Goal: Task Accomplishment & Management: Manage account settings

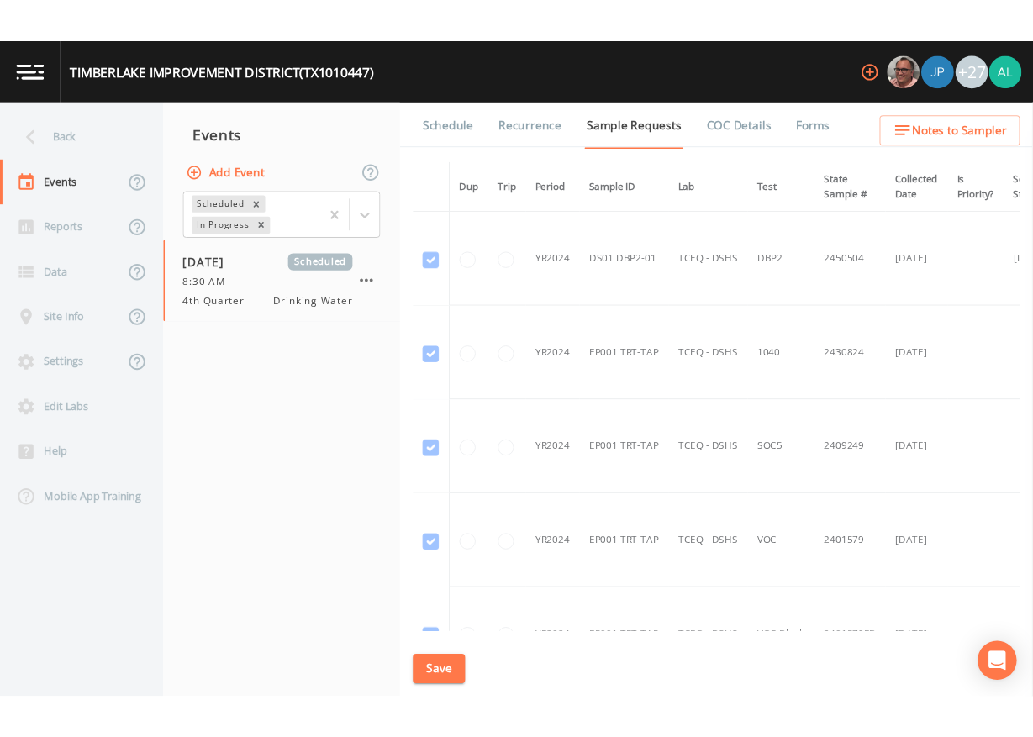
scroll to position [757, 0]
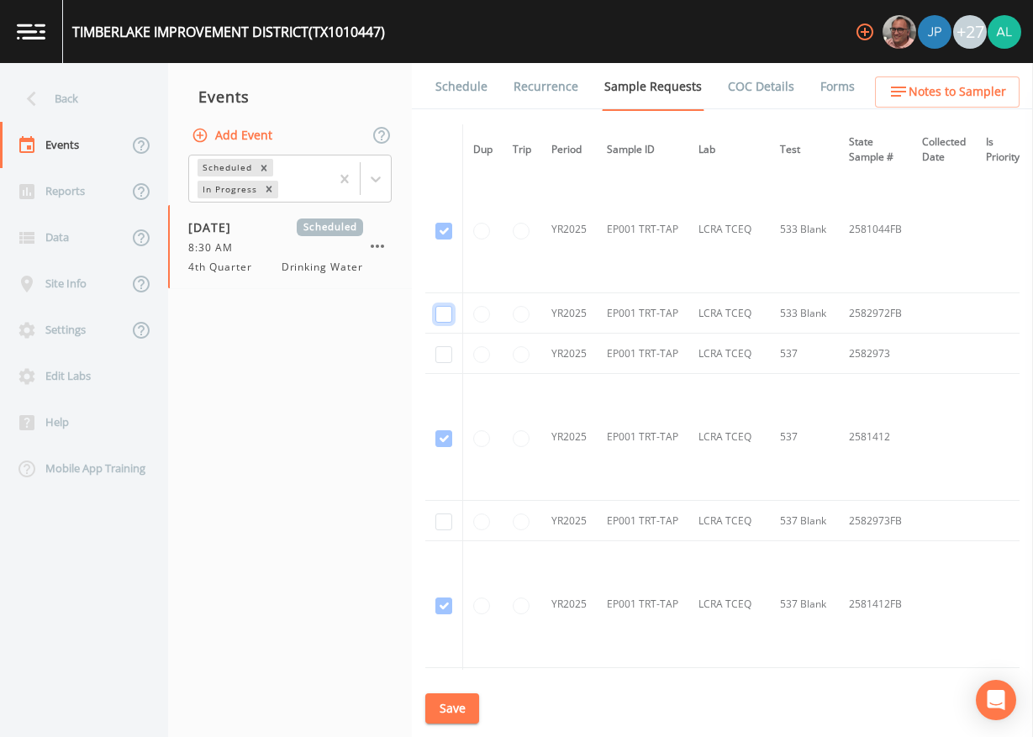
click at [443, 311] on input "checkbox" at bounding box center [443, 314] width 17 height 17
checkbox input "true"
click at [450, 353] on input "checkbox" at bounding box center [443, 354] width 17 height 17
checkbox input "true"
click at [445, 519] on input "checkbox" at bounding box center [443, 522] width 17 height 17
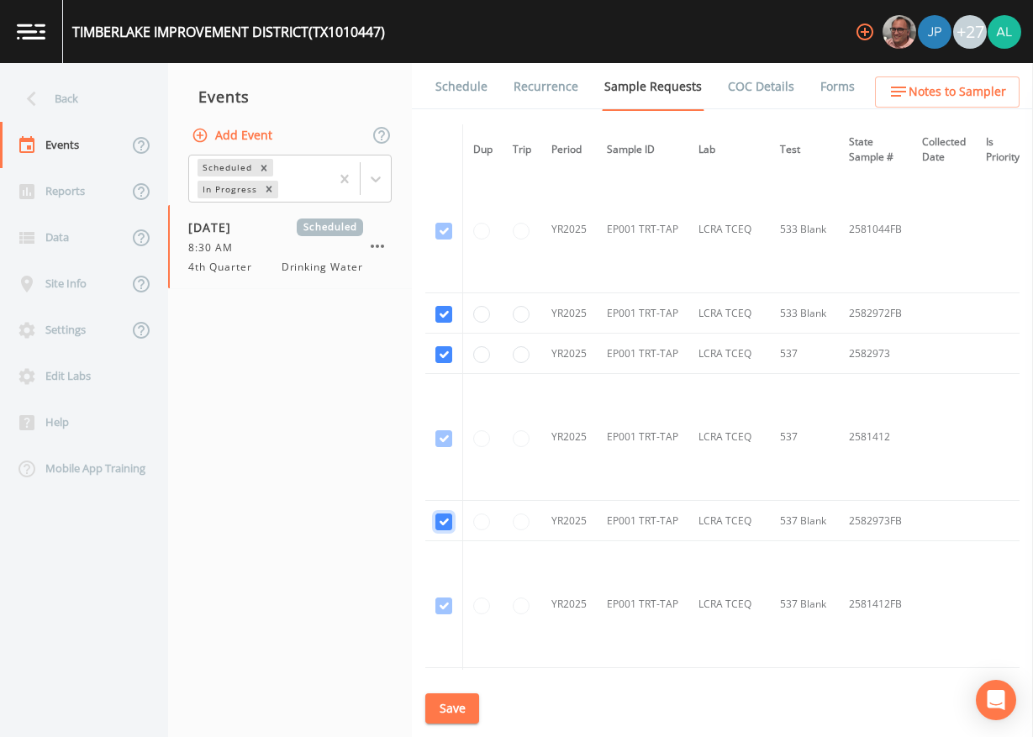
checkbox input "true"
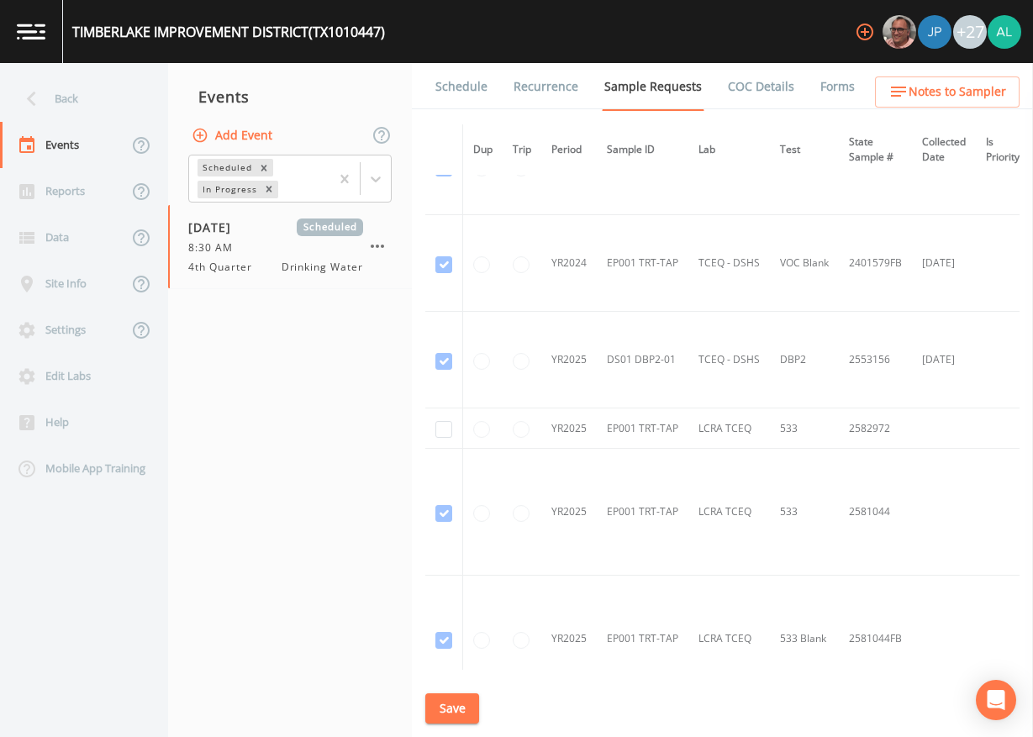
scroll to position [336, 0]
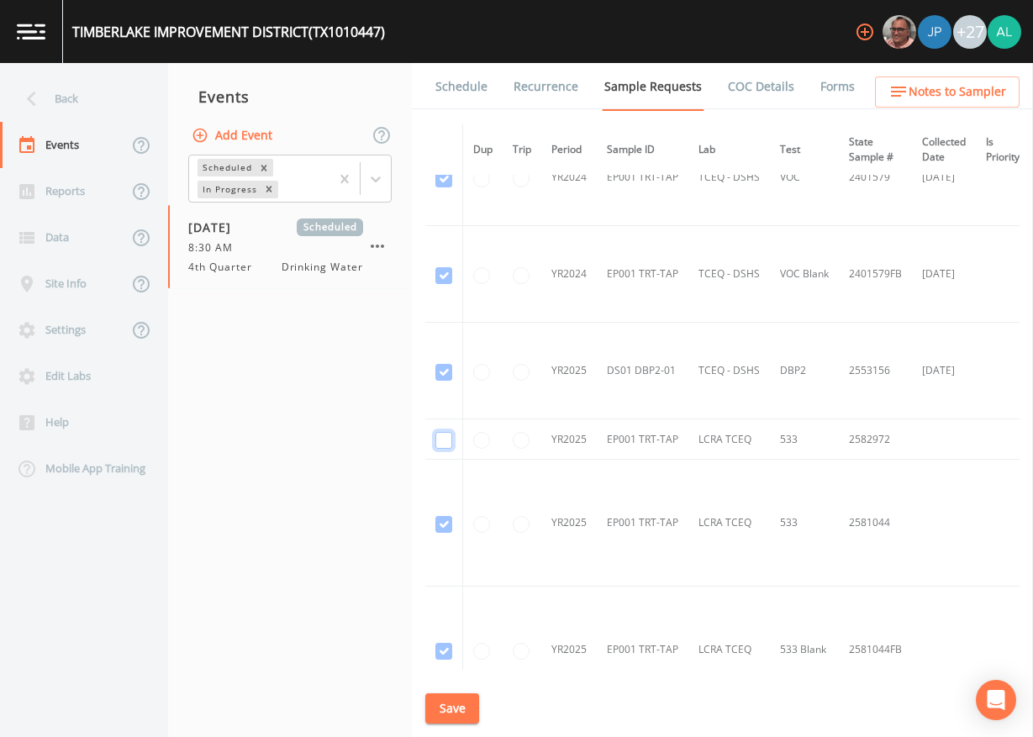
click at [444, 441] on input "checkbox" at bounding box center [443, 440] width 17 height 17
checkbox input "true"
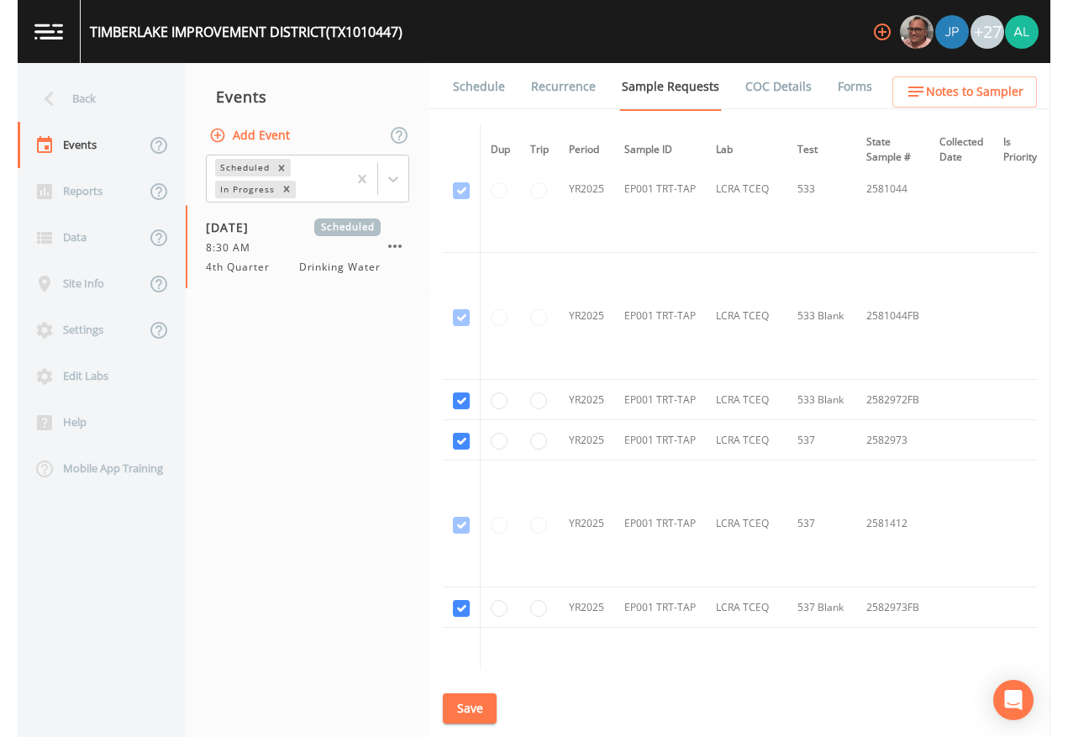
scroll to position [672, 0]
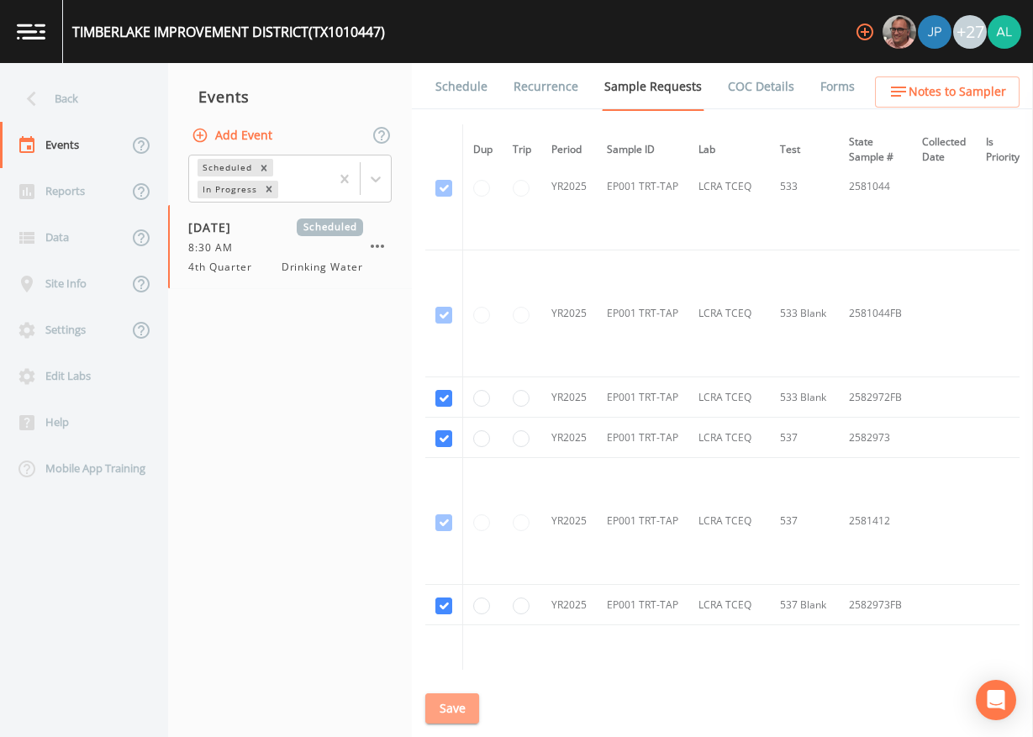
click at [441, 674] on button "Save" at bounding box center [452, 708] width 54 height 31
click at [453, 674] on button "Save" at bounding box center [452, 708] width 54 height 31
click at [452, 674] on button "Save" at bounding box center [452, 708] width 54 height 31
click at [77, 120] on div "Back" at bounding box center [75, 99] width 151 height 46
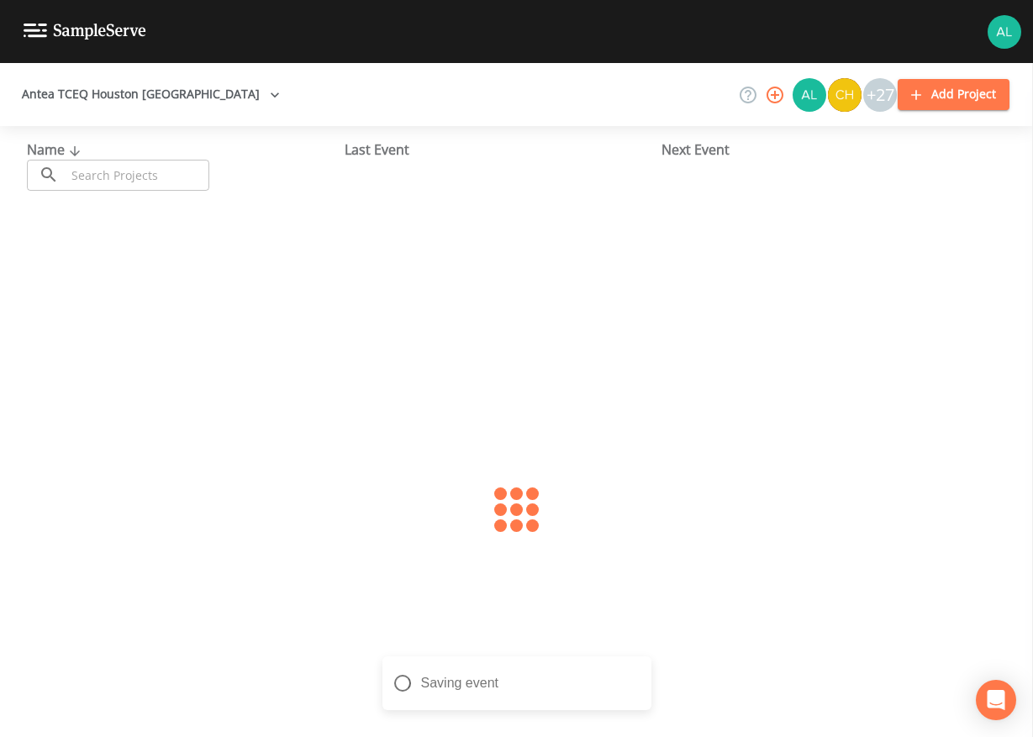
click at [97, 168] on input "text" at bounding box center [138, 175] width 144 height 31
type input "1013327"
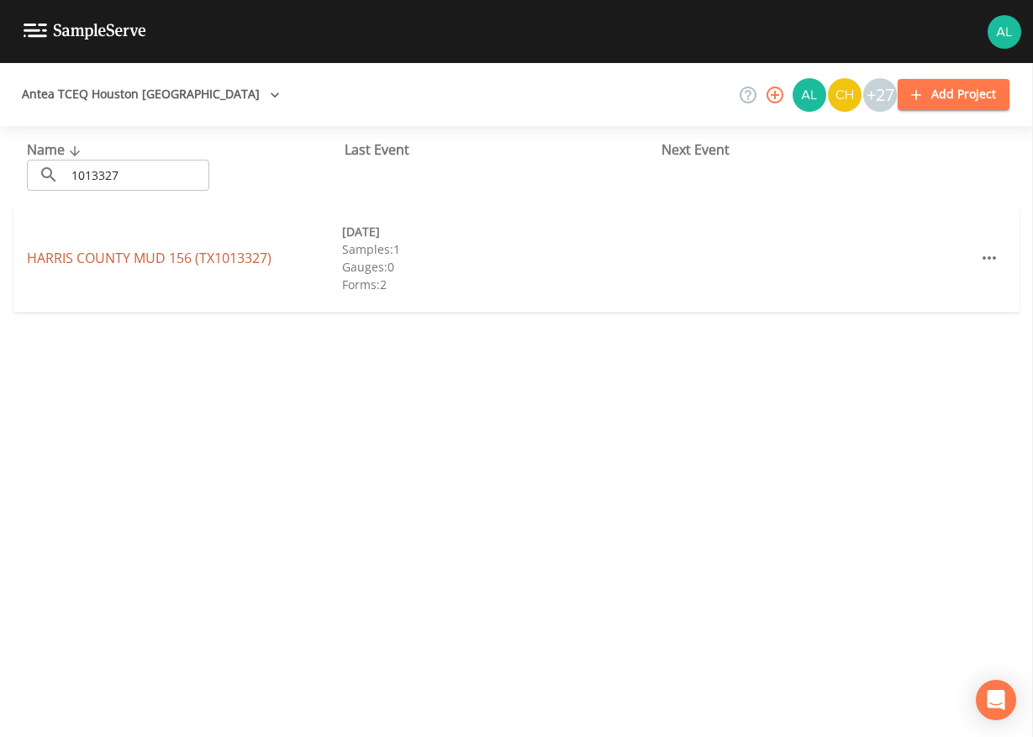
click at [95, 250] on link "[GEOGRAPHIC_DATA] 156 (TX1013327)" at bounding box center [149, 258] width 245 height 18
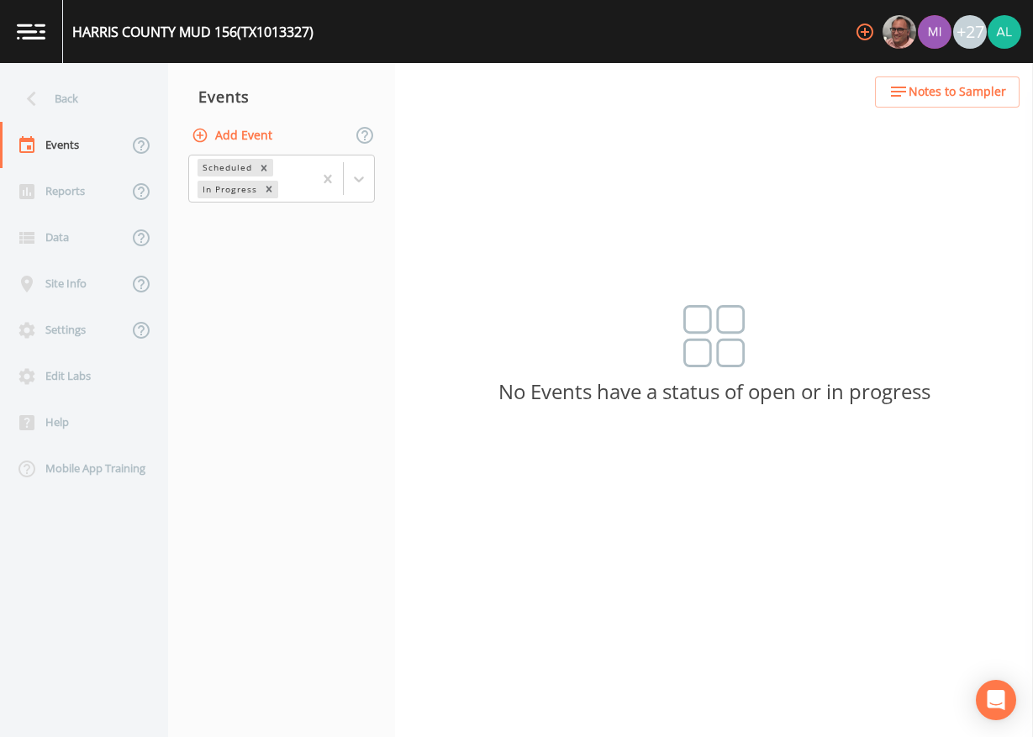
click at [946, 82] on span "Notes to Sampler" at bounding box center [958, 92] width 98 height 21
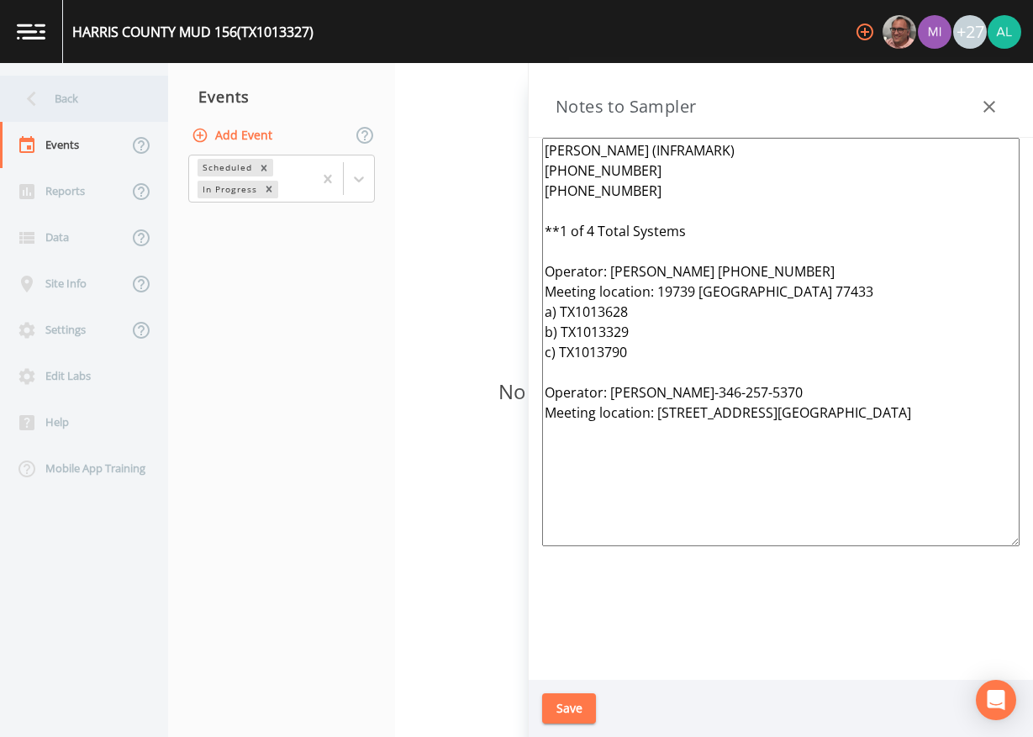
click at [81, 92] on div "Back" at bounding box center [75, 99] width 151 height 46
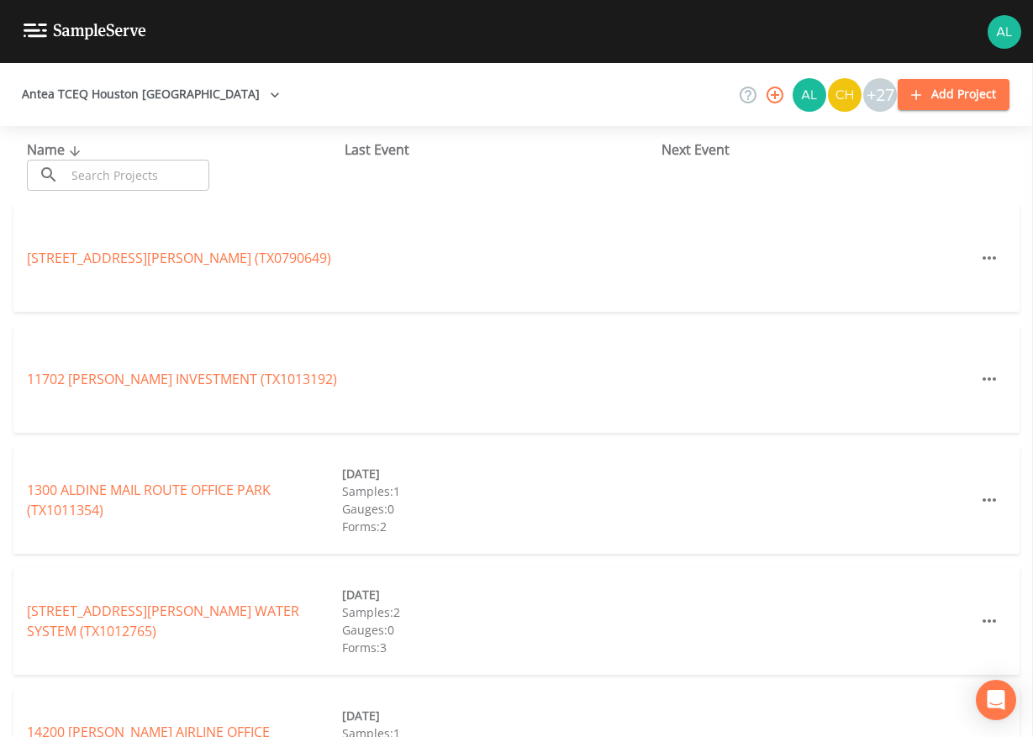
click at [69, 170] on input "text" at bounding box center [138, 175] width 144 height 31
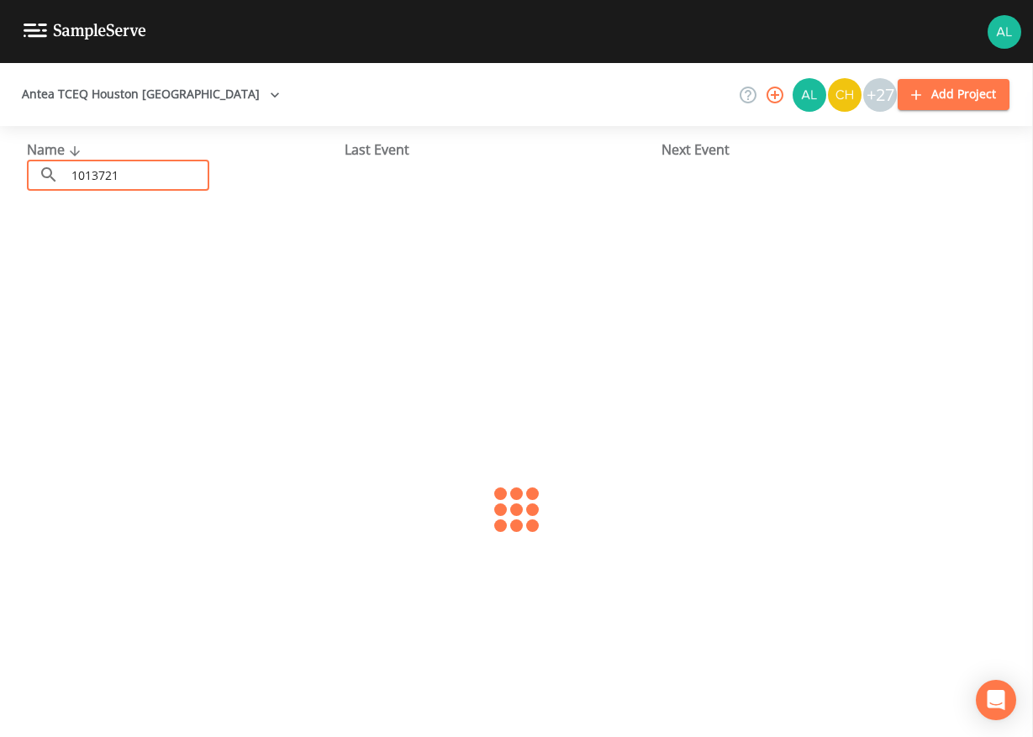
type input "1013721"
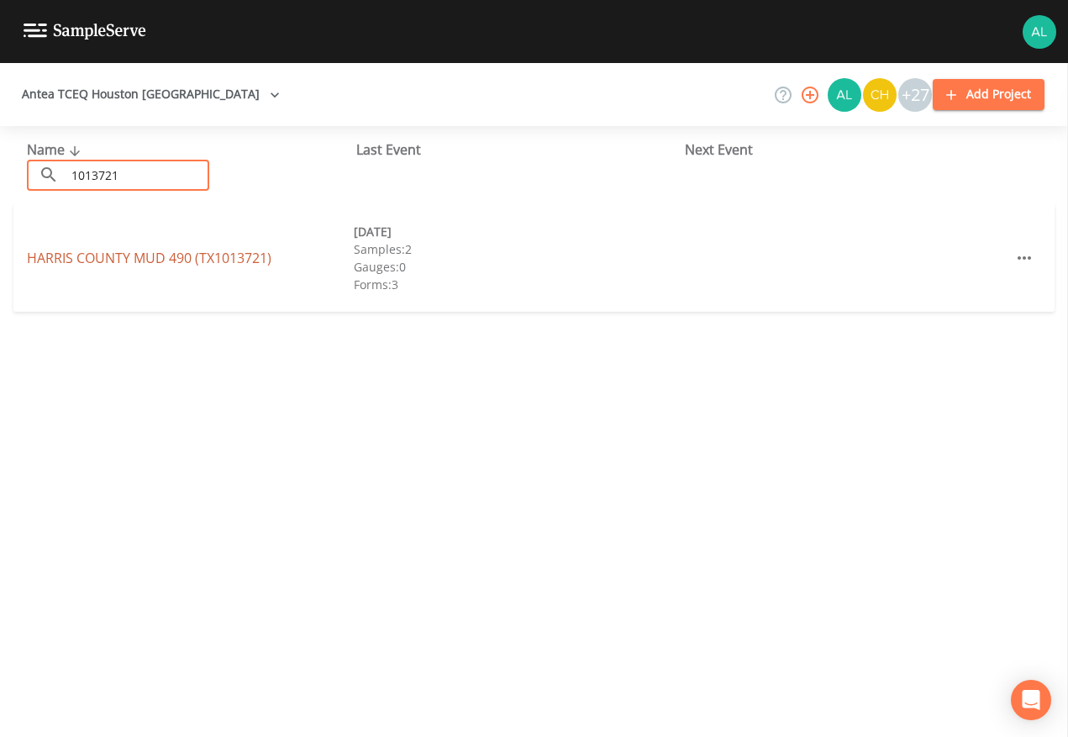
click at [168, 266] on link "[GEOGRAPHIC_DATA] 490 (TX1013721)" at bounding box center [149, 258] width 245 height 18
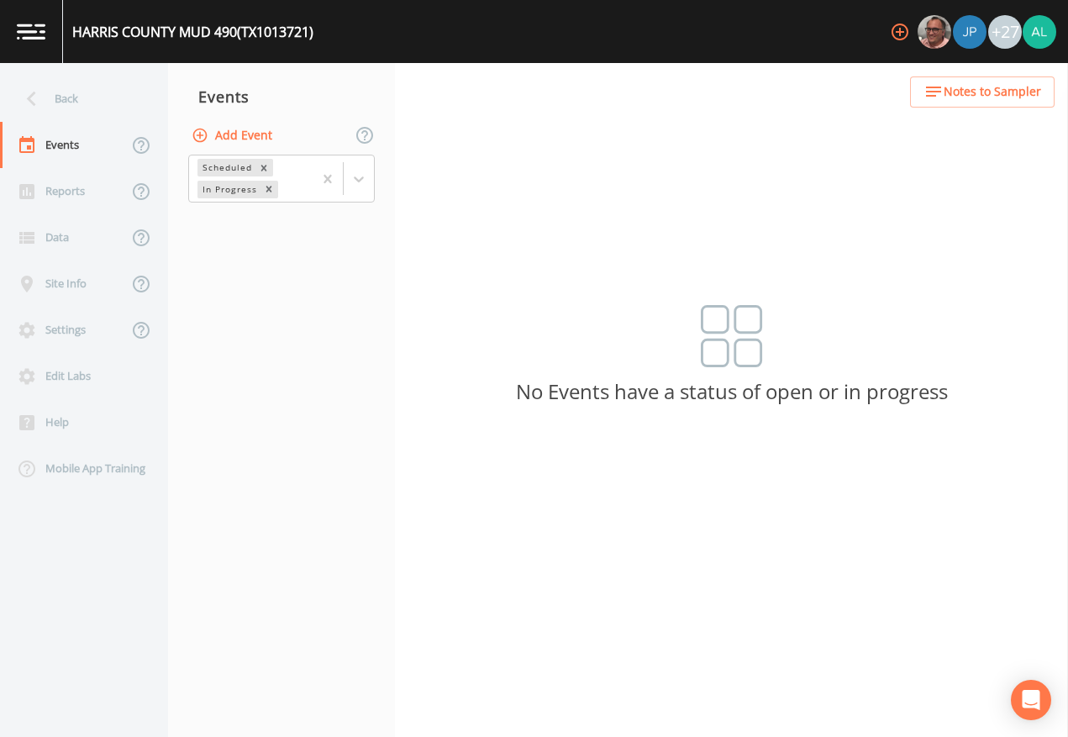
click at [272, 141] on button "Add Event" at bounding box center [233, 135] width 91 height 31
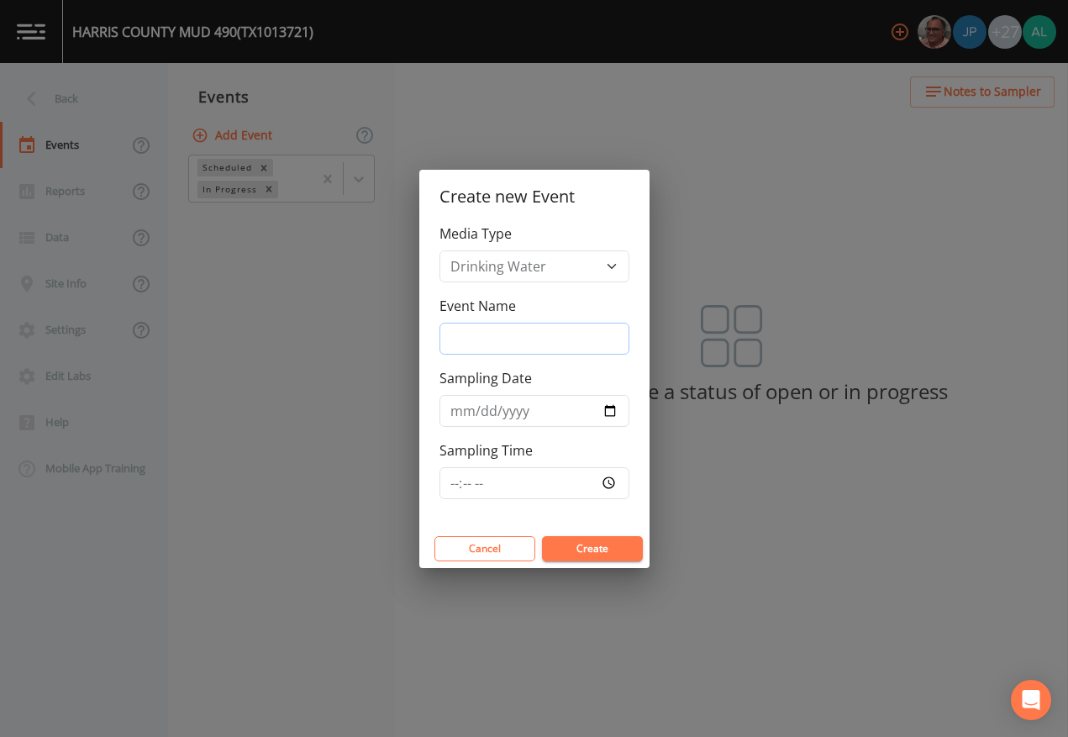
click at [498, 336] on input "Event Name" at bounding box center [535, 339] width 190 height 32
type input "4th Quarter"
click at [480, 410] on input "[DATE]" at bounding box center [535, 411] width 190 height 32
type input "[DATE]"
click at [440, 482] on input "Sampling Time" at bounding box center [535, 483] width 190 height 32
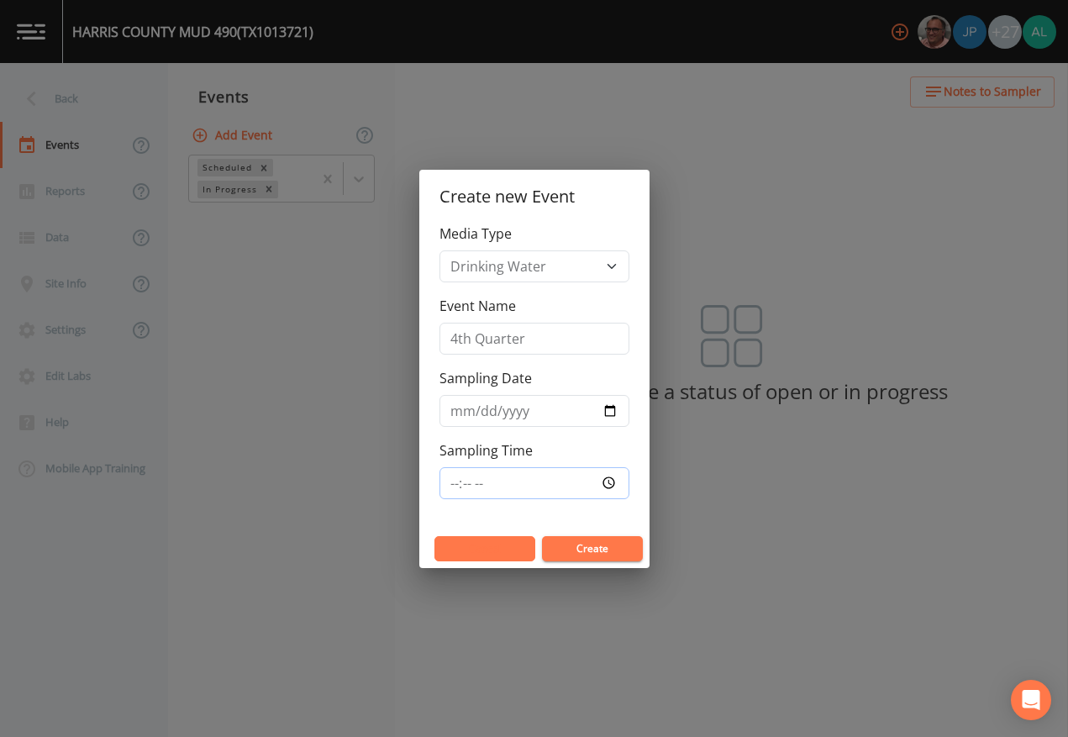
type input "08:01"
click at [542, 536] on button "Create" at bounding box center [592, 548] width 101 height 25
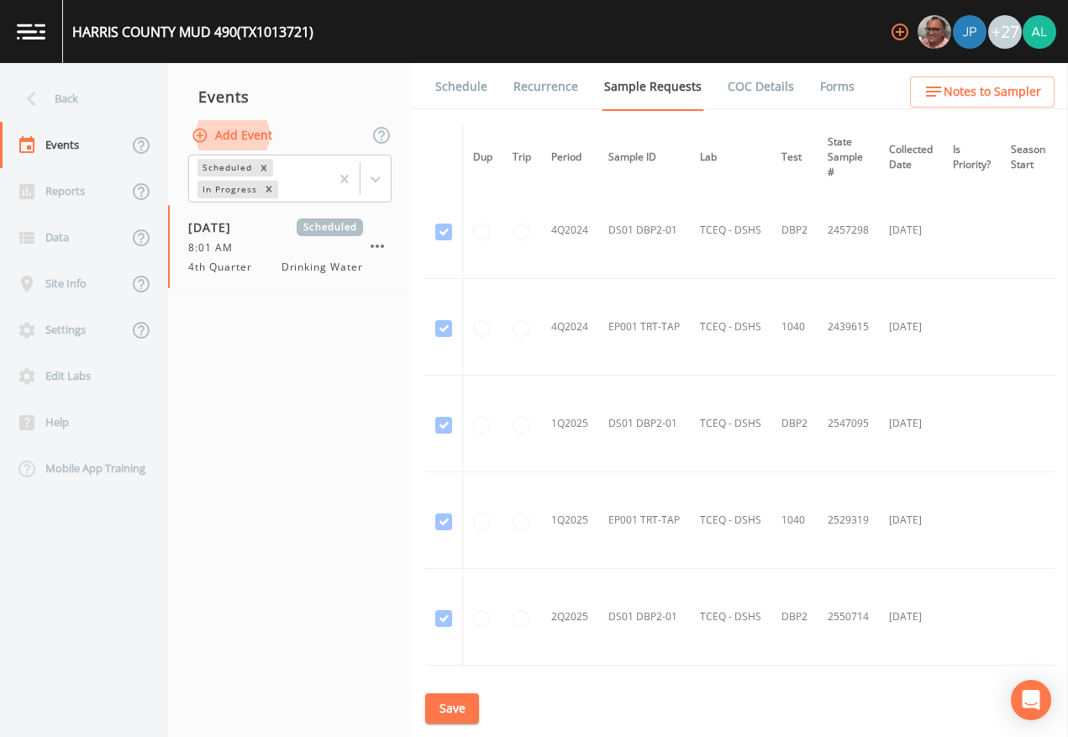
scroll to position [1093, 0]
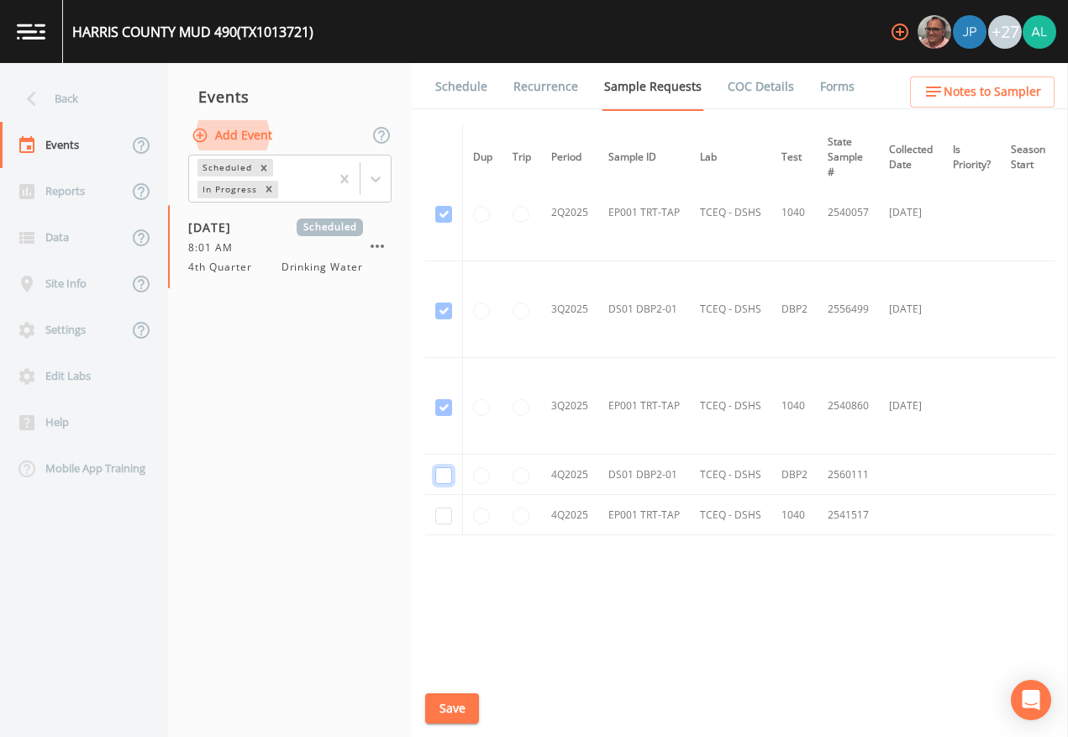
click at [439, 480] on input "checkbox" at bounding box center [443, 475] width 17 height 17
checkbox input "true"
click at [444, 519] on input "checkbox" at bounding box center [443, 516] width 17 height 17
checkbox input "true"
click at [445, 674] on button "Save" at bounding box center [452, 708] width 54 height 31
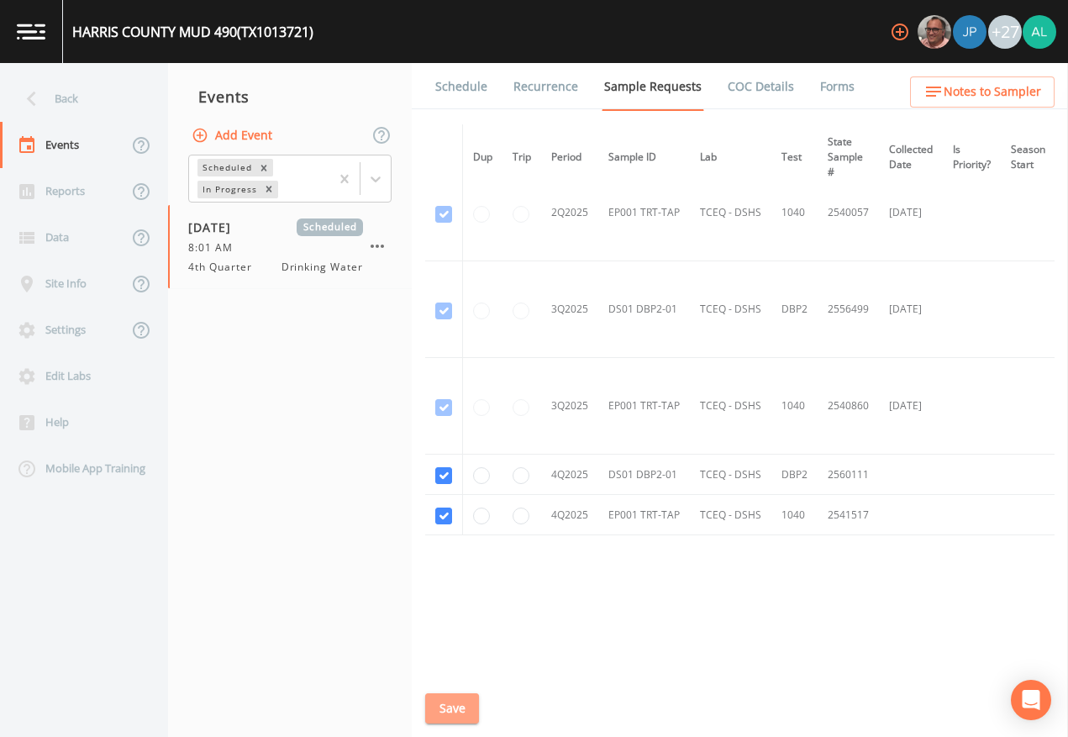
click at [431, 674] on button "Save" at bounding box center [452, 708] width 54 height 31
click at [76, 118] on div "Back" at bounding box center [75, 99] width 151 height 46
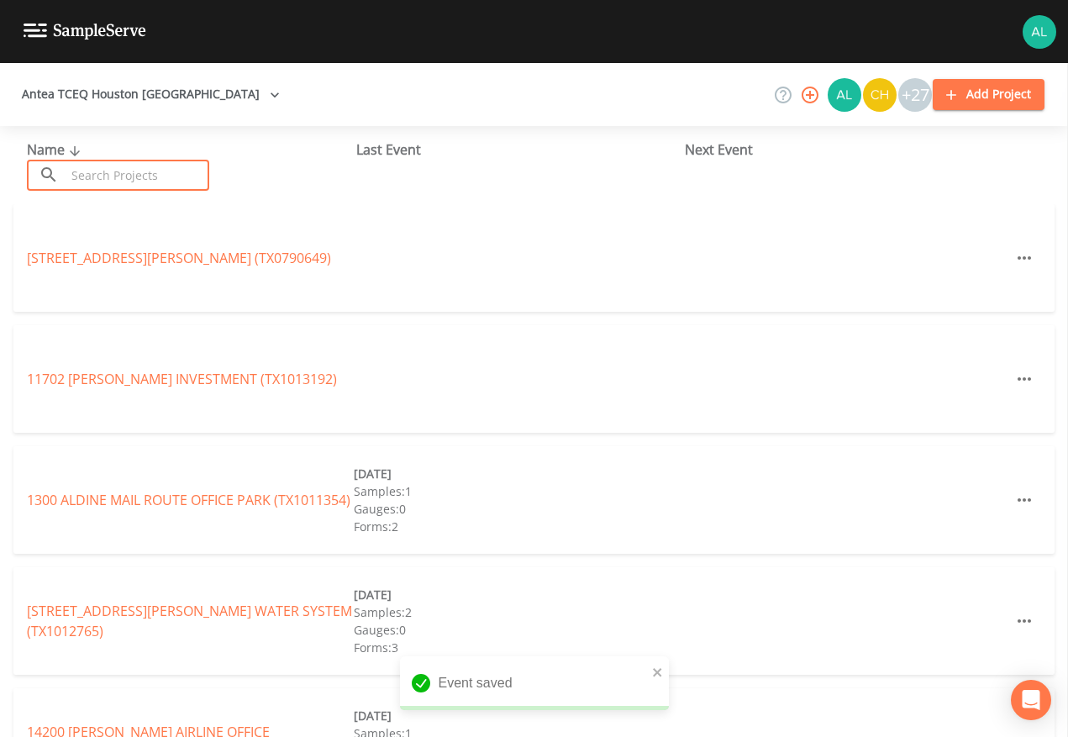
click at [147, 164] on input "text" at bounding box center [138, 175] width 144 height 31
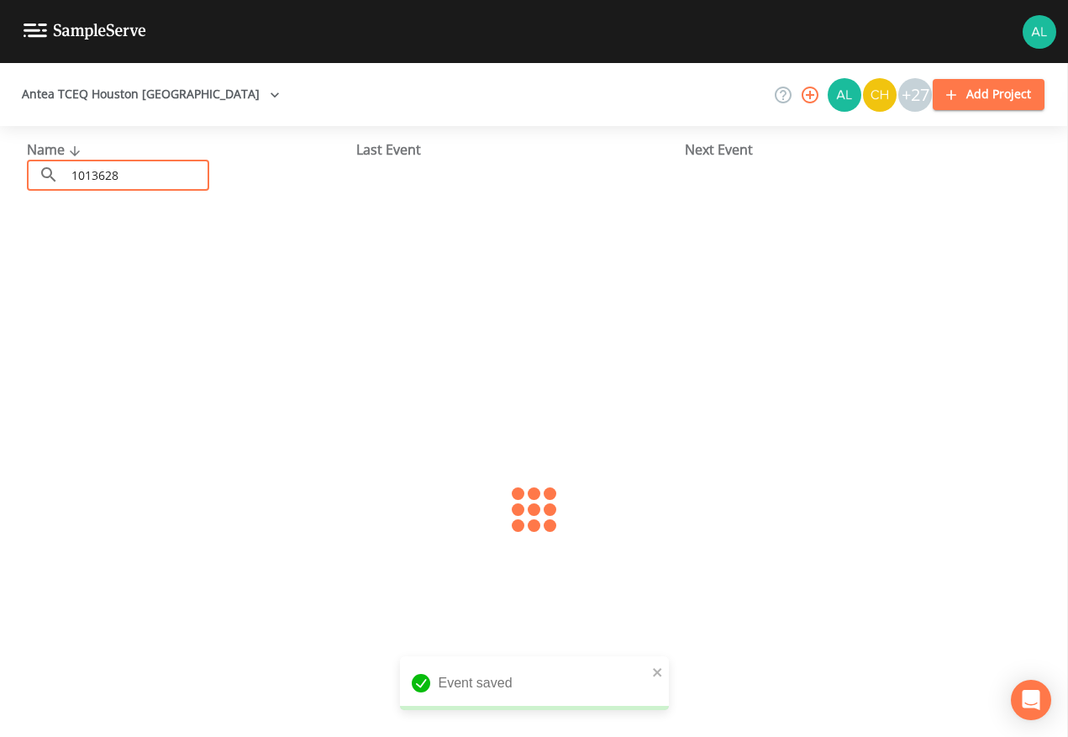
type input "1013628"
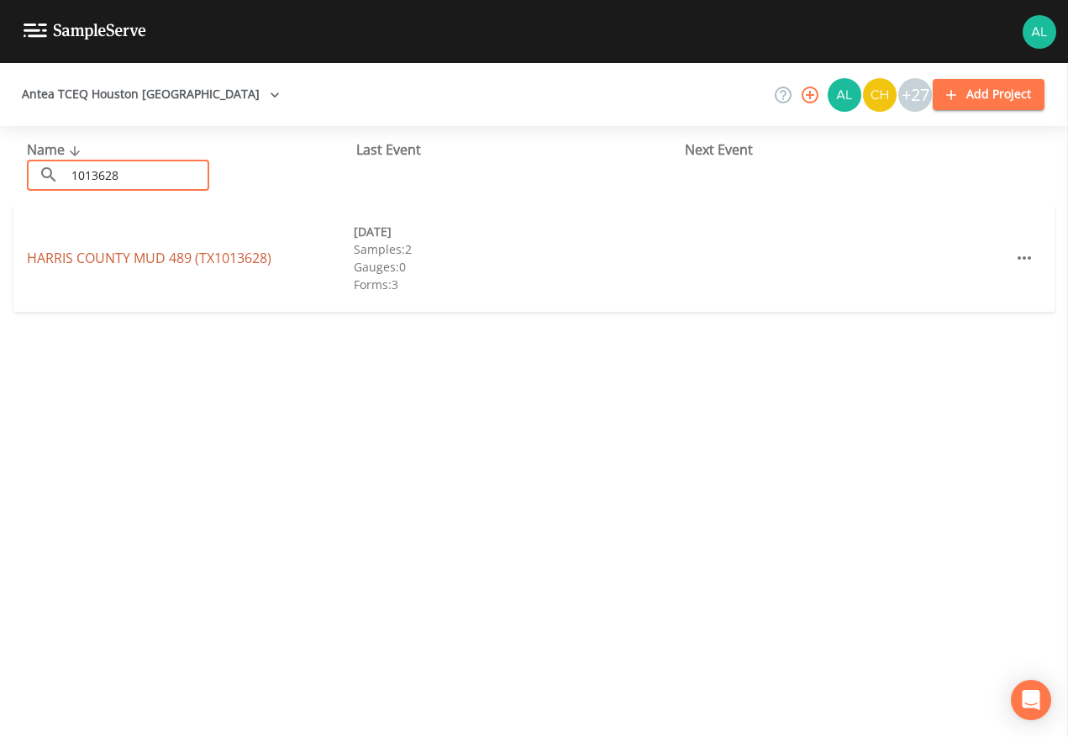
click at [125, 256] on link "[GEOGRAPHIC_DATA] 489 (TX1013628)" at bounding box center [149, 258] width 245 height 18
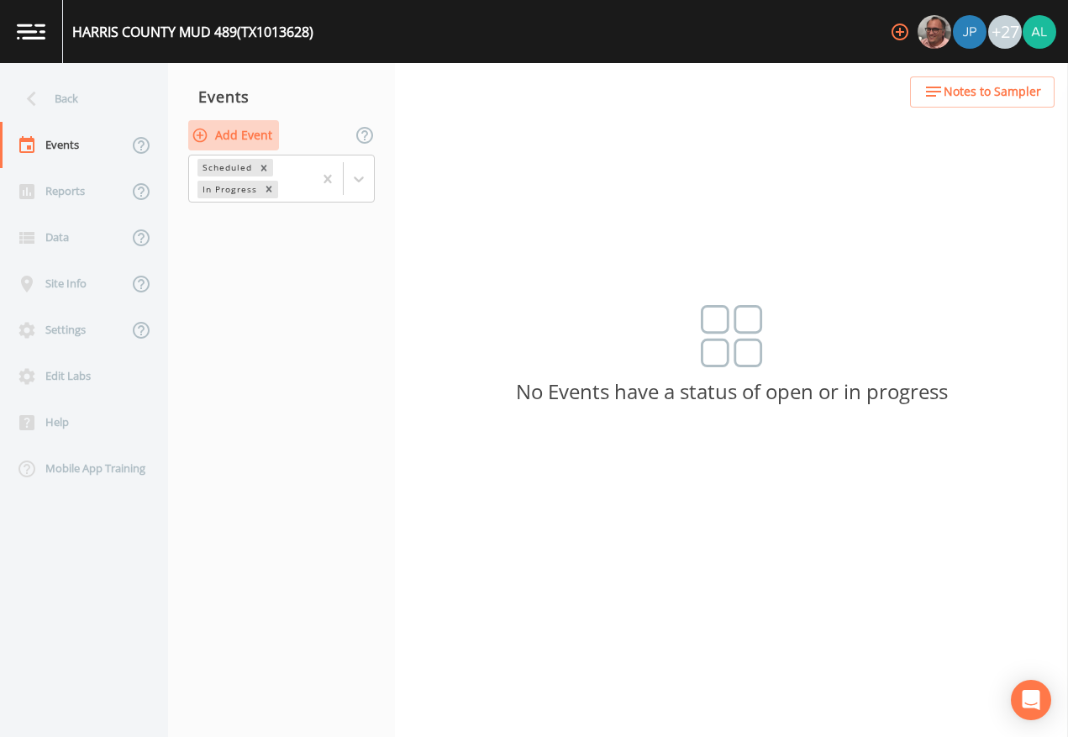
click at [246, 131] on button "Add Event" at bounding box center [233, 135] width 91 height 31
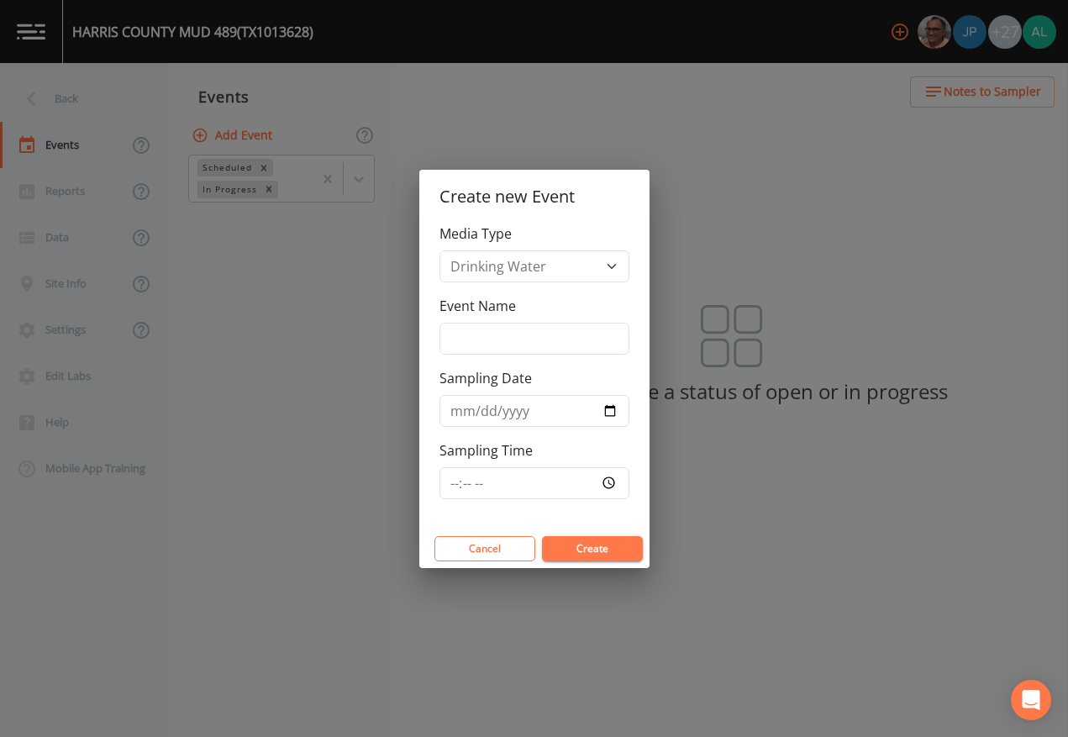
click at [494, 308] on label "Event Name" at bounding box center [478, 306] width 76 height 20
click at [494, 323] on input "Event Name" at bounding box center [535, 339] width 190 height 32
drag, startPoint x: 487, startPoint y: 335, endPoint x: 487, endPoint y: 345, distance: 9.2
click at [487, 335] on input "Event Name" at bounding box center [535, 339] width 190 height 32
type input "4th Quarter"
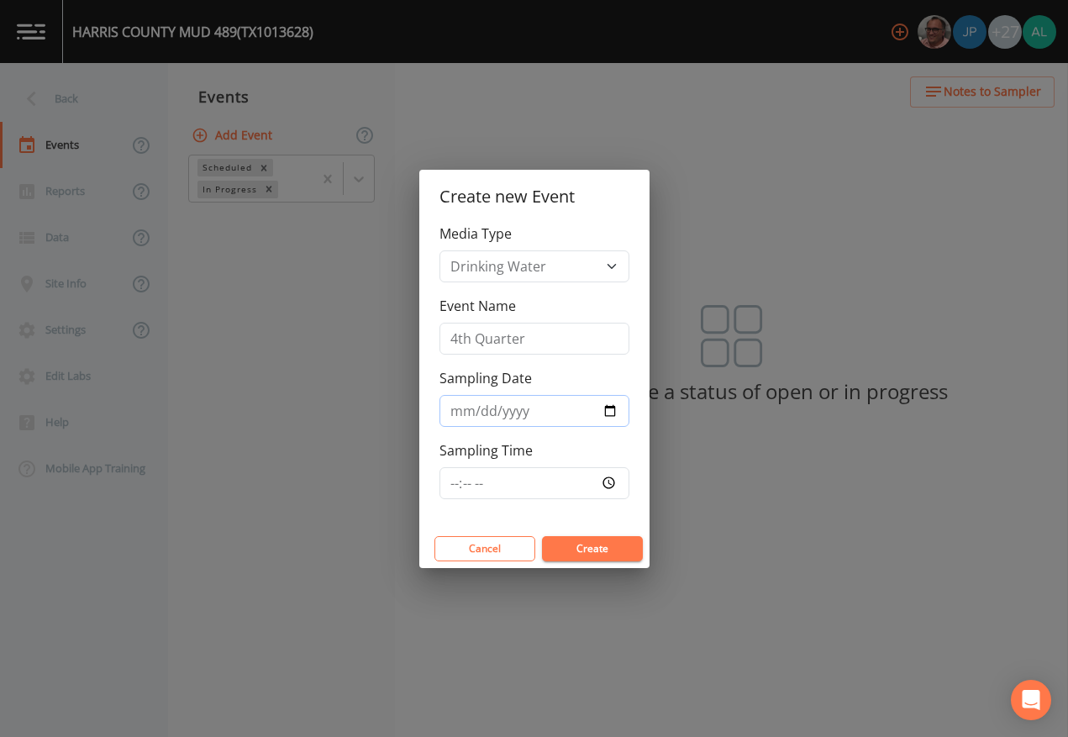
type input "[DATE]"
click at [446, 482] on input "Sampling Time" at bounding box center [535, 483] width 190 height 32
click at [542, 536] on button "Create" at bounding box center [592, 548] width 101 height 25
type input "08:02"
click at [542, 536] on button "Create" at bounding box center [592, 548] width 101 height 25
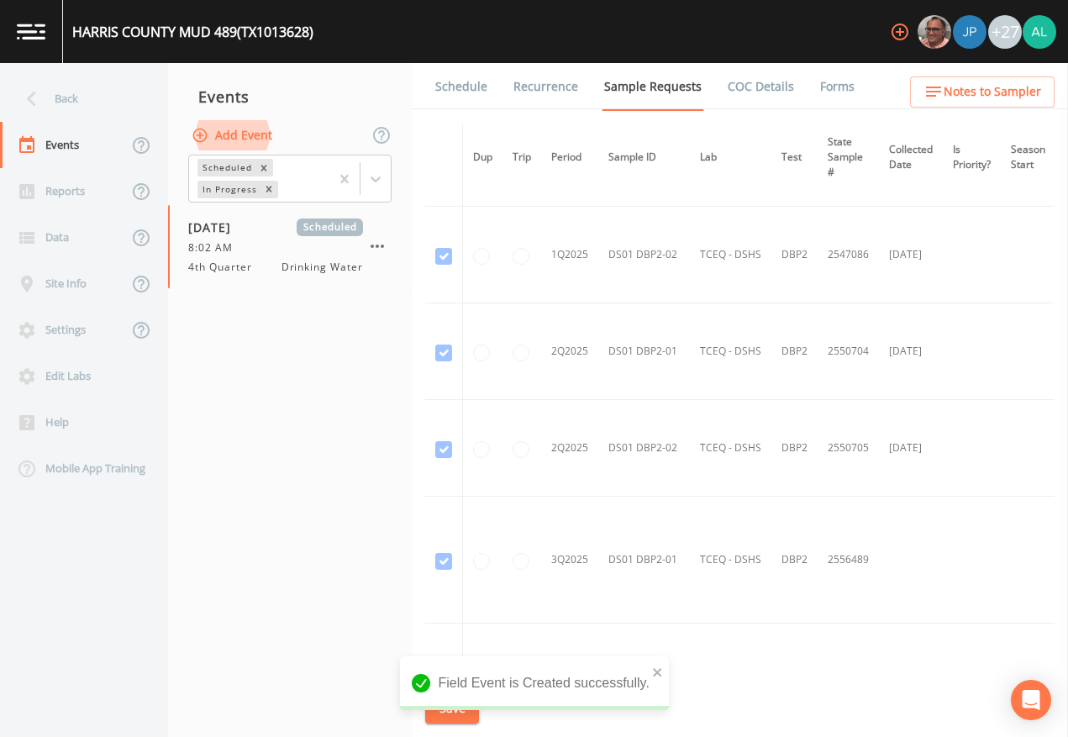
scroll to position [1154, 0]
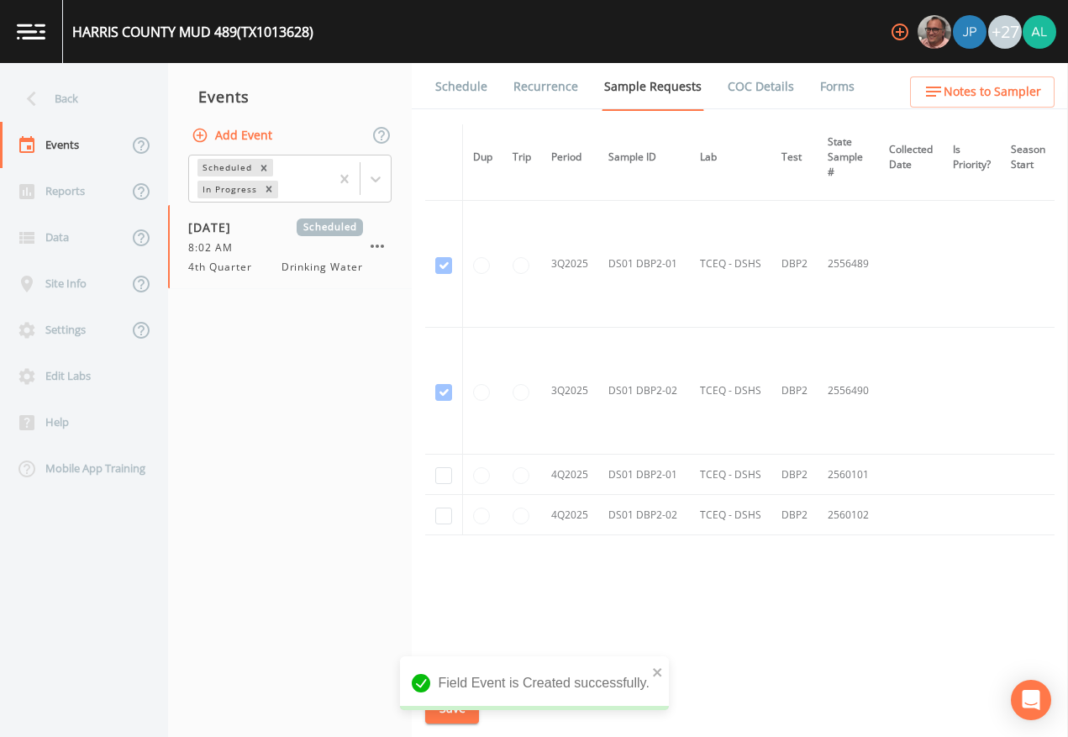
click at [433, 469] on td at bounding box center [444, 475] width 38 height 40
click at [451, 476] on input "checkbox" at bounding box center [443, 475] width 17 height 17
checkbox input "true"
click at [441, 512] on input "checkbox" at bounding box center [443, 516] width 17 height 17
checkbox input "true"
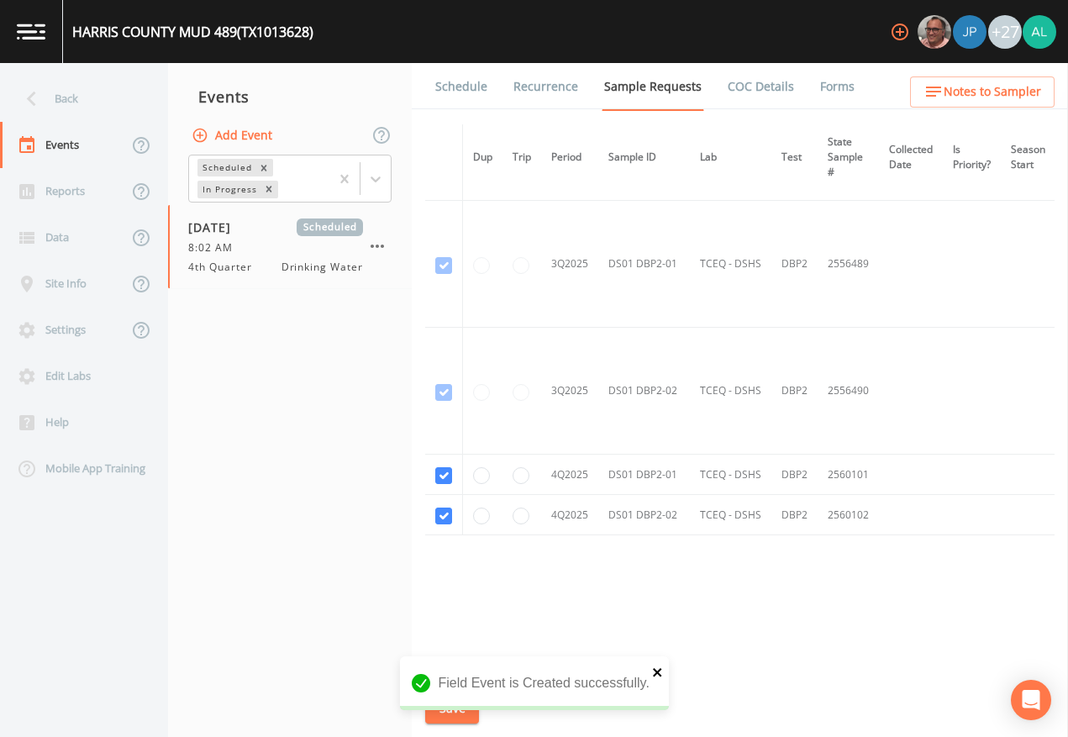
click at [662, 673] on icon "close" at bounding box center [658, 672] width 12 height 13
click at [451, 674] on div "Field Event is Created successfully." at bounding box center [534, 689] width 269 height 67
click at [452, 674] on button "Save" at bounding box center [452, 708] width 54 height 31
click at [110, 97] on div "Back" at bounding box center [75, 99] width 151 height 46
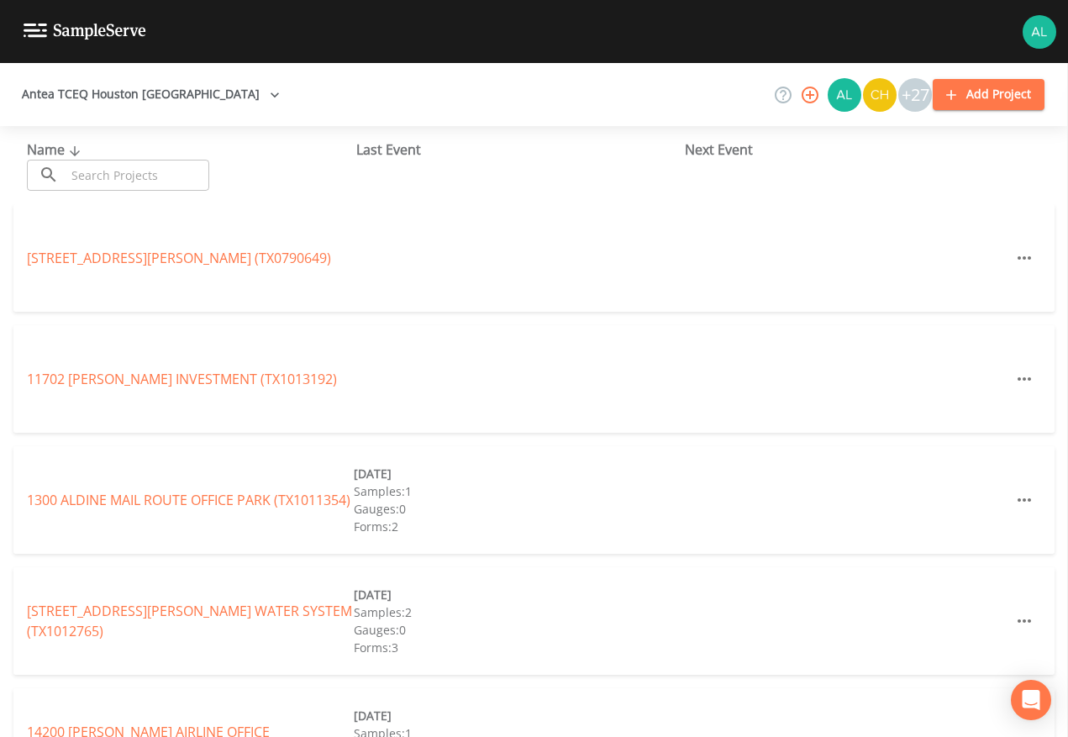
click at [163, 178] on input "text" at bounding box center [138, 175] width 144 height 31
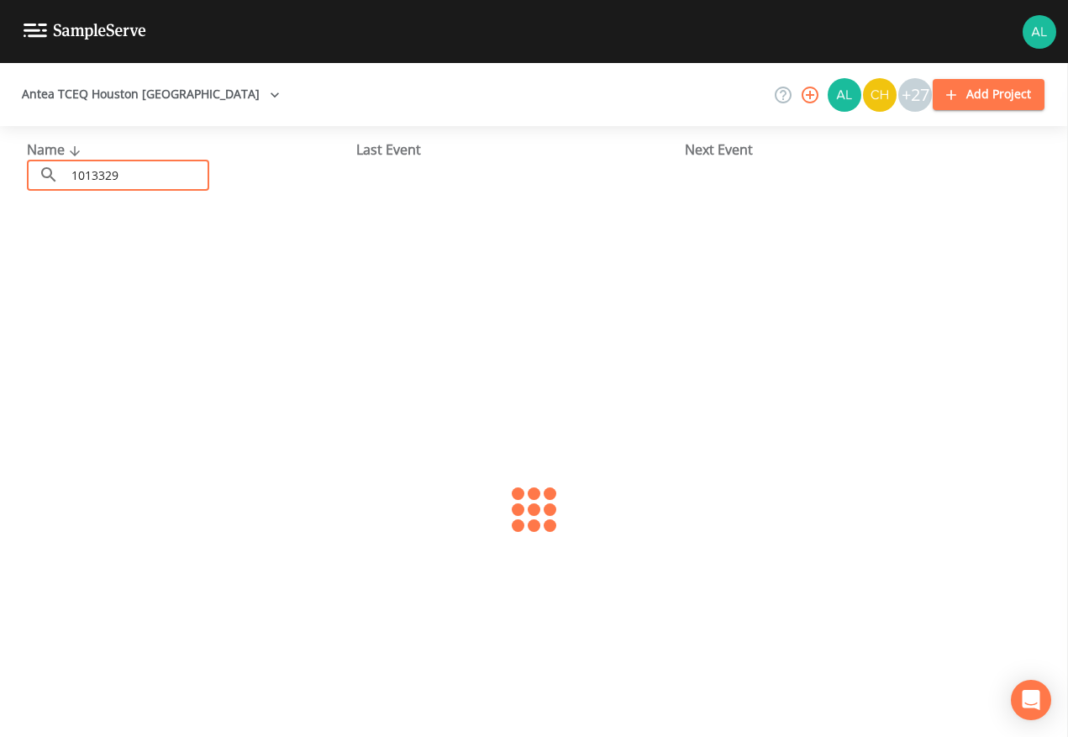
type input "1013329"
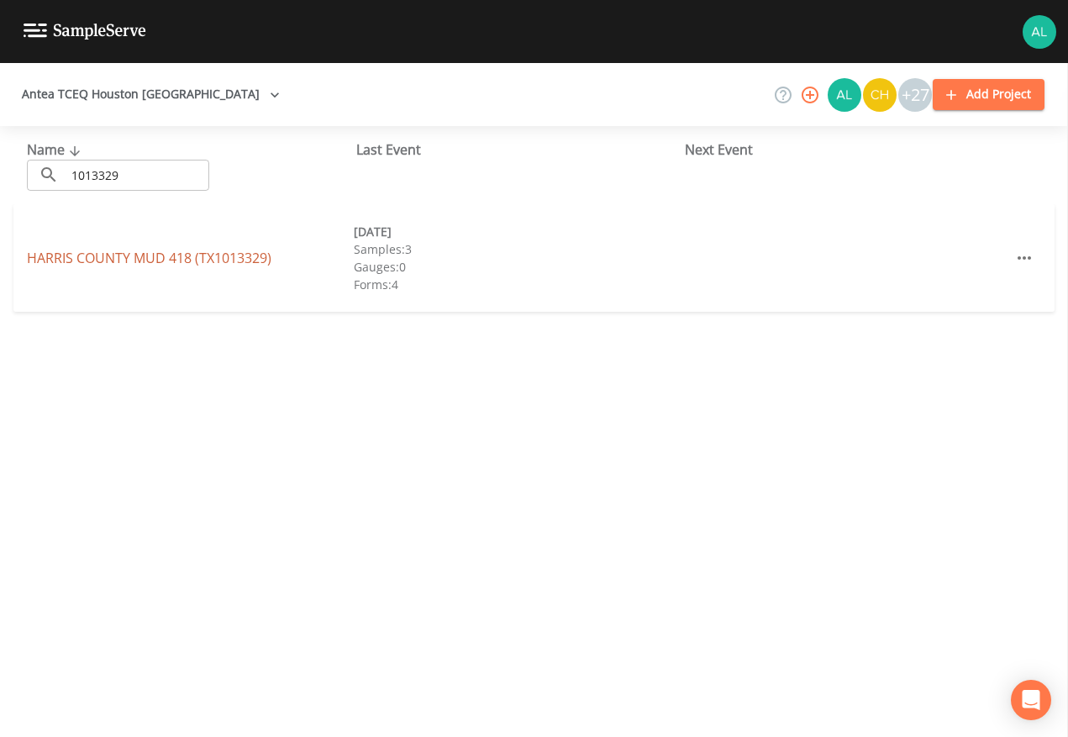
click at [139, 249] on link "HARRIS COUNTY MUD 418 (TX1013329)" at bounding box center [149, 258] width 245 height 18
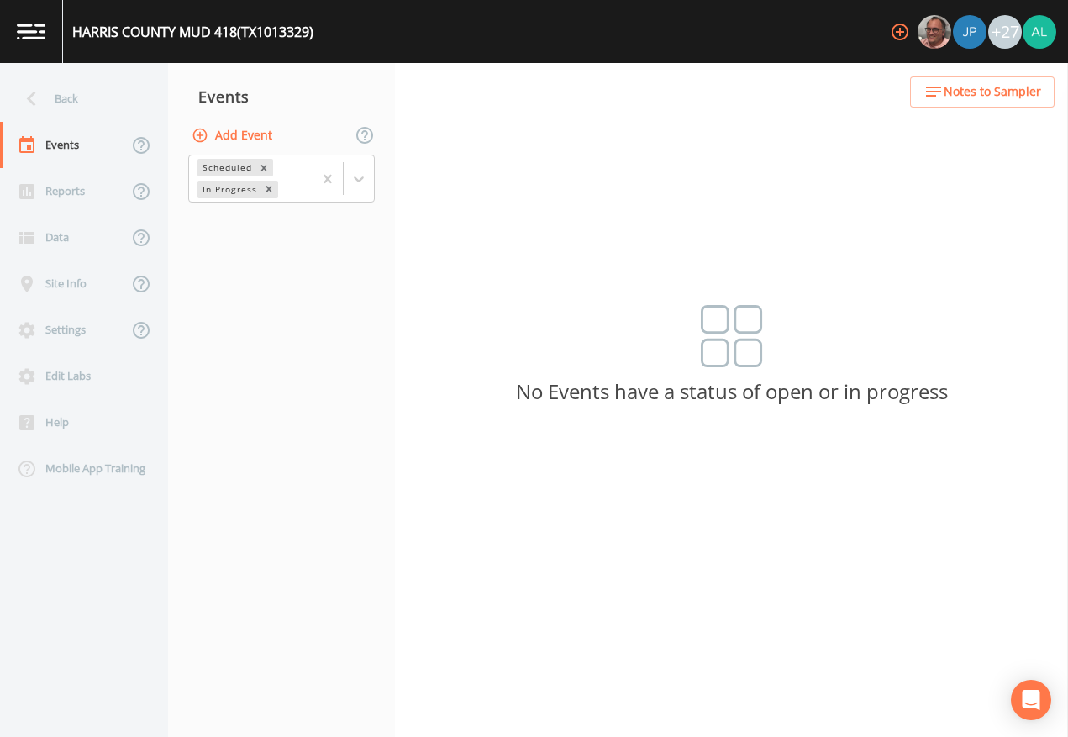
click at [218, 140] on button "Add Event" at bounding box center [233, 135] width 91 height 31
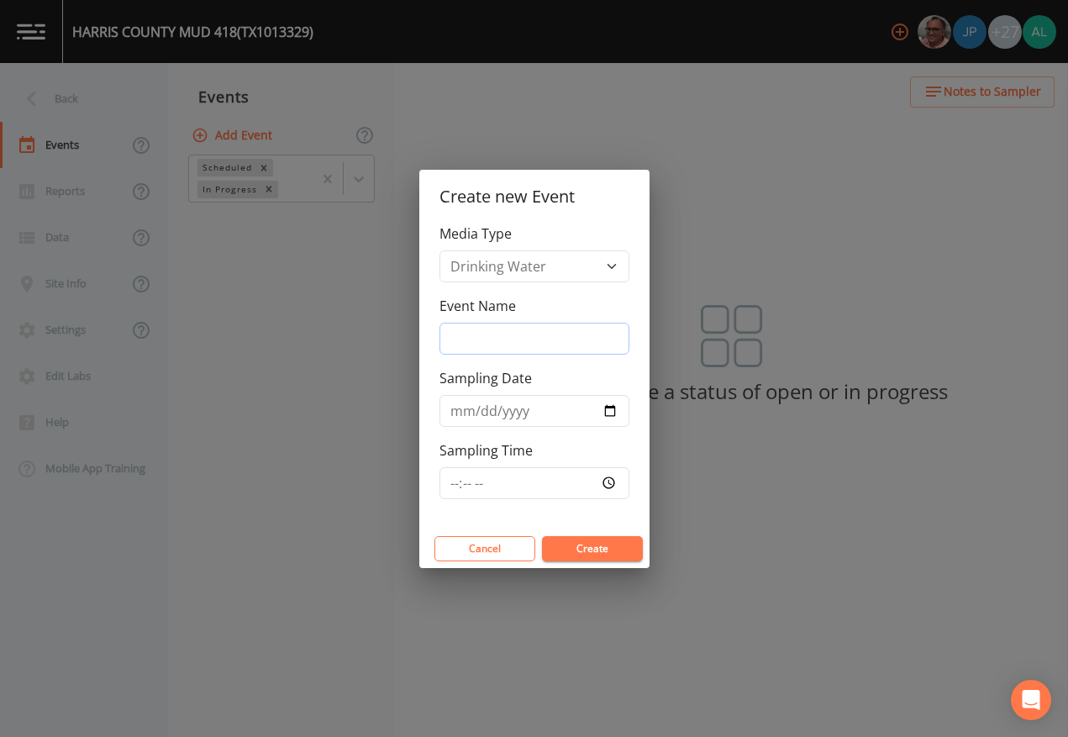
click at [577, 324] on input "Event Name" at bounding box center [535, 339] width 190 height 32
type input "4th Quarter"
type input "[DATE]"
click at [458, 485] on input "Sampling Time" at bounding box center [535, 483] width 190 height 32
type input "08:03"
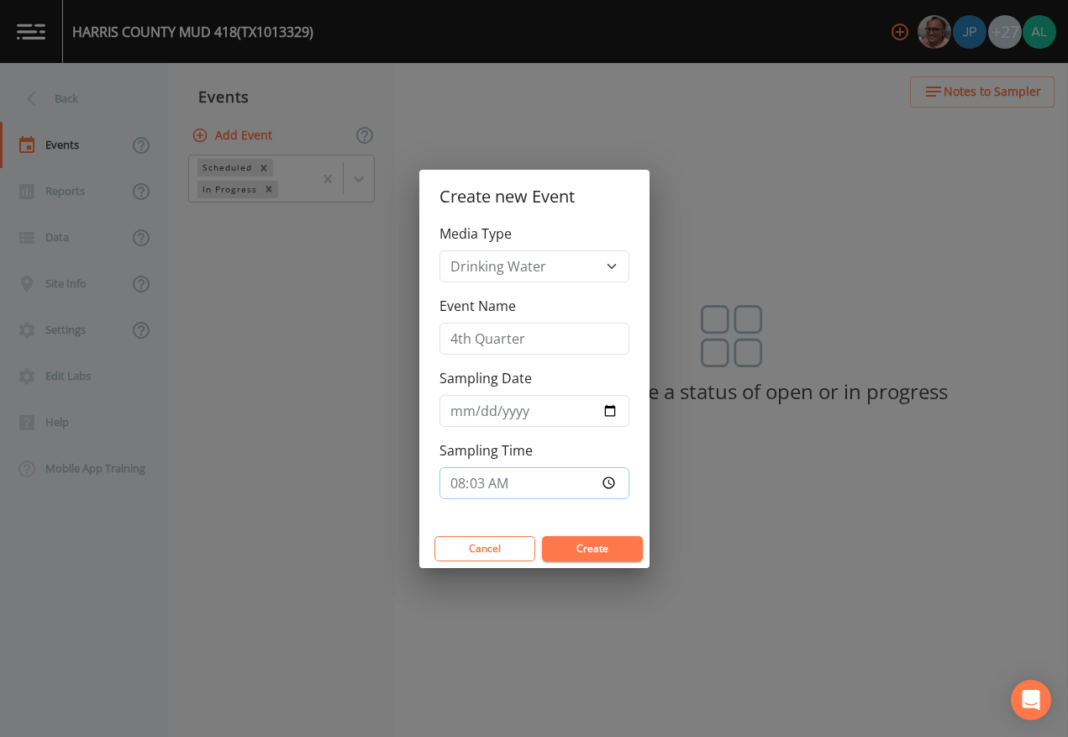
click at [542, 536] on button "Create" at bounding box center [592, 548] width 101 height 25
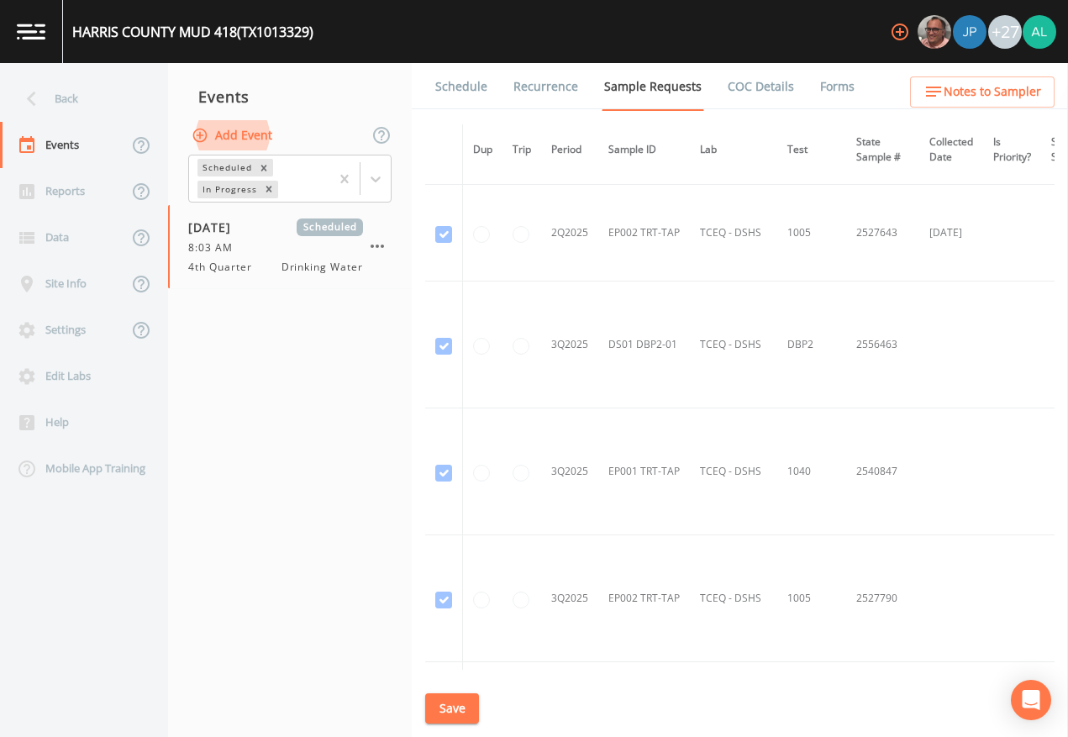
scroll to position [4162, 0]
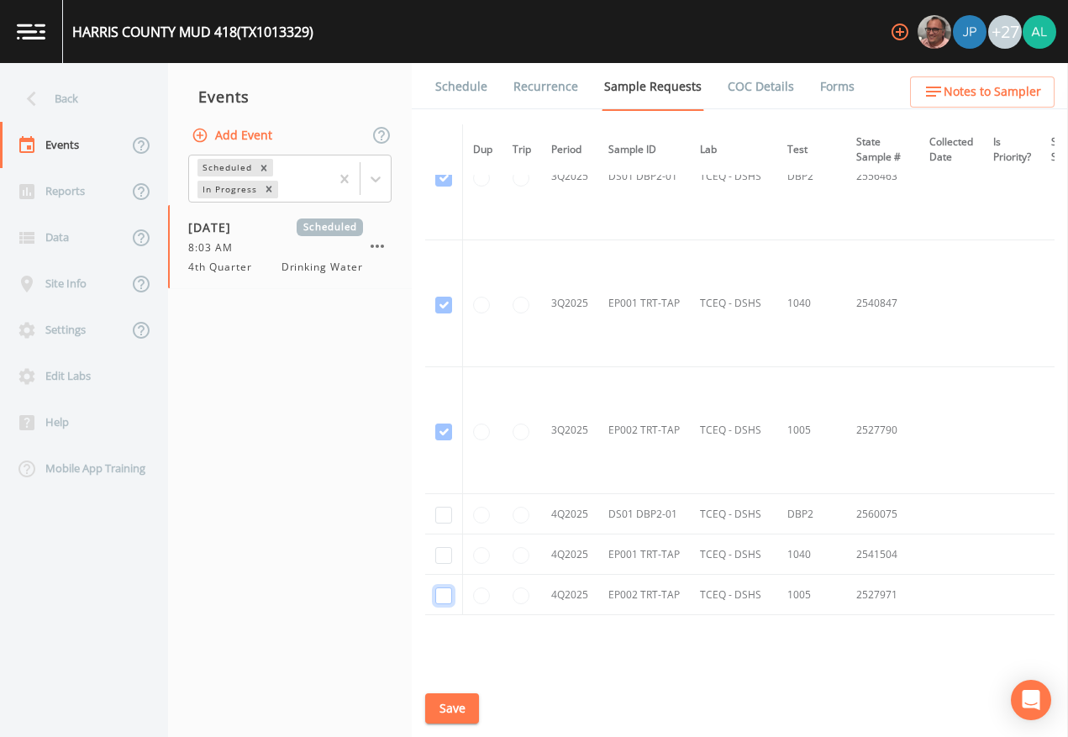
drag, startPoint x: 447, startPoint y: 598, endPoint x: 450, endPoint y: 560, distance: 37.9
click at [445, 598] on input "checkbox" at bounding box center [443, 596] width 17 height 17
checkbox input "true"
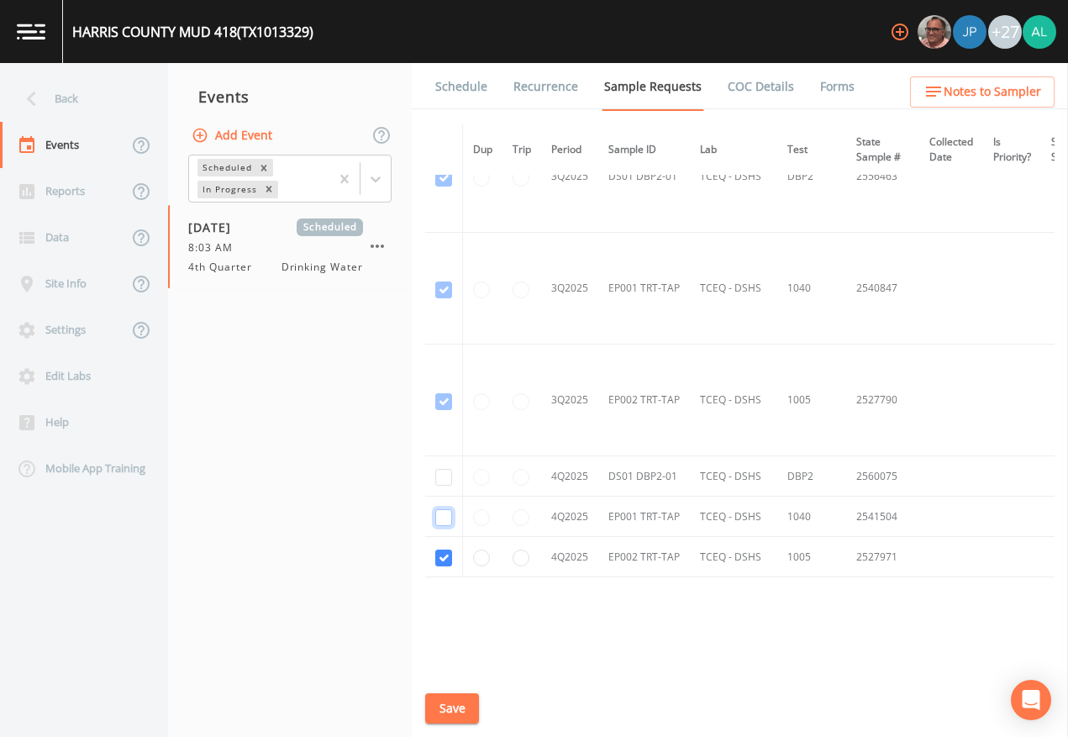
click at [445, 516] on input "checkbox" at bounding box center [443, 517] width 17 height 17
checkbox input "true"
click at [443, 474] on input "checkbox" at bounding box center [443, 477] width 17 height 17
checkbox input "true"
click at [452, 674] on button "Save" at bounding box center [452, 708] width 54 height 31
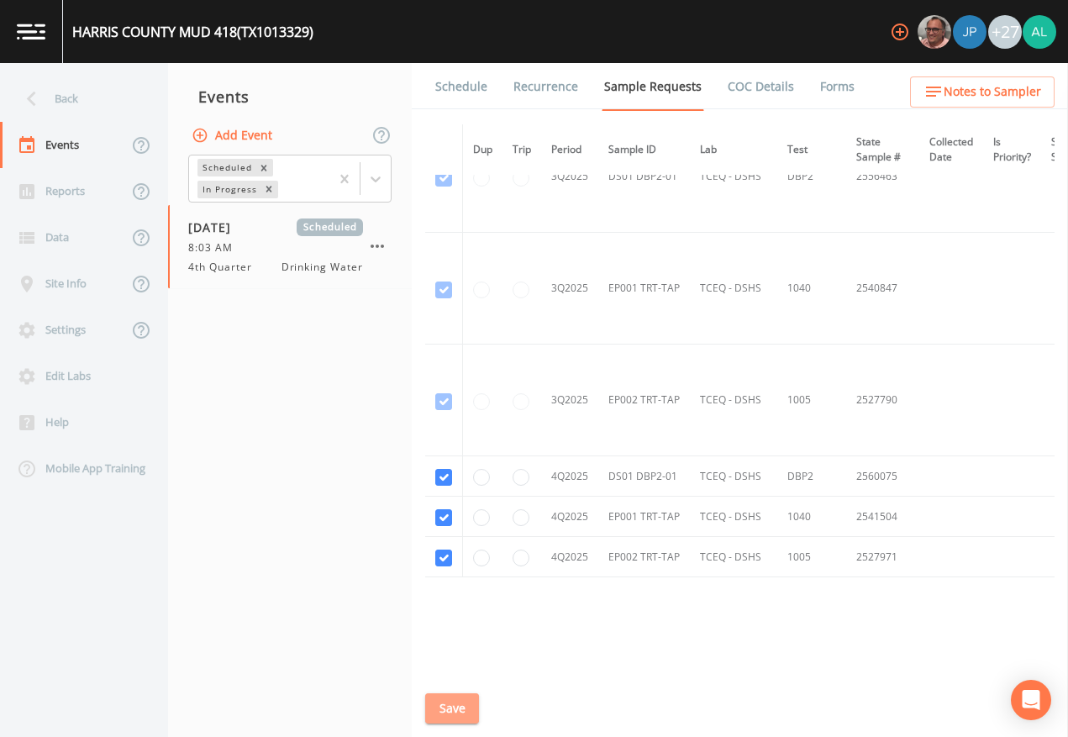
click at [445, 674] on button "Save" at bounding box center [452, 708] width 54 height 31
click at [84, 82] on div "Back" at bounding box center [75, 99] width 151 height 46
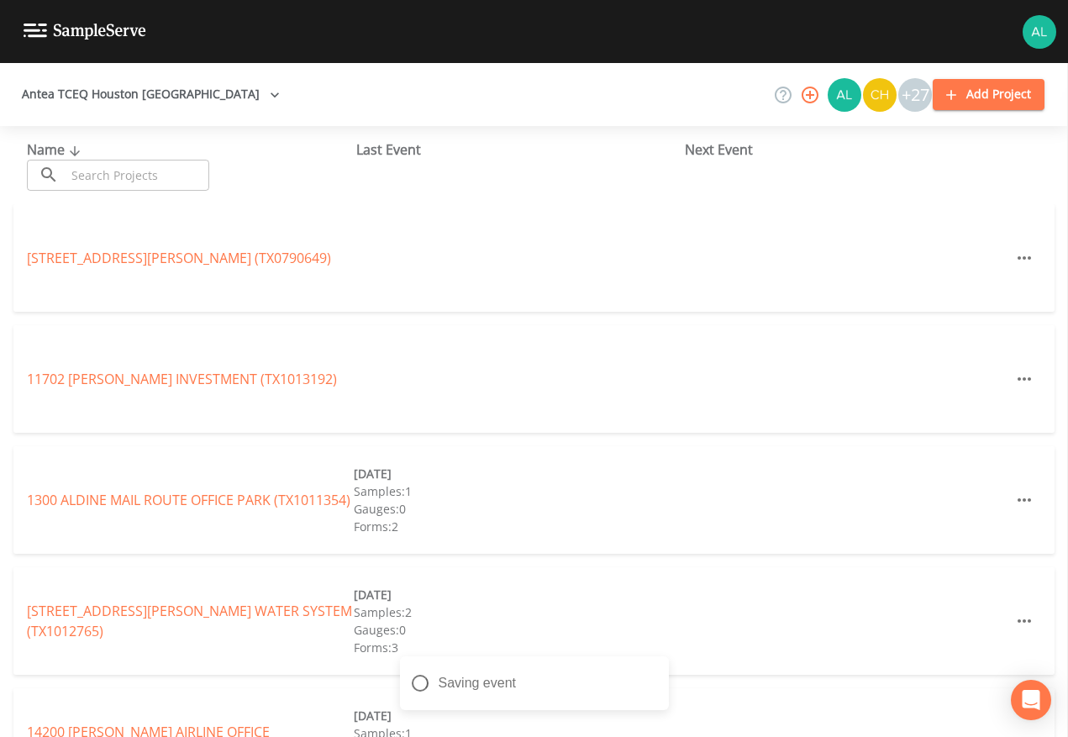
click at [111, 198] on div "Name ​ ​ Last Event Next Event" at bounding box center [534, 165] width 1068 height 78
click at [119, 185] on input "text" at bounding box center [138, 175] width 144 height 31
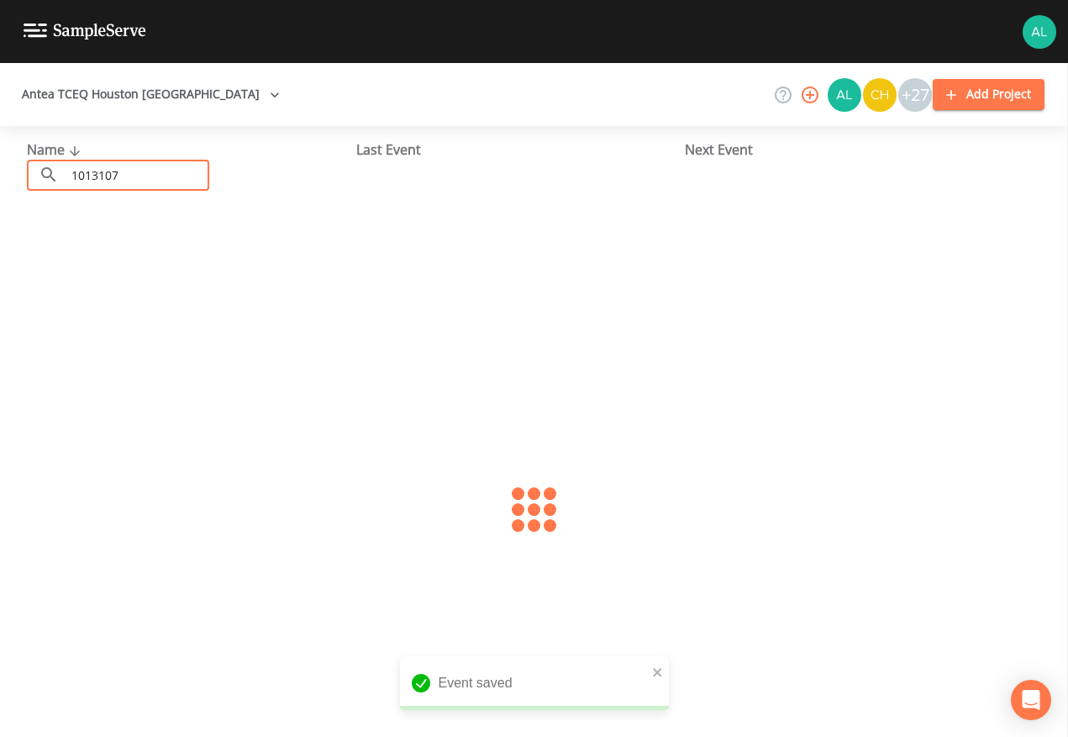
type input "1013107"
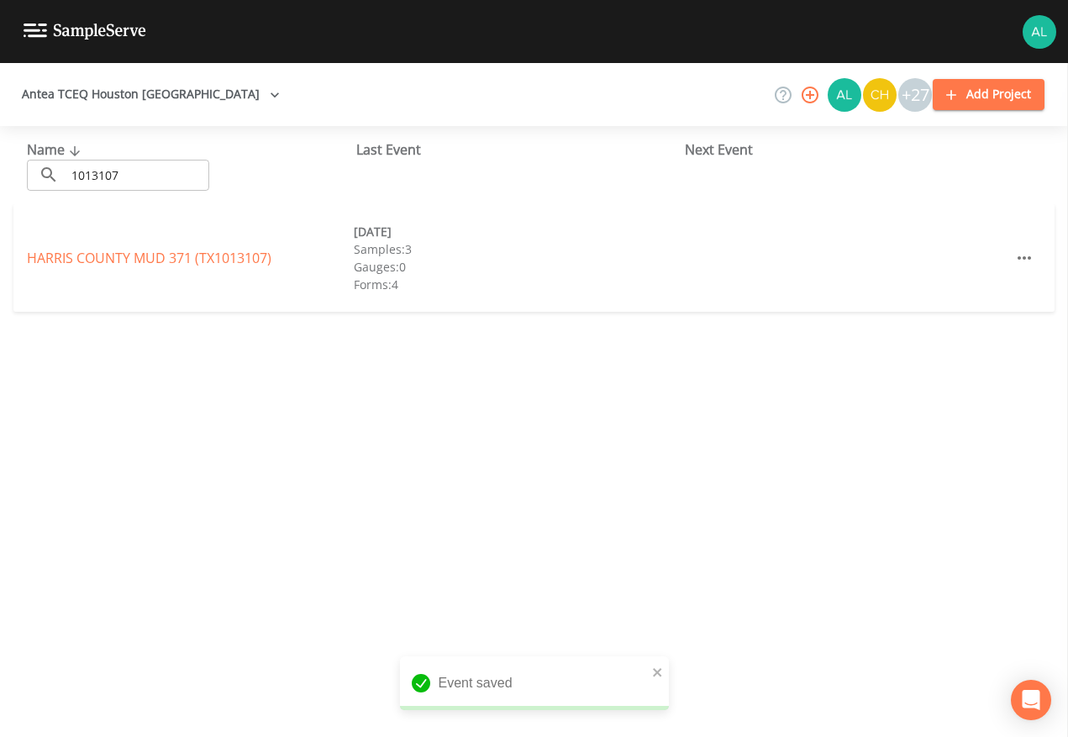
click at [189, 268] on div "[GEOGRAPHIC_DATA] 371 (TX1013107) [DATE] Samples: 3 Gauges: 0 Forms: 4" at bounding box center [533, 258] width 1041 height 108
click at [220, 250] on link "[GEOGRAPHIC_DATA] 371 (TX1013107)" at bounding box center [149, 258] width 245 height 18
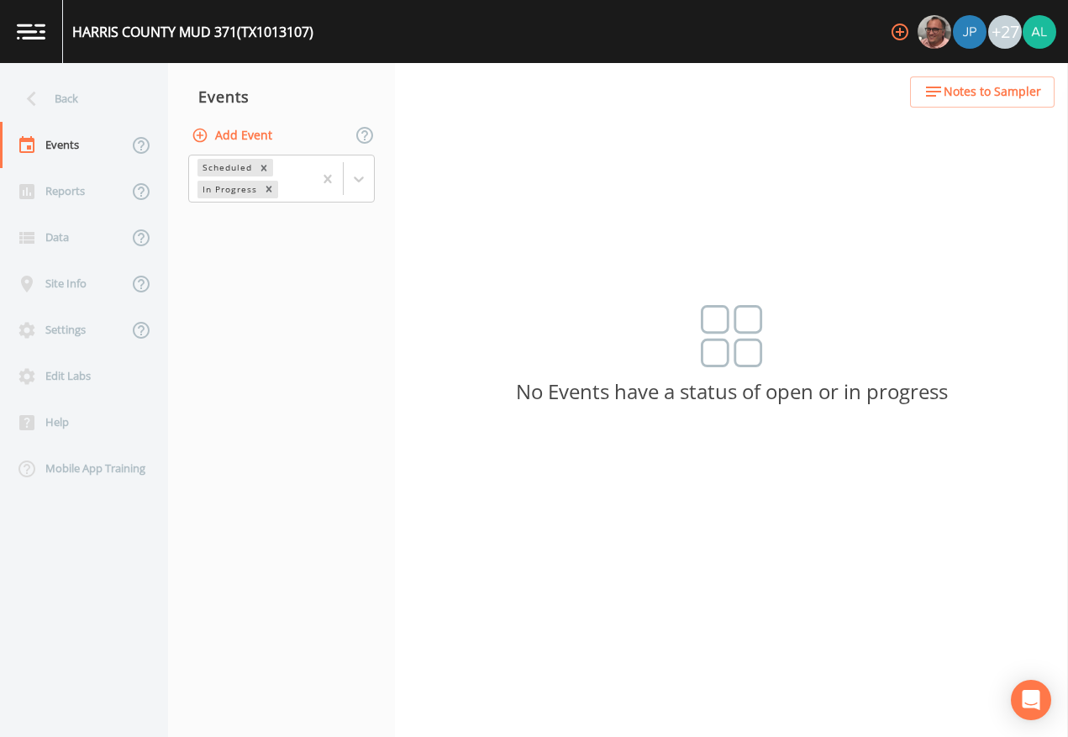
click at [274, 136] on button "Add Event" at bounding box center [233, 135] width 91 height 31
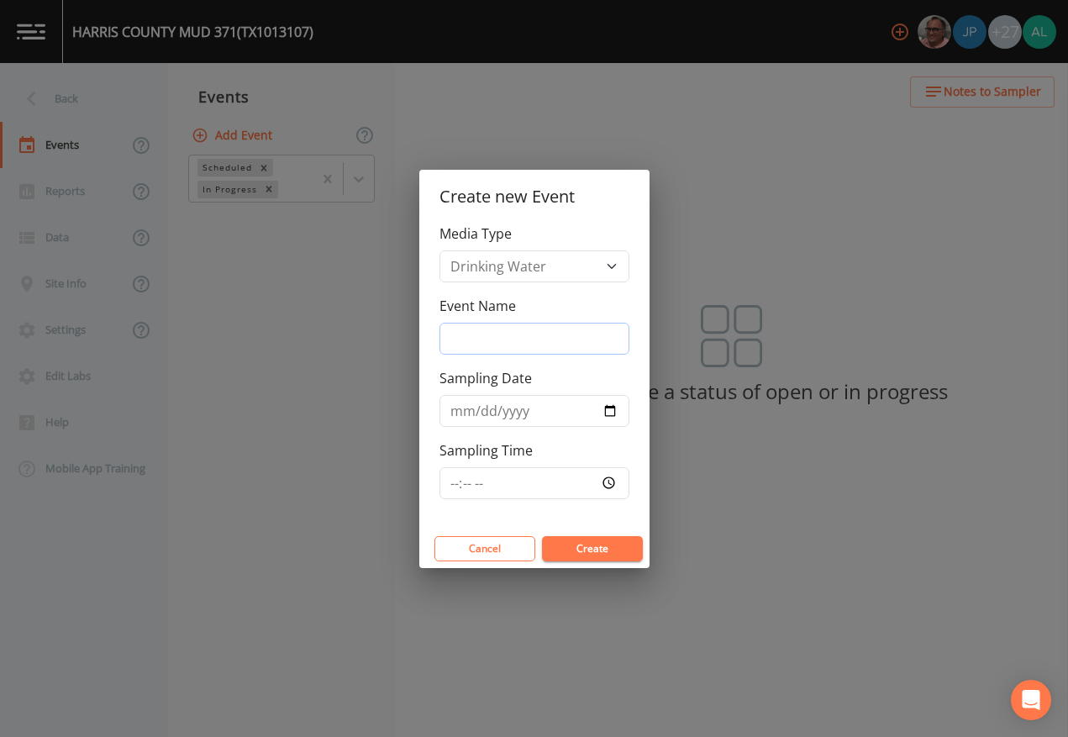
click at [488, 325] on input "Event Name" at bounding box center [535, 339] width 190 height 32
type input "4th Quarter"
type input "[DATE]"
drag, startPoint x: 430, startPoint y: 496, endPoint x: 455, endPoint y: 488, distance: 25.8
click at [434, 496] on div "Media Type Drinking Water Event Name 4th Quarter Sampling Date [DATE] Sampling …" at bounding box center [534, 377] width 230 height 306
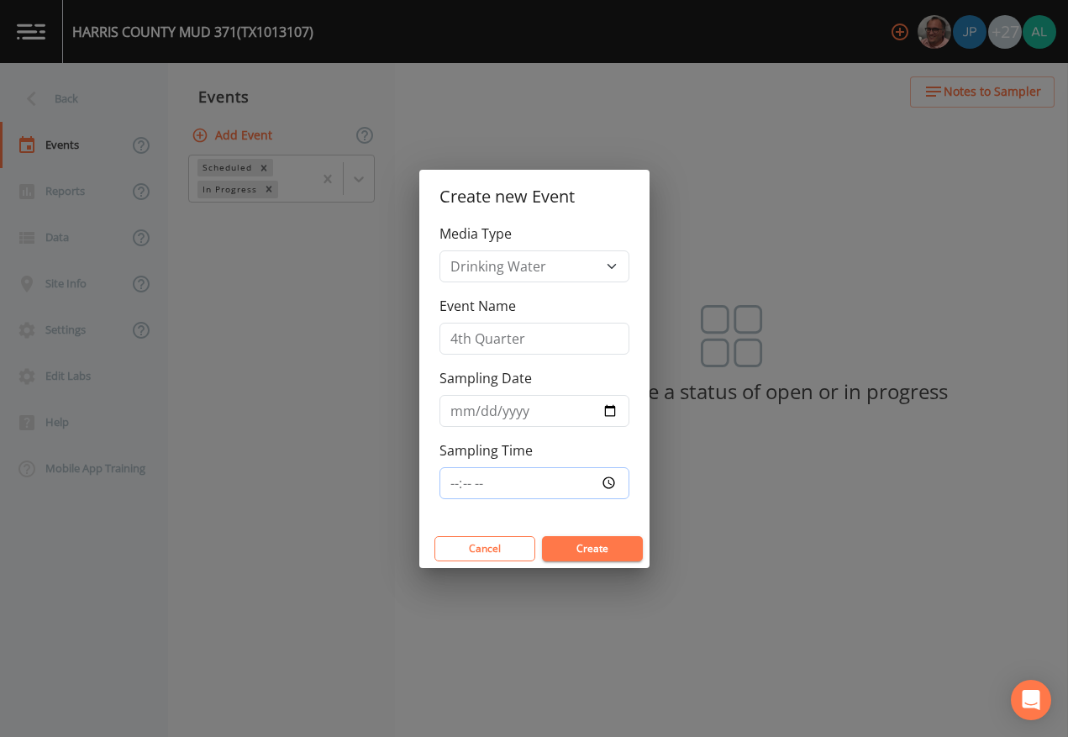
click at [456, 486] on input "Sampling Time" at bounding box center [535, 483] width 190 height 32
click at [542, 536] on button "Create" at bounding box center [592, 548] width 101 height 25
type input "08:04"
click at [542, 536] on button "Create" at bounding box center [592, 548] width 101 height 25
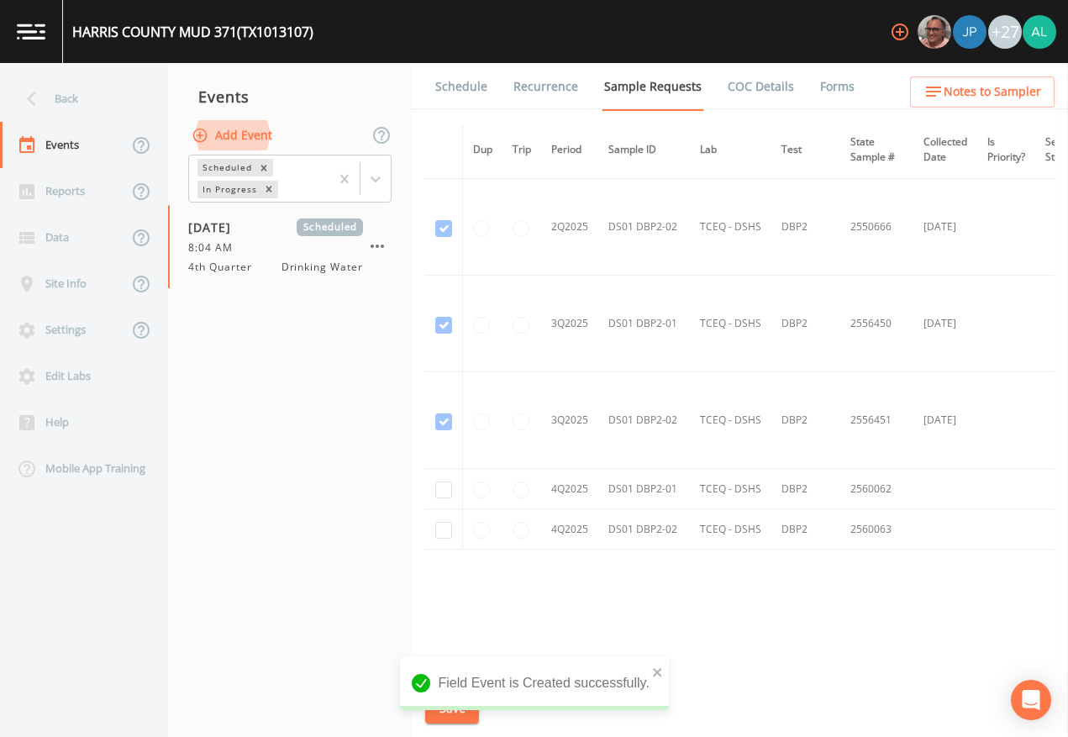
scroll to position [2658, 0]
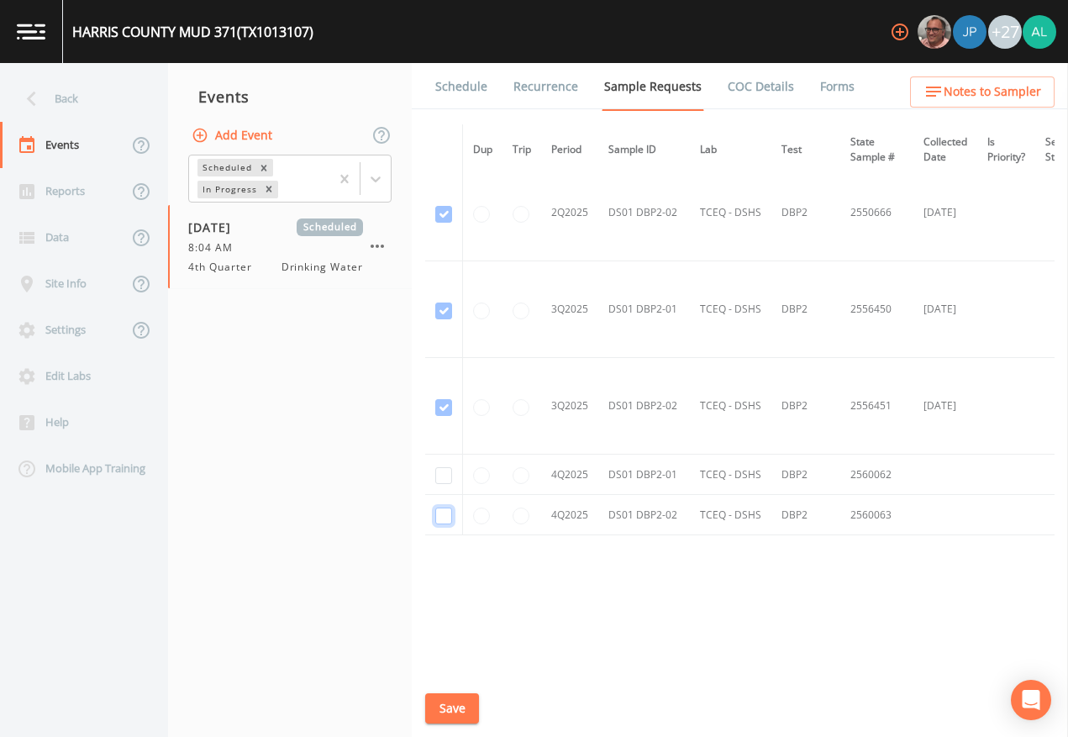
click at [445, 511] on input "checkbox" at bounding box center [443, 516] width 17 height 17
checkbox input "true"
click at [442, 475] on input "checkbox" at bounding box center [443, 475] width 17 height 17
checkbox input "true"
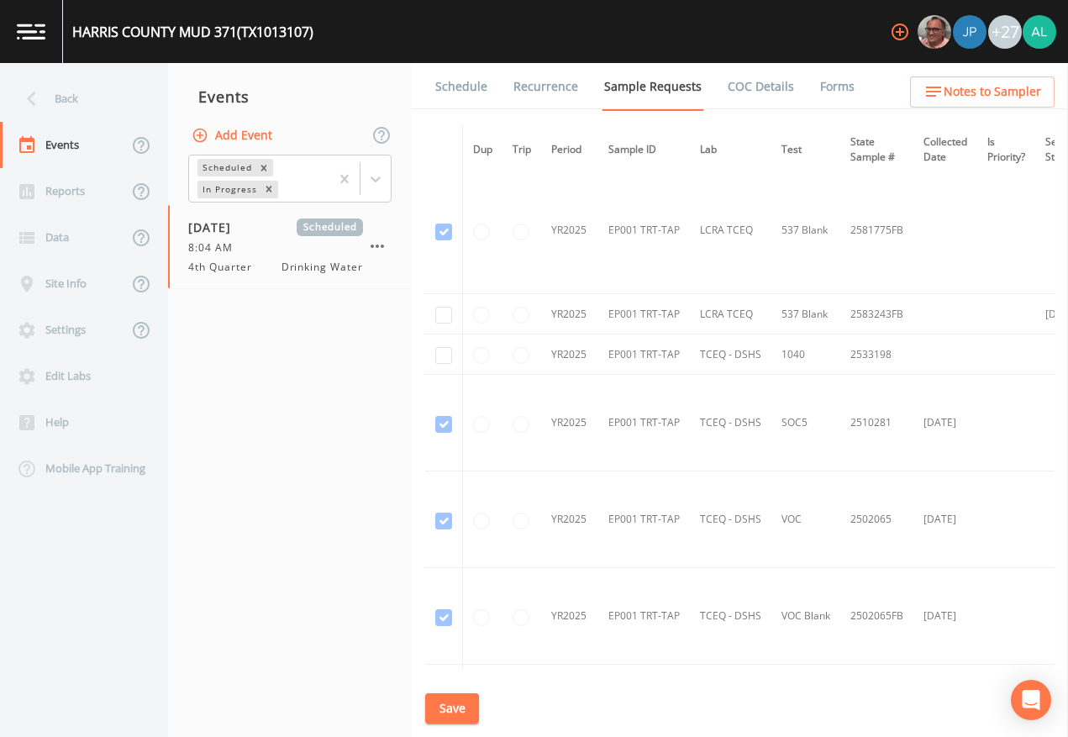
scroll to position [1817, 0]
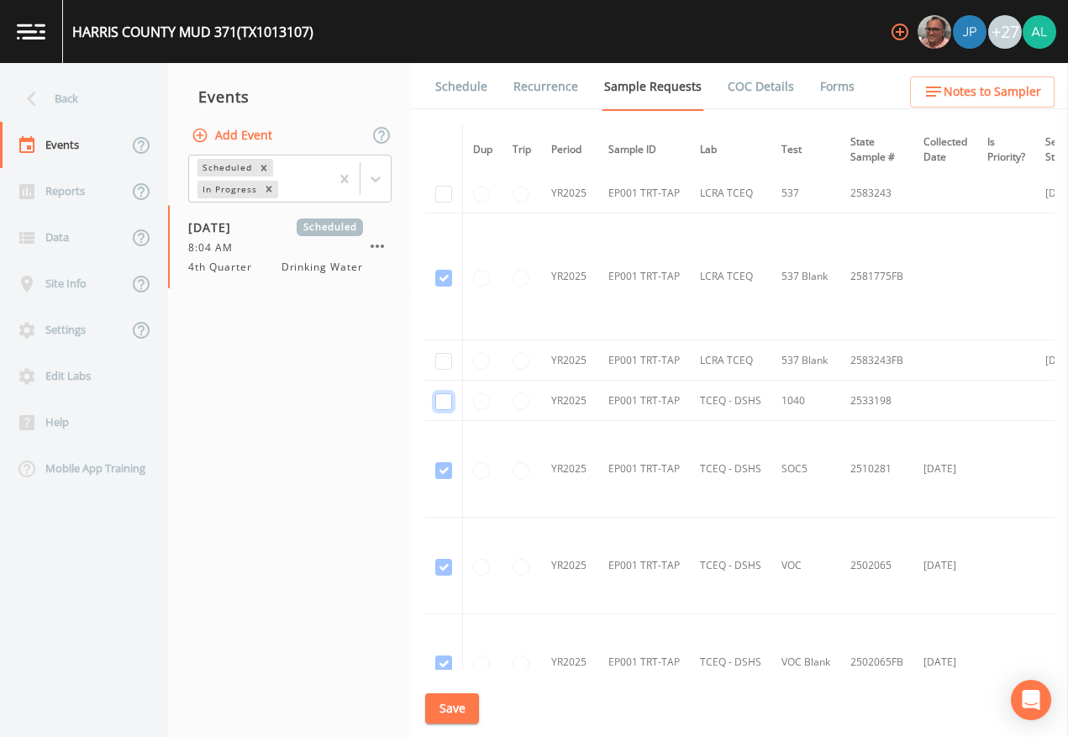
click at [441, 404] on input "checkbox" at bounding box center [443, 401] width 17 height 17
checkbox input "true"
click at [452, 674] on button "Save" at bounding box center [452, 708] width 54 height 31
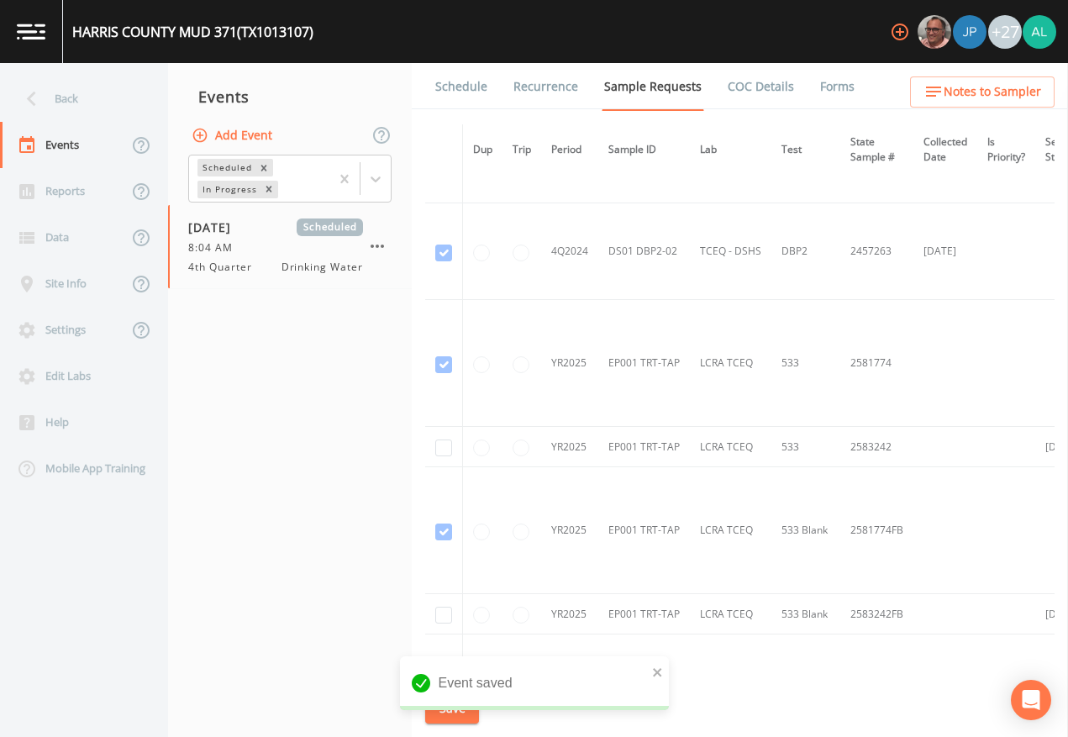
scroll to position [1565, 0]
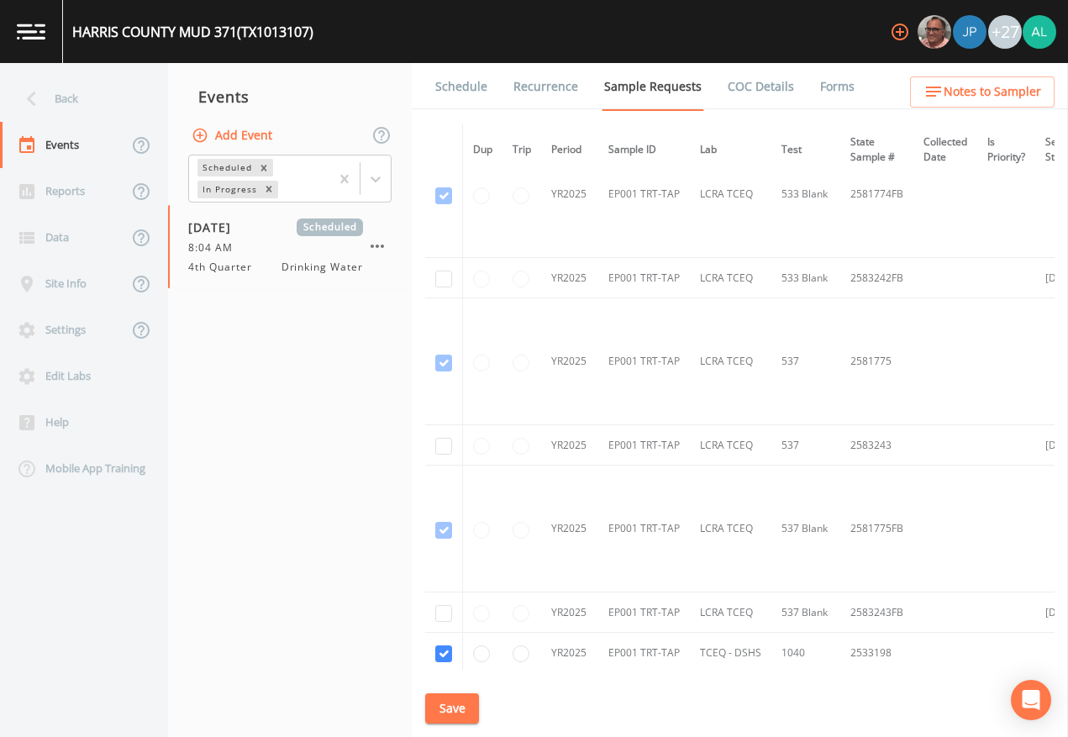
click at [435, 674] on button "Save" at bounding box center [452, 708] width 54 height 31
click at [105, 106] on div "Back" at bounding box center [75, 99] width 151 height 46
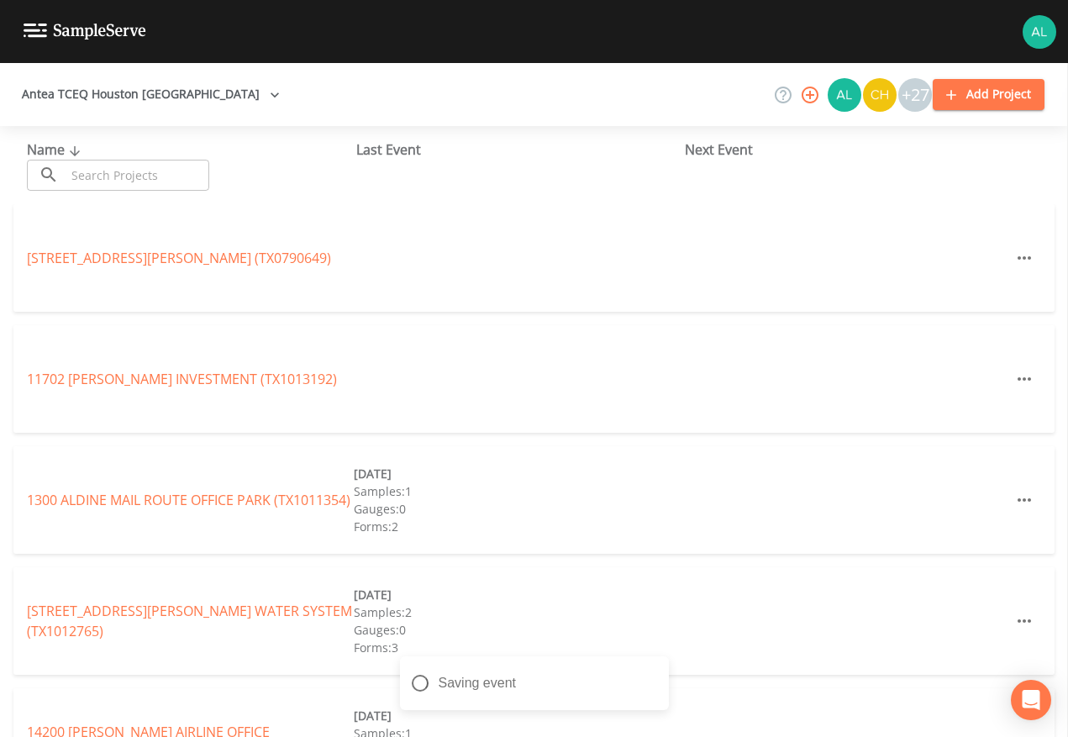
click at [105, 179] on input "text" at bounding box center [138, 175] width 144 height 31
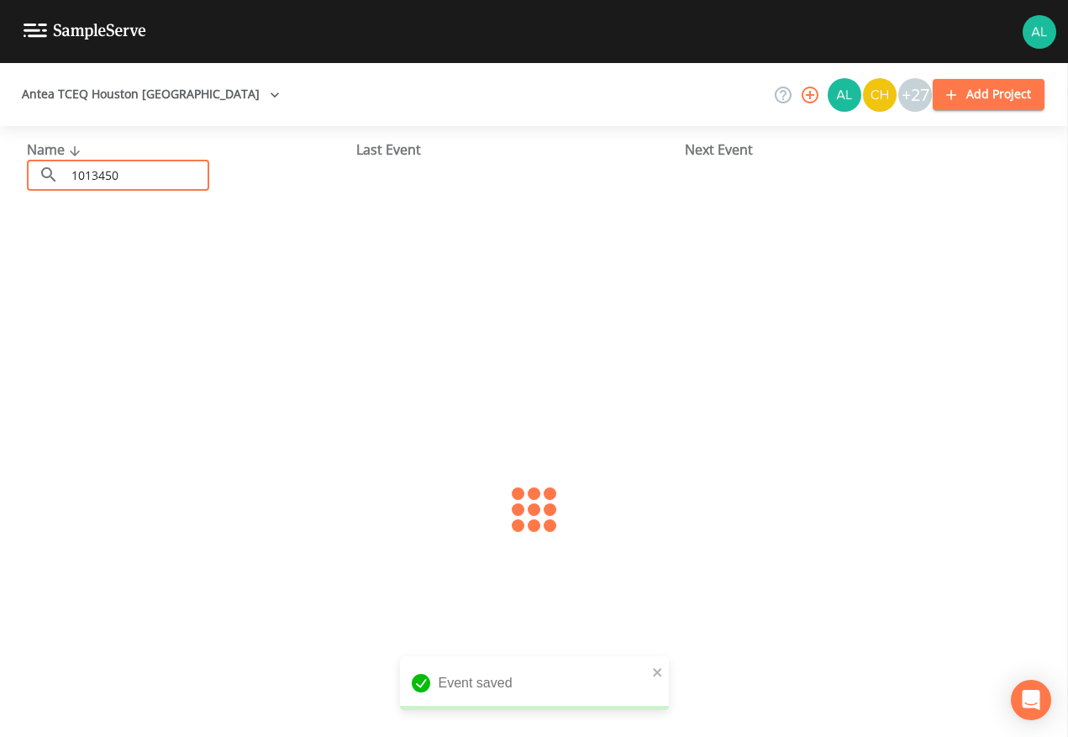
type input "1013450"
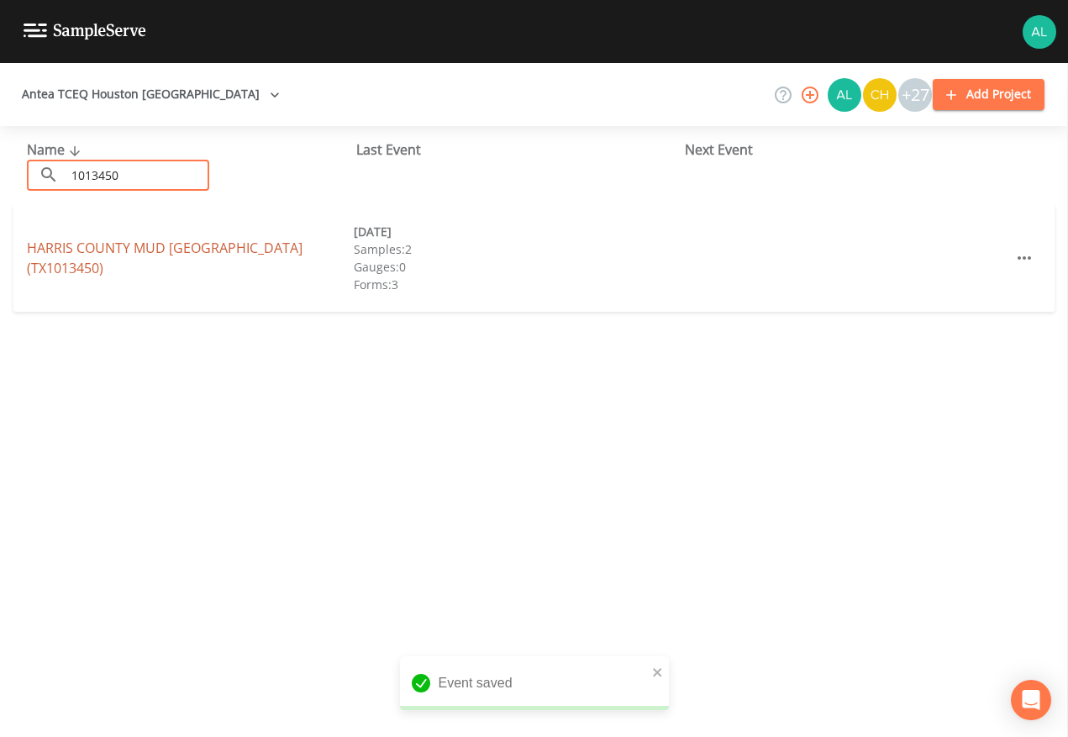
click at [80, 277] on link "HARRIS COUNTY MUD [GEOGRAPHIC_DATA])" at bounding box center [165, 258] width 276 height 39
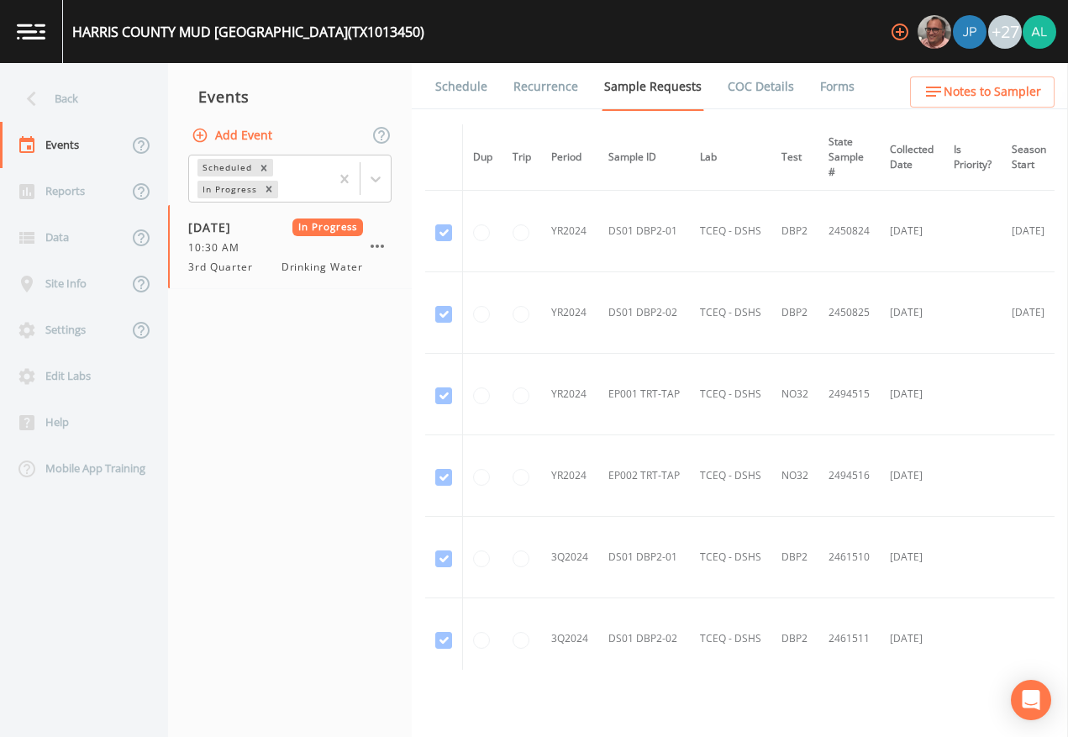
click at [820, 97] on link "Forms" at bounding box center [838, 86] width 40 height 47
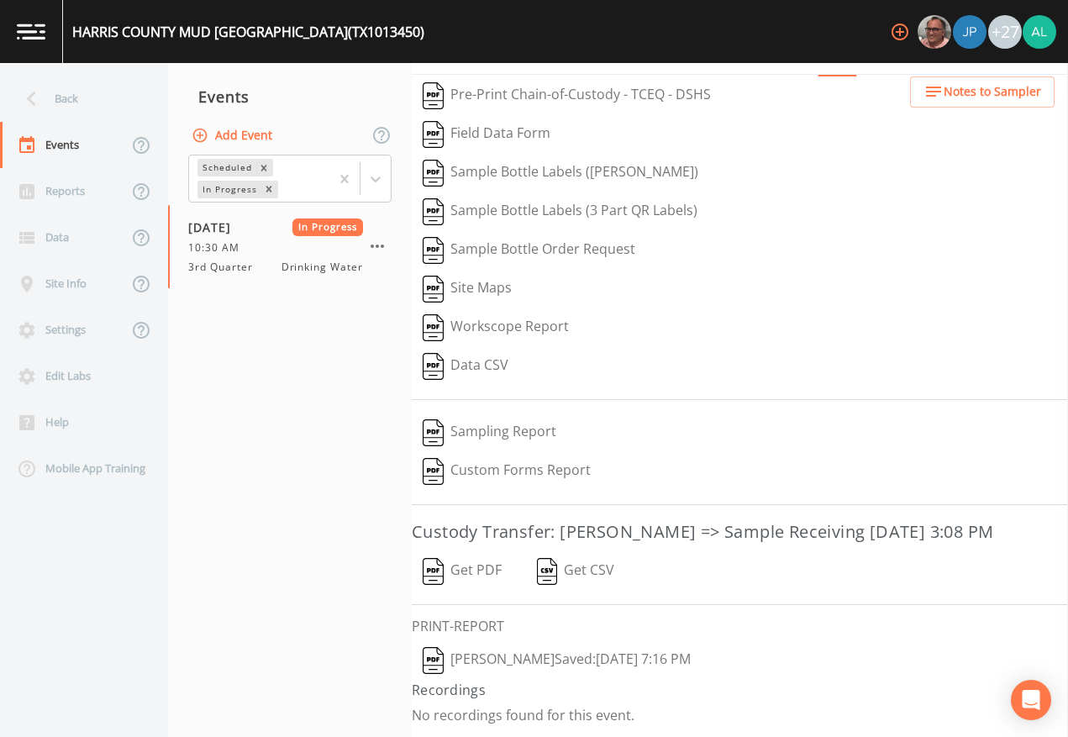
scroll to position [61, 0]
click at [372, 248] on icon "button" at bounding box center [377, 246] width 13 height 3
click at [249, 126] on button "Add Event" at bounding box center [233, 135] width 91 height 31
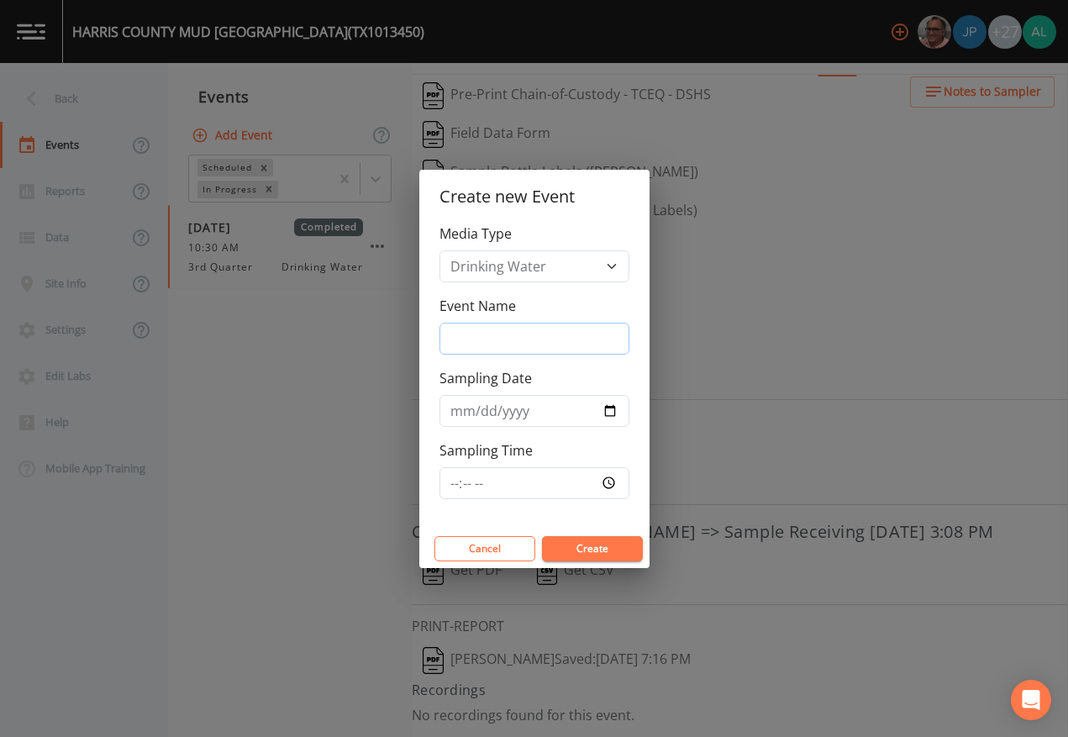
click at [487, 335] on input "Event Name" at bounding box center [535, 339] width 190 height 32
type input "3rd Quarter"
drag, startPoint x: 491, startPoint y: 345, endPoint x: 528, endPoint y: 438, distance: 99.6
click at [528, 438] on div "Media Type Drinking Water Event Name 3rd Quarter Sampling Date Sampling Time" at bounding box center [534, 377] width 230 height 306
drag, startPoint x: 530, startPoint y: 329, endPoint x: 333, endPoint y: 332, distance: 196.7
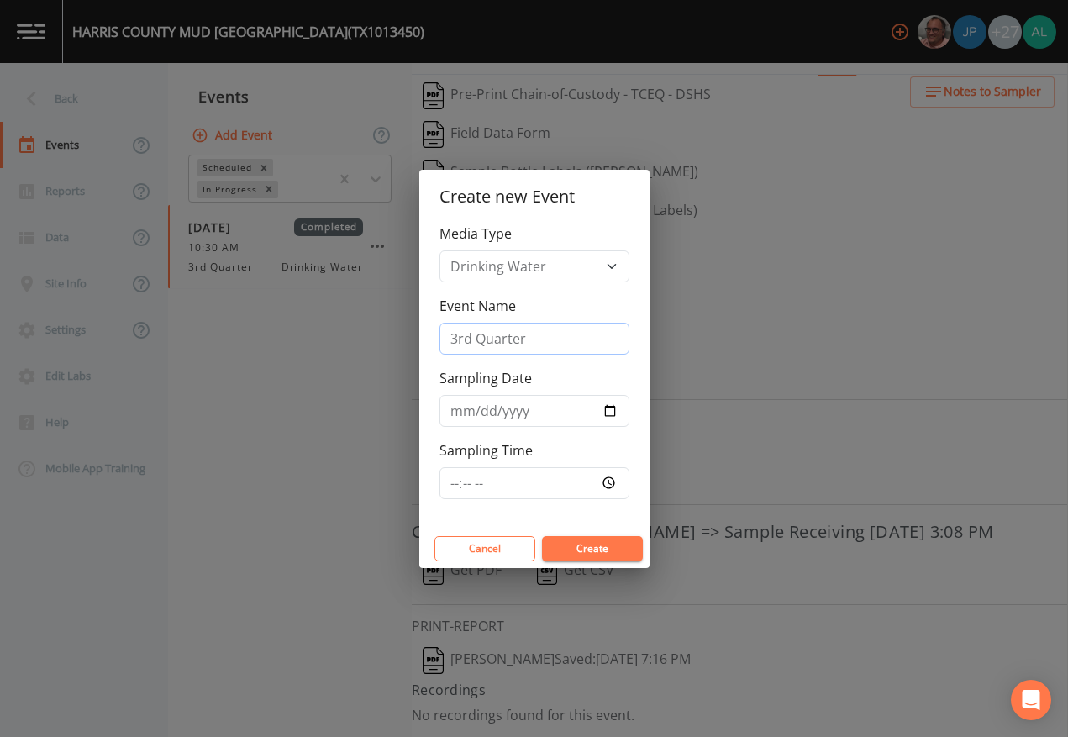
click at [331, 330] on div "Create new Event Media Type Drinking Water Event Name 3rd Quarter Sampling Date…" at bounding box center [534, 368] width 1068 height 737
type input "4th Quarter"
type input "[DATE]"
click at [453, 486] on input "Sampling Time" at bounding box center [535, 483] width 190 height 32
click at [542, 536] on button "Create" at bounding box center [592, 548] width 101 height 25
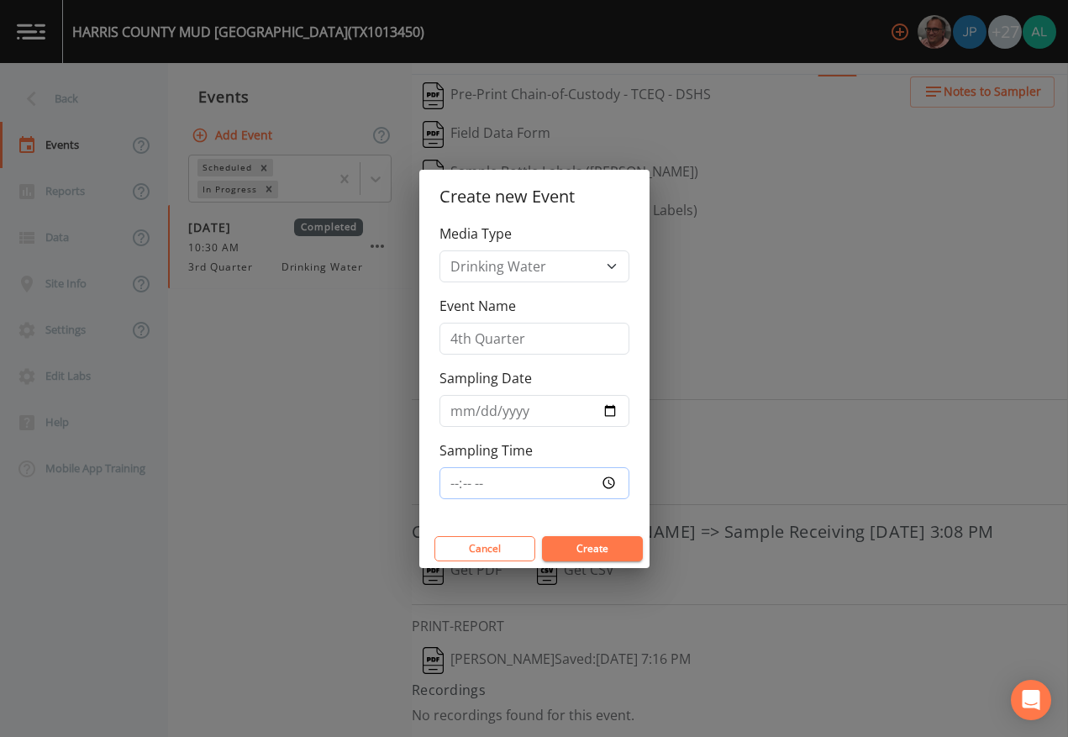
type input "08:05"
click at [542, 536] on button "Create" at bounding box center [592, 548] width 101 height 25
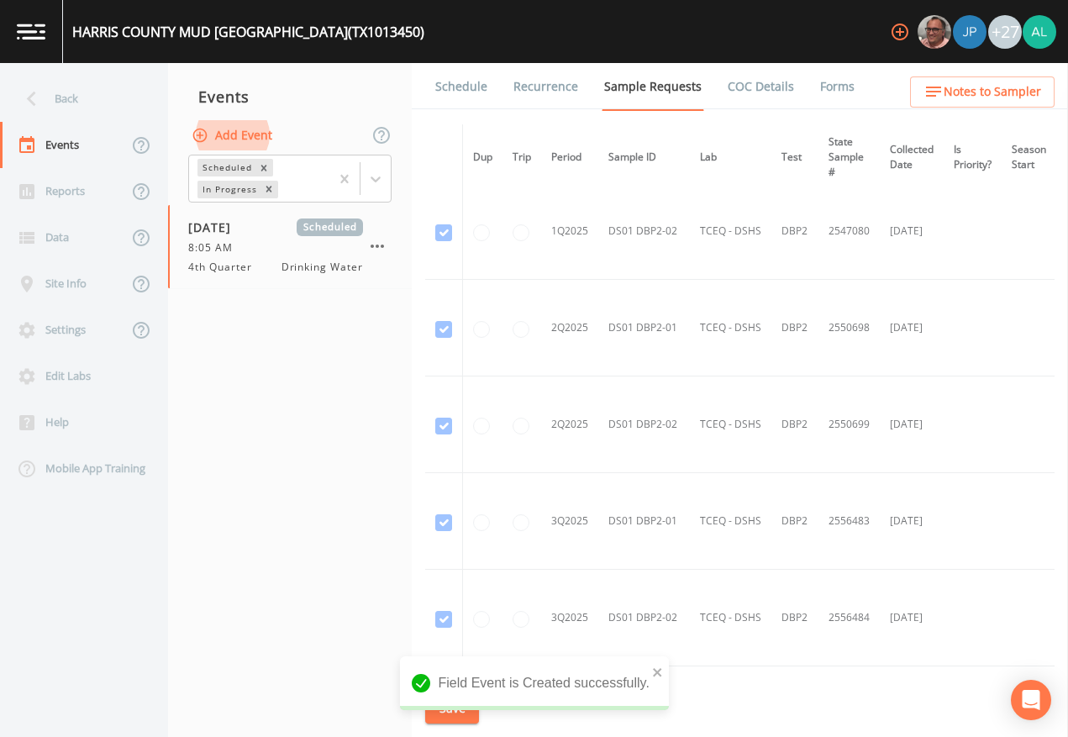
scroll to position [1287, 0]
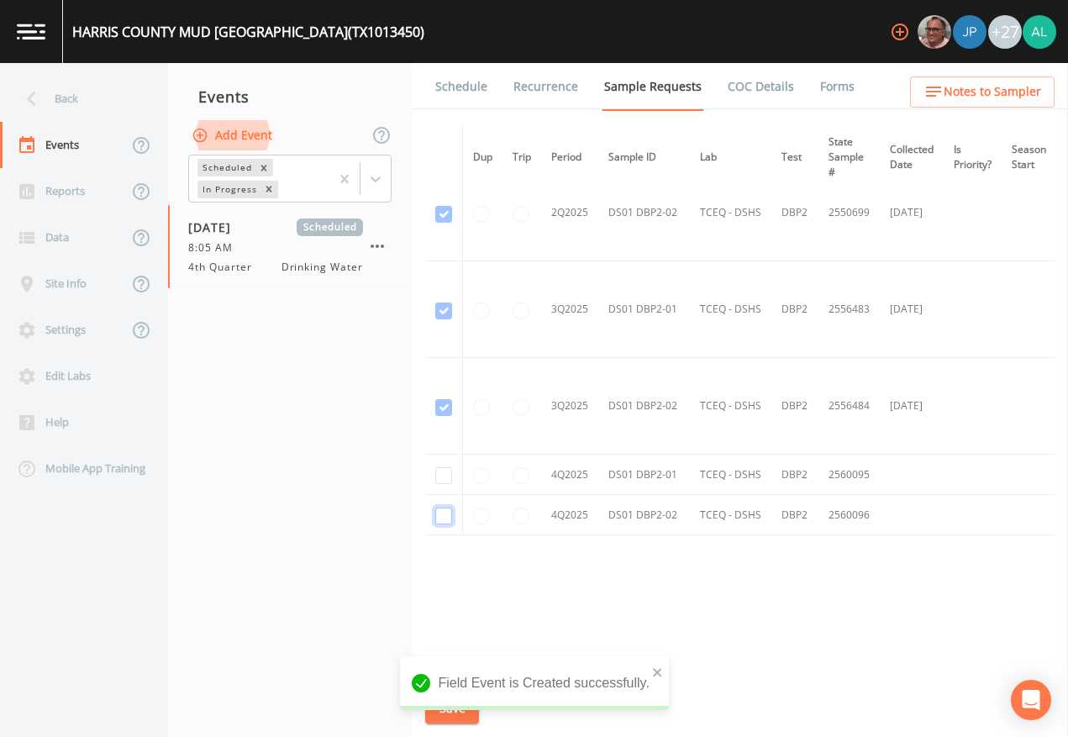
click at [444, 508] on input "checkbox" at bounding box center [443, 516] width 17 height 17
checkbox input "true"
click at [444, 469] on input "checkbox" at bounding box center [443, 475] width 17 height 17
checkbox input "true"
click at [662, 667] on icon "close" at bounding box center [658, 672] width 12 height 13
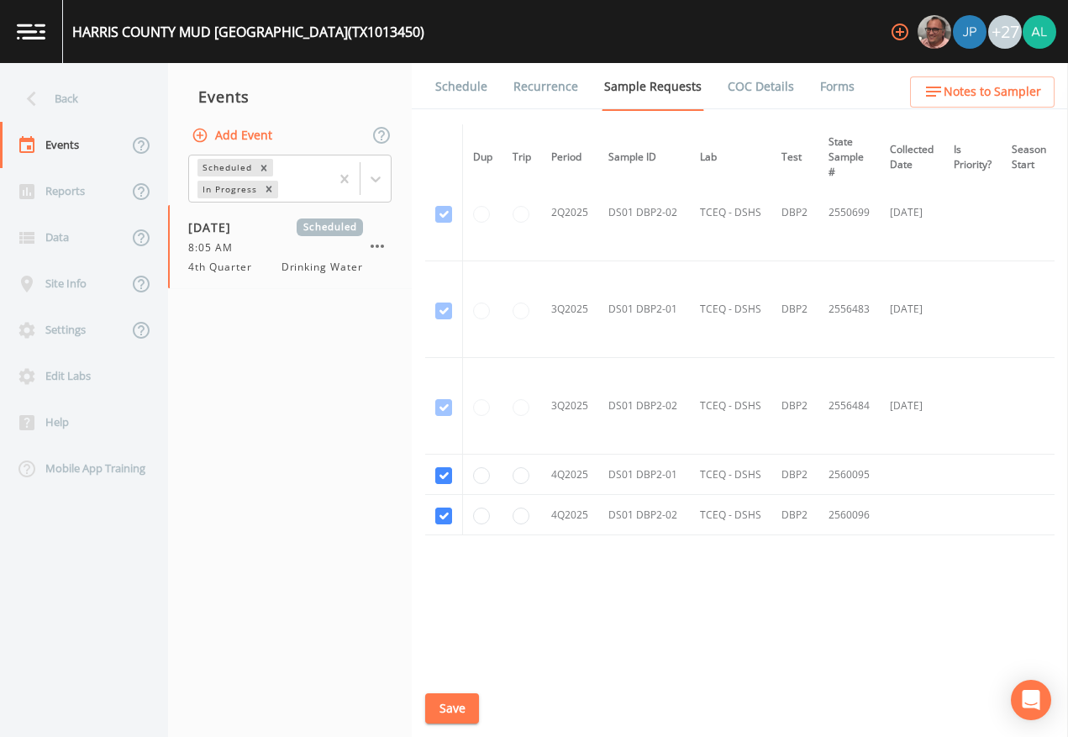
click at [418, 674] on div "Field Event is Created successfully." at bounding box center [534, 689] width 269 height 67
click at [481, 674] on div "Schedule Recurrence Sample Requests COC Details Forms Dup Trip Period Sample ID…" at bounding box center [740, 400] width 656 height 674
click at [463, 674] on button "Save" at bounding box center [452, 708] width 54 height 31
click at [477, 674] on button "Save" at bounding box center [452, 708] width 54 height 31
click at [134, 103] on div "Back" at bounding box center [75, 99] width 151 height 46
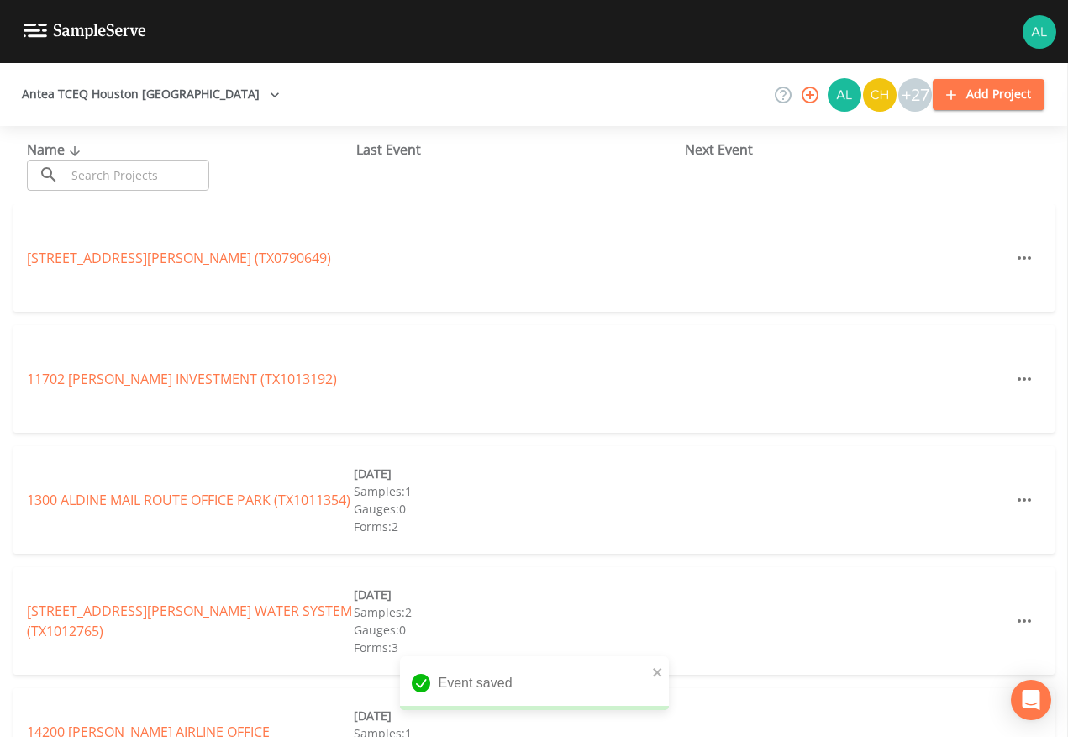
click at [136, 156] on div "Name ​ ​" at bounding box center [191, 165] width 329 height 51
click at [136, 165] on input "text" at bounding box center [138, 175] width 144 height 31
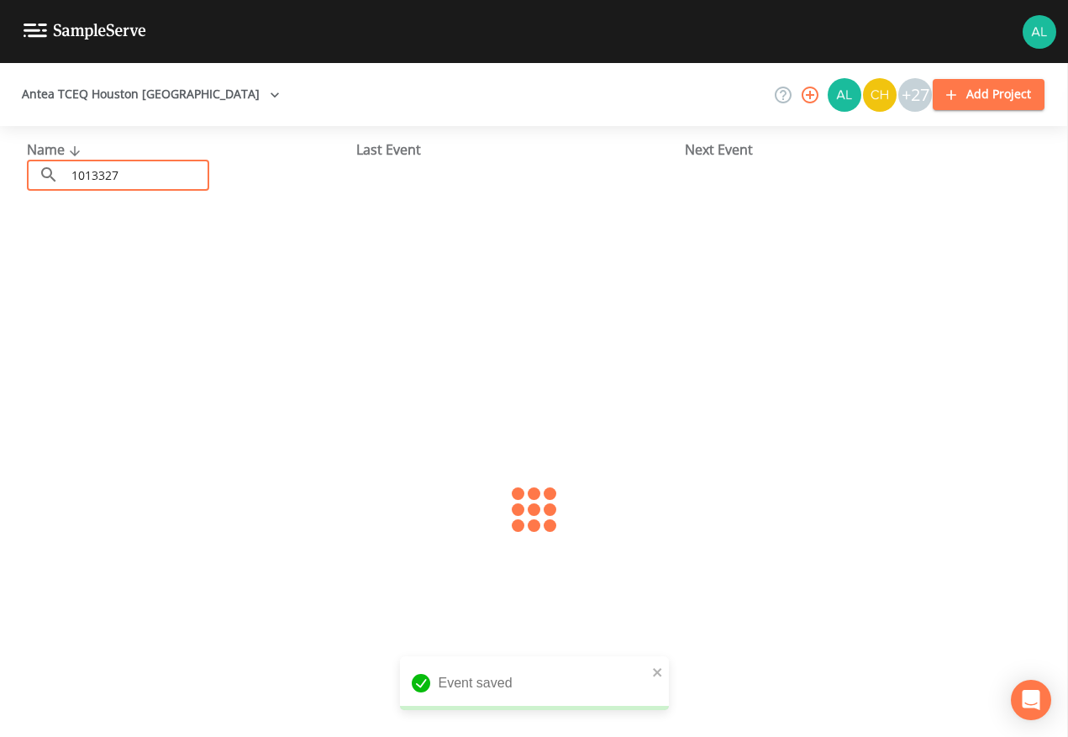
type input "1013327"
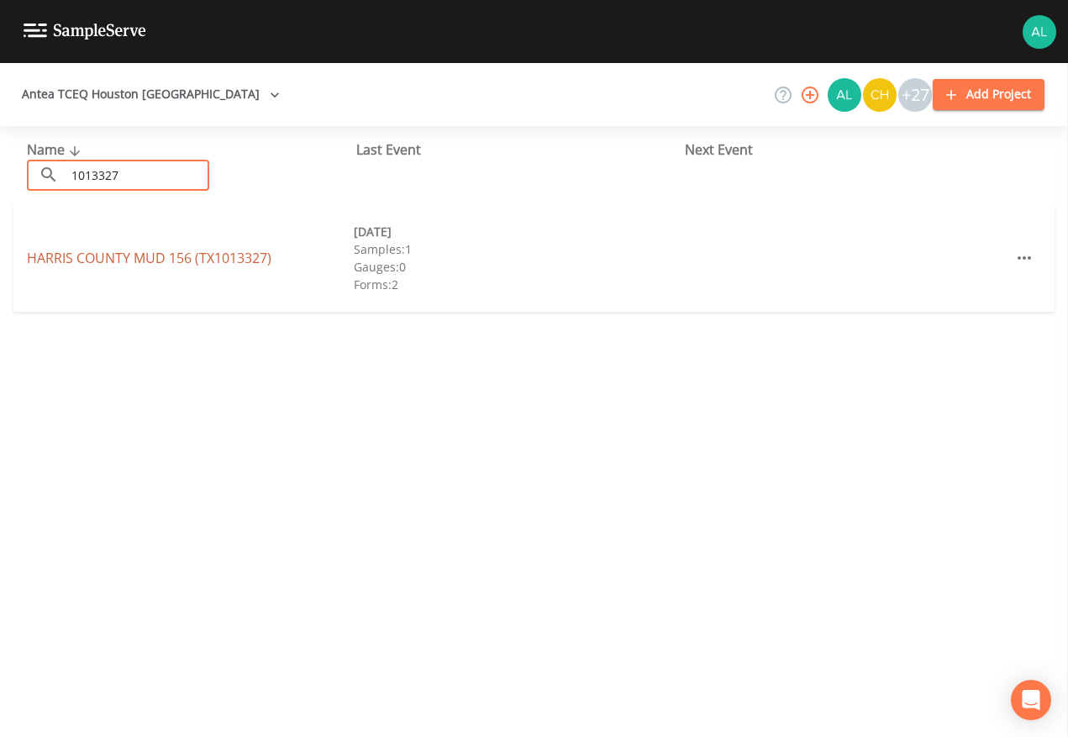
click at [104, 259] on link "[GEOGRAPHIC_DATA] 156 (TX1013327)" at bounding box center [149, 258] width 245 height 18
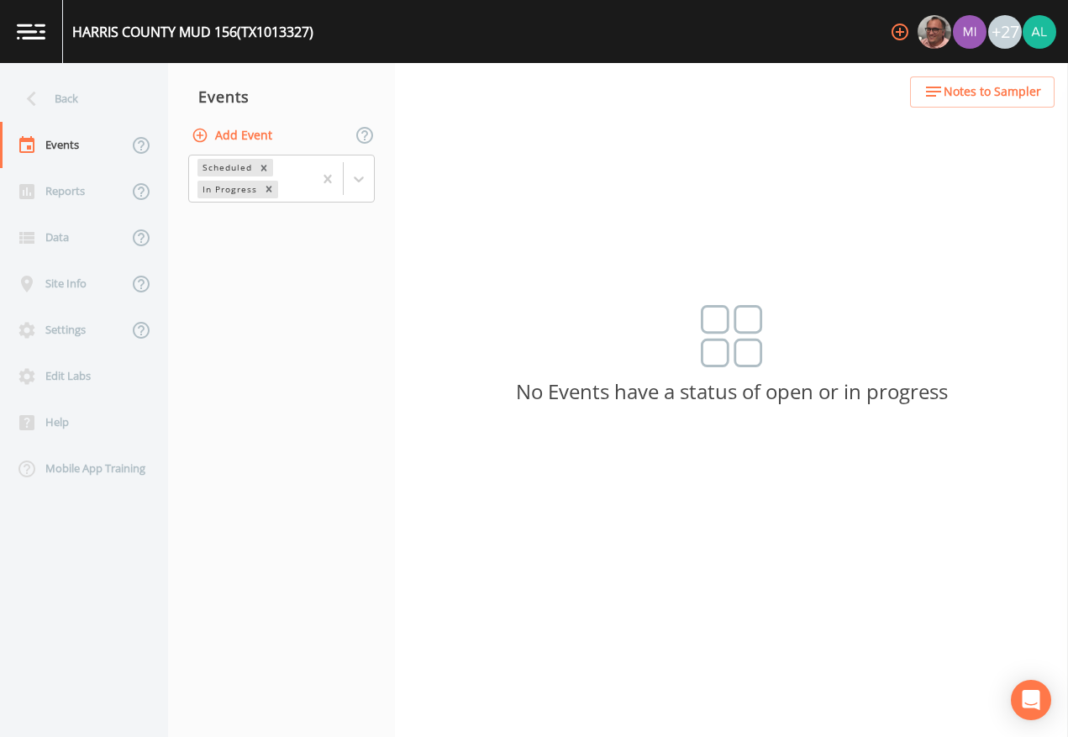
click at [252, 133] on button "Add Event" at bounding box center [233, 135] width 91 height 31
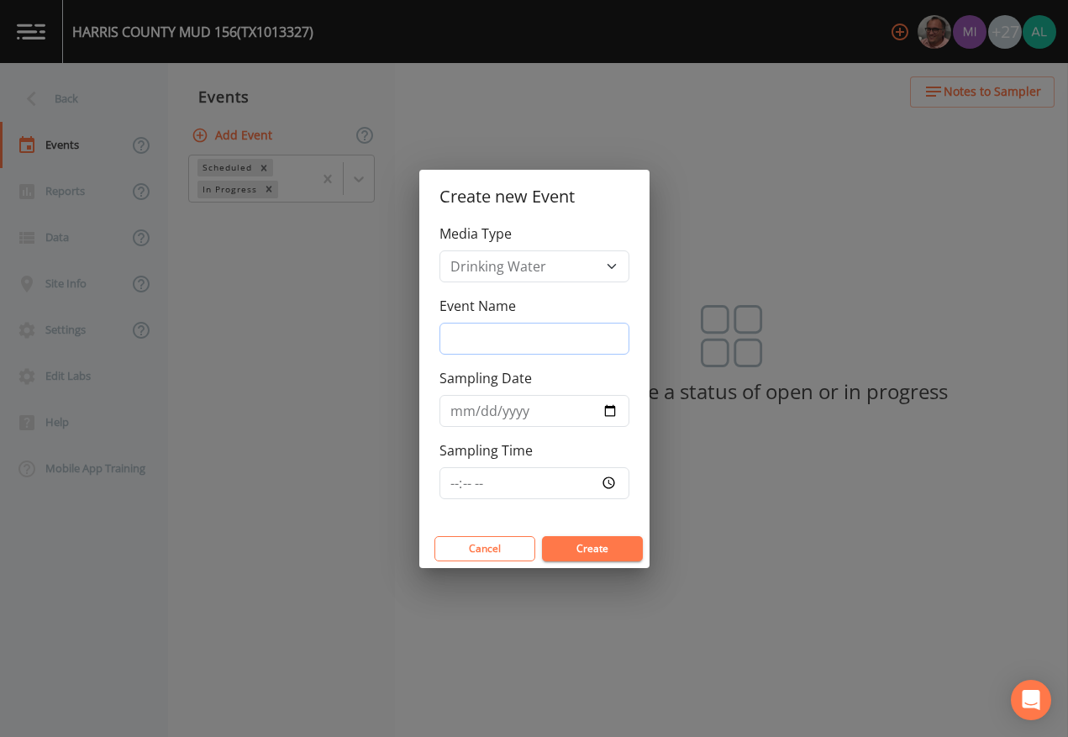
click at [563, 350] on input "Event Name" at bounding box center [535, 339] width 190 height 32
type input "4th Quarter"
type input "[DATE]"
click at [453, 472] on input "Sampling Time" at bounding box center [535, 483] width 190 height 32
type input "08:06"
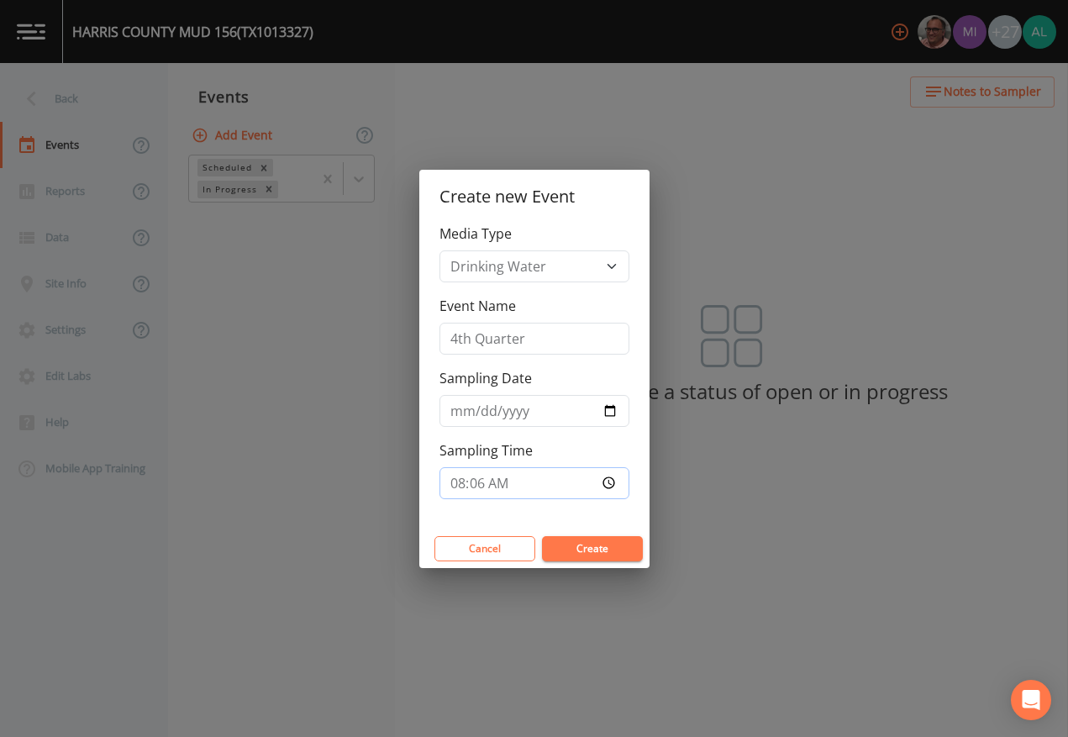
click at [542, 536] on button "Create" at bounding box center [592, 548] width 101 height 25
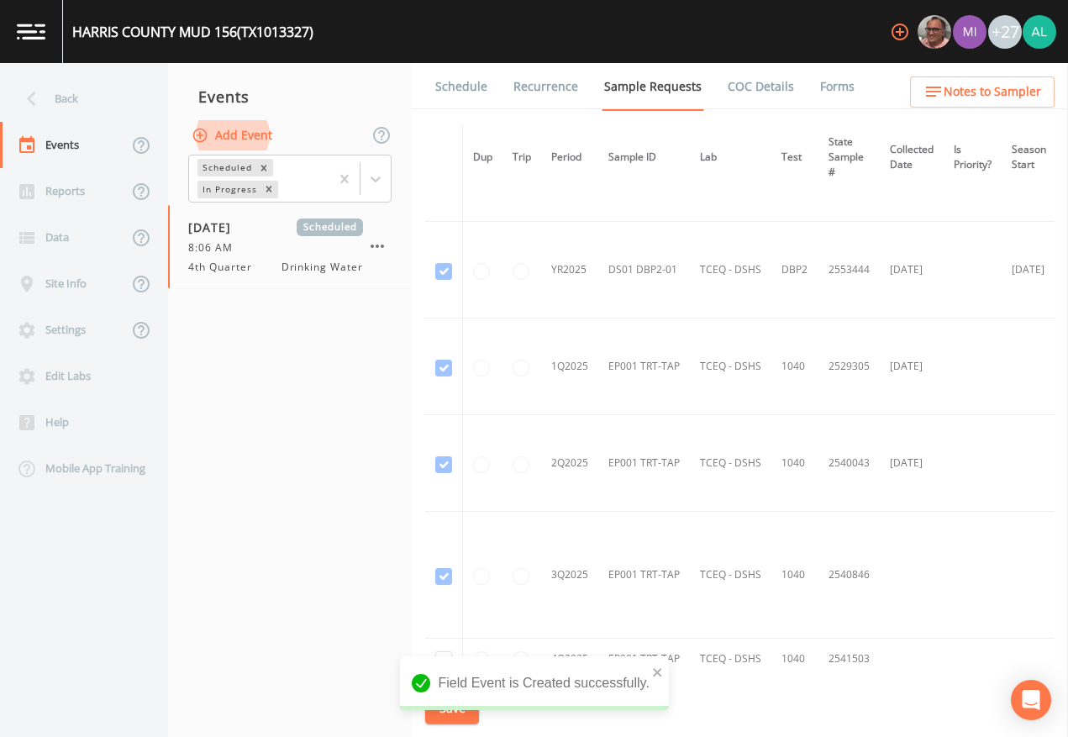
scroll to position [600, 0]
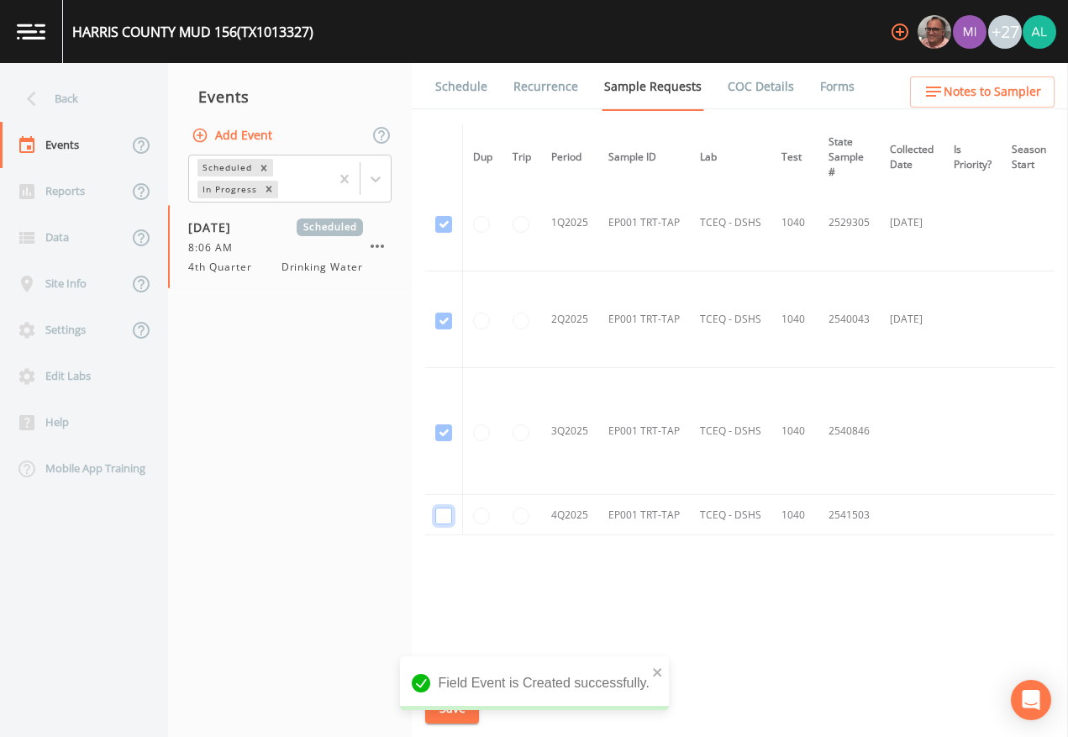
click at [445, 512] on input "checkbox" at bounding box center [443, 516] width 17 height 17
checkbox input "true"
click at [657, 672] on icon "close" at bounding box center [657, 672] width 8 height 8
click at [424, 674] on div "Field Event is Created successfully." at bounding box center [534, 689] width 269 height 67
click at [426, 674] on button "Save" at bounding box center [452, 708] width 54 height 31
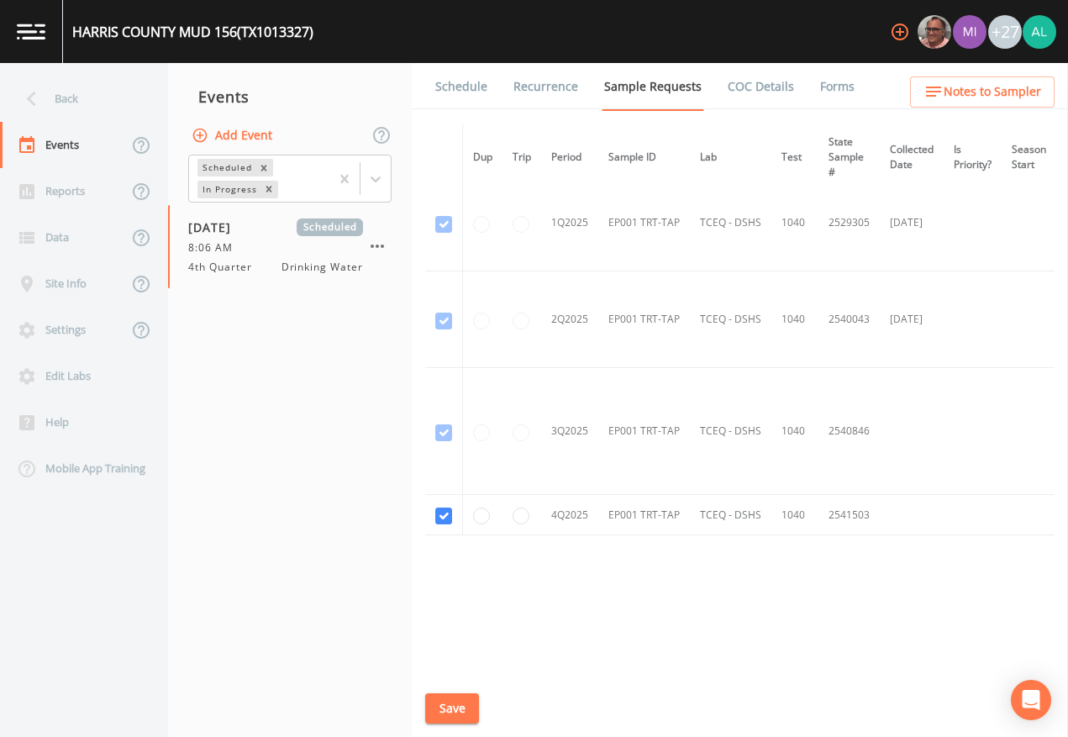
click at [477, 674] on button "Save" at bounding box center [452, 708] width 54 height 31
click at [79, 108] on div "Back" at bounding box center [75, 99] width 151 height 46
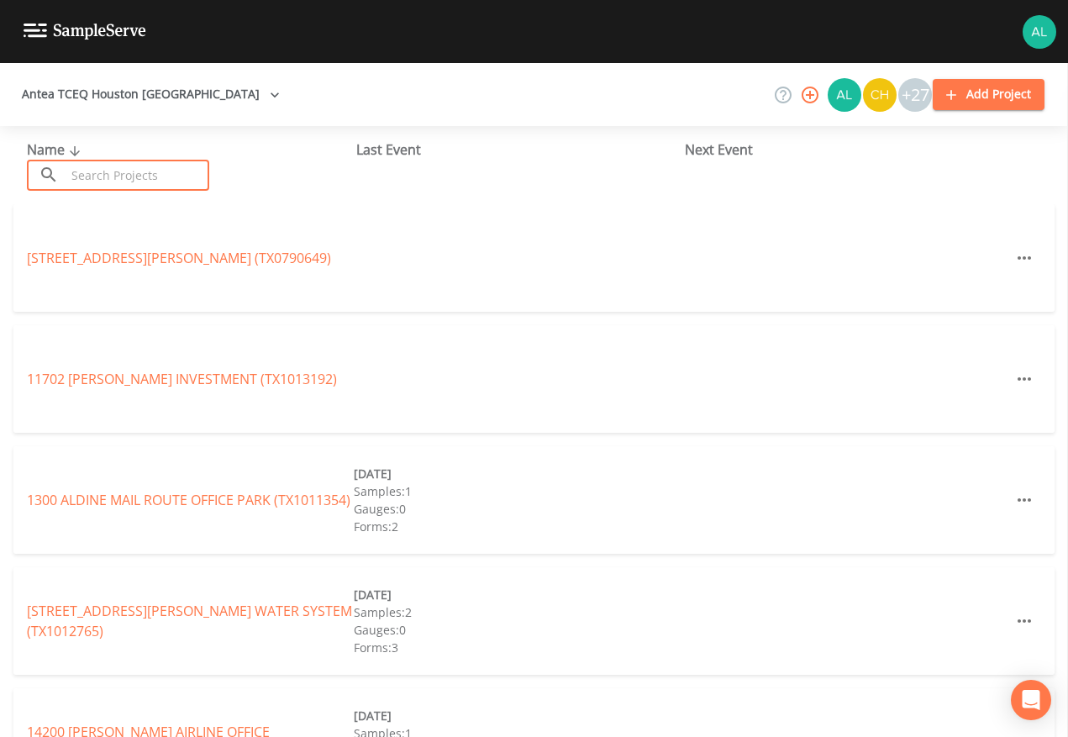
click at [112, 171] on input "text" at bounding box center [138, 175] width 144 height 31
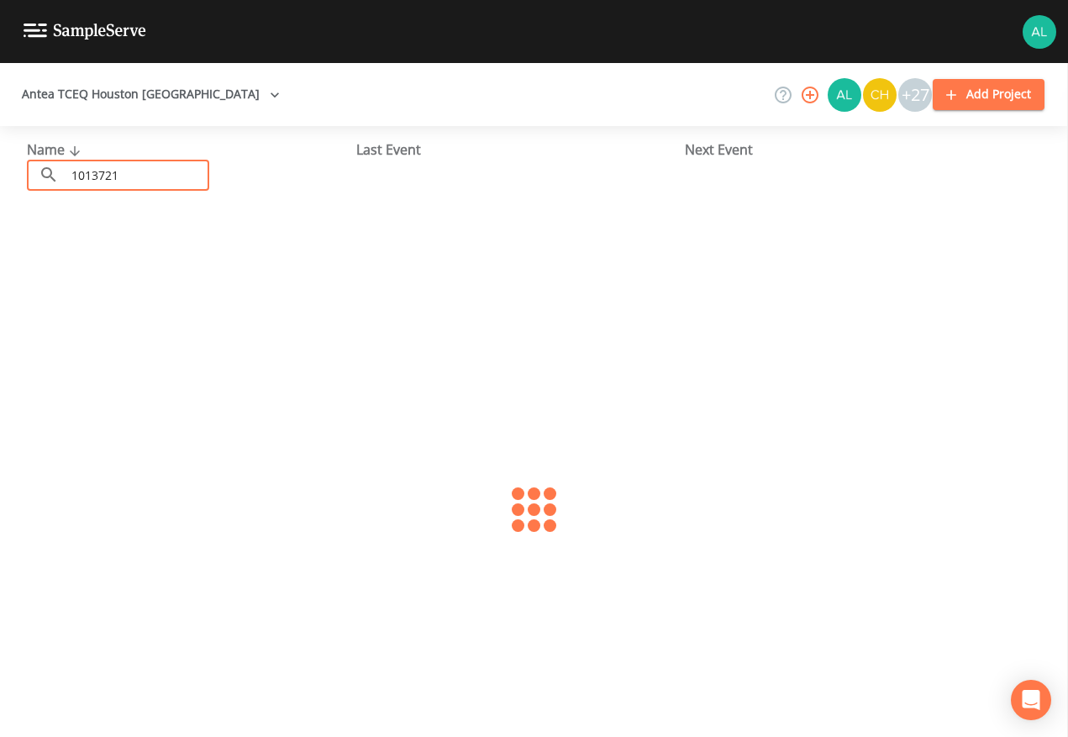
type input "1013721"
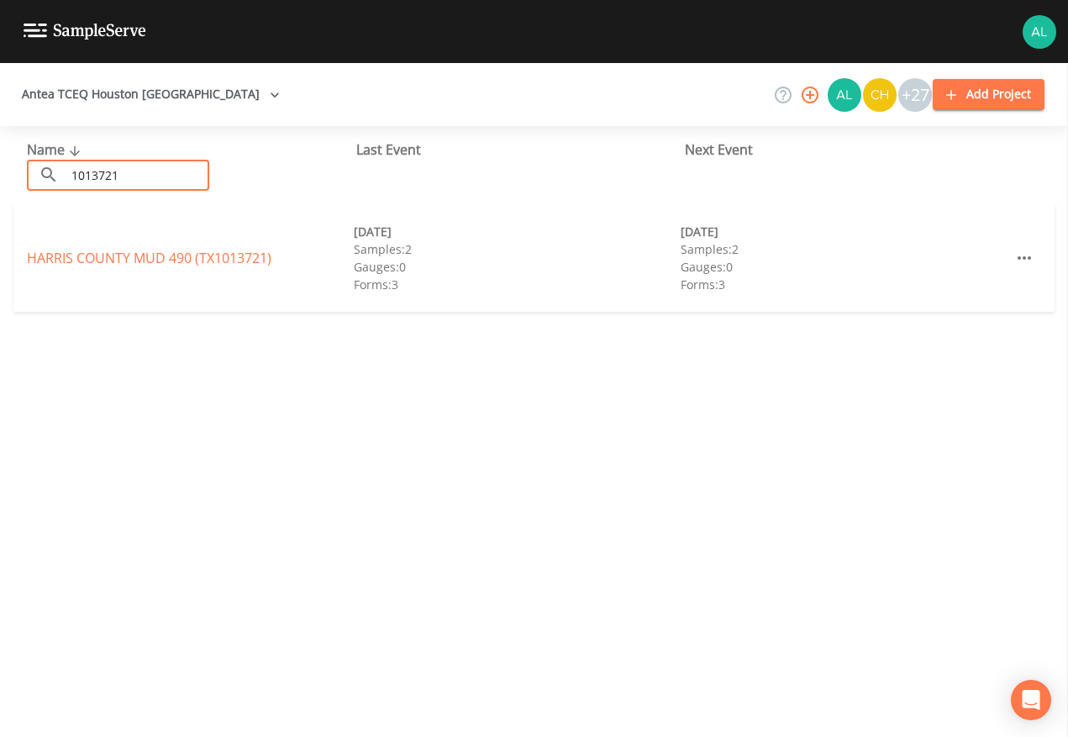
click at [96, 257] on link "[GEOGRAPHIC_DATA] 490 (TX1013721)" at bounding box center [149, 258] width 245 height 18
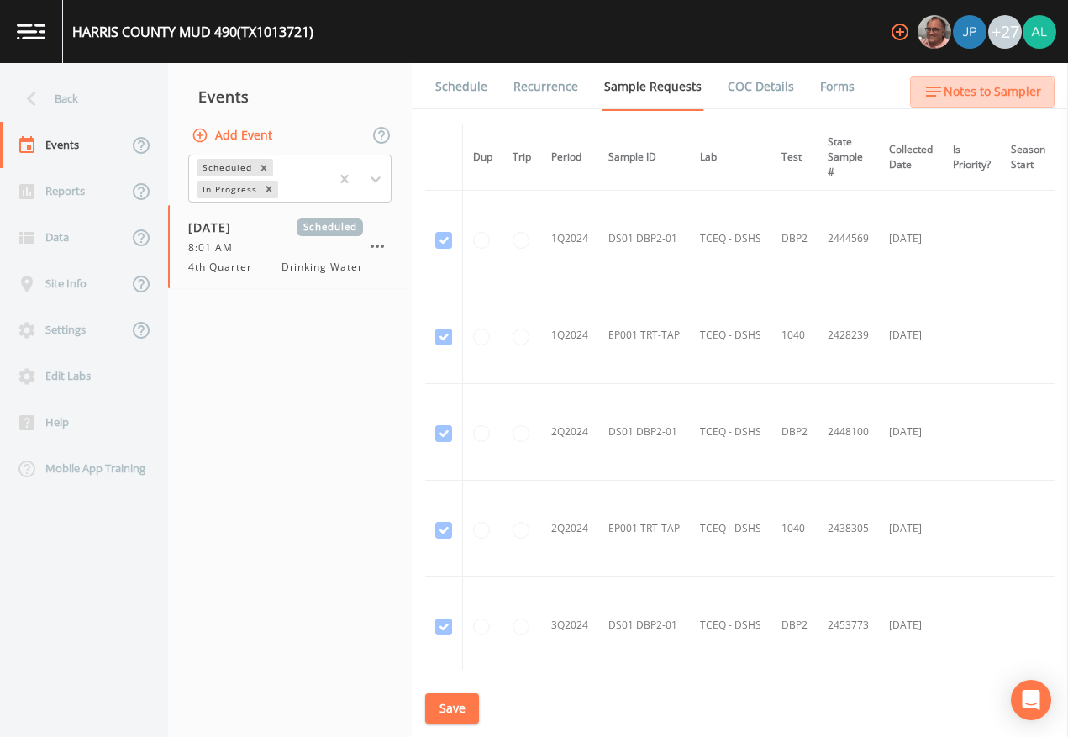
click at [952, 98] on span "Notes to Sampler" at bounding box center [993, 92] width 98 height 21
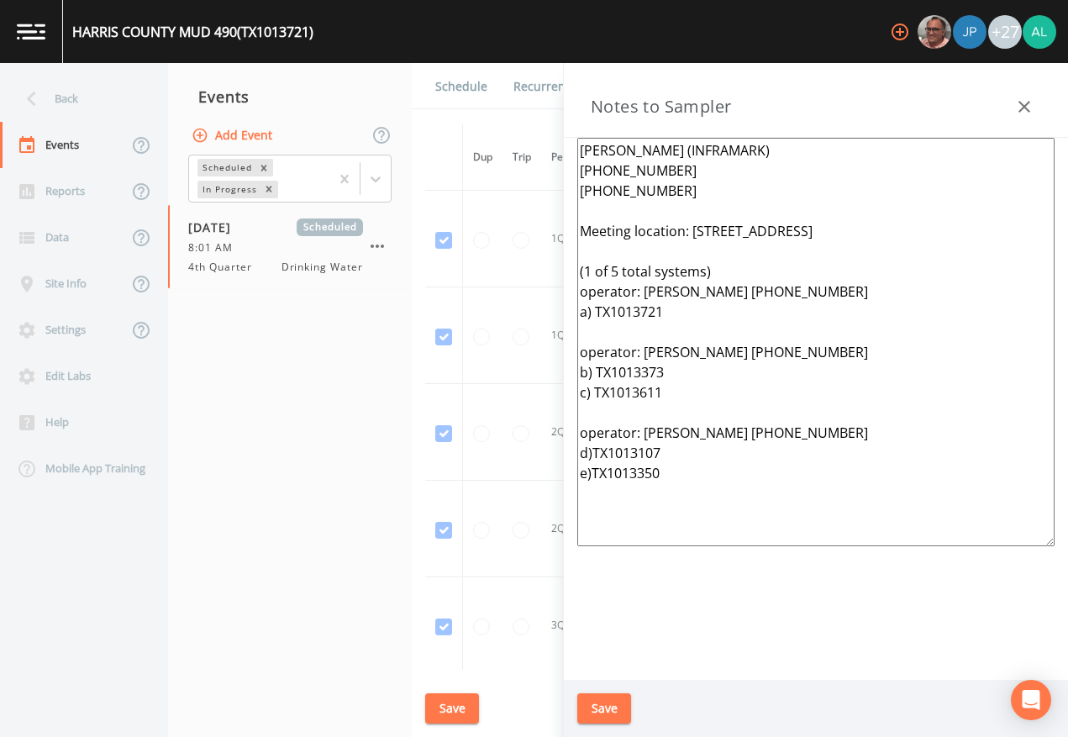
drag, startPoint x: 997, startPoint y: 240, endPoint x: 693, endPoint y: 229, distance: 304.4
click at [693, 229] on textarea "[PERSON_NAME] (INFRAMARK) [PHONE_NUMBER] [PHONE_NUMBER] Meeting location: [STRE…" at bounding box center [815, 342] width 477 height 409
click at [602, 674] on button "Save" at bounding box center [604, 708] width 54 height 31
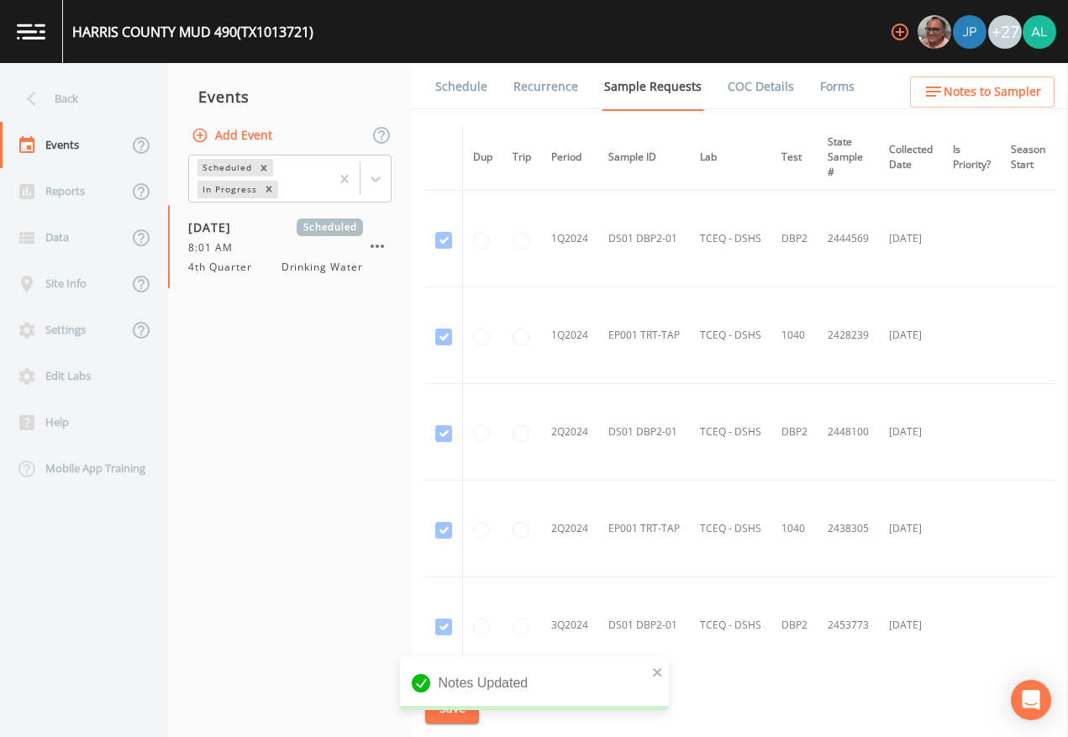
click at [486, 76] on link "Schedule" at bounding box center [461, 86] width 57 height 47
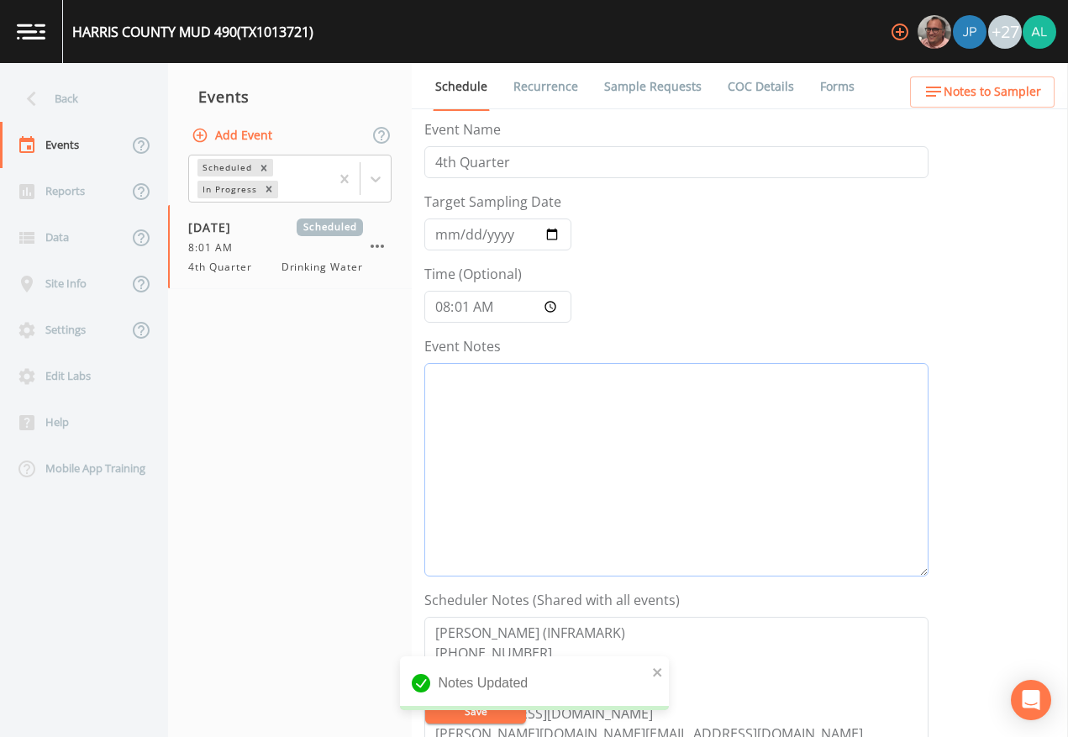
click at [514, 405] on textarea "Event Notes" at bounding box center [676, 470] width 504 height 214
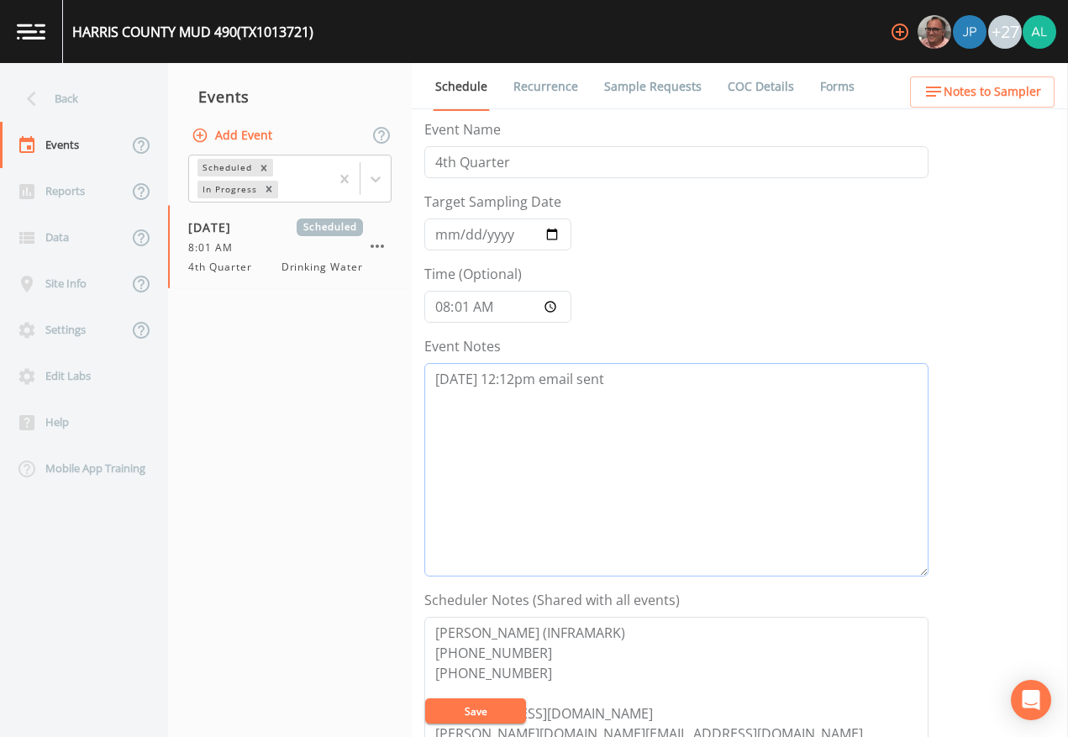
drag, startPoint x: 697, startPoint y: 429, endPoint x: 382, endPoint y: 403, distance: 316.3
click at [382, 403] on div "Back Events Reports Data Site Info Settings Edit Labs Help Mobile App Training …" at bounding box center [534, 400] width 1068 height 674
type textarea "[DATE] 12:12pm email sent"
click at [482, 674] on textarea "[PERSON_NAME] (INFRAMARK) [PHONE_NUMBER] [PHONE_NUMBER] [EMAIL_ADDRESS][DOMAIN_…" at bounding box center [676, 724] width 504 height 214
click at [483, 674] on button "Save" at bounding box center [475, 711] width 101 height 25
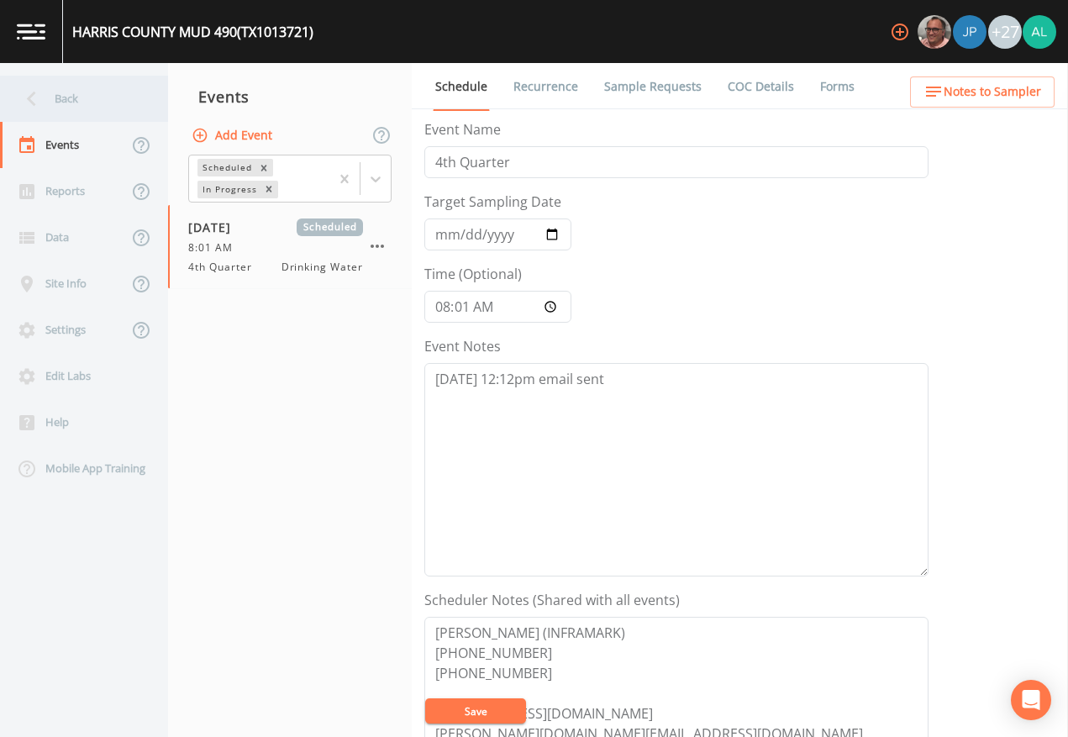
click at [61, 82] on div "Back" at bounding box center [75, 99] width 151 height 46
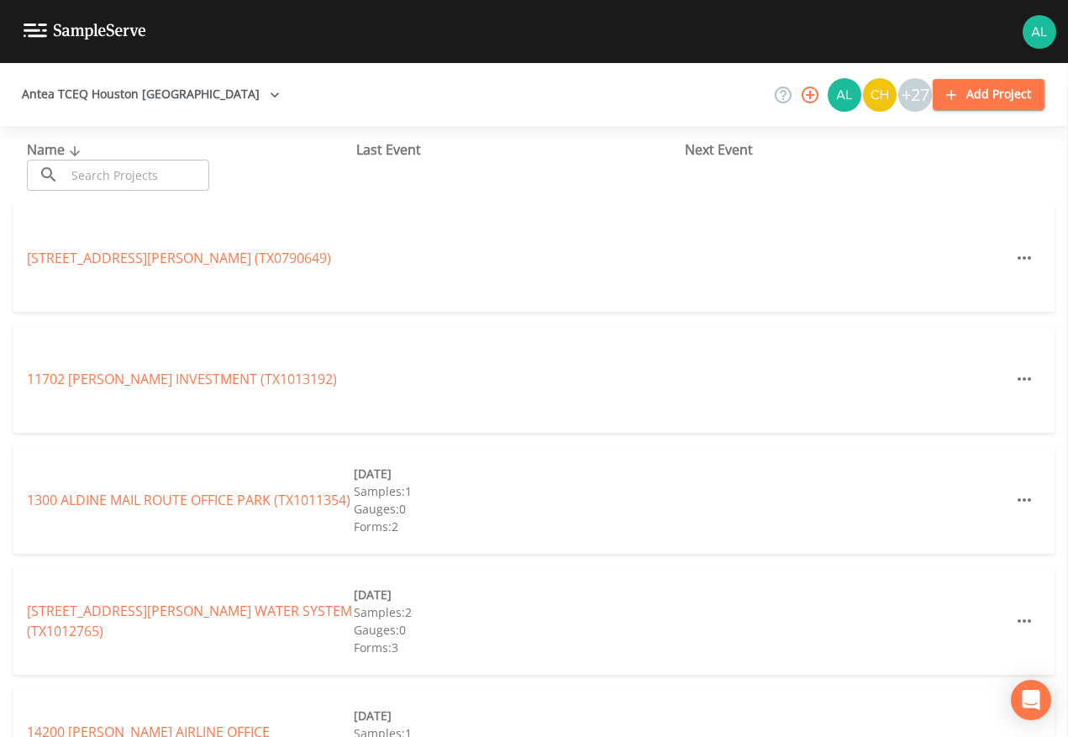
click at [106, 174] on input "text" at bounding box center [138, 175] width 144 height 31
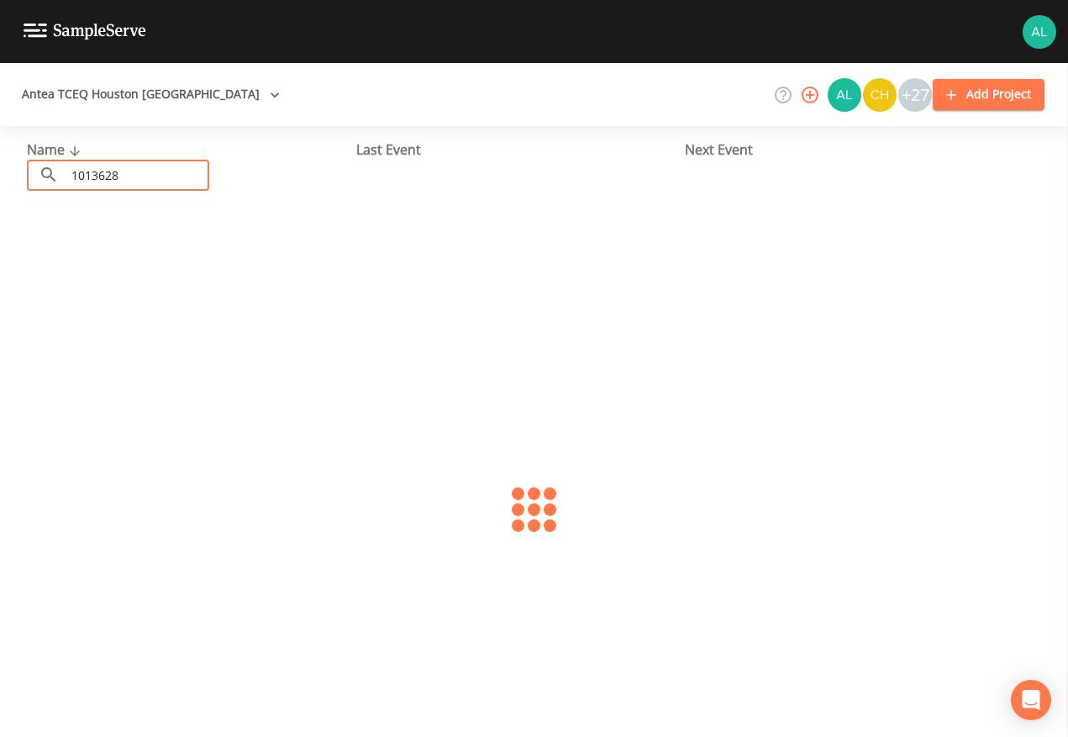
type input "1013628"
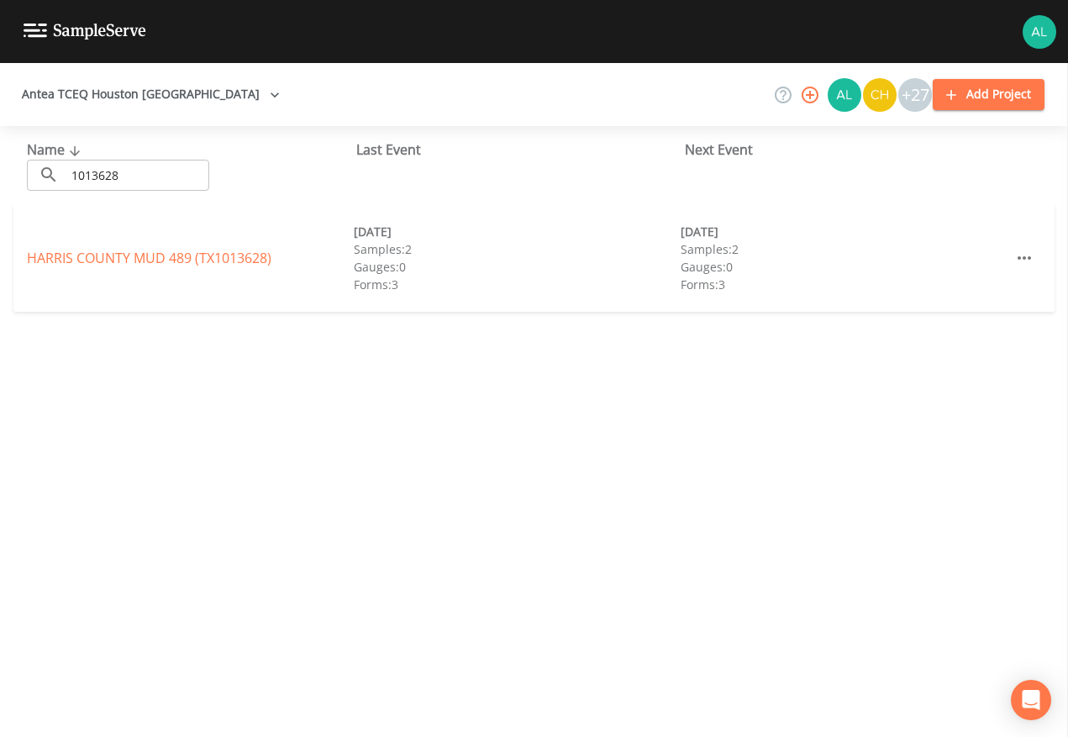
click at [90, 245] on div "[GEOGRAPHIC_DATA] 489 (TX1013628) [DATE] Samples: 2 Gauges: 0 Forms: 3 [DATE] S…" at bounding box center [533, 258] width 1041 height 108
click at [91, 252] on link "[GEOGRAPHIC_DATA] 489 (TX1013628)" at bounding box center [149, 258] width 245 height 18
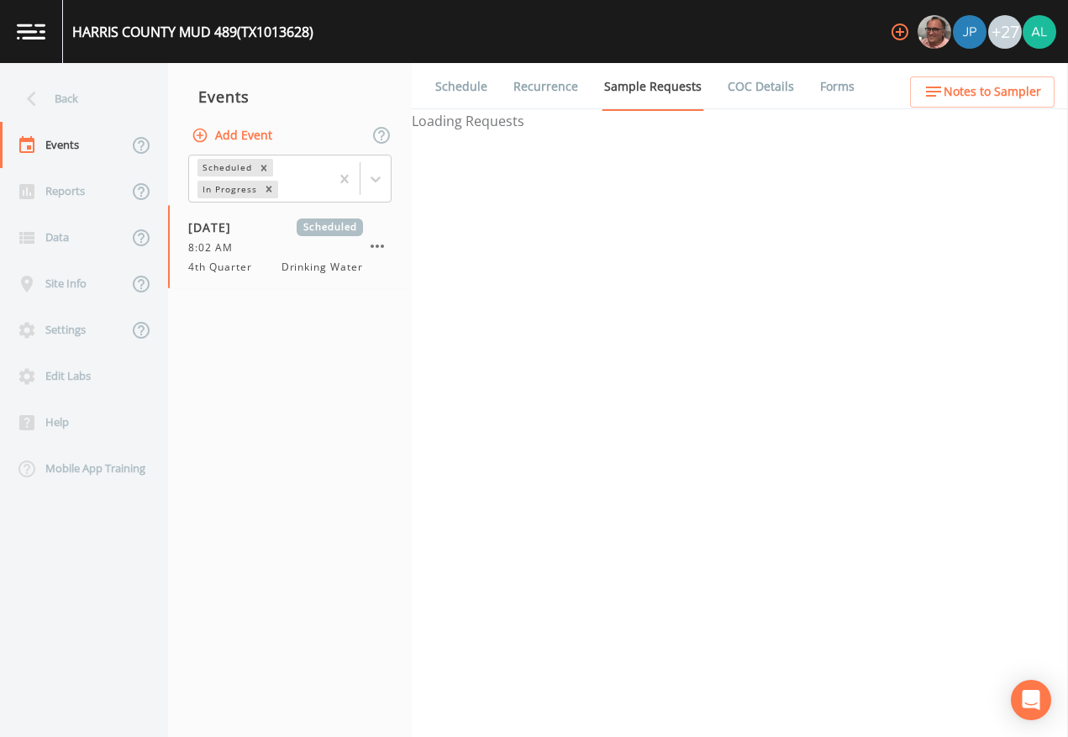
click at [453, 93] on link "Schedule" at bounding box center [461, 86] width 57 height 47
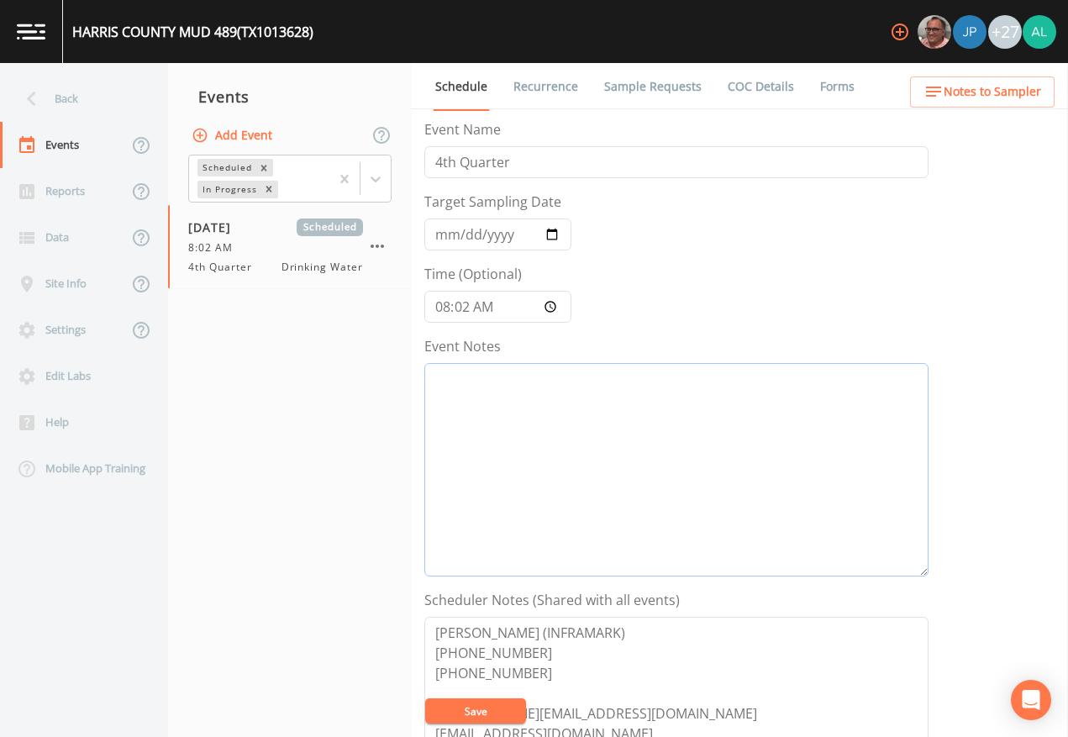
click at [569, 418] on textarea "Event Notes" at bounding box center [676, 470] width 504 height 214
paste textarea "[DATE] 12:12pm email sent"
type textarea "[DATE] 12:12pm email sent"
click at [490, 674] on button "Save" at bounding box center [475, 711] width 101 height 25
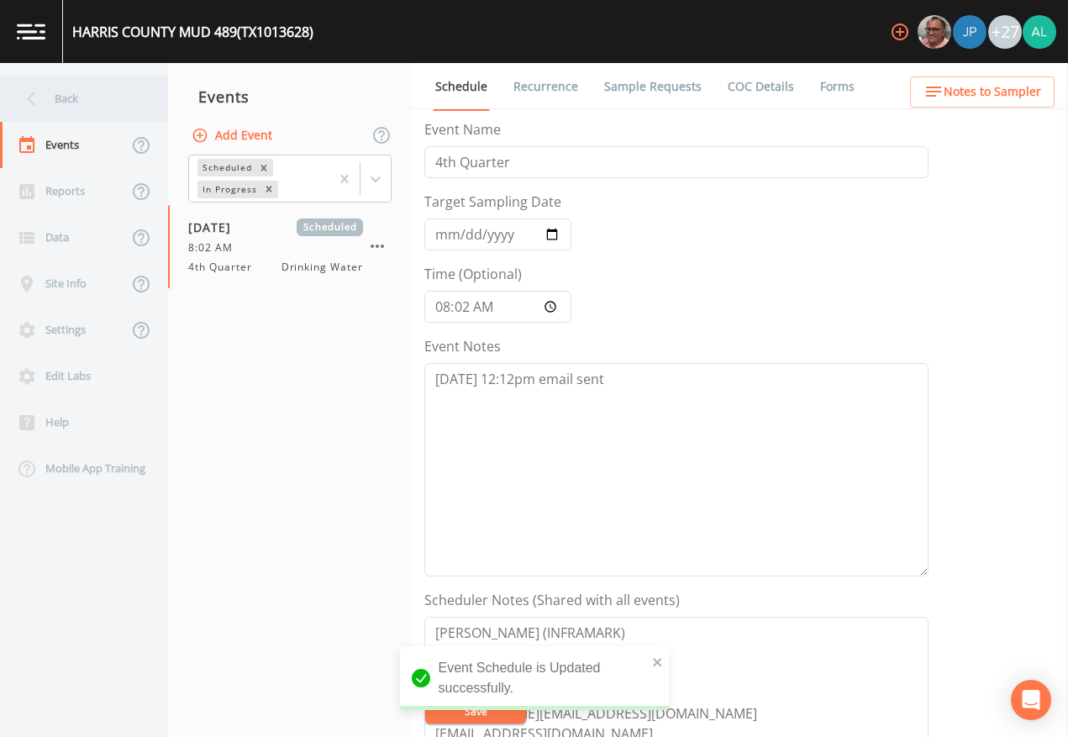
click at [64, 108] on div "Back" at bounding box center [75, 99] width 151 height 46
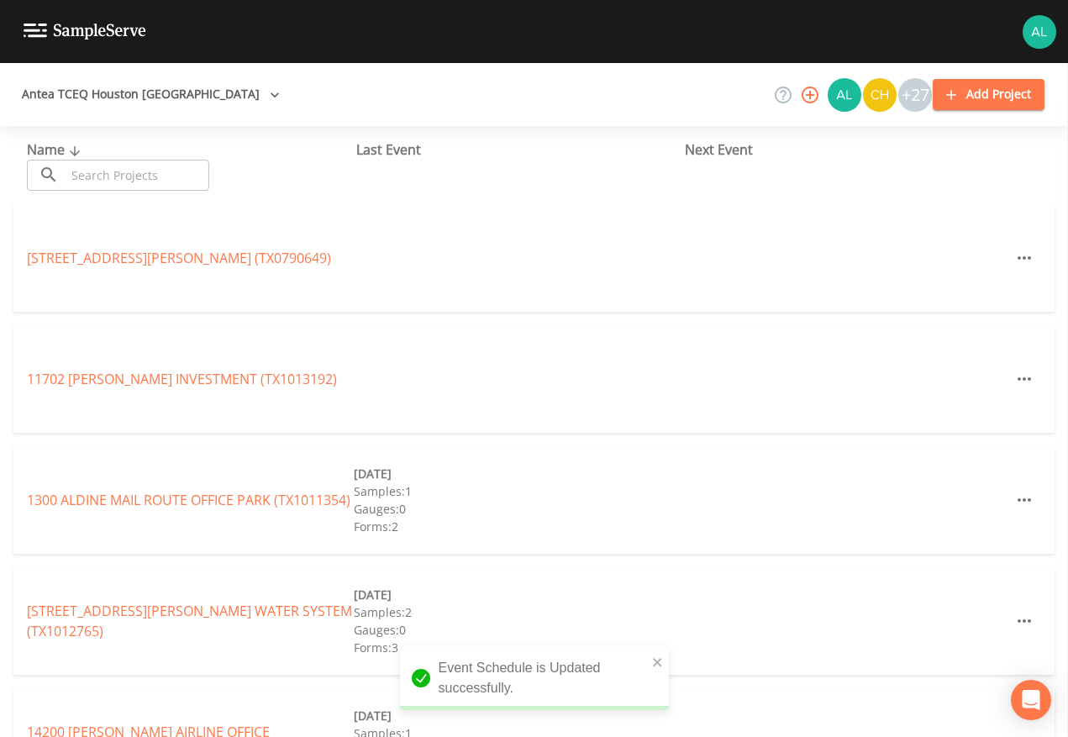
click at [112, 169] on input "text" at bounding box center [138, 175] width 144 height 31
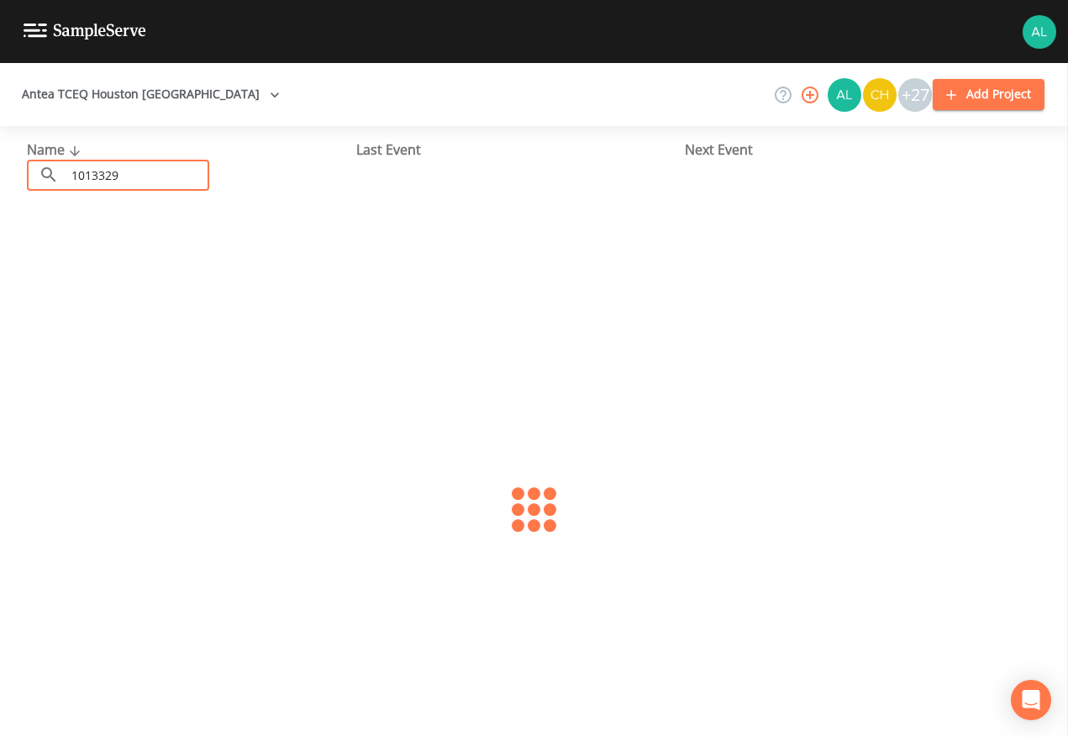
type input "1013329"
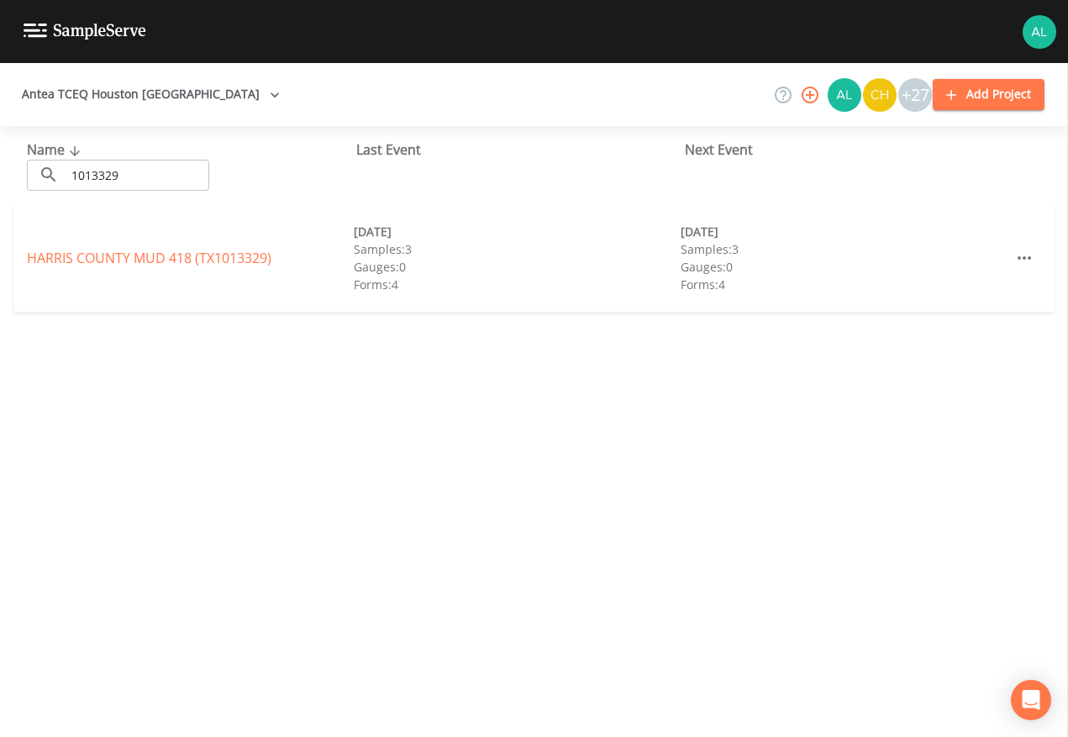
click at [135, 274] on div "HARRIS COUNTY MUD 418 (TX1013329) [DATE] Samples: 3 Gauges: 0 Forms: 4 [DATE] S…" at bounding box center [533, 258] width 1041 height 108
click at [152, 248] on div "HARRIS COUNTY MUD 418 (TX1013329)" at bounding box center [190, 258] width 327 height 20
click at [154, 258] on link "HARRIS COUNTY MUD 418 (TX1013329)" at bounding box center [149, 258] width 245 height 18
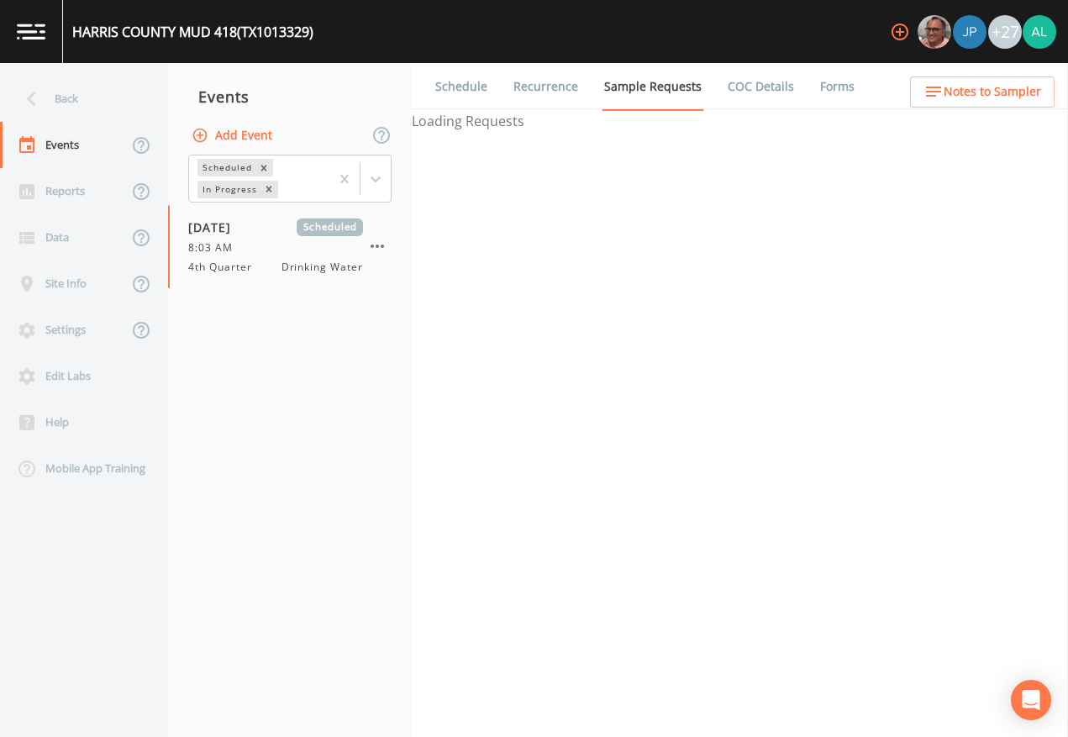
click at [456, 93] on link "Schedule" at bounding box center [461, 86] width 57 height 47
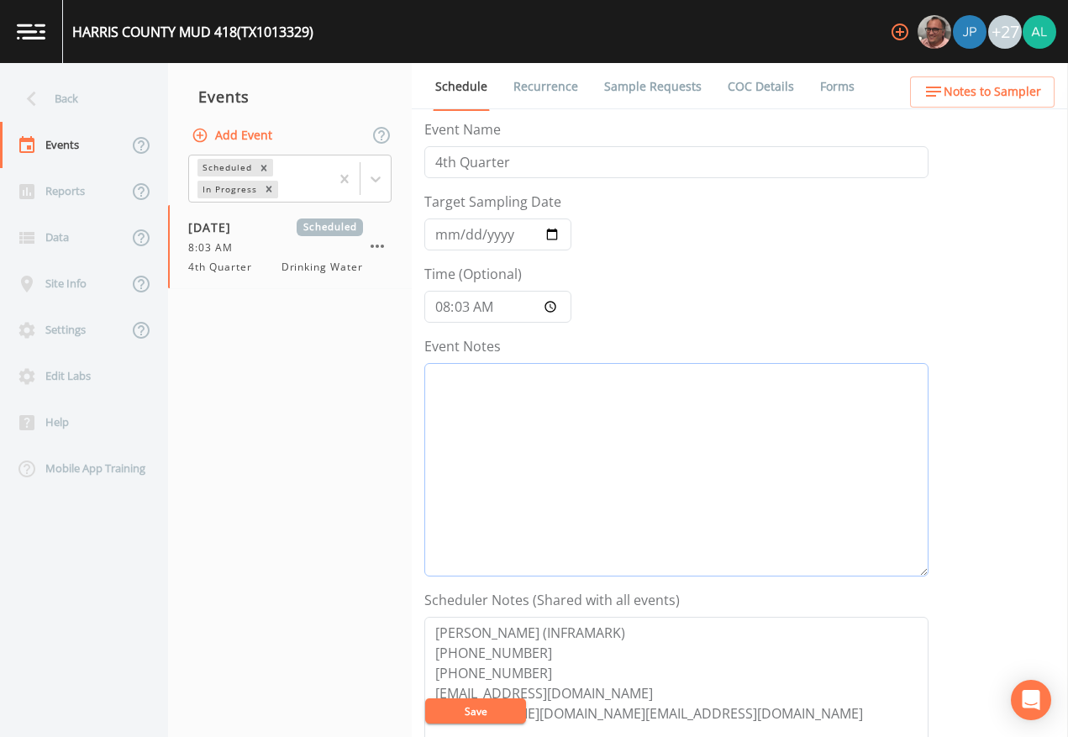
click at [547, 418] on textarea "Event Notes" at bounding box center [676, 470] width 504 height 214
paste textarea "[DATE] 12:12pm email sent"
type textarea "[DATE] 12:12pm email sent"
click at [455, 674] on button "Save" at bounding box center [475, 711] width 101 height 25
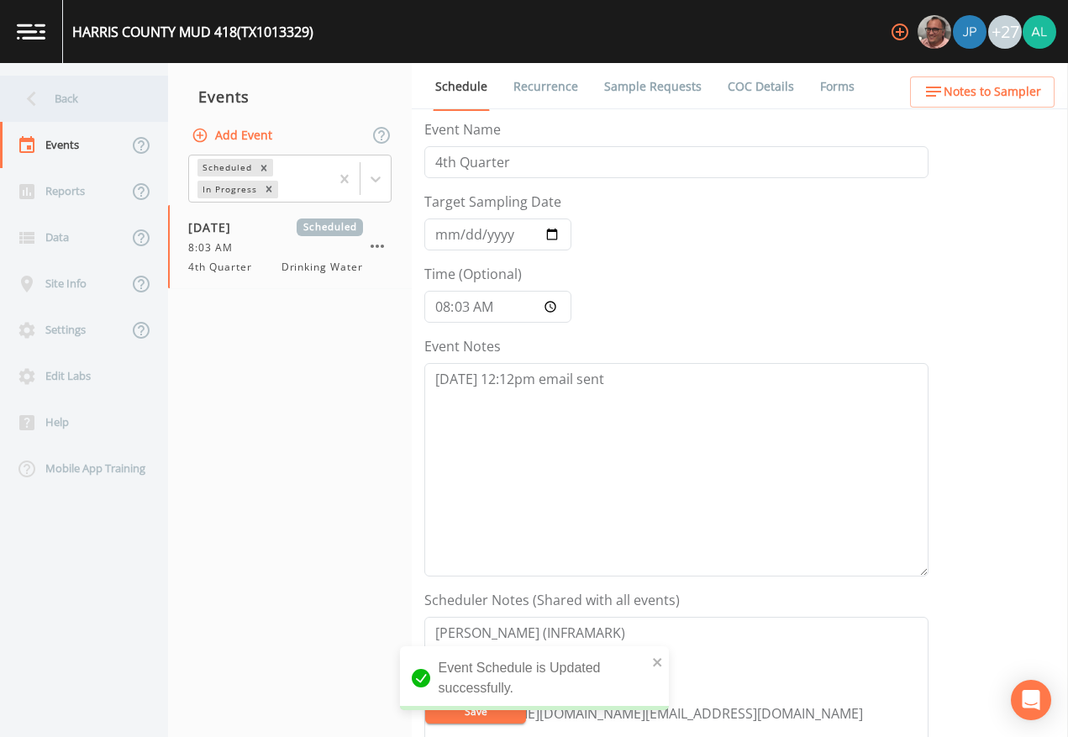
click at [91, 98] on div "Back" at bounding box center [75, 99] width 151 height 46
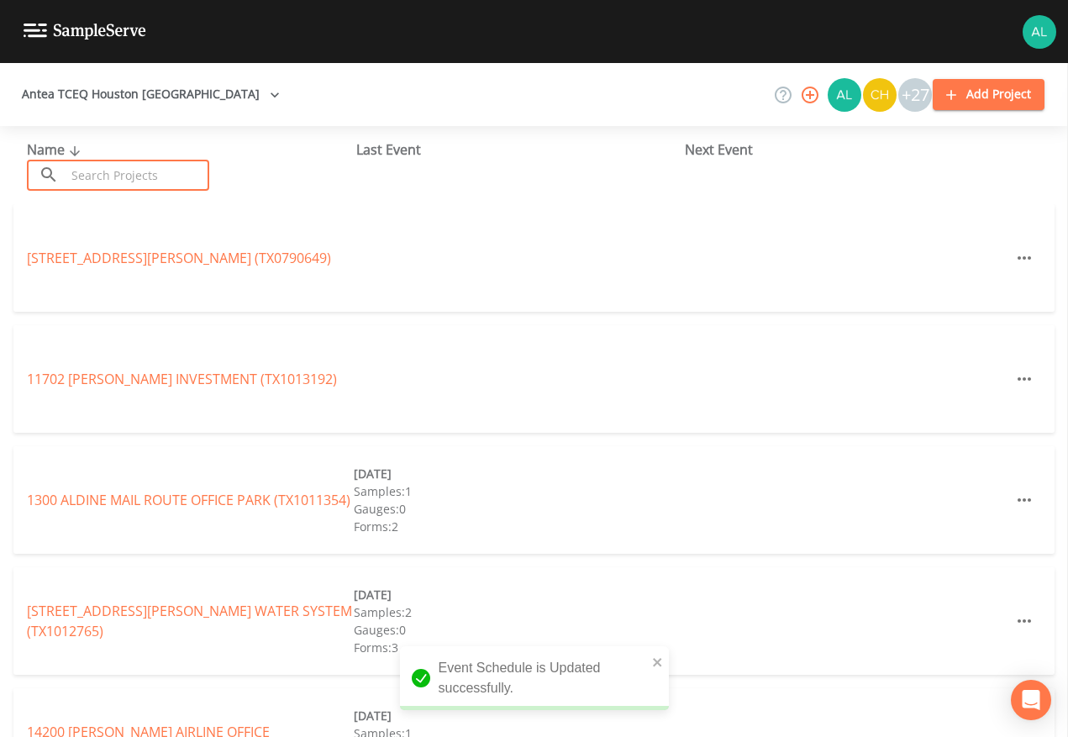
click at [124, 175] on input "text" at bounding box center [138, 175] width 144 height 31
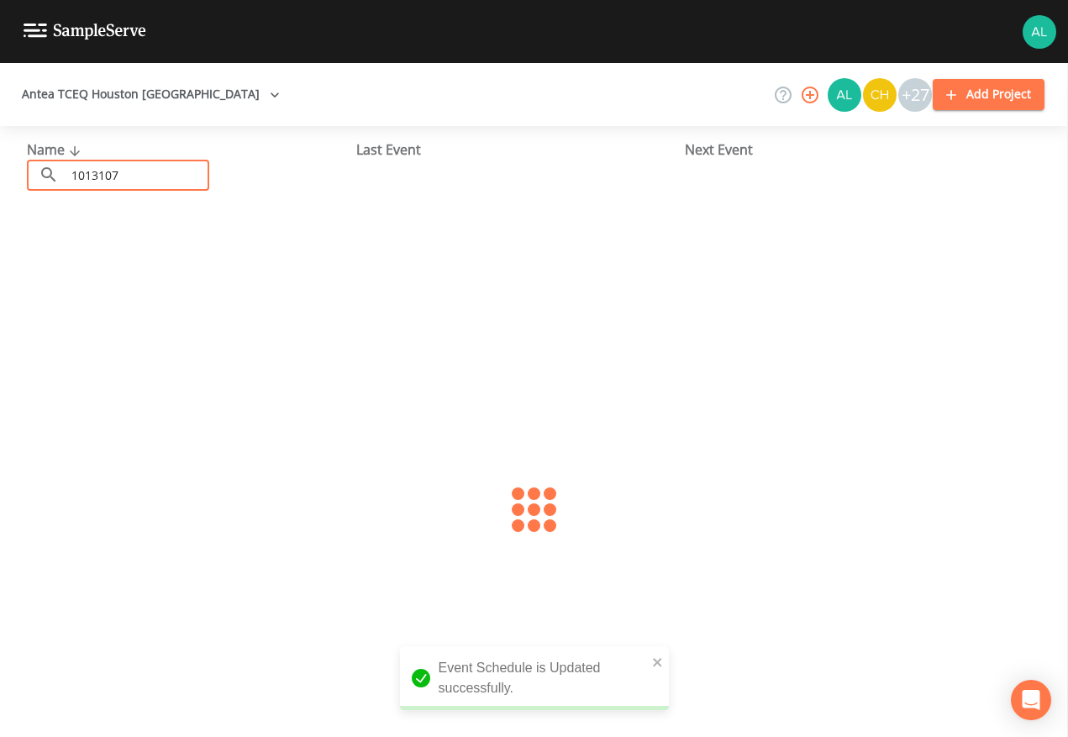
type input "1013107"
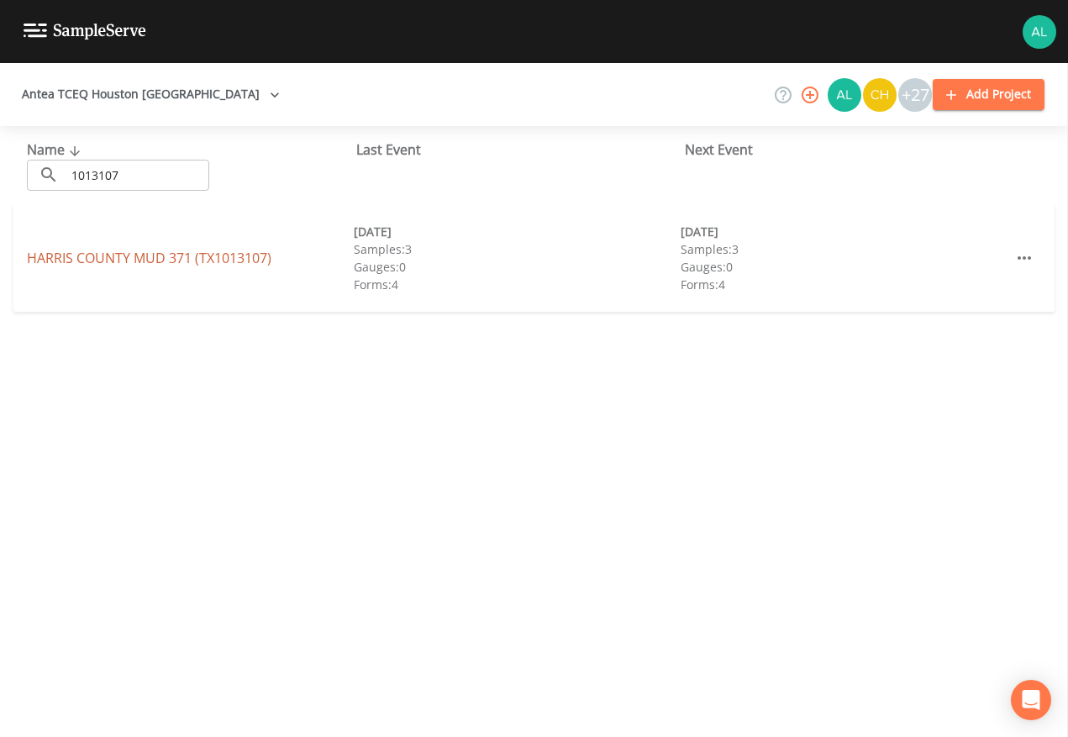
click at [219, 253] on link "[GEOGRAPHIC_DATA] 371 (TX1013107)" at bounding box center [149, 258] width 245 height 18
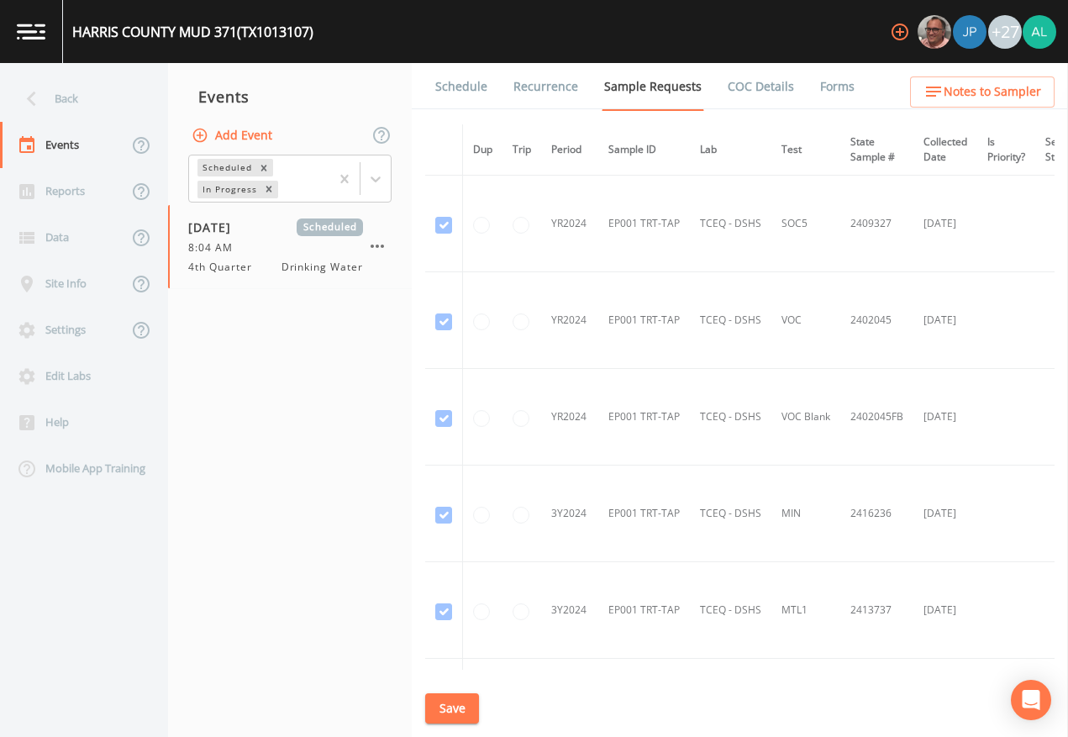
click at [449, 83] on link "Schedule" at bounding box center [461, 86] width 57 height 47
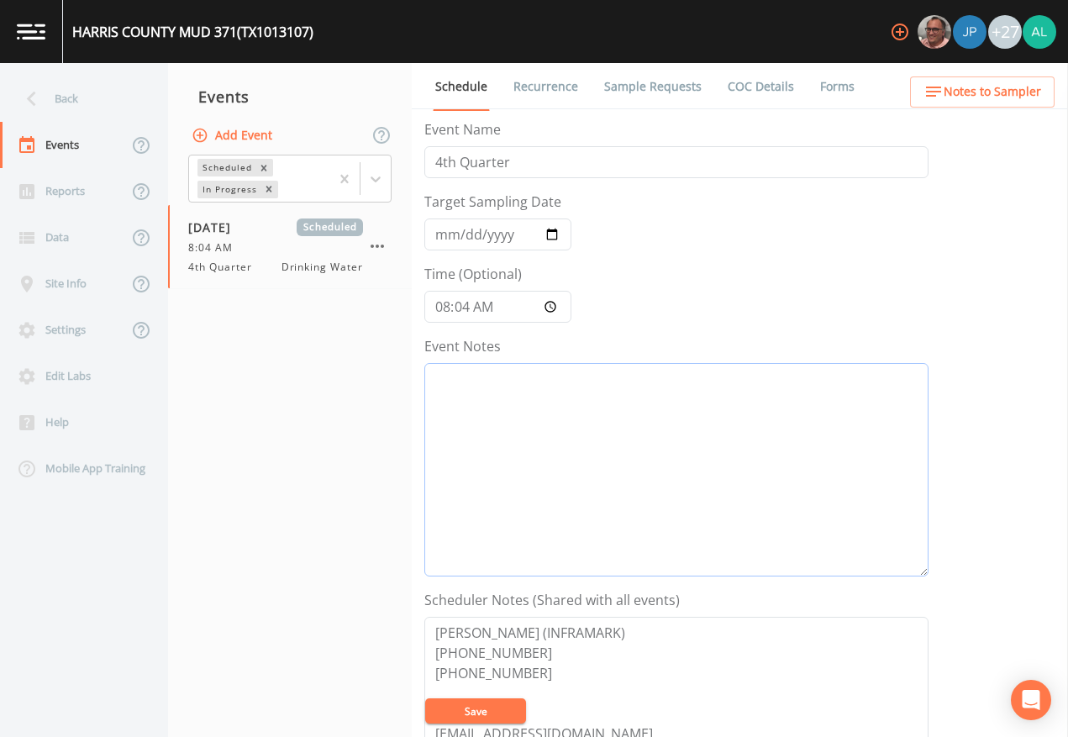
drag, startPoint x: 506, startPoint y: 447, endPoint x: 511, endPoint y: 456, distance: 10.5
click at [506, 451] on textarea "Event Notes" at bounding box center [676, 470] width 504 height 214
paste textarea "[DATE] 12:12pm email sent"
type textarea "[DATE] 12:12pm email sent"
drag, startPoint x: 501, startPoint y: 713, endPoint x: 493, endPoint y: 725, distance: 15.2
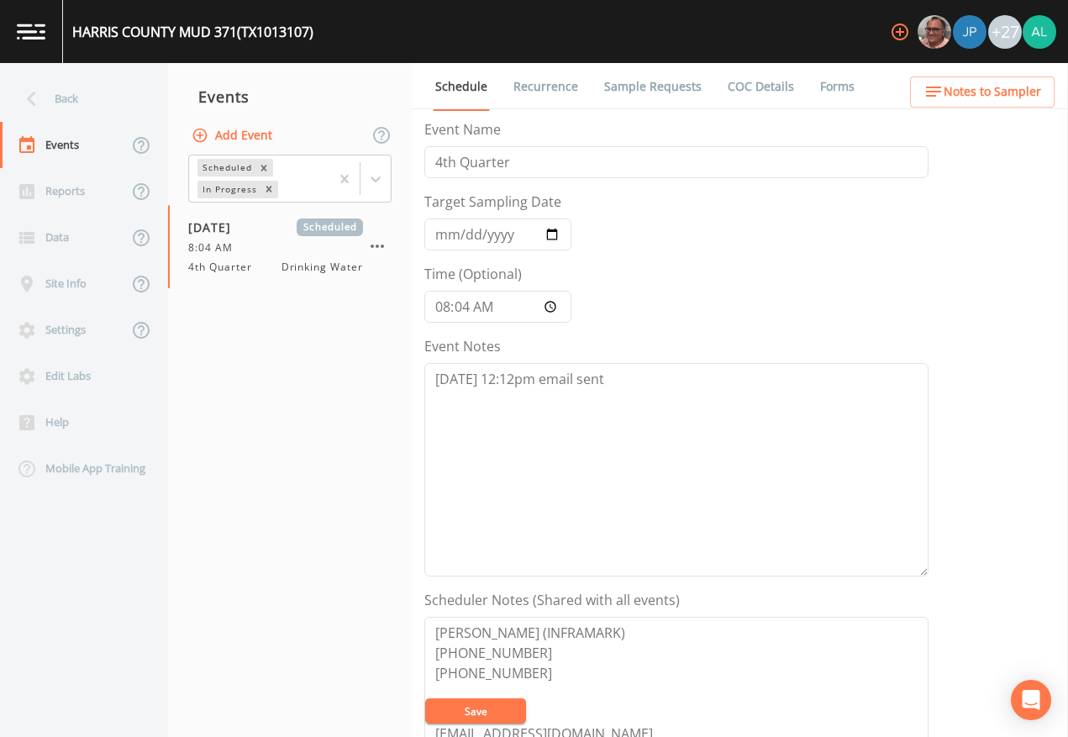
click at [500, 674] on button "Save" at bounding box center [475, 711] width 101 height 25
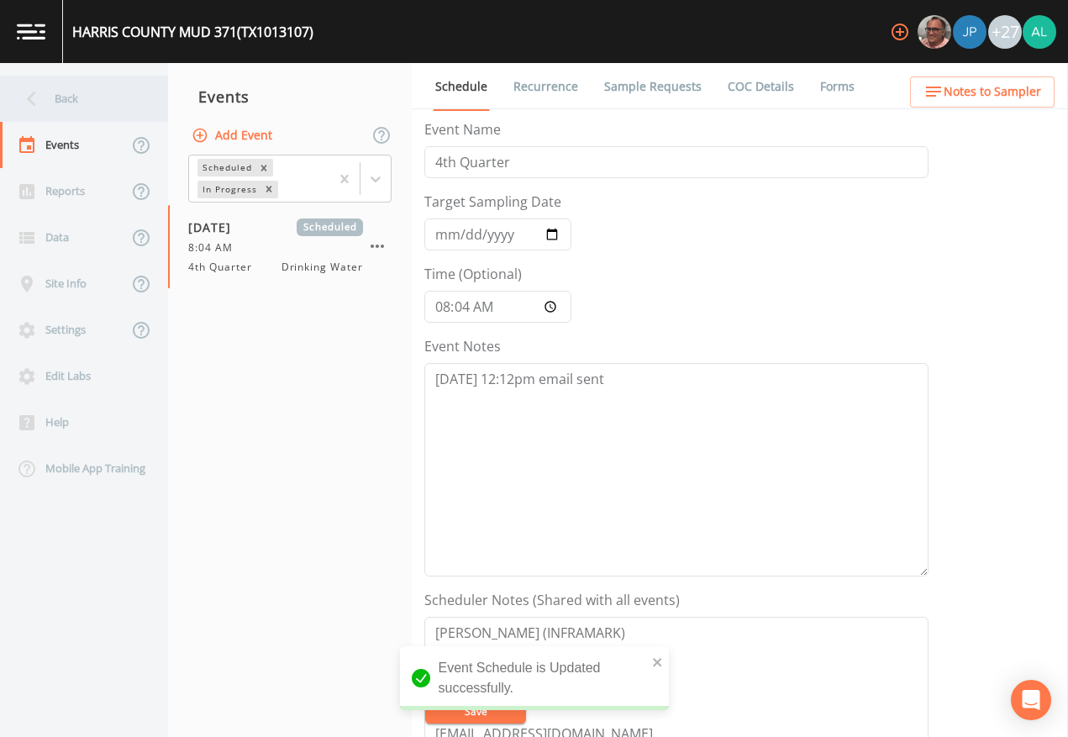
click at [76, 86] on div "Back" at bounding box center [75, 99] width 151 height 46
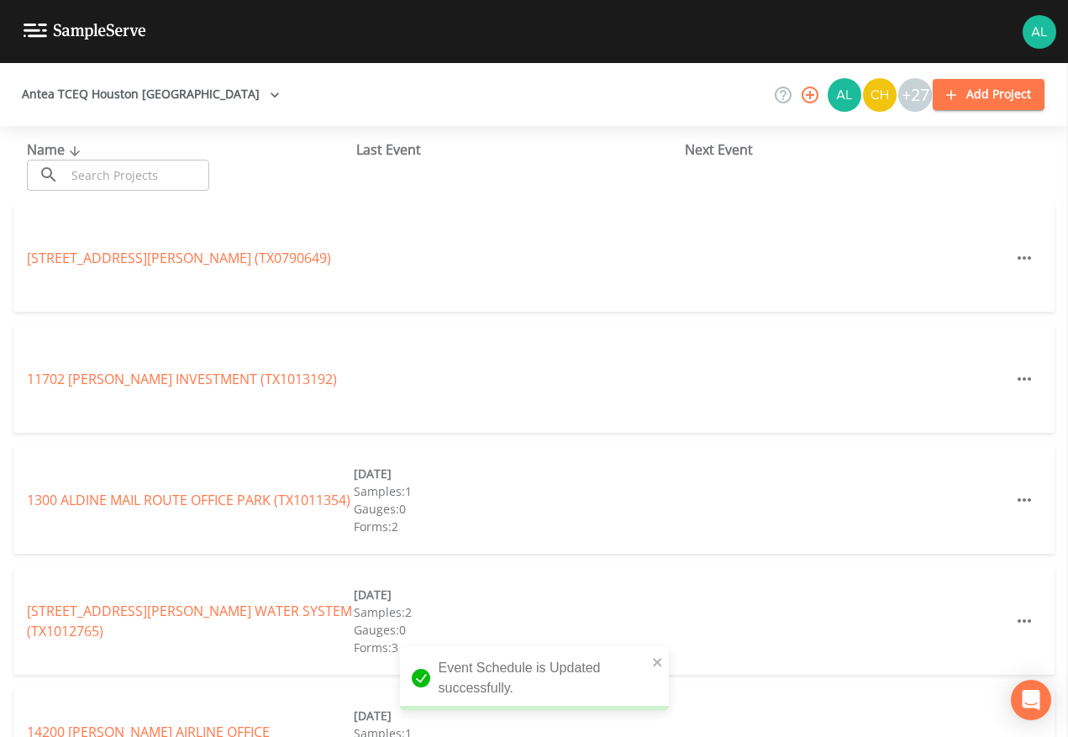
click at [108, 177] on input "text" at bounding box center [138, 175] width 144 height 31
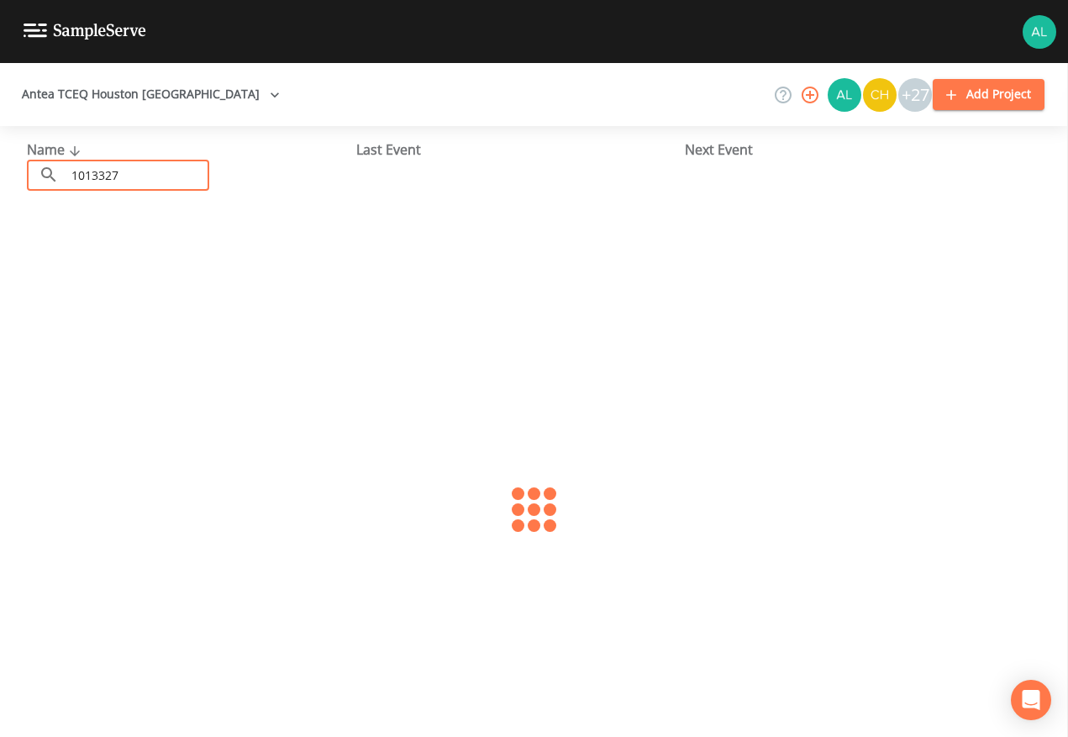
type input "1013327"
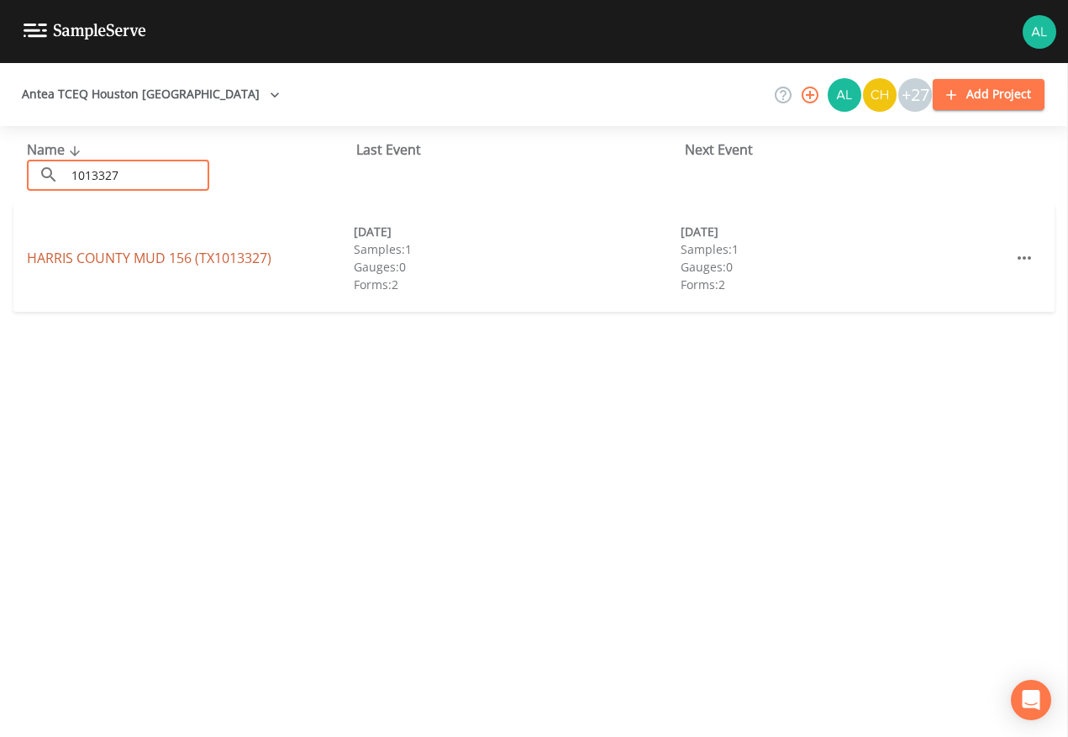
click at [82, 257] on link "[GEOGRAPHIC_DATA] 156 (TX1013327)" at bounding box center [149, 258] width 245 height 18
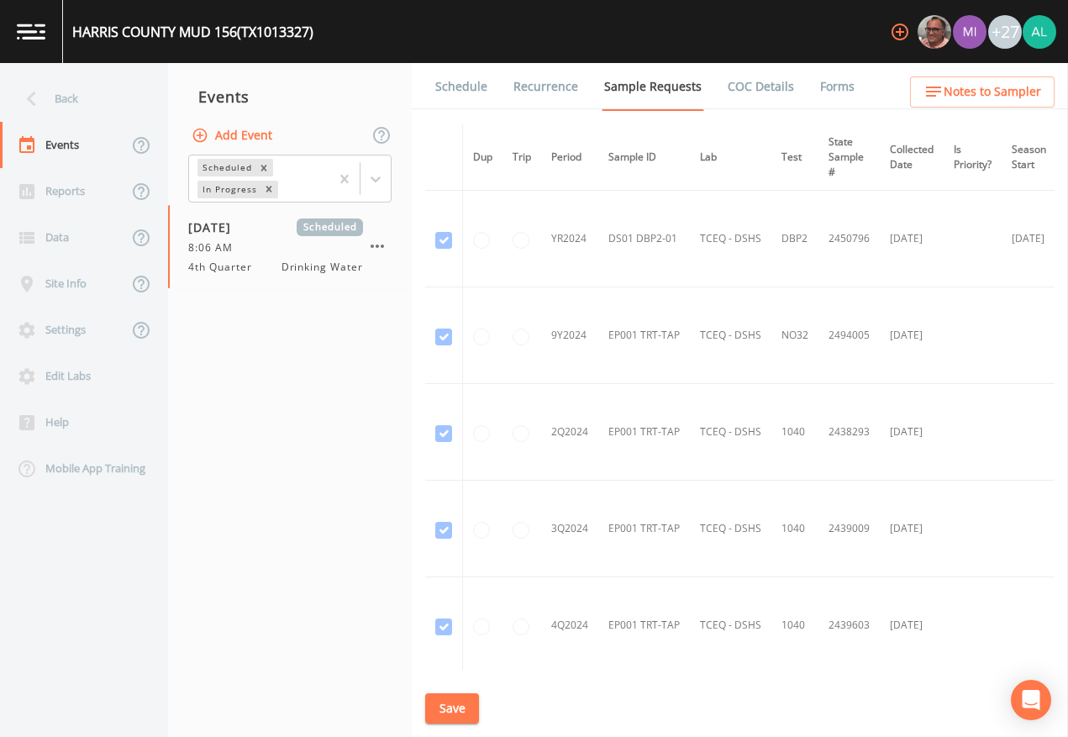
click at [459, 102] on link "Schedule" at bounding box center [461, 86] width 57 height 47
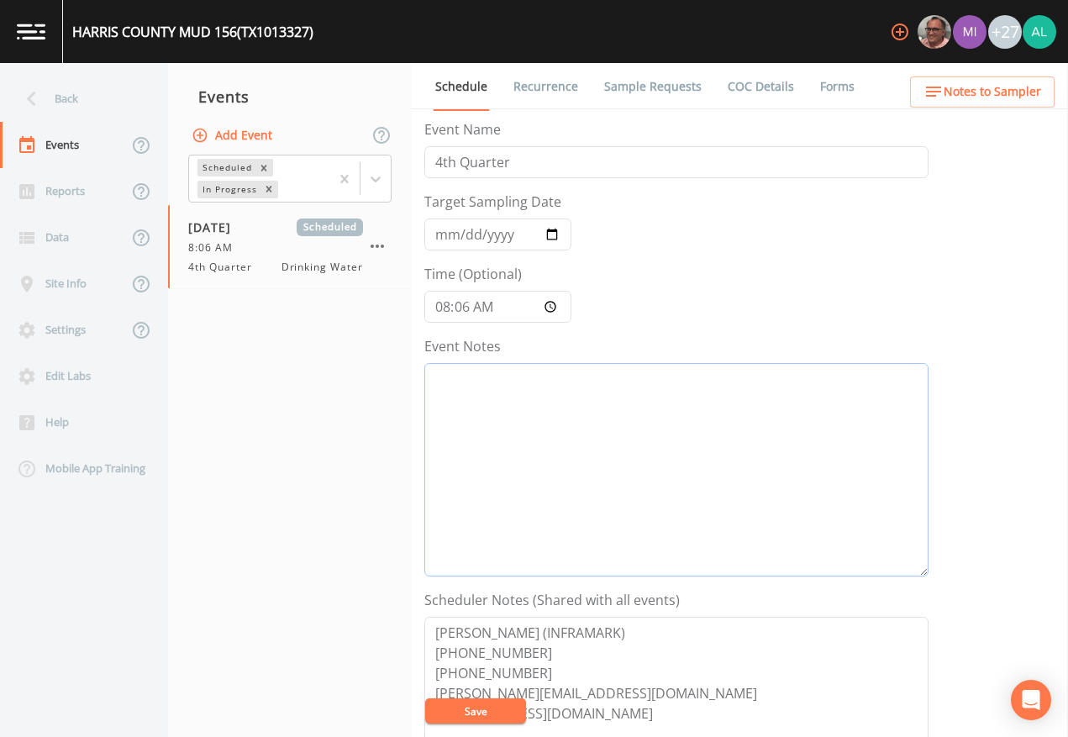
click at [561, 385] on textarea "Event Notes" at bounding box center [676, 470] width 504 height 214
paste textarea "[DATE] 12:12pm email sent"
type textarea "[DATE] 12:12pm email sent"
click at [473, 674] on button "Save" at bounding box center [475, 711] width 101 height 25
click at [466, 674] on button "Save" at bounding box center [475, 711] width 101 height 25
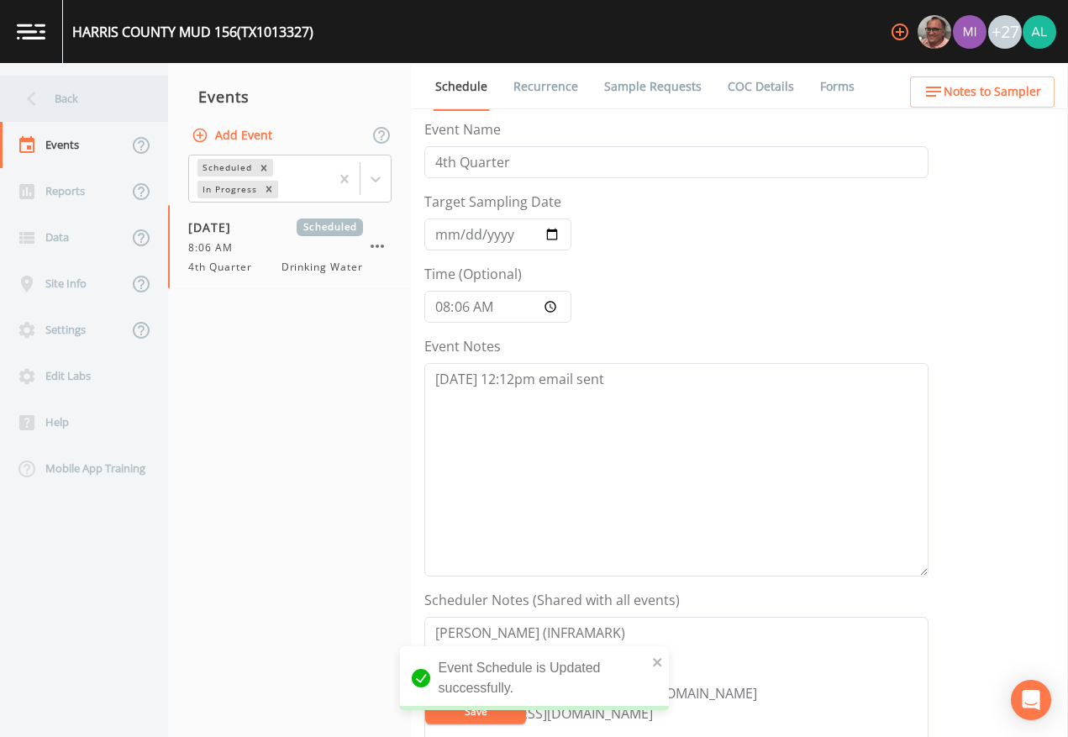
click at [64, 92] on div "Back" at bounding box center [75, 99] width 151 height 46
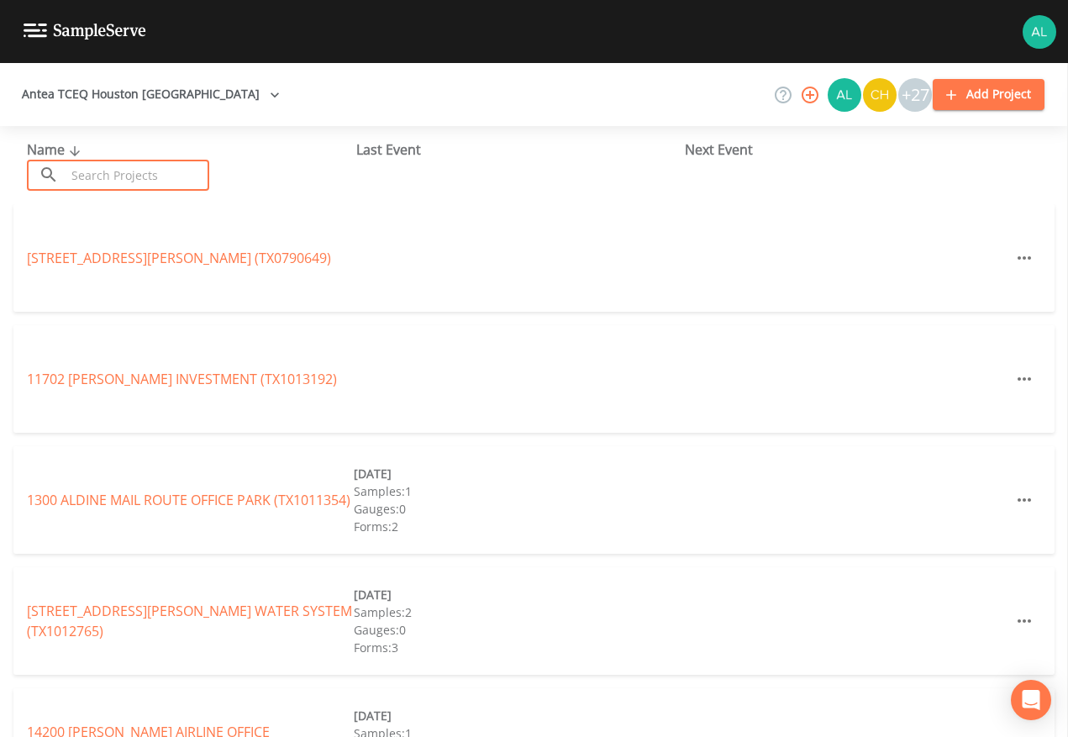
click at [154, 171] on input "text" at bounding box center [138, 175] width 144 height 31
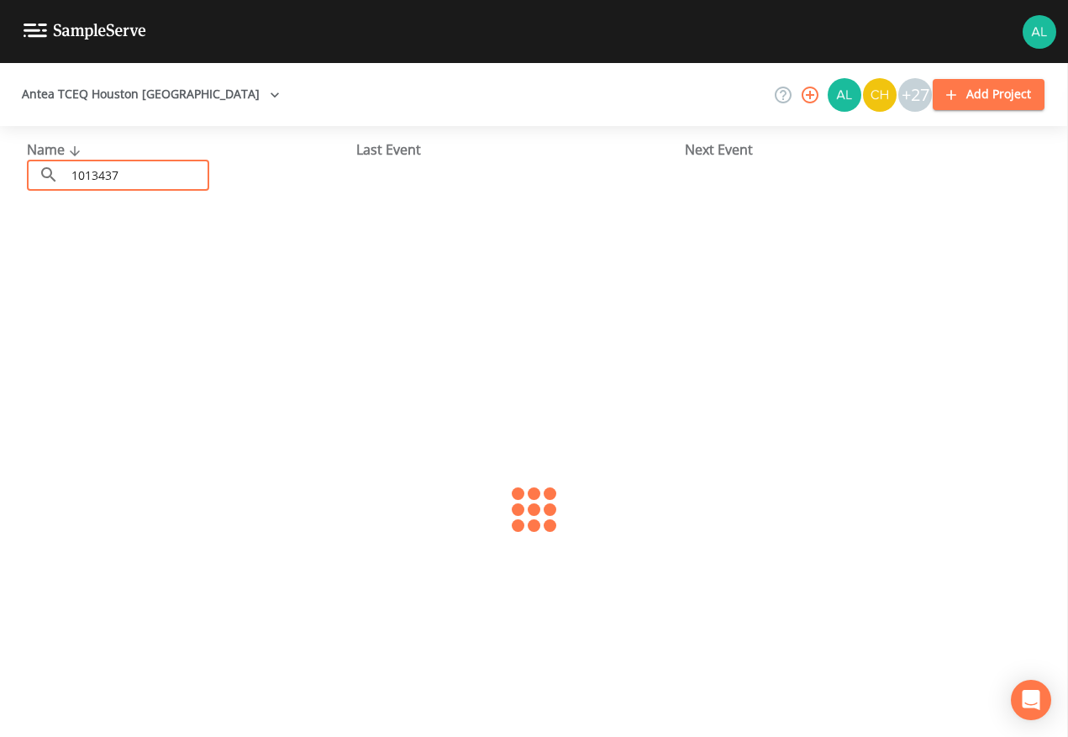
type input "1013437"
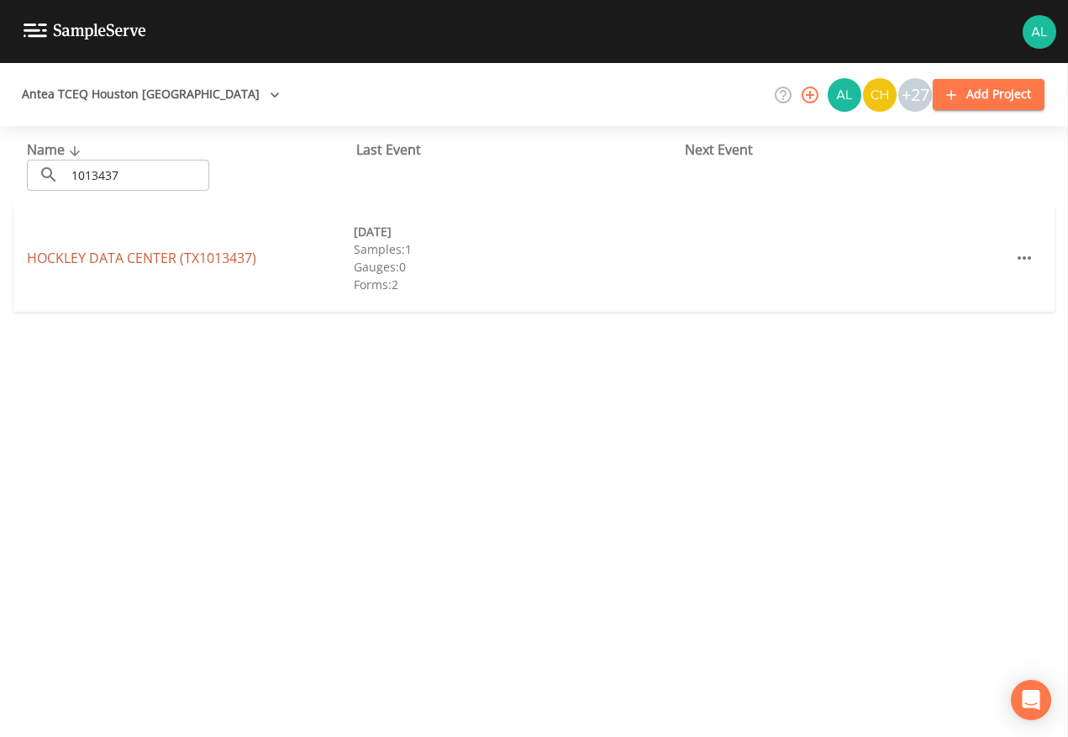
click at [86, 255] on link "HOCKLEY DATA CENTER (TX1013437)" at bounding box center [141, 258] width 229 height 18
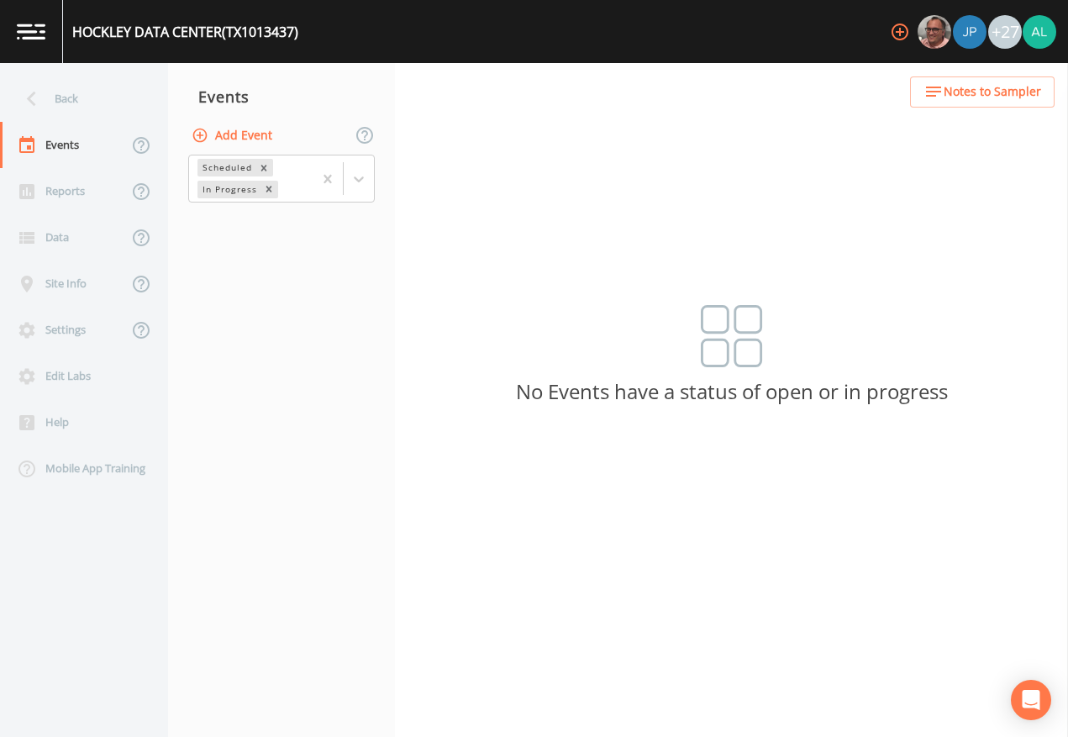
click at [263, 129] on button "Add Event" at bounding box center [233, 135] width 91 height 31
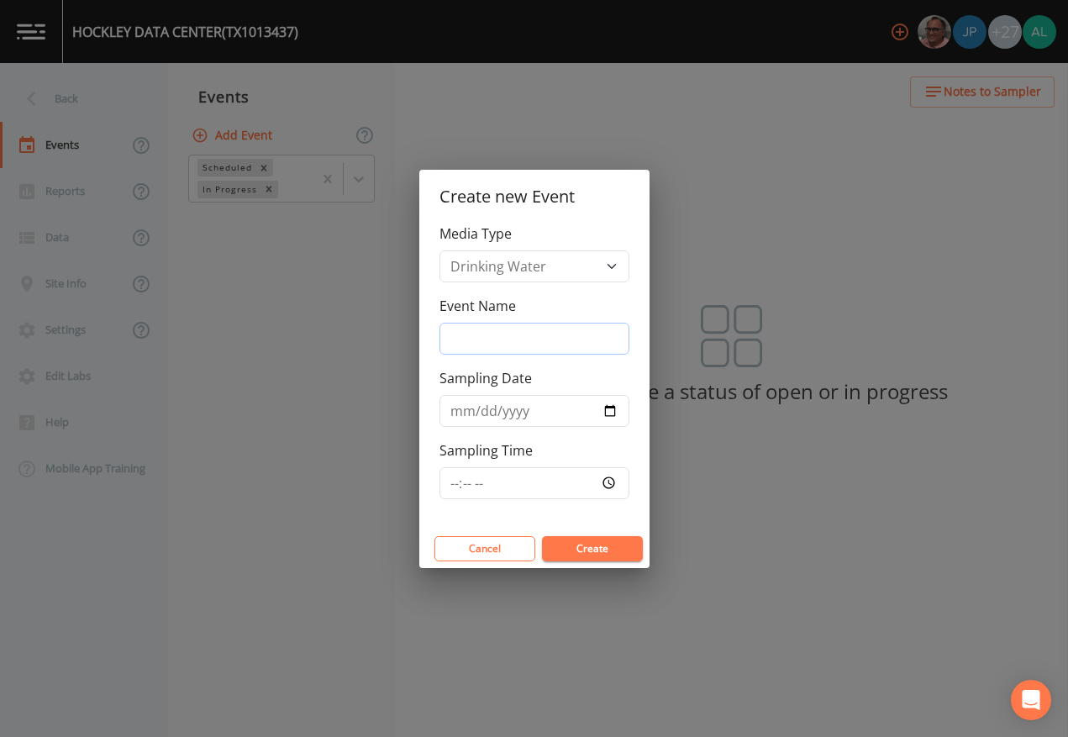
click at [526, 324] on input "Event Name" at bounding box center [535, 339] width 190 height 32
type input "4th Quarter"
type input "[DATE]"
click at [448, 484] on input "Sampling Time" at bounding box center [535, 483] width 190 height 32
type input "08:30"
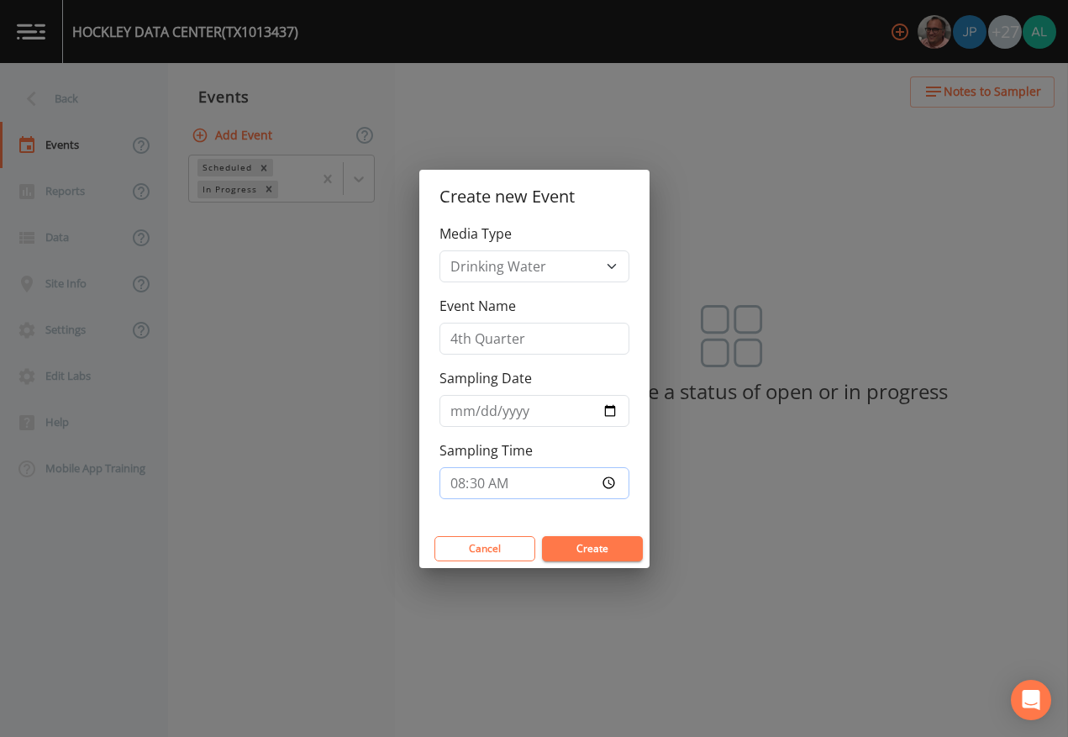
click at [542, 536] on button "Create" at bounding box center [592, 548] width 101 height 25
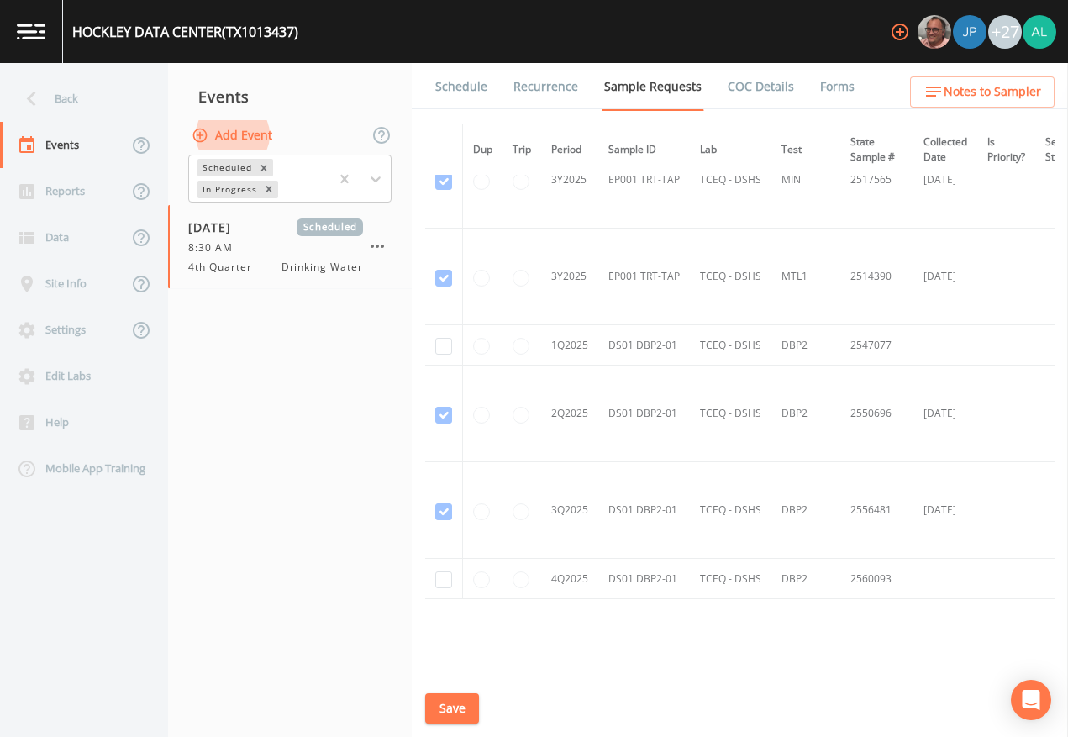
scroll to position [2166, 0]
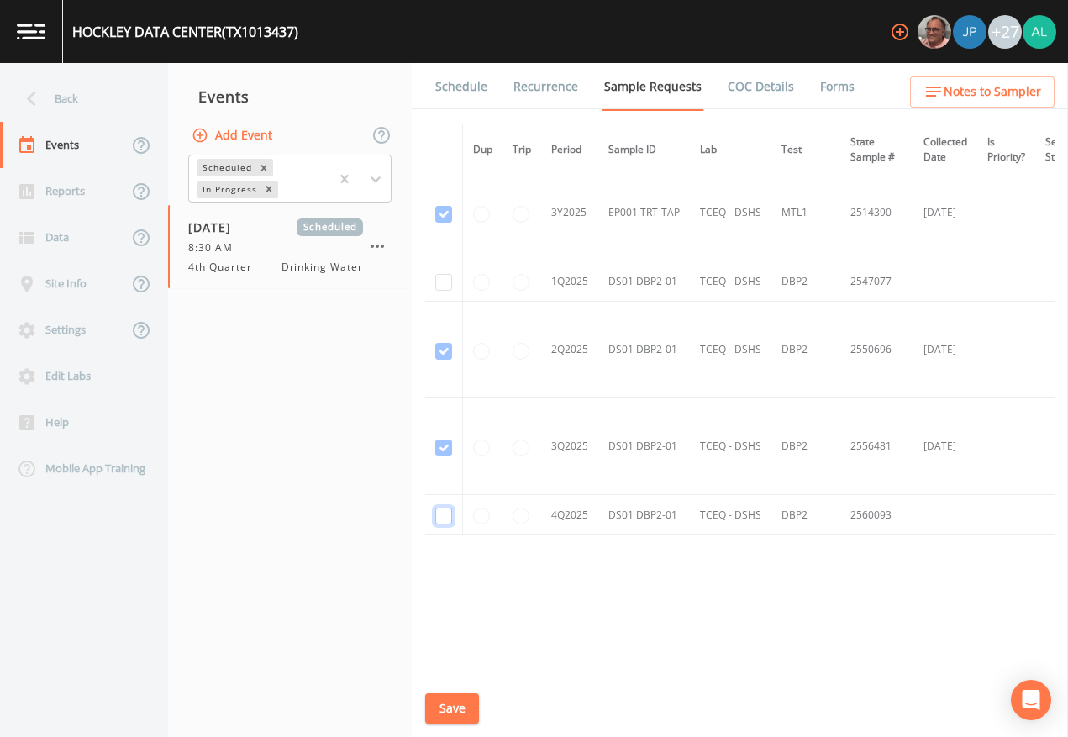
click at [448, 514] on input "checkbox" at bounding box center [443, 516] width 17 height 17
checkbox input "true"
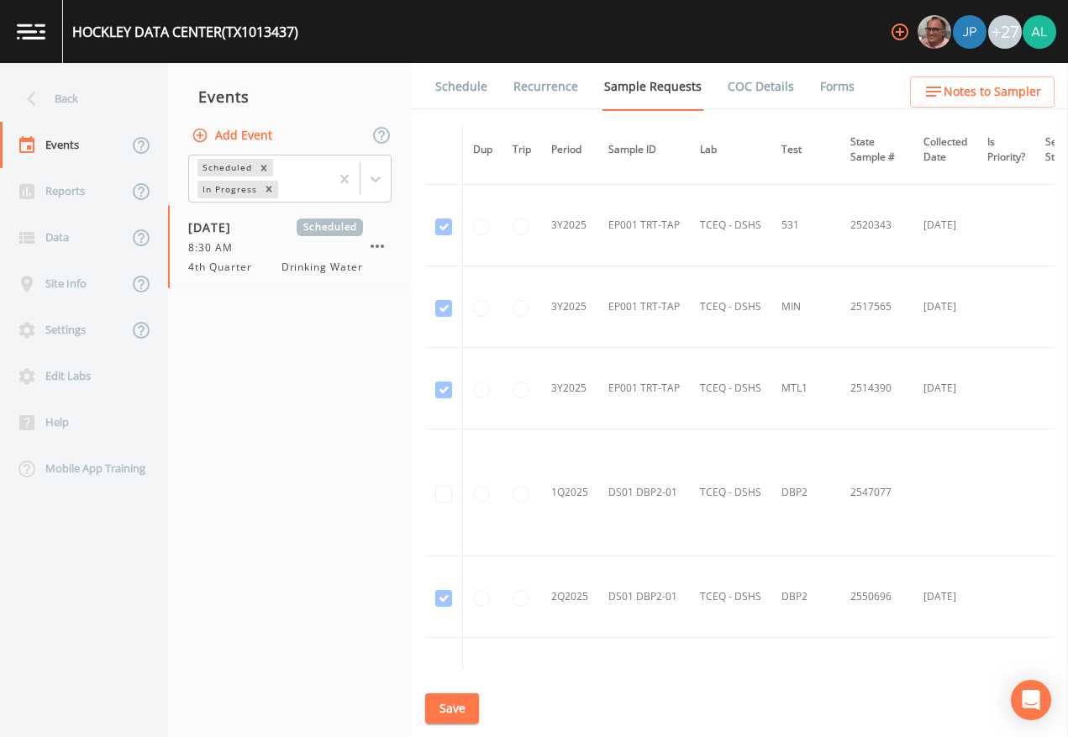
scroll to position [1611, 0]
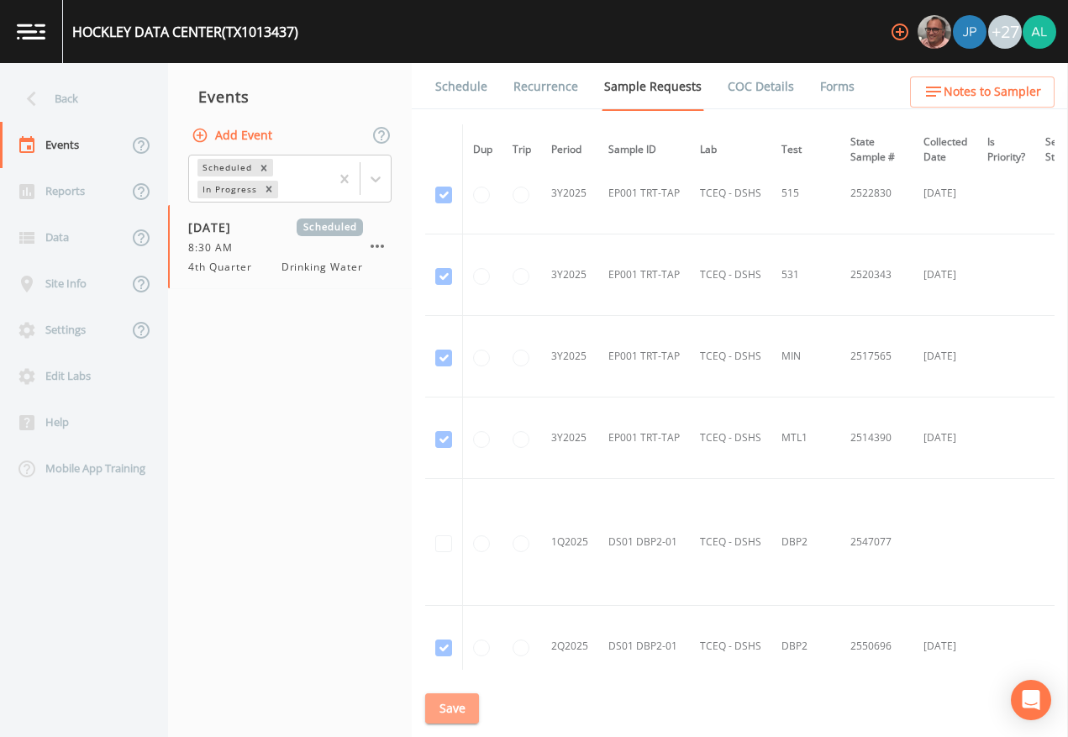
click at [472, 674] on button "Save" at bounding box center [452, 708] width 54 height 31
click at [454, 674] on button "Save" at bounding box center [452, 708] width 54 height 31
click at [43, 87] on icon at bounding box center [31, 98] width 29 height 29
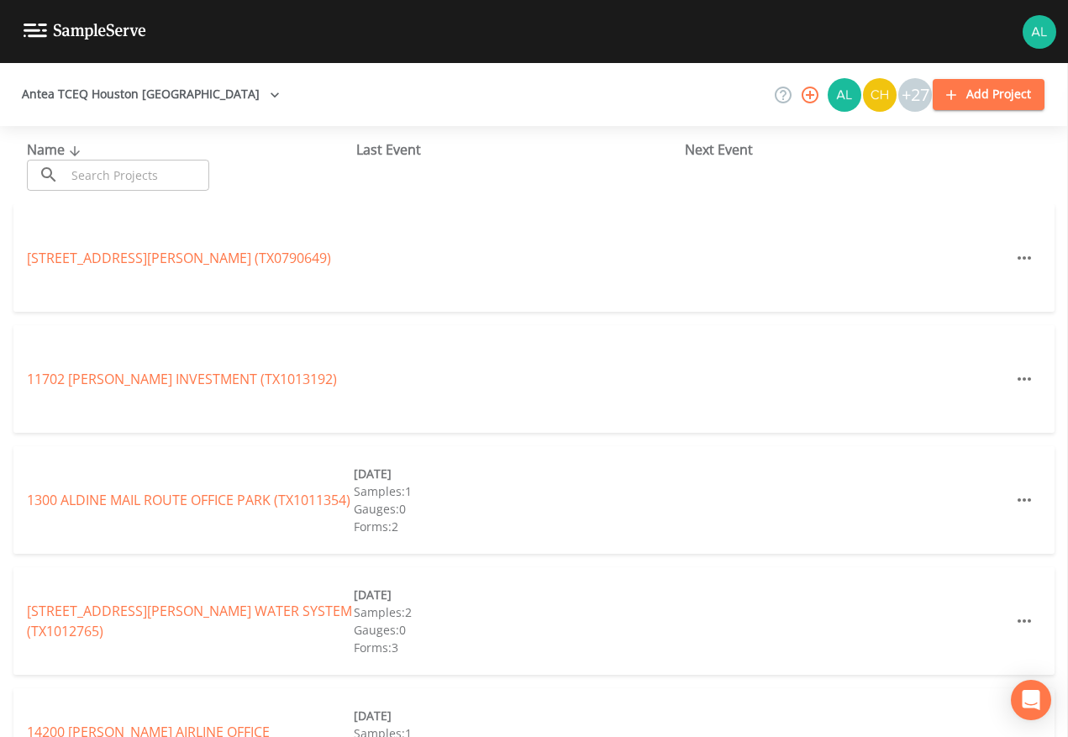
click at [107, 175] on input "text" at bounding box center [138, 175] width 144 height 31
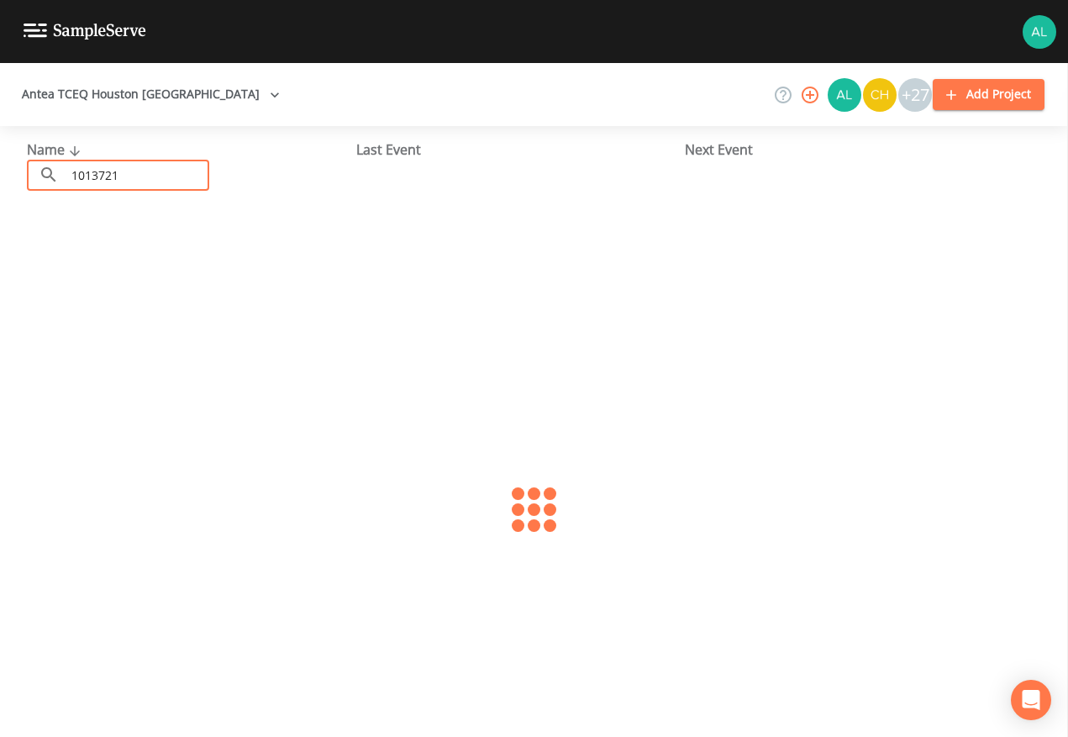
type input "1013721"
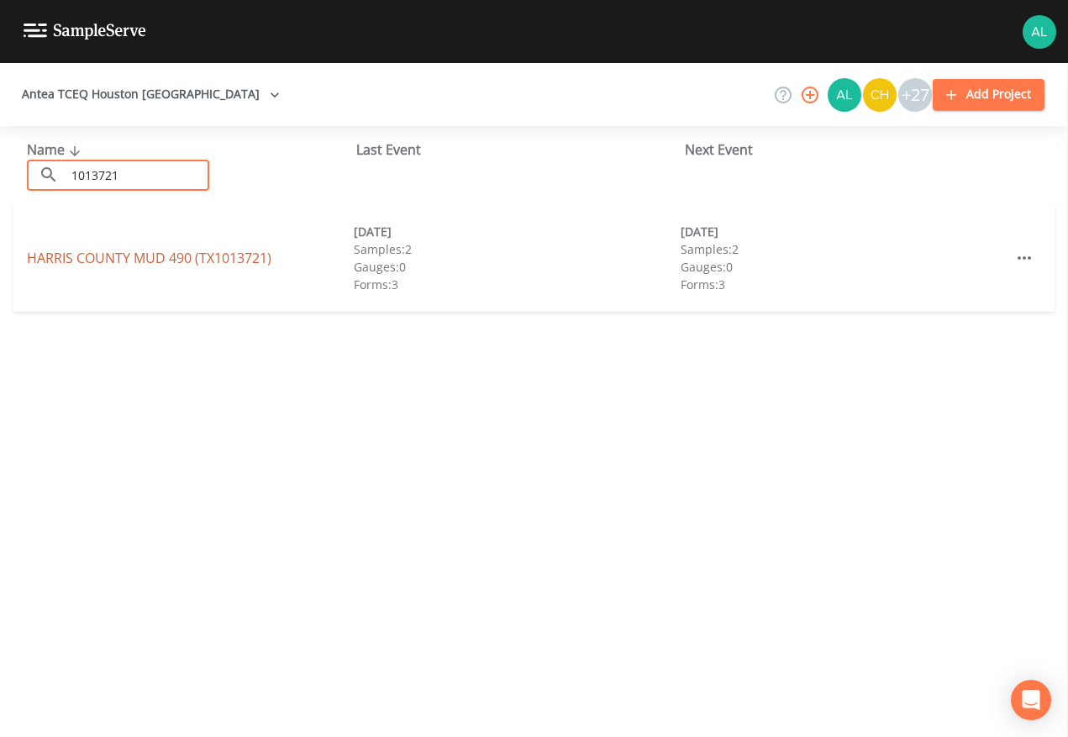
click at [214, 261] on link "[GEOGRAPHIC_DATA] 490 (TX1013721)" at bounding box center [149, 258] width 245 height 18
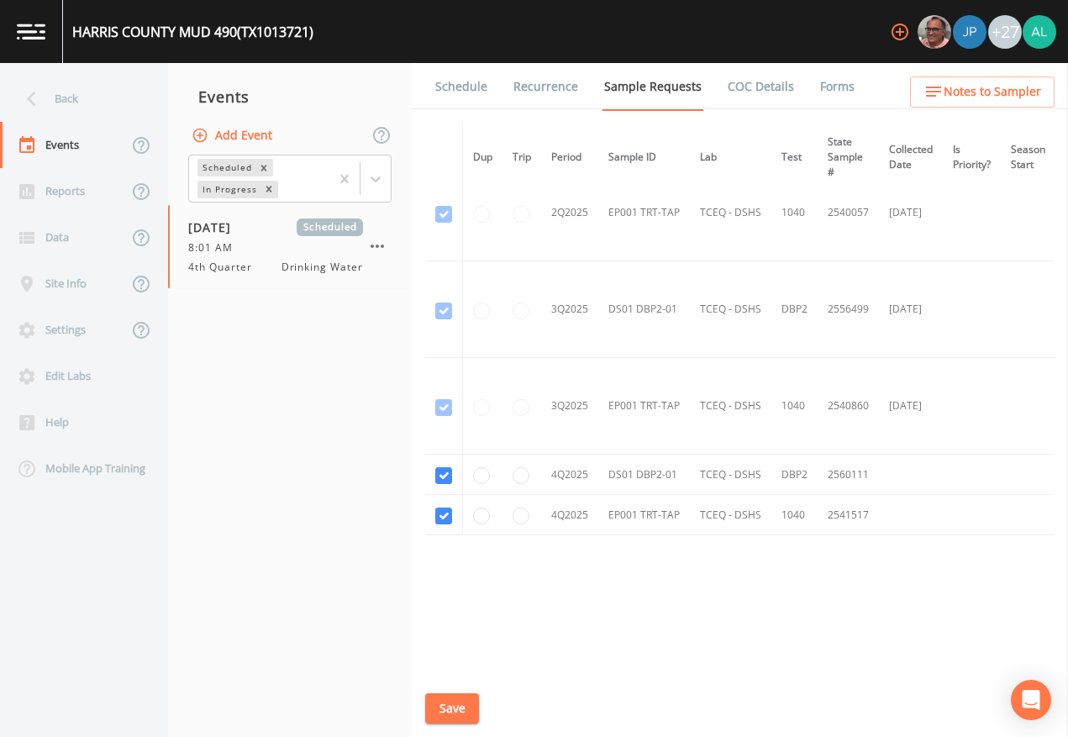
scroll to position [1094, 0]
click at [457, 674] on div "Schedule Recurrence Sample Requests COC Details Forms Dup Trip Period Sample ID…" at bounding box center [740, 400] width 656 height 674
click at [457, 674] on button "Save" at bounding box center [452, 708] width 54 height 31
click at [456, 82] on link "Schedule" at bounding box center [461, 86] width 57 height 47
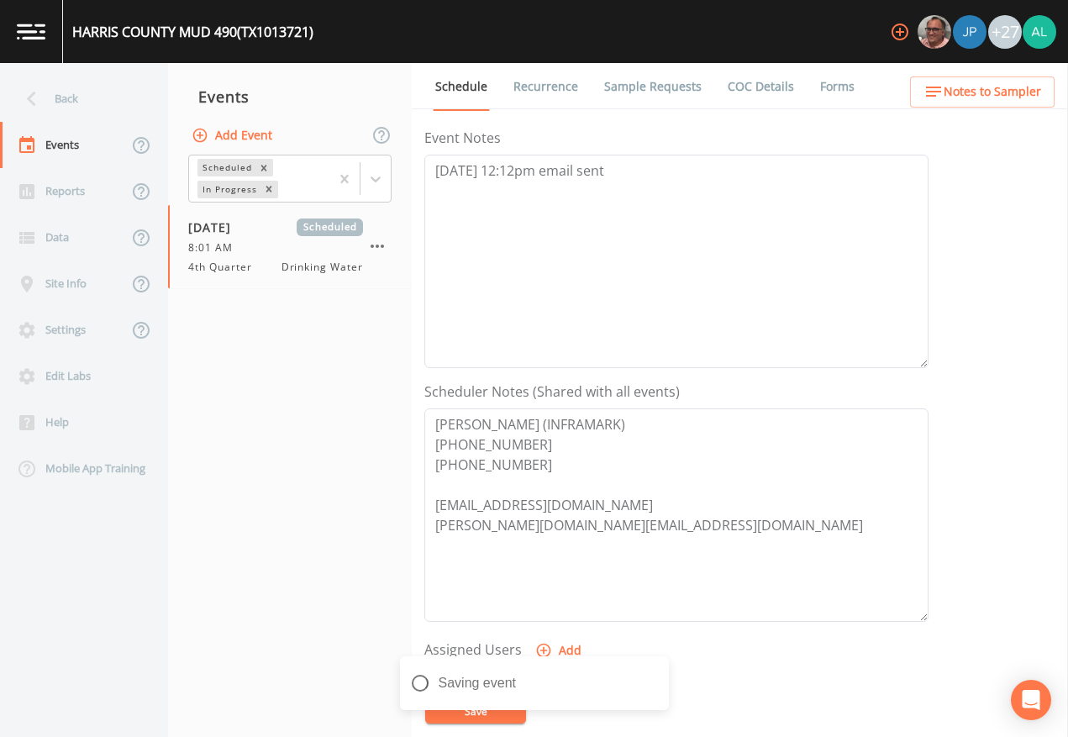
scroll to position [420, 0]
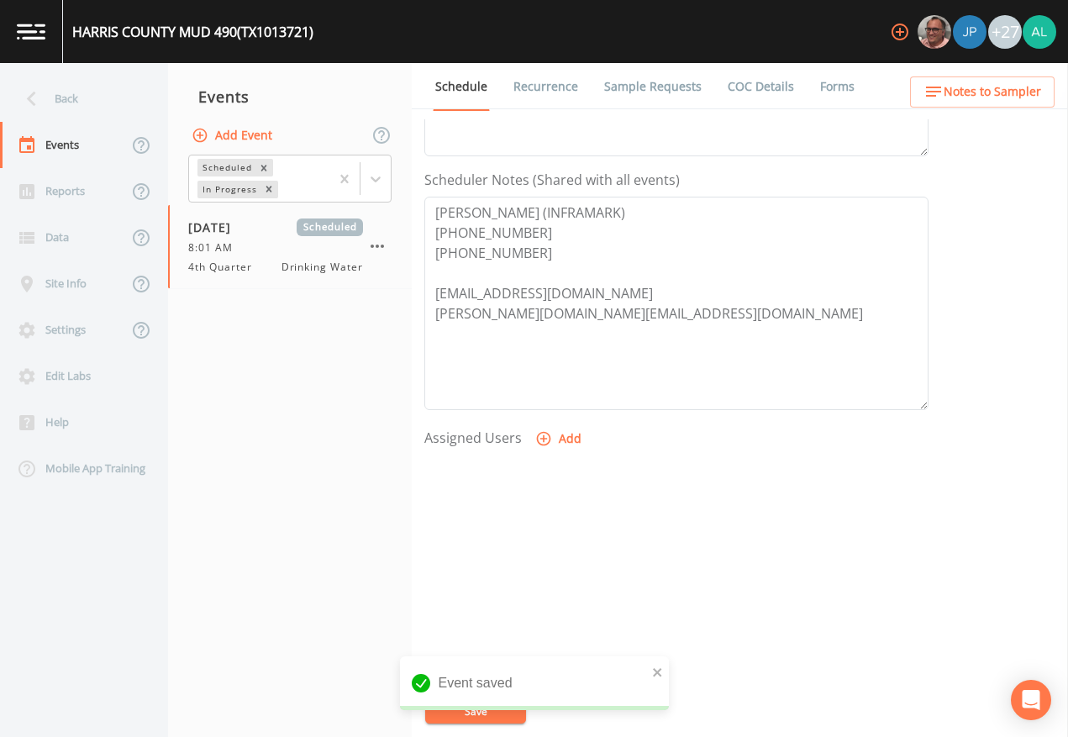
click at [1046, 79] on button "Notes to Sampler" at bounding box center [982, 91] width 145 height 31
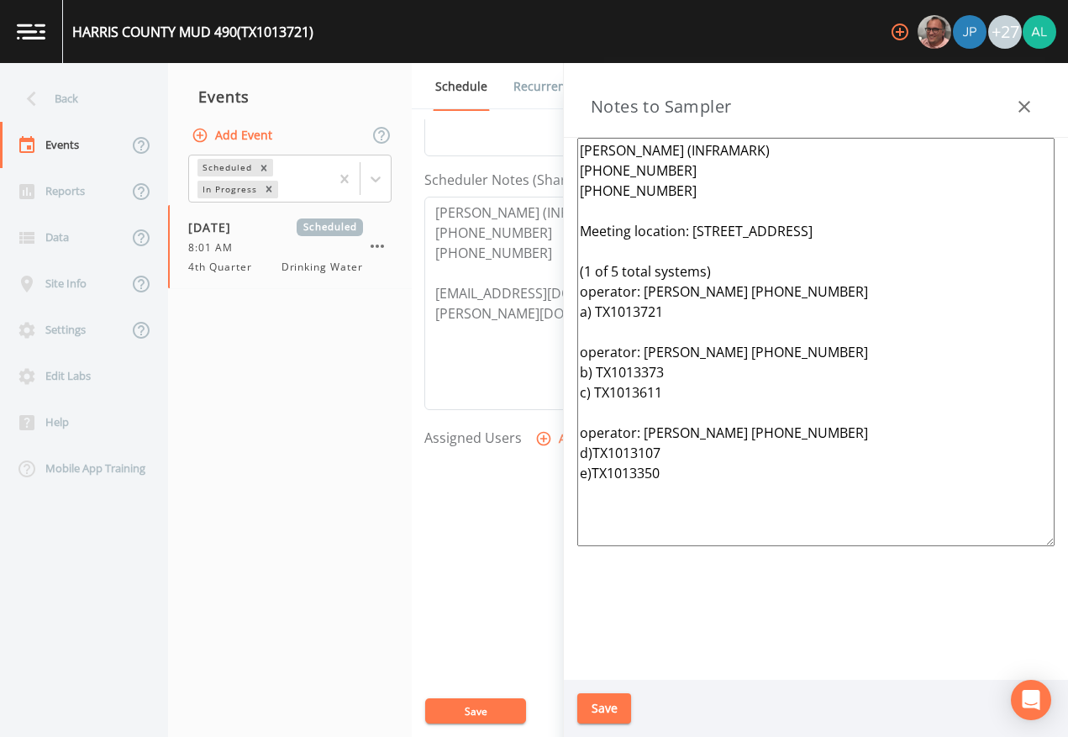
drag, startPoint x: 716, startPoint y: 267, endPoint x: 585, endPoint y: 267, distance: 131.1
click at [585, 267] on textarea "[PERSON_NAME] (INFRAMARK) [PHONE_NUMBER] [PHONE_NUMBER] Meeting location: [STRE…" at bounding box center [815, 342] width 477 height 409
click at [703, 192] on textarea "[PERSON_NAME] (INFRAMARK) [PHONE_NUMBER] [PHONE_NUMBER] 1 of 5 total systems) M…" at bounding box center [815, 342] width 477 height 409
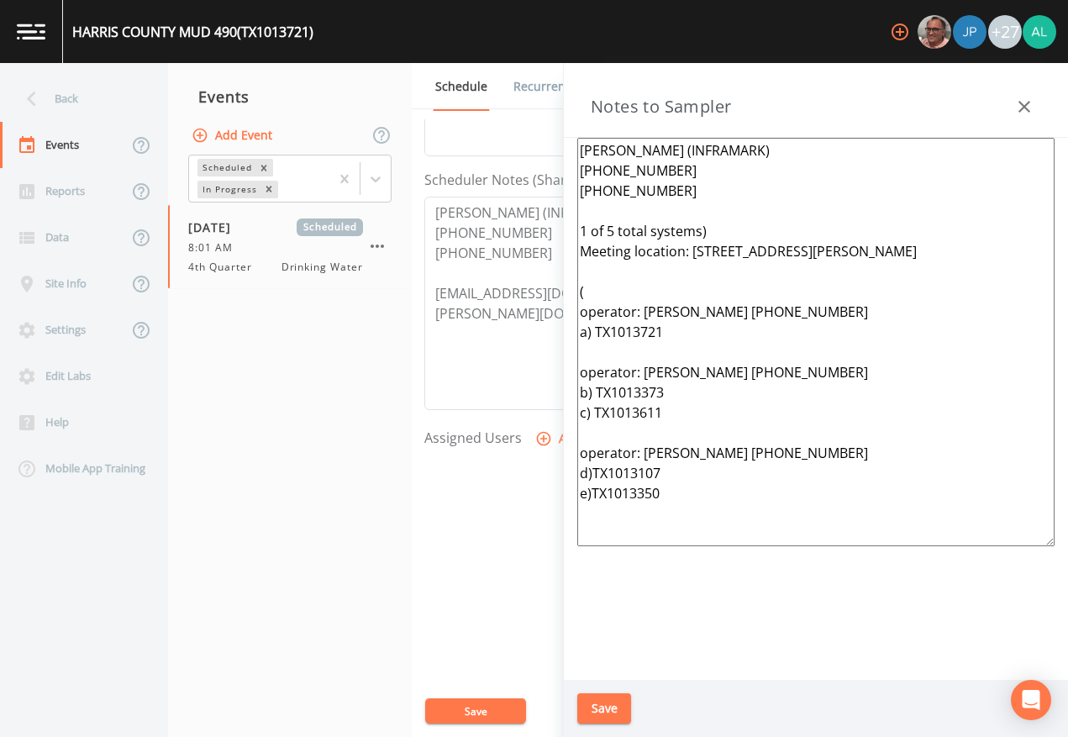
click at [612, 226] on textarea "[PERSON_NAME] (INFRAMARK) [PHONE_NUMBER] [PHONE_NUMBER] 1 of 5 total systems) M…" at bounding box center [815, 342] width 477 height 409
click at [578, 230] on textarea "[PERSON_NAME] (INFRAMARK) [PHONE_NUMBER] [PHONE_NUMBER] 1 of 6 total systems) M…" at bounding box center [815, 342] width 477 height 409
click at [736, 229] on textarea "[PERSON_NAME] (INFRAMARK) [PHONE_NUMBER] [PHONE_NUMBER] ***1 of 6 total systems…" at bounding box center [815, 342] width 477 height 409
drag, startPoint x: 593, startPoint y: 295, endPoint x: 584, endPoint y: 292, distance: 9.1
click at [584, 292] on textarea "[PERSON_NAME] (INFRAMARK) [PHONE_NUMBER] [PHONE_NUMBER] ***1 of 6 total systems…" at bounding box center [815, 342] width 477 height 409
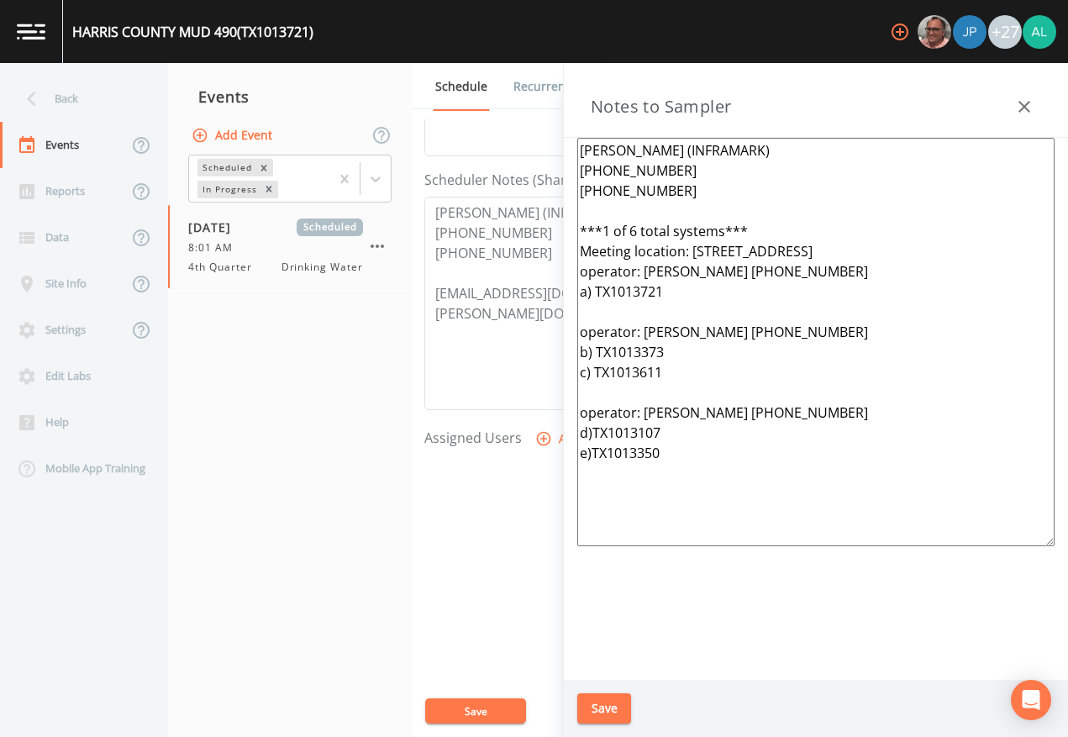
drag, startPoint x: 836, startPoint y: 277, endPoint x: 588, endPoint y: 277, distance: 248.0
click at [533, 277] on div "Back Events Reports Data Site Info Settings Edit Labs Help Mobile App Training …" at bounding box center [534, 400] width 1068 height 674
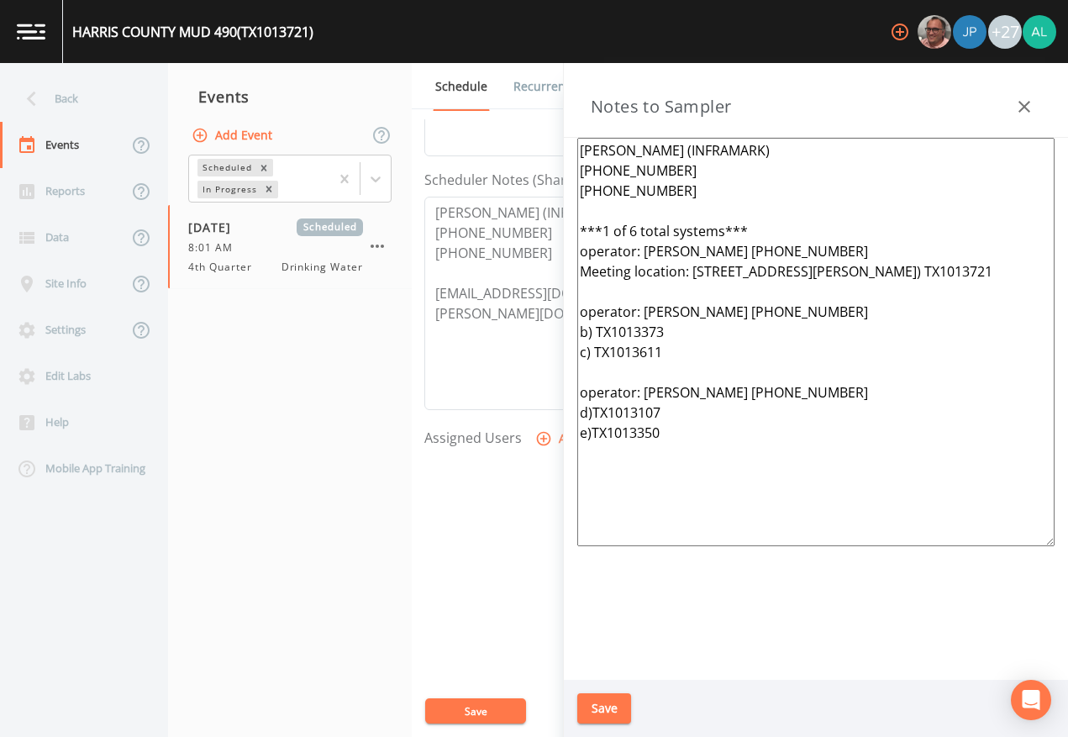
drag, startPoint x: 825, startPoint y: 251, endPoint x: 646, endPoint y: 250, distance: 179.0
click at [646, 250] on textarea "[PERSON_NAME] (INFRAMARK) [PHONE_NUMBER] [PHONE_NUMBER] ***1 of 6 total systems…" at bounding box center [815, 342] width 477 height 409
drag, startPoint x: 677, startPoint y: 352, endPoint x: 574, endPoint y: 340, distance: 104.1
click at [574, 340] on div "[PERSON_NAME] (INFRAMARK) [PHONE_NUMBER] [PHONE_NUMBER] ***1 of 6 total systems…" at bounding box center [816, 409] width 504 height 542
click at [661, 372] on textarea "[PERSON_NAME] (INFRAMARK) [PHONE_NUMBER] [PHONE_NUMBER] ***1 of 6 total systems…" at bounding box center [815, 342] width 477 height 409
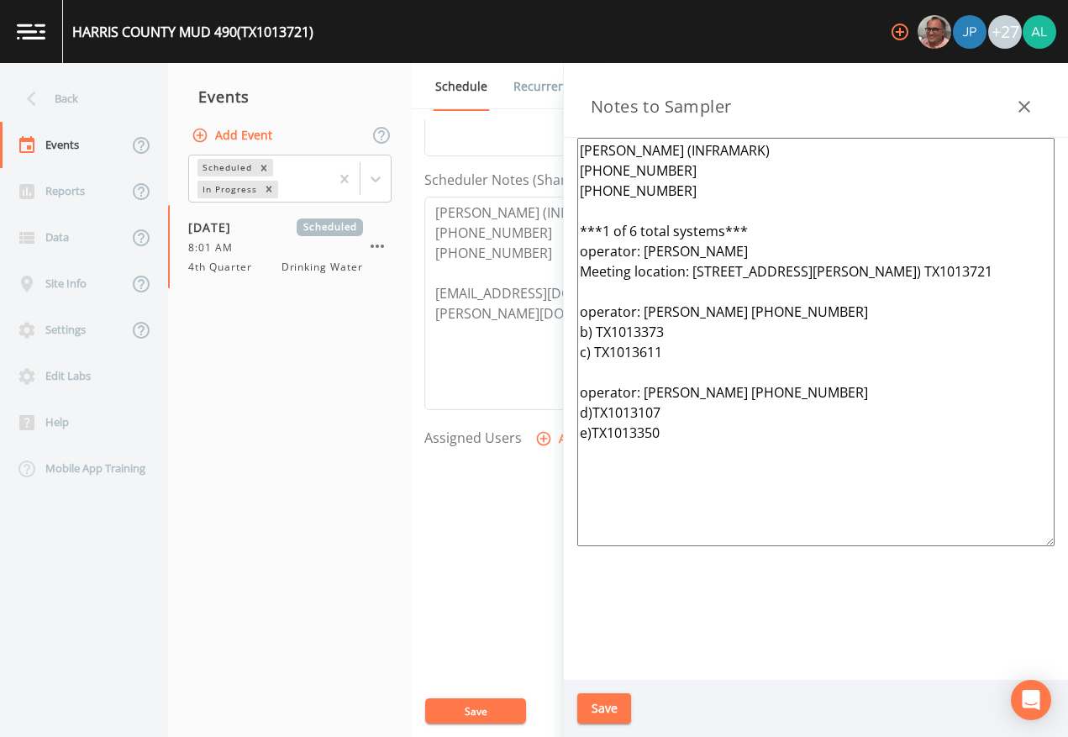
drag, startPoint x: 665, startPoint y: 372, endPoint x: 562, endPoint y: 346, distance: 105.8
click at [562, 346] on div "Back Events Reports Data Site Info Settings Edit Labs Help Mobile App Training …" at bounding box center [534, 400] width 1068 height 674
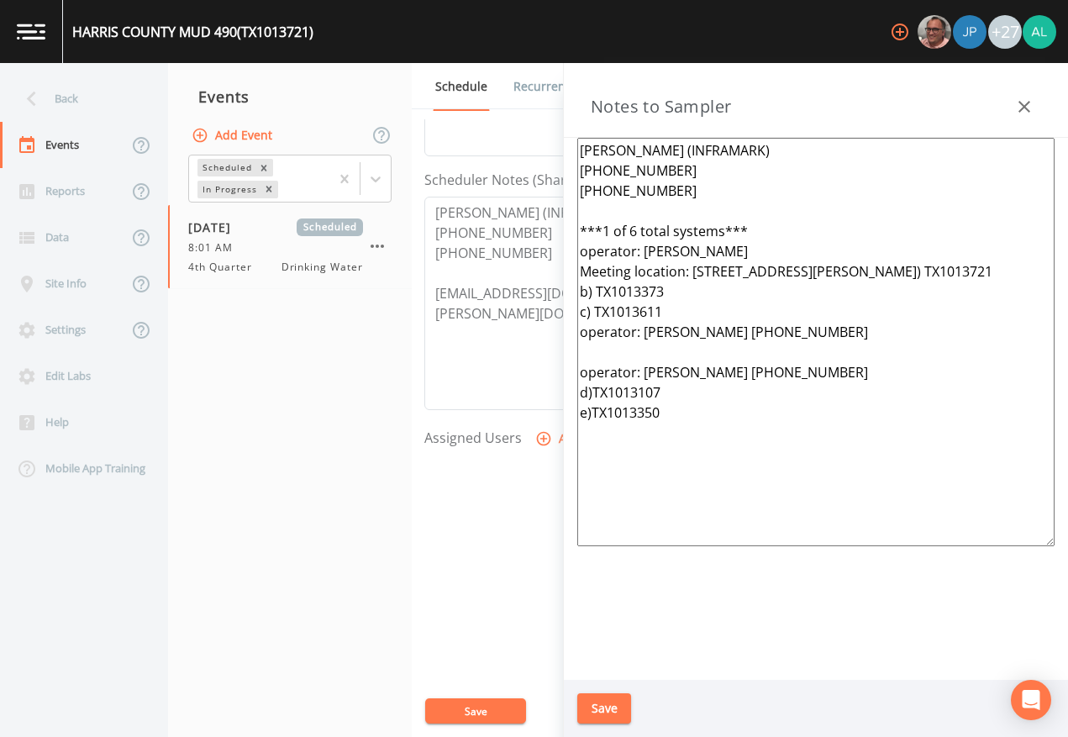
click at [666, 319] on textarea "[PERSON_NAME] (INFRAMARK) [PHONE_NUMBER] [PHONE_NUMBER] ***1 of 6 total systems…" at bounding box center [815, 342] width 477 height 409
drag, startPoint x: 669, startPoint y: 319, endPoint x: 643, endPoint y: 314, distance: 26.5
click at [643, 314] on textarea "[PERSON_NAME] (INFRAMARK) [PHONE_NUMBER] [PHONE_NUMBER] ***1 of 6 total systems…" at bounding box center [815, 342] width 477 height 409
drag, startPoint x: 674, startPoint y: 325, endPoint x: 637, endPoint y: 343, distance: 41.0
click at [639, 336] on textarea "[PERSON_NAME] (INFRAMARK) [PHONE_NUMBER] [PHONE_NUMBER] ***1 of 6 total systems…" at bounding box center [815, 342] width 477 height 409
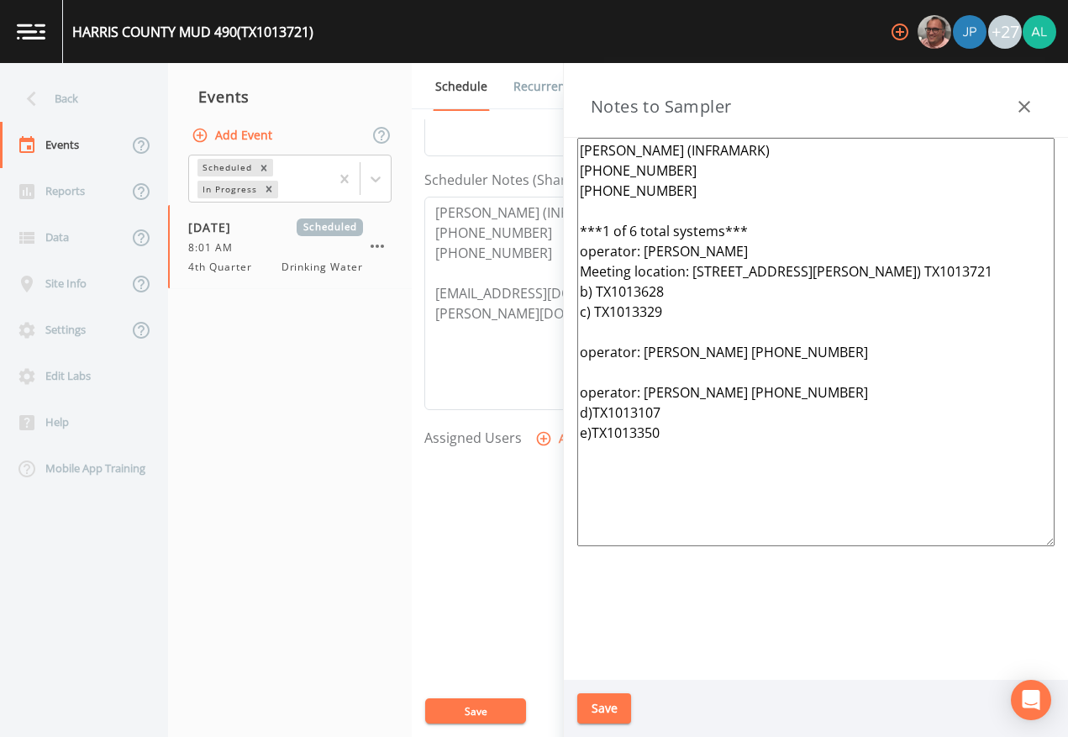
drag, startPoint x: 966, startPoint y: 273, endPoint x: 549, endPoint y: 272, distance: 416.9
click at [549, 272] on div "Back Events Reports Data Site Info Settings Edit Labs Help Mobile App Training …" at bounding box center [534, 400] width 1068 height 674
click at [583, 386] on textarea "[PERSON_NAME] (INFRAMARK) [PHONE_NUMBER] [PHONE_NUMBER] ***1 of 6 total systems…" at bounding box center [815, 342] width 477 height 409
paste textarea "Meeting location: [STREET_ADDRESS][PERSON_NAME]"
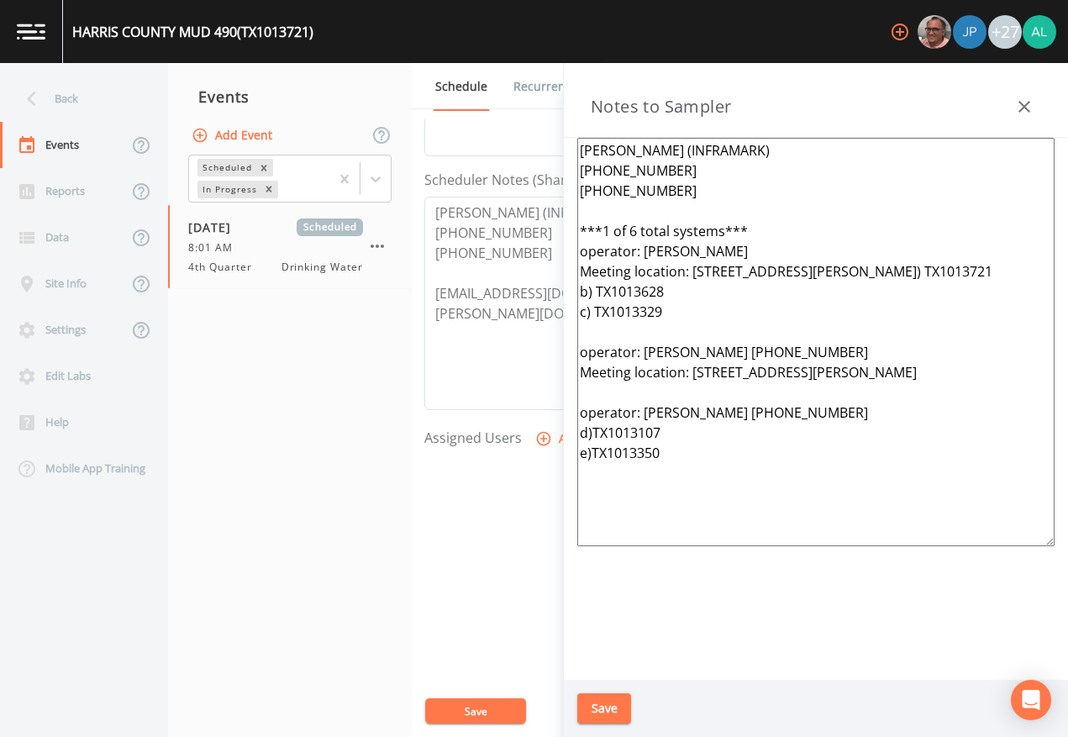
click at [843, 440] on textarea "[PERSON_NAME] (INFRAMARK) [PHONE_NUMBER] [PHONE_NUMBER] ***1 of 6 total systems…" at bounding box center [815, 342] width 477 height 409
paste textarea "Meeting location: [STREET_ADDRESS][PERSON_NAME]"
drag, startPoint x: 593, startPoint y: 472, endPoint x: 652, endPoint y: 467, distance: 59.8
click at [595, 473] on textarea "[PERSON_NAME] (INFRAMARK) [PHONE_NUMBER] [PHONE_NUMBER] ***1 of 6 total systems…" at bounding box center [815, 342] width 477 height 409
drag, startPoint x: 666, startPoint y: 490, endPoint x: 635, endPoint y: 488, distance: 31.1
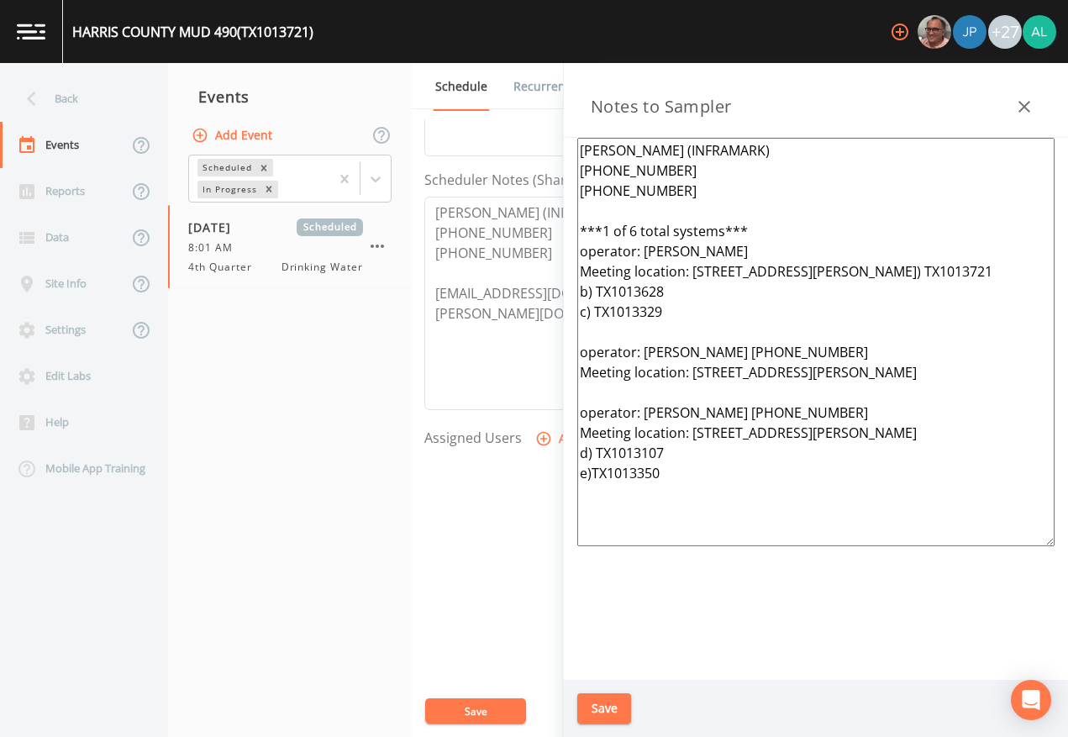
click at [635, 488] on textarea "[PERSON_NAME] (INFRAMARK) [PHONE_NUMBER] [PHONE_NUMBER] ***1 of 6 total systems…" at bounding box center [815, 342] width 477 height 409
drag, startPoint x: 592, startPoint y: 493, endPoint x: 635, endPoint y: 485, distance: 44.5
drag, startPoint x: 687, startPoint y: 506, endPoint x: 575, endPoint y: 472, distance: 116.7
click at [575, 472] on div "[PERSON_NAME] (INFRAMARK) [PHONE_NUMBER] [PHONE_NUMBER] ***1 of 6 total systems…" at bounding box center [816, 409] width 504 height 542
click at [710, 497] on textarea "[PERSON_NAME] (INFRAMARK) [PHONE_NUMBER] [PHONE_NUMBER] ***1 of 6 total systems…" at bounding box center [815, 342] width 477 height 409
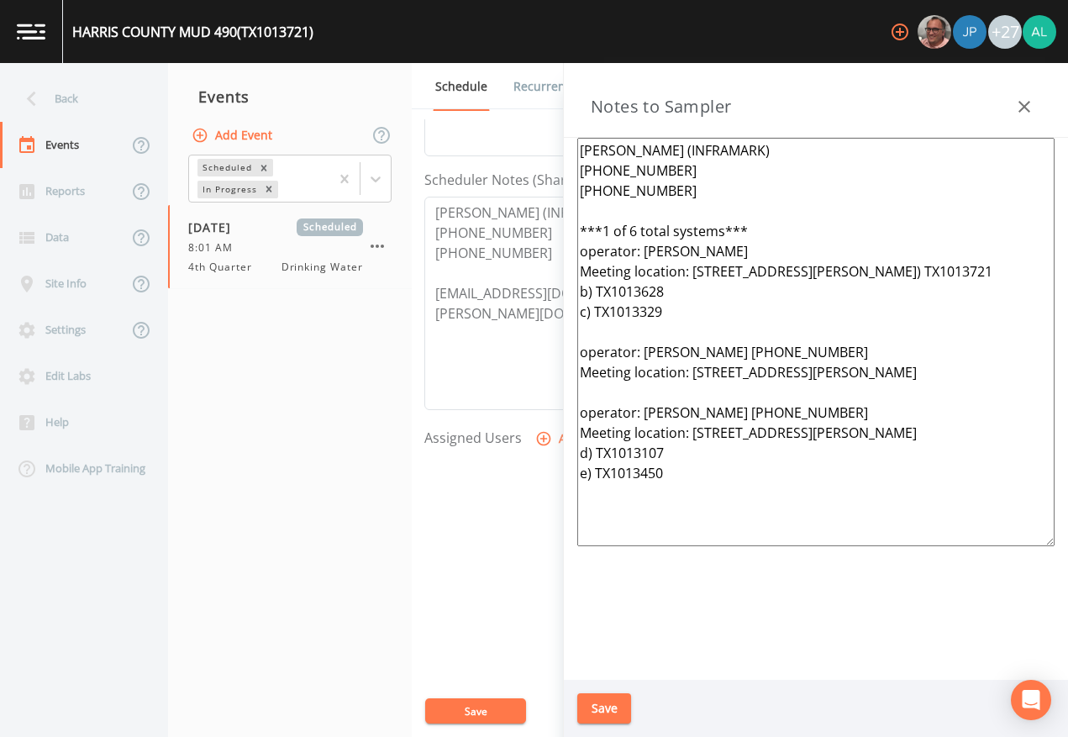
drag, startPoint x: 718, startPoint y: 516, endPoint x: 615, endPoint y: 449, distance: 122.6
click at [570, 431] on div "[PERSON_NAME] (INFRAMARK) [PHONE_NUMBER] [PHONE_NUMBER] ***1 of 6 total systems…" at bounding box center [816, 409] width 504 height 542
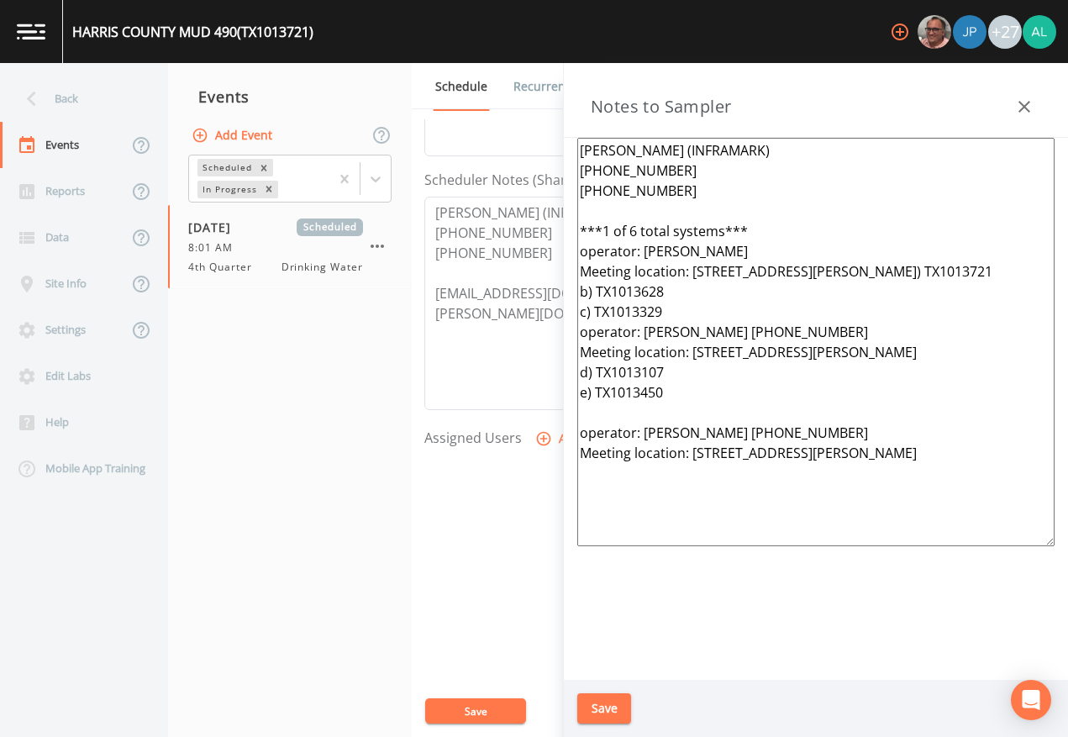
click at [685, 324] on textarea "[PERSON_NAME] (INFRAMARK) [PHONE_NUMBER] [PHONE_NUMBER] ***1 of 6 total systems…" at bounding box center [815, 342] width 477 height 409
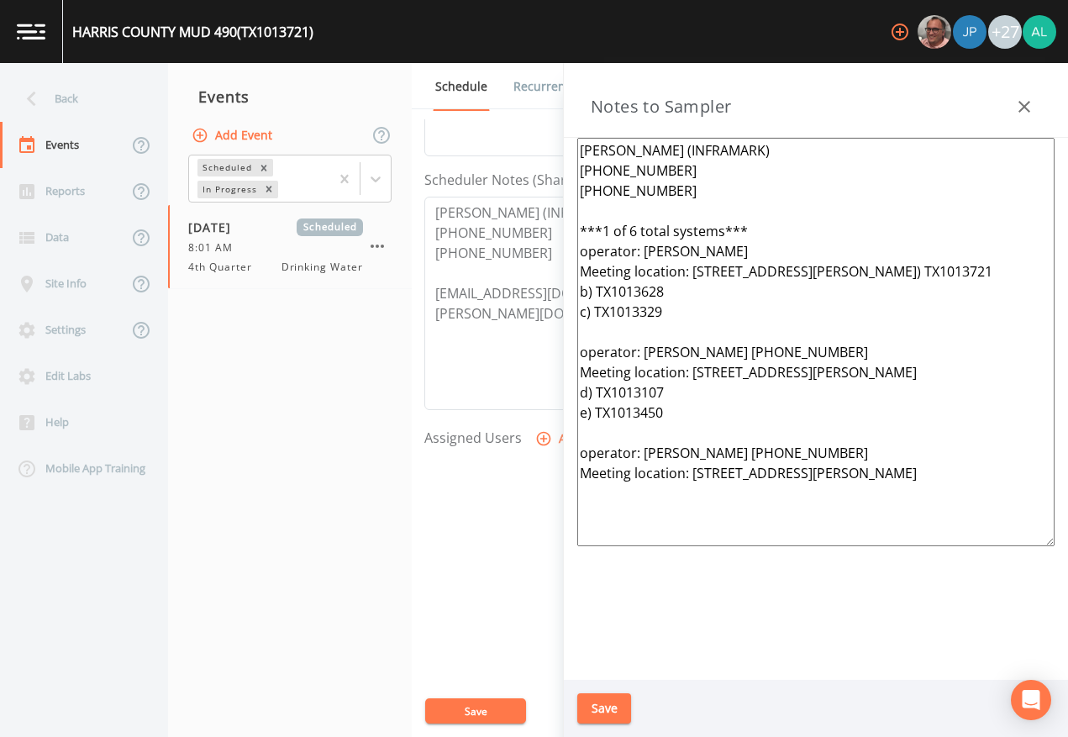
drag, startPoint x: 862, startPoint y: 393, endPoint x: 693, endPoint y: 393, distance: 169.0
click at [693, 393] on textarea "[PERSON_NAME] (INFRAMARK) [PHONE_NUMBER] [PHONE_NUMBER] ***1 of 6 total systems…" at bounding box center [815, 342] width 477 height 409
paste textarea "[STREET_ADDRESS]"
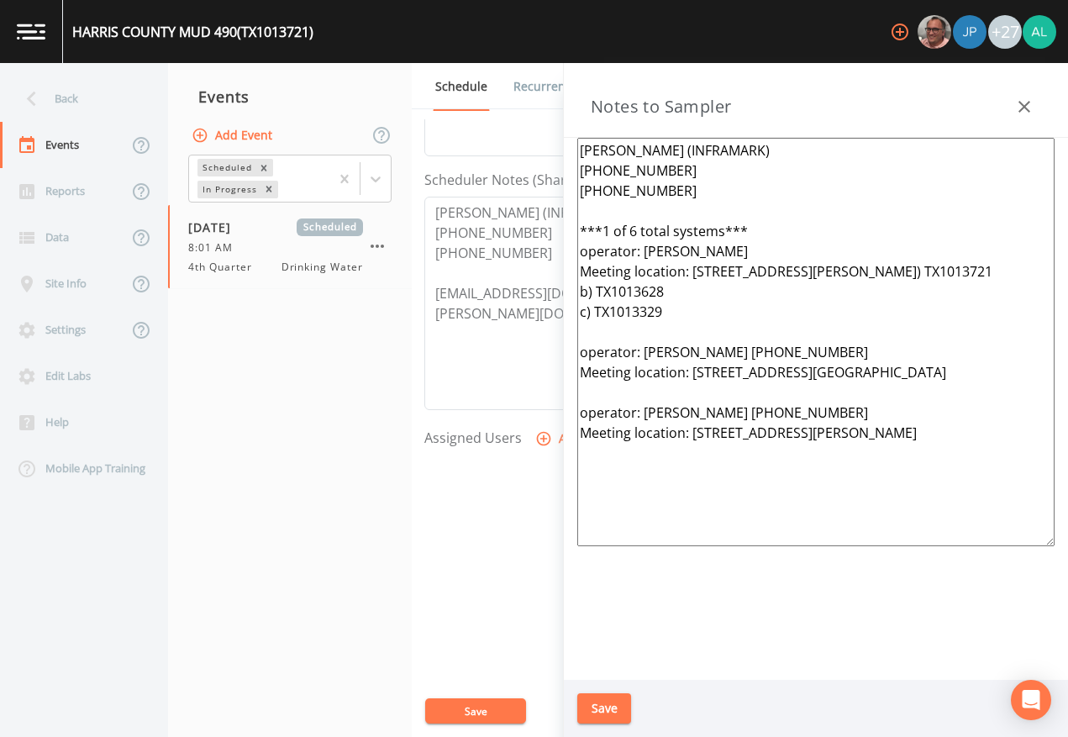
drag, startPoint x: 970, startPoint y: 504, endPoint x: 693, endPoint y: 501, distance: 276.6
click at [693, 501] on textarea "[PERSON_NAME] (INFRAMARK) [PHONE_NUMBER] [PHONE_NUMBER] ***1 of 6 total systems…" at bounding box center [815, 342] width 477 height 409
paste textarea "[STREET_ADDRESS]"
click at [595, 513] on textarea "[PERSON_NAME] (INFRAMARK) [PHONE_NUMBER] [PHONE_NUMBER] ***1 of 6 total systems…" at bounding box center [815, 342] width 477 height 409
type textarea "[PERSON_NAME] (INFRAMARK) [PHONE_NUMBER] [PHONE_NUMBER] ***1 of 6 total systems…"
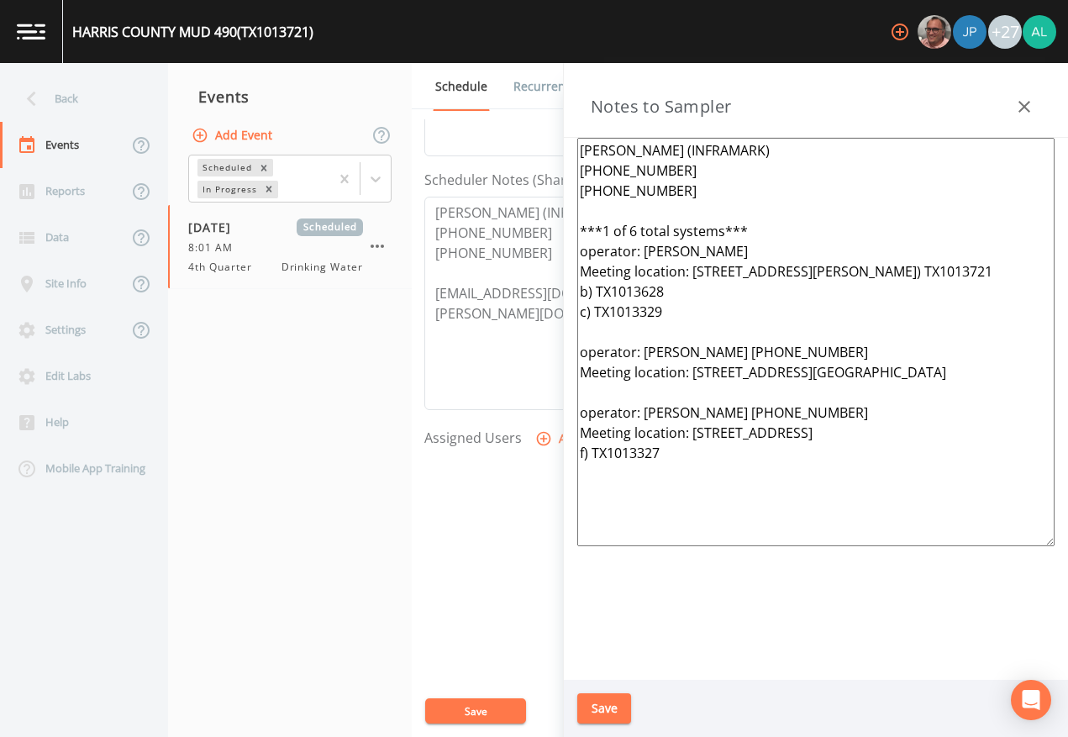
click at [607, 674] on button "Save" at bounding box center [604, 708] width 54 height 31
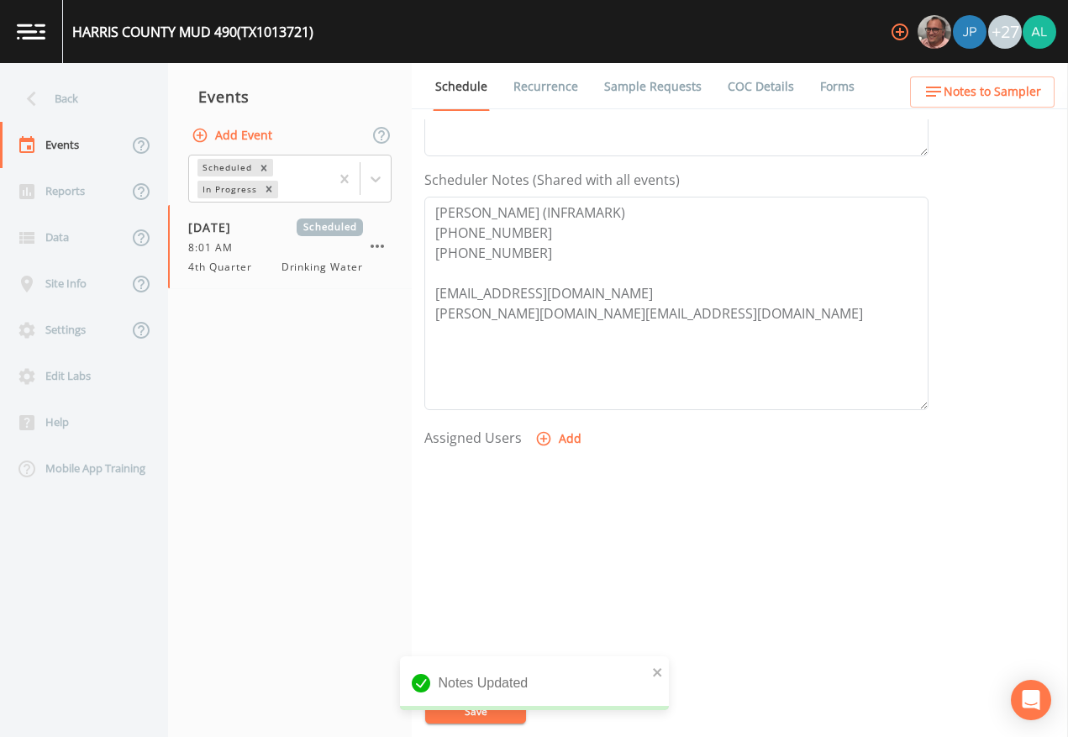
click at [1000, 99] on span "Notes to Sampler" at bounding box center [993, 92] width 98 height 21
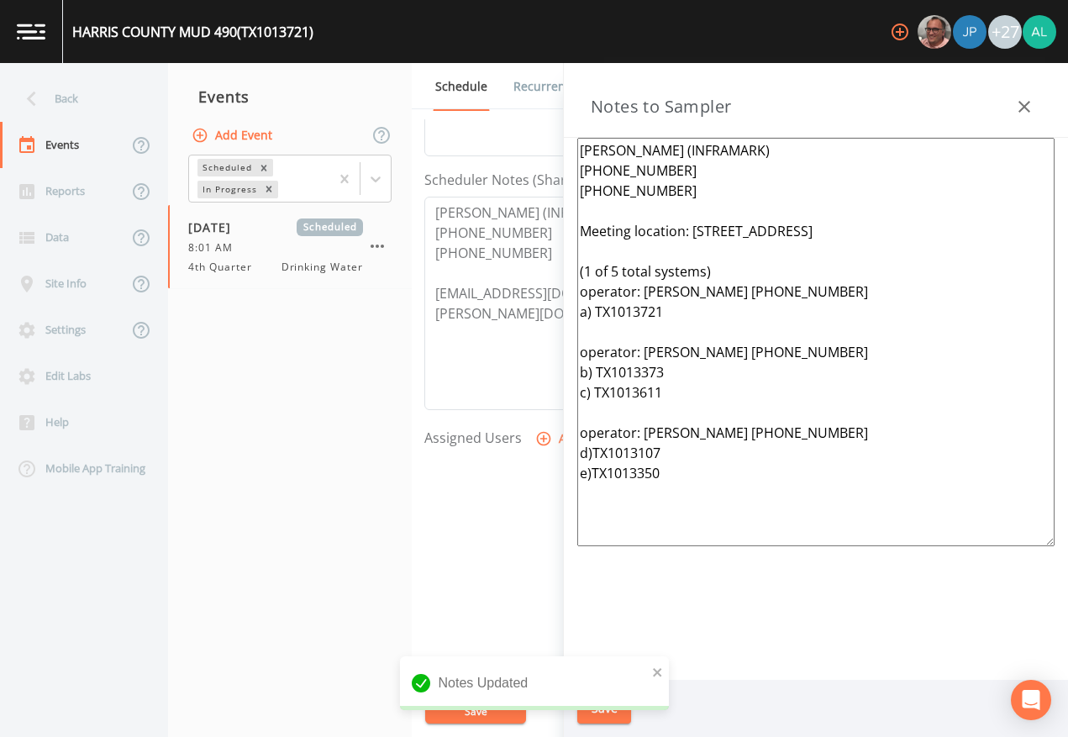
type textarea "[PERSON_NAME] (INFRAMARK) [PHONE_NUMBER] [PHONE_NUMBER] ***1 of 6 total systems…"
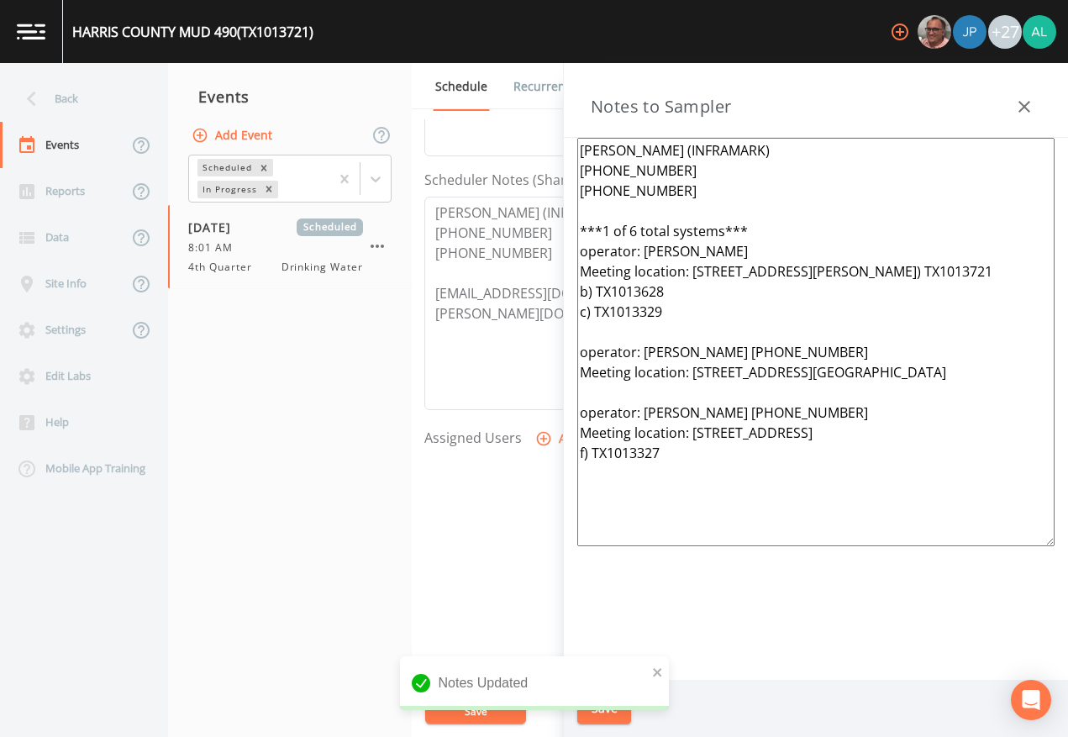
drag, startPoint x: 696, startPoint y: 529, endPoint x: 626, endPoint y: 168, distance: 367.3
click at [565, 116] on div "Notes to Sampler [PERSON_NAME] (INFRAMARK) [PHONE_NUMBER] [PHONE_NUMBER] ***1 o…" at bounding box center [816, 400] width 504 height 674
click at [656, 674] on icon "close" at bounding box center [658, 672] width 12 height 13
click at [615, 674] on div "[GEOGRAPHIC_DATA] 490 (TX1013721) +27 Back Events Reports Data Site Info Settin…" at bounding box center [534, 368] width 1068 height 737
click at [613, 674] on button "Save" at bounding box center [604, 708] width 54 height 31
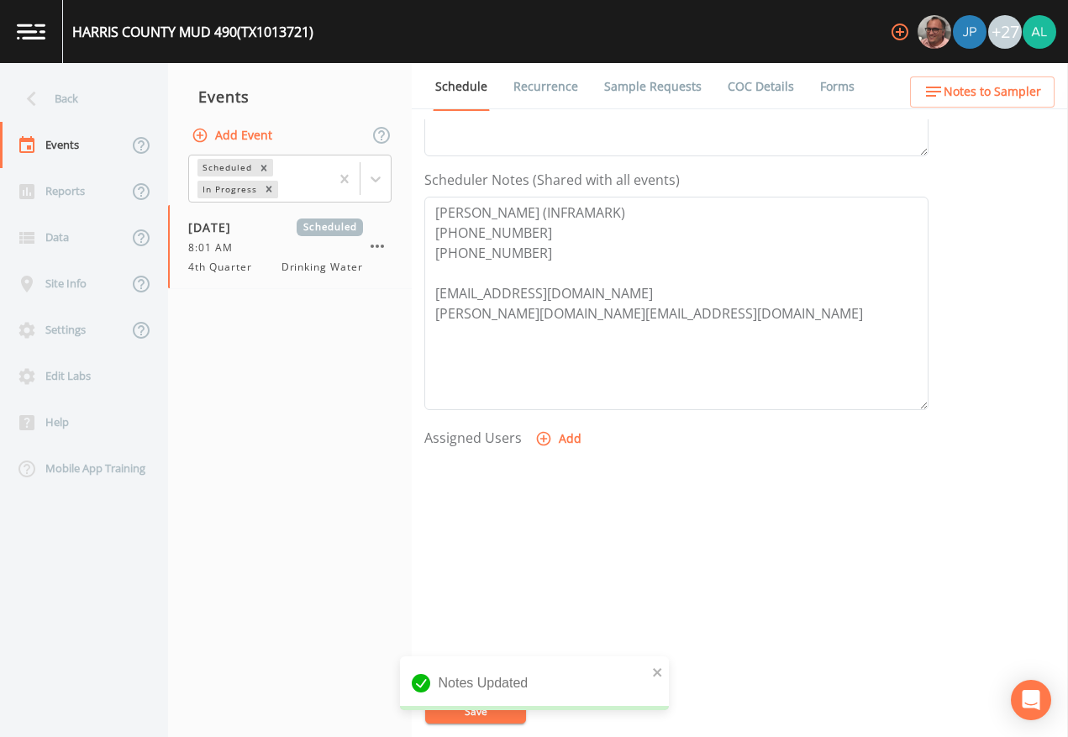
click at [561, 431] on button "Add" at bounding box center [560, 439] width 56 height 31
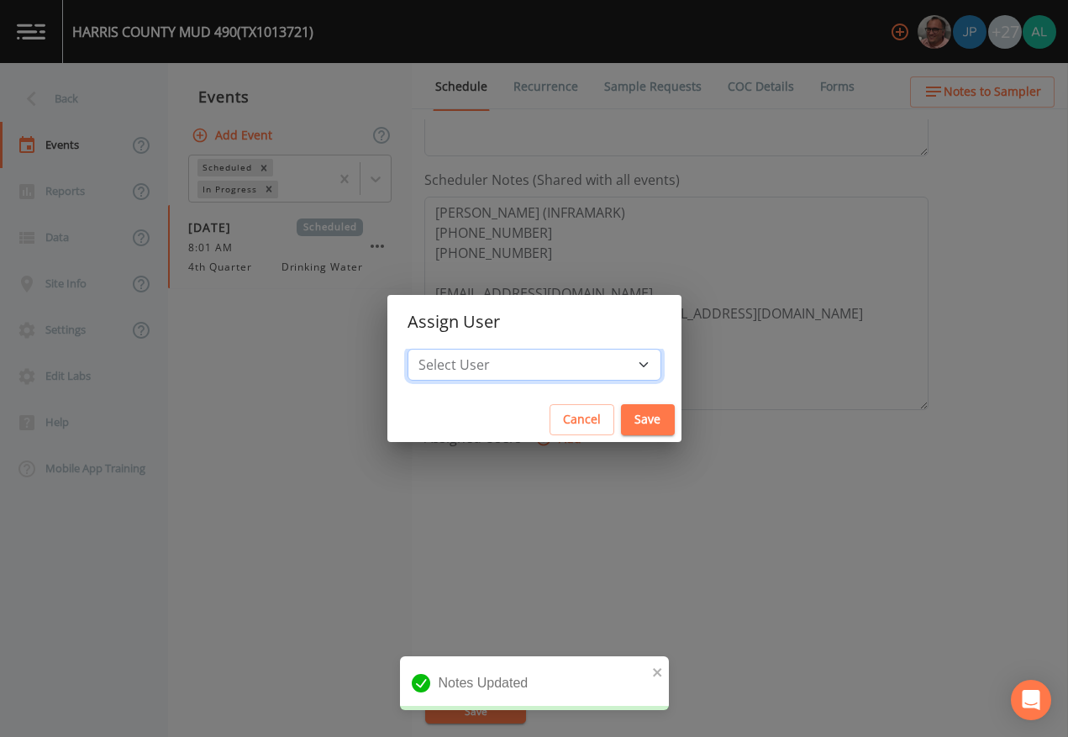
click at [533, 353] on select "Select User [PERSON_NAME] [PERSON_NAME] [PERSON_NAME] Lorinzia [PERSON_NAME] [P…" at bounding box center [535, 365] width 254 height 32
select select "37eecc1f-c5fe-476e-b72b-30cfa15dcfe6"
click at [445, 349] on select "Select User [PERSON_NAME] [PERSON_NAME] [PERSON_NAME] Lorinzia [PERSON_NAME] [P…" at bounding box center [535, 365] width 254 height 32
drag, startPoint x: 583, startPoint y: 415, endPoint x: 613, endPoint y: 417, distance: 29.5
click at [621, 416] on button "Save" at bounding box center [648, 419] width 54 height 31
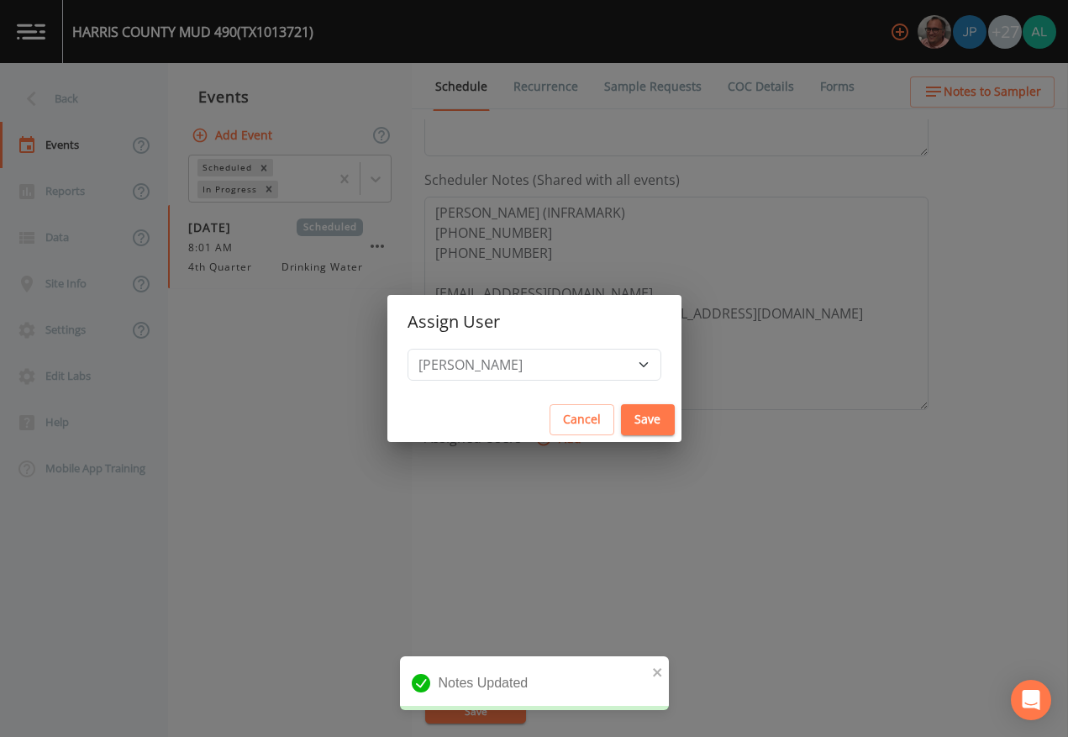
select select
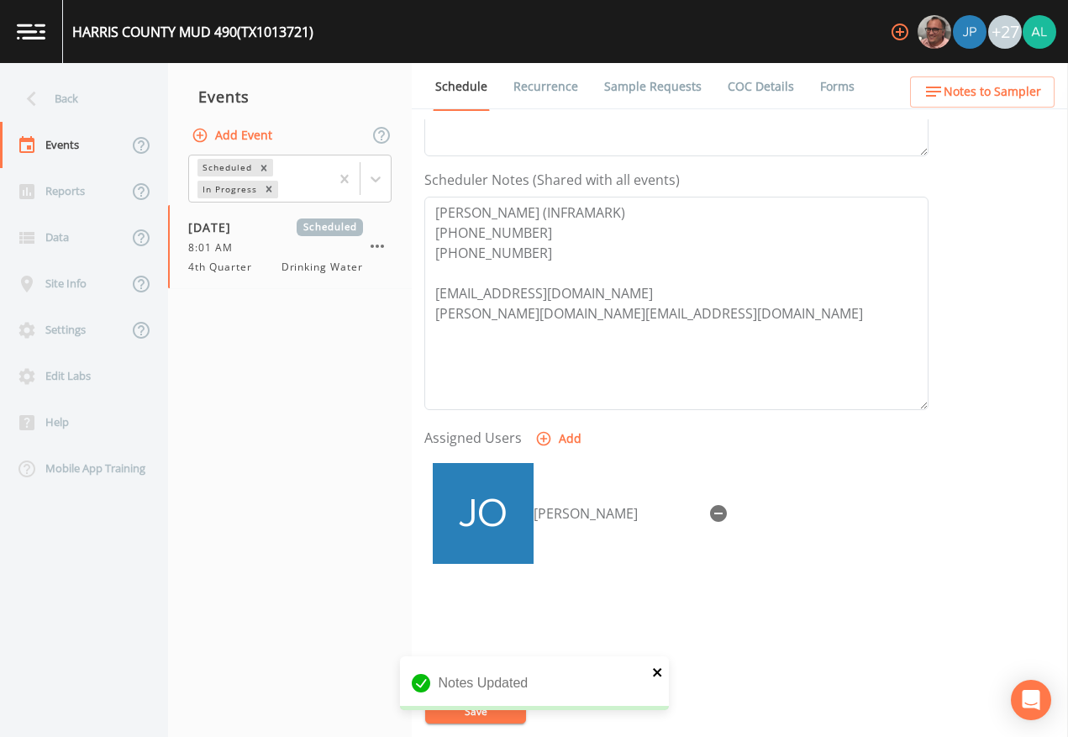
click at [655, 669] on icon "close" at bounding box center [658, 672] width 12 height 13
click at [448, 674] on div "Notes Updated" at bounding box center [534, 689] width 269 height 67
click at [448, 674] on button "Save" at bounding box center [475, 711] width 101 height 25
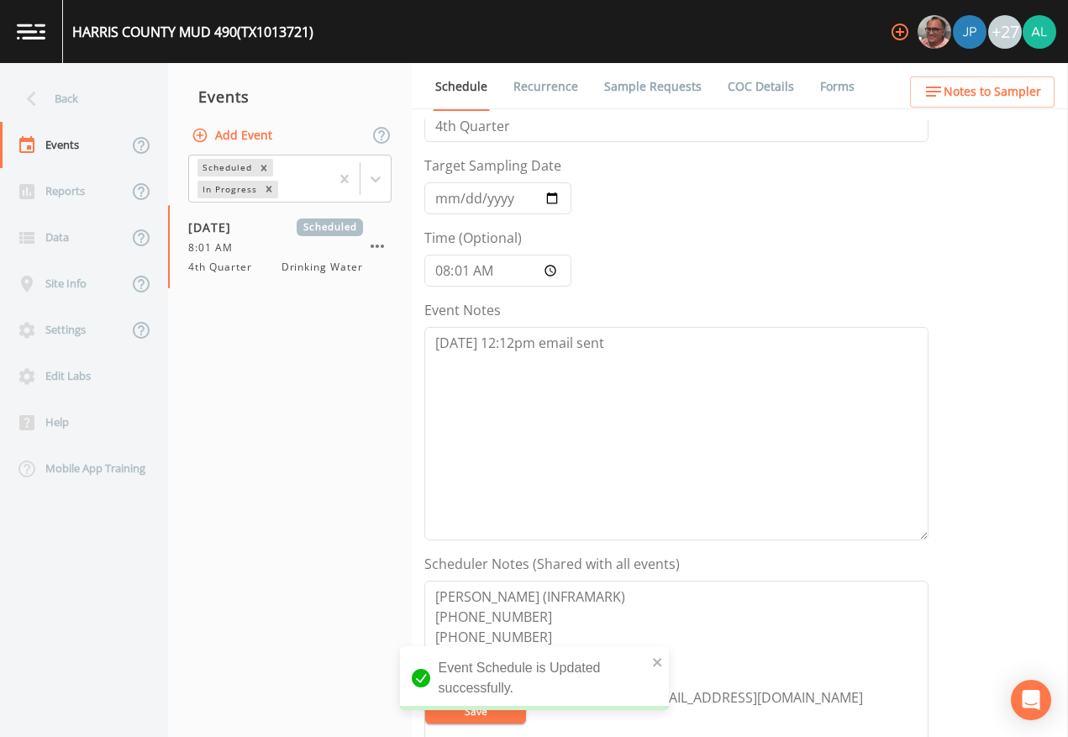
scroll to position [0, 0]
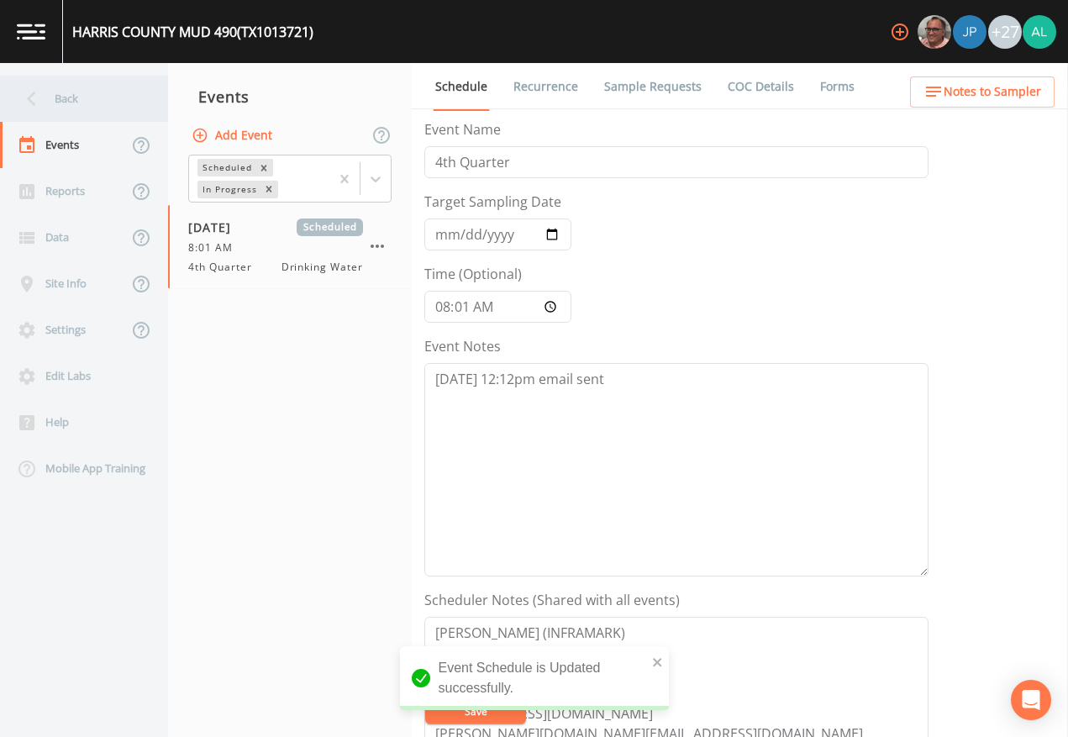
click at [59, 100] on div "Back" at bounding box center [75, 99] width 151 height 46
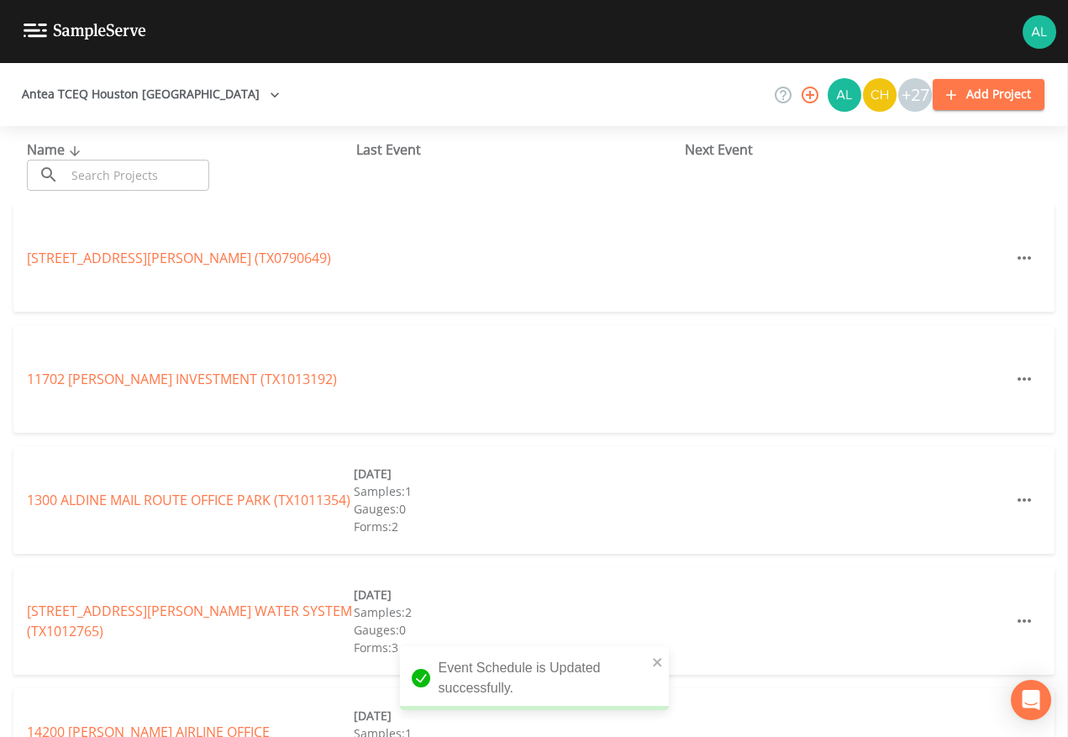
click at [182, 173] on input "text" at bounding box center [138, 175] width 144 height 31
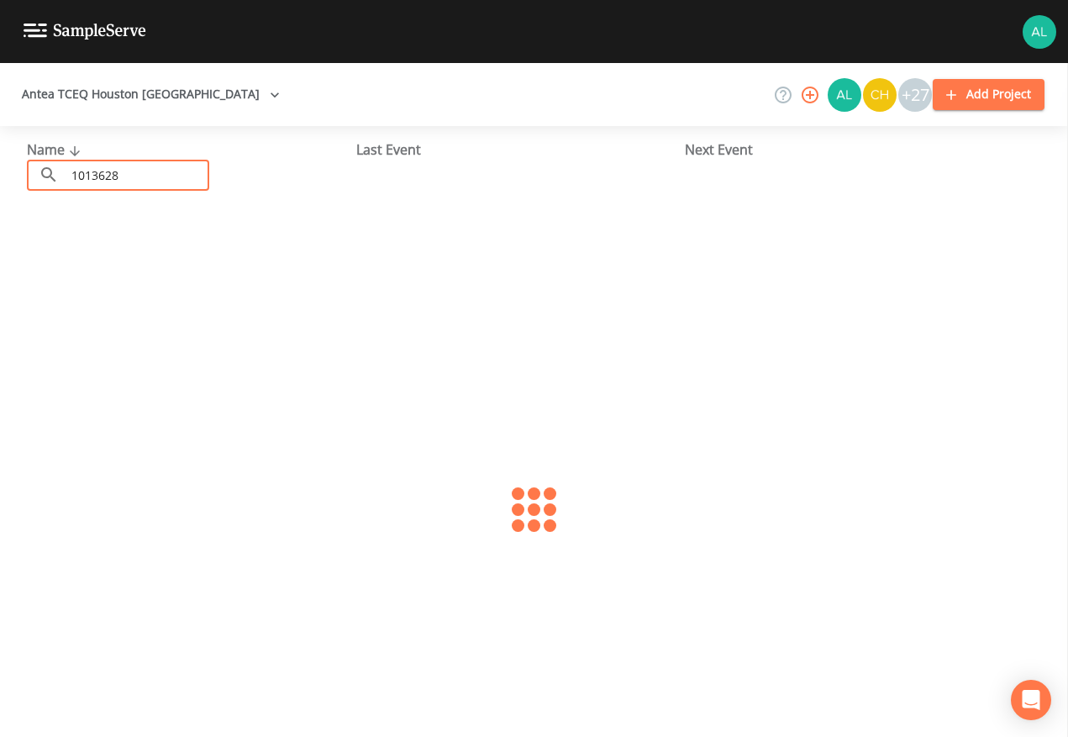
type input "1013628"
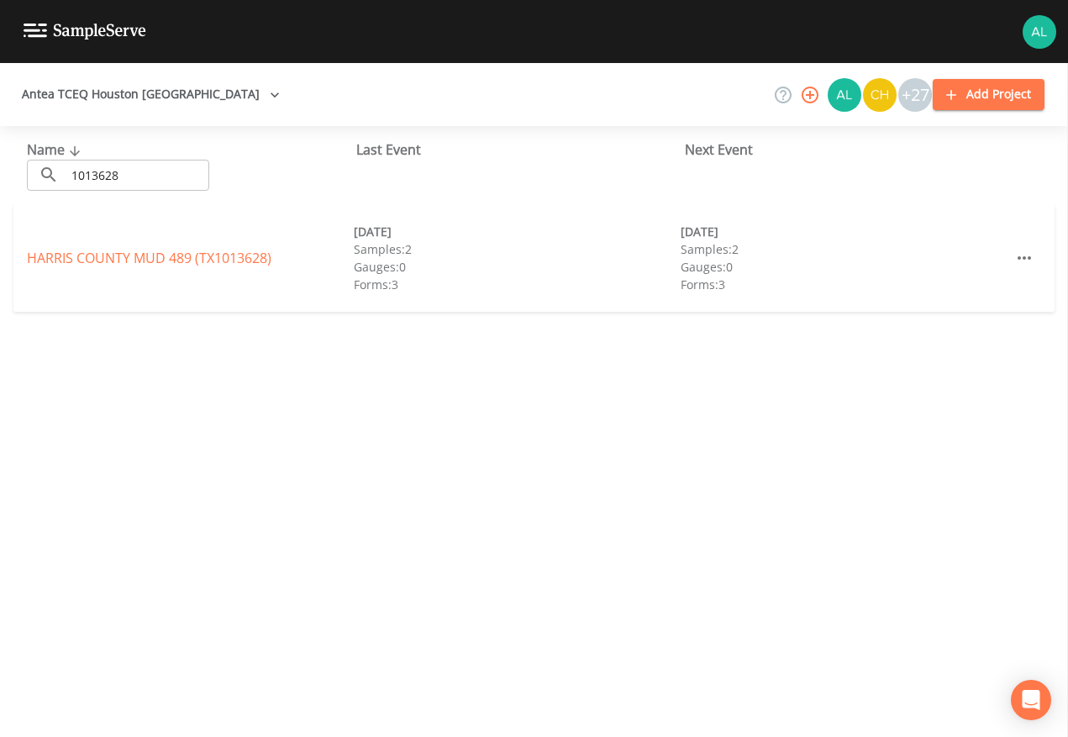
drag, startPoint x: 71, startPoint y: 266, endPoint x: 78, endPoint y: 259, distance: 9.5
click at [74, 263] on link "[GEOGRAPHIC_DATA] 489 (TX1013628)" at bounding box center [149, 258] width 245 height 18
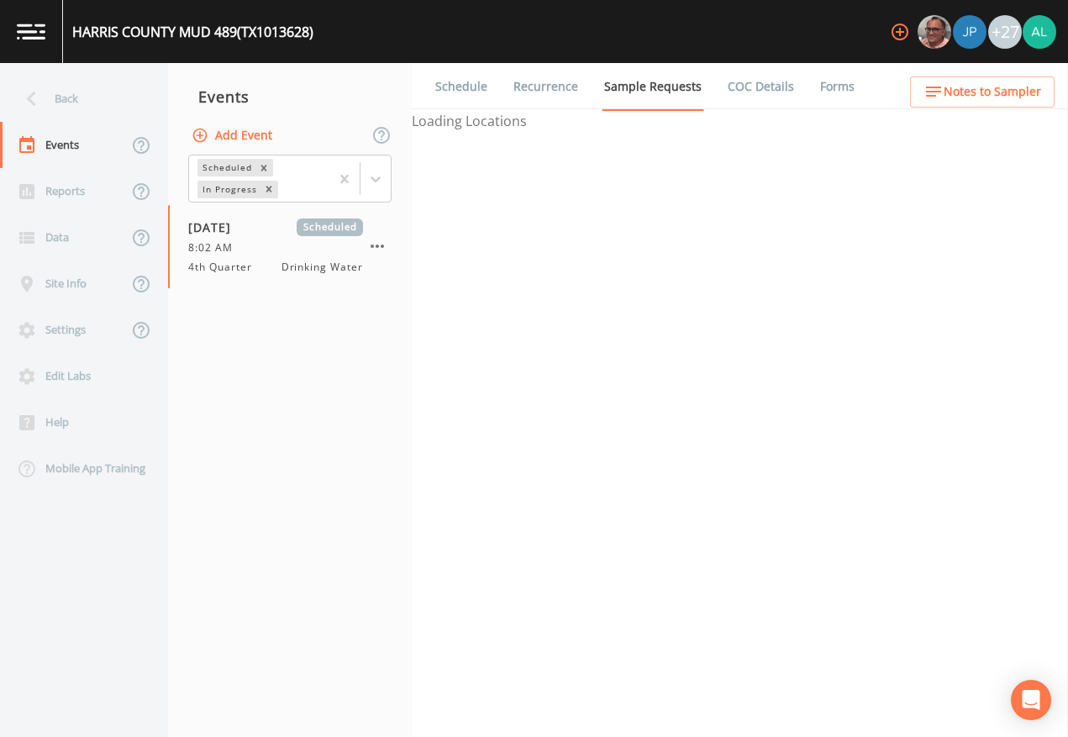
click at [1026, 76] on ul "Schedule Recurrence Sample Requests COC Details Forms" at bounding box center [740, 86] width 656 height 46
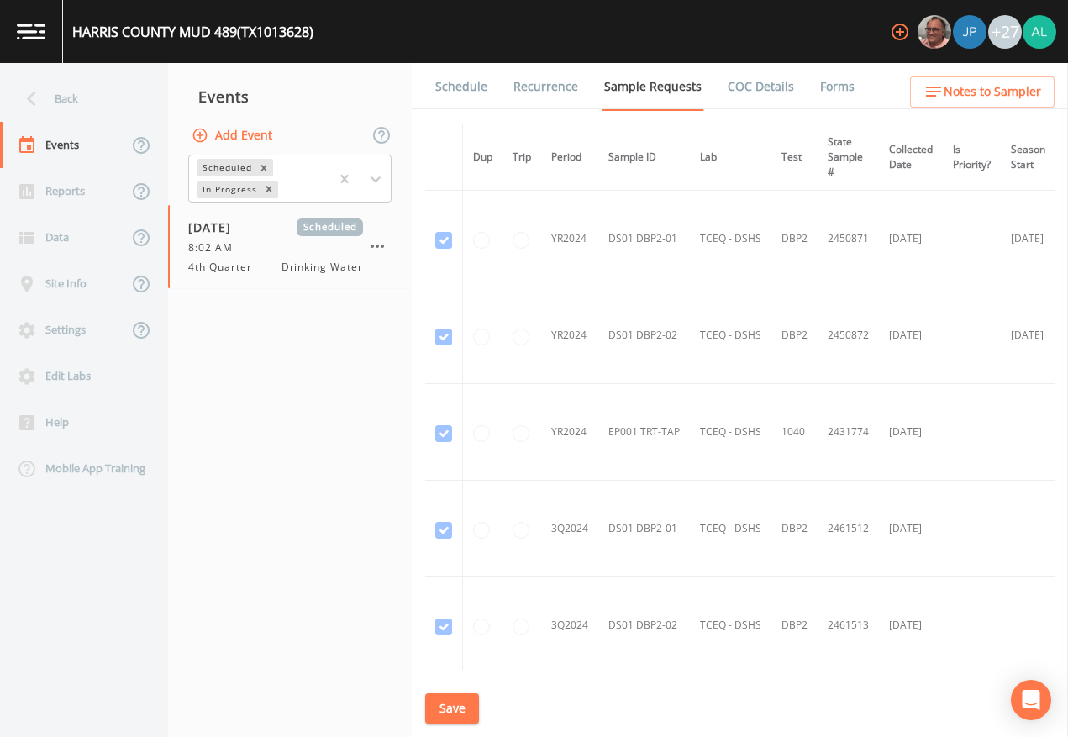
click at [1020, 83] on span "Notes to Sampler" at bounding box center [993, 92] width 98 height 21
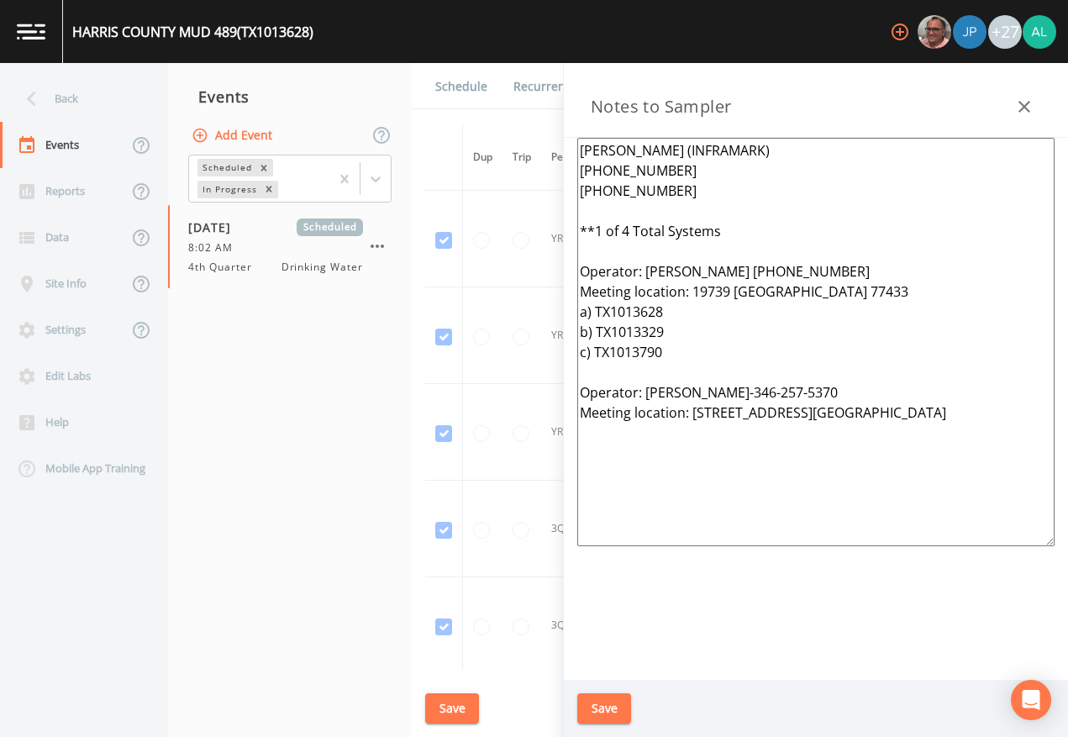
drag, startPoint x: 803, startPoint y: 484, endPoint x: 498, endPoint y: 136, distance: 462.3
click at [498, 136] on div "Back Events Reports Data Site Info Settings Edit Labs Help Mobile App Training …" at bounding box center [534, 400] width 1068 height 674
paste textarea "*1 of 6 total systems*** operator: [PERSON_NAME] Meeting location: [STREET_ADDR…"
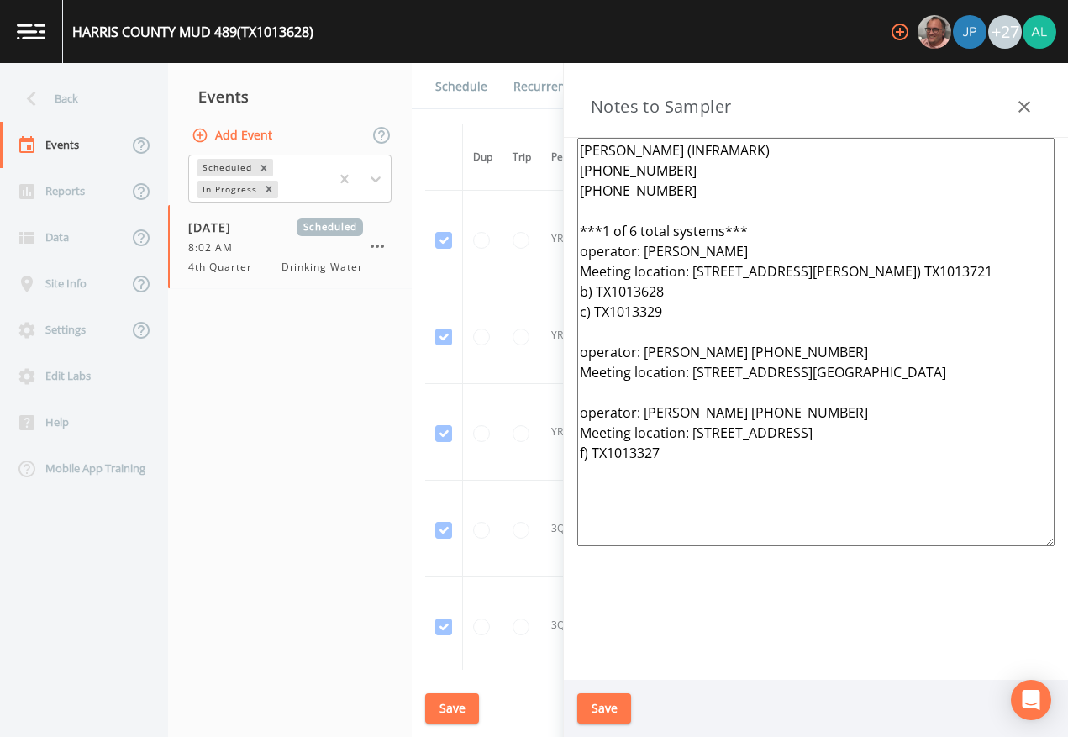
click at [772, 245] on textarea "[PERSON_NAME] (INFRAMARK) [PHONE_NUMBER] [PHONE_NUMBER] ***1 of 6 total systems…" at bounding box center [815, 342] width 477 height 409
drag, startPoint x: 693, startPoint y: 520, endPoint x: 443, endPoint y: 69, distance: 515.8
click at [443, 69] on div "Back Events Reports Data Site Info Settings Edit Labs Help Mobile App Training …" at bounding box center [534, 400] width 1068 height 674
type textarea "[PERSON_NAME] (INFRAMARK) [PHONE_NUMBER] [PHONE_NUMBER] ***1 of 6 total systems…"
click at [634, 674] on div "Save" at bounding box center [816, 709] width 504 height 58
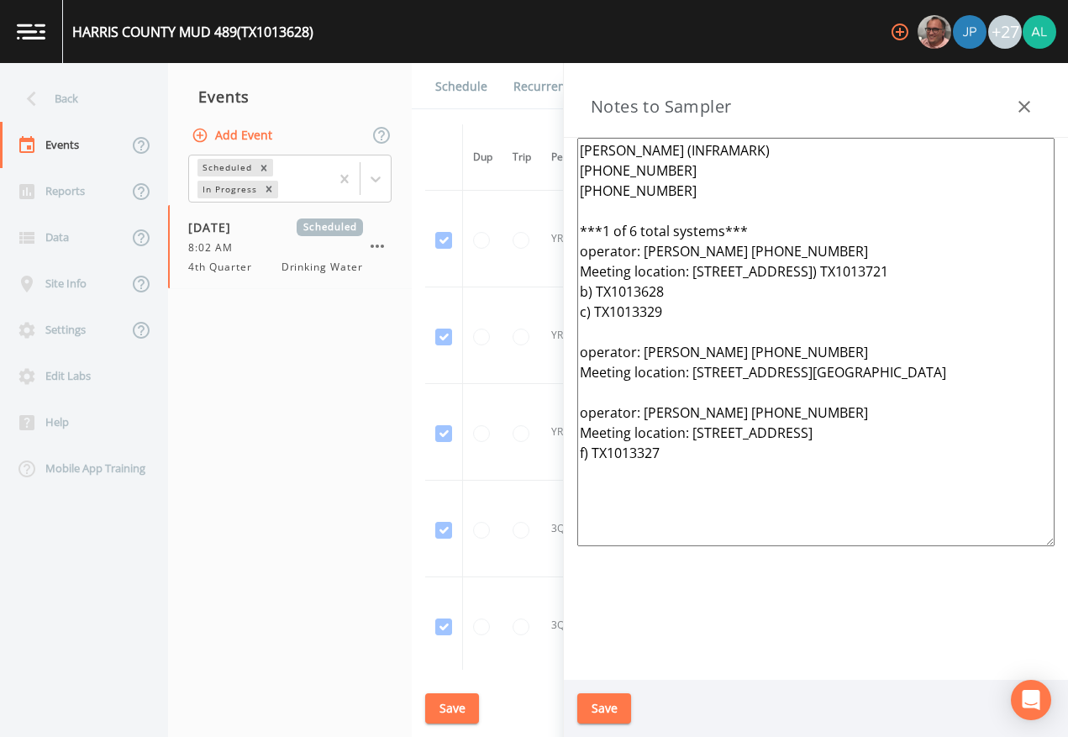
click at [614, 674] on button "Save" at bounding box center [604, 708] width 54 height 31
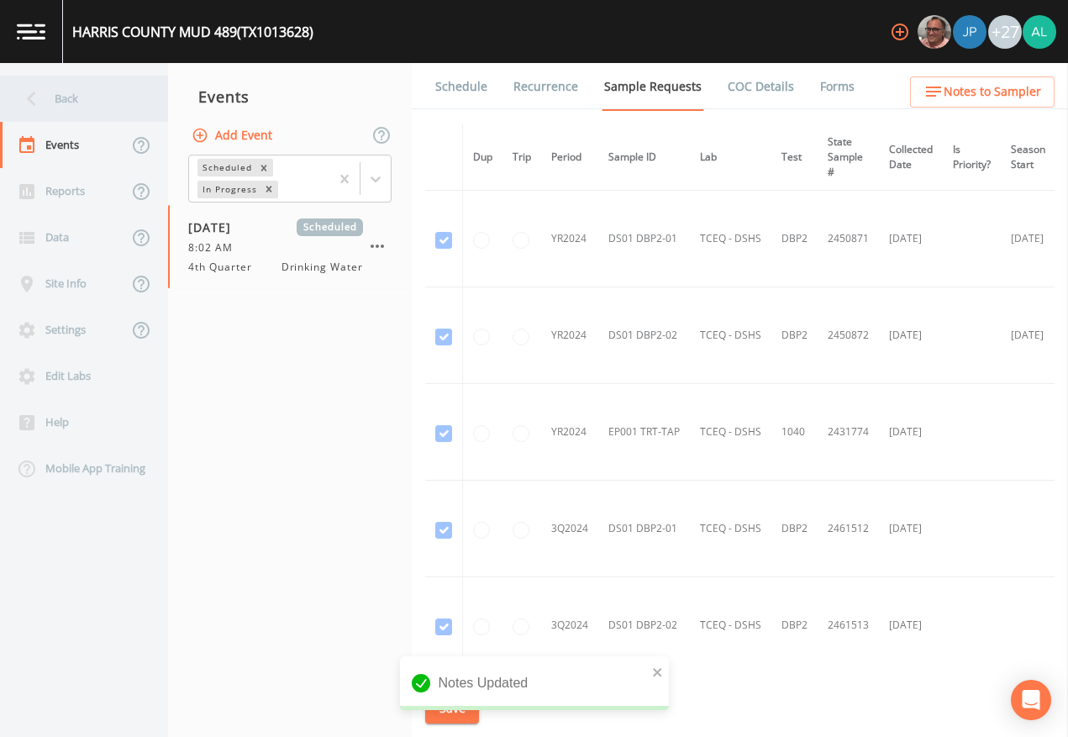
click at [40, 90] on icon at bounding box center [31, 98] width 29 height 29
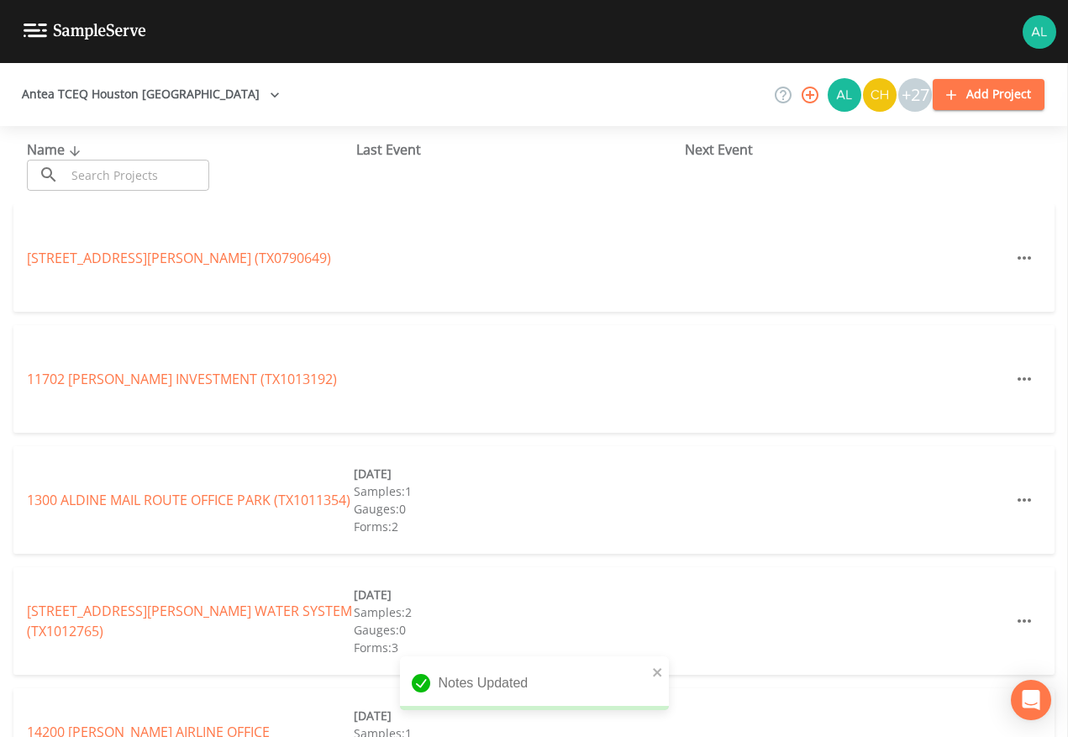
click at [105, 169] on input "text" at bounding box center [138, 175] width 144 height 31
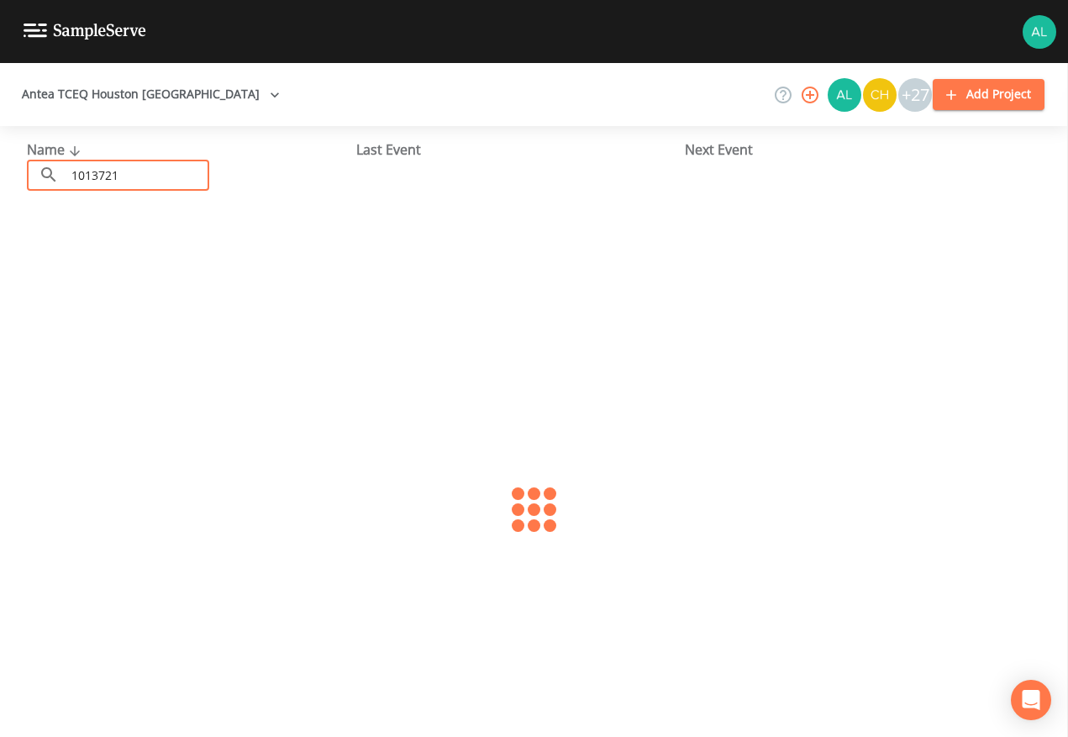
type input "1013721"
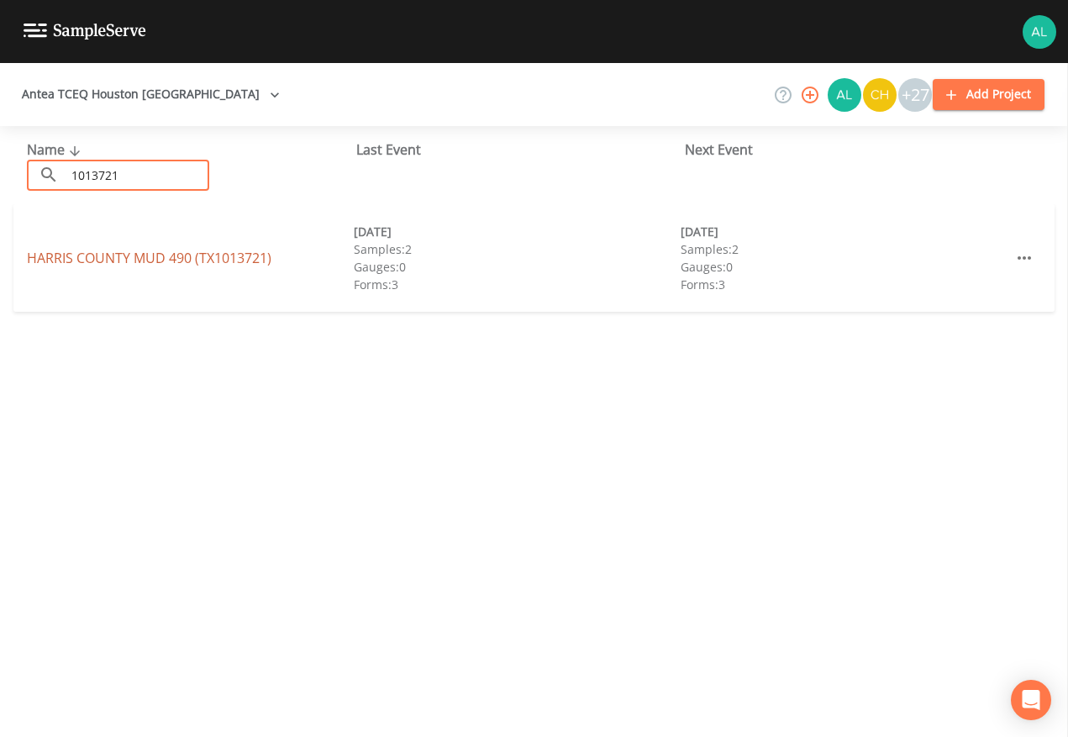
click at [198, 255] on link "[GEOGRAPHIC_DATA] 490 (TX1013721)" at bounding box center [149, 258] width 245 height 18
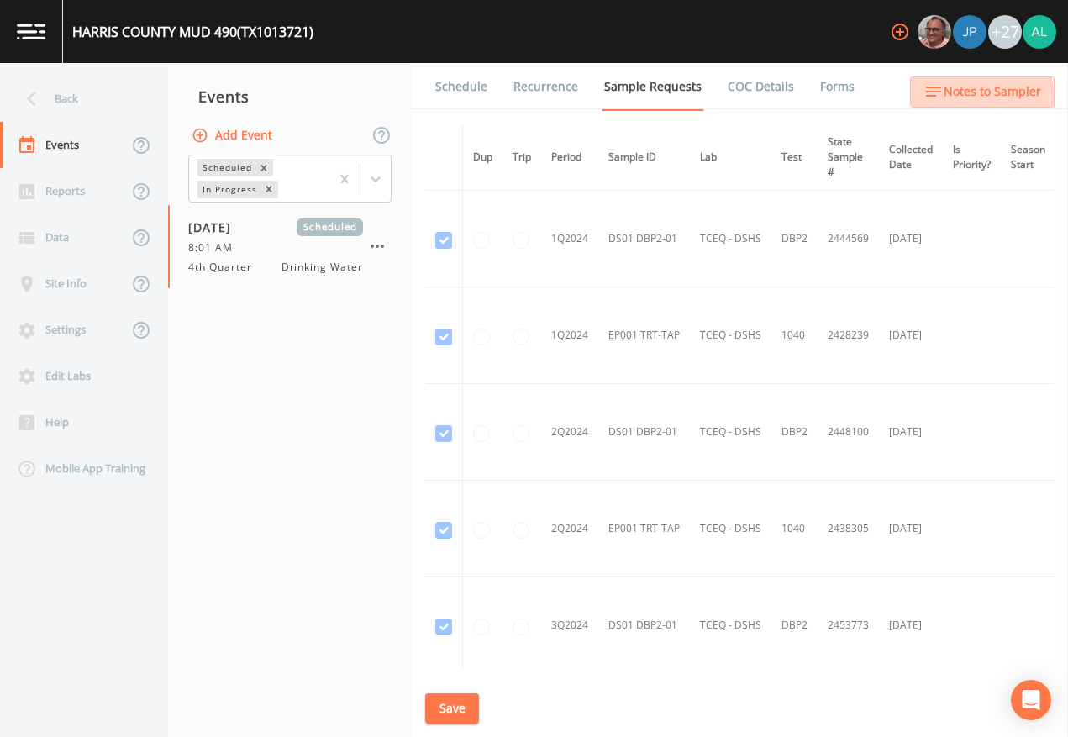
click at [942, 98] on icon "button" at bounding box center [934, 92] width 20 height 20
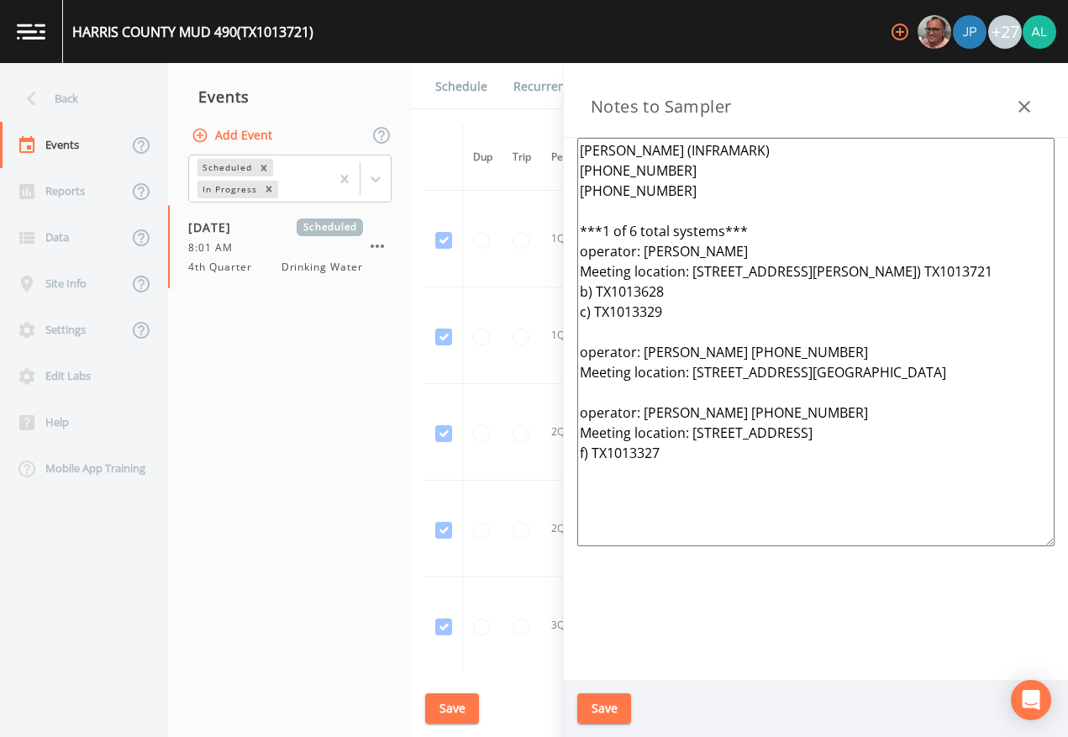
drag, startPoint x: 688, startPoint y: 519, endPoint x: 490, endPoint y: 106, distance: 458.3
click at [490, 106] on div "Back Events Reports Data Site Info Settings Edit Labs Help Mobile App Training …" at bounding box center [534, 400] width 1068 height 674
paste textarea "[PHONE_NUMBER]"
type textarea "[PERSON_NAME] (INFRAMARK) [PHONE_NUMBER] [PHONE_NUMBER] ***1 of 6 total systems…"
click at [571, 674] on div "Save" at bounding box center [816, 709] width 504 height 58
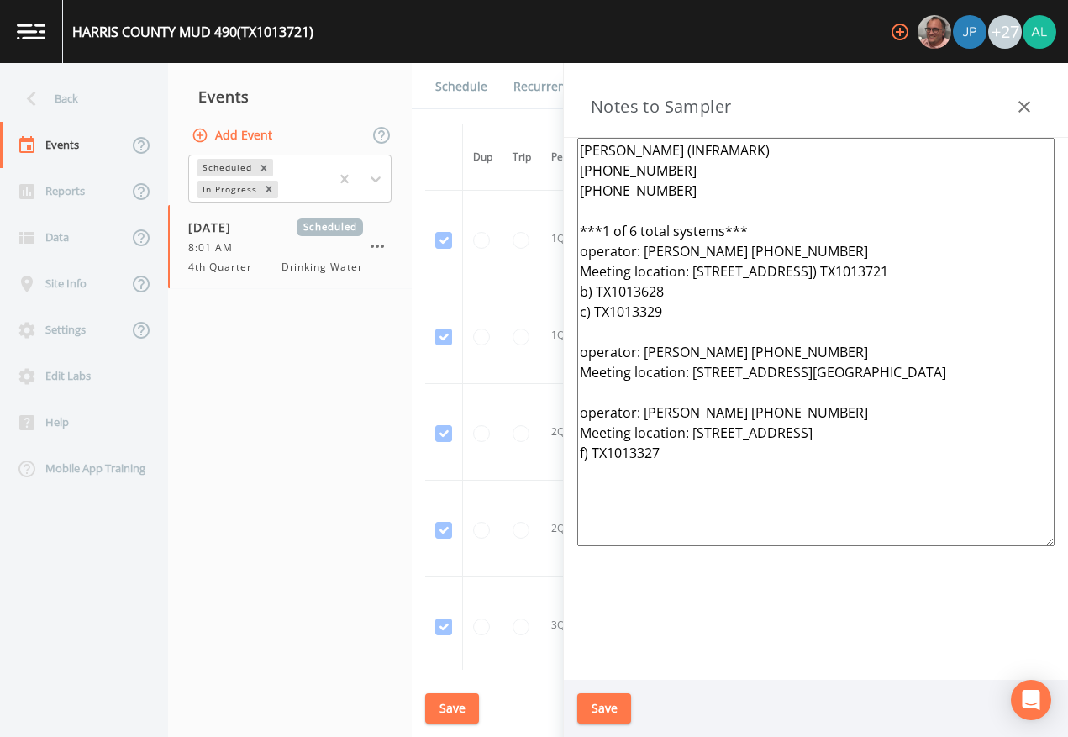
click at [583, 674] on button "Save" at bounding box center [604, 708] width 54 height 31
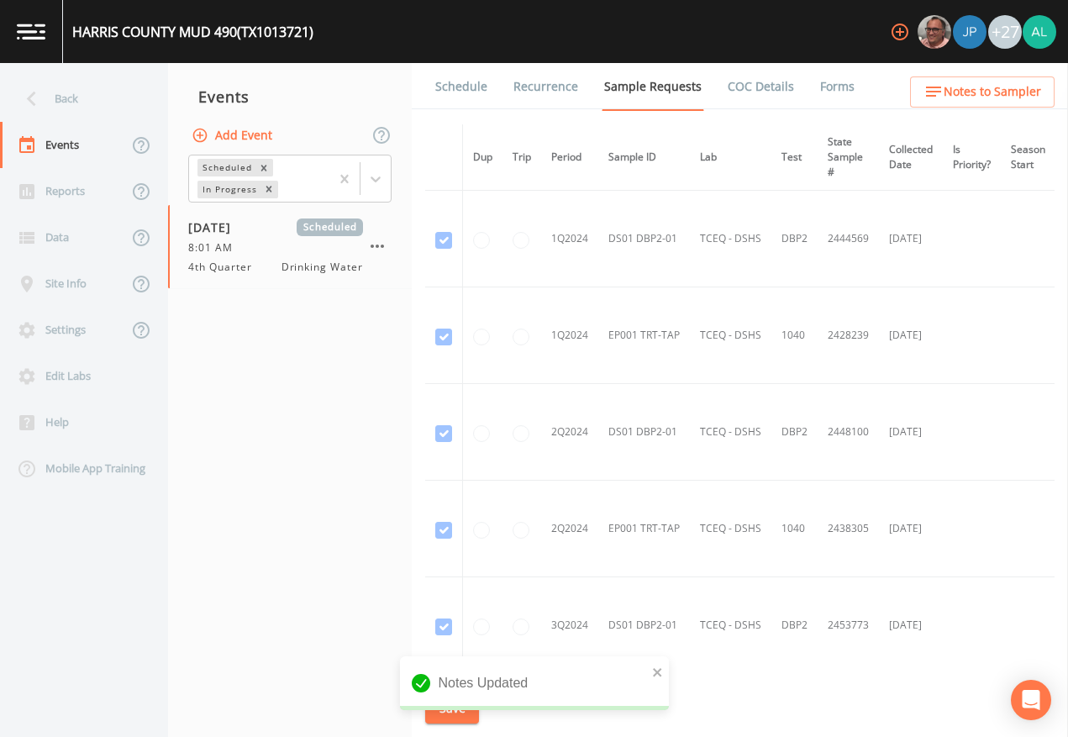
click at [31, 91] on icon at bounding box center [31, 98] width 29 height 29
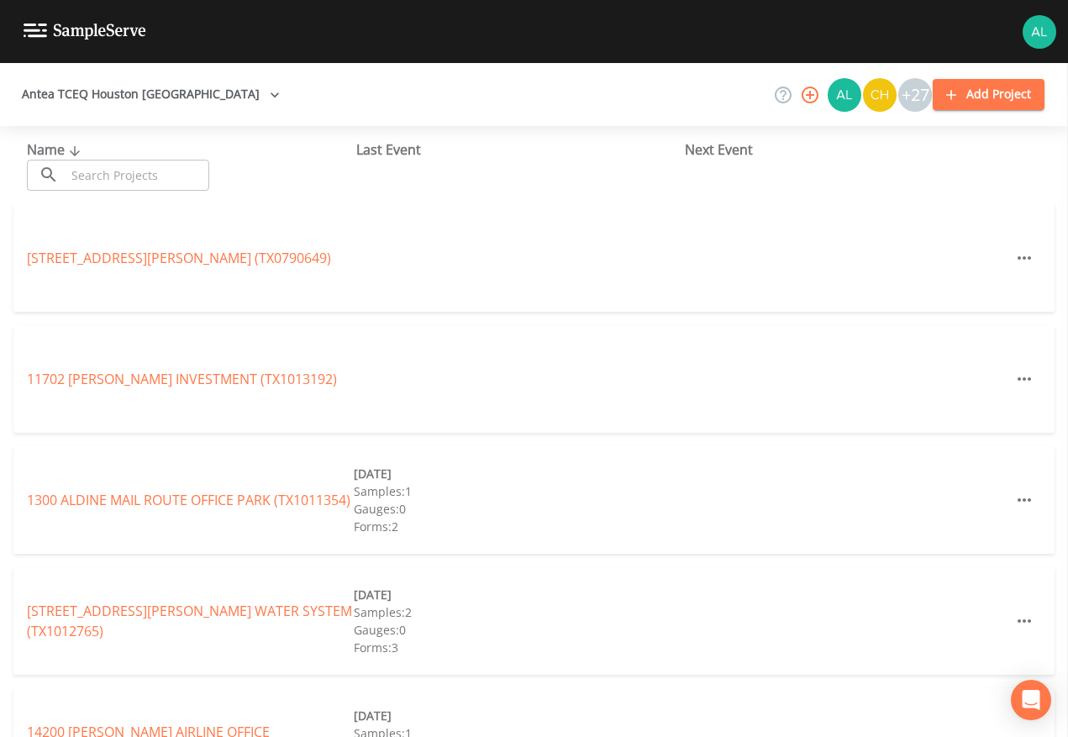
click at [110, 172] on input "text" at bounding box center [138, 175] width 144 height 31
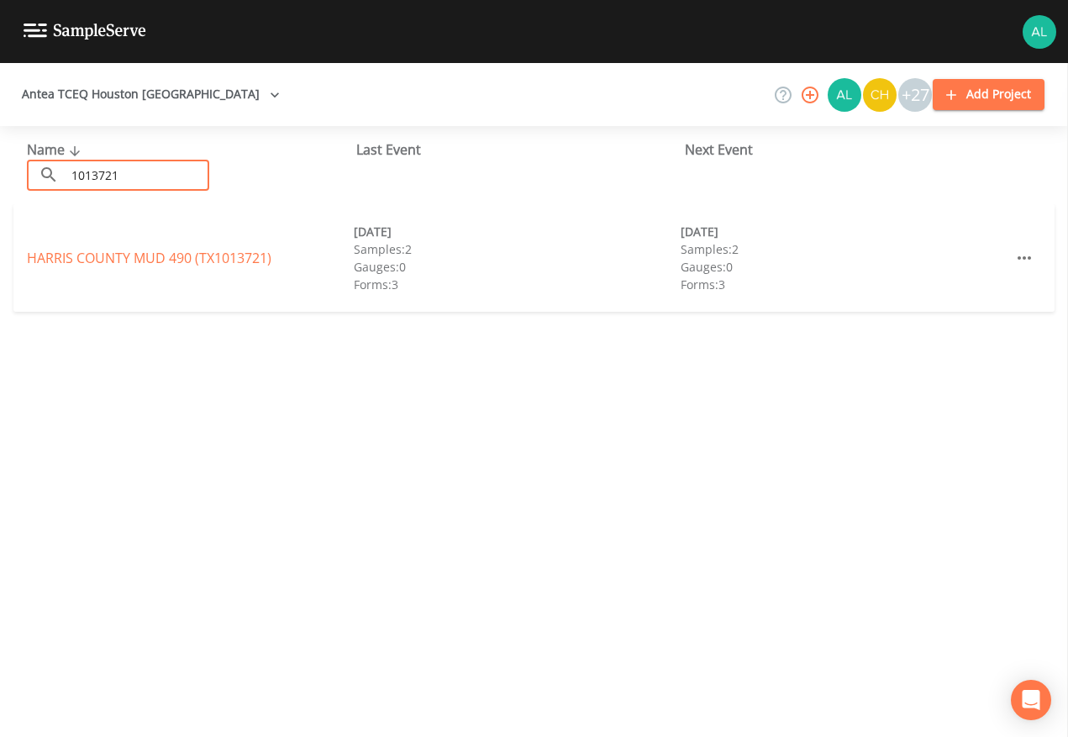
type input "1013721"
click at [87, 249] on link "[GEOGRAPHIC_DATA] 490 (TX1013721)" at bounding box center [149, 258] width 245 height 18
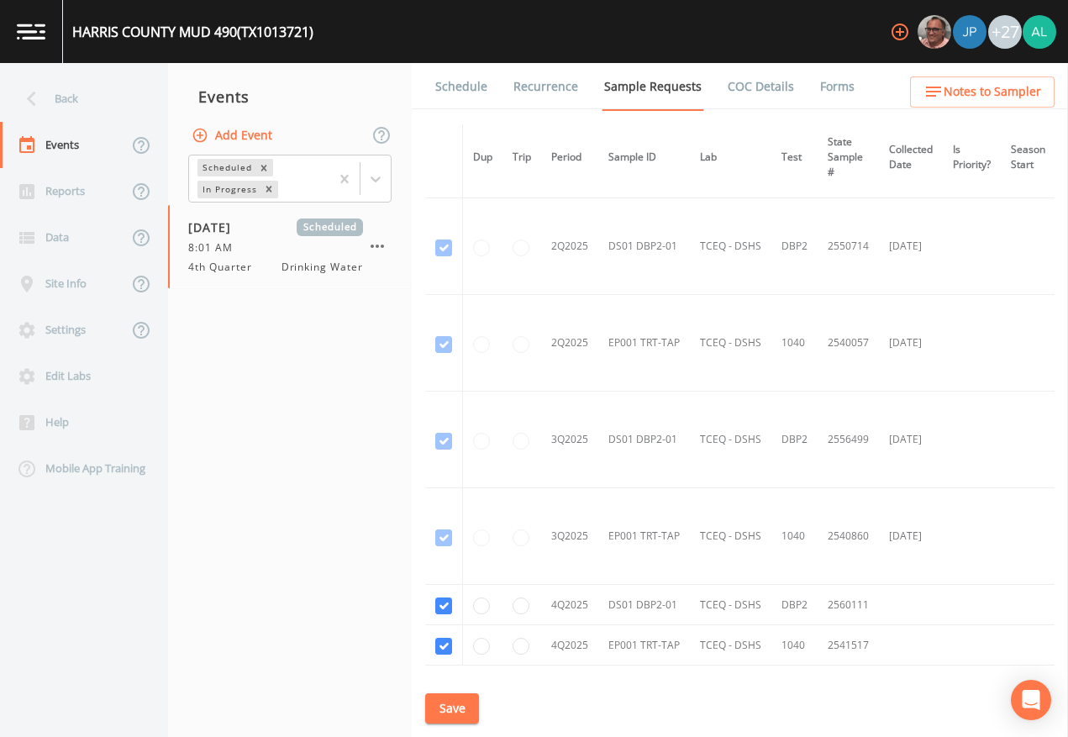
scroll to position [1094, 0]
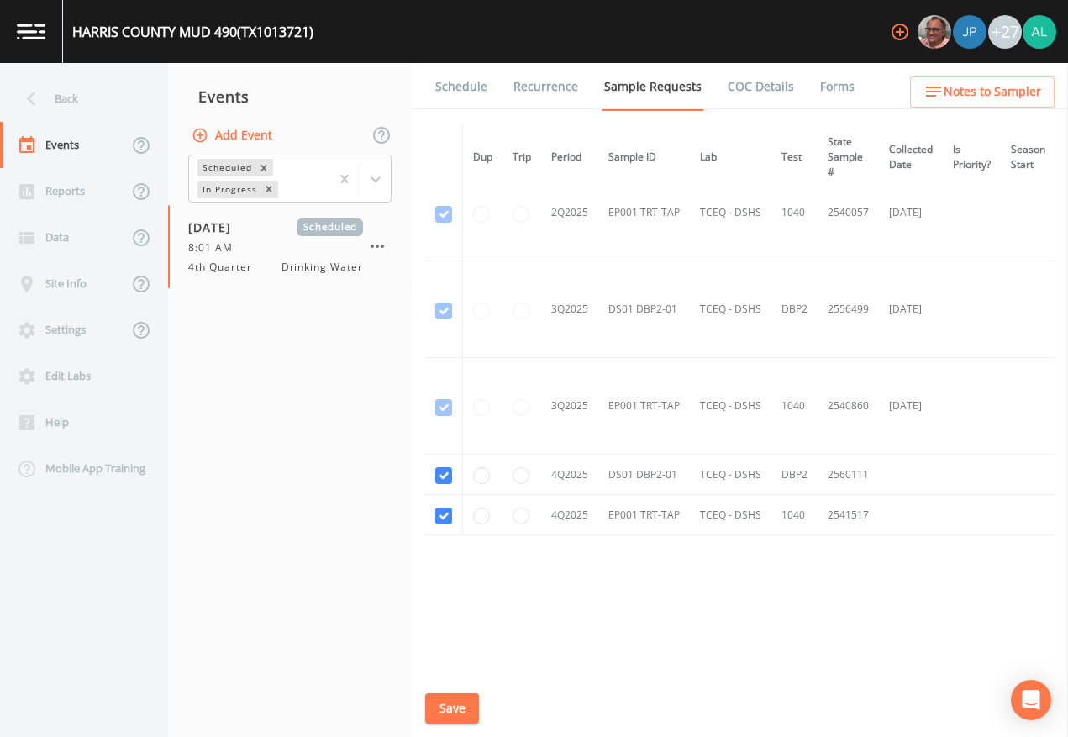
click at [460, 96] on link "Schedule" at bounding box center [461, 86] width 57 height 47
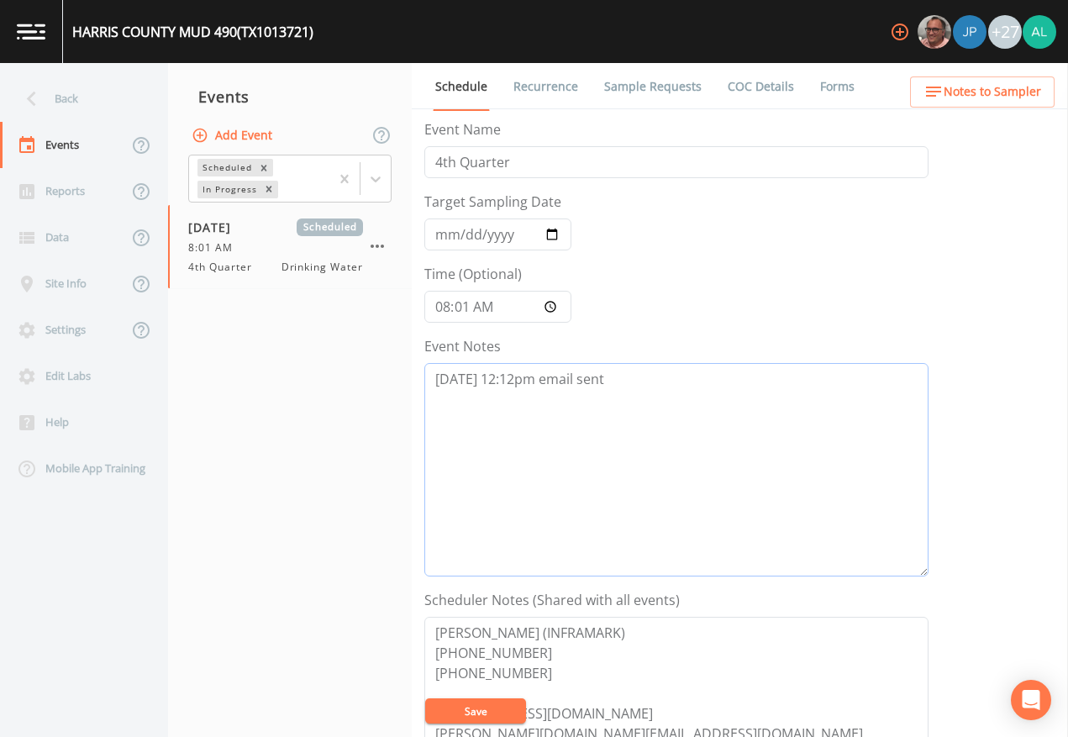
click at [655, 394] on textarea "[DATE] 12:12pm email sent" at bounding box center [676, 470] width 504 height 214
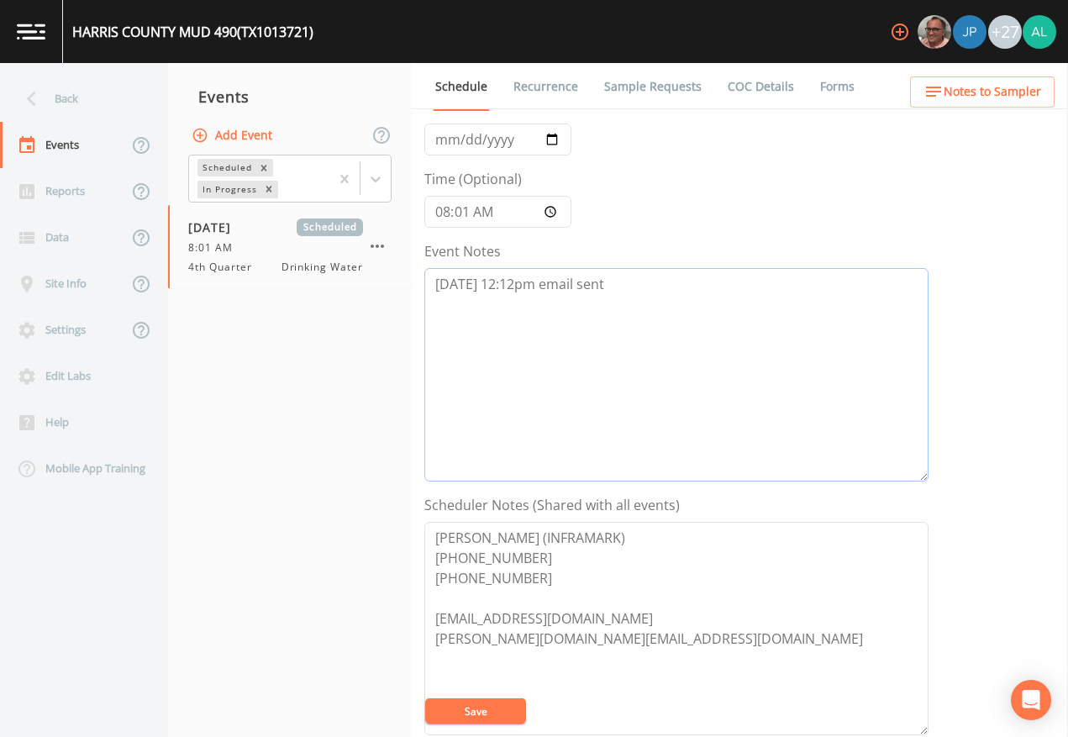
scroll to position [84, 0]
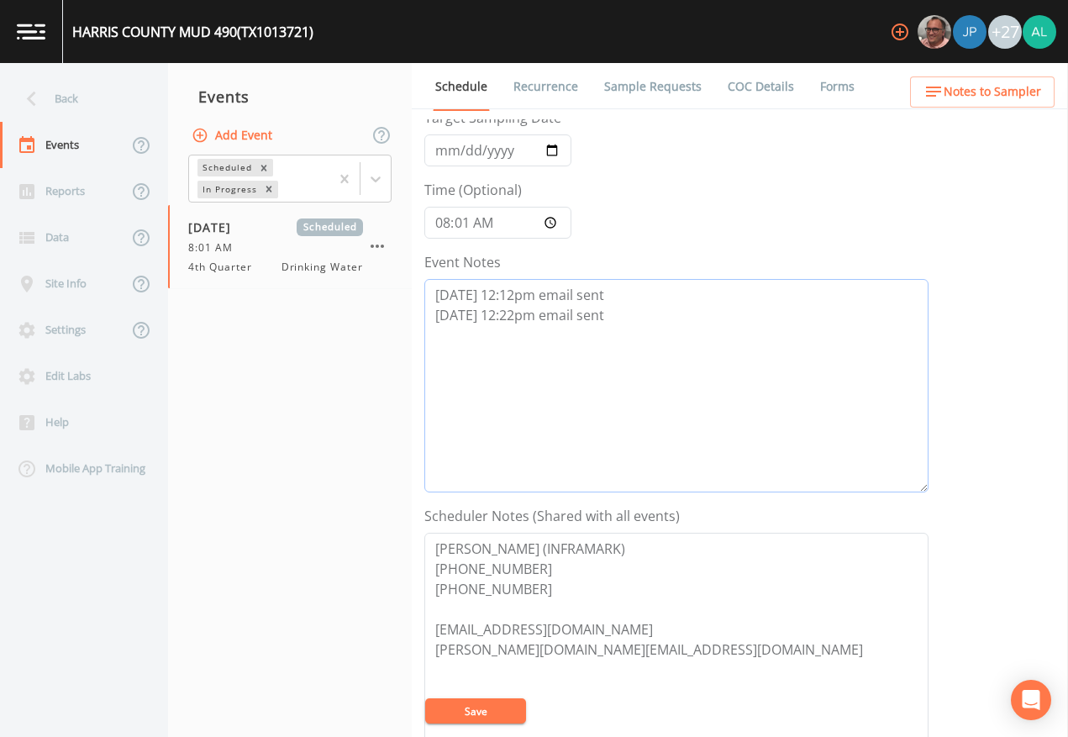
drag, startPoint x: 613, startPoint y: 328, endPoint x: 548, endPoint y: 319, distance: 65.4
click at [548, 319] on textarea "[DATE] 12:12pm email sent [DATE] 12:22pm email sent" at bounding box center [676, 386] width 504 height 214
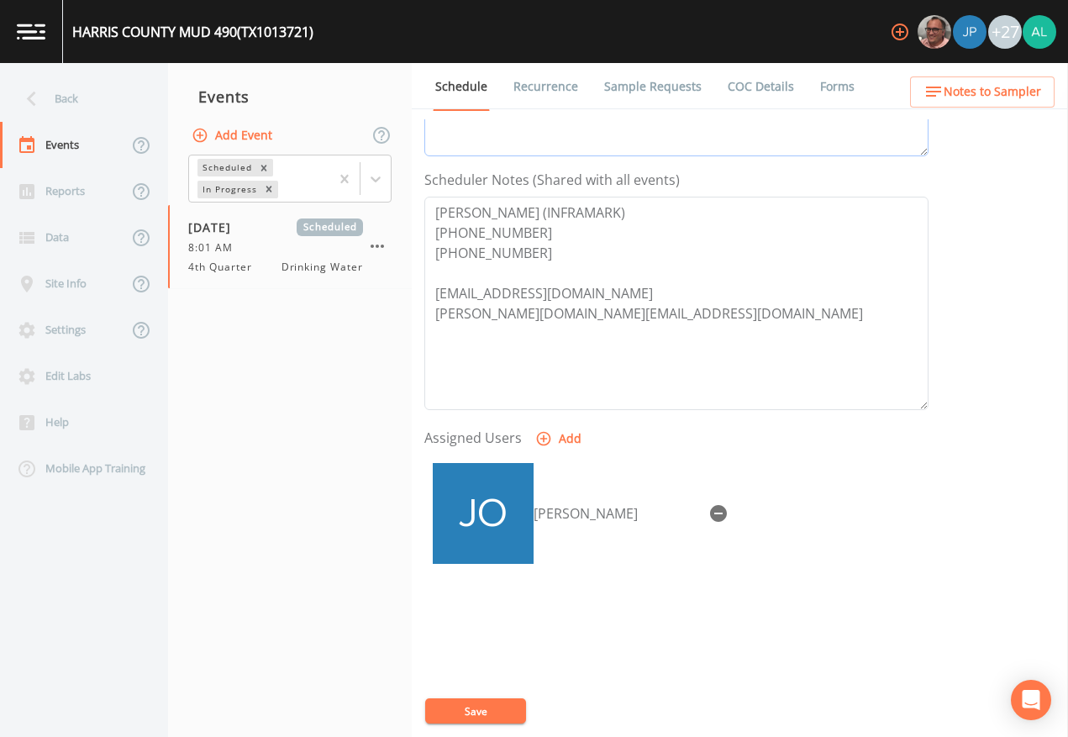
type textarea "[DATE] 12:12pm email sent [DATE] 12:22pm confirmed by [PERSON_NAME]"
click at [500, 674] on button "Save" at bounding box center [475, 711] width 101 height 25
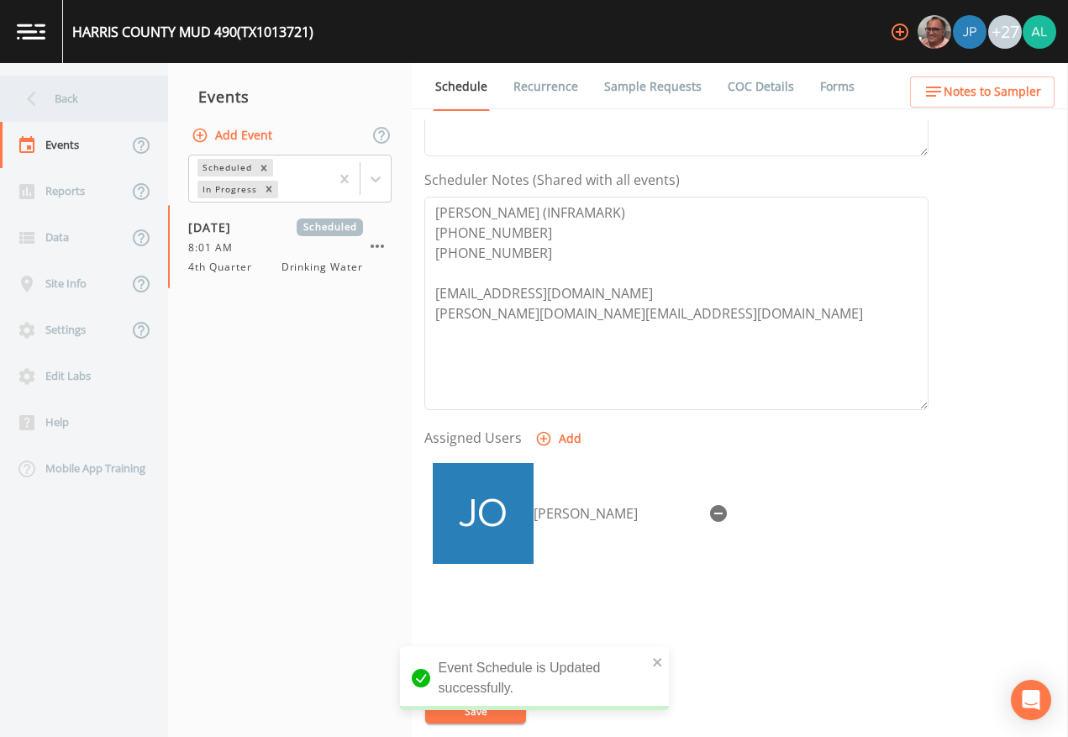
click at [101, 107] on div "Back" at bounding box center [75, 99] width 151 height 46
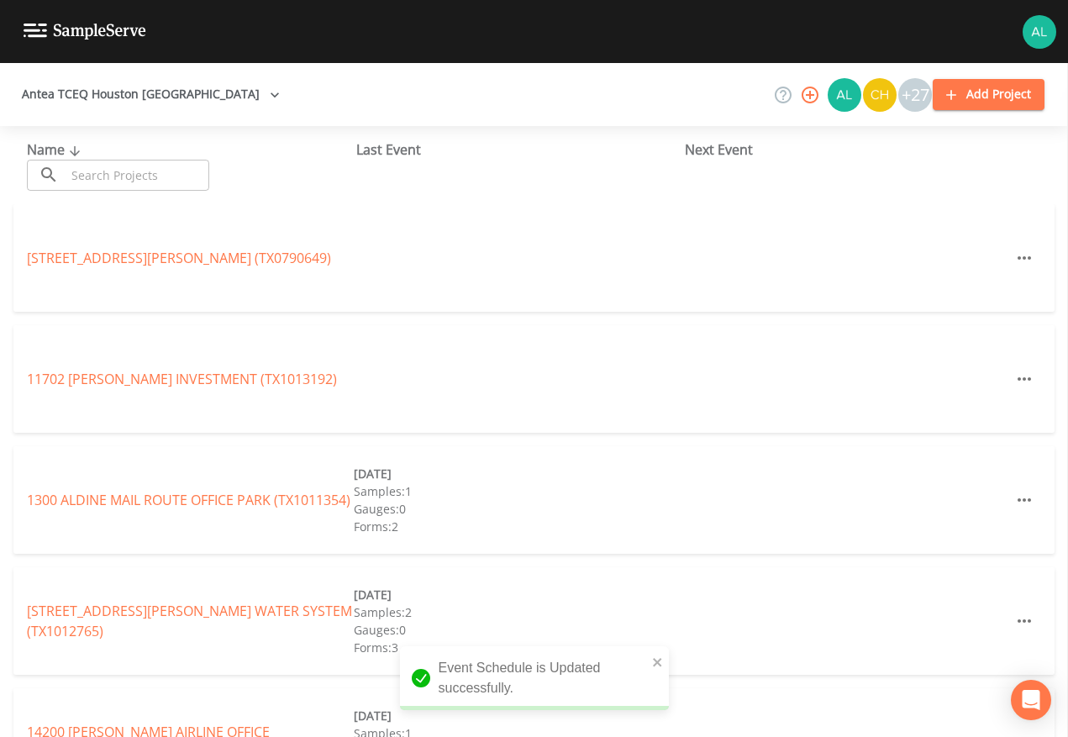
click at [131, 178] on input "text" at bounding box center [138, 175] width 144 height 31
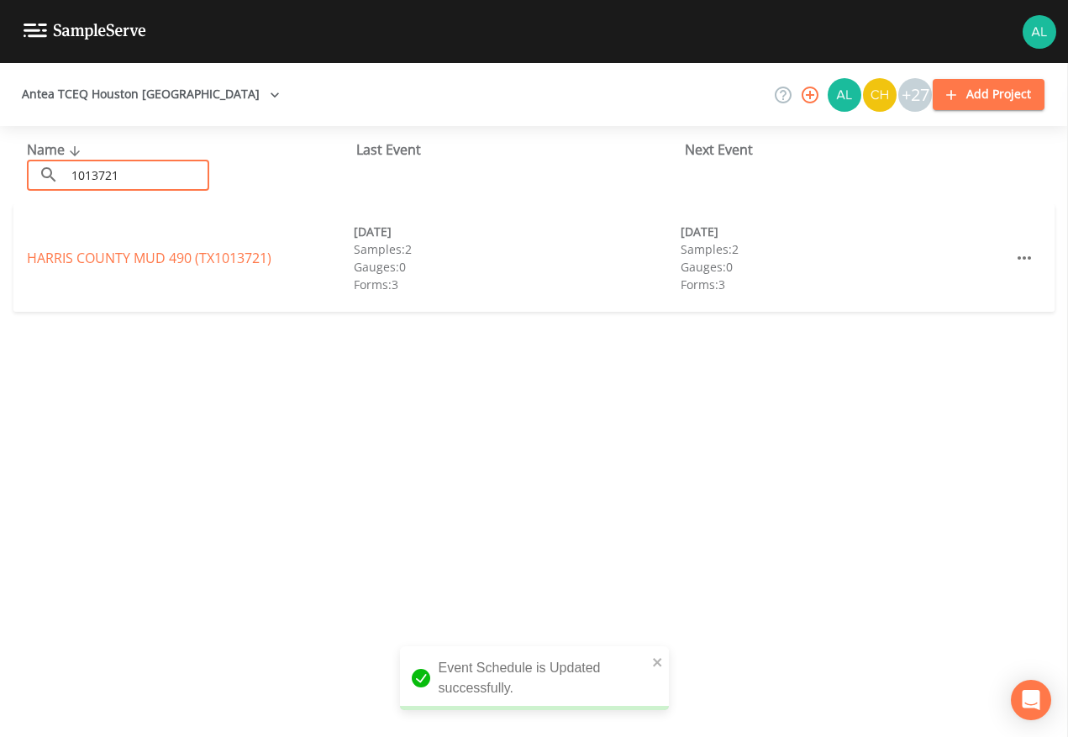
type input "1013721"
click at [117, 255] on link "[GEOGRAPHIC_DATA] 490 (TX1013721)" at bounding box center [149, 258] width 245 height 18
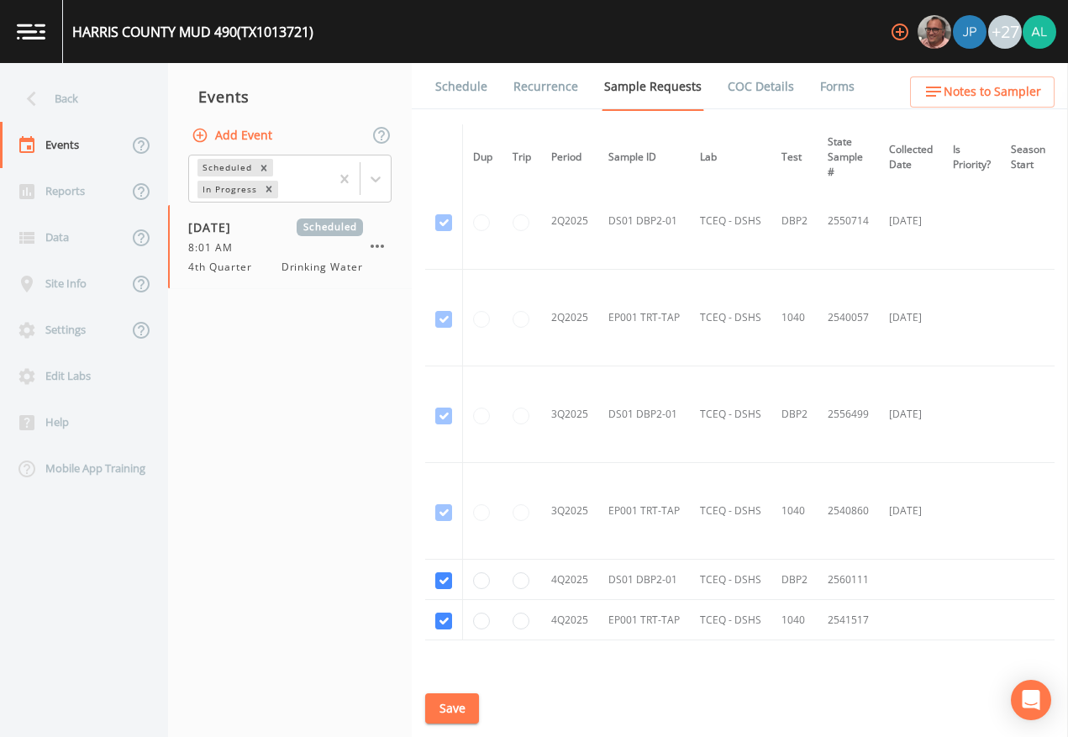
scroll to position [1094, 0]
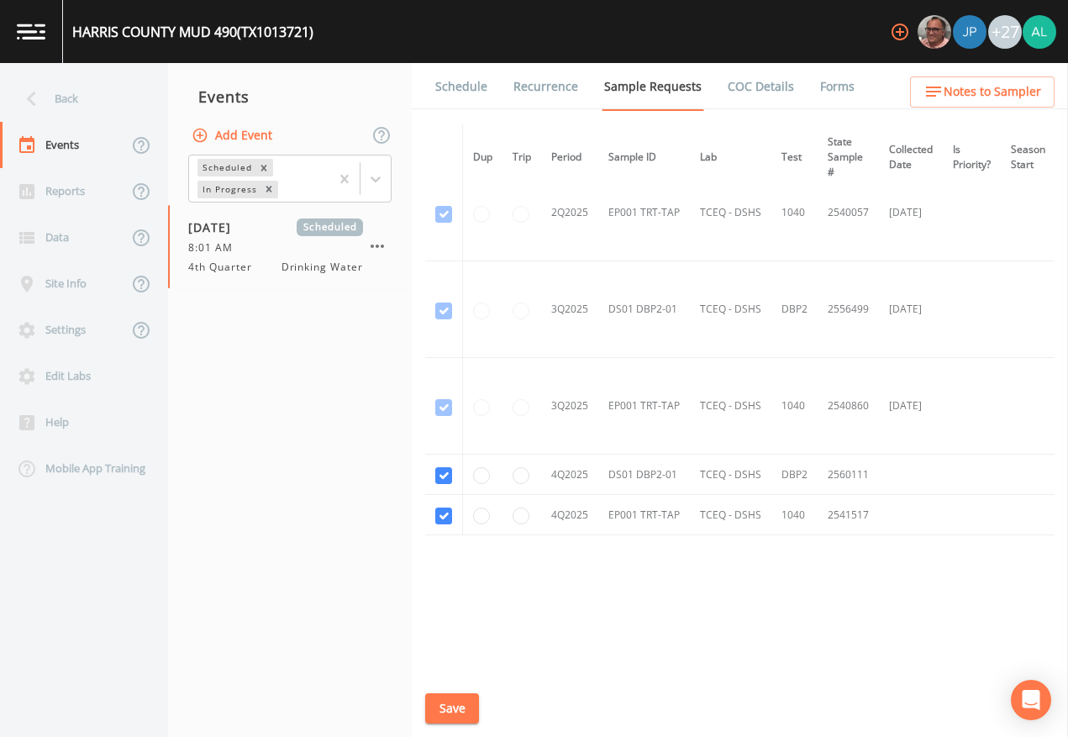
click at [474, 87] on link "Schedule" at bounding box center [461, 86] width 57 height 47
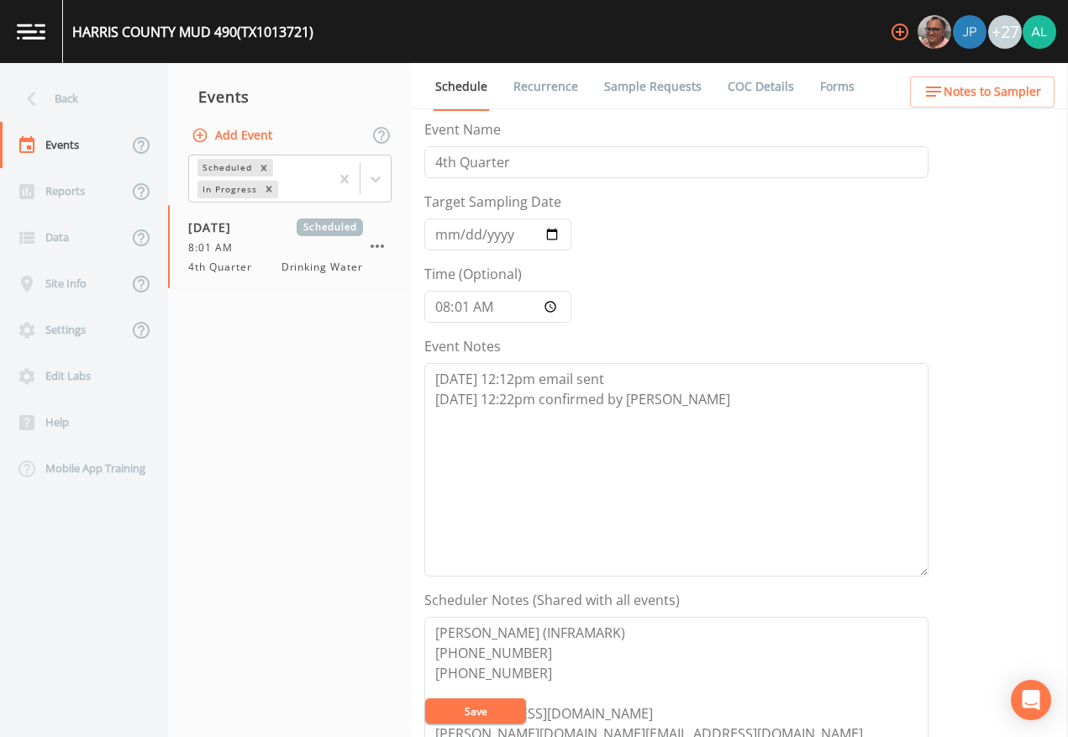
scroll to position [420, 0]
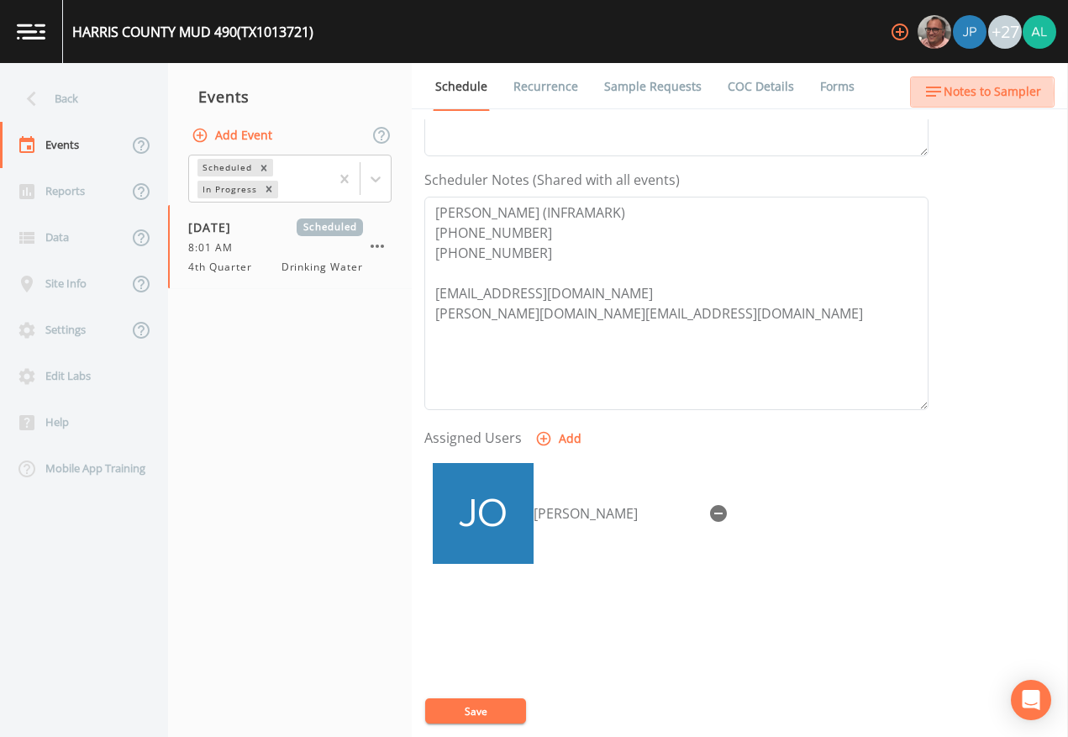
click at [947, 93] on span "Notes to Sampler" at bounding box center [993, 92] width 98 height 21
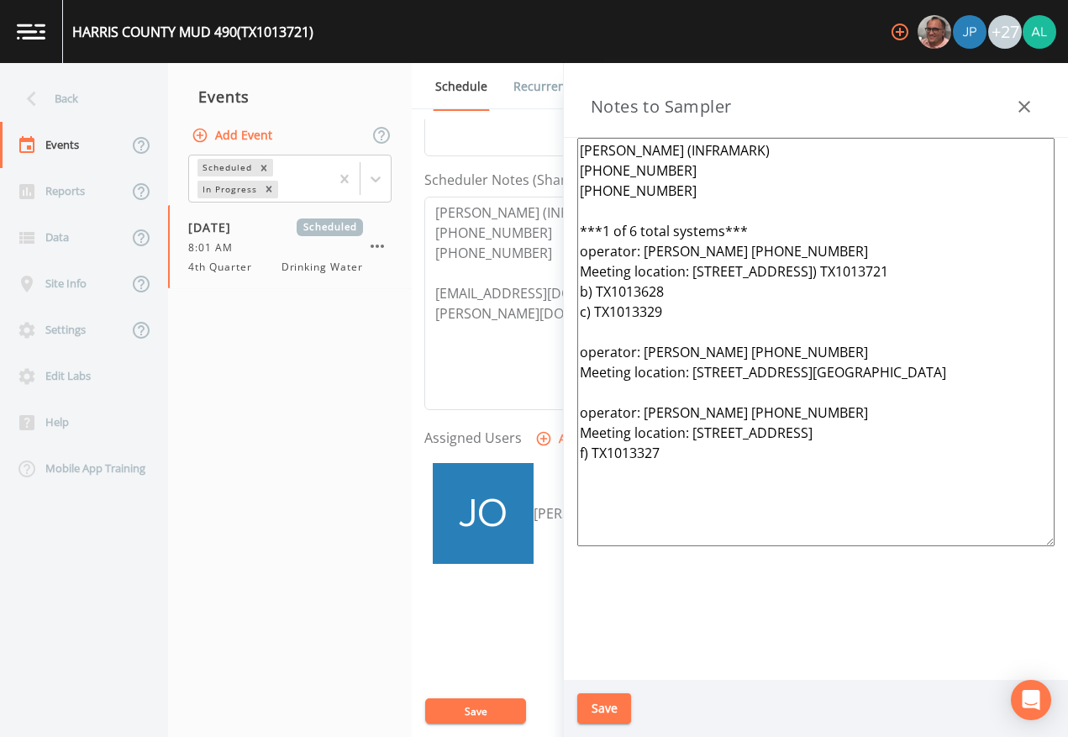
drag, startPoint x: 695, startPoint y: 534, endPoint x: 572, endPoint y: 144, distance: 409.1
click at [572, 144] on div "[PERSON_NAME] (INFRAMARK) [PHONE_NUMBER] [PHONE_NUMBER] ***1 of 6 total systems…" at bounding box center [816, 409] width 504 height 542
click at [603, 674] on button "Save" at bounding box center [604, 708] width 54 height 31
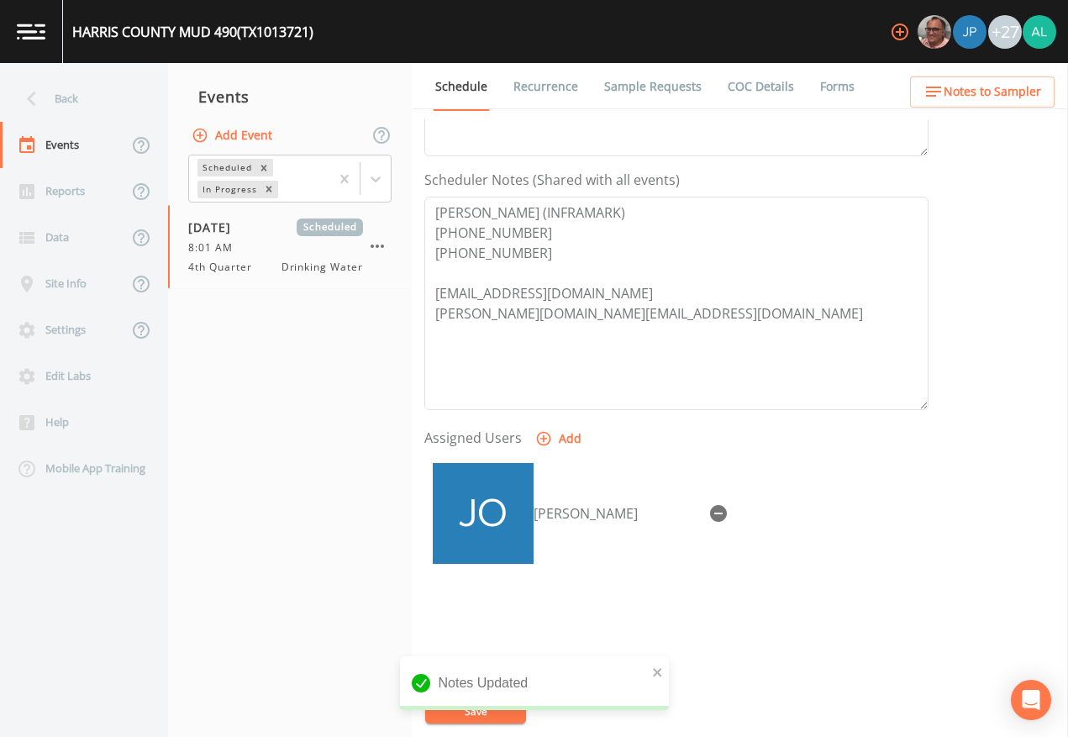
click at [673, 80] on link "Sample Requests" at bounding box center [653, 86] width 103 height 47
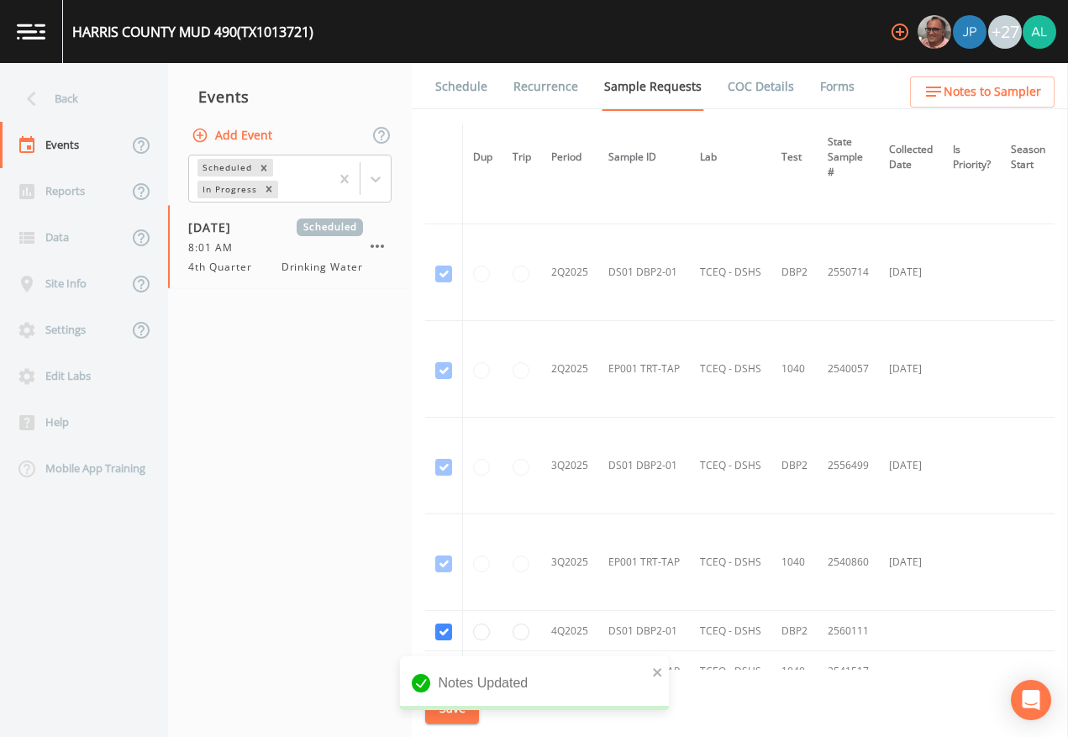
scroll to position [1094, 0]
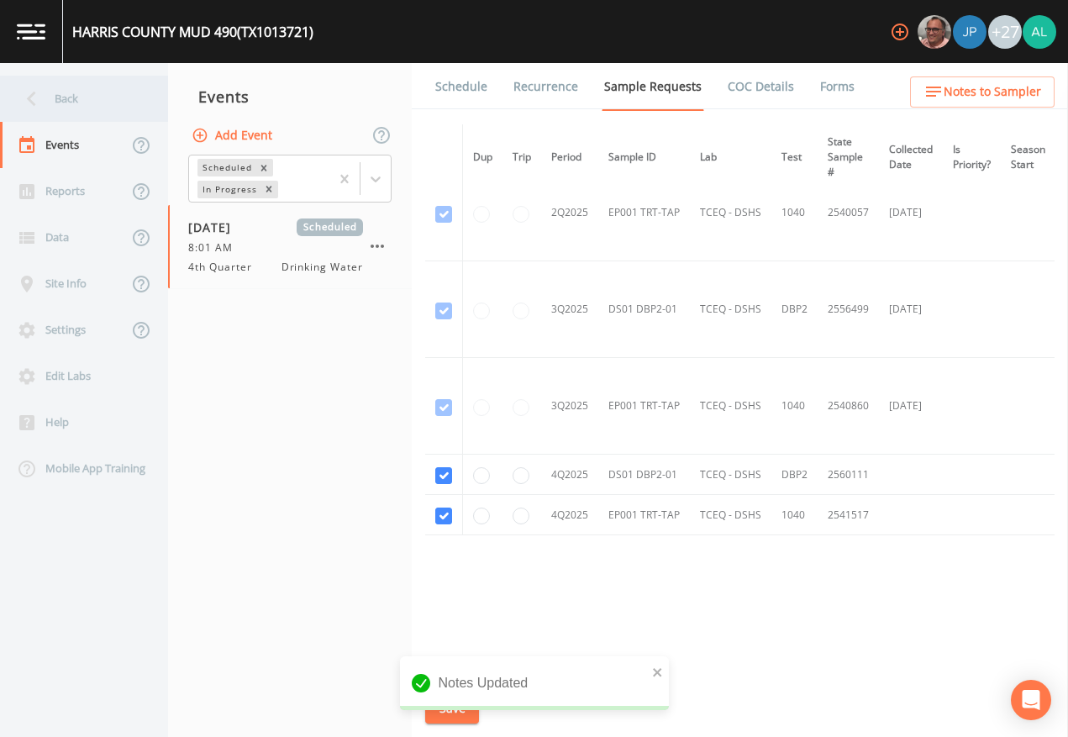
click at [82, 99] on div "Back" at bounding box center [75, 99] width 151 height 46
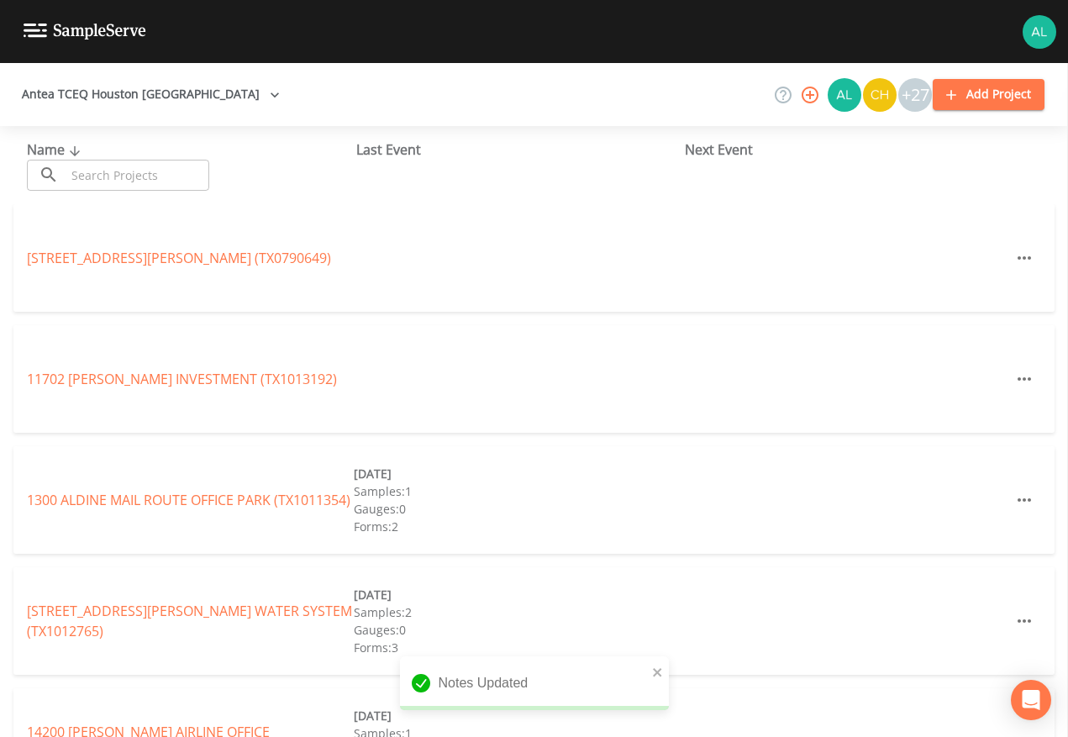
click at [106, 162] on input "text" at bounding box center [138, 175] width 144 height 31
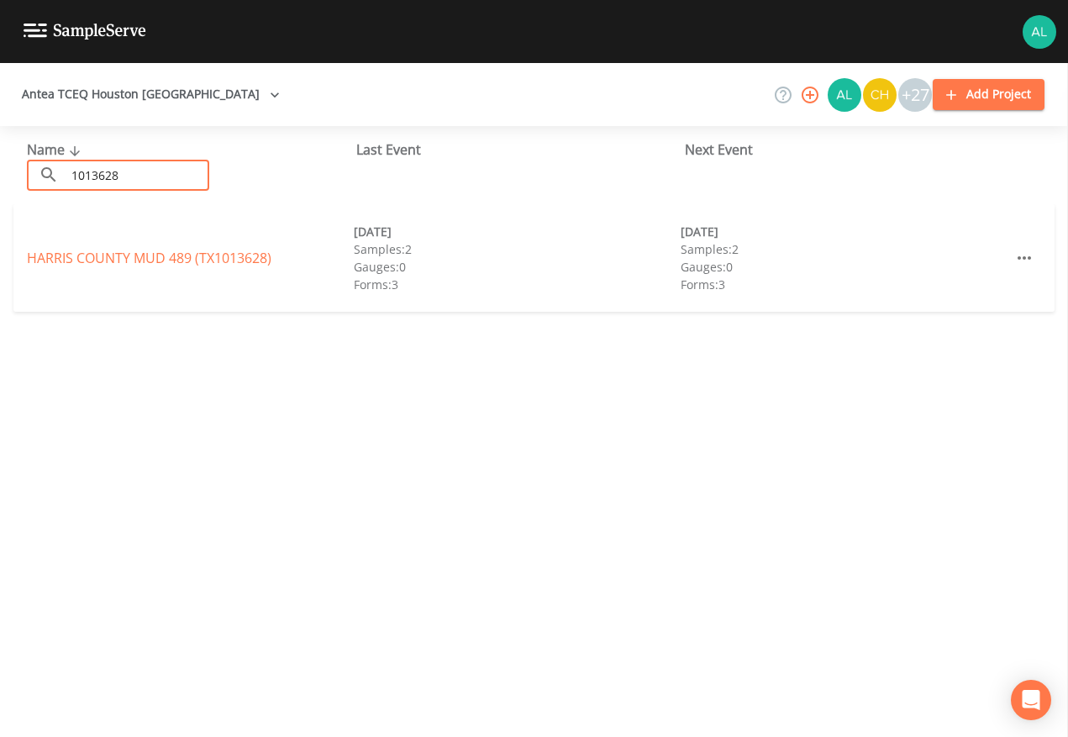
type input "1013628"
click at [229, 265] on link "[GEOGRAPHIC_DATA] 489 (TX1013628)" at bounding box center [149, 258] width 245 height 18
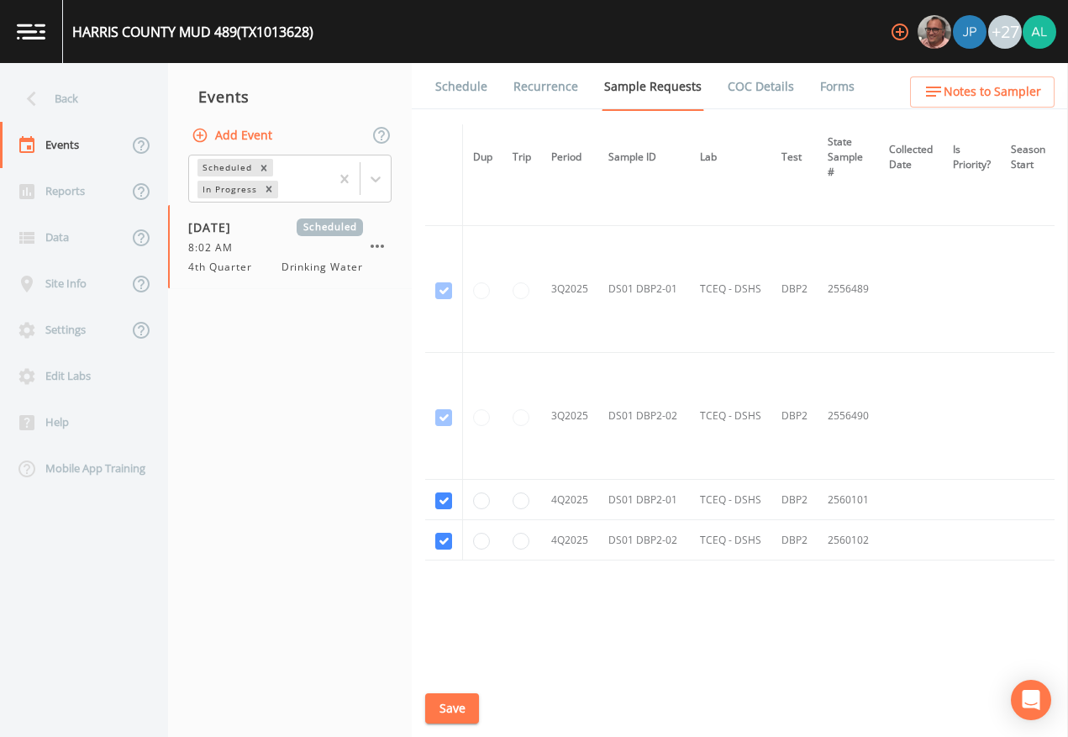
scroll to position [1154, 0]
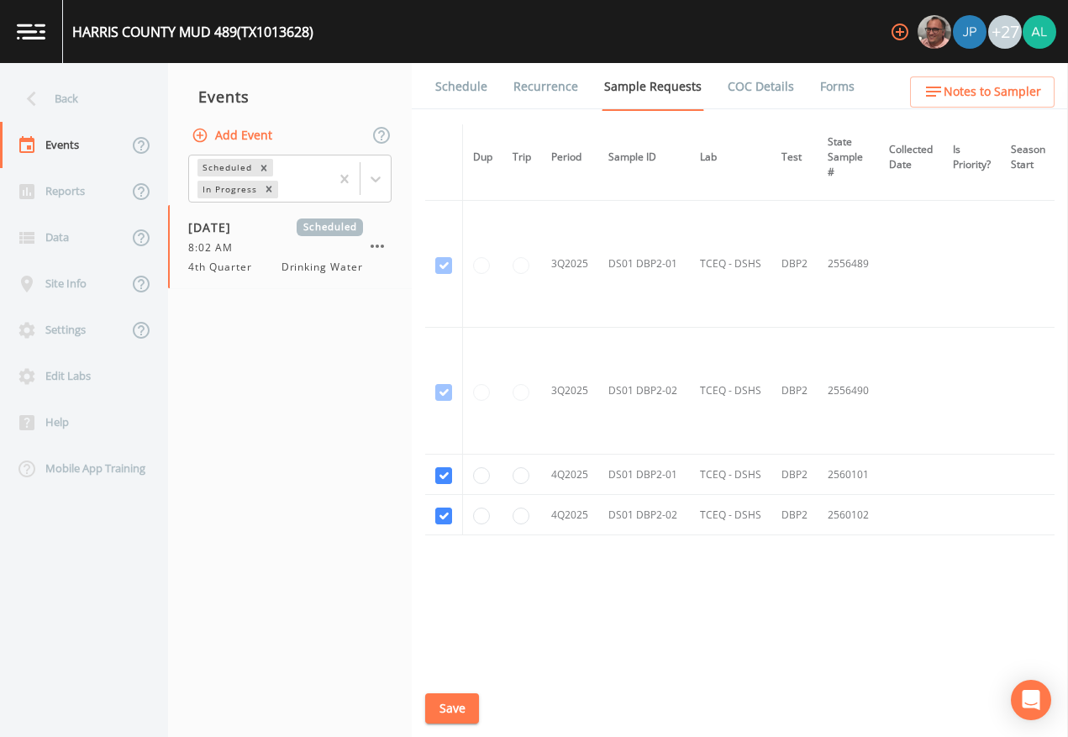
click at [472, 98] on link "Schedule" at bounding box center [461, 86] width 57 height 47
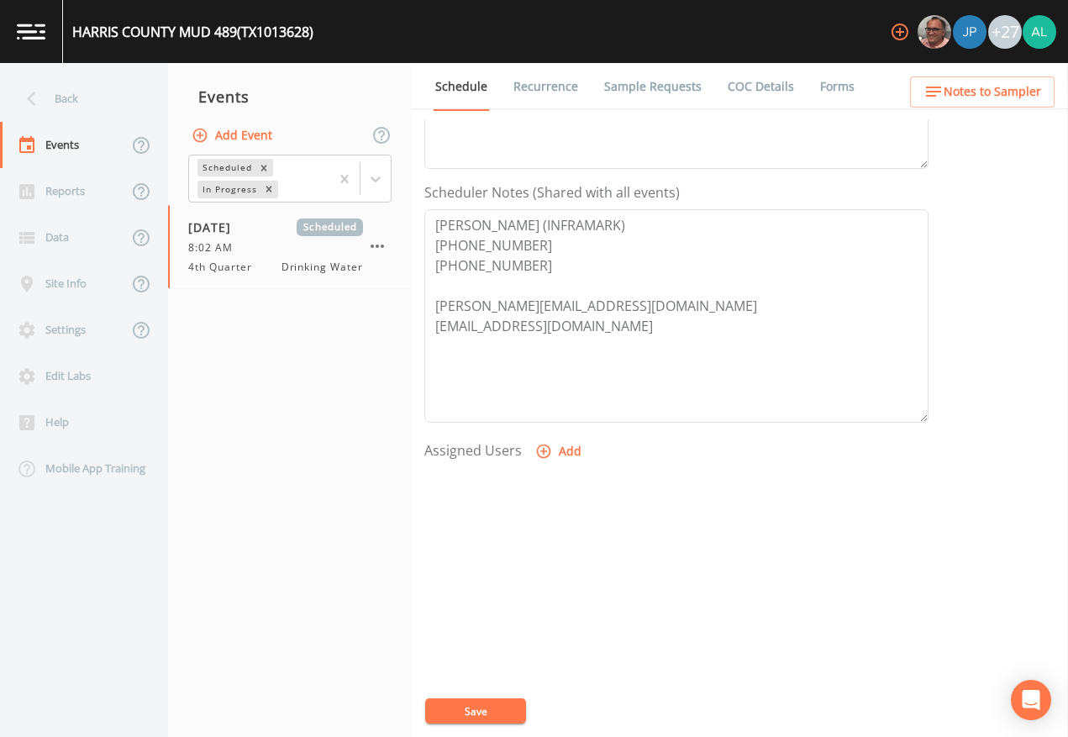
scroll to position [420, 0]
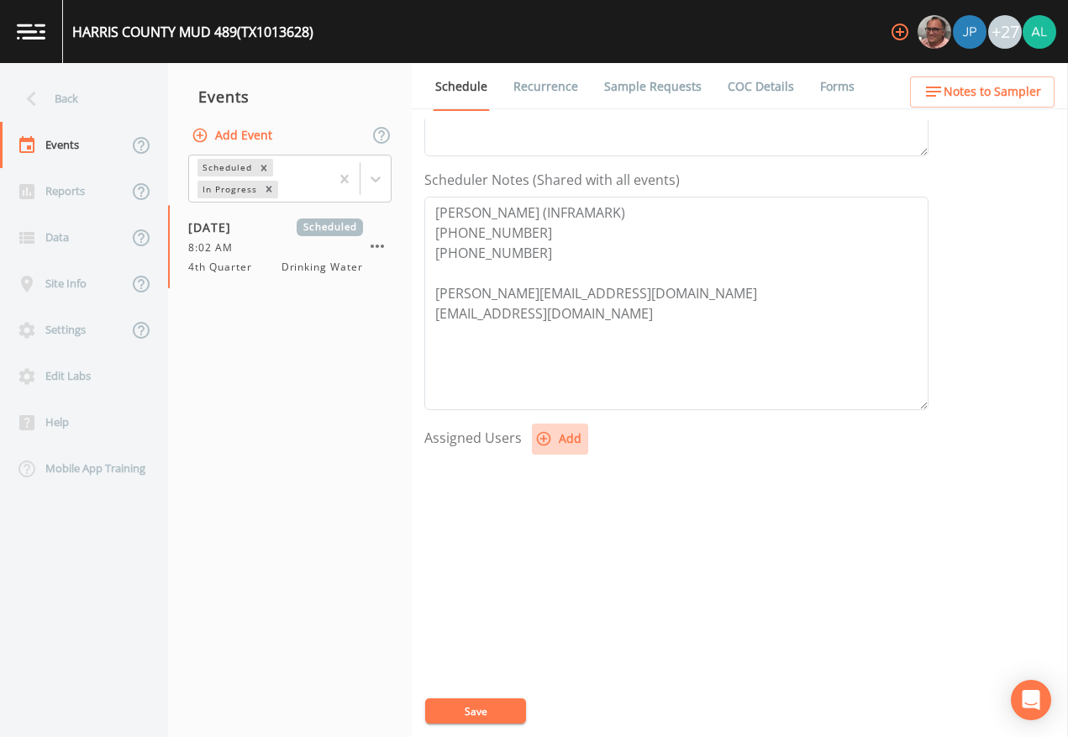
click at [559, 433] on button "Add" at bounding box center [560, 439] width 56 height 31
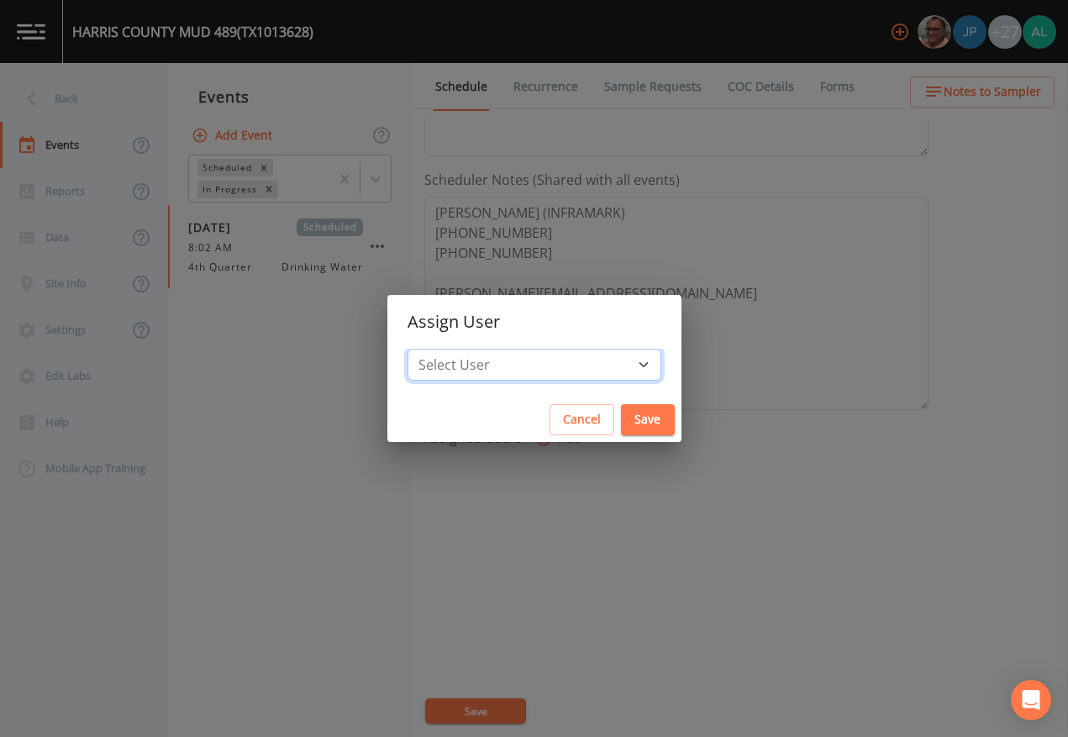
click at [485, 379] on select "Select User [PERSON_NAME] [PERSON_NAME] [PERSON_NAME] Lorinzia [PERSON_NAME] [P…" at bounding box center [535, 365] width 254 height 32
select select "37eecc1f-c5fe-476e-b72b-30cfa15dcfe6"
click at [445, 349] on select "Select User [PERSON_NAME] [PERSON_NAME] [PERSON_NAME] Lorinzia [PERSON_NAME] [P…" at bounding box center [535, 365] width 254 height 32
click at [621, 420] on button "Save" at bounding box center [648, 419] width 54 height 31
select select
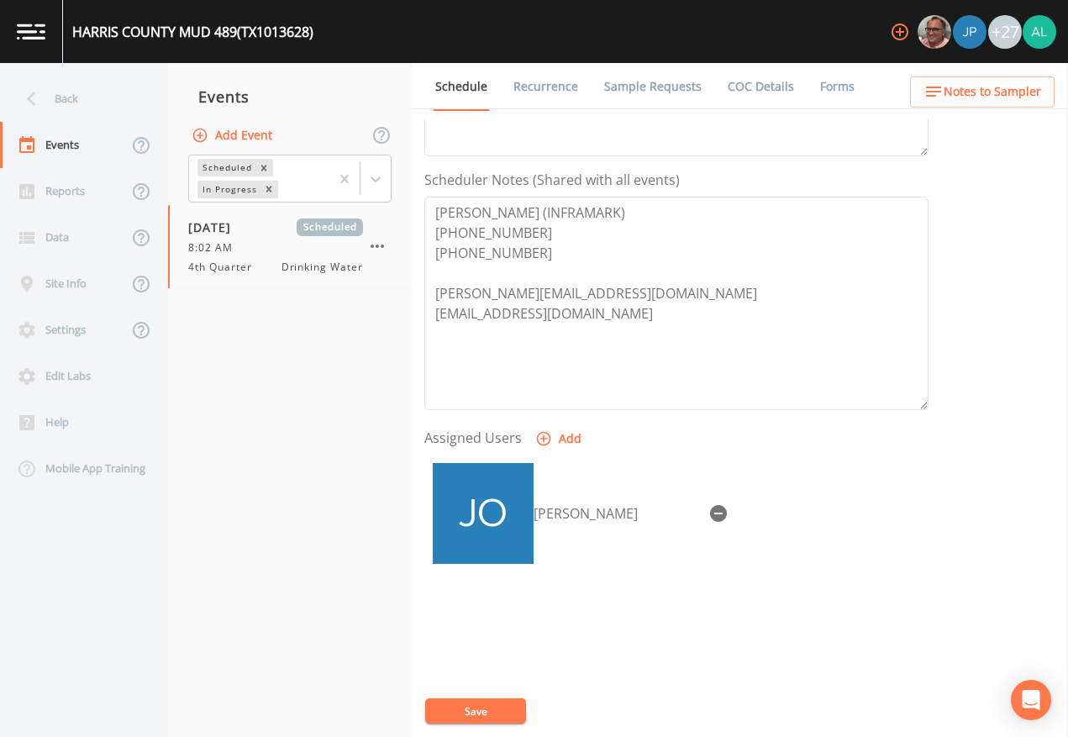
click at [463, 674] on button "Save" at bounding box center [475, 711] width 101 height 25
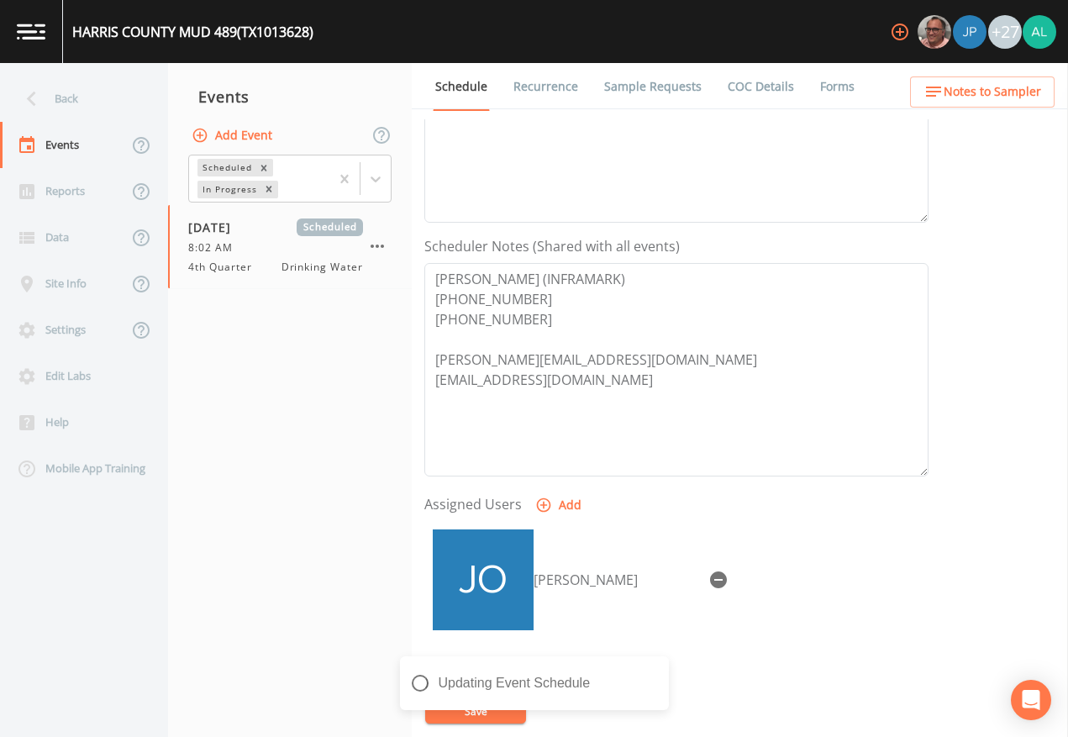
scroll to position [84, 0]
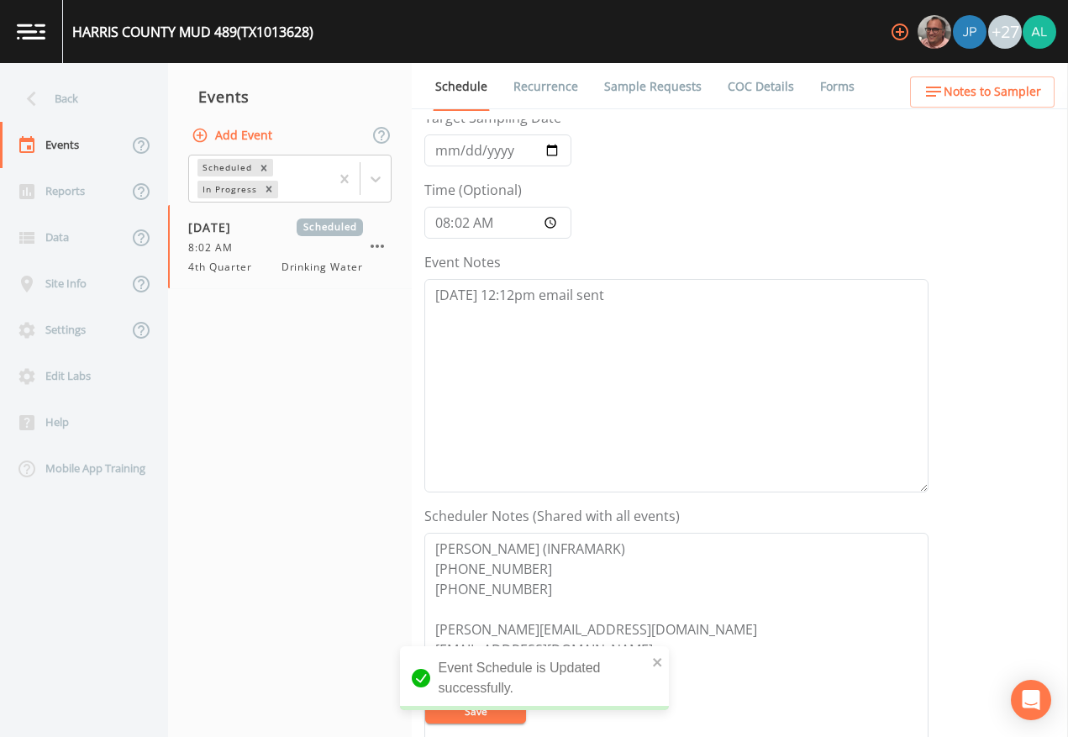
click at [972, 71] on ul "Schedule Recurrence Sample Requests COC Details Forms" at bounding box center [740, 86] width 656 height 46
click at [963, 108] on ul "Schedule Recurrence Sample Requests COC Details Forms" at bounding box center [740, 86] width 656 height 46
click at [967, 84] on span "Notes to Sampler" at bounding box center [993, 92] width 98 height 21
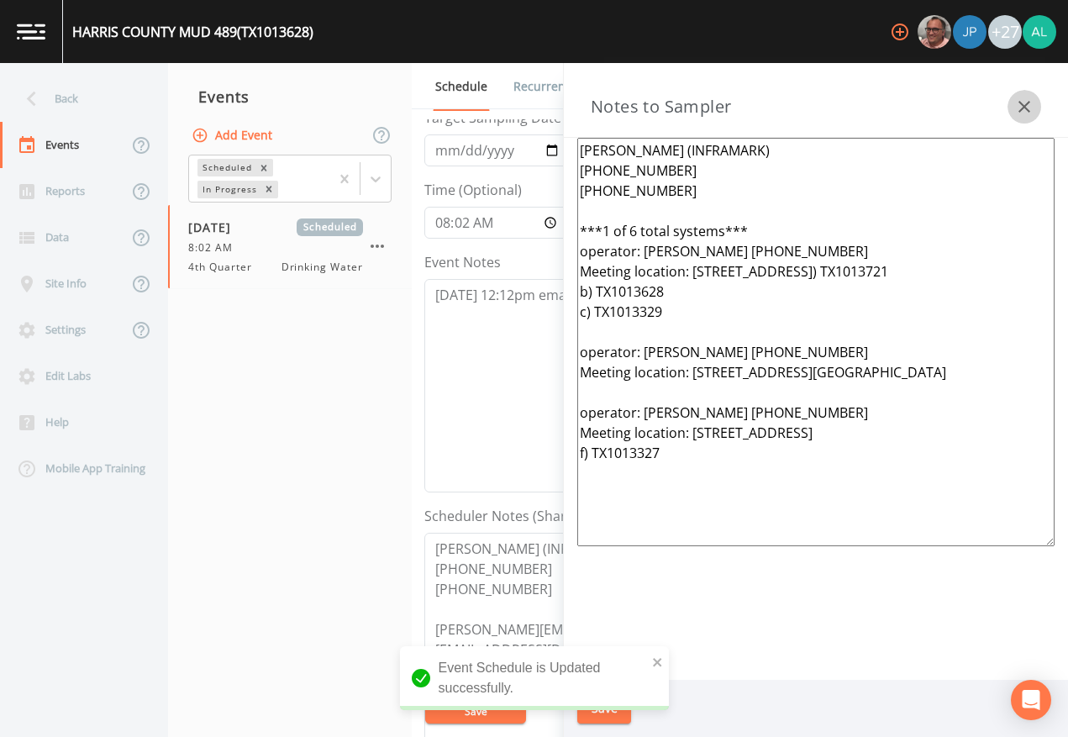
click at [1040, 103] on button "button" at bounding box center [1025, 107] width 34 height 34
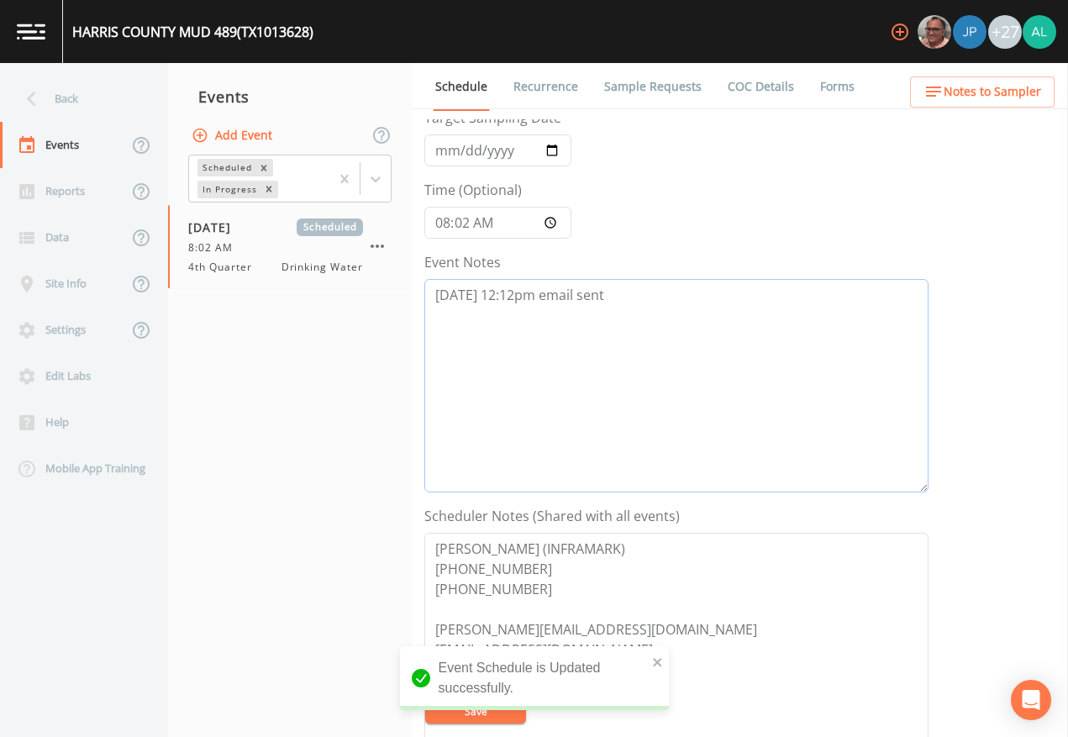
click at [604, 287] on textarea "[DATE] 12:12pm email sent" at bounding box center [676, 386] width 504 height 214
click at [667, 287] on textarea "[DATE] 12:12pm email sent" at bounding box center [676, 386] width 504 height 214
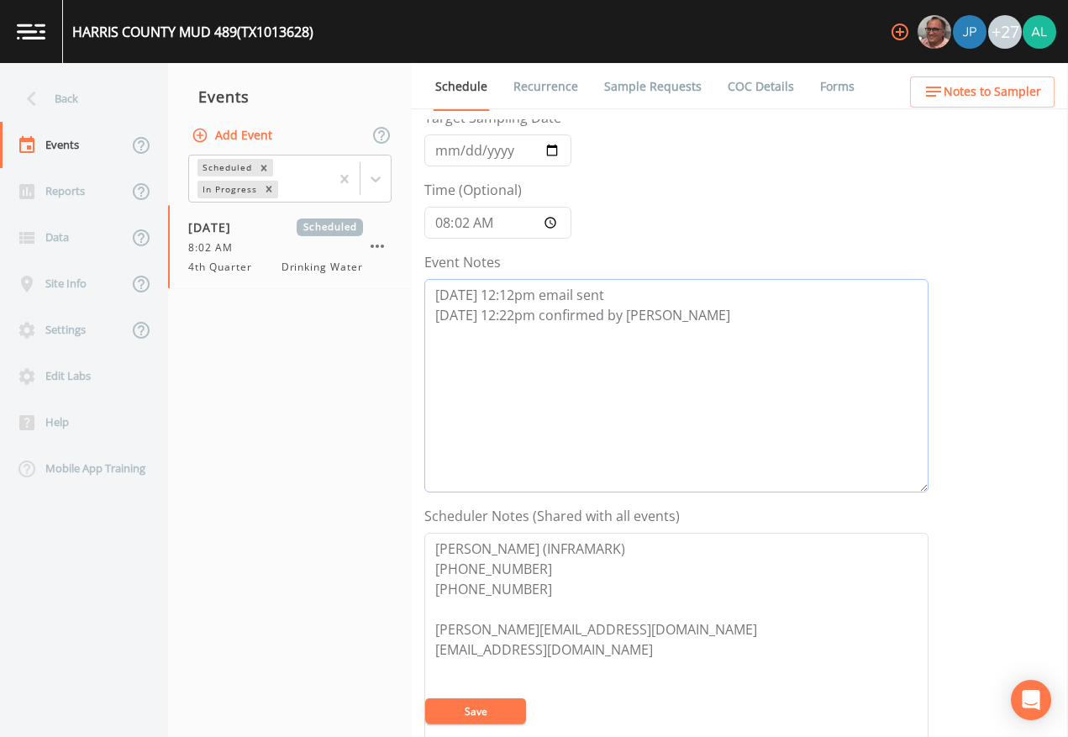
type textarea "[DATE] 12:12pm email sent [DATE] 12:22pm confirmed by [PERSON_NAME]"
click at [451, 674] on button "Save" at bounding box center [475, 711] width 101 height 25
click at [50, 113] on div "Back" at bounding box center [75, 99] width 151 height 46
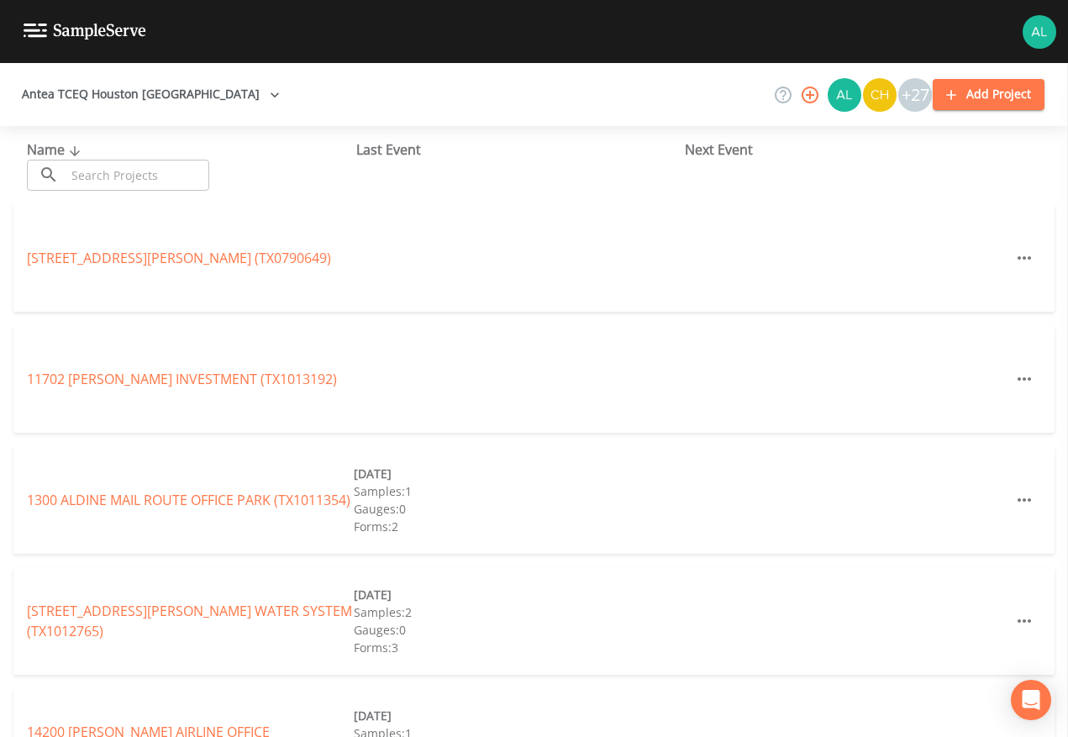
click at [87, 179] on input "text" at bounding box center [138, 175] width 144 height 31
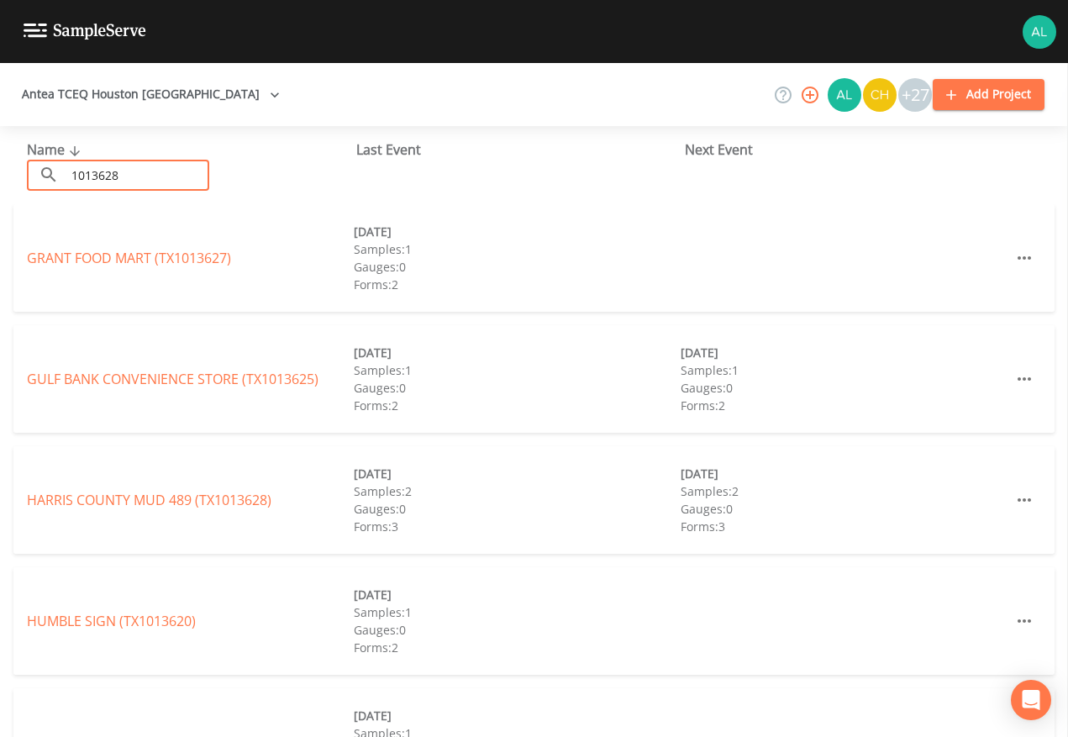
type input "1013628"
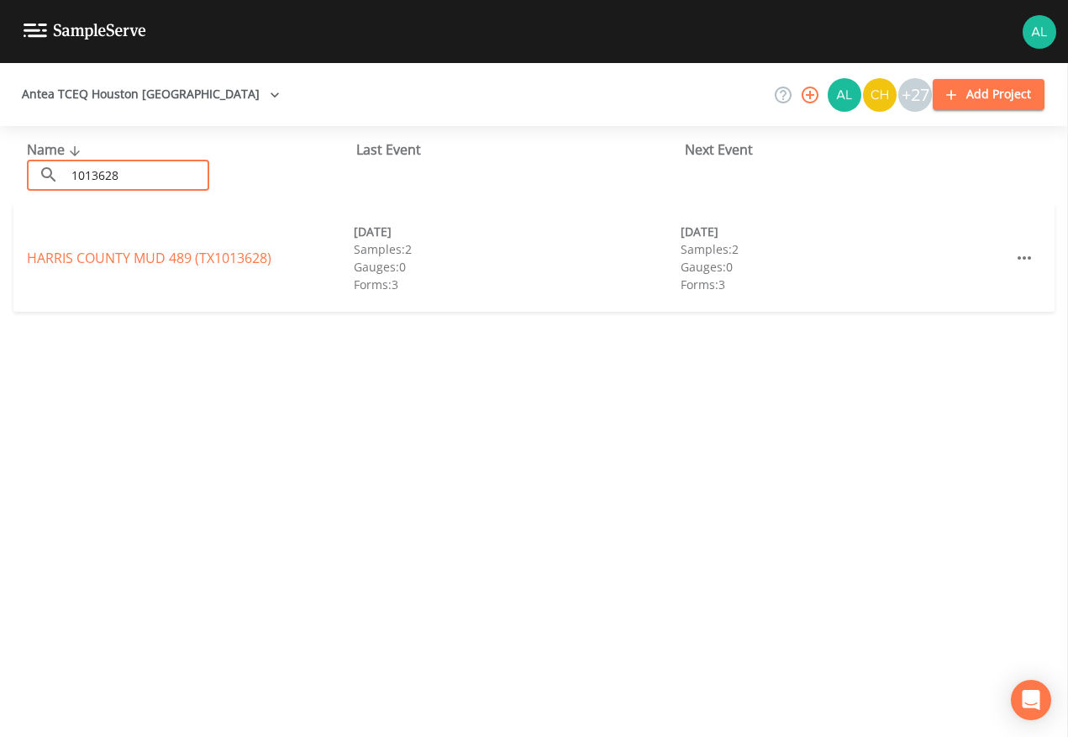
click at [66, 245] on div "[GEOGRAPHIC_DATA] 489 (TX1013628) [DATE] Samples: 2 Gauges: 0 Forms: 3 [DATE] S…" at bounding box center [533, 258] width 1041 height 108
drag, startPoint x: 66, startPoint y: 245, endPoint x: 66, endPoint y: 256, distance: 10.1
click at [66, 256] on link "[GEOGRAPHIC_DATA] 489 (TX1013628)" at bounding box center [149, 258] width 245 height 18
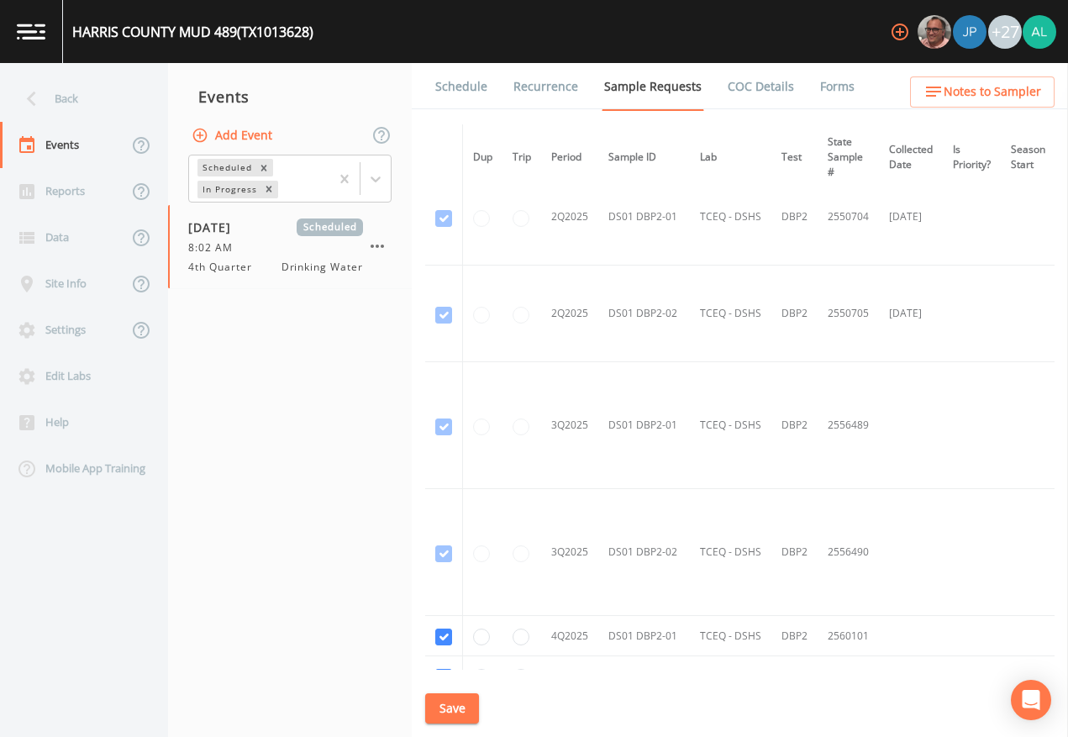
scroll to position [1154, 0]
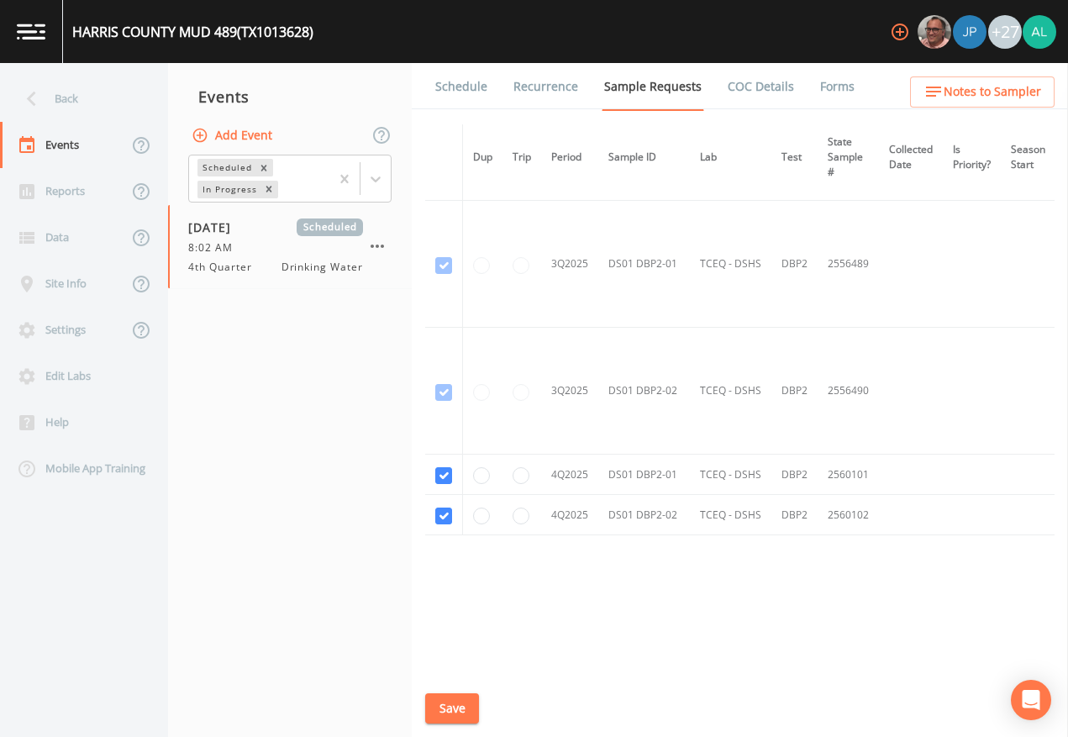
click at [475, 57] on div "[GEOGRAPHIC_DATA] 489 (TX1013628) +27" at bounding box center [534, 31] width 1068 height 63
click at [467, 78] on link "Schedule" at bounding box center [461, 86] width 57 height 47
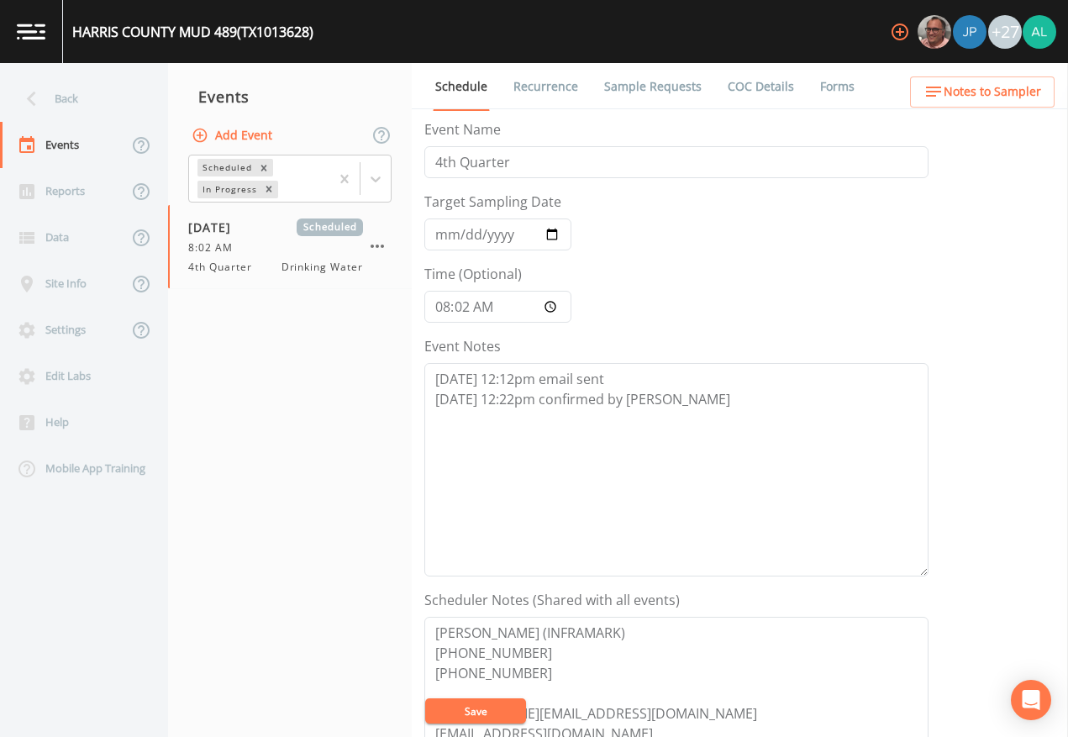
scroll to position [420, 0]
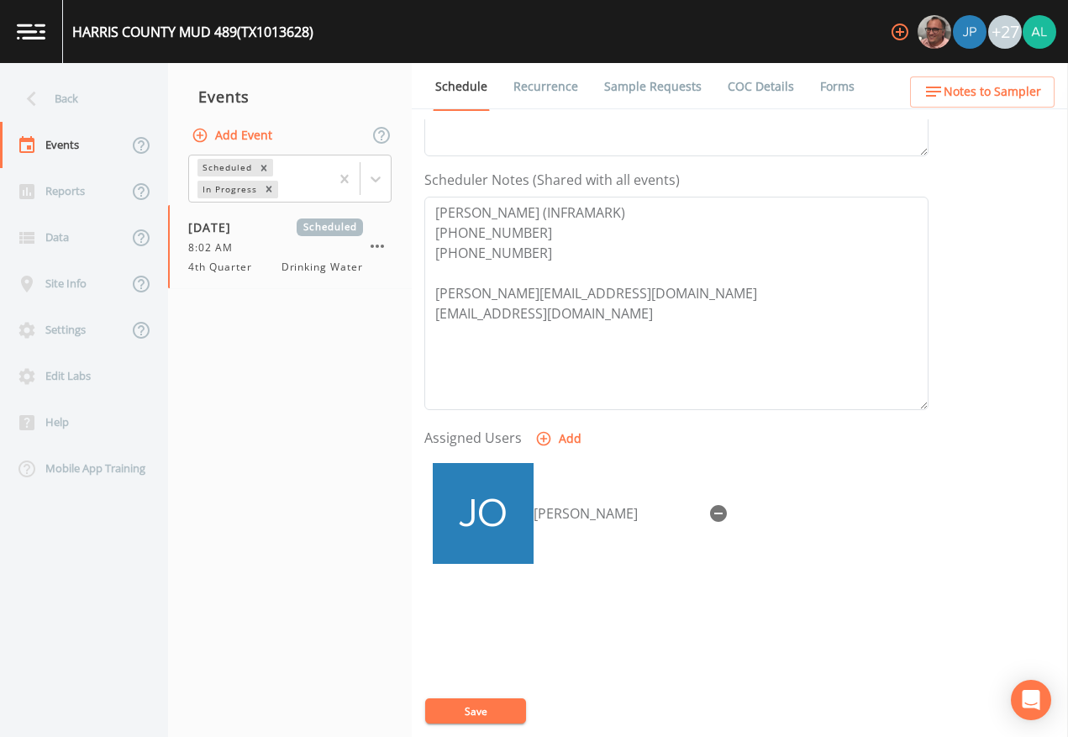
click at [948, 114] on div "Schedule Recurrence Sample Requests COC Details Forms Event Name 4th Quarter Ta…" at bounding box center [740, 400] width 656 height 674
click at [962, 92] on span "Notes to Sampler" at bounding box center [993, 92] width 98 height 21
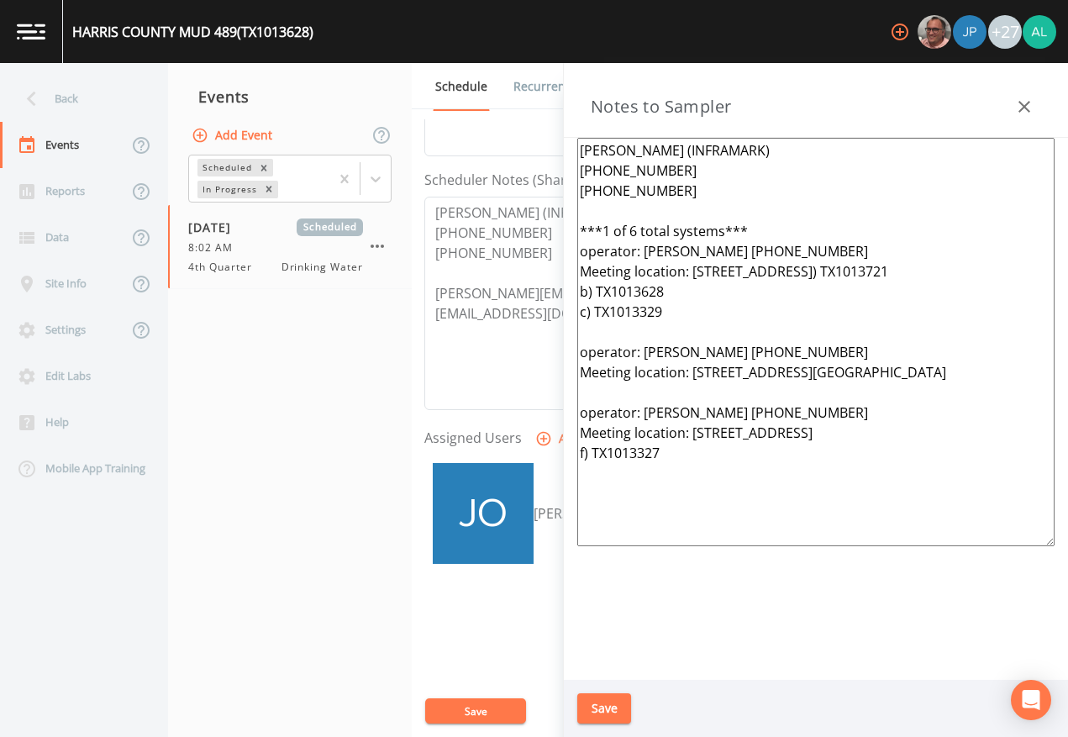
drag, startPoint x: 729, startPoint y: 508, endPoint x: 518, endPoint y: 109, distance: 450.8
click at [518, 109] on div "Back Events Reports Data Site Info Settings Edit Labs Help Mobile App Training …" at bounding box center [534, 400] width 1068 height 674
click at [618, 674] on button "Save" at bounding box center [604, 708] width 54 height 31
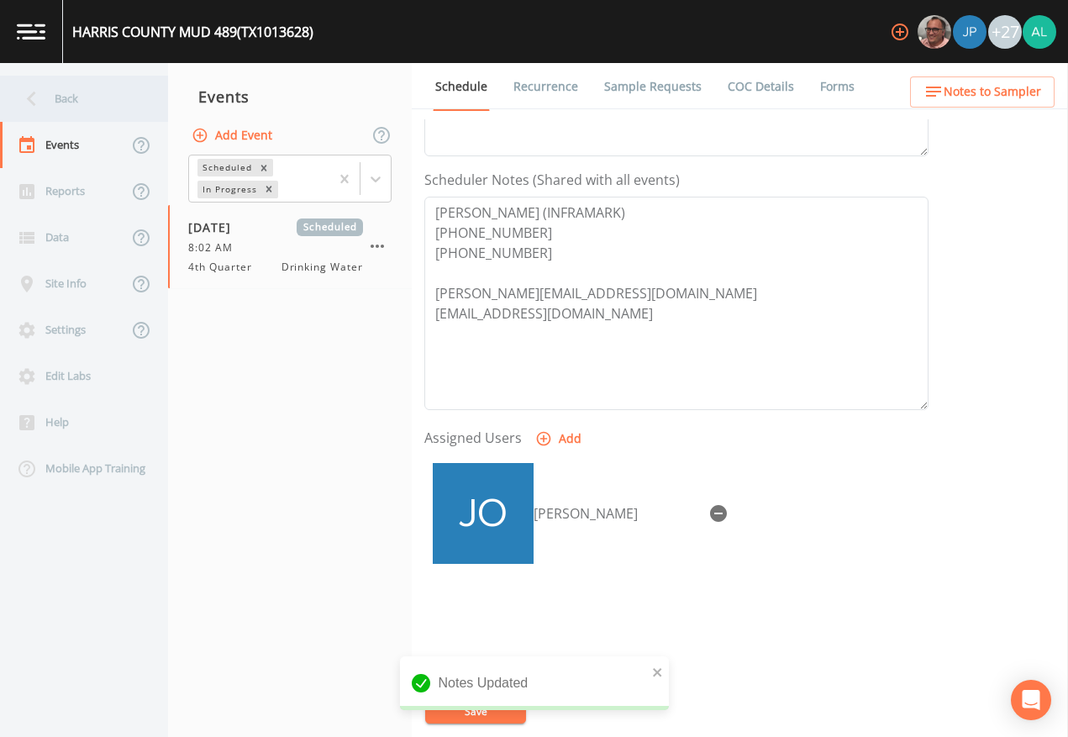
click at [36, 99] on icon at bounding box center [31, 98] width 29 height 29
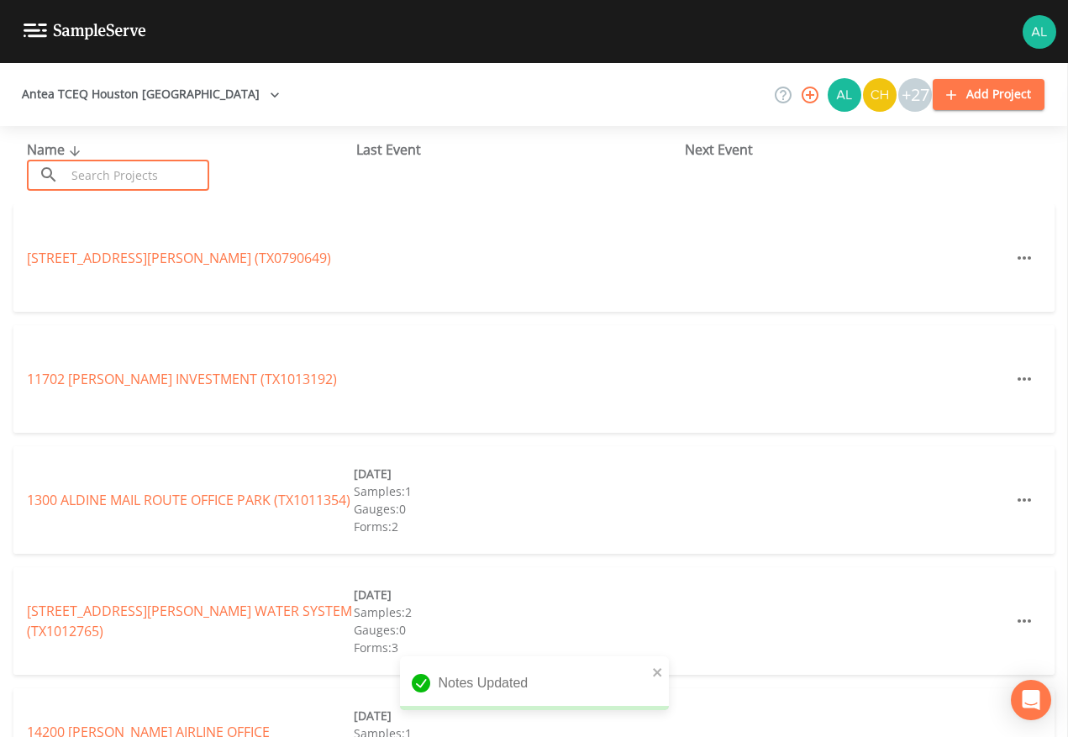
drag, startPoint x: 98, startPoint y: 177, endPoint x: 88, endPoint y: 173, distance: 10.6
click at [98, 177] on input "text" at bounding box center [138, 175] width 144 height 31
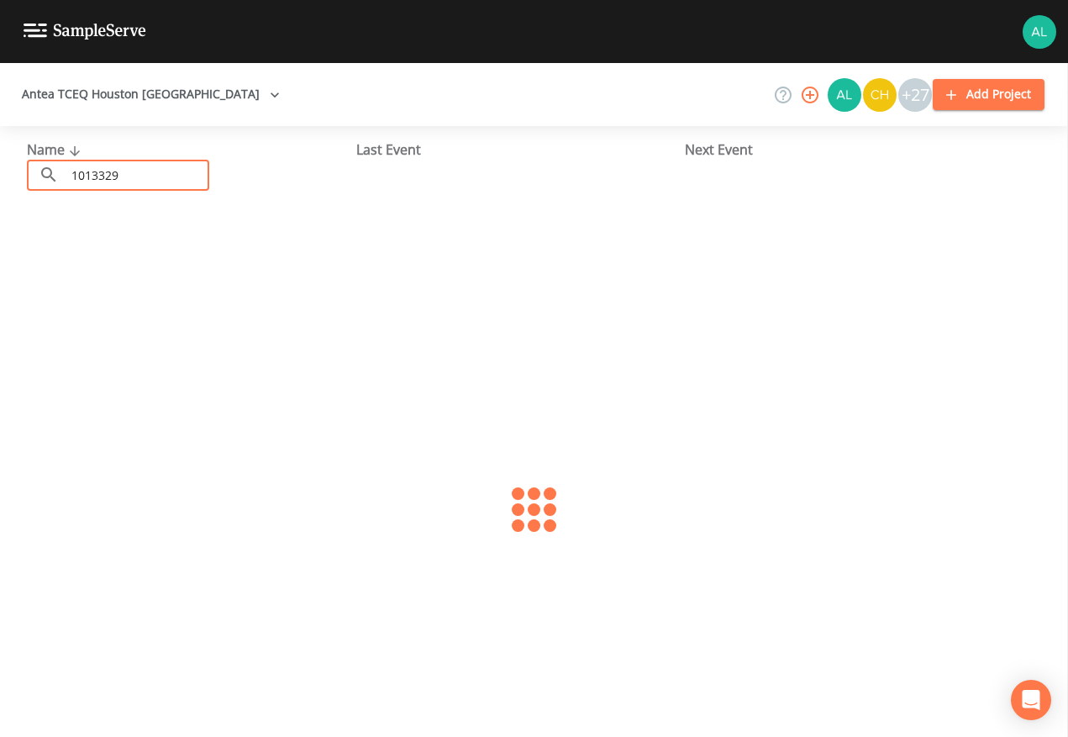
type input "1013329"
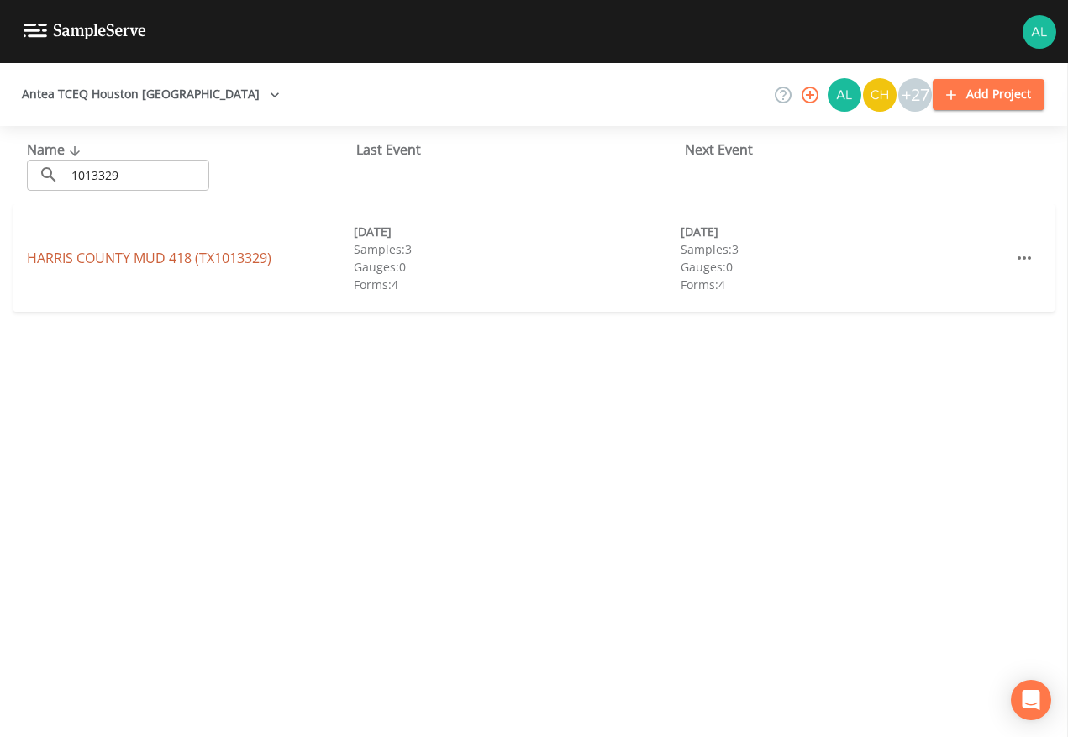
click at [86, 255] on link "HARRIS COUNTY MUD 418 (TX1013329)" at bounding box center [149, 258] width 245 height 18
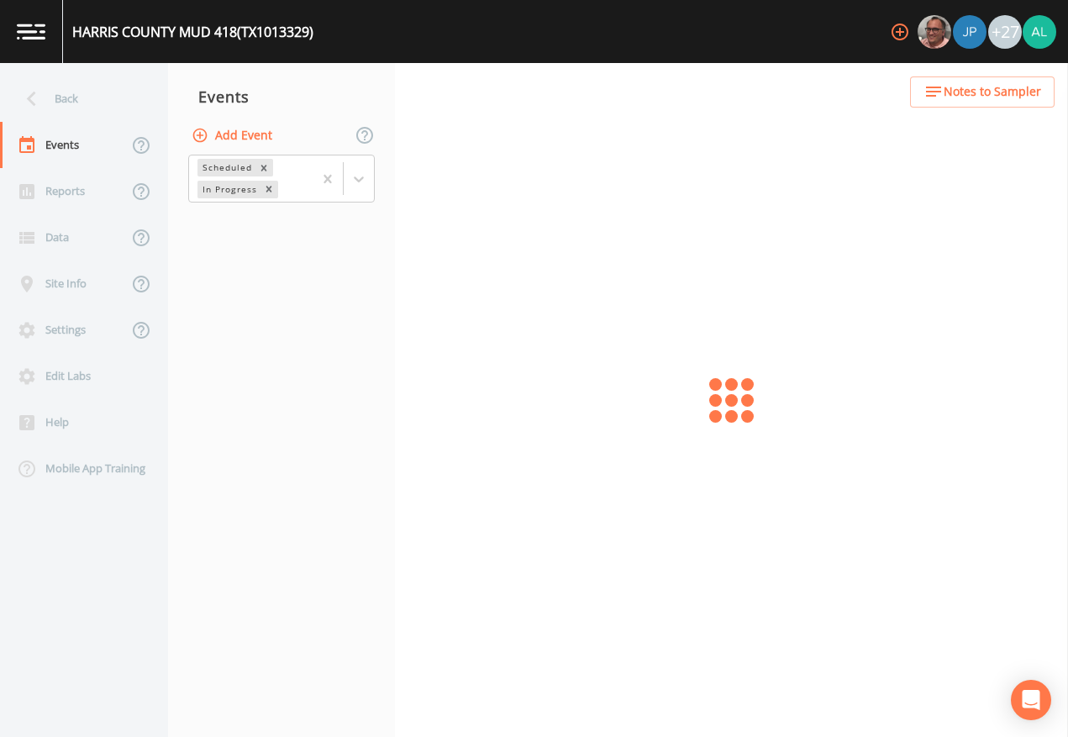
drag, startPoint x: 988, startPoint y: 57, endPoint x: 987, endPoint y: 85, distance: 27.8
click at [987, 58] on div "+27" at bounding box center [969, 31] width 173 height 63
click at [987, 88] on span "Notes to Sampler" at bounding box center [993, 92] width 98 height 21
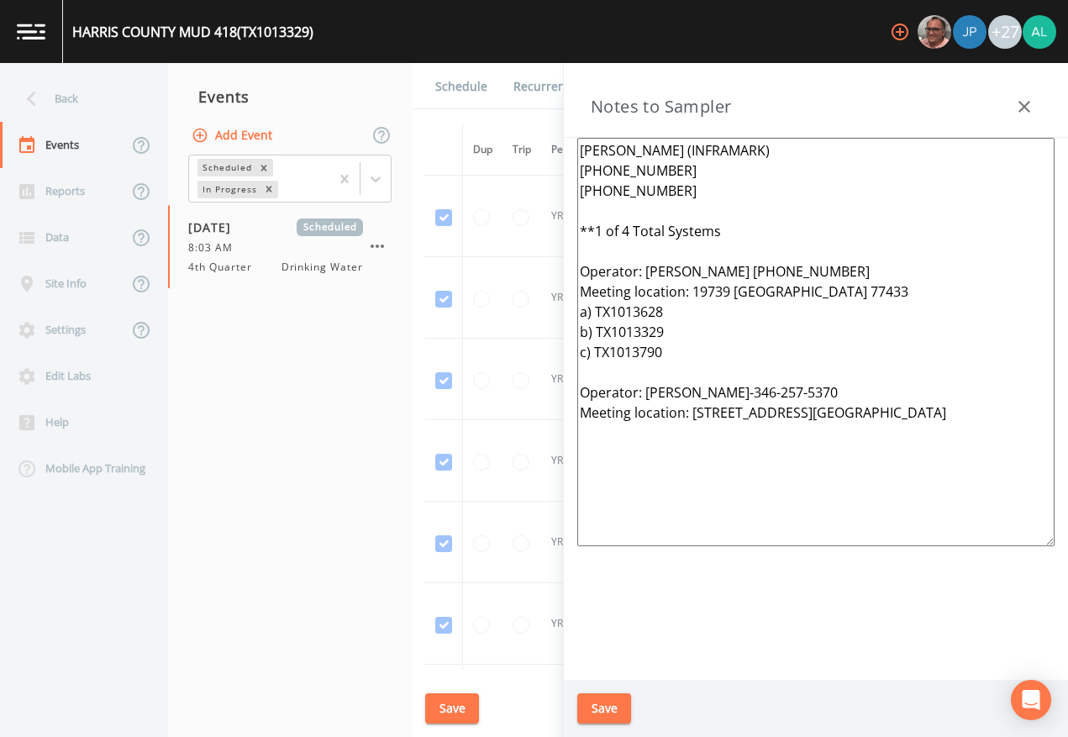
drag, startPoint x: 703, startPoint y: 476, endPoint x: 568, endPoint y: 146, distance: 355.9
click at [568, 146] on div "[PERSON_NAME] (INFRAMARK) [PHONE_NUMBER] [PHONE_NUMBER] **1 of 4 Total Systems …" at bounding box center [816, 409] width 504 height 542
paste textarea "*1 of 6 total systems*** operator: [PERSON_NAME] [PHONE_NUMBER] Meeting locatio…"
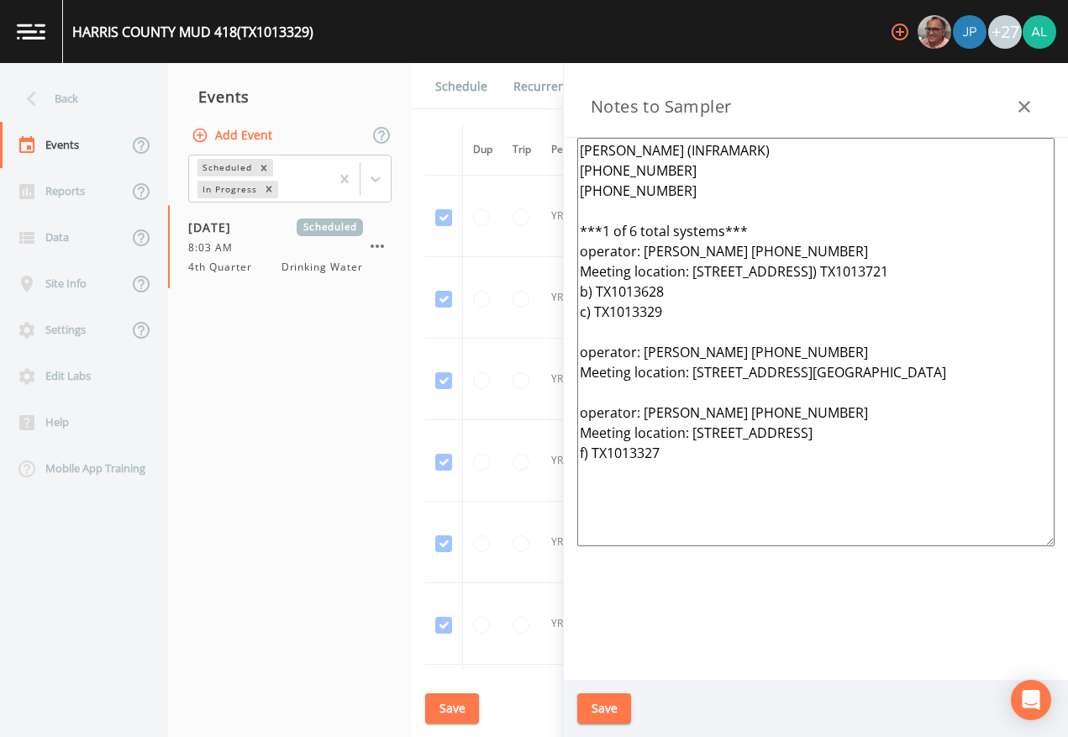
type textarea "[PERSON_NAME] (INFRAMARK) [PHONE_NUMBER] [PHONE_NUMBER] ***1 of 6 total systems…"
click at [572, 674] on div "Save" at bounding box center [816, 709] width 504 height 58
click at [599, 674] on button "Save" at bounding box center [604, 708] width 54 height 31
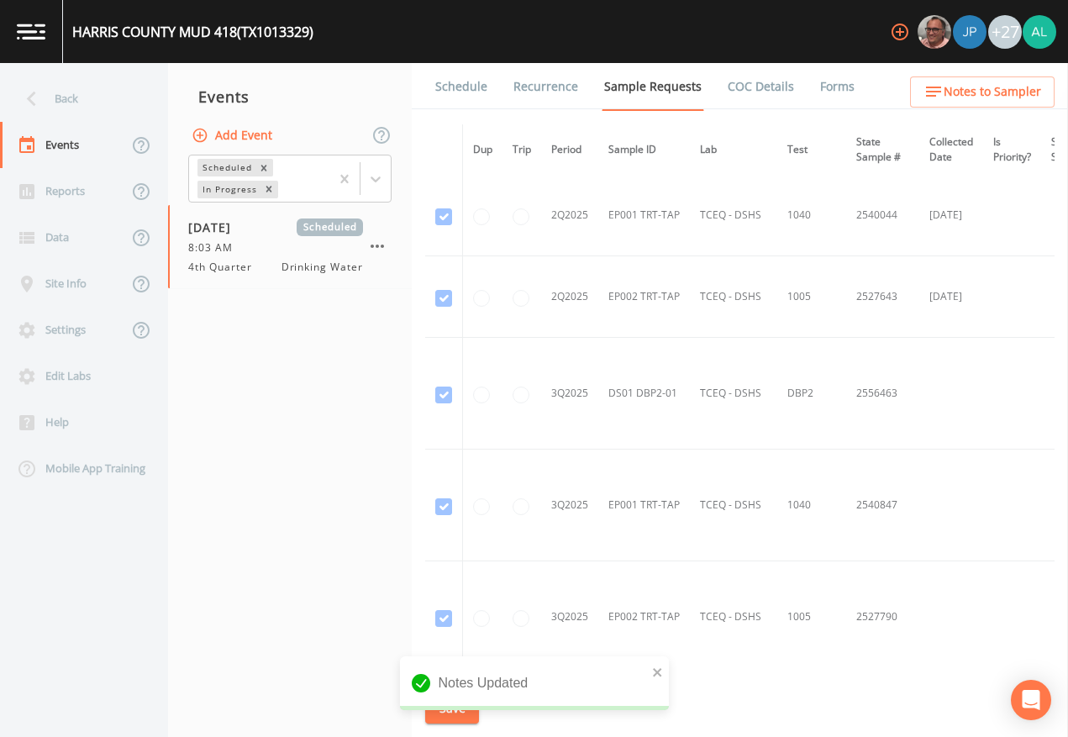
scroll to position [3652, 0]
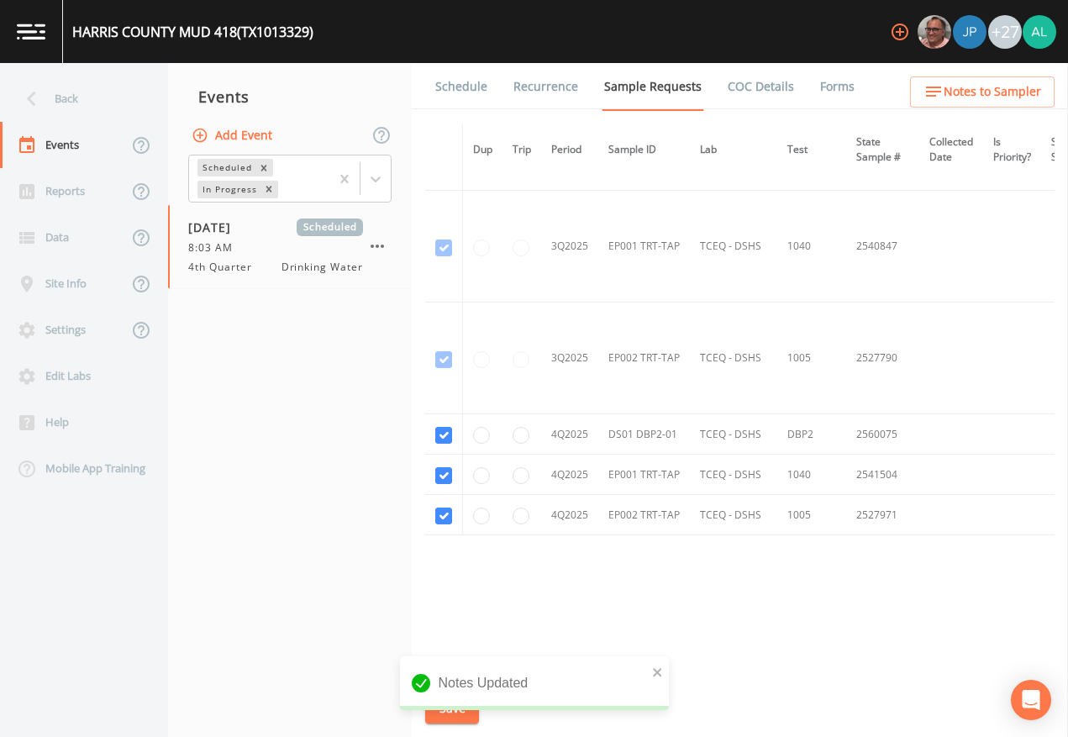
click at [479, 103] on link "Schedule" at bounding box center [461, 86] width 57 height 47
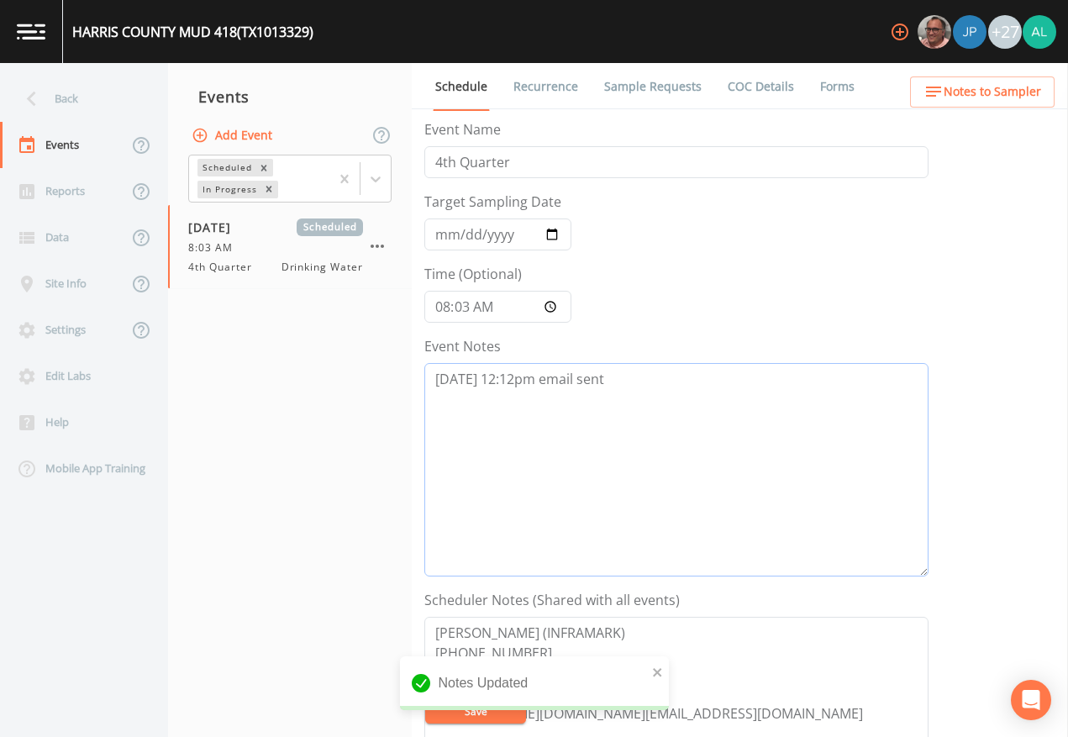
click at [654, 398] on textarea "[DATE] 12:12pm email sent" at bounding box center [676, 470] width 504 height 214
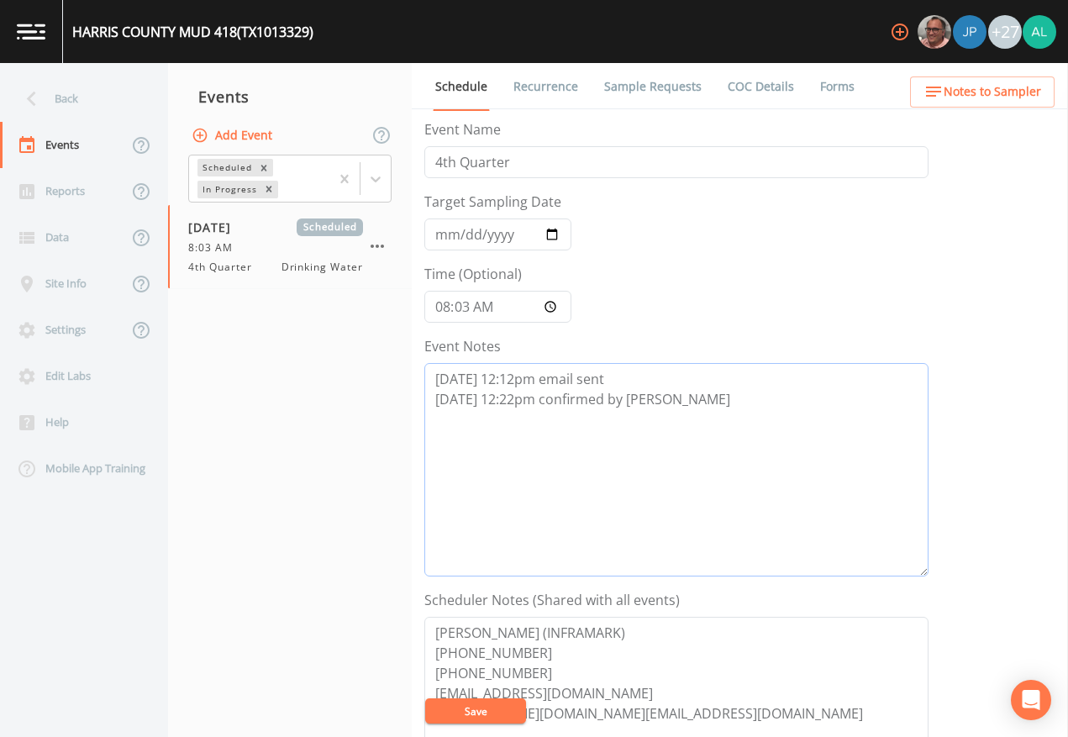
scroll to position [420, 0]
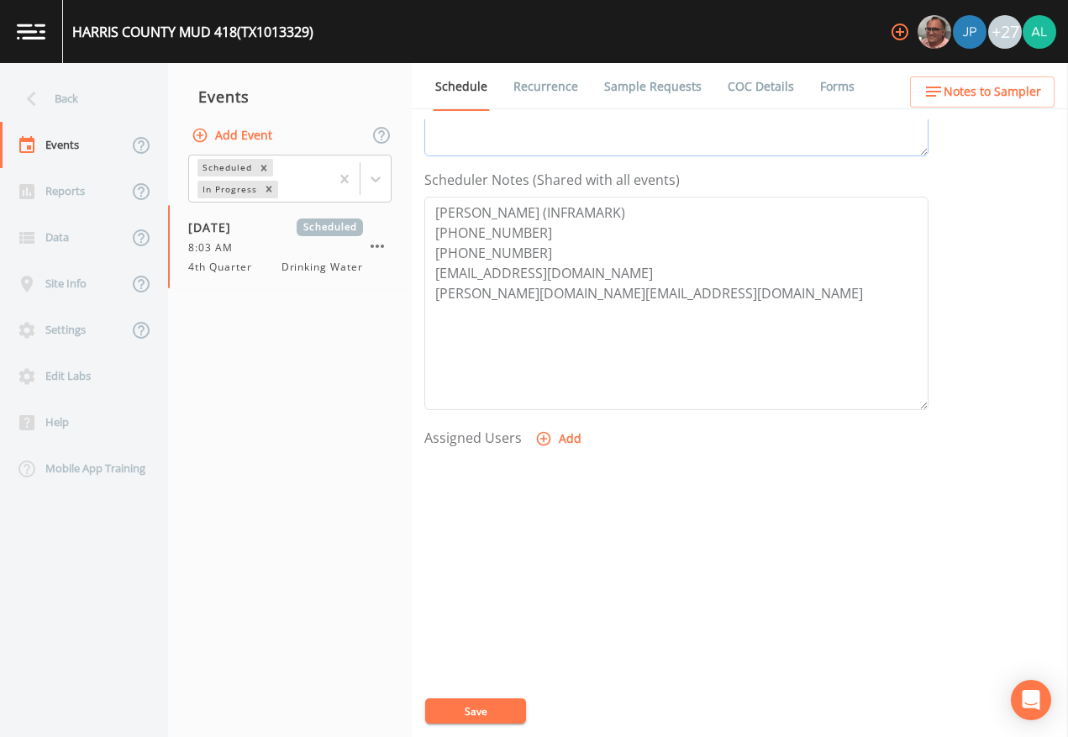
type textarea "[DATE] 12:12pm email sent [DATE] 12:22pm confirmed by [PERSON_NAME]"
click at [539, 446] on icon "button" at bounding box center [543, 438] width 17 height 17
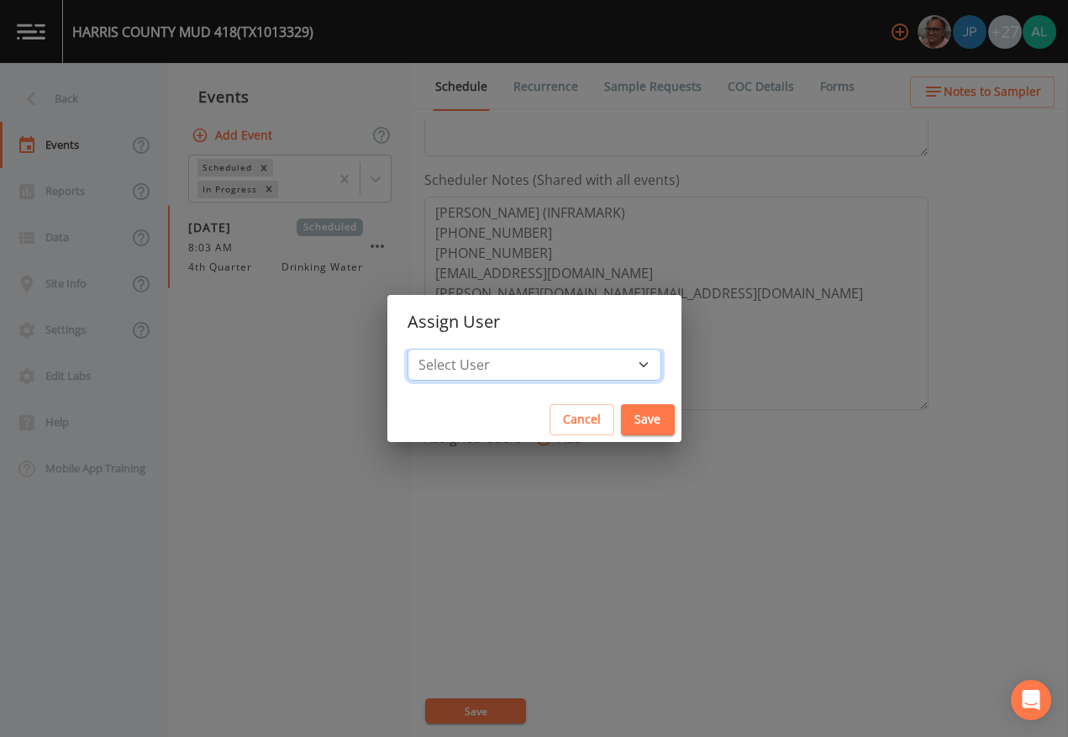
click at [509, 361] on select "Select User [PERSON_NAME] [PERSON_NAME] [PERSON_NAME] [PERSON_NAME] [PERSON_NAM…" at bounding box center [535, 365] width 254 height 32
select select "37eecc1f-c5fe-476e-b72b-30cfa15dcfe6"
click at [445, 349] on select "Select User [PERSON_NAME] [PERSON_NAME] [PERSON_NAME] [PERSON_NAME] [PERSON_NAM…" at bounding box center [535, 365] width 254 height 32
click at [621, 409] on button "Save" at bounding box center [648, 419] width 54 height 31
select select
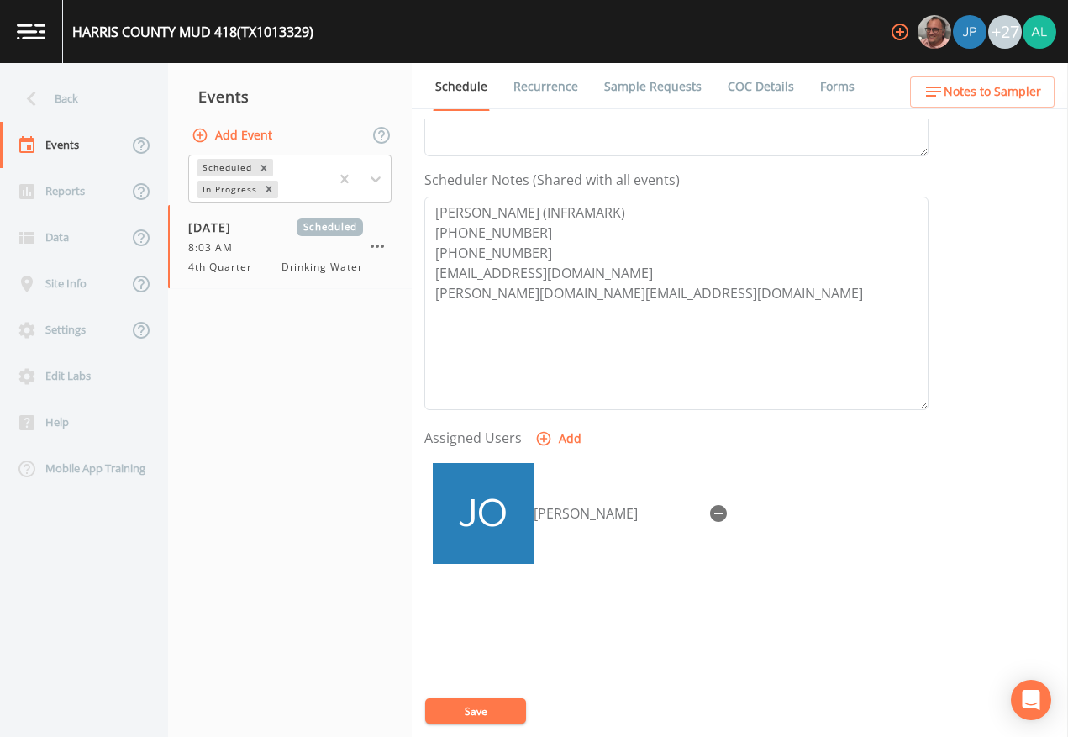
click at [477, 674] on button "Save" at bounding box center [475, 711] width 101 height 25
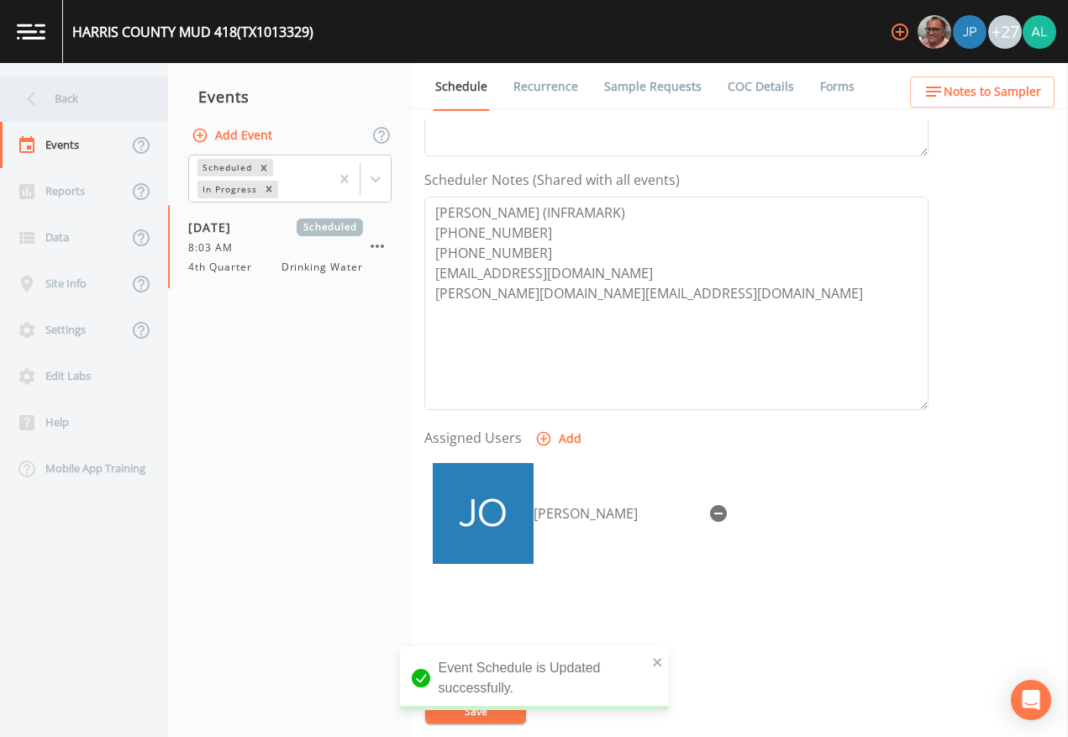
click at [101, 98] on div "Back" at bounding box center [75, 99] width 151 height 46
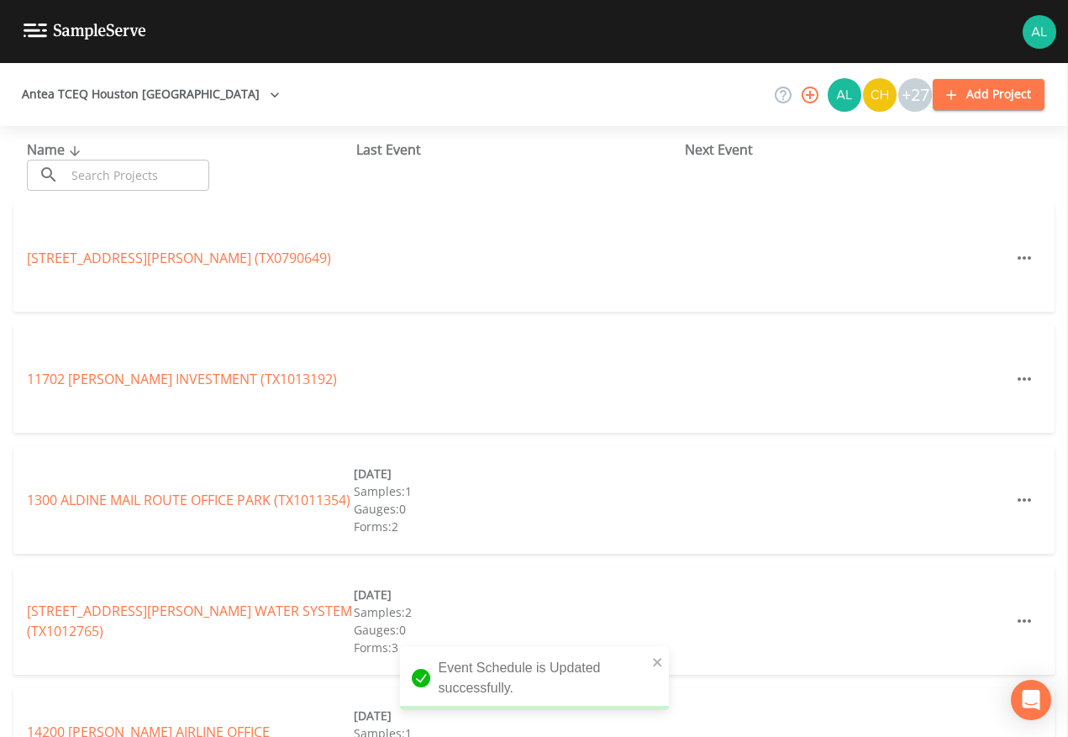
click at [119, 171] on input "text" at bounding box center [138, 175] width 144 height 31
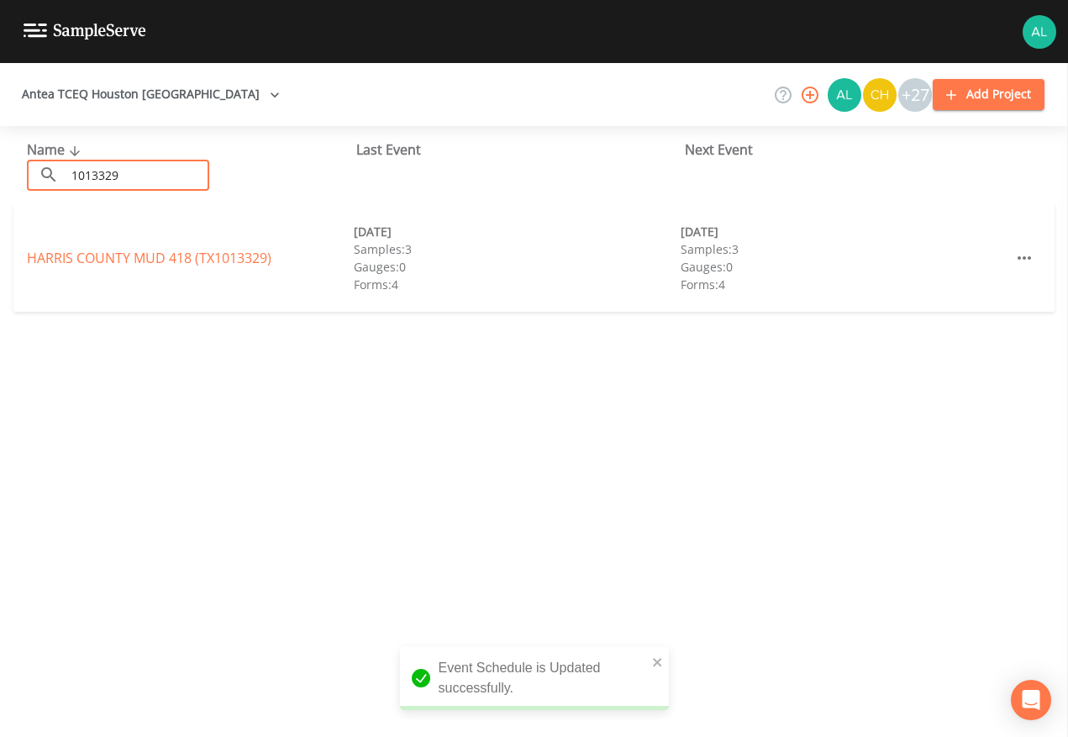
type input "1013329"
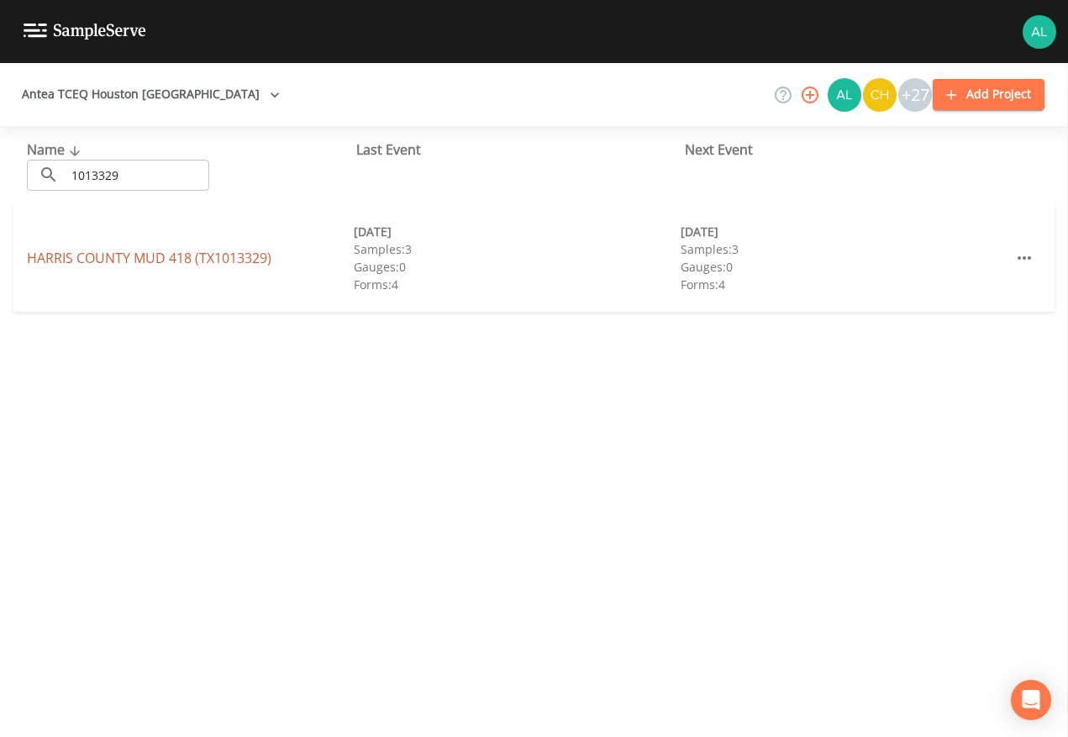
click at [132, 255] on link "HARRIS COUNTY MUD 418 (TX1013329)" at bounding box center [149, 258] width 245 height 18
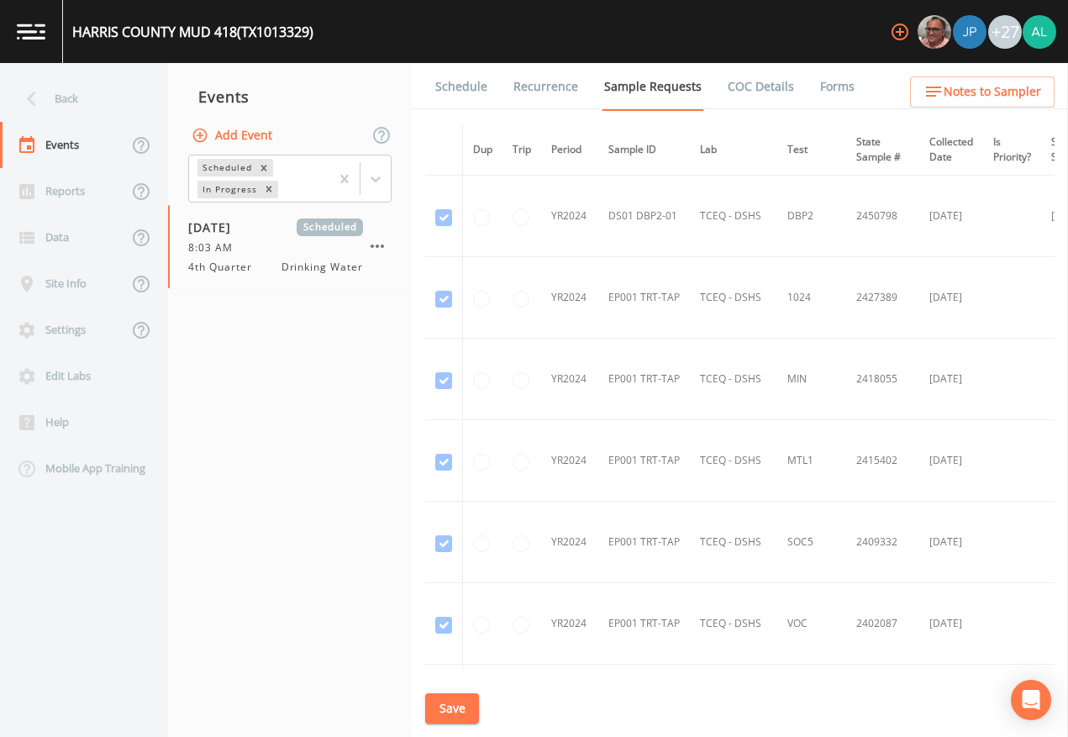
click at [334, 436] on nav "Events Add Event Scheduled In Progress [DATE] Scheduled 8:03 AM 4th Quarter Dri…" at bounding box center [290, 400] width 244 height 674
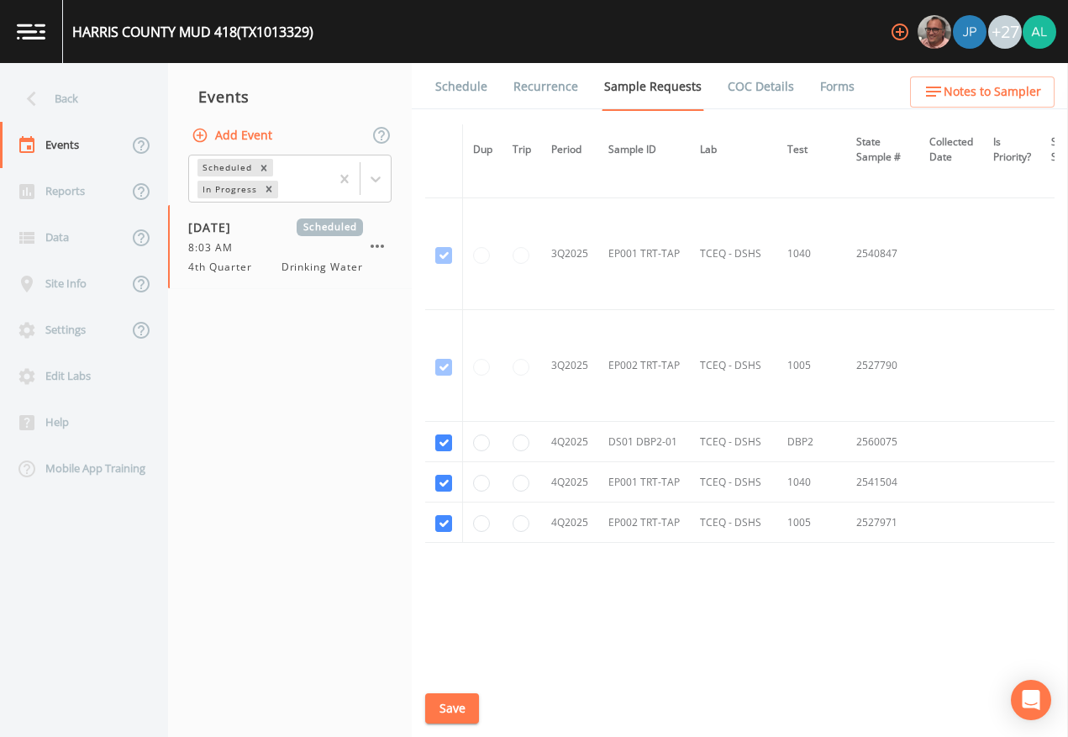
scroll to position [3652, 0]
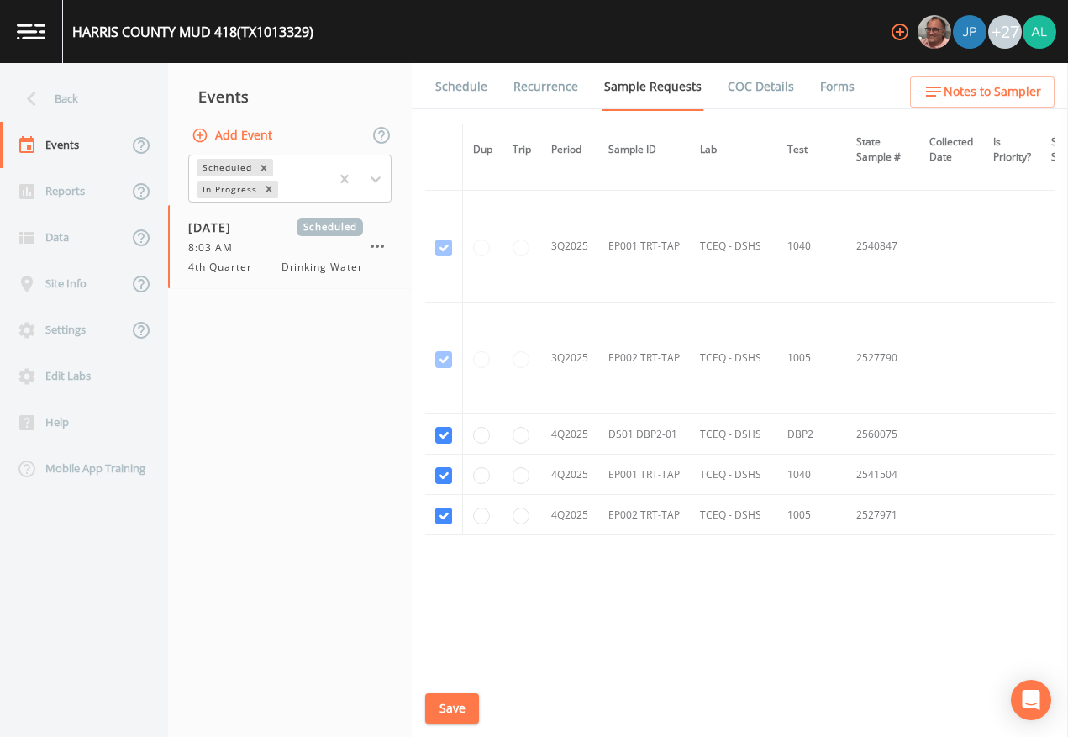
drag, startPoint x: 471, startPoint y: 87, endPoint x: 491, endPoint y: 112, distance: 32.3
click at [471, 85] on link "Schedule" at bounding box center [461, 86] width 57 height 47
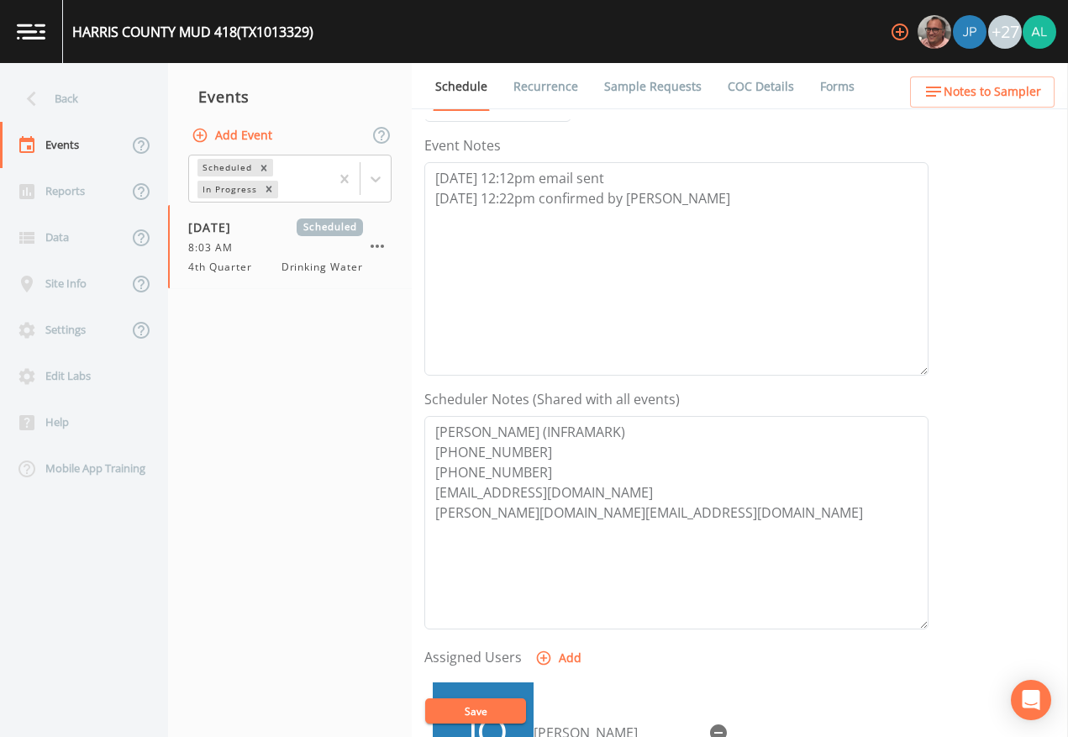
scroll to position [449, 0]
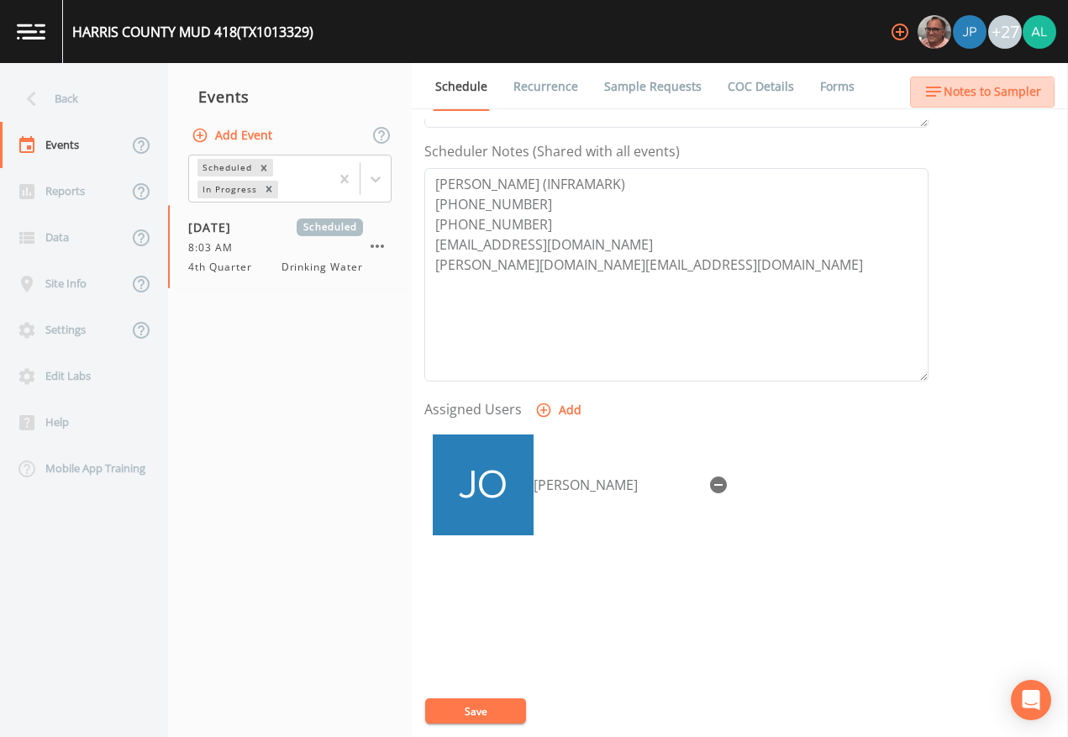
click at [969, 99] on span "Notes to Sampler" at bounding box center [993, 92] width 98 height 21
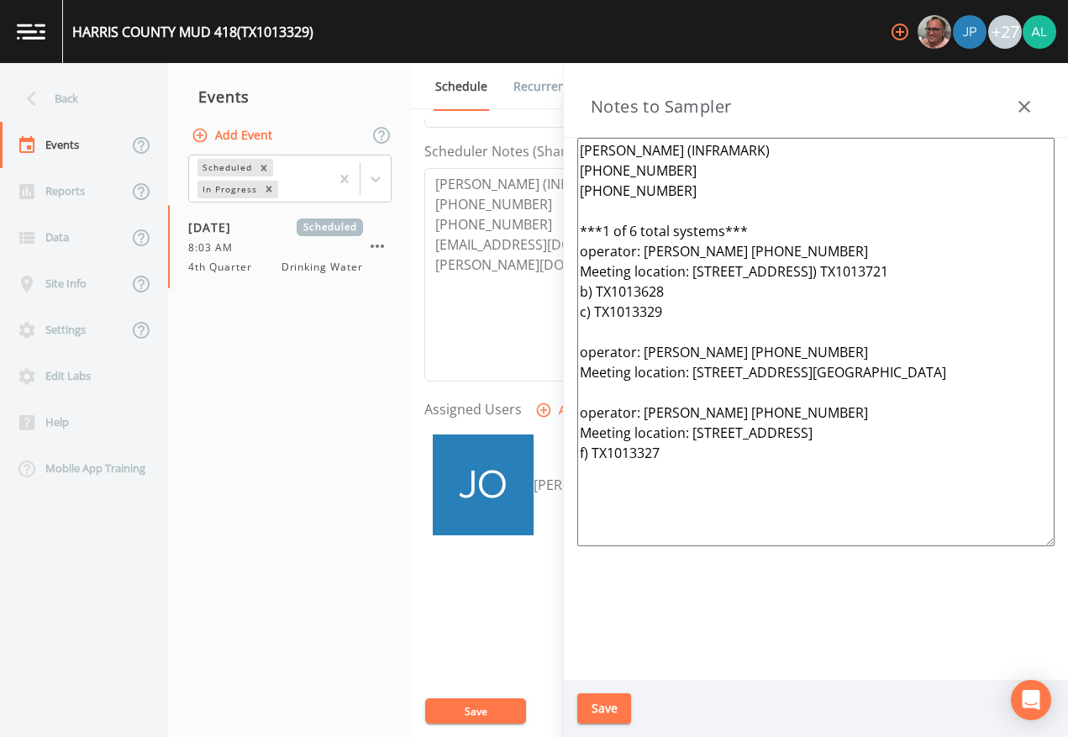
click at [117, 71] on nav "Back Events Reports Data Site Info Settings Edit Labs Help Mobile App Training" at bounding box center [84, 400] width 168 height 674
click at [115, 92] on div "Back" at bounding box center [75, 99] width 151 height 46
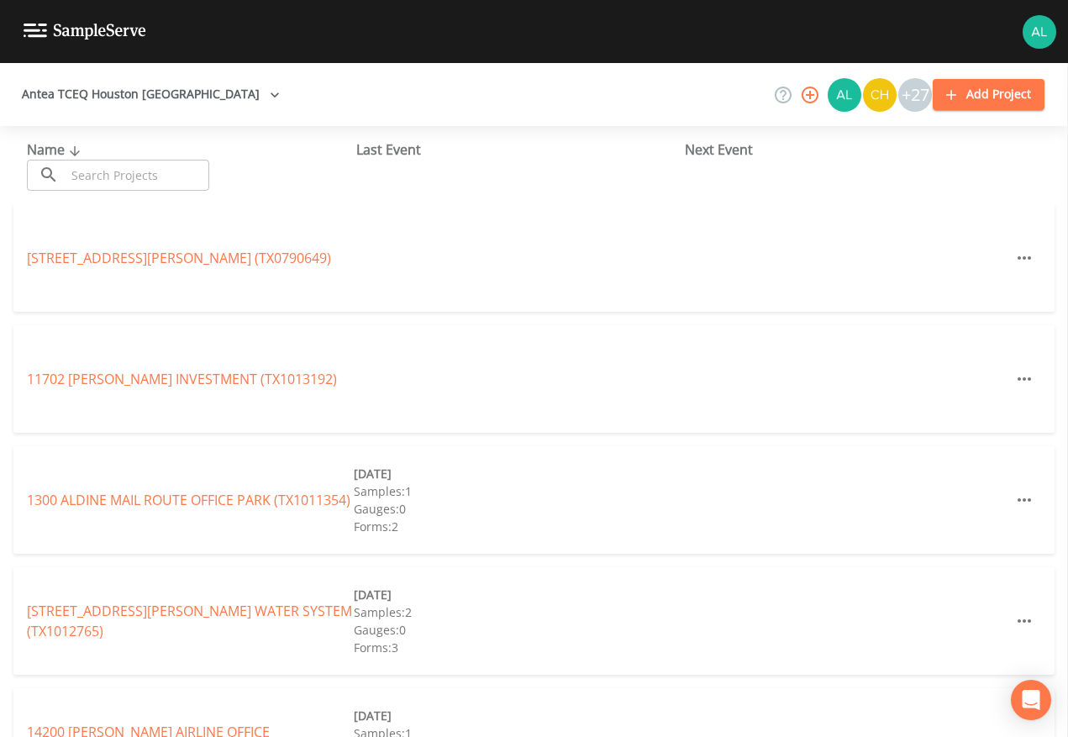
click at [150, 167] on input "text" at bounding box center [138, 175] width 144 height 31
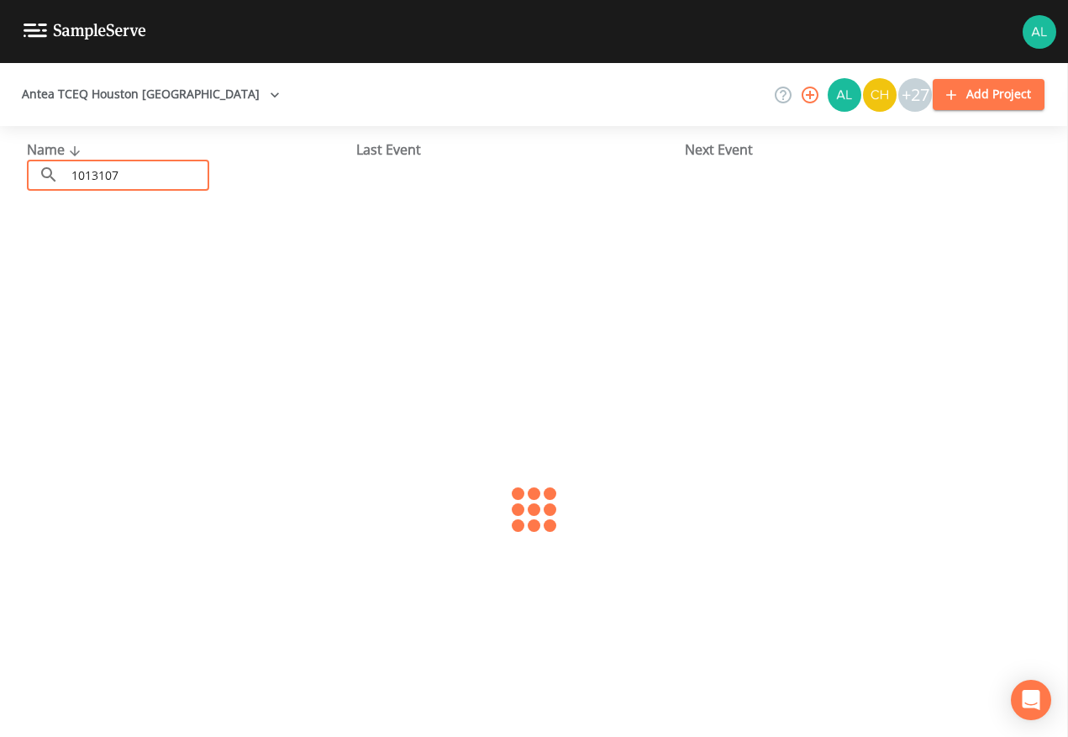
type input "1013107"
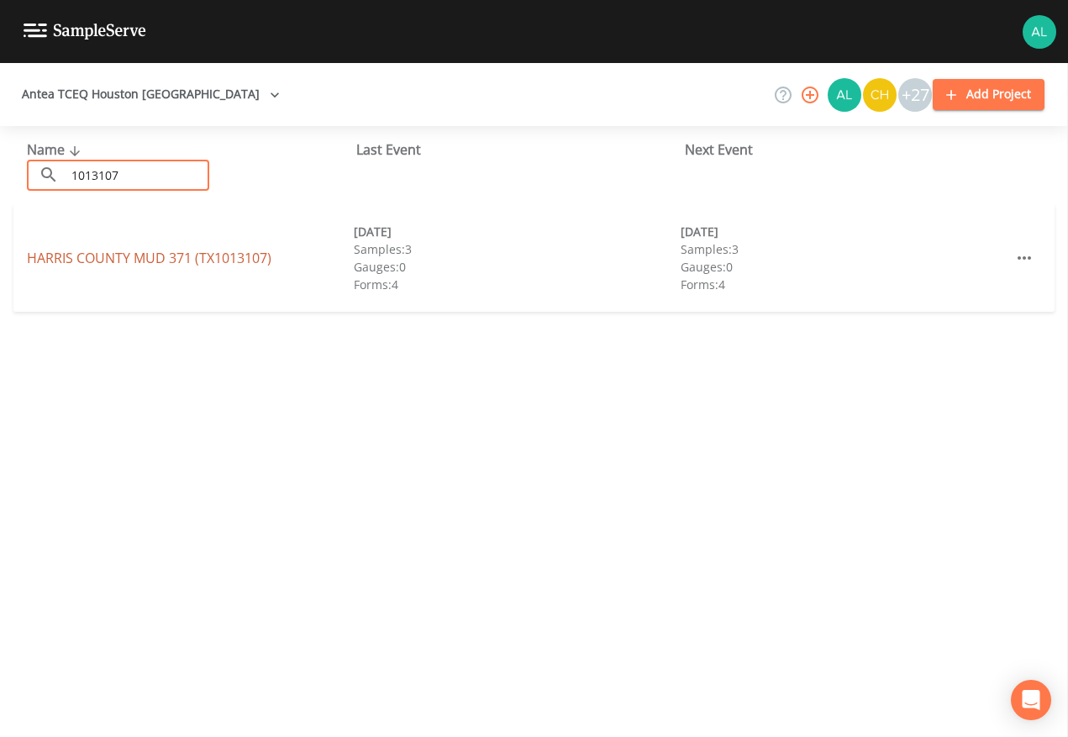
click at [71, 261] on link "[GEOGRAPHIC_DATA] 371 (TX1013107)" at bounding box center [149, 258] width 245 height 18
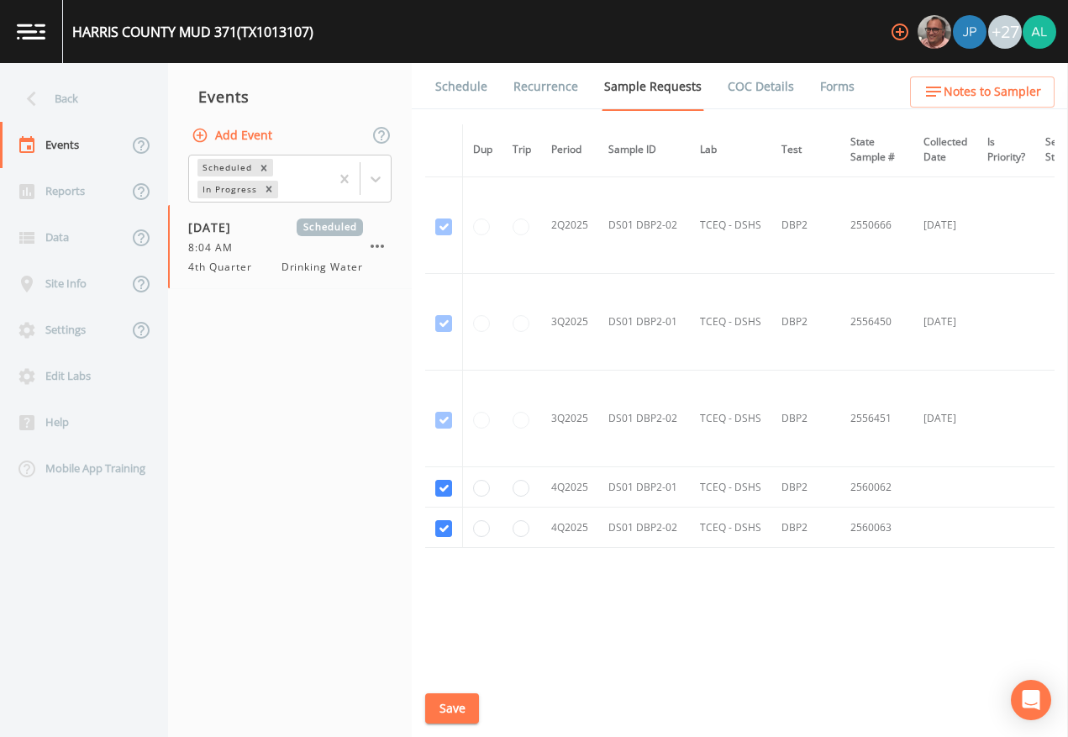
scroll to position [2658, 0]
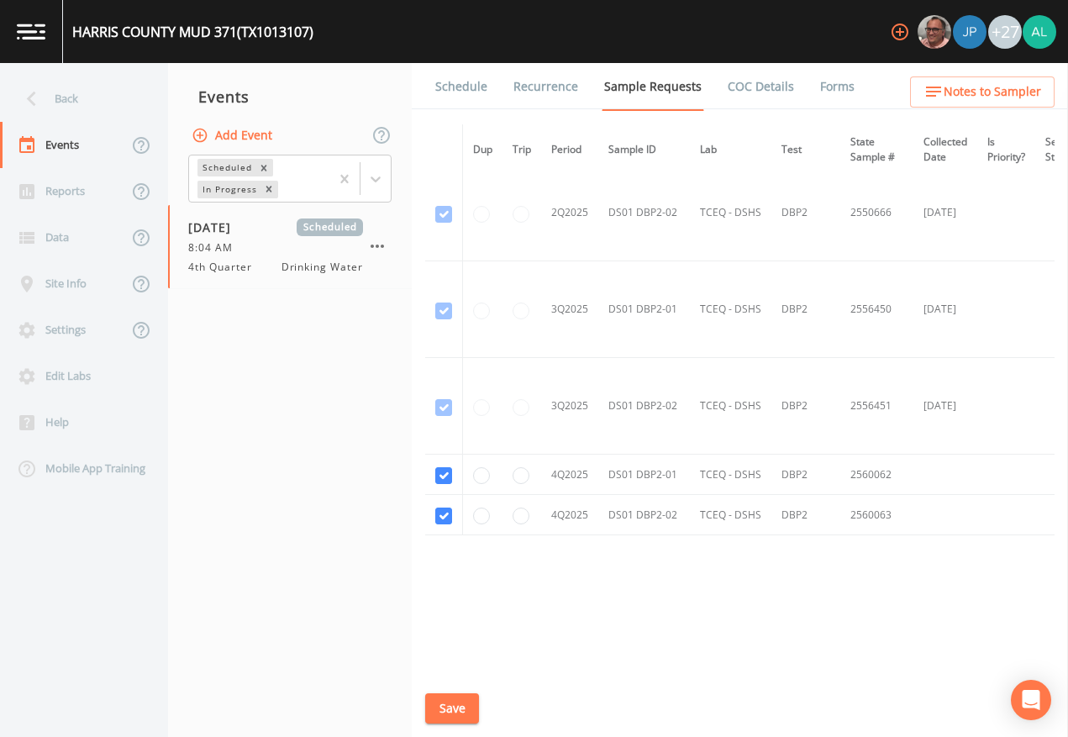
click at [469, 83] on link "Schedule" at bounding box center [461, 86] width 57 height 47
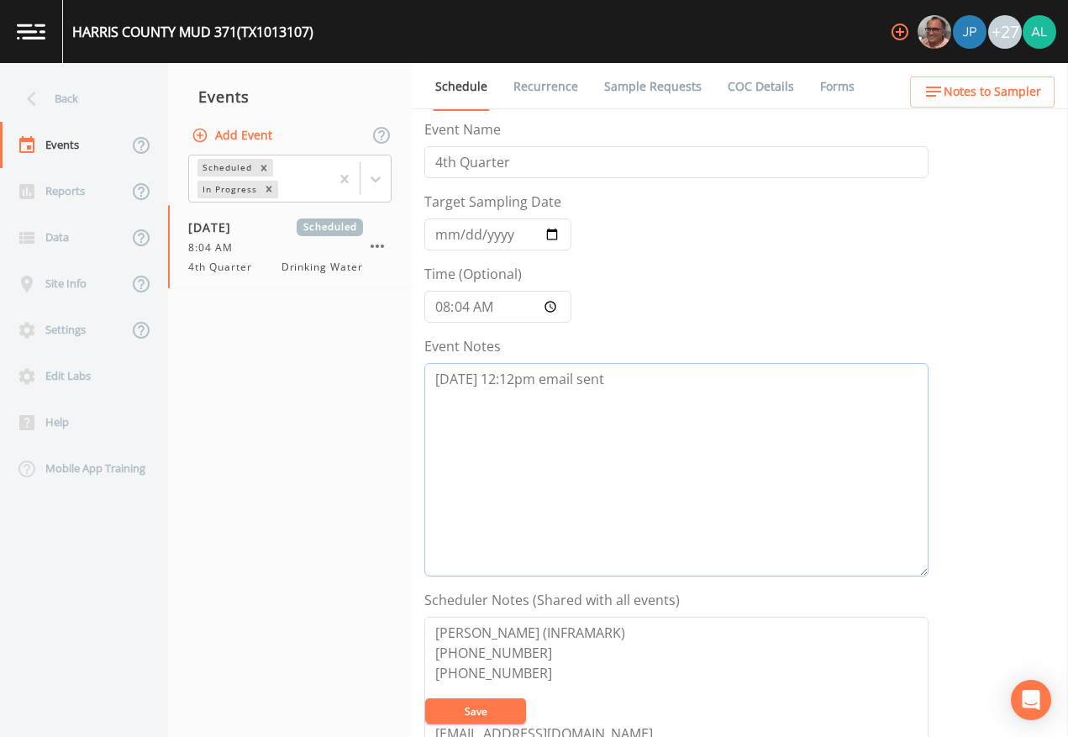
click at [685, 395] on textarea "[DATE] 12:12pm email sent" at bounding box center [676, 470] width 504 height 214
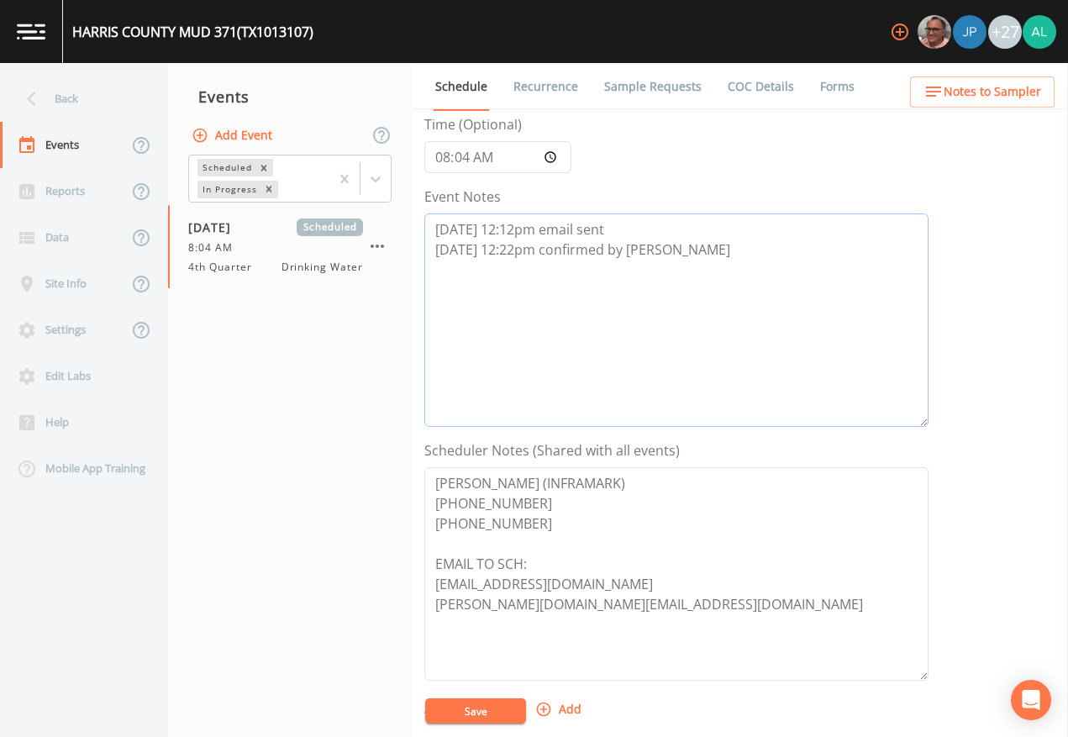
scroll to position [420, 0]
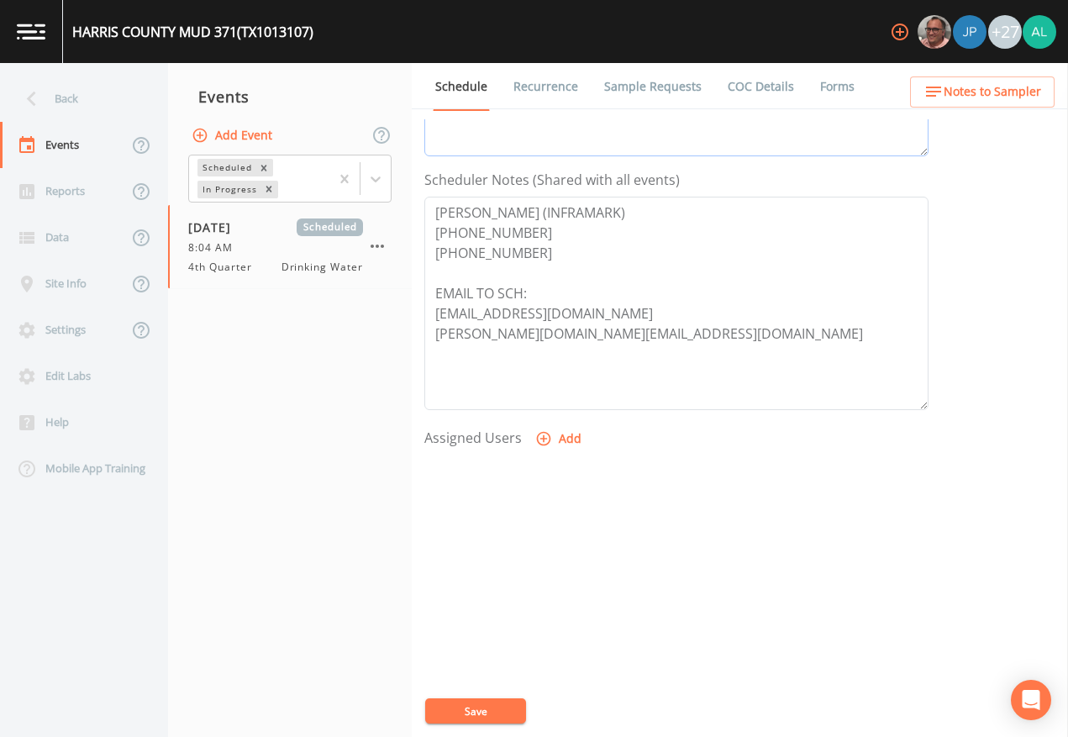
type textarea "[DATE] 12:12pm email sent [DATE] 12:22pm confirmed by [PERSON_NAME]"
click at [525, 436] on div "Assigned Users Add" at bounding box center [676, 528] width 504 height 208
click at [578, 431] on button "Add" at bounding box center [560, 439] width 56 height 31
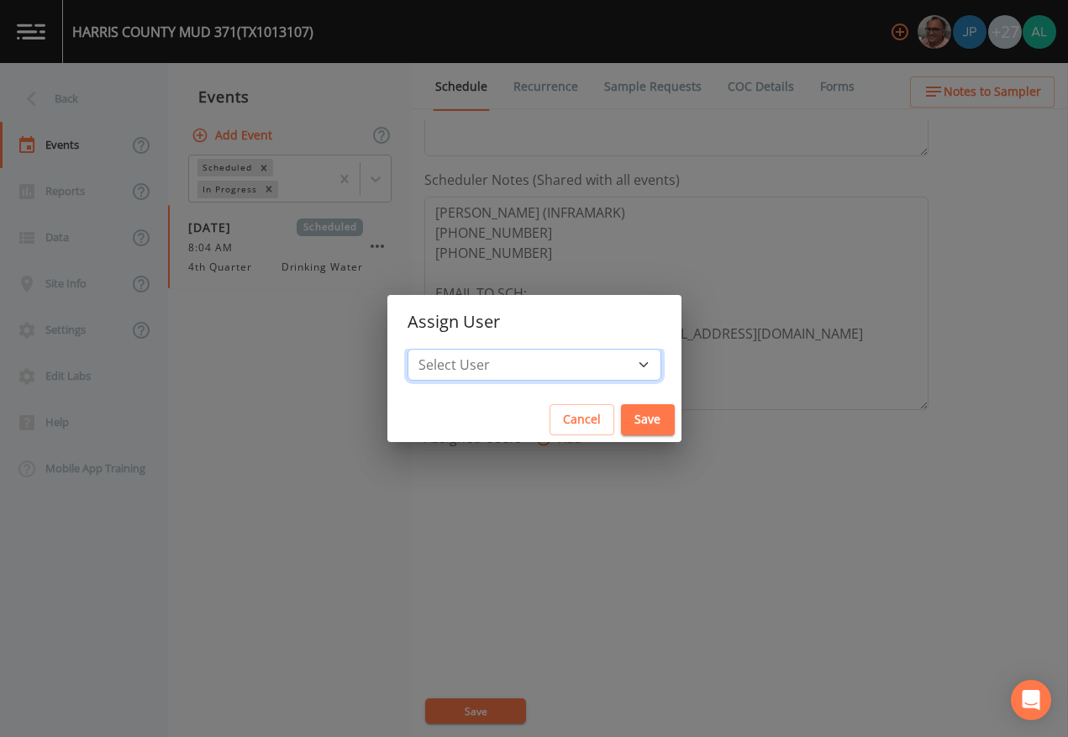
click at [515, 367] on select "Select User [PERSON_NAME] [PERSON_NAME] [PERSON_NAME] [PERSON_NAME] [PERSON_NAM…" at bounding box center [535, 365] width 254 height 32
select select "37eecc1f-c5fe-476e-b72b-30cfa15dcfe6"
click at [445, 349] on select "Select User [PERSON_NAME] [PERSON_NAME] [PERSON_NAME] [PERSON_NAME] [PERSON_NAM…" at bounding box center [535, 365] width 254 height 32
click at [621, 411] on button "Save" at bounding box center [648, 419] width 54 height 31
select select
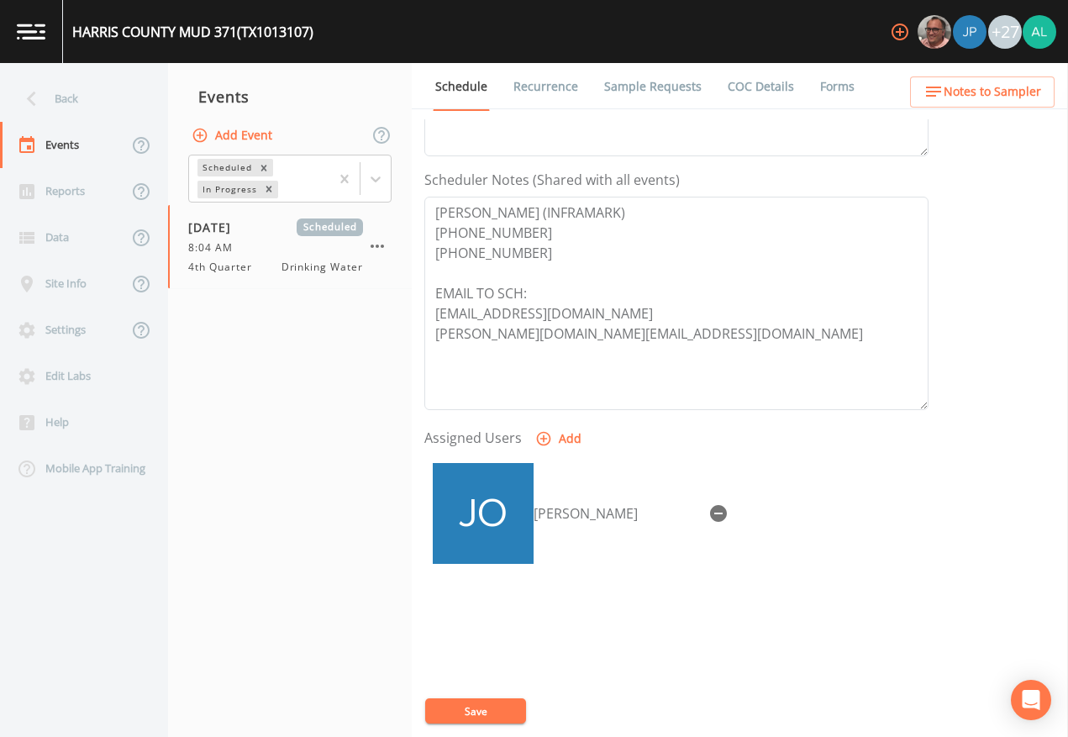
click at [488, 674] on button "Save" at bounding box center [475, 711] width 101 height 25
click at [959, 107] on button "Notes to Sampler" at bounding box center [982, 91] width 145 height 31
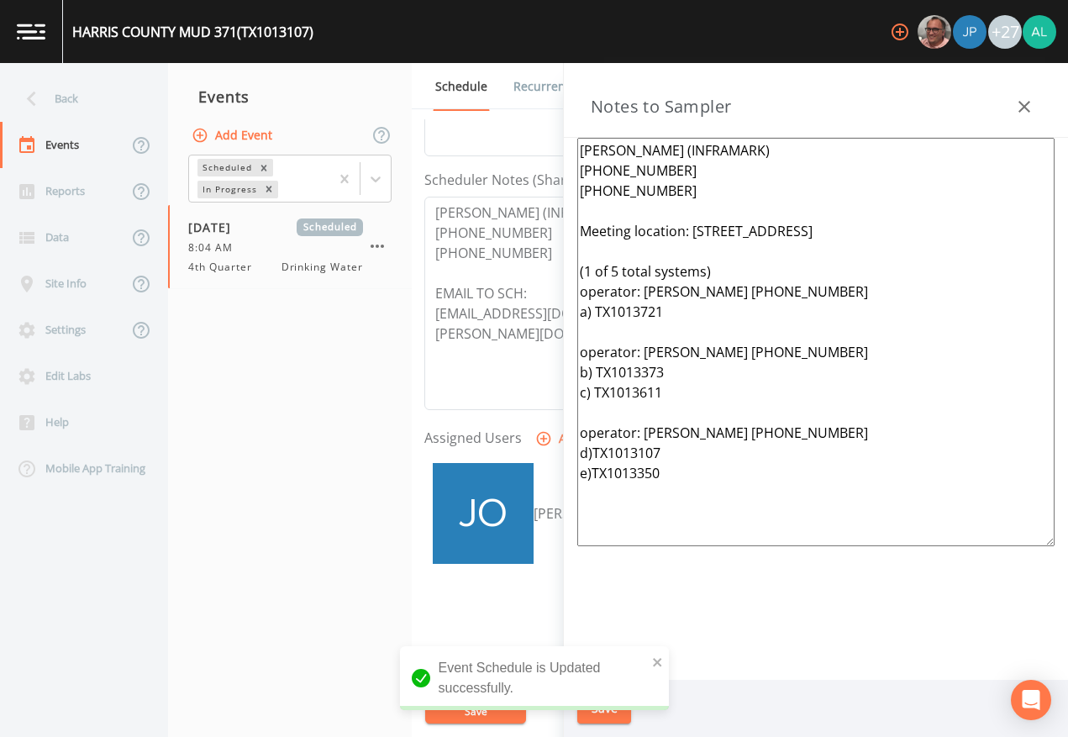
drag, startPoint x: 751, startPoint y: 533, endPoint x: 509, endPoint y: 109, distance: 488.3
click at [509, 109] on div "Back Events Reports Data Site Info Settings Edit Labs Help Mobile App Training …" at bounding box center [534, 400] width 1068 height 674
paste textarea "***1 of 6 total systems*** operator: [PERSON_NAME] [PHONE_NUMBER] Meeting locat…"
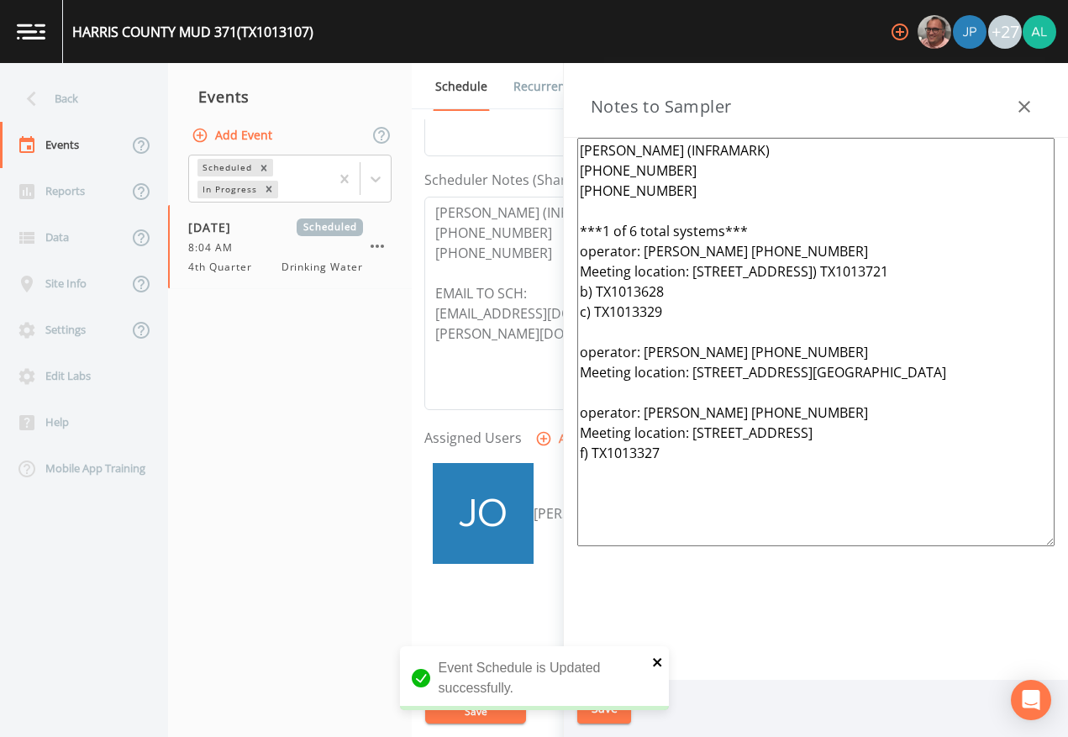
type textarea "[PERSON_NAME] (INFRAMARK) [PHONE_NUMBER] [PHONE_NUMBER] ***1 of 6 total systems…"
click at [656, 668] on button "close" at bounding box center [658, 661] width 12 height 20
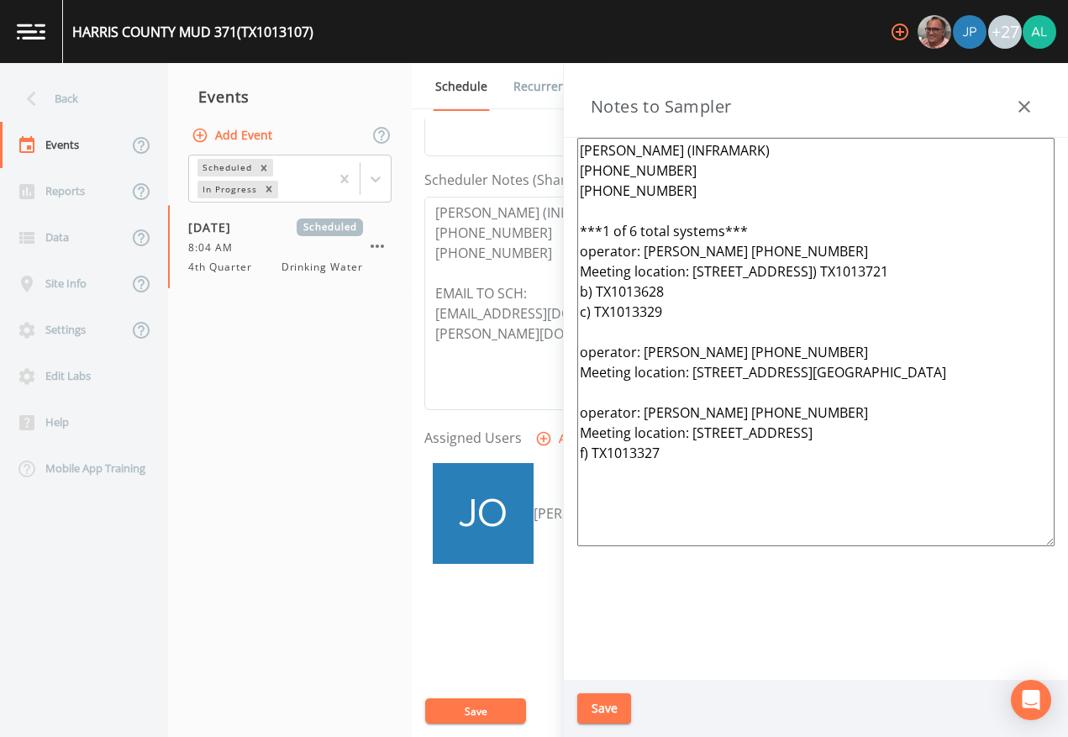
click at [610, 674] on div "Event Schedule is Updated successfully." at bounding box center [534, 684] width 269 height 77
click at [609, 674] on div "[GEOGRAPHIC_DATA] 371 (TX1013107) +27 Back Events Reports Data Site Info Settin…" at bounding box center [534, 368] width 1068 height 737
click at [610, 674] on button "Save" at bounding box center [604, 708] width 54 height 31
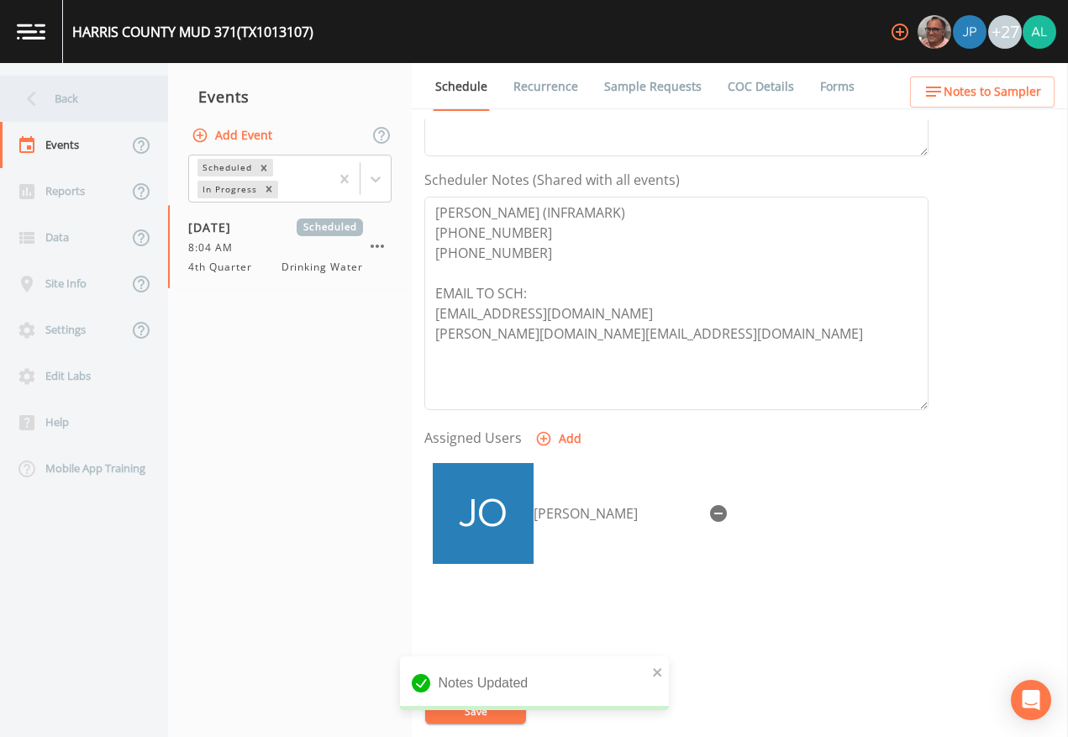
click at [88, 121] on div "Back" at bounding box center [75, 99] width 151 height 46
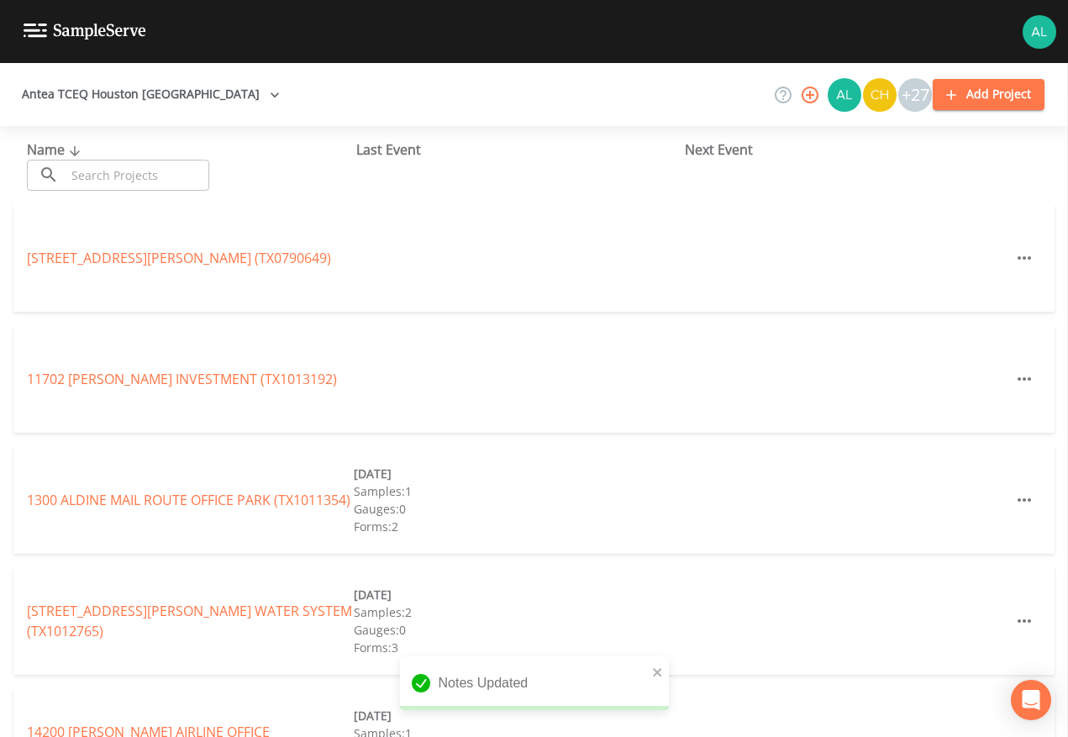
drag, startPoint x: 88, startPoint y: 121, endPoint x: 111, endPoint y: 176, distance: 59.2
click at [111, 176] on input "text" at bounding box center [138, 175] width 144 height 31
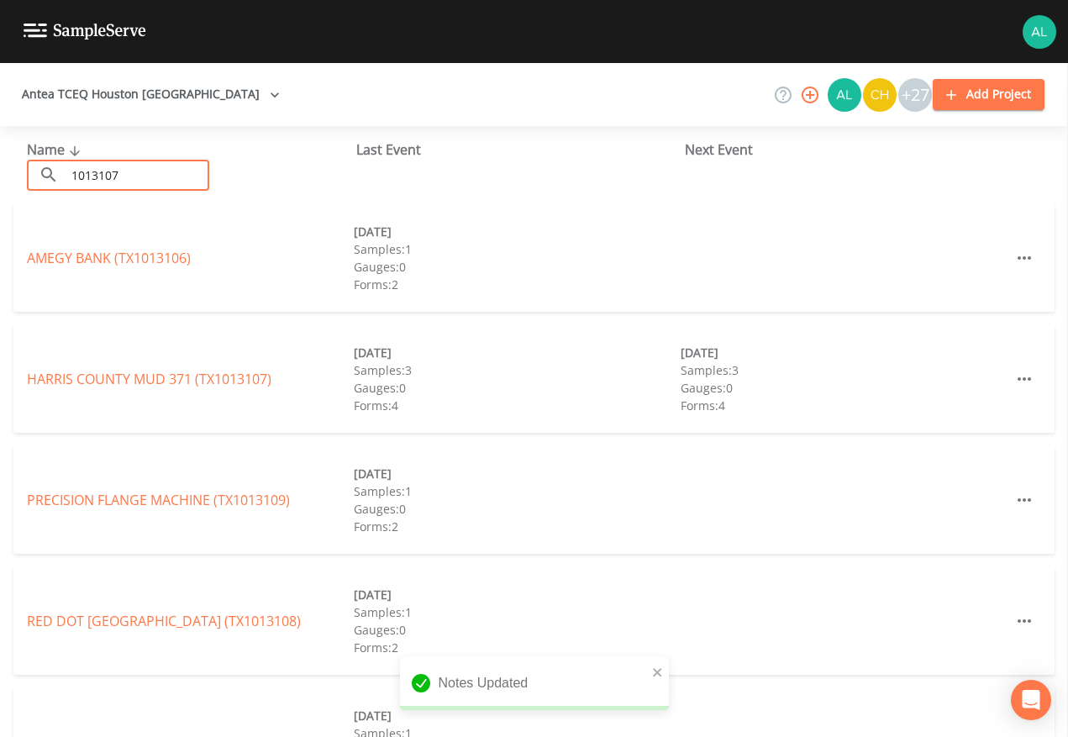
type input "1013107"
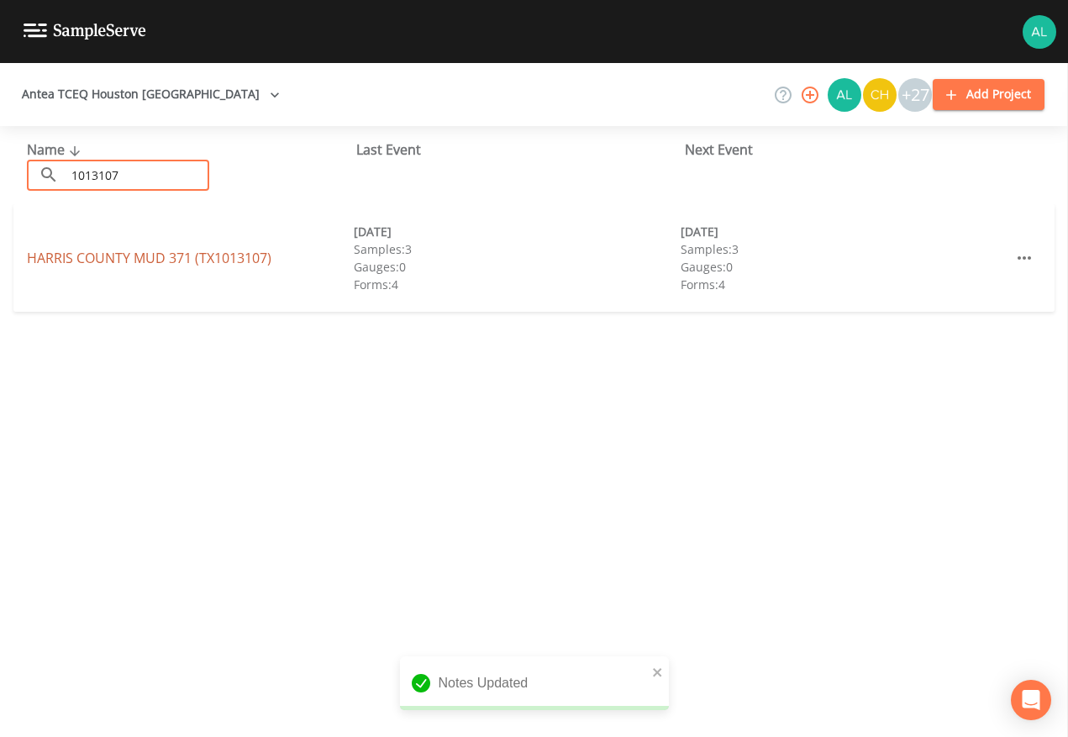
click at [131, 258] on link "[GEOGRAPHIC_DATA] 371 (TX1013107)" at bounding box center [149, 258] width 245 height 18
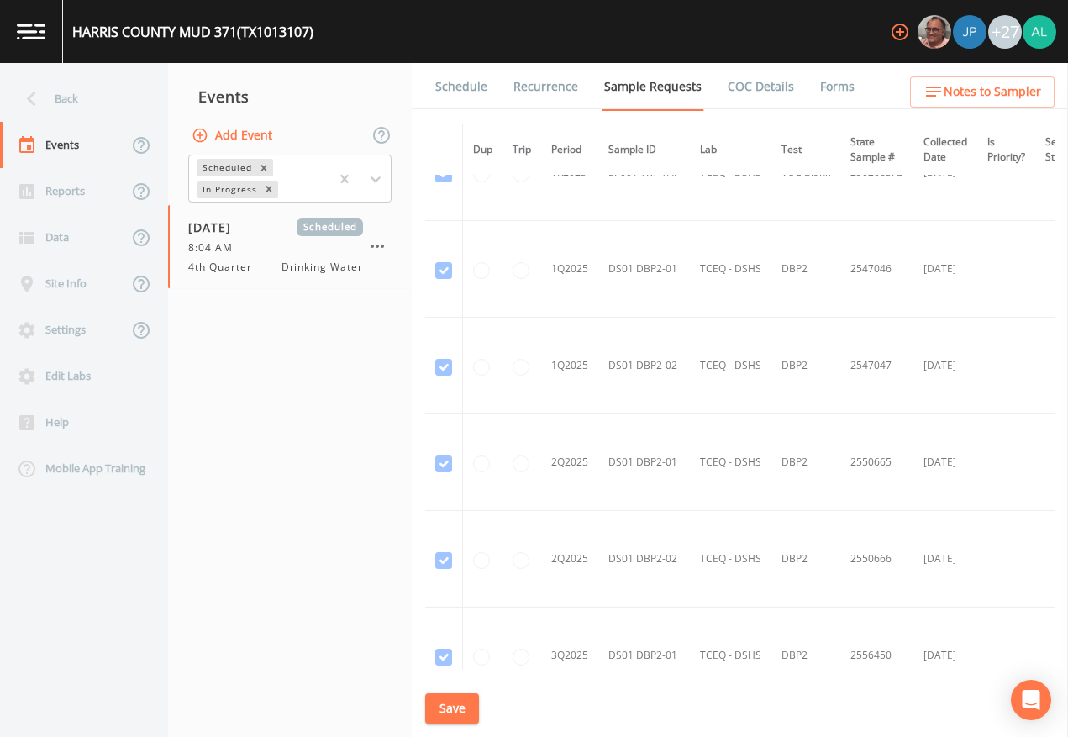
scroll to position [2658, 0]
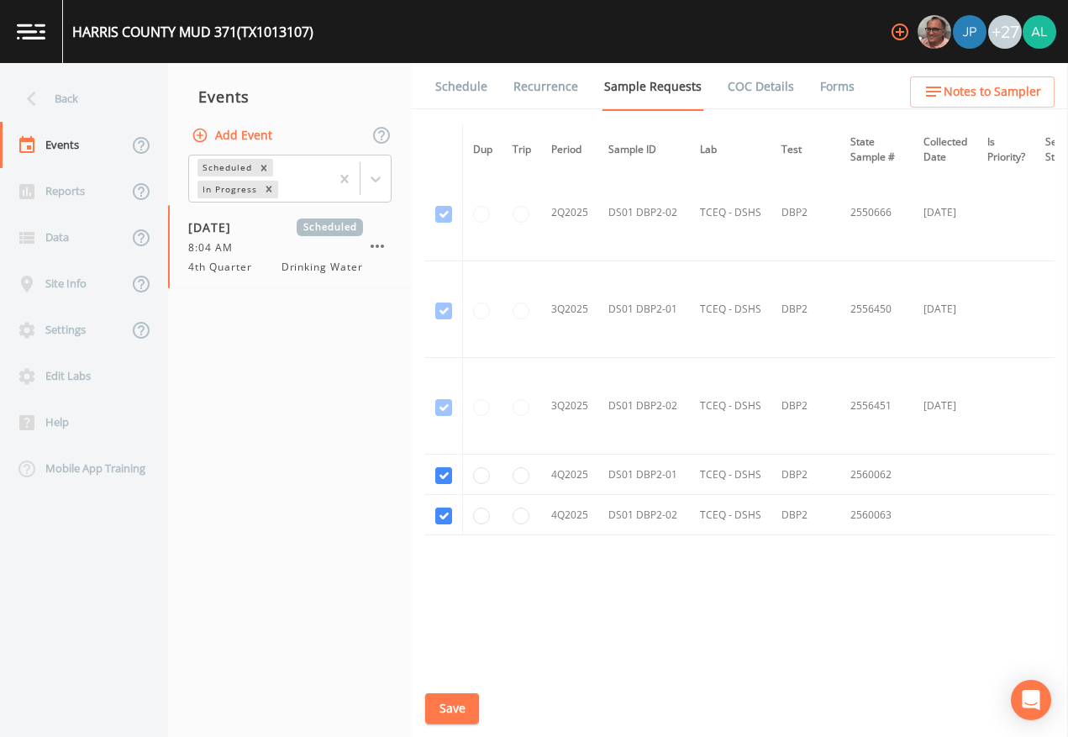
click at [459, 87] on link "Schedule" at bounding box center [461, 86] width 57 height 47
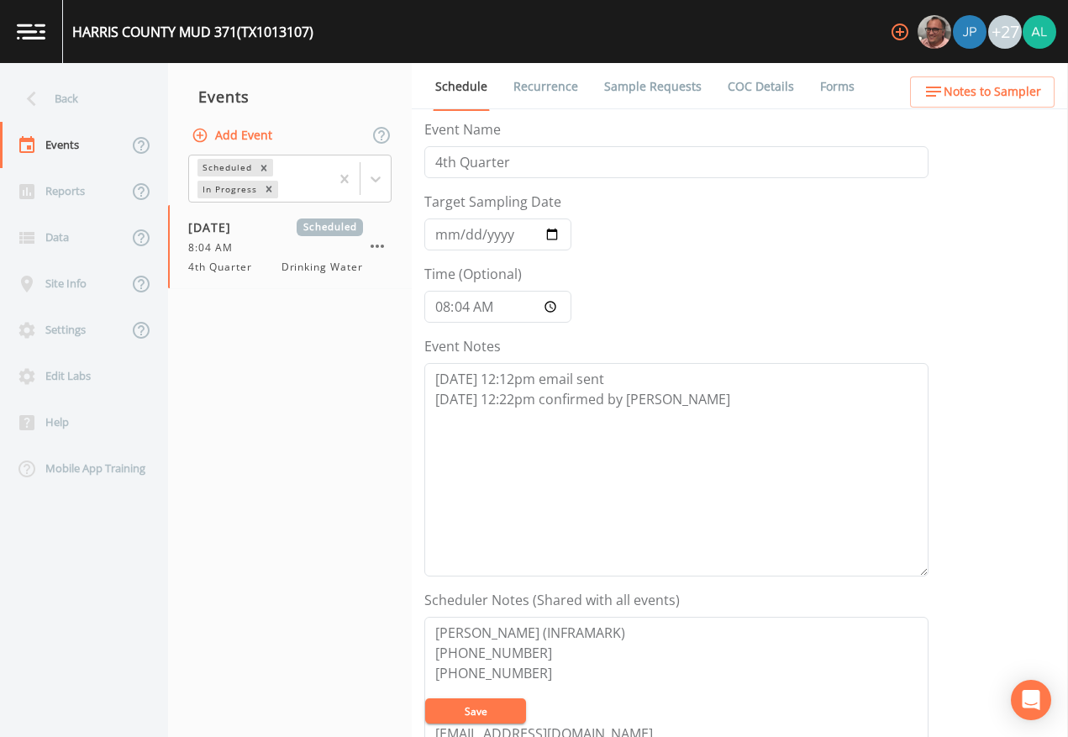
scroll to position [449, 0]
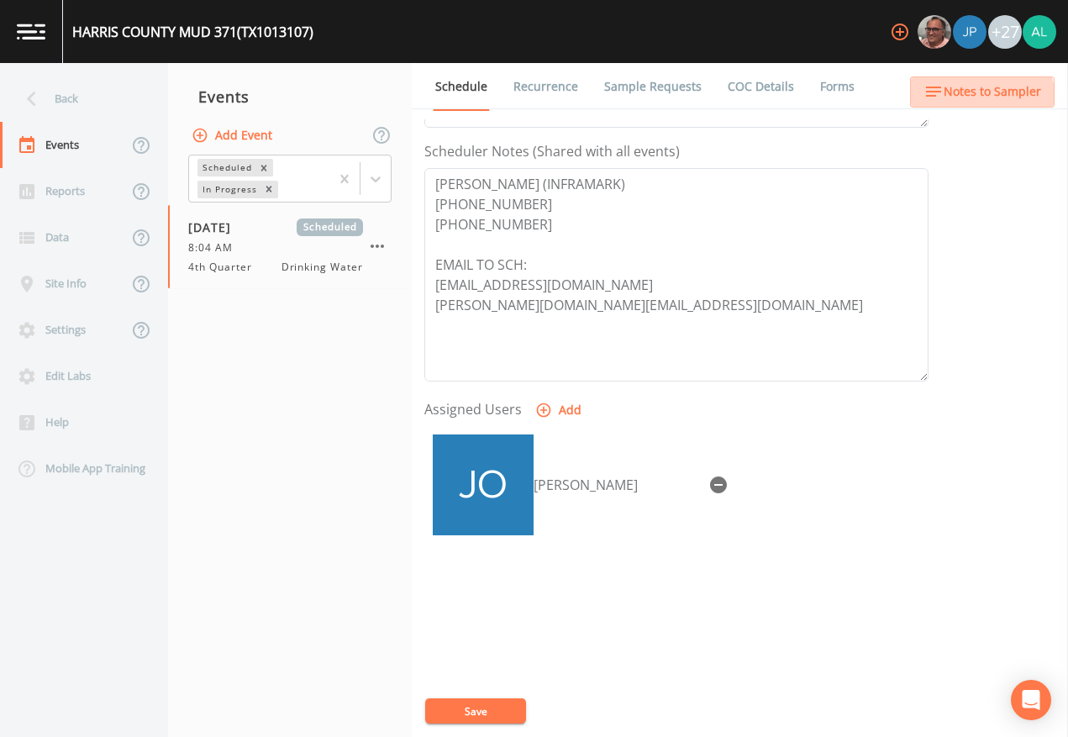
click at [970, 101] on span "Notes to Sampler" at bounding box center [993, 92] width 98 height 21
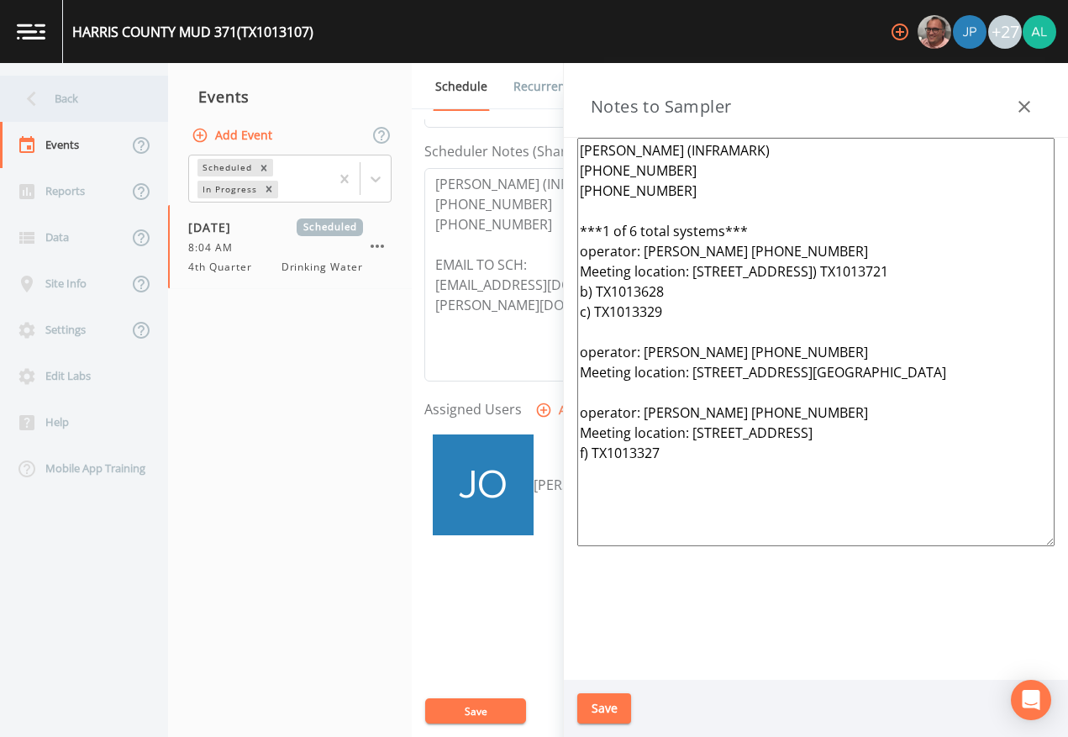
click at [67, 92] on div "Back" at bounding box center [75, 99] width 151 height 46
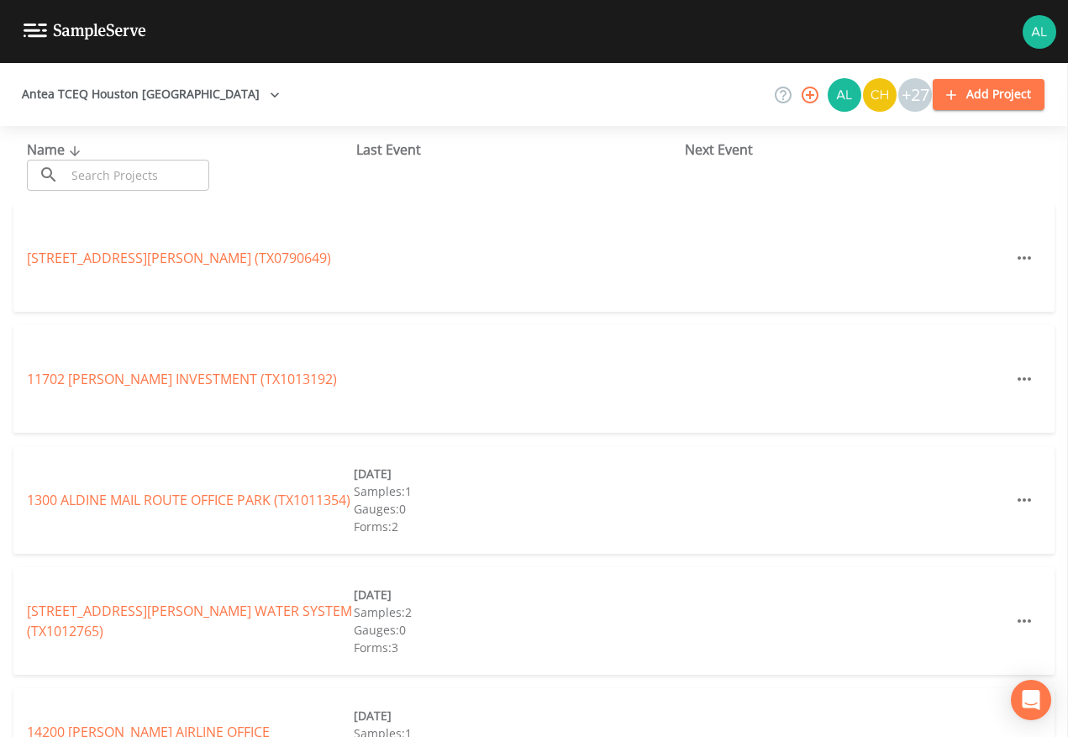
click at [125, 167] on input "text" at bounding box center [138, 175] width 144 height 31
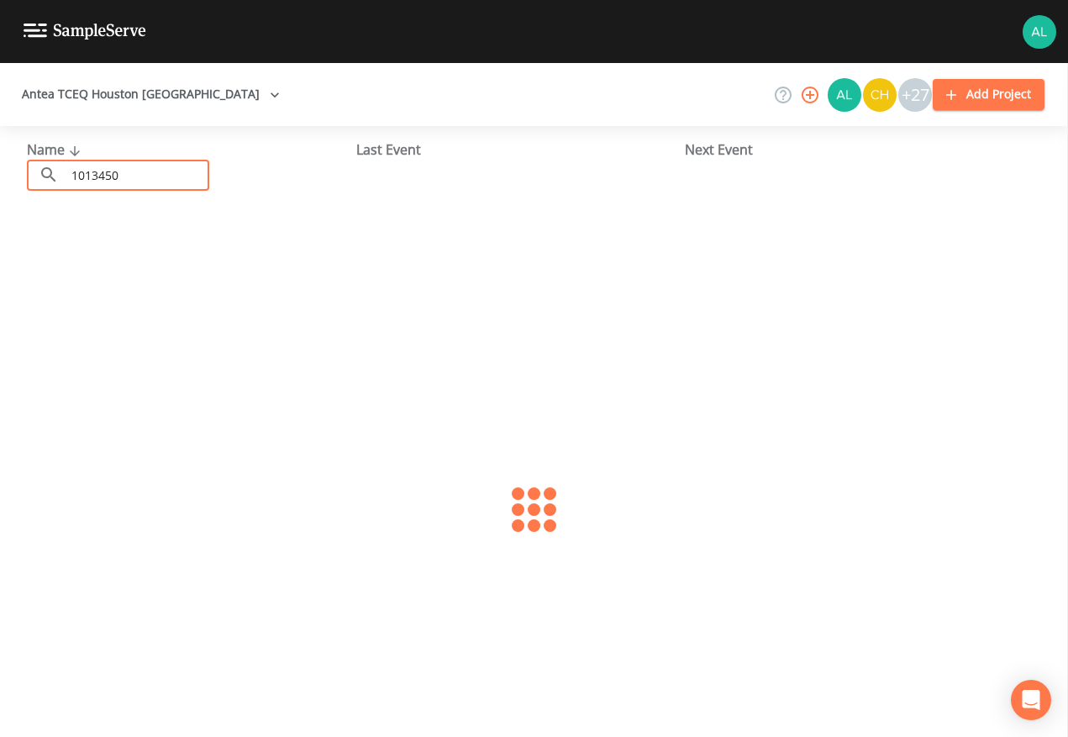
type input "1013450"
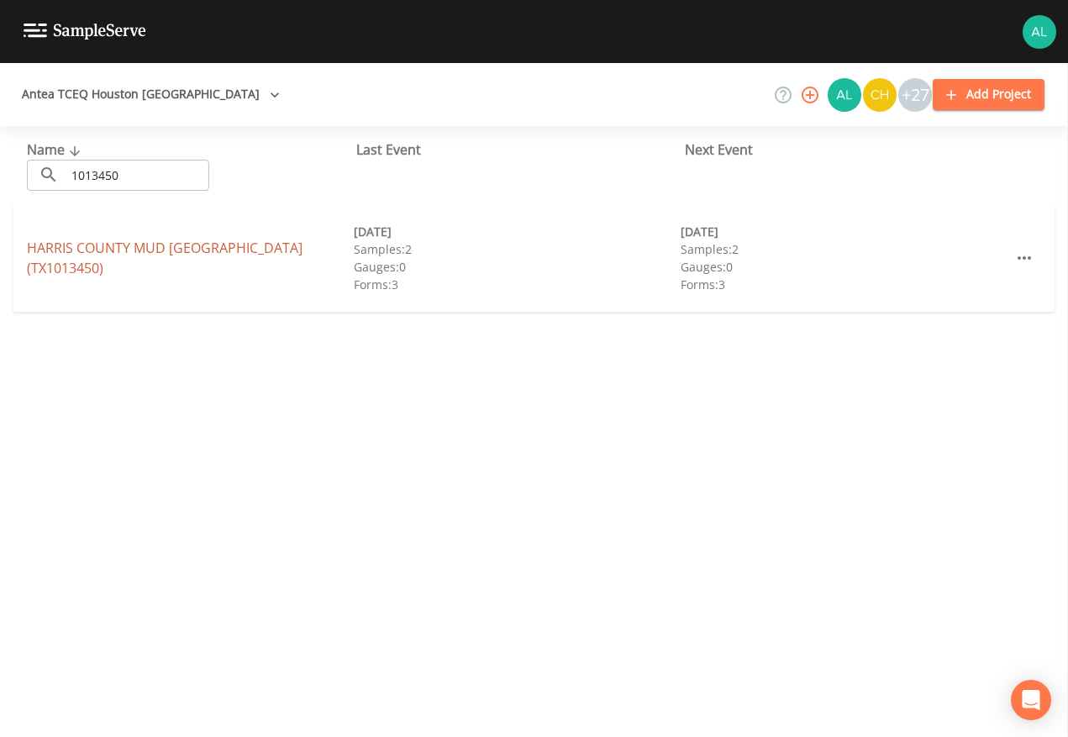
click at [111, 245] on link "HARRIS COUNTY MUD [GEOGRAPHIC_DATA])" at bounding box center [165, 258] width 276 height 39
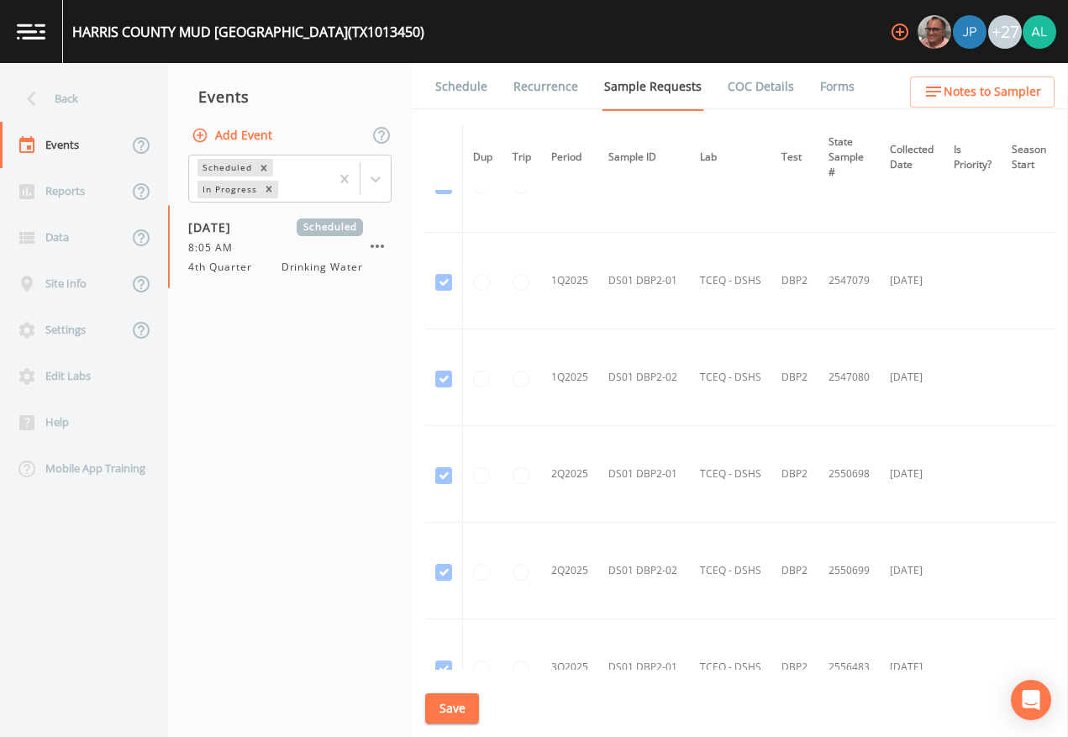
scroll to position [1287, 0]
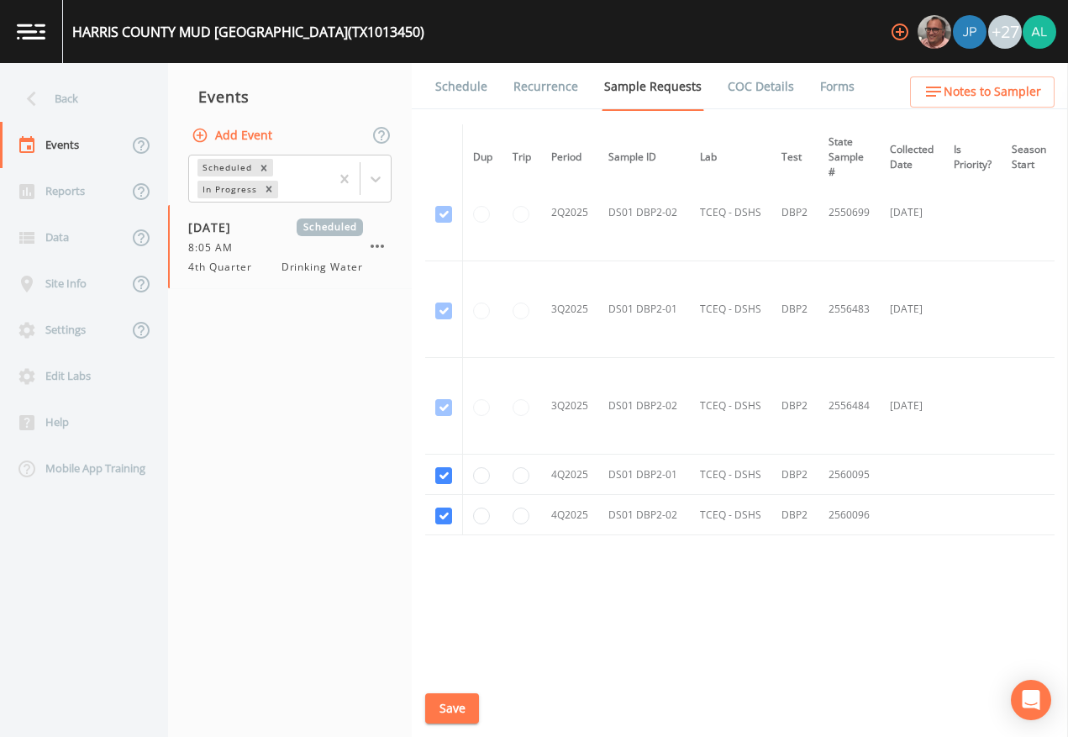
click at [461, 87] on link "Schedule" at bounding box center [461, 86] width 57 height 47
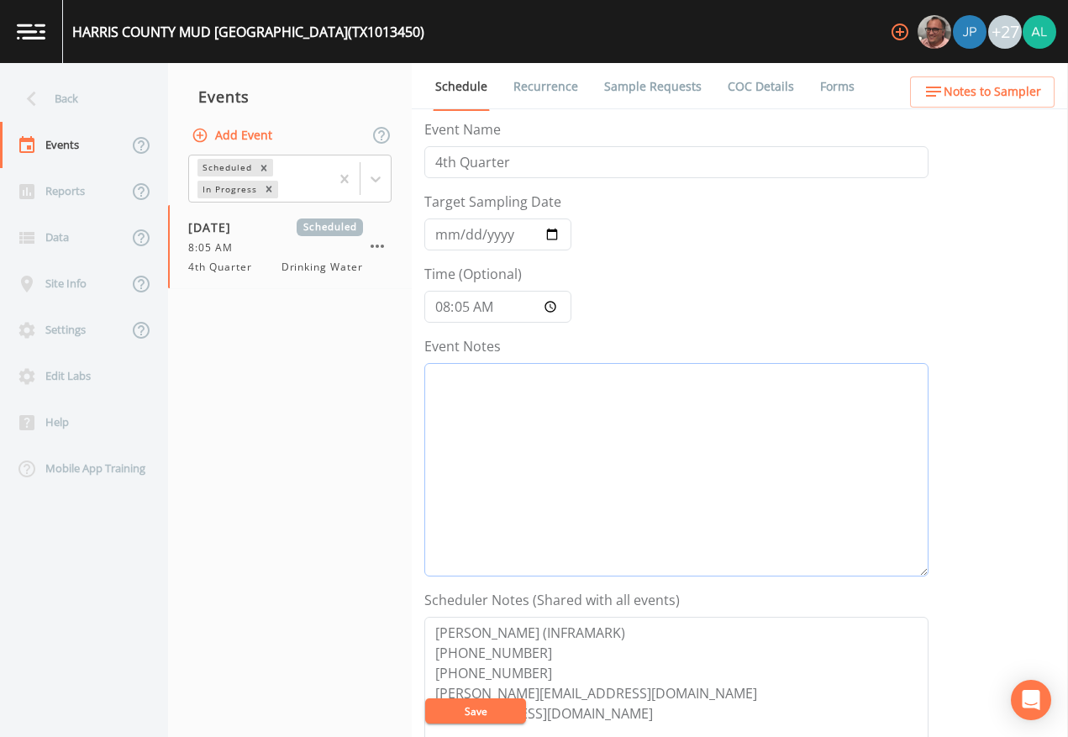
drag, startPoint x: 605, startPoint y: 373, endPoint x: 568, endPoint y: 384, distance: 38.6
click at [605, 378] on textarea "Event Notes" at bounding box center [676, 470] width 504 height 214
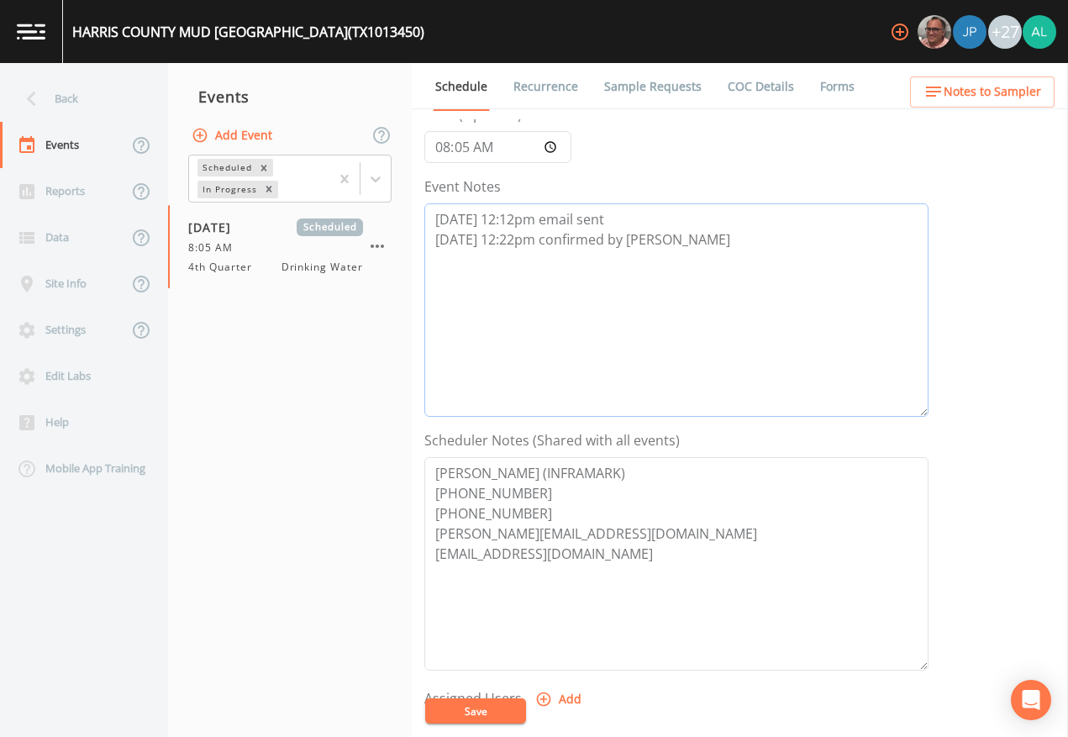
scroll to position [420, 0]
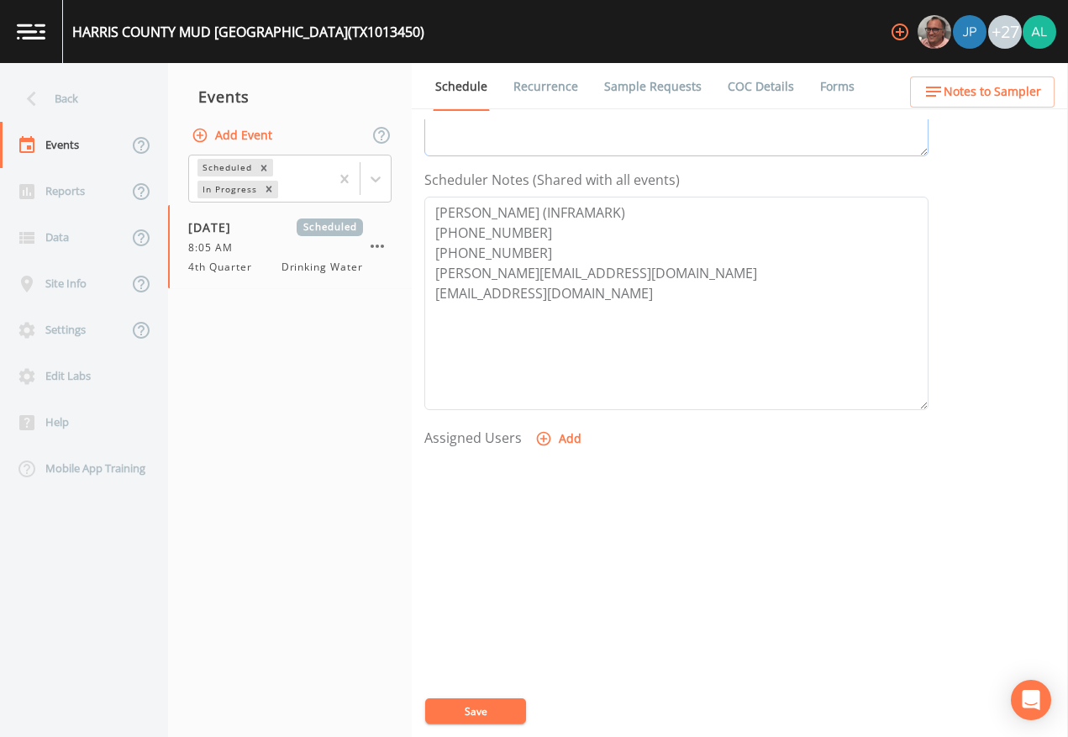
type textarea "[DATE] 12:12pm email sent [DATE] 12:22pm confirmed by [PERSON_NAME]"
click at [553, 443] on button "Add" at bounding box center [560, 439] width 56 height 31
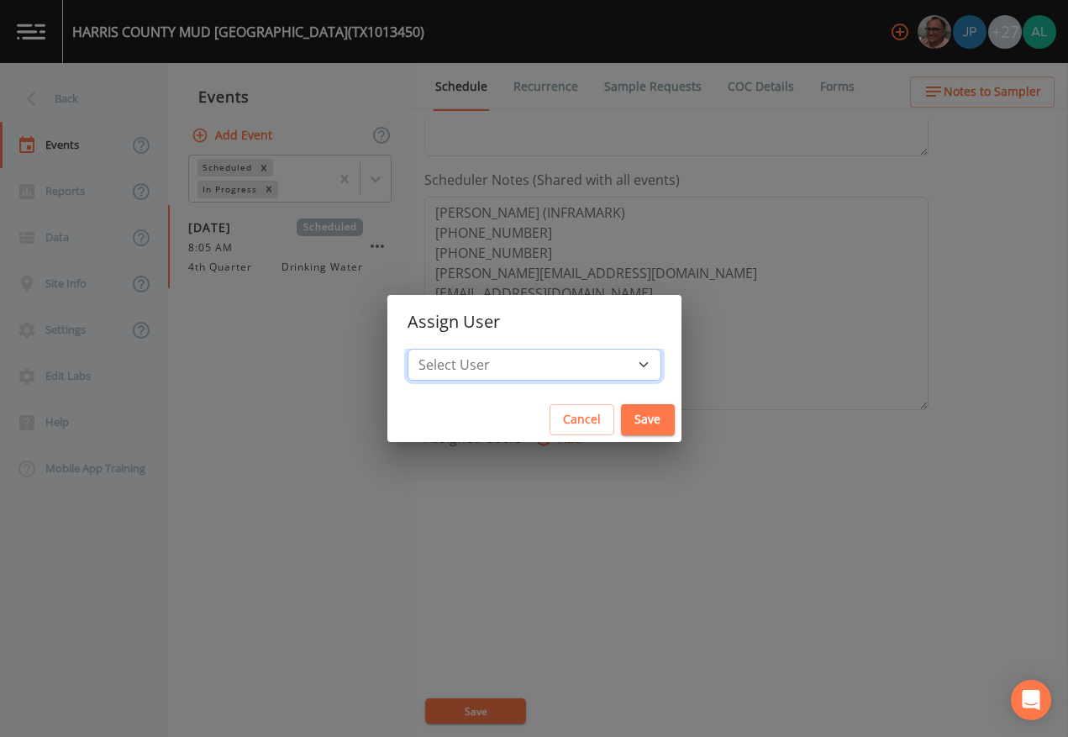
click at [496, 357] on select "Select User [PERSON_NAME] [PERSON_NAME] [PERSON_NAME] Lorinzia [PERSON_NAME] [P…" at bounding box center [535, 365] width 254 height 32
select select "37eecc1f-c5fe-476e-b72b-30cfa15dcfe6"
click at [445, 349] on select "Select User [PERSON_NAME] [PERSON_NAME] [PERSON_NAME] Lorinzia [PERSON_NAME] [P…" at bounding box center [535, 365] width 254 height 32
drag, startPoint x: 613, startPoint y: 391, endPoint x: 610, endPoint y: 404, distance: 13.7
click at [613, 395] on div "Select User [PERSON_NAME] [PERSON_NAME] [PERSON_NAME] Lorinzia [PERSON_NAME] [P…" at bounding box center [534, 373] width 294 height 49
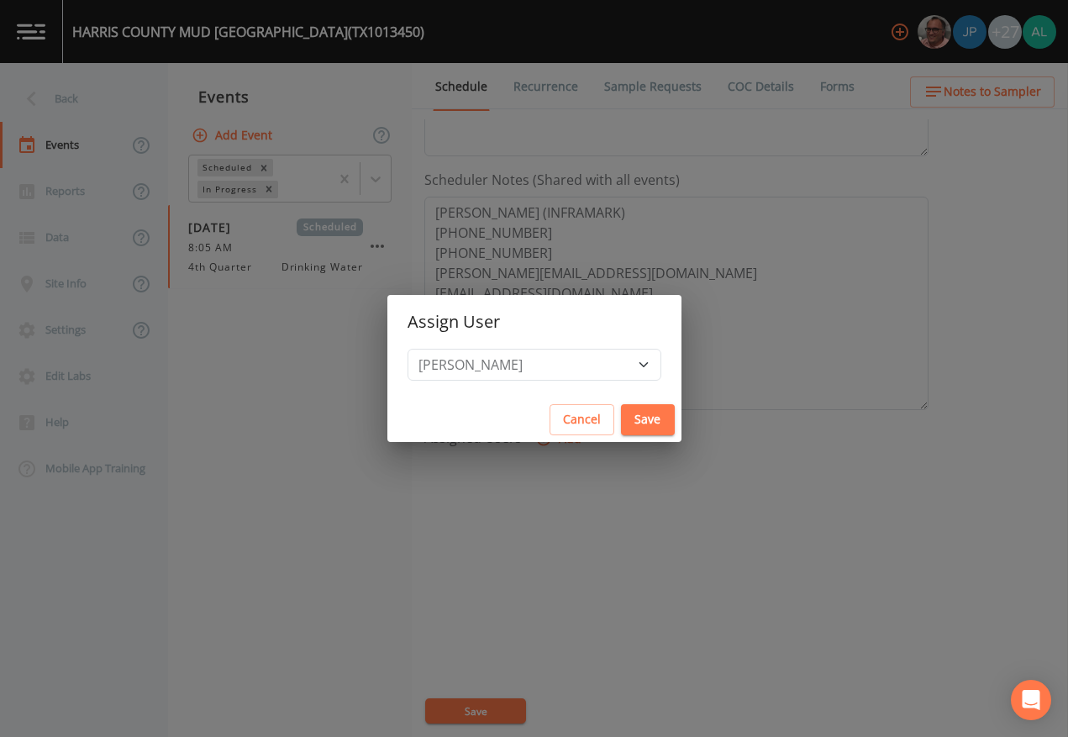
click at [621, 414] on button "Save" at bounding box center [648, 419] width 54 height 31
select select
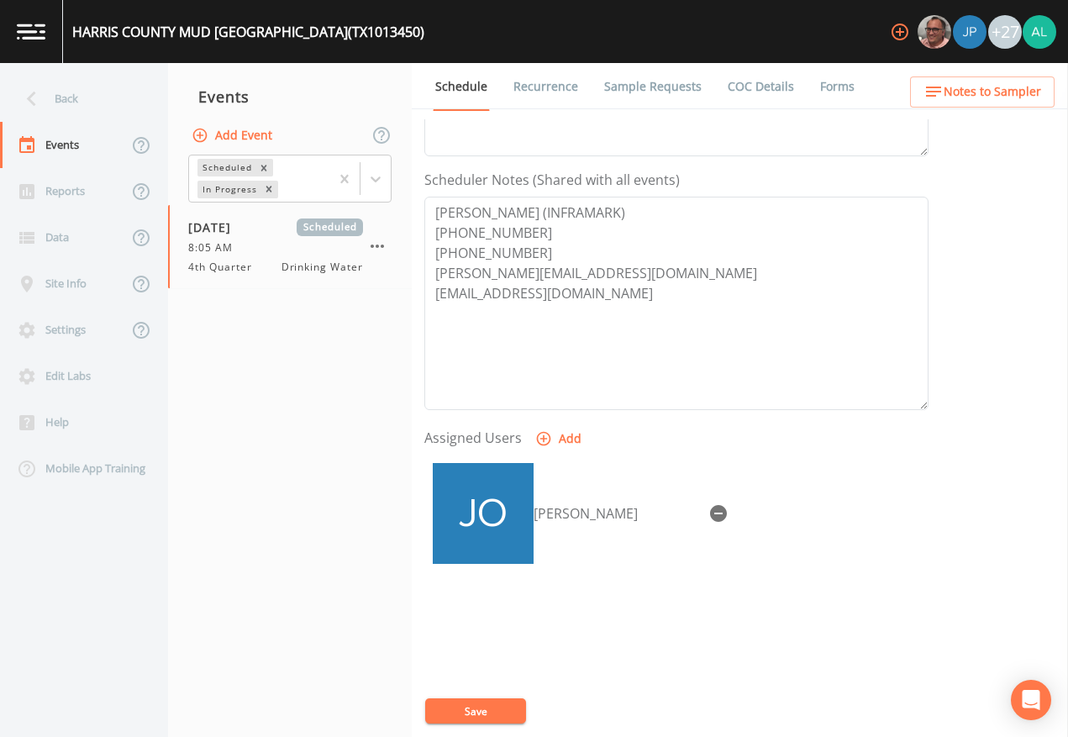
click at [461, 674] on button "Save" at bounding box center [475, 711] width 101 height 25
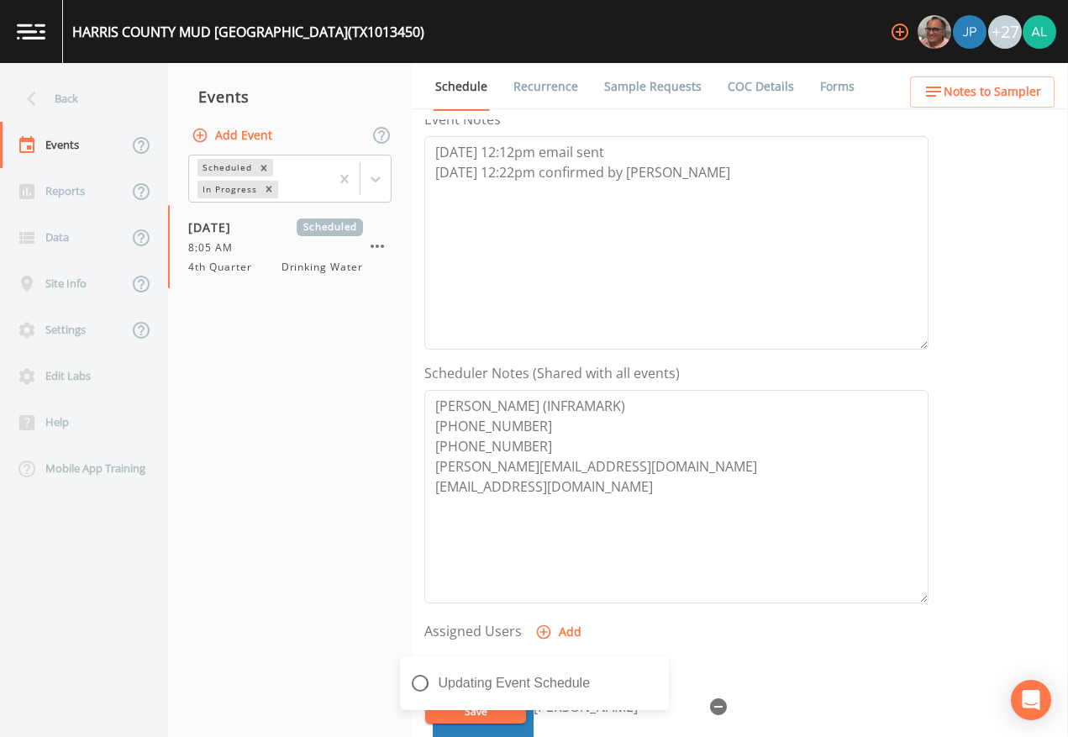
scroll to position [84, 0]
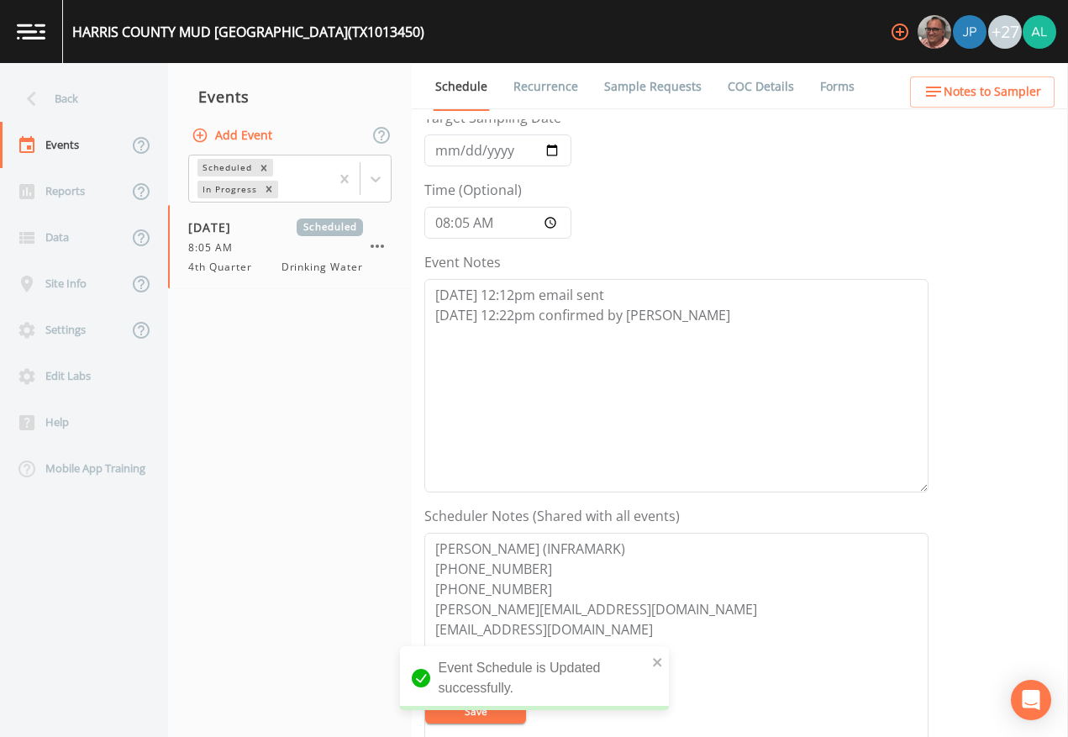
click at [998, 82] on span "Notes to Sampler" at bounding box center [993, 92] width 98 height 21
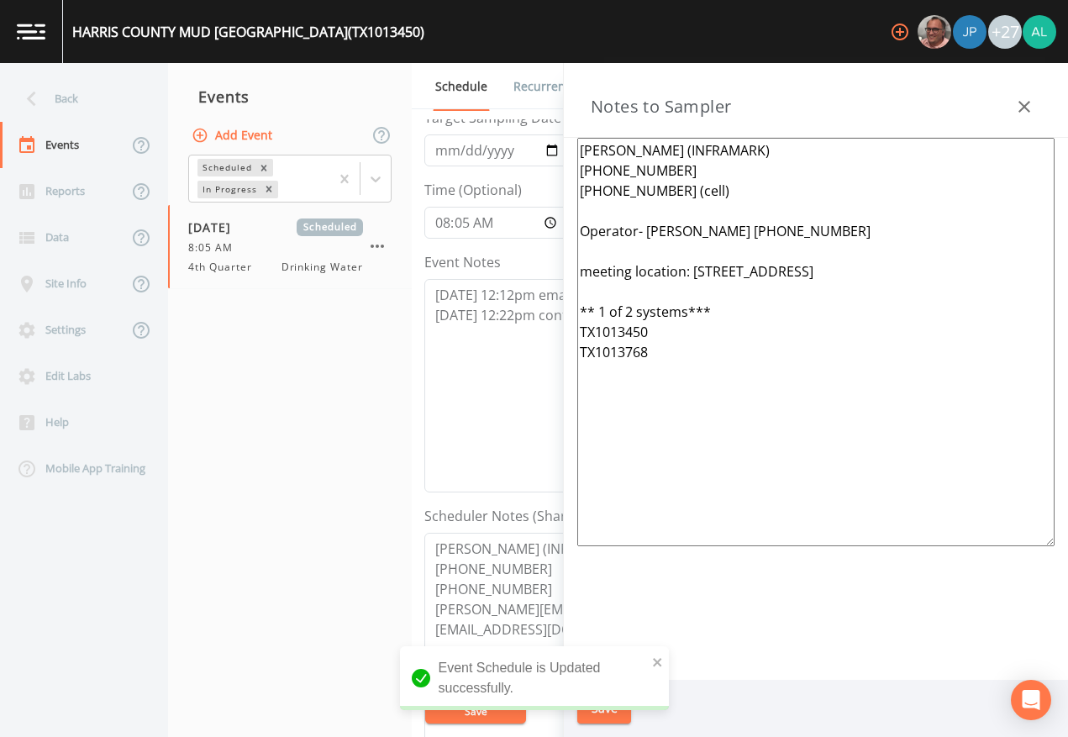
drag, startPoint x: 752, startPoint y: 413, endPoint x: 508, endPoint y: 113, distance: 386.5
click at [508, 113] on div "Back Events Reports Data Site Info Settings Edit Labs Help Mobile App Training …" at bounding box center [534, 400] width 1068 height 674
paste textarea "***1 of 6 total systems*** operator: [PERSON_NAME] [PHONE_NUMBER] Meeting locat…"
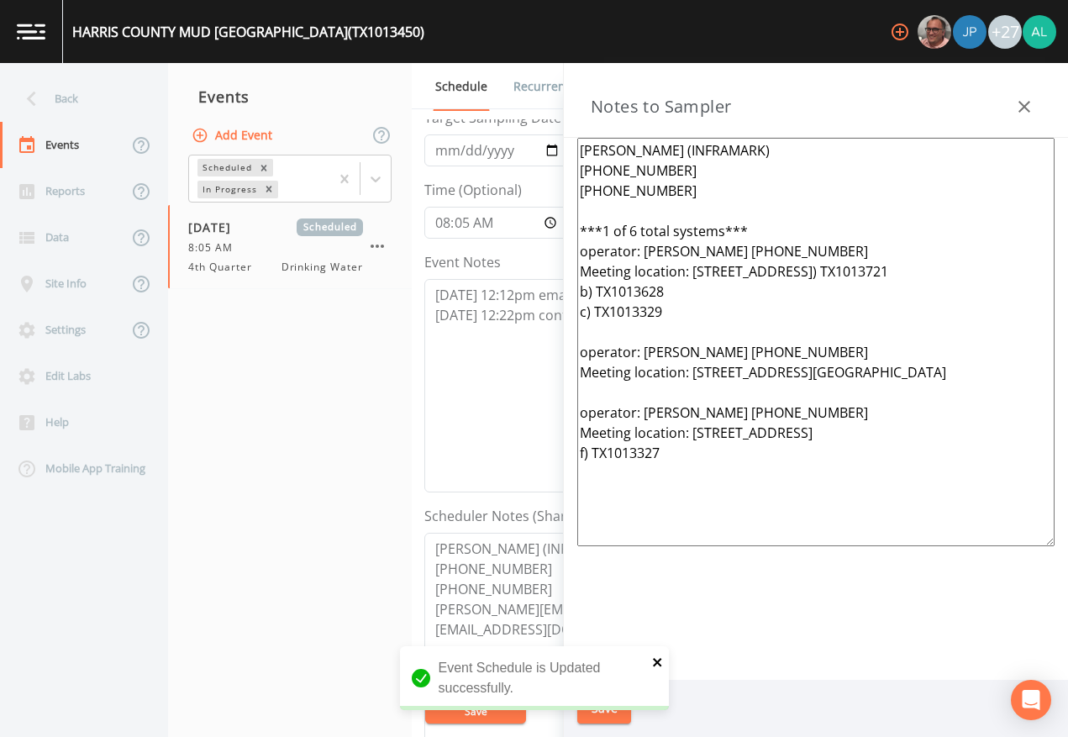
type textarea "[PERSON_NAME] (INFRAMARK) [PHONE_NUMBER] [PHONE_NUMBER] ***1 of 6 total systems…"
drag, startPoint x: 657, startPoint y: 660, endPoint x: 653, endPoint y: 672, distance: 12.5
click at [656, 660] on icon "close" at bounding box center [658, 662] width 12 height 13
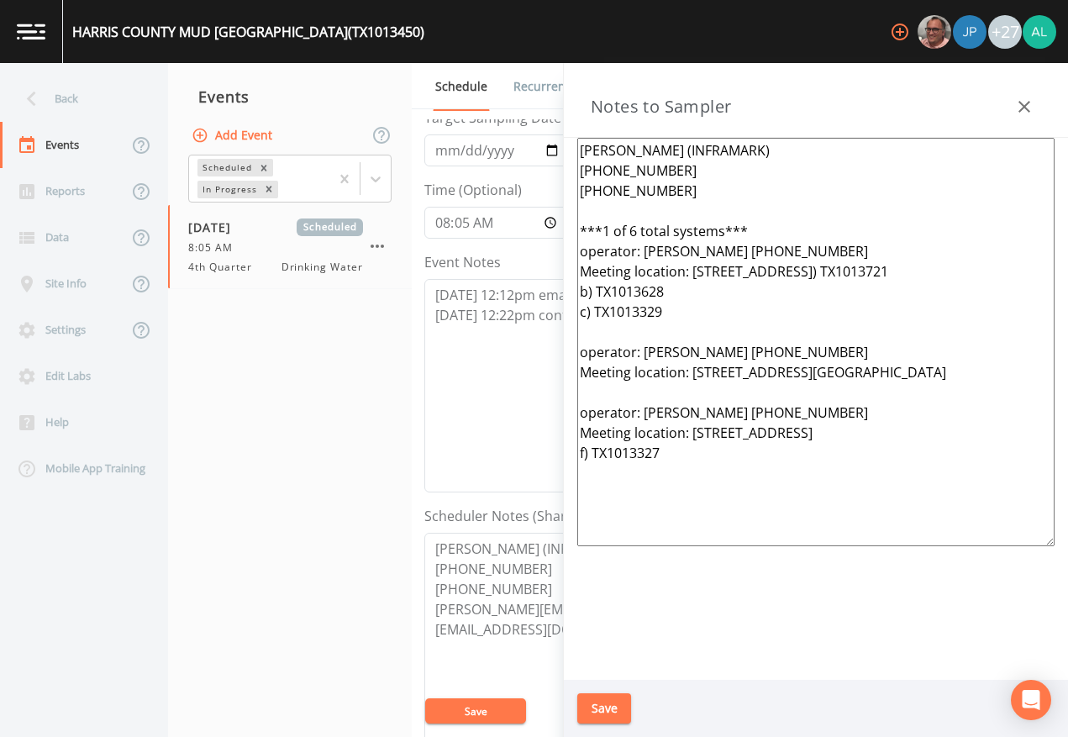
click at [625, 674] on div "Event Schedule is Updated successfully." at bounding box center [534, 684] width 269 height 77
click at [612, 674] on div "HARRIS COUNTY MUD [GEOGRAPHIC_DATA]) +27 Back Events Reports Data Site Info Set…" at bounding box center [534, 368] width 1068 height 737
click at [612, 674] on button "Save" at bounding box center [604, 708] width 54 height 31
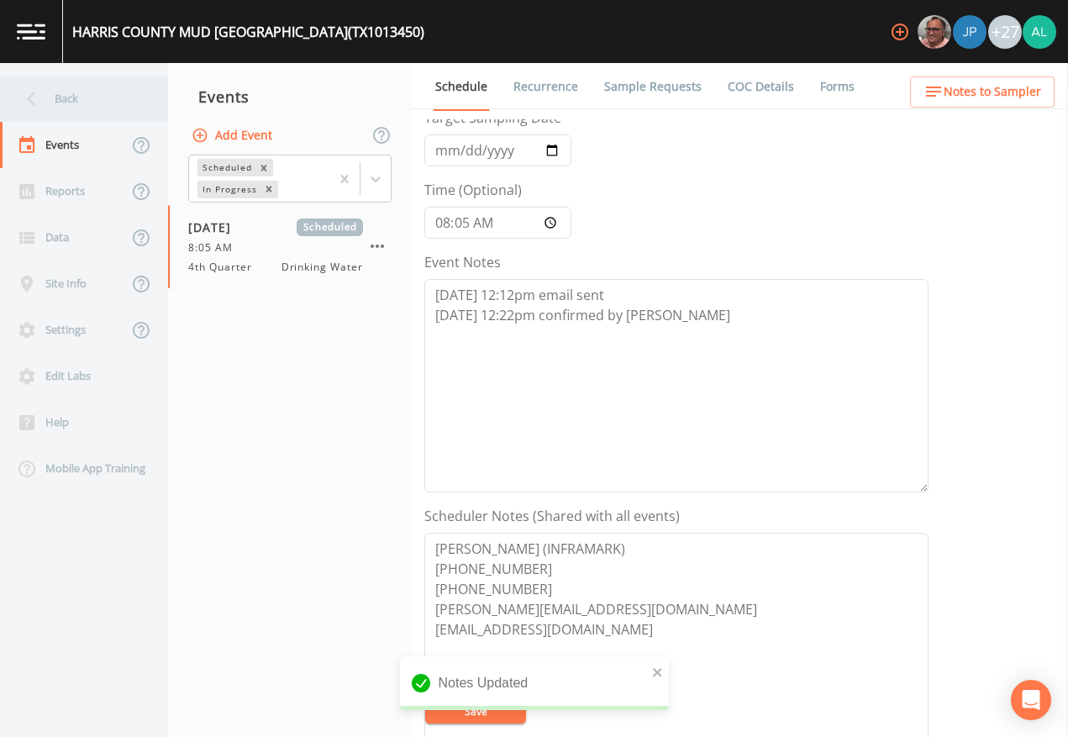
click at [78, 106] on div "Back" at bounding box center [75, 99] width 151 height 46
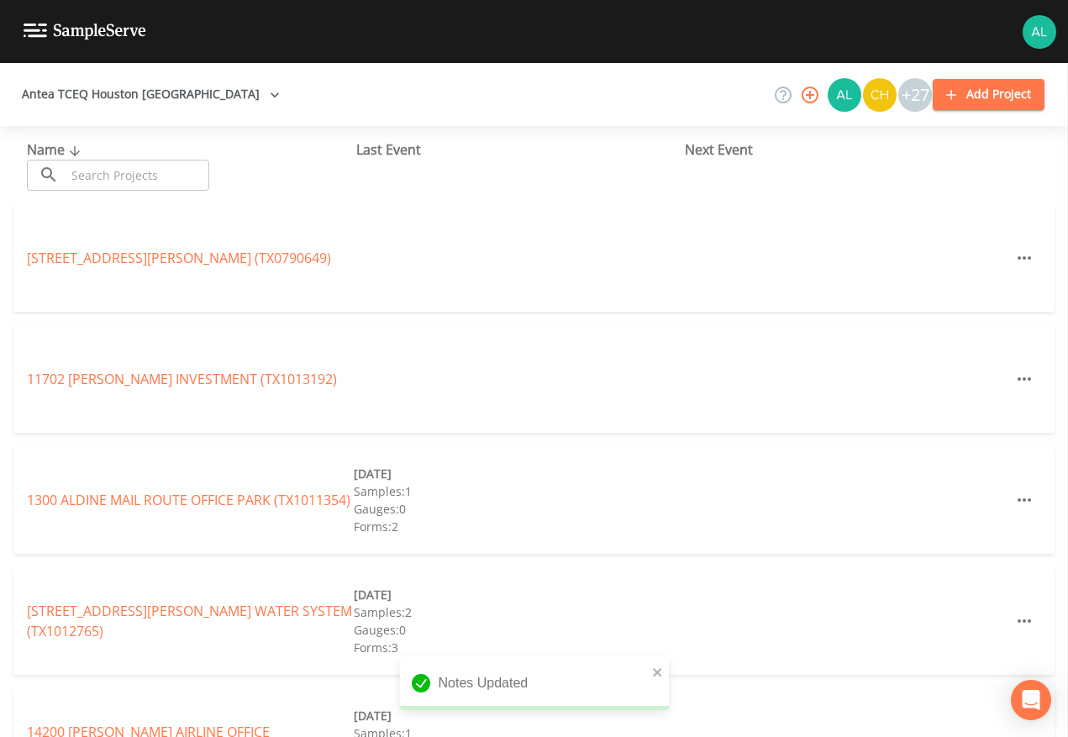
click at [102, 146] on div "Name ​ ​" at bounding box center [191, 165] width 329 height 51
click at [107, 169] on input "text" at bounding box center [138, 175] width 144 height 31
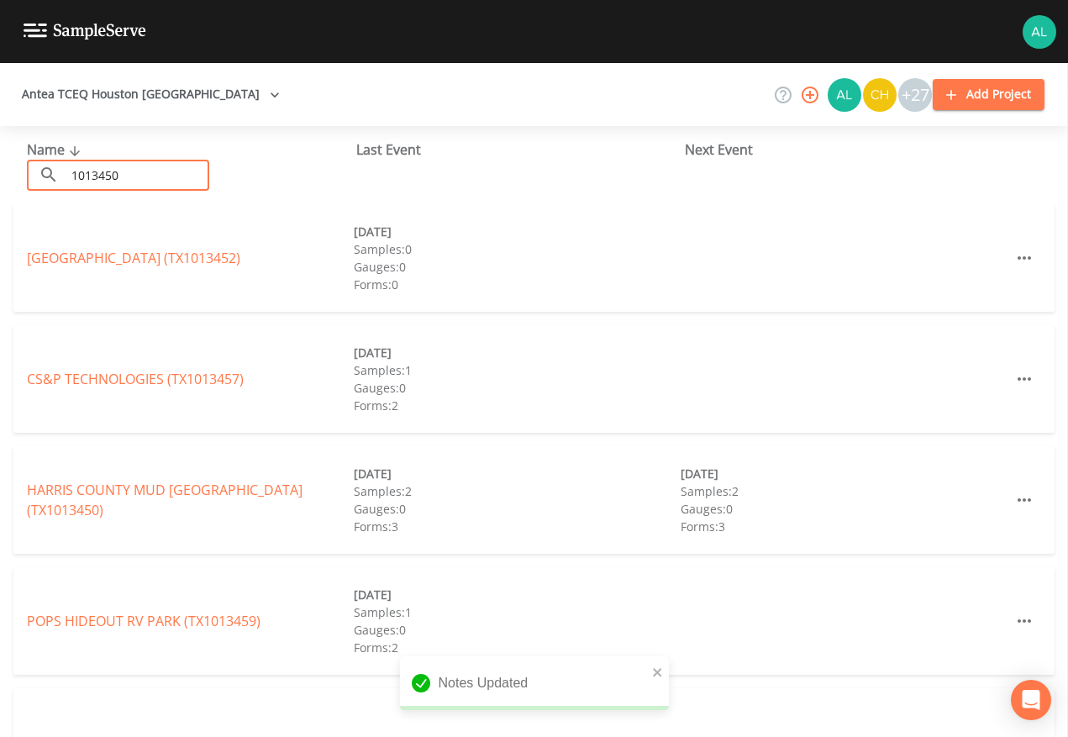
type input "1013450"
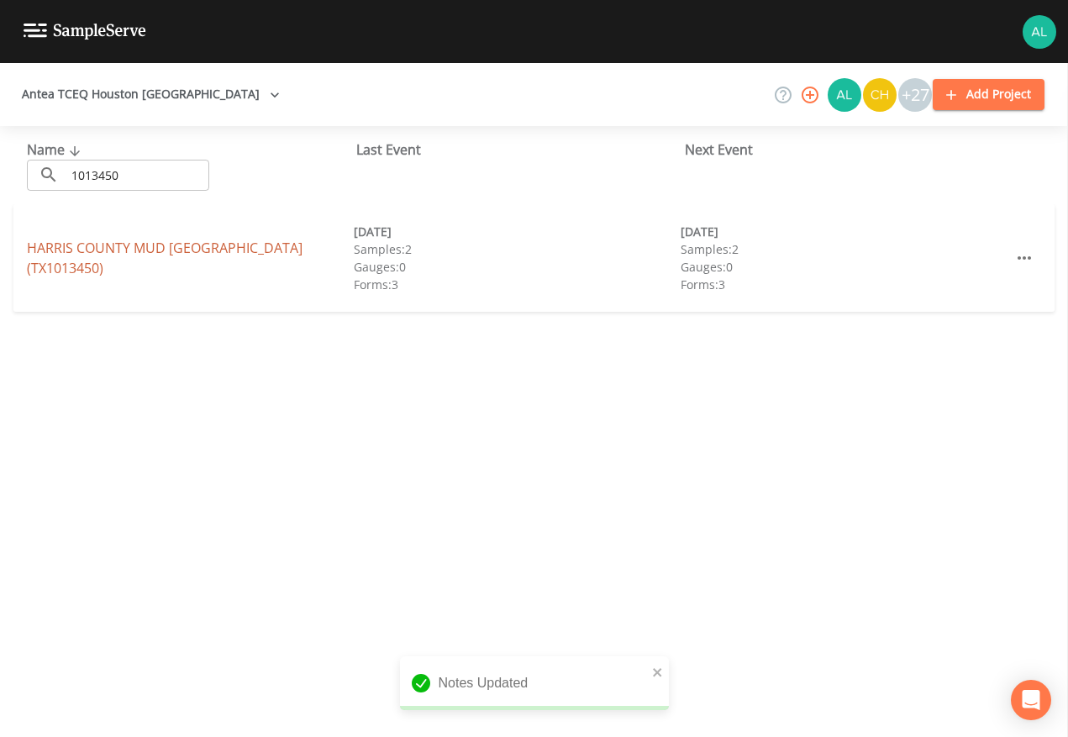
click at [166, 244] on link "HARRIS COUNTY MUD [GEOGRAPHIC_DATA])" at bounding box center [165, 258] width 276 height 39
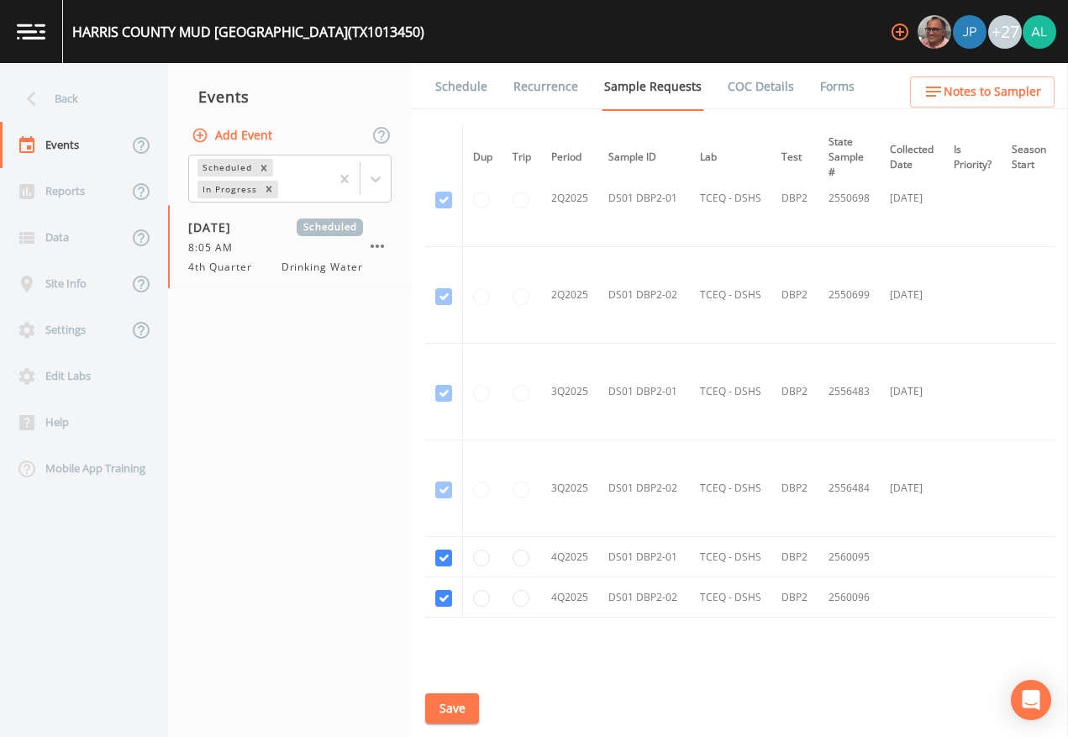
scroll to position [1287, 0]
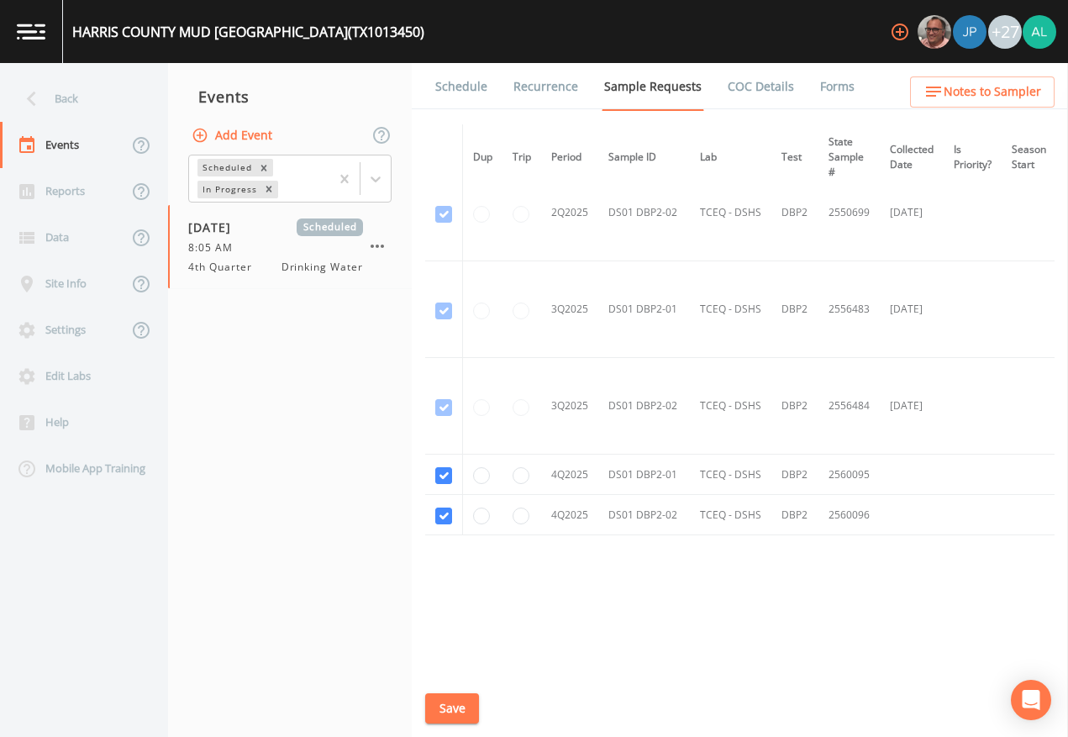
click at [465, 103] on link "Schedule" at bounding box center [461, 86] width 57 height 47
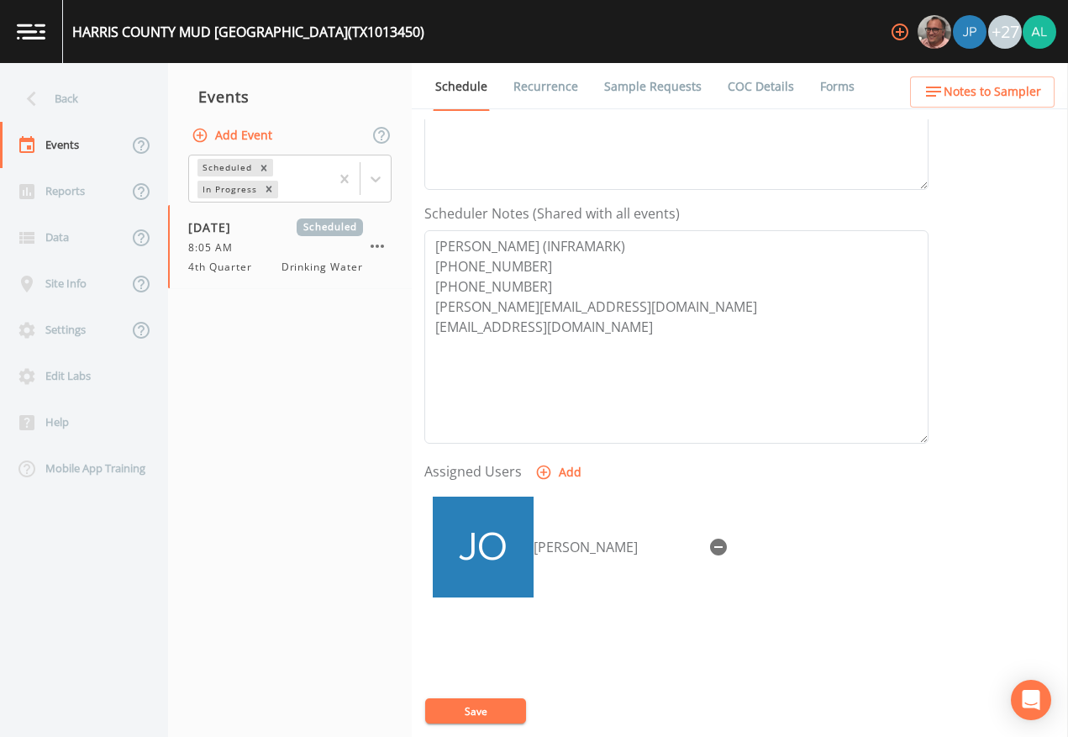
scroll to position [420, 0]
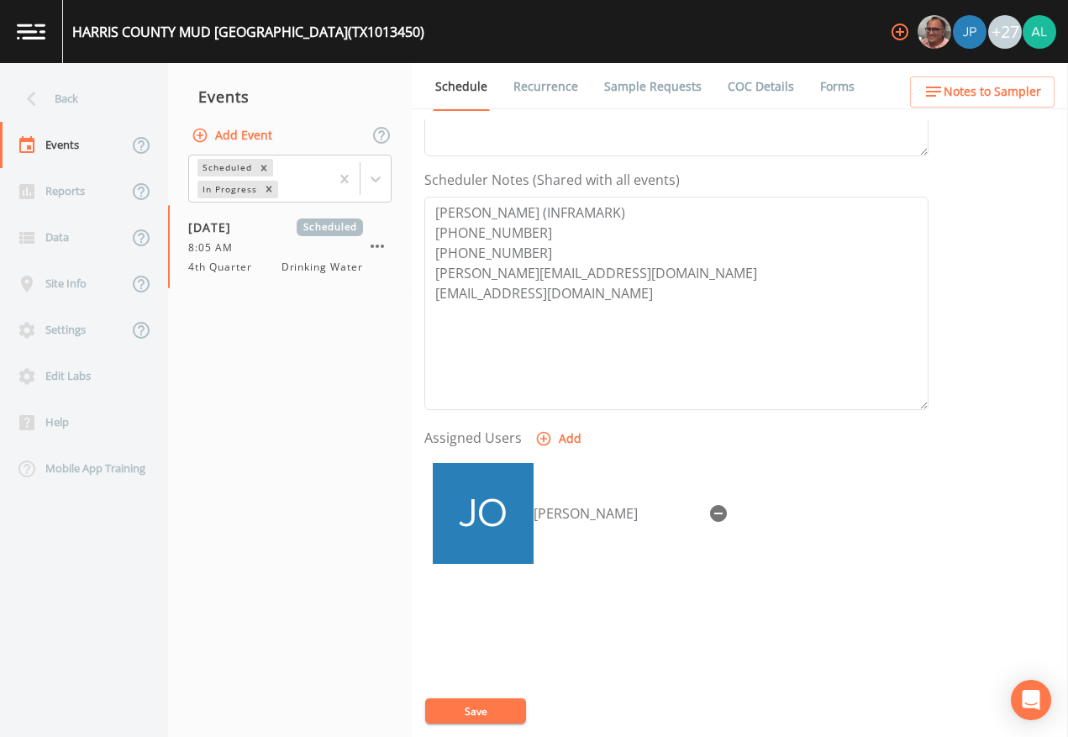
click at [955, 104] on button "Notes to Sampler" at bounding box center [982, 91] width 145 height 31
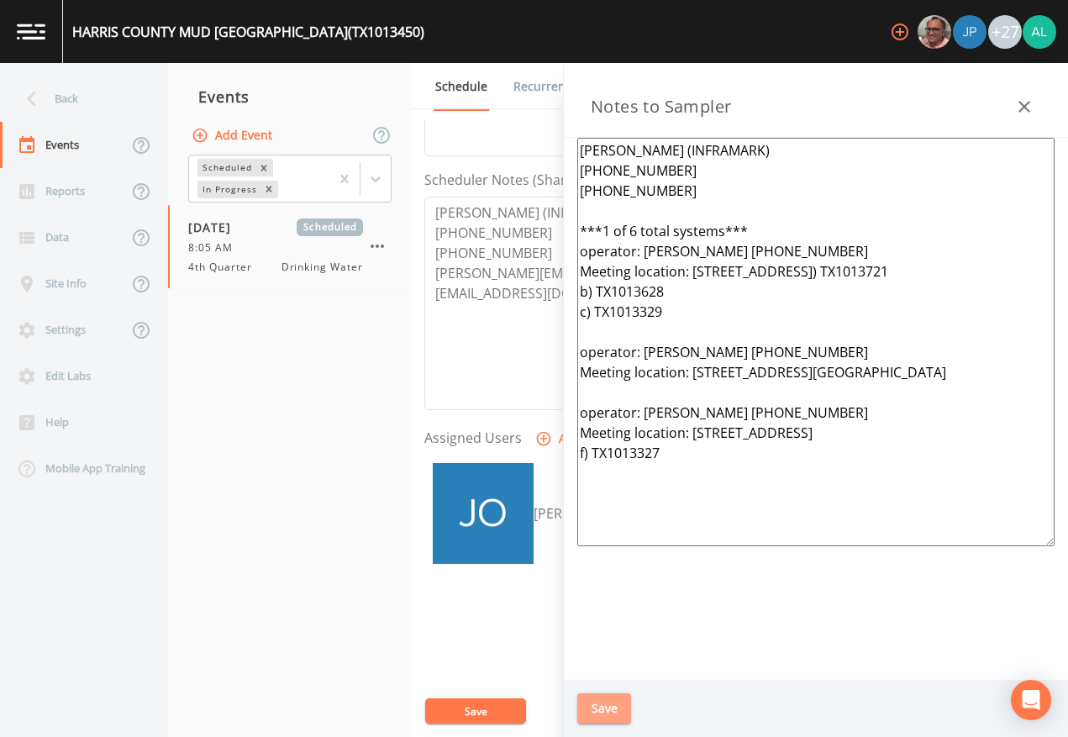
click at [579, 674] on button "Save" at bounding box center [604, 708] width 54 height 31
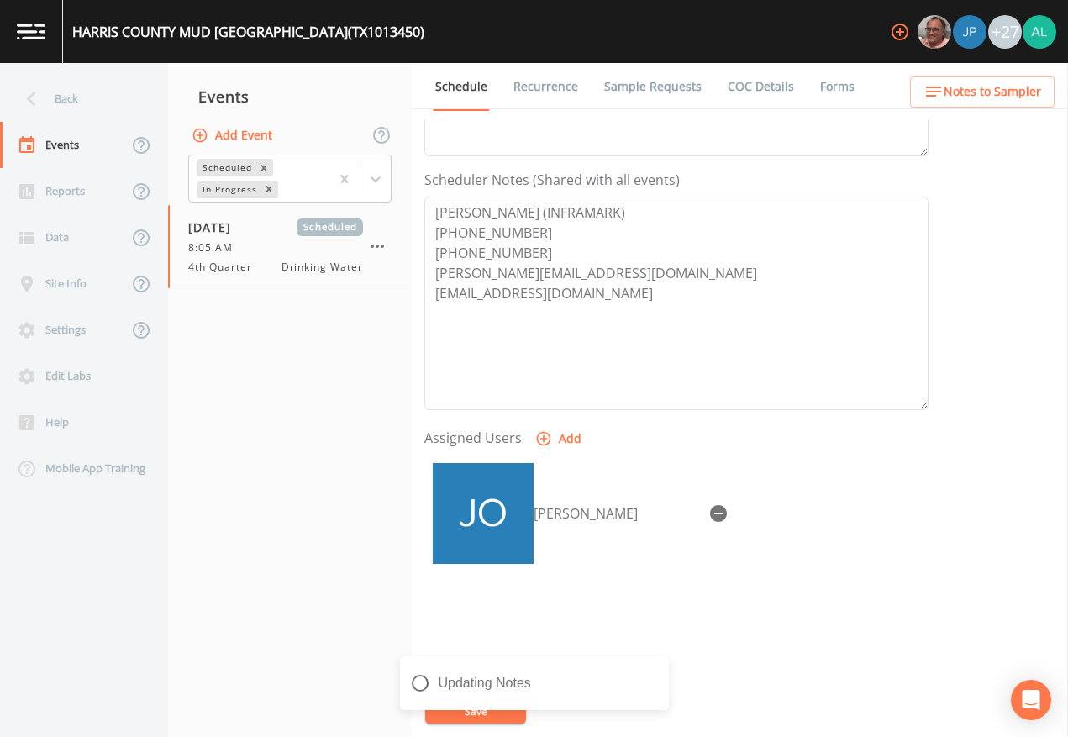
click at [503, 674] on div "Updating Notes" at bounding box center [534, 689] width 269 height 67
click at [65, 105] on div "Back" at bounding box center [75, 99] width 151 height 46
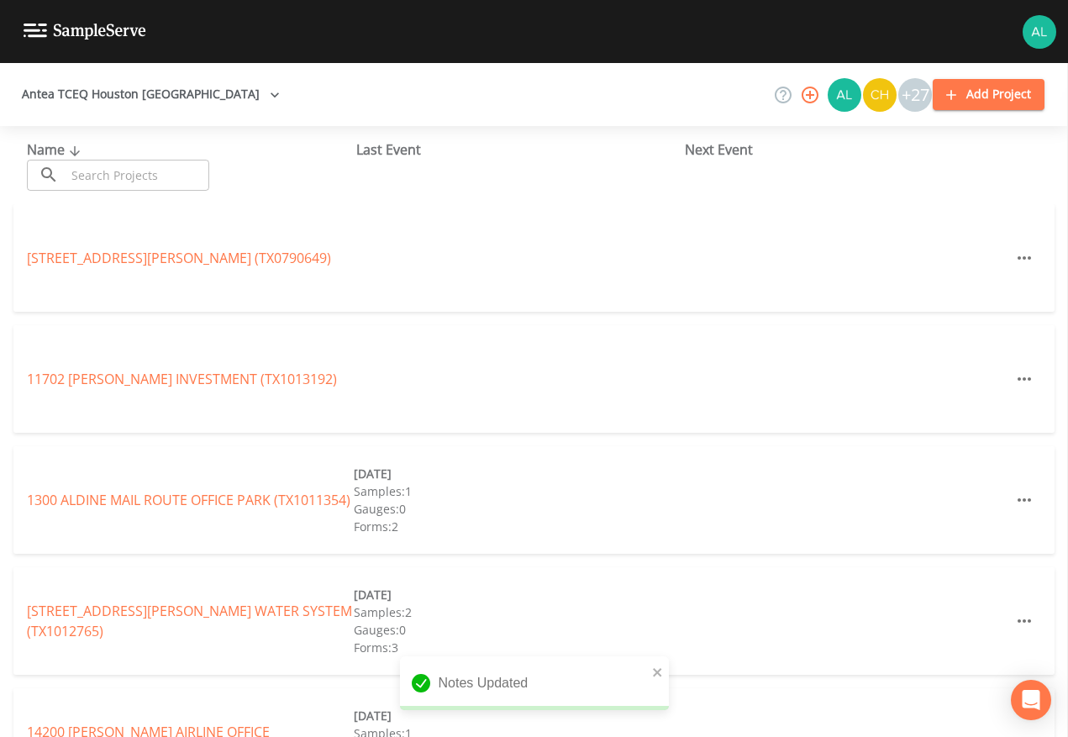
click at [146, 195] on div "Name ​ ​ Last Event Next Event" at bounding box center [534, 165] width 1068 height 78
click at [63, 166] on div "​ ​" at bounding box center [118, 175] width 182 height 31
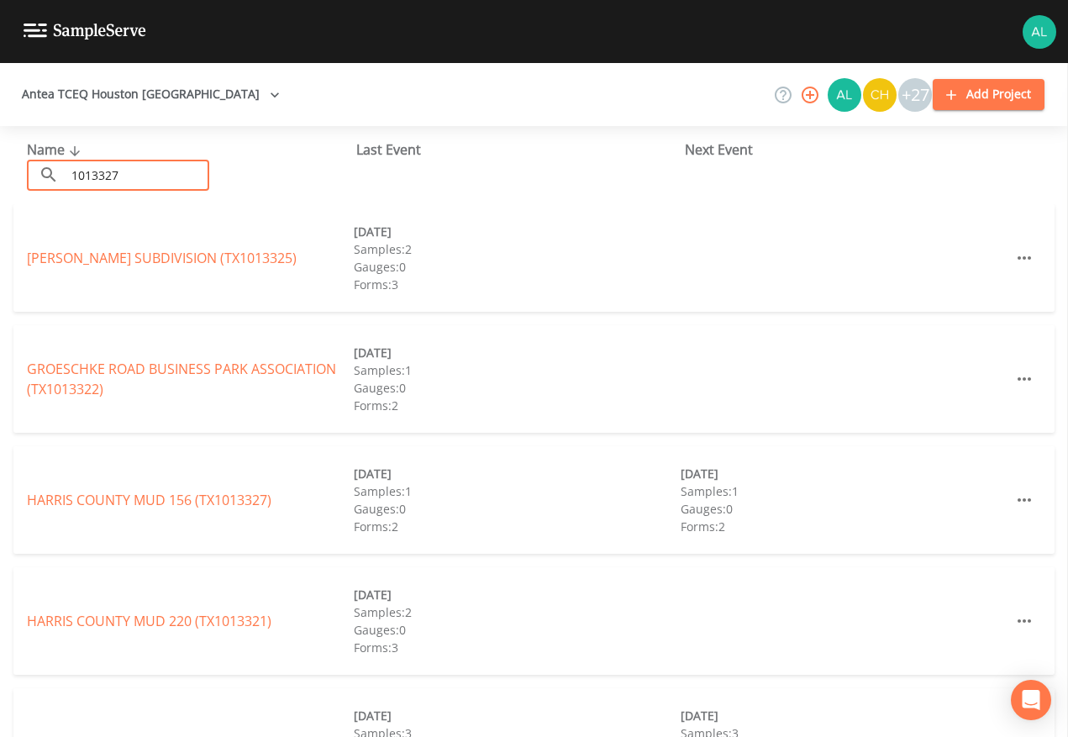
type input "1013327"
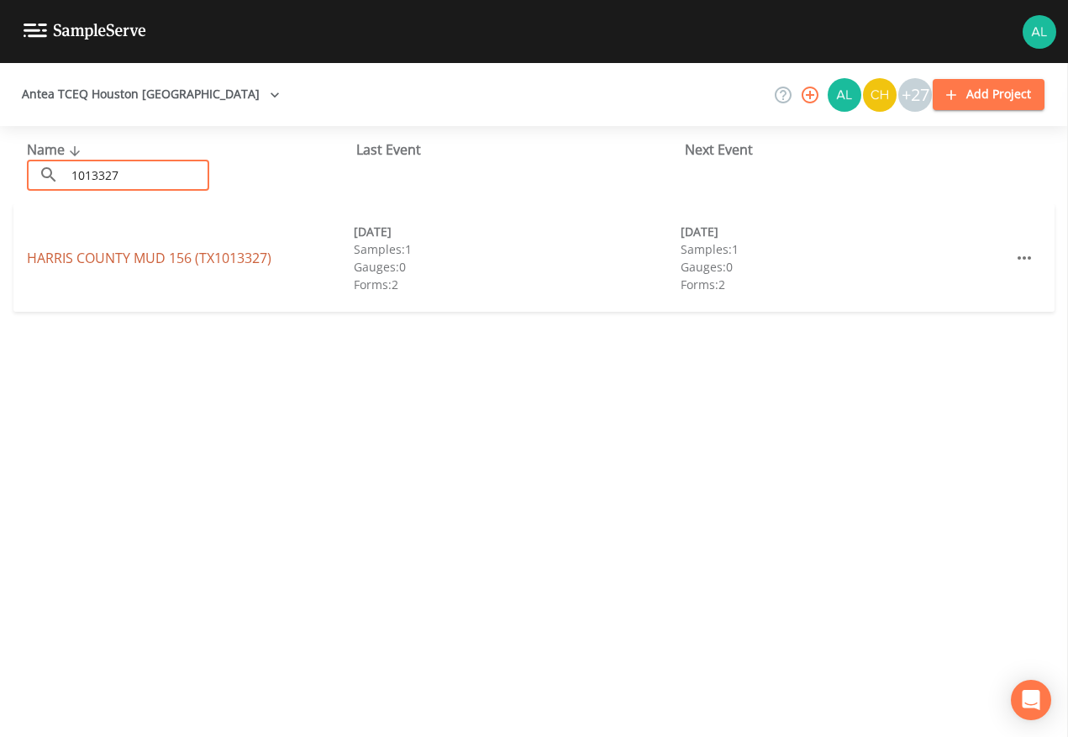
click at [94, 256] on link "[GEOGRAPHIC_DATA] 156 (TX1013327)" at bounding box center [149, 258] width 245 height 18
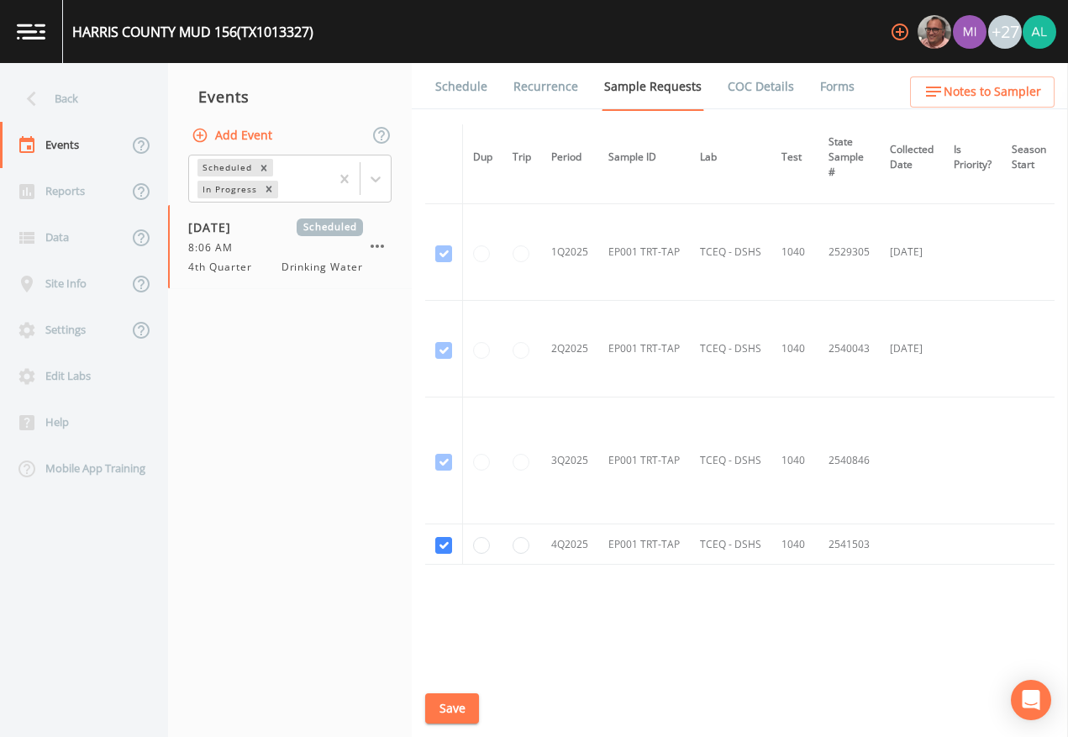
scroll to position [600, 0]
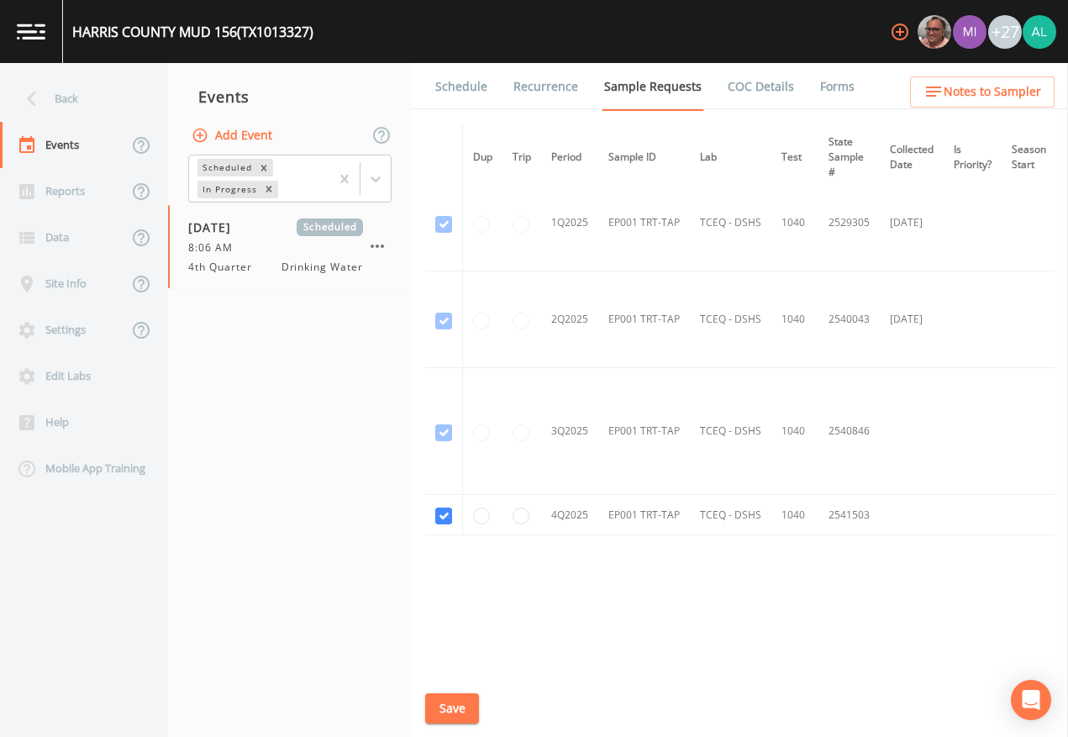
click at [476, 92] on link "Schedule" at bounding box center [461, 86] width 57 height 47
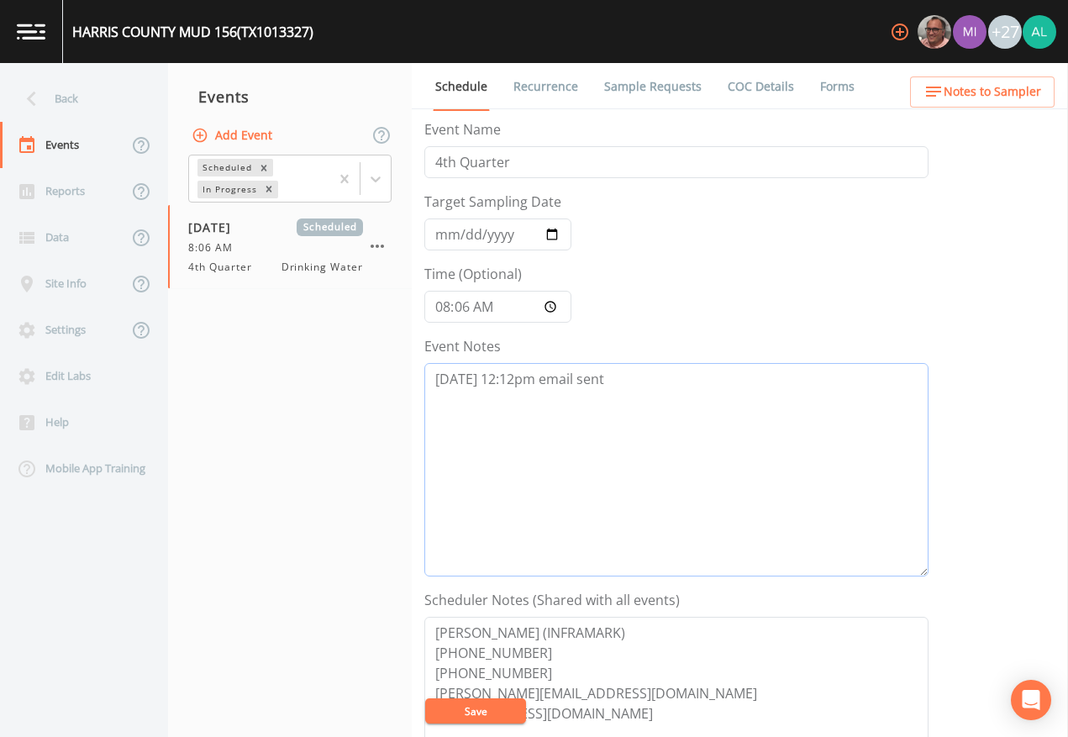
click at [643, 409] on textarea "[DATE] 12:12pm email sent" at bounding box center [676, 470] width 504 height 214
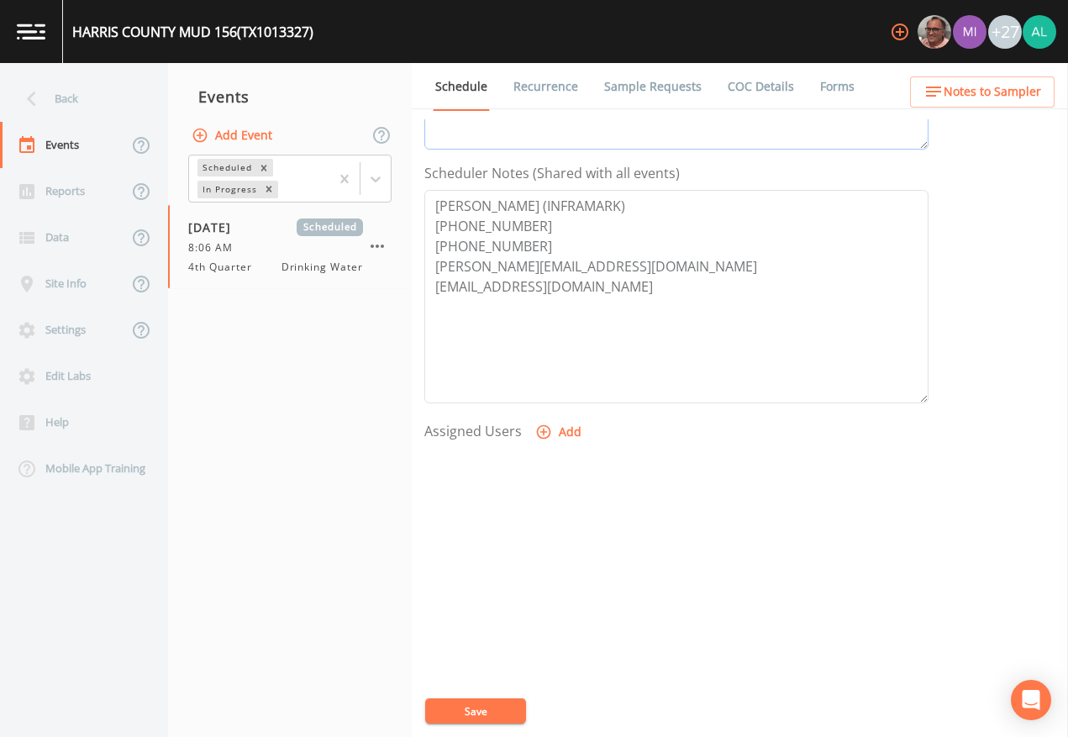
scroll to position [449, 0]
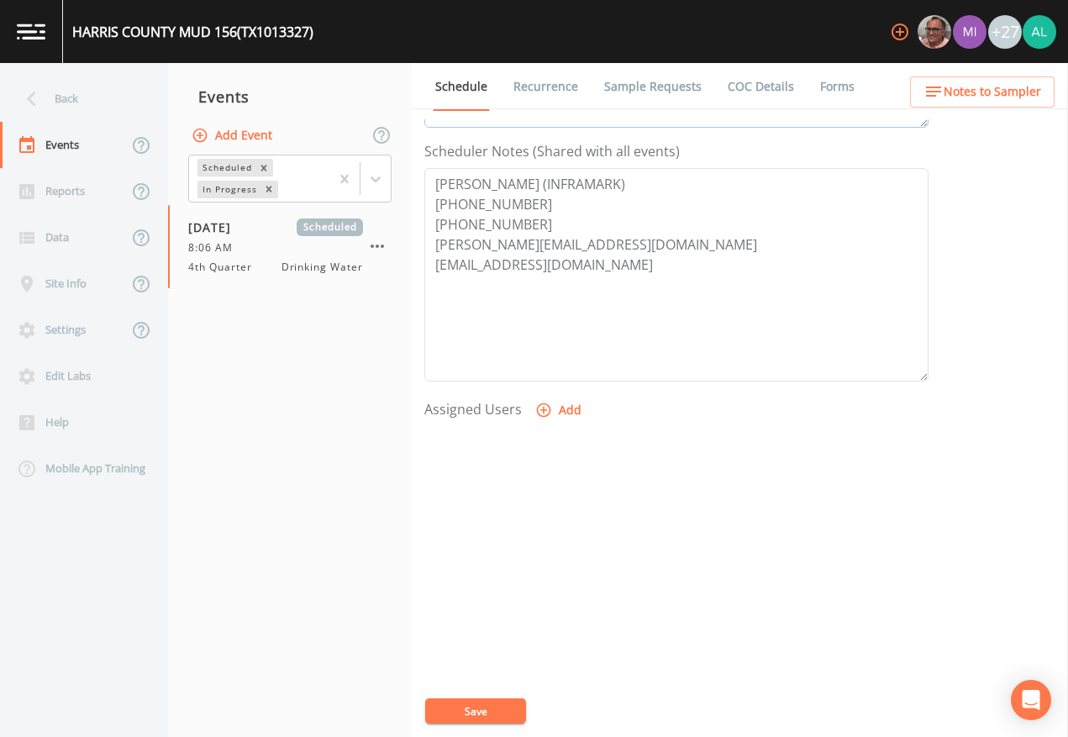
type textarea "[DATE] 12:12pm email sent [DATE] 12:22pm confirmed by [PERSON_NAME]"
click at [583, 405] on button "Add" at bounding box center [560, 410] width 56 height 31
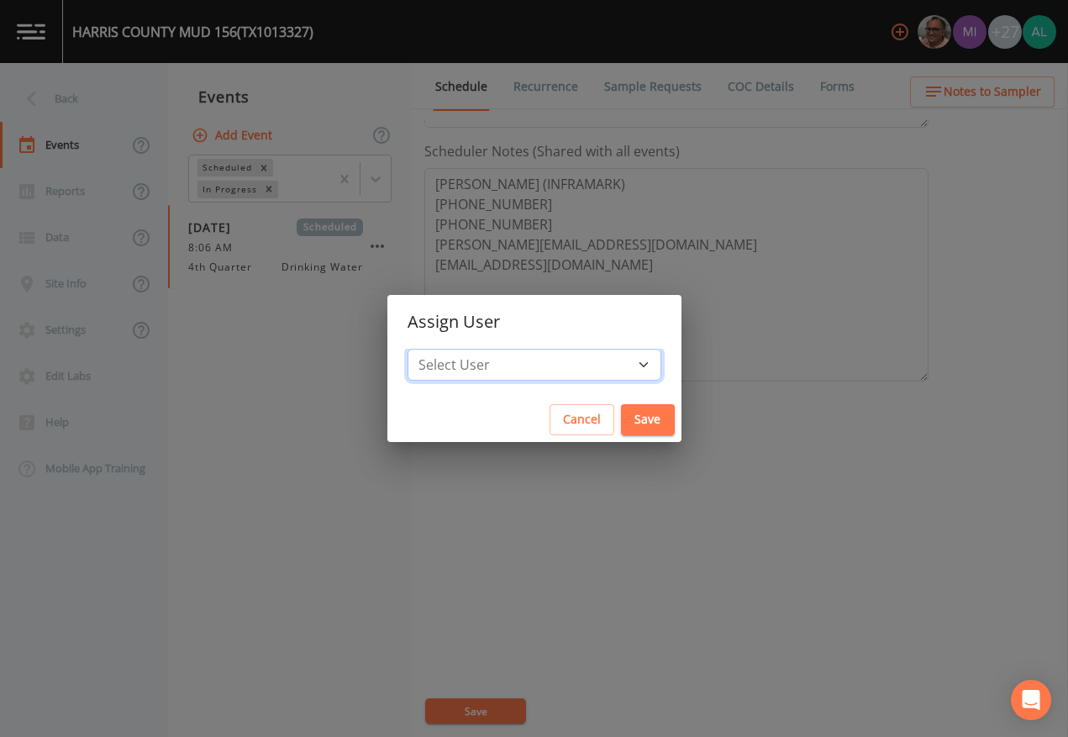
click at [514, 371] on select "Select User [PERSON_NAME] [PERSON_NAME] [PERSON_NAME] [PERSON_NAME] [PERSON_NAM…" at bounding box center [535, 365] width 254 height 32
select select "37eecc1f-c5fe-476e-b72b-30cfa15dcfe6"
click at [445, 349] on select "Select User [PERSON_NAME] [PERSON_NAME] [PERSON_NAME] [PERSON_NAME] [PERSON_NAM…" at bounding box center [535, 365] width 254 height 32
click at [621, 414] on button "Save" at bounding box center [648, 419] width 54 height 31
select select
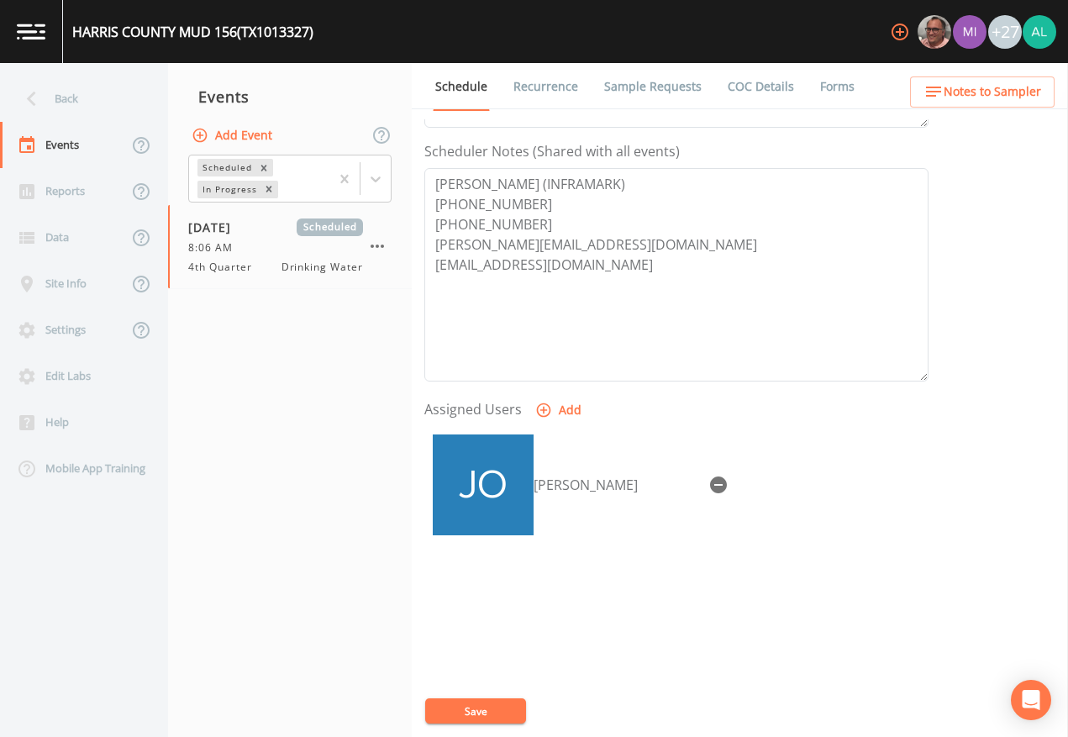
click at [483, 674] on div "Event Name 4th Quarter Target Sampling Date [DATE] Time (Optional) 08:06:00 Eve…" at bounding box center [746, 428] width 644 height 618
click at [493, 674] on div "Event Name 4th Quarter Target Sampling Date [DATE] Time (Optional) 08:06:00 Eve…" at bounding box center [746, 428] width 644 height 618
click at [490, 674] on button "Save" at bounding box center [475, 711] width 101 height 25
click at [962, 103] on button "Notes to Sampler" at bounding box center [982, 91] width 145 height 31
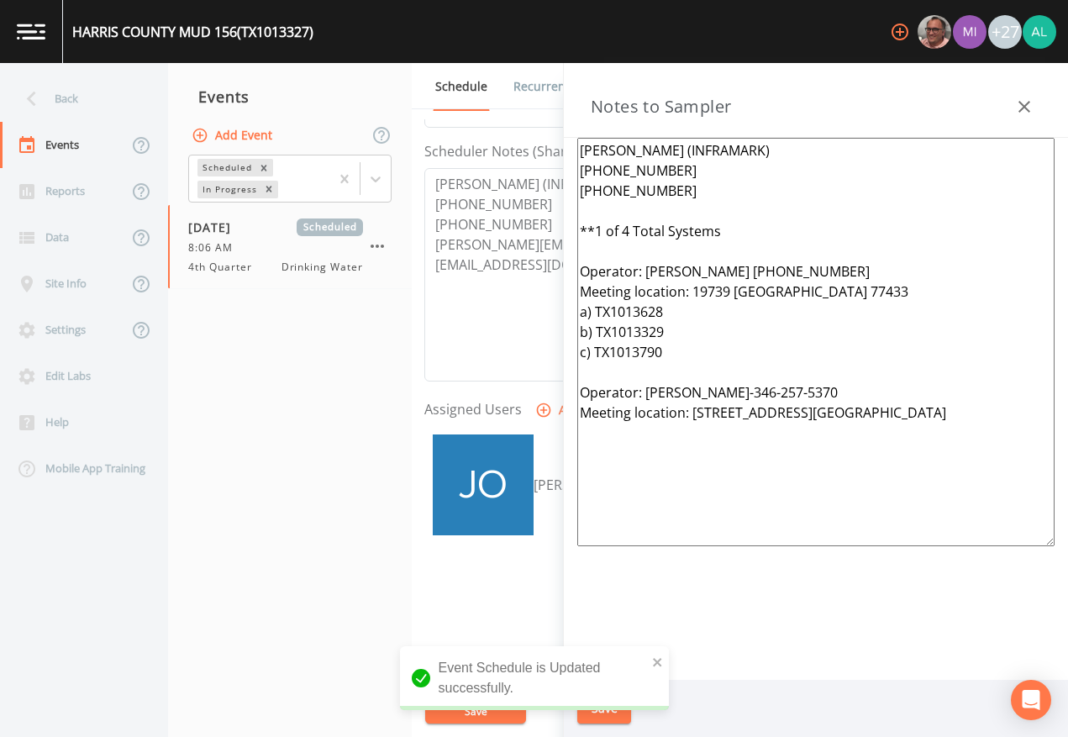
drag, startPoint x: 623, startPoint y: 370, endPoint x: 380, endPoint y: -13, distance: 453.1
click at [380, 0] on html "[GEOGRAPHIC_DATA] 156 (TX1013327) +27 Back Events Reports Data Site Info Settin…" at bounding box center [534, 368] width 1068 height 737
paste textarea "*1 of 6 total systems*** operator: [PERSON_NAME] [PHONE_NUMBER] Meeting locatio…"
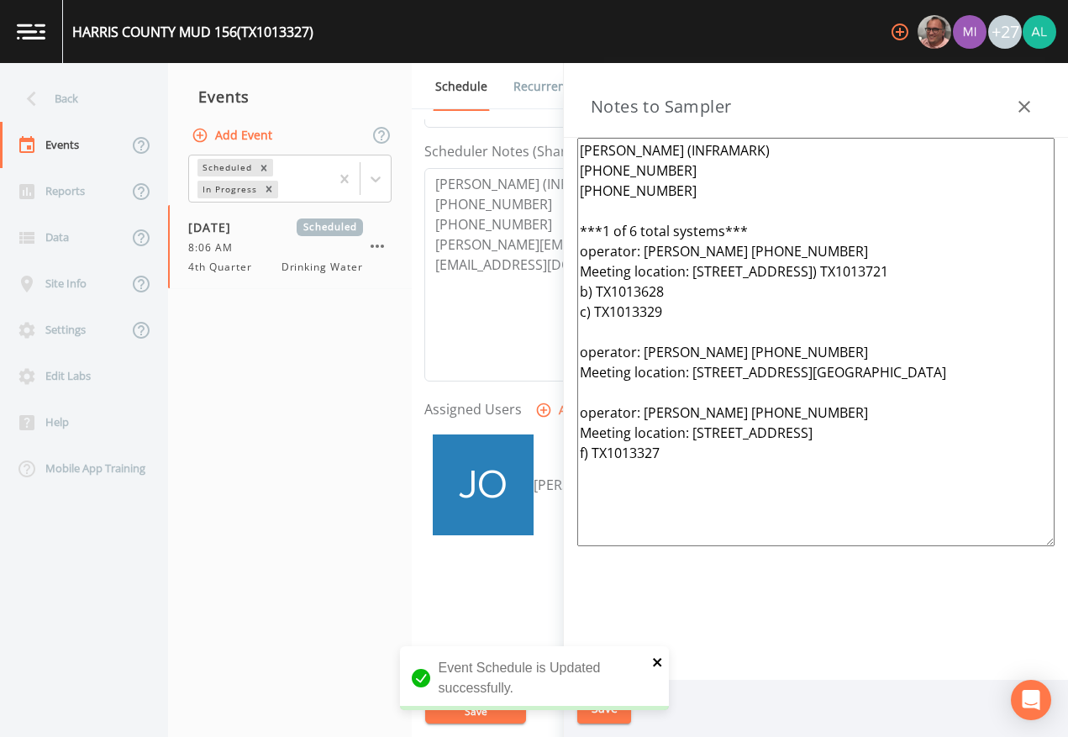
type textarea "[PERSON_NAME] (INFRAMARK) [PHONE_NUMBER] [PHONE_NUMBER] ***1 of 6 total systems…"
click at [654, 662] on icon "close" at bounding box center [658, 662] width 12 height 13
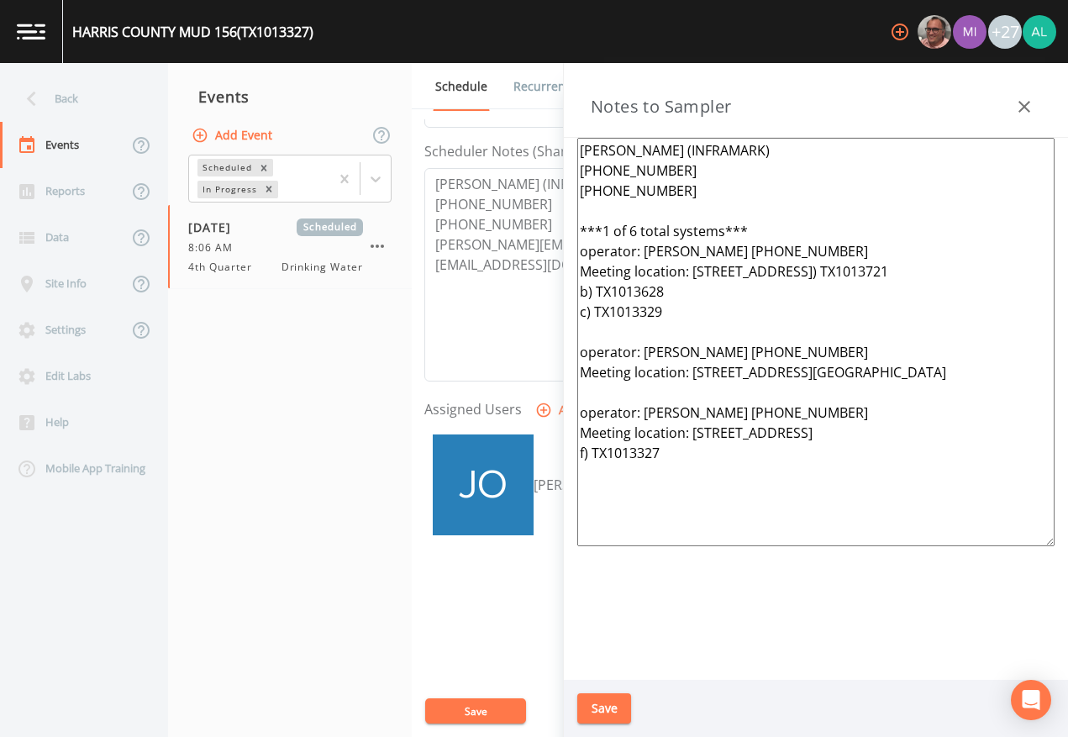
click at [615, 674] on div "Event Schedule is Updated successfully." at bounding box center [534, 684] width 269 height 77
click at [615, 674] on div "Event Schedule is Updated successfully." at bounding box center [534, 724] width 269 height 0
click at [615, 674] on button "Save" at bounding box center [604, 708] width 54 height 31
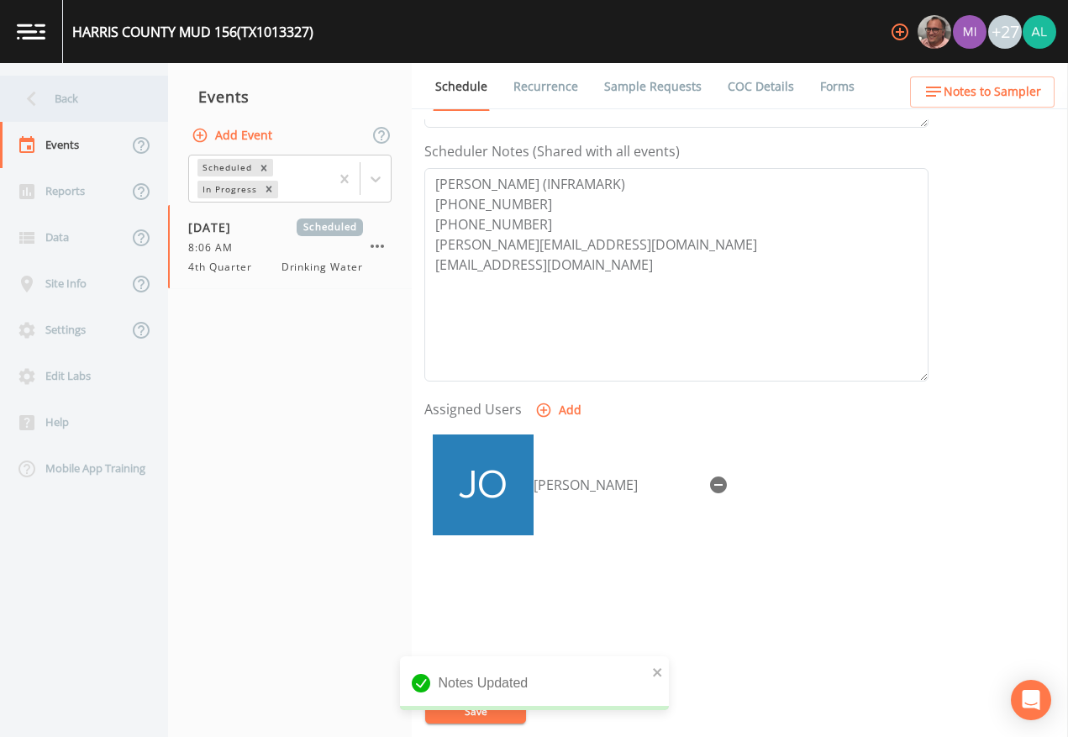
click at [106, 109] on div "Back" at bounding box center [75, 99] width 151 height 46
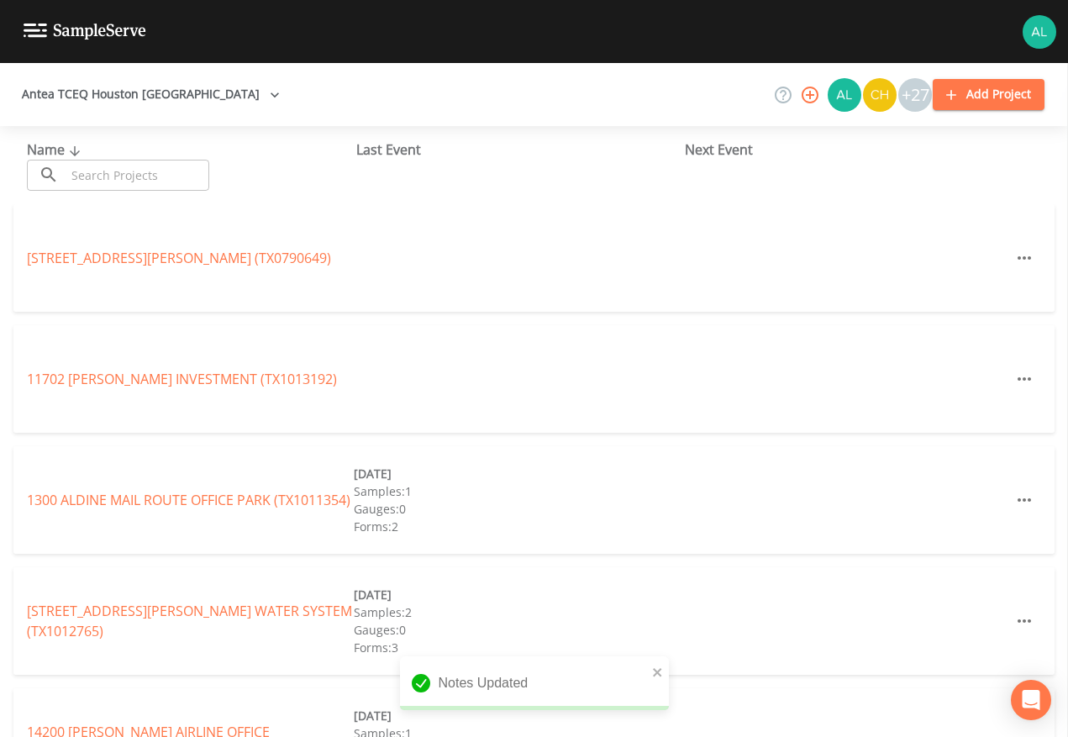
click at [103, 184] on input "text" at bounding box center [138, 175] width 144 height 31
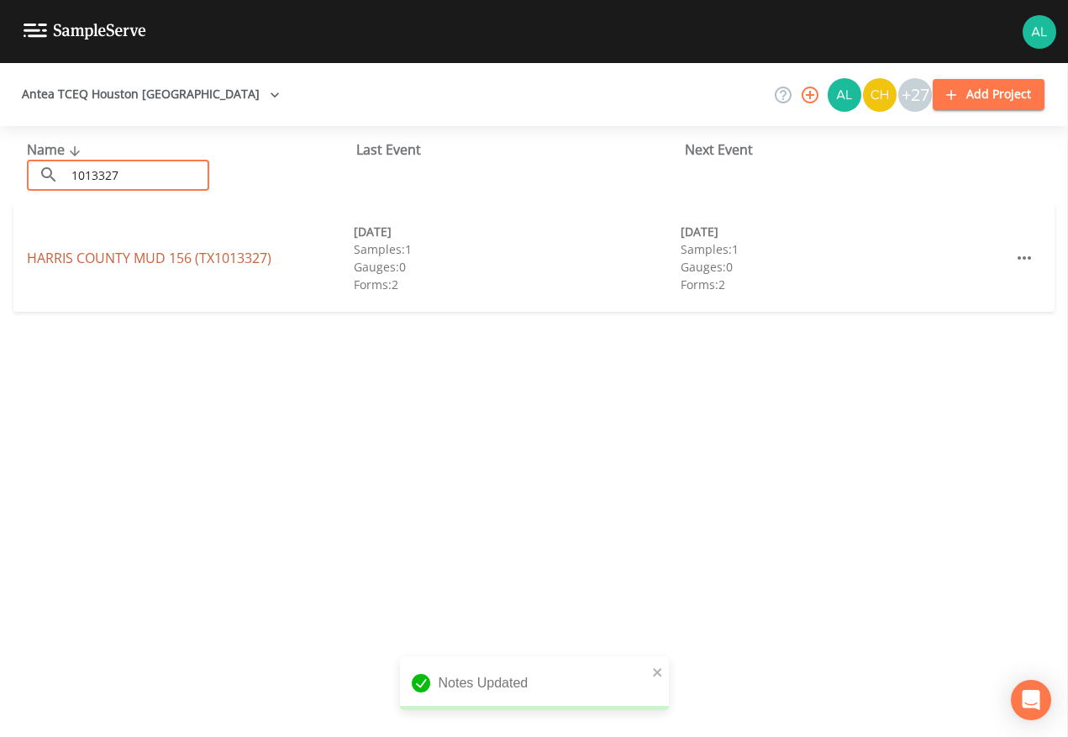
type input "1013327"
click at [102, 260] on link "[GEOGRAPHIC_DATA] 156 (TX1013327)" at bounding box center [149, 258] width 245 height 18
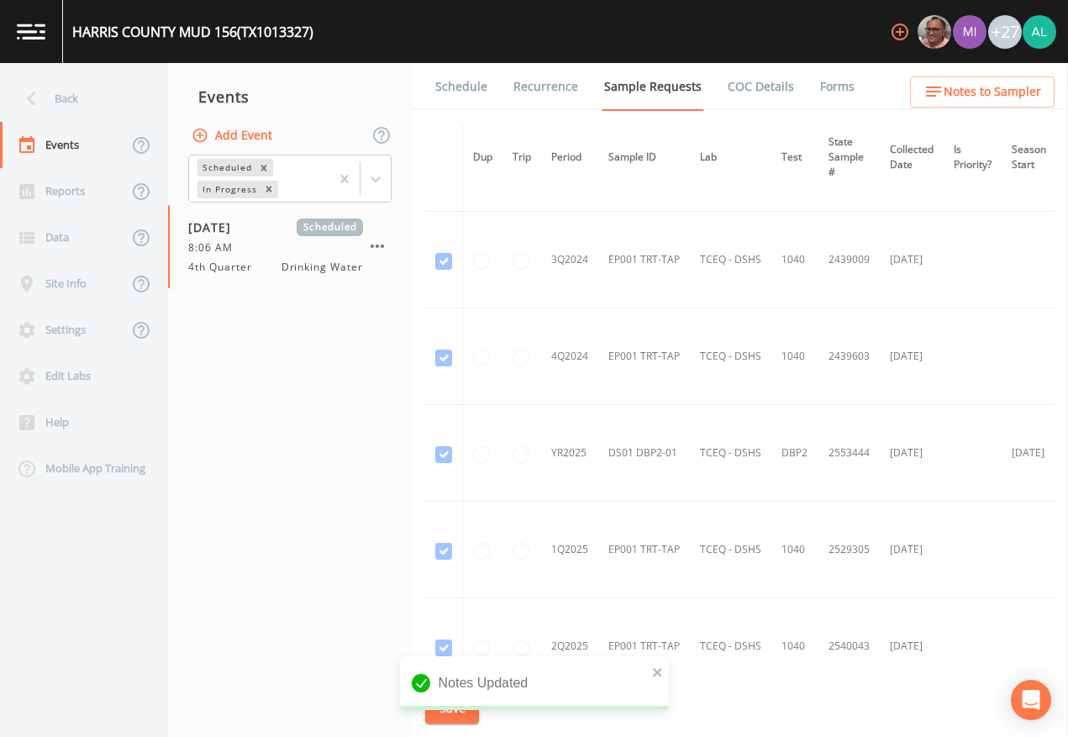
scroll to position [600, 0]
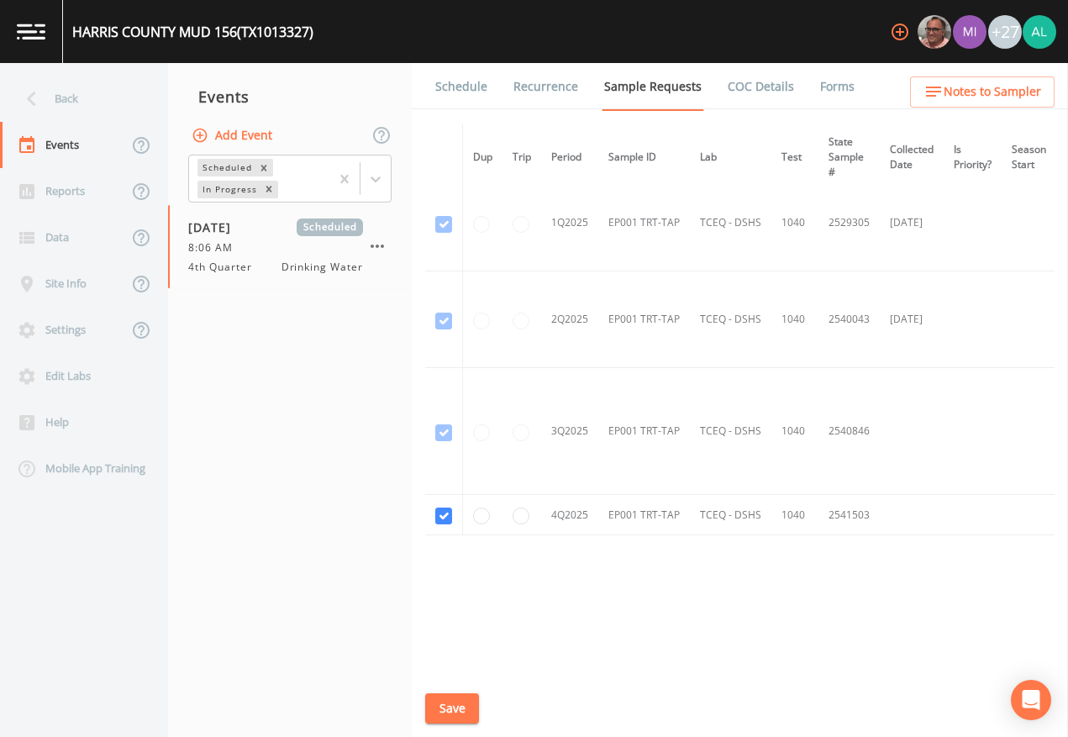
click at [478, 102] on link "Schedule" at bounding box center [461, 86] width 57 height 47
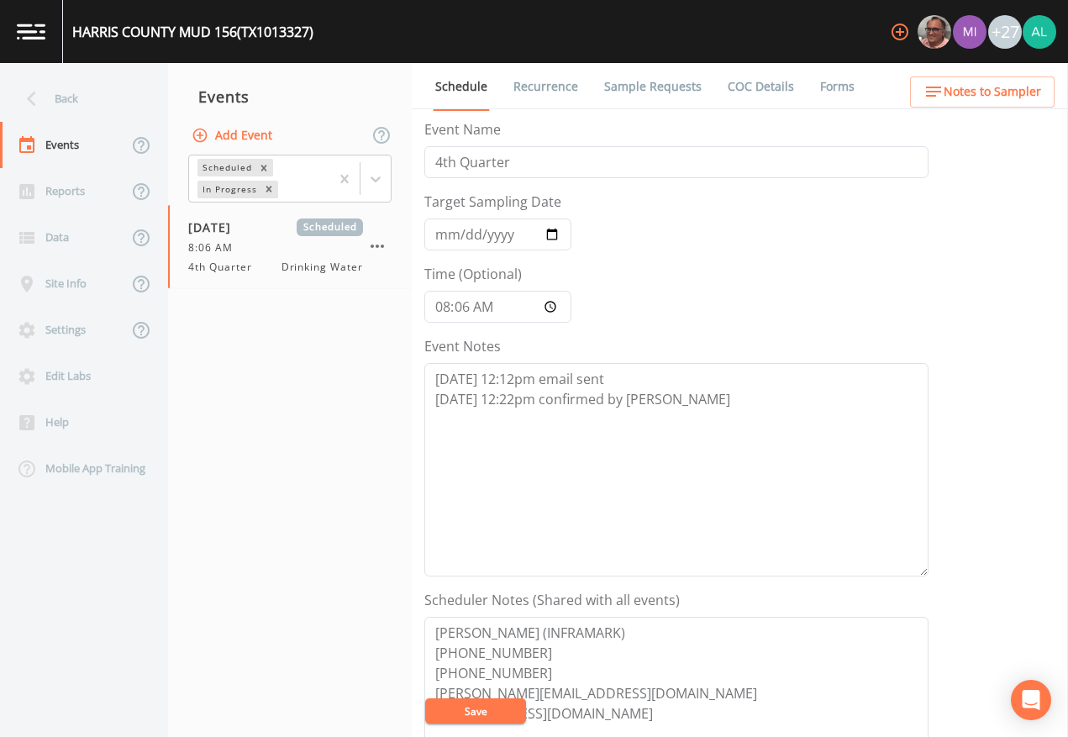
scroll to position [449, 0]
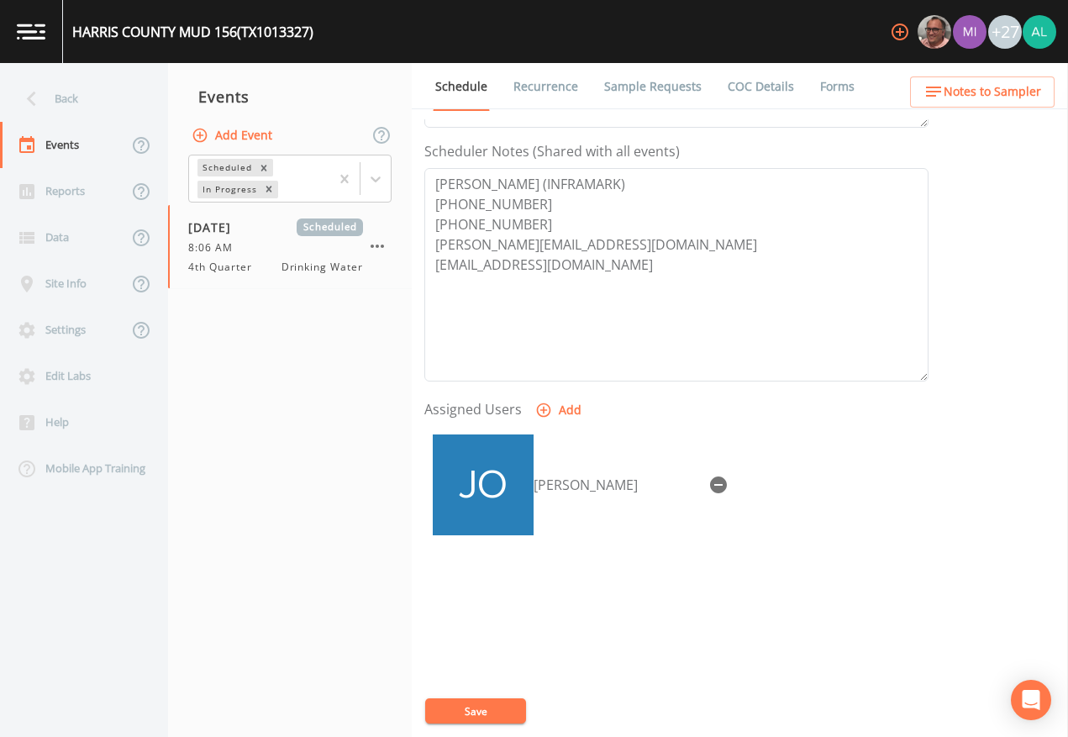
click at [1020, 69] on ul "Schedule Recurrence Sample Requests COC Details Forms" at bounding box center [740, 86] width 656 height 46
click at [1013, 84] on span "Notes to Sampler" at bounding box center [993, 92] width 98 height 21
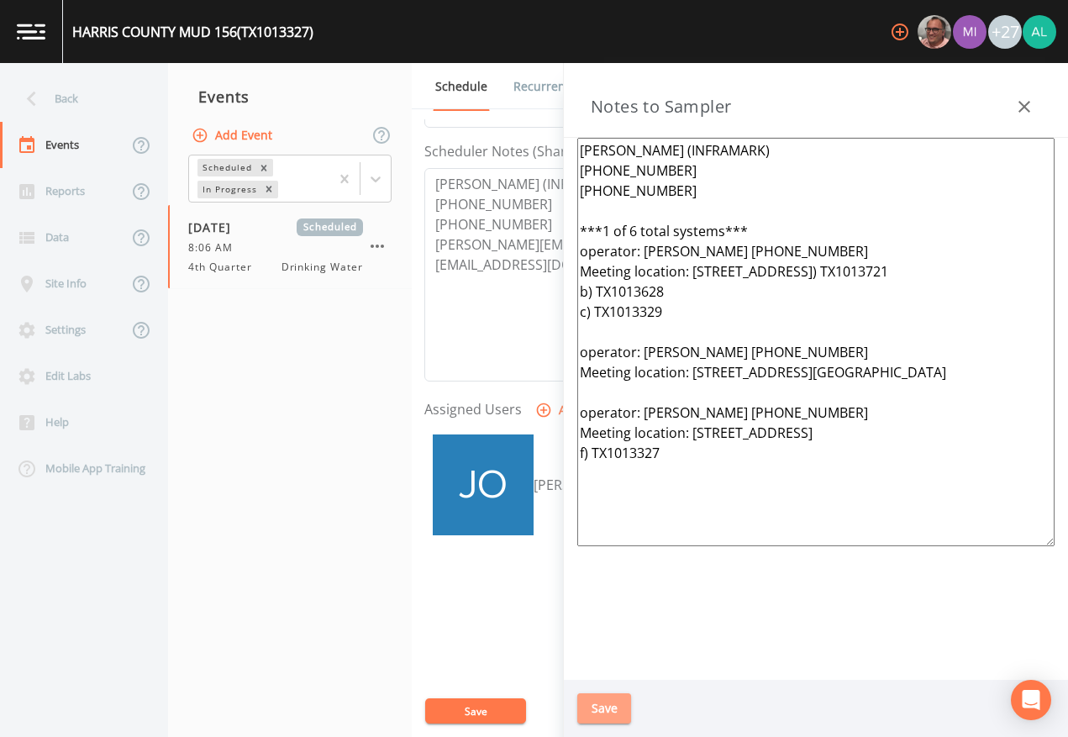
click at [599, 674] on button "Save" at bounding box center [604, 708] width 54 height 31
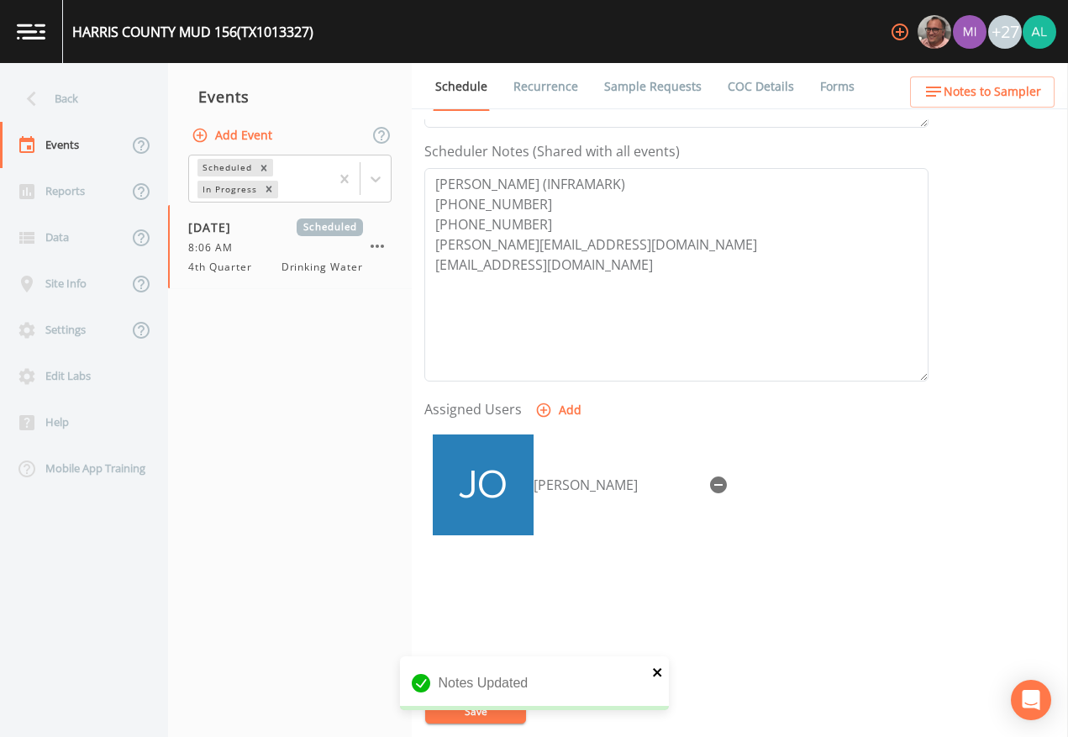
click at [661, 670] on icon "close" at bounding box center [657, 672] width 8 height 8
click at [493, 674] on div "Notes Updated" at bounding box center [534, 689] width 269 height 67
click at [493, 674] on button "Save" at bounding box center [475, 711] width 101 height 25
click at [82, 102] on div "Back" at bounding box center [75, 99] width 151 height 46
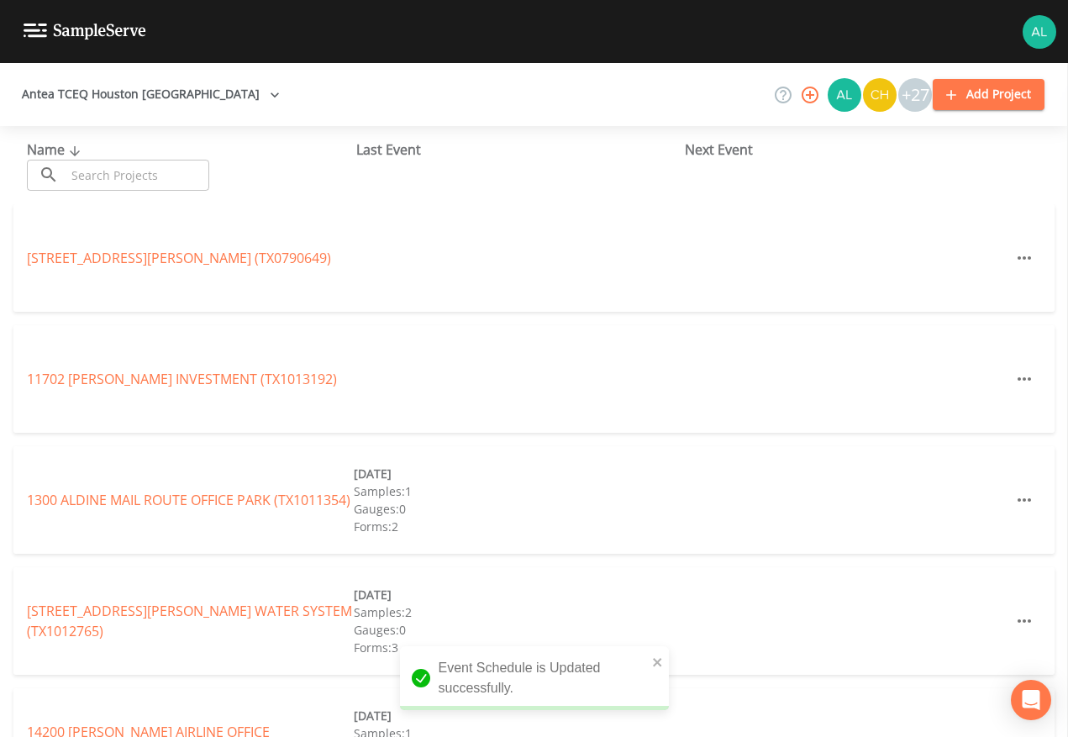
drag, startPoint x: 82, startPoint y: 102, endPoint x: 112, endPoint y: 163, distance: 68.0
click at [108, 150] on div "Name ​ ​" at bounding box center [191, 165] width 329 height 51
click at [118, 183] on input "text" at bounding box center [138, 175] width 144 height 31
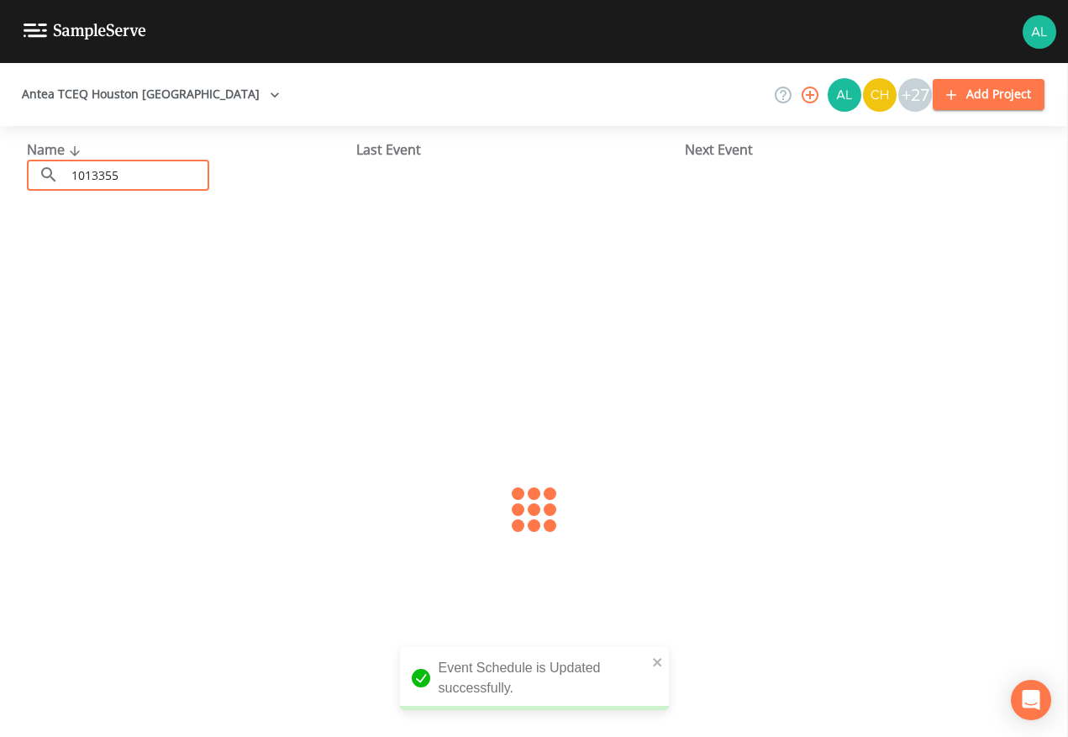
type input "1013355"
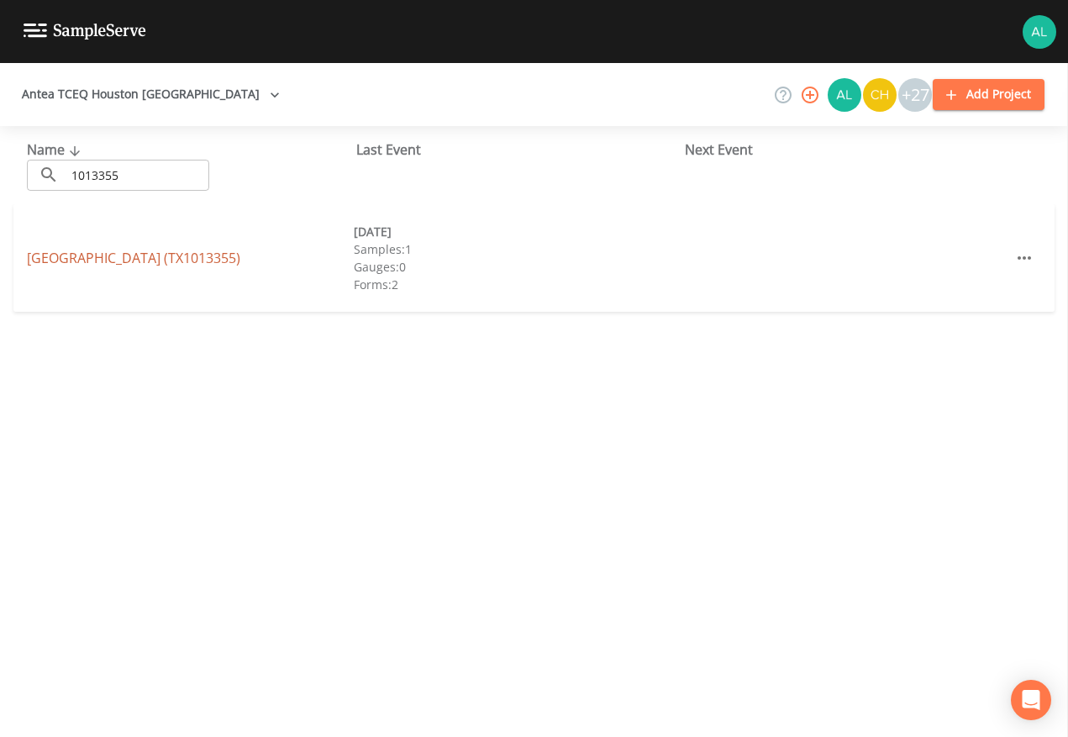
click at [98, 252] on link "[GEOGRAPHIC_DATA] (TX1013355)" at bounding box center [134, 258] width 214 height 18
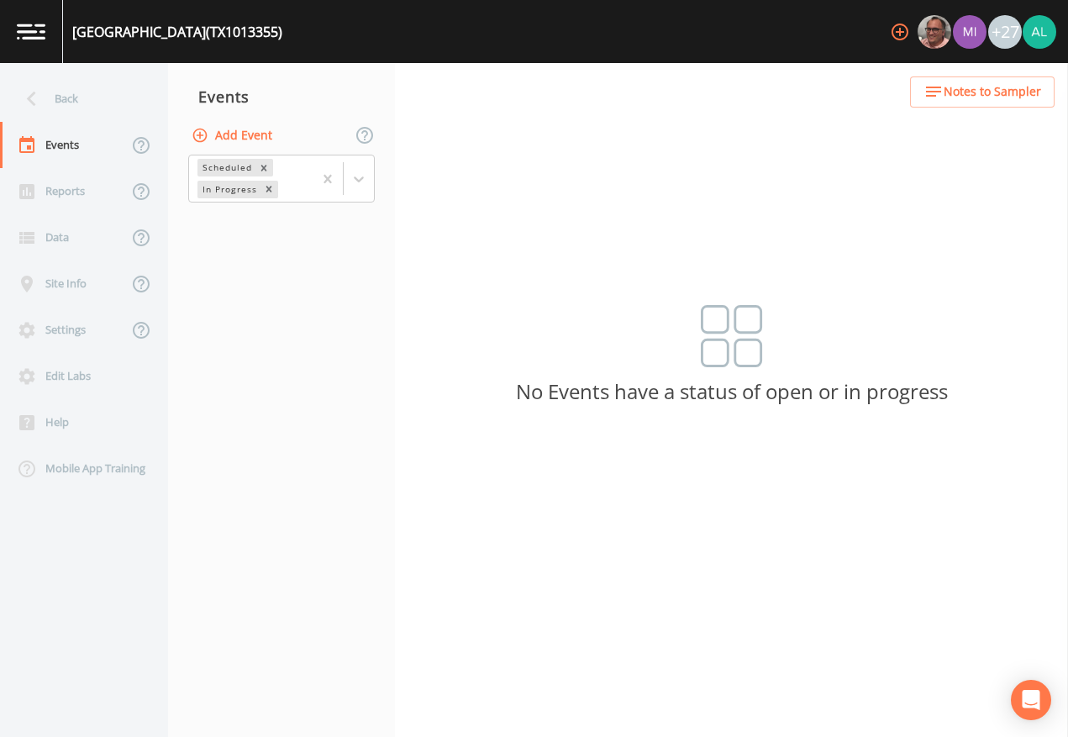
click at [249, 137] on button "Add Event" at bounding box center [233, 135] width 91 height 31
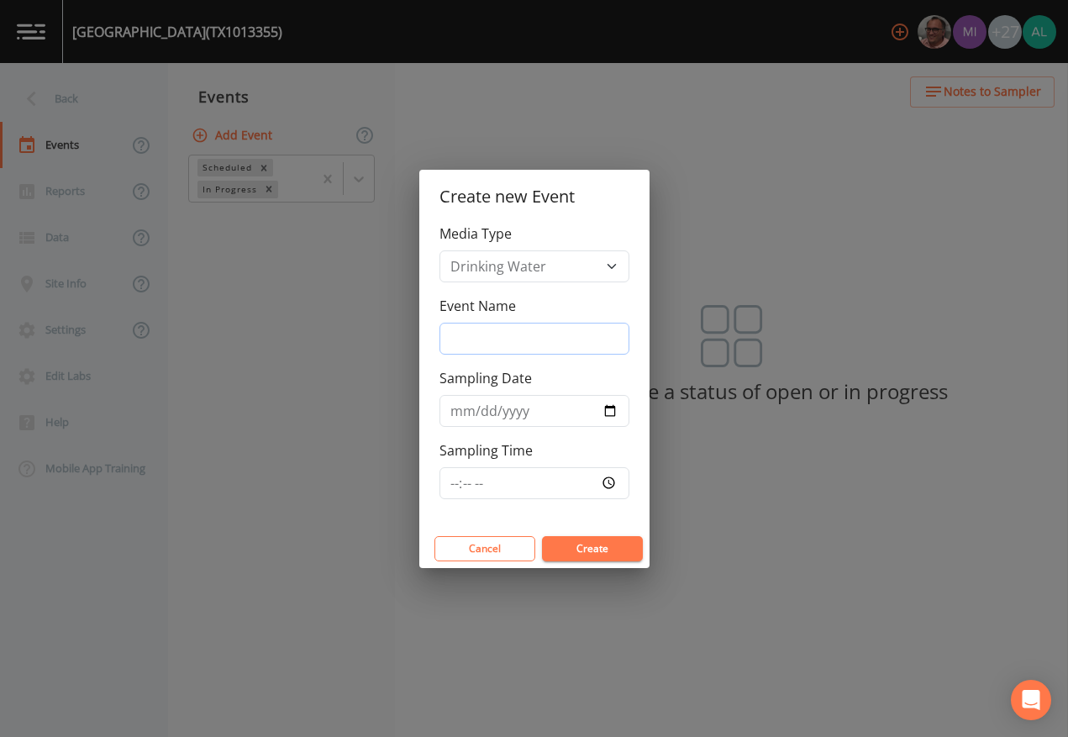
click at [477, 340] on input "Event Name" at bounding box center [535, 339] width 190 height 32
type input "4th Quarter"
type input "[DATE]"
click at [451, 497] on input "Sampling Time" at bounding box center [535, 483] width 190 height 32
type input "11:30"
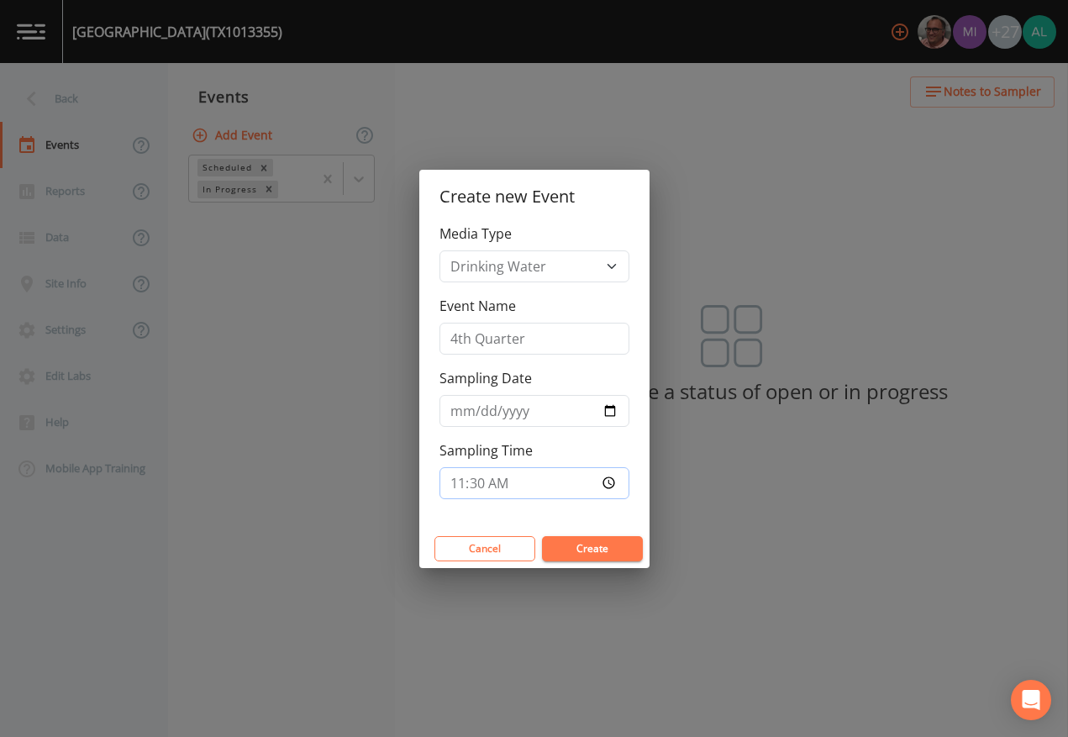
click at [542, 536] on button "Create" at bounding box center [592, 548] width 101 height 25
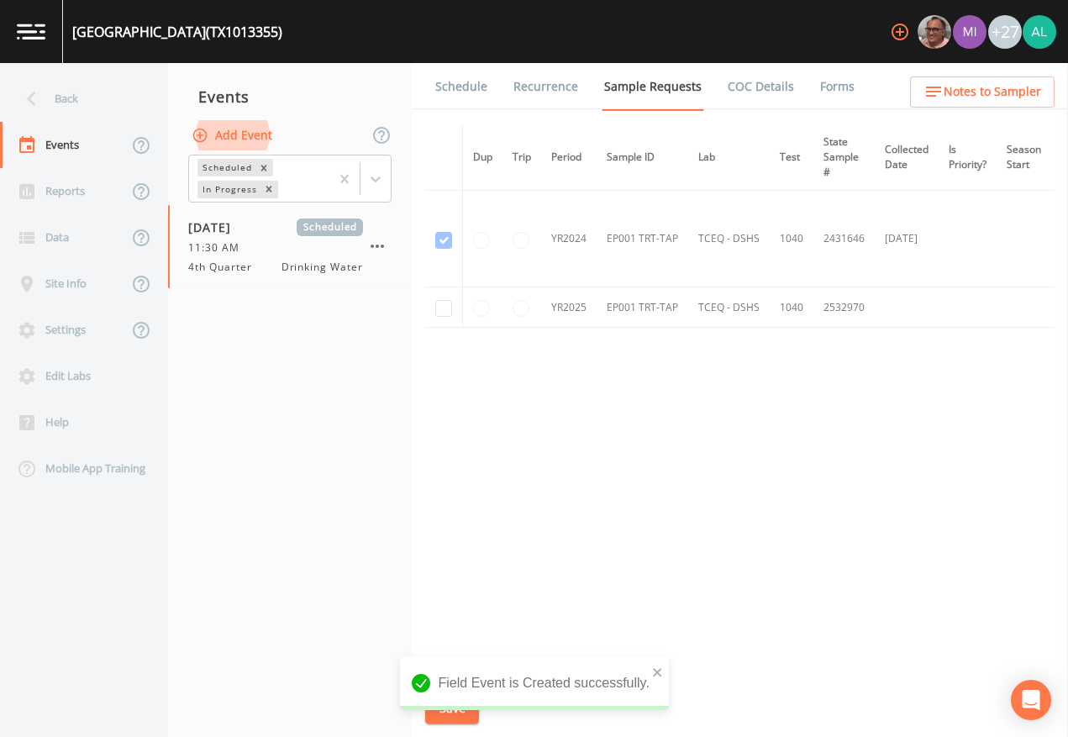
click at [453, 298] on td at bounding box center [444, 307] width 38 height 40
click at [446, 307] on input "checkbox" at bounding box center [443, 308] width 17 height 17
checkbox input "true"
click at [658, 674] on icon "close" at bounding box center [657, 672] width 8 height 8
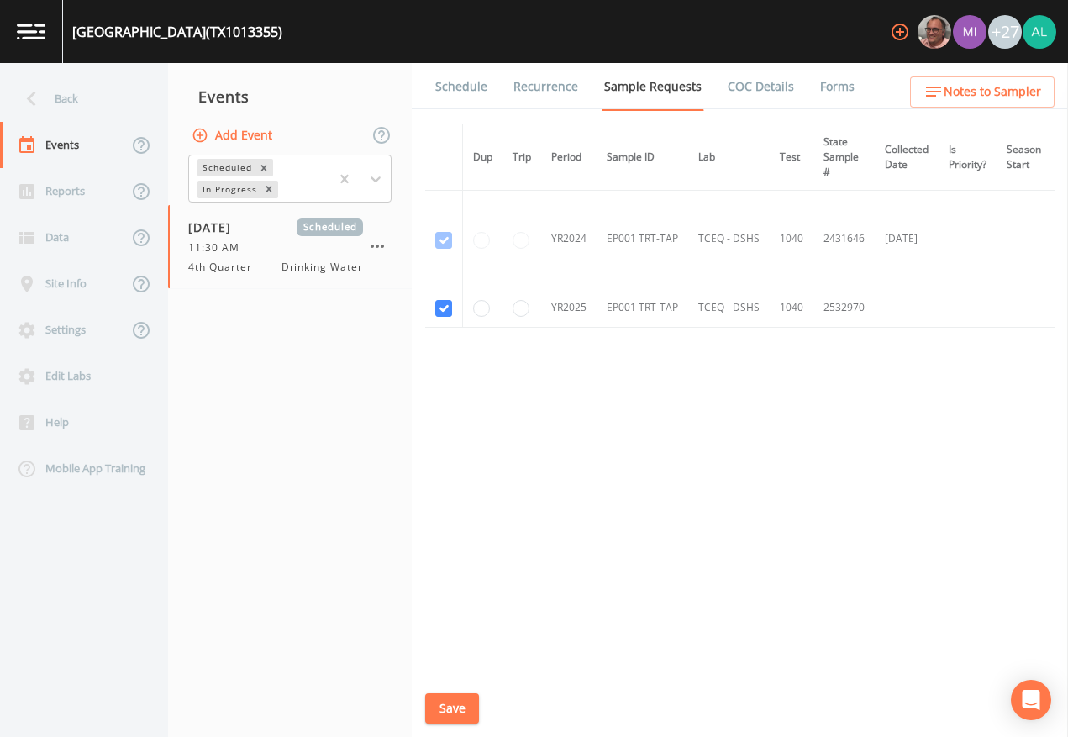
click at [442, 674] on div "[GEOGRAPHIC_DATA] (TX1013355) +27 Back Events Reports Data Site Info Settings E…" at bounding box center [534, 368] width 1068 height 737
click at [451, 674] on button "Save" at bounding box center [452, 708] width 54 height 31
click at [122, 104] on div "Back" at bounding box center [75, 99] width 151 height 46
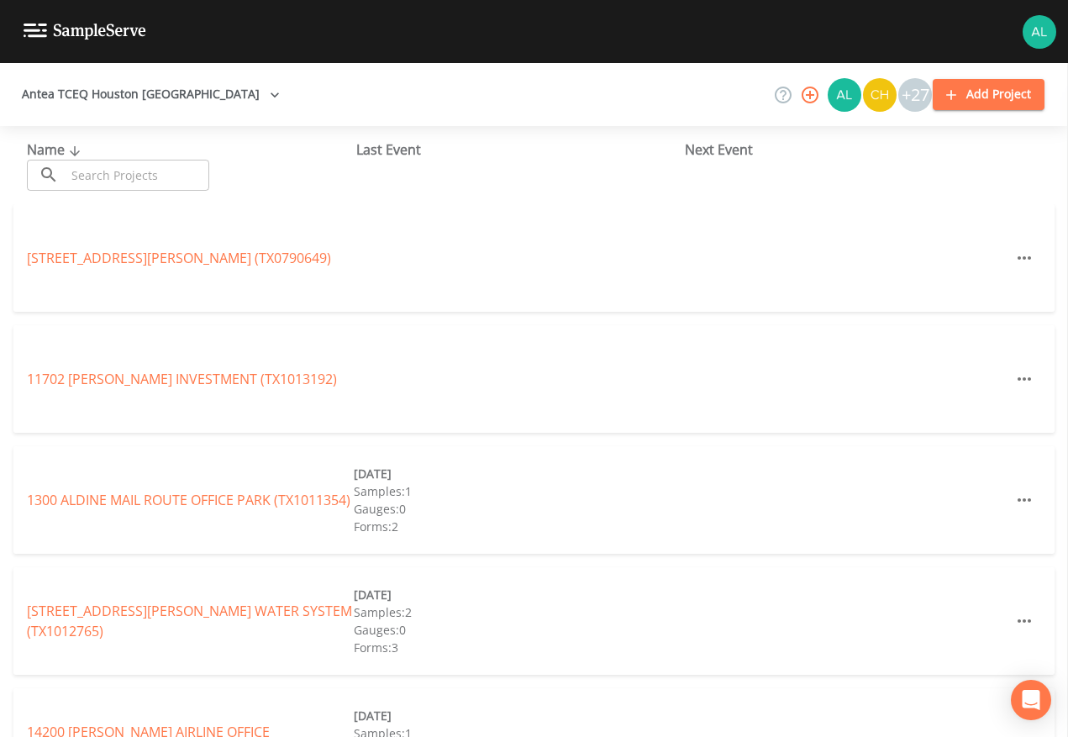
drag, startPoint x: 172, startPoint y: 160, endPoint x: 161, endPoint y: 161, distance: 11.9
click at [172, 160] on input "text" at bounding box center [138, 175] width 144 height 31
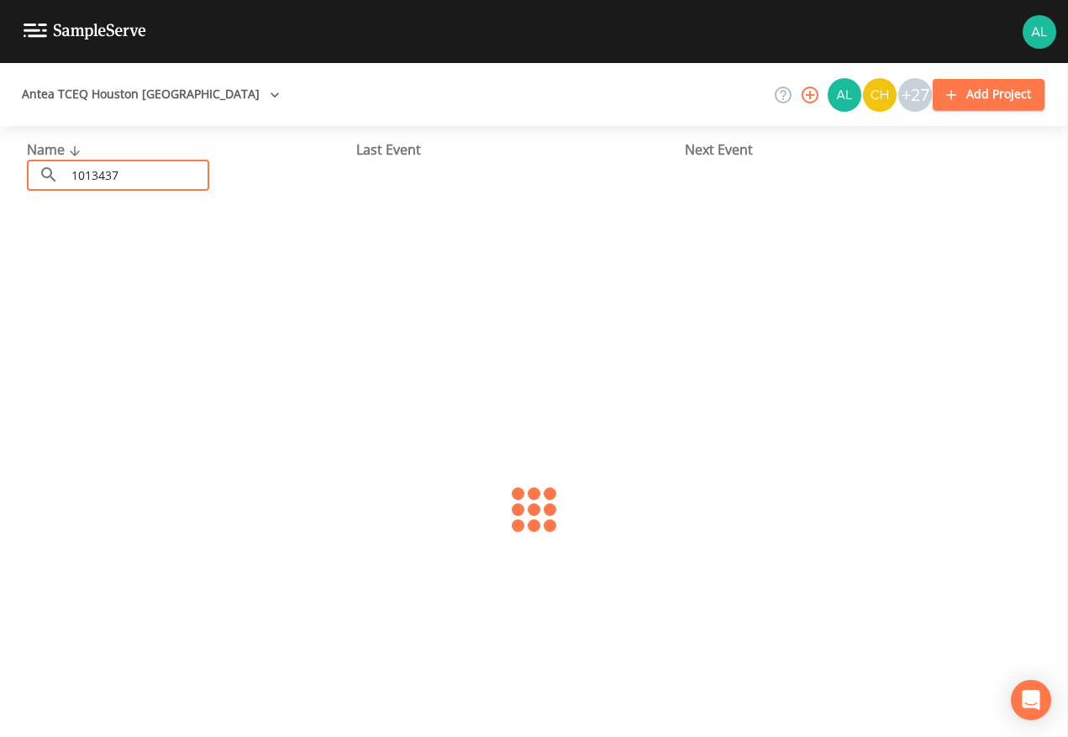
type input "1013437"
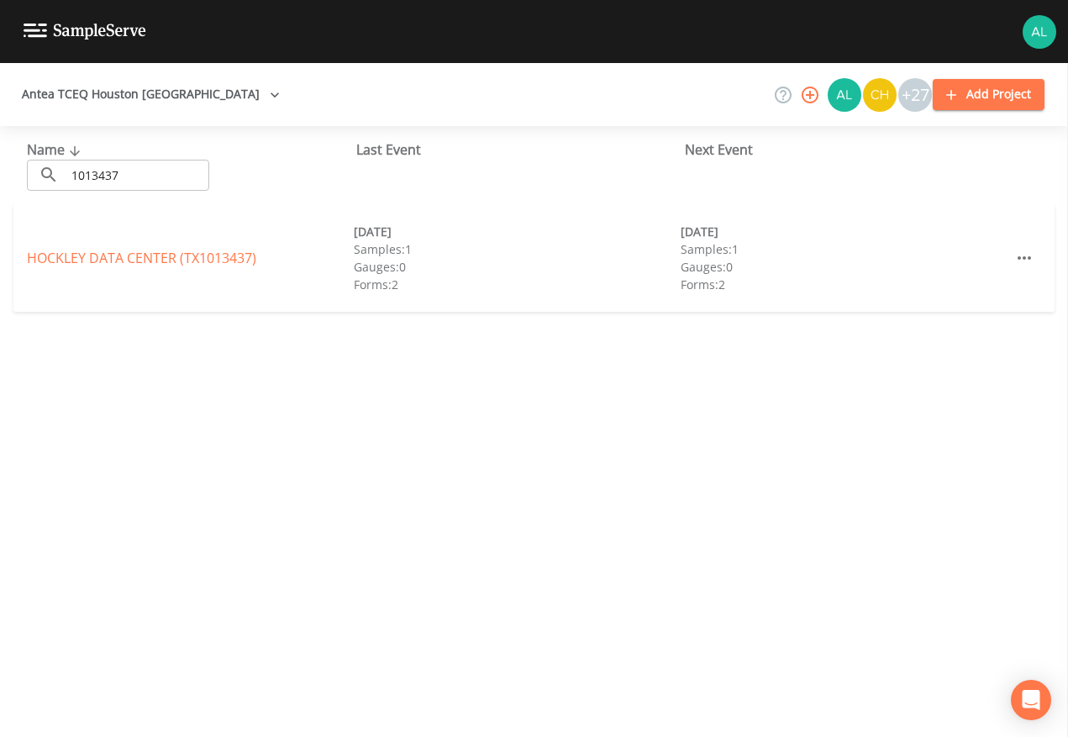
click at [77, 247] on div "HOCKLEY DATA CENTER (TX1013437) [DATE] Samples: 1 Gauges: 0 Forms: 2 [DATE] Sam…" at bounding box center [533, 258] width 1041 height 108
click at [71, 252] on link "HOCKLEY DATA CENTER (TX1013437)" at bounding box center [141, 258] width 229 height 18
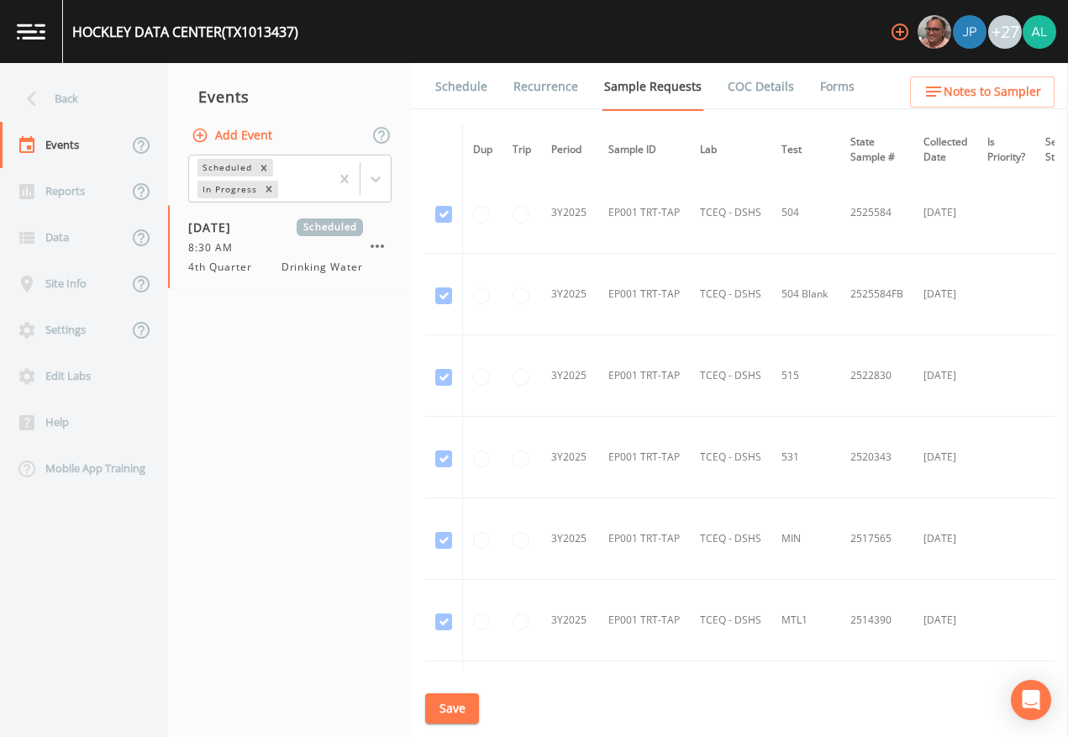
scroll to position [1890, 0]
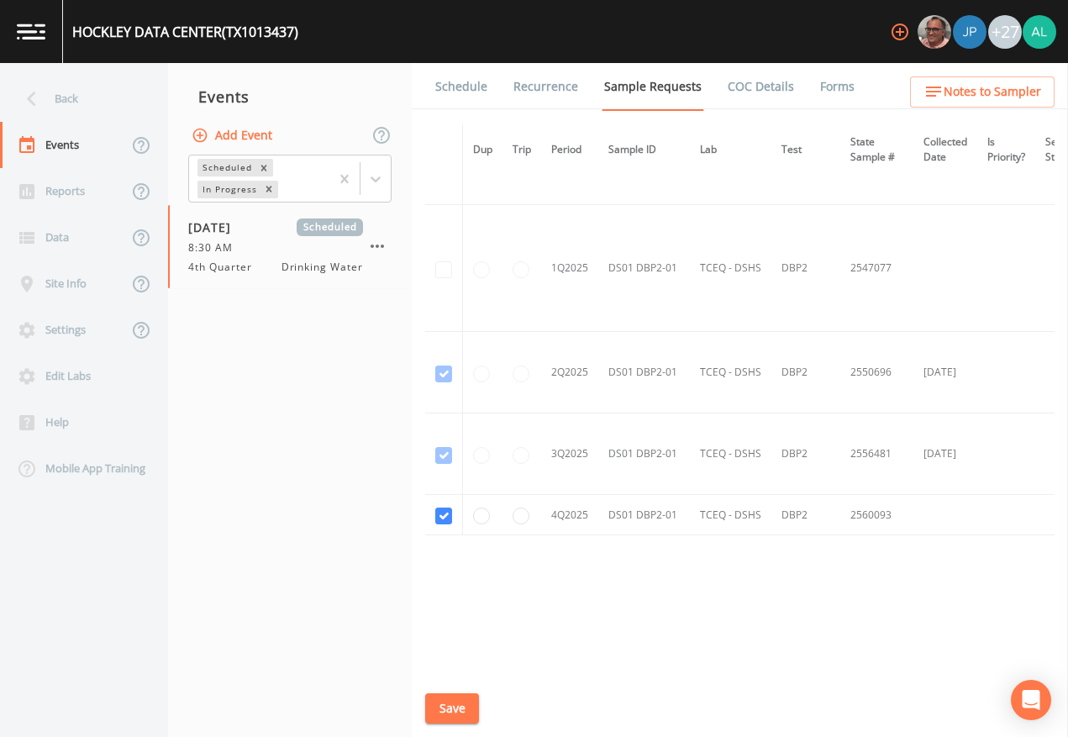
click at [474, 674] on button "Save" at bounding box center [452, 708] width 54 height 31
click at [465, 58] on div "HOCKLEY DATA CENTER (TX1013437) +27" at bounding box center [534, 31] width 1068 height 63
click at [463, 77] on link "Schedule" at bounding box center [461, 86] width 57 height 47
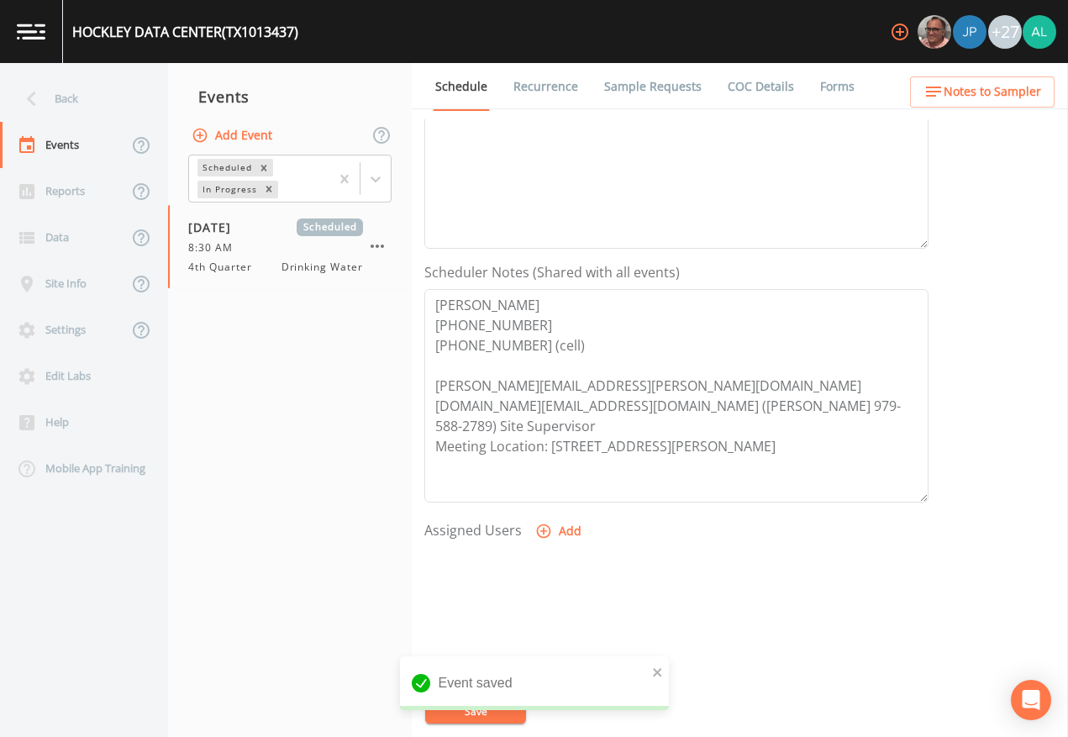
scroll to position [336, 0]
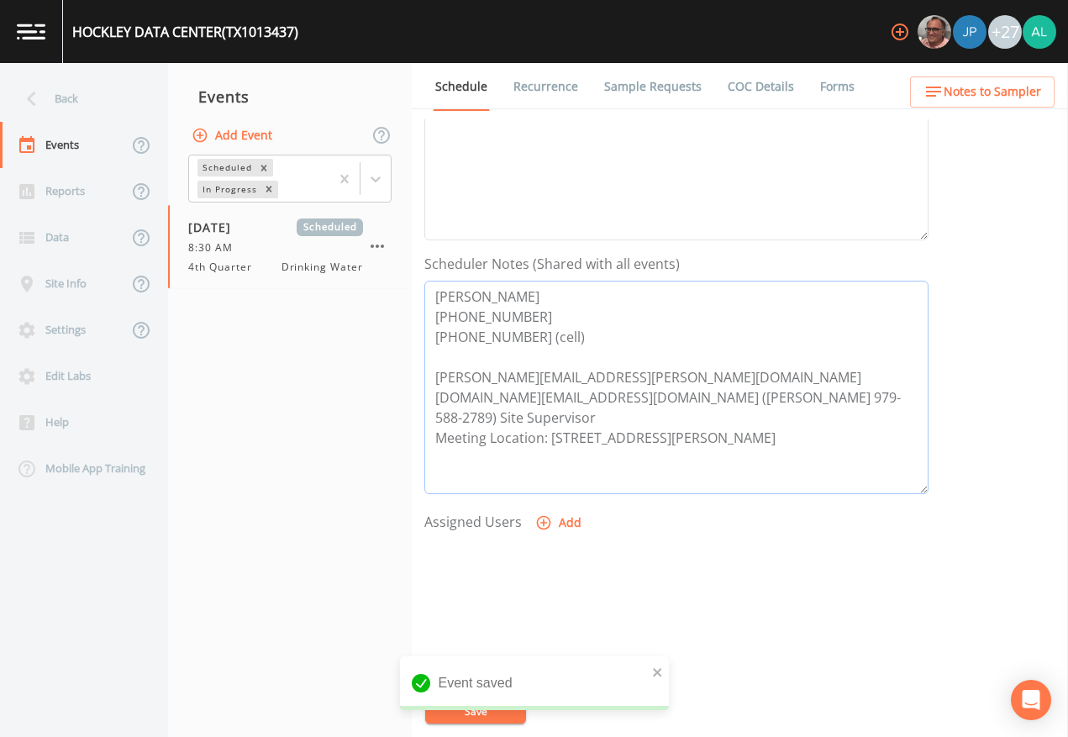
drag, startPoint x: 585, startPoint y: 402, endPoint x: 434, endPoint y: 400, distance: 151.3
click at [434, 400] on textarea "[PERSON_NAME] [PHONE_NUMBER] [PHONE_NUMBER] (cell) [PERSON_NAME][EMAIL_ADDRESS]…" at bounding box center [676, 388] width 504 height 214
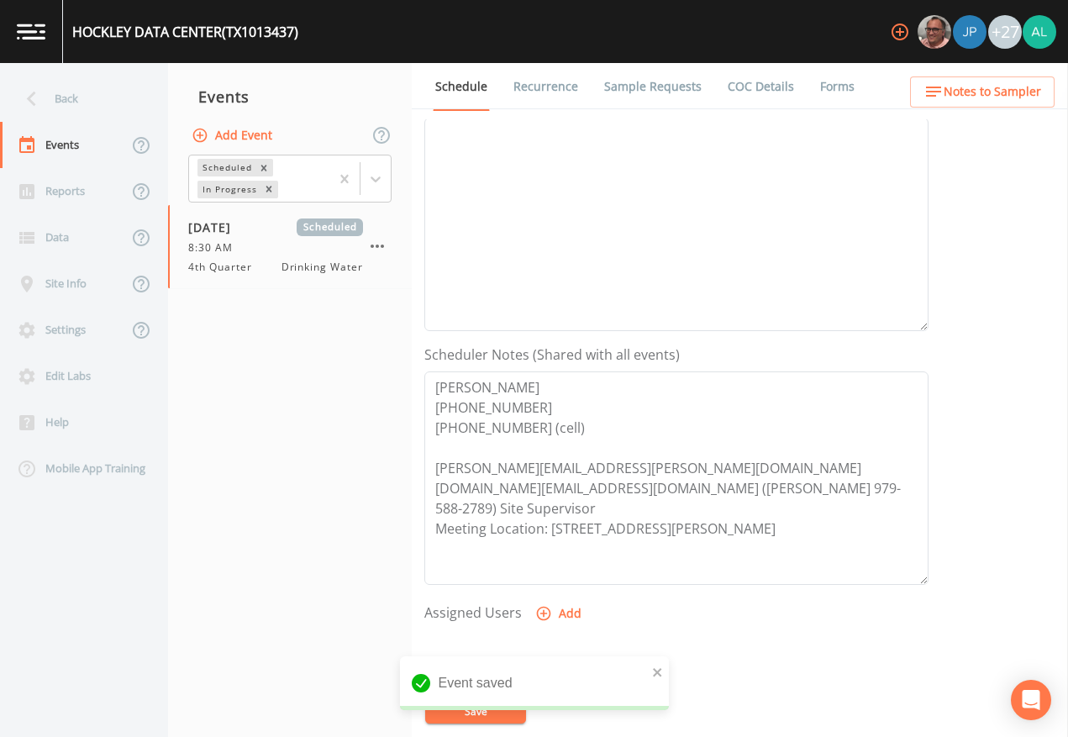
scroll to position [252, 0]
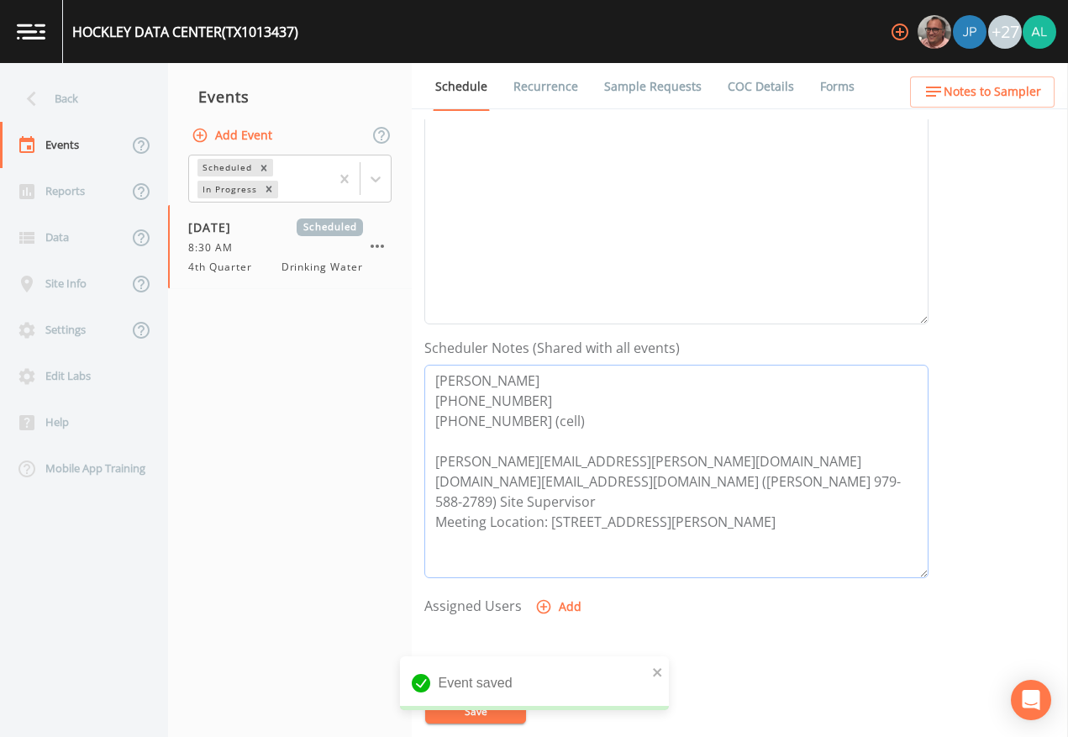
drag, startPoint x: 756, startPoint y: 503, endPoint x: 547, endPoint y: 504, distance: 208.5
click at [547, 504] on textarea "[PERSON_NAME] [PHONE_NUMBER] [PHONE_NUMBER] (cell) [PERSON_NAME][EMAIL_ADDRESS]…" at bounding box center [676, 472] width 504 height 214
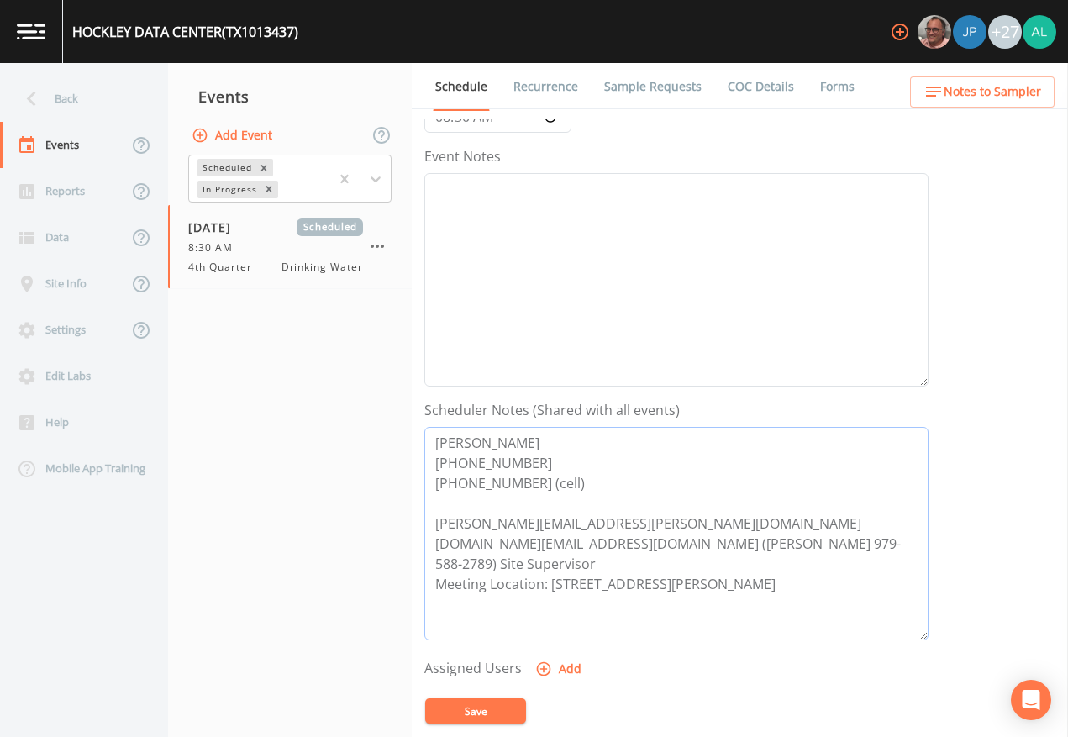
scroll to position [84, 0]
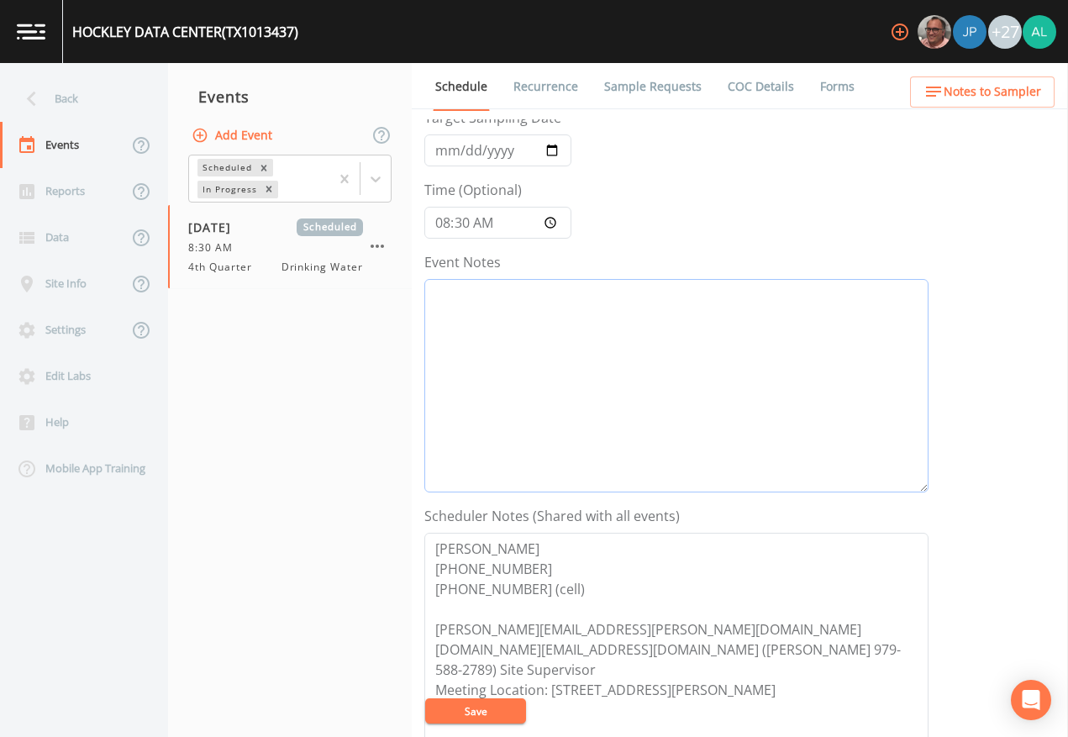
drag, startPoint x: 531, startPoint y: 383, endPoint x: 522, endPoint y: 386, distance: 9.6
click at [527, 385] on textarea "Event Notes" at bounding box center [676, 386] width 504 height 214
type textarea "[DATE] 12:55pm email sent"
click at [486, 674] on button "Save" at bounding box center [475, 711] width 101 height 25
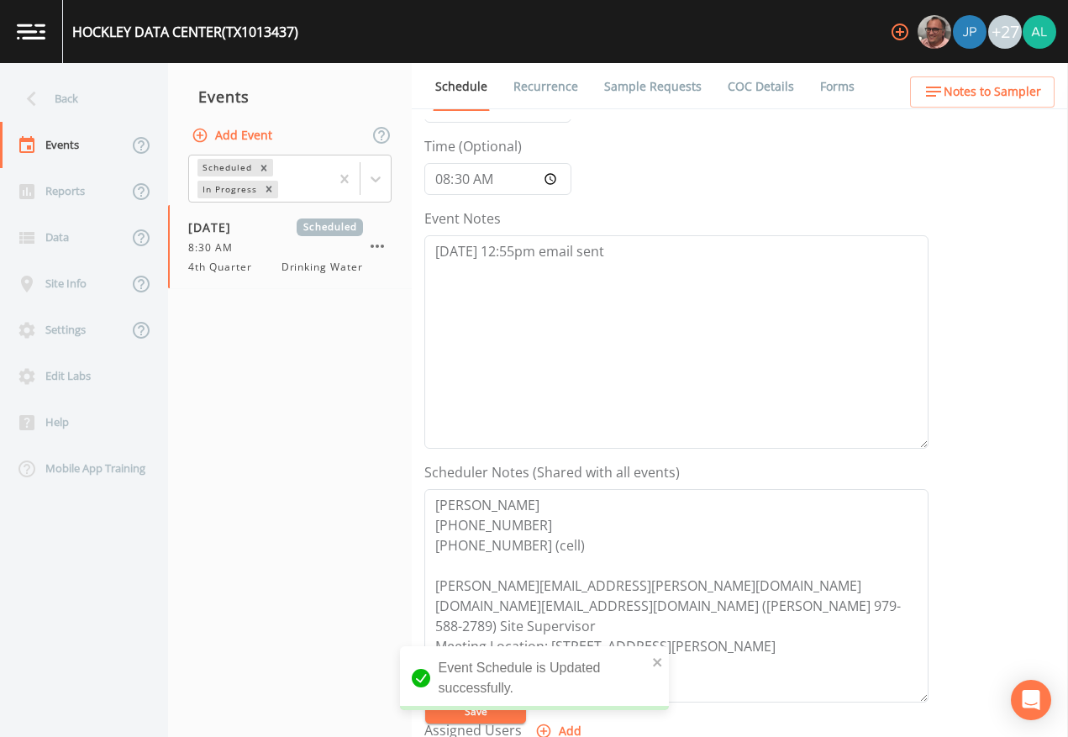
scroll to position [168, 0]
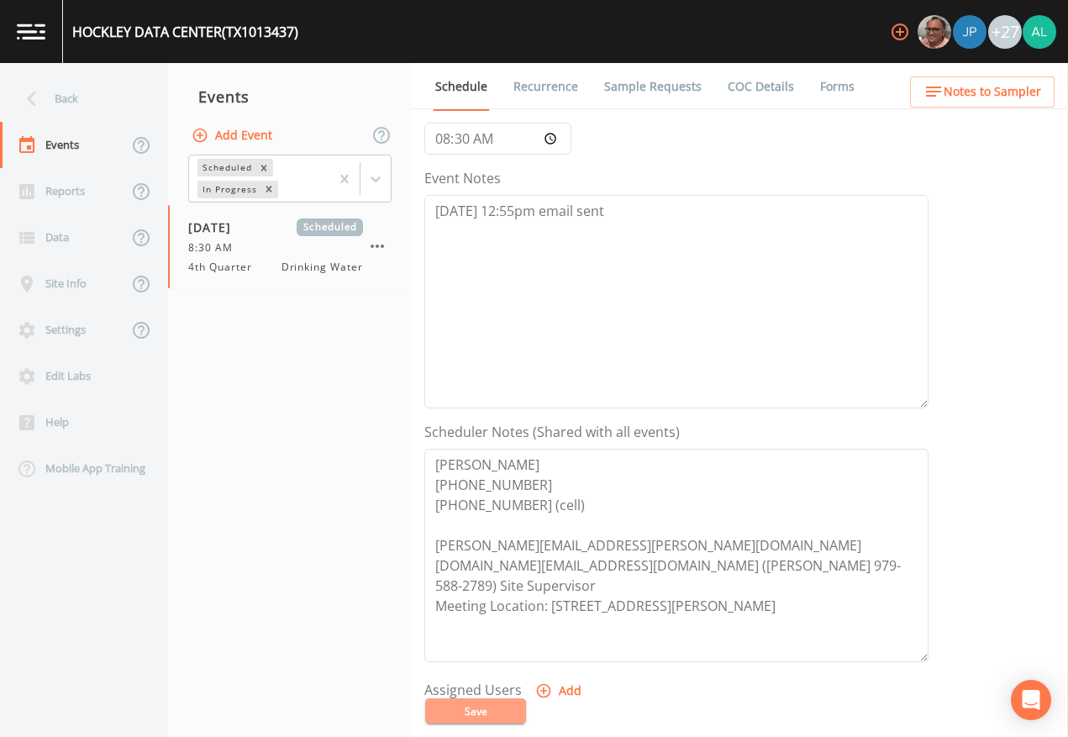
click at [486, 674] on button "Save" at bounding box center [475, 711] width 101 height 25
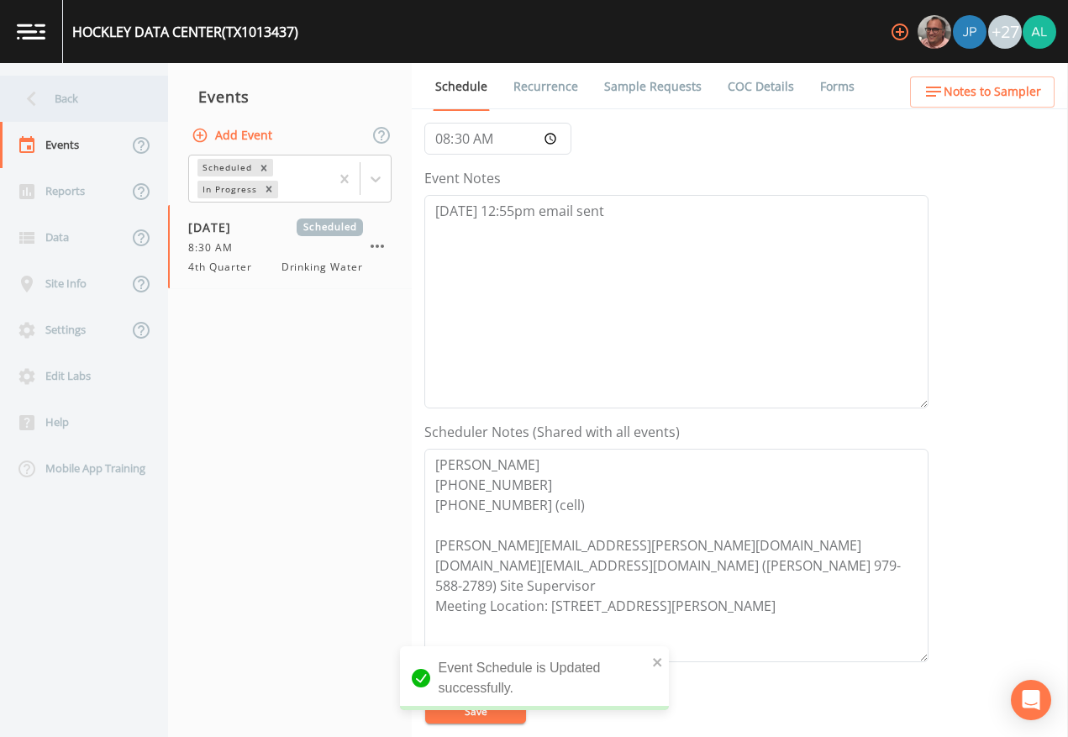
click at [119, 87] on div "Back" at bounding box center [75, 99] width 151 height 46
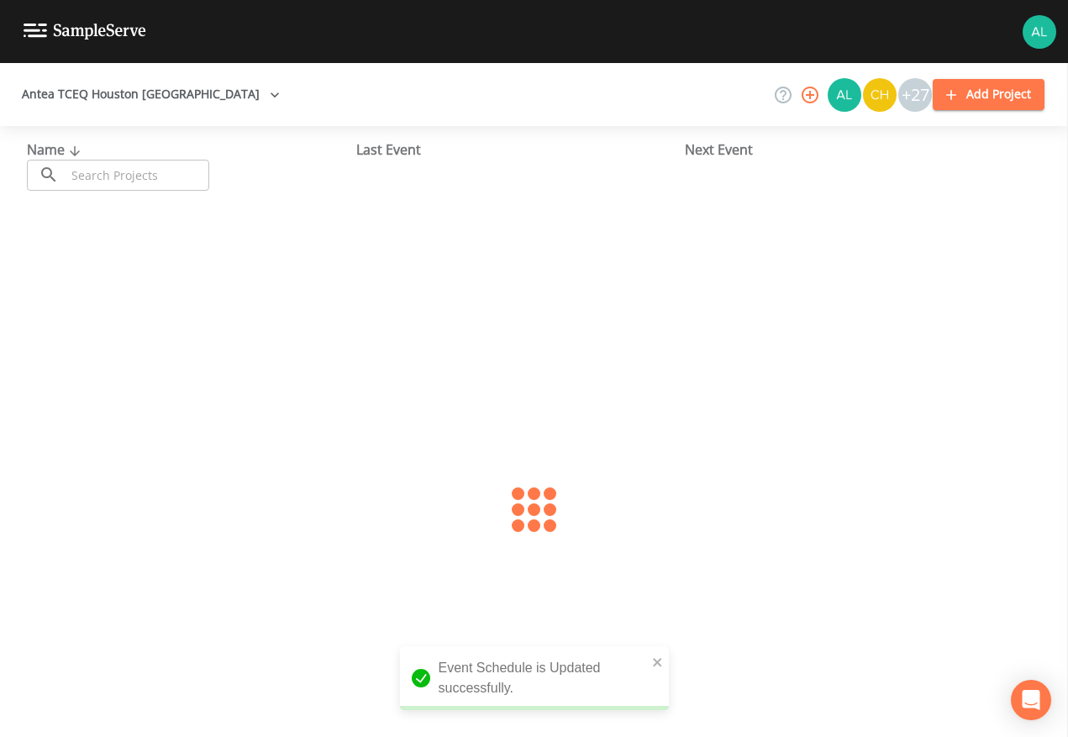
click at [156, 143] on div "Name ​ ​" at bounding box center [191, 165] width 329 height 51
click at [150, 161] on input "text" at bounding box center [138, 175] width 144 height 31
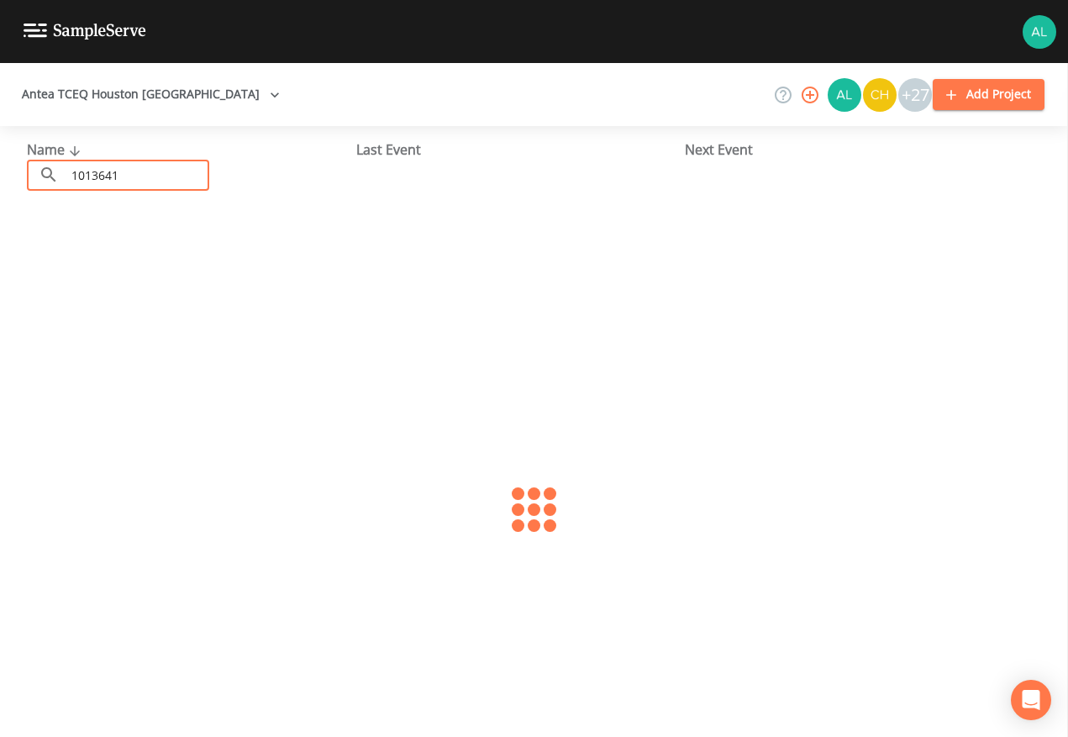
type input "1013641"
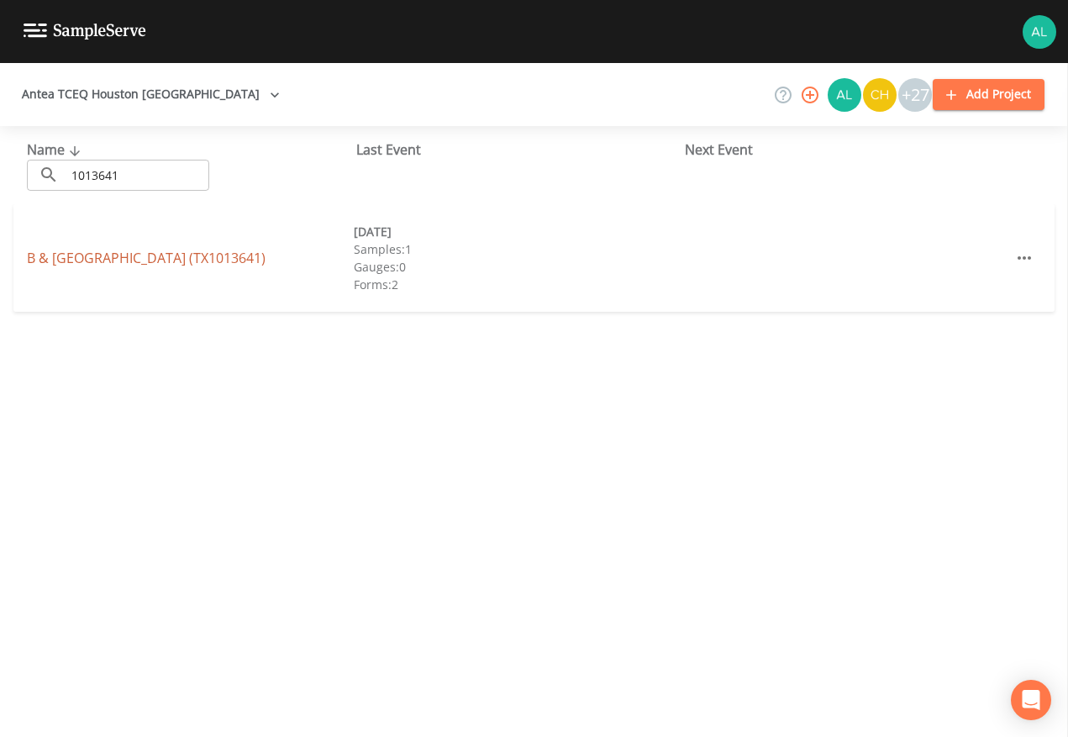
click at [110, 258] on link "B & [GEOGRAPHIC_DATA] (TX1013641)" at bounding box center [146, 258] width 239 height 18
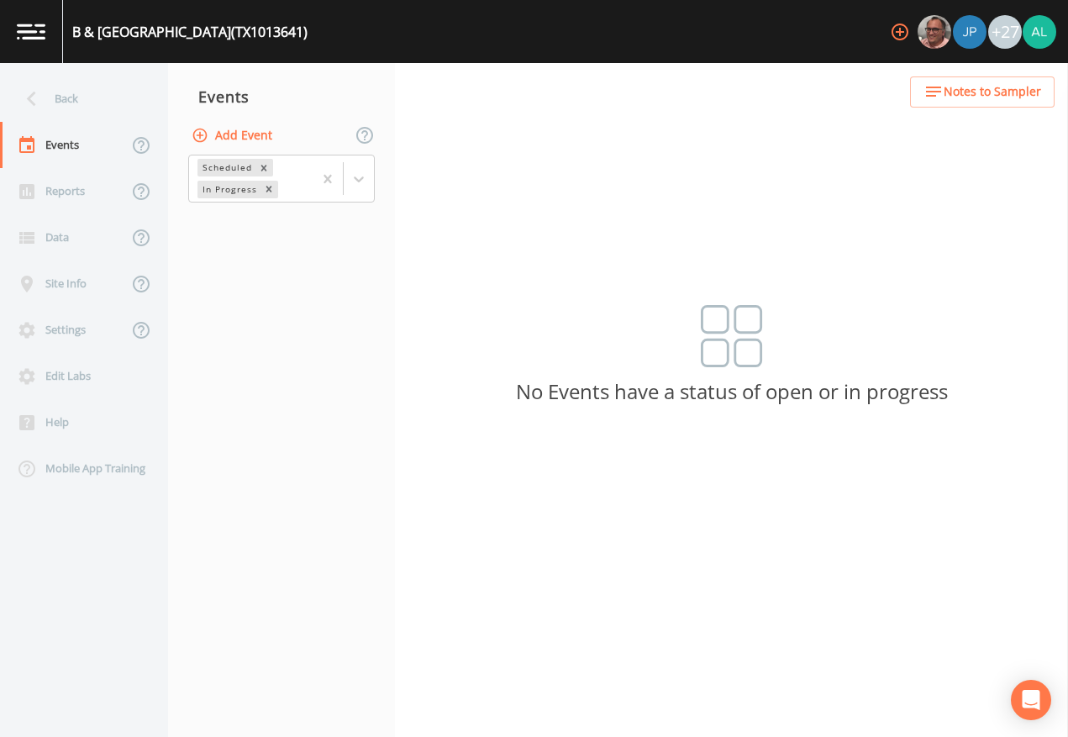
click at [269, 134] on button "Add Event" at bounding box center [233, 135] width 91 height 31
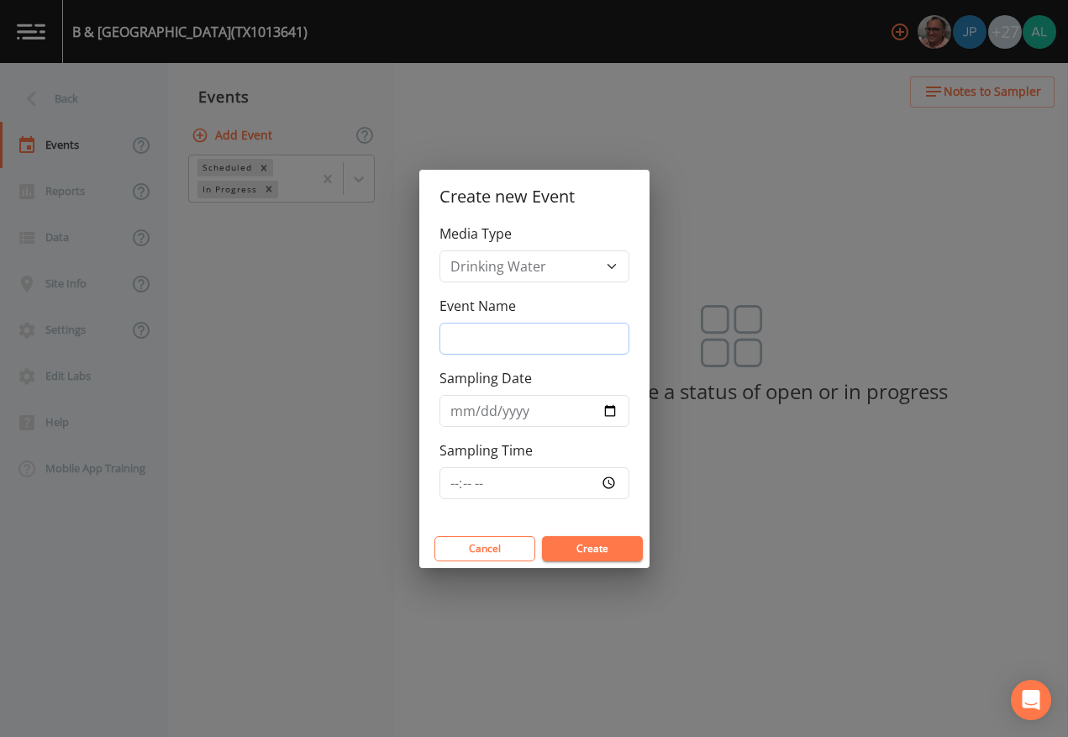
click at [448, 332] on input "Event Name" at bounding box center [535, 339] width 190 height 32
type input "4th Quarter"
type input "[DATE]"
click at [459, 479] on input "Sampling Time" at bounding box center [535, 483] width 190 height 32
type input "09:00"
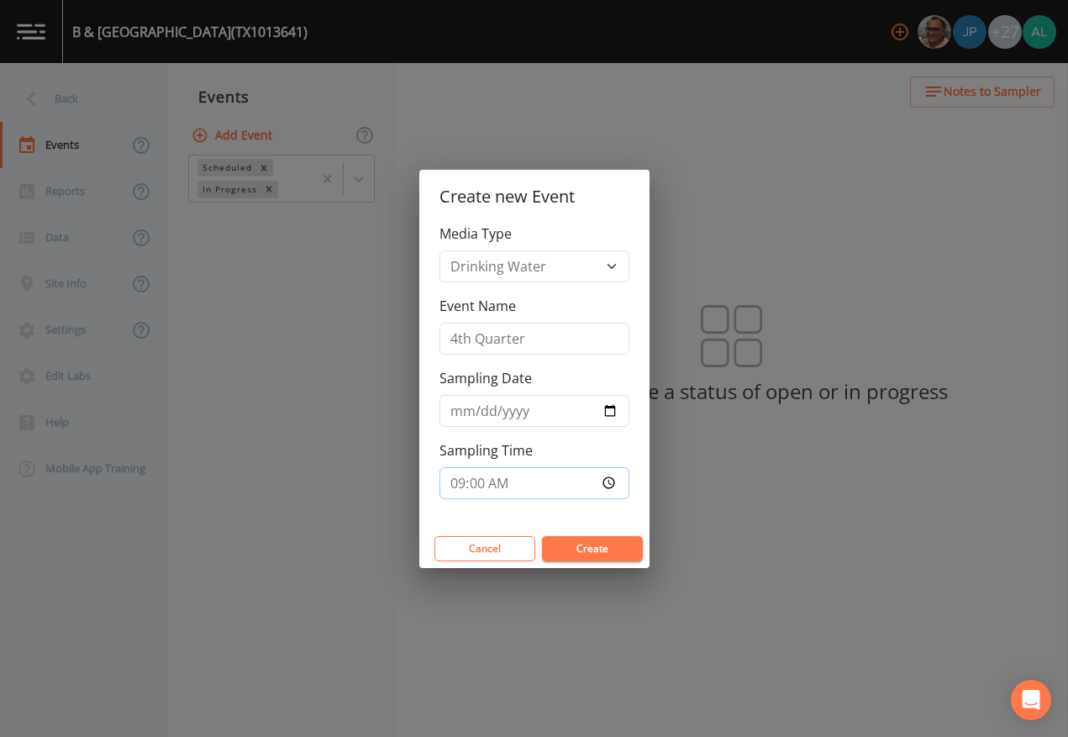
click at [542, 536] on button "Create" at bounding box center [592, 548] width 101 height 25
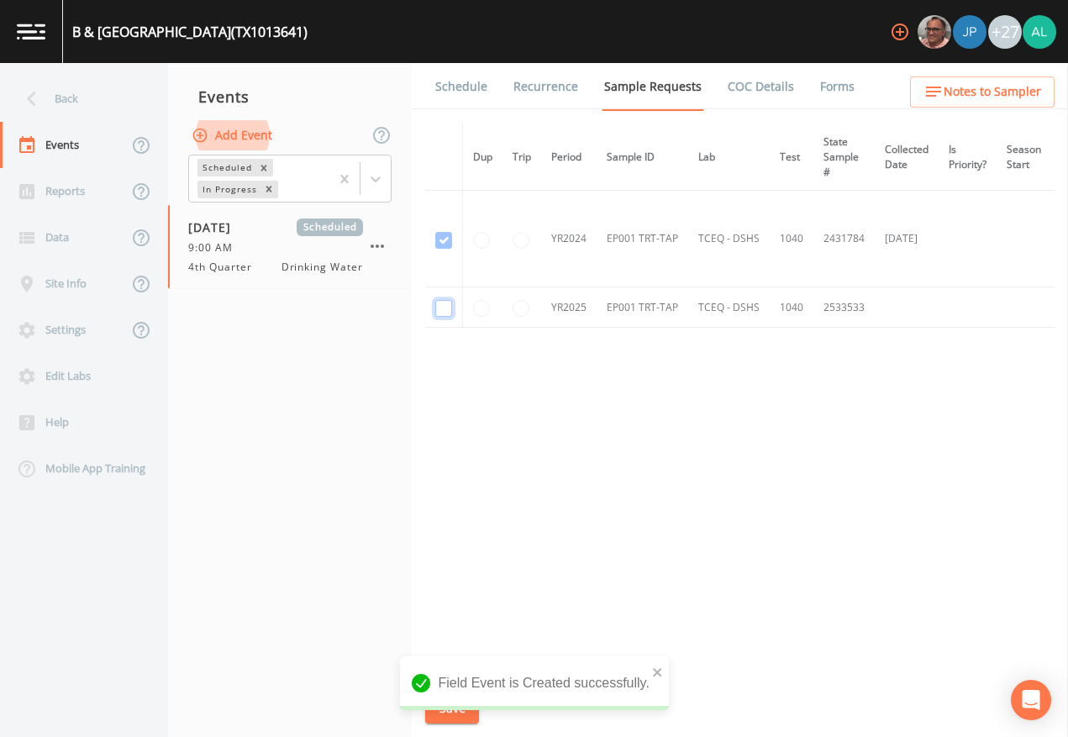
click at [444, 310] on input "checkbox" at bounding box center [443, 308] width 17 height 17
checkbox input "true"
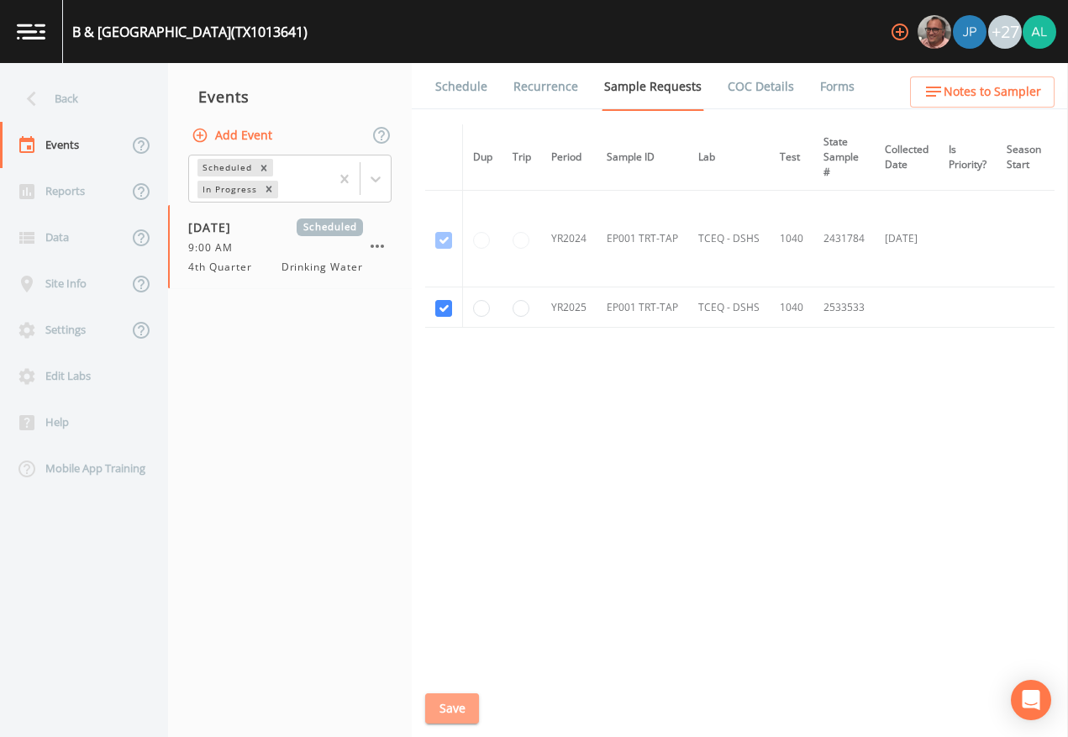
click at [440, 674] on button "Save" at bounding box center [452, 708] width 54 height 31
click at [482, 87] on link "Schedule" at bounding box center [461, 86] width 57 height 47
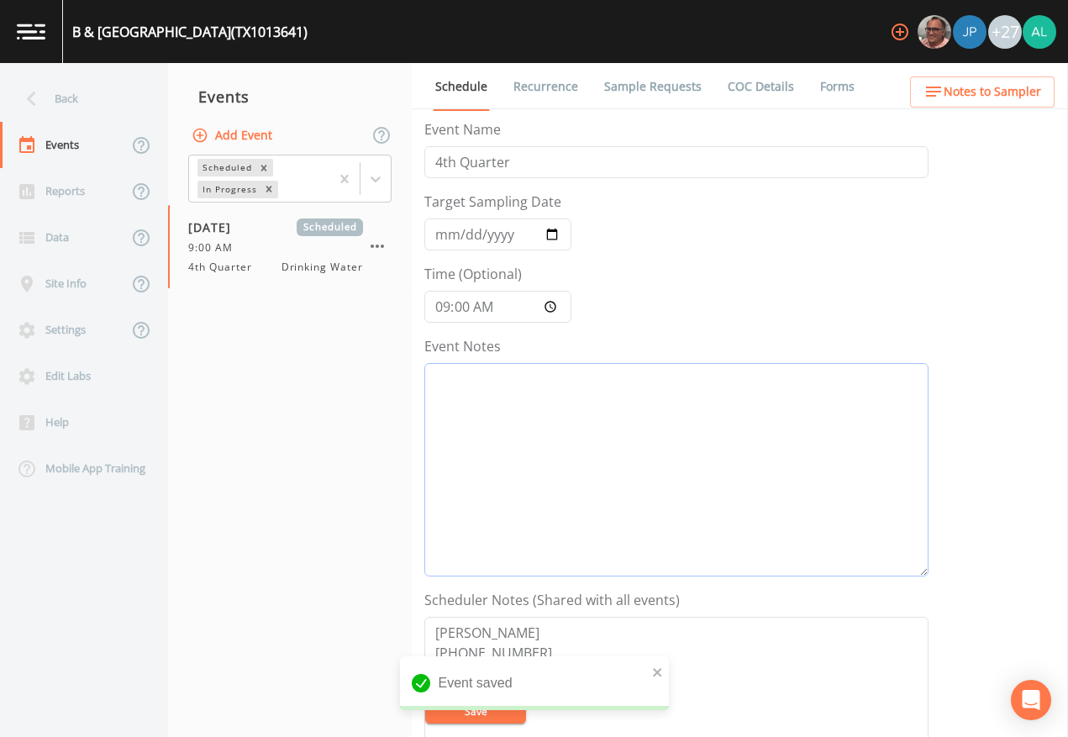
click at [522, 417] on textarea "Event Notes" at bounding box center [676, 470] width 504 height 214
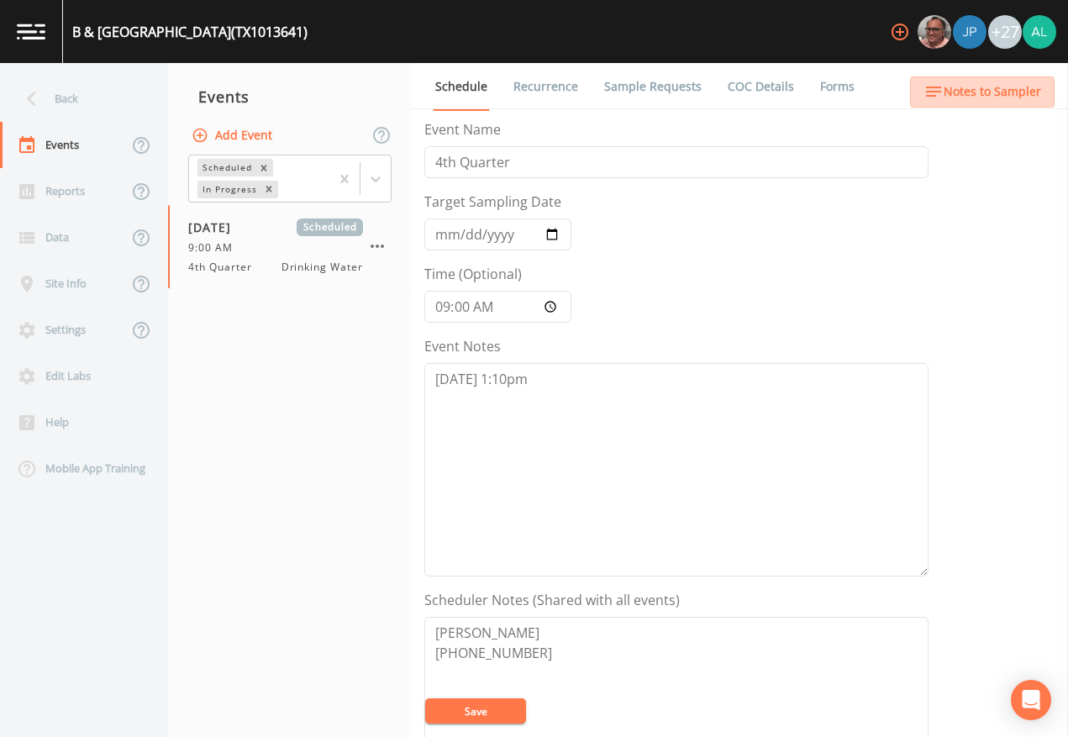
click at [994, 100] on span "Notes to Sampler" at bounding box center [993, 92] width 98 height 21
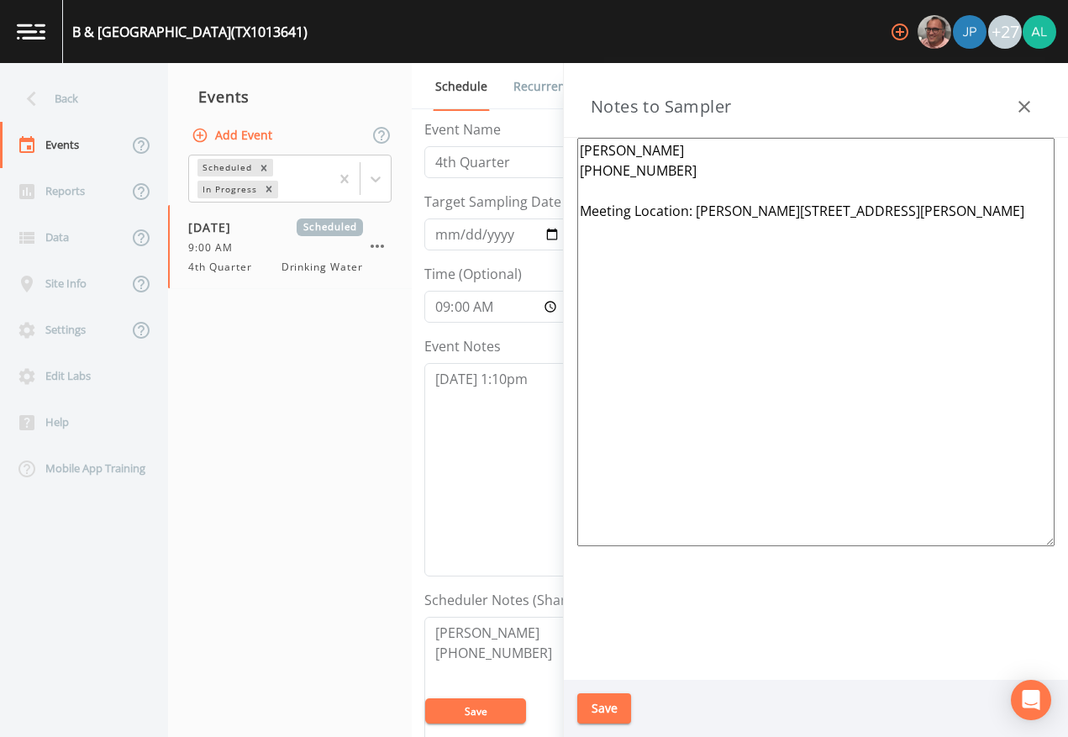
click at [593, 674] on button "Save" at bounding box center [604, 708] width 54 height 31
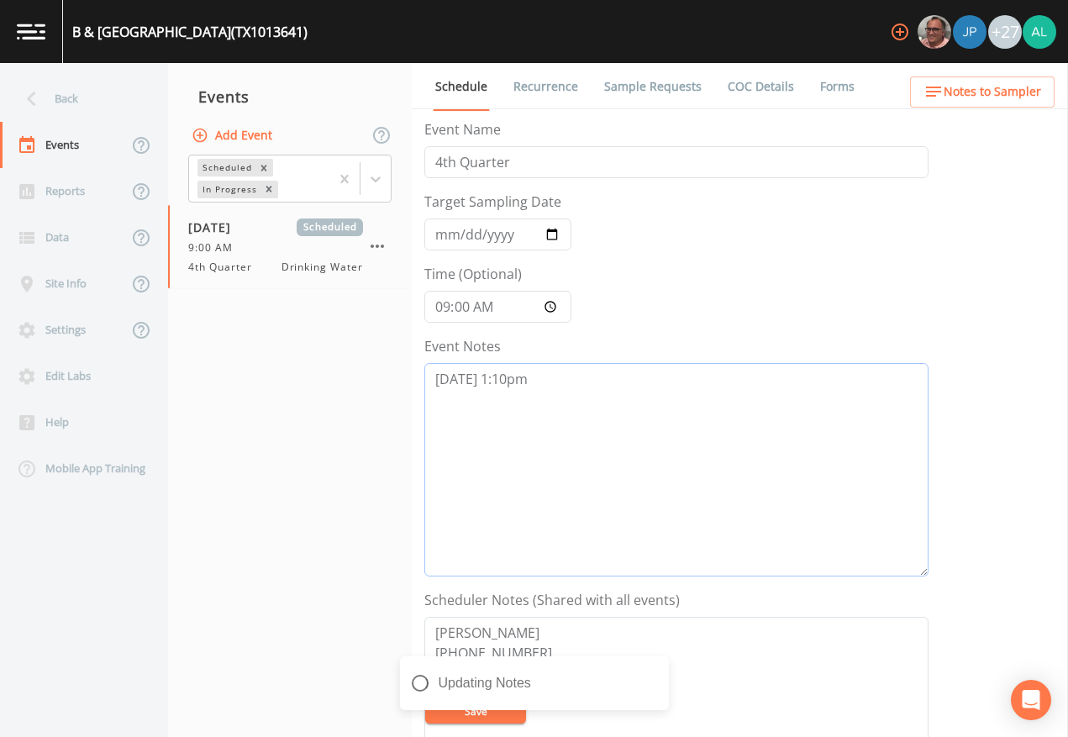
click at [606, 424] on textarea "[DATE] 1:10pm" at bounding box center [676, 470] width 504 height 214
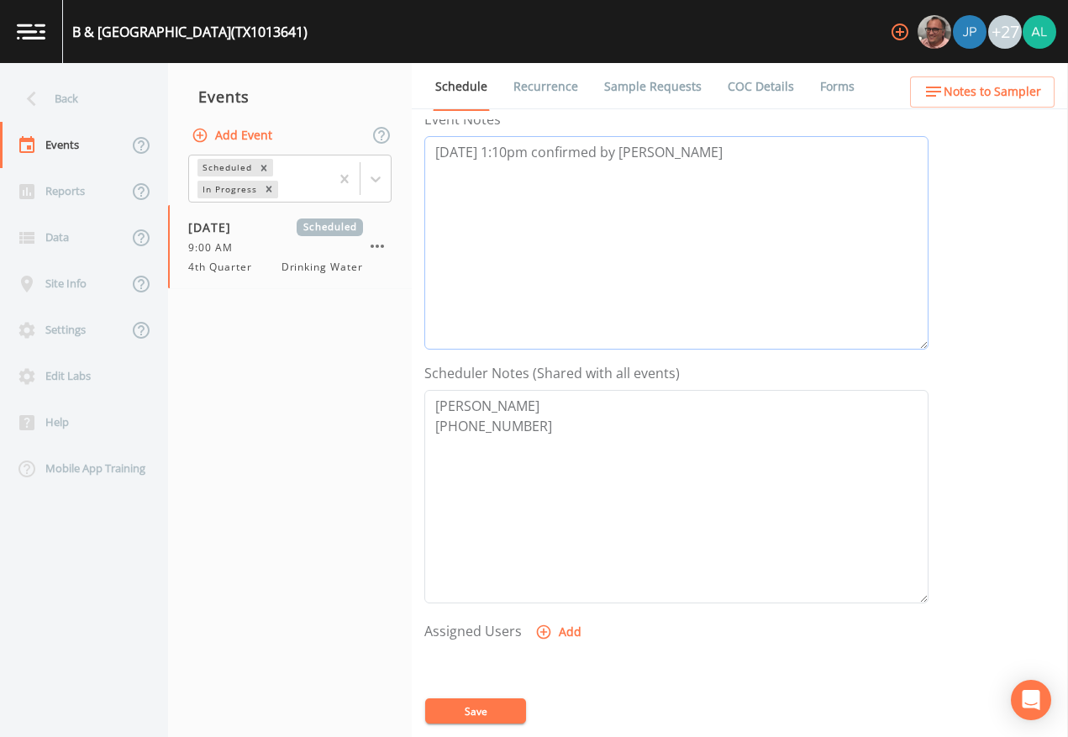
scroll to position [336, 0]
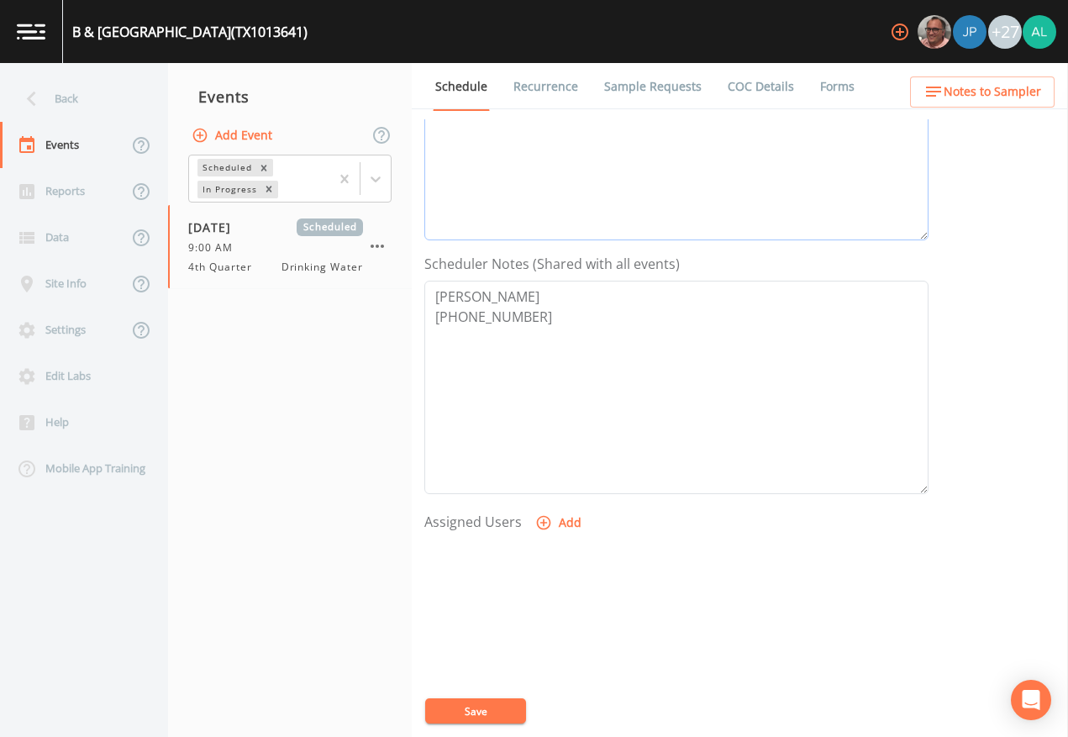
type textarea "[DATE] 1:10pm confirmed by [PERSON_NAME]"
click at [556, 518] on button "Add" at bounding box center [560, 523] width 56 height 31
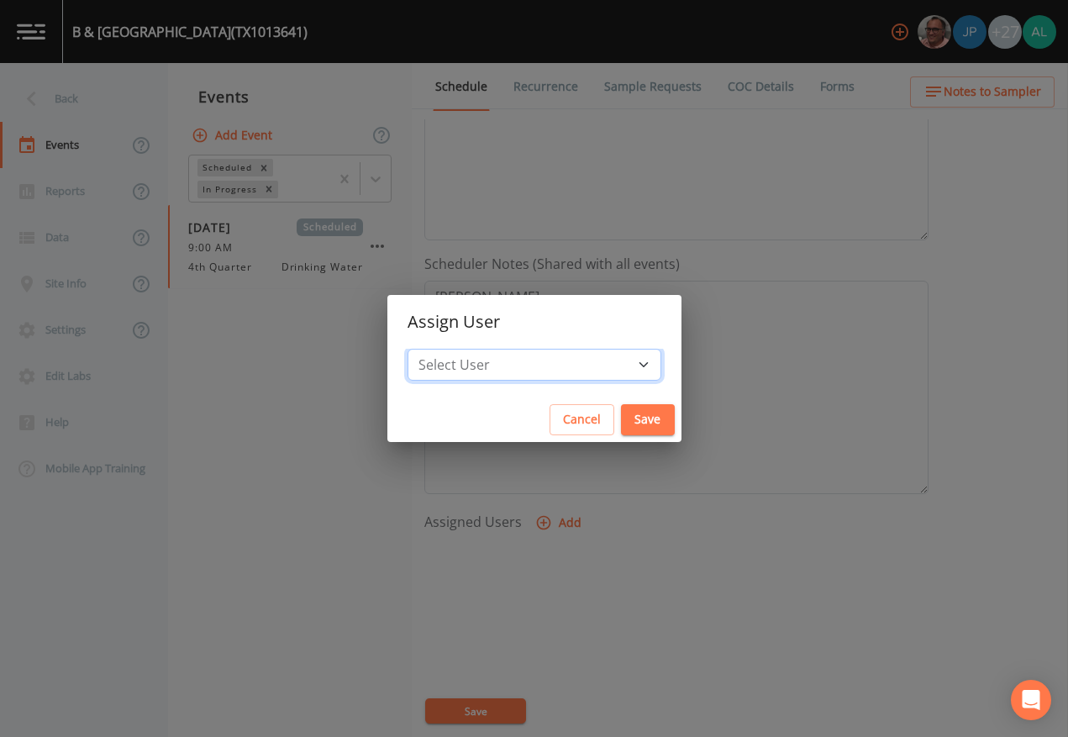
click at [504, 360] on select "Select User [PERSON_NAME] [PERSON_NAME] [PERSON_NAME] Lorinzia [PERSON_NAME] [P…" at bounding box center [535, 365] width 254 height 32
select select "af93318b-11dc-4776-bee1-f4056f560a61"
click at [445, 349] on select "Select User [PERSON_NAME] [PERSON_NAME] [PERSON_NAME] Lorinzia [PERSON_NAME] [P…" at bounding box center [535, 365] width 254 height 32
click at [623, 422] on button "Save" at bounding box center [648, 419] width 54 height 31
select select
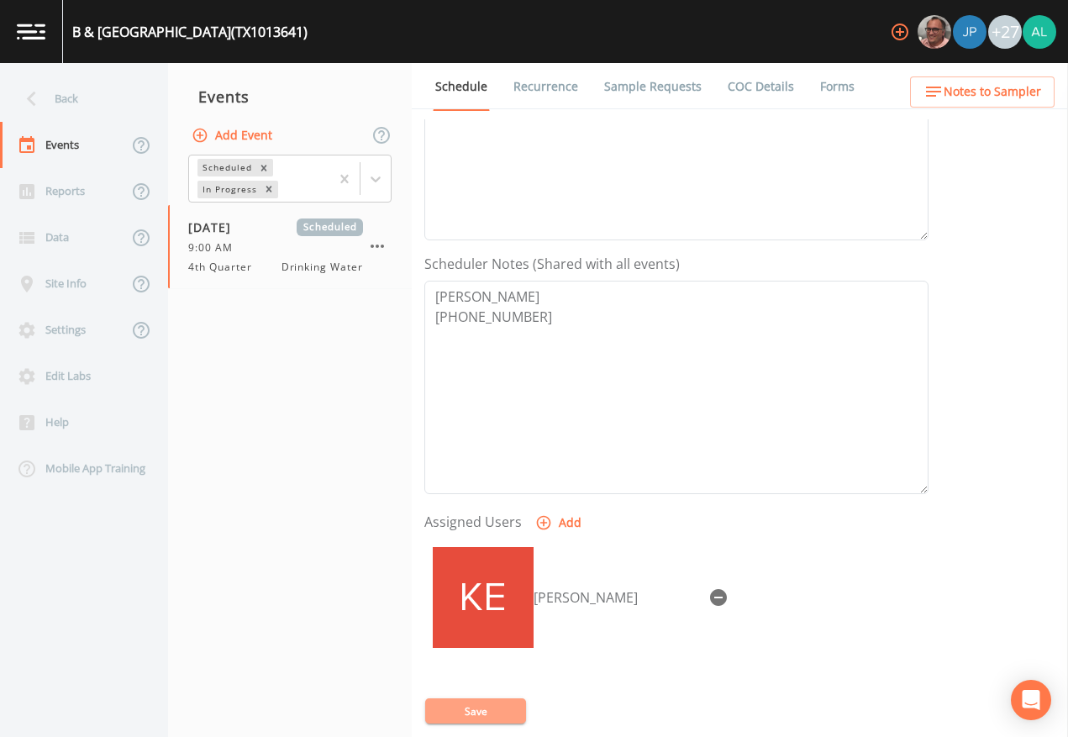
click at [503, 674] on button "Save" at bounding box center [475, 711] width 101 height 25
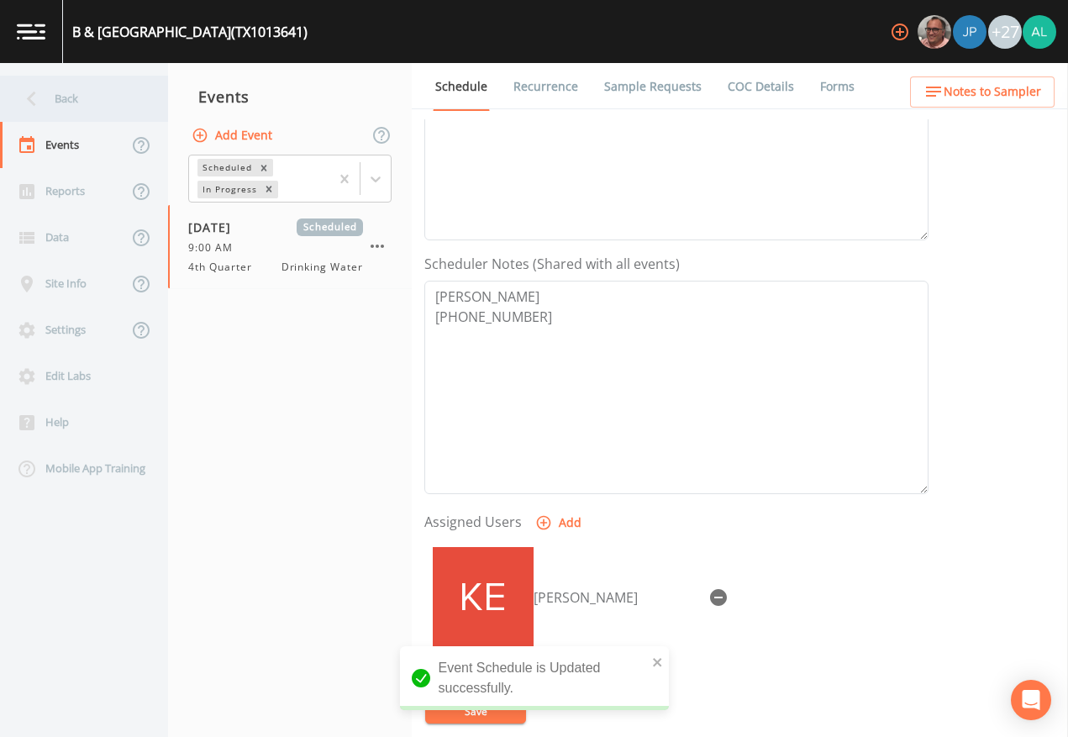
click at [58, 113] on div "Back" at bounding box center [75, 99] width 151 height 46
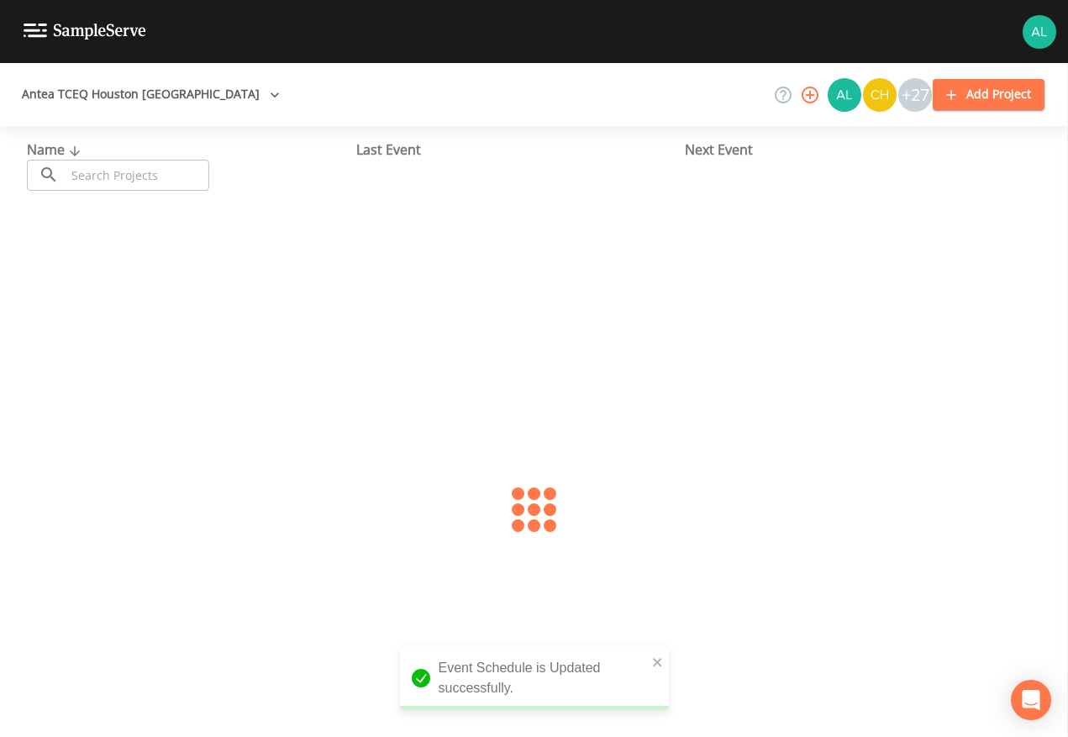
click at [81, 164] on div "Name ​ ​" at bounding box center [191, 165] width 329 height 51
drag, startPoint x: 82, startPoint y: 171, endPoint x: 67, endPoint y: 177, distance: 15.2
click at [85, 174] on input "text" at bounding box center [138, 175] width 144 height 31
type input "1013641"
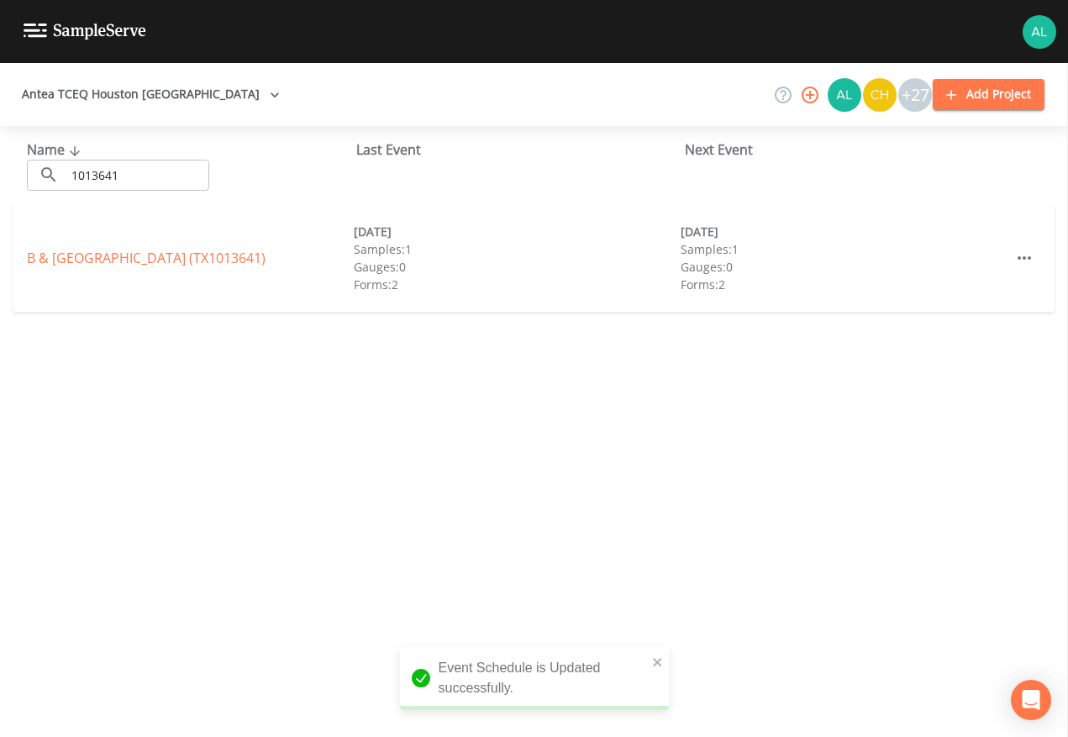
click at [161, 230] on div "B & [GEOGRAPHIC_DATA] (TX1013641) [DATE] Samples: 1 Gauges: 0 Forms: 2 [DATE] S…" at bounding box center [533, 258] width 1041 height 108
click at [159, 260] on link "B & [GEOGRAPHIC_DATA] (TX1013641)" at bounding box center [146, 258] width 239 height 18
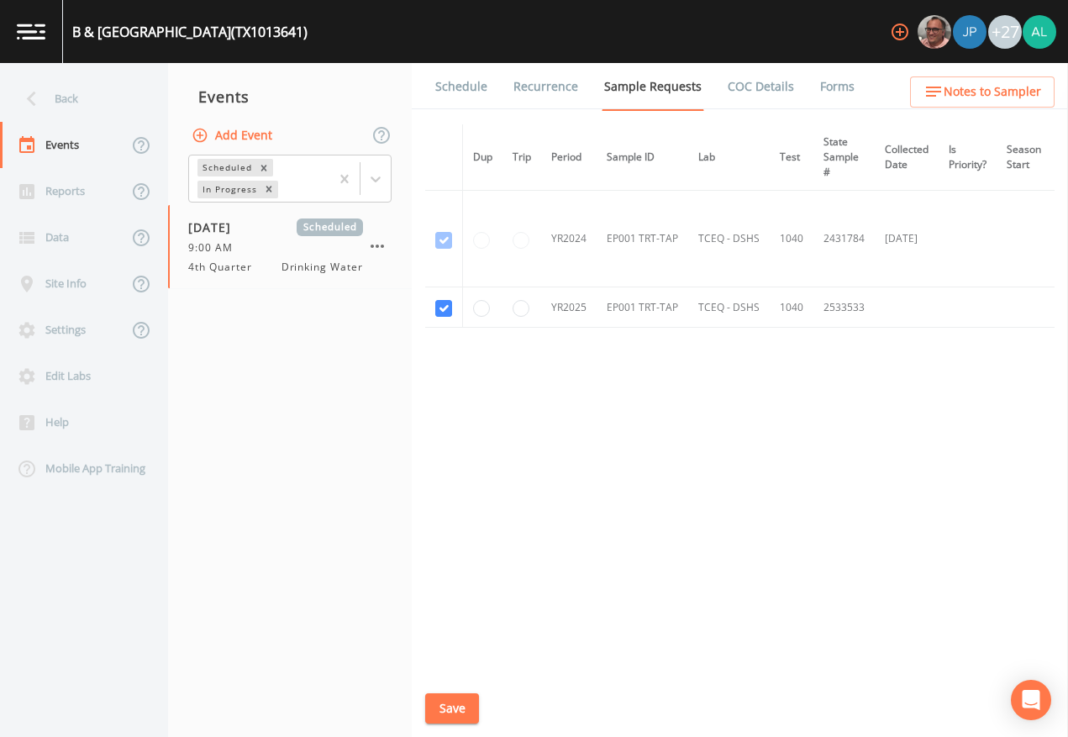
click at [456, 100] on link "Schedule" at bounding box center [461, 86] width 57 height 47
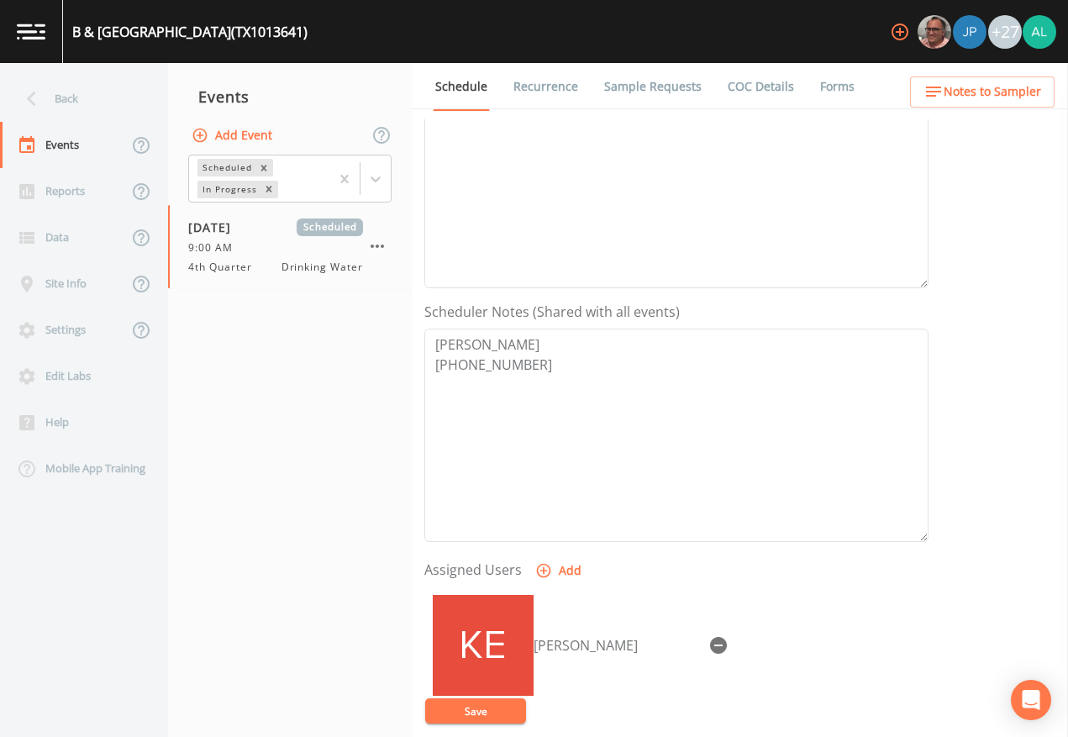
scroll to position [449, 0]
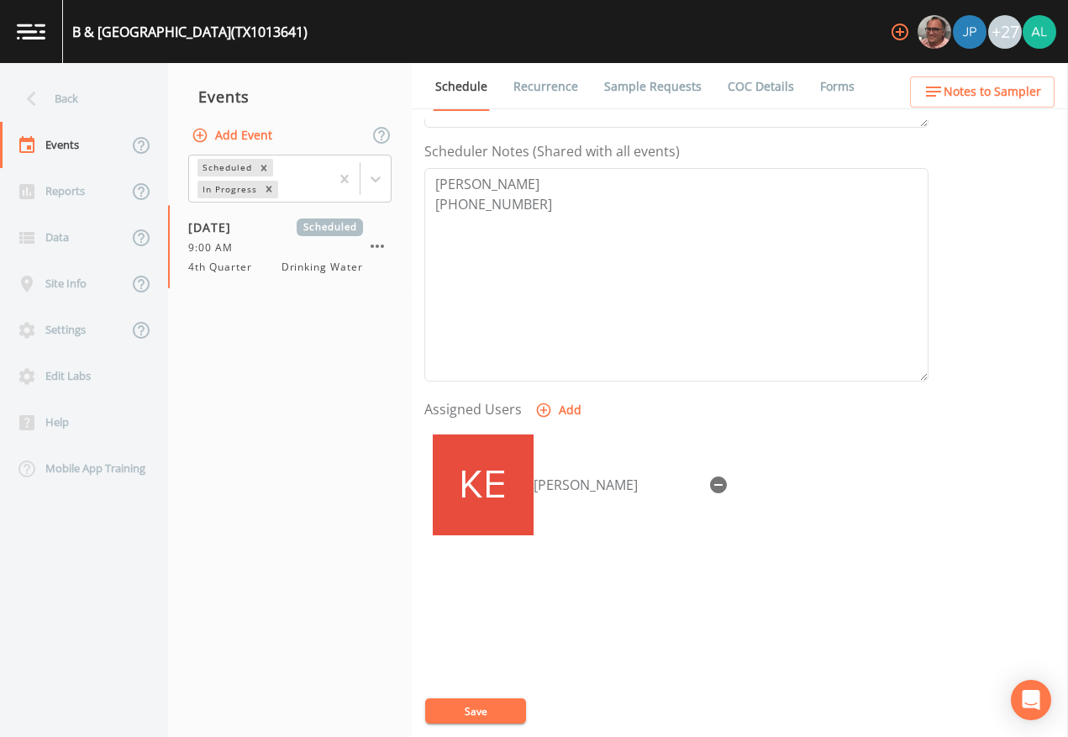
click at [1003, 76] on div "Back Events Reports Data Site Info Settings Edit Labs Help Mobile App Training …" at bounding box center [534, 400] width 1068 height 674
click at [992, 96] on span "Notes to Sampler" at bounding box center [993, 92] width 98 height 21
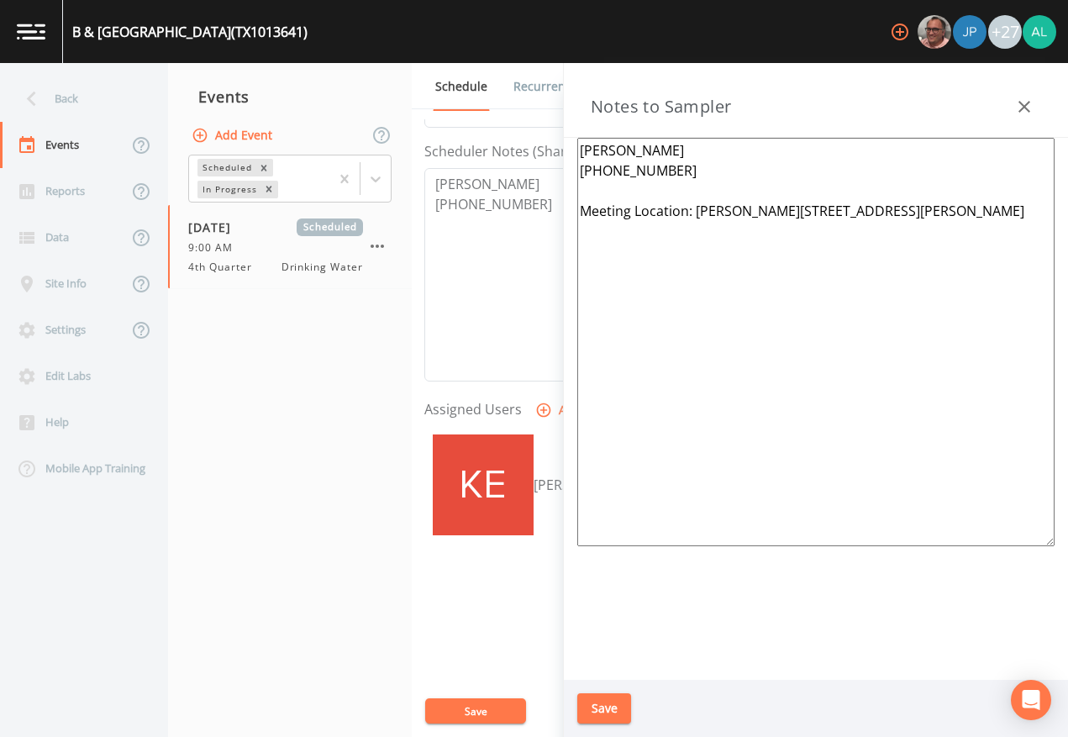
click at [593, 674] on button "Save" at bounding box center [604, 708] width 54 height 31
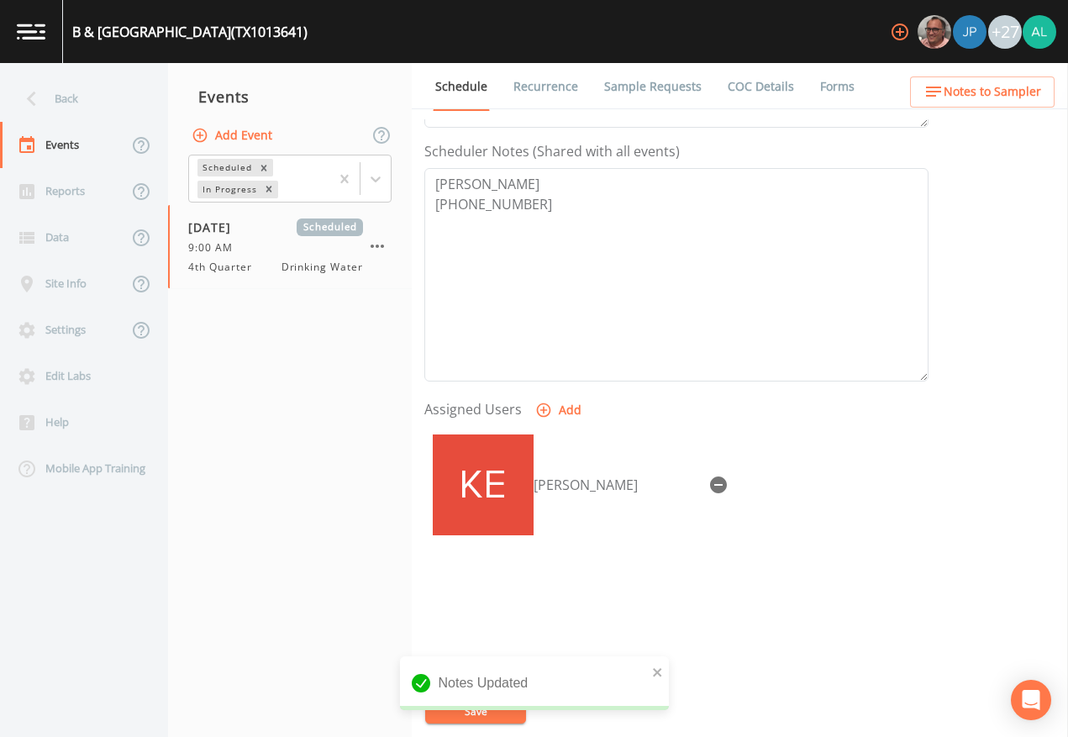
click at [491, 674] on div "Event Name 4th Quarter Target Sampling Date [DATE] Time (Optional) 09:00:00 Eve…" at bounding box center [746, 428] width 644 height 618
click at [661, 664] on button "close" at bounding box center [658, 672] width 12 height 20
click at [497, 674] on div "Notes Updated" at bounding box center [534, 689] width 269 height 67
click at [497, 674] on button "Save" at bounding box center [475, 711] width 101 height 25
click at [60, 87] on div "Back" at bounding box center [75, 99] width 151 height 46
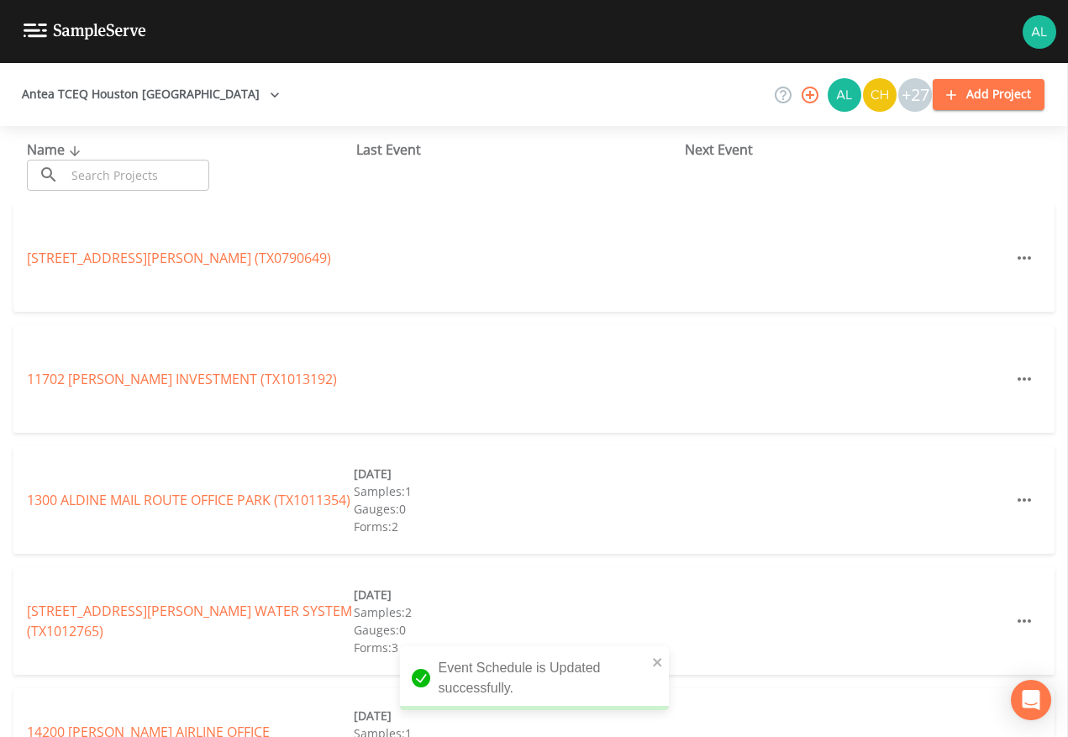
click at [151, 166] on input "text" at bounding box center [138, 175] width 144 height 31
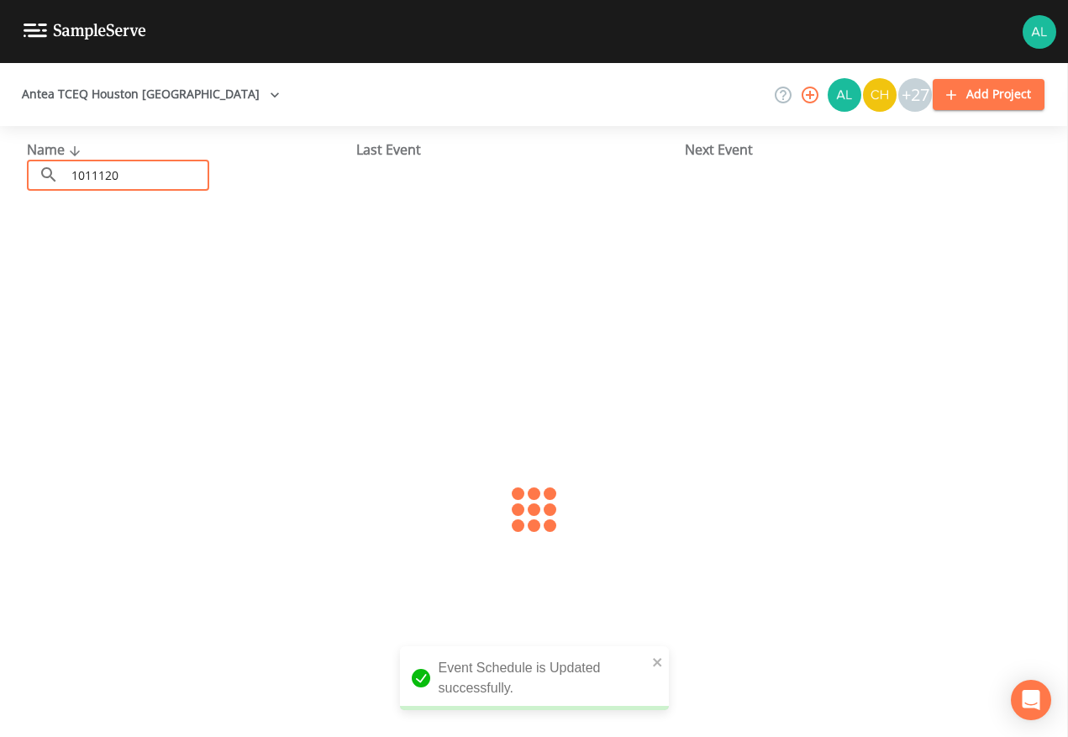
type input "1011120"
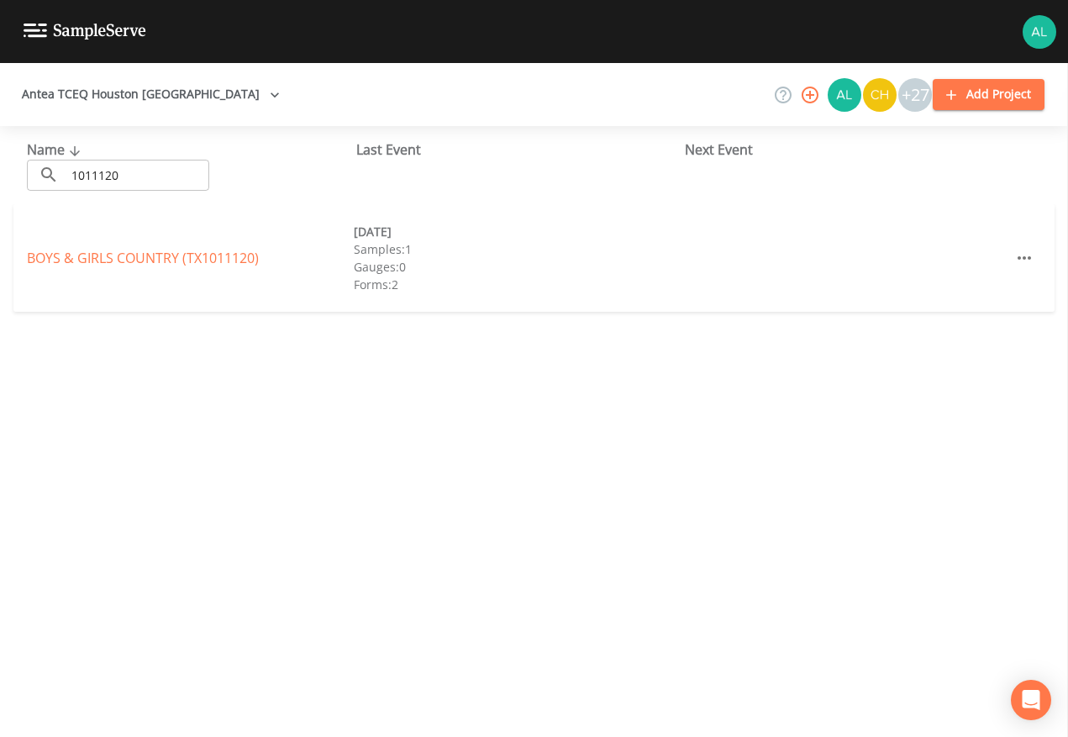
click at [113, 246] on div "BOYS & GIRLS COUNTRY (TX1011120) [DATE] Samples: 1 Gauges: 0 Forms: 2" at bounding box center [533, 258] width 1041 height 108
click at [113, 250] on link "BOYS & GIRLS COUNTRY (TX1011120)" at bounding box center [143, 258] width 232 height 18
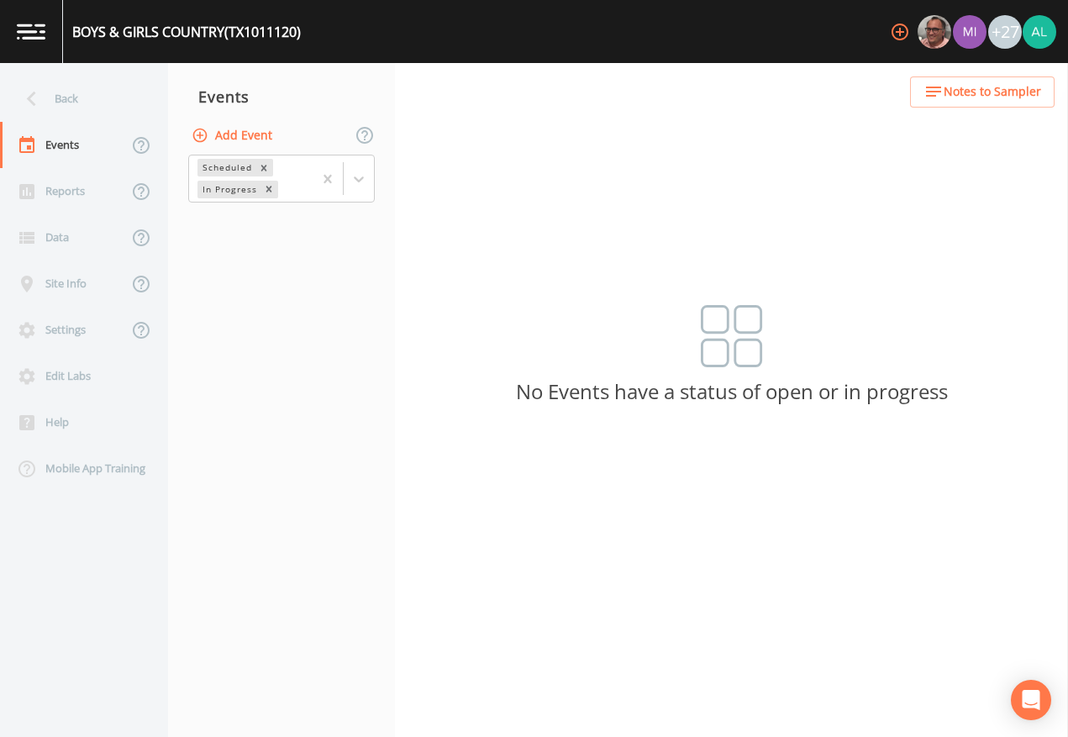
click at [237, 128] on button "Add Event" at bounding box center [233, 135] width 91 height 31
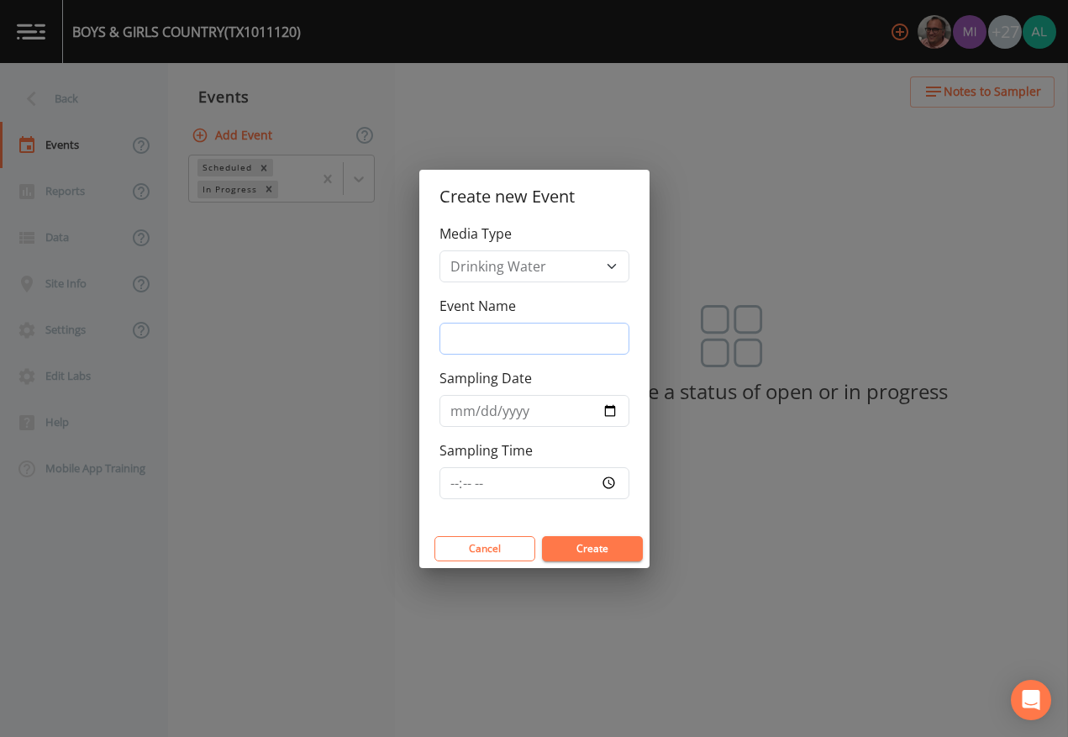
click at [490, 337] on input "Event Name" at bounding box center [535, 339] width 190 height 32
type input "4th Quarter"
type input "[DATE]"
click at [449, 483] on input "Sampling Time" at bounding box center [535, 483] width 190 height 32
type input "09:30"
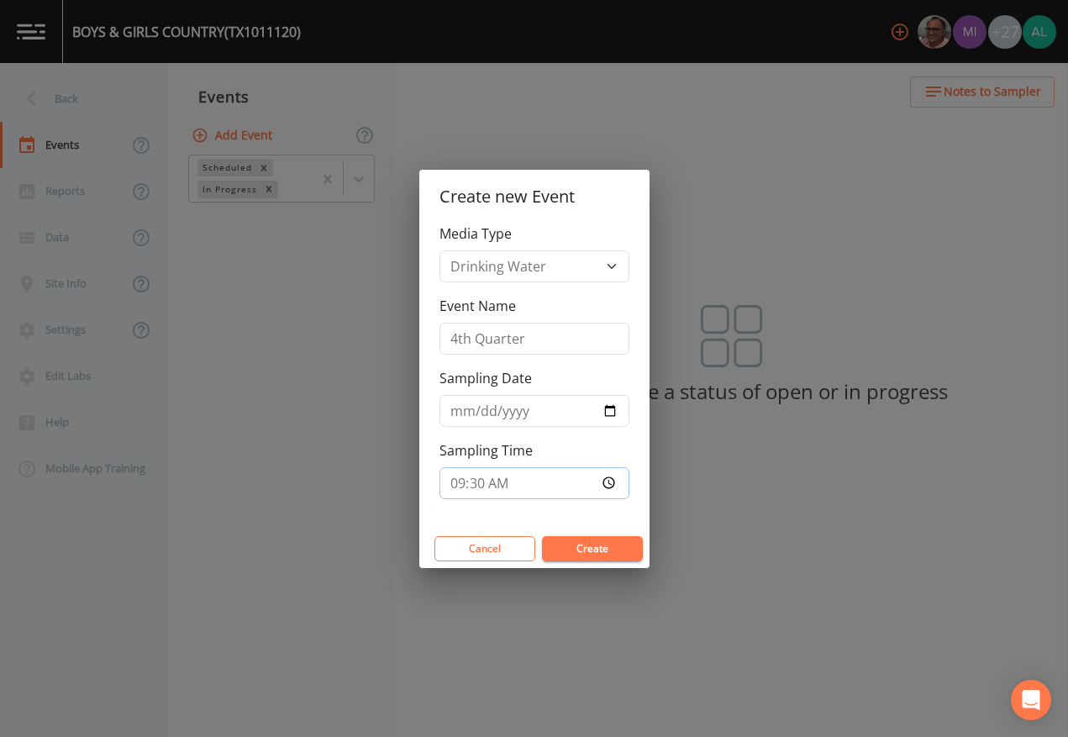
click at [542, 536] on button "Create" at bounding box center [592, 548] width 101 height 25
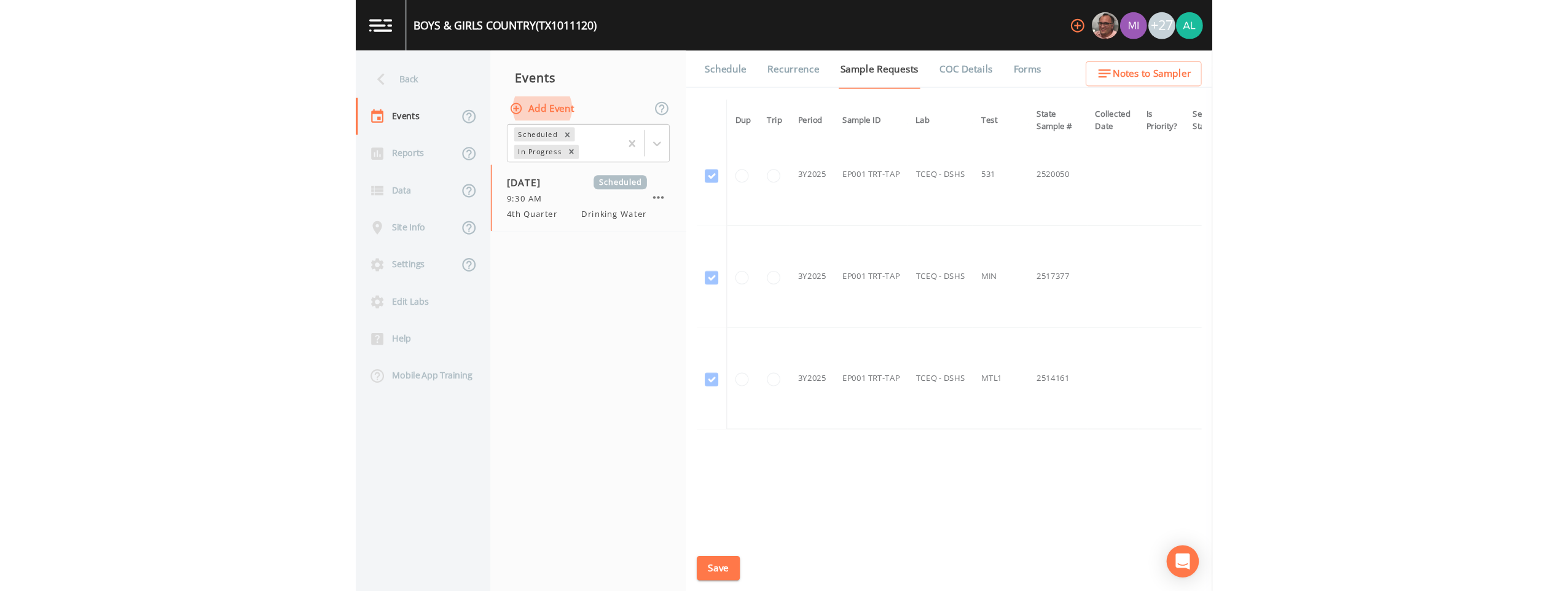
scroll to position [116, 0]
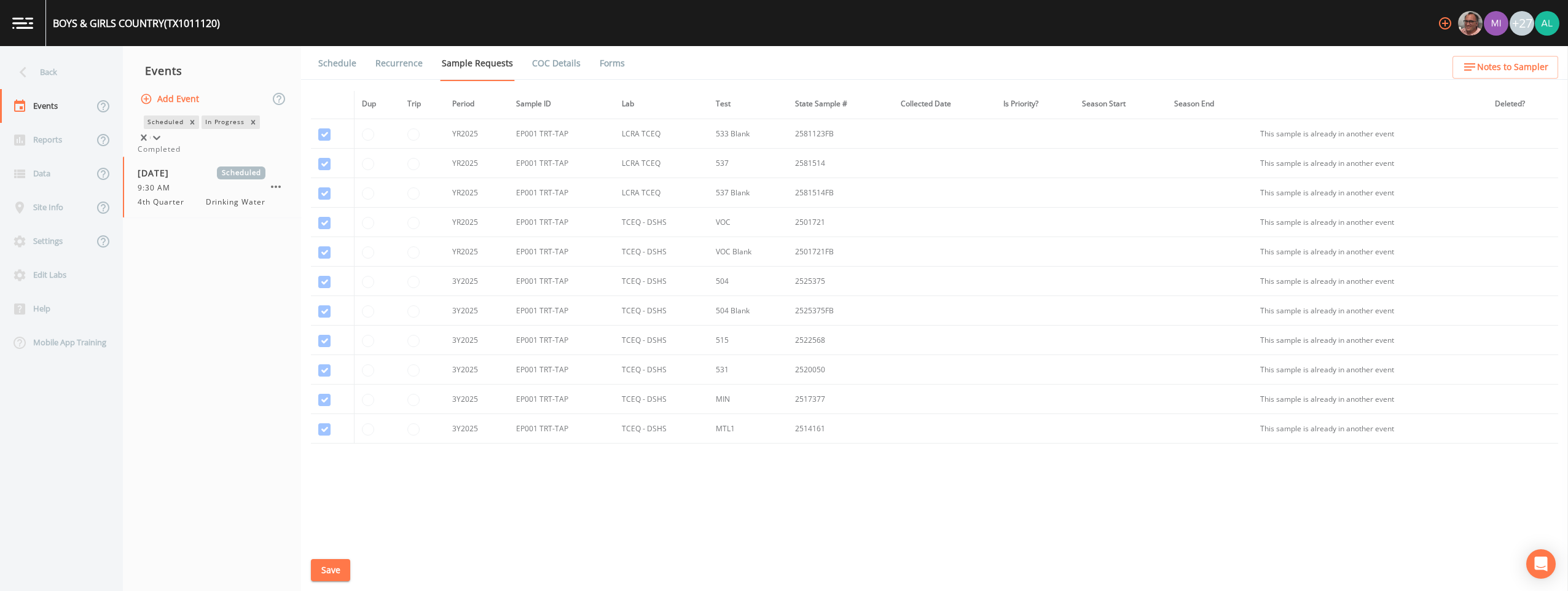
click at [163, 133] on div at bounding box center [156, 137] width 12 height 12
click at [202, 155] on div "Completed" at bounding box center [211, 149] width 148 height 11
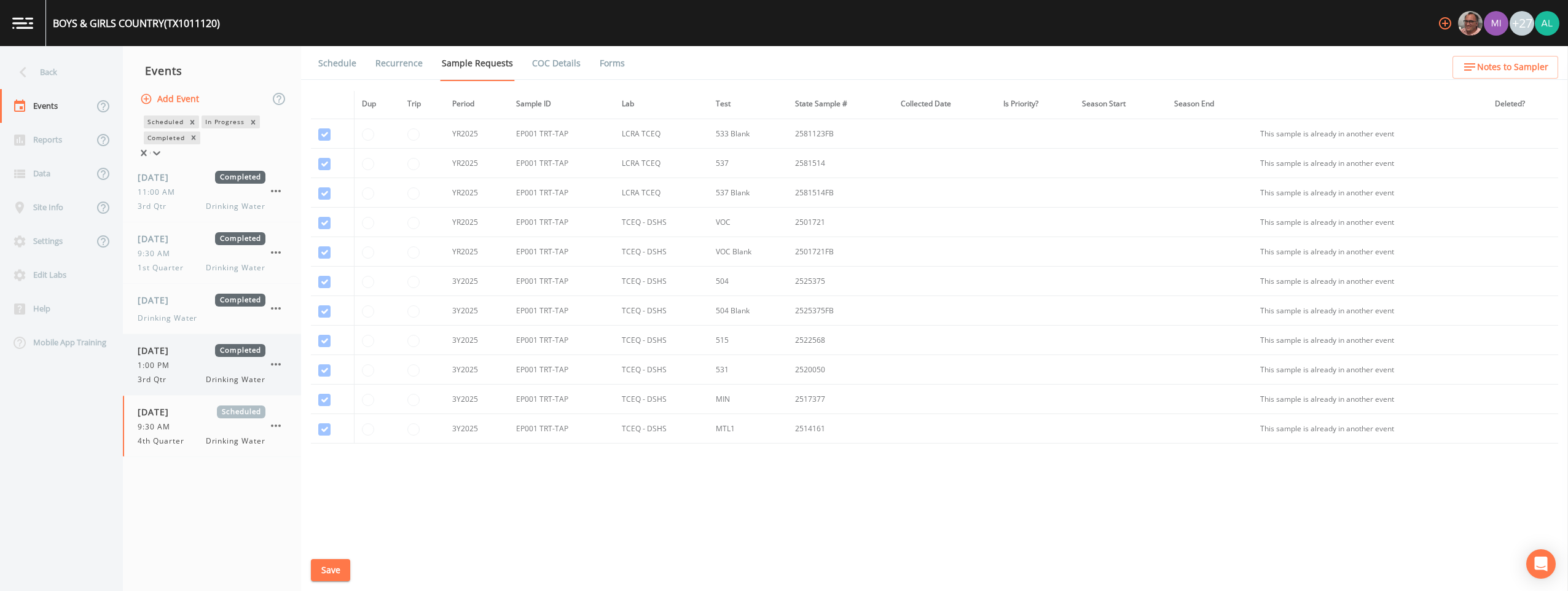
click at [198, 371] on div "1:00 PM" at bounding box center [201, 365] width 128 height 11
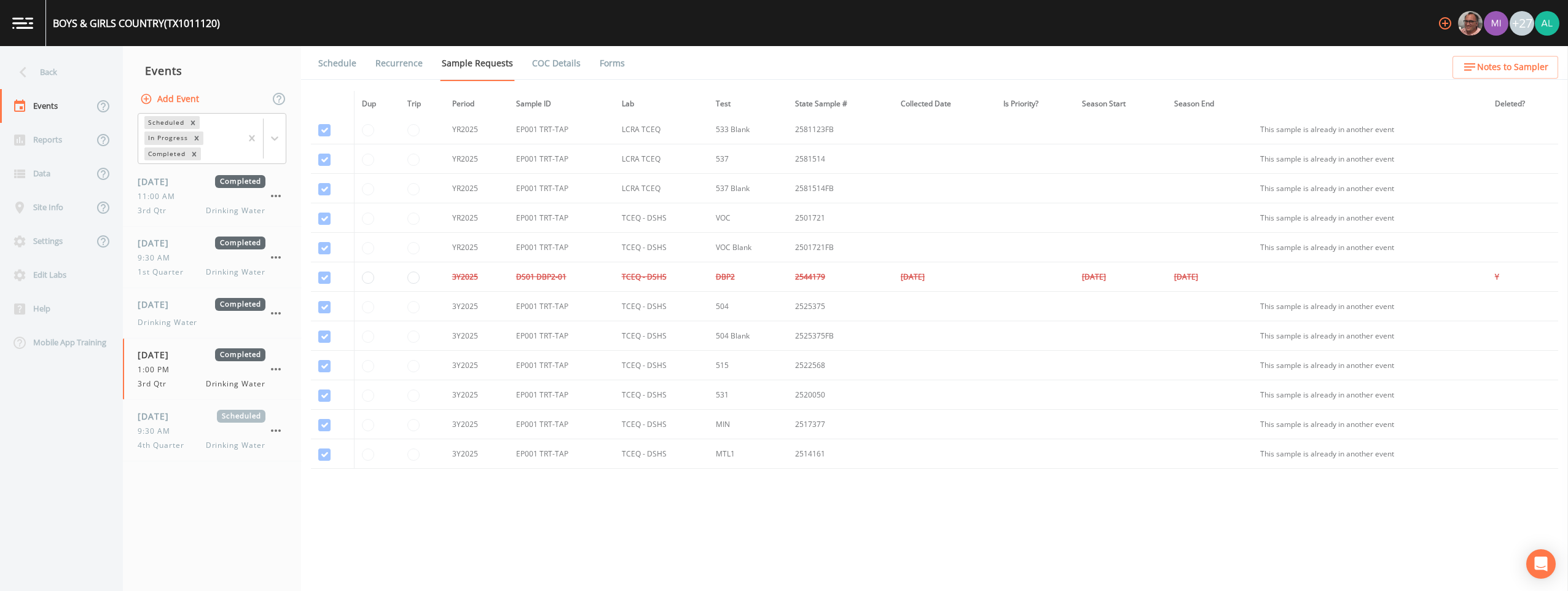
scroll to position [123, 0]
click at [611, 72] on link "Forms" at bounding box center [613, 63] width 29 height 34
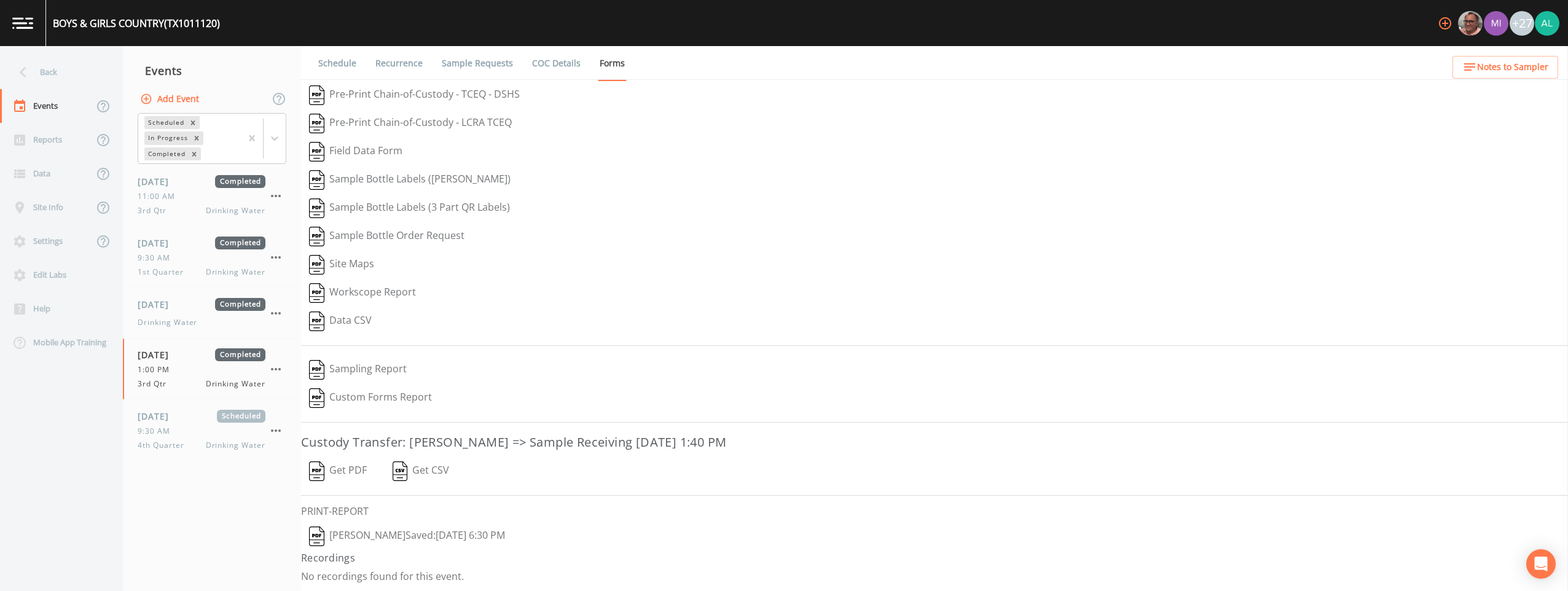
click at [386, 492] on button "[PERSON_NAME]  Saved: [DATE] 6:30 PM" at bounding box center [407, 535] width 212 height 28
click at [191, 324] on span "Drinking Water" at bounding box center [167, 322] width 60 height 11
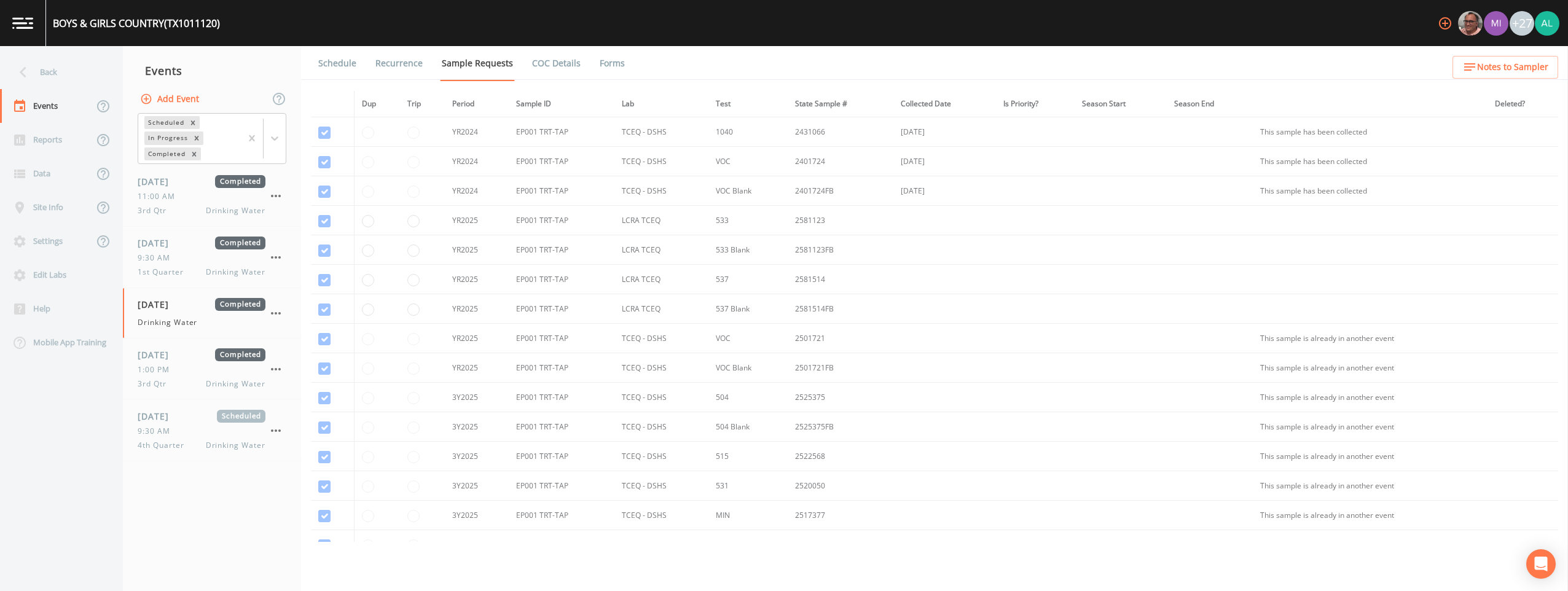
click at [588, 58] on li "Forms" at bounding box center [605, 63] width 45 height 34
click at [615, 69] on link "Forms" at bounding box center [613, 63] width 29 height 34
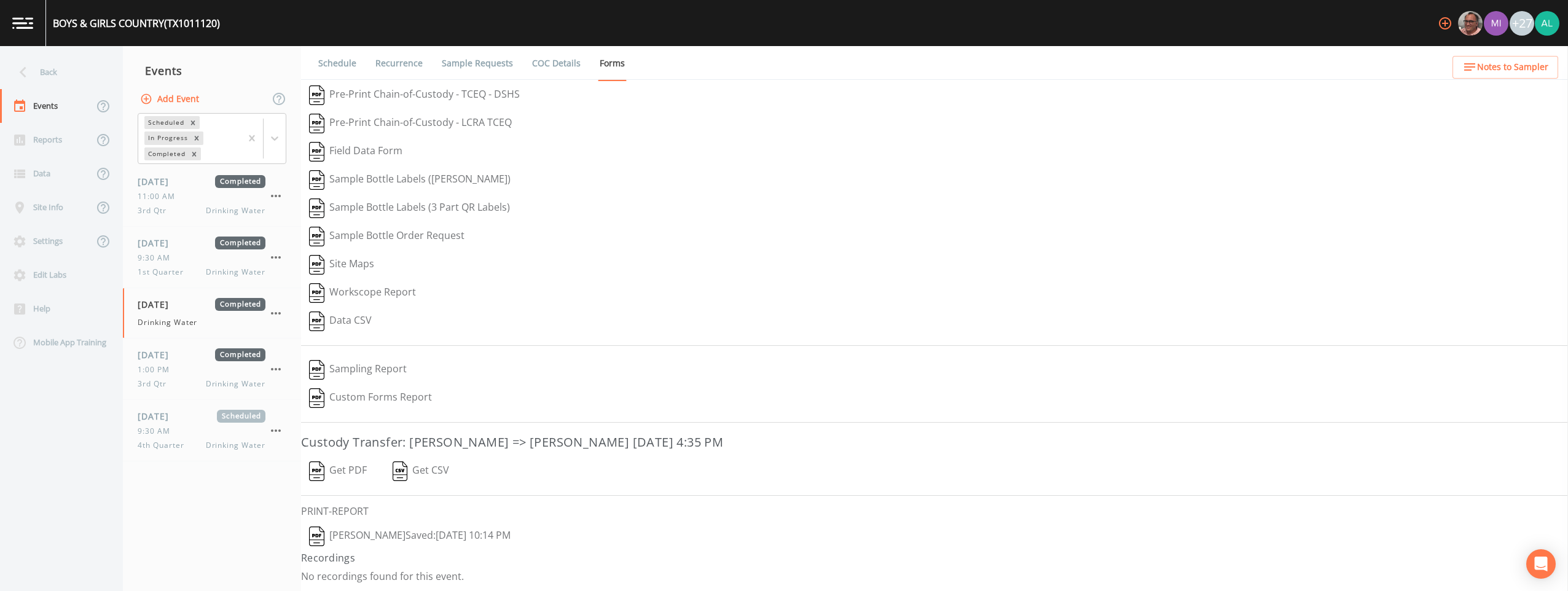
click at [357, 492] on button "[PERSON_NAME]  Saved: [DATE] 10:14 PM" at bounding box center [410, 535] width 218 height 28
click at [200, 245] on div "[DATE] Completed" at bounding box center [201, 243] width 128 height 13
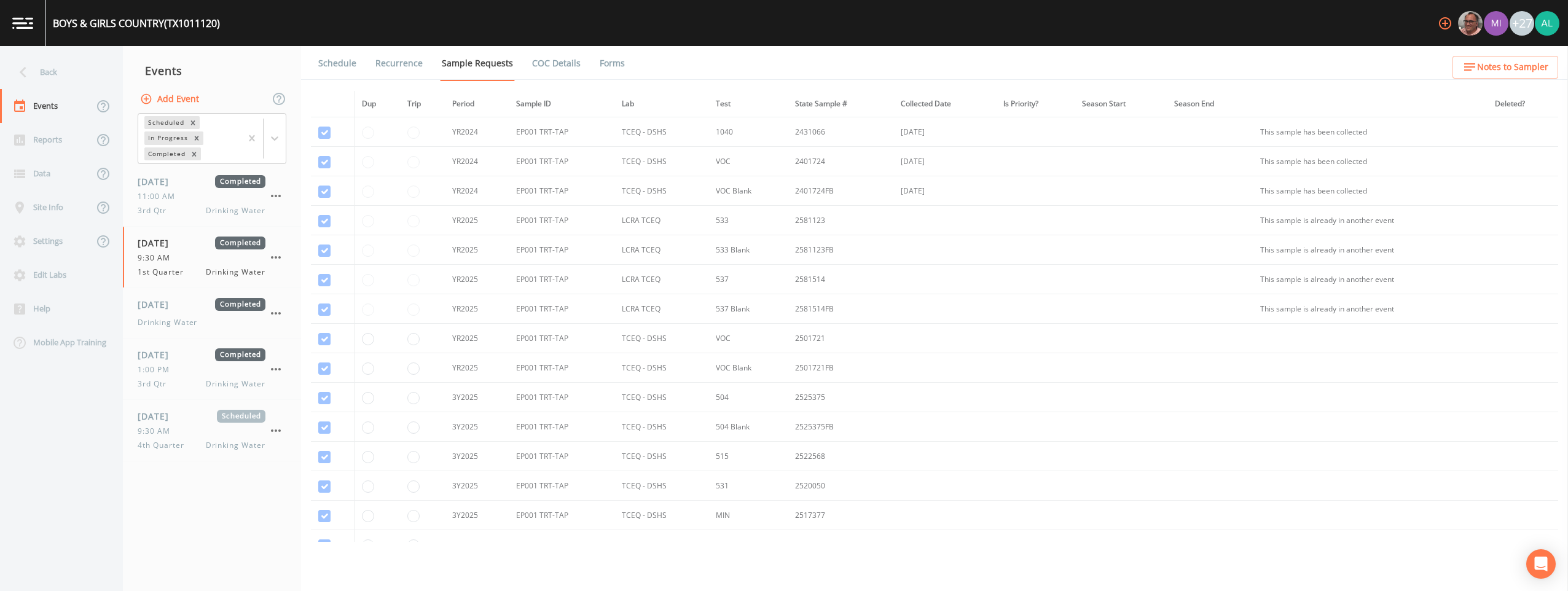
click at [605, 58] on link "Forms" at bounding box center [613, 63] width 29 height 34
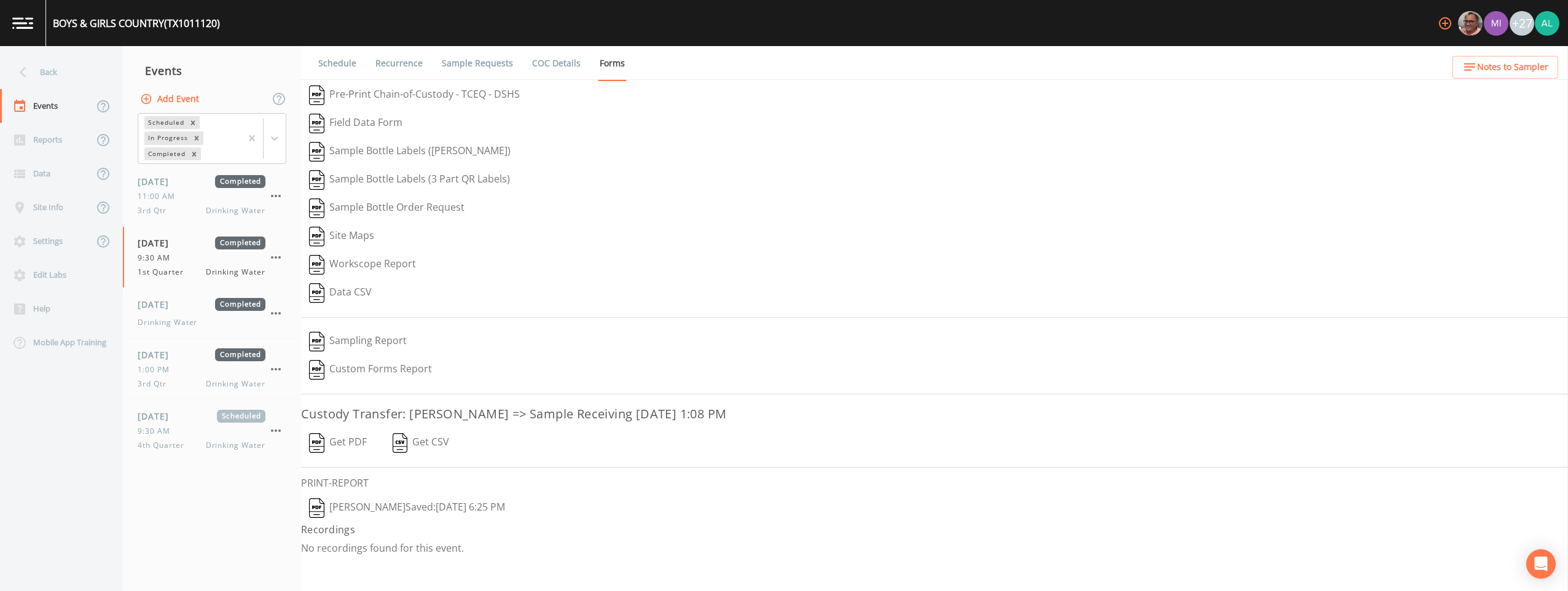
click at [385, 492] on button "[PERSON_NAME]  Saved: [DATE] 6:25 PM" at bounding box center [407, 508] width 212 height 28
click at [173, 423] on div "[DATE] Scheduled 9:30 AM 4th Quarter Drinking Water" at bounding box center [201, 430] width 128 height 41
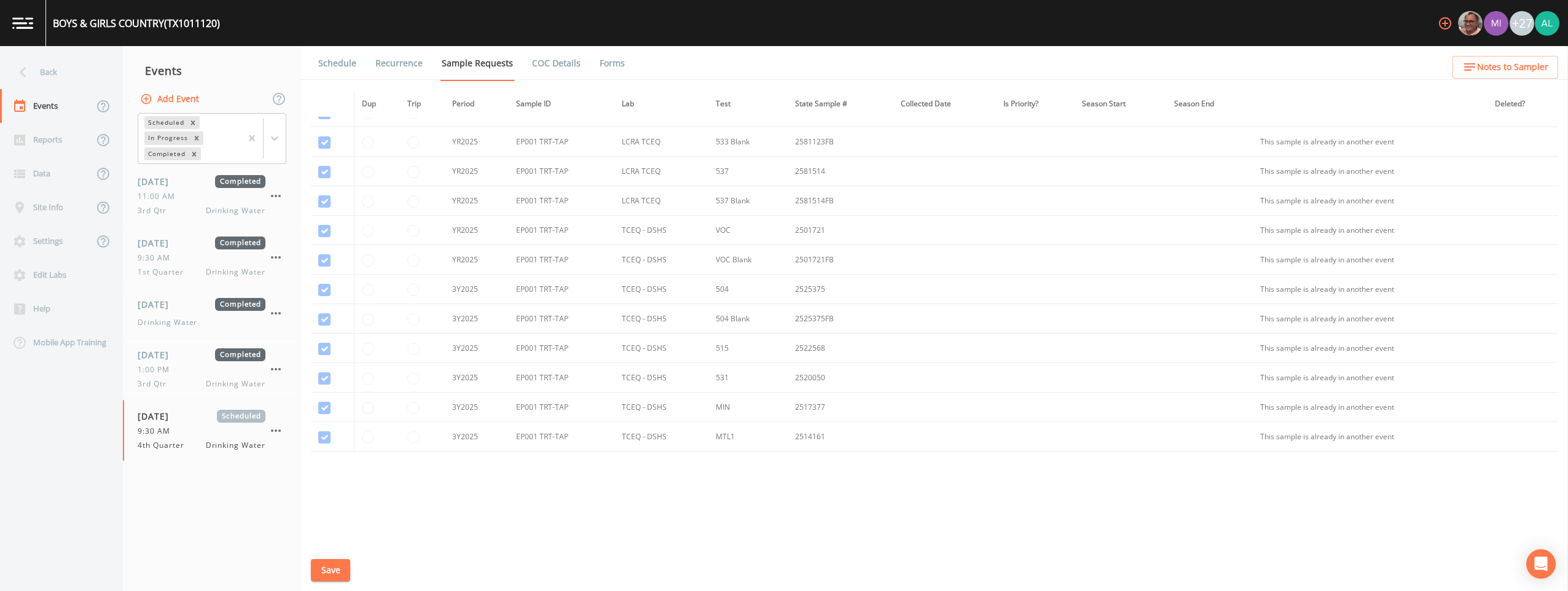
scroll to position [116, 0]
click at [190, 256] on div "9:30 AM" at bounding box center [201, 257] width 128 height 11
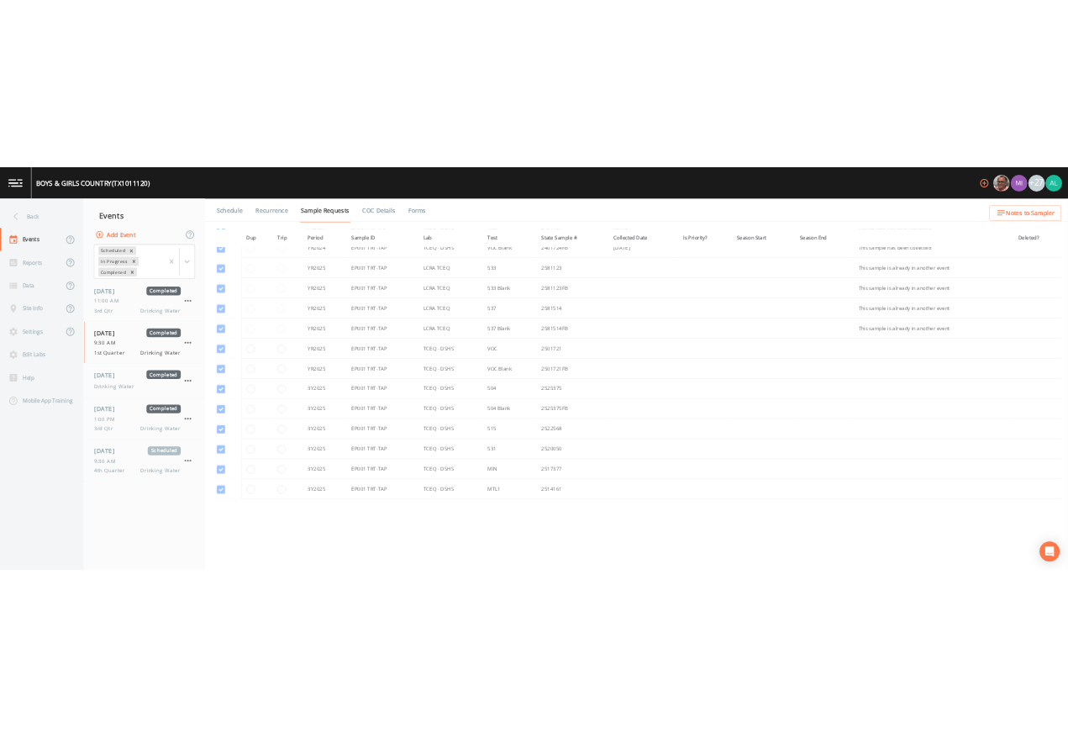
scroll to position [159, 0]
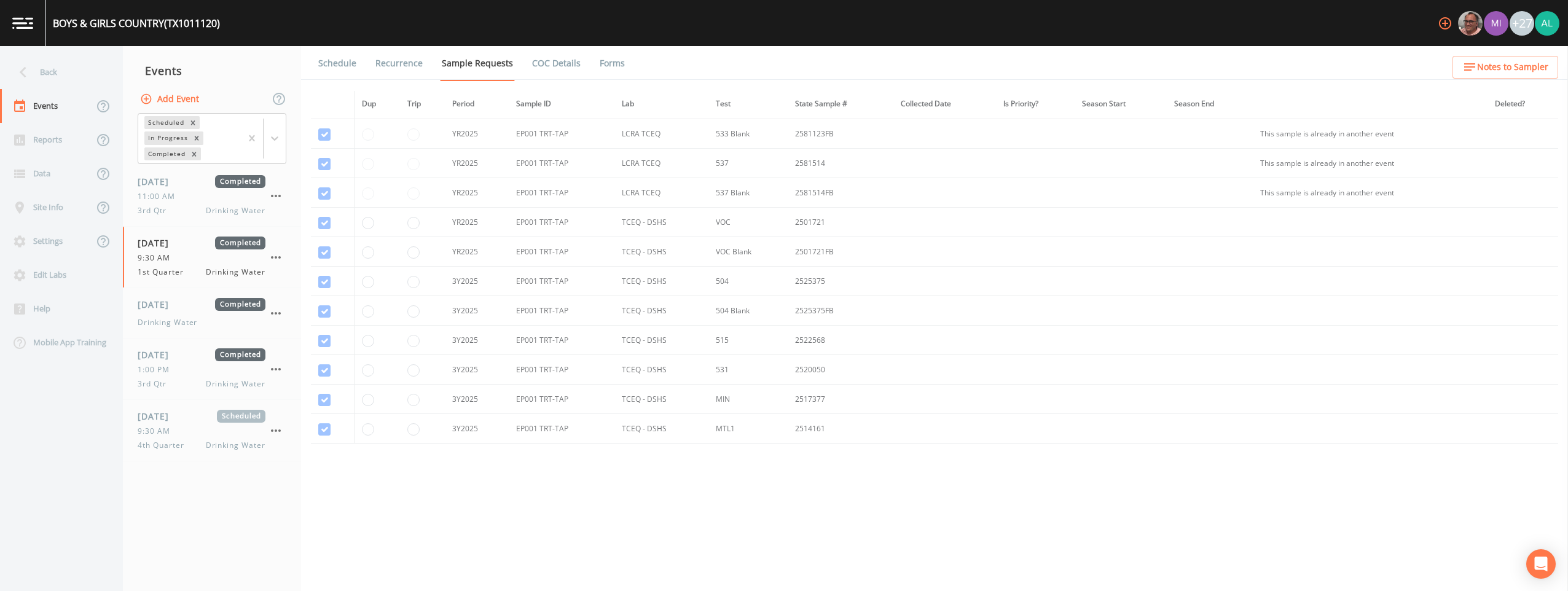
click at [611, 55] on link "Forms" at bounding box center [613, 63] width 29 height 34
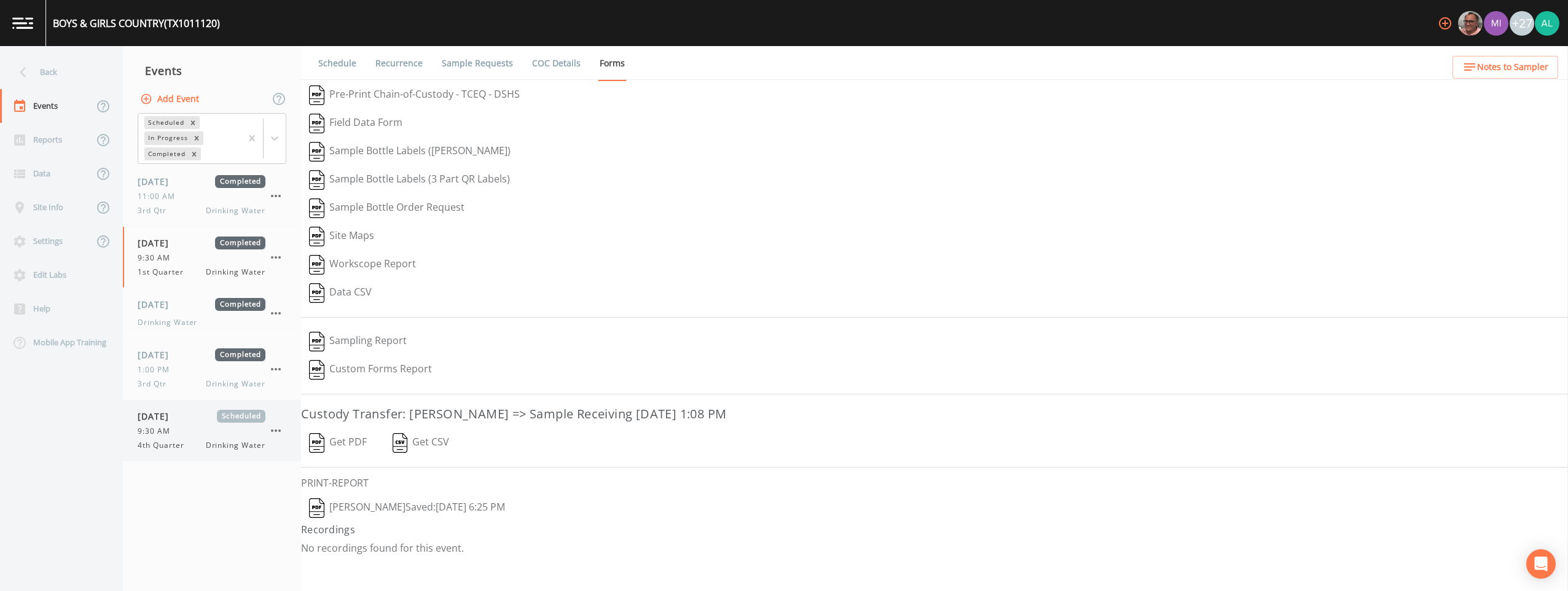
click at [191, 447] on span "4th Quarter" at bounding box center [164, 445] width 54 height 11
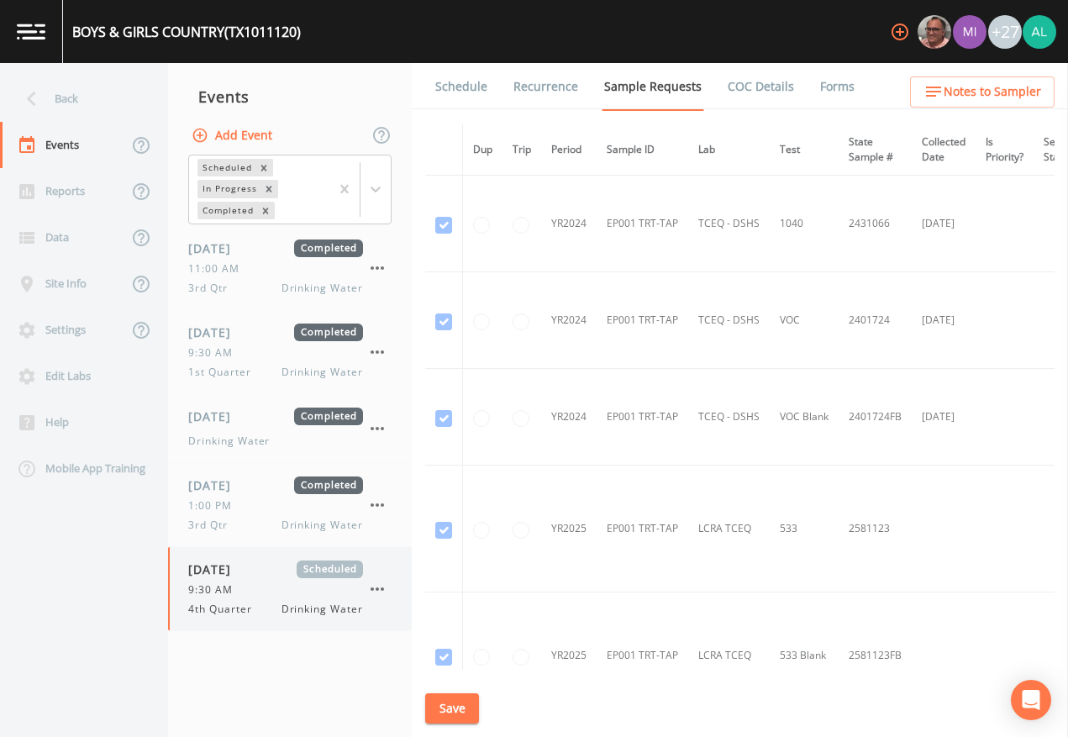
drag, startPoint x: 237, startPoint y: 615, endPoint x: 344, endPoint y: 589, distance: 109.9
click at [237, 615] on span "4th Quarter" at bounding box center [225, 609] width 74 height 15
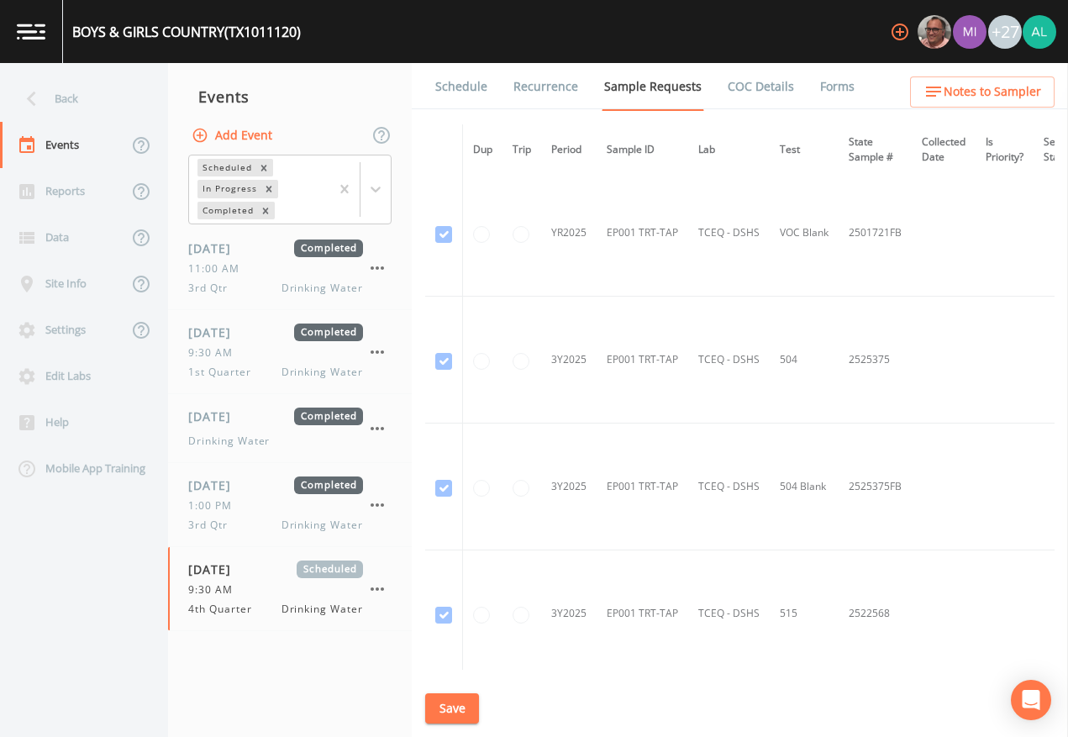
scroll to position [869, 0]
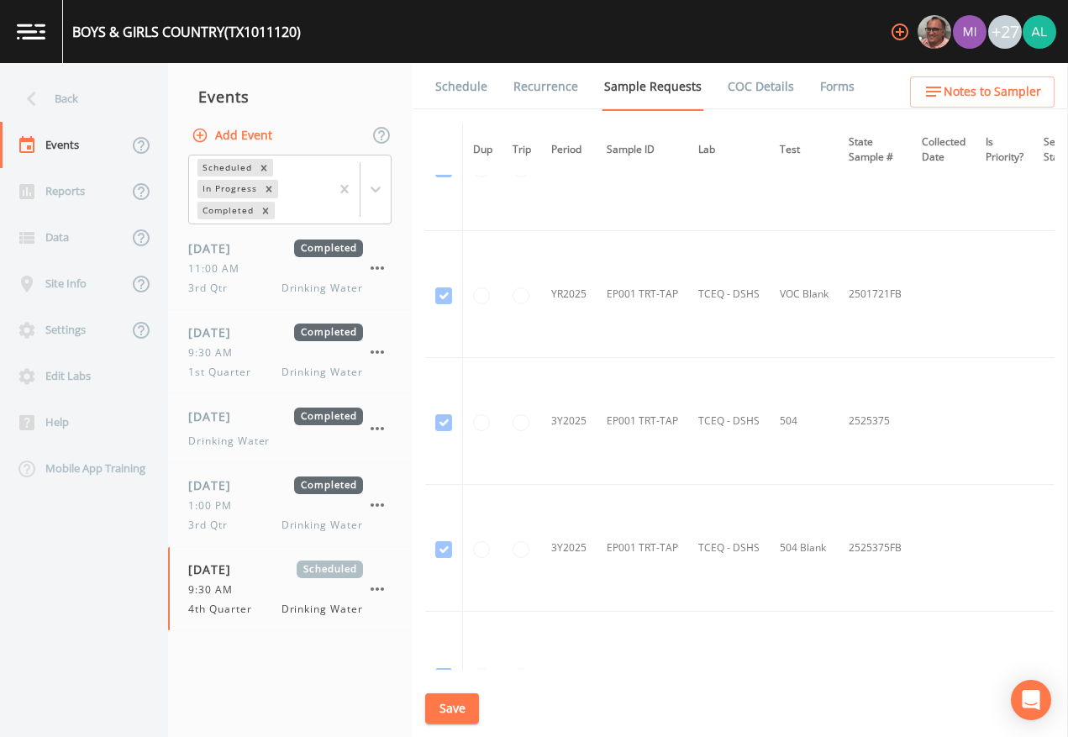
click at [451, 674] on button "Save" at bounding box center [452, 708] width 54 height 31
click at [467, 92] on link "Schedule" at bounding box center [461, 86] width 57 height 47
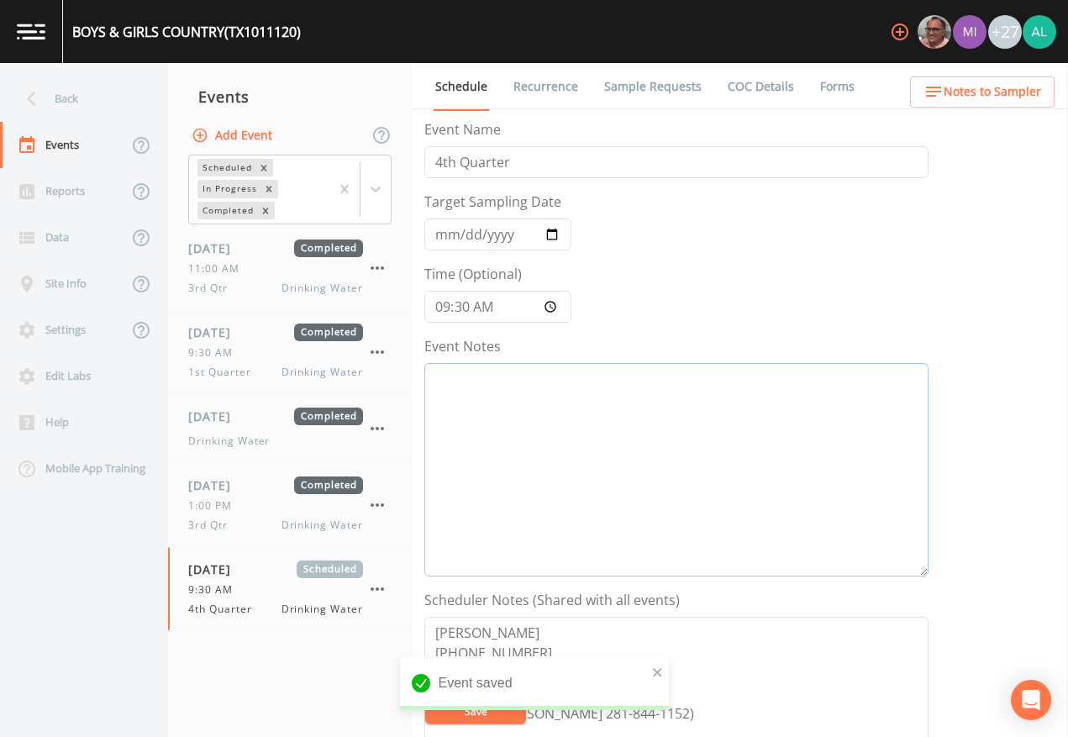
click at [544, 409] on textarea "Event Notes" at bounding box center [676, 470] width 504 height 214
click at [512, 386] on textarea "[DATE] 1:28" at bounding box center [676, 470] width 504 height 214
click at [541, 377] on textarea "[DATE] 1:18" at bounding box center [676, 470] width 504 height 214
click at [575, 377] on textarea "[DATE] 1:19pm" at bounding box center [676, 470] width 504 height 214
click at [260, 205] on icon "Remove Completed" at bounding box center [266, 211] width 12 height 12
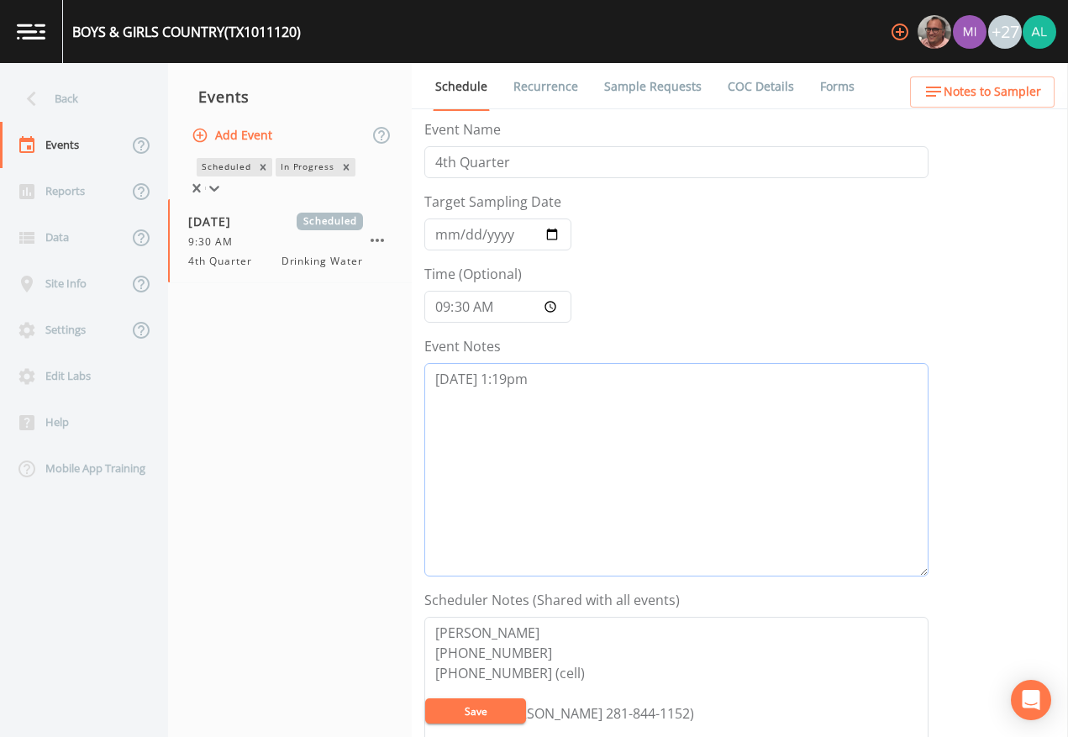
click at [659, 404] on textarea "[DATE] 1:19pm" at bounding box center [676, 470] width 504 height 214
click at [1031, 102] on button "Notes to Sampler" at bounding box center [982, 91] width 145 height 31
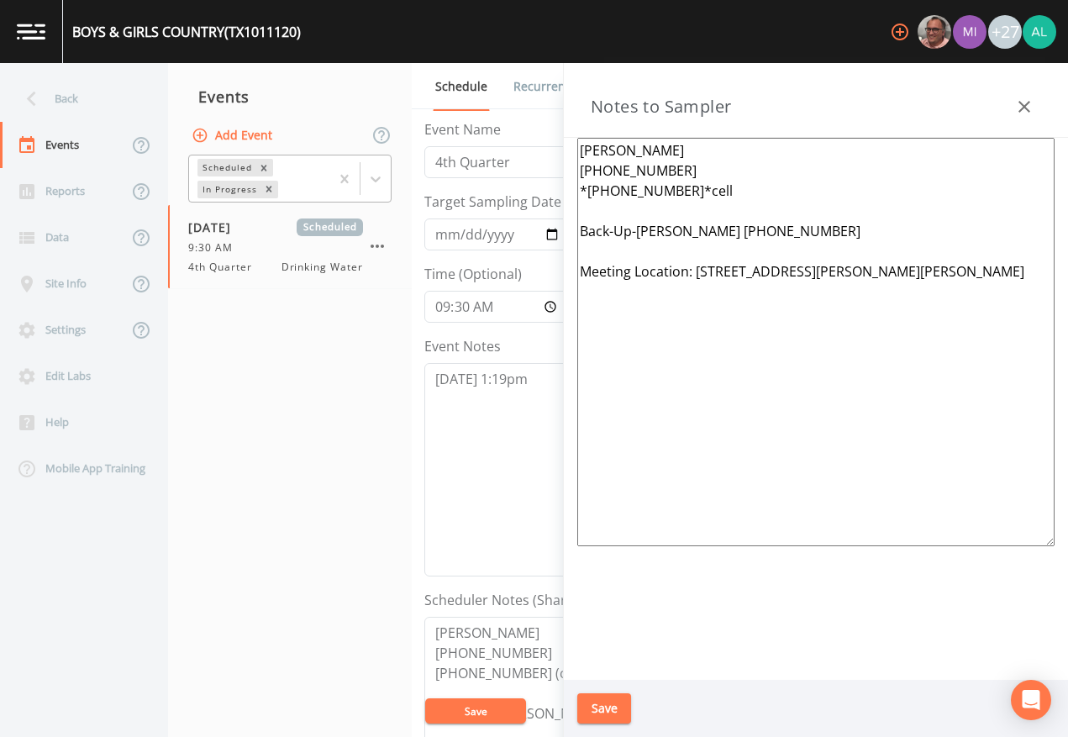
click at [600, 674] on button "Save" at bounding box center [604, 708] width 54 height 31
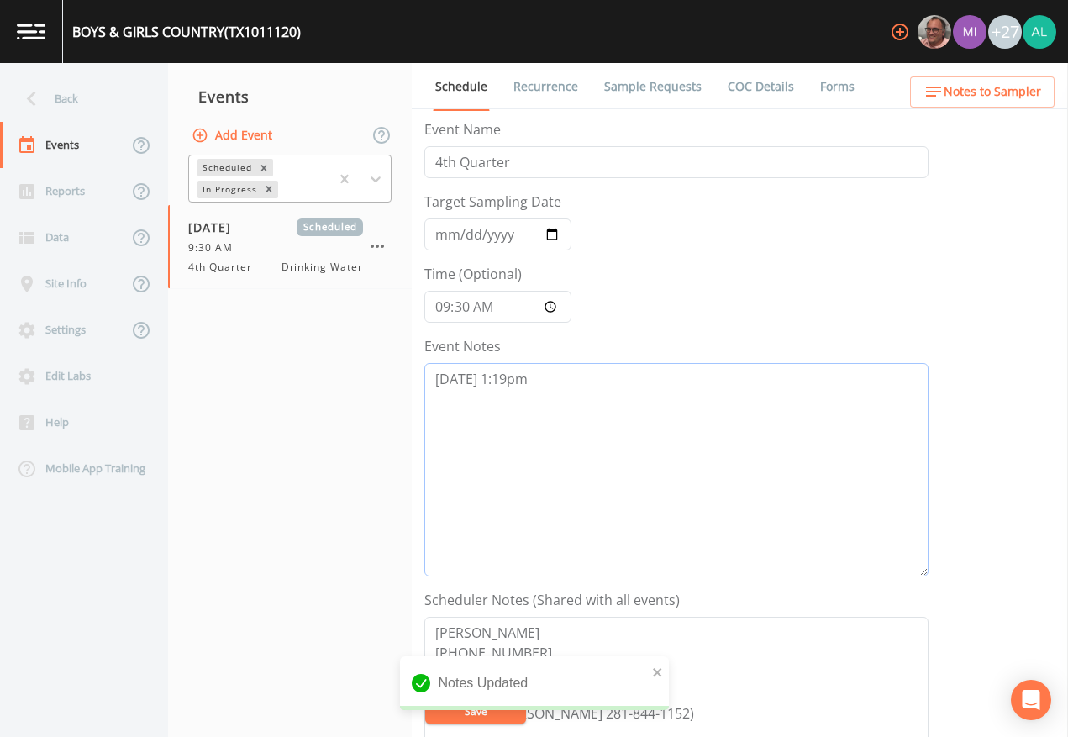
click at [577, 398] on textarea "[DATE] 1:19pm" at bounding box center [676, 470] width 504 height 214
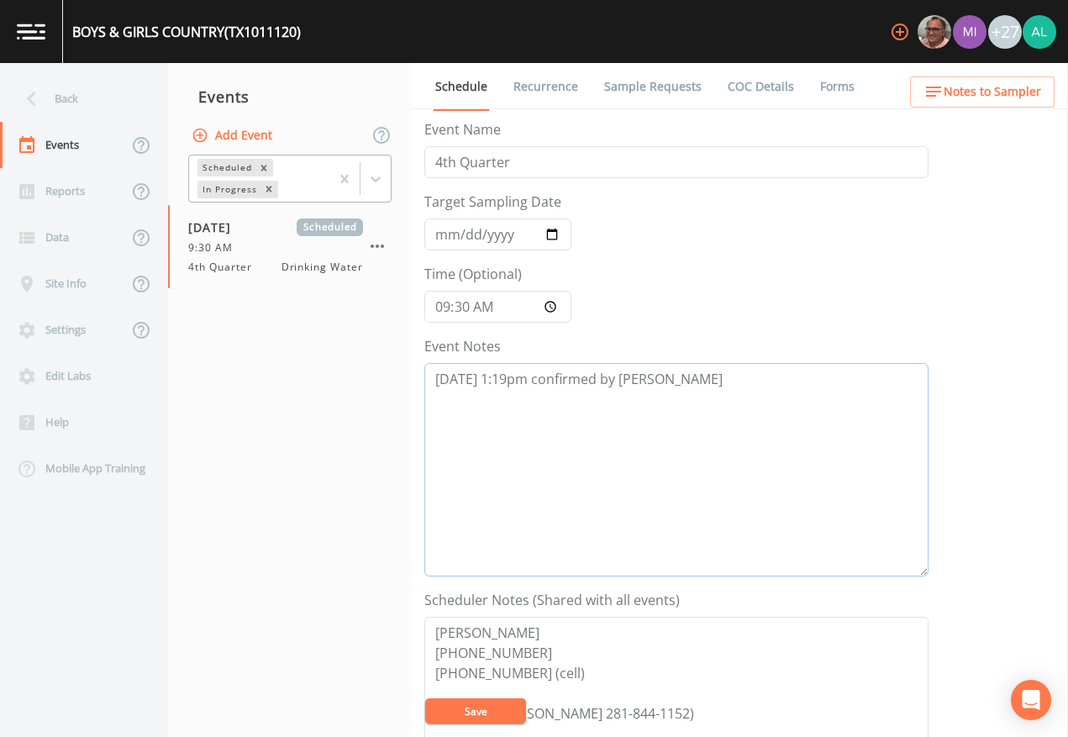
type textarea "[DATE] 1:19pm confirmed by [PERSON_NAME]"
click at [477, 674] on button "Save" at bounding box center [475, 711] width 101 height 25
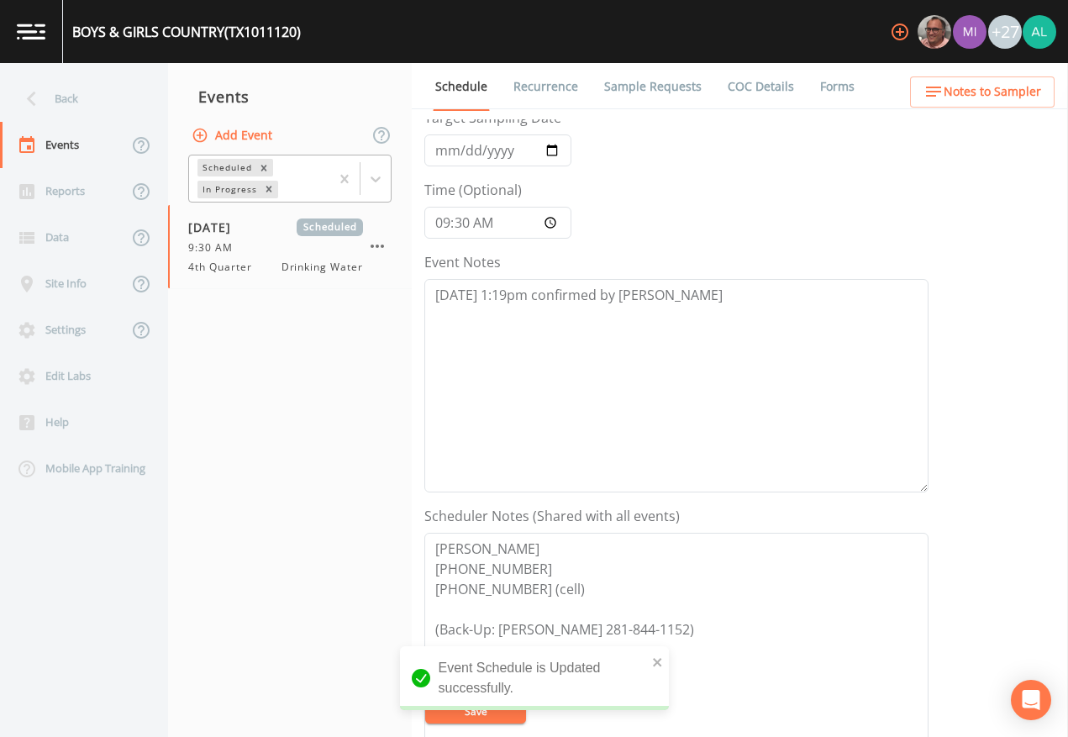
scroll to position [336, 0]
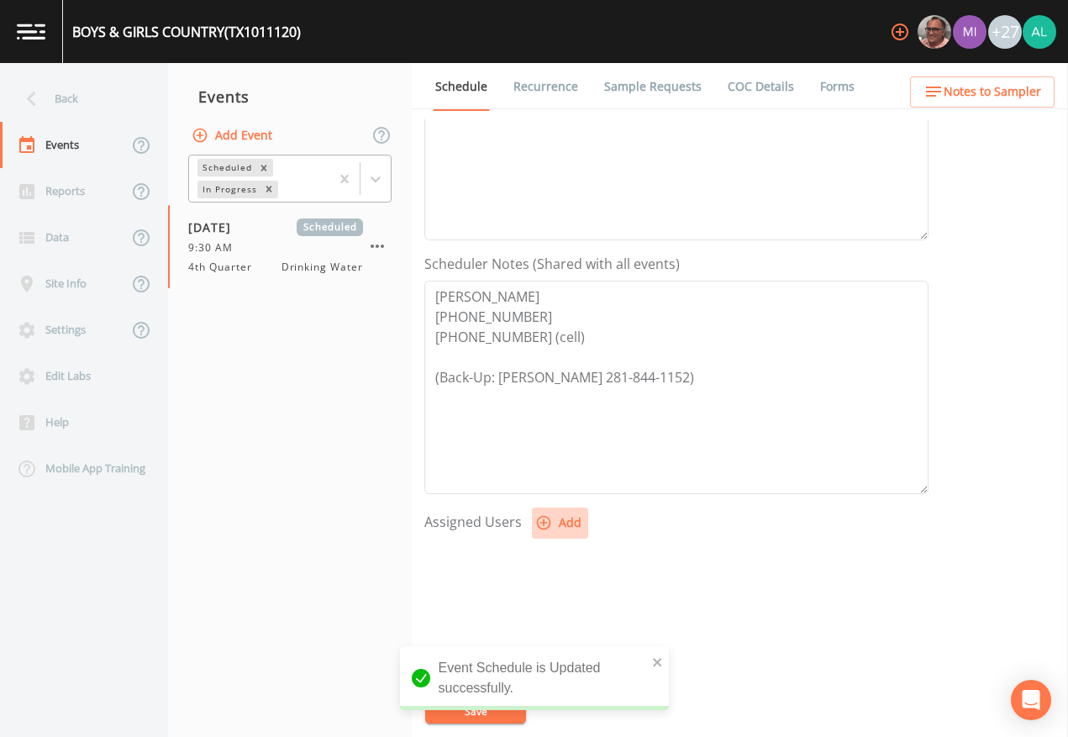
click at [568, 529] on button "Add" at bounding box center [560, 523] width 56 height 31
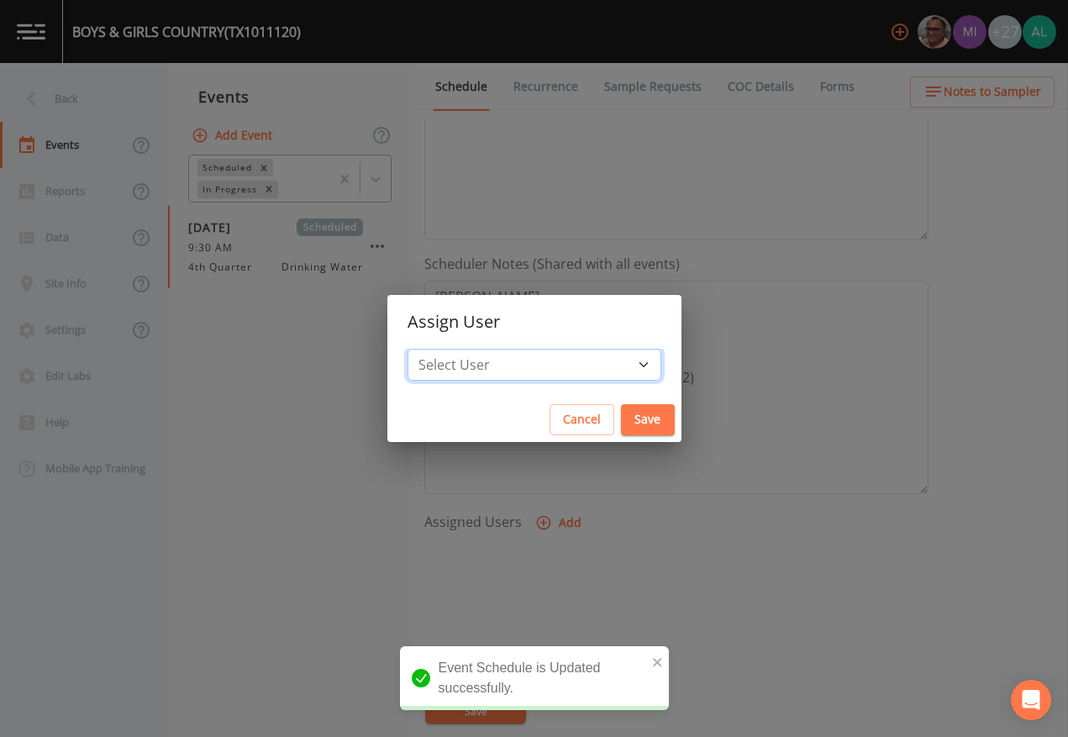
click at [498, 370] on select "Select User [PERSON_NAME] [PERSON_NAME] [PERSON_NAME] [PERSON_NAME] [PERSON_NAM…" at bounding box center [535, 365] width 254 height 32
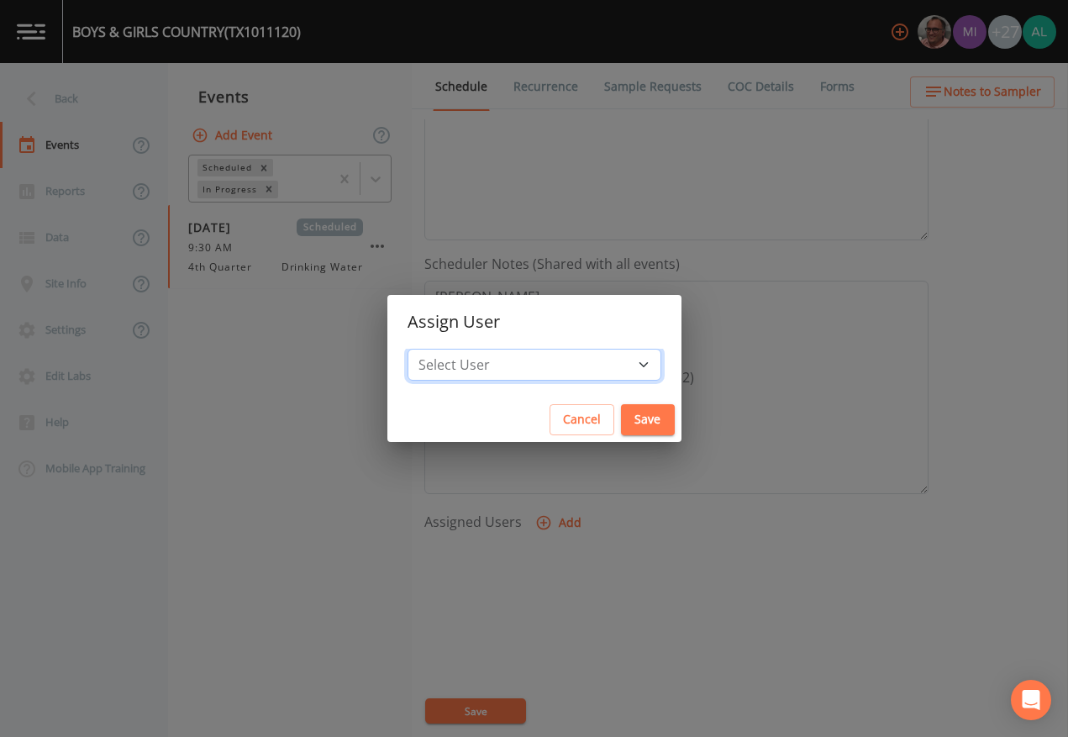
select select "af93318b-11dc-4776-bee1-f4056f560a61"
click at [445, 349] on select "Select User [PERSON_NAME] [PERSON_NAME] [PERSON_NAME] [PERSON_NAME] [PERSON_NAM…" at bounding box center [535, 365] width 254 height 32
click at [621, 410] on button "Save" at bounding box center [648, 419] width 54 height 31
select select
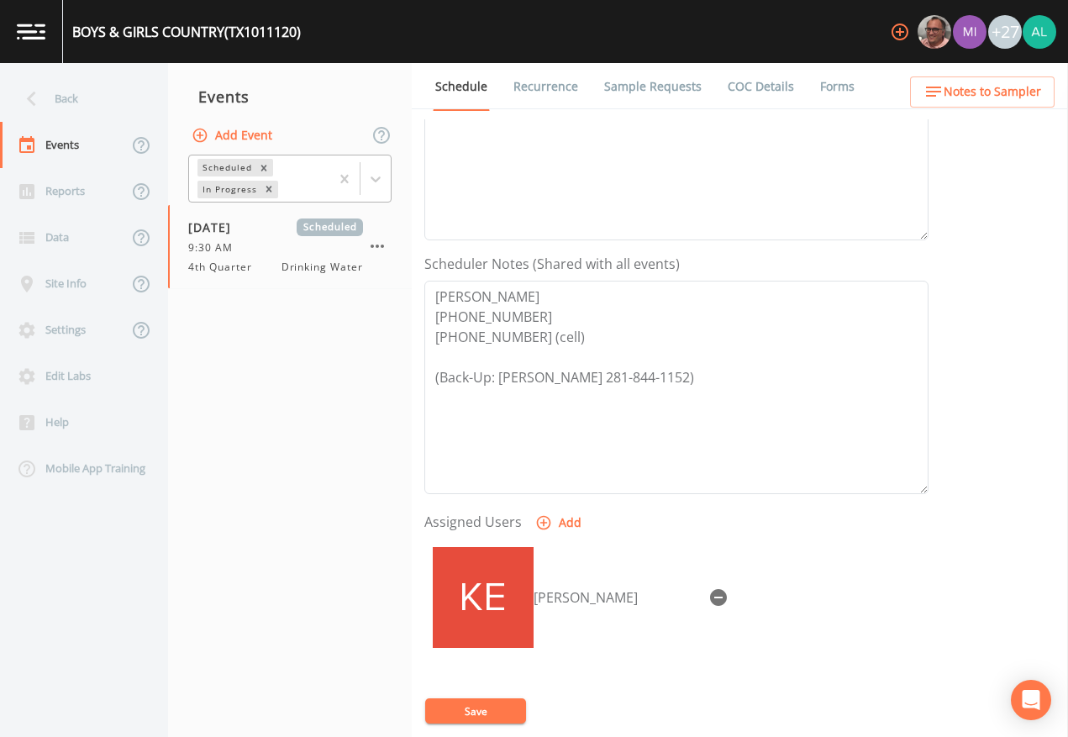
click at [490, 674] on button "Save" at bounding box center [475, 711] width 101 height 25
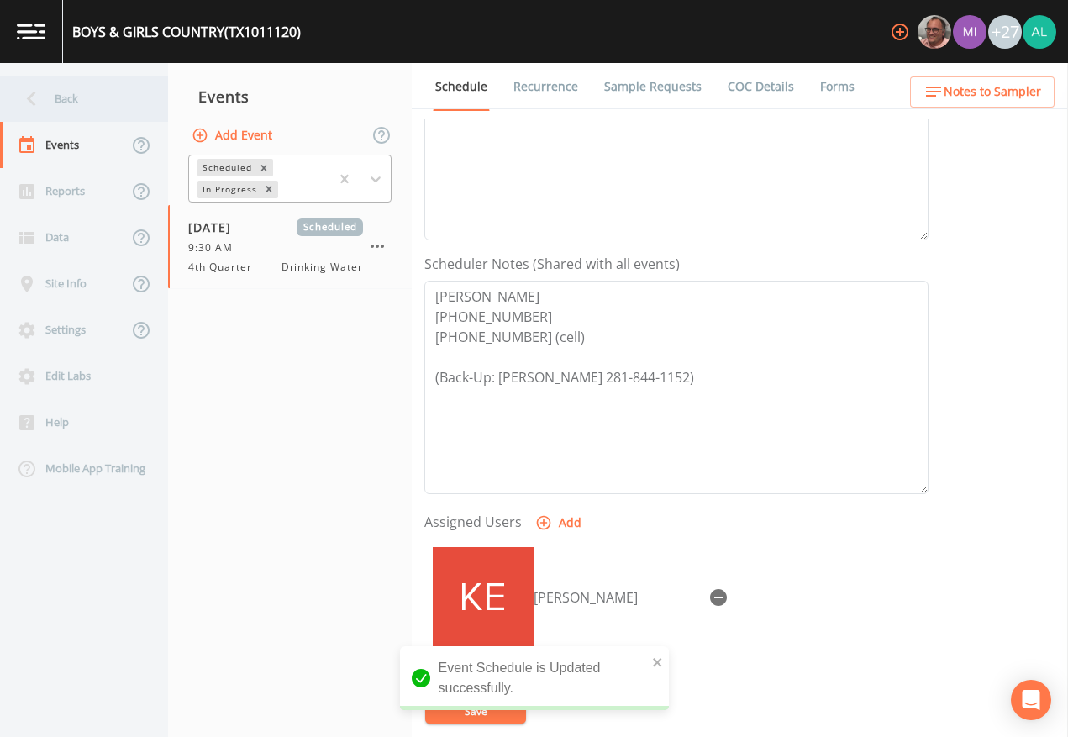
click at [95, 113] on div "Back" at bounding box center [75, 99] width 151 height 46
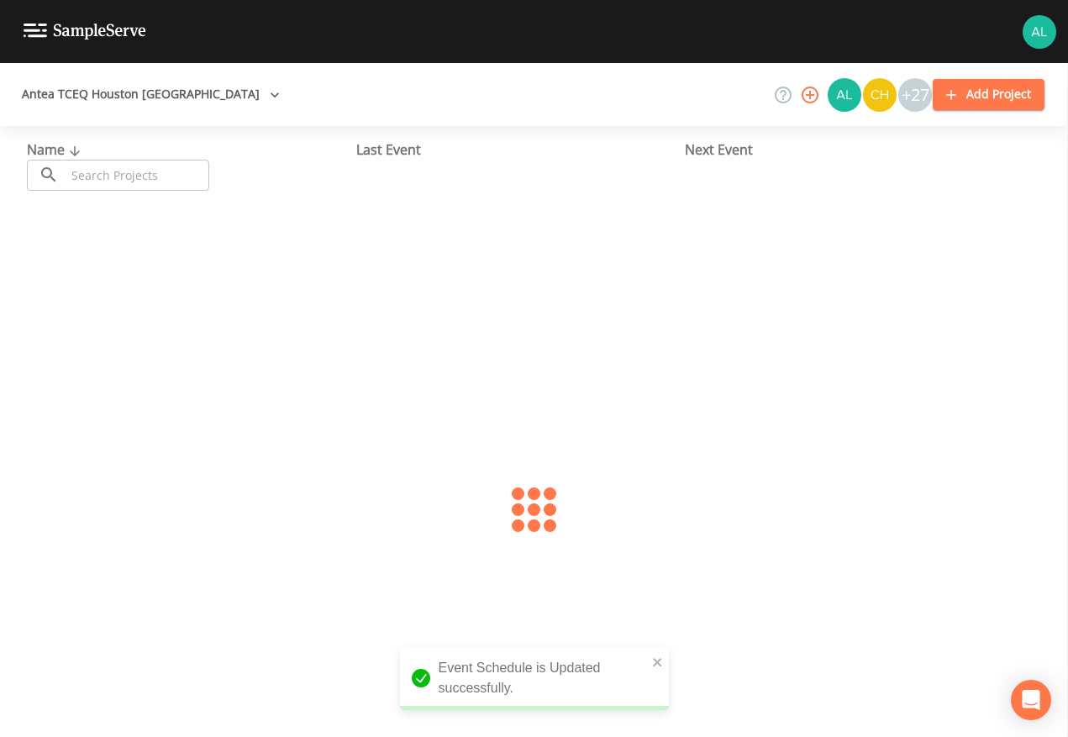
drag, startPoint x: 95, startPoint y: 113, endPoint x: 113, endPoint y: 178, distance: 67.1
click at [112, 178] on input "text" at bounding box center [138, 175] width 144 height 31
type input "1011120"
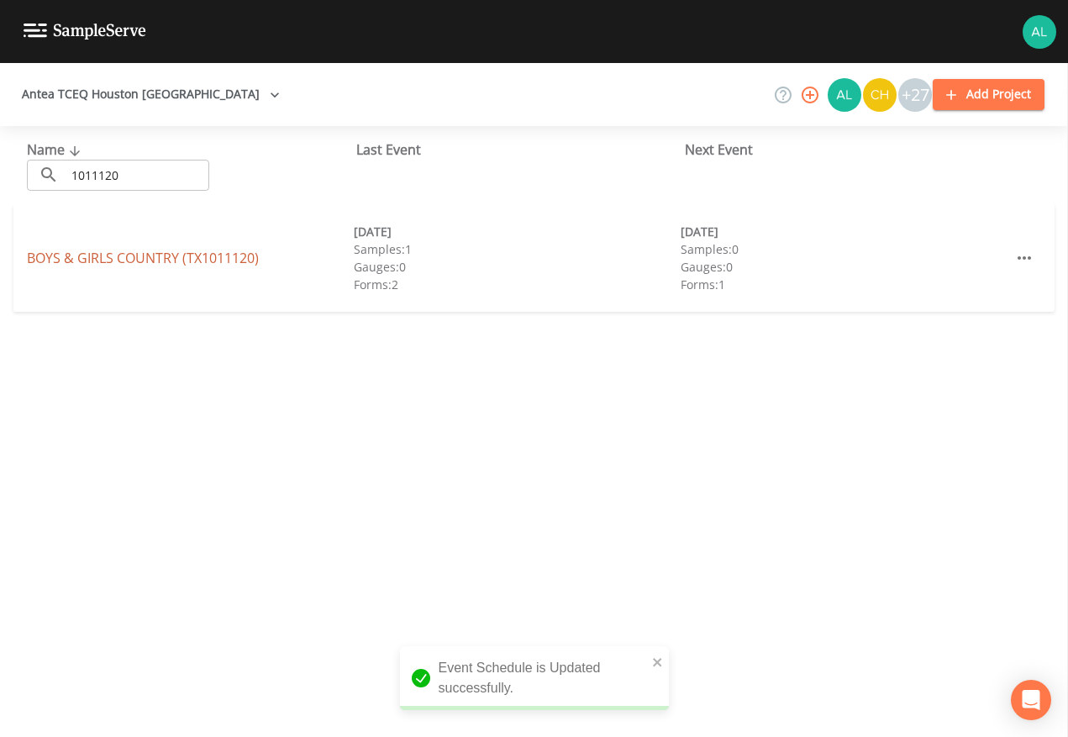
click at [257, 256] on link "BOYS & GIRLS COUNTRY (TX1011120)" at bounding box center [143, 258] width 232 height 18
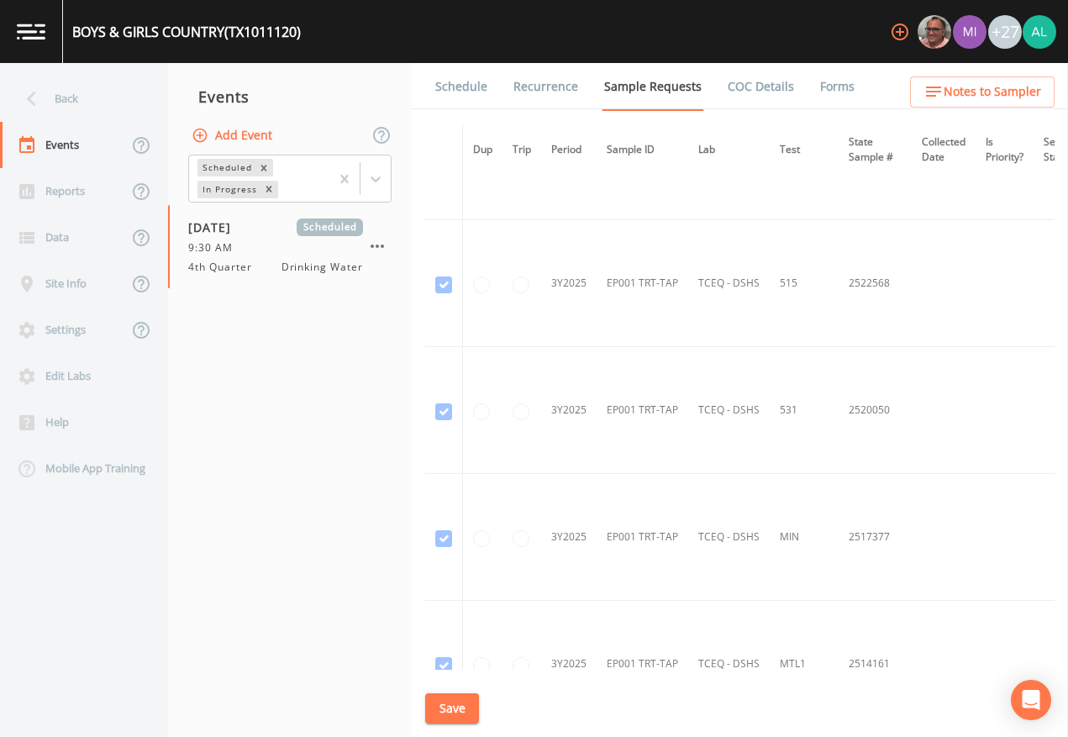
scroll to position [1458, 0]
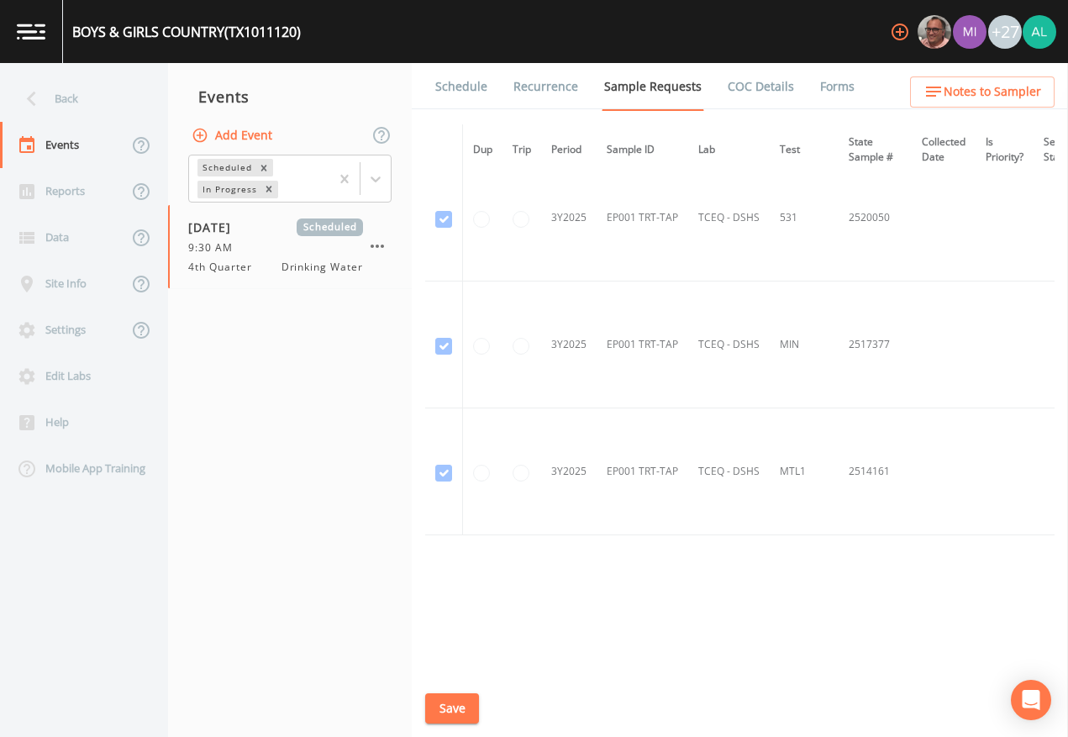
click at [459, 86] on link "Schedule" at bounding box center [461, 86] width 57 height 47
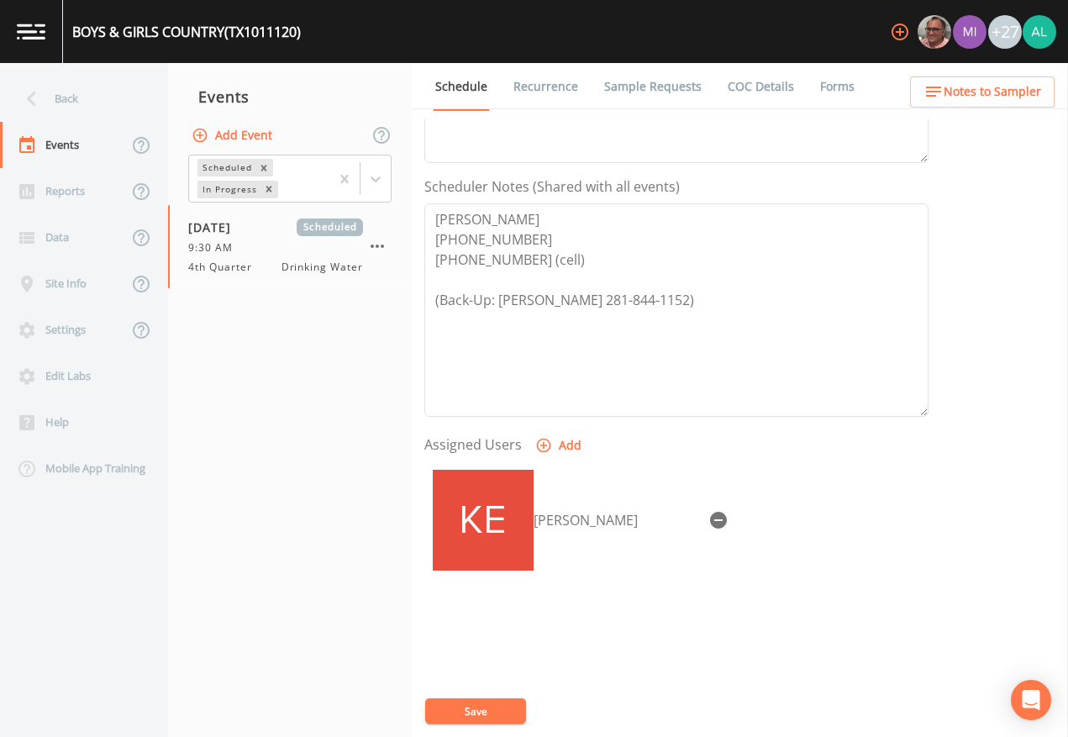
scroll to position [449, 0]
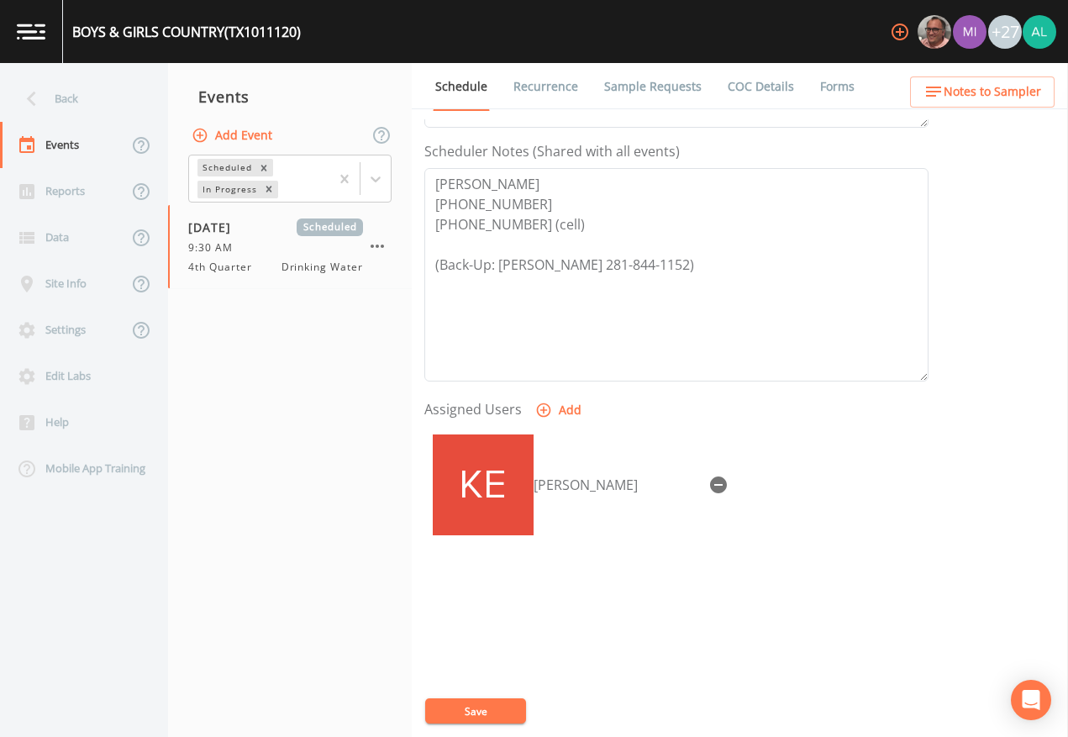
drag, startPoint x: 943, startPoint y: 113, endPoint x: 956, endPoint y: 97, distance: 21.0
click at [944, 112] on div "Schedule Recurrence Sample Requests COC Details Forms Event Name 4th Quarter Ta…" at bounding box center [740, 400] width 656 height 674
click at [956, 96] on span "Notes to Sampler" at bounding box center [993, 92] width 98 height 21
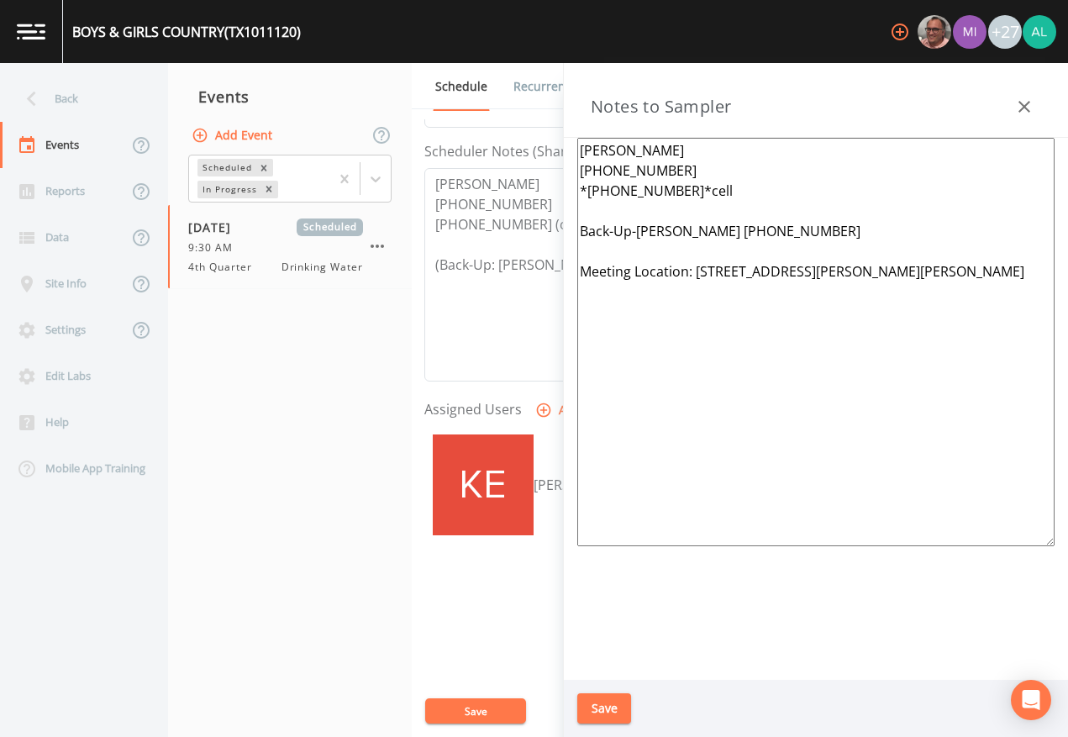
click at [609, 674] on button "Save" at bounding box center [604, 708] width 54 height 31
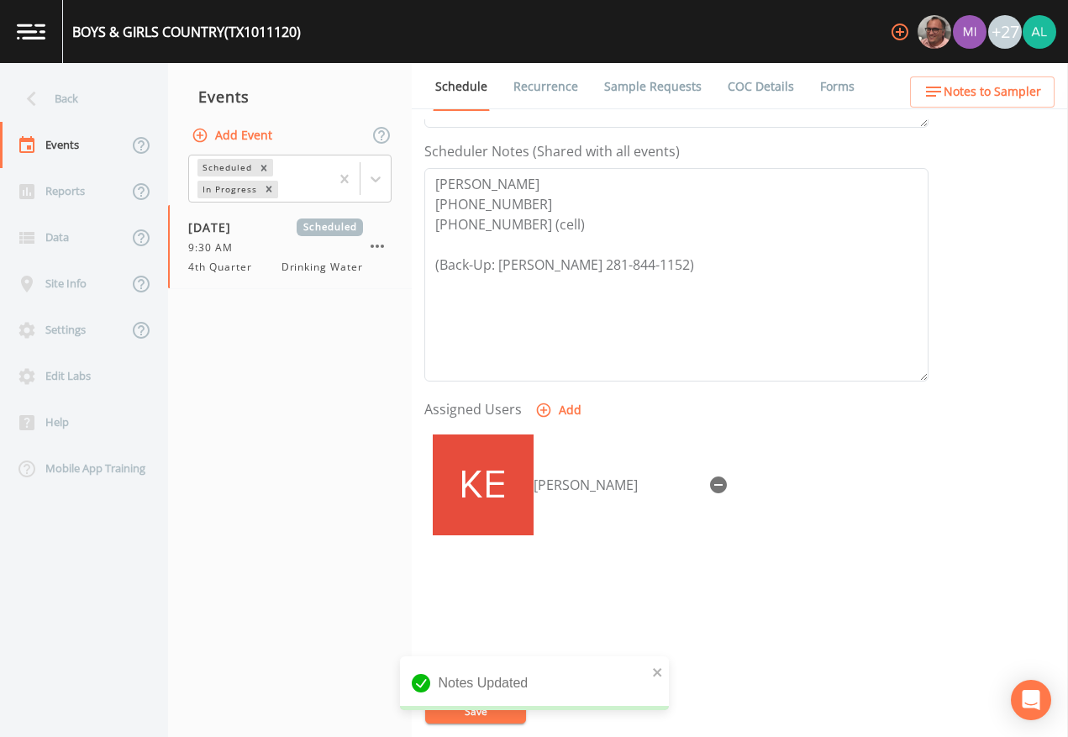
click at [498, 674] on div "Notes Updated" at bounding box center [534, 683] width 269 height 54
click at [995, 92] on span "Notes to Sampler" at bounding box center [993, 92] width 98 height 21
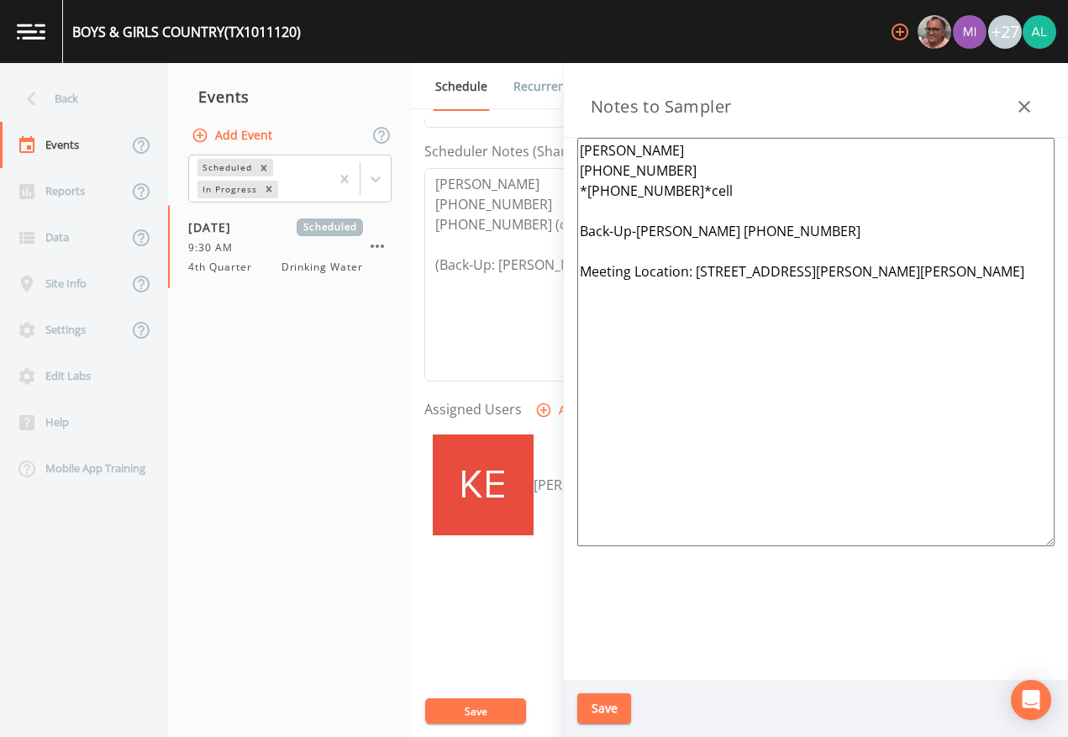
click at [604, 674] on button "Save" at bounding box center [604, 708] width 54 height 31
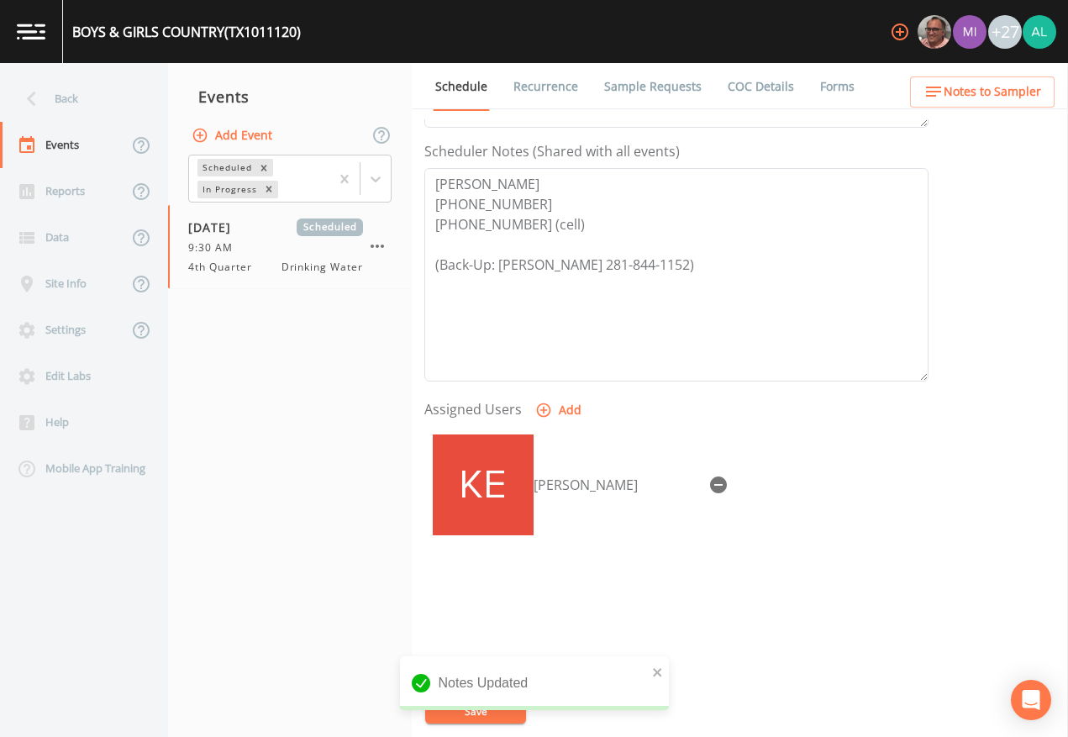
click at [400, 674] on div "notification timer" at bounding box center [400, 708] width 0 height 4
click at [98, 82] on div "Back" at bounding box center [75, 99] width 151 height 46
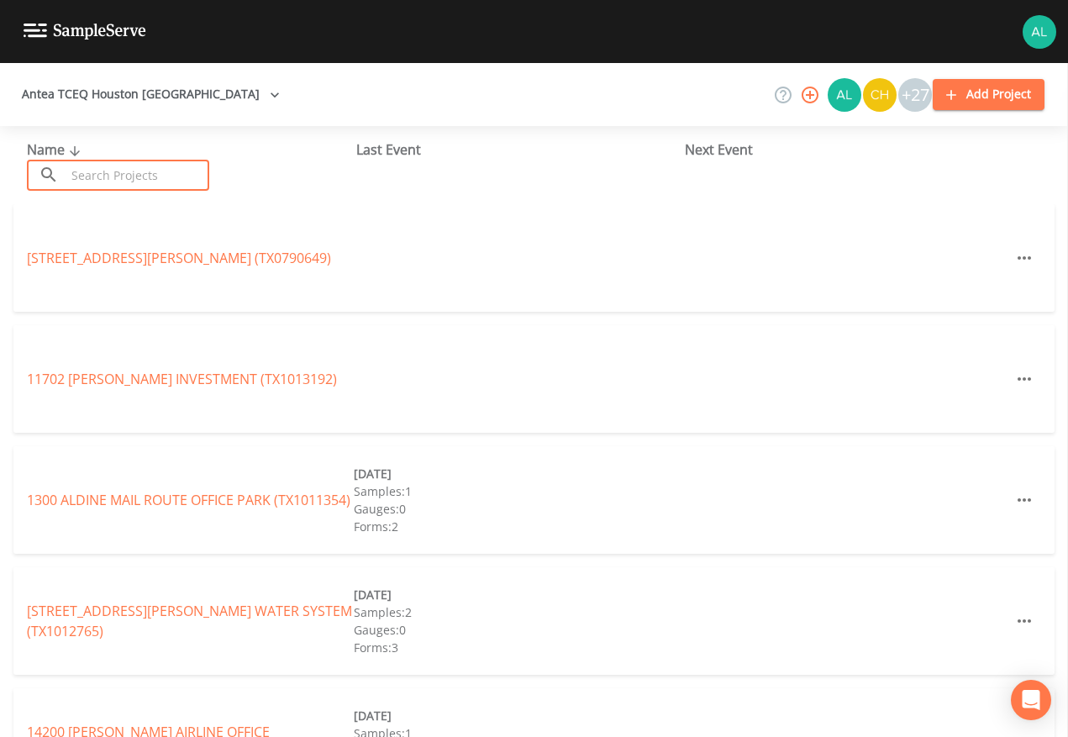
click at [107, 182] on input "text" at bounding box center [138, 175] width 144 height 31
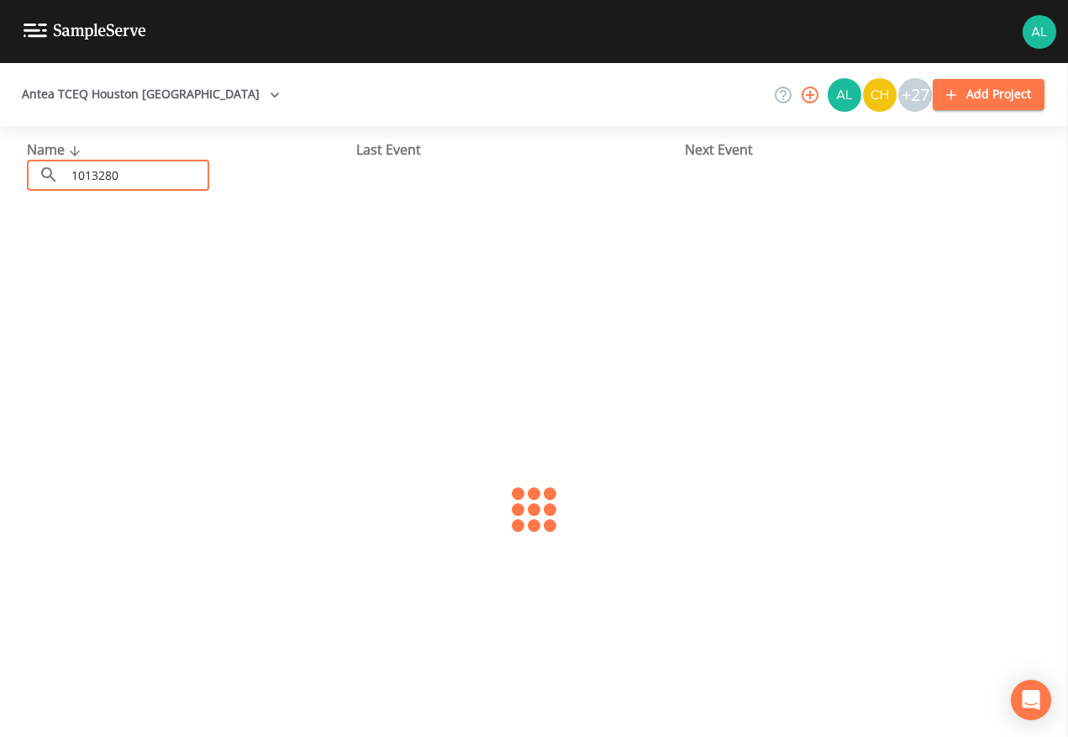
type input "1013280"
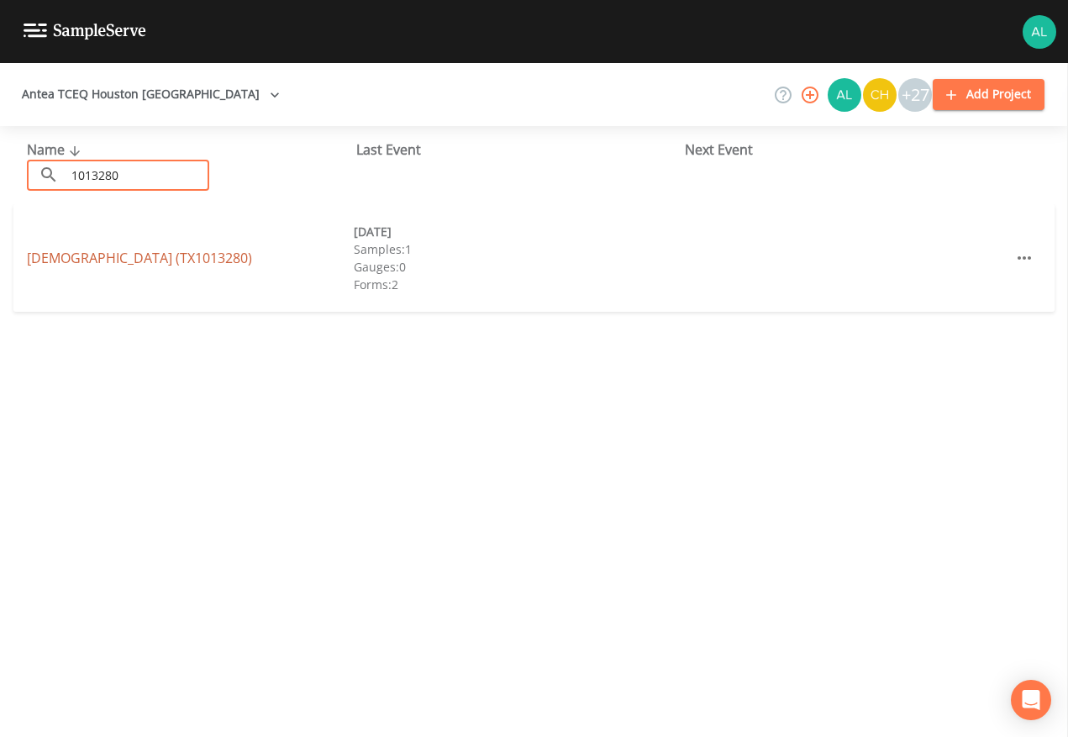
click at [151, 250] on link "[DEMOGRAPHIC_DATA] (TX1013280)" at bounding box center [139, 258] width 225 height 18
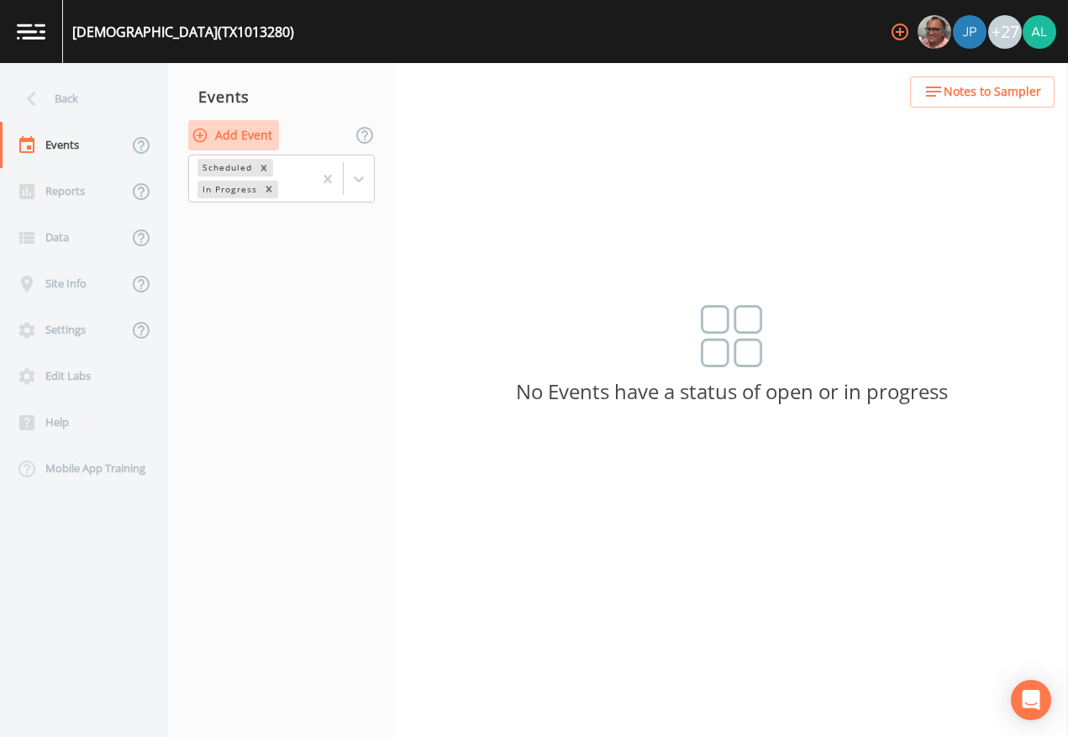
click at [248, 139] on button "Add Event" at bounding box center [233, 135] width 91 height 31
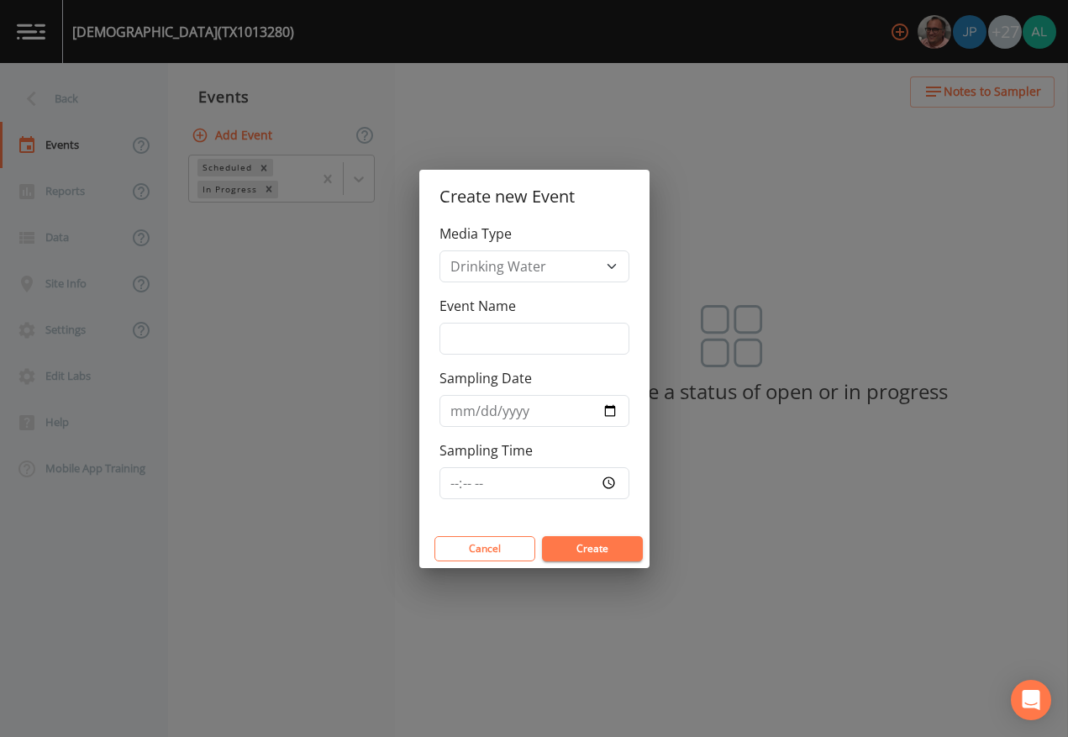
click at [485, 355] on div "Media Type Drinking Water Event Name Sampling Date Sampling Time" at bounding box center [534, 377] width 230 height 306
click at [521, 347] on input "Event Name" at bounding box center [535, 339] width 190 height 32
type input "4th Quarter"
type input "[DATE]"
click at [470, 468] on div "Sampling Time" at bounding box center [535, 469] width 190 height 59
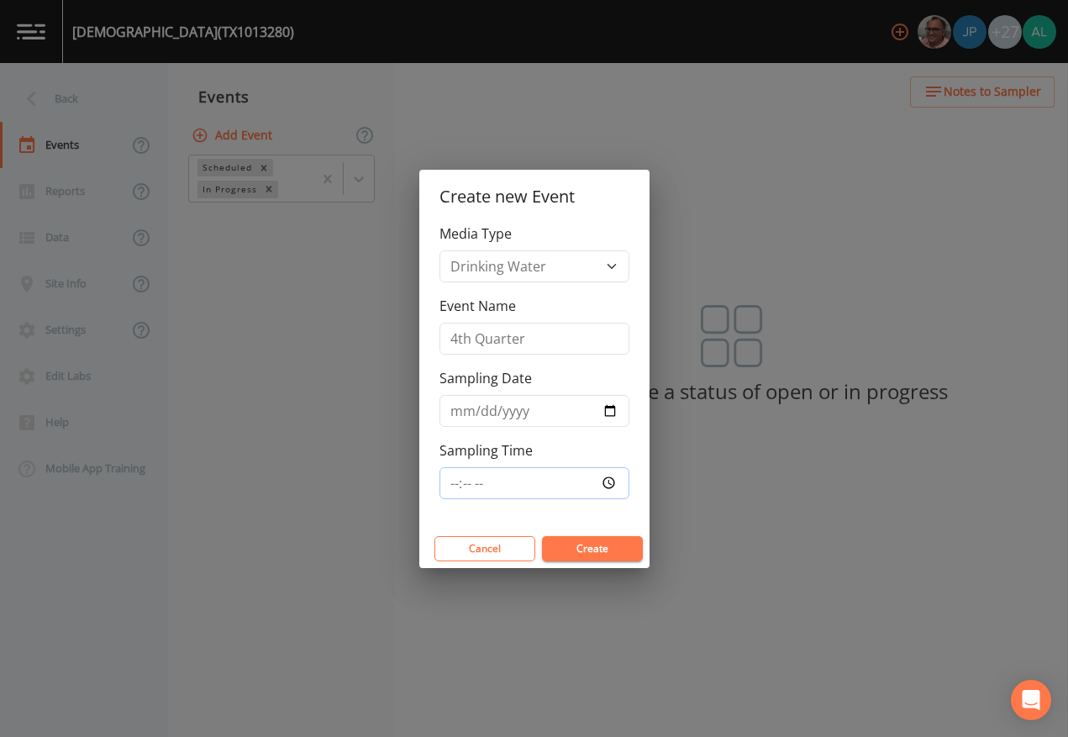
click at [463, 474] on input "Sampling Time" at bounding box center [535, 483] width 190 height 32
click at [459, 482] on input "Sampling Time" at bounding box center [535, 483] width 190 height 32
drag, startPoint x: 459, startPoint y: 482, endPoint x: 450, endPoint y: 488, distance: 11.0
click at [454, 488] on input "Sampling Time" at bounding box center [535, 483] width 190 height 32
click at [450, 488] on input "Sampling Time" at bounding box center [535, 483] width 190 height 32
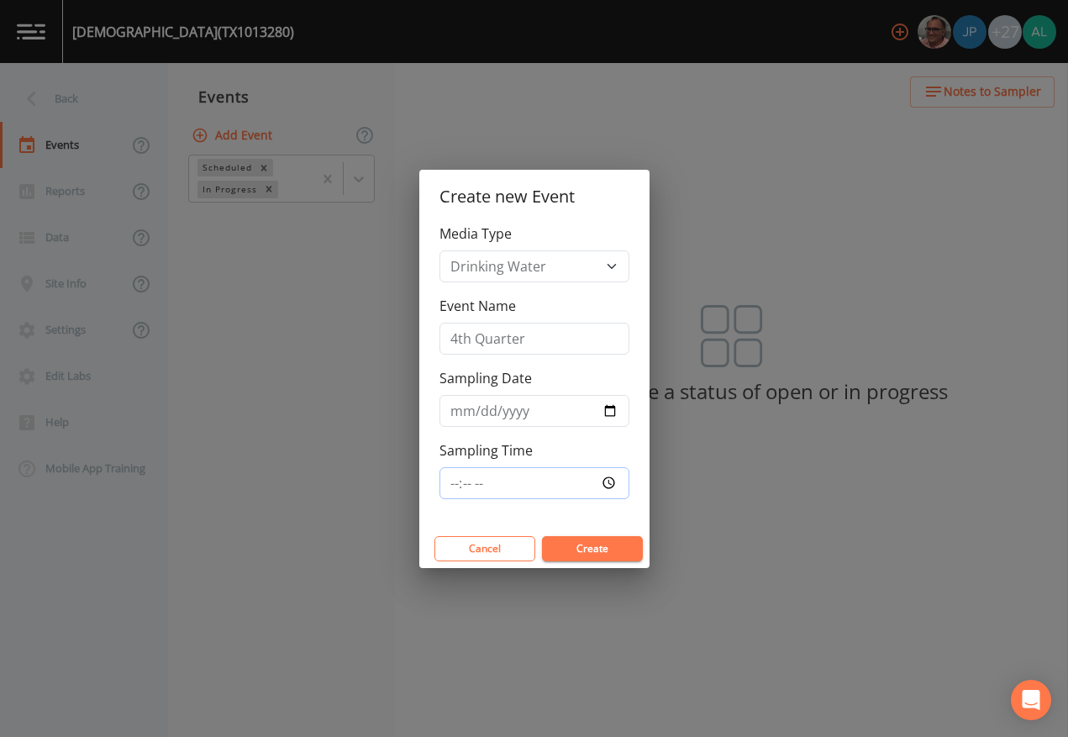
type input "11:00"
click at [542, 536] on button "Create" at bounding box center [592, 548] width 101 height 25
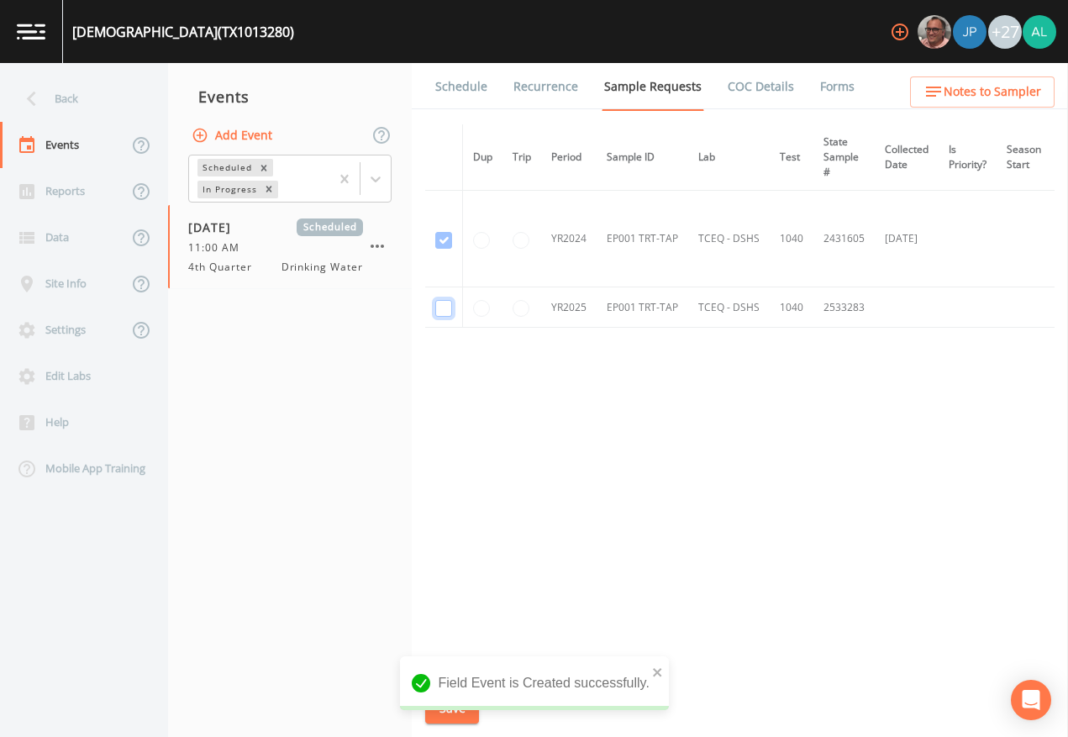
click at [446, 308] on input "checkbox" at bounding box center [443, 308] width 17 height 17
checkbox input "true"
click at [652, 674] on icon "close" at bounding box center [658, 672] width 12 height 13
click at [456, 674] on div "Field Event is Created successfully." at bounding box center [534, 689] width 269 height 67
click at [460, 674] on button "Save" at bounding box center [452, 708] width 54 height 31
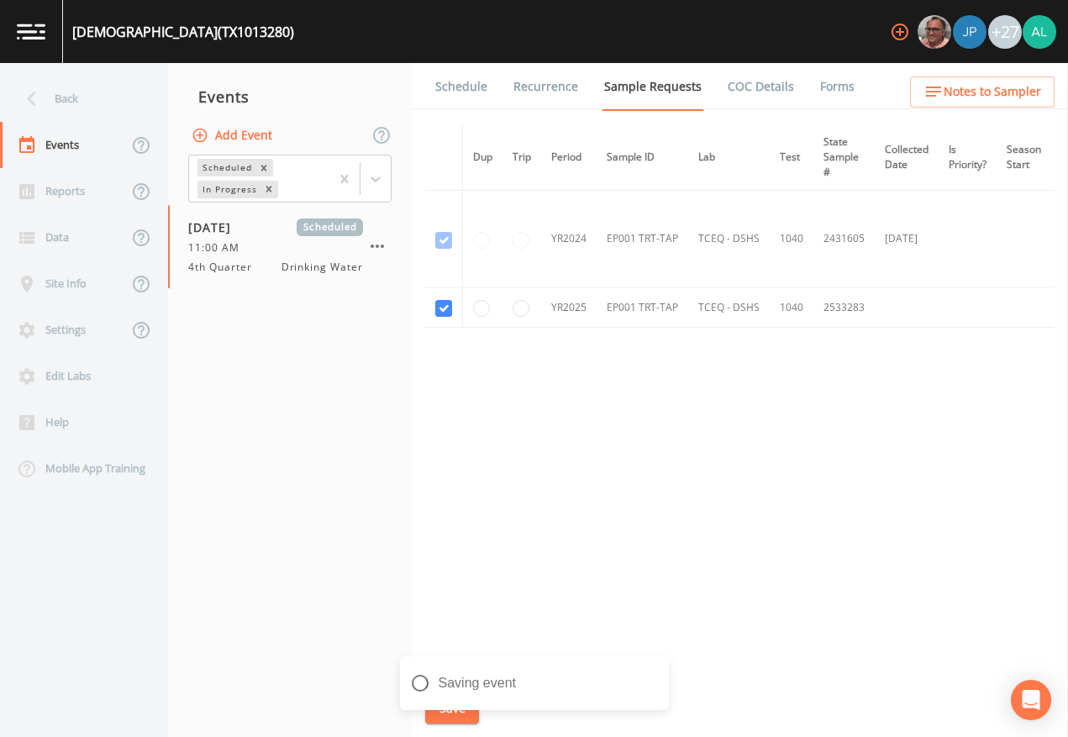
click at [464, 110] on div "Schedule Recurrence Sample Requests COC Details Forms Dup Trip Period Sample ID…" at bounding box center [740, 400] width 656 height 674
click at [474, 92] on link "Schedule" at bounding box center [461, 86] width 57 height 47
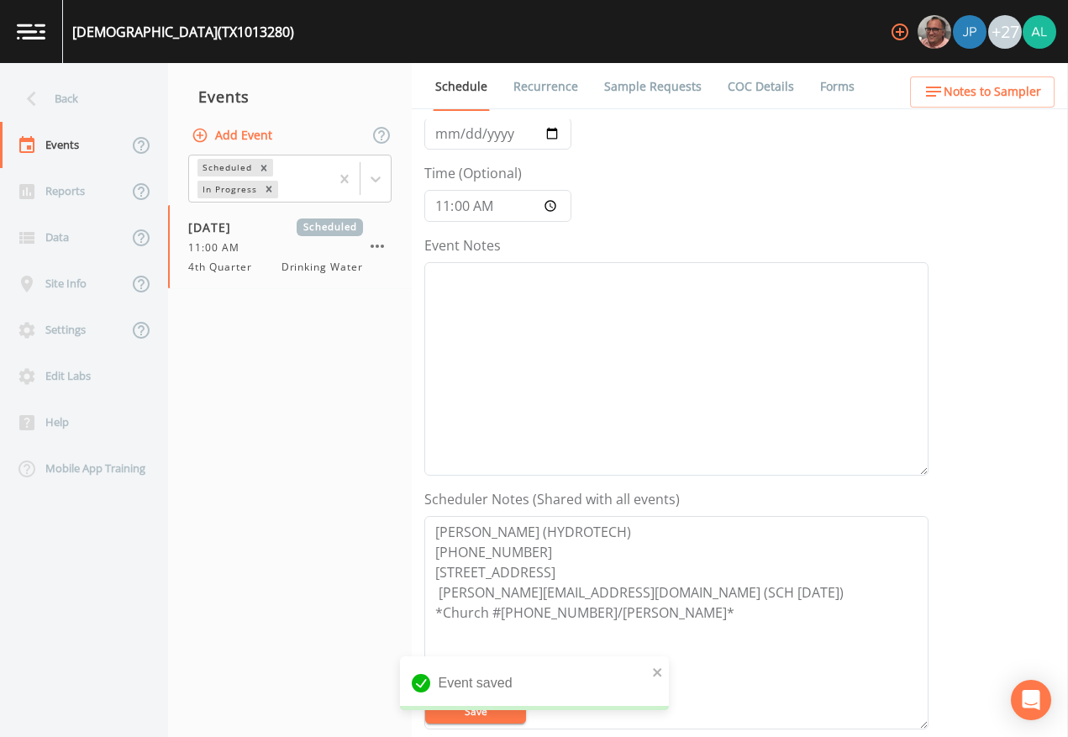
scroll to position [197, 0]
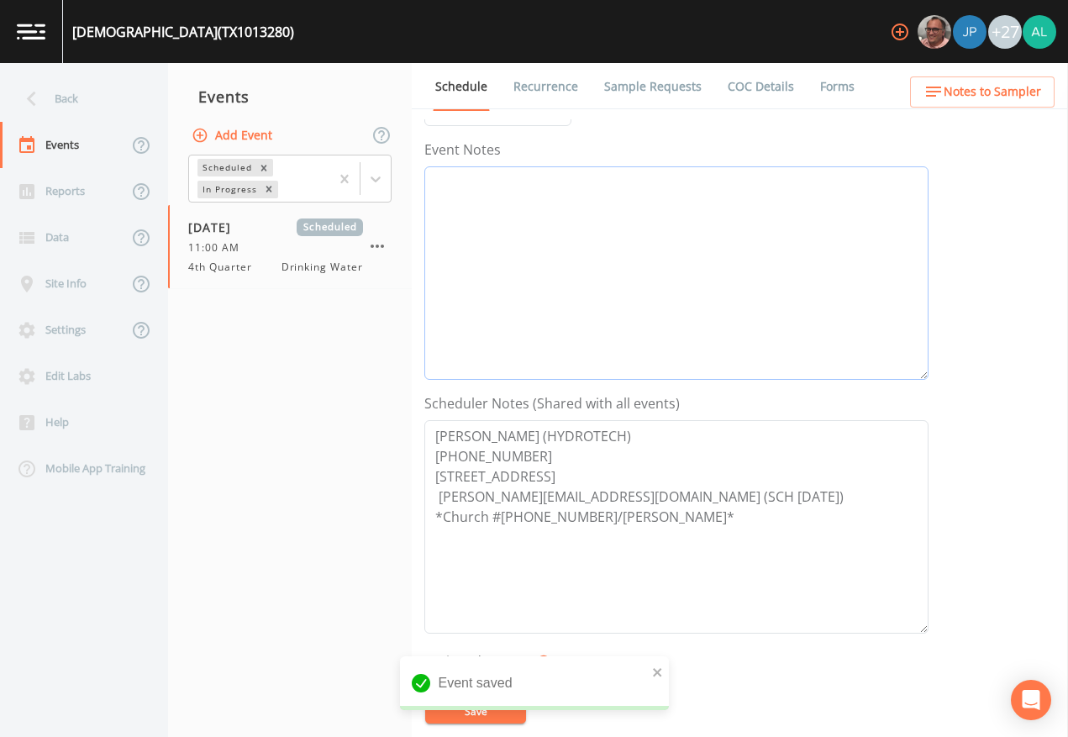
click at [512, 255] on textarea "Event Notes" at bounding box center [676, 273] width 504 height 214
type textarea "[DATE] 1:23pm"
click at [478, 674] on button "Save" at bounding box center [475, 711] width 101 height 25
click at [604, 171] on textarea "[DATE] 1:23pm" at bounding box center [676, 273] width 504 height 214
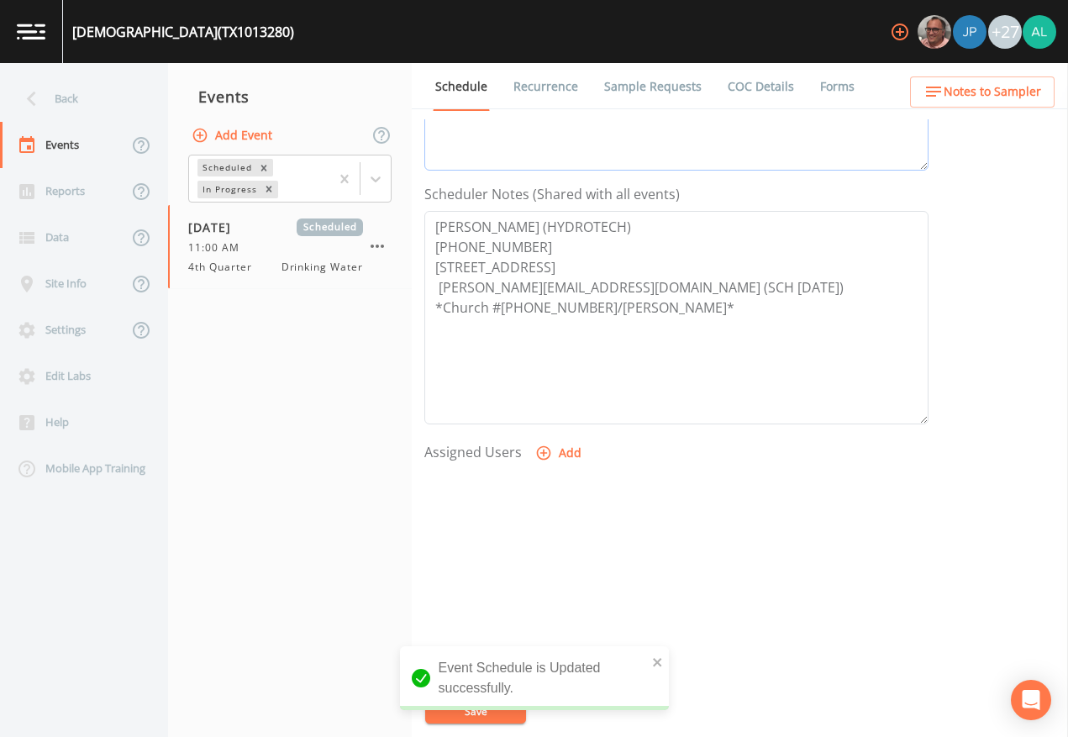
scroll to position [449, 0]
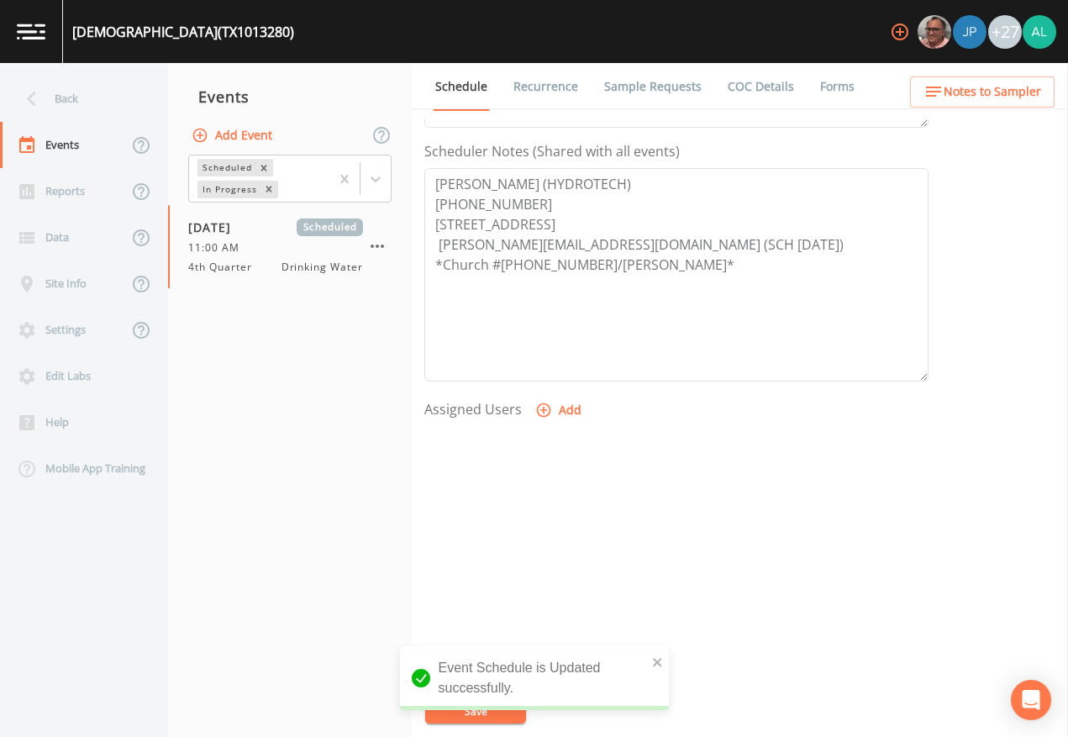
click at [540, 425] on button "Add" at bounding box center [560, 410] width 56 height 31
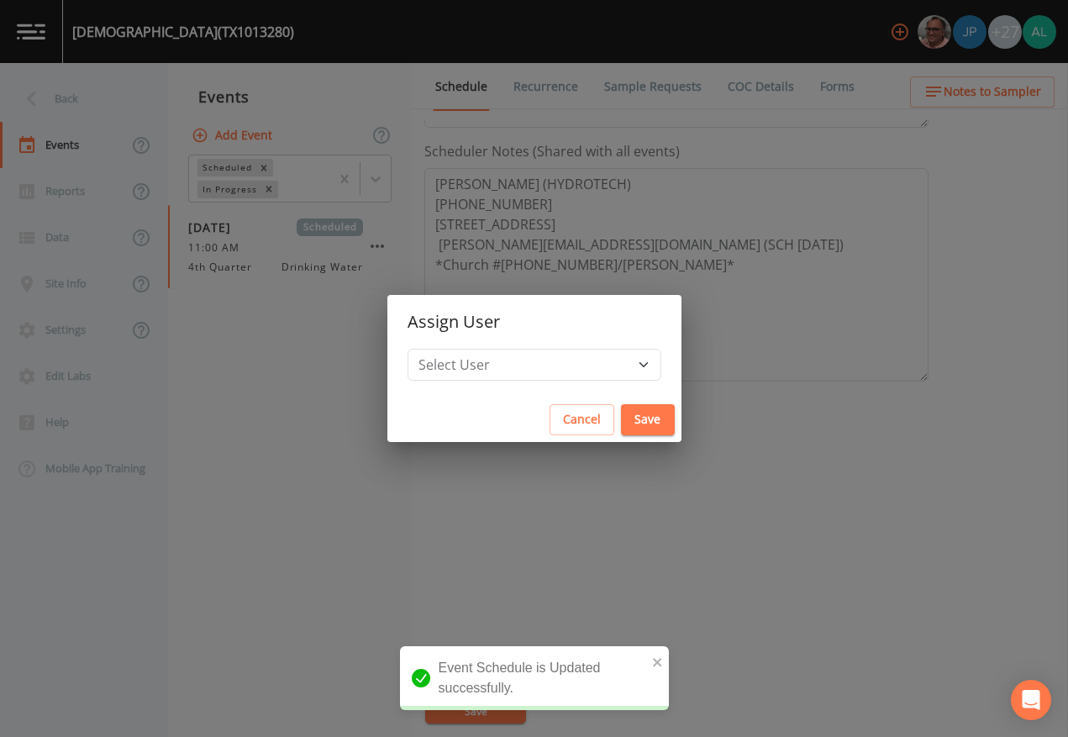
drag, startPoint x: 802, startPoint y: 366, endPoint x: 791, endPoint y: 369, distance: 11.4
click at [803, 366] on div "Assign User Select User [PERSON_NAME] [PERSON_NAME] [PERSON_NAME] Lorinzia [PER…" at bounding box center [534, 368] width 1068 height 737
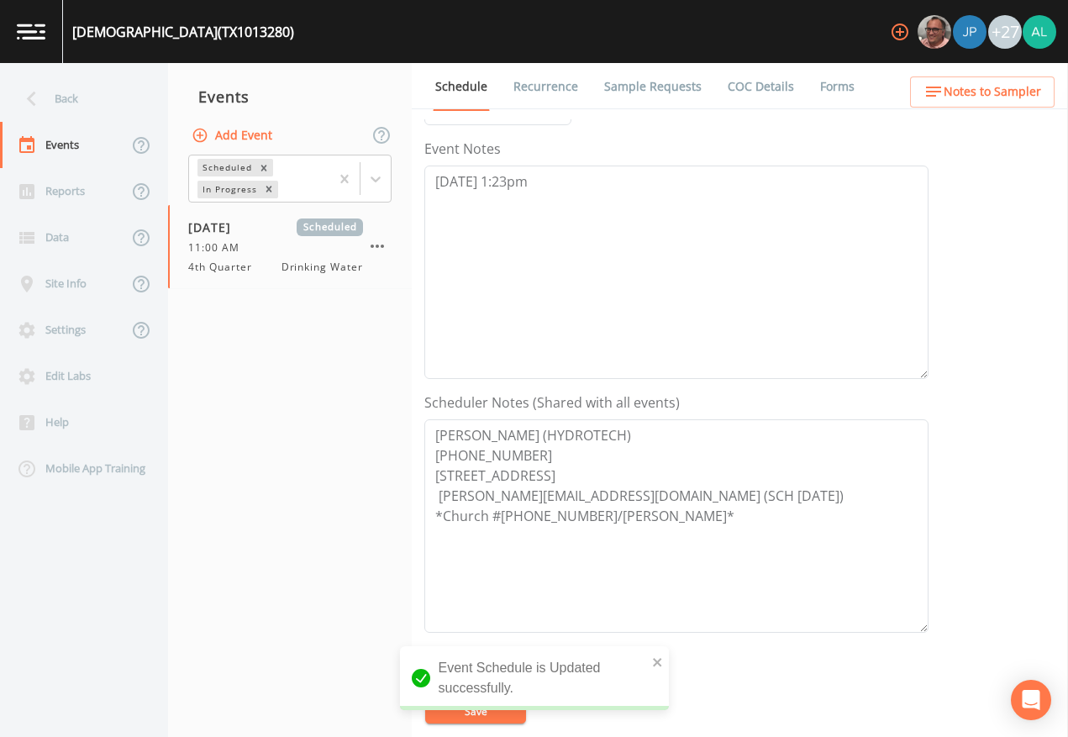
scroll to position [197, 0]
click at [598, 236] on textarea "[DATE] 1:23pm" at bounding box center [676, 273] width 504 height 214
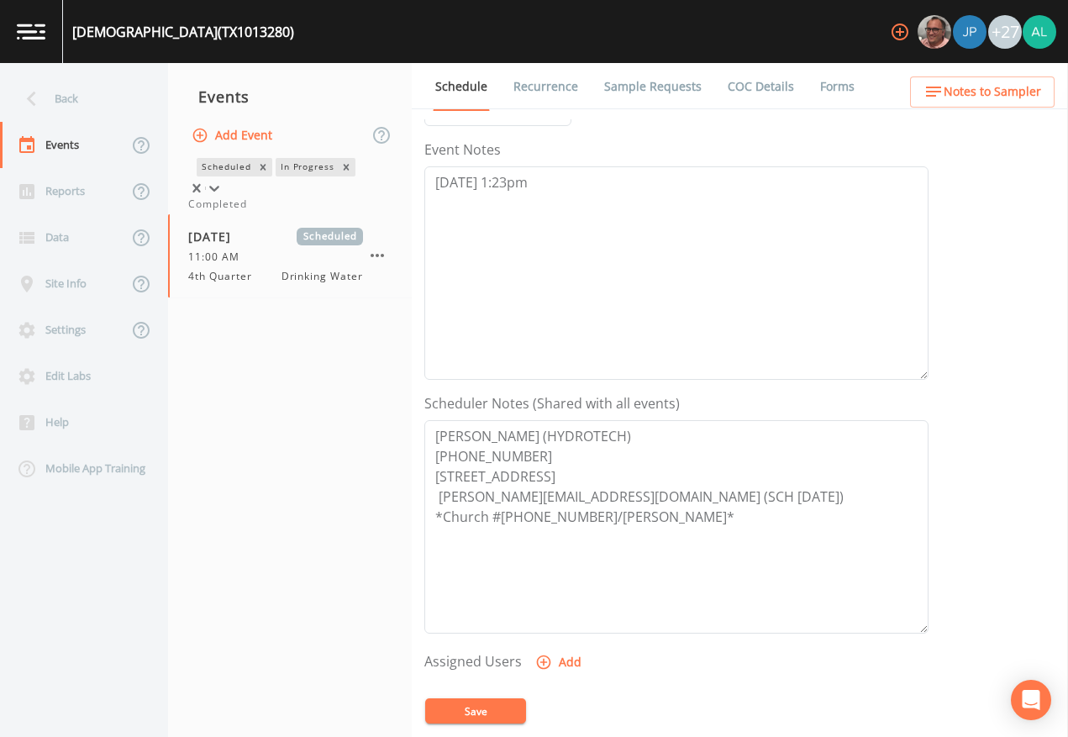
click at [223, 186] on icon at bounding box center [214, 188] width 17 height 17
click at [303, 212] on div "Completed" at bounding box center [289, 204] width 203 height 15
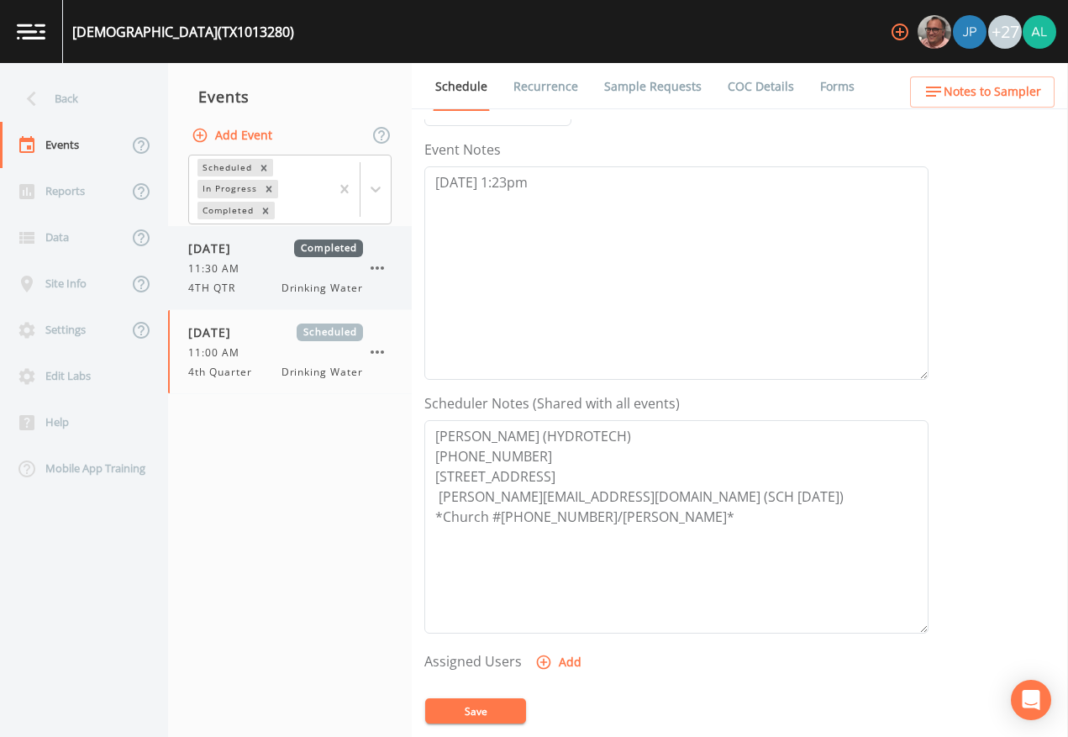
click at [266, 276] on div "11:30 AM" at bounding box center [275, 268] width 175 height 15
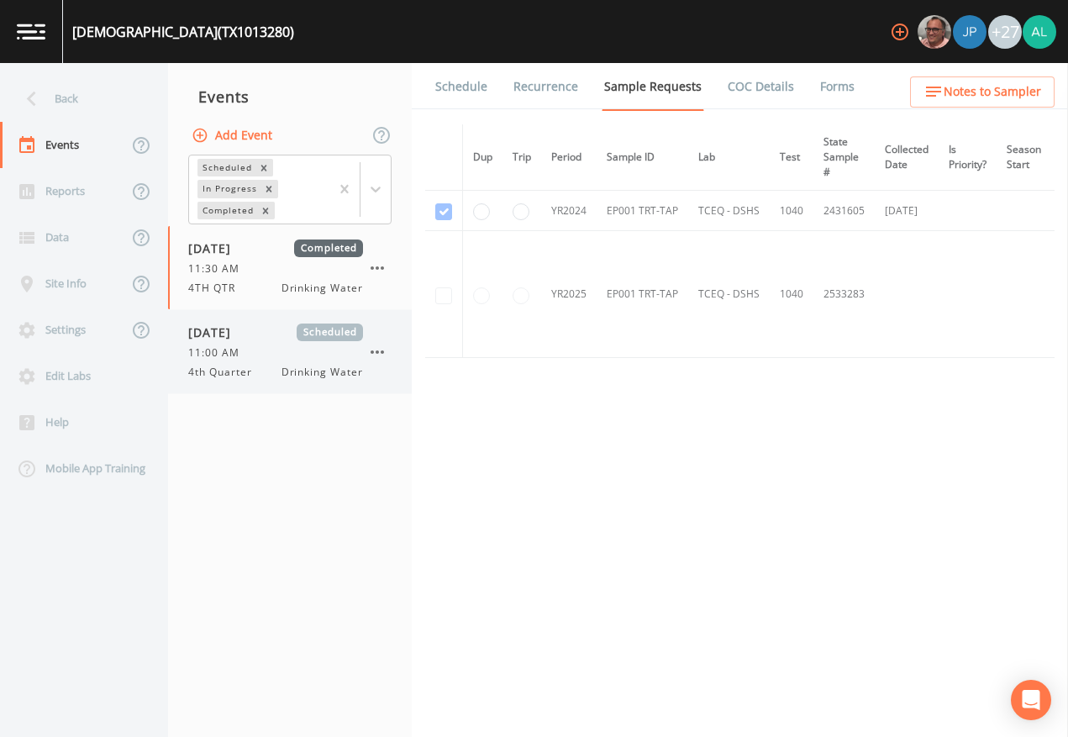
click at [272, 369] on div "4th Quarter Drinking Water" at bounding box center [275, 372] width 175 height 15
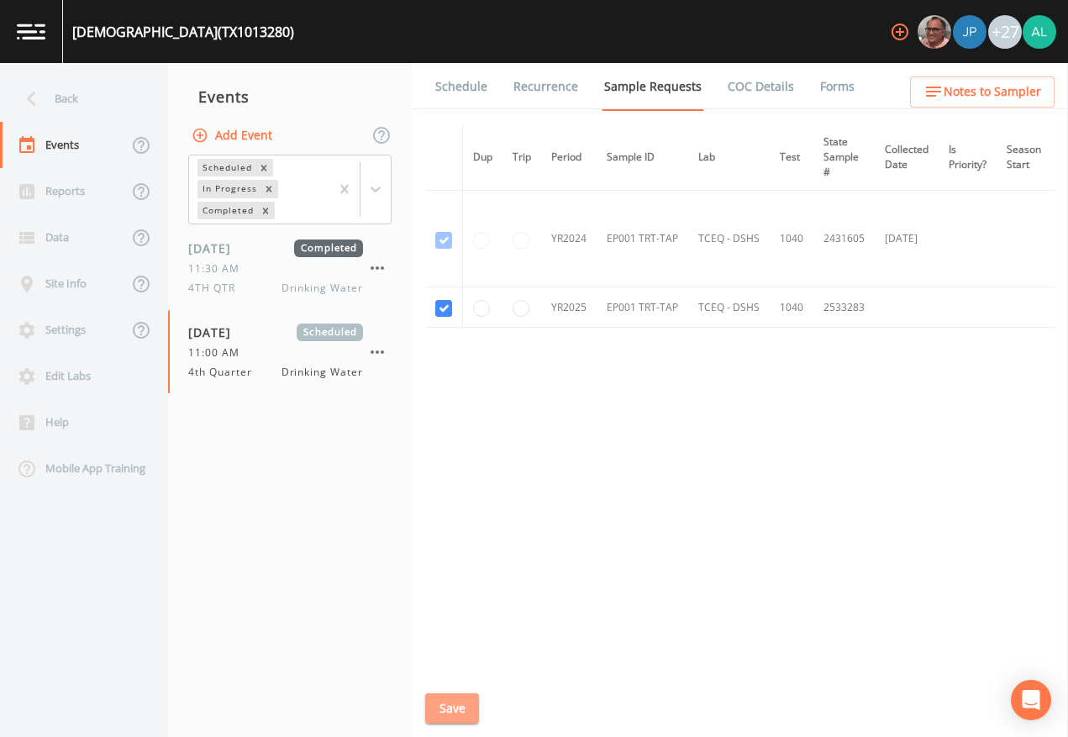
click at [455, 674] on button "Save" at bounding box center [452, 708] width 54 height 31
click at [477, 79] on link "Schedule" at bounding box center [461, 86] width 57 height 47
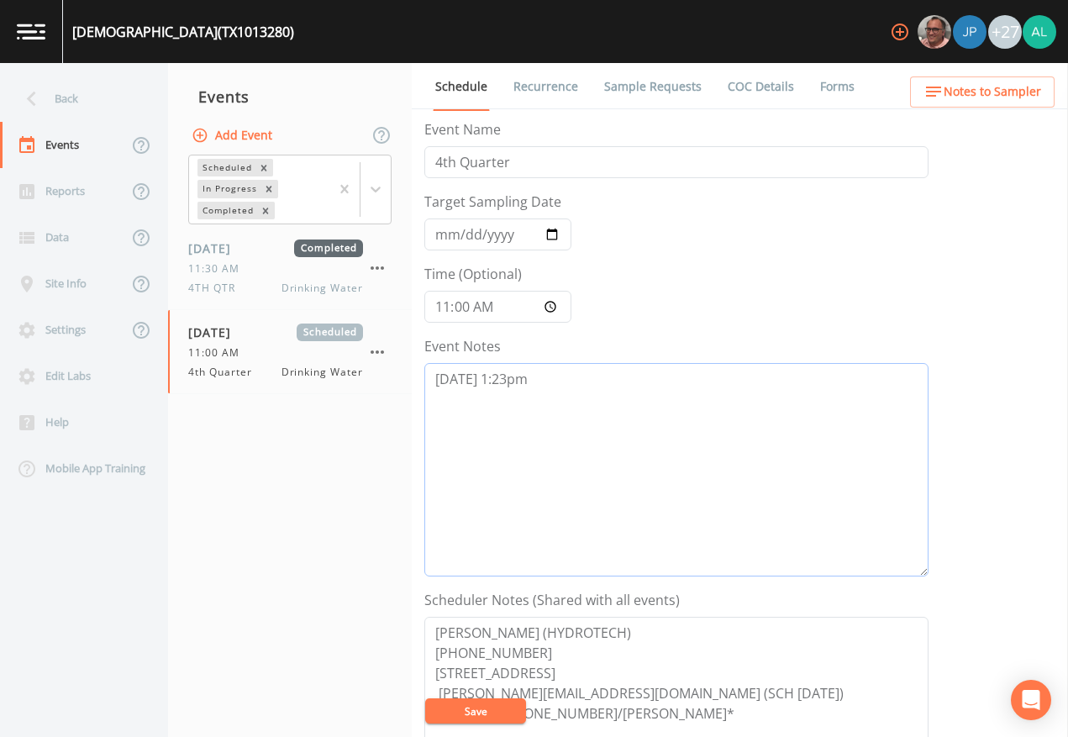
click at [547, 384] on textarea "[DATE] 1:23pm" at bounding box center [676, 470] width 504 height 214
drag, startPoint x: 766, startPoint y: 446, endPoint x: 760, endPoint y: 440, distance: 8.9
click at [766, 446] on textarea "[DATE] 1:23pm" at bounding box center [676, 470] width 504 height 214
type textarea "[DATE] 1:23pm confirmed by [PERSON_NAME]"
click at [514, 674] on button "Save" at bounding box center [475, 711] width 101 height 25
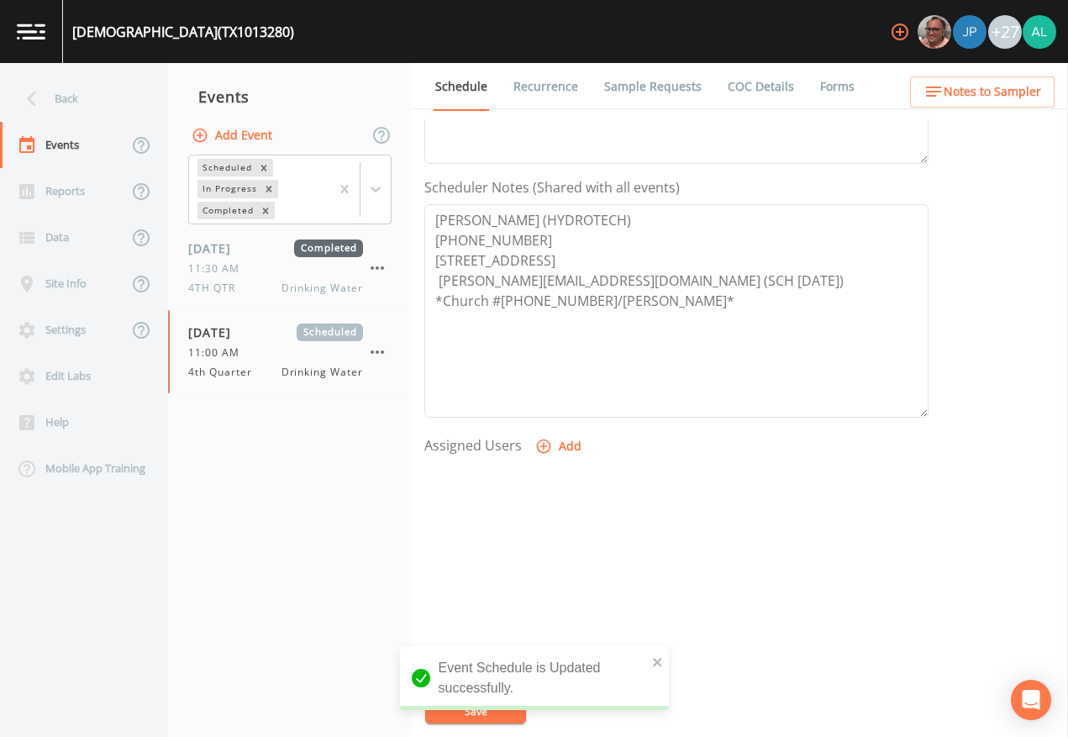
scroll to position [420, 0]
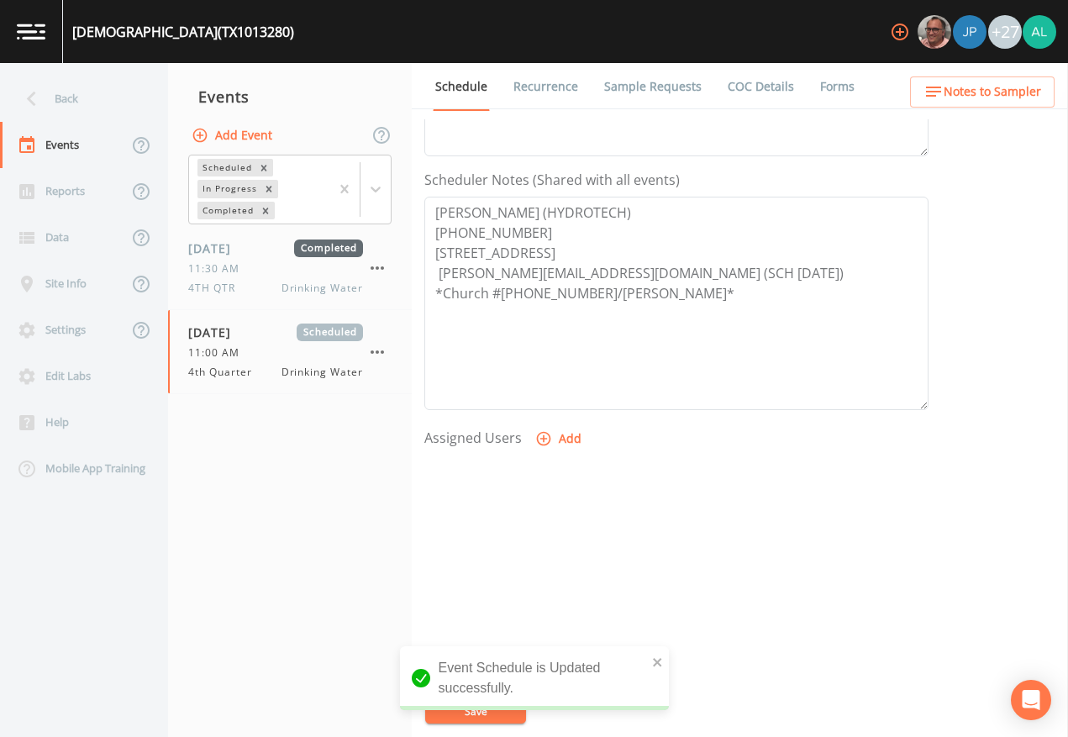
click at [552, 456] on div at bounding box center [676, 543] width 504 height 177
click at [551, 441] on button "Add" at bounding box center [560, 439] width 56 height 31
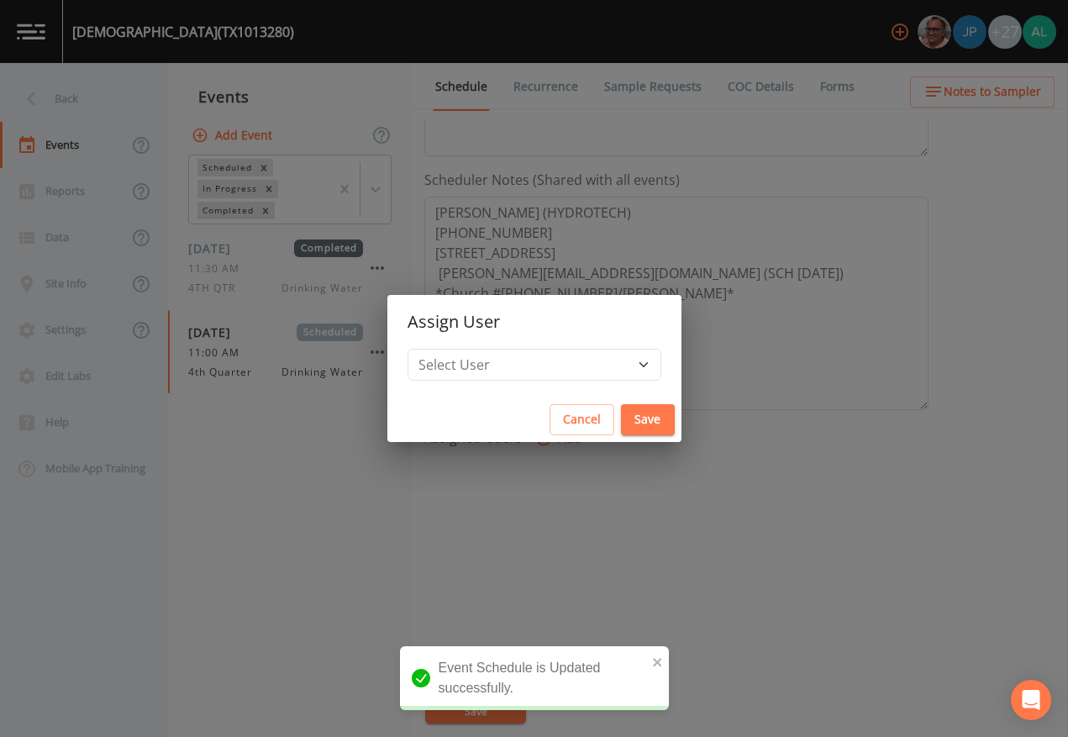
drag, startPoint x: 518, startPoint y: 345, endPoint x: 508, endPoint y: 368, distance: 25.6
click at [517, 346] on h2 "Assign User" at bounding box center [534, 322] width 294 height 54
click at [508, 368] on select "Select User [PERSON_NAME] [PERSON_NAME] [PERSON_NAME] Lorinzia [PERSON_NAME] [P…" at bounding box center [535, 365] width 254 height 32
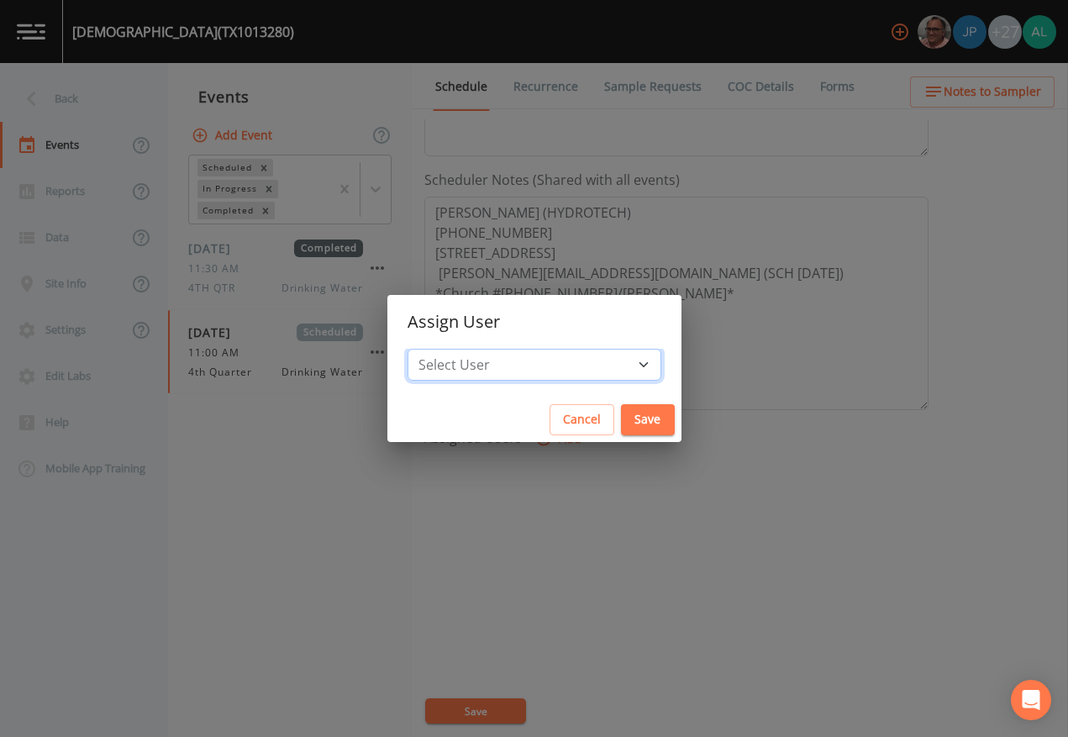
select select "af93318b-11dc-4776-bee1-f4056f560a61"
click at [445, 349] on select "Select User [PERSON_NAME] [PERSON_NAME] [PERSON_NAME] Lorinzia [PERSON_NAME] [P…" at bounding box center [535, 365] width 254 height 32
click at [621, 421] on button "Save" at bounding box center [648, 419] width 54 height 31
select select
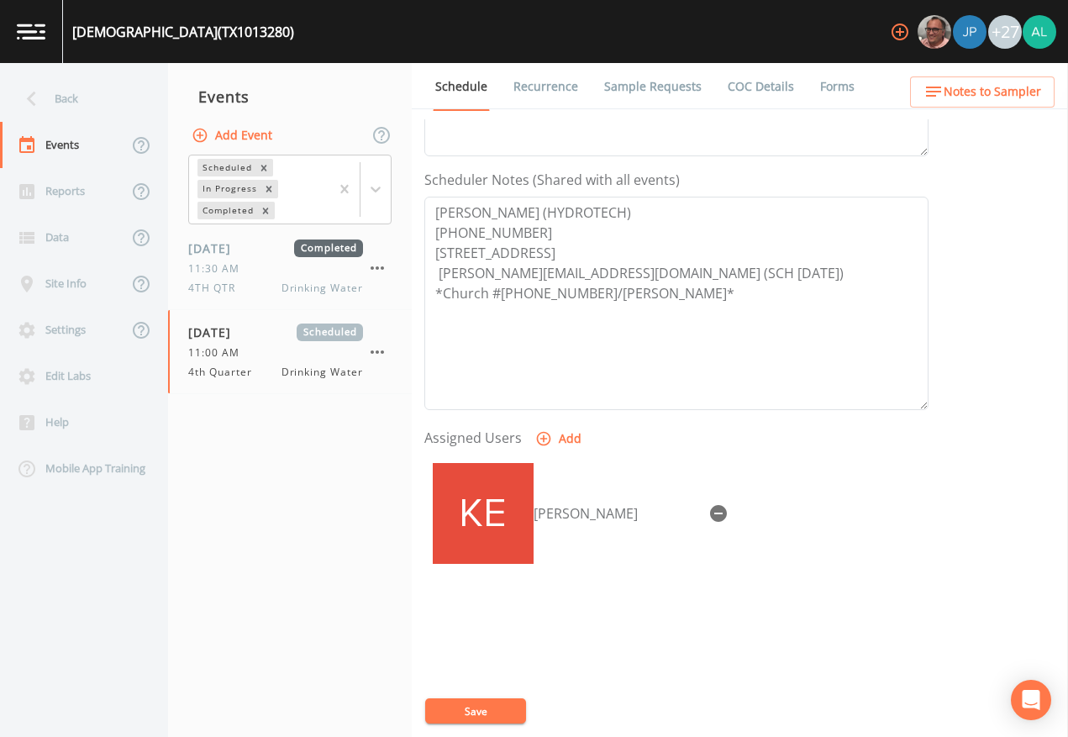
click at [468, 674] on button "Save" at bounding box center [475, 711] width 101 height 25
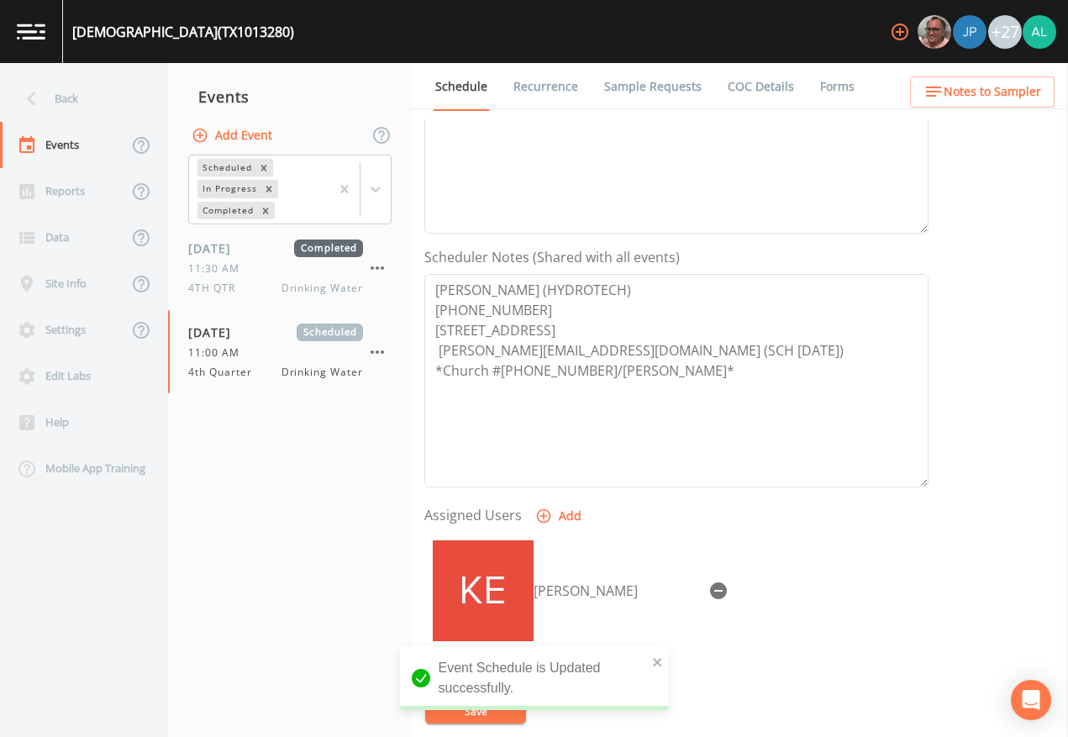
scroll to position [252, 0]
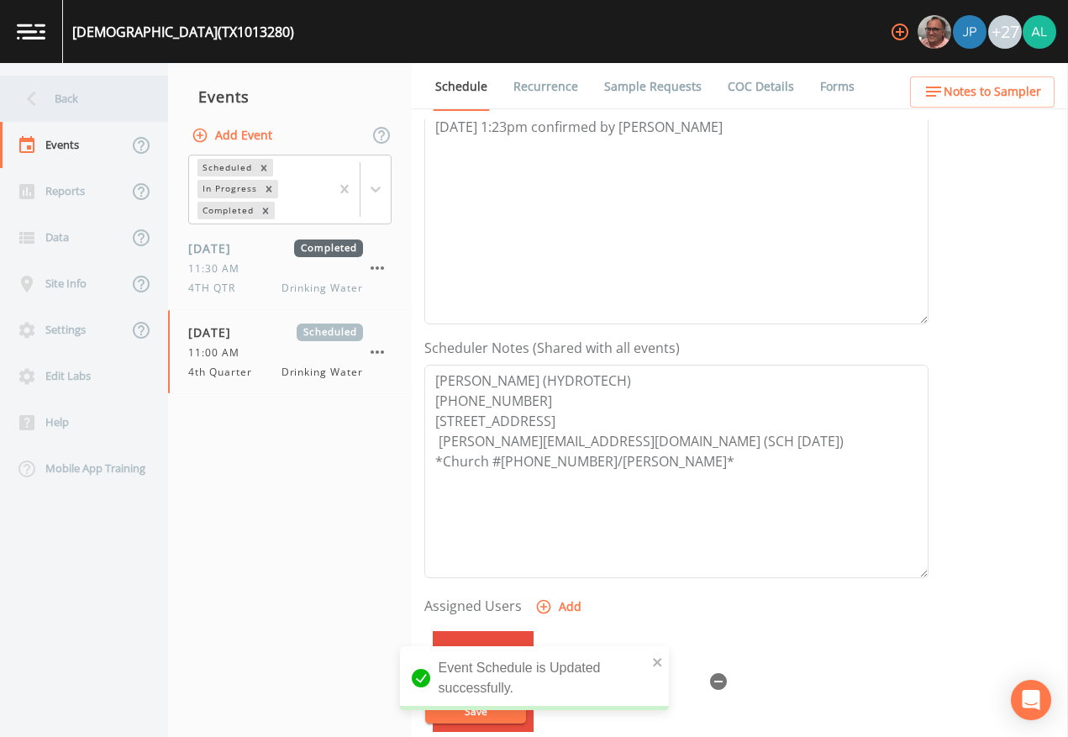
click at [87, 103] on div "Back" at bounding box center [75, 99] width 151 height 46
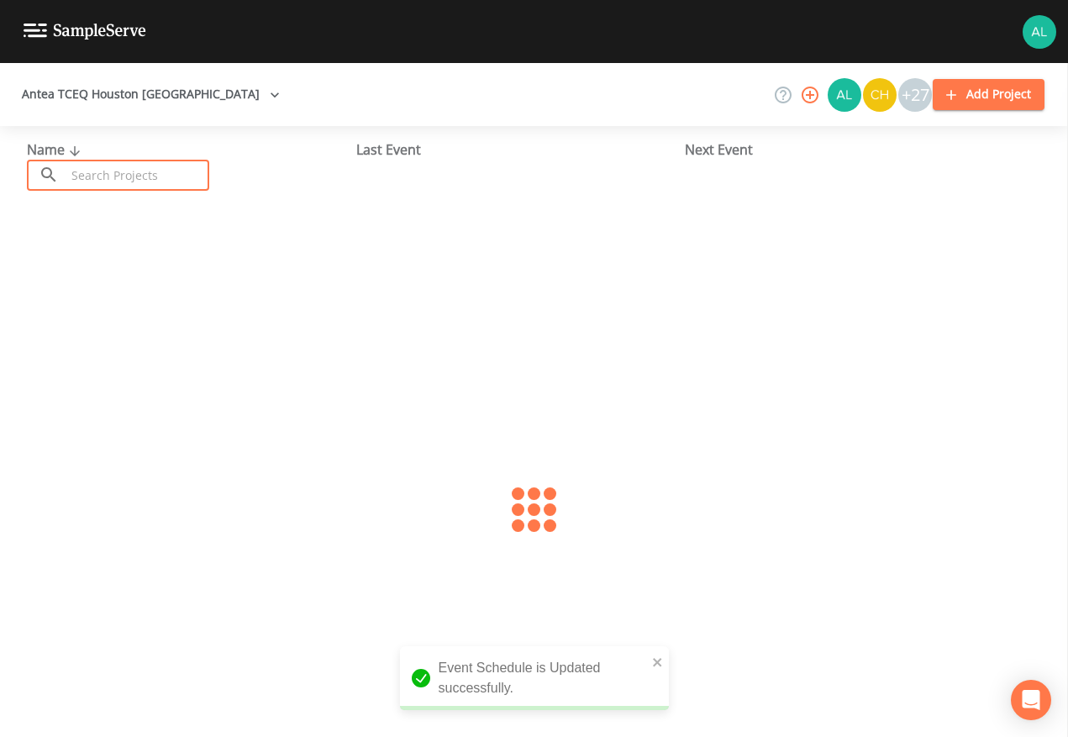
click at [140, 161] on input "text" at bounding box center [138, 175] width 144 height 31
type input "1013280"
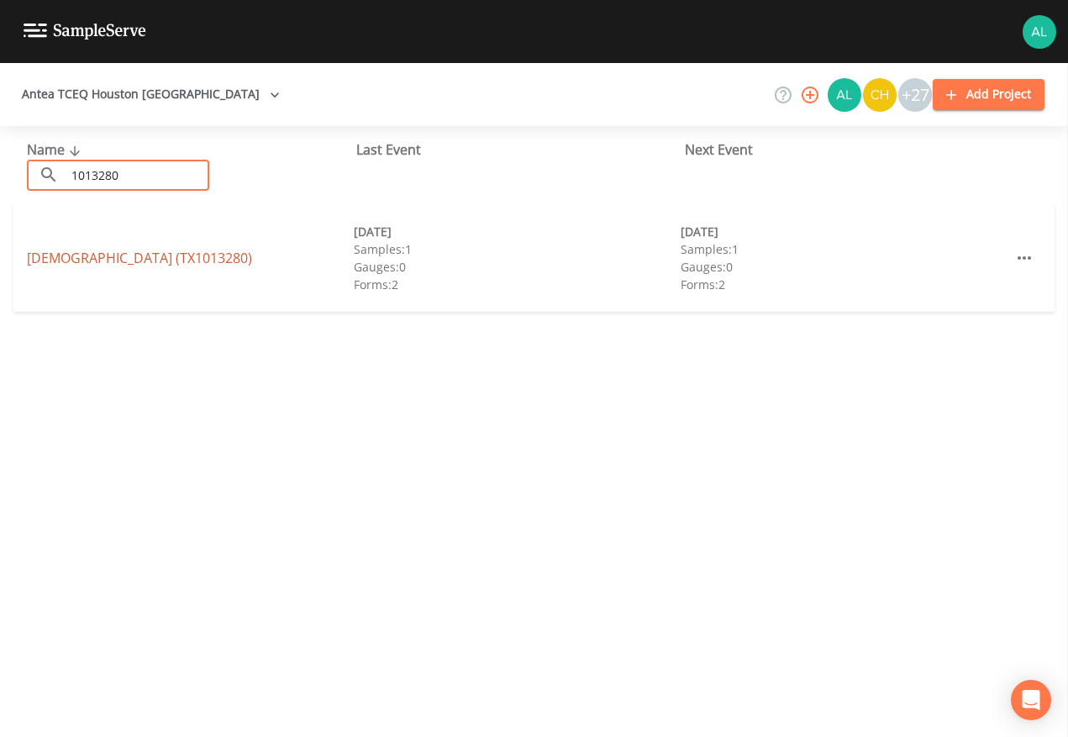
click at [101, 263] on link "[DEMOGRAPHIC_DATA] (TX1013280)" at bounding box center [139, 258] width 225 height 18
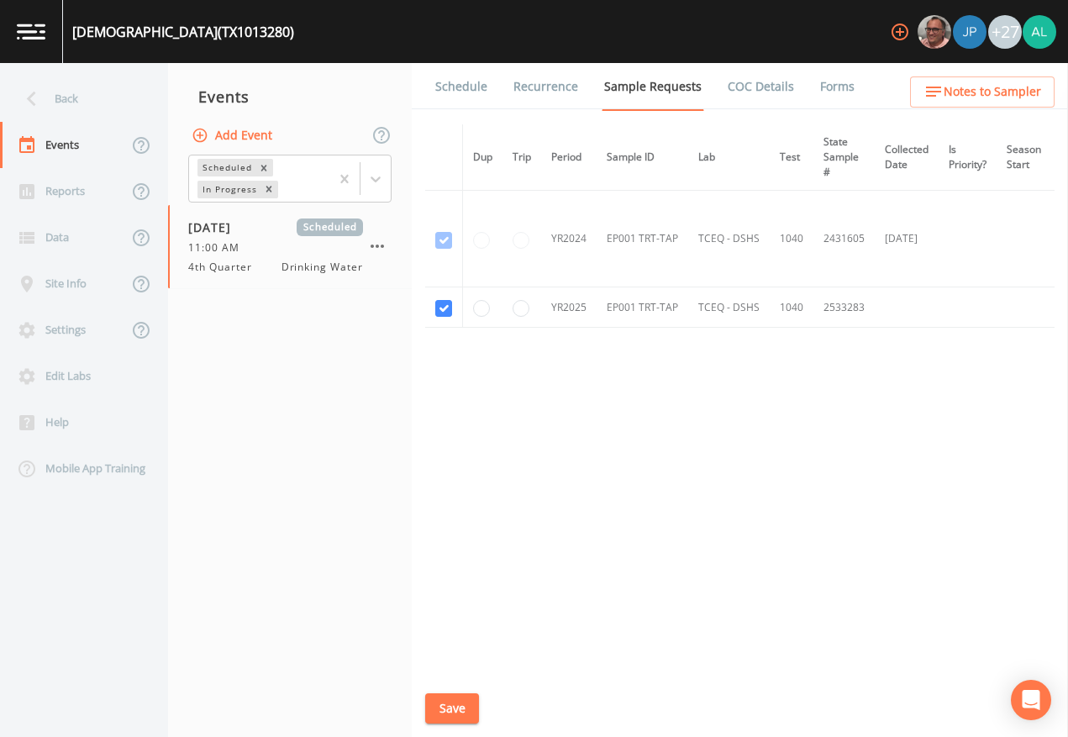
click at [484, 105] on link "Schedule" at bounding box center [461, 86] width 57 height 47
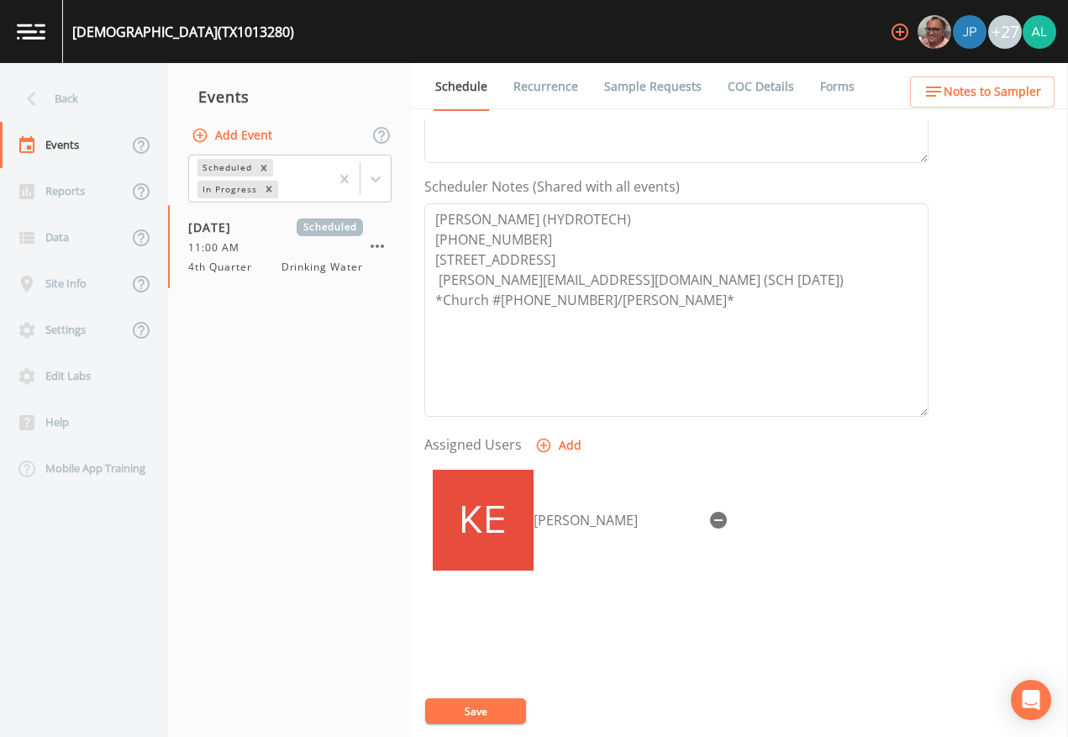
scroll to position [420, 0]
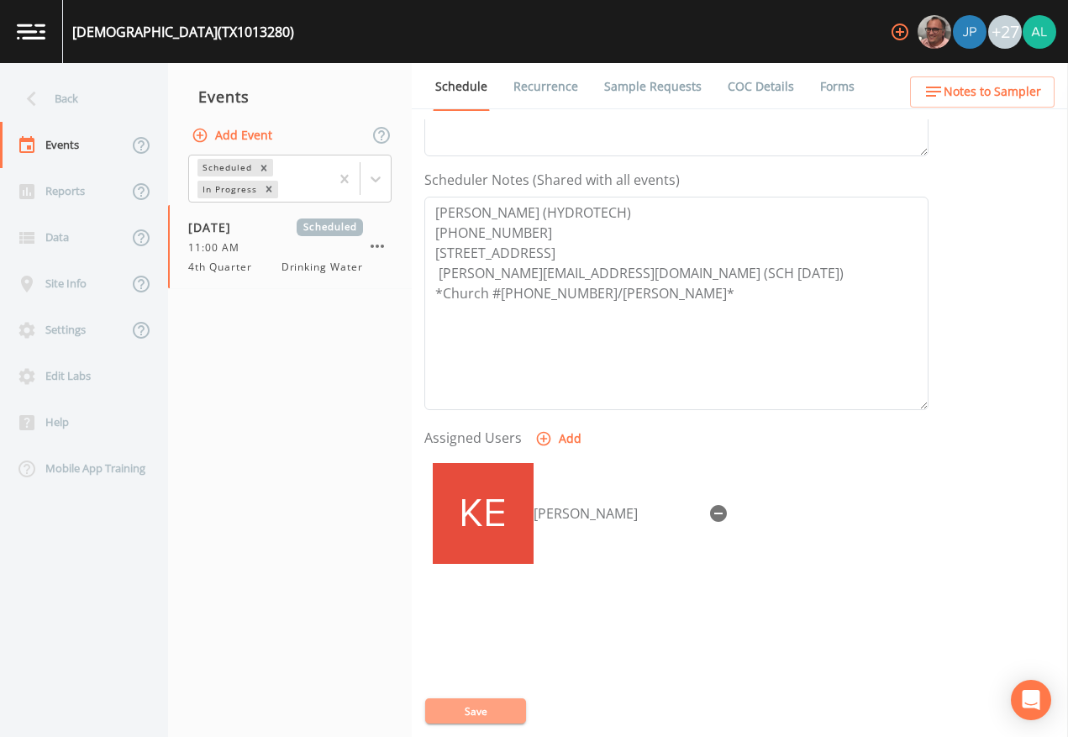
click at [472, 674] on button "Save" at bounding box center [475, 711] width 101 height 25
click at [978, 85] on span "Notes to Sampler" at bounding box center [993, 92] width 98 height 21
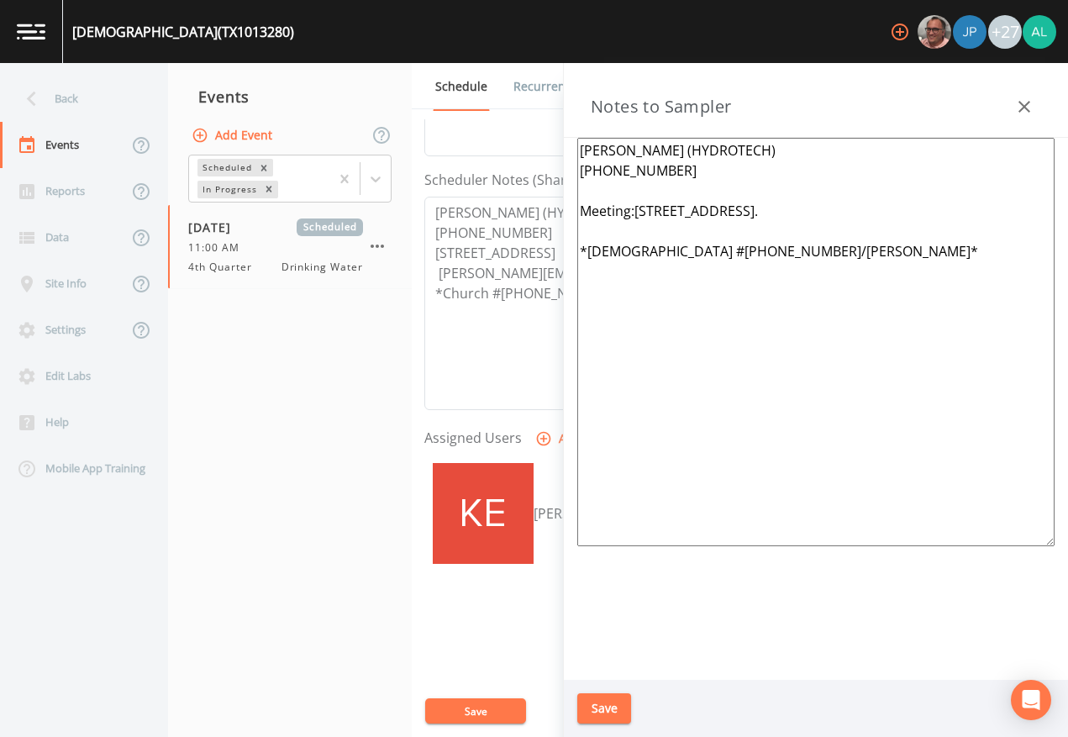
click at [603, 674] on button "Save" at bounding box center [604, 708] width 54 height 31
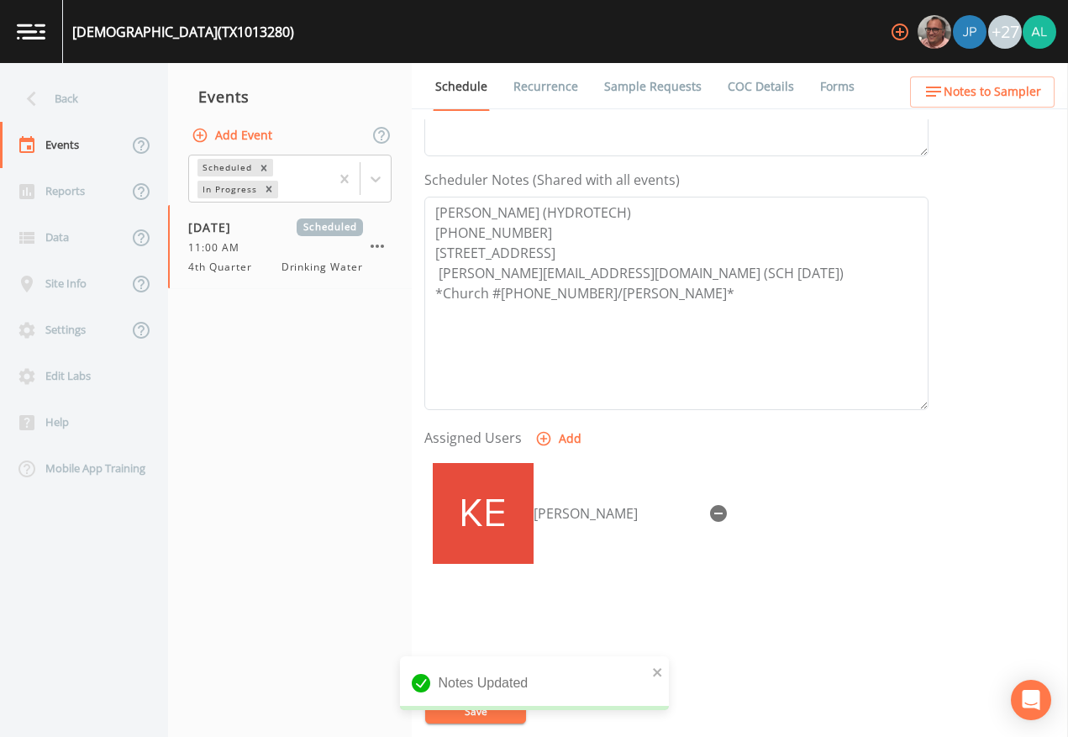
drag, startPoint x: 108, startPoint y: 118, endPoint x: 103, endPoint y: 110, distance: 8.7
click at [108, 118] on div "Back" at bounding box center [75, 99] width 151 height 46
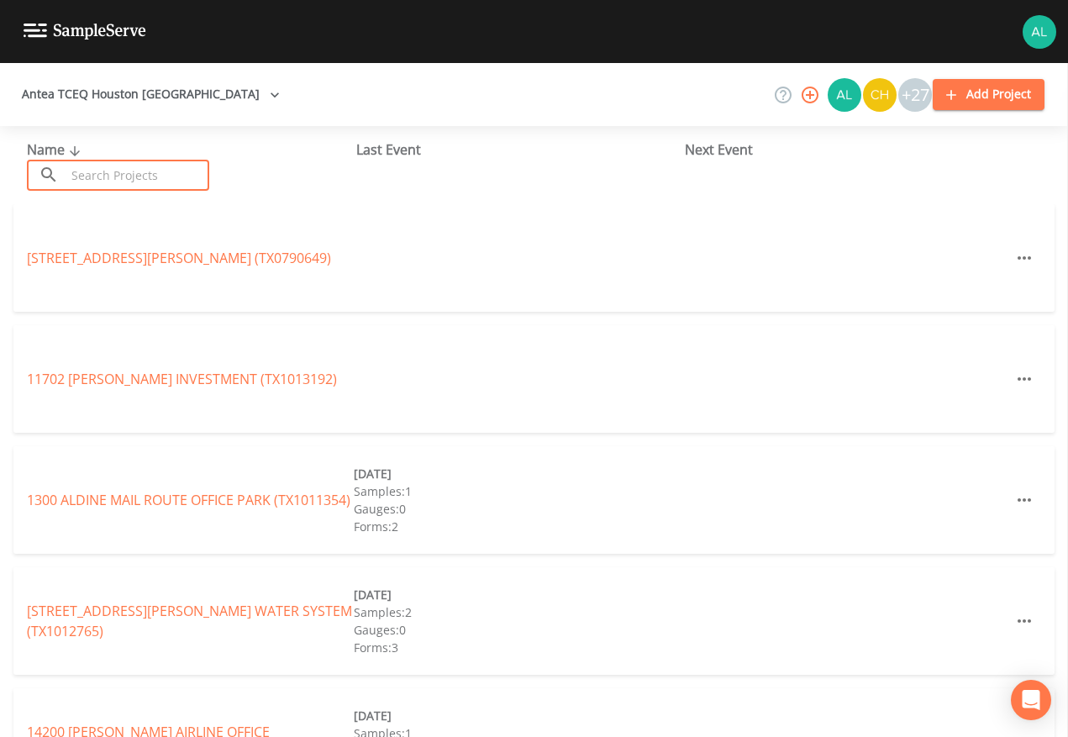
click at [200, 164] on input "text" at bounding box center [138, 175] width 144 height 31
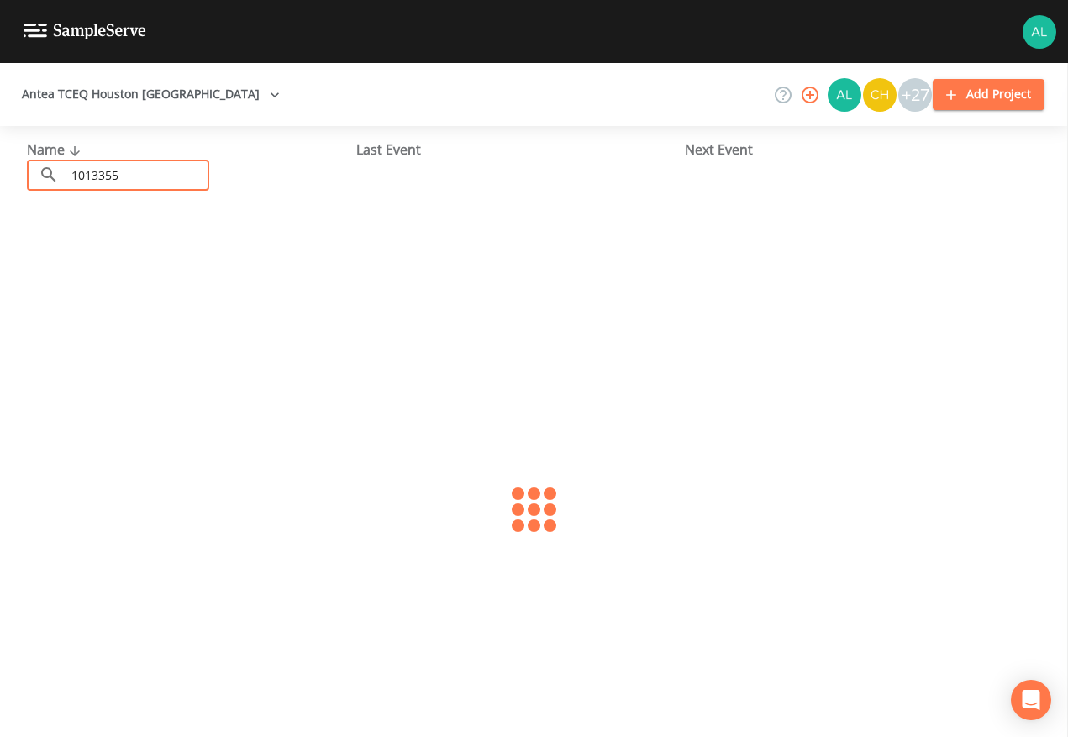
type input "1013355"
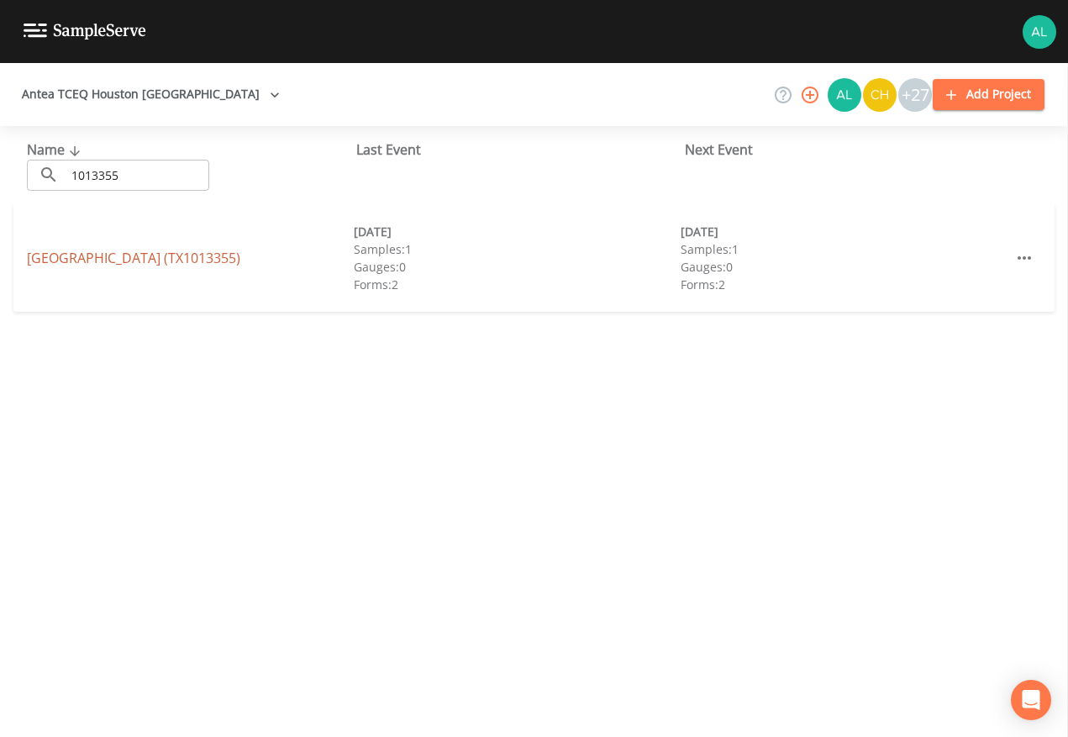
click at [160, 258] on link "[GEOGRAPHIC_DATA] (TX1013355)" at bounding box center [134, 258] width 214 height 18
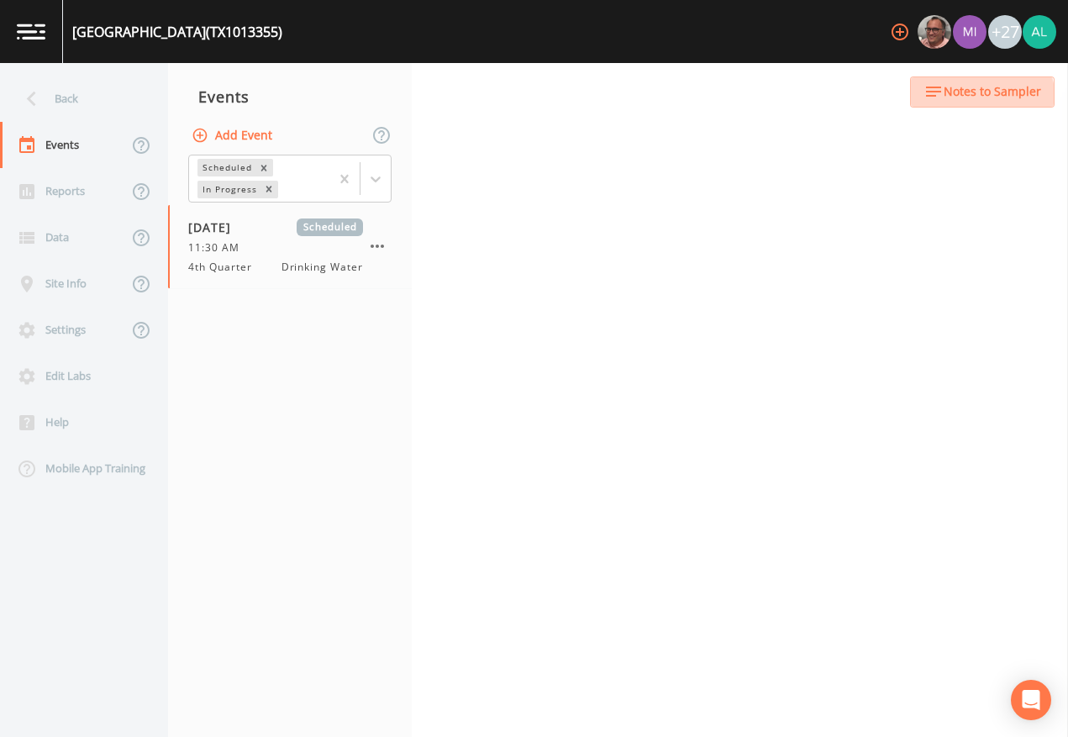
click at [975, 100] on span "Notes to Sampler" at bounding box center [993, 92] width 98 height 21
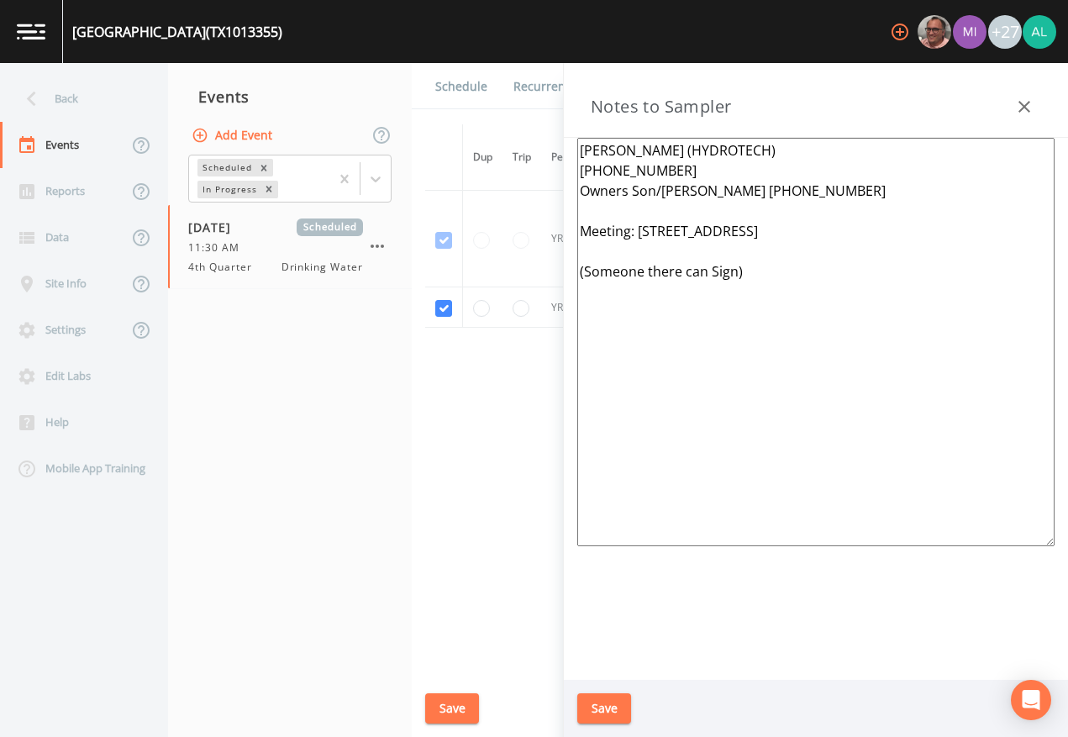
drag, startPoint x: 886, startPoint y: 229, endPoint x: 638, endPoint y: 236, distance: 248.1
click at [638, 236] on textarea "[PERSON_NAME] (HYDROTECH) [PHONE_NUMBER] Owners Son/[PERSON_NAME] [PHONE_NUMBER…" at bounding box center [815, 342] width 477 height 409
click at [607, 674] on button "Save" at bounding box center [604, 708] width 54 height 31
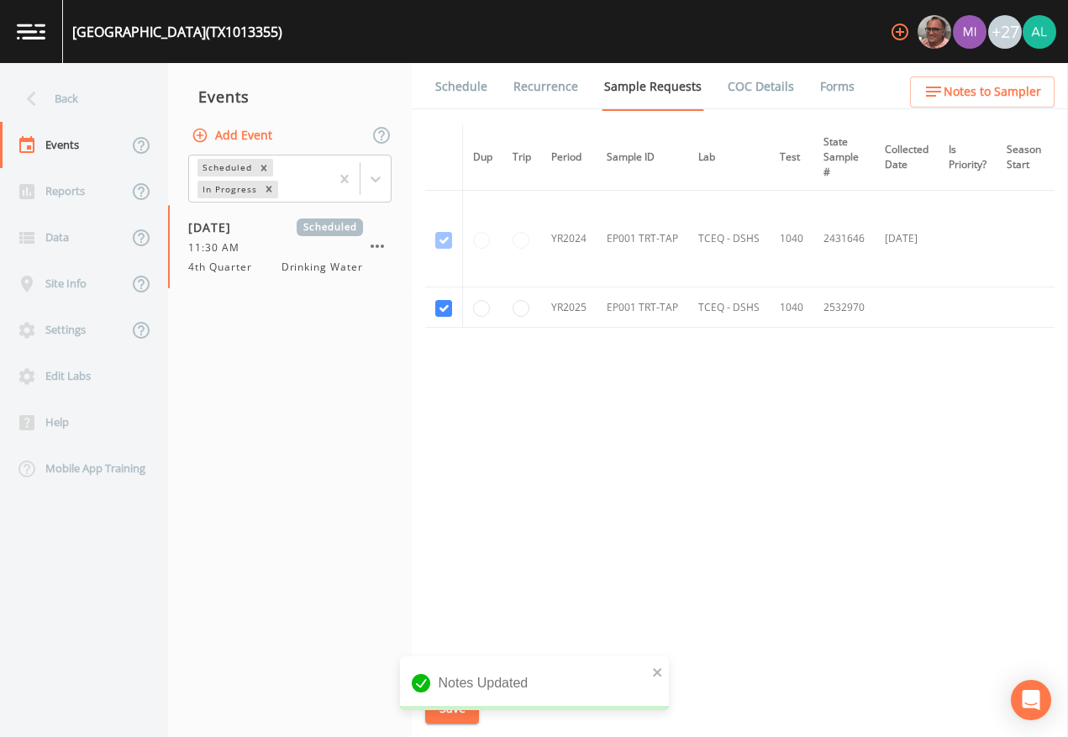
click at [468, 86] on link "Schedule" at bounding box center [461, 86] width 57 height 47
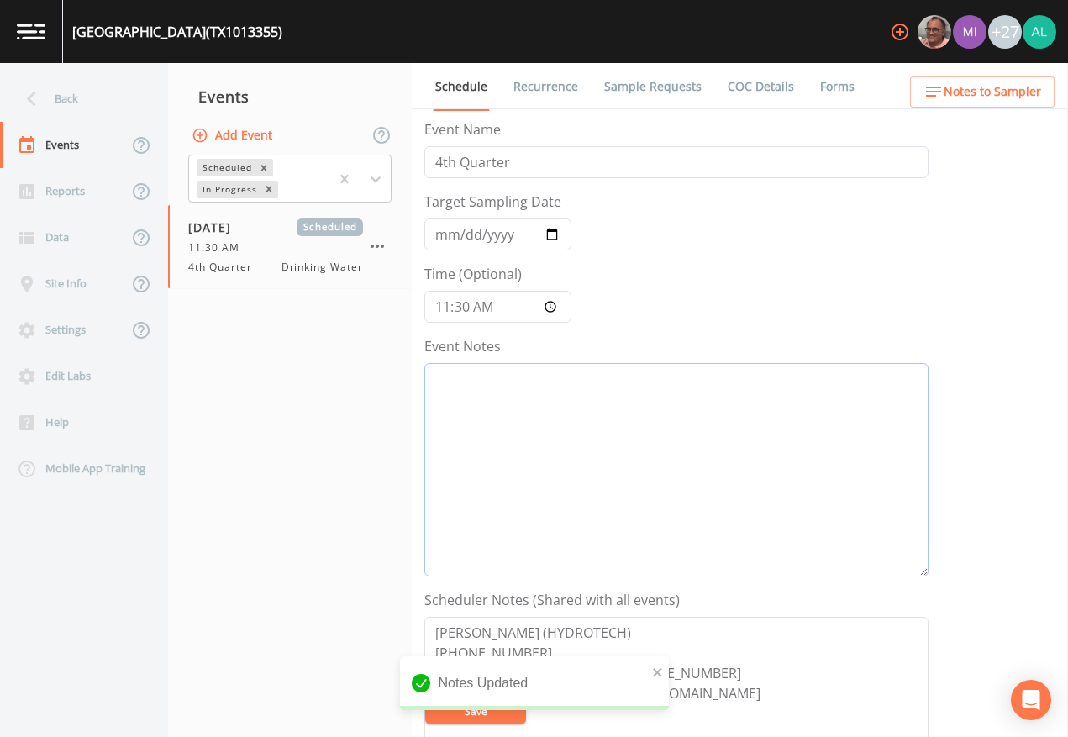
click at [603, 444] on textarea "Event Notes" at bounding box center [676, 470] width 504 height 214
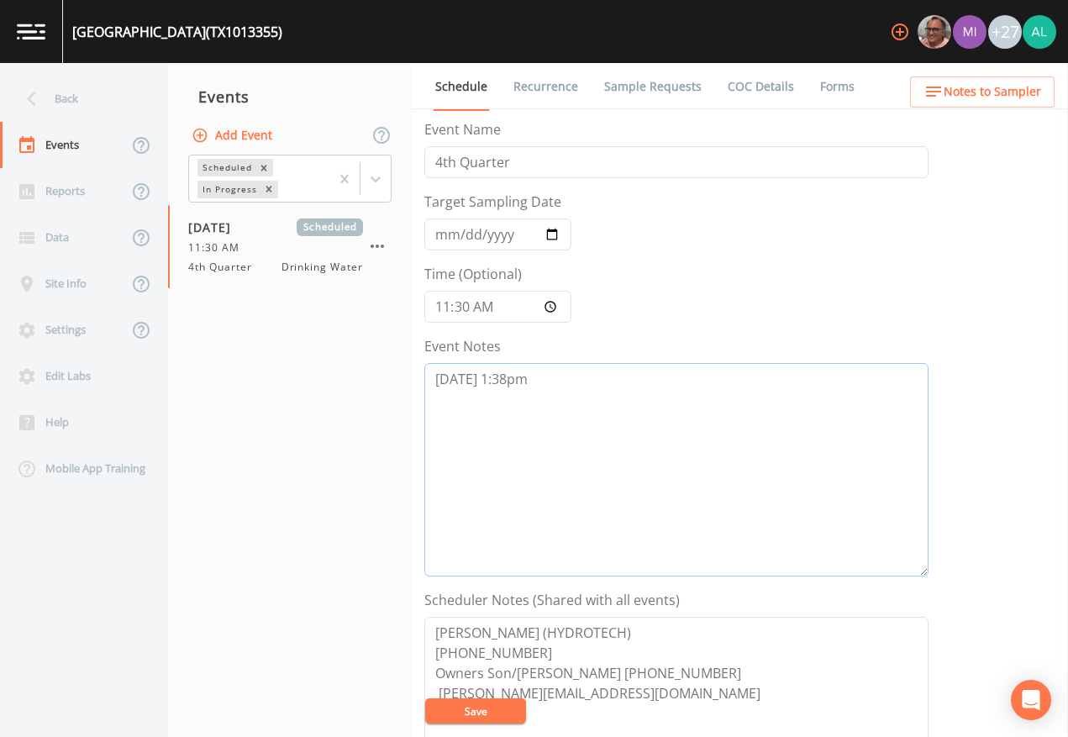
click at [593, 382] on textarea "[DATE] 1:38pm" at bounding box center [676, 470] width 504 height 214
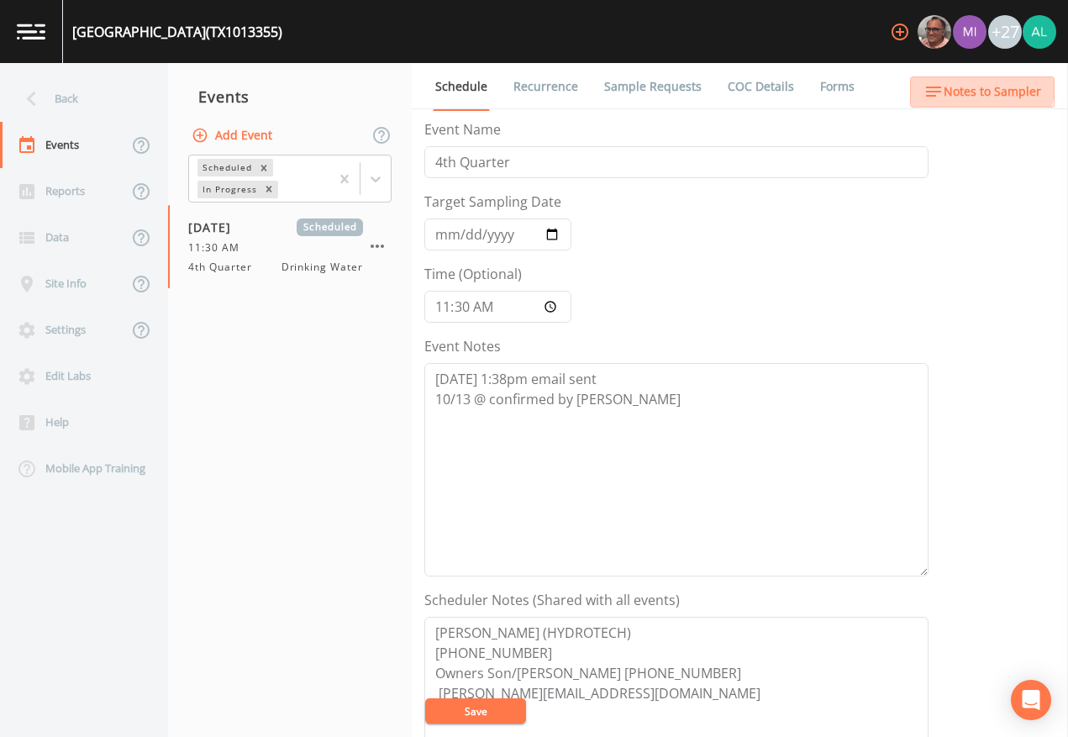
click at [952, 80] on button "Notes to Sampler" at bounding box center [982, 91] width 145 height 31
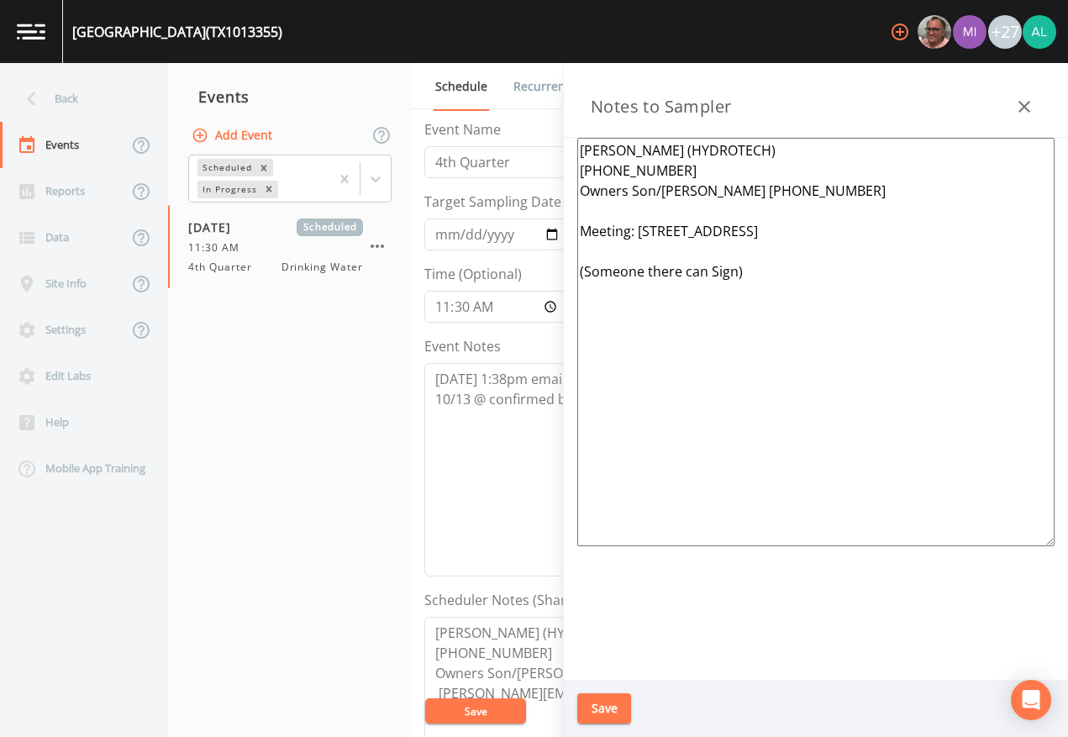
click at [622, 674] on button "Save" at bounding box center [604, 708] width 54 height 31
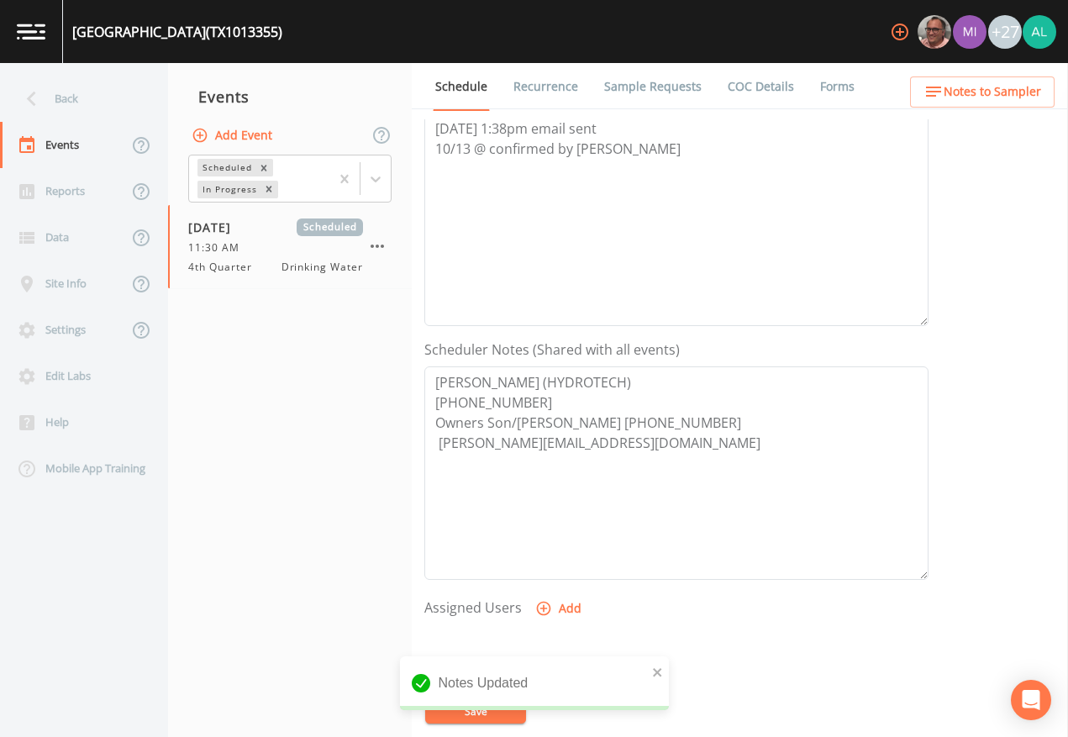
scroll to position [252, 0]
click at [652, 671] on icon "close" at bounding box center [658, 672] width 12 height 13
click at [502, 674] on div "Notes Updated" at bounding box center [534, 689] width 269 height 67
click at [500, 674] on div "[GEOGRAPHIC_DATA] (TX1013355) +27 Back Events Reports Data Site Info Settings E…" at bounding box center [534, 368] width 1068 height 737
click at [500, 674] on button "Save" at bounding box center [475, 711] width 101 height 25
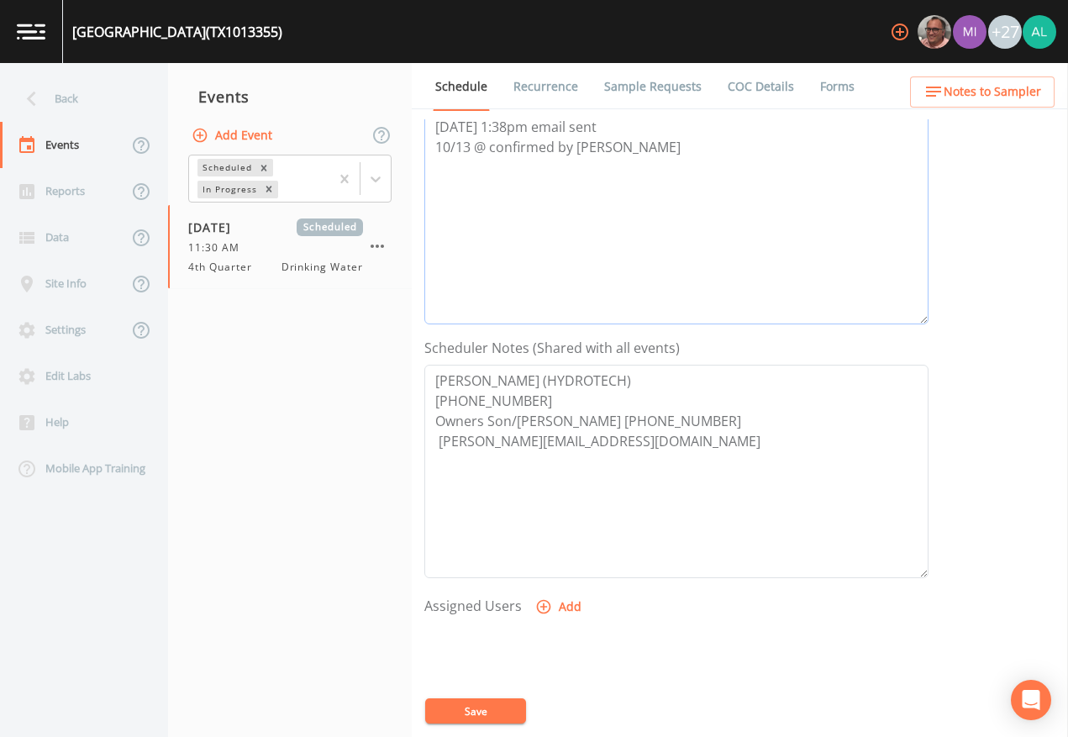
click at [493, 150] on textarea "[DATE] 1:38pm email sent 10/13 @ confirmed by [PERSON_NAME]" at bounding box center [676, 218] width 504 height 214
type textarea "[DATE] 1:38pm email sent [DATE]10:40 confirmed by [PERSON_NAME]"
click at [562, 598] on button "Add" at bounding box center [560, 607] width 56 height 31
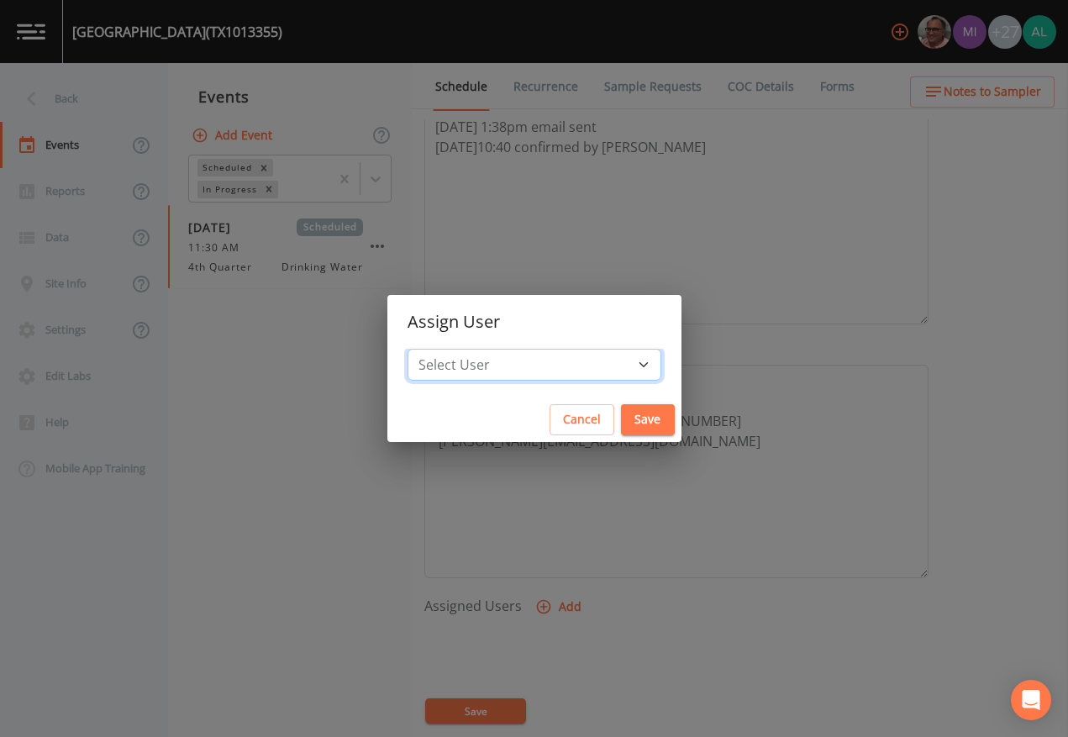
click at [532, 356] on select "Select User [PERSON_NAME] [PERSON_NAME] [PERSON_NAME] [PERSON_NAME] [PERSON_NAM…" at bounding box center [535, 365] width 254 height 32
select select "af93318b-11dc-4776-bee1-f4056f560a61"
click at [445, 349] on select "Select User [PERSON_NAME] [PERSON_NAME] [PERSON_NAME] [PERSON_NAME] [PERSON_NAM…" at bounding box center [535, 365] width 254 height 32
click at [611, 437] on div "Cancel Save" at bounding box center [534, 420] width 294 height 45
click at [603, 384] on div "Select User [PERSON_NAME] [PERSON_NAME] [PERSON_NAME] [PERSON_NAME] [PERSON_NAM…" at bounding box center [534, 373] width 294 height 49
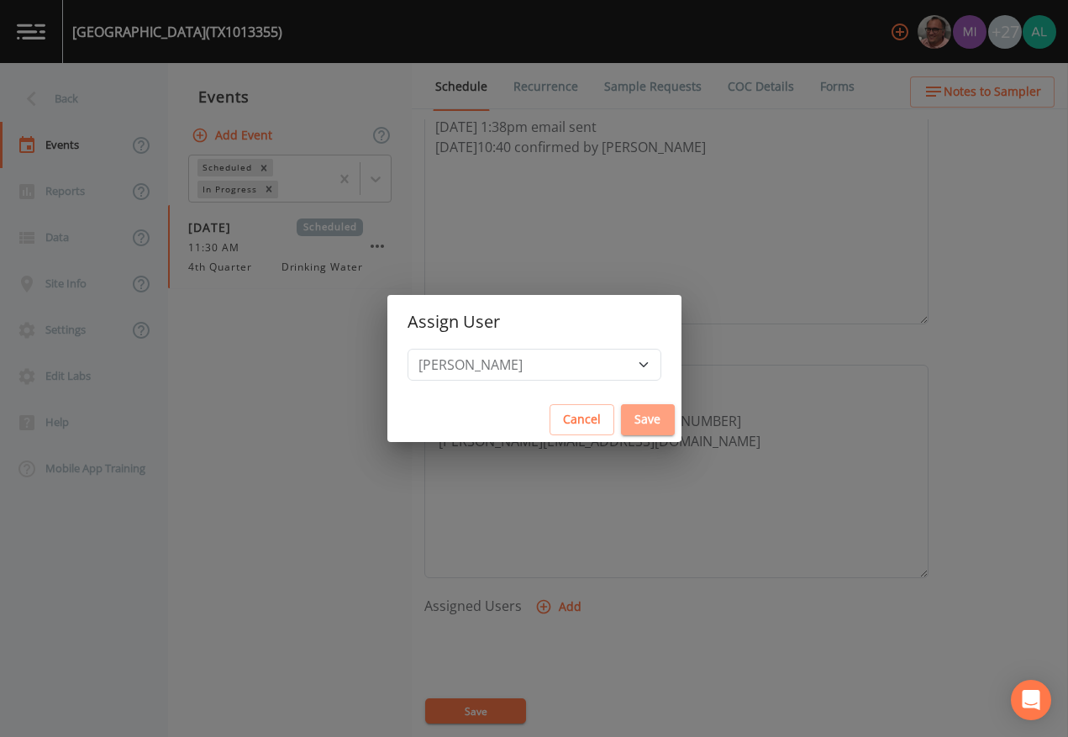
click at [621, 416] on button "Save" at bounding box center [648, 419] width 54 height 31
select select
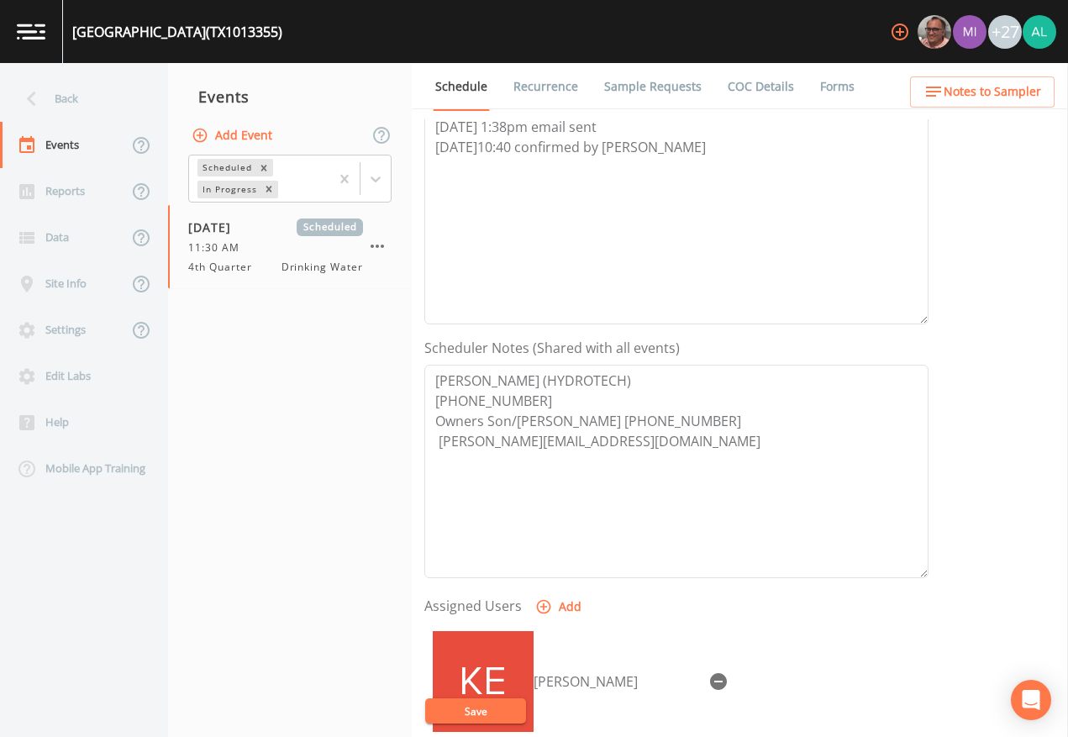
click at [467, 674] on div "[PERSON_NAME]" at bounding box center [676, 711] width 504 height 177
drag, startPoint x: 467, startPoint y: 688, endPoint x: 464, endPoint y: 700, distance: 12.0
click at [467, 674] on div "[PERSON_NAME]" at bounding box center [676, 711] width 504 height 177
click at [461, 674] on button "Save" at bounding box center [475, 711] width 101 height 25
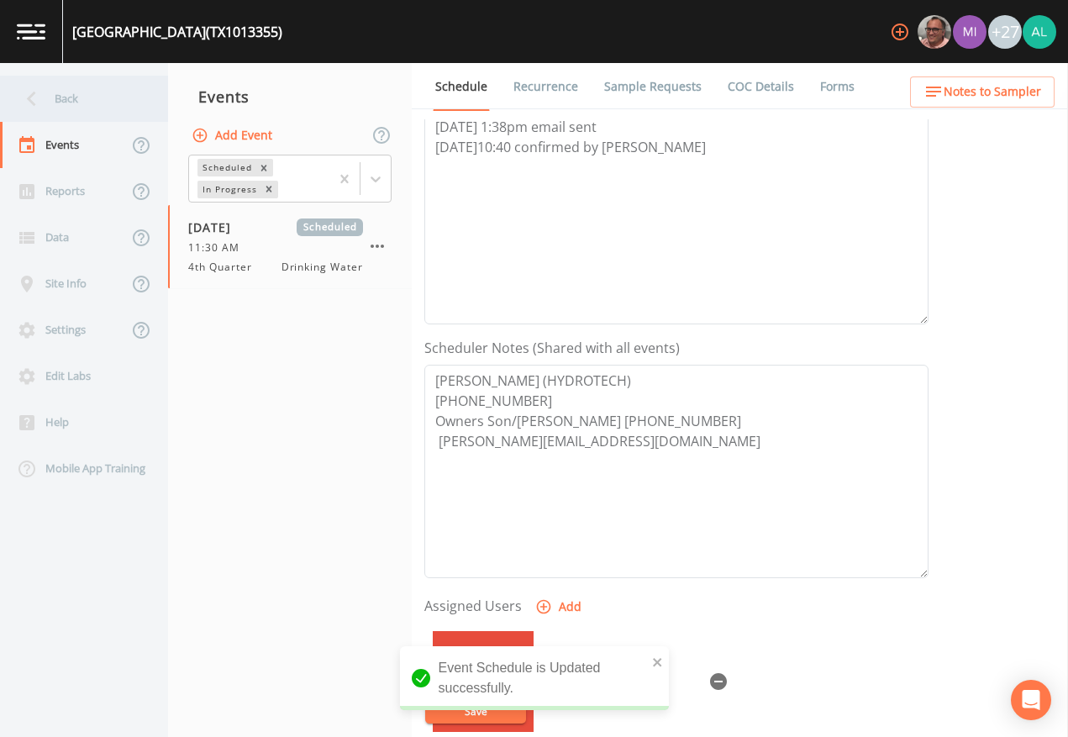
click at [55, 115] on div "Back" at bounding box center [75, 99] width 151 height 46
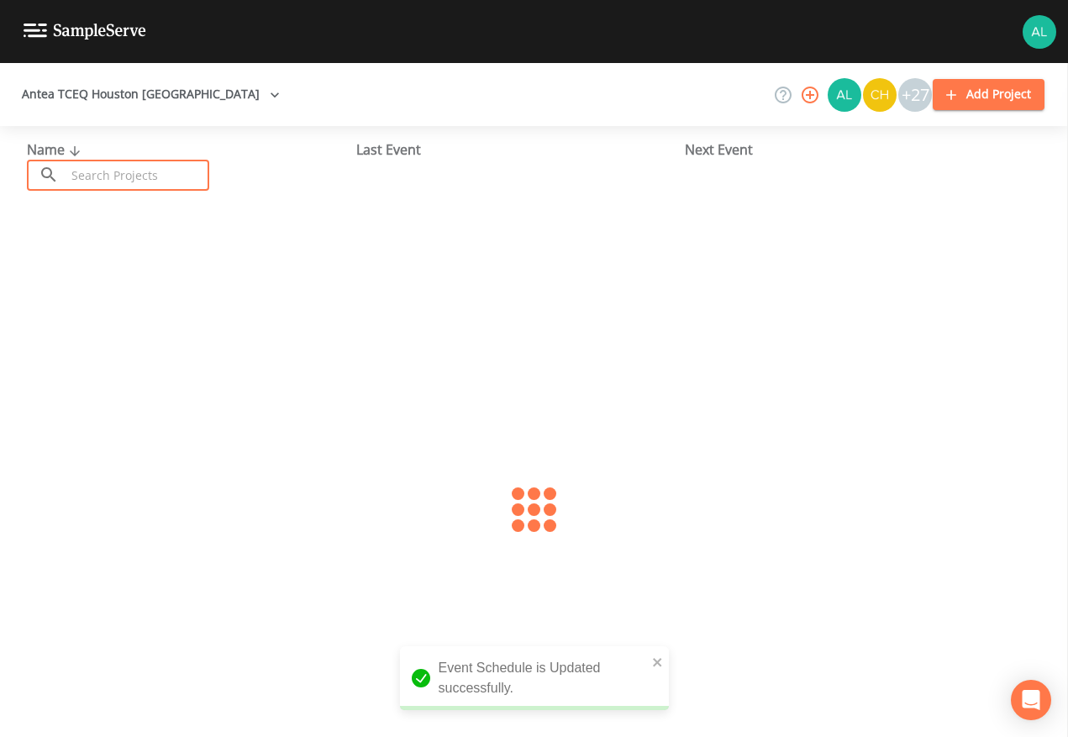
click at [108, 180] on input "text" at bounding box center [138, 175] width 144 height 31
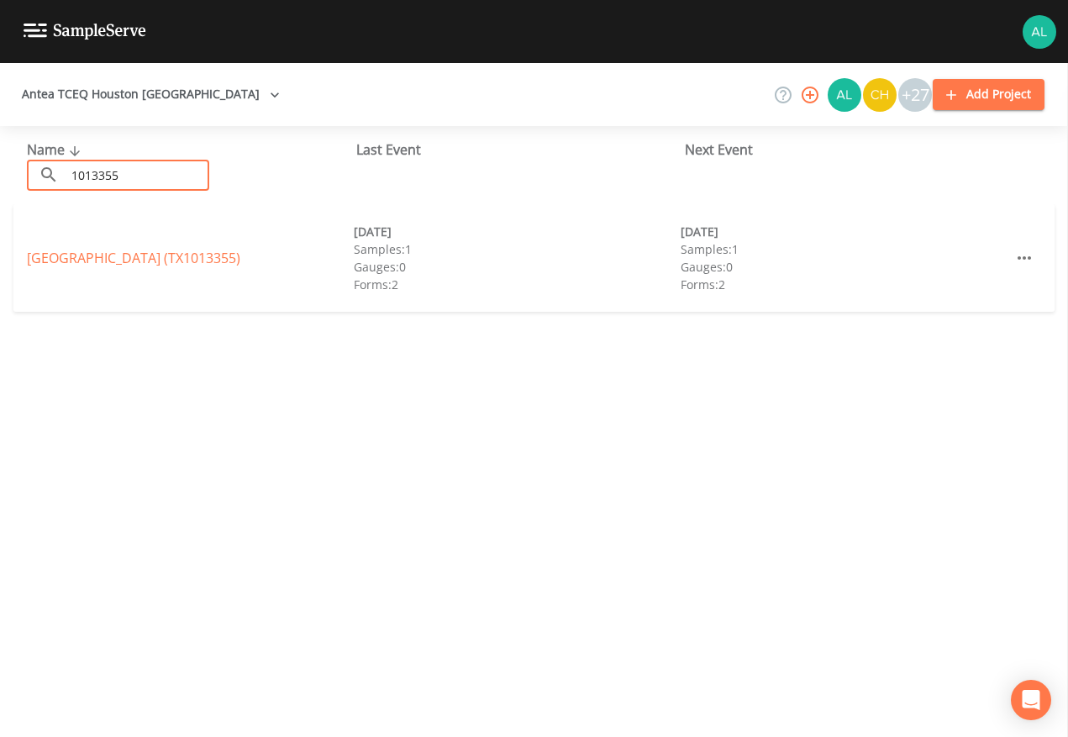
type input "1013355"
click at [95, 256] on link "[GEOGRAPHIC_DATA] (TX1013355)" at bounding box center [134, 258] width 214 height 18
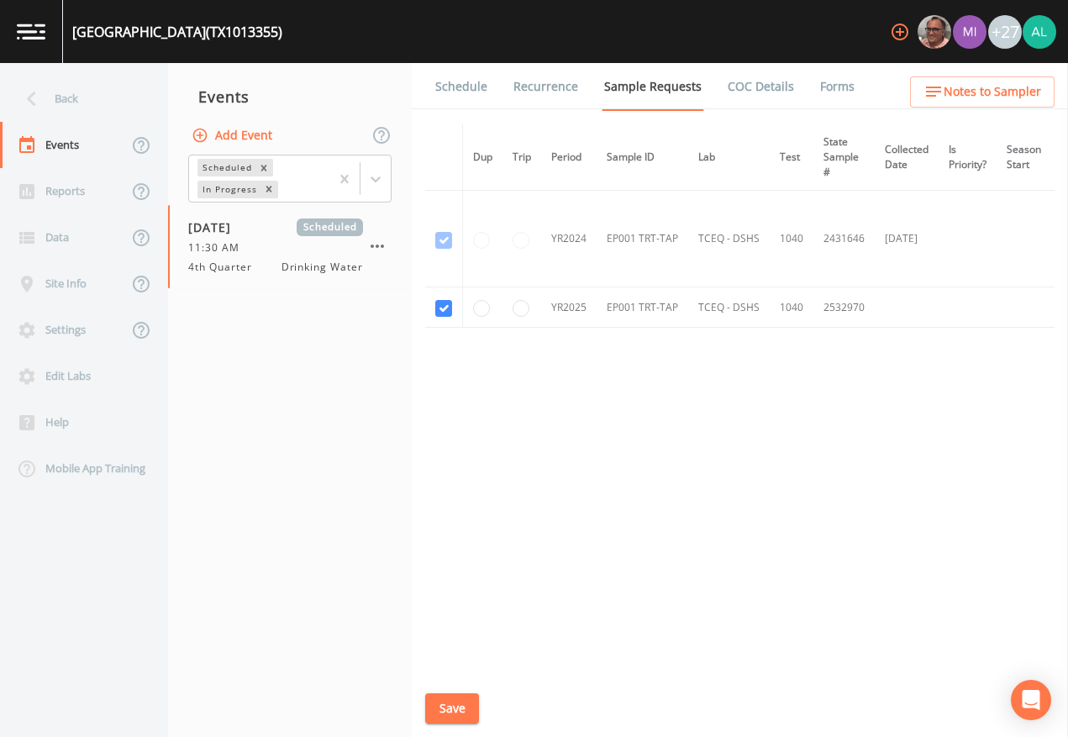
click at [456, 93] on link "Schedule" at bounding box center [461, 86] width 57 height 47
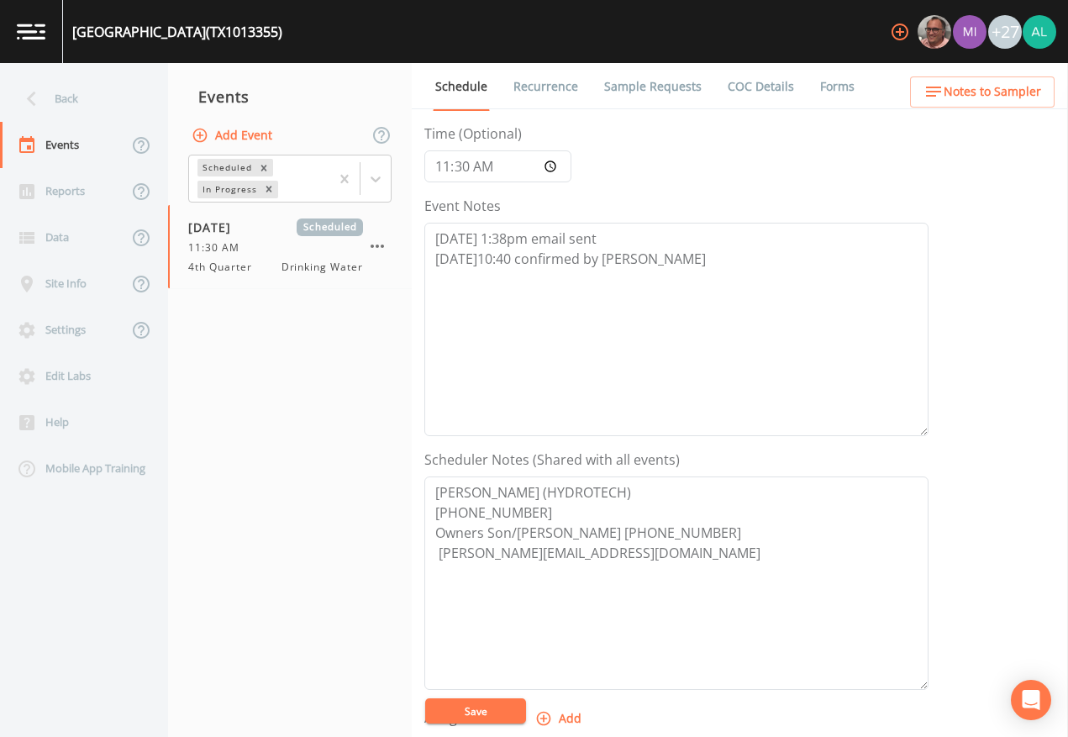
scroll to position [420, 0]
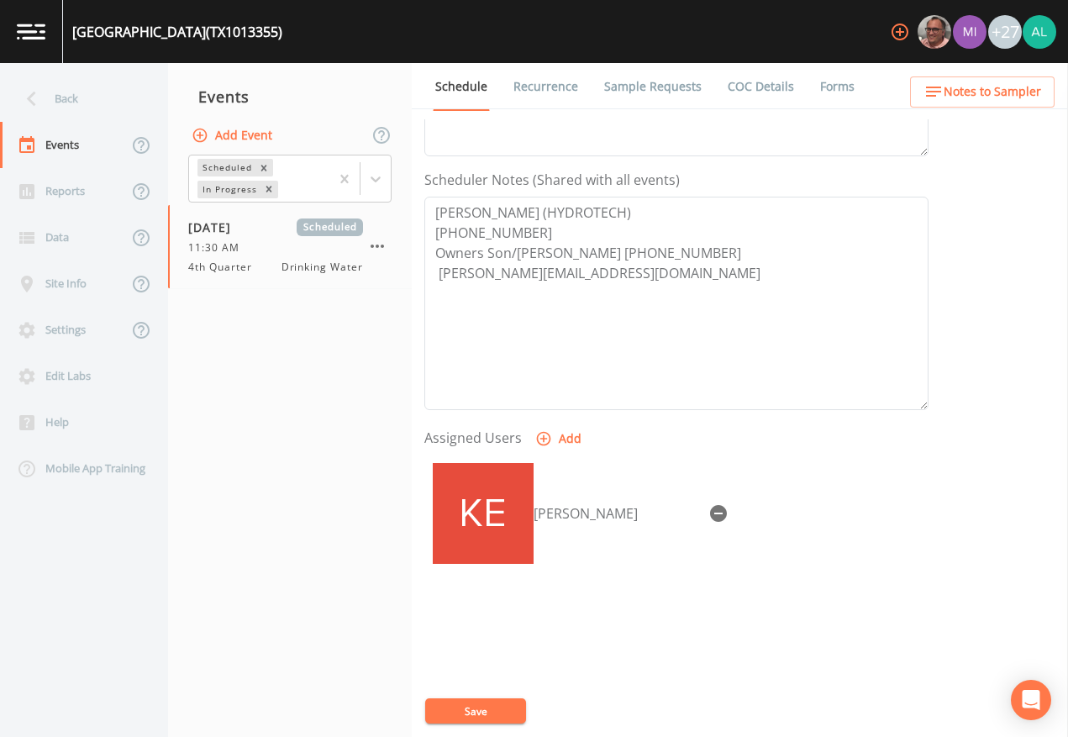
click at [1002, 97] on span "Notes to Sampler" at bounding box center [993, 92] width 98 height 21
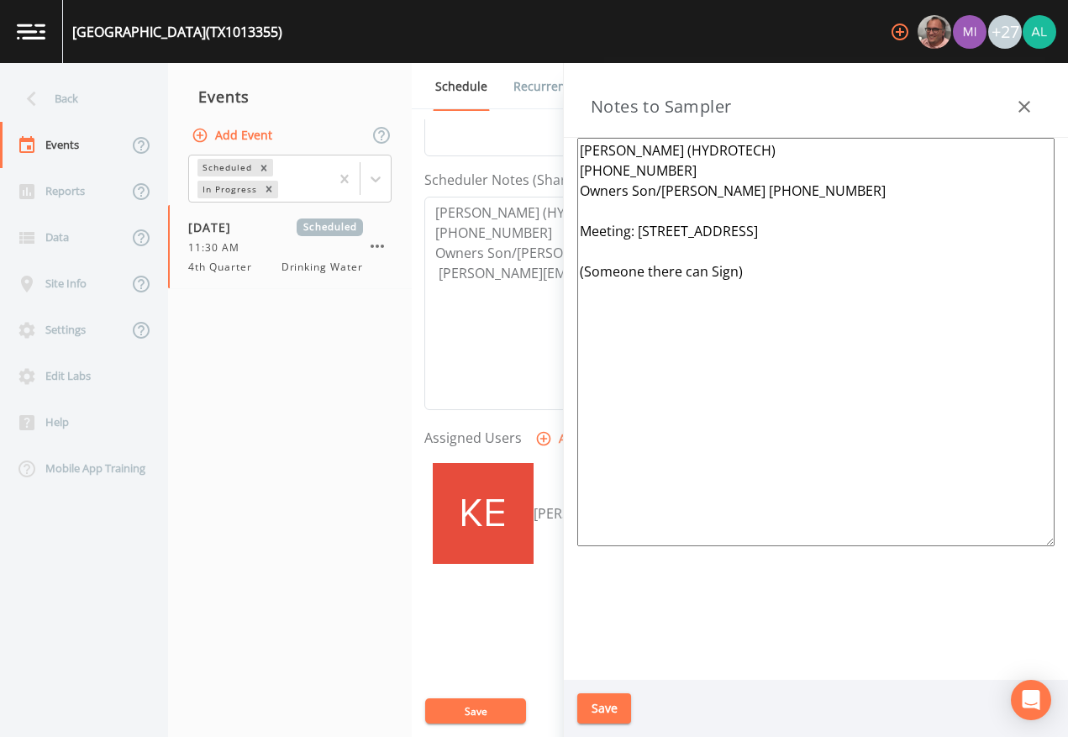
click at [604, 674] on button "Save" at bounding box center [604, 708] width 54 height 31
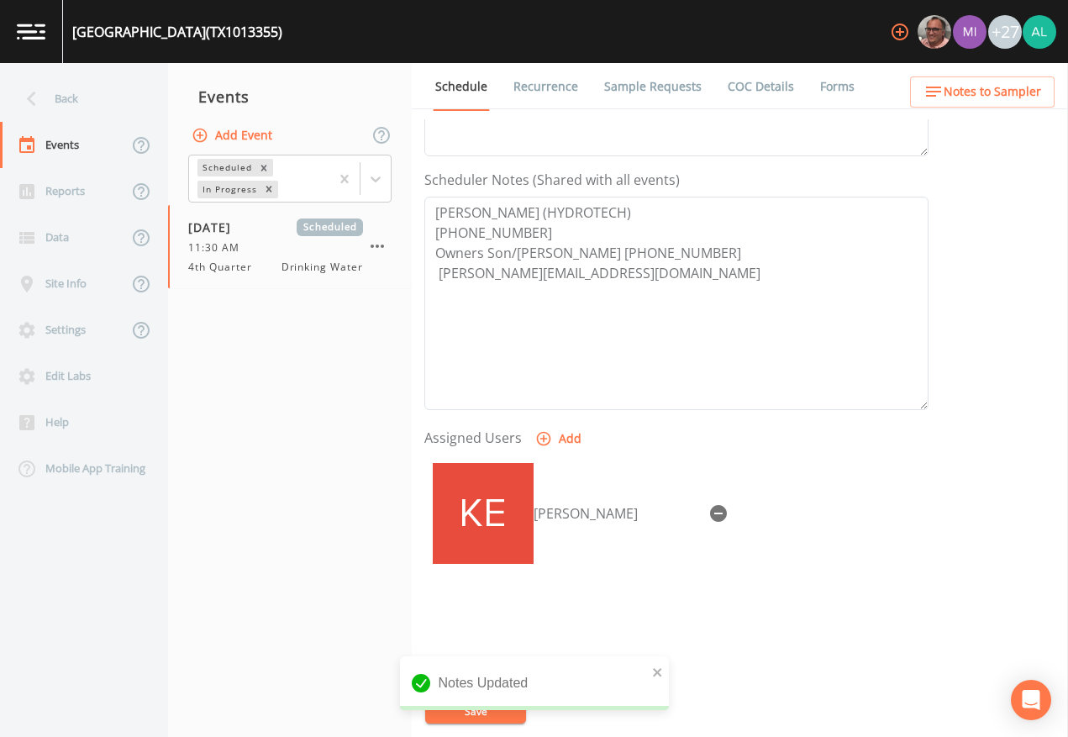
click at [470, 674] on div "Notes Updated" at bounding box center [534, 689] width 269 height 67
click at [663, 674] on icon "close" at bounding box center [658, 672] width 12 height 13
click at [514, 674] on div "Notes Updated" at bounding box center [534, 724] width 269 height 0
click at [513, 674] on button "Save" at bounding box center [475, 711] width 101 height 25
click at [625, 87] on link "Sample Requests" at bounding box center [653, 86] width 103 height 47
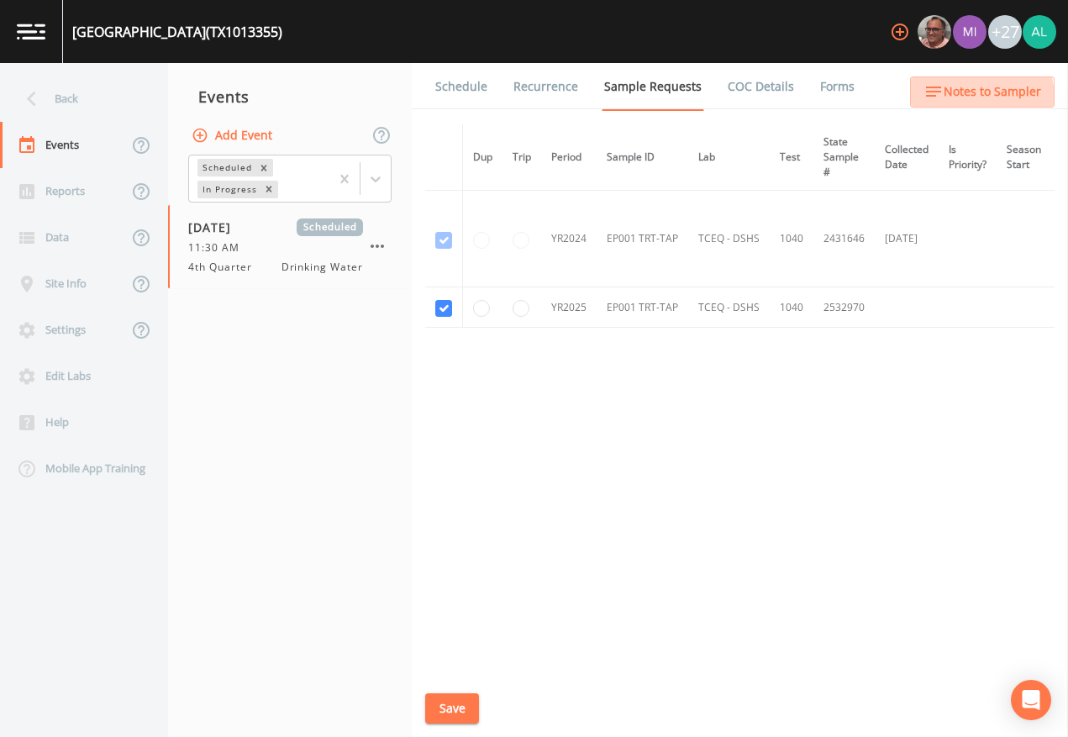
click at [944, 101] on icon "button" at bounding box center [934, 92] width 20 height 20
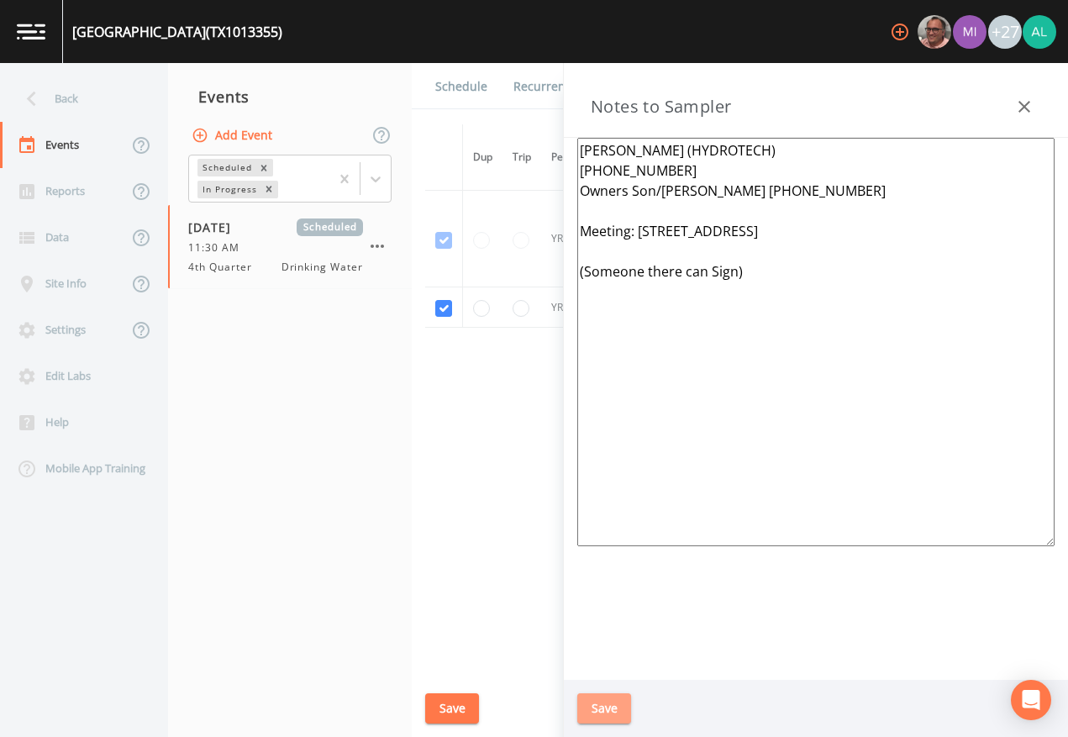
click at [589, 674] on button "Save" at bounding box center [604, 708] width 54 height 31
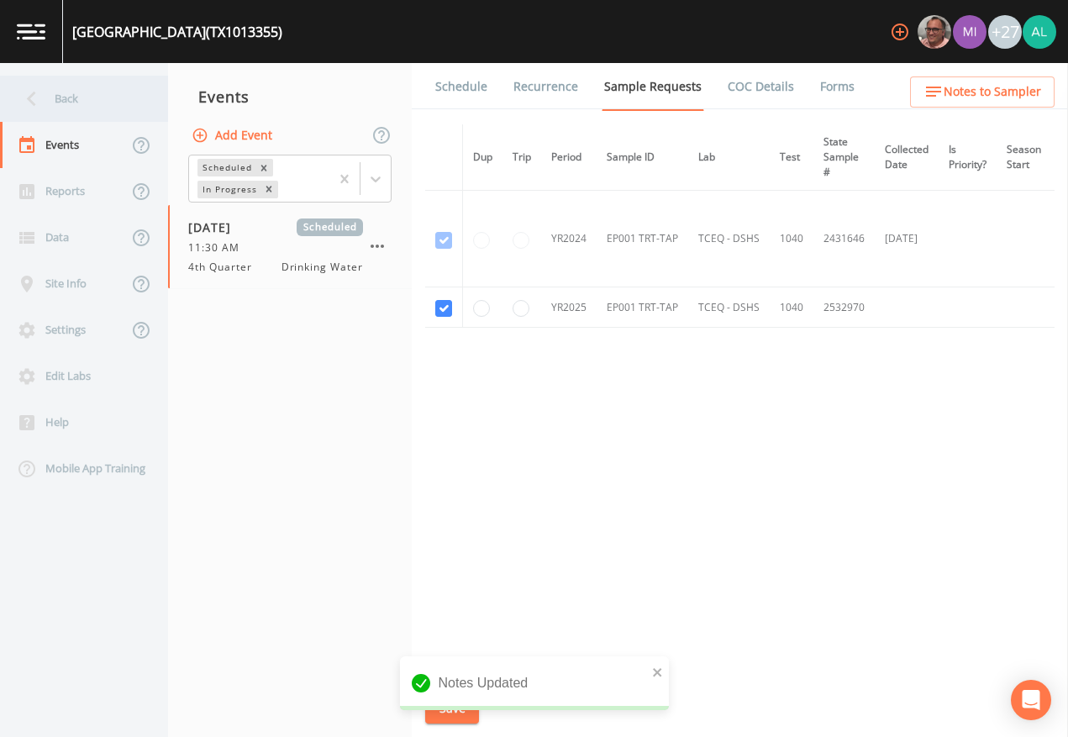
click at [48, 87] on div "Back" at bounding box center [75, 99] width 151 height 46
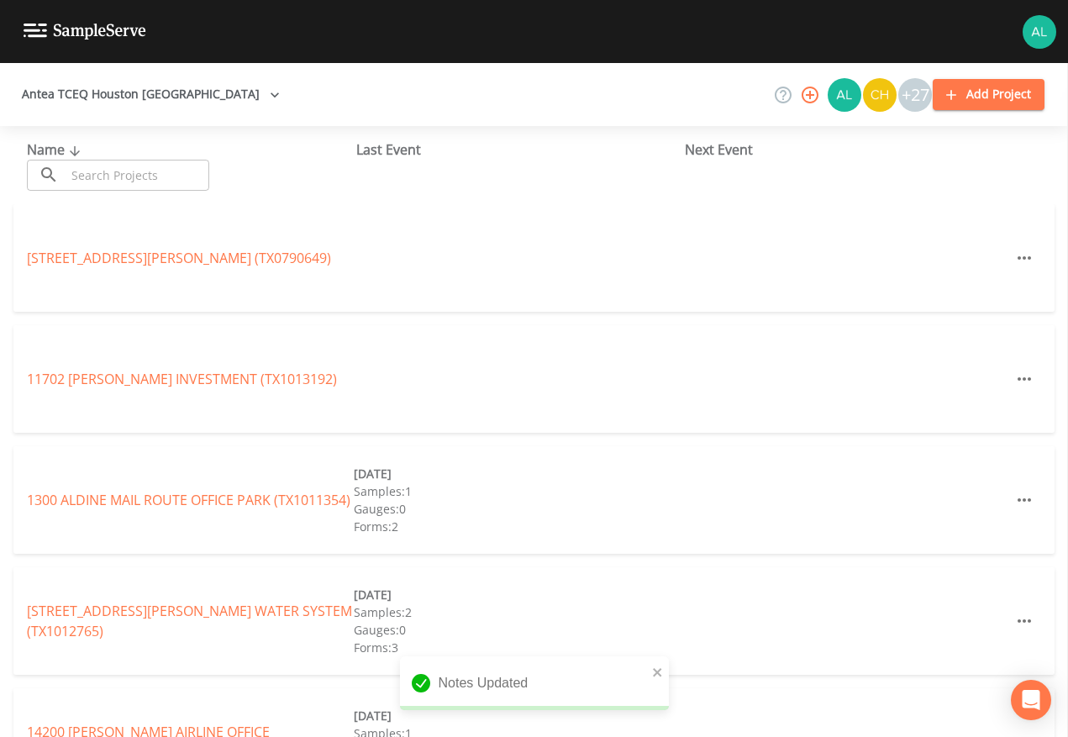
click at [105, 193] on div "Name ​ ​ Last Event Next Event" at bounding box center [534, 165] width 1068 height 78
click at [112, 175] on input "text" at bounding box center [138, 175] width 144 height 31
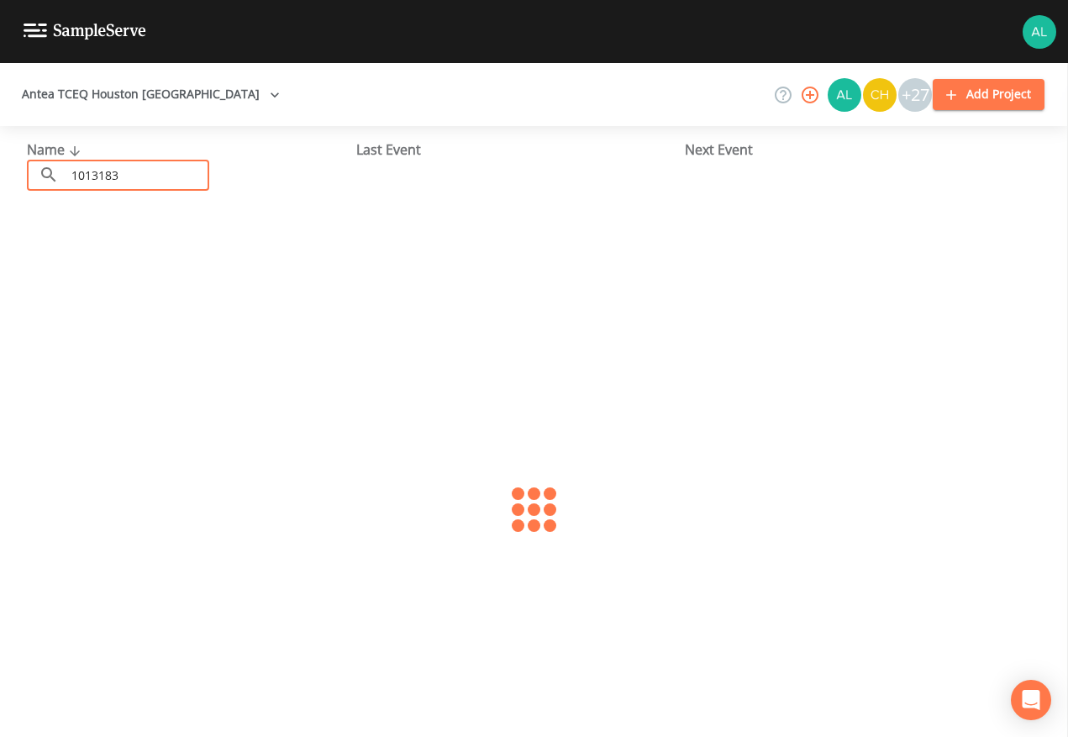
type input "1013183"
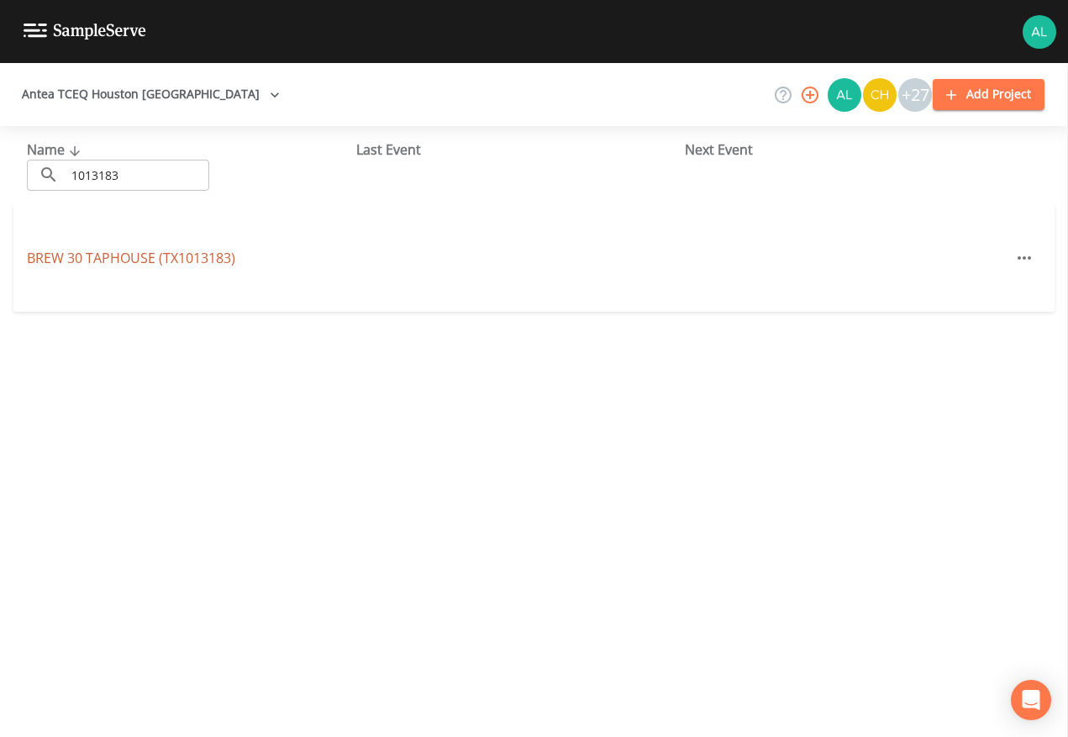
click at [59, 259] on link "BREW 30 TAPHOUSE (TX1013183)" at bounding box center [131, 258] width 208 height 18
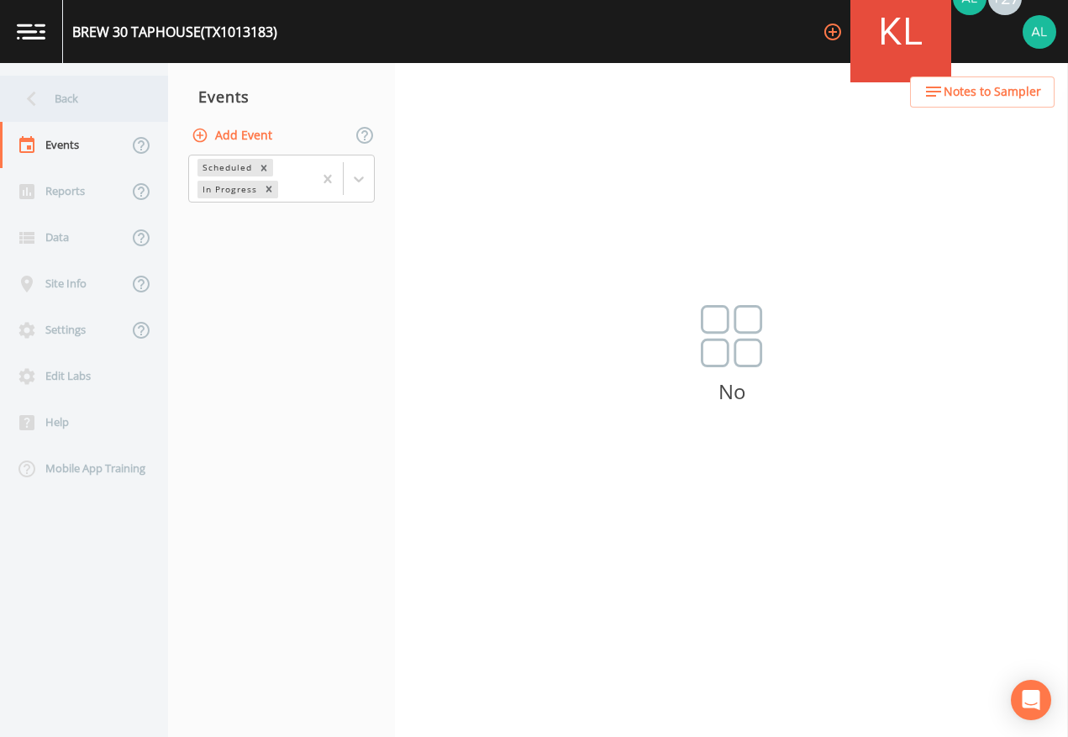
click at [55, 85] on div "Back" at bounding box center [75, 99] width 151 height 46
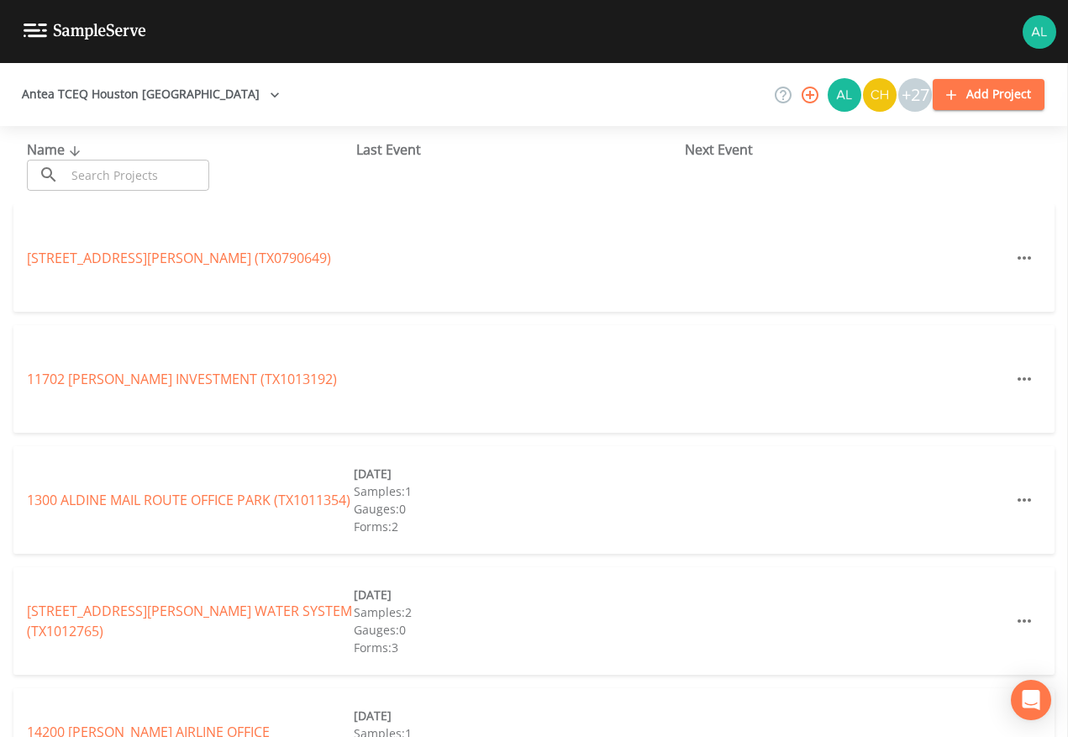
click at [140, 183] on input "text" at bounding box center [138, 175] width 144 height 31
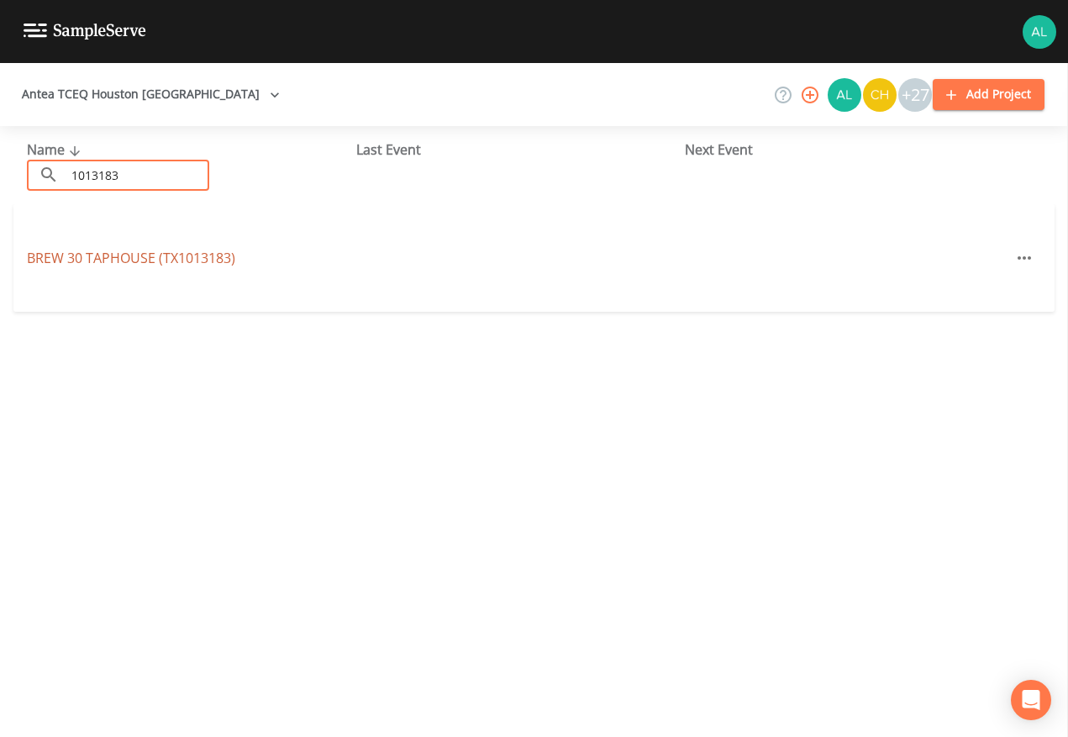
type input "1013183"
click at [138, 262] on link "BREW 30 TAPHOUSE (TX1013183)" at bounding box center [131, 258] width 208 height 18
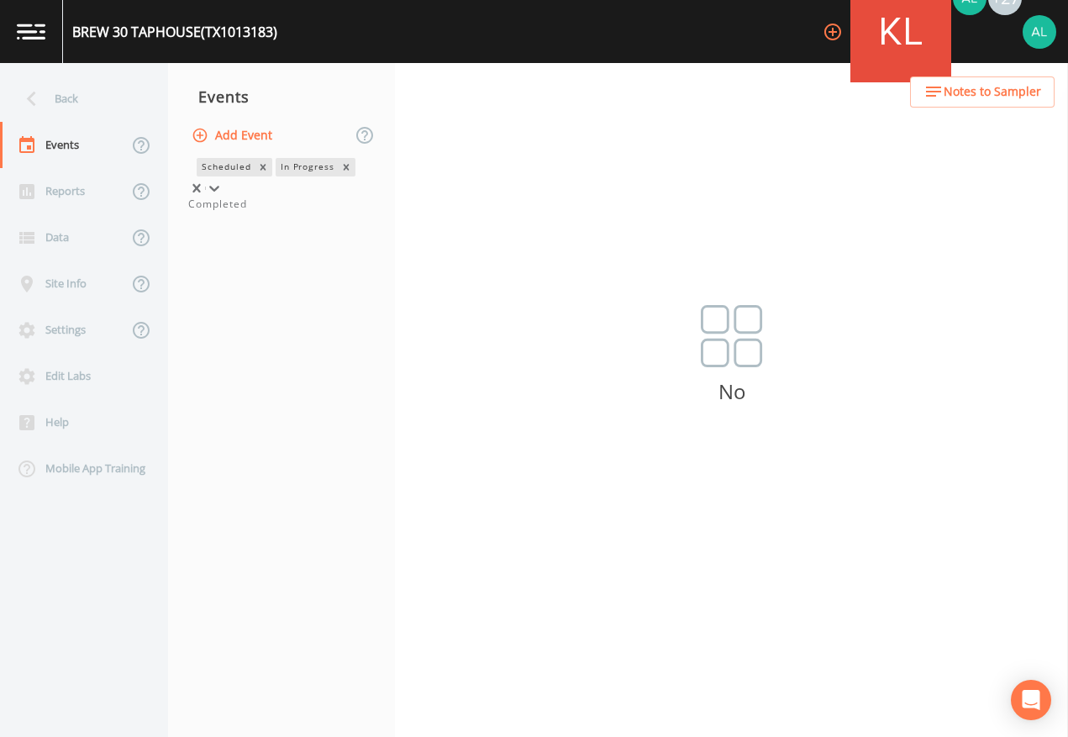
click at [223, 188] on div at bounding box center [214, 188] width 17 height 17
click at [272, 212] on div "Completed" at bounding box center [281, 204] width 187 height 15
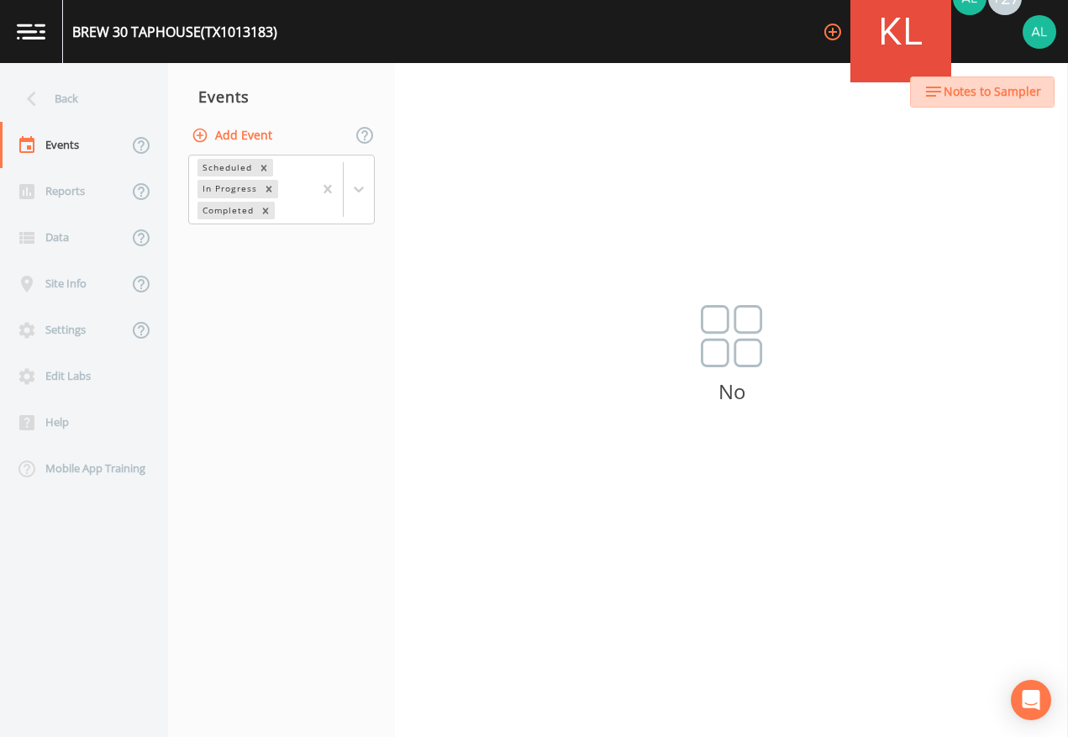
click at [963, 81] on button "Notes to Sampler" at bounding box center [982, 91] width 145 height 31
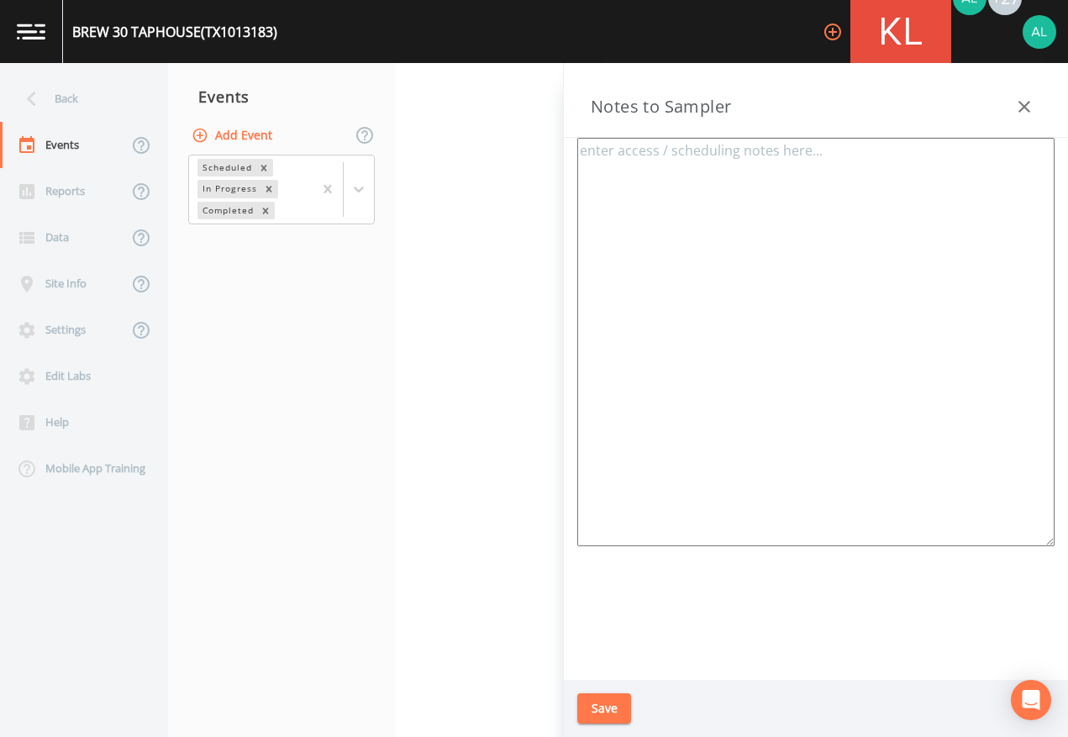
click at [1010, 115] on button "button" at bounding box center [1025, 107] width 34 height 34
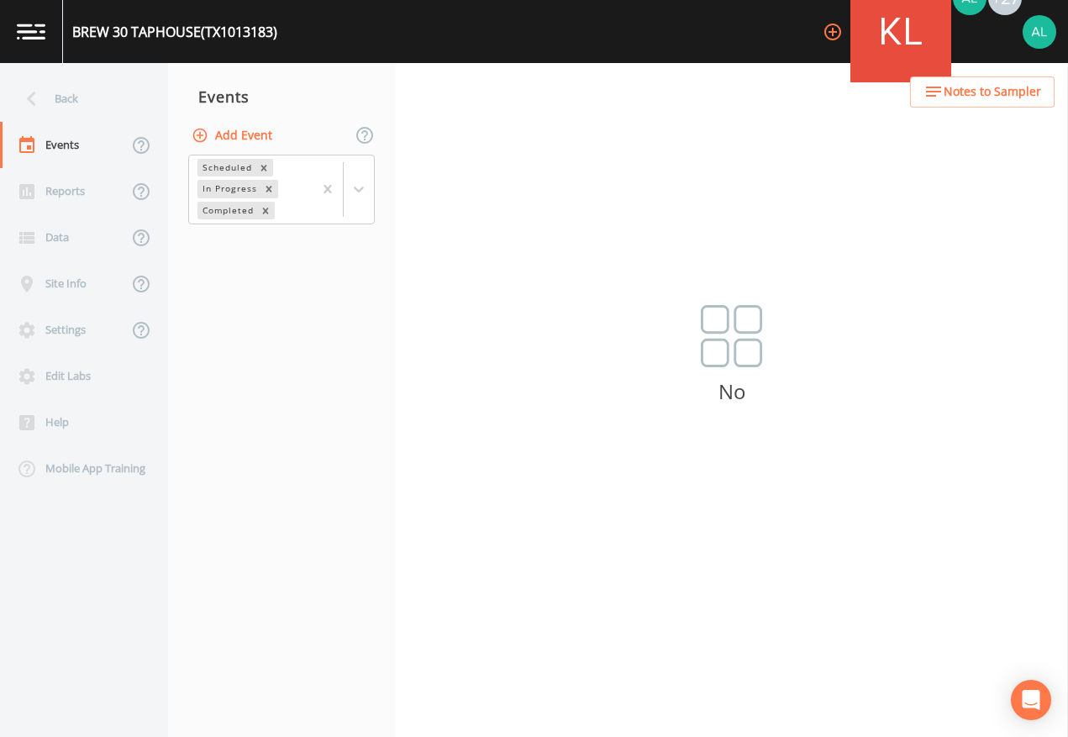
click at [235, 140] on button "Add Event" at bounding box center [233, 135] width 91 height 31
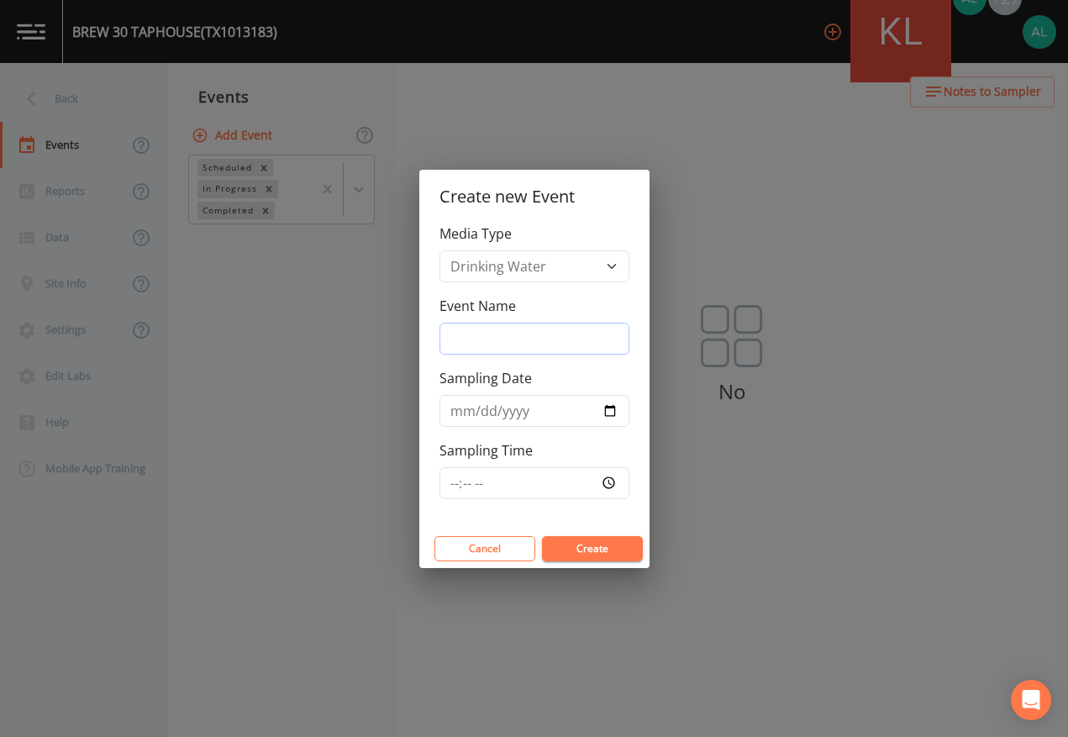
click at [483, 351] on input "Event Name" at bounding box center [535, 339] width 190 height 32
type input "4th Quarter"
type input "[DATE]"
click at [461, 482] on input "Sampling Time" at bounding box center [535, 483] width 190 height 32
type input "12:00"
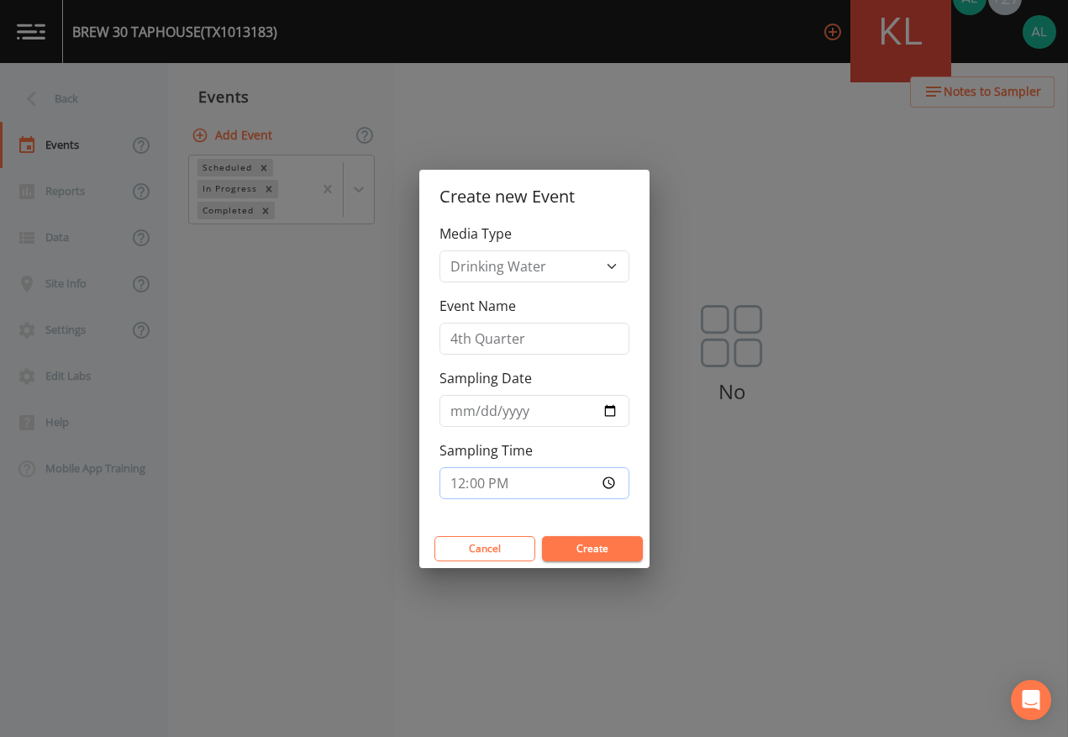
click at [542, 536] on button "Create" at bounding box center [592, 548] width 101 height 25
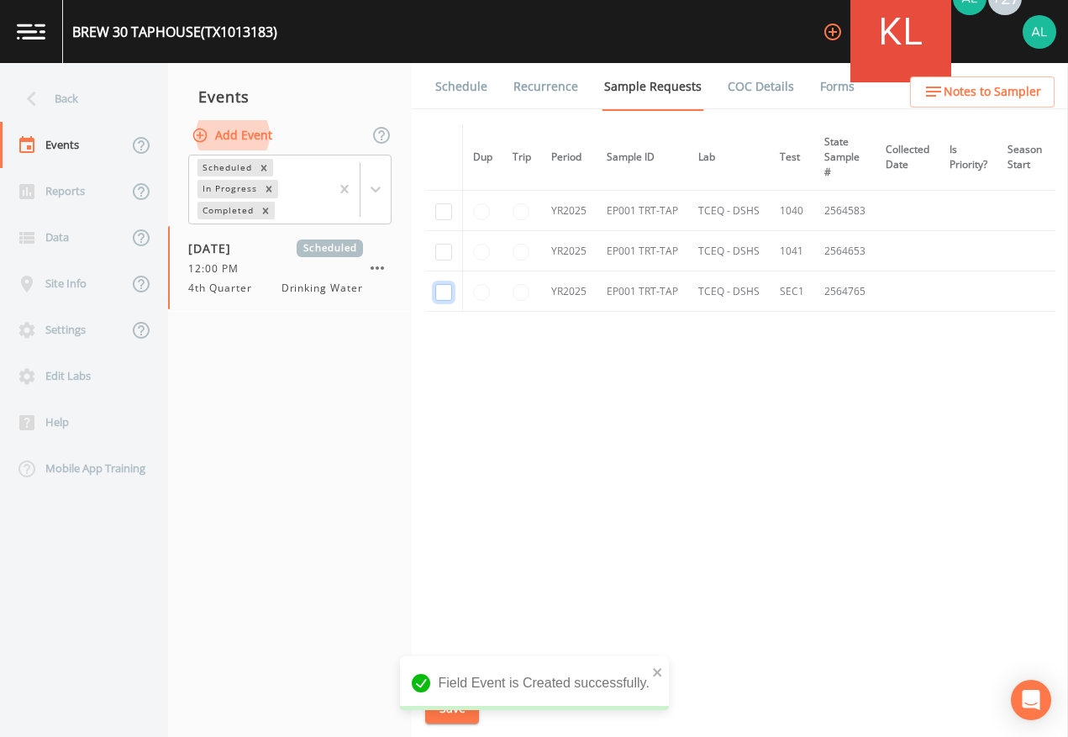
drag, startPoint x: 444, startPoint y: 298, endPoint x: 448, endPoint y: 272, distance: 25.6
click at [444, 298] on input "checkbox" at bounding box center [443, 292] width 17 height 17
checkbox input "true"
click at [667, 667] on div "Field Event is Created successfully." at bounding box center [534, 683] width 269 height 54
click at [646, 672] on div "Field Event is Created successfully." at bounding box center [534, 683] width 269 height 54
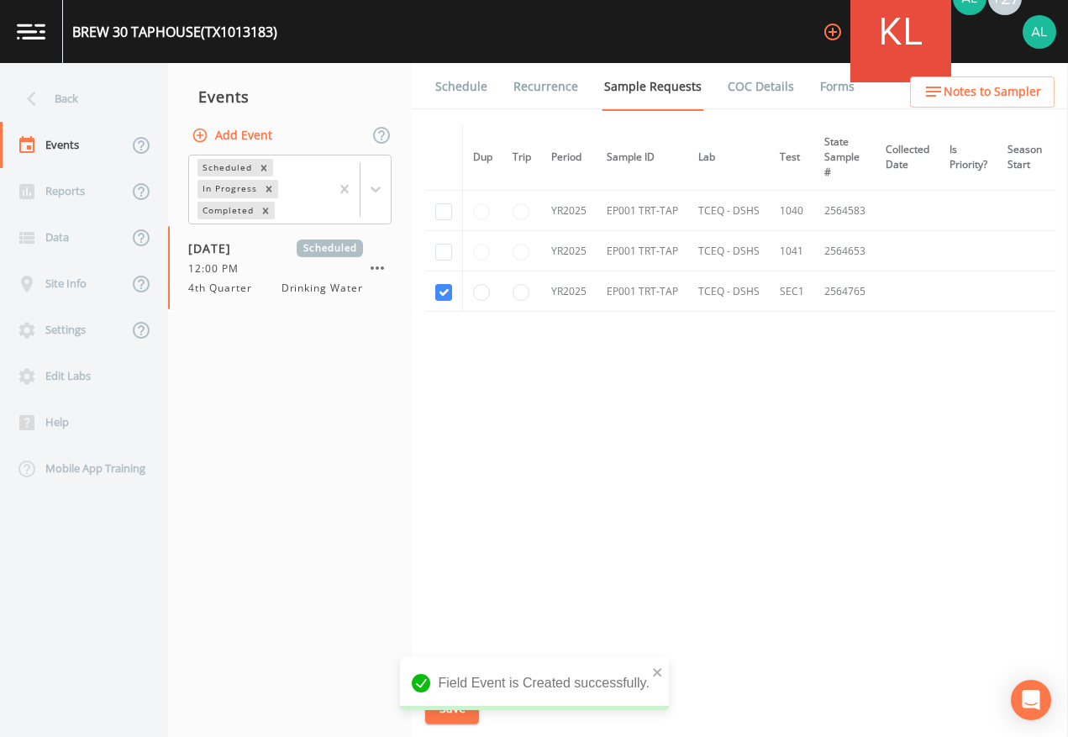
click at [649, 670] on div "Field Event is Created successfully." at bounding box center [534, 683] width 269 height 54
drag, startPoint x: 649, startPoint y: 670, endPoint x: 658, endPoint y: 670, distance: 9.2
click at [658, 670] on icon "close" at bounding box center [658, 672] width 12 height 13
click at [468, 674] on button "Save" at bounding box center [452, 708] width 54 height 31
click at [467, 66] on link "Schedule" at bounding box center [461, 86] width 57 height 47
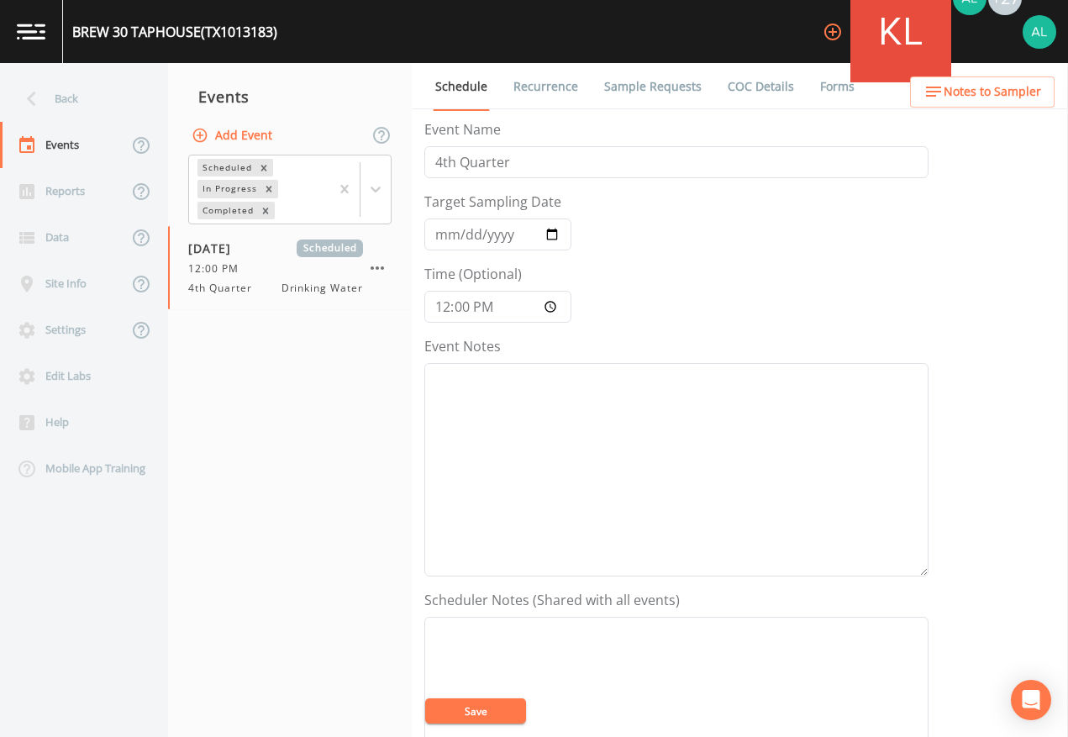
click at [467, 66] on link "Schedule" at bounding box center [461, 87] width 57 height 48
click at [467, 435] on textarea "Event Notes" at bounding box center [676, 470] width 504 height 214
click at [573, 373] on textarea "[DATE] 1:50PM" at bounding box center [676, 470] width 504 height 214
click at [632, 387] on textarea "[DATE] 1:42pm called/LVM w/ (8616)" at bounding box center [676, 470] width 504 height 214
click at [461, 674] on button "Save" at bounding box center [475, 711] width 101 height 25
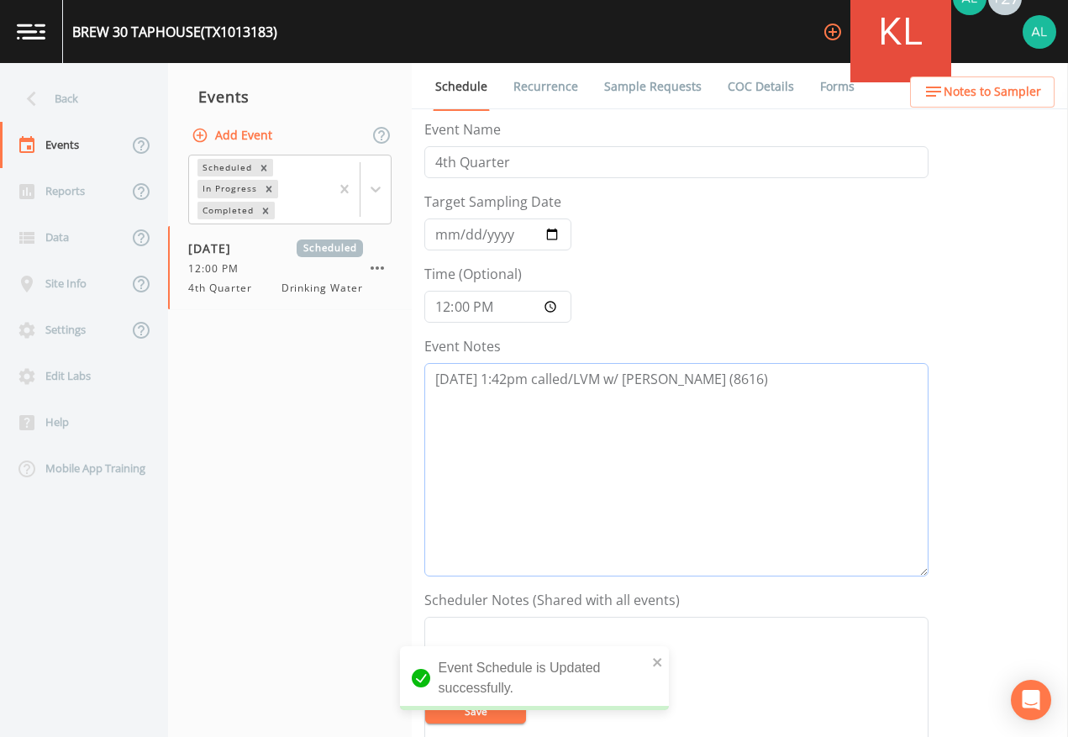
click at [757, 381] on textarea "[DATE] 1:42pm called/LVM w/ [PERSON_NAME] (8616)" at bounding box center [676, 470] width 504 height 214
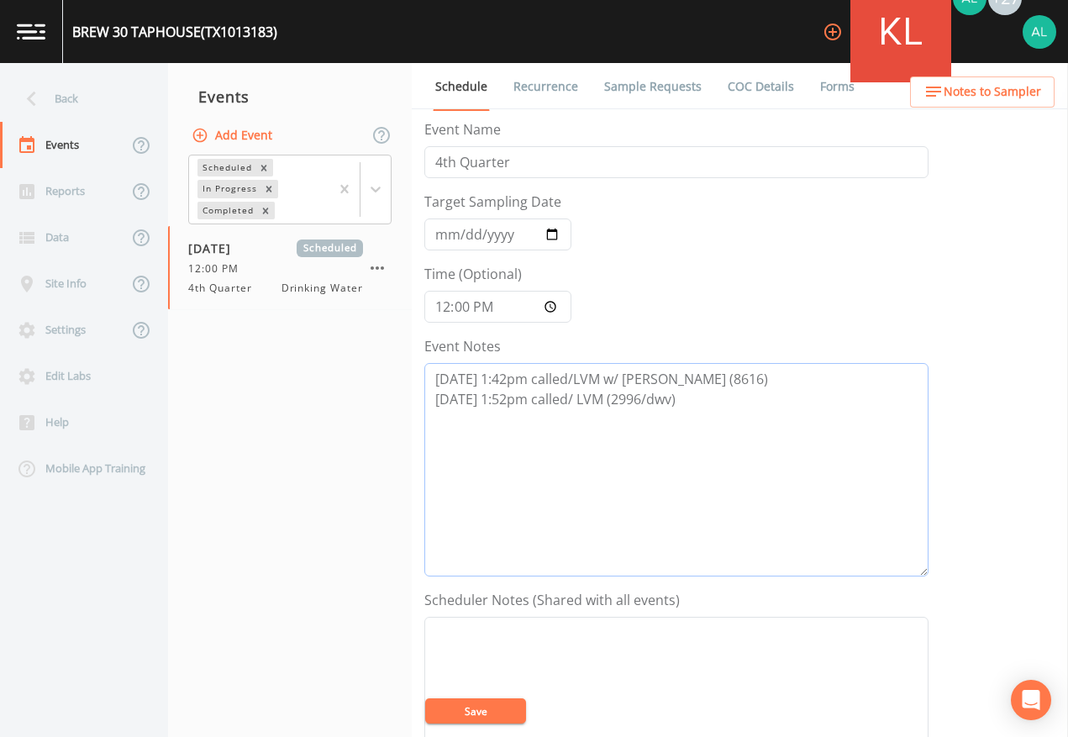
type textarea "[DATE] 1:42pm called/LVM w/ [PERSON_NAME] (8616) [DATE] 1:52pm called/ LVM (299…"
click at [501, 674] on button "Save" at bounding box center [475, 711] width 101 height 25
click at [496, 674] on div "Updating Event Schedule" at bounding box center [534, 689] width 269 height 67
click at [345, 407] on nav "Events Add Event Scheduled In Progress Completed [DATE] Scheduled 12:00 PM 4th …" at bounding box center [290, 400] width 244 height 674
click at [494, 674] on button "Save" at bounding box center [475, 711] width 101 height 25
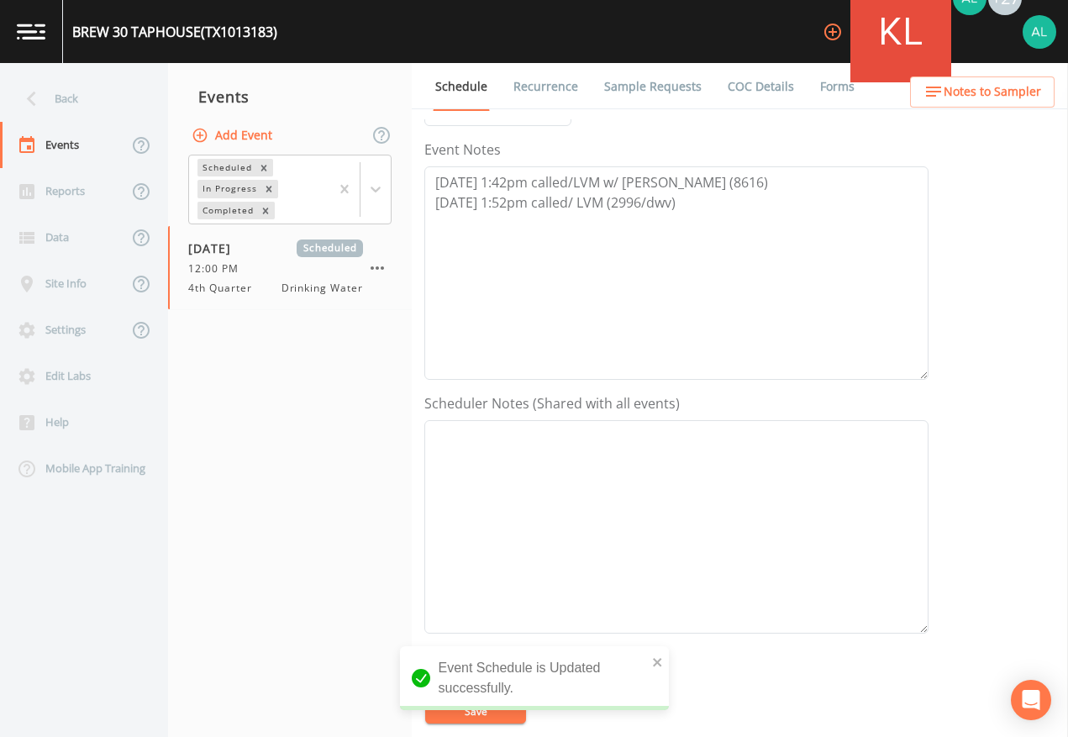
scroll to position [252, 0]
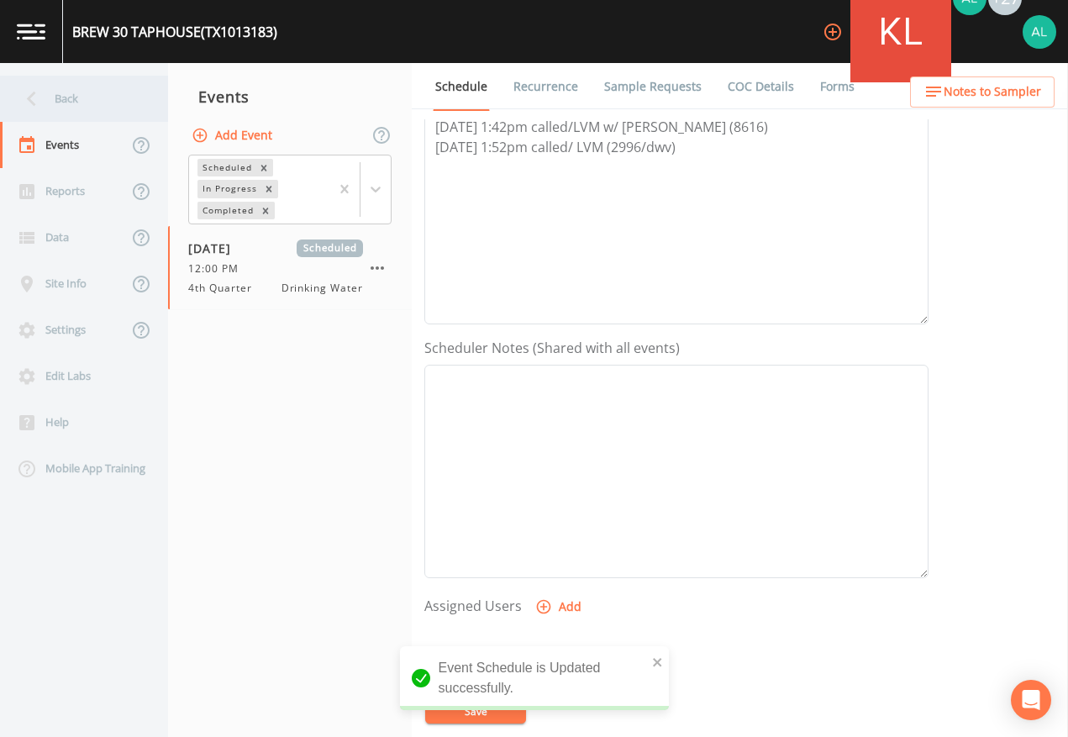
click at [88, 95] on div "Back" at bounding box center [75, 99] width 151 height 46
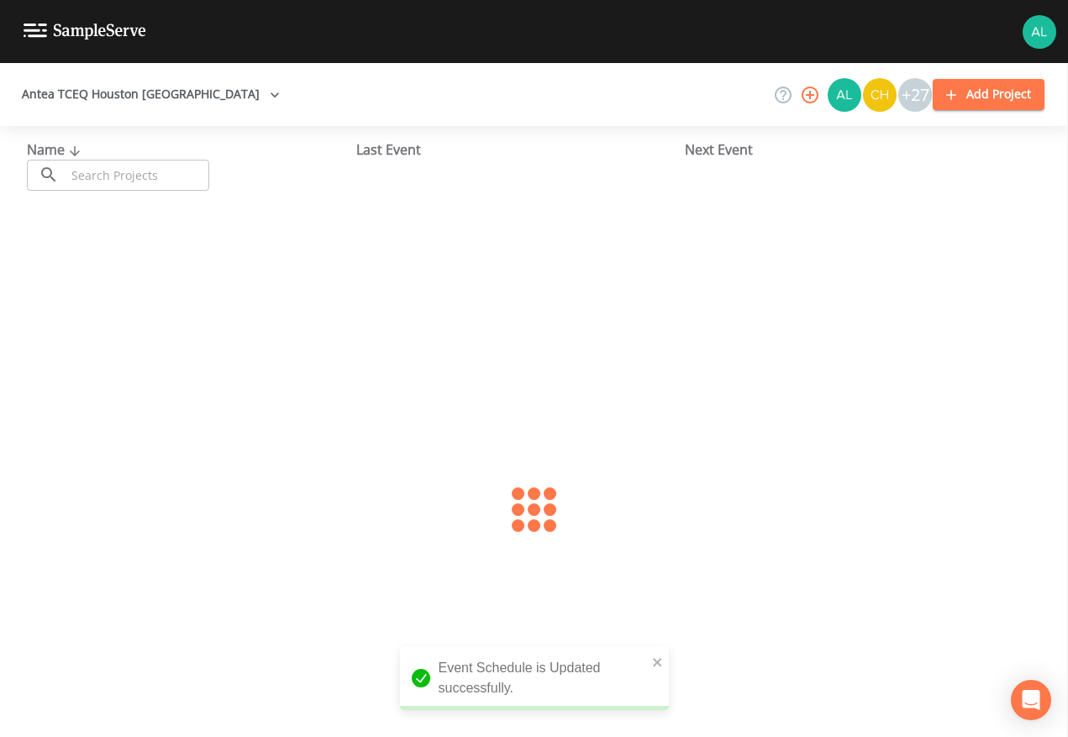
drag, startPoint x: 146, startPoint y: 179, endPoint x: 145, endPoint y: 170, distance: 9.3
click at [146, 176] on input "text" at bounding box center [138, 175] width 144 height 31
type input "1013183"
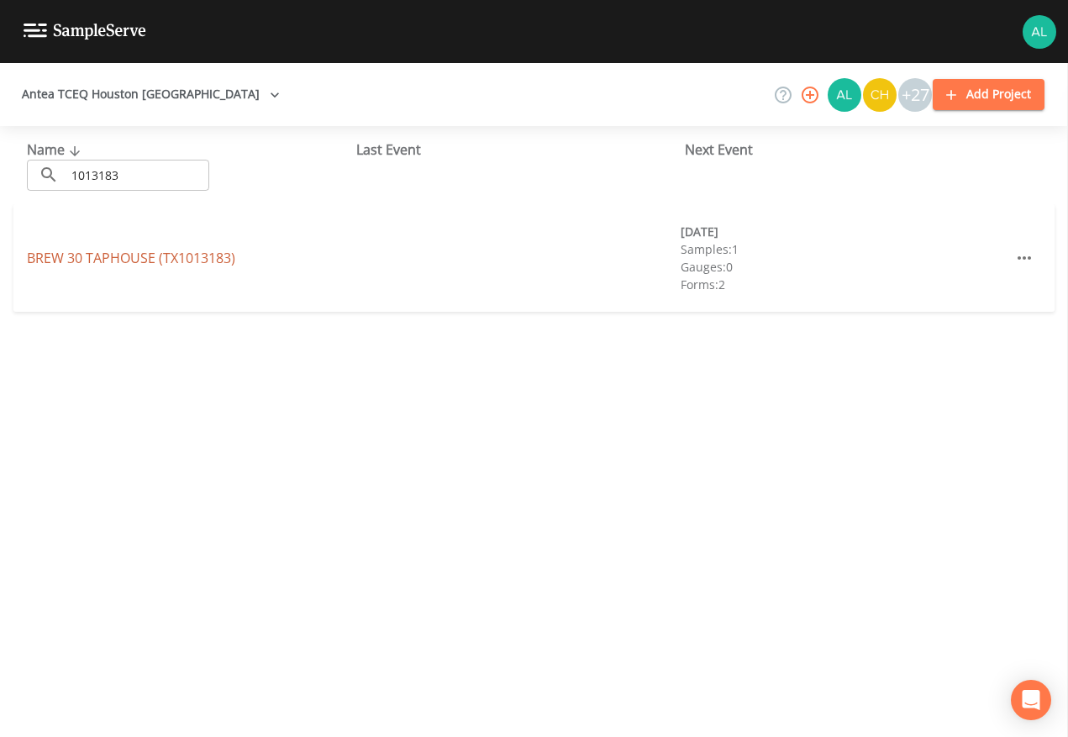
click at [106, 250] on link "BREW 30 TAPHOUSE (TX1013183)" at bounding box center [131, 258] width 208 height 18
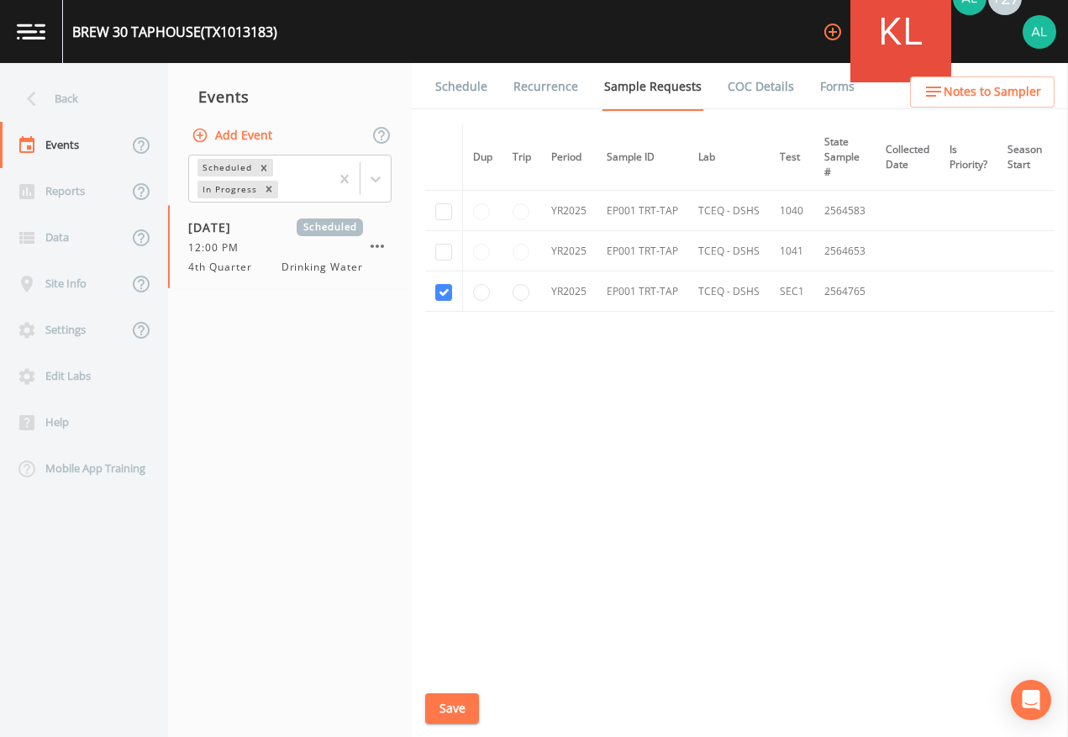
click at [440, 674] on button "Save" at bounding box center [452, 708] width 54 height 31
click at [457, 77] on link "Schedule" at bounding box center [461, 86] width 57 height 47
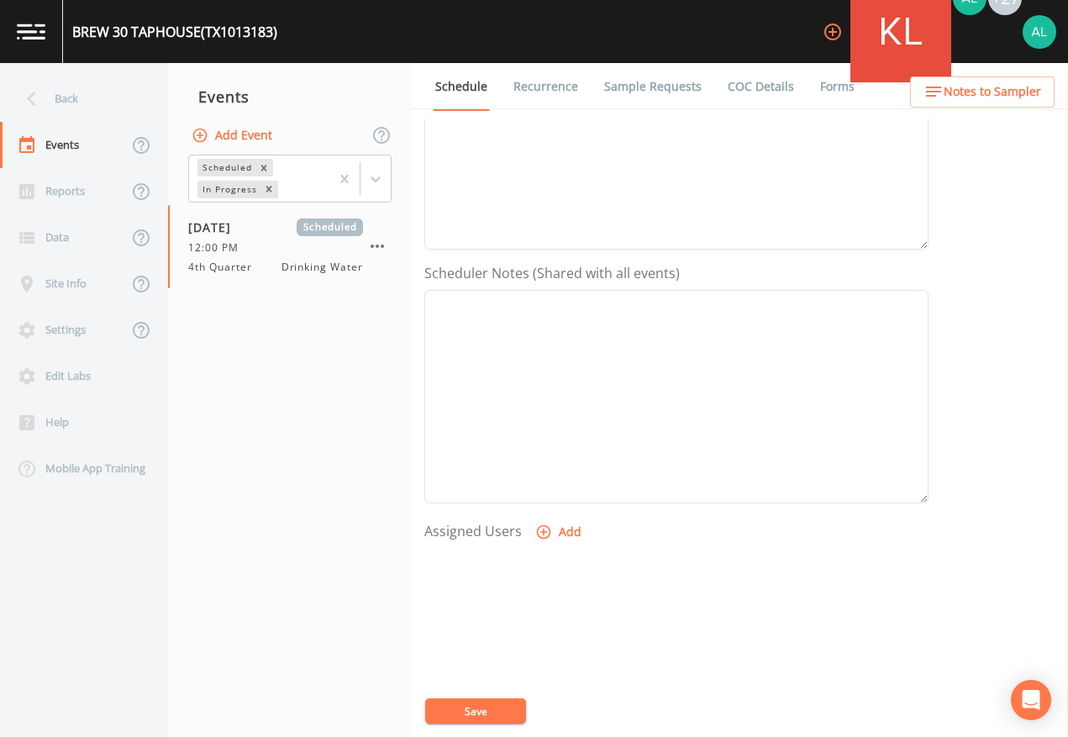
scroll to position [336, 0]
click at [491, 674] on button "Save" at bounding box center [475, 711] width 101 height 25
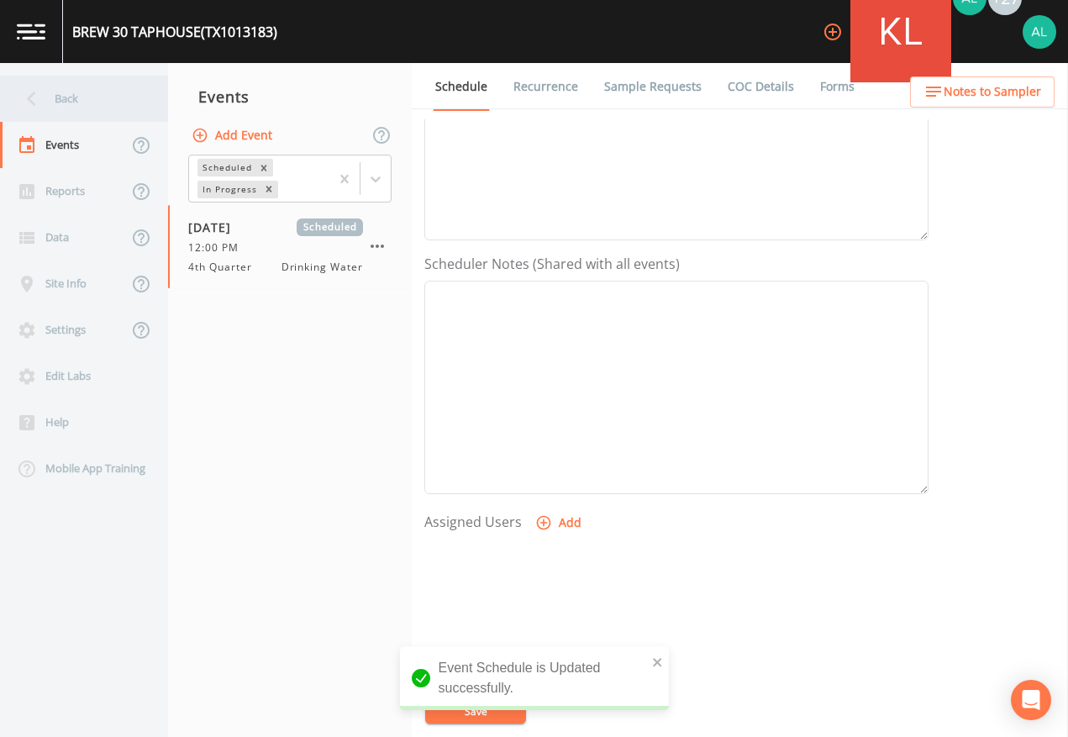
click at [99, 112] on div "Back" at bounding box center [75, 99] width 151 height 46
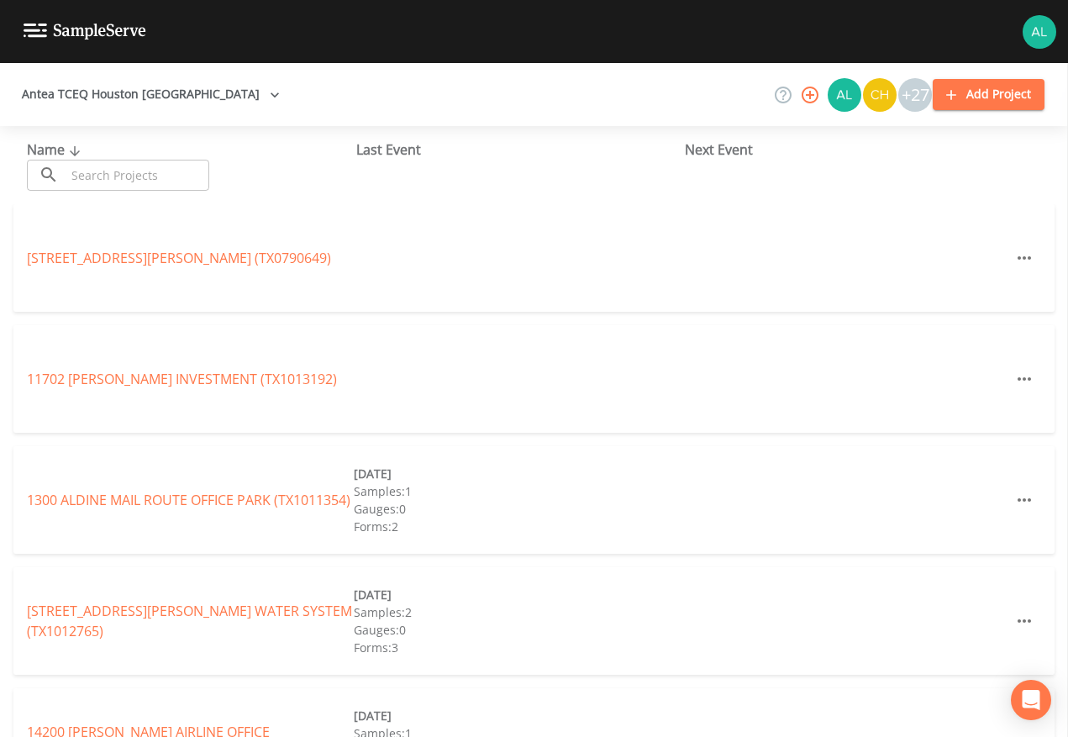
click at [97, 166] on input "text" at bounding box center [138, 175] width 144 height 31
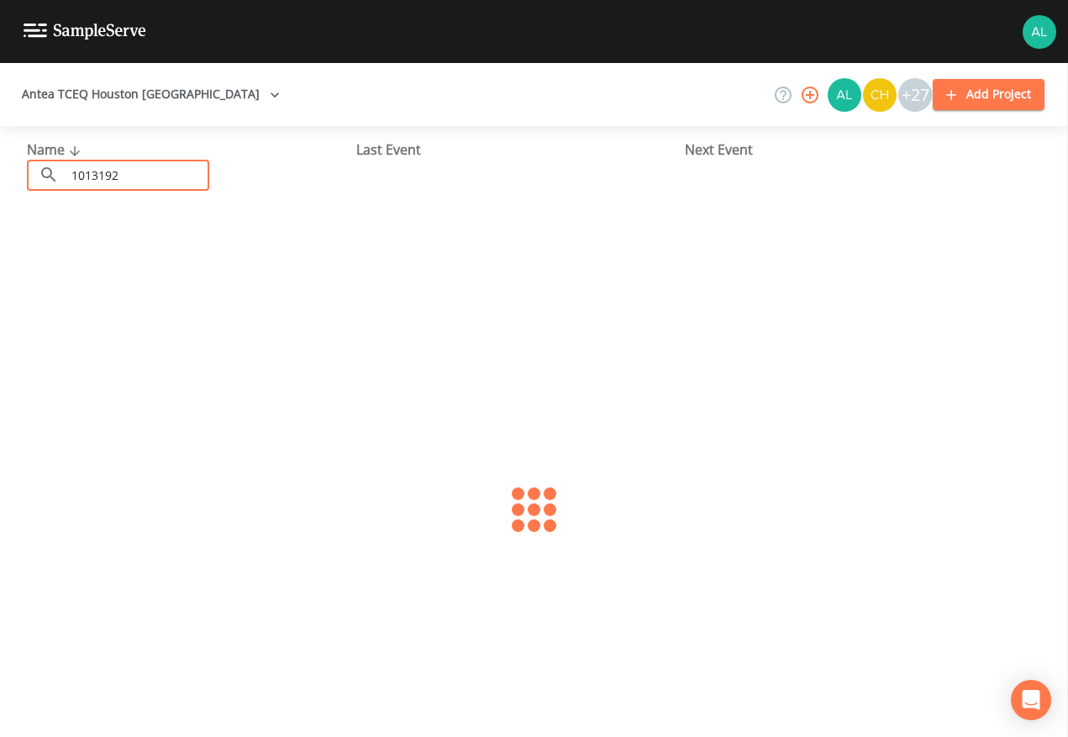
type input "1013192"
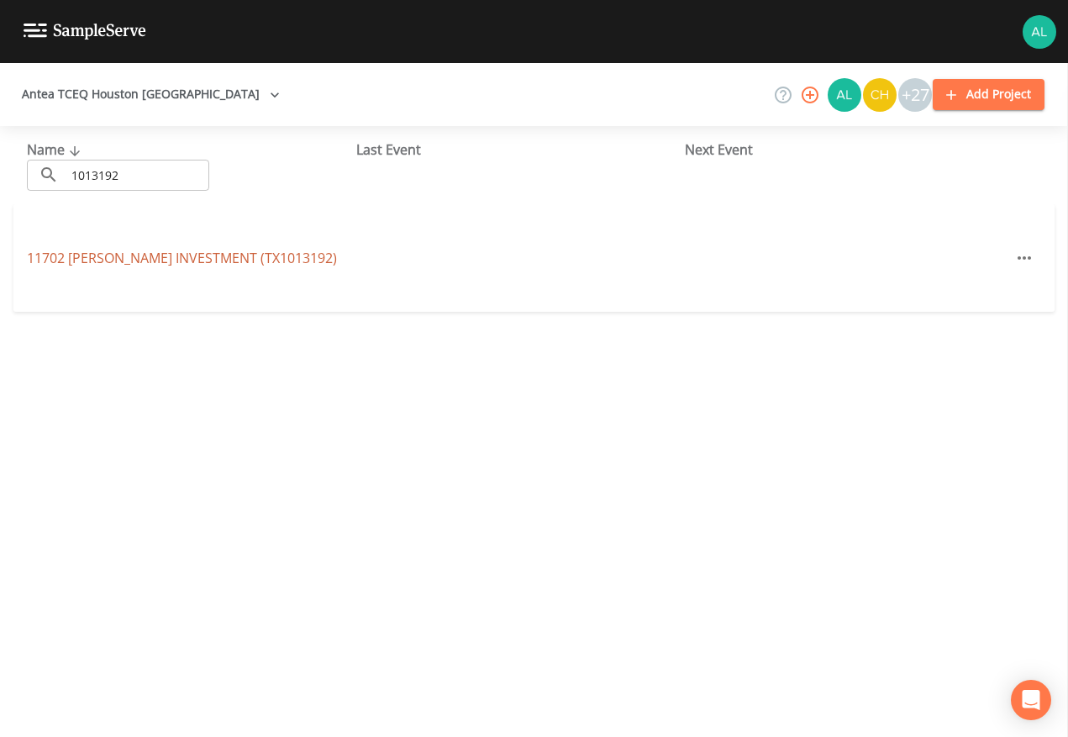
click at [104, 265] on link "11702 [PERSON_NAME] INVESTMENT (TX1013192)" at bounding box center [182, 258] width 310 height 18
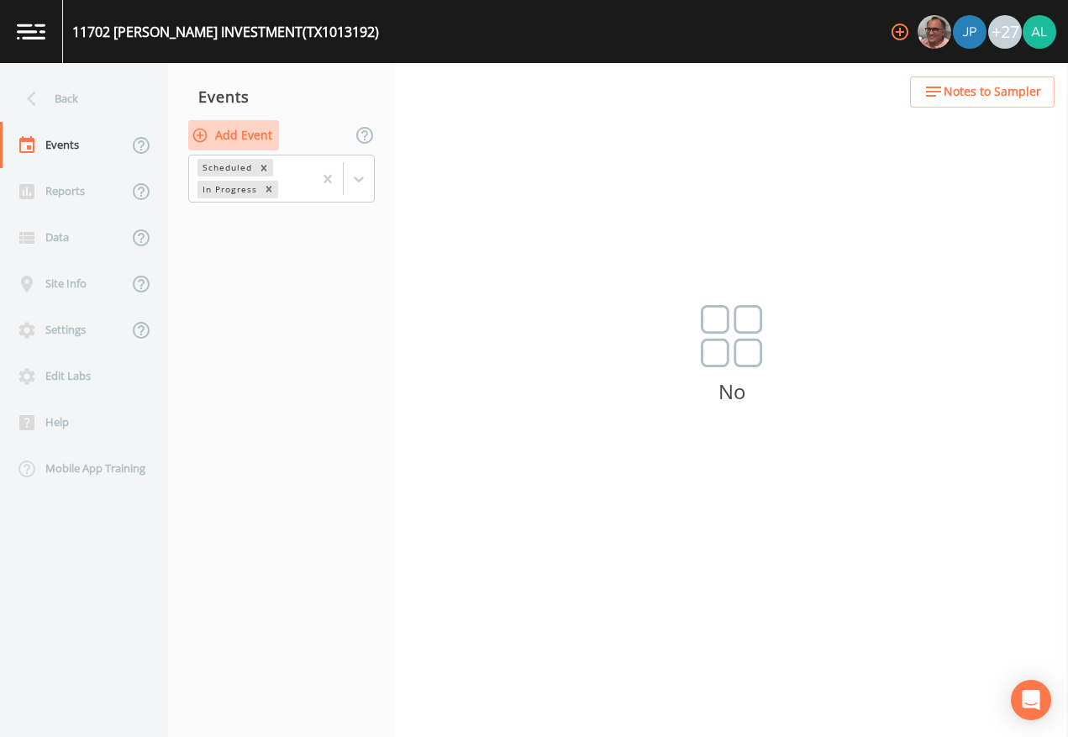
click at [252, 121] on button "Add Event" at bounding box center [233, 135] width 91 height 31
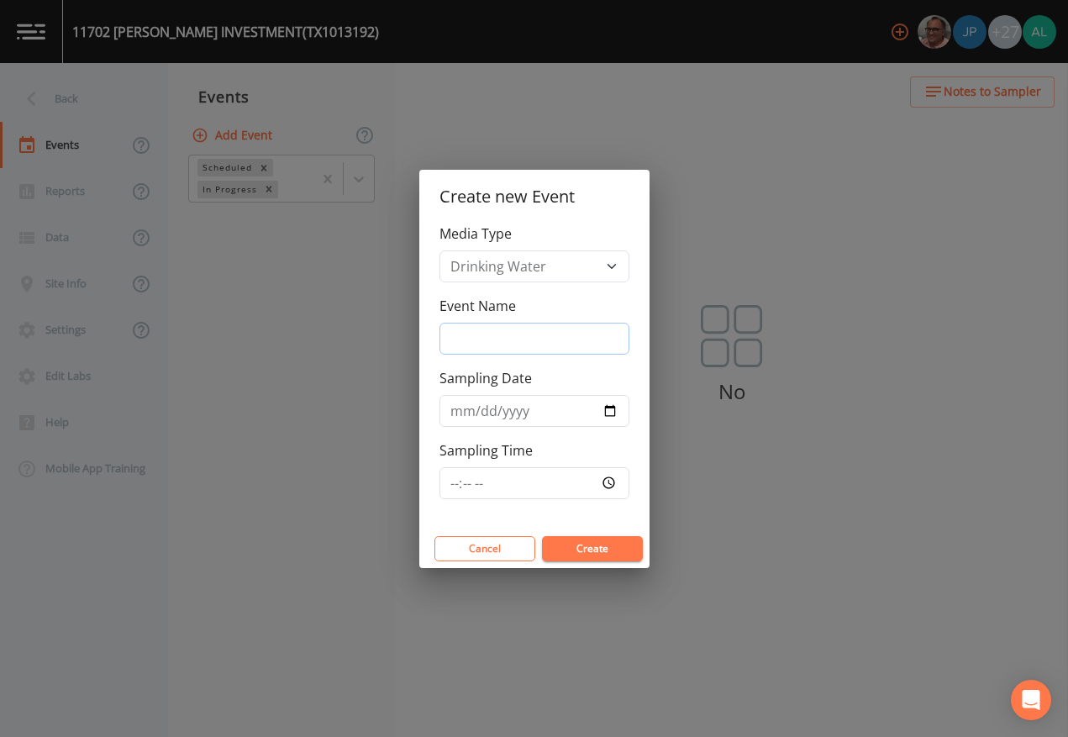
click at [491, 337] on input "Event Name" at bounding box center [535, 339] width 190 height 32
type input "4th Quarter"
type input "[DATE]"
click at [442, 488] on input "Sampling Time" at bounding box center [535, 483] width 190 height 32
type input "13:00"
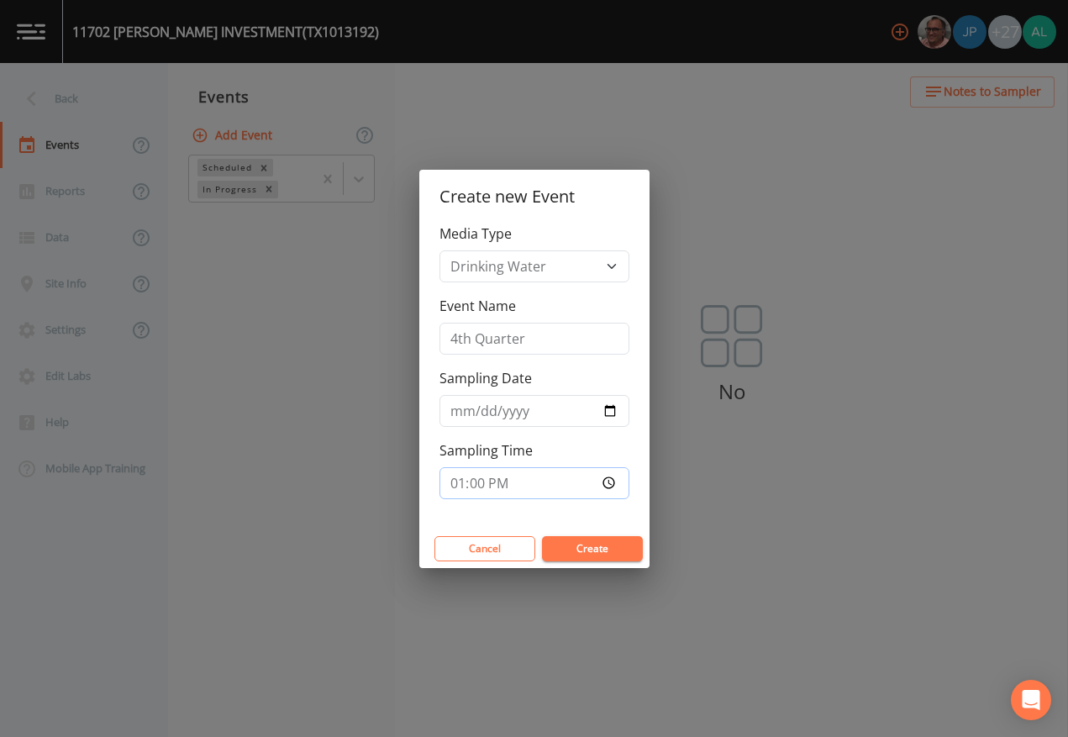
click at [542, 536] on button "Create" at bounding box center [592, 548] width 101 height 25
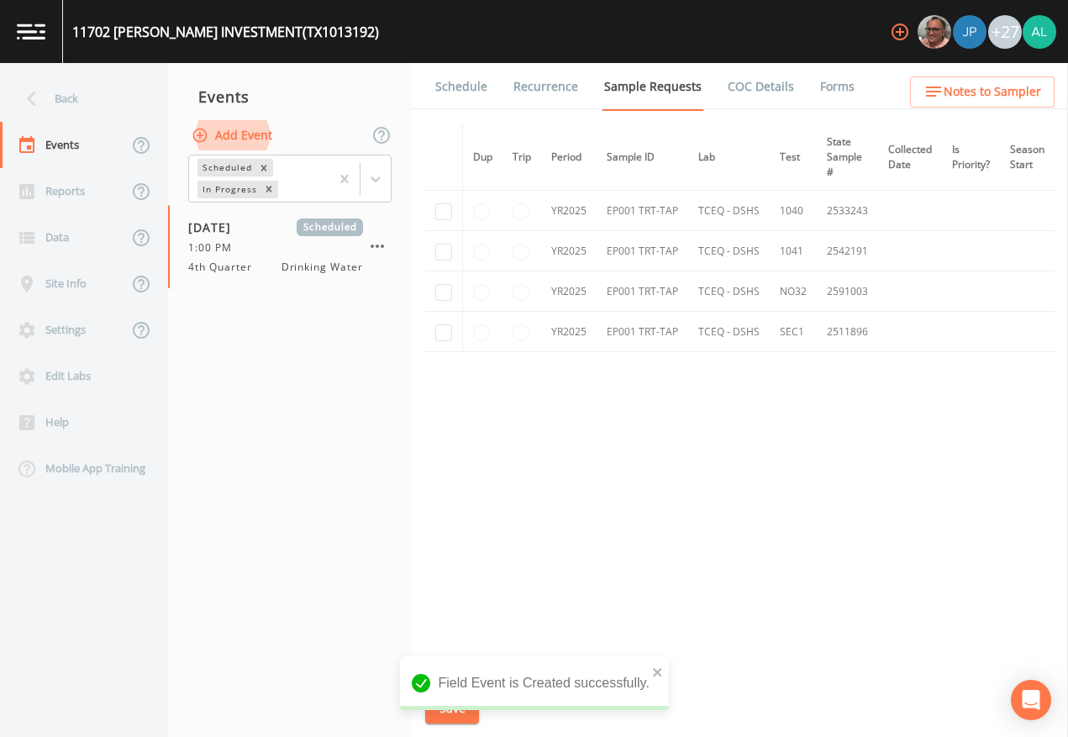
click at [432, 292] on td at bounding box center [444, 292] width 38 height 40
click at [444, 305] on td at bounding box center [444, 292] width 38 height 40
click at [445, 300] on input "checkbox" at bounding box center [443, 292] width 17 height 17
checkbox input "true"
click at [445, 322] on td at bounding box center [444, 332] width 38 height 40
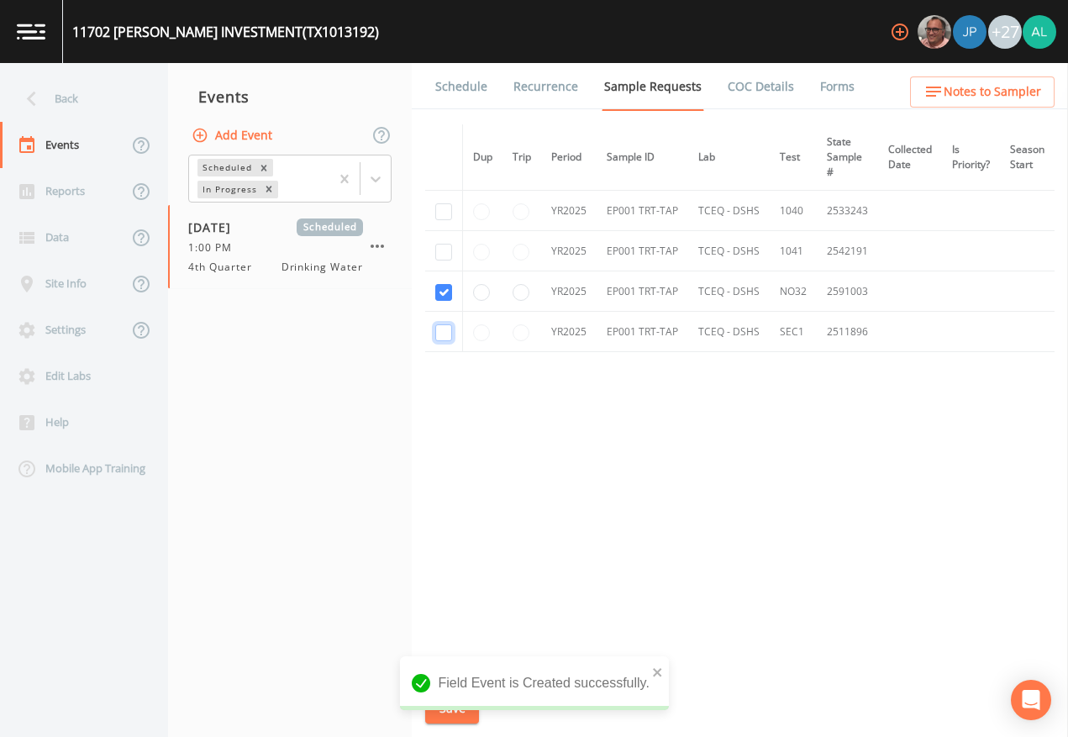
click at [445, 332] on input "checkbox" at bounding box center [443, 332] width 17 height 17
checkbox input "true"
click at [660, 668] on icon "close" at bounding box center [658, 672] width 12 height 13
click at [451, 674] on button "Save" at bounding box center [452, 708] width 54 height 31
click at [440, 674] on button "Save" at bounding box center [452, 708] width 54 height 31
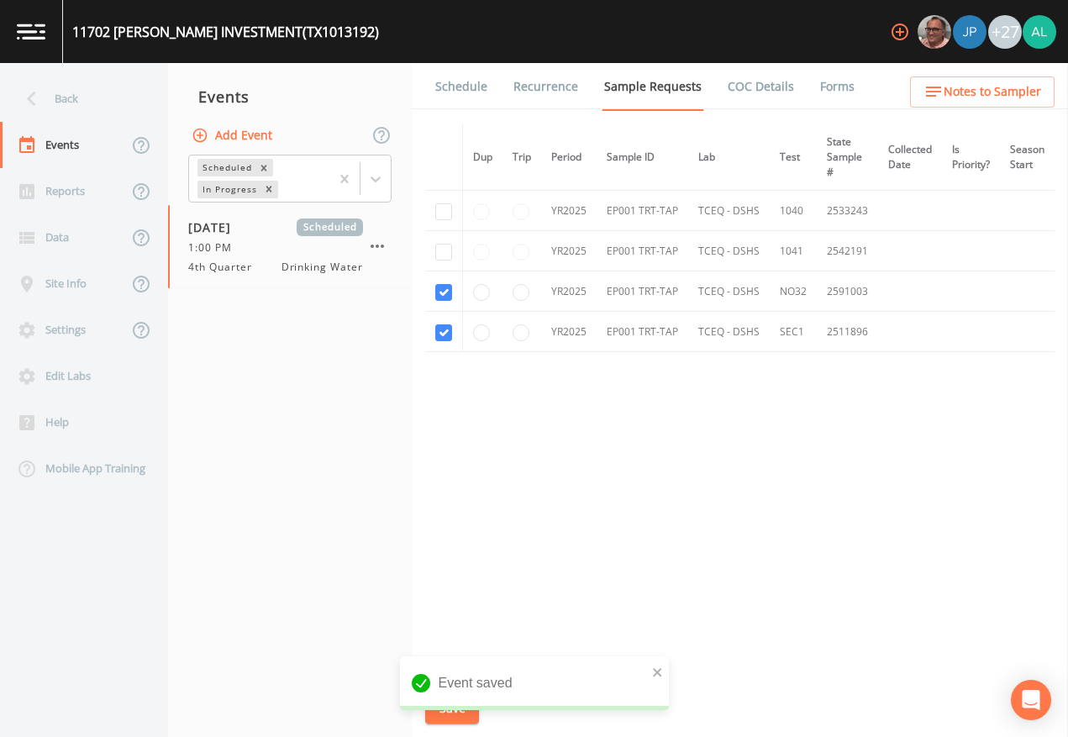
click at [481, 64] on link "Schedule" at bounding box center [461, 86] width 57 height 47
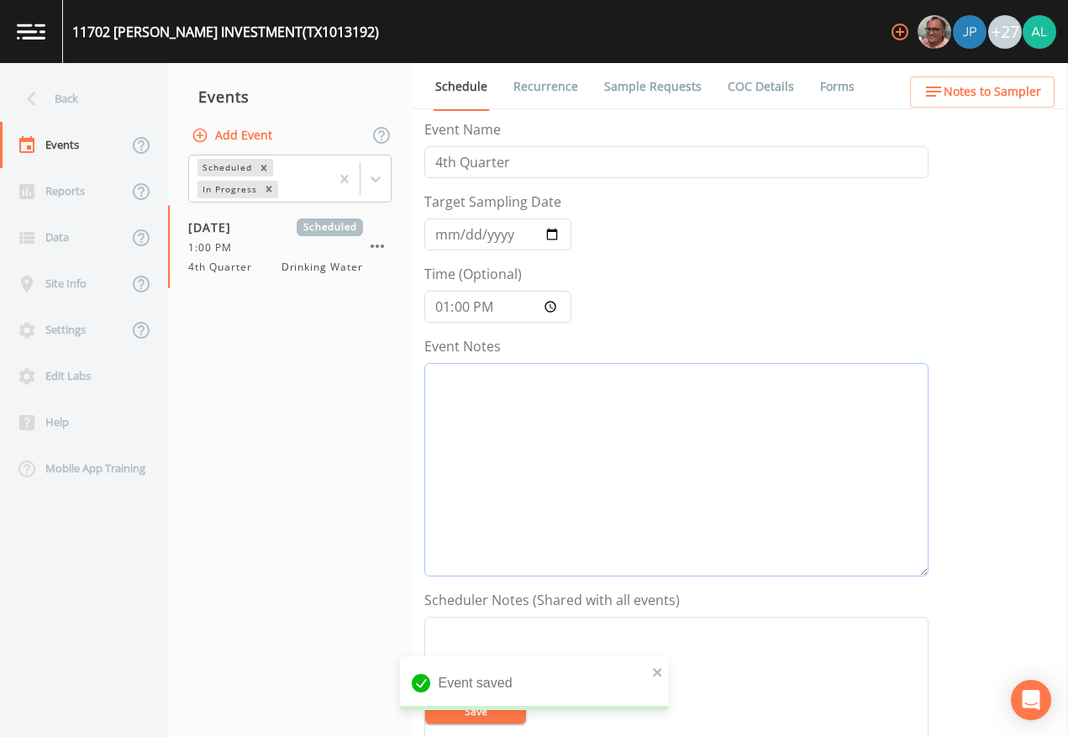
click at [548, 467] on textarea "Event Notes" at bounding box center [676, 470] width 504 height 214
drag, startPoint x: 516, startPoint y: 724, endPoint x: 534, endPoint y: 703, distance: 27.4
click at [521, 674] on form "Event Name 4th Quarter Target Sampling Date [DATE] Time (Optional) 13:00:00 Eve…" at bounding box center [676, 585] width 504 height 932
click at [979, 88] on span "Notes to Sampler" at bounding box center [993, 92] width 98 height 21
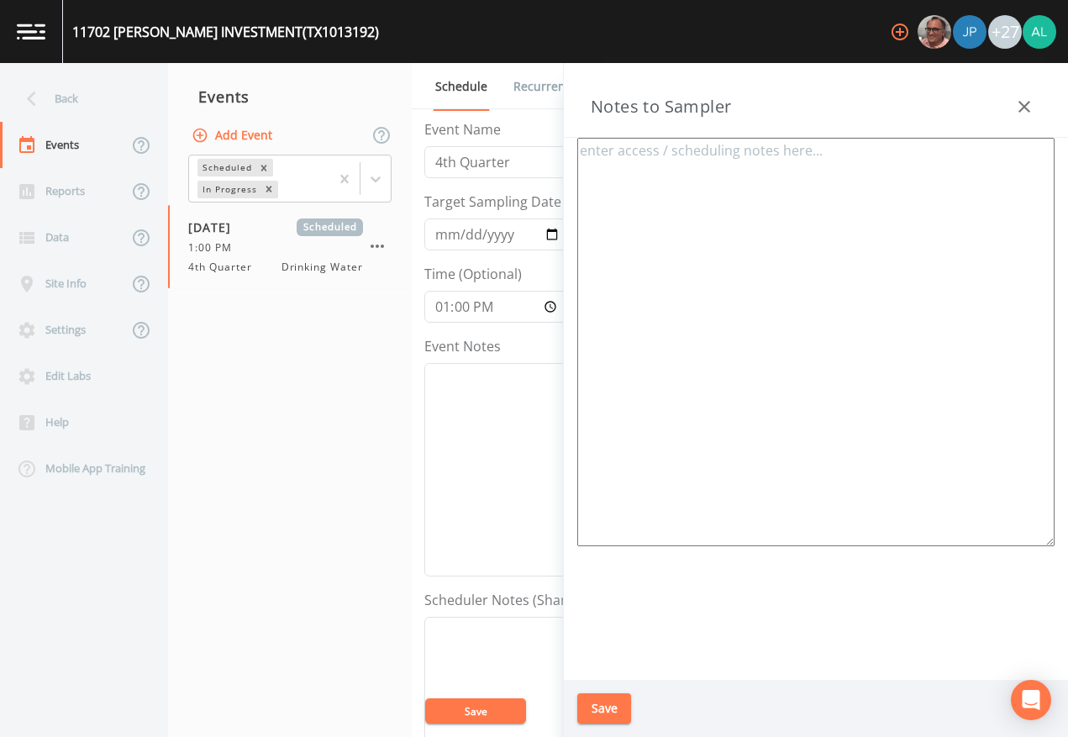
click at [732, 229] on textarea at bounding box center [815, 342] width 477 height 409
type textarea "m"
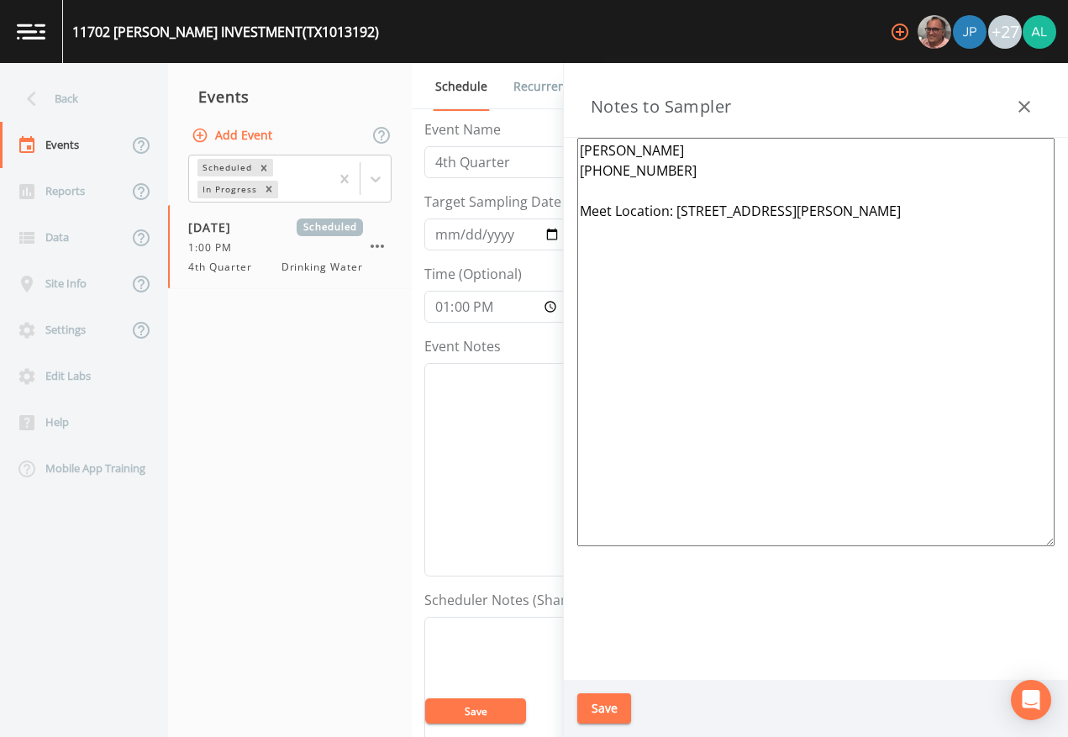
click at [844, 214] on textarea "[PERSON_NAME] [PHONE_NUMBER] Meet Location: [STREET_ADDRESS][PERSON_NAME]" at bounding box center [815, 342] width 477 height 409
drag, startPoint x: 864, startPoint y: 214, endPoint x: 677, endPoint y: 218, distance: 186.6
click at [677, 218] on textarea "[PERSON_NAME] [PHONE_NUMBER] Meet Location: [STREET_ADDRESS][PERSON_NAME]" at bounding box center [815, 342] width 477 height 409
click at [834, 217] on textarea "[PERSON_NAME] [PHONE_NUMBER] Meet Location: [STREET_ADDRESS][PERSON_NAME]" at bounding box center [815, 342] width 477 height 409
click at [880, 210] on textarea "[PERSON_NAME] [PHONE_NUMBER] Meet Location: [STREET_ADDRESS][PERSON_NAME]" at bounding box center [815, 342] width 477 height 409
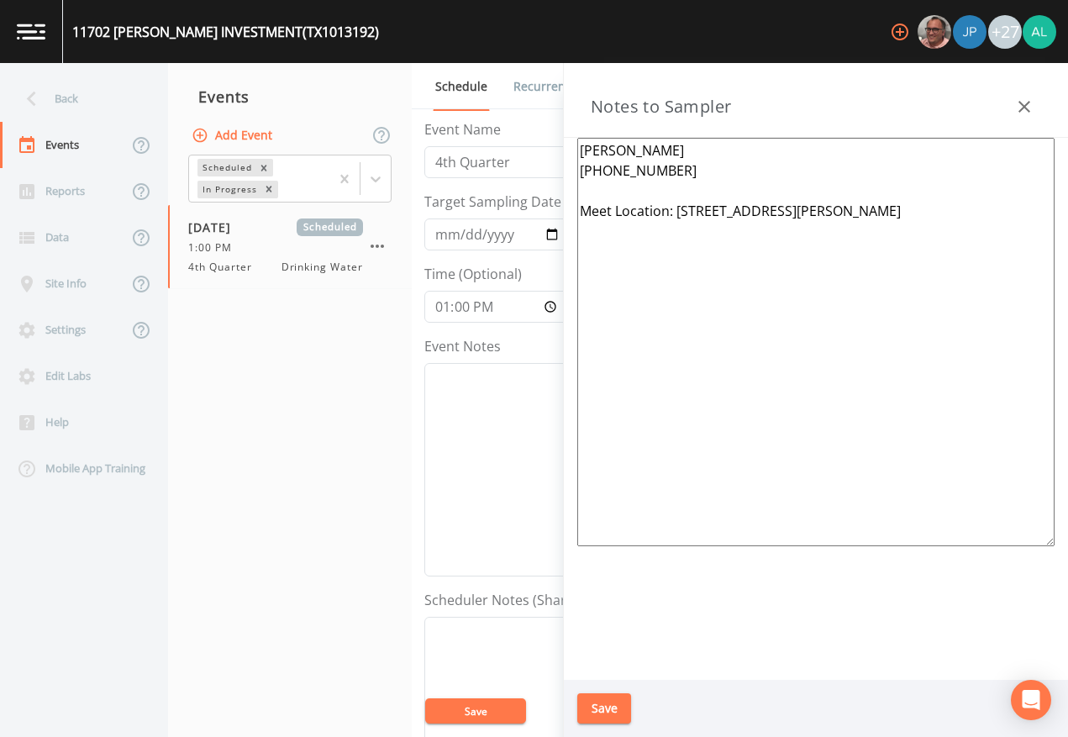
paste textarea "77070"
type textarea "[PERSON_NAME] [PHONE_NUMBER] Meet Location: [STREET_ADDRESS][PERSON_NAME]"
click at [614, 674] on button "Save" at bounding box center [604, 708] width 54 height 31
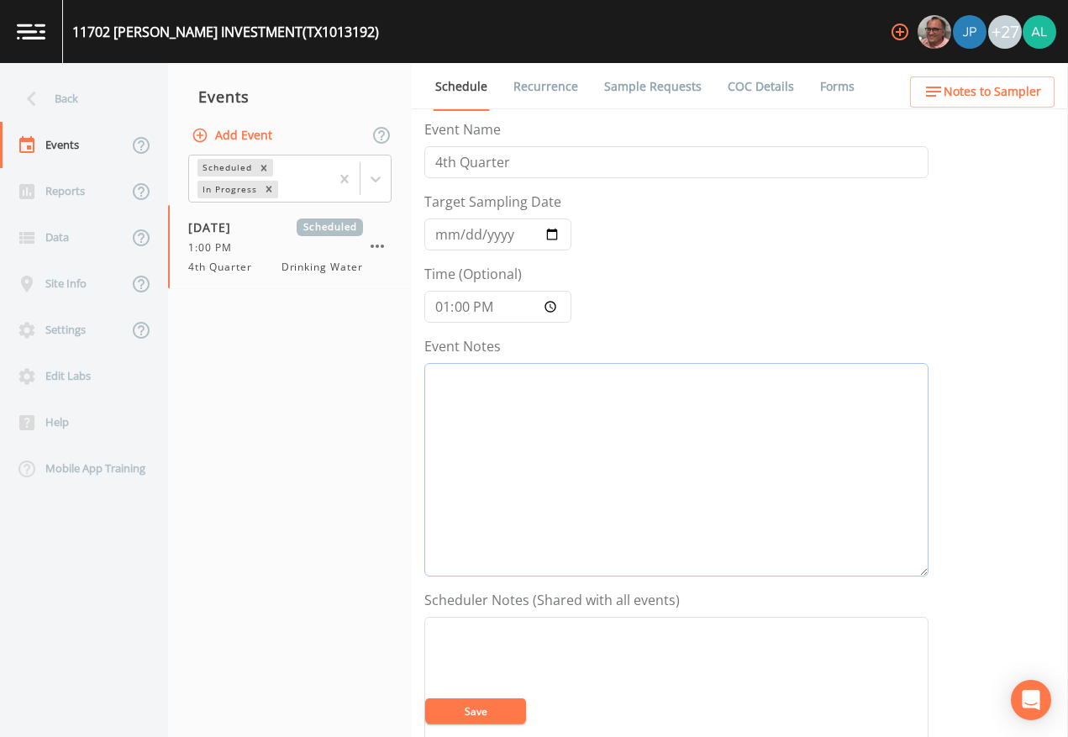
click at [535, 416] on textarea "Event Notes" at bounding box center [676, 470] width 504 height 214
click at [433, 674] on button "Save" at bounding box center [475, 711] width 101 height 25
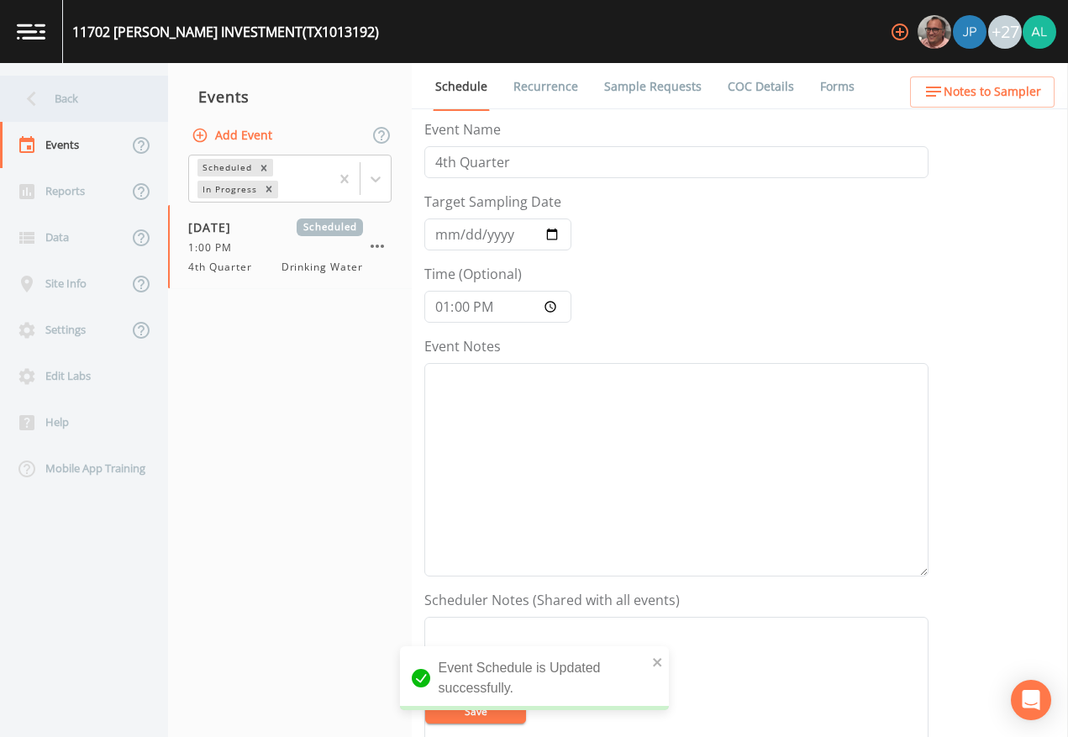
click at [87, 109] on div "Back" at bounding box center [75, 99] width 151 height 46
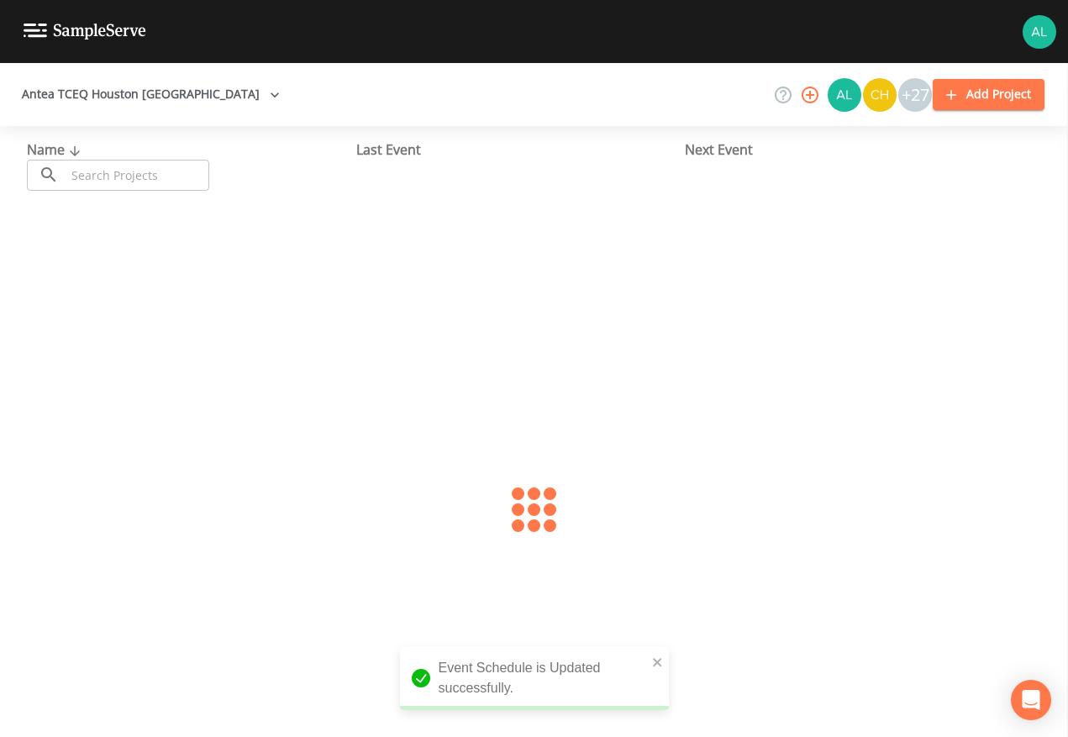
drag, startPoint x: 87, startPoint y: 109, endPoint x: 104, endPoint y: 161, distance: 54.0
click at [104, 160] on input "text" at bounding box center [138, 175] width 144 height 31
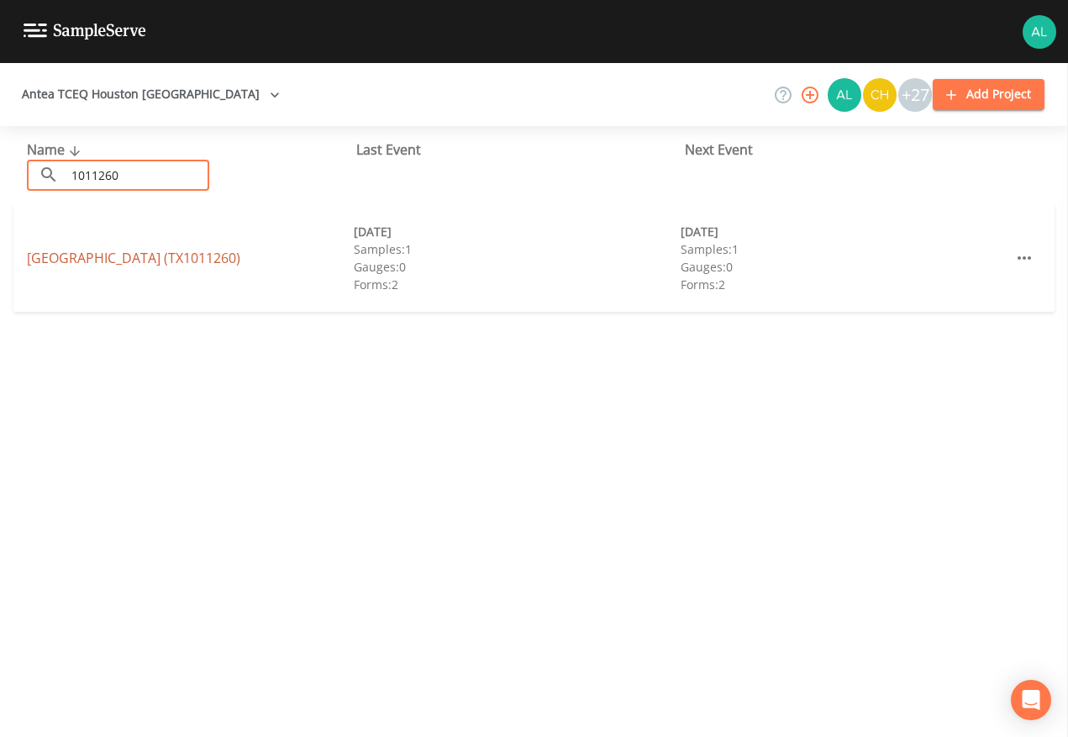
type input "1011260"
click at [85, 258] on link "[GEOGRAPHIC_DATA] (TX1011260)" at bounding box center [134, 258] width 214 height 18
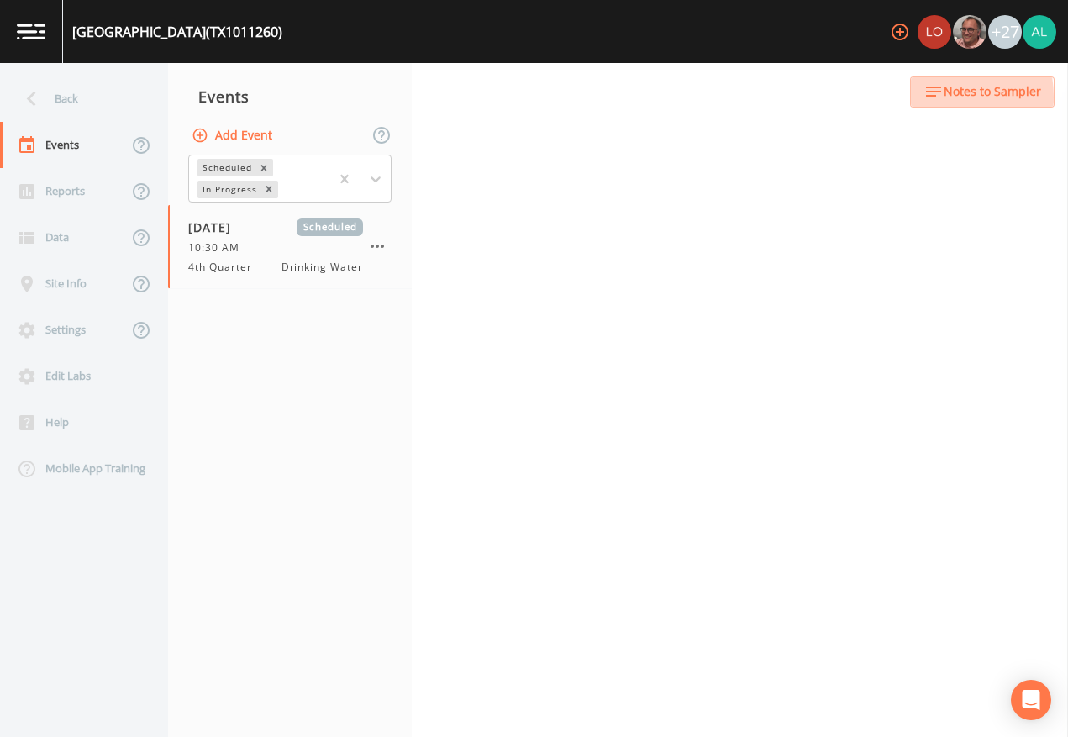
click at [922, 98] on button "Notes to Sampler" at bounding box center [982, 91] width 145 height 31
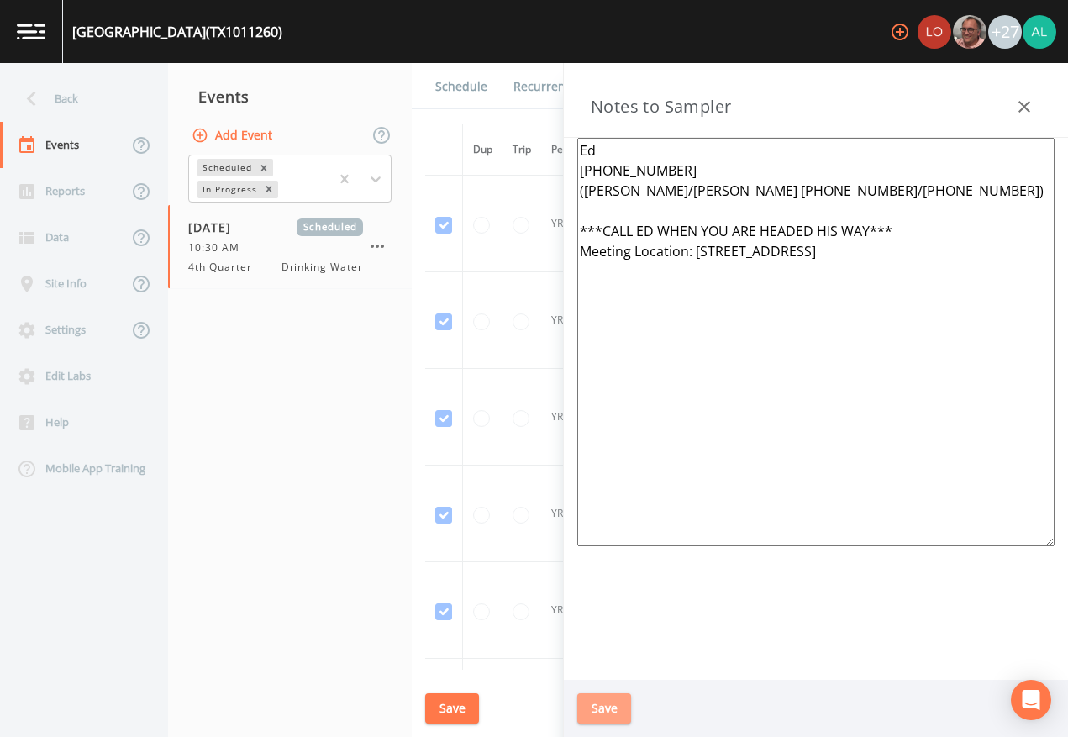
click at [588, 674] on button "Save" at bounding box center [604, 708] width 54 height 31
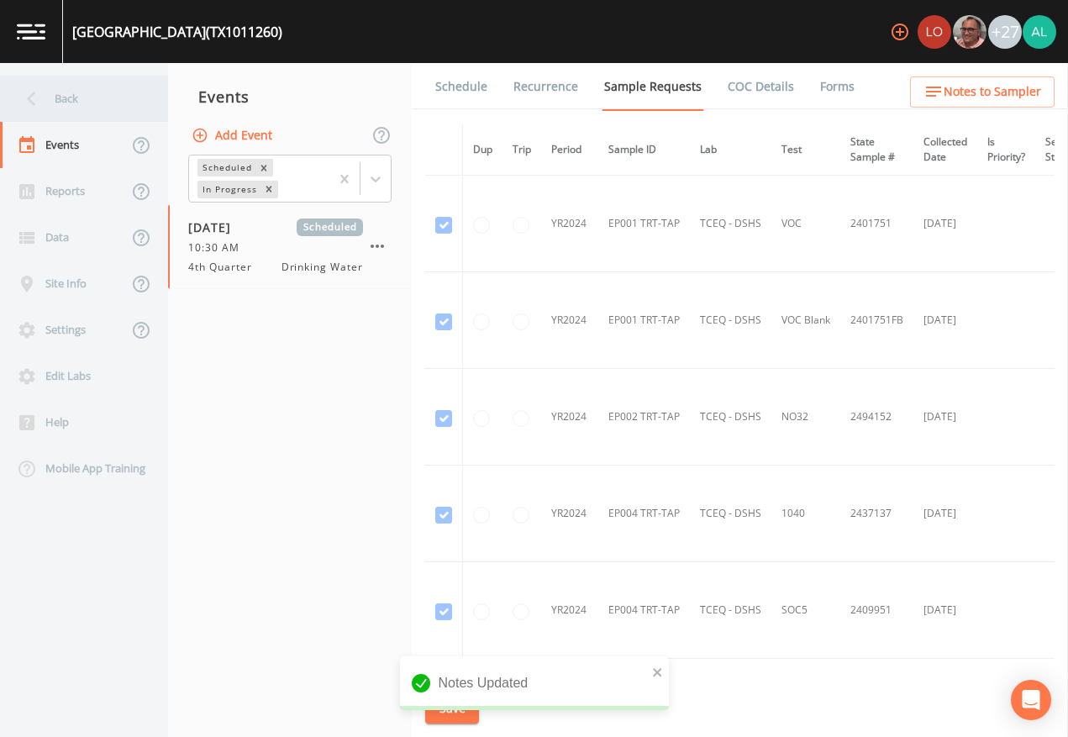
click at [96, 110] on div "Back" at bounding box center [75, 99] width 151 height 46
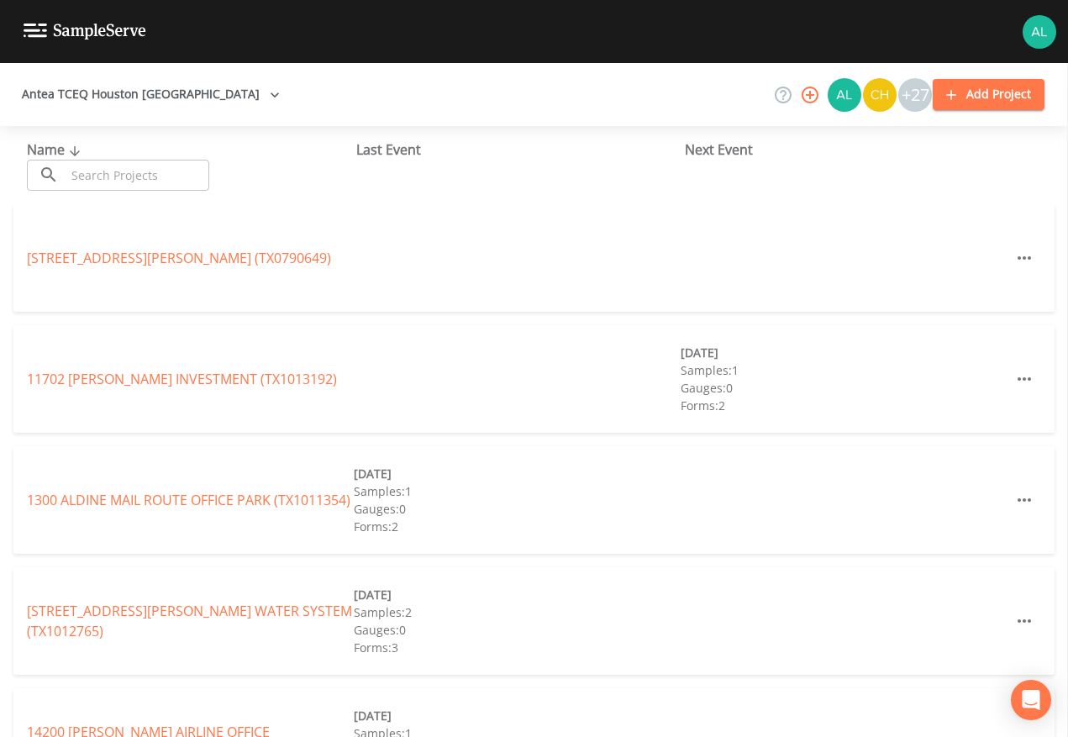
click at [165, 173] on input "text" at bounding box center [138, 175] width 144 height 31
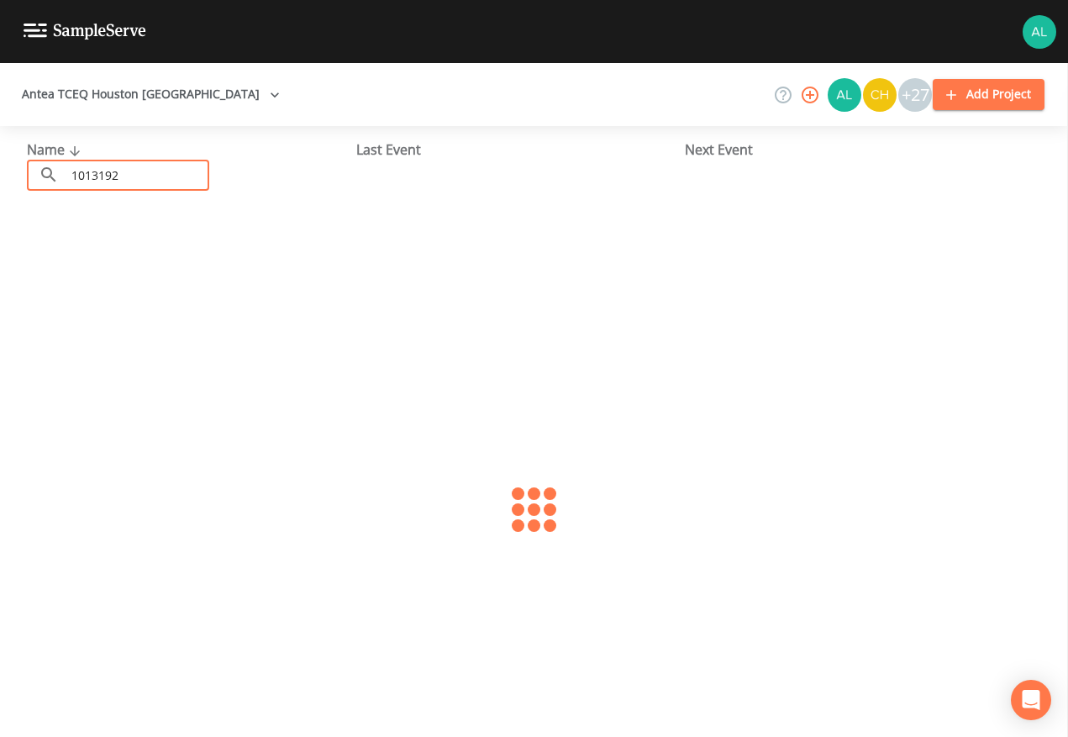
type input "1013192"
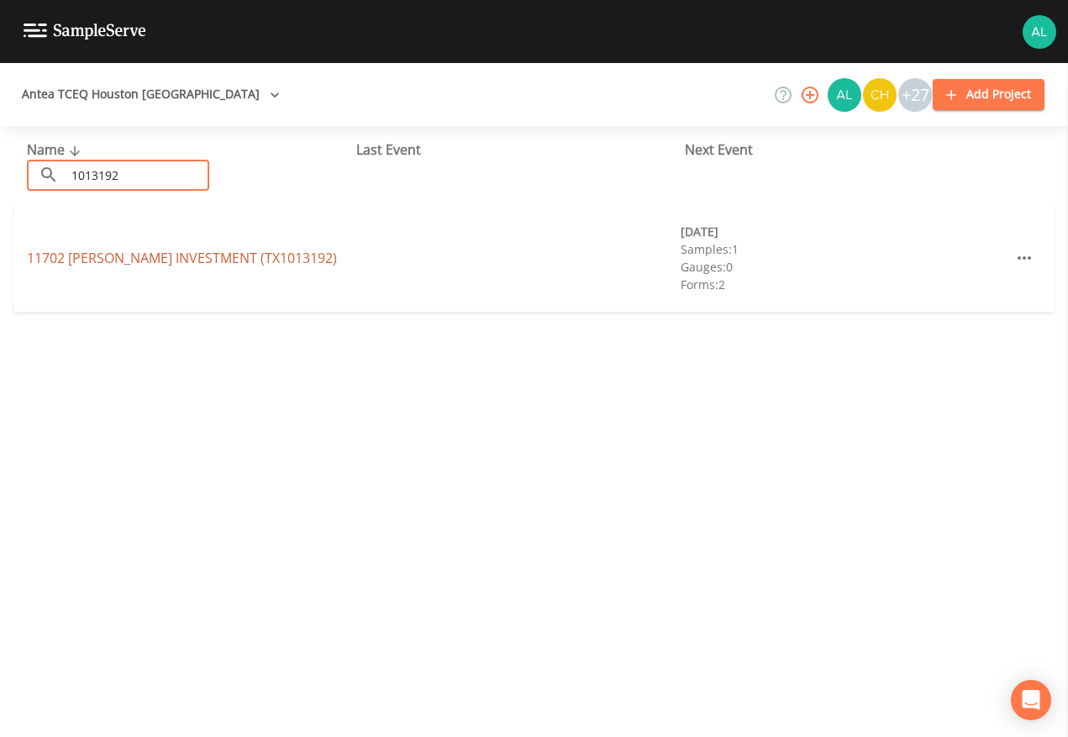
click at [98, 262] on link "11702 [PERSON_NAME] INVESTMENT (TX1013192)" at bounding box center [182, 258] width 310 height 18
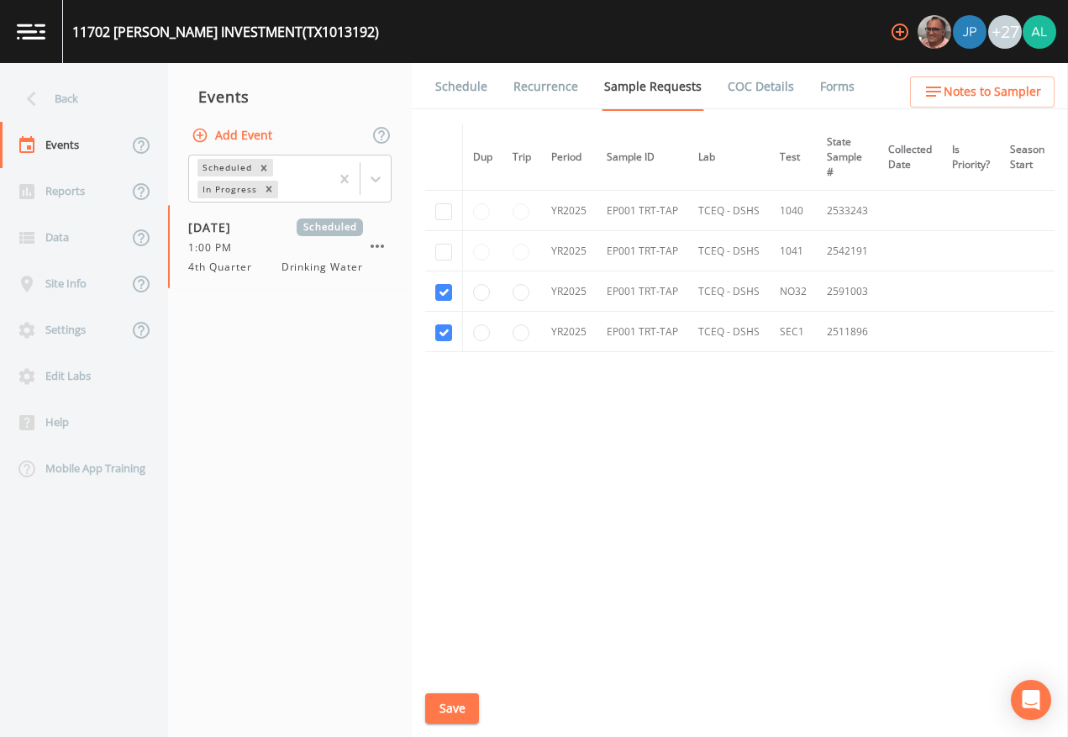
click at [451, 674] on button "Save" at bounding box center [452, 708] width 54 height 31
click at [112, 93] on div "Back" at bounding box center [75, 99] width 151 height 46
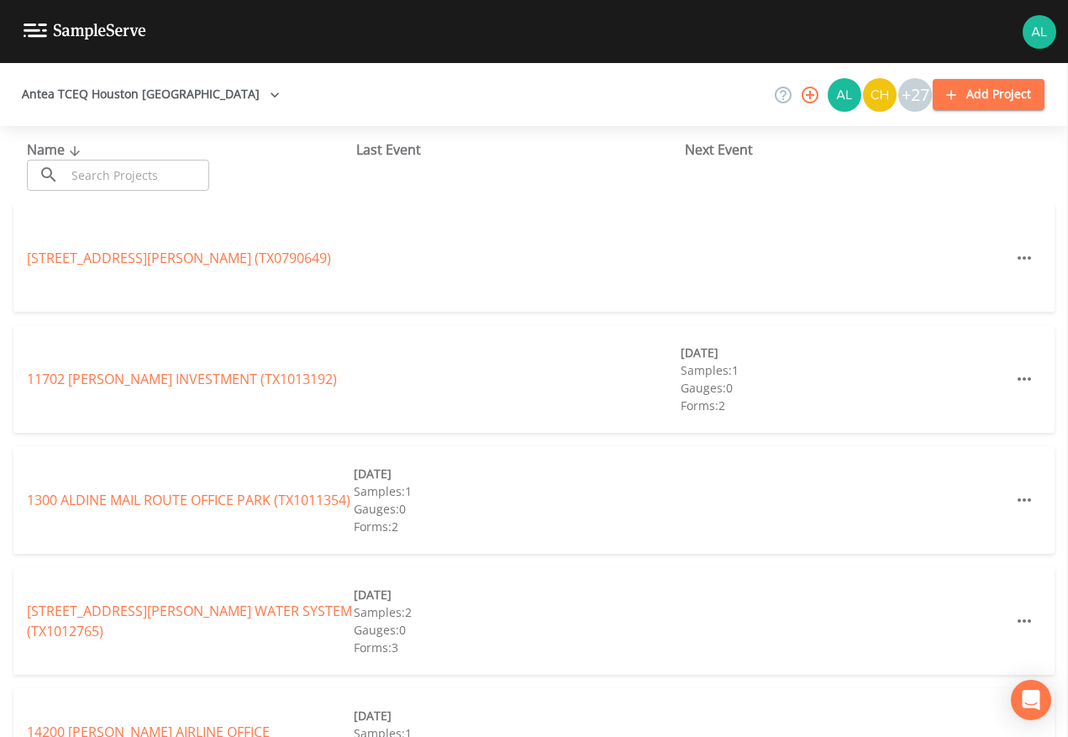
click at [134, 161] on input "text" at bounding box center [138, 175] width 144 height 31
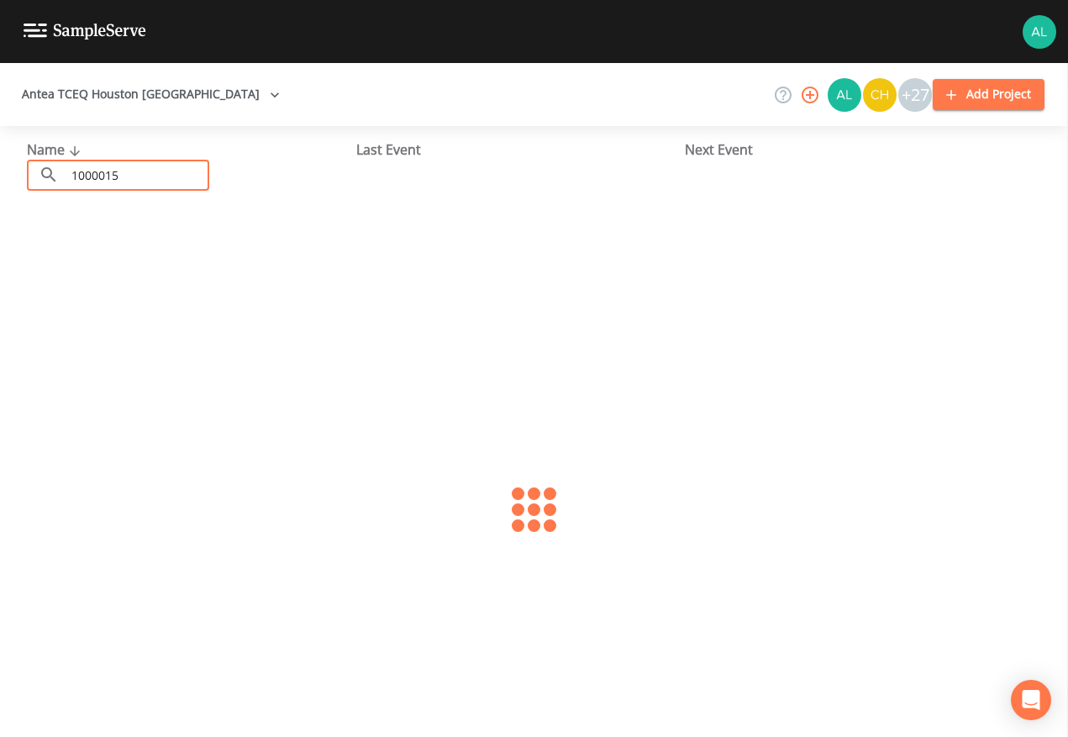
type input "1000015"
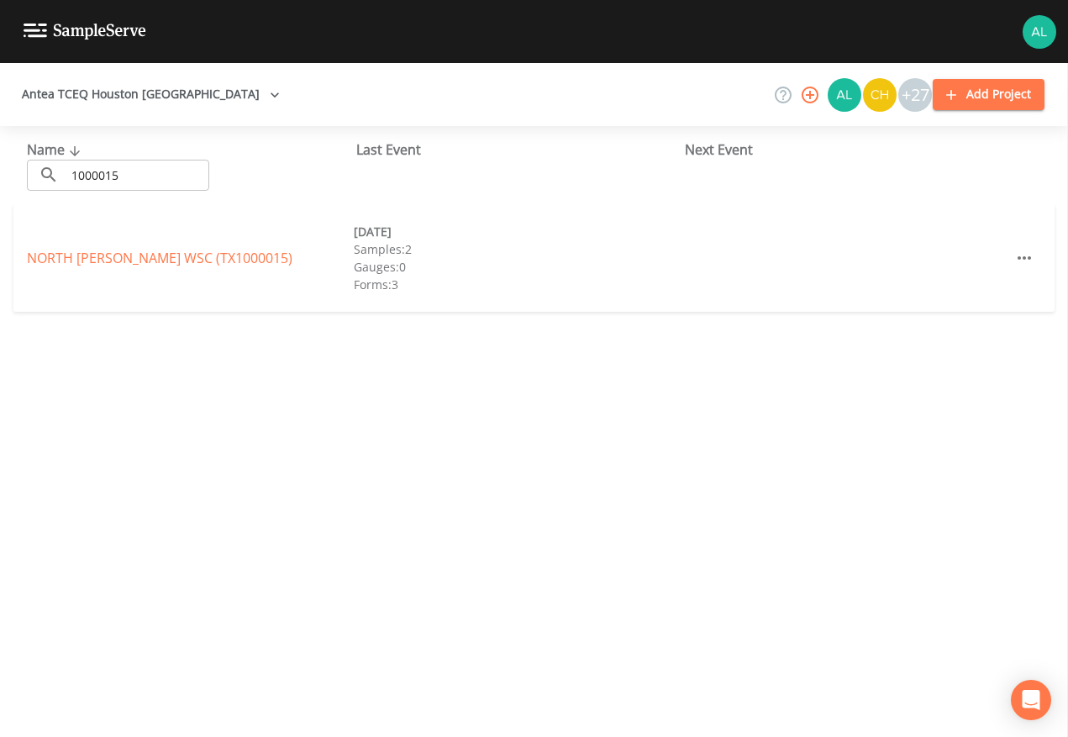
click at [85, 268] on div "NORTH [PERSON_NAME] WSC (TX1000015) [DATE] Samples: 2 Gauges: 0 Forms: 3" at bounding box center [533, 258] width 1041 height 108
click at [89, 264] on link "NORTH [PERSON_NAME] WSC (TX1000015)" at bounding box center [160, 258] width 266 height 18
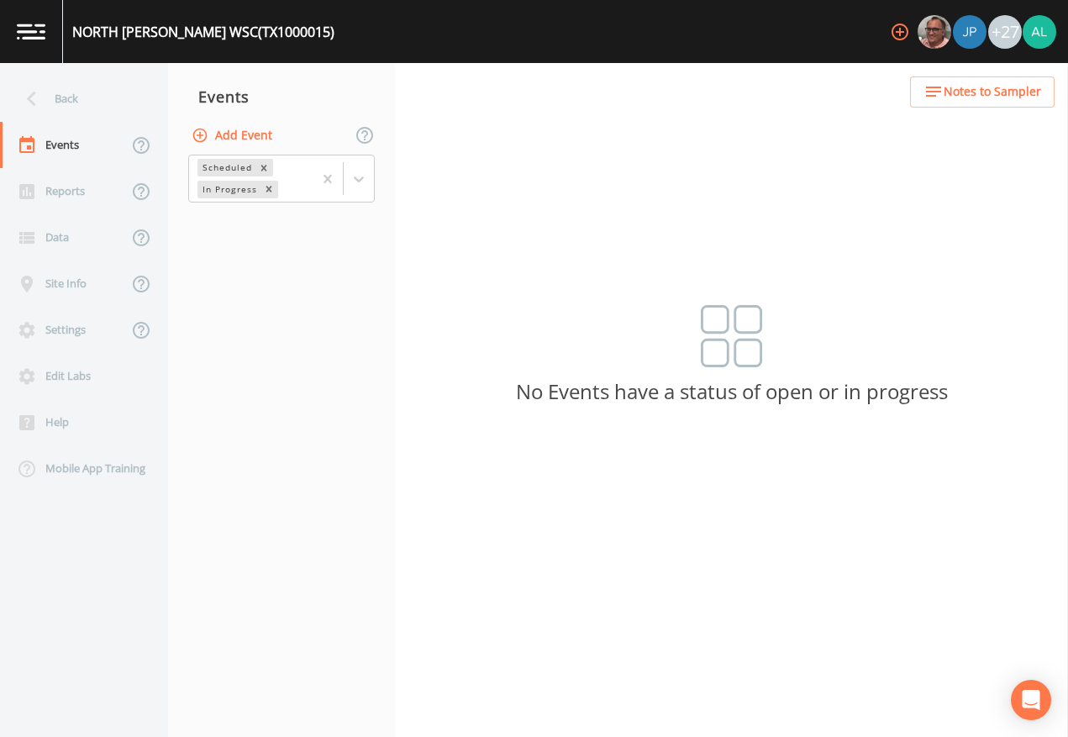
click at [250, 142] on button "Add Event" at bounding box center [233, 135] width 91 height 31
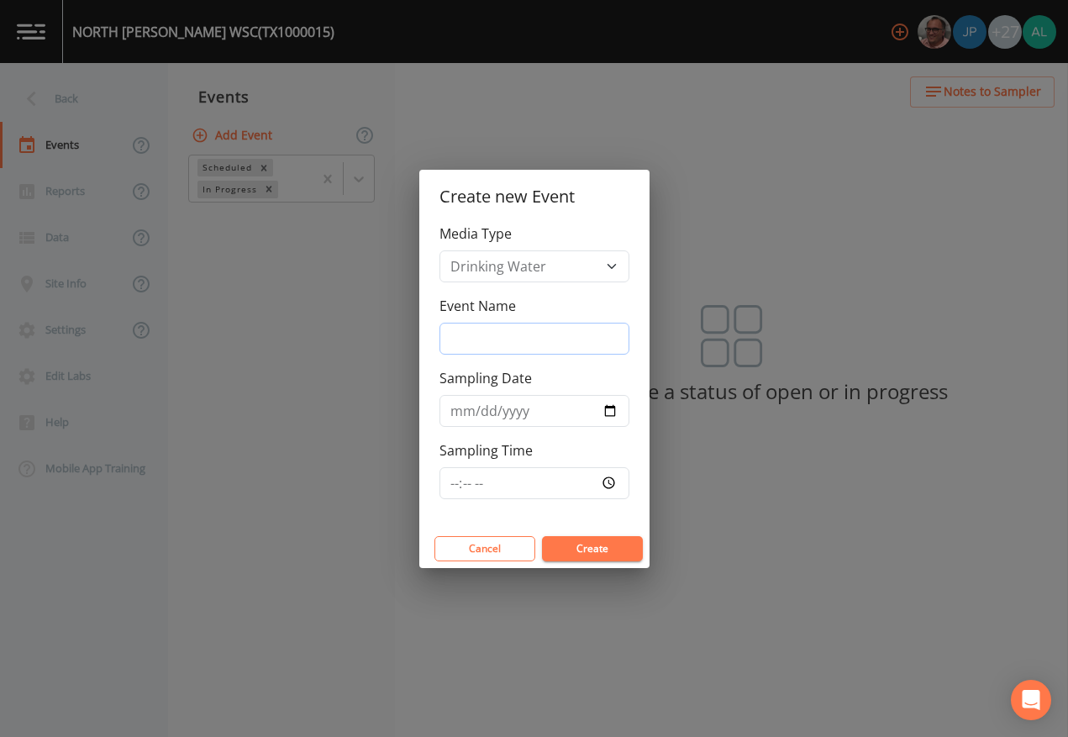
click at [508, 350] on input "Event Name" at bounding box center [535, 339] width 190 height 32
type input "4th Quarter"
type input "[DATE]"
click at [455, 476] on input "Sampling Time" at bounding box center [535, 483] width 190 height 32
type input "09:00"
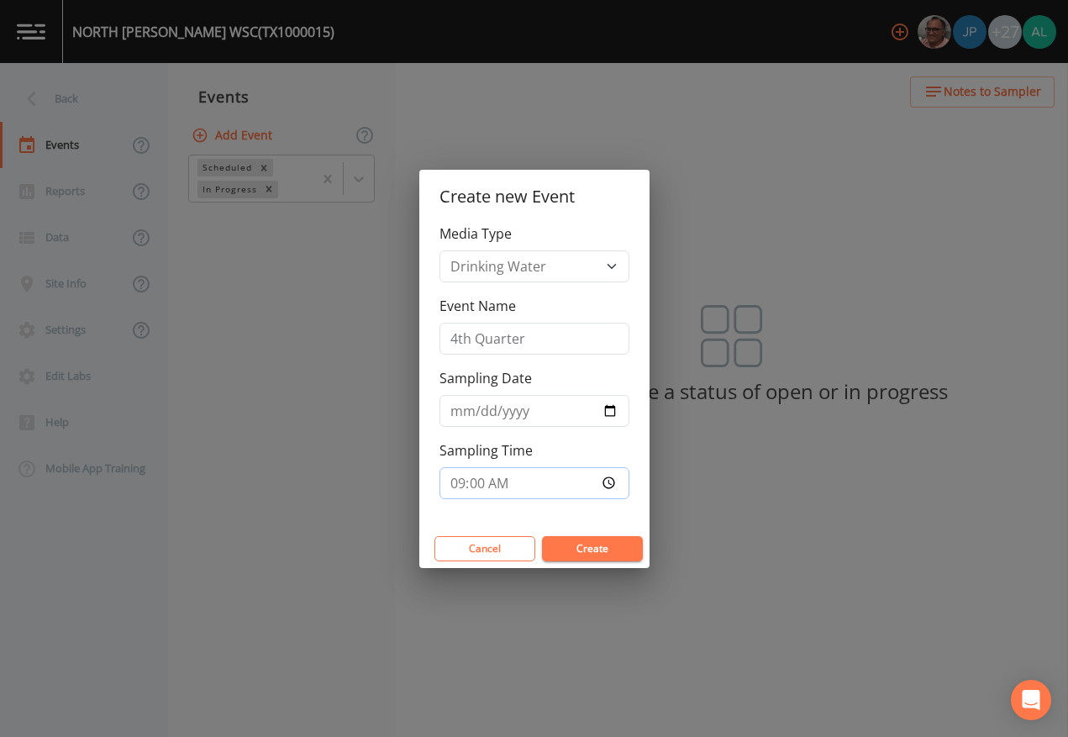
click at [542, 536] on button "Create" at bounding box center [592, 548] width 101 height 25
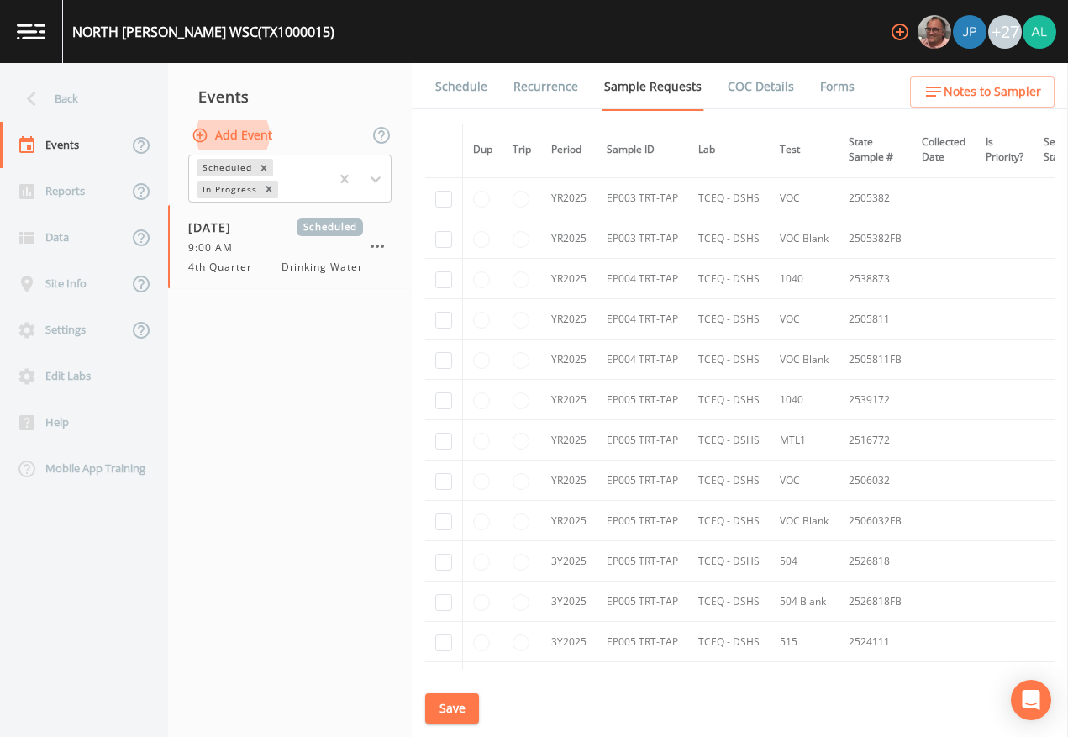
scroll to position [1849, 0]
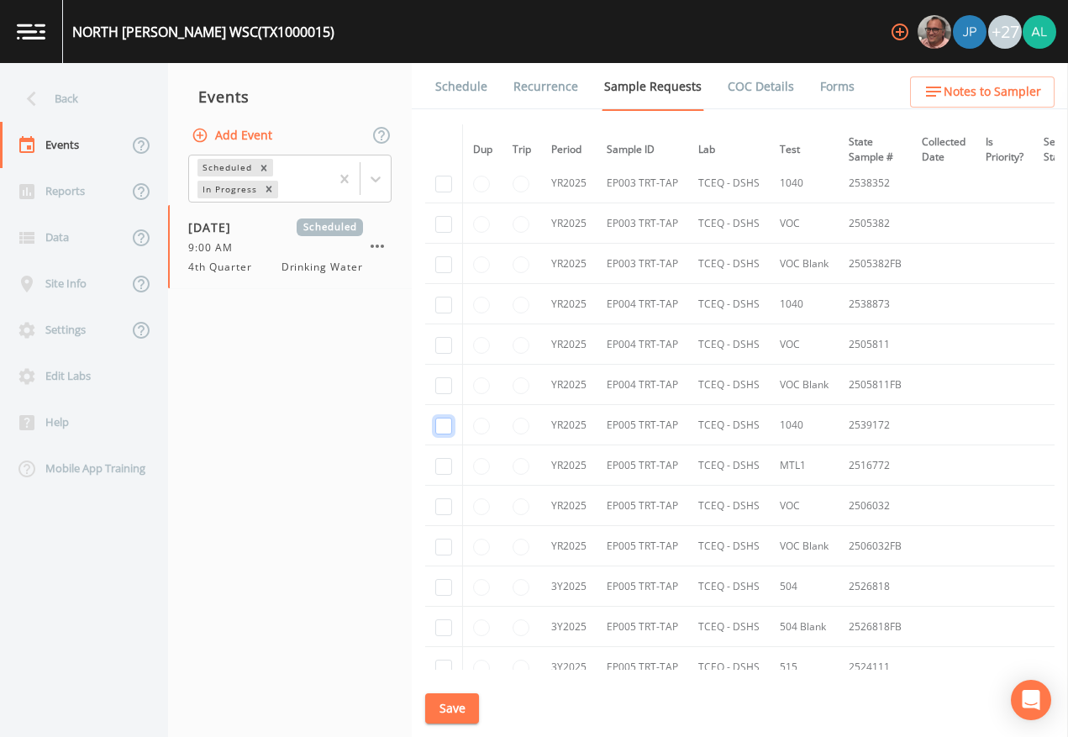
click at [440, 426] on input "checkbox" at bounding box center [443, 426] width 17 height 17
checkbox input "true"
click at [452, 192] on td at bounding box center [444, 183] width 38 height 40
click at [451, 190] on input "checkbox" at bounding box center [443, 184] width 17 height 17
checkbox input "true"
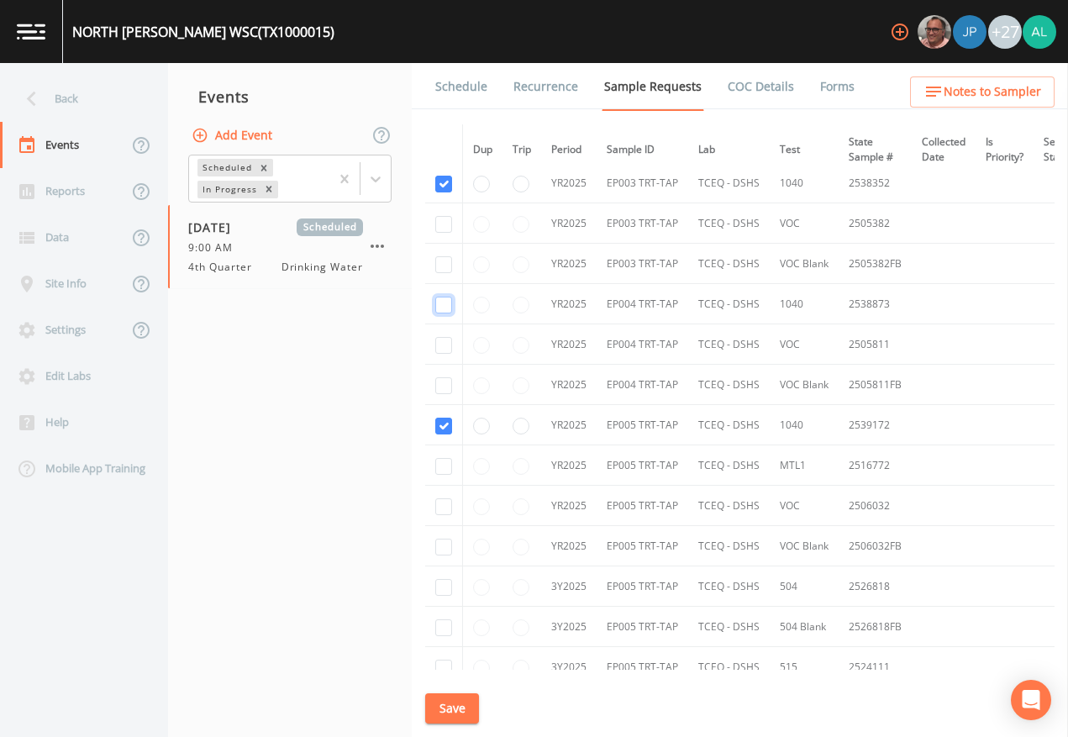
click at [438, 308] on input "checkbox" at bounding box center [443, 305] width 17 height 17
checkbox input "true"
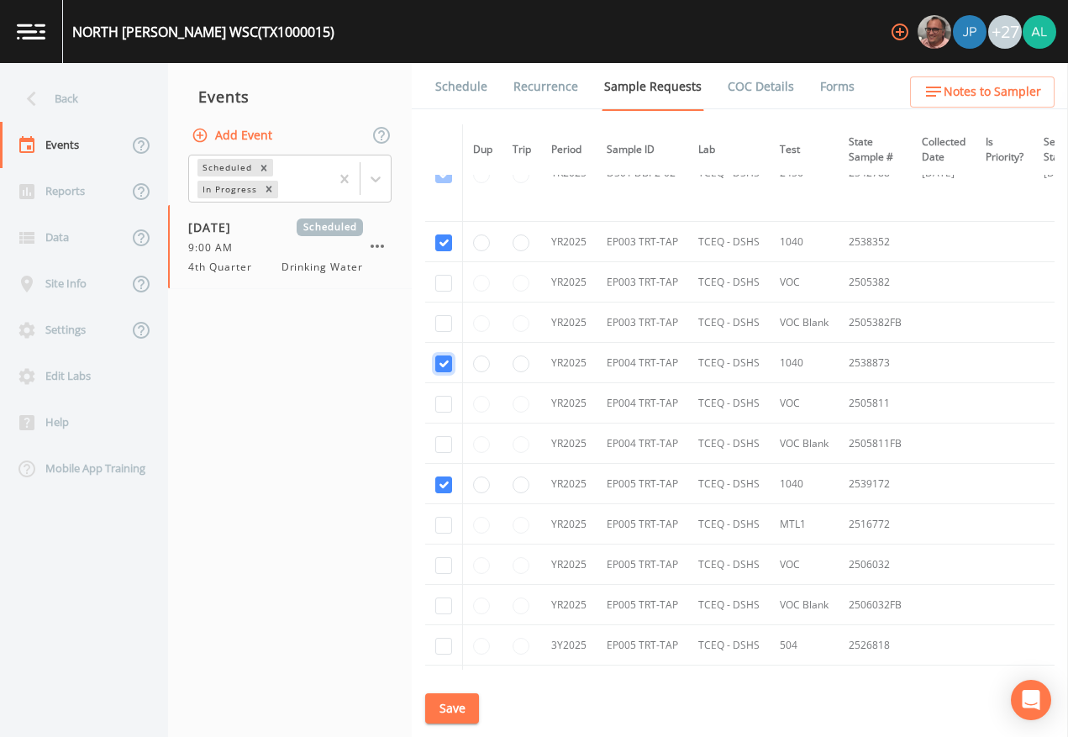
scroll to position [1765, 0]
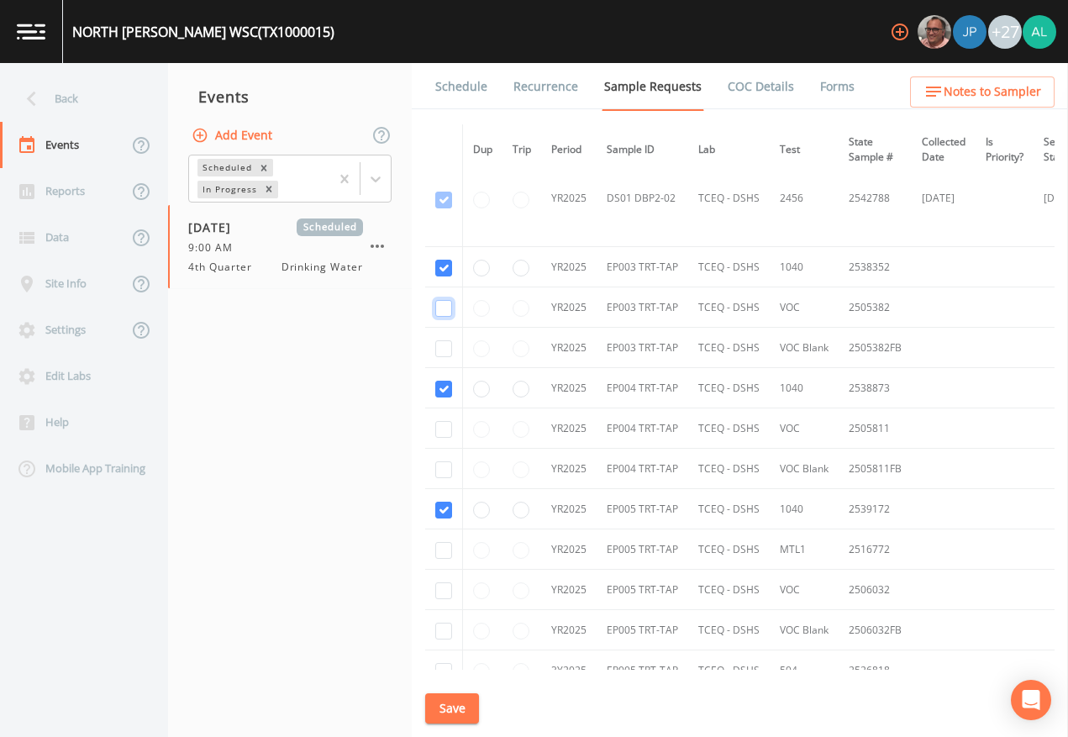
click at [440, 309] on input "checkbox" at bounding box center [443, 308] width 17 height 17
checkbox input "true"
click at [446, 347] on input "checkbox" at bounding box center [443, 348] width 17 height 17
checkbox input "true"
click at [440, 430] on input "checkbox" at bounding box center [443, 429] width 17 height 17
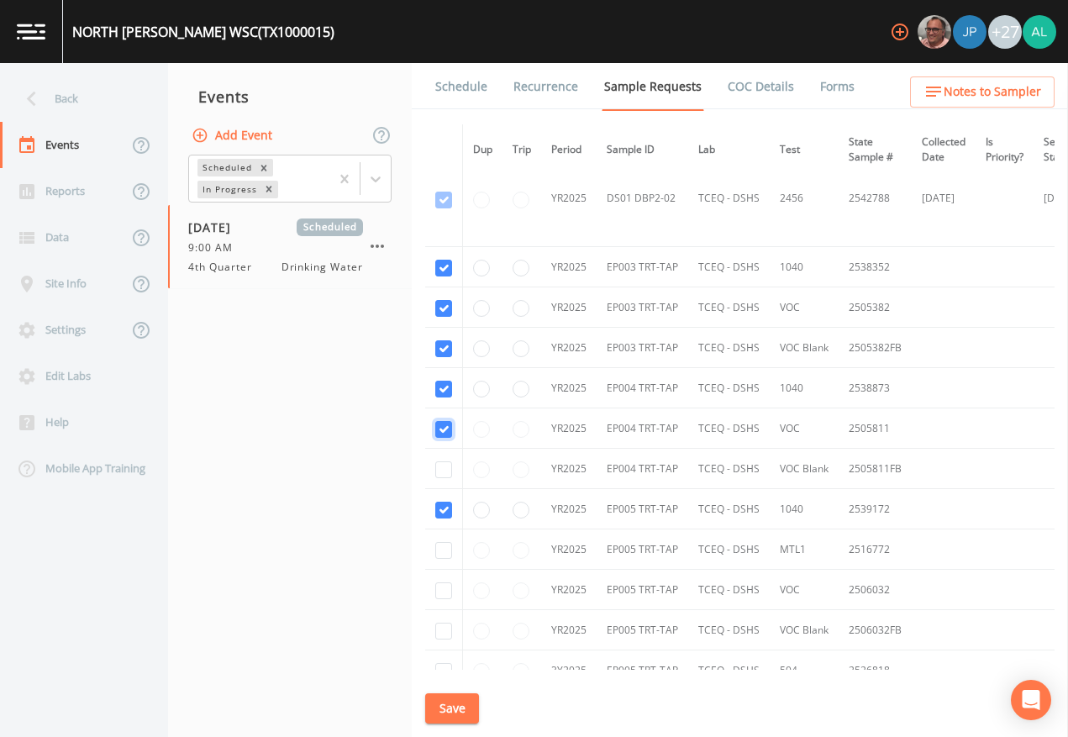
checkbox input "true"
click at [449, 471] on input "checkbox" at bounding box center [443, 469] width 17 height 17
checkbox input "true"
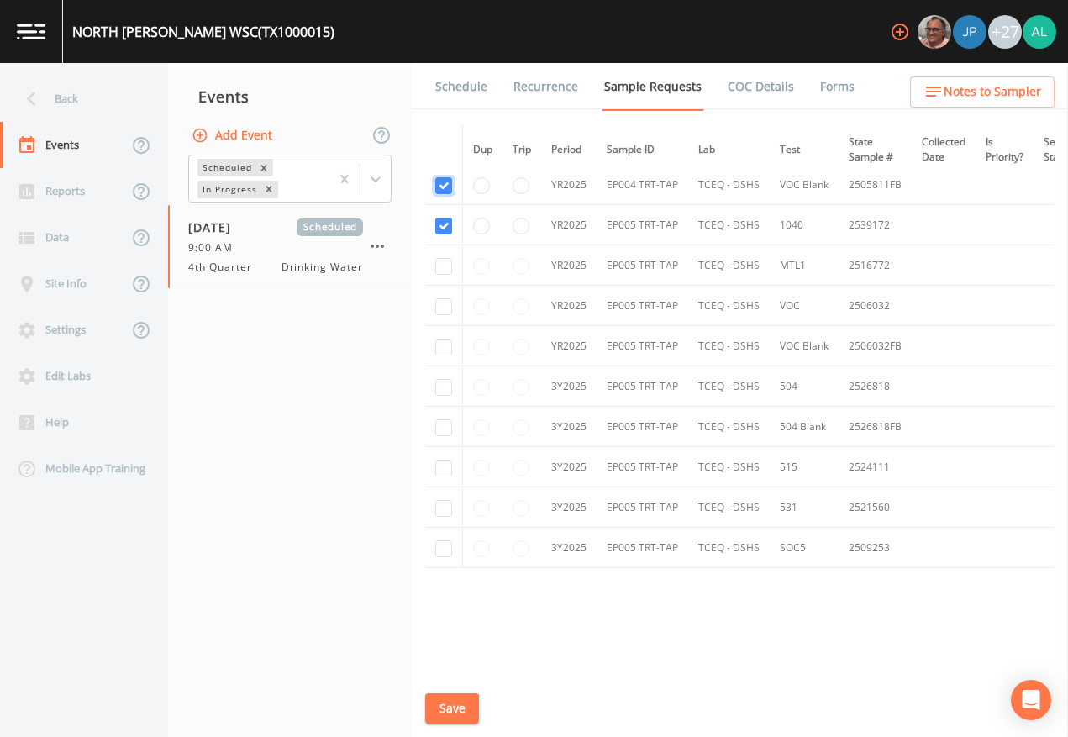
scroll to position [2086, 0]
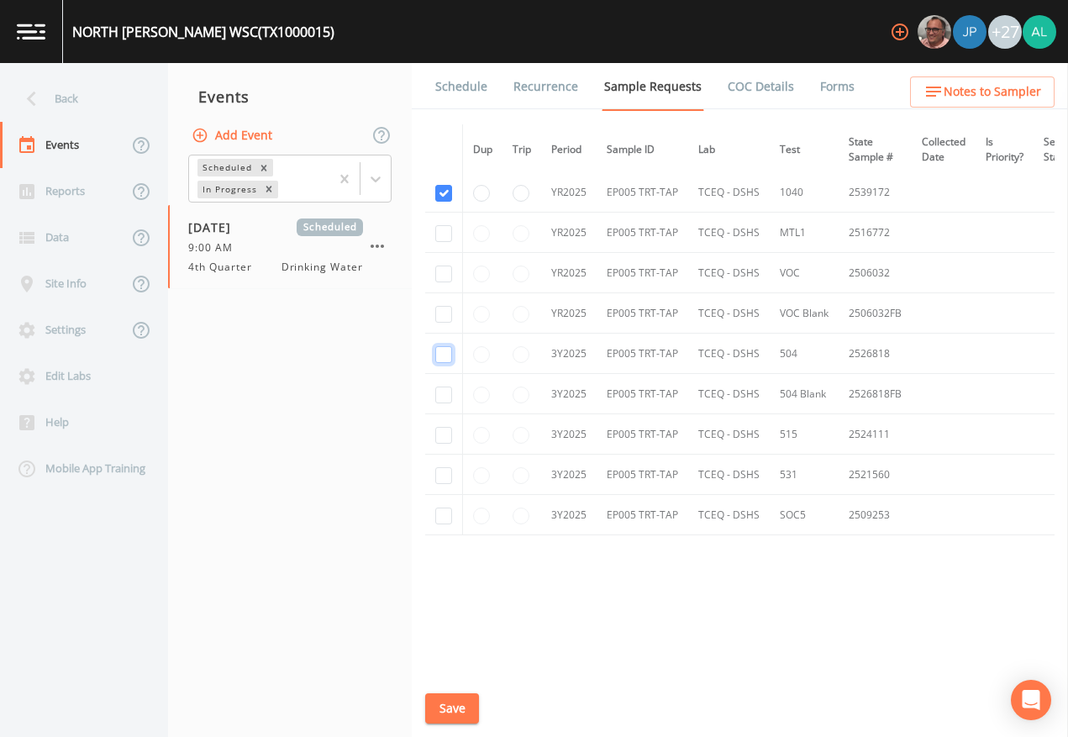
click at [442, 351] on input "checkbox" at bounding box center [443, 354] width 17 height 17
checkbox input "true"
click at [438, 434] on input "checkbox" at bounding box center [443, 435] width 17 height 17
checkbox input "true"
click at [440, 467] on input "checkbox" at bounding box center [443, 475] width 17 height 17
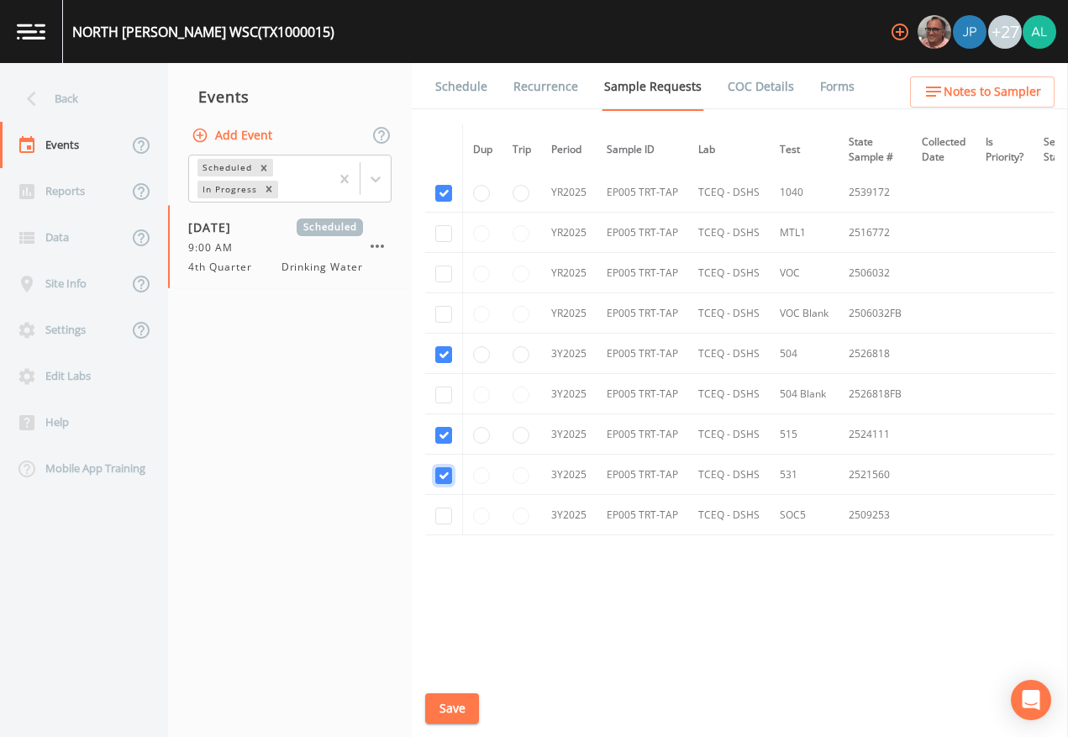
checkbox input "true"
click at [448, 511] on input "checkbox" at bounding box center [443, 516] width 17 height 17
checkbox input "true"
click at [440, 397] on input "checkbox" at bounding box center [443, 395] width 17 height 17
checkbox input "true"
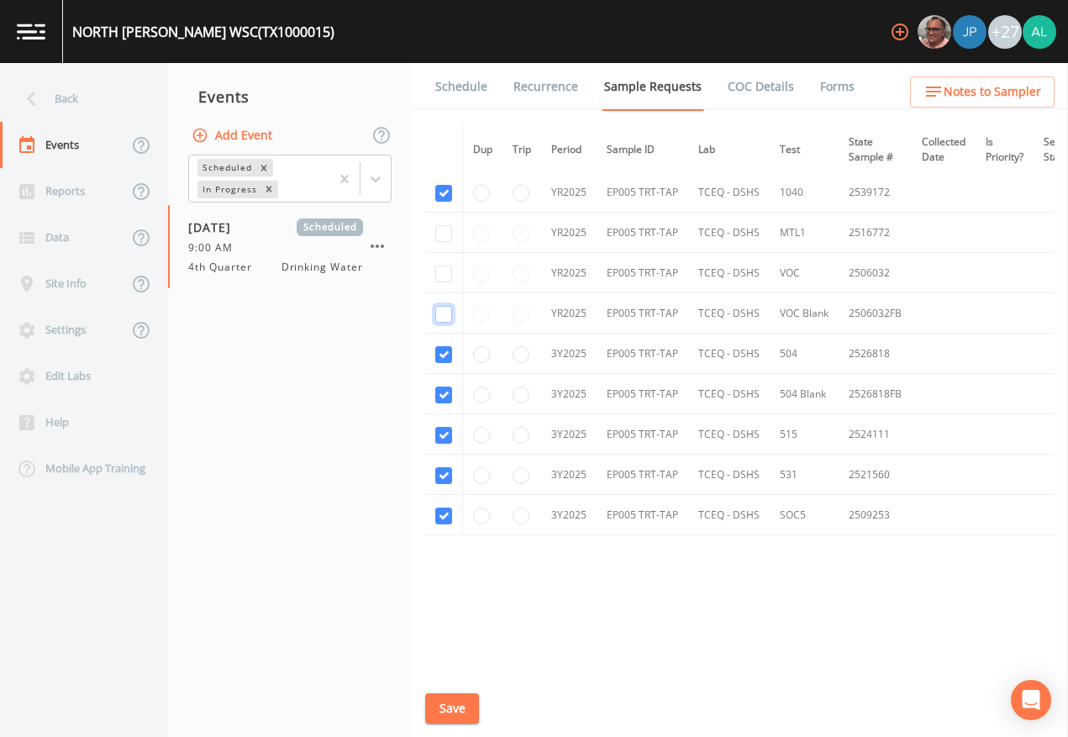
click at [449, 308] on input "checkbox" at bounding box center [443, 314] width 17 height 17
checkbox input "true"
click at [451, 266] on input "checkbox" at bounding box center [443, 274] width 17 height 17
checkbox input "true"
click at [450, 225] on input "checkbox" at bounding box center [443, 233] width 17 height 17
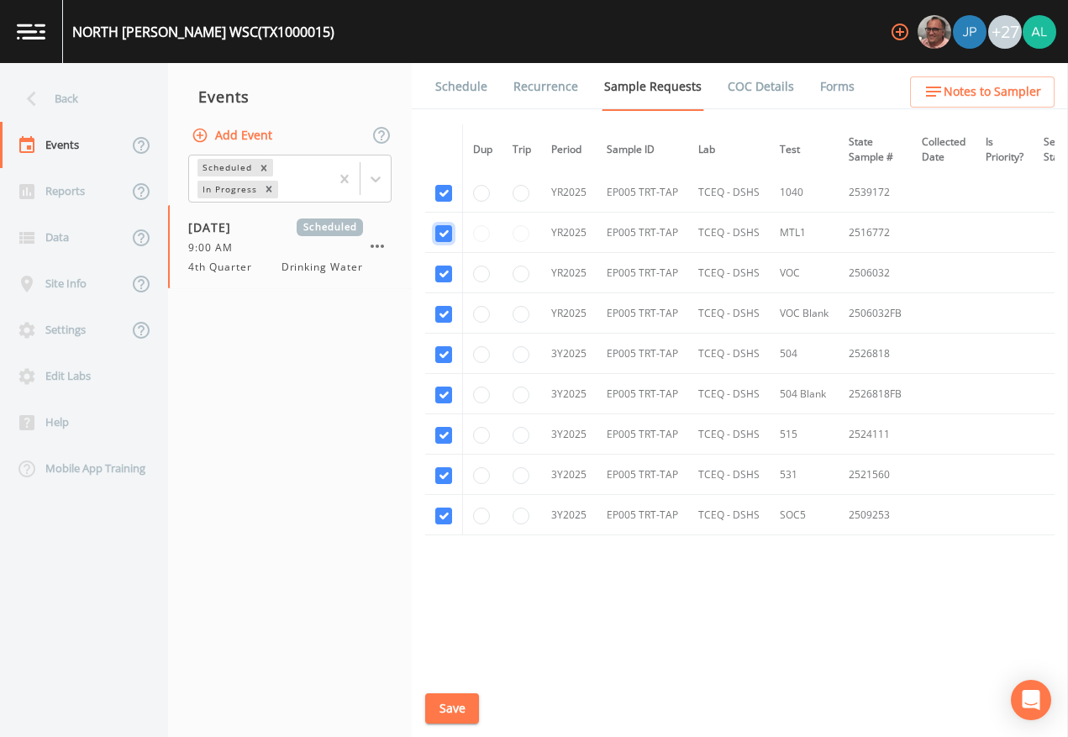
checkbox input "true"
click at [447, 674] on button "Save" at bounding box center [452, 708] width 54 height 31
click at [476, 85] on link "Schedule" at bounding box center [461, 86] width 57 height 47
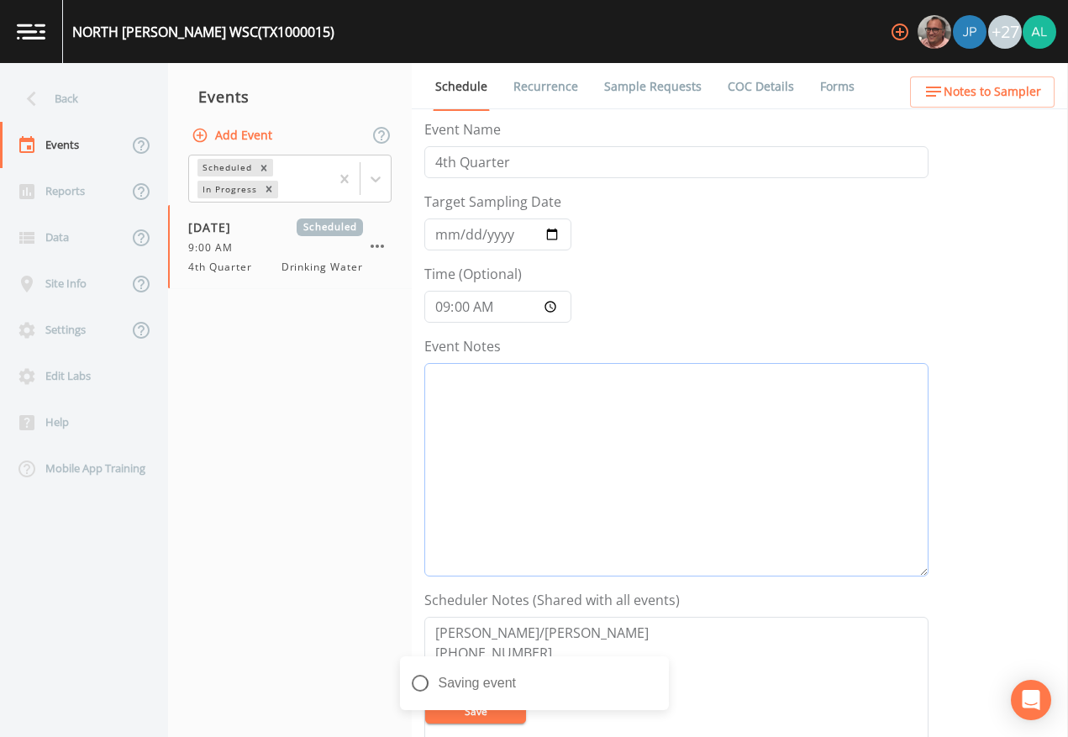
click at [519, 395] on textarea "Event Notes" at bounding box center [676, 470] width 504 height 214
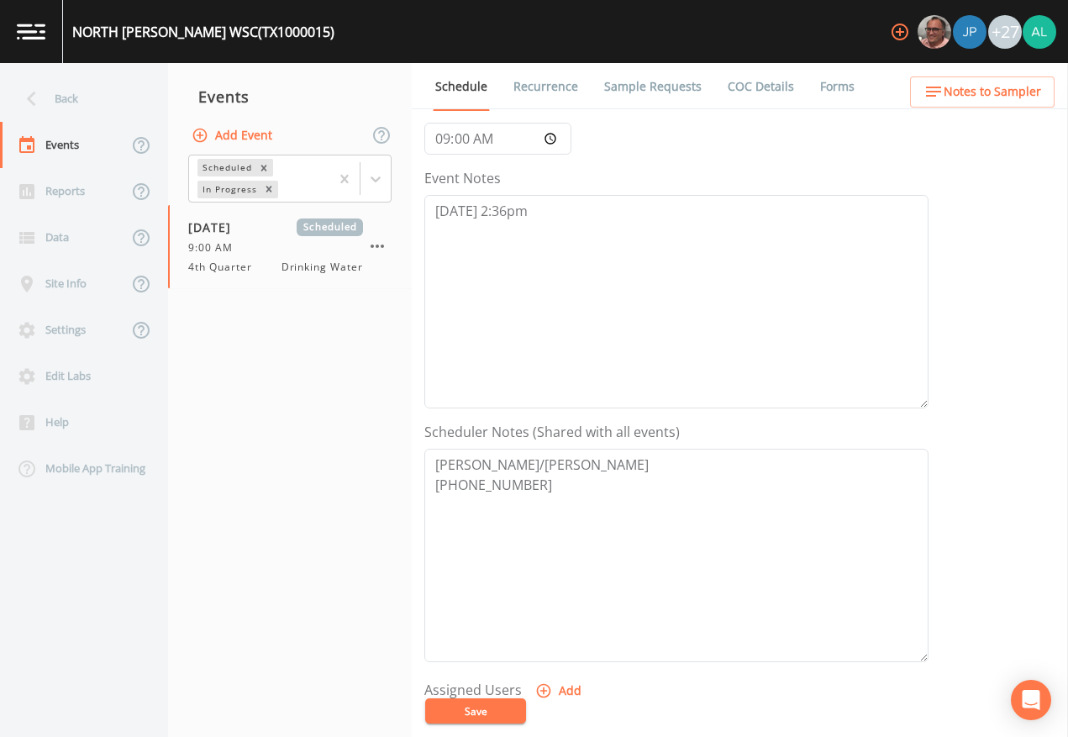
click at [503, 674] on button "Save" at bounding box center [475, 711] width 101 height 25
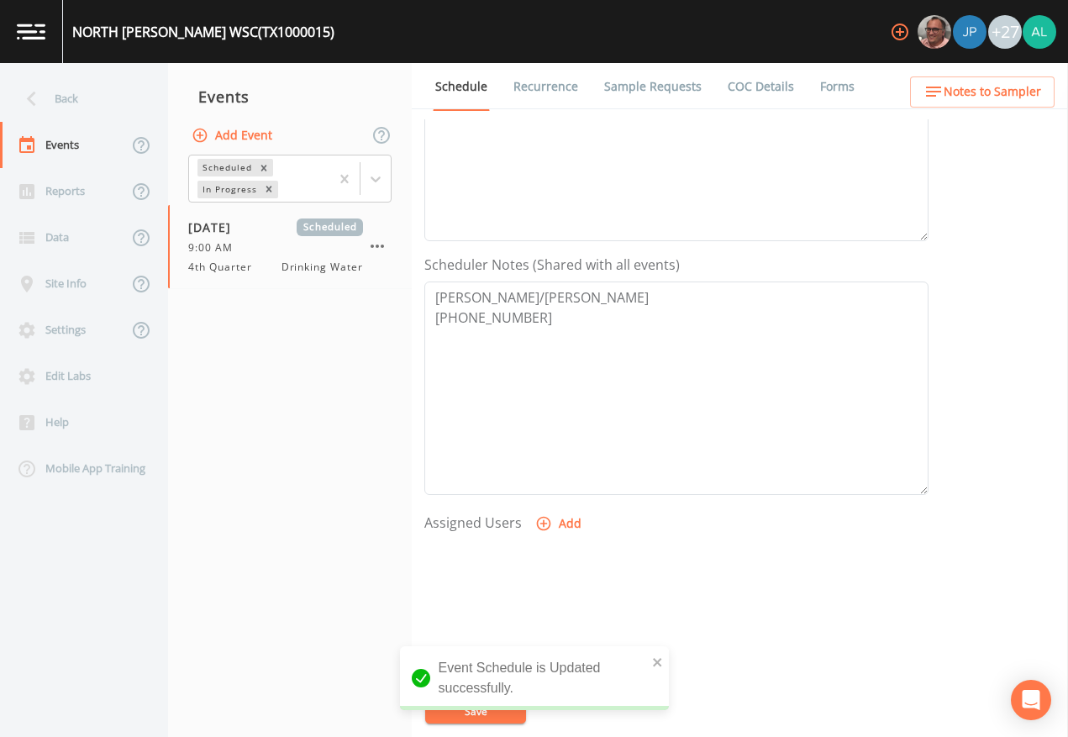
scroll to position [336, 0]
drag, startPoint x: 513, startPoint y: 707, endPoint x: 37, endPoint y: 670, distance: 477.2
click at [511, 674] on button "Save" at bounding box center [475, 711] width 101 height 25
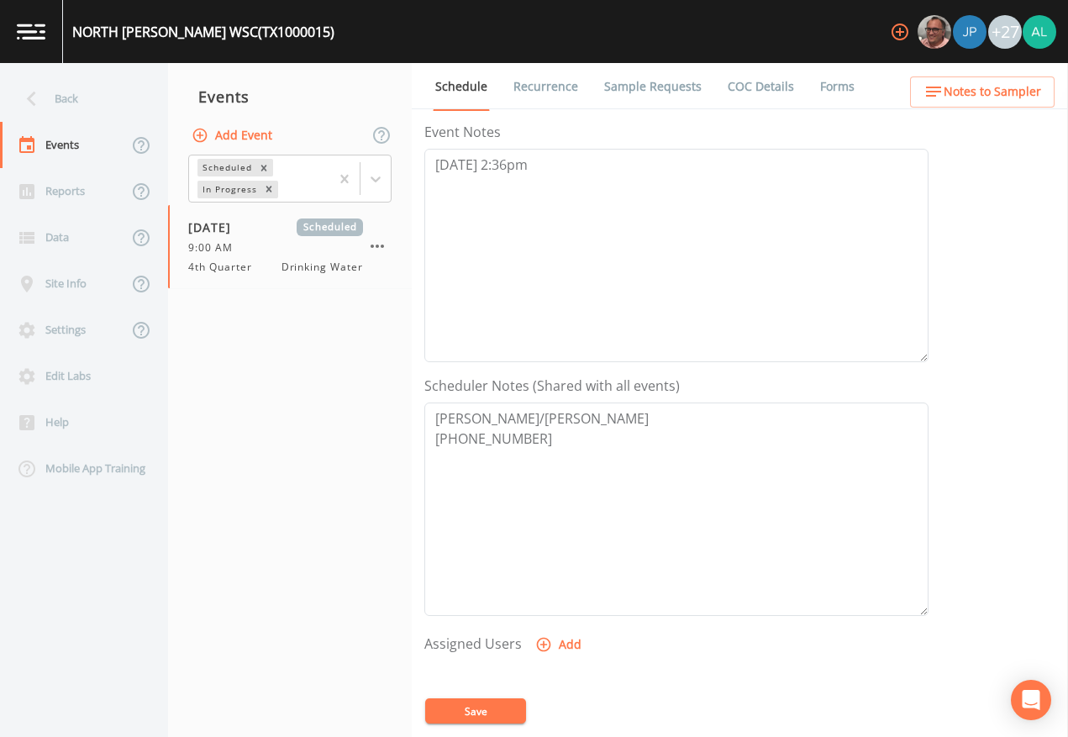
scroll to position [84, 0]
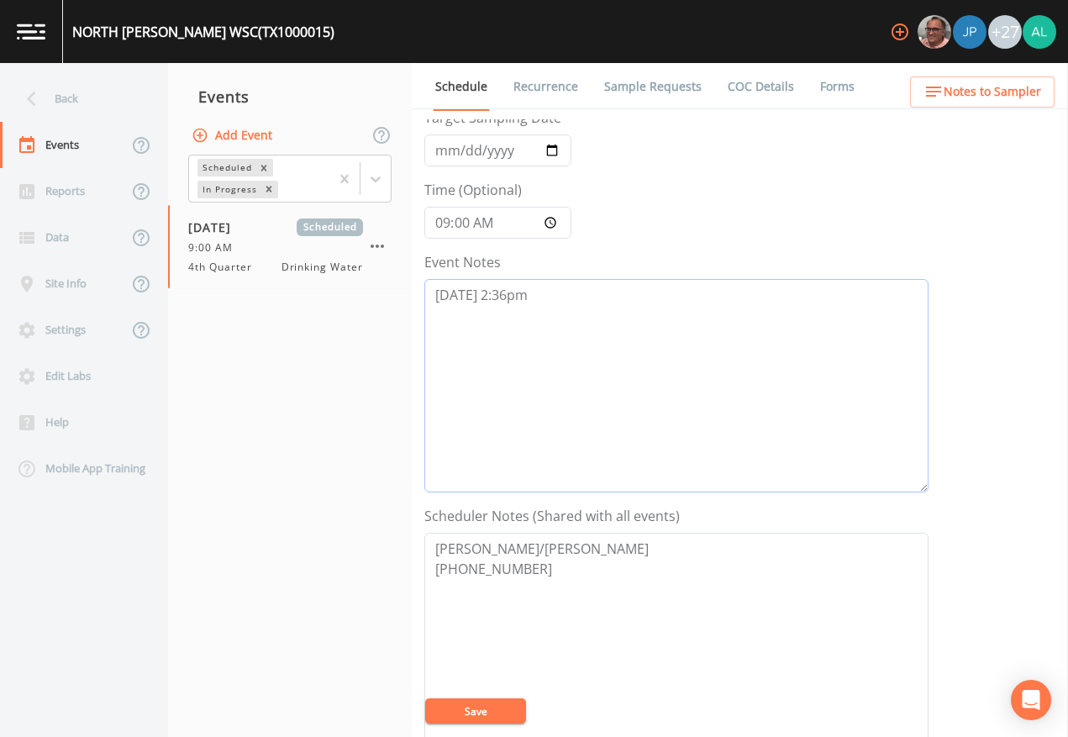
click at [580, 302] on textarea "[DATE] 2:36pm" at bounding box center [676, 386] width 504 height 214
type textarea "[DATE] 2:36pm confirmed"
drag, startPoint x: 646, startPoint y: 69, endPoint x: 648, endPoint y: 86, distance: 16.9
click at [646, 69] on link "Sample Requests" at bounding box center [653, 86] width 103 height 47
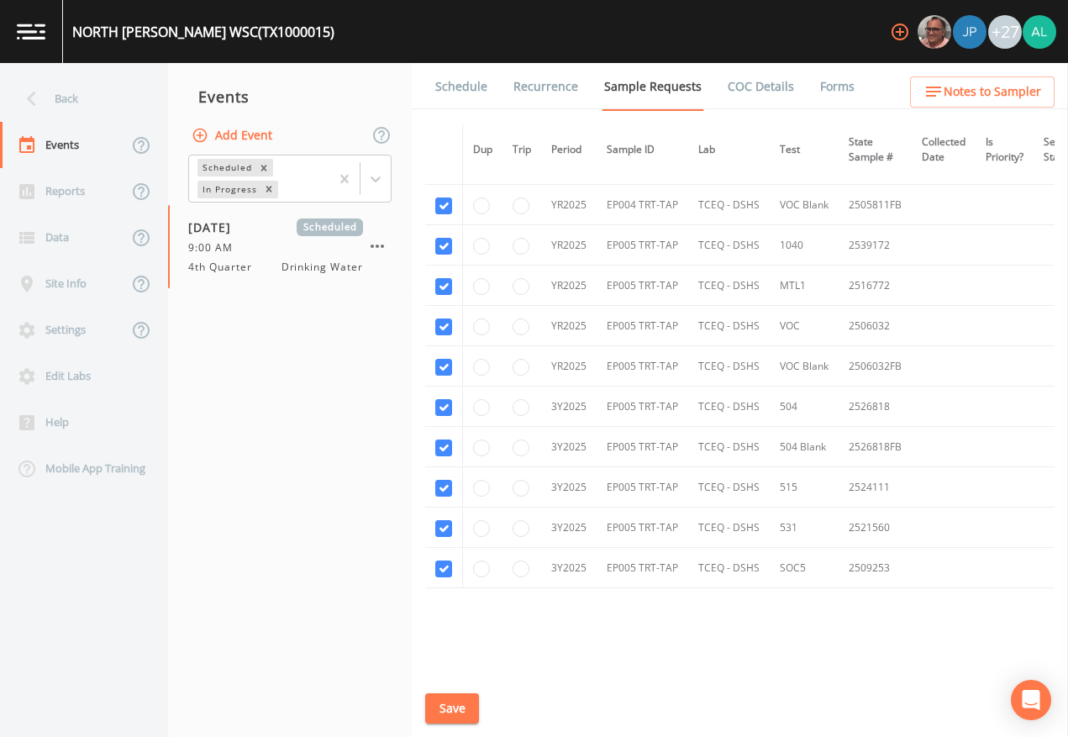
scroll to position [2002, 0]
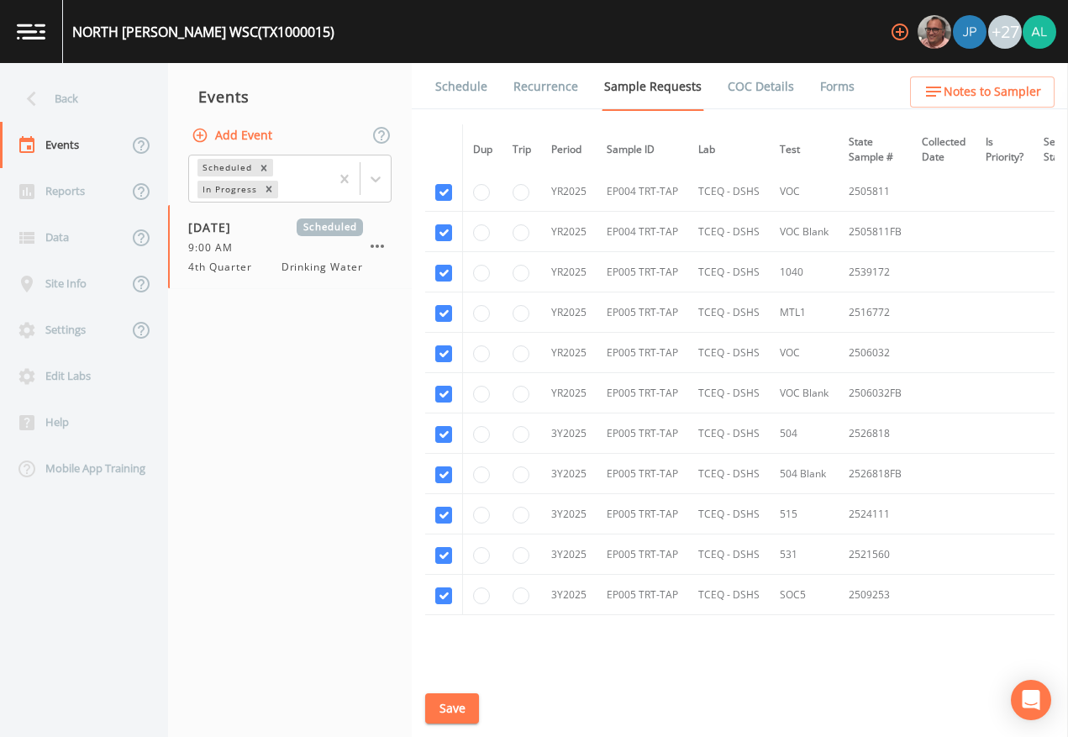
click at [460, 674] on div "Schedule Recurrence Sample Requests COC Details Forms Dup Trip Period Sample ID…" at bounding box center [740, 400] width 656 height 674
click at [463, 674] on button "Save" at bounding box center [452, 708] width 54 height 31
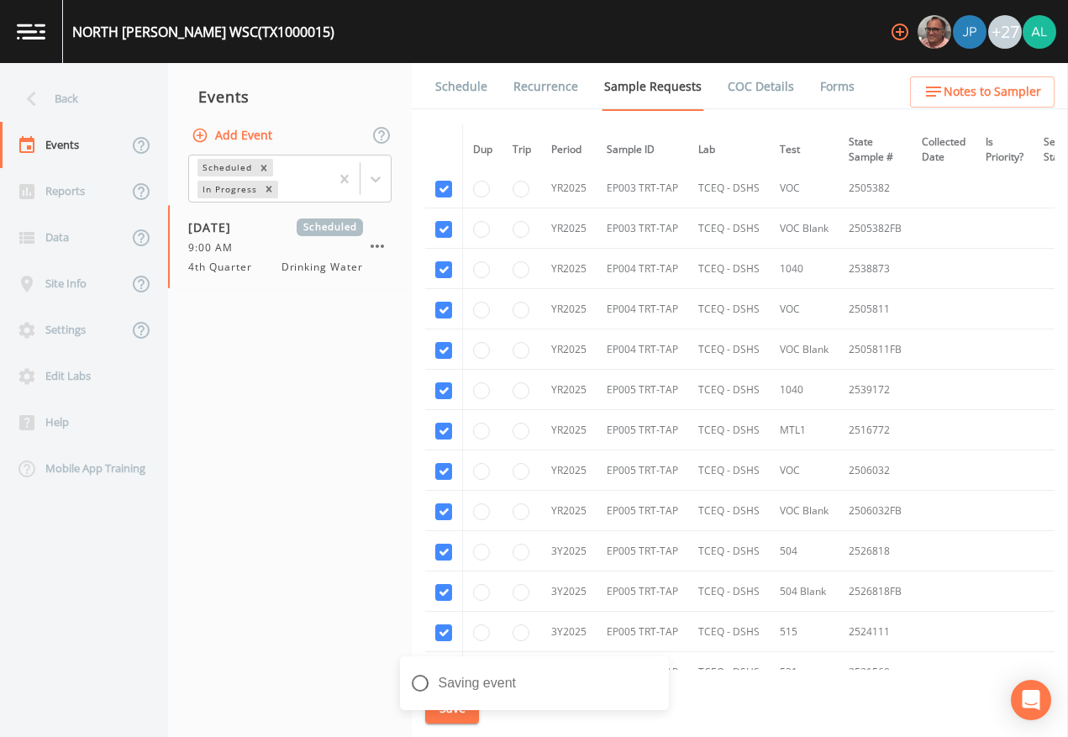
scroll to position [1666, 0]
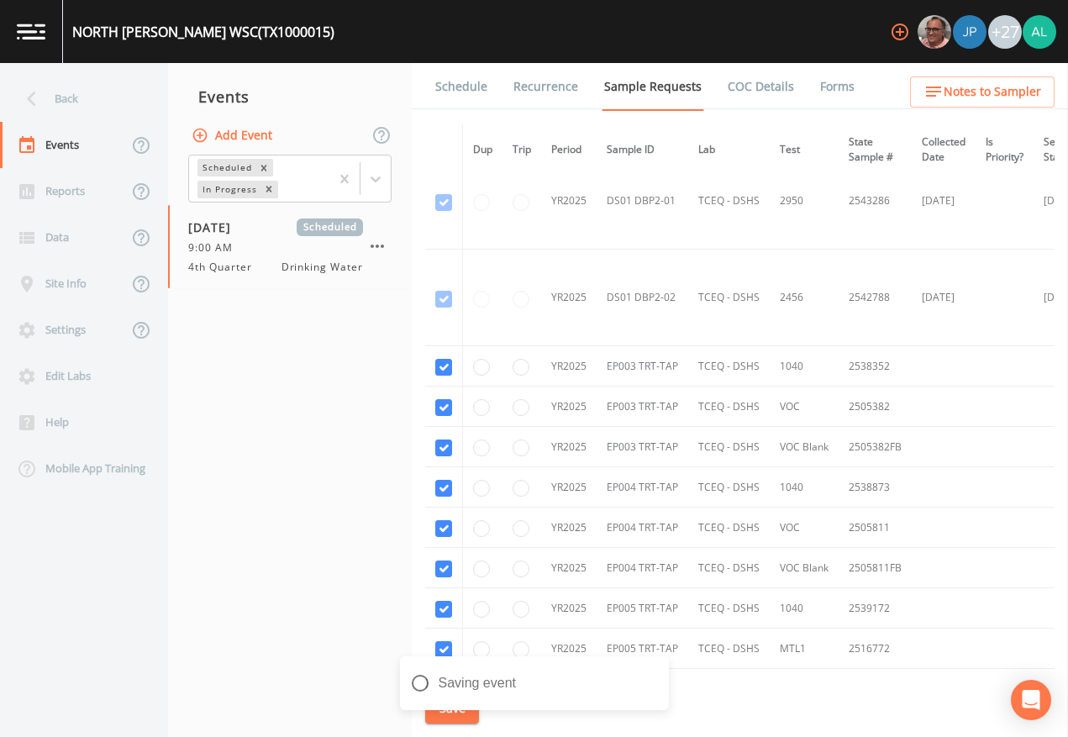
click at [467, 87] on link "Schedule" at bounding box center [461, 86] width 57 height 47
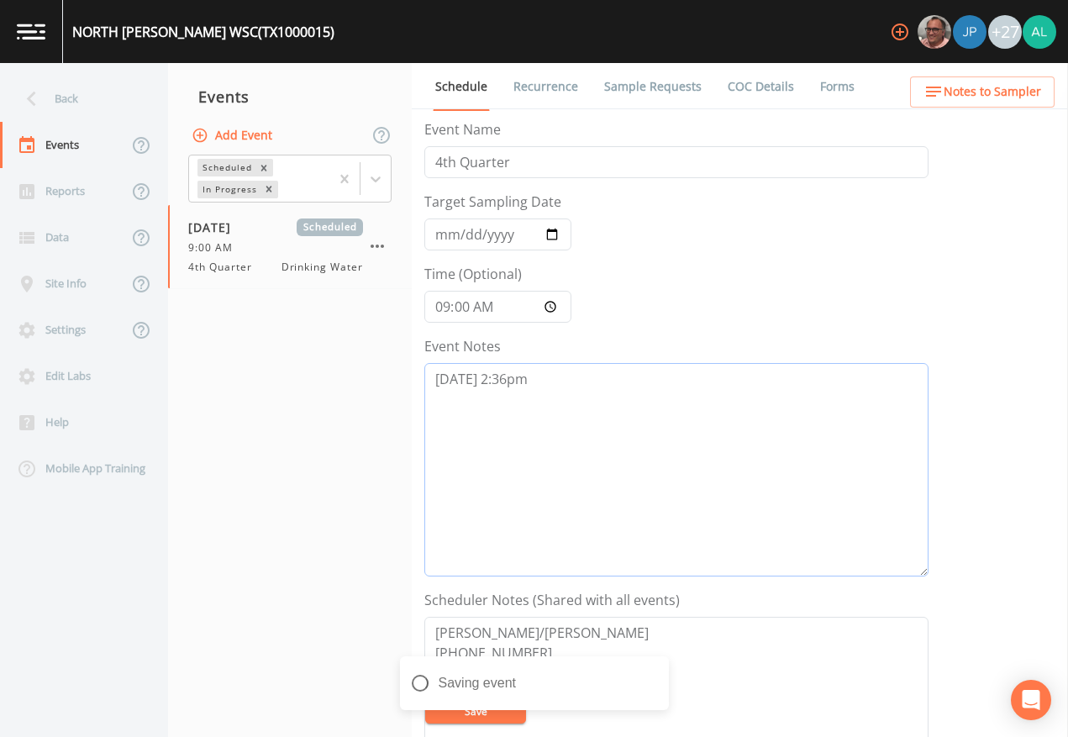
click at [637, 448] on textarea "[DATE] 2:36pm" at bounding box center [676, 470] width 504 height 214
type textarea "[DATE] 2:36pm confirmed by [PERSON_NAME]"
click at [474, 674] on button "Save" at bounding box center [475, 711] width 101 height 25
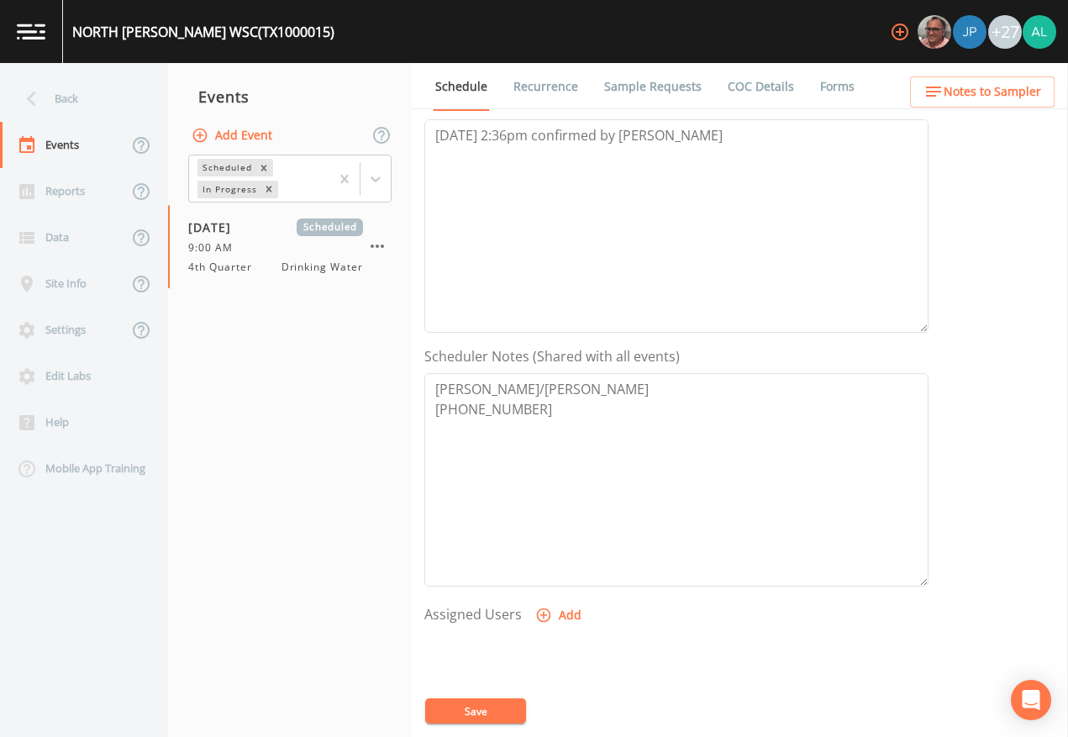
scroll to position [252, 0]
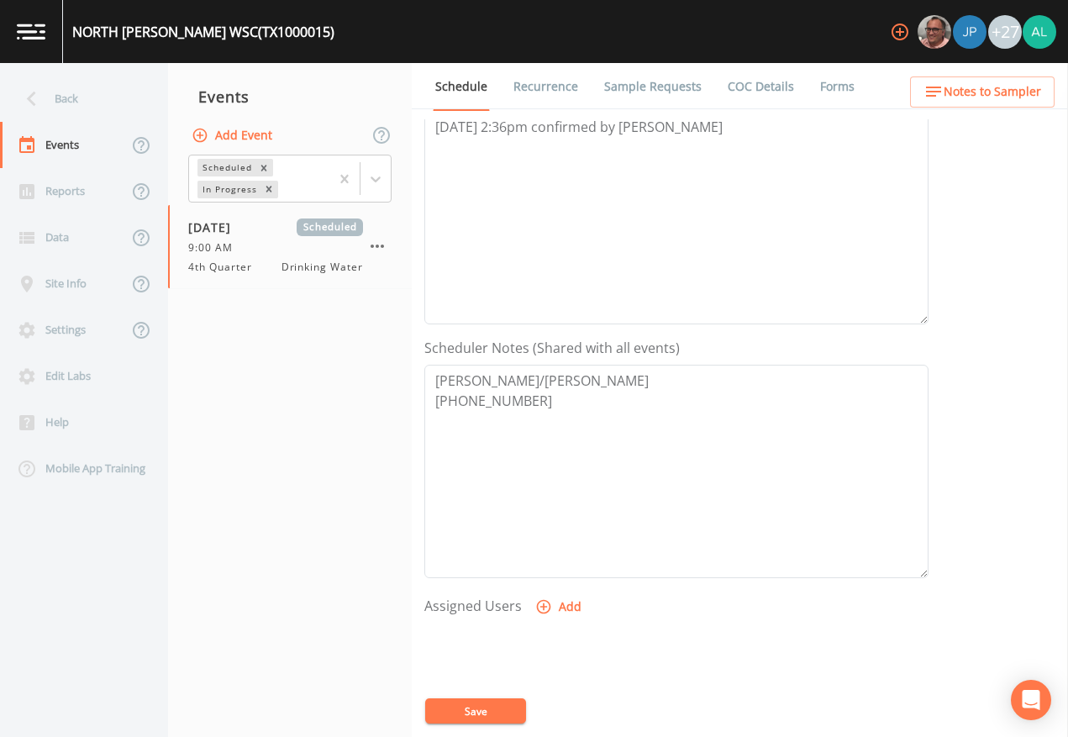
click at [561, 619] on button "Add" at bounding box center [560, 607] width 56 height 31
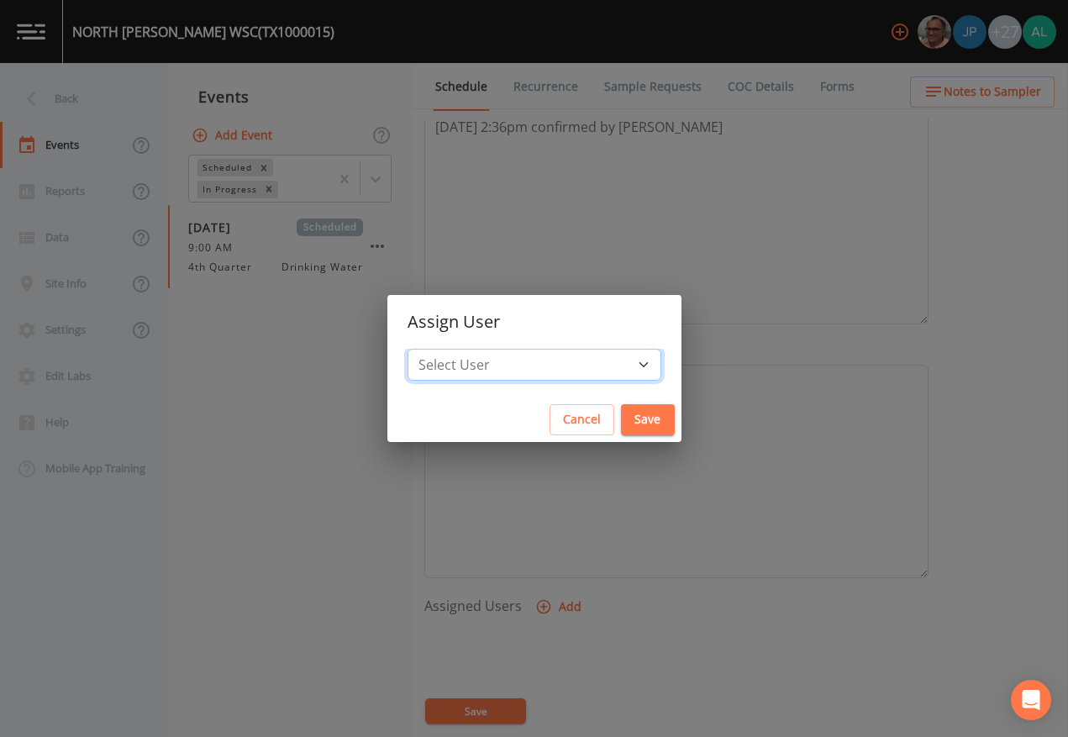
click at [523, 370] on select "Select User [PERSON_NAME] [PERSON_NAME] [PERSON_NAME] Lorinzia [PERSON_NAME] [P…" at bounding box center [535, 365] width 254 height 32
select select "1051c3a1-6c84-4a22-a0dd-c999b59f2b39"
click at [445, 349] on select "Select User [PERSON_NAME] [PERSON_NAME] [PERSON_NAME] Lorinzia [PERSON_NAME] [P…" at bounding box center [535, 365] width 254 height 32
click at [623, 444] on div "Assign User Select User [PERSON_NAME] [PERSON_NAME] [PERSON_NAME] Lorinzia [PER…" at bounding box center [534, 368] width 1068 height 737
select select
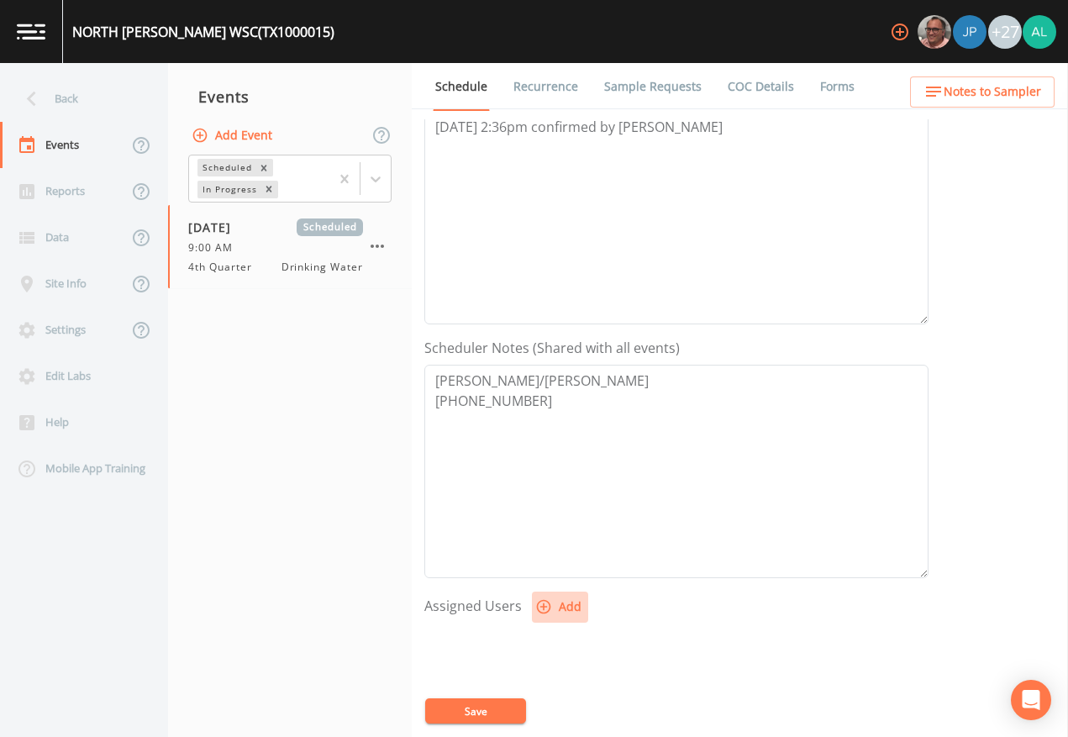
click at [554, 596] on button "Add" at bounding box center [560, 607] width 56 height 31
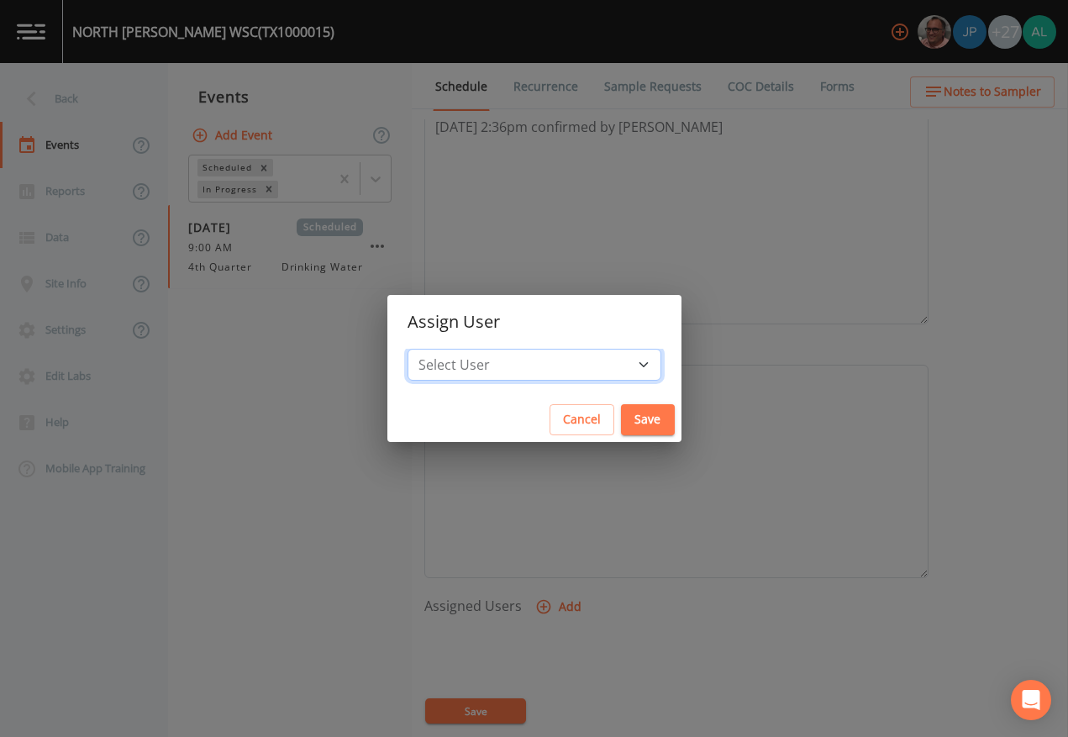
drag, startPoint x: 568, startPoint y: 365, endPoint x: 560, endPoint y: 364, distance: 8.4
click at [568, 365] on select "Select User [PERSON_NAME] [PERSON_NAME] [PERSON_NAME] Lorinzia [PERSON_NAME] [P…" at bounding box center [535, 365] width 254 height 32
select select "1051c3a1-6c84-4a22-a0dd-c999b59f2b39"
click at [445, 349] on select "Select User [PERSON_NAME] [PERSON_NAME] [PERSON_NAME] Lorinzia [PERSON_NAME] [P…" at bounding box center [535, 365] width 254 height 32
click at [621, 415] on button "Save" at bounding box center [648, 419] width 54 height 31
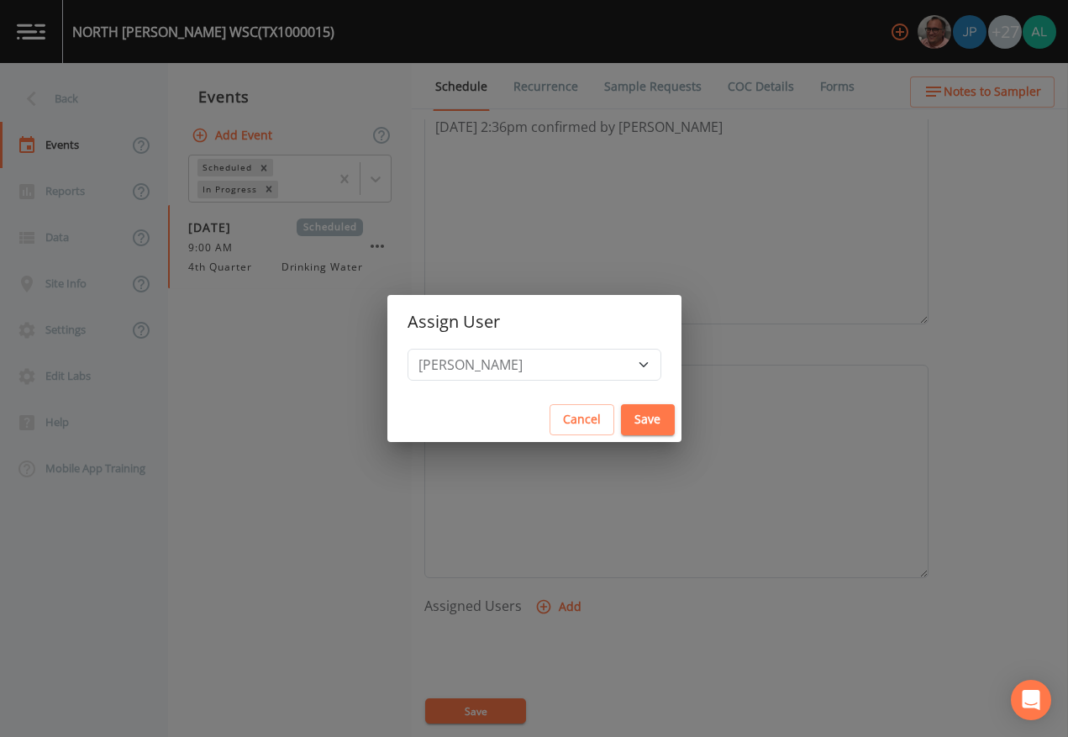
select select
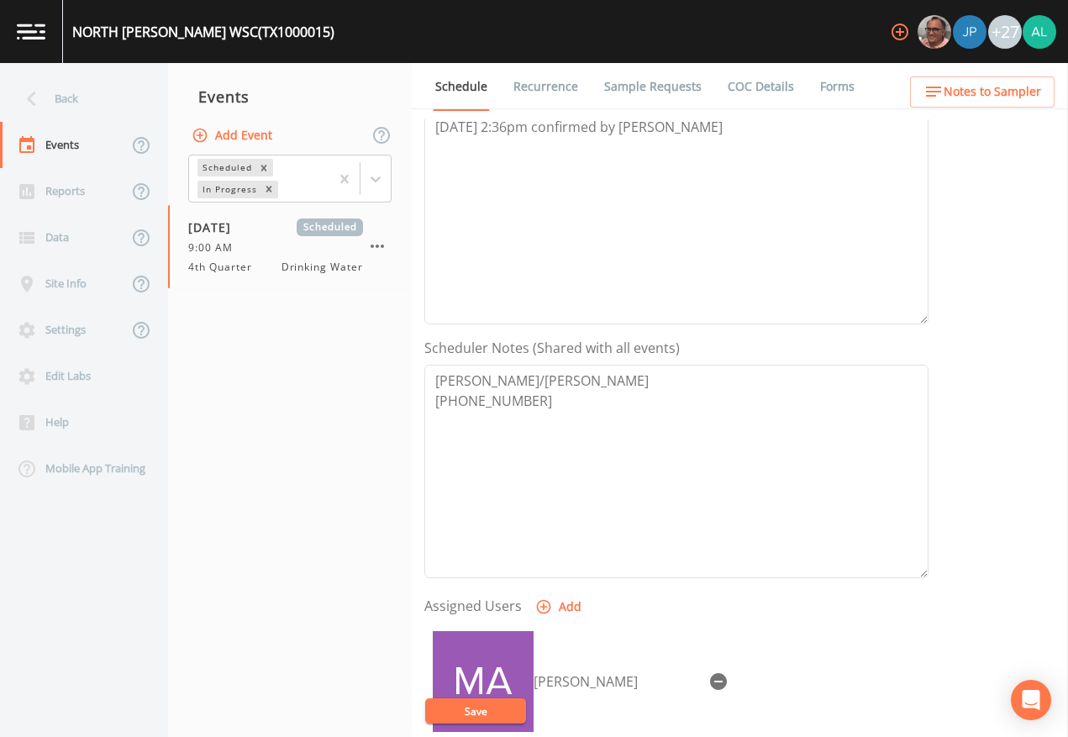
click at [503, 674] on button "Save" at bounding box center [475, 711] width 101 height 25
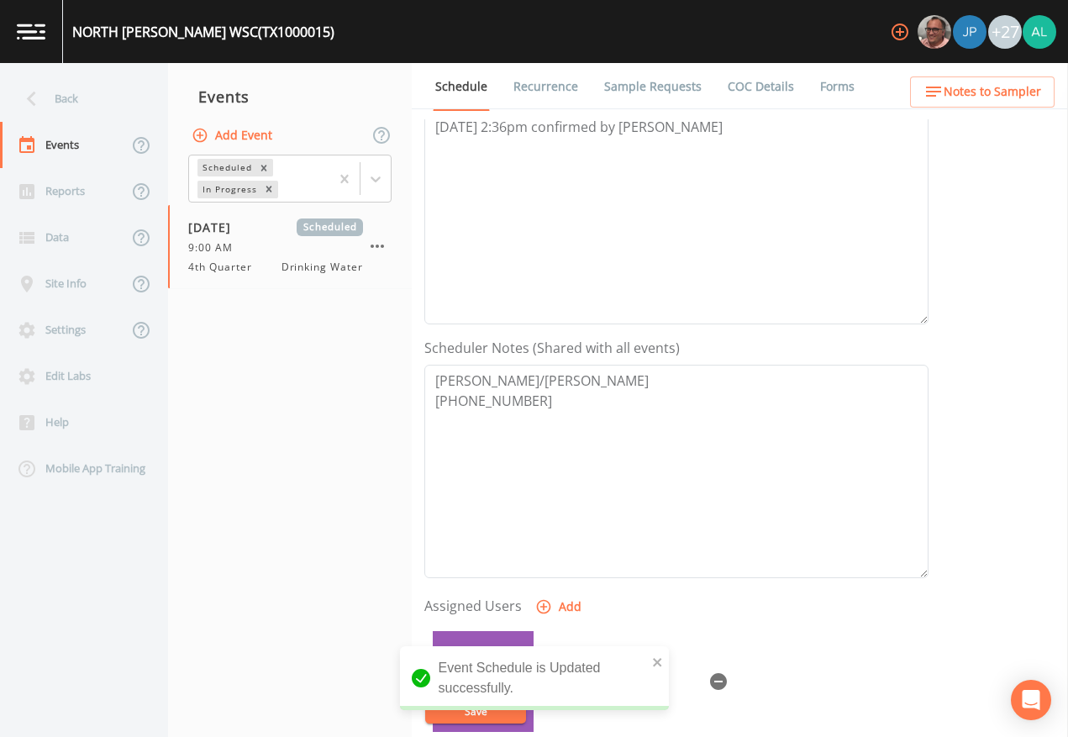
click at [924, 112] on div "Schedule Recurrence Sample Requests COC Details Forms Event Name 4th Quarter Ta…" at bounding box center [740, 400] width 656 height 674
click at [935, 94] on icon "button" at bounding box center [934, 92] width 20 height 20
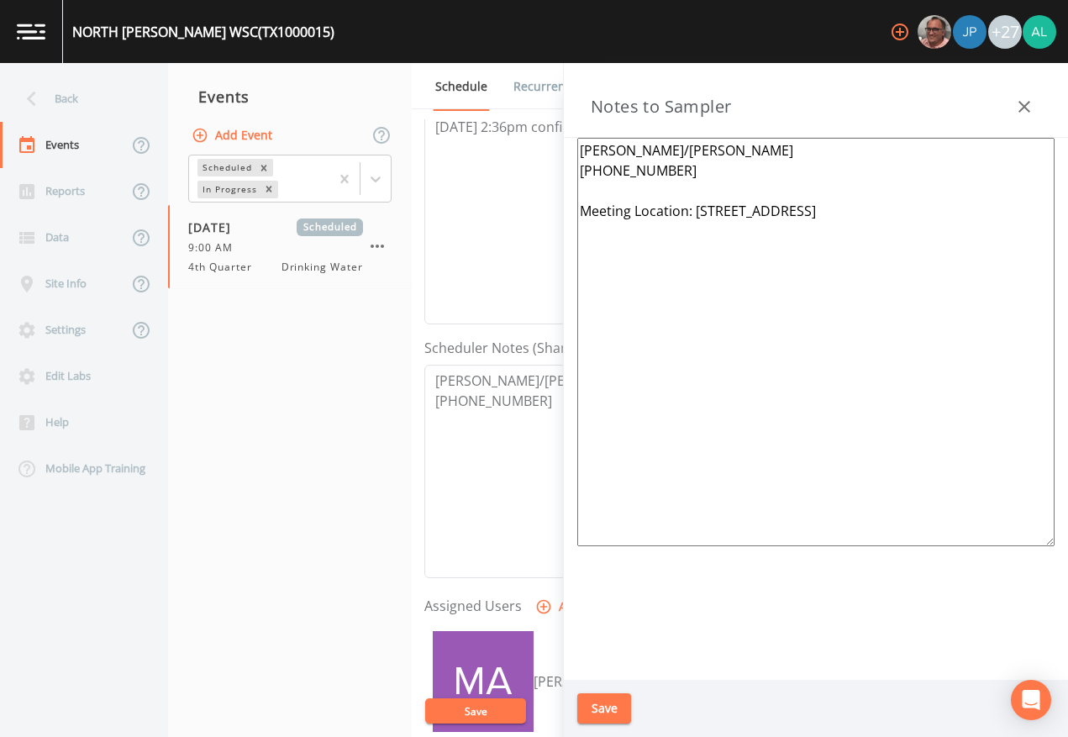
click at [609, 674] on div "Save" at bounding box center [816, 709] width 504 height 58
click at [614, 674] on div "Save" at bounding box center [816, 709] width 504 height 58
click at [602, 674] on button "Save" at bounding box center [604, 708] width 54 height 31
click at [600, 544] on div "NORTH [PERSON_NAME] WSC (TX1000015) +27 Back Events Reports Data Site Info Sett…" at bounding box center [534, 368] width 1068 height 737
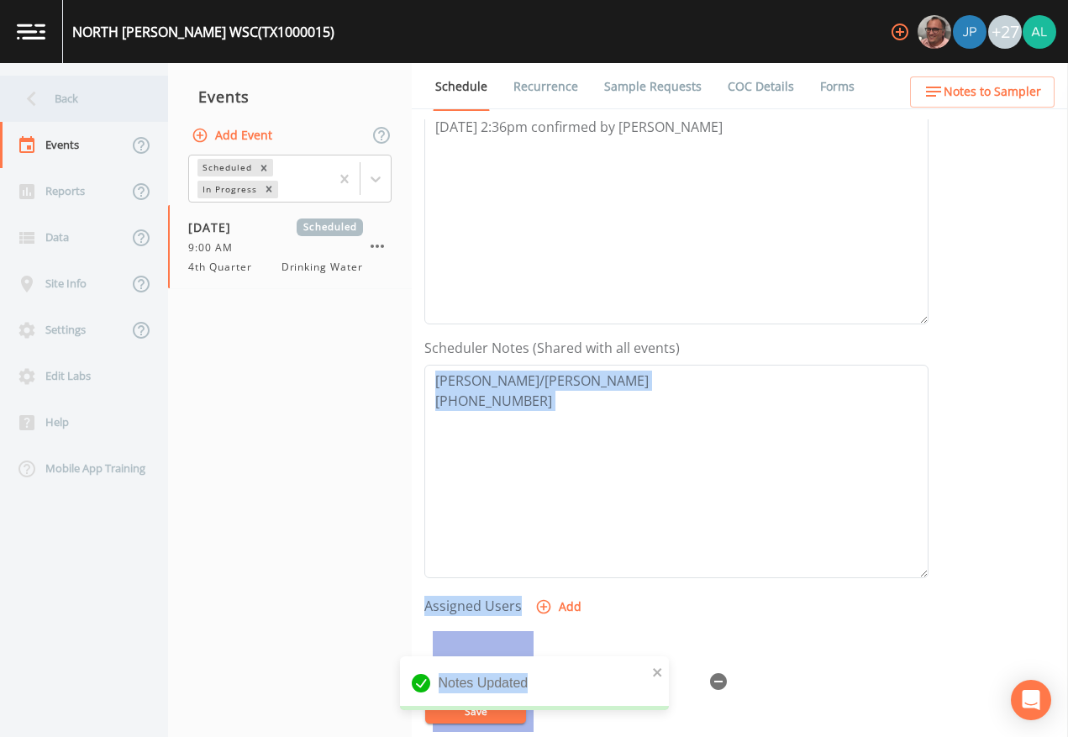
click at [84, 91] on div "Back" at bounding box center [75, 99] width 151 height 46
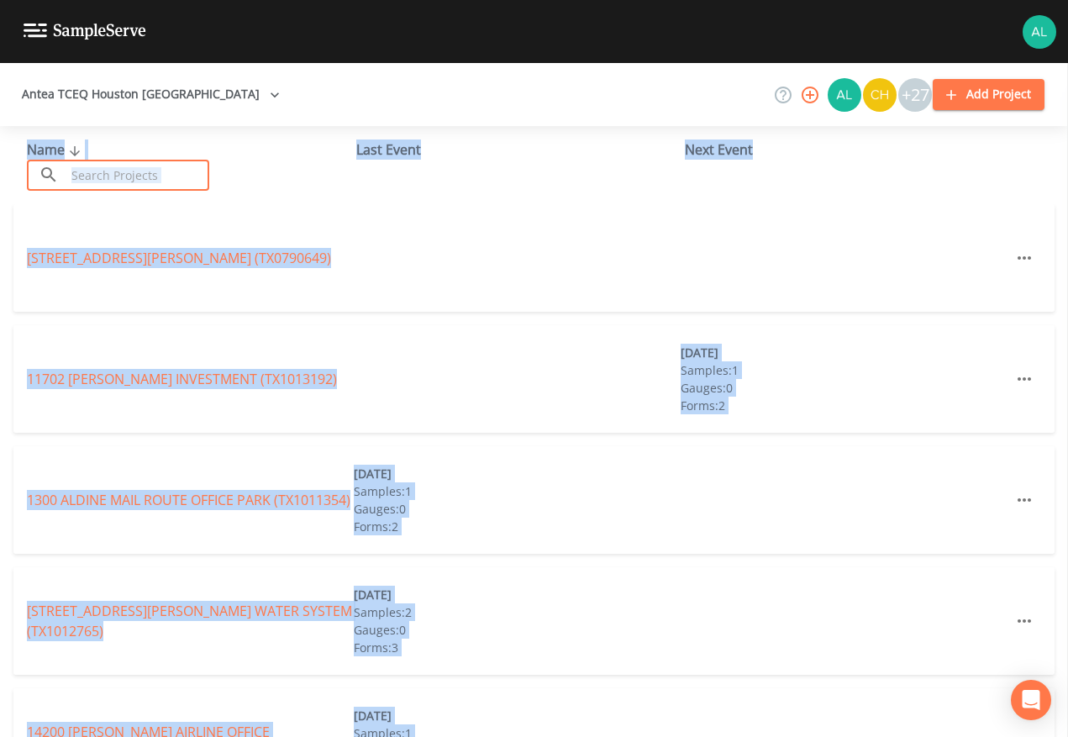
click at [151, 179] on input "text" at bounding box center [138, 175] width 144 height 31
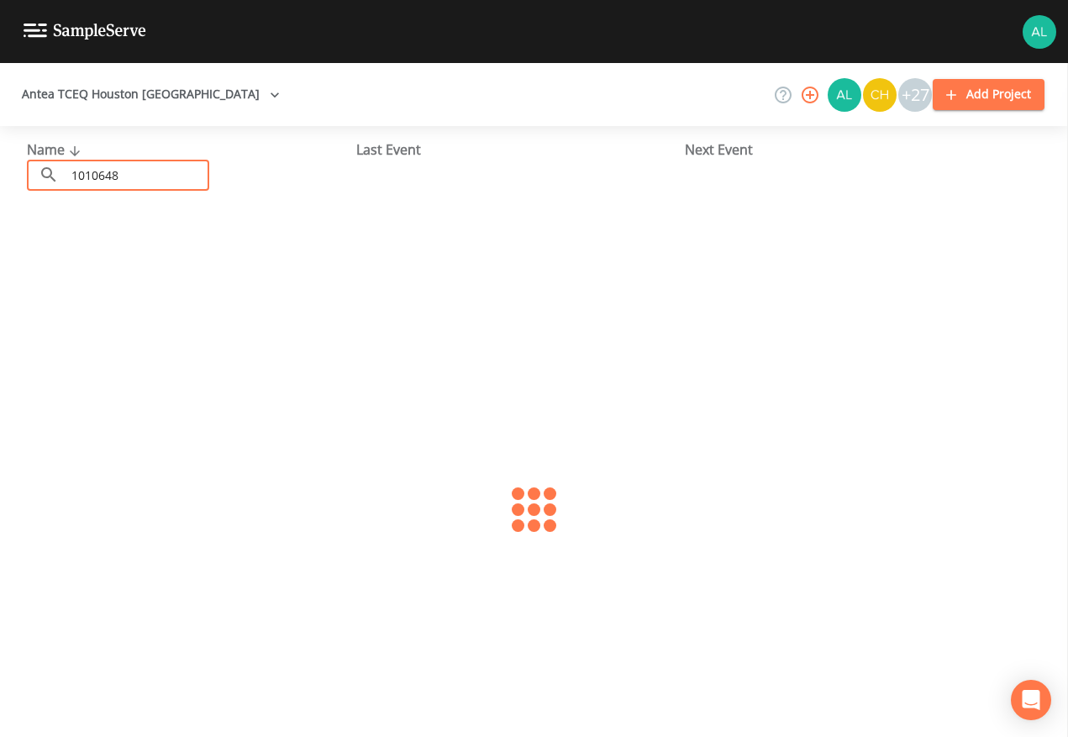
type input "1010648"
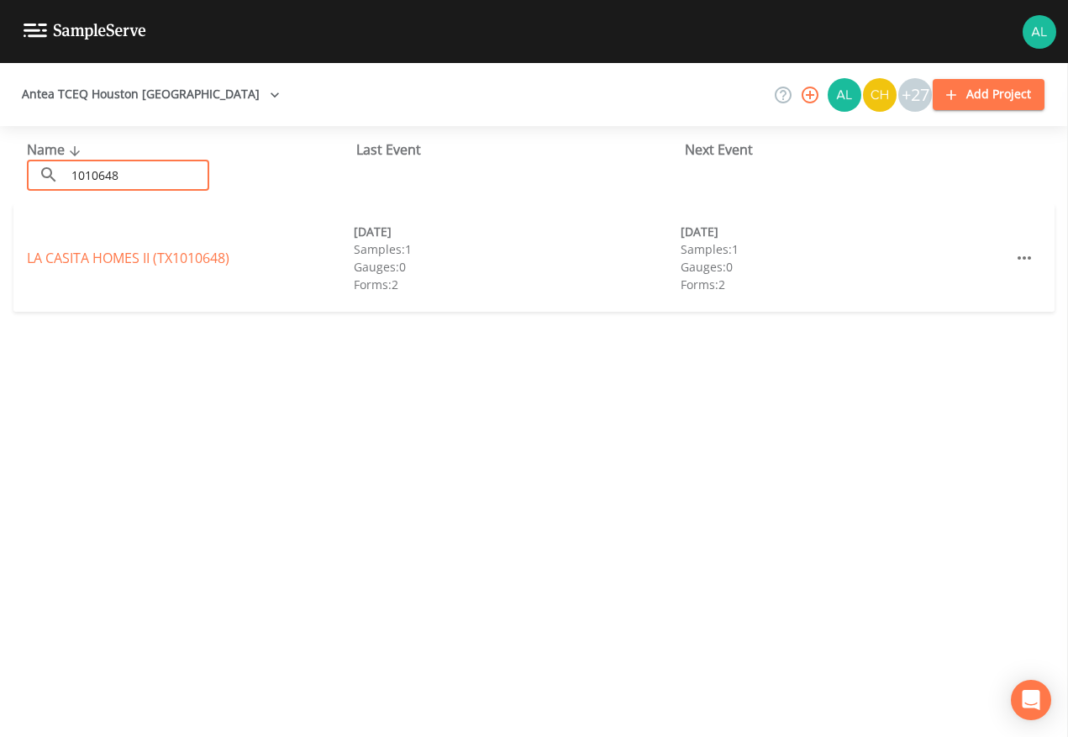
click at [90, 262] on link "LA CASITA HOMES II (TX1010648)" at bounding box center [128, 258] width 203 height 18
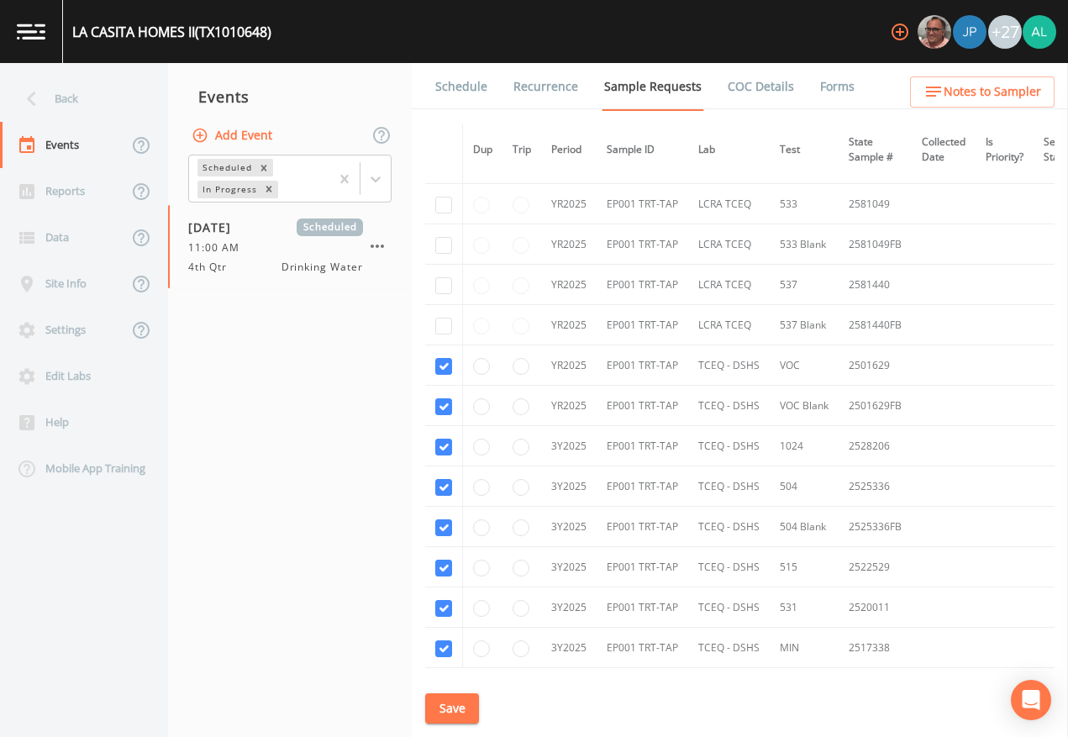
scroll to position [612, 0]
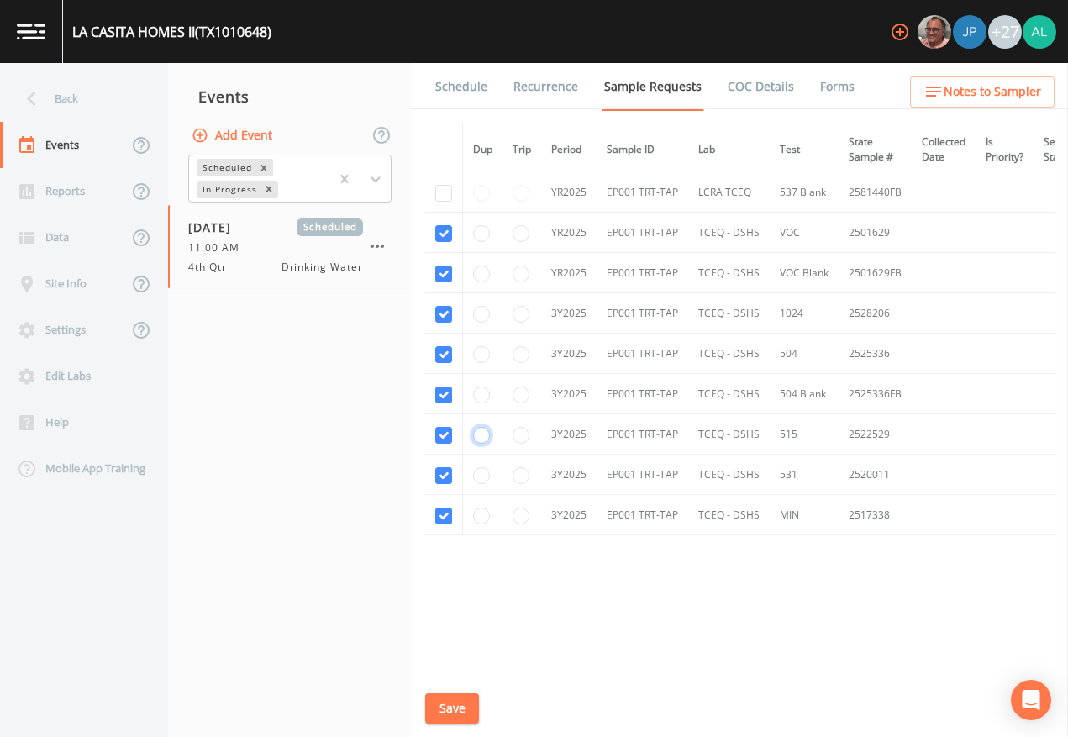
click at [482, 432] on input "radio" at bounding box center [481, 435] width 17 height 17
radio input "true"
click at [480, 472] on input "radio" at bounding box center [481, 475] width 17 height 17
radio input "true"
click at [460, 674] on button "Save" at bounding box center [452, 708] width 54 height 31
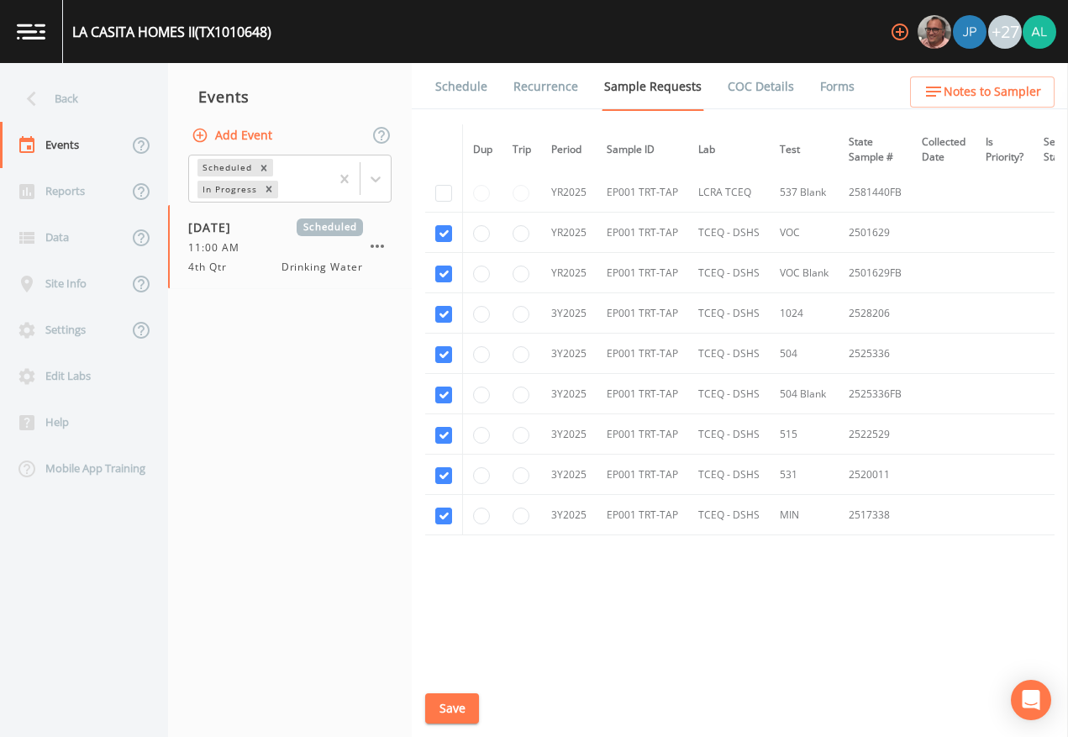
click at [439, 674] on div "Schedule Recurrence Sample Requests COC Details Forms Dup Trip Period Sample ID…" at bounding box center [740, 400] width 656 height 674
drag, startPoint x: 439, startPoint y: 689, endPoint x: 441, endPoint y: 704, distance: 14.5
click at [441, 674] on div "Schedule Recurrence Sample Requests COC Details Forms Dup Trip Period Sample ID…" at bounding box center [740, 400] width 656 height 674
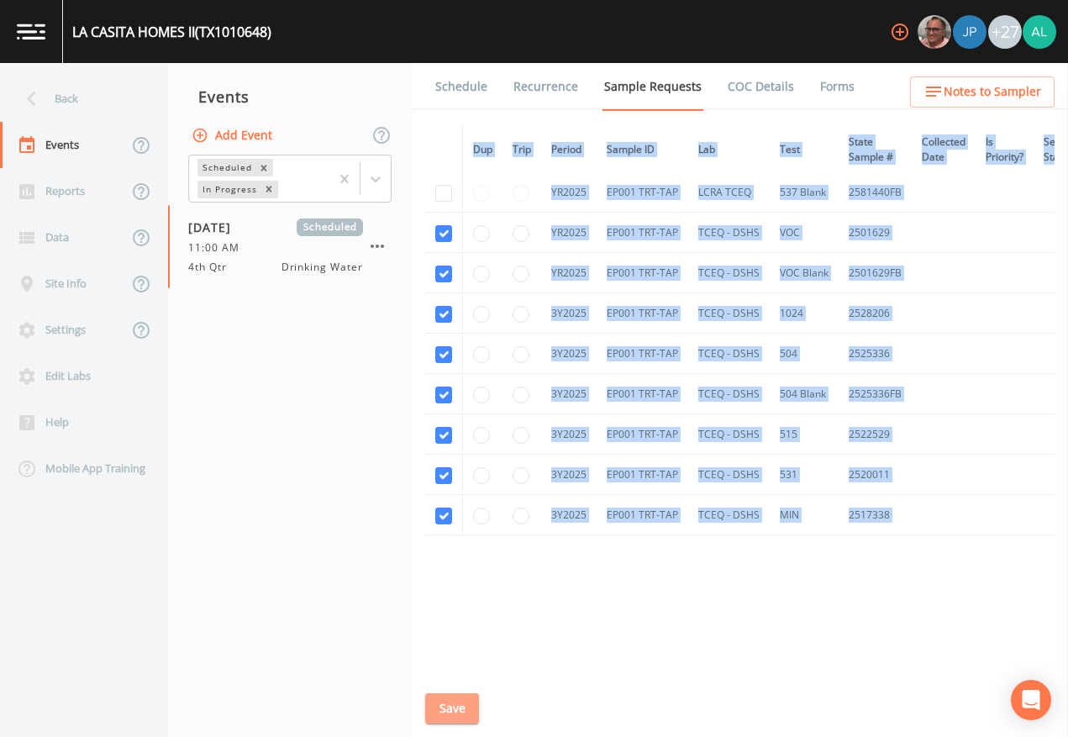
click at [441, 674] on button "Save" at bounding box center [452, 708] width 54 height 31
click at [87, 90] on div "Back" at bounding box center [75, 99] width 151 height 46
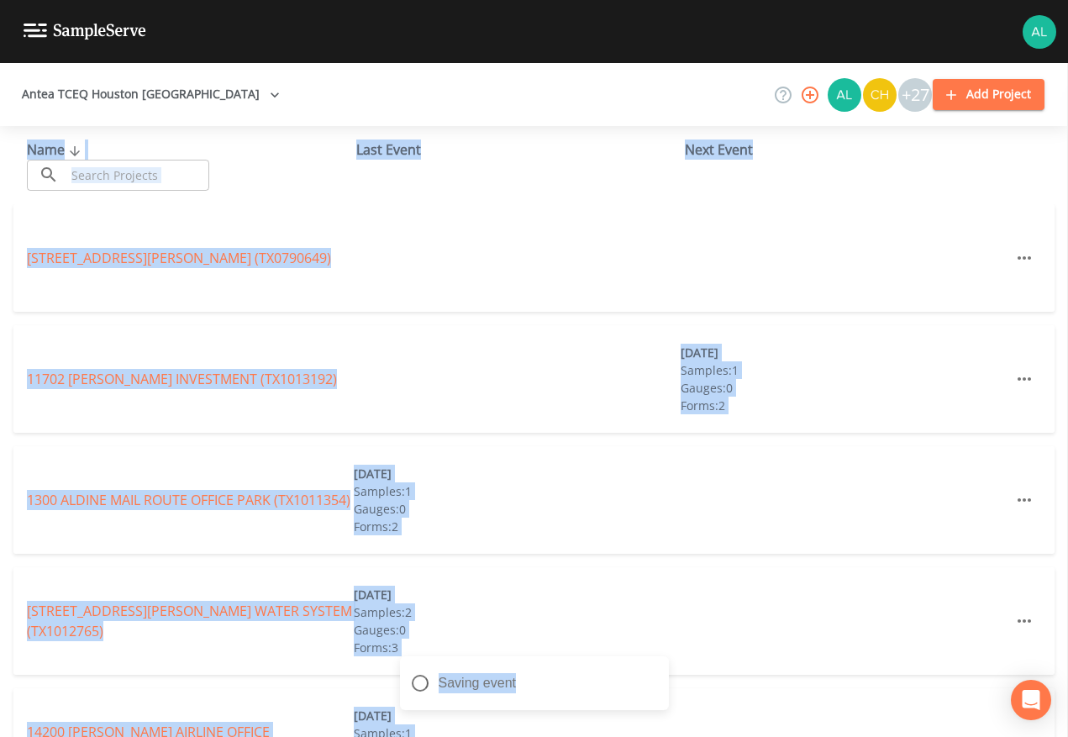
click at [106, 171] on input "text" at bounding box center [138, 175] width 144 height 31
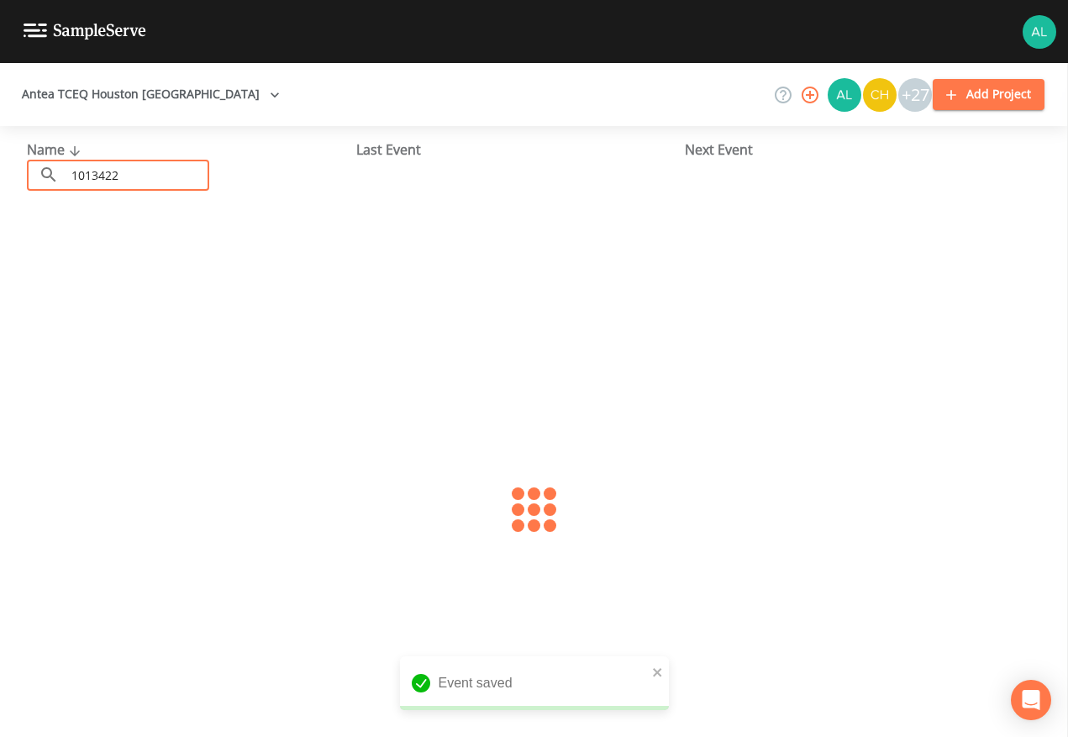
type input "1013422"
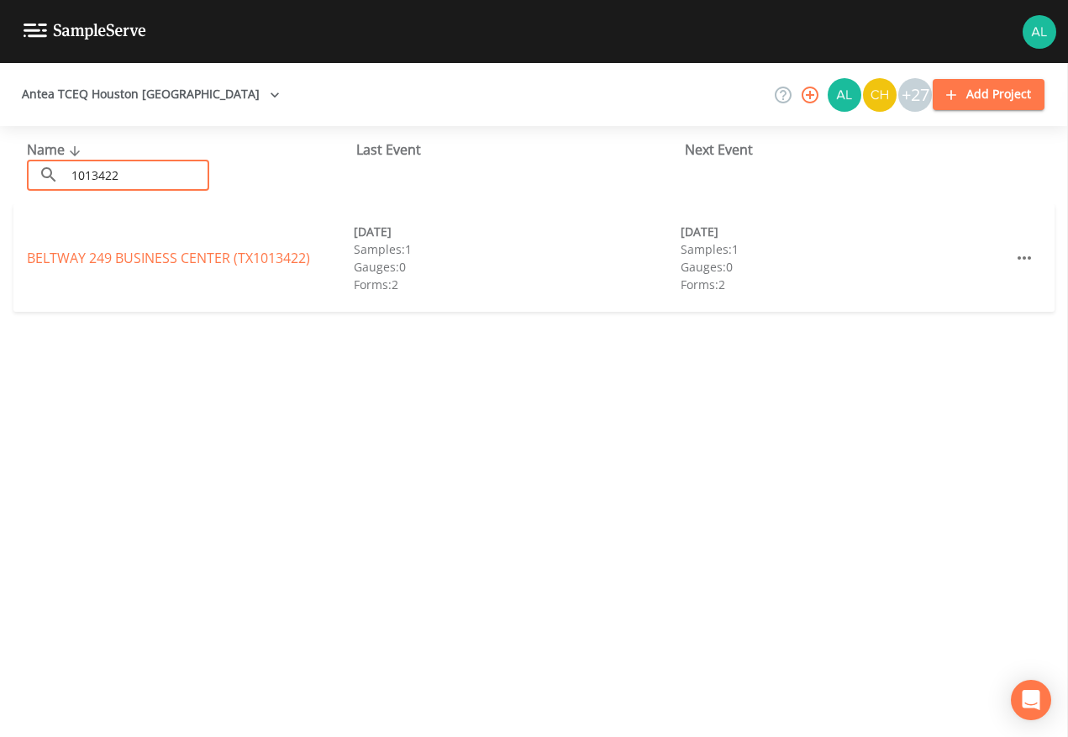
click at [115, 241] on div "BELTWAY [GEOGRAPHIC_DATA] (TX1013422) [DATE] Samples: 1 Gauges: 0 Forms: 2 [DAT…" at bounding box center [533, 258] width 1041 height 108
click at [110, 256] on link "BELTWAY [GEOGRAPHIC_DATA] (TX1013422)" at bounding box center [168, 258] width 283 height 18
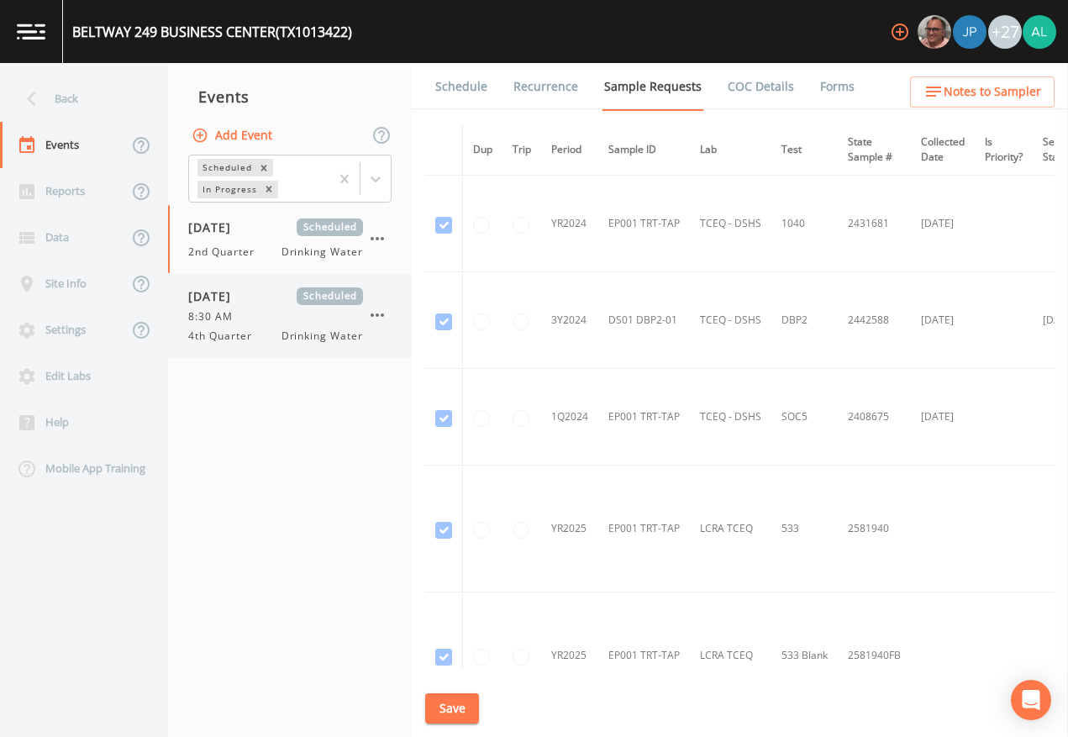
click at [252, 324] on div "8:30 AM" at bounding box center [275, 316] width 175 height 15
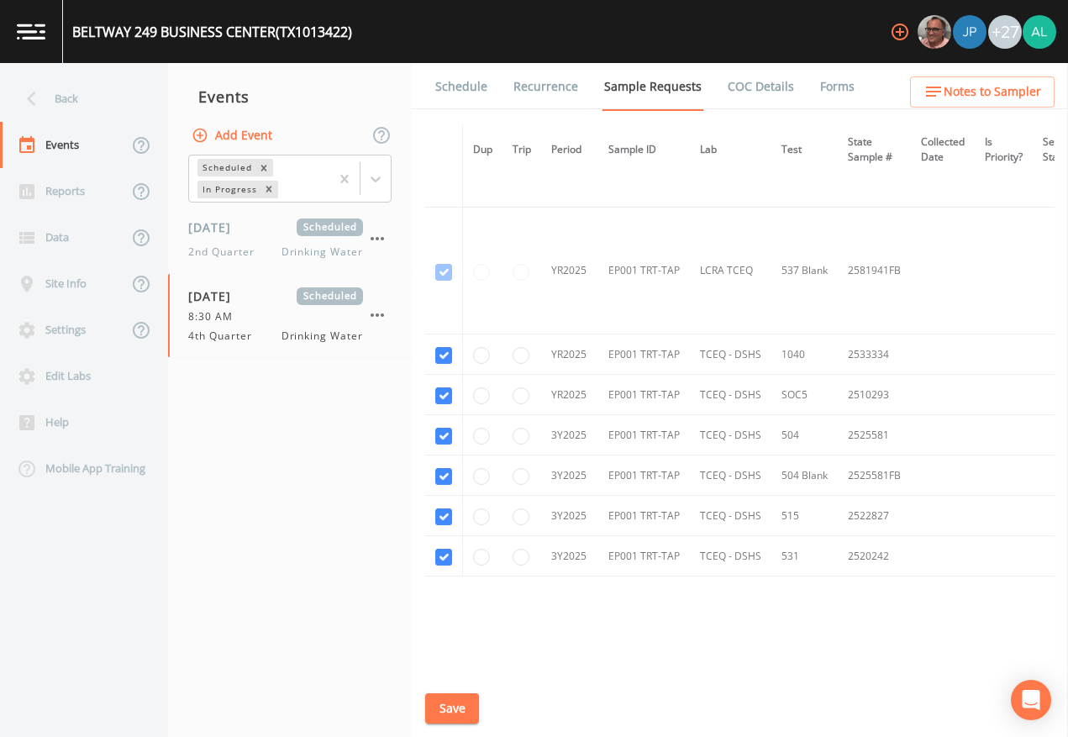
scroll to position [684, 0]
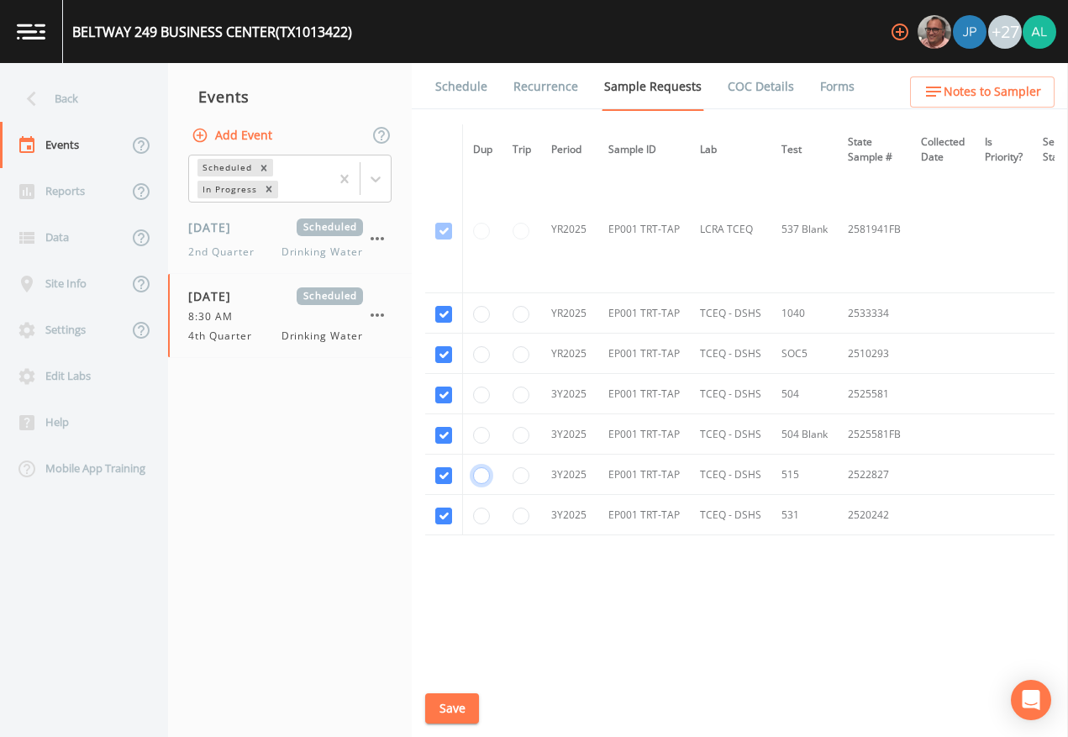
click at [480, 471] on input "radio" at bounding box center [481, 475] width 17 height 17
radio input "true"
click at [484, 520] on td at bounding box center [483, 515] width 40 height 40
click at [484, 508] on input "radio" at bounding box center [481, 516] width 17 height 17
radio input "true"
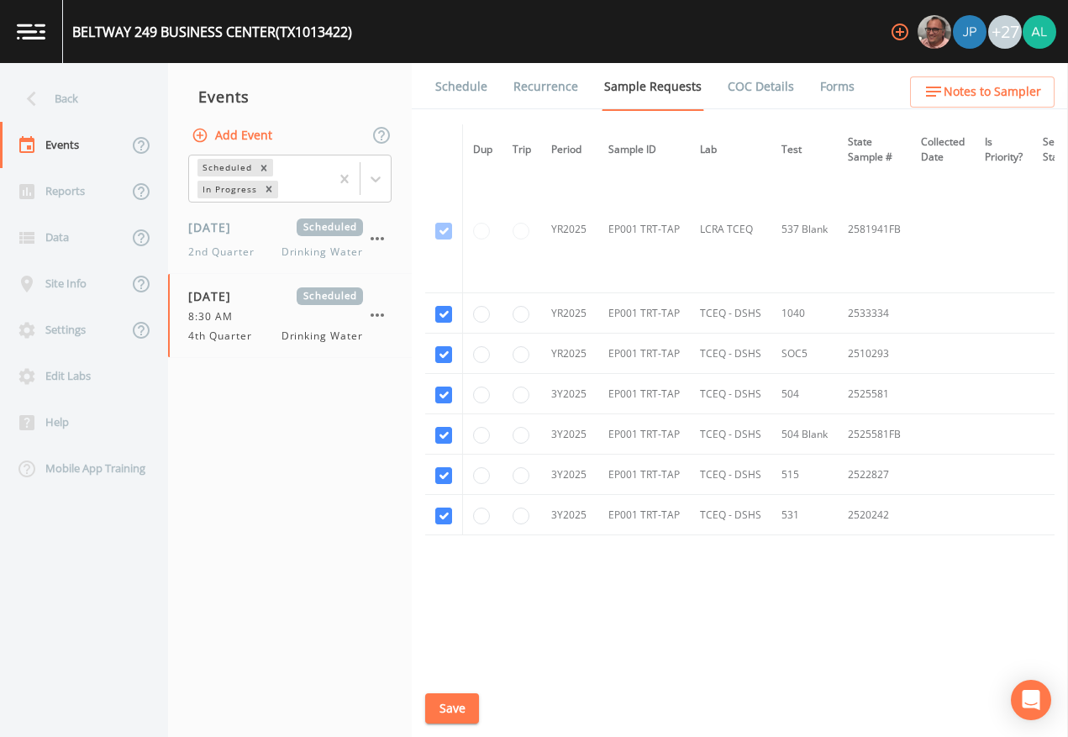
click at [451, 674] on button "Save" at bounding box center [452, 708] width 54 height 31
click at [118, 94] on div "Back" at bounding box center [75, 99] width 151 height 46
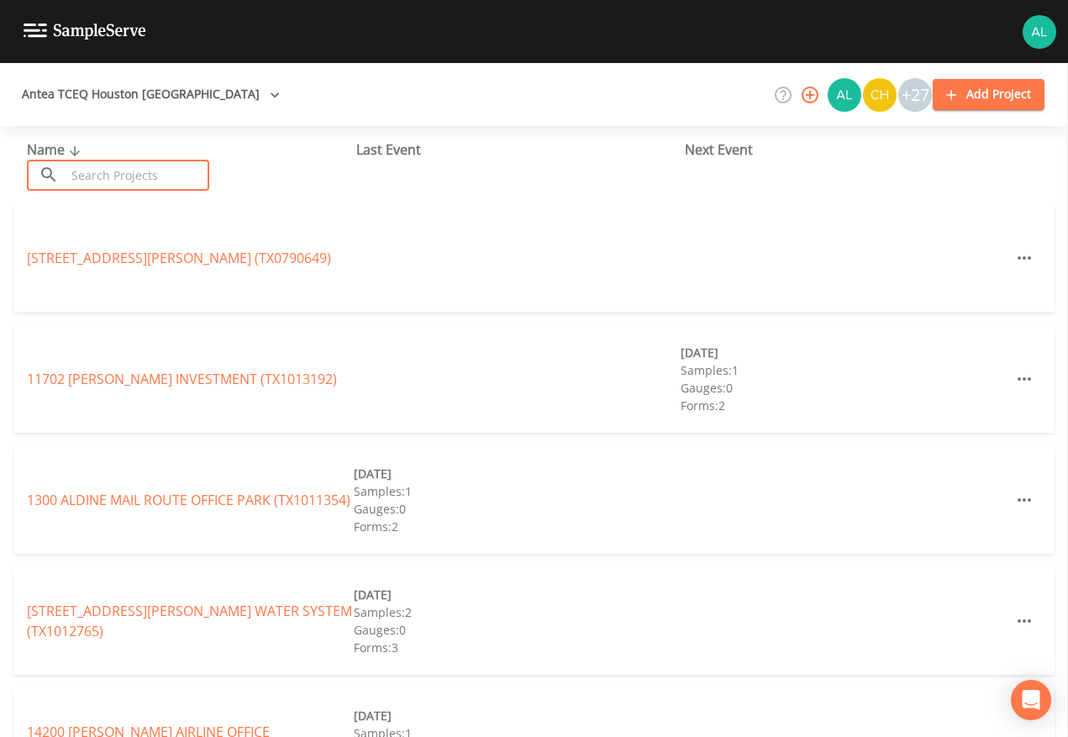
click at [132, 182] on input "text" at bounding box center [138, 175] width 144 height 31
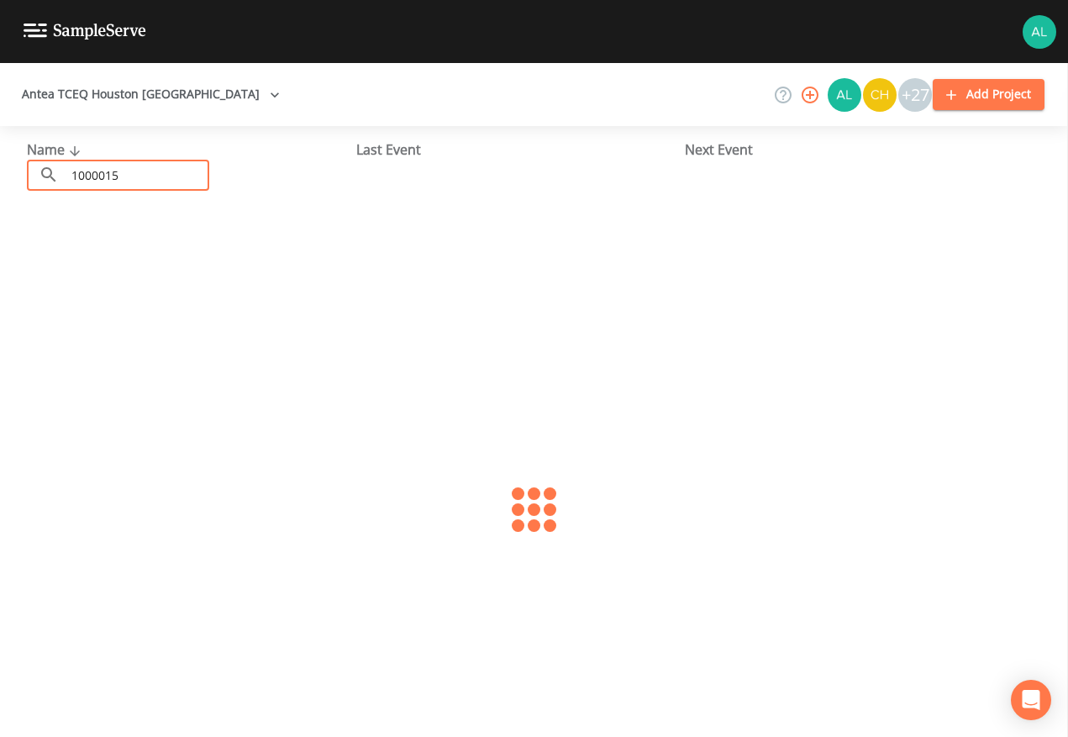
type input "1000015"
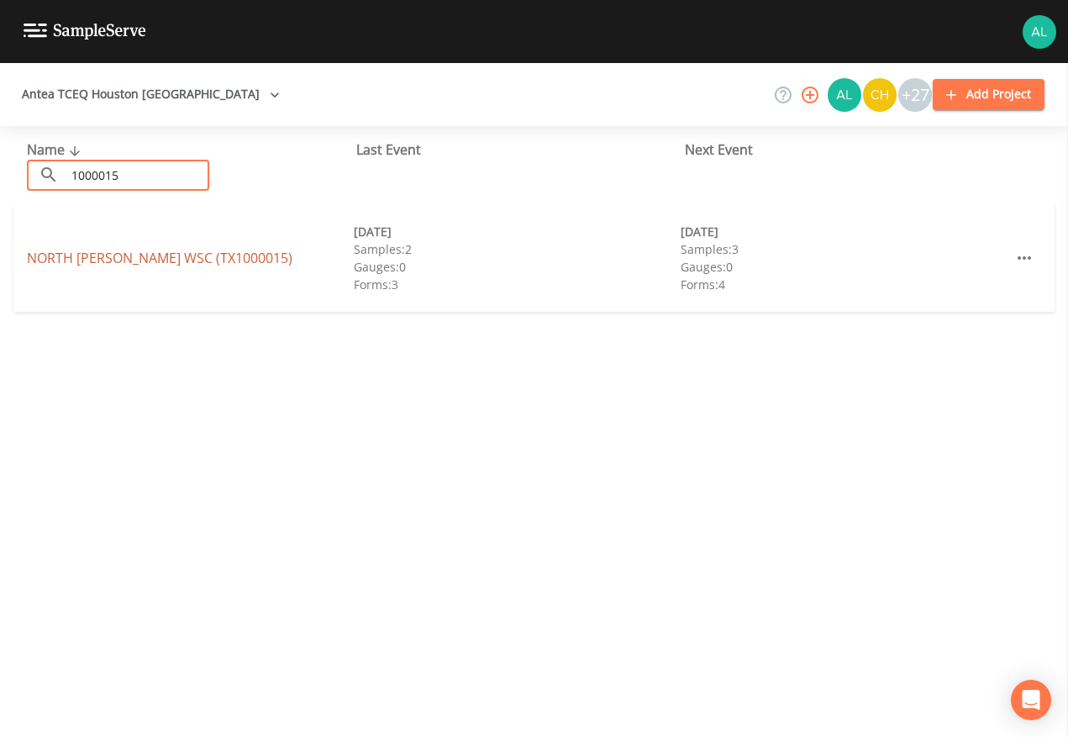
click at [100, 260] on link "NORTH [PERSON_NAME] WSC (TX1000015)" at bounding box center [160, 258] width 266 height 18
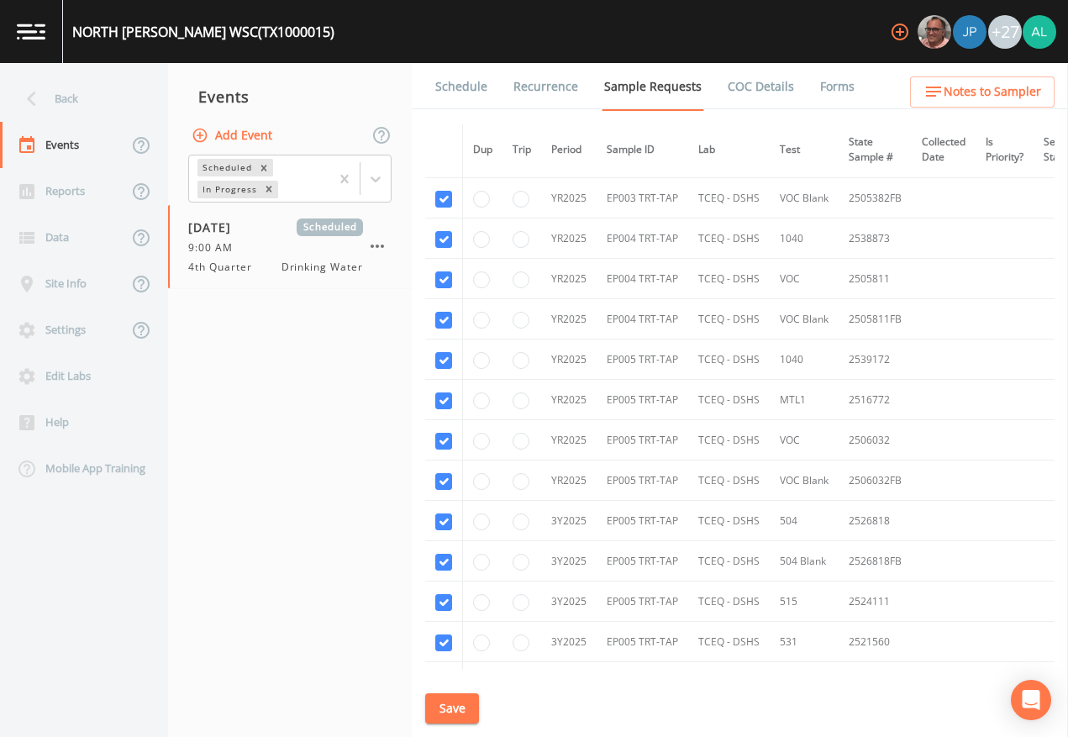
scroll to position [2086, 0]
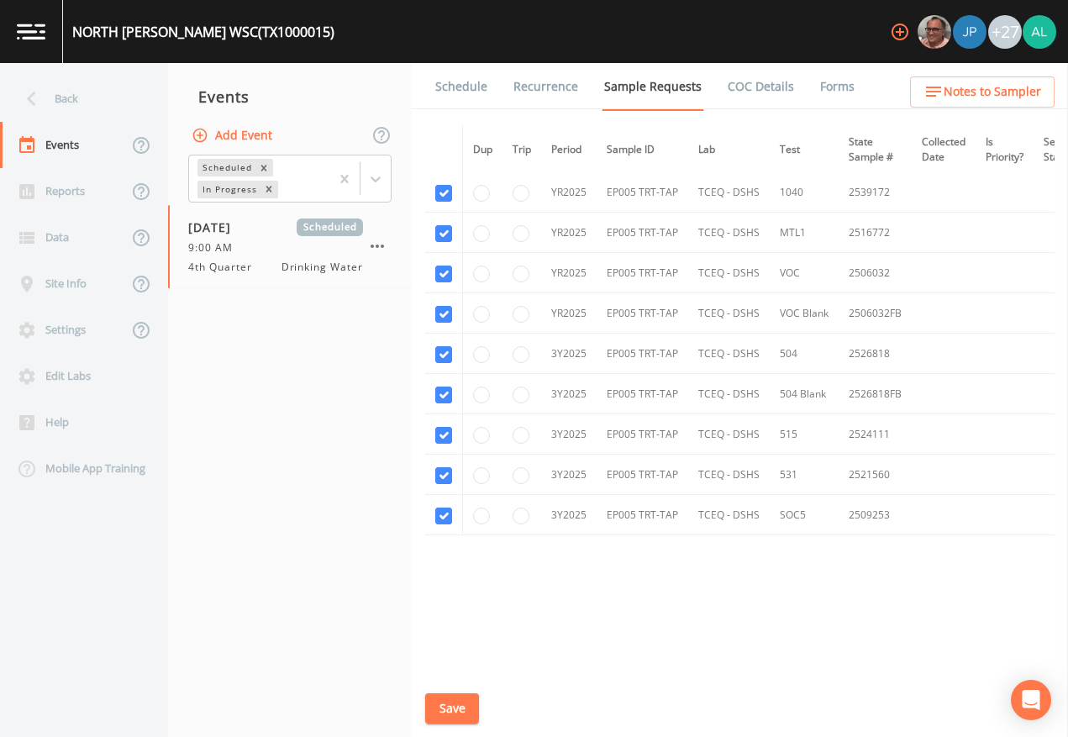
click at [445, 84] on link "Schedule" at bounding box center [461, 86] width 57 height 47
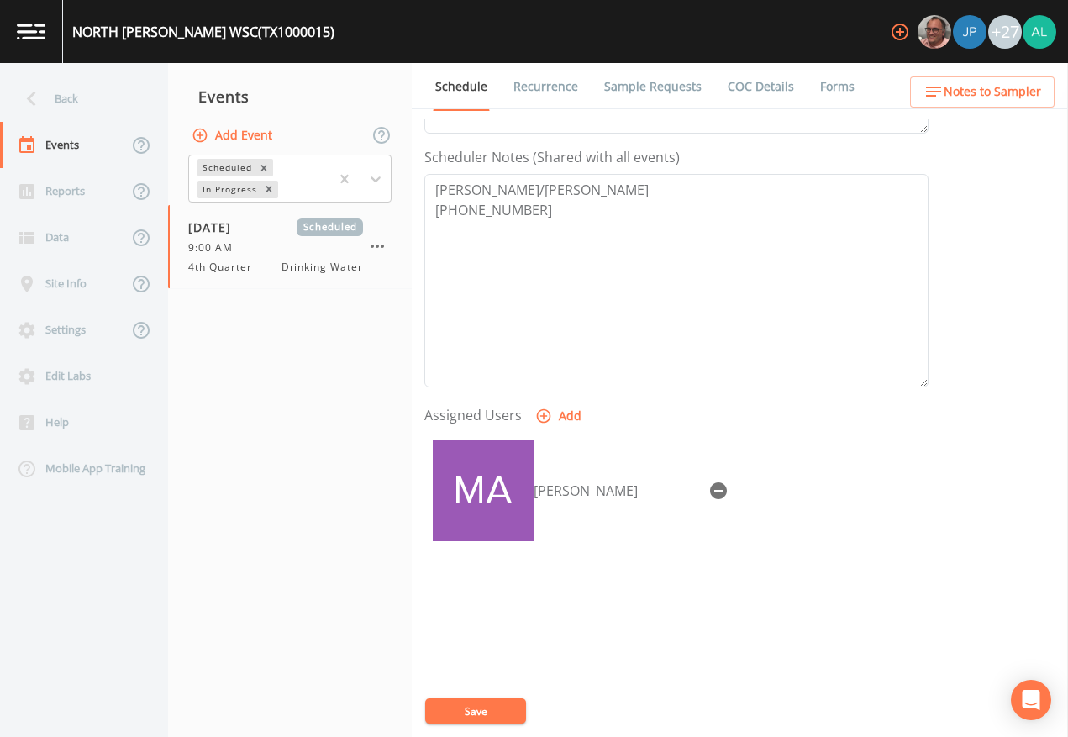
scroll to position [449, 0]
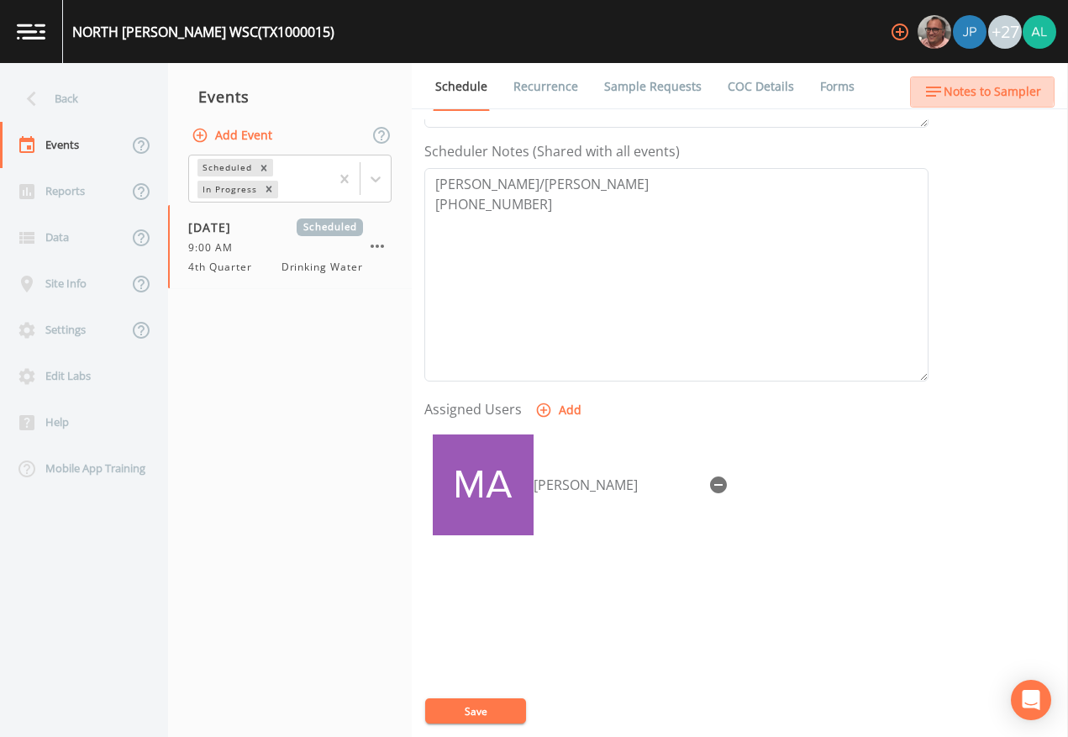
click at [980, 90] on span "Notes to Sampler" at bounding box center [993, 92] width 98 height 21
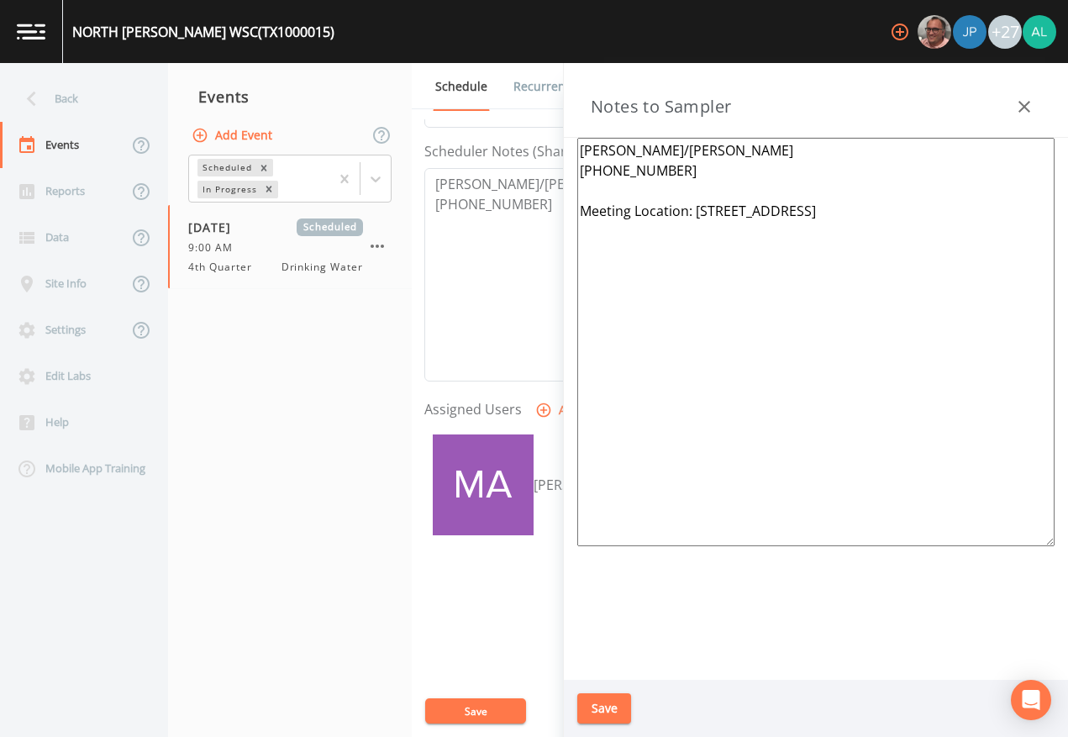
click at [585, 674] on button "Save" at bounding box center [604, 708] width 54 height 31
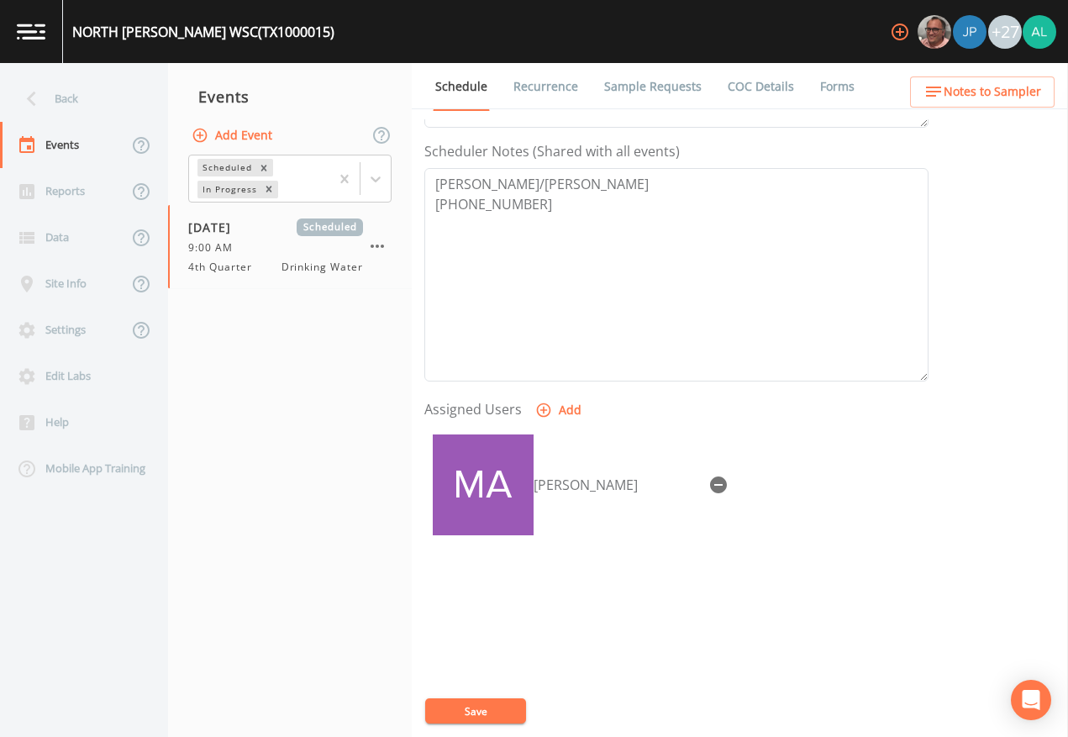
click at [477, 674] on button "Save" at bounding box center [475, 711] width 101 height 25
drag, startPoint x: 471, startPoint y: 725, endPoint x: 403, endPoint y: 577, distance: 162.9
click at [468, 674] on div "Event Name 4th Quarter Target Sampling Date [DATE] Time (Optional) 09:00:00 Eve…" at bounding box center [746, 428] width 644 height 618
click at [451, 674] on button "Save" at bounding box center [475, 711] width 101 height 25
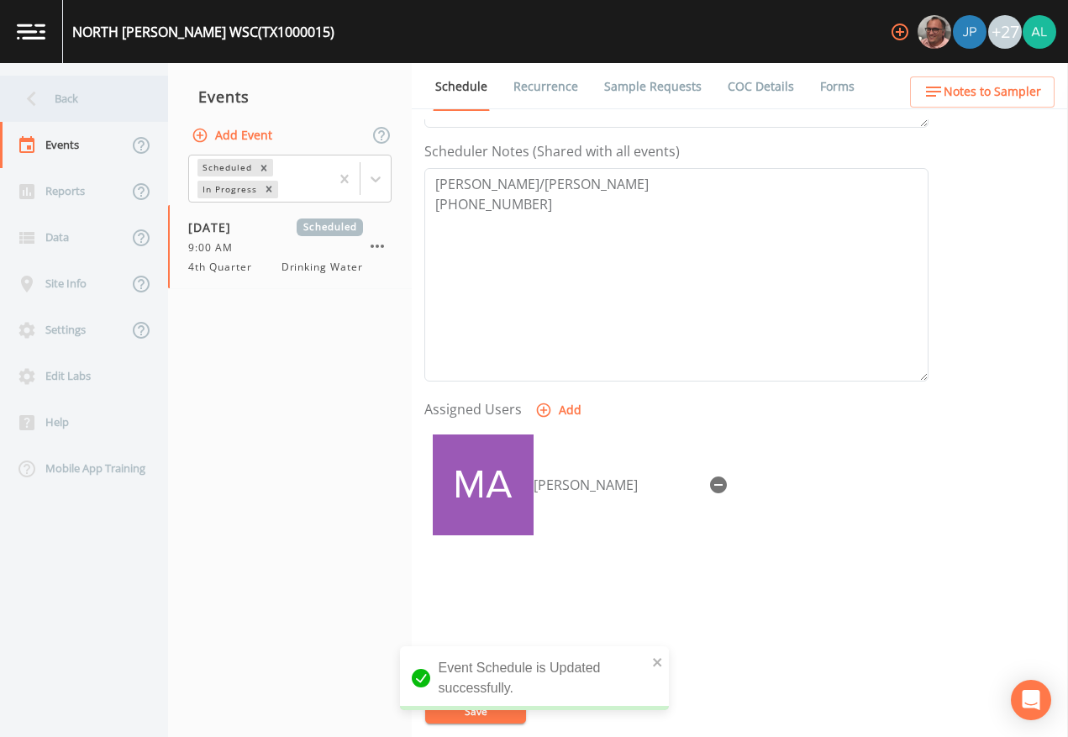
click at [126, 105] on div "Back" at bounding box center [75, 99] width 151 height 46
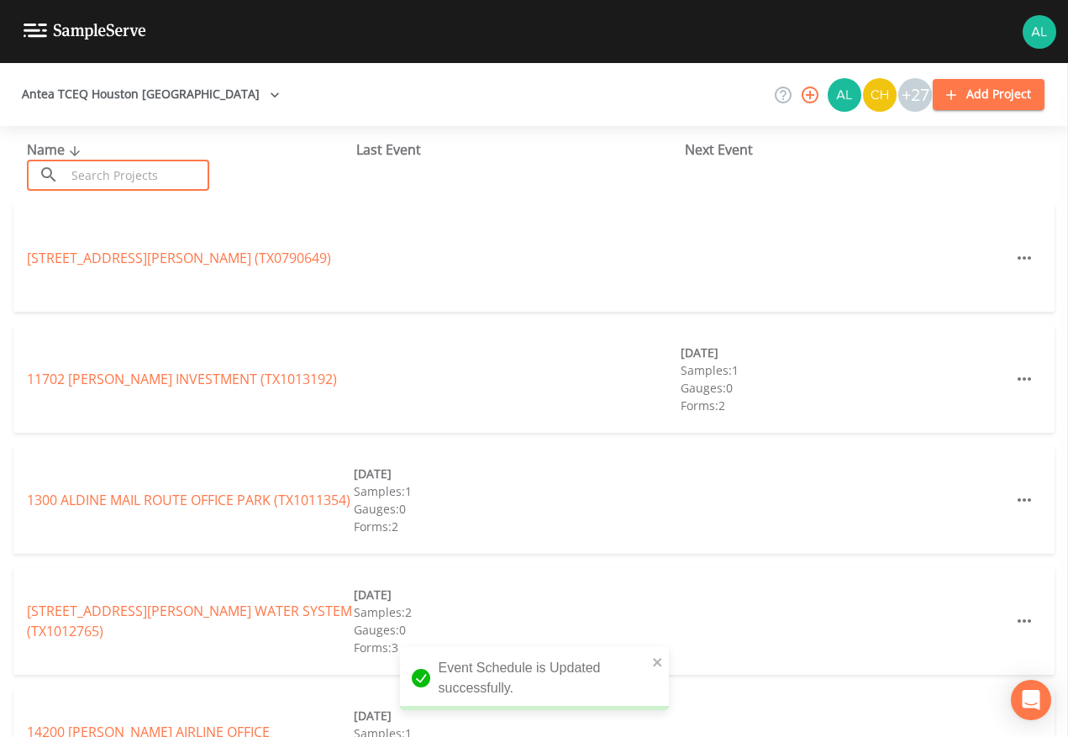
drag, startPoint x: 125, startPoint y: 167, endPoint x: 135, endPoint y: 182, distance: 17.5
click at [124, 167] on input "text" at bounding box center [138, 175] width 144 height 31
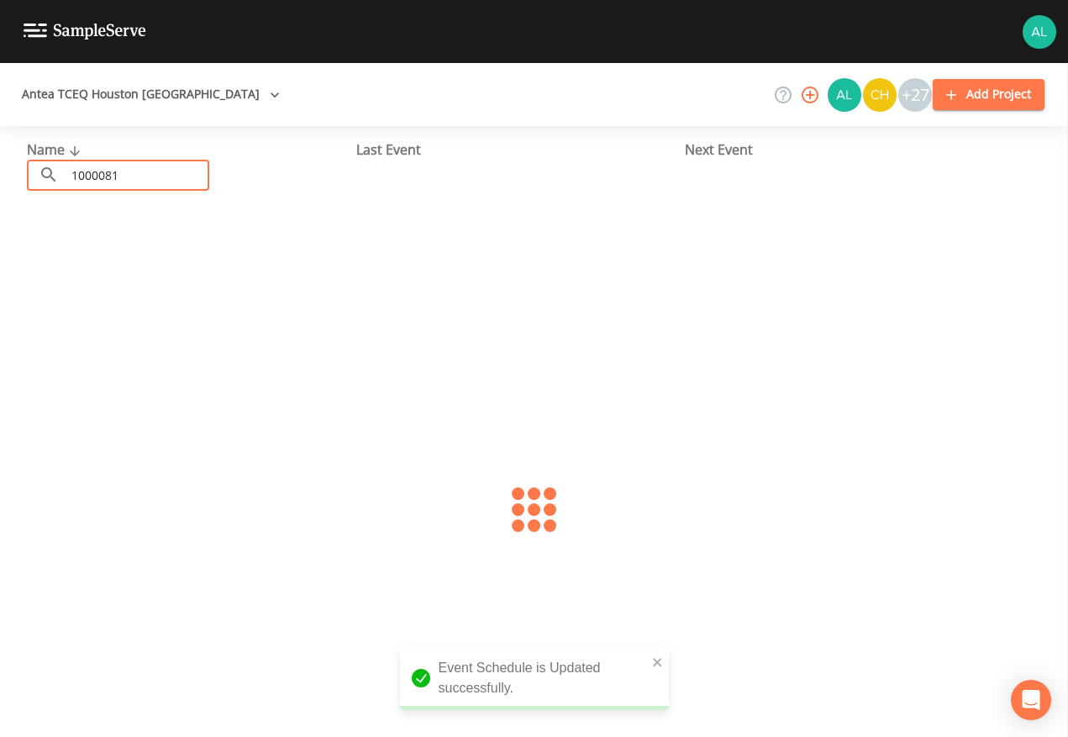
type input "1000081"
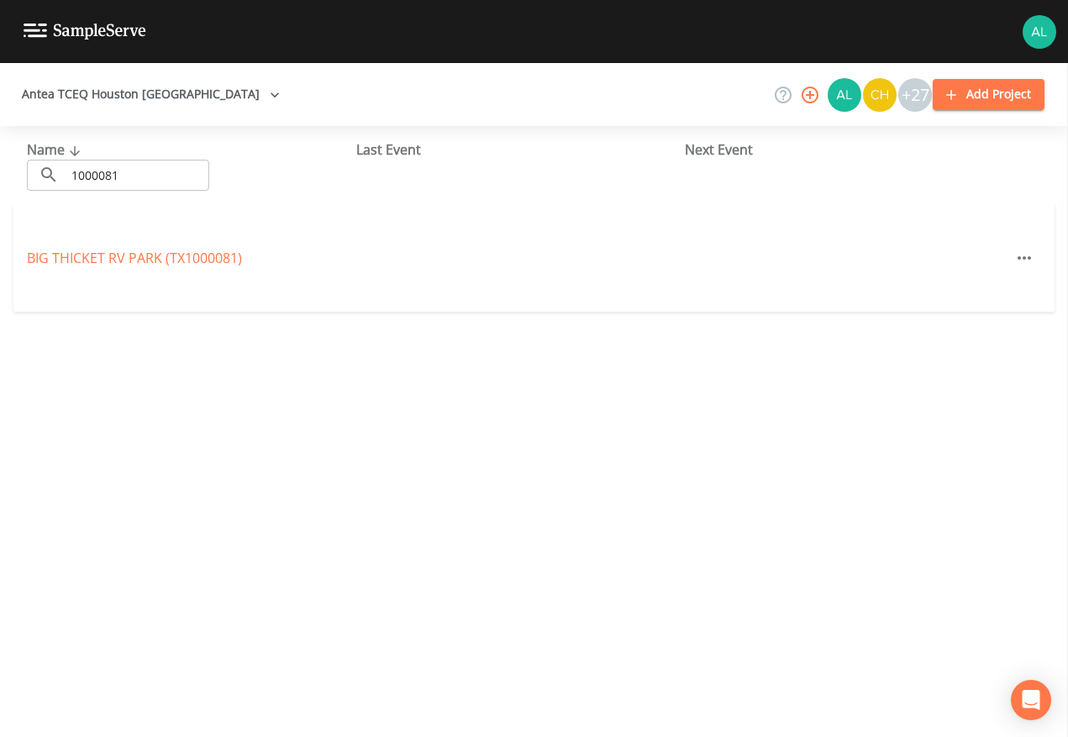
click at [85, 268] on div "BIG THICKET RV PARK (TX1000081)" at bounding box center [533, 258] width 1041 height 108
click at [85, 265] on link "BIG THICKET RV PARK (TX1000081)" at bounding box center [134, 258] width 215 height 18
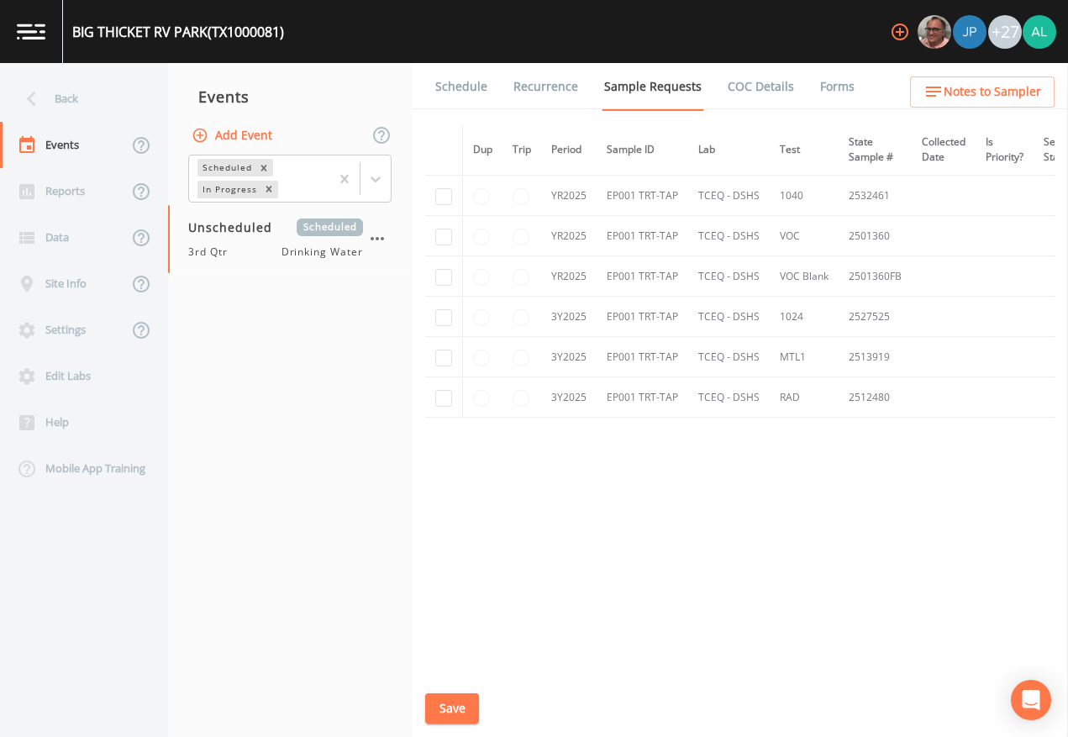
click at [451, 76] on link "Schedule" at bounding box center [461, 86] width 57 height 47
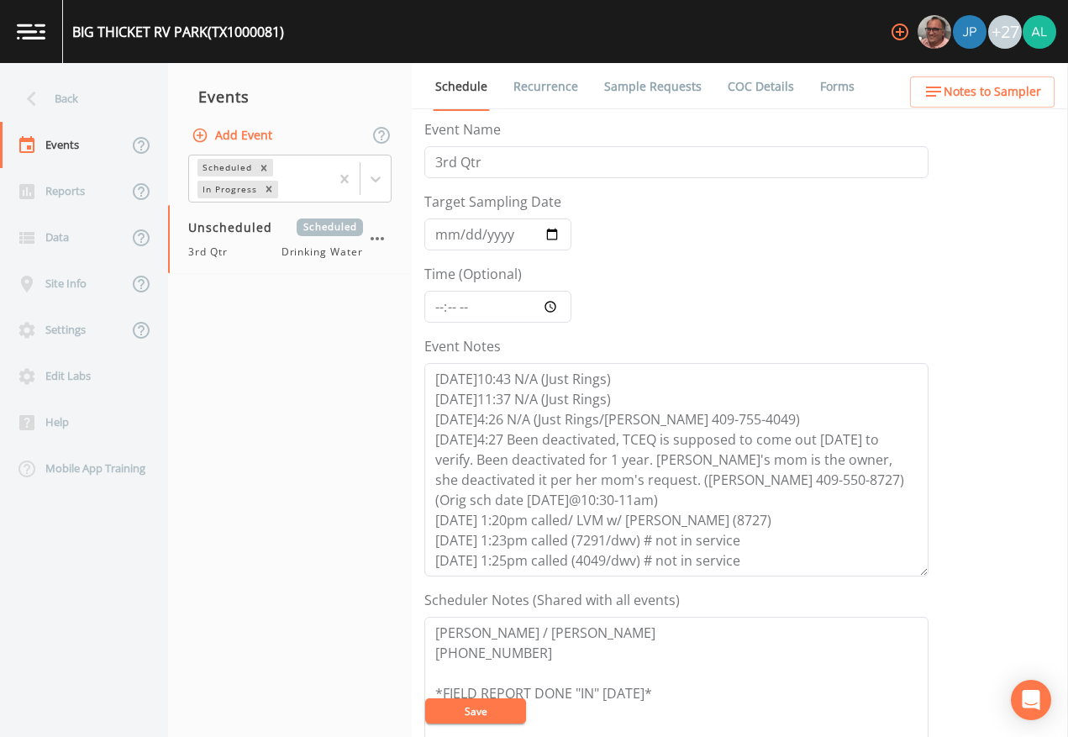
scroll to position [20, 0]
click at [672, 89] on link "Sample Requests" at bounding box center [653, 86] width 103 height 47
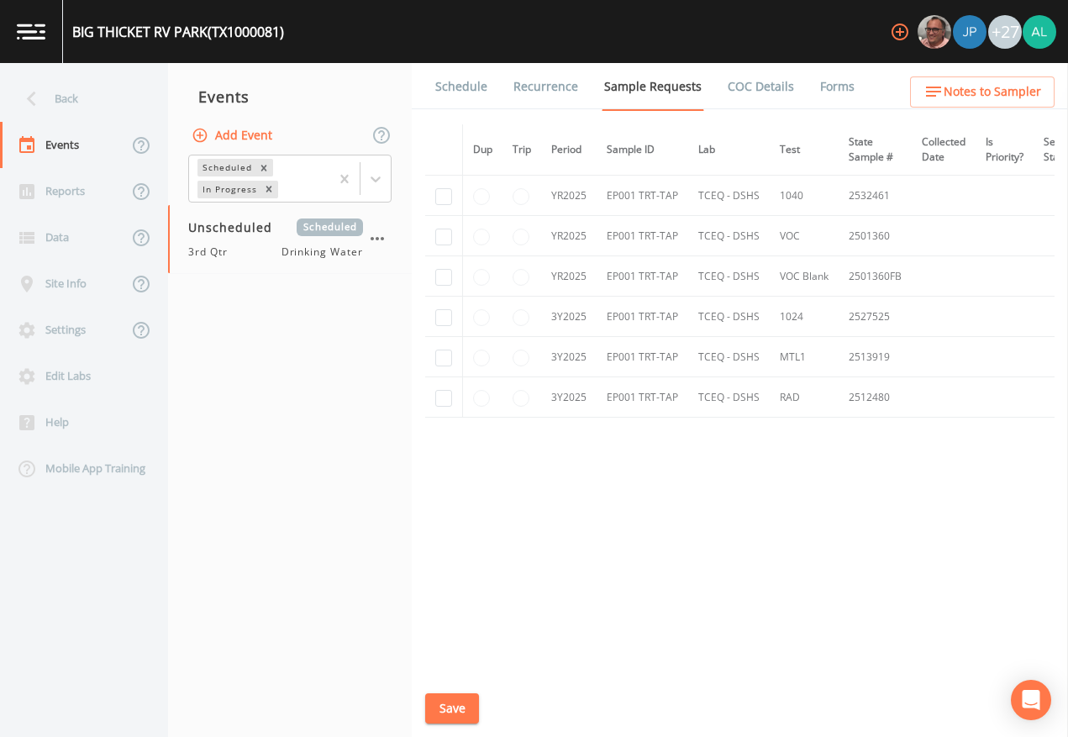
click at [472, 77] on link "Schedule" at bounding box center [461, 86] width 57 height 47
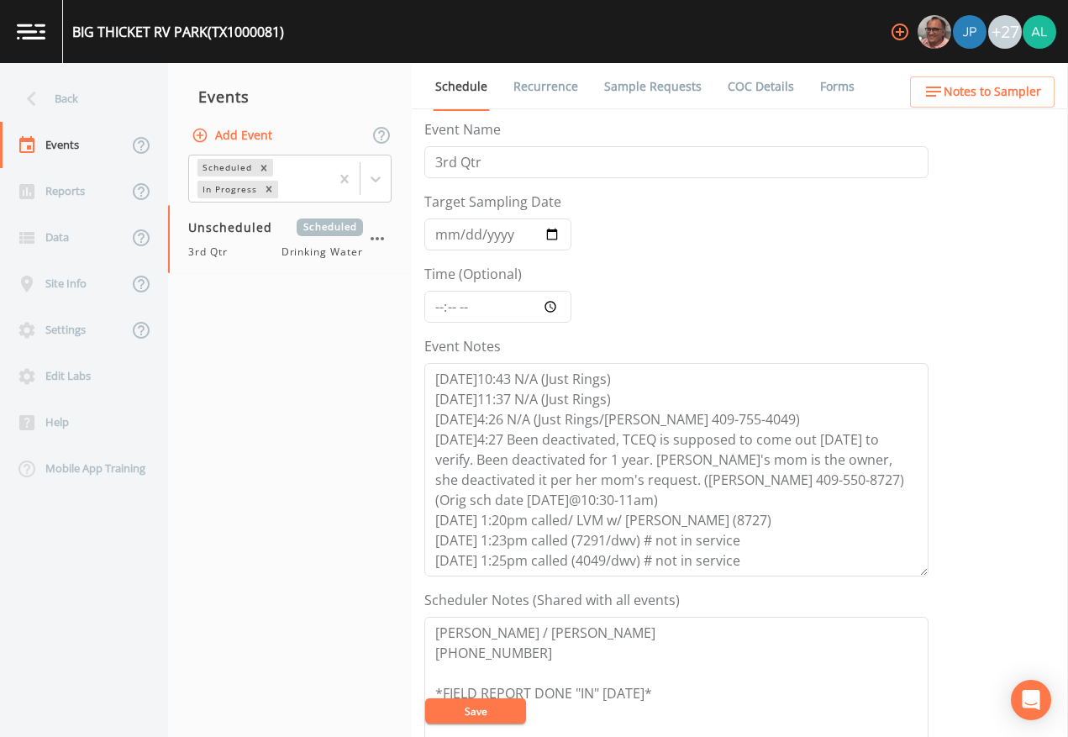
scroll to position [84, 0]
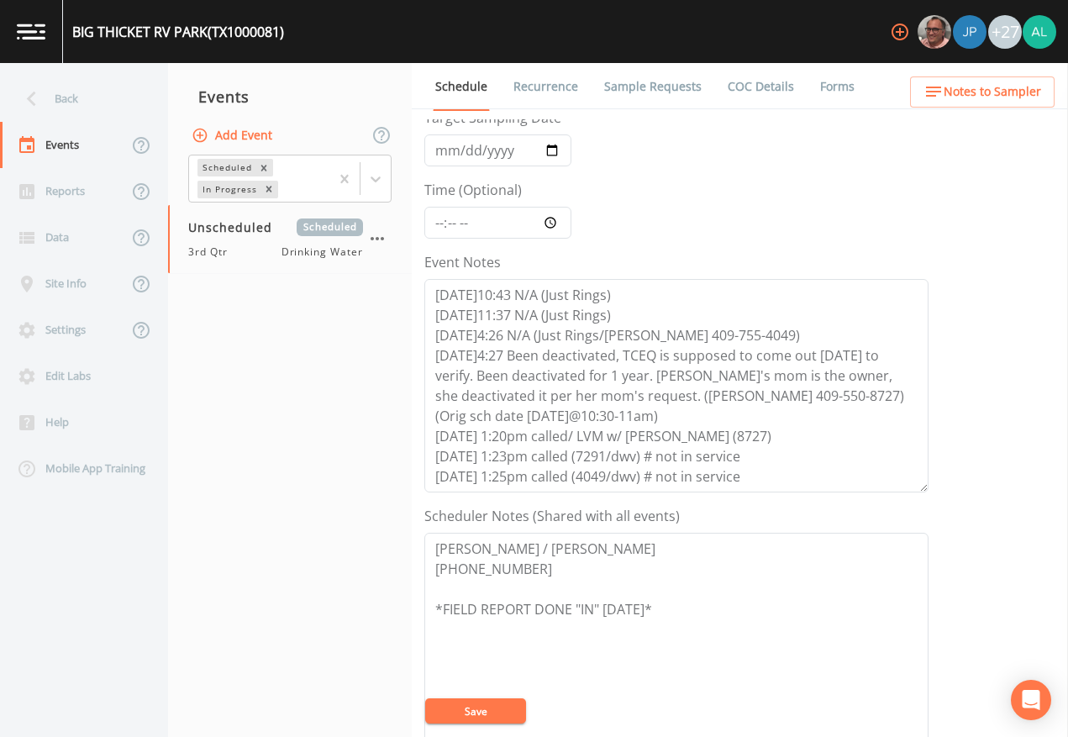
click at [490, 674] on button "Save" at bounding box center [475, 711] width 101 height 25
click at [56, 107] on div "Back" at bounding box center [75, 99] width 151 height 46
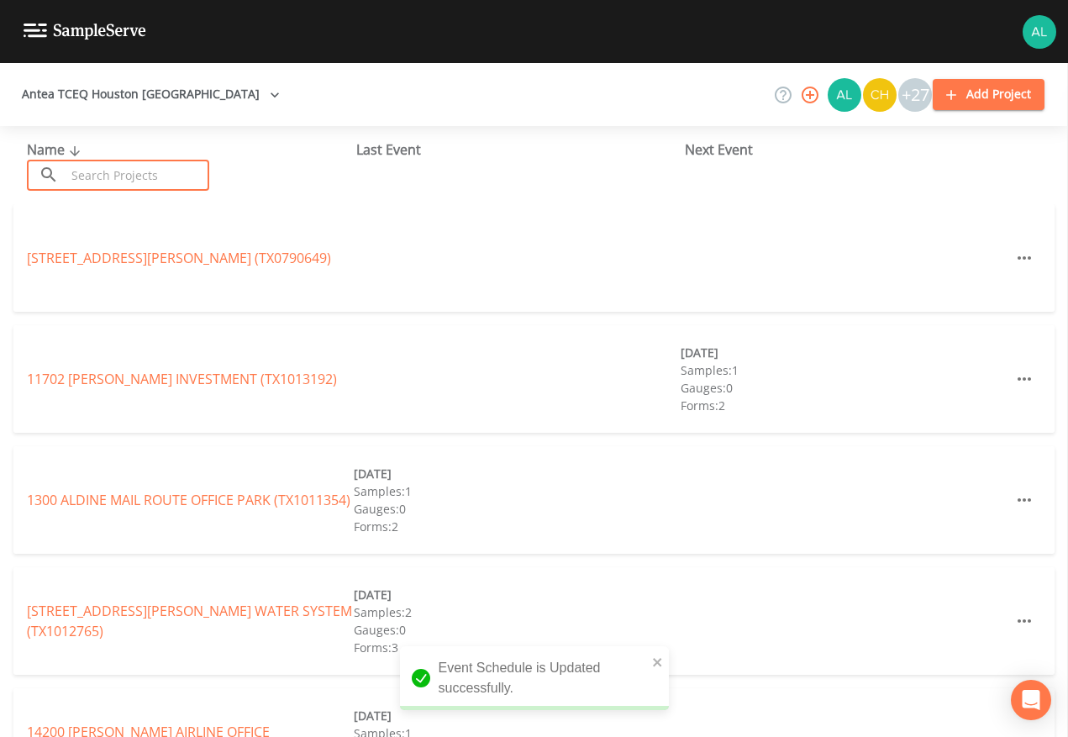
click at [97, 171] on input "text" at bounding box center [138, 175] width 144 height 31
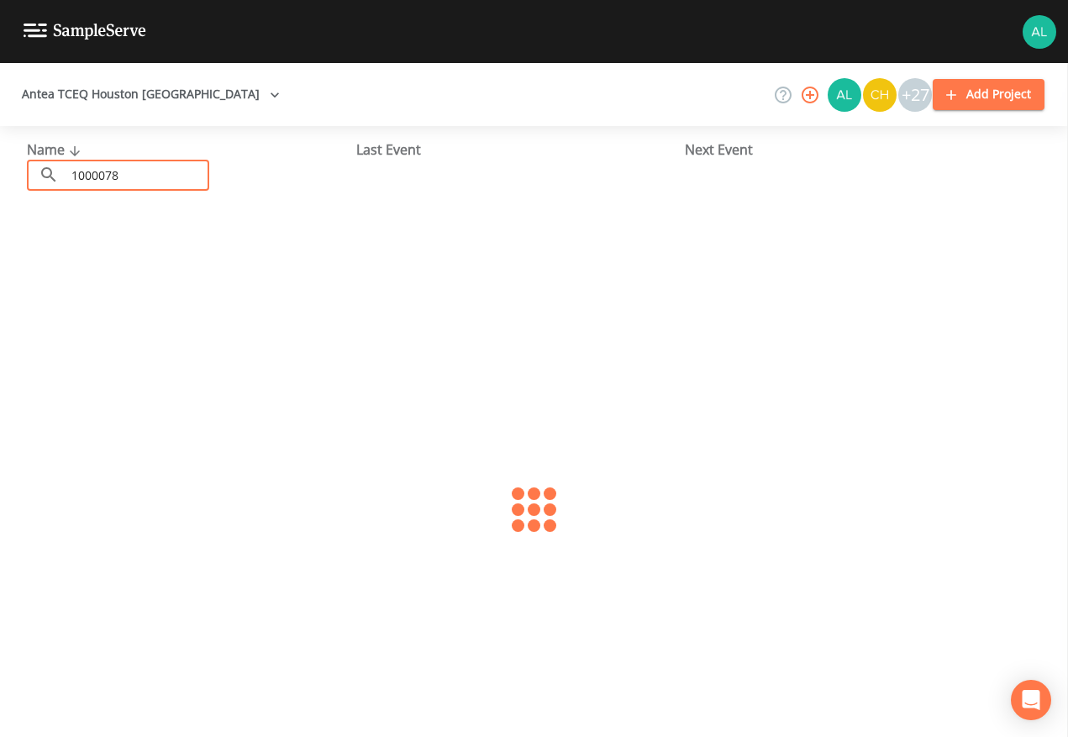
type input "1000078"
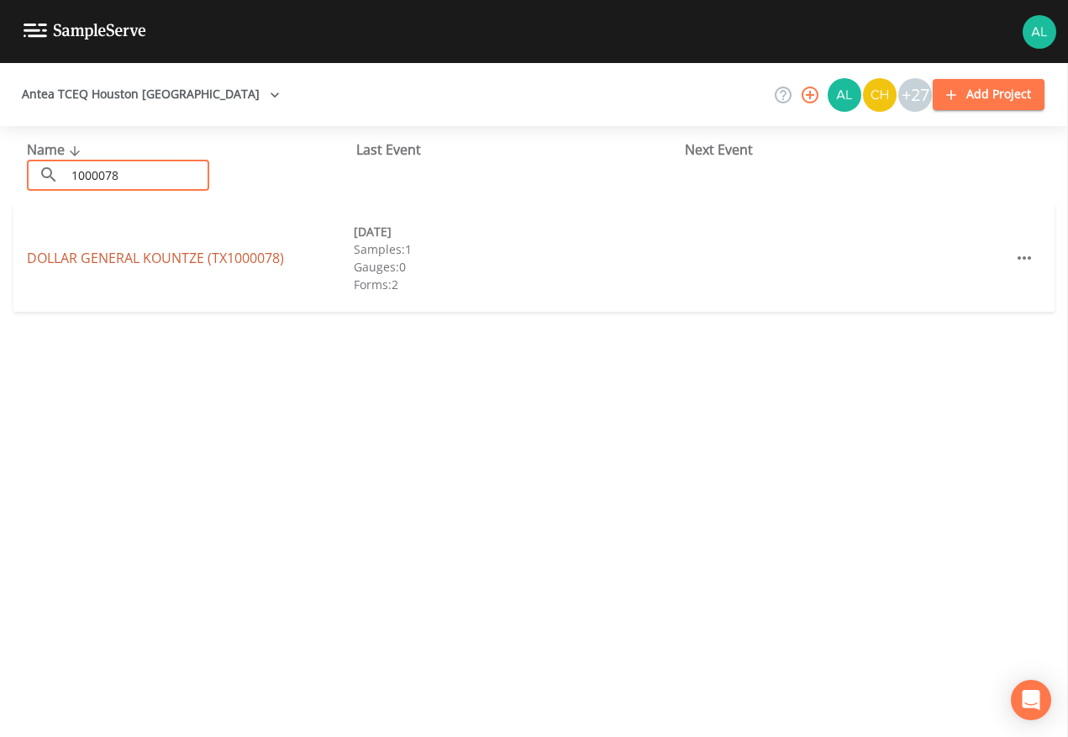
drag, startPoint x: 47, startPoint y: 272, endPoint x: 53, endPoint y: 257, distance: 16.2
click at [47, 271] on div "DOLLAR GENERAL KOUNTZE (TX1000078) [DATE] Samples: 1 Gauges: 0 Forms: 2" at bounding box center [533, 258] width 1041 height 108
click at [53, 257] on link "DOLLAR GENERAL KOUNTZE (TX1000078)" at bounding box center [155, 258] width 257 height 18
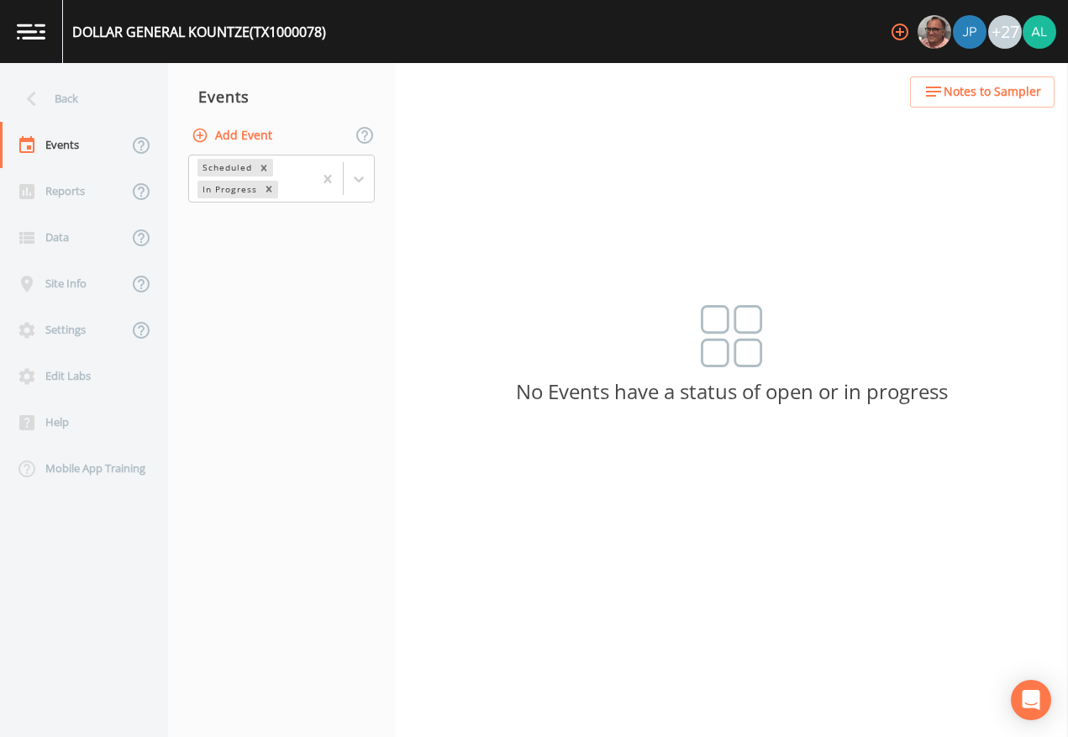
click at [264, 147] on div "Add Event" at bounding box center [281, 135] width 227 height 35
click at [266, 144] on button "Add Event" at bounding box center [233, 135] width 91 height 31
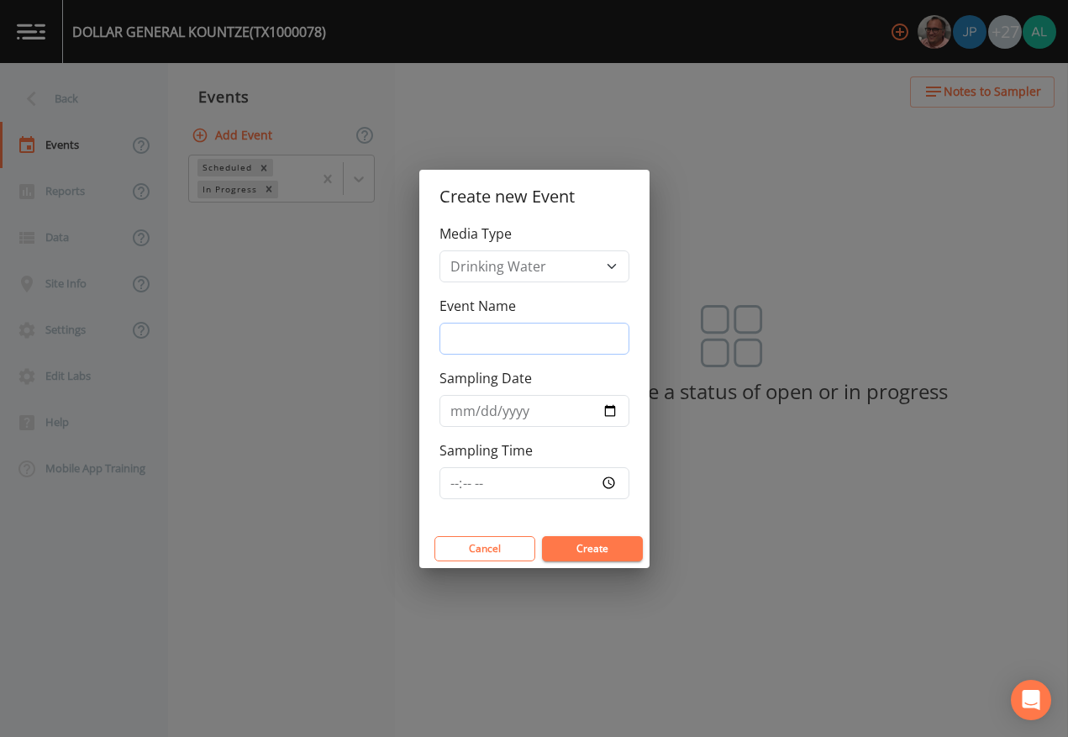
click at [524, 339] on input "Event Name" at bounding box center [535, 339] width 190 height 32
type input "4th Quarter"
type input "[DATE]"
click at [467, 482] on input "Sampling Time" at bounding box center [535, 483] width 190 height 32
click at [456, 480] on input "Sampling Time" at bounding box center [535, 483] width 190 height 32
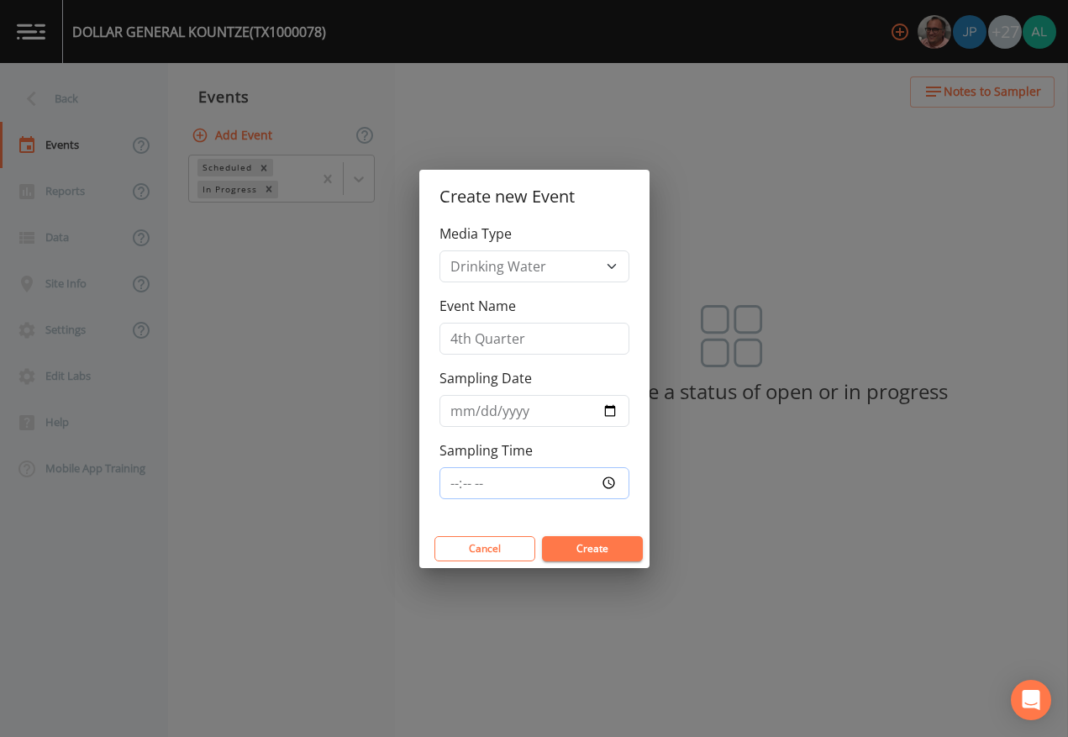
type input "12:00"
click at [542, 536] on button "Create" at bounding box center [592, 548] width 101 height 25
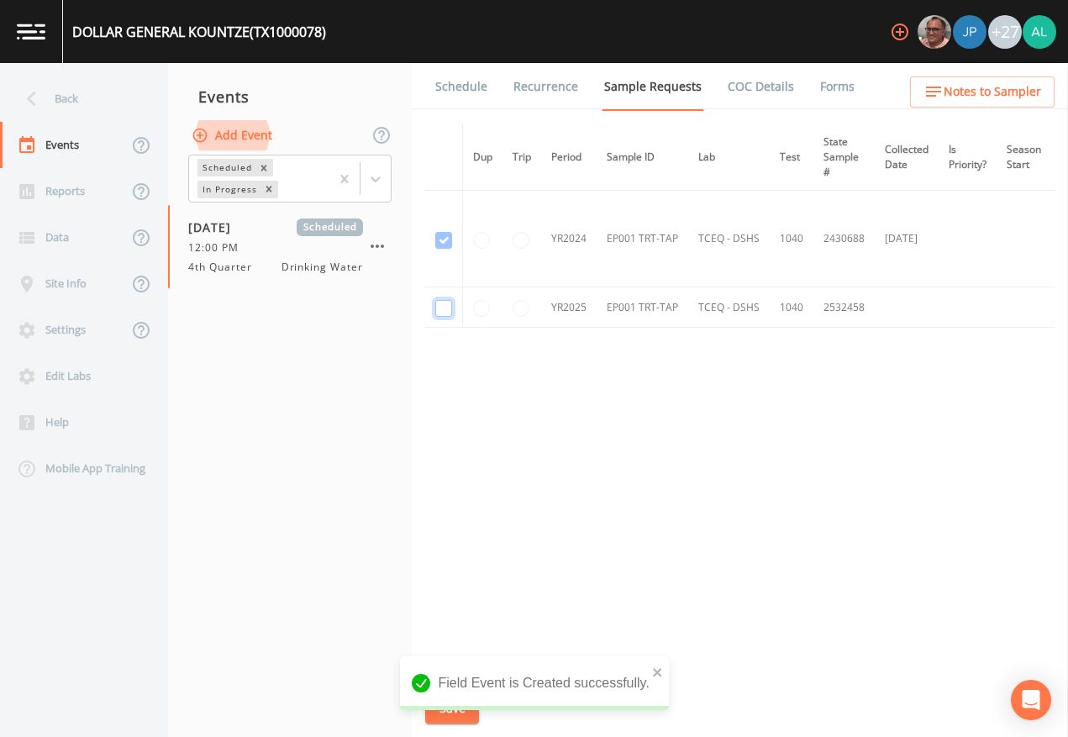
click at [444, 309] on input "checkbox" at bounding box center [443, 308] width 17 height 17
checkbox input "true"
click at [651, 667] on div "Field Event is Created successfully." at bounding box center [534, 683] width 269 height 54
click at [656, 673] on icon "close" at bounding box center [657, 672] width 8 height 8
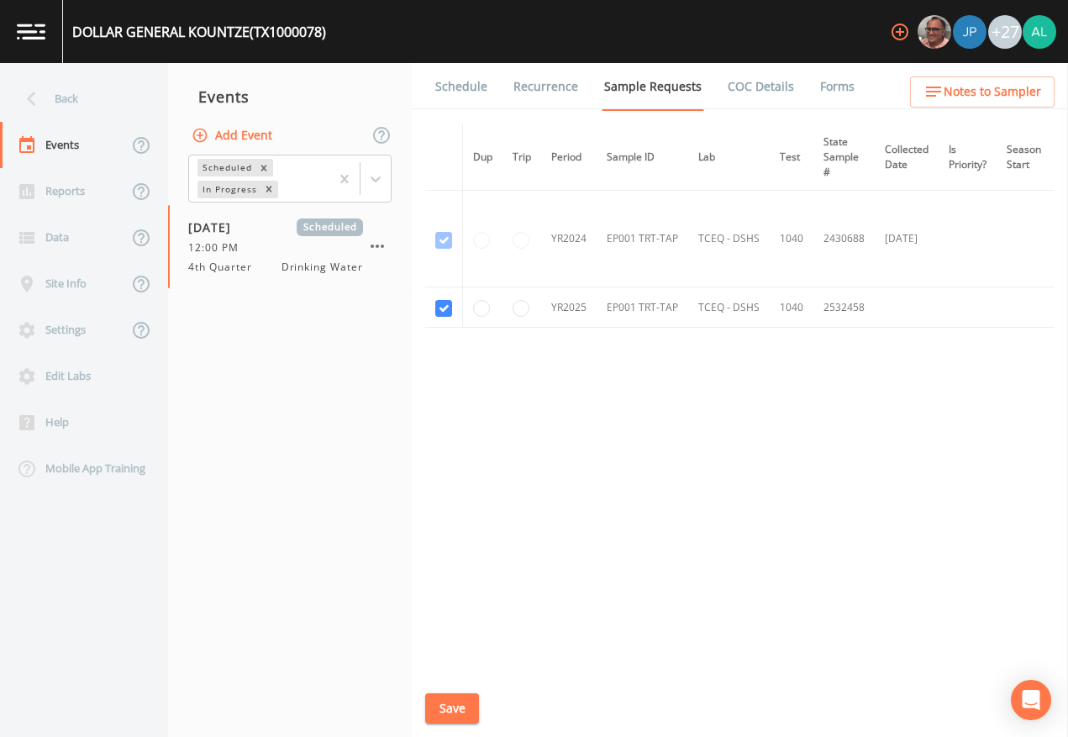
click at [458, 674] on div "Field Event is Created successfully." at bounding box center [534, 724] width 269 height 0
click at [458, 674] on button "Save" at bounding box center [452, 708] width 54 height 31
click at [470, 102] on link "Schedule" at bounding box center [461, 86] width 57 height 47
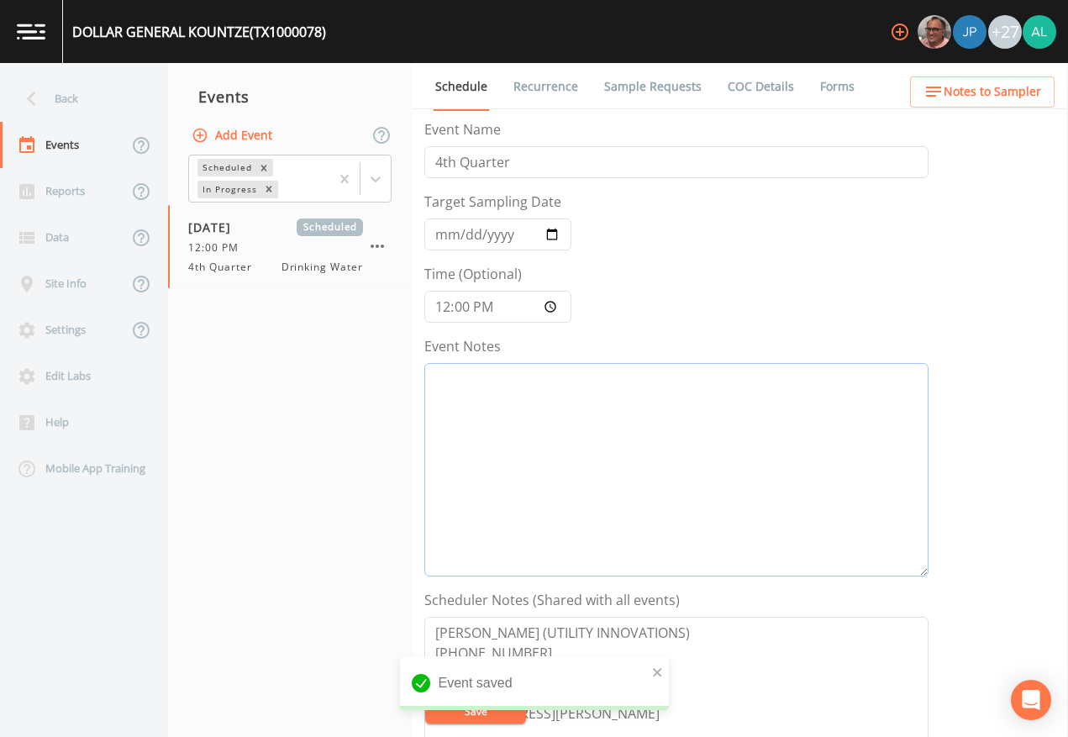
click at [677, 431] on textarea "Event Notes" at bounding box center [676, 470] width 504 height 214
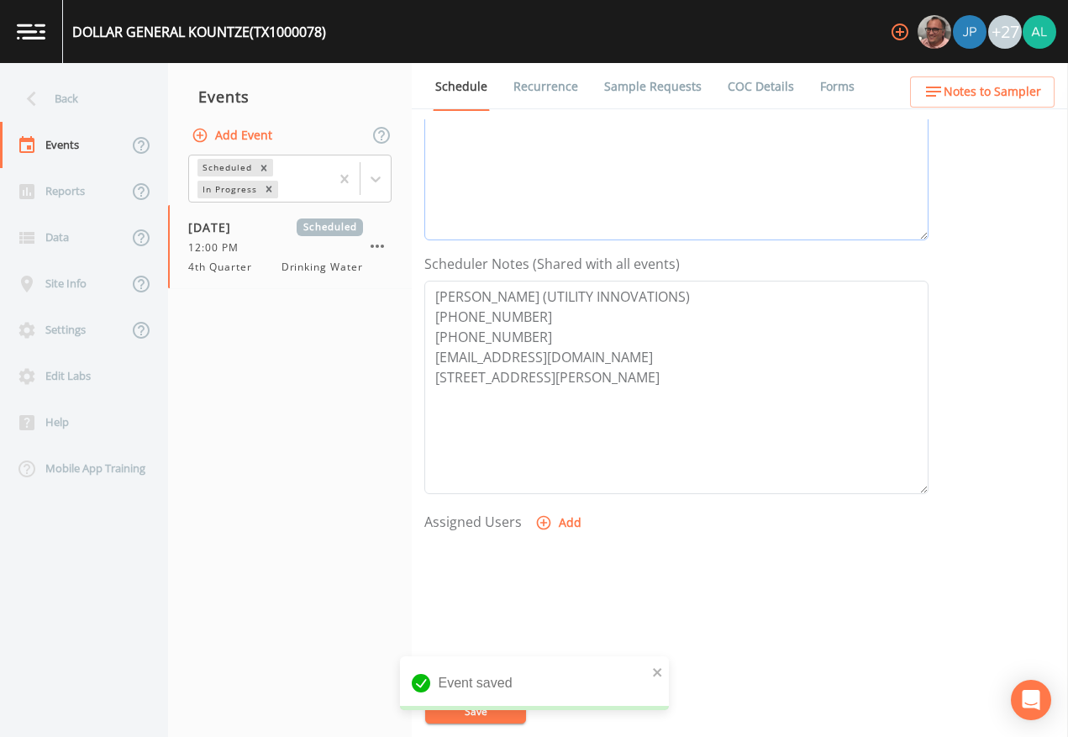
scroll to position [252, 0]
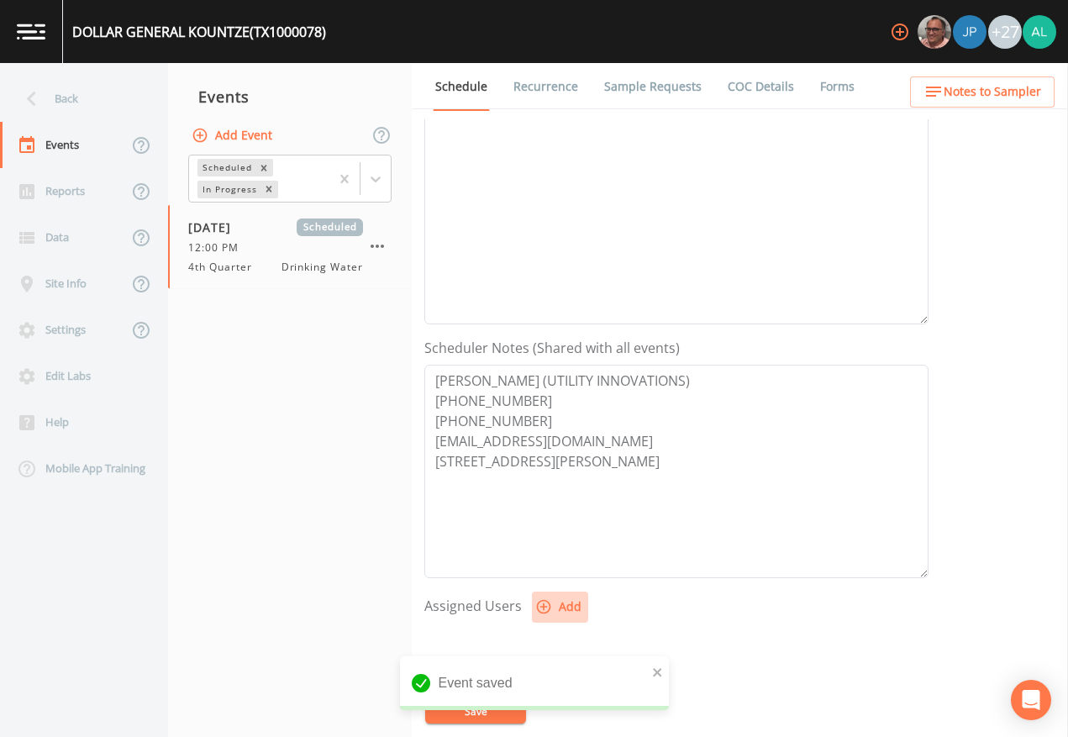
click at [574, 609] on button "Add" at bounding box center [560, 607] width 56 height 31
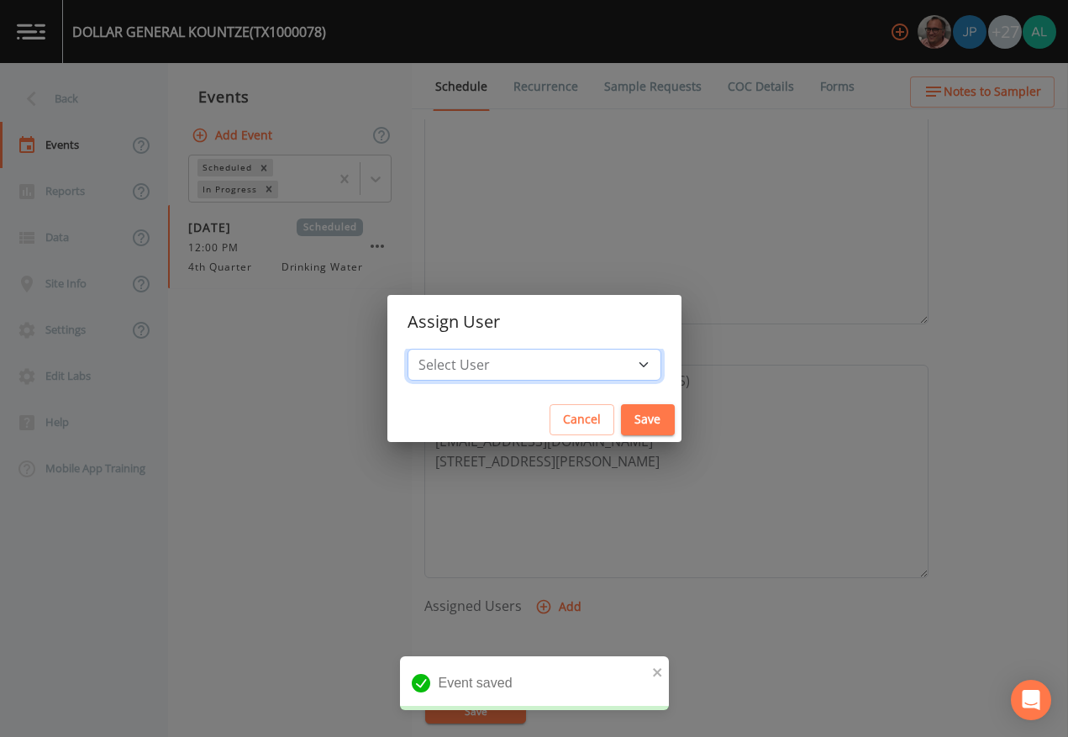
click at [497, 361] on select "Select User [PERSON_NAME] [PERSON_NAME] [PERSON_NAME] [PERSON_NAME] [PERSON_NAM…" at bounding box center [535, 365] width 254 height 32
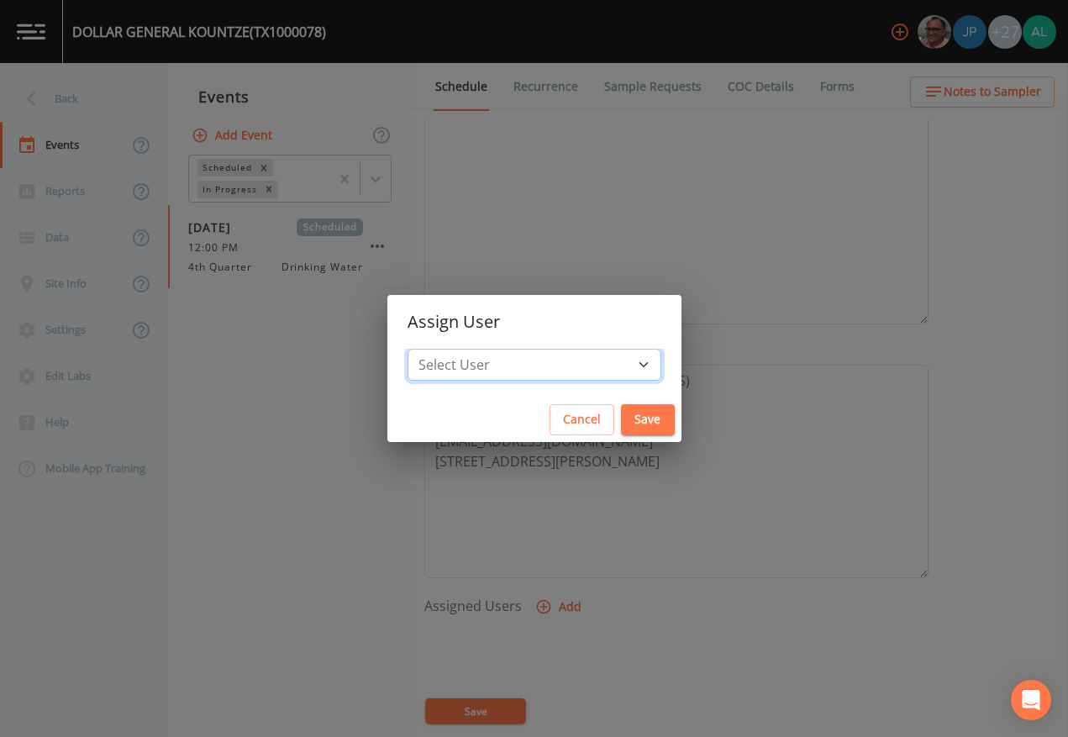
select select "1051c3a1-6c84-4a22-a0dd-c999b59f2b39"
click at [445, 349] on select "Select User [PERSON_NAME] [PERSON_NAME] [PERSON_NAME] [PERSON_NAME] [PERSON_NAM…" at bounding box center [535, 365] width 254 height 32
click at [621, 412] on button "Save" at bounding box center [648, 419] width 54 height 31
select select
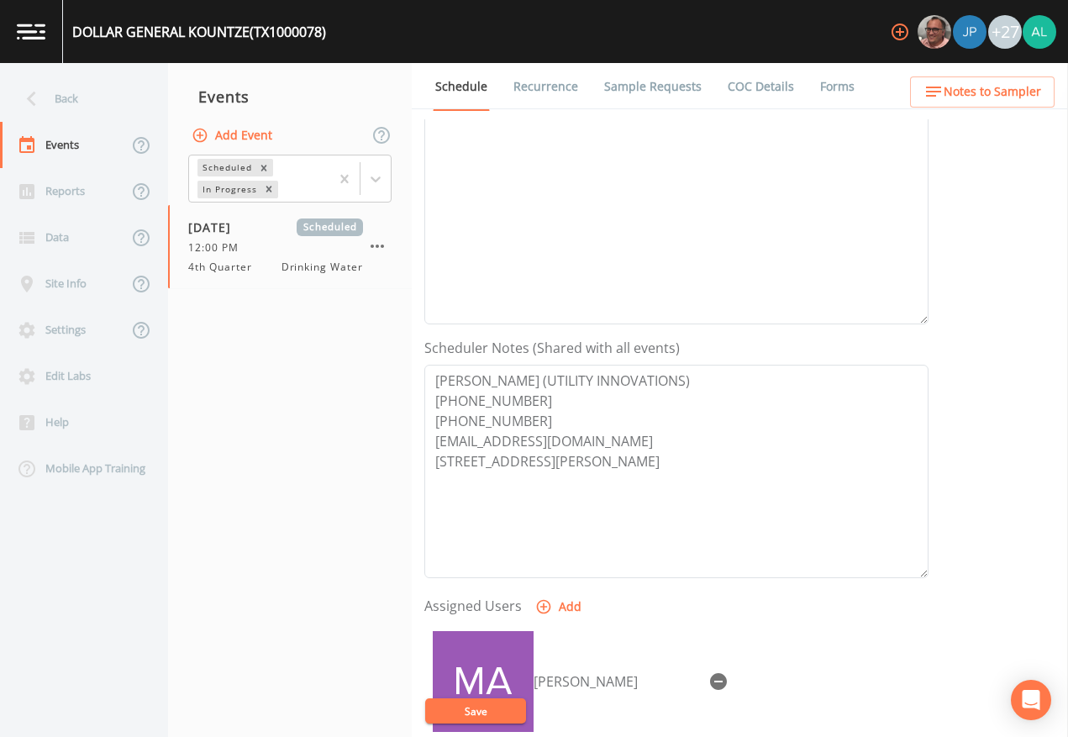
click at [474, 674] on button "Save" at bounding box center [475, 711] width 101 height 25
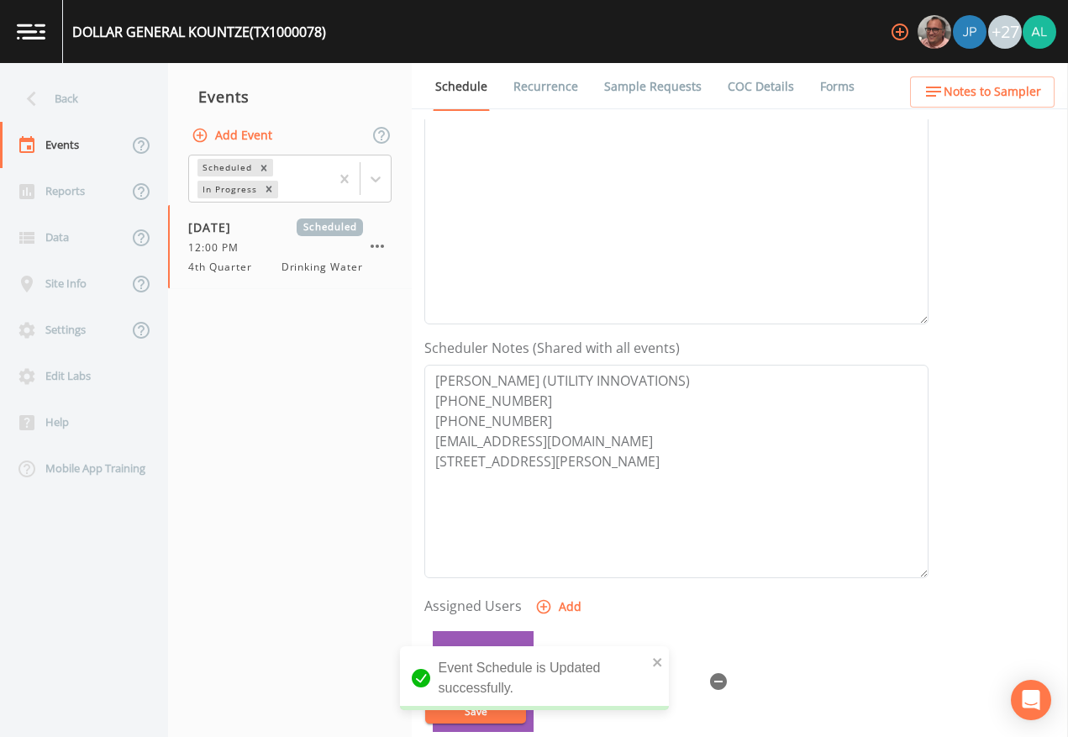
scroll to position [84, 0]
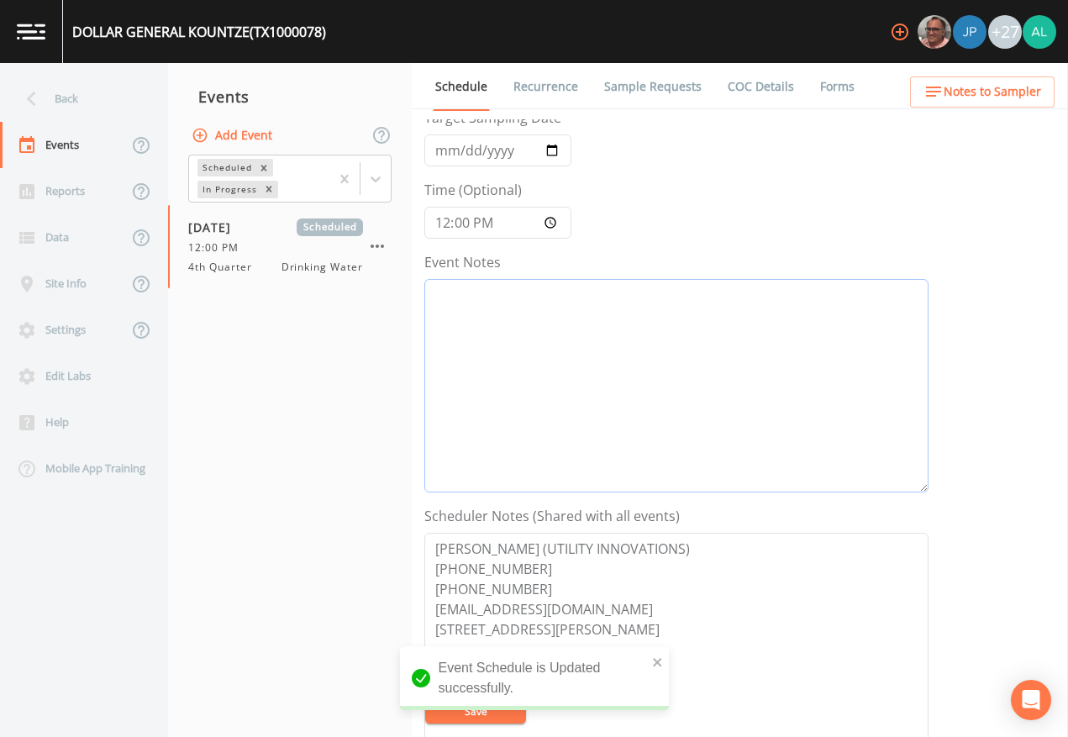
click at [509, 327] on textarea "Event Notes" at bounding box center [676, 386] width 504 height 214
type textarea "GO BY"
click at [983, 100] on span "Notes to Sampler" at bounding box center [993, 92] width 98 height 21
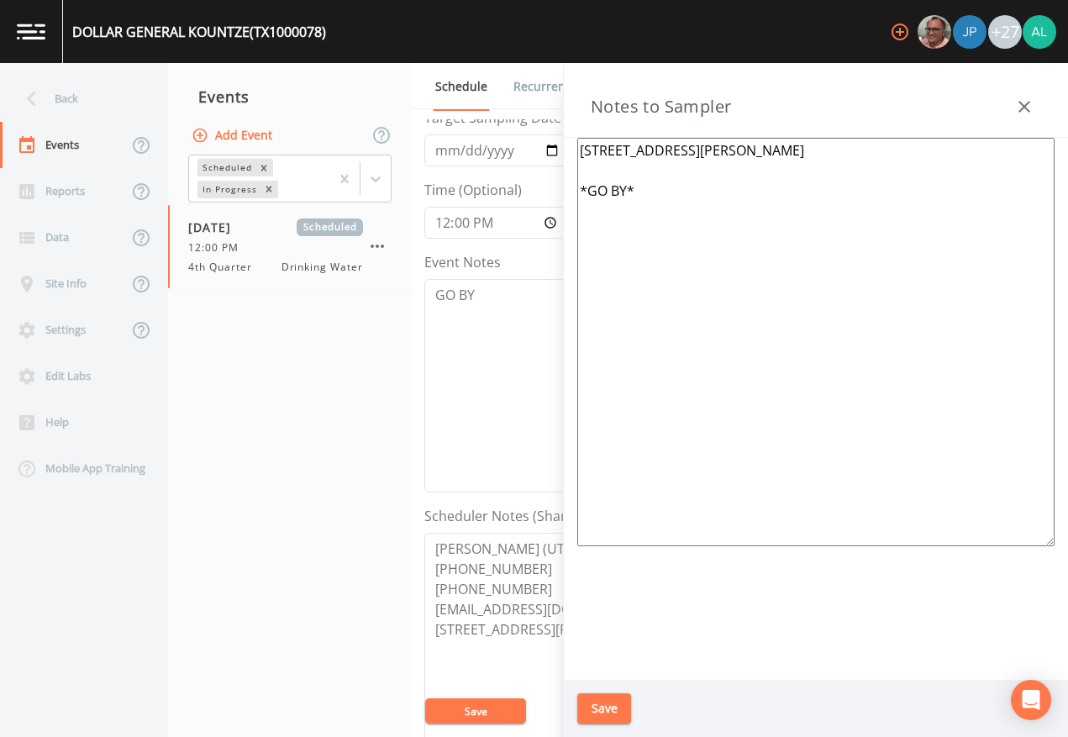
click at [596, 674] on button "Save" at bounding box center [604, 708] width 54 height 31
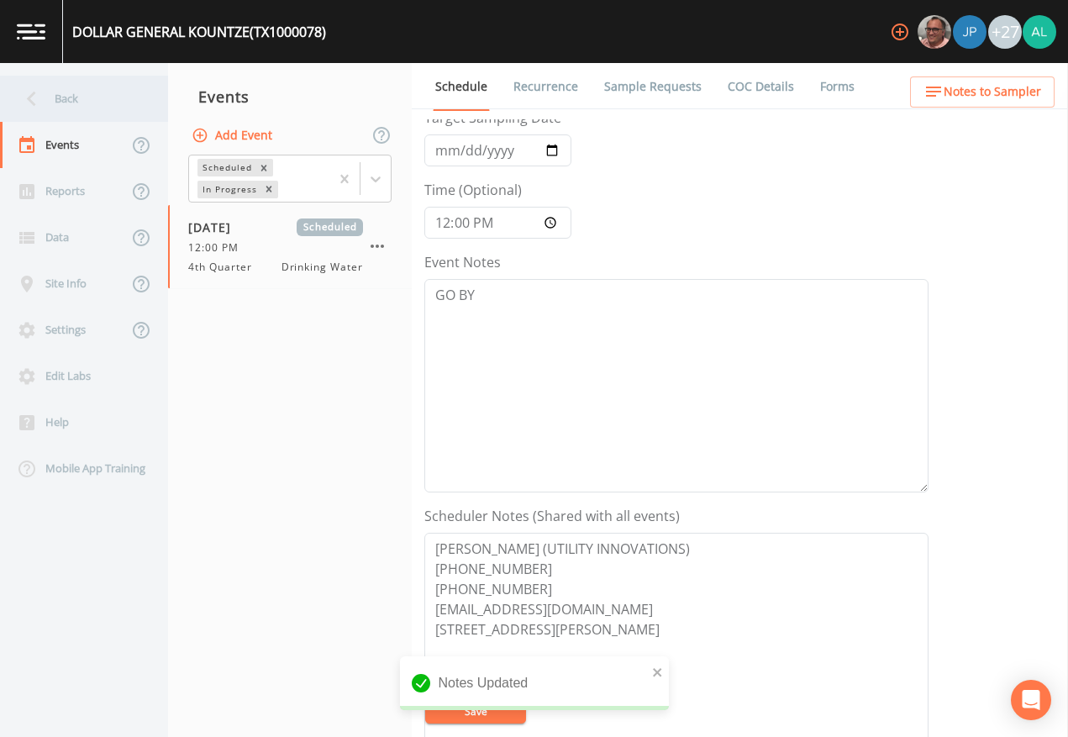
click at [98, 82] on div "Back" at bounding box center [75, 99] width 151 height 46
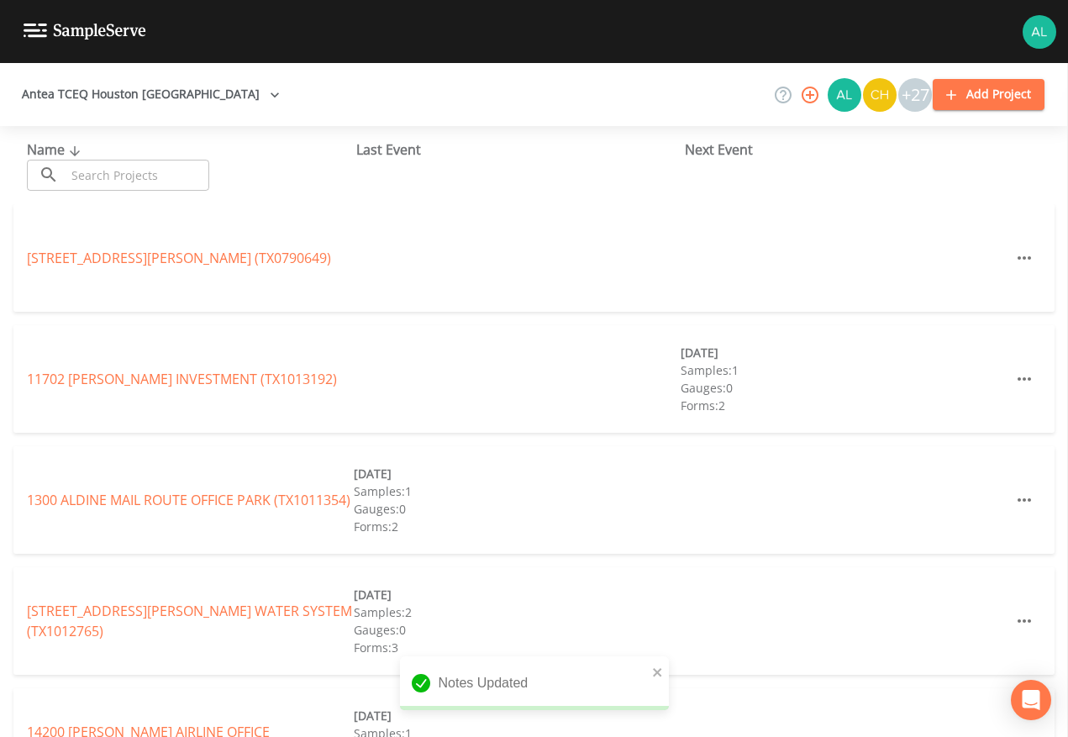
click at [118, 150] on div "Name ​ ​" at bounding box center [191, 165] width 329 height 51
click at [118, 185] on input "text" at bounding box center [138, 175] width 144 height 31
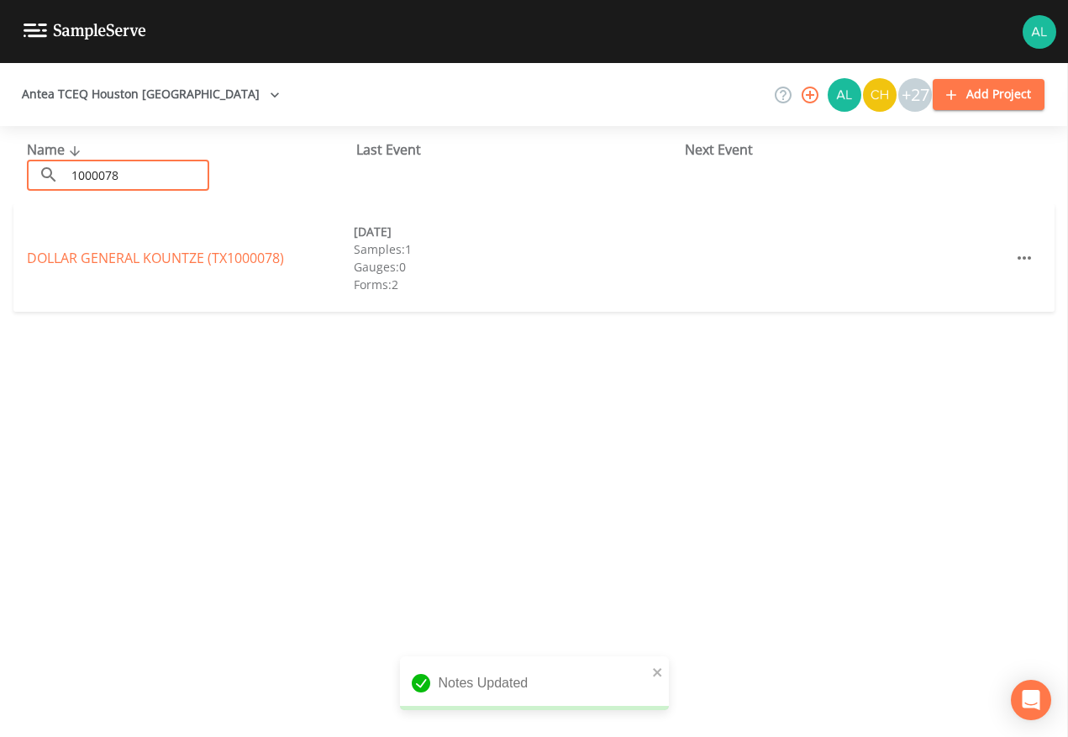
type input "1000078"
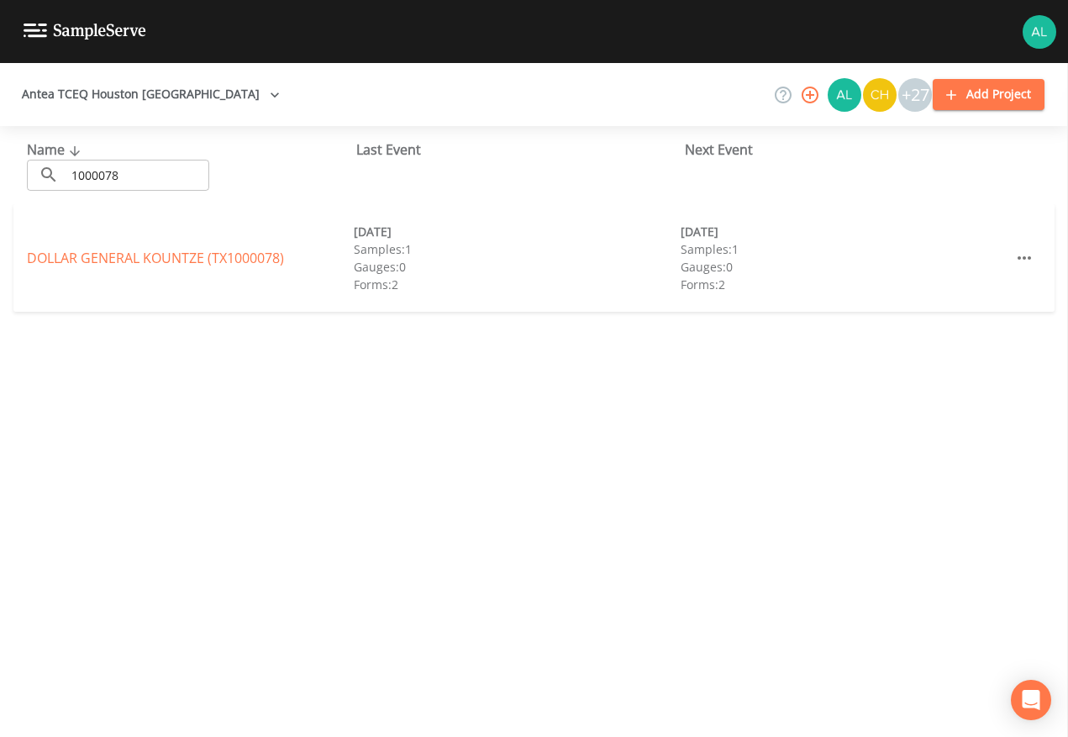
click at [89, 245] on div "DOLLAR GENERAL KOUNTZE (TX1000078) [DATE] Samples: 1 Gauges: 0 Forms: 2 [DATE] …" at bounding box center [533, 258] width 1041 height 108
click at [90, 249] on link "DOLLAR GENERAL KOUNTZE (TX1000078)" at bounding box center [155, 258] width 257 height 18
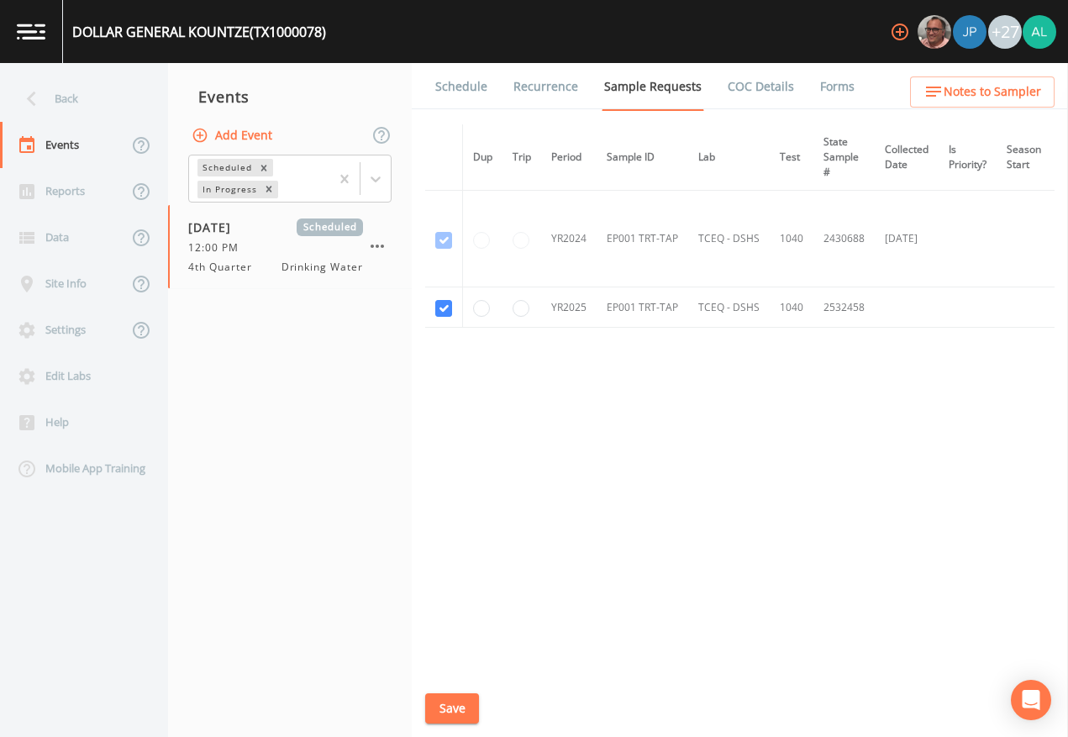
click at [455, 91] on link "Schedule" at bounding box center [461, 86] width 57 height 47
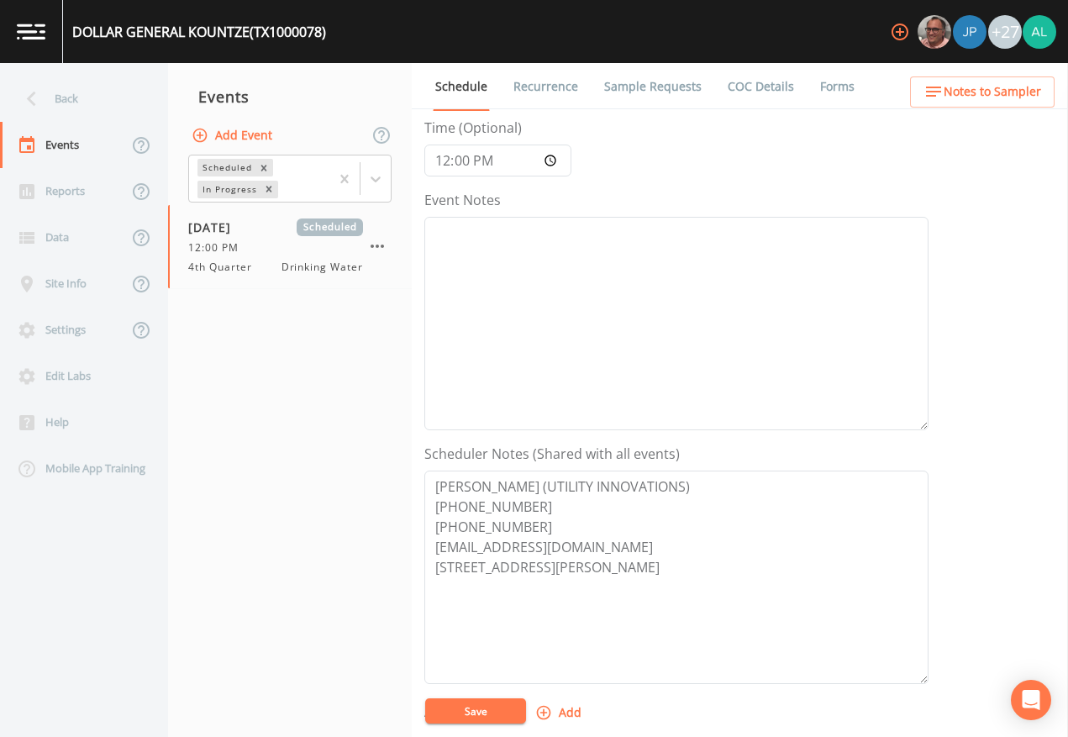
scroll to position [84, 0]
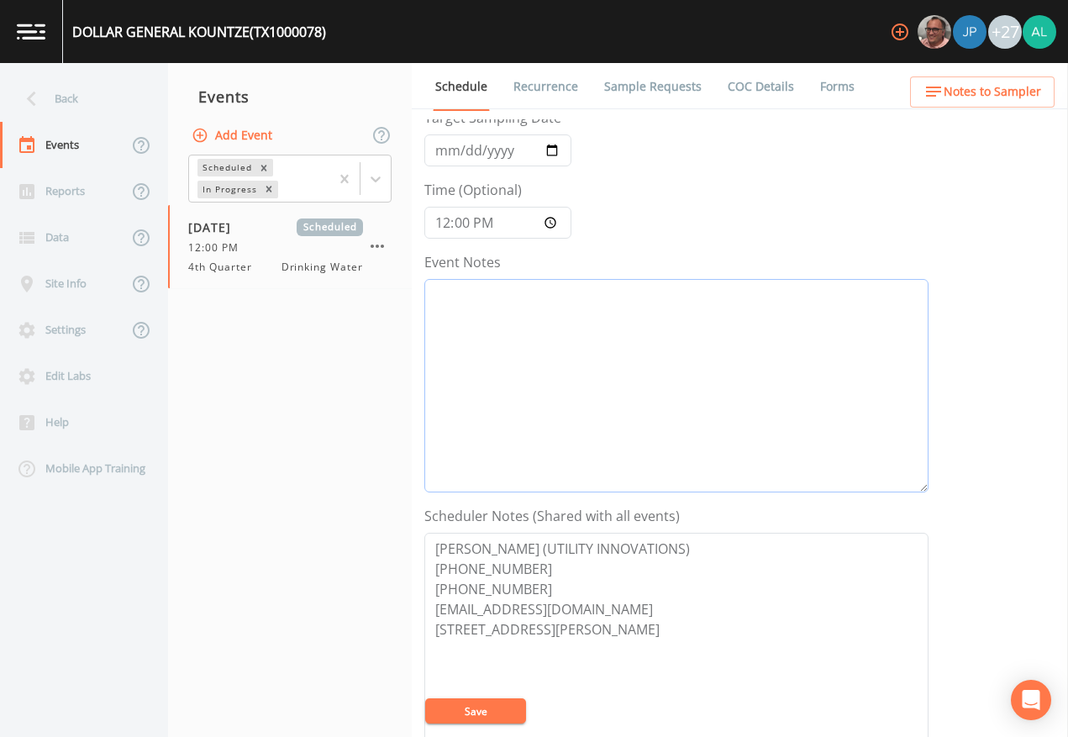
click at [485, 303] on textarea "Event Notes" at bounding box center [676, 386] width 504 height 214
type textarea "go by"
click at [473, 674] on button "Save" at bounding box center [475, 711] width 101 height 25
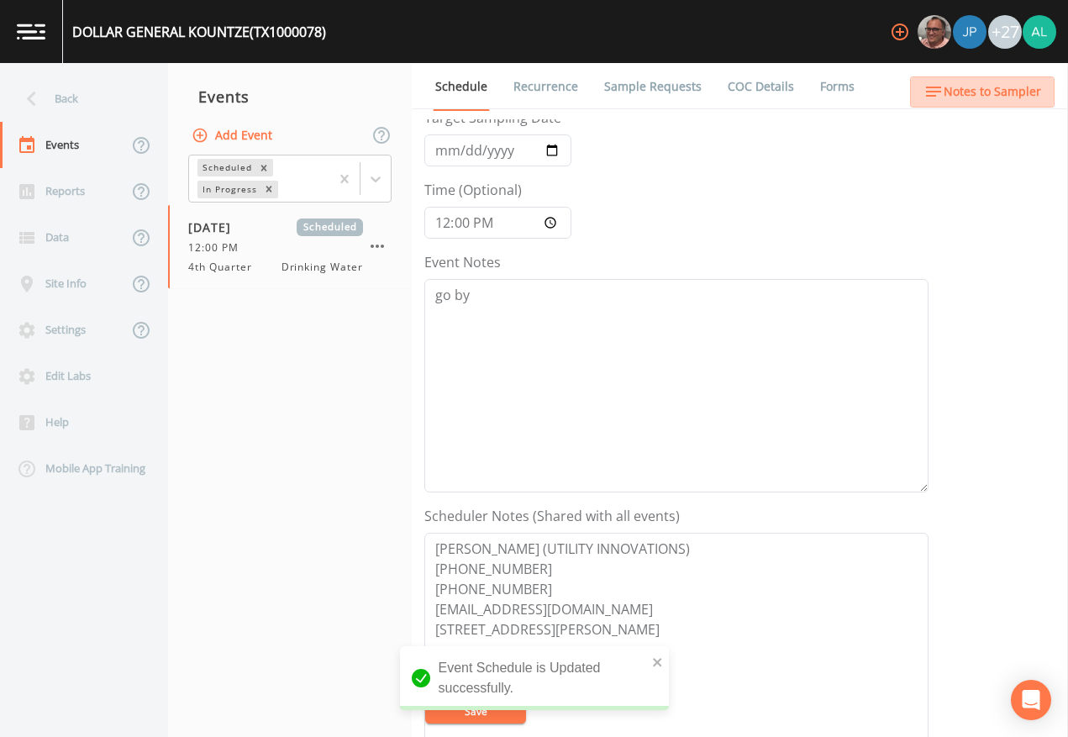
click at [978, 83] on span "Notes to Sampler" at bounding box center [993, 92] width 98 height 21
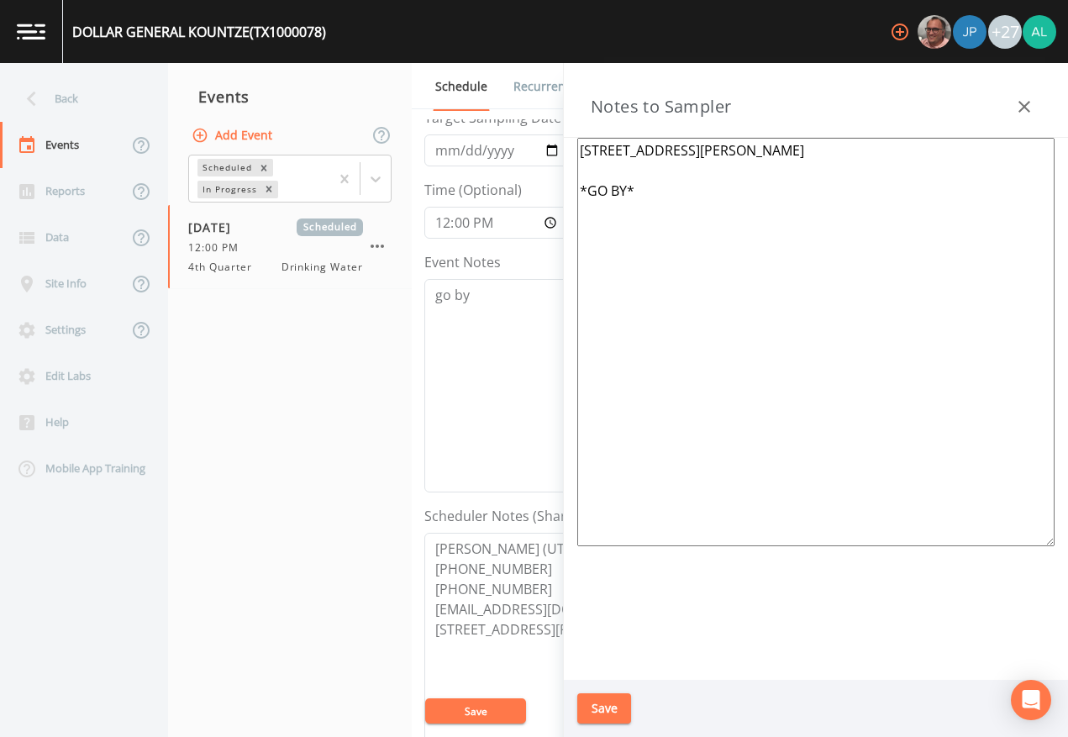
drag, startPoint x: 606, startPoint y: 688, endPoint x: 602, endPoint y: 713, distance: 24.7
click at [606, 674] on div "Save" at bounding box center [816, 709] width 504 height 58
click at [602, 674] on button "Save" at bounding box center [604, 708] width 54 height 31
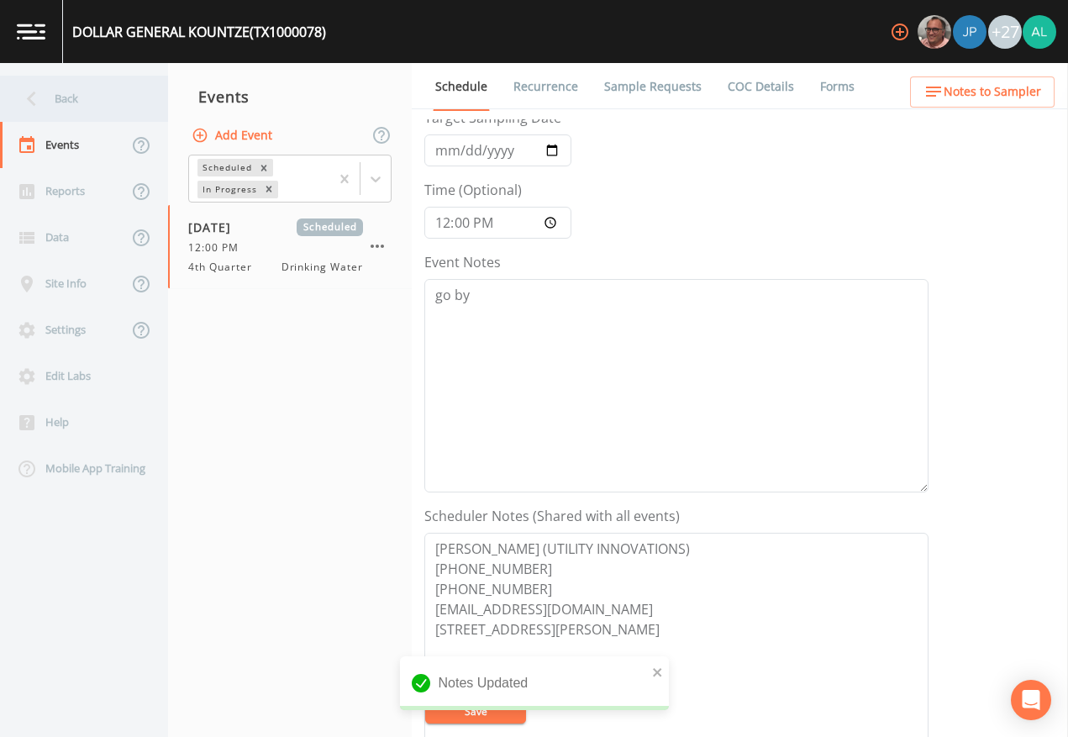
click at [79, 87] on div "Back" at bounding box center [75, 99] width 151 height 46
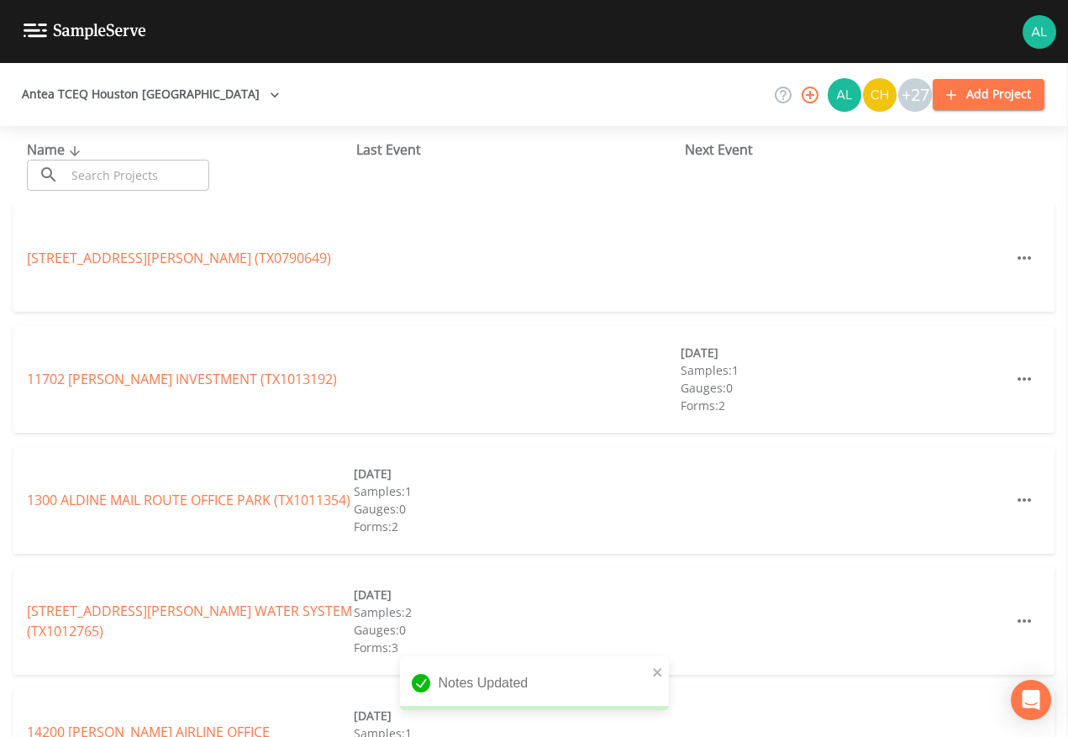
drag, startPoint x: 76, startPoint y: 140, endPoint x: 76, endPoint y: 151, distance: 10.9
click at [76, 146] on div "Name ​ ​ Last Event Next Event" at bounding box center [534, 165] width 1068 height 78
click at [79, 159] on div "Name ​ ​" at bounding box center [191, 165] width 329 height 51
click at [80, 171] on input "text" at bounding box center [138, 175] width 144 height 31
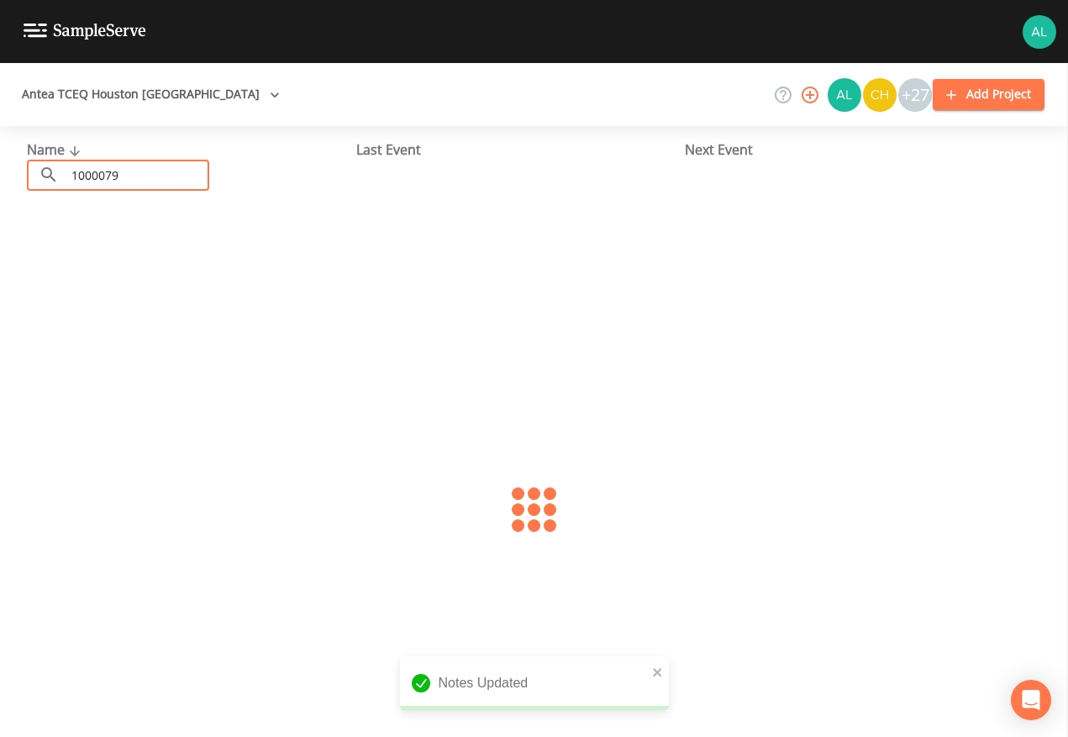
type input "1000079"
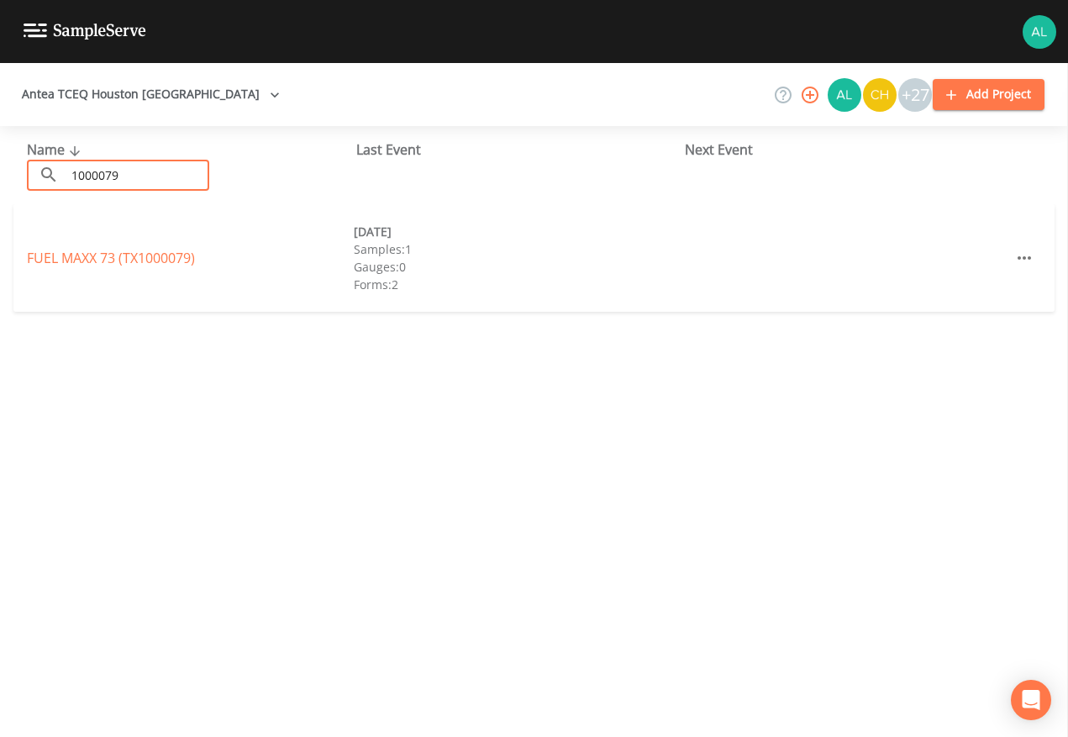
click at [97, 243] on div "FUEL MAXX 73 (TX1000079) [DATE] Samples: 1 Gauges: 0 Forms: 2" at bounding box center [533, 258] width 1041 height 108
click at [97, 252] on link "FUEL MAXX 73 (TX1000079)" at bounding box center [111, 258] width 168 height 18
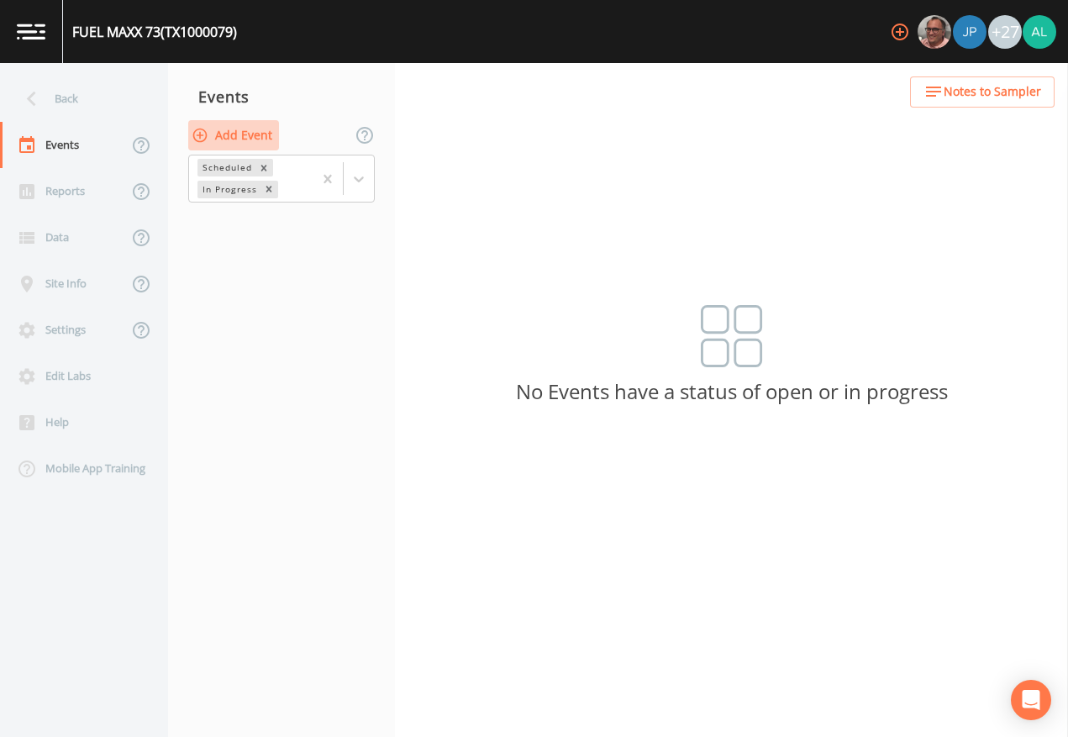
click at [247, 138] on button "Add Event" at bounding box center [233, 135] width 91 height 31
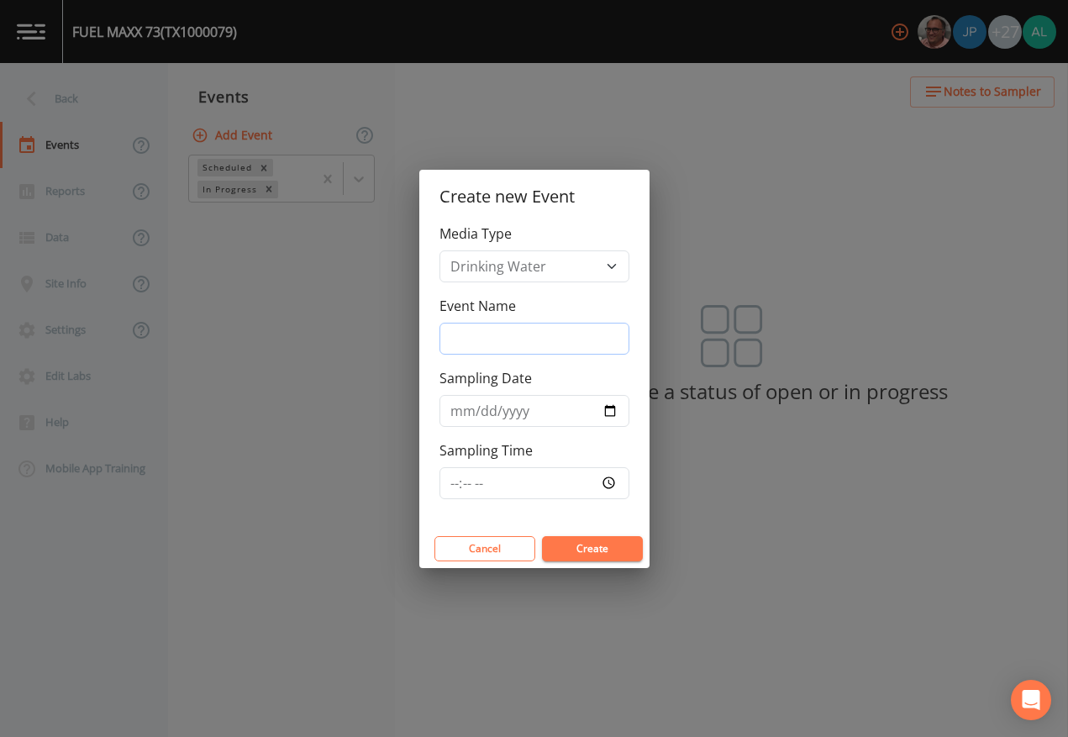
click at [486, 345] on input "Event Name" at bounding box center [535, 339] width 190 height 32
click at [448, 471] on input "Sampling Time" at bounding box center [535, 483] width 190 height 32
click at [542, 536] on button "Create" at bounding box center [592, 548] width 101 height 25
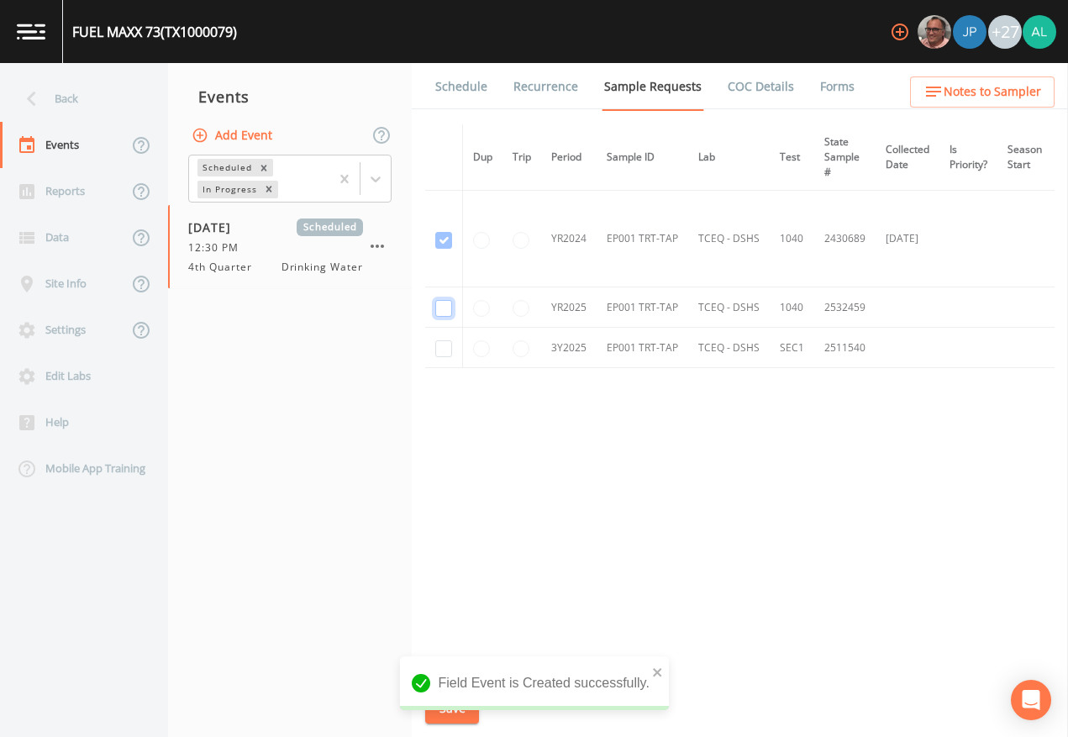
drag, startPoint x: 437, startPoint y: 301, endPoint x: 450, endPoint y: 310, distance: 15.6
click at [440, 302] on input "checkbox" at bounding box center [443, 308] width 17 height 17
click at [449, 335] on td at bounding box center [444, 348] width 38 height 40
click at [445, 348] on input "checkbox" at bounding box center [443, 348] width 17 height 17
drag, startPoint x: 446, startPoint y: 712, endPoint x: 446, endPoint y: 613, distance: 99.2
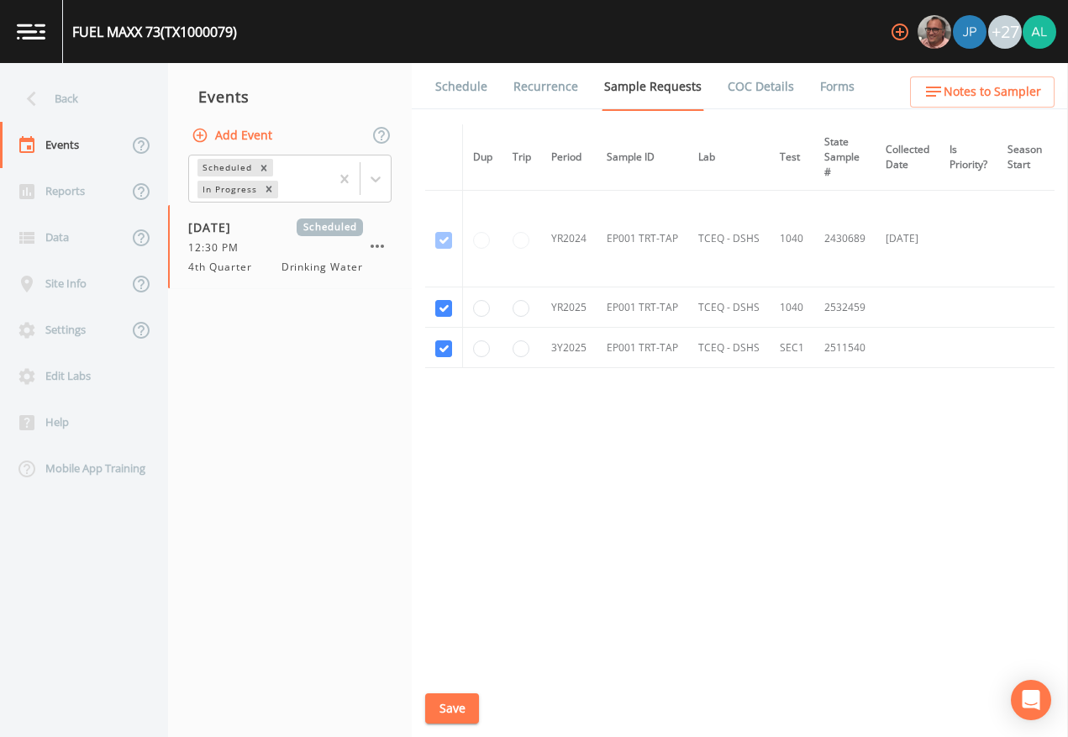
click at [446, 674] on button "Save" at bounding box center [452, 708] width 54 height 31
click at [459, 89] on link "Schedule" at bounding box center [461, 86] width 57 height 47
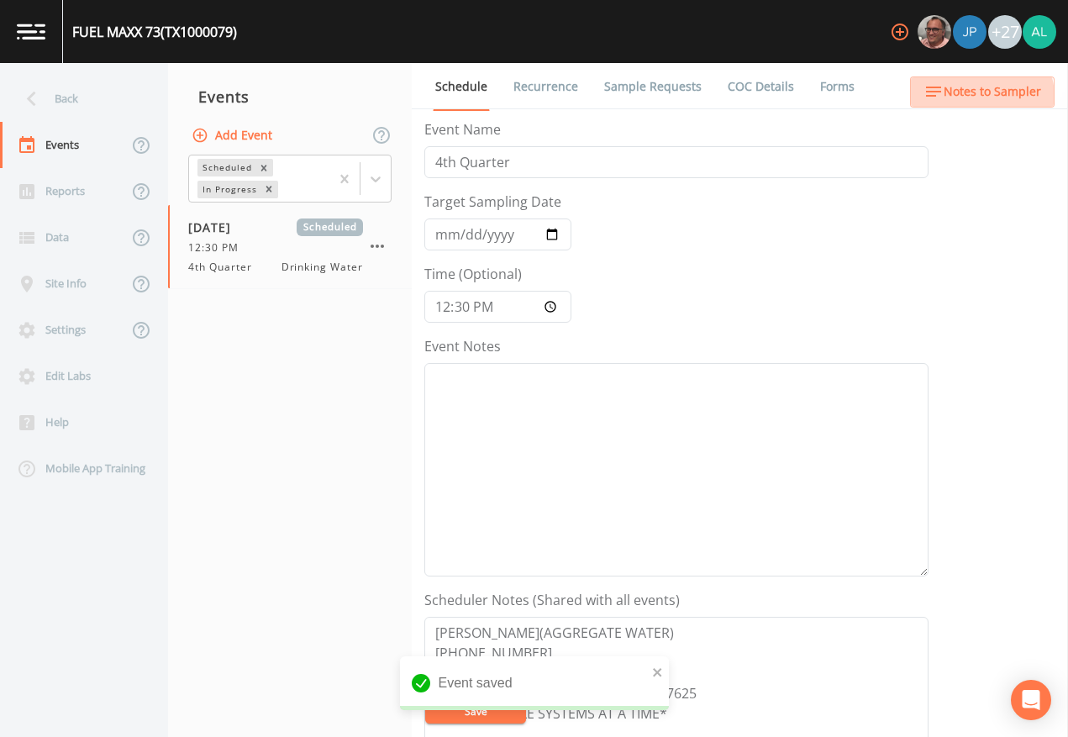
click at [983, 97] on span "Notes to Sampler" at bounding box center [993, 92] width 98 height 21
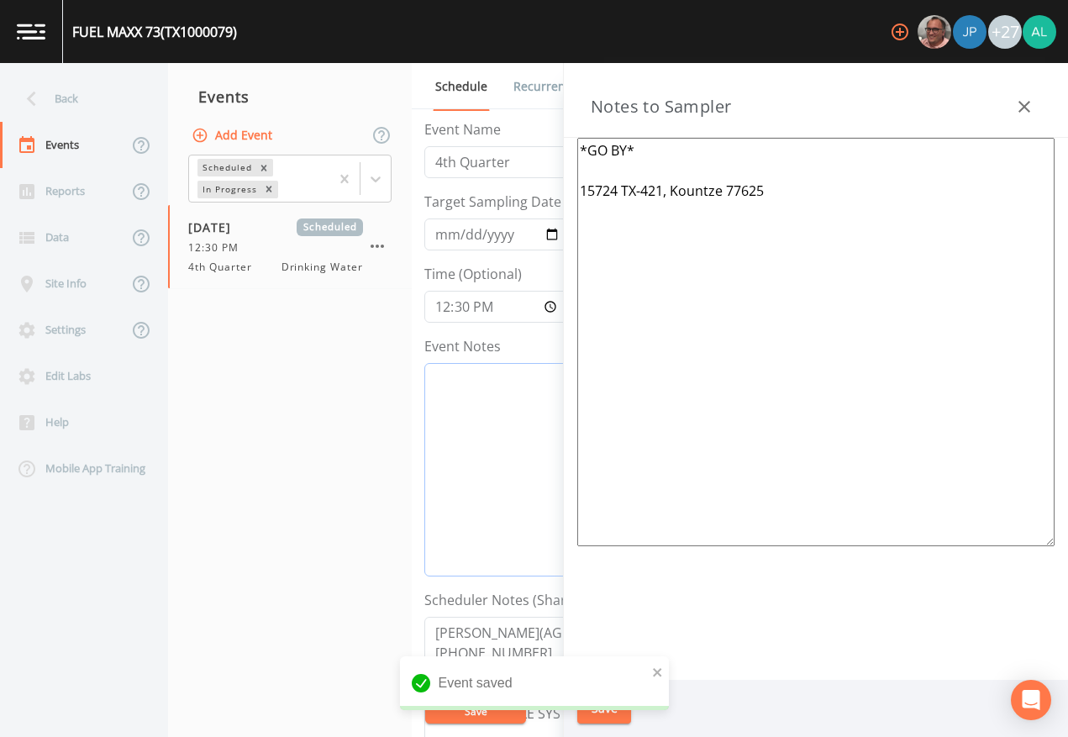
click at [472, 385] on textarea "Event Notes" at bounding box center [676, 470] width 504 height 214
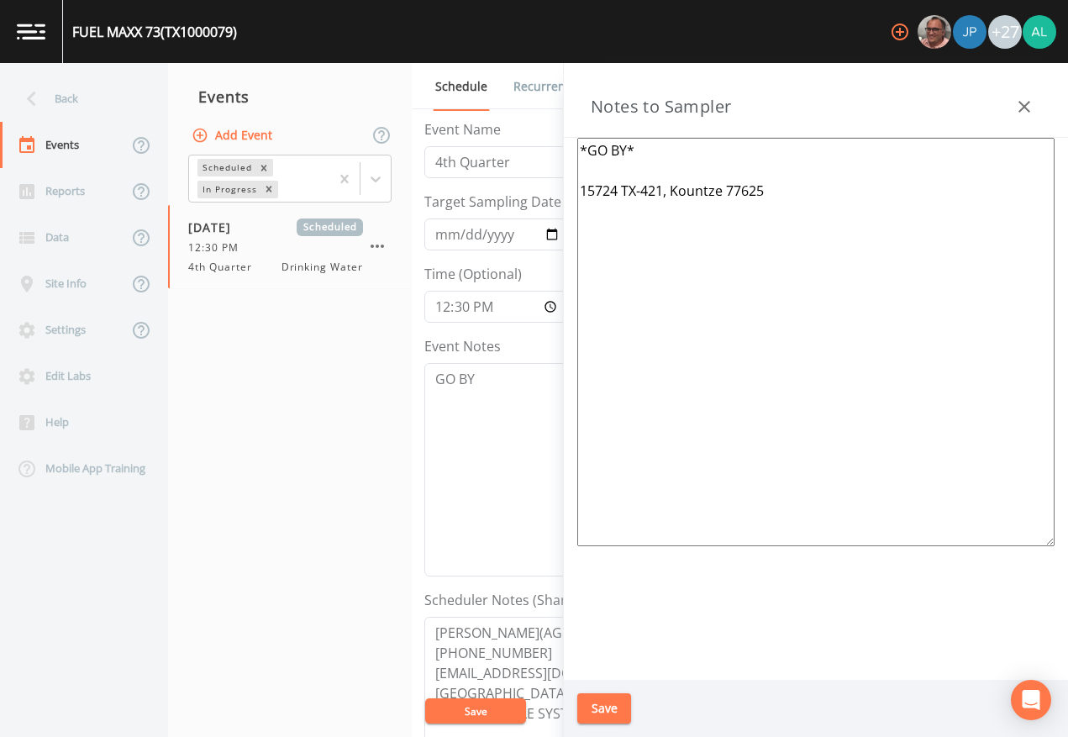
click at [619, 674] on button "Save" at bounding box center [604, 708] width 54 height 31
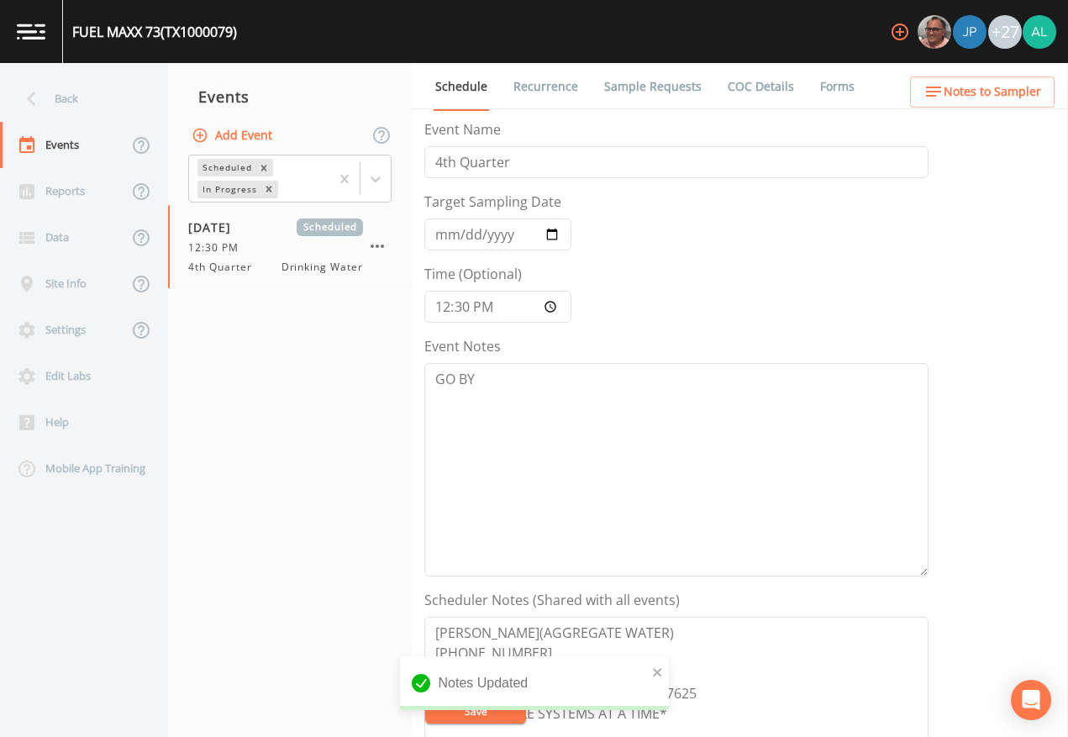
drag, startPoint x: 506, startPoint y: 707, endPoint x: 721, endPoint y: 682, distance: 216.7
click at [400, 674] on div "notification timer" at bounding box center [400, 708] width 0 height 4
click at [662, 674] on icon "close" at bounding box center [658, 672] width 12 height 13
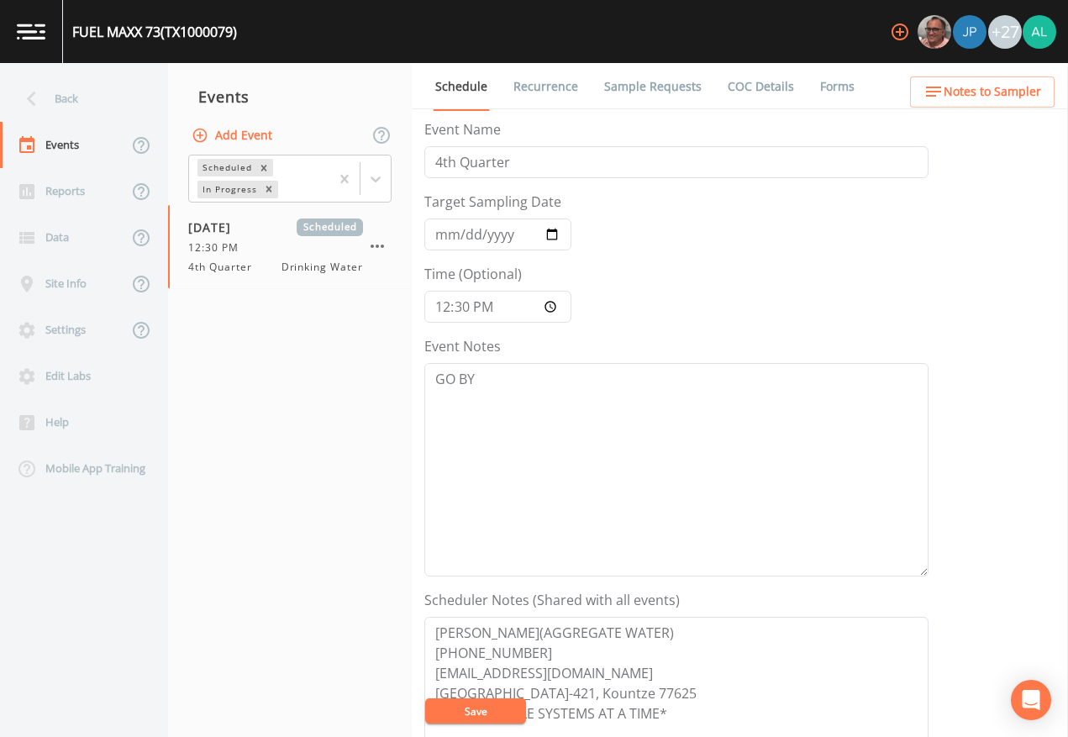
click at [506, 674] on div "Notes Updated" at bounding box center [534, 689] width 269 height 67
click at [502, 674] on div "FUEL MAXX 73 (TX1000079) +27 Back Events Reports Data Site Info Settings Edit L…" at bounding box center [534, 368] width 1068 height 737
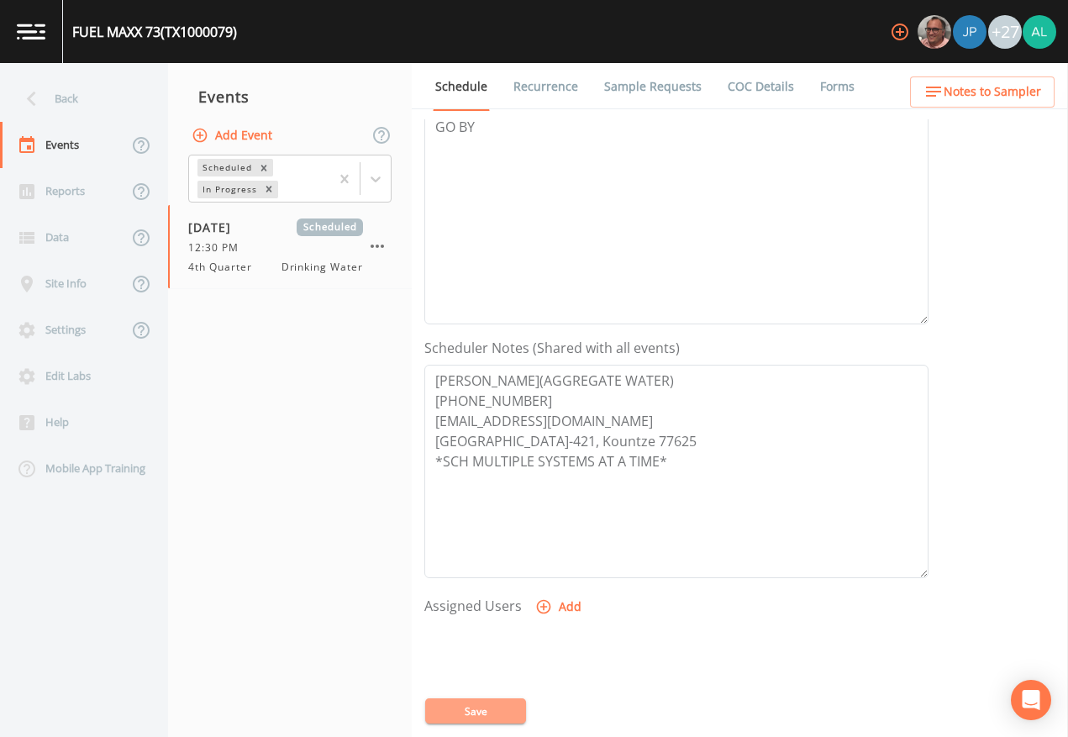
click at [501, 674] on button "Save" at bounding box center [475, 711] width 101 height 25
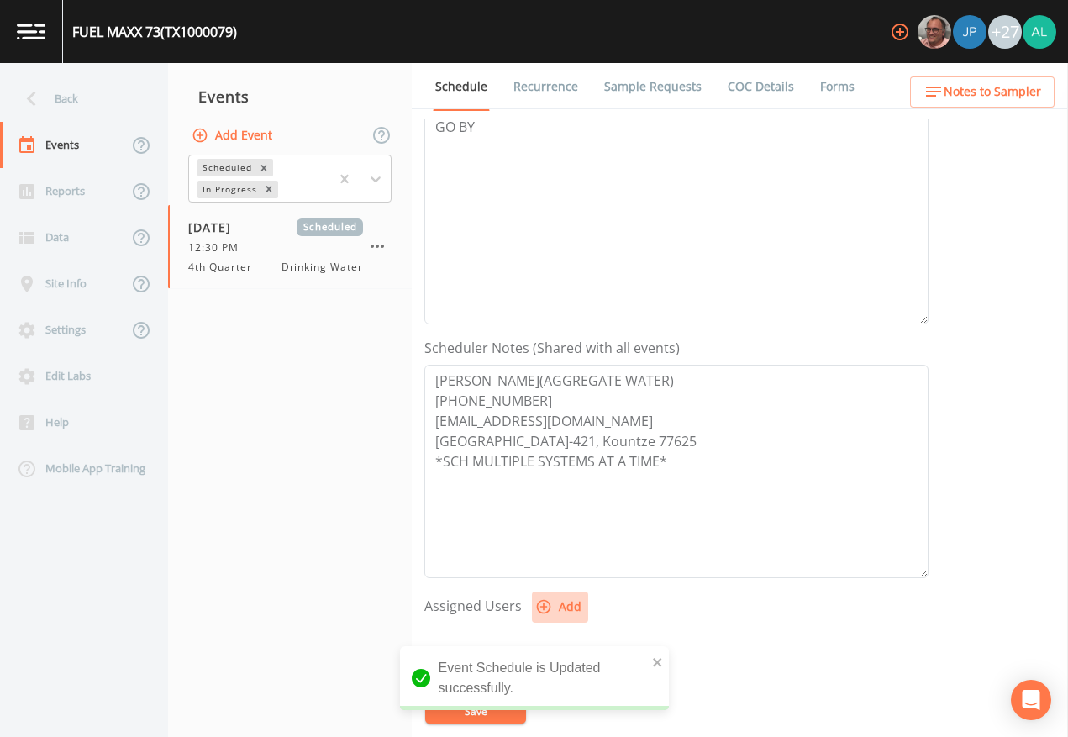
click at [553, 598] on button "Add" at bounding box center [560, 607] width 56 height 31
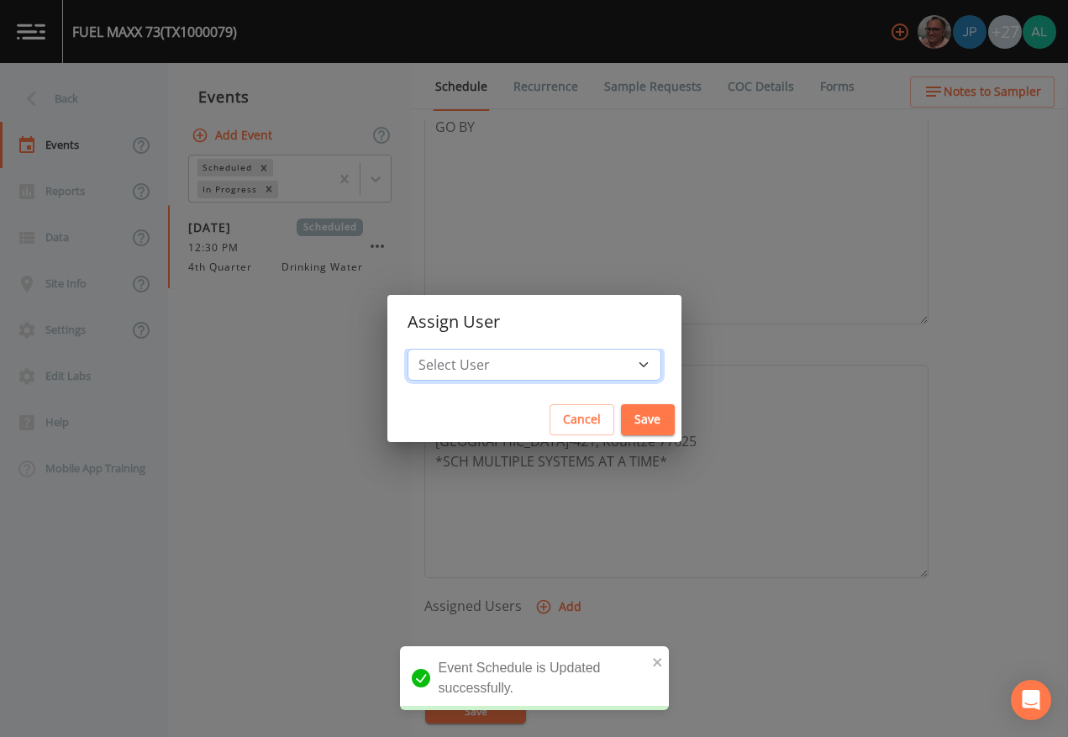
click at [477, 369] on select "Select User [PERSON_NAME] [PERSON_NAME] [PERSON_NAME] Lorinzia [PERSON_NAME] [P…" at bounding box center [535, 365] width 254 height 32
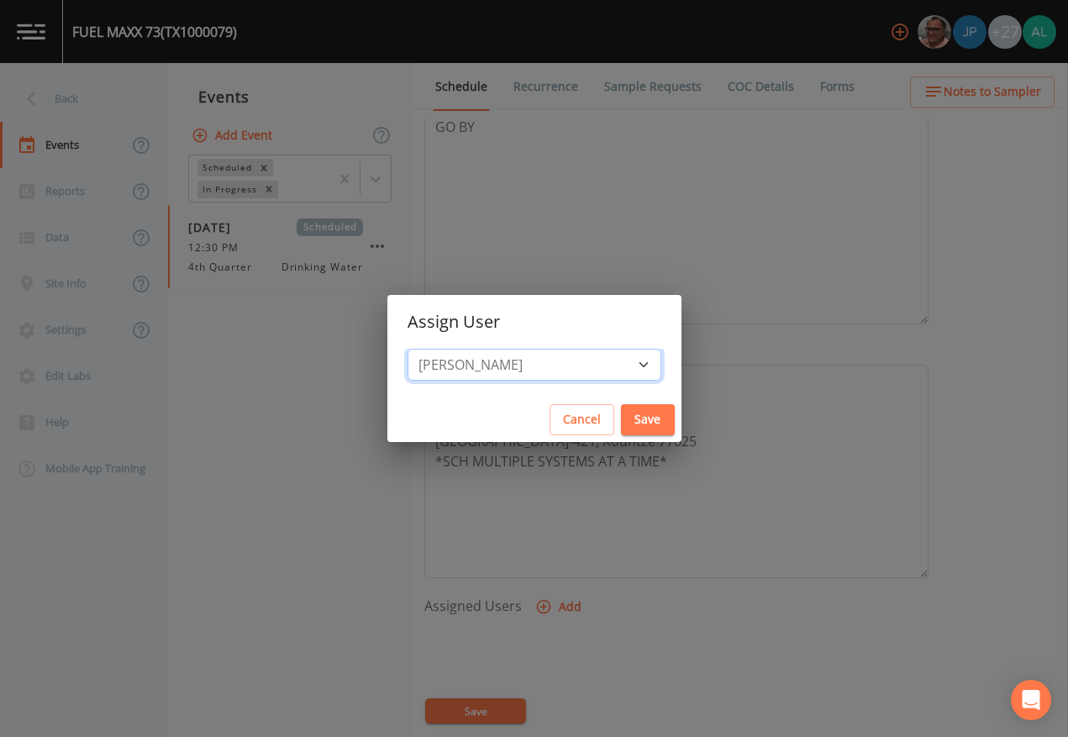
click at [445, 349] on select "Select User [PERSON_NAME] [PERSON_NAME] [PERSON_NAME] Lorinzia [PERSON_NAME] [P…" at bounding box center [535, 365] width 254 height 32
click at [621, 424] on button "Save" at bounding box center [648, 419] width 54 height 31
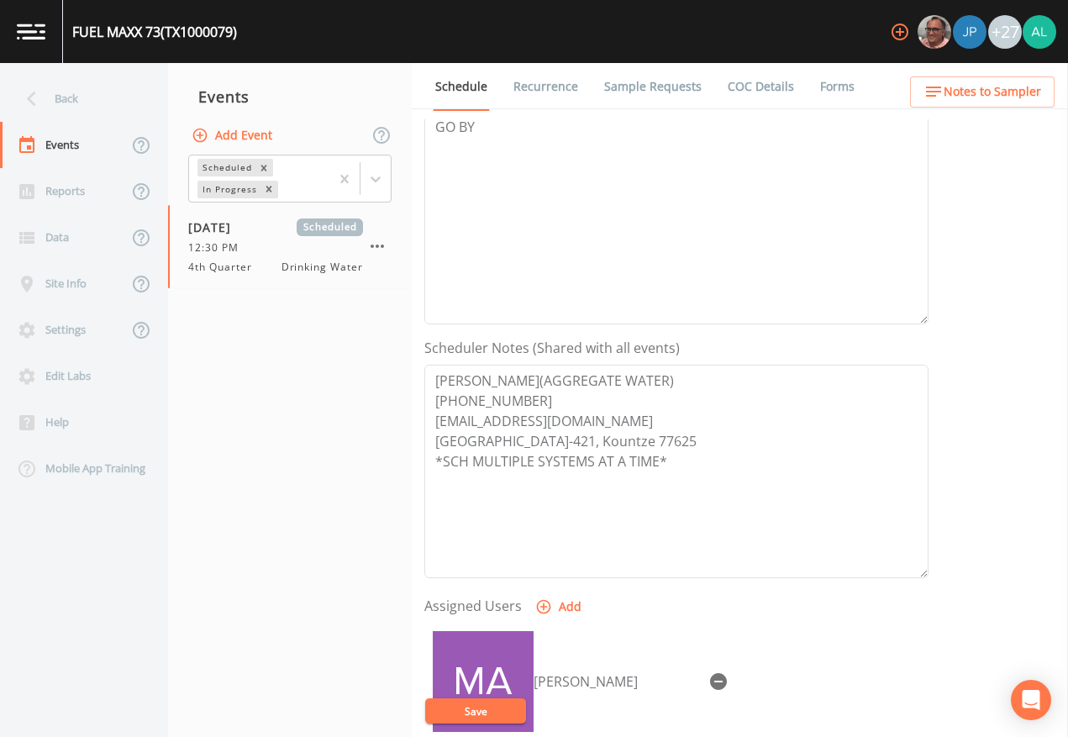
click at [473, 674] on button "Save" at bounding box center [475, 711] width 101 height 25
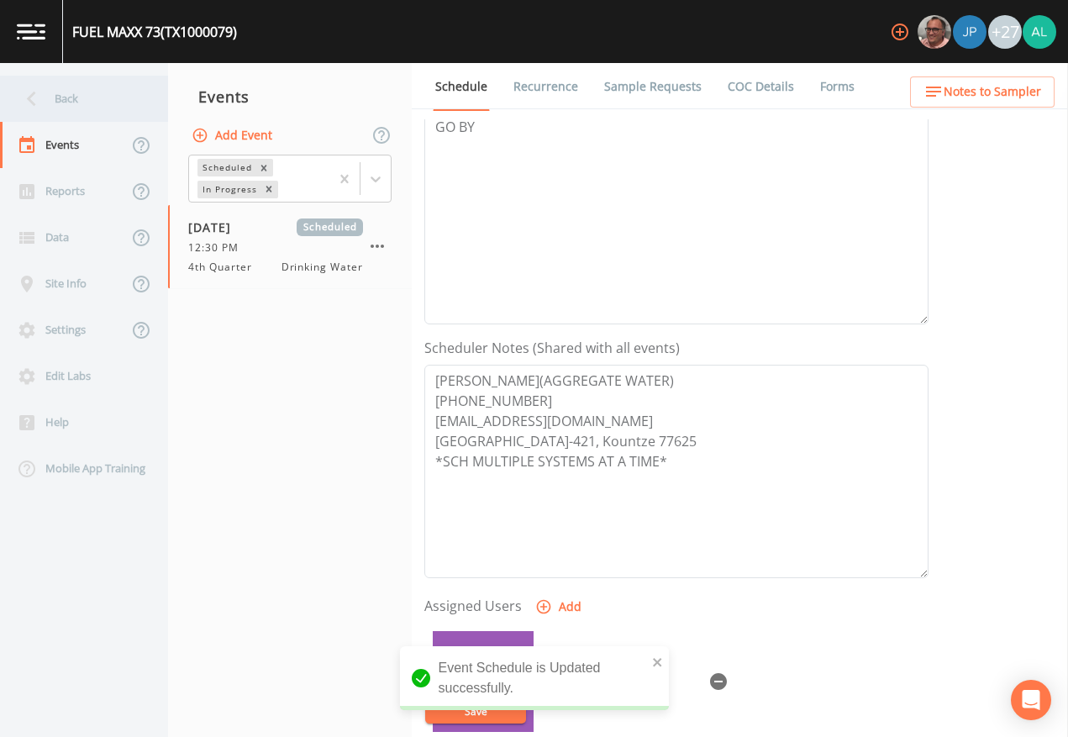
click at [57, 101] on div "Back" at bounding box center [75, 99] width 151 height 46
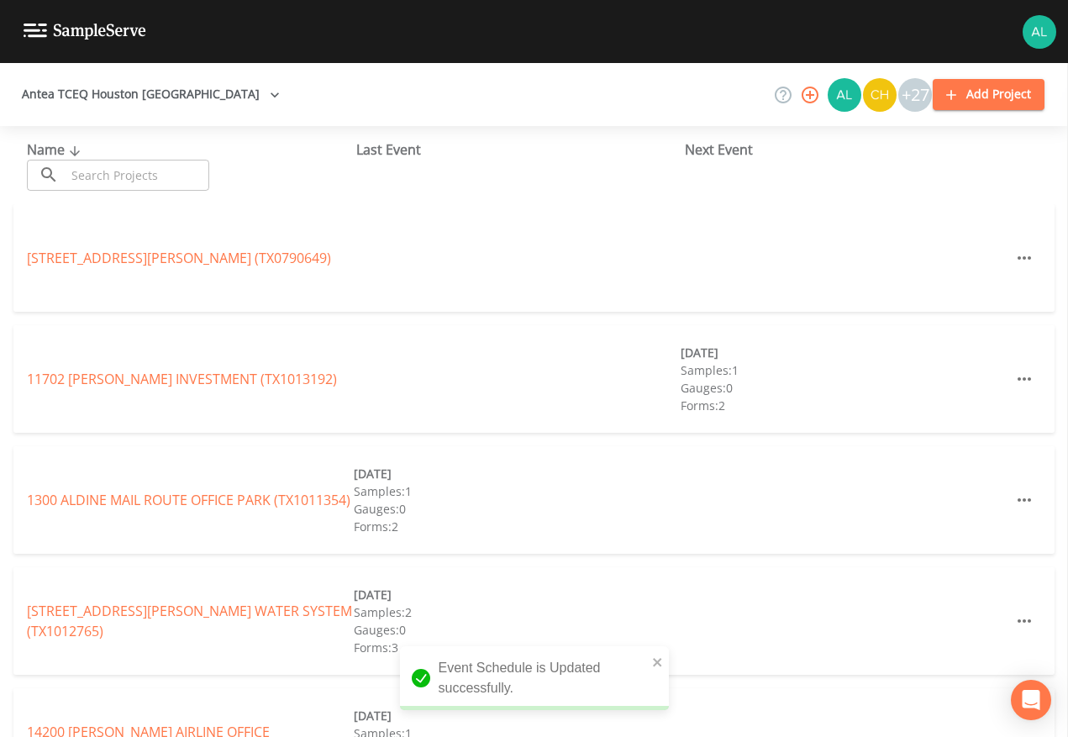
click at [71, 150] on icon at bounding box center [75, 151] width 20 height 15
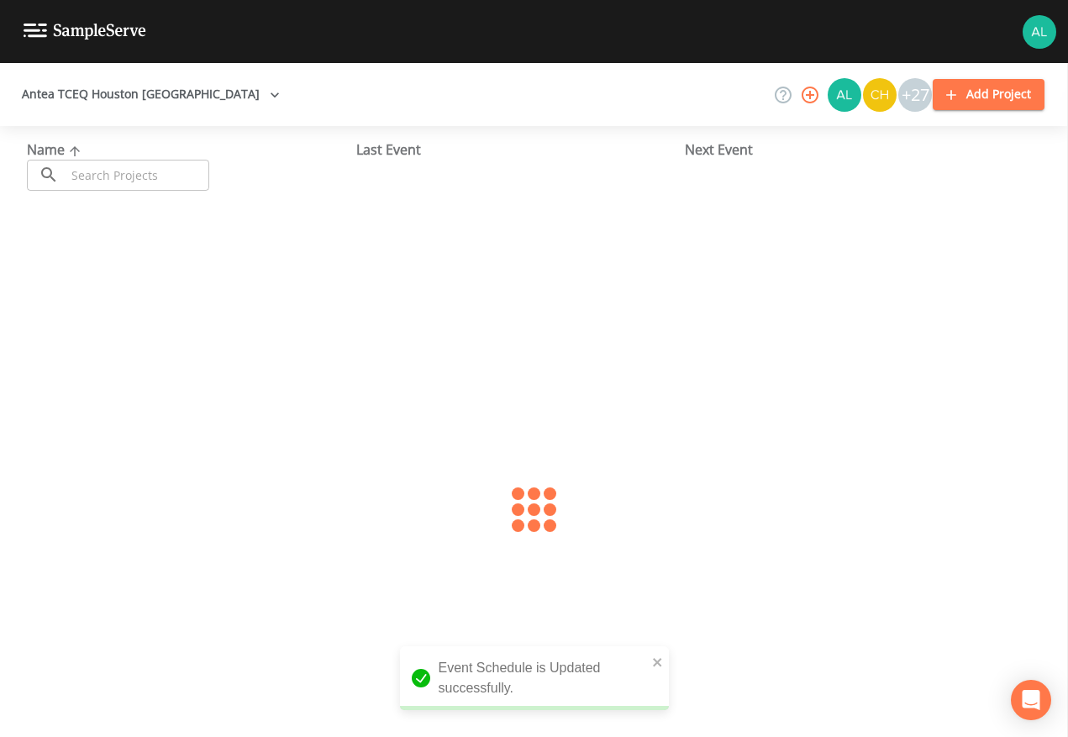
click at [73, 162] on input "text" at bounding box center [138, 175] width 144 height 31
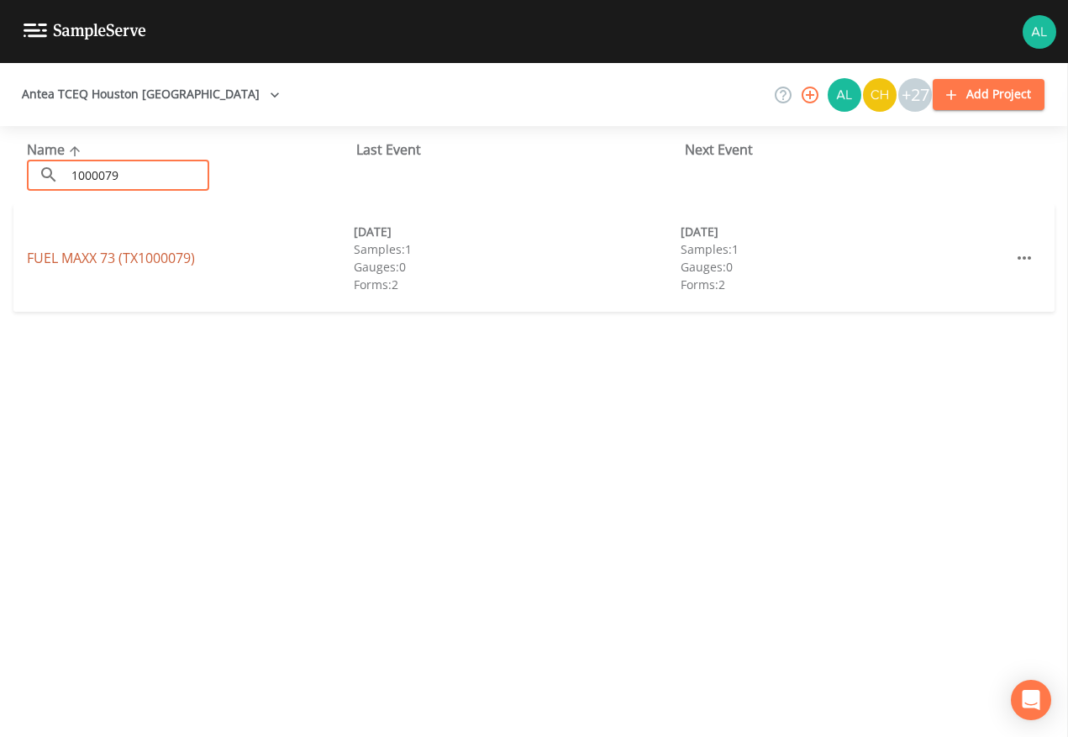
click at [87, 275] on div "FUEL MAXX 73 (TX1000079) [DATE] Samples: 1 Gauges: 0 Forms: 2 [DATE] Samples: 1…" at bounding box center [533, 258] width 1041 height 108
click at [96, 259] on link "FUEL MAXX 73 (TX1000079)" at bounding box center [111, 258] width 168 height 18
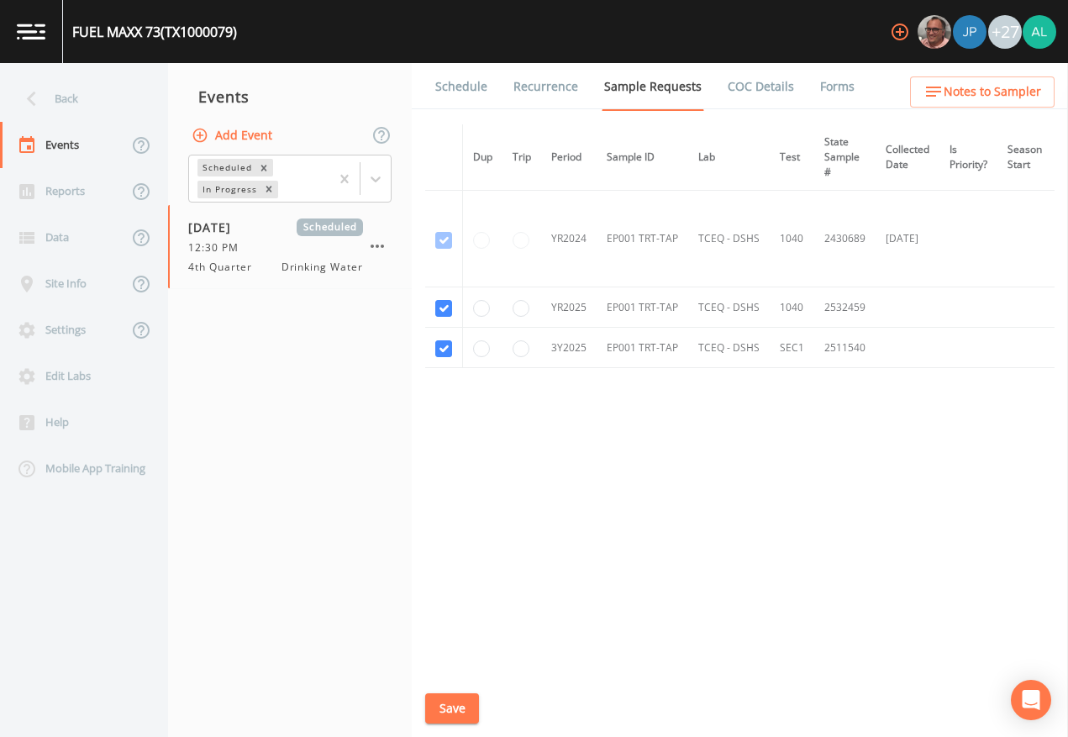
click at [458, 78] on link "Schedule" at bounding box center [461, 86] width 57 height 47
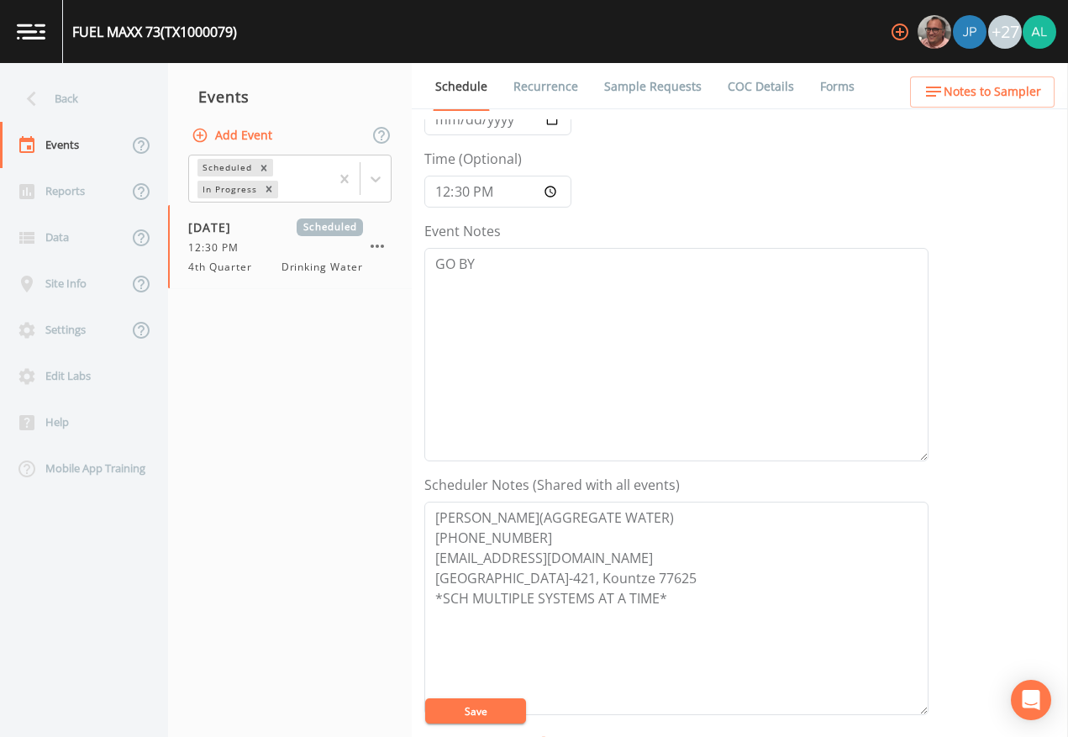
scroll to position [336, 0]
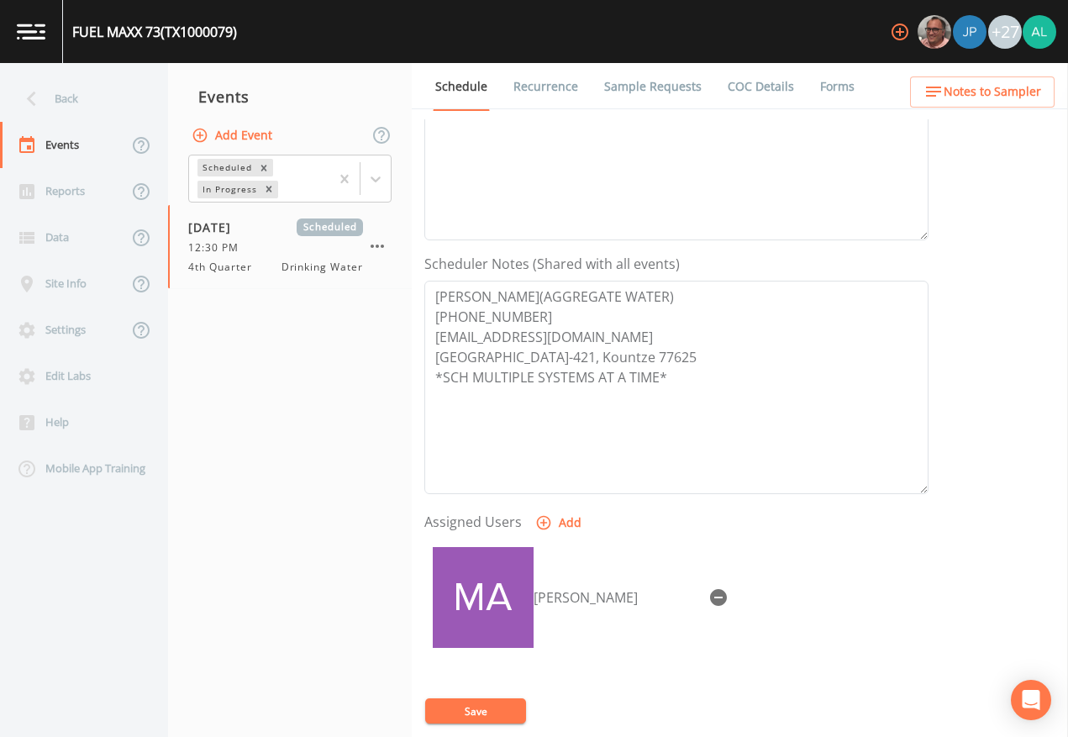
click at [935, 105] on button "Notes to Sampler" at bounding box center [982, 91] width 145 height 31
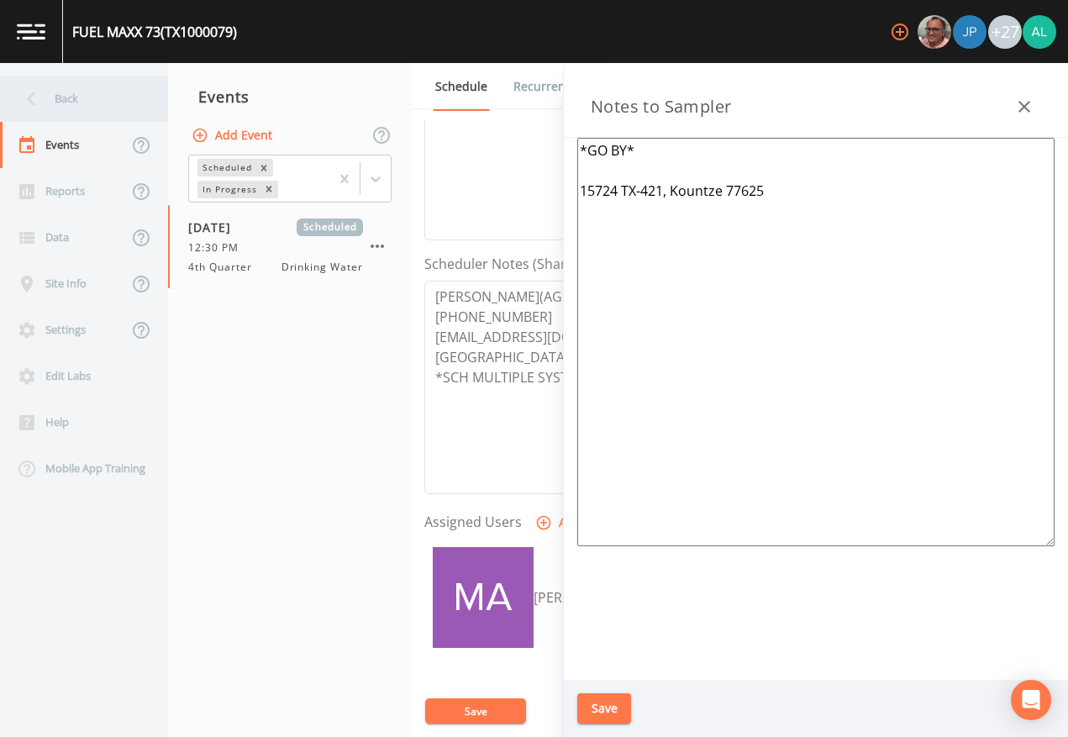
click at [87, 77] on div "Back" at bounding box center [75, 99] width 151 height 46
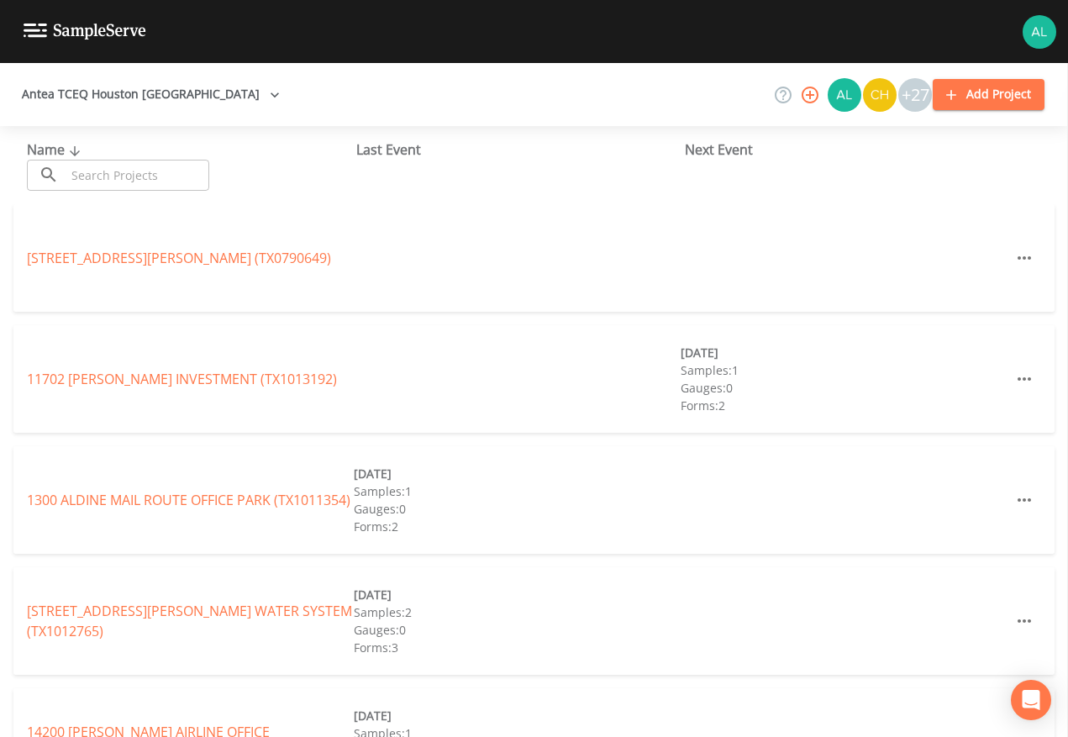
drag, startPoint x: 96, startPoint y: 175, endPoint x: 101, endPoint y: 161, distance: 14.4
click at [96, 175] on input "text" at bounding box center [138, 175] width 144 height 31
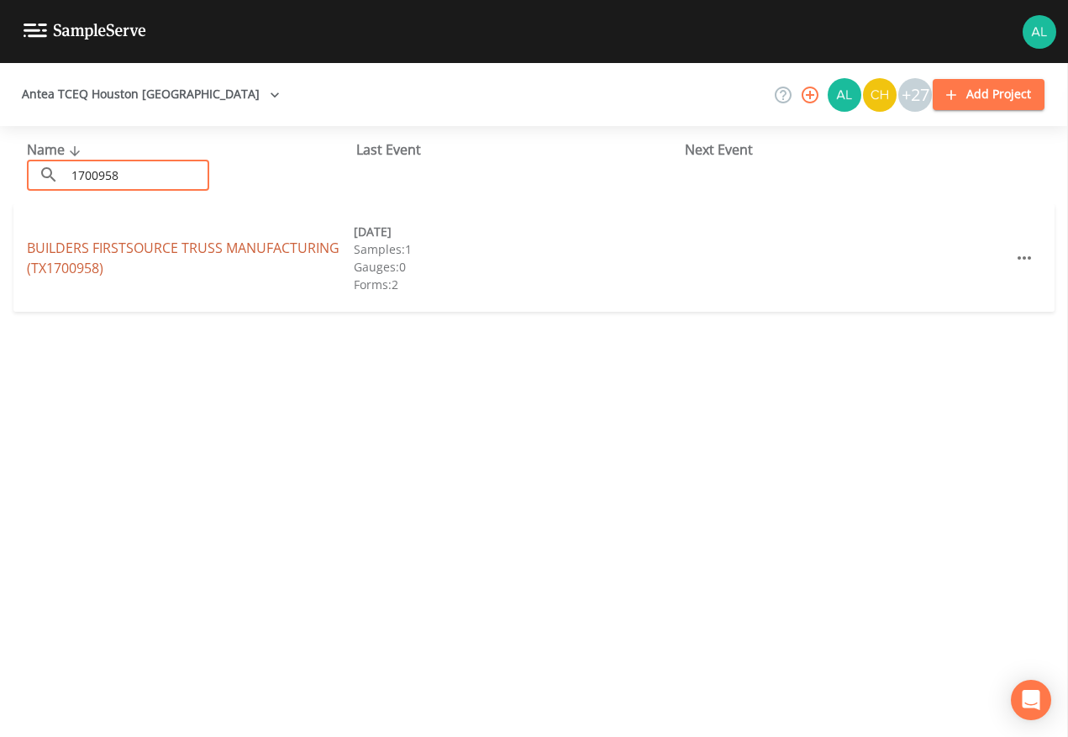
click at [71, 250] on link "BUILDERS FIRSTSOURCE TRUSS MANUFACTURING (TX1700958)" at bounding box center [183, 258] width 313 height 39
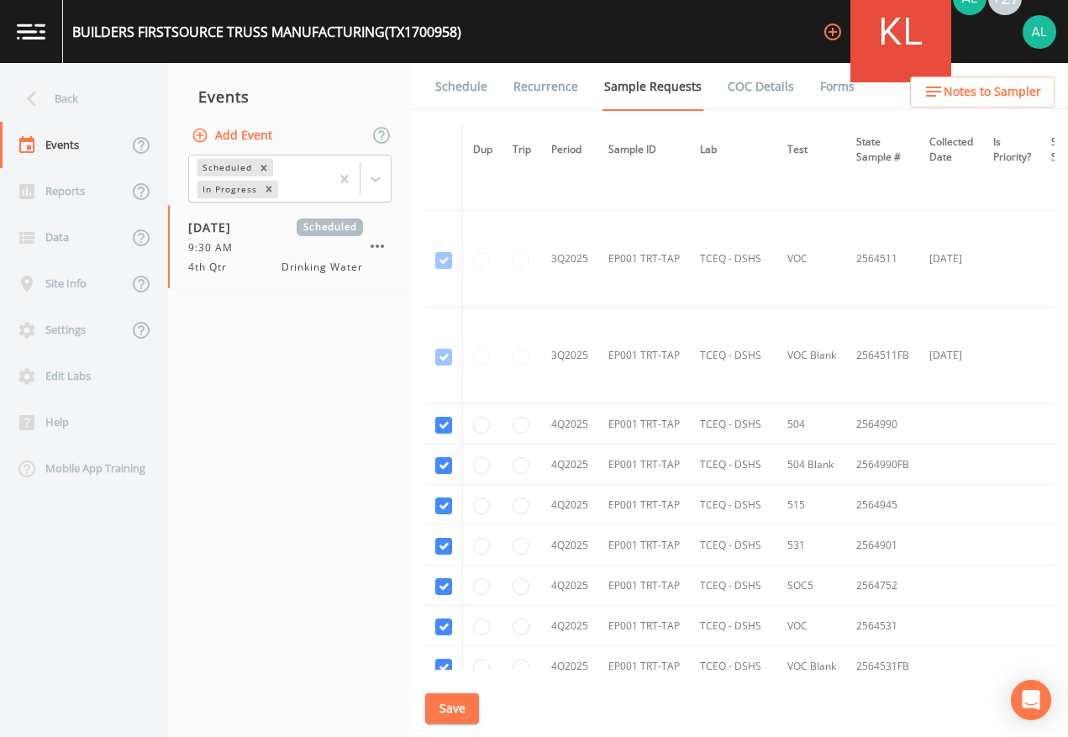
scroll to position [1248, 0]
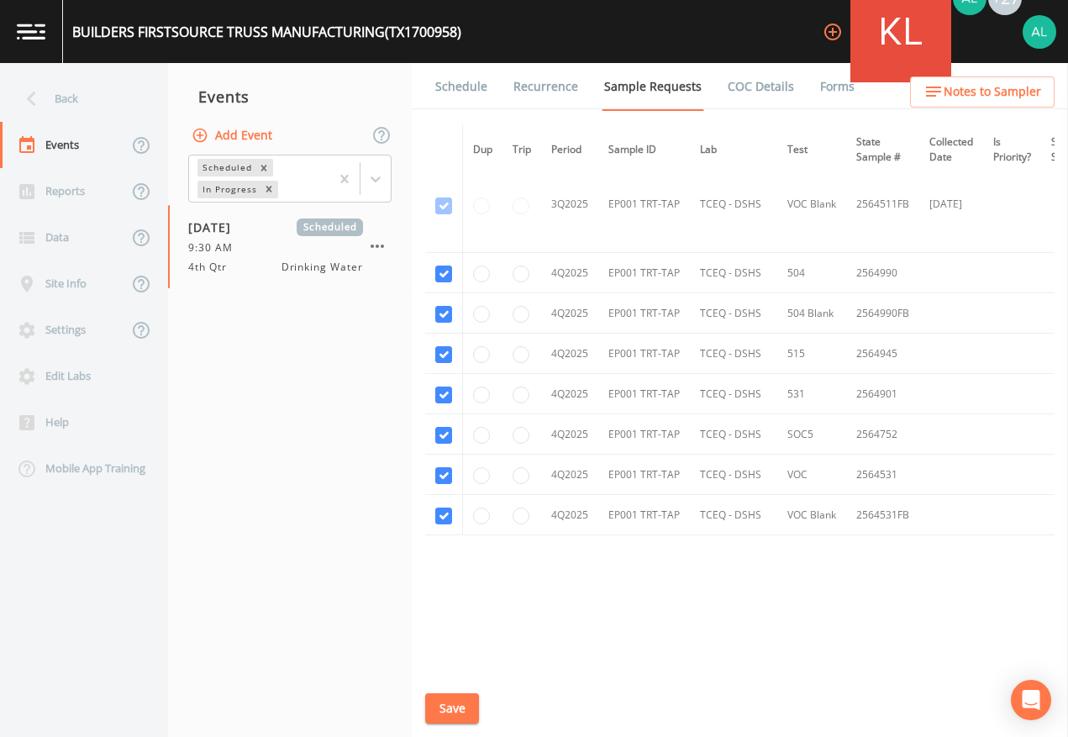
click at [464, 103] on link "Schedule" at bounding box center [461, 86] width 57 height 47
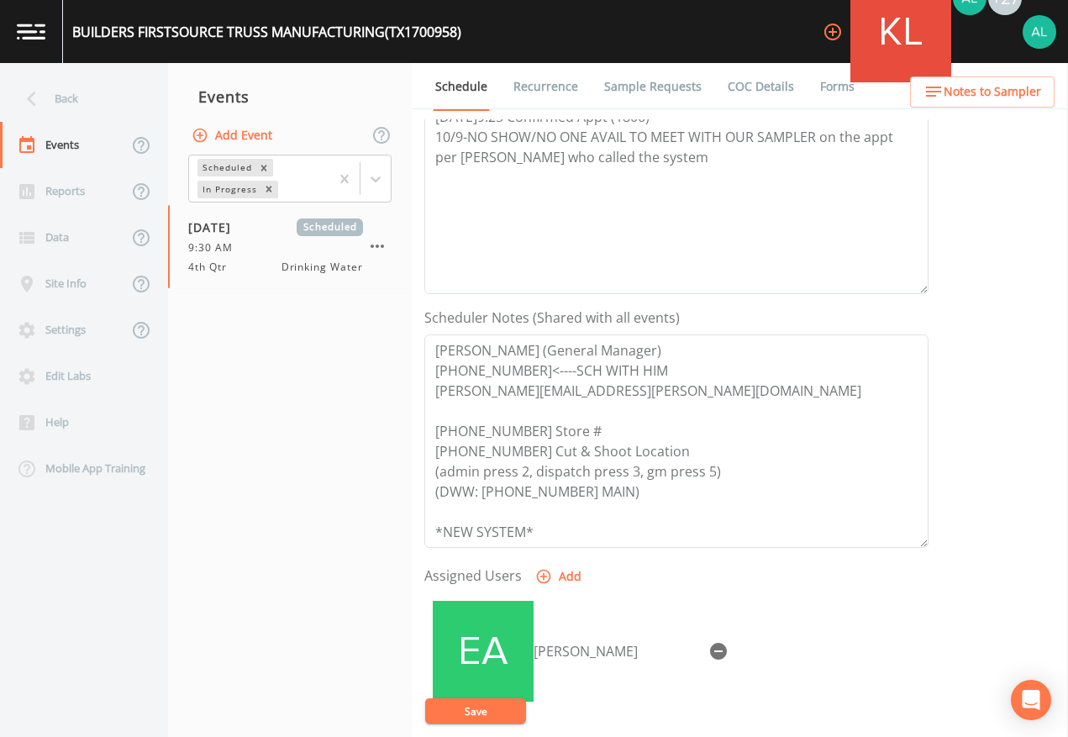
scroll to position [336, 0]
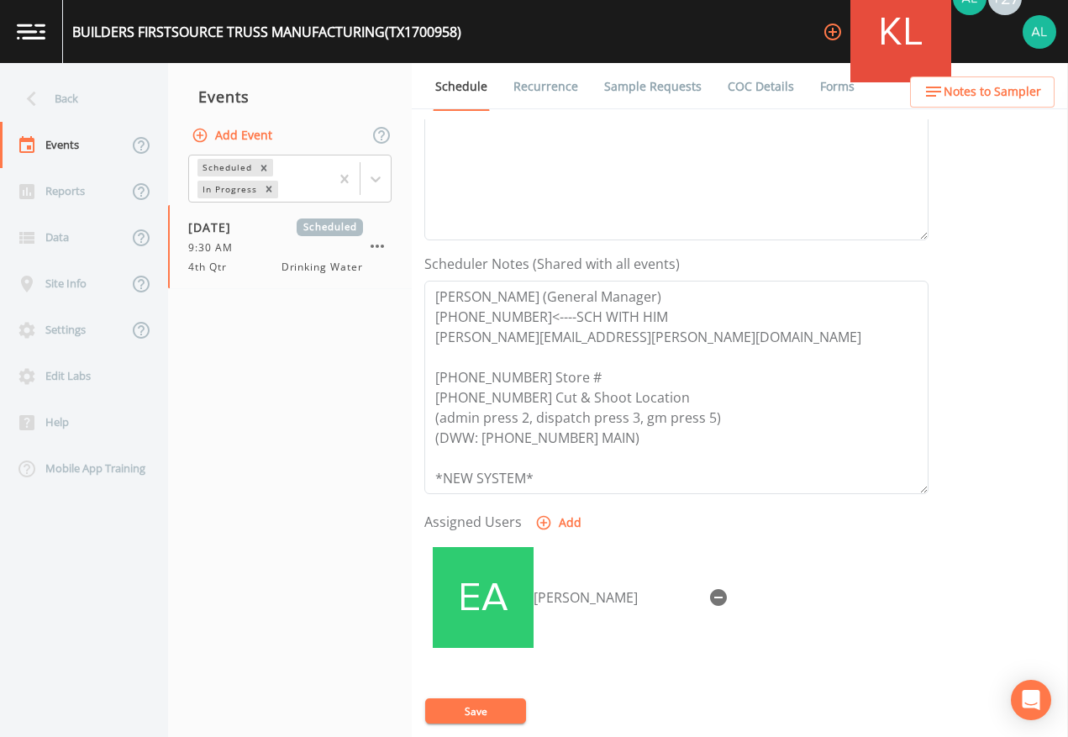
click at [710, 589] on icon "button" at bounding box center [718, 597] width 17 height 17
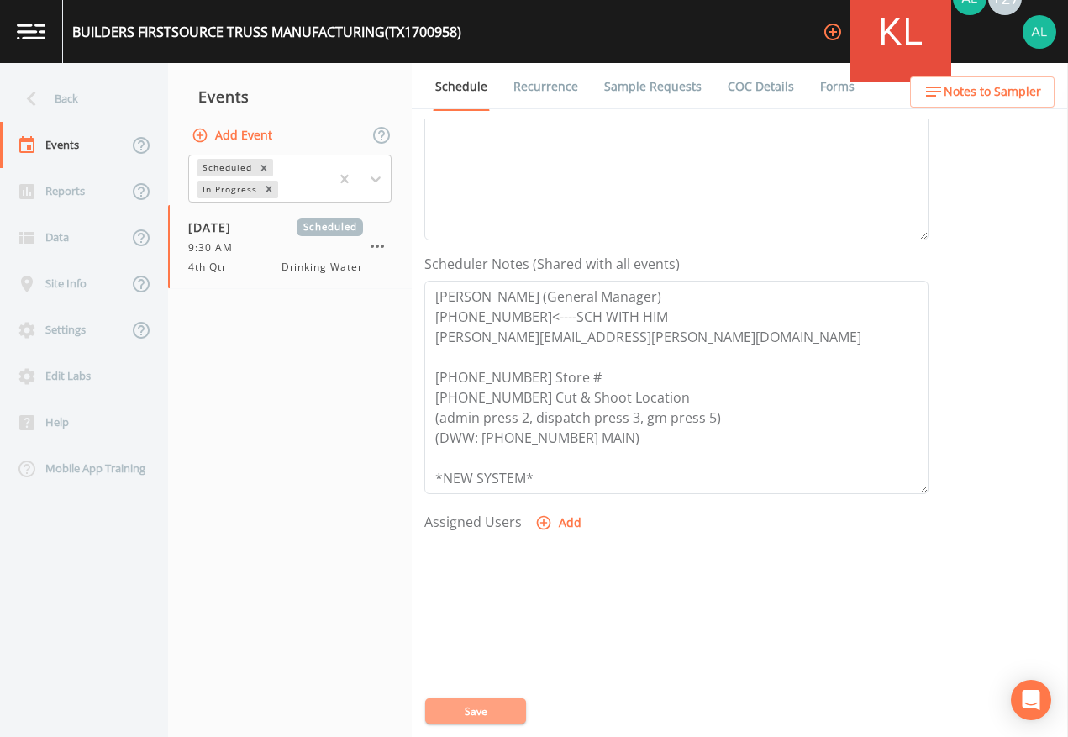
click at [493, 674] on button "Save" at bounding box center [475, 711] width 101 height 25
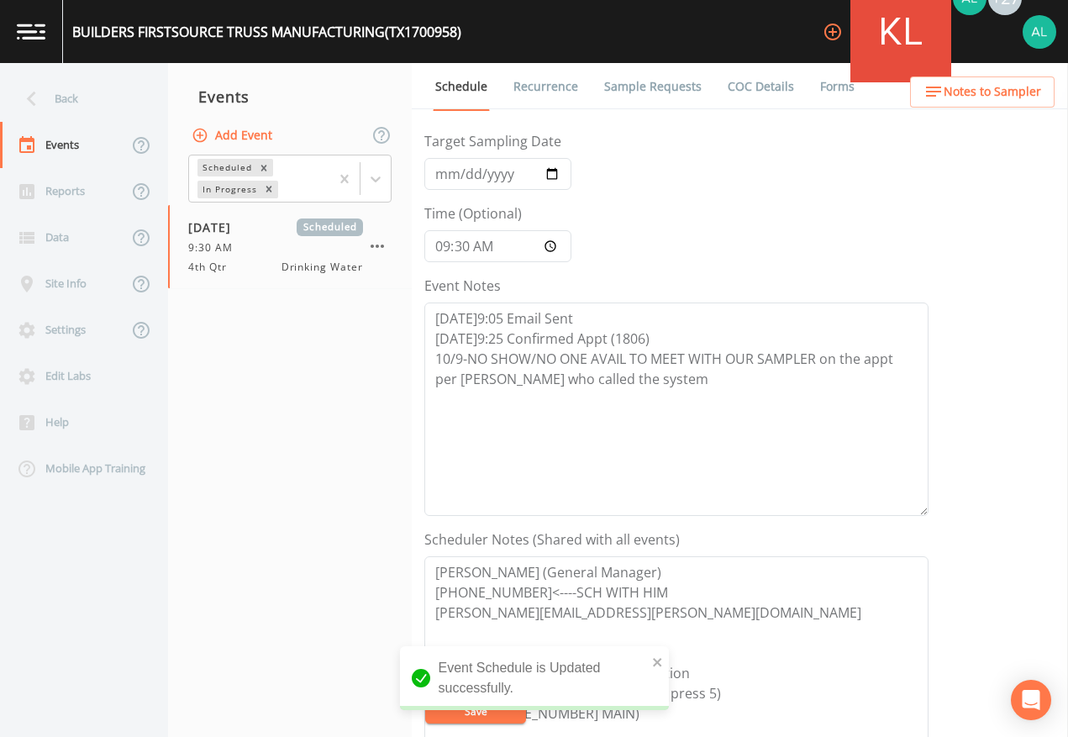
scroll to position [0, 0]
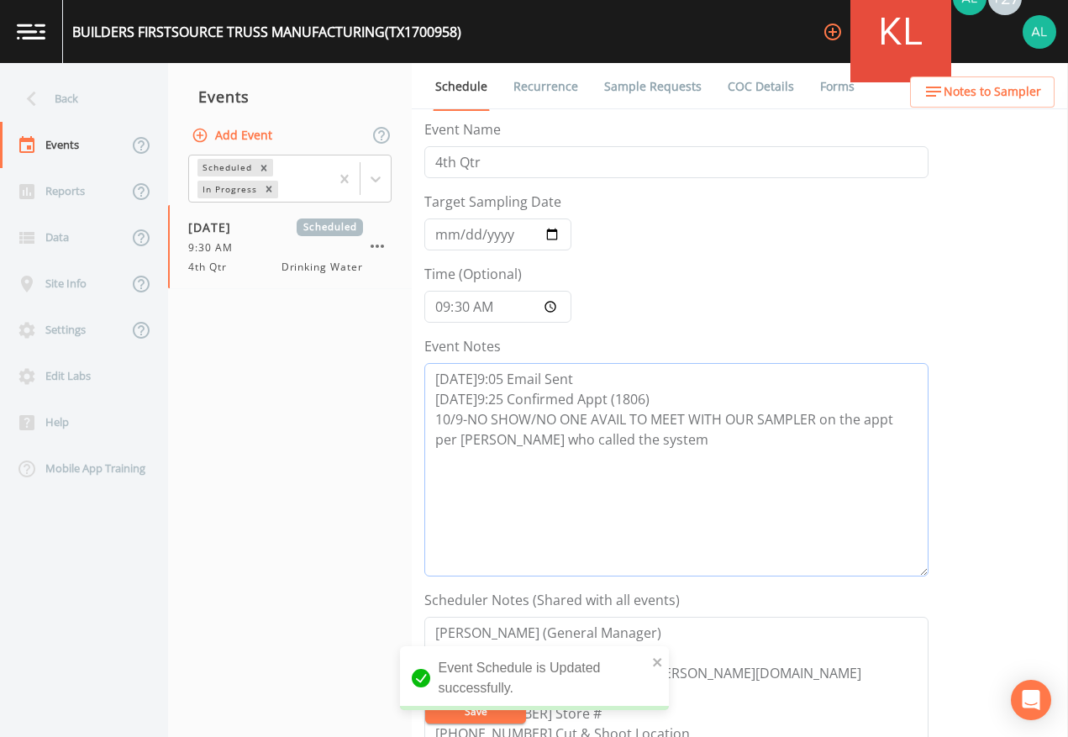
click at [695, 435] on textarea "[DATE]9:05 Email Sent [DATE]9:25 Confirmed Appt (1806) 10/9-NO SHOW/NO ONE AVAI…" at bounding box center [676, 470] width 504 height 214
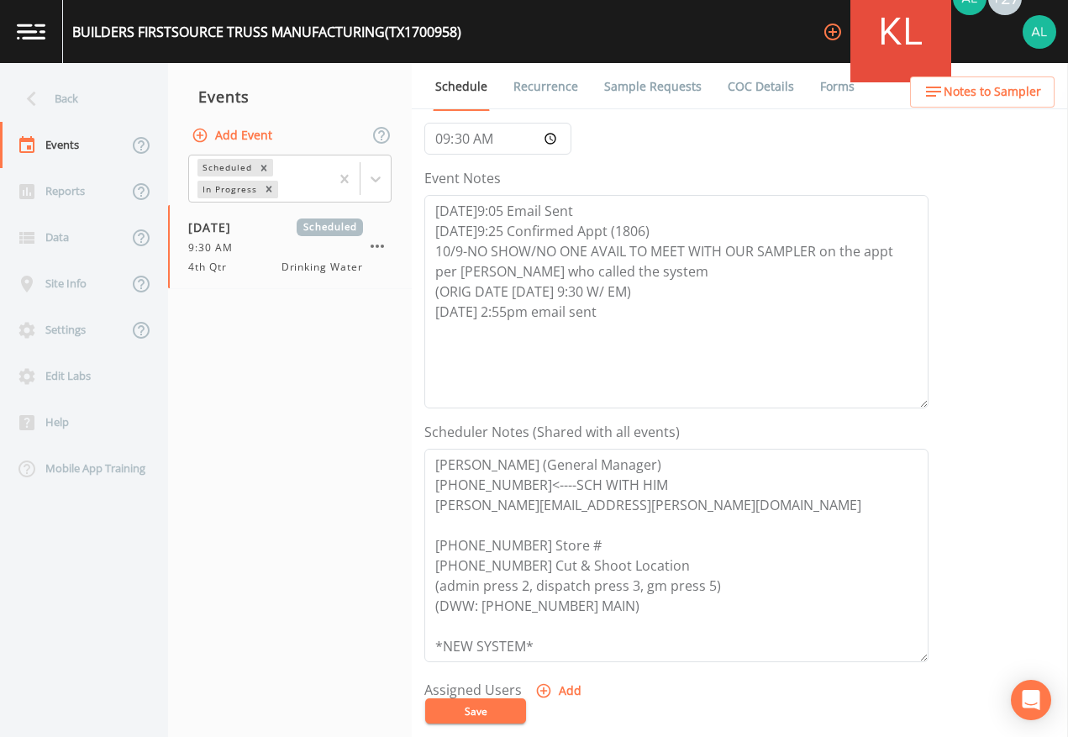
click at [452, 674] on button "Save" at bounding box center [475, 711] width 101 height 25
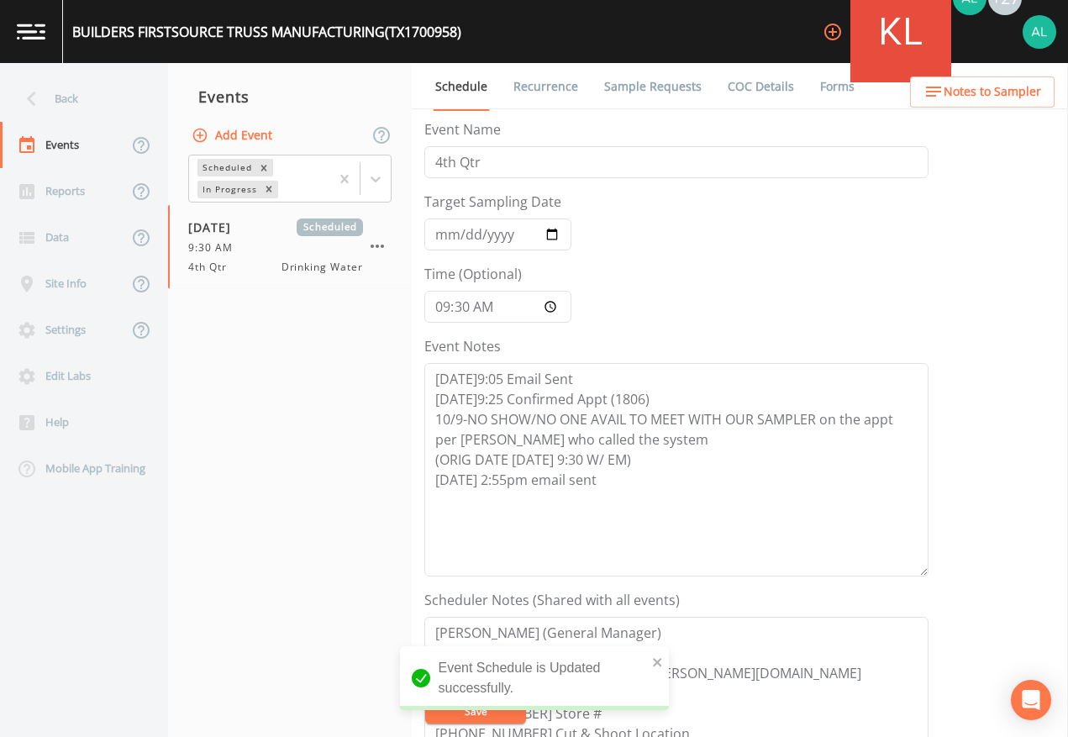
click at [643, 65] on link "Sample Requests" at bounding box center [653, 86] width 103 height 47
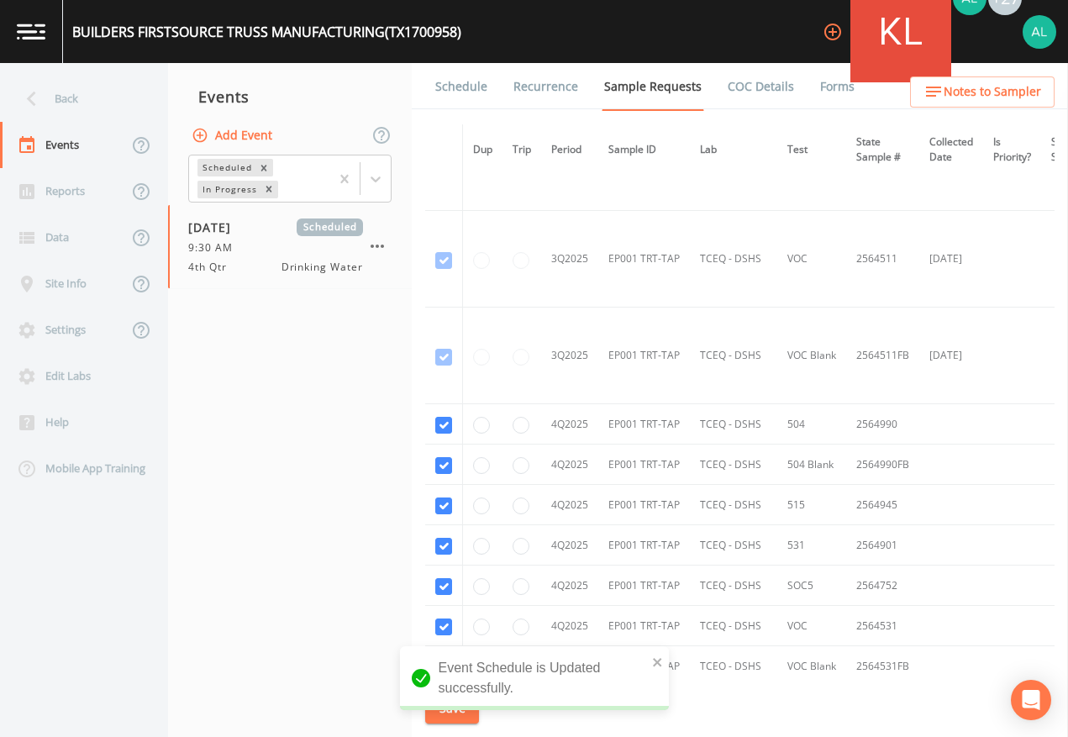
scroll to position [1248, 0]
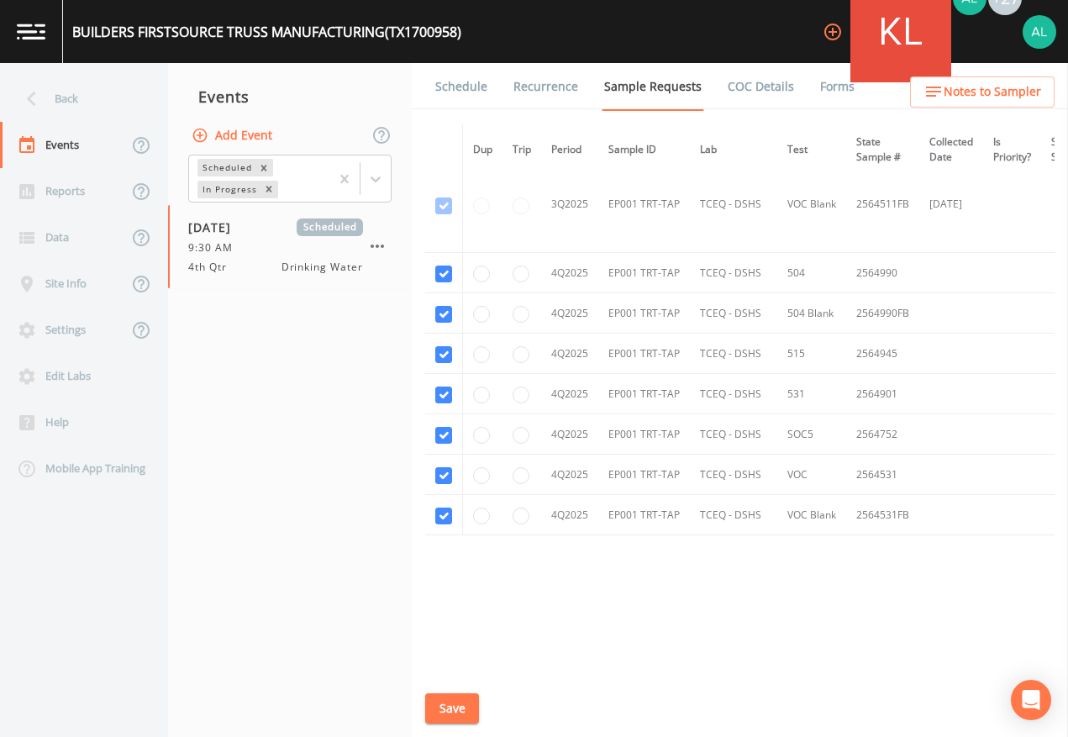
click at [440, 674] on button "Save" at bounding box center [452, 708] width 54 height 31
click at [106, 111] on div "Back" at bounding box center [75, 99] width 151 height 46
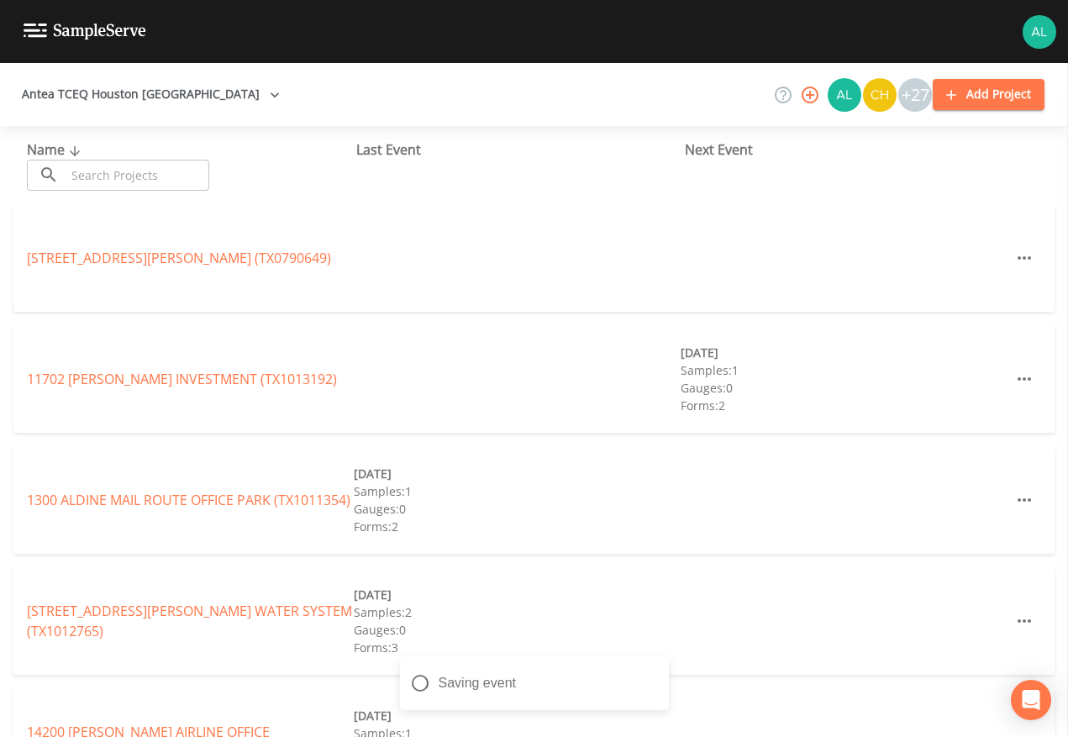
click at [126, 176] on input "text" at bounding box center [138, 175] width 144 height 31
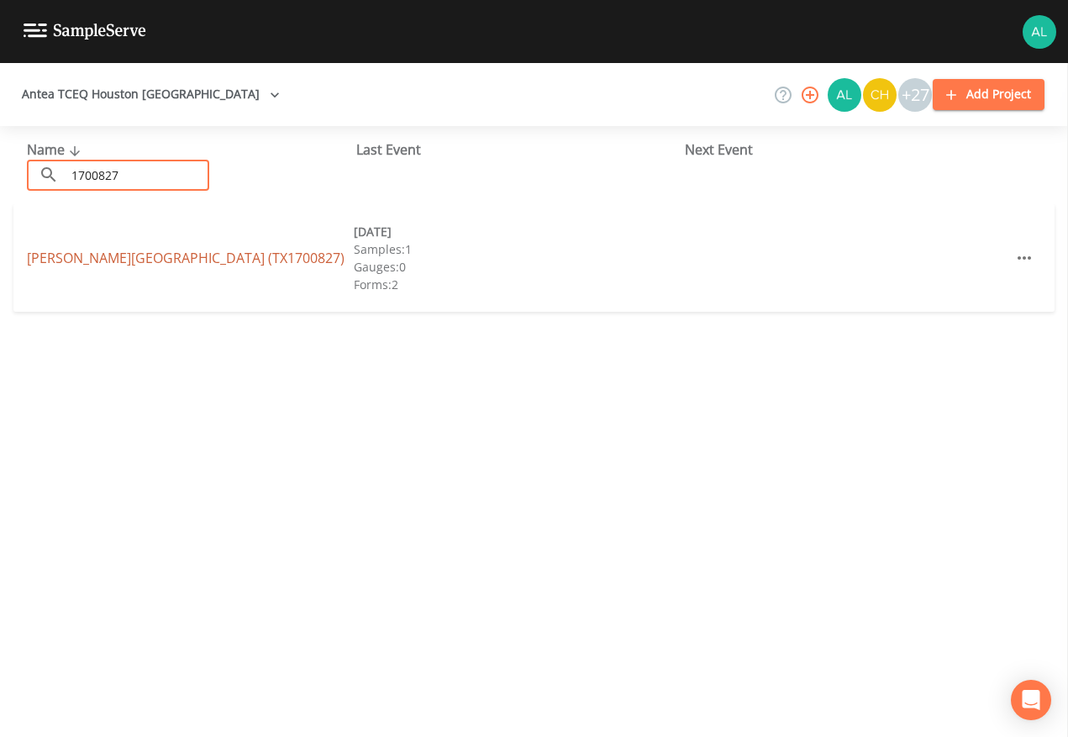
click at [92, 255] on link "[PERSON_NAME][GEOGRAPHIC_DATA] (TX1700827)" at bounding box center [186, 258] width 318 height 18
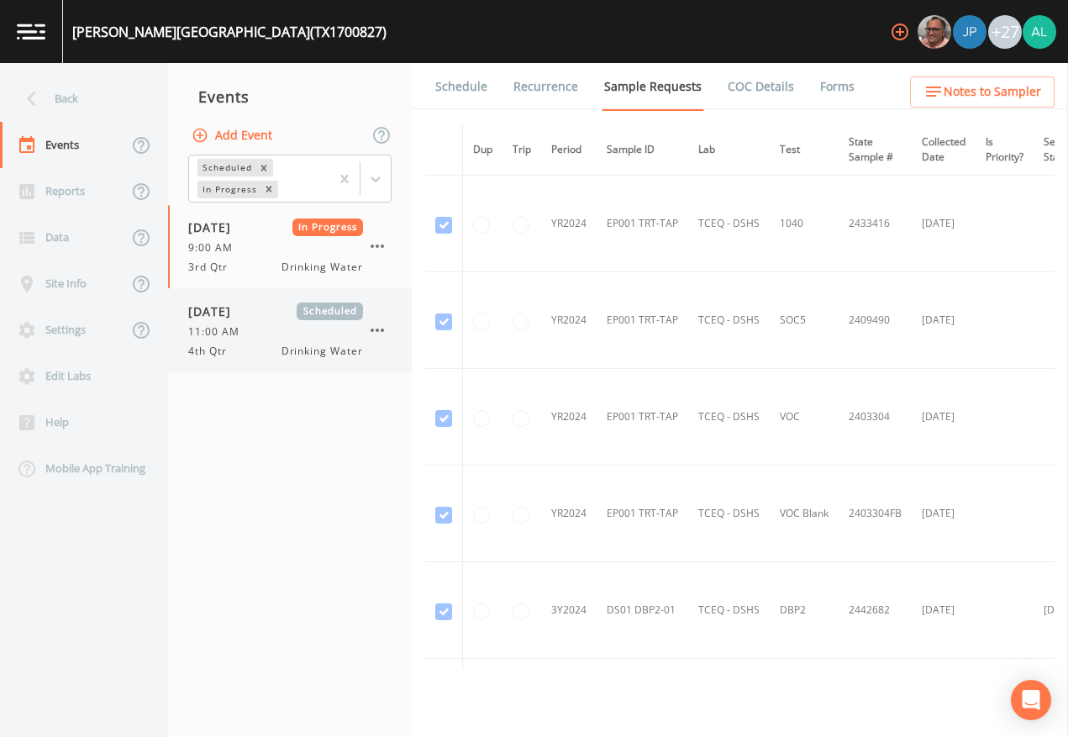
drag, startPoint x: 221, startPoint y: 343, endPoint x: 308, endPoint y: 330, distance: 88.3
click at [222, 340] on div "[DATE] Scheduled 11:00 AM 4th Qtr Drinking Water" at bounding box center [275, 331] width 175 height 56
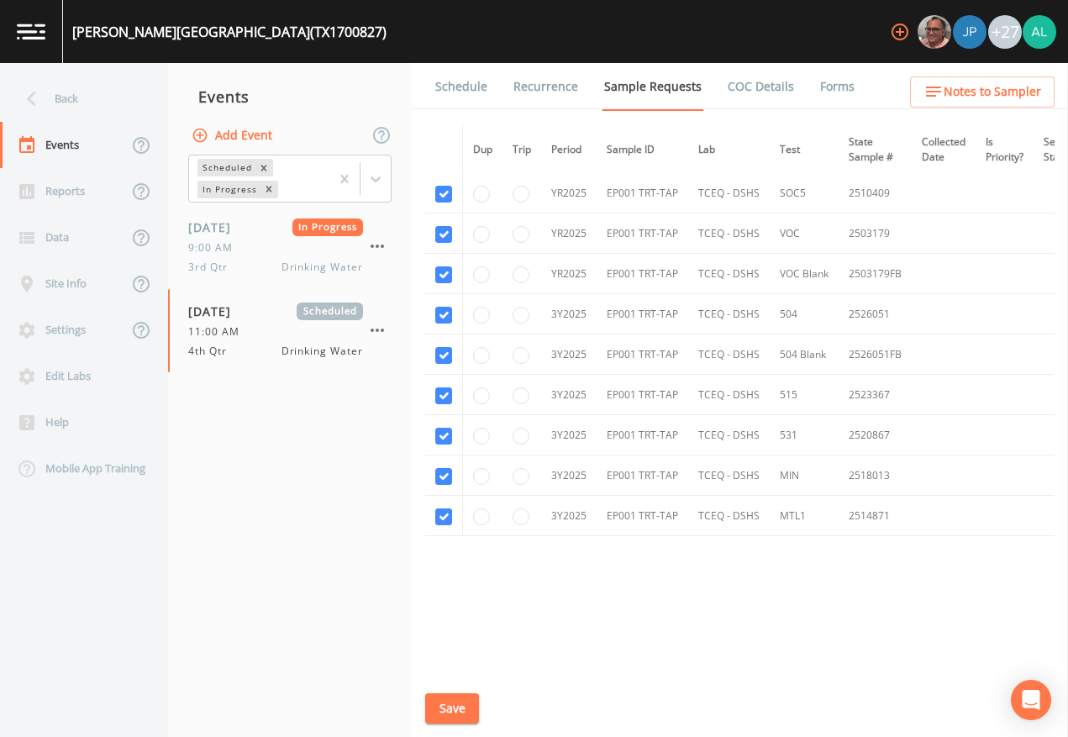
scroll to position [749, 0]
click at [443, 85] on link "Schedule" at bounding box center [461, 86] width 57 height 47
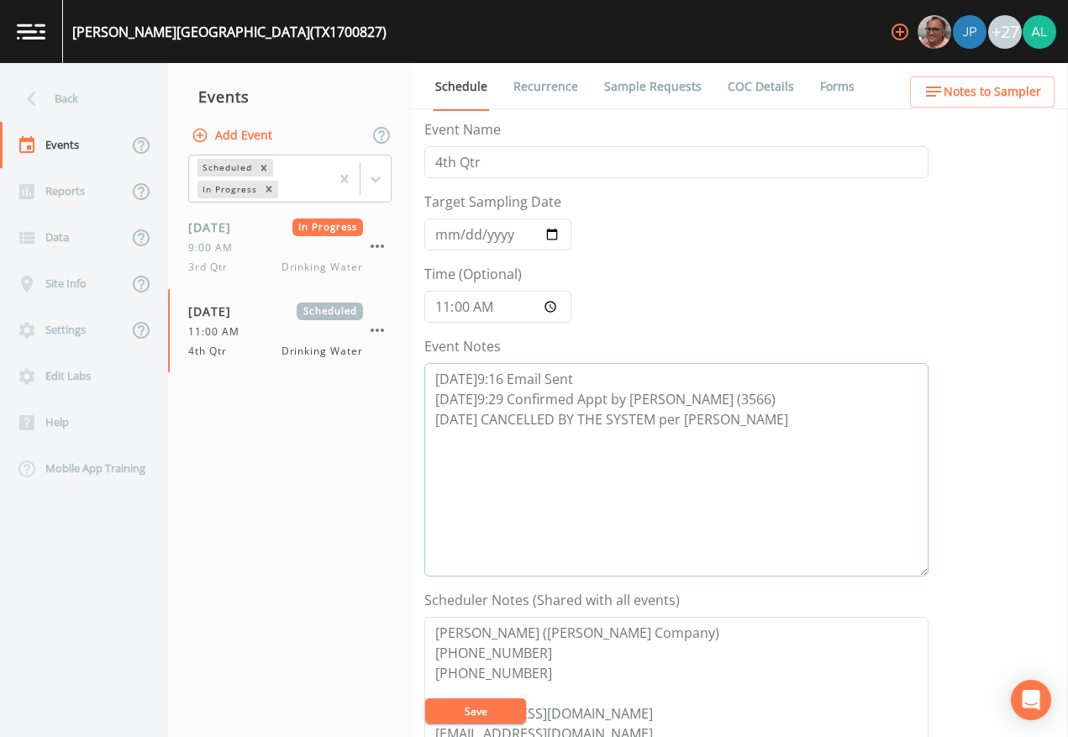
click at [789, 408] on textarea "[DATE]9:16 Email Sent [DATE]9:29 Confirmed Appt by [PERSON_NAME] (3566) [DATE] …" at bounding box center [676, 470] width 504 height 214
click at [788, 426] on textarea "[DATE]9:16 Email Sent [DATE]9:29 Confirmed Appt by [PERSON_NAME] (3566) [DATE] …" at bounding box center [676, 470] width 504 height 214
click at [659, 88] on link "Sample Requests" at bounding box center [653, 86] width 103 height 47
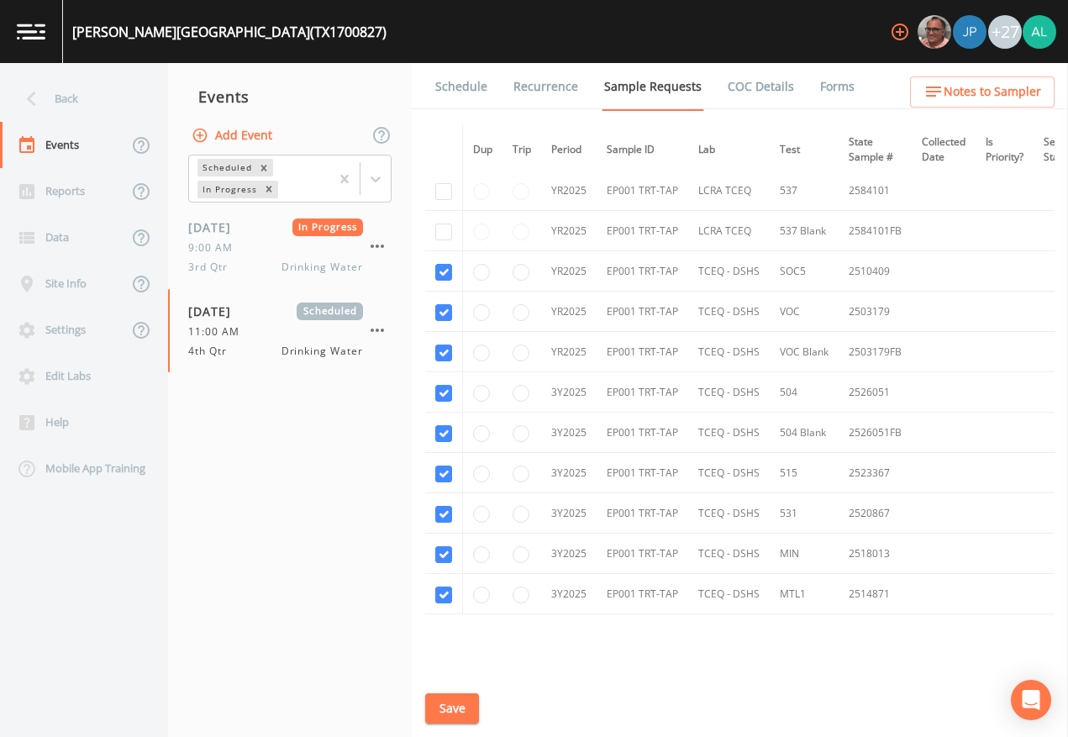
scroll to position [665, 0]
drag, startPoint x: 469, startPoint y: 704, endPoint x: 386, endPoint y: 720, distance: 84.9
click at [467, 674] on button "Save" at bounding box center [452, 708] width 54 height 31
click at [99, 98] on div "Back" at bounding box center [75, 99] width 151 height 46
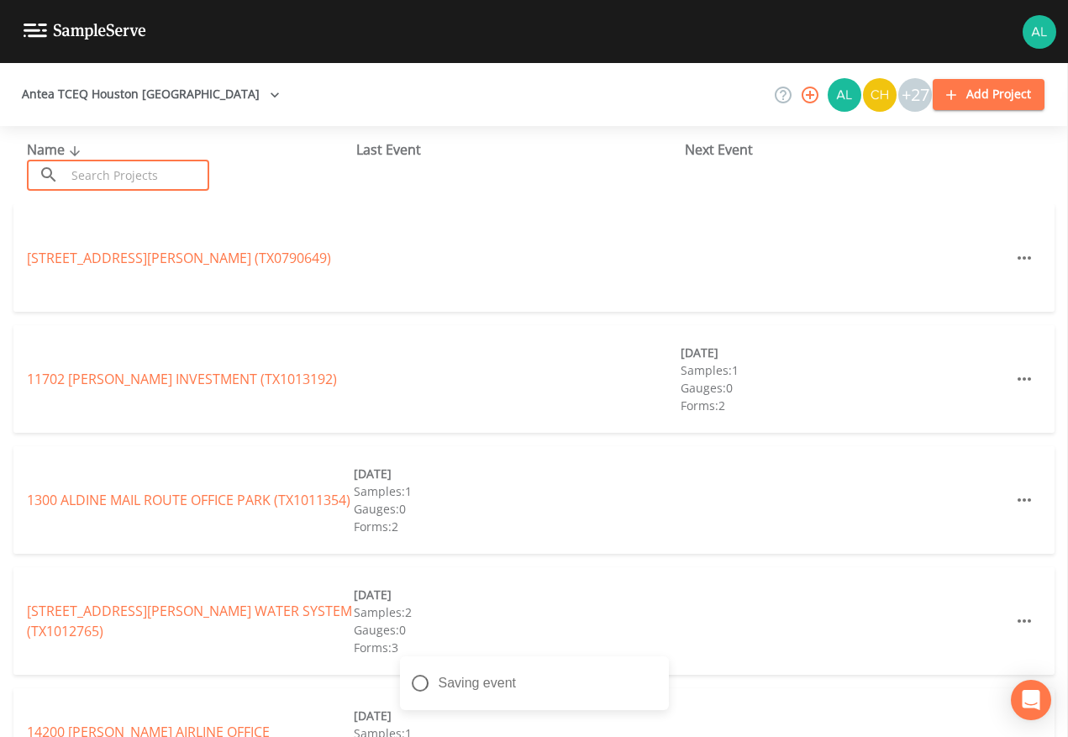
click at [114, 166] on input "text" at bounding box center [138, 175] width 144 height 31
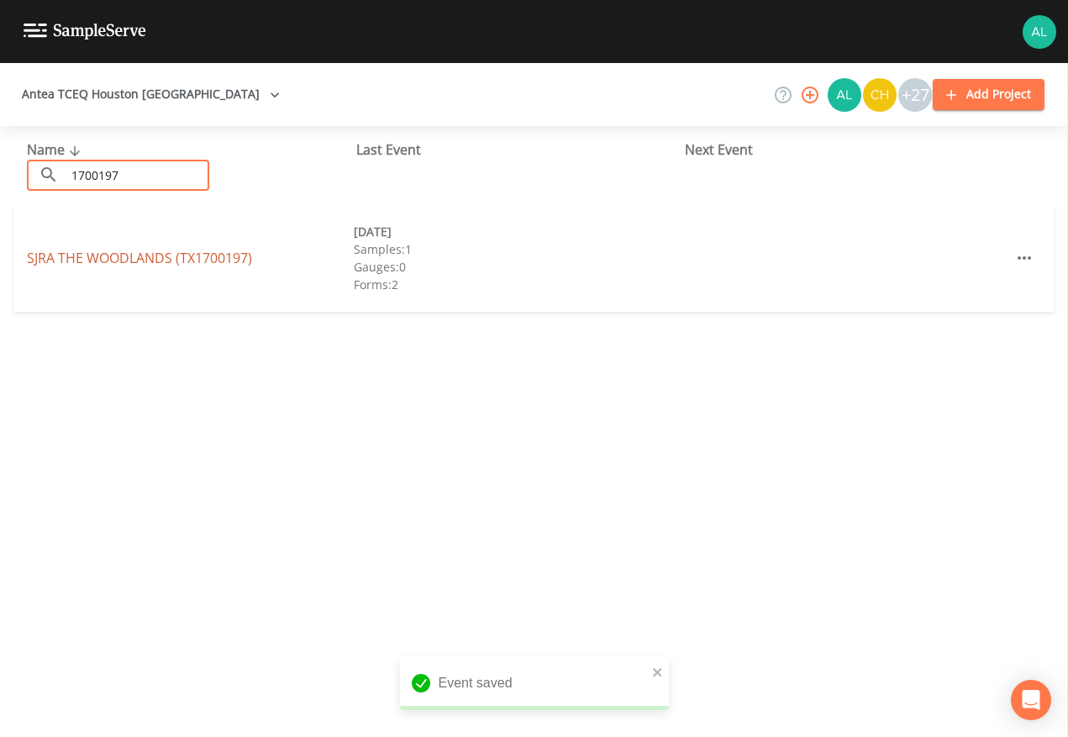
click at [96, 252] on link "SJRA THE WOODLANDS (TX1700197)" at bounding box center [139, 258] width 225 height 18
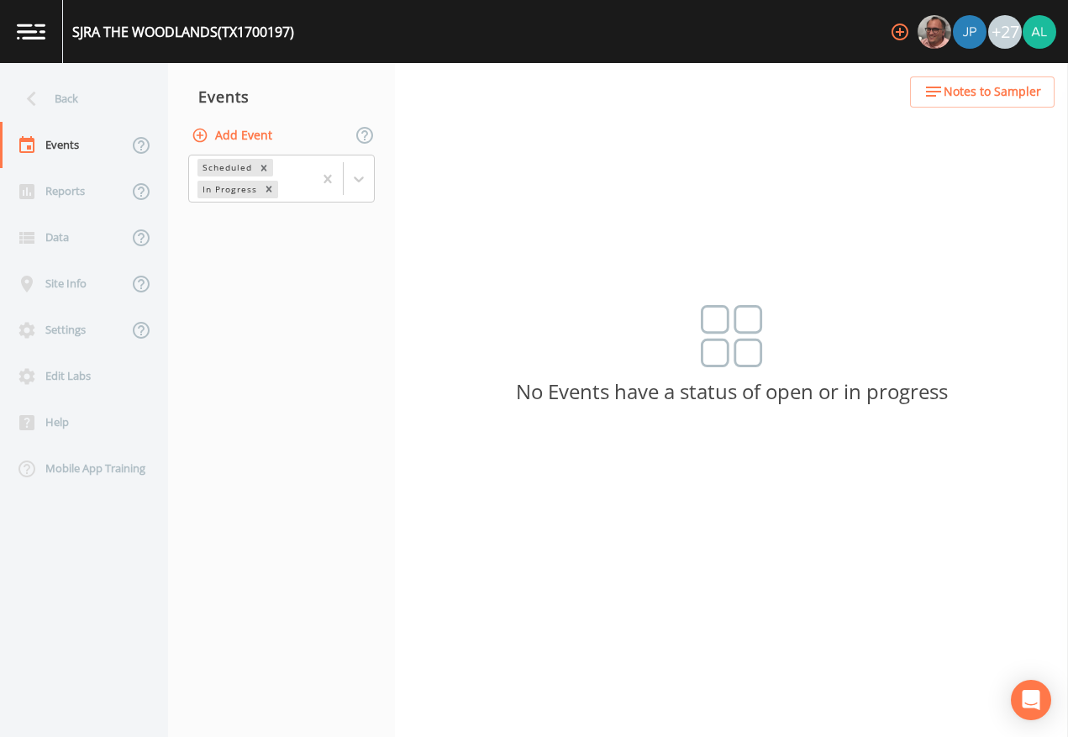
click at [256, 141] on button "Add Event" at bounding box center [233, 135] width 91 height 31
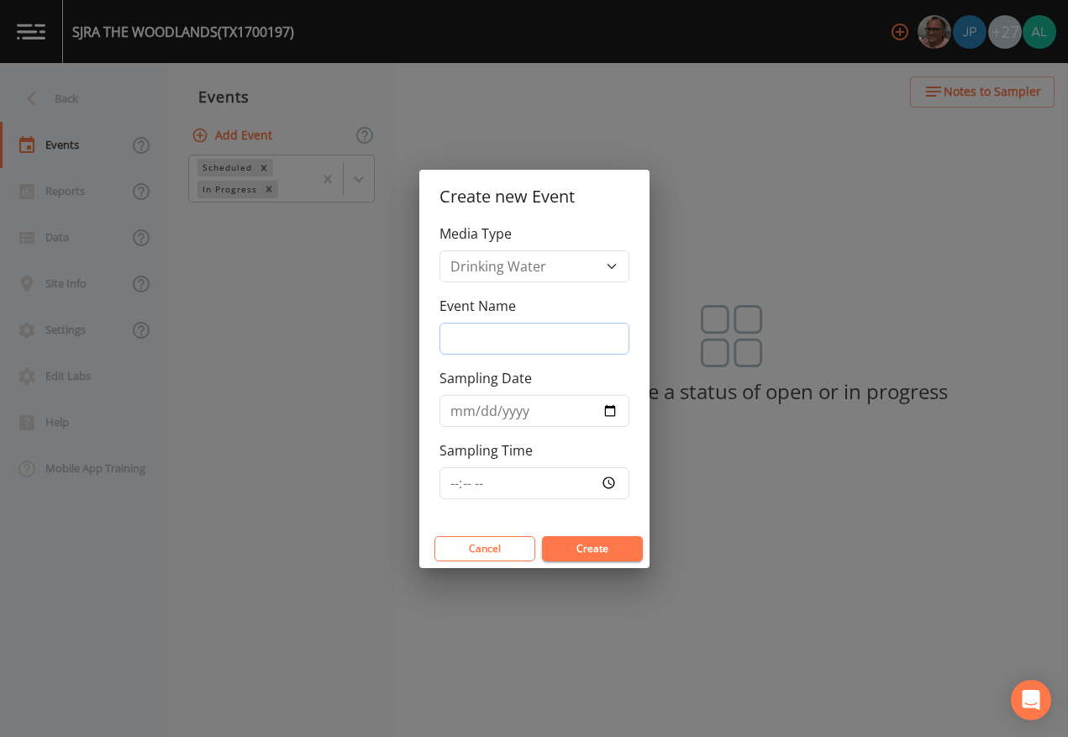
click at [527, 333] on input "Event Name" at bounding box center [535, 339] width 190 height 32
click at [452, 486] on input "Sampling Time" at bounding box center [535, 483] width 190 height 32
click at [542, 536] on button "Create" at bounding box center [592, 548] width 101 height 25
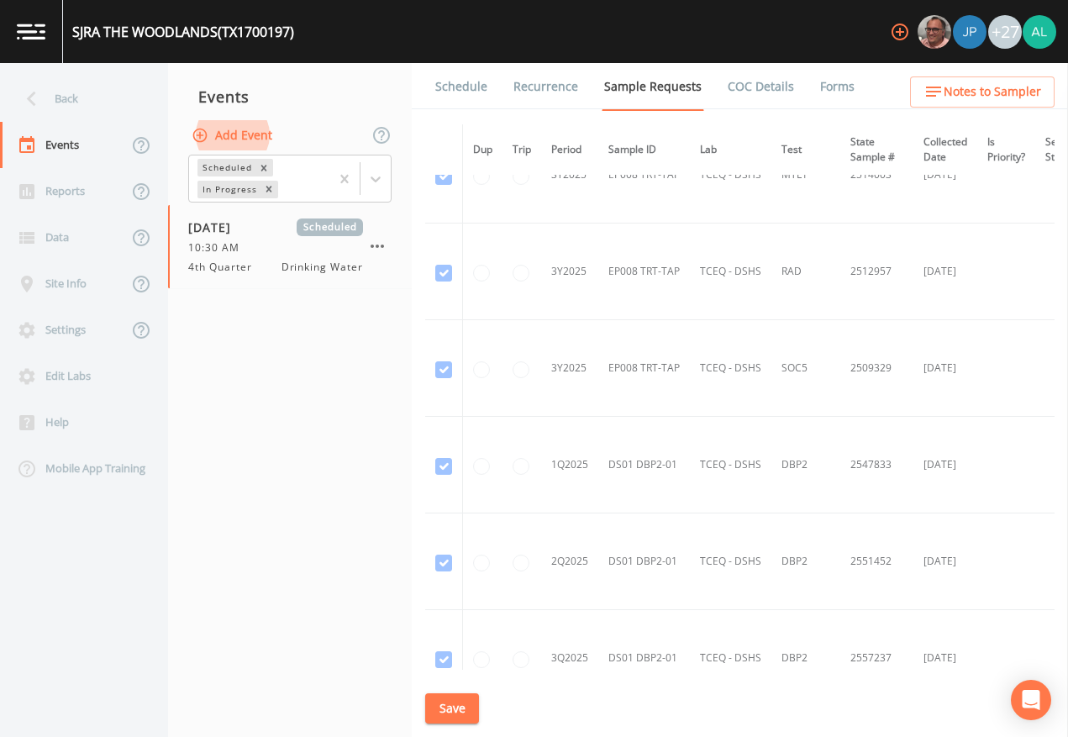
scroll to position [5871, 0]
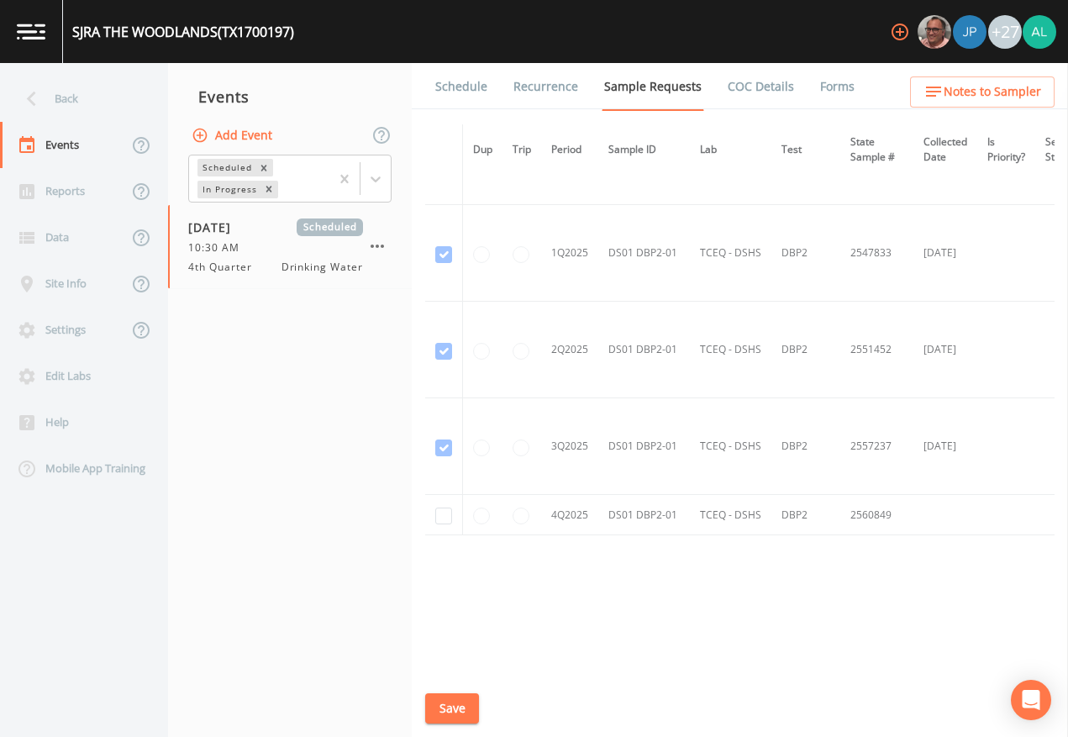
click at [435, 505] on td at bounding box center [444, 515] width 38 height 40
click at [448, 514] on input "checkbox" at bounding box center [443, 516] width 17 height 17
click at [451, 674] on button "Save" at bounding box center [452, 708] width 54 height 31
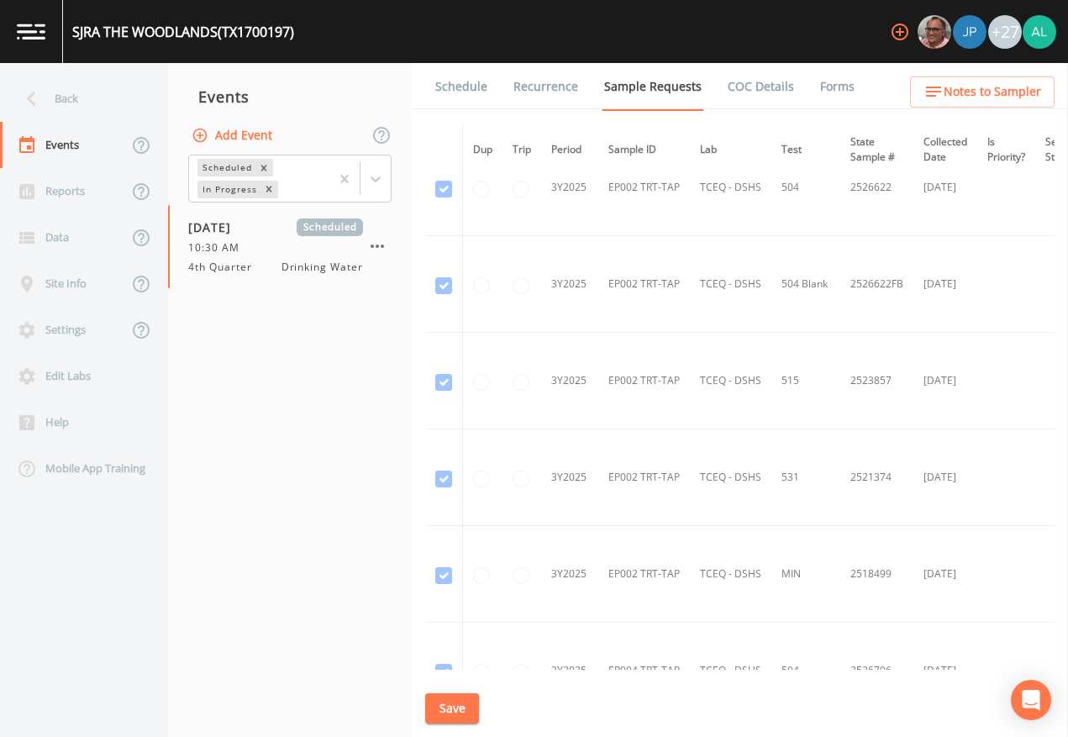
scroll to position [3686, 0]
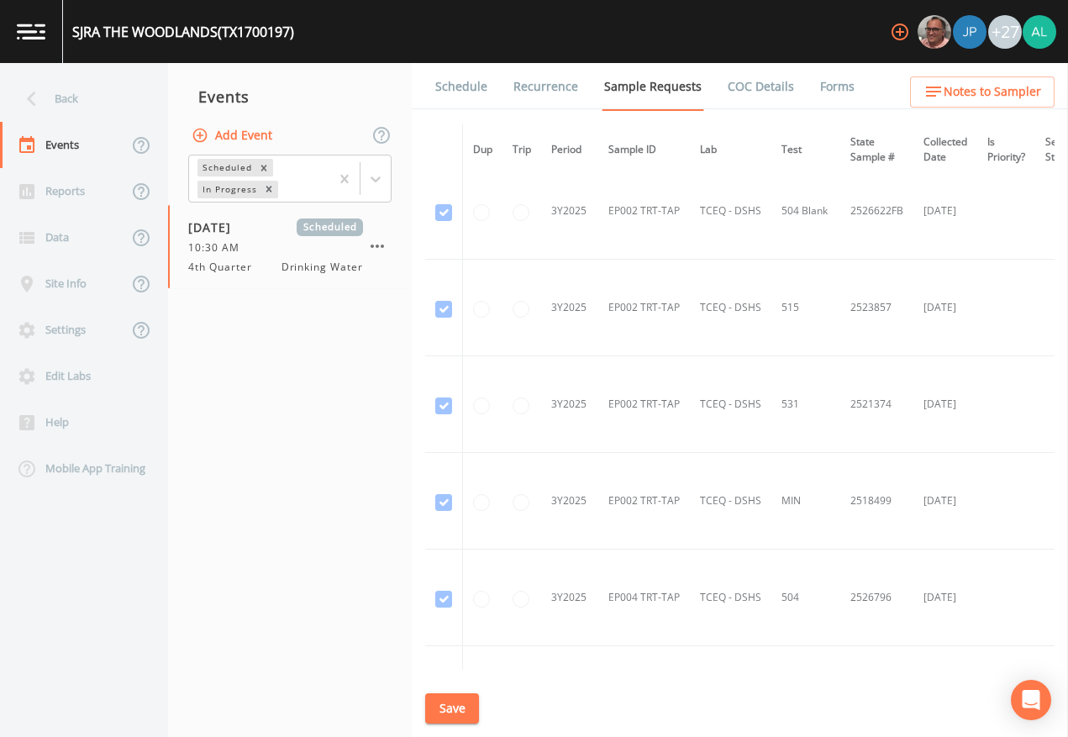
click at [452, 674] on button "Save" at bounding box center [452, 708] width 54 height 31
click at [66, 104] on div "Back" at bounding box center [75, 99] width 151 height 46
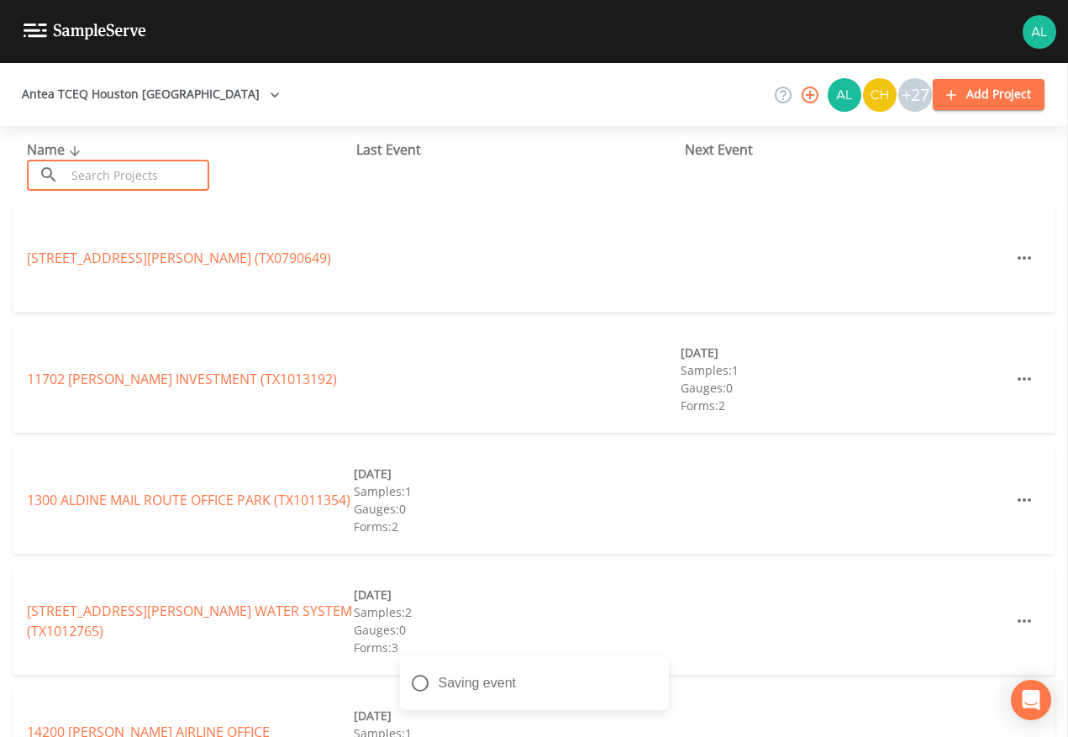
click at [97, 179] on input "text" at bounding box center [138, 175] width 144 height 31
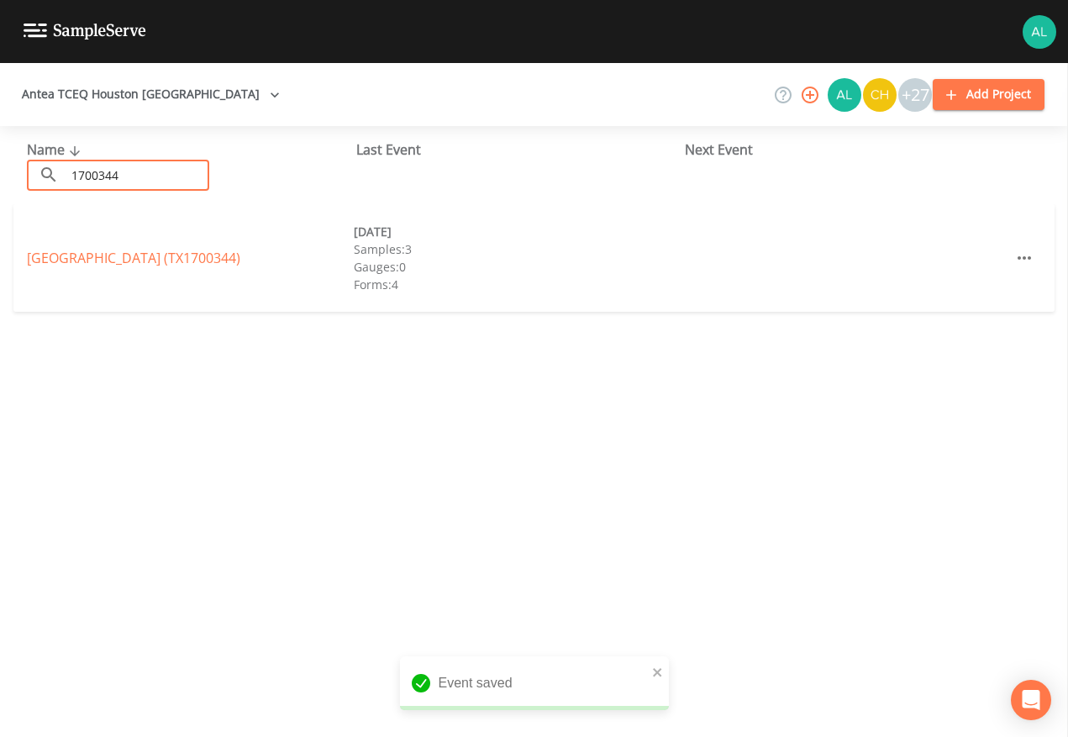
click at [111, 263] on link "[GEOGRAPHIC_DATA] (TX1700344)" at bounding box center [134, 258] width 214 height 18
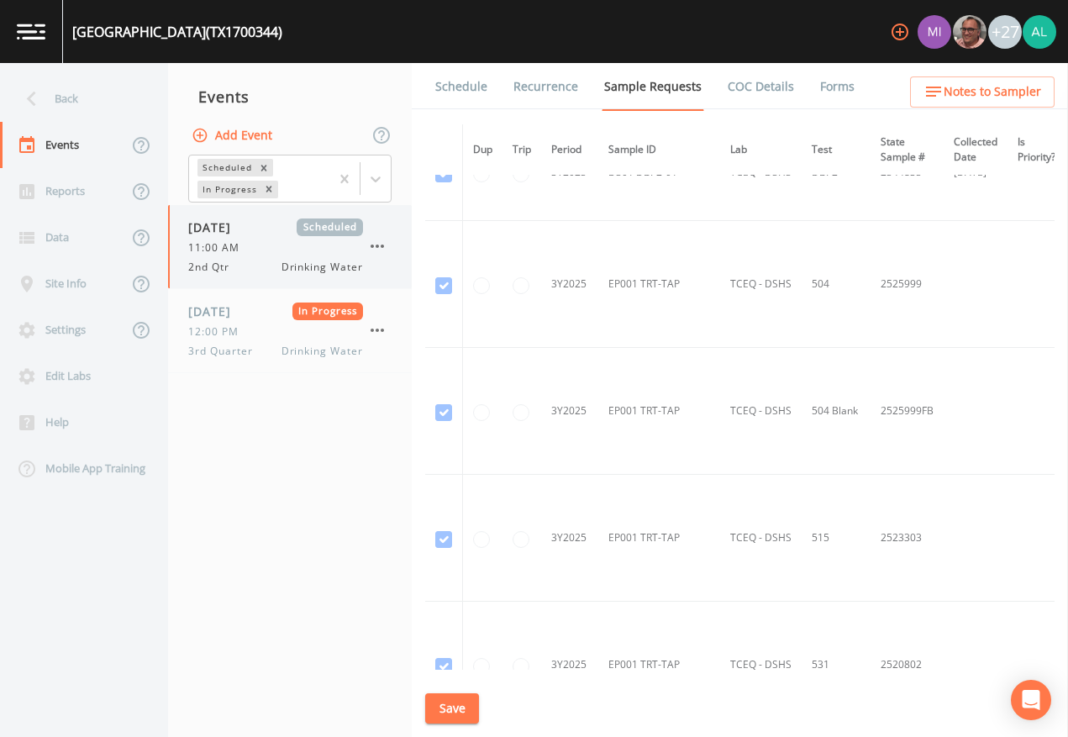
scroll to position [3951, 0]
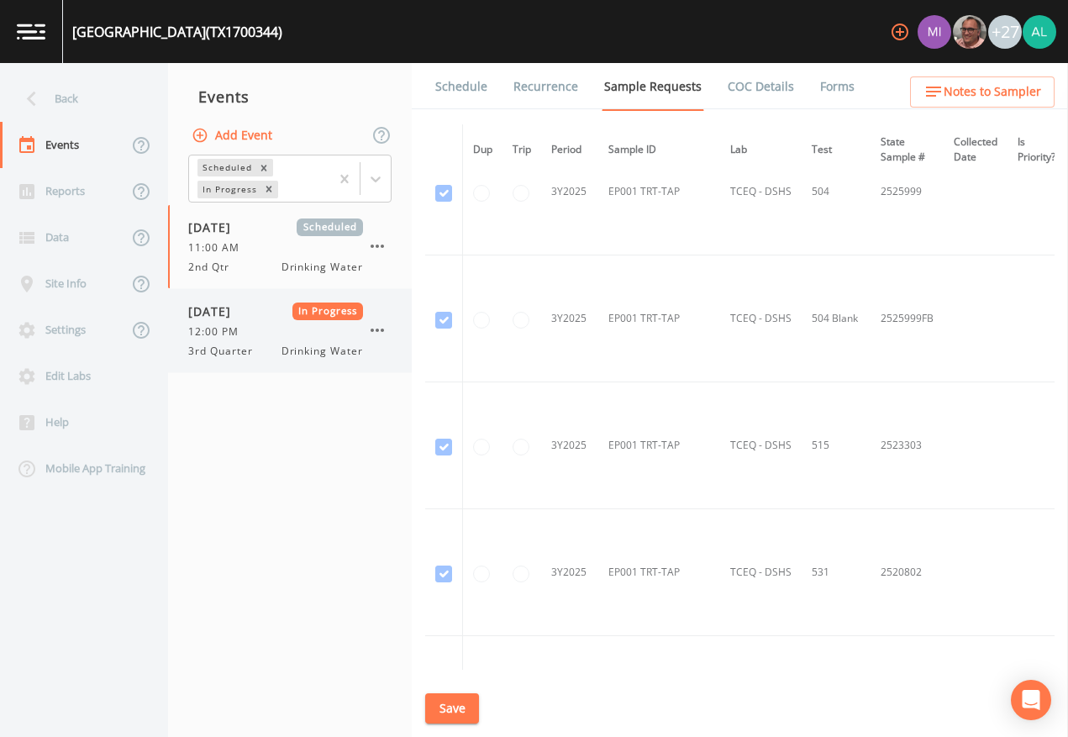
click at [329, 321] on div "[DATE] In Progress 12:00 PM 3rd Quarter Drinking Water" at bounding box center [275, 331] width 175 height 56
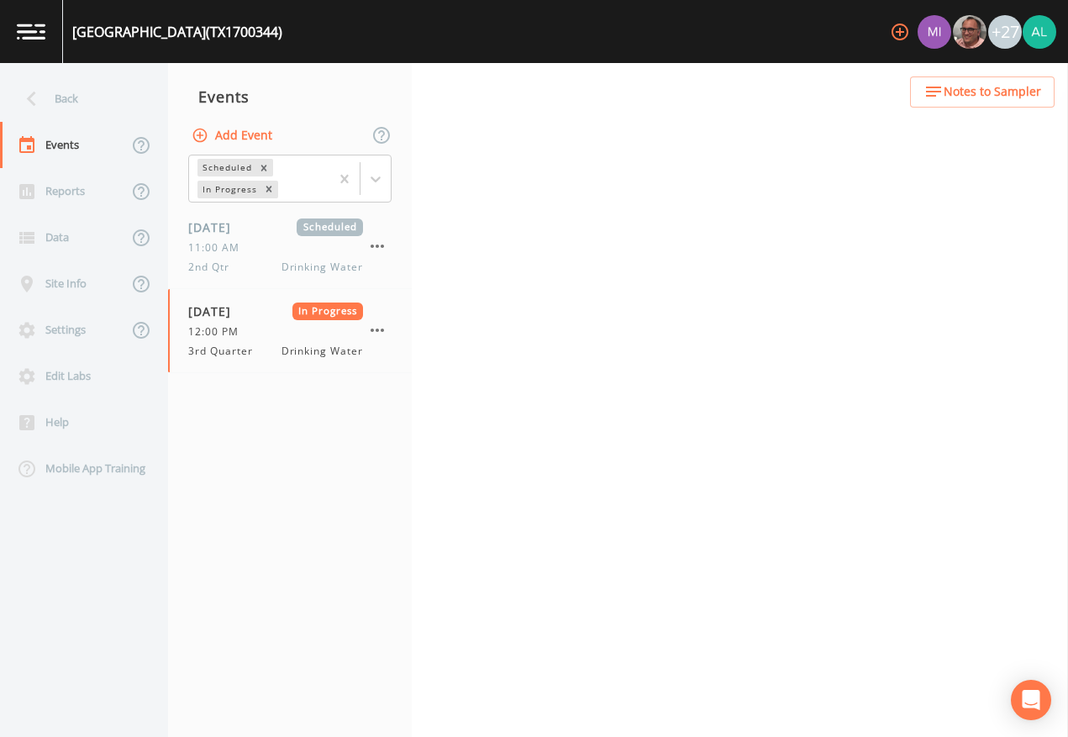
click at [841, 80] on div "Back Events Reports Data Site Info Settings Edit Labs Help Mobile App Training …" at bounding box center [534, 400] width 1068 height 674
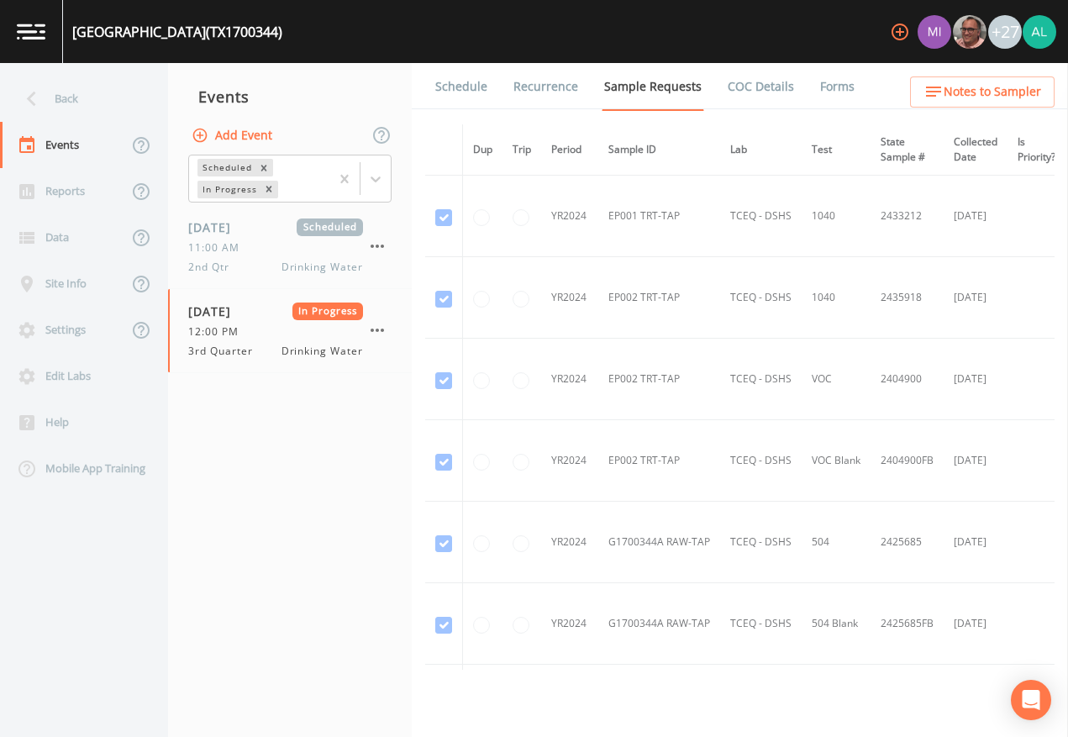
click at [834, 88] on link "Forms" at bounding box center [838, 86] width 40 height 47
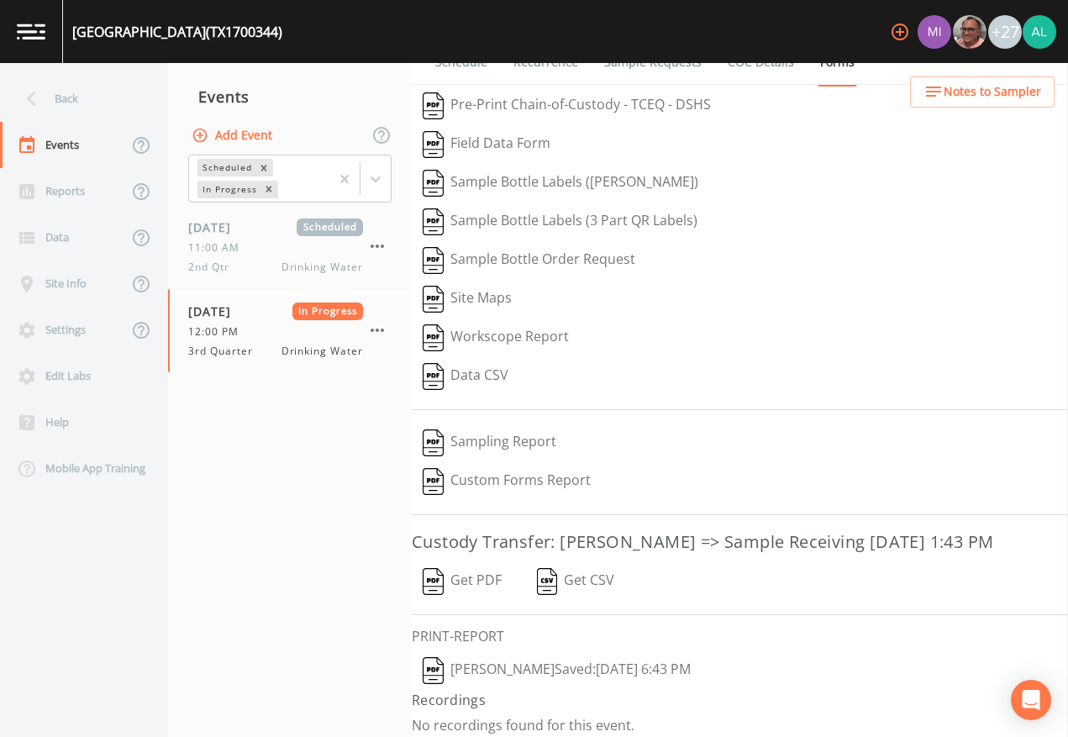
scroll to position [34, 0]
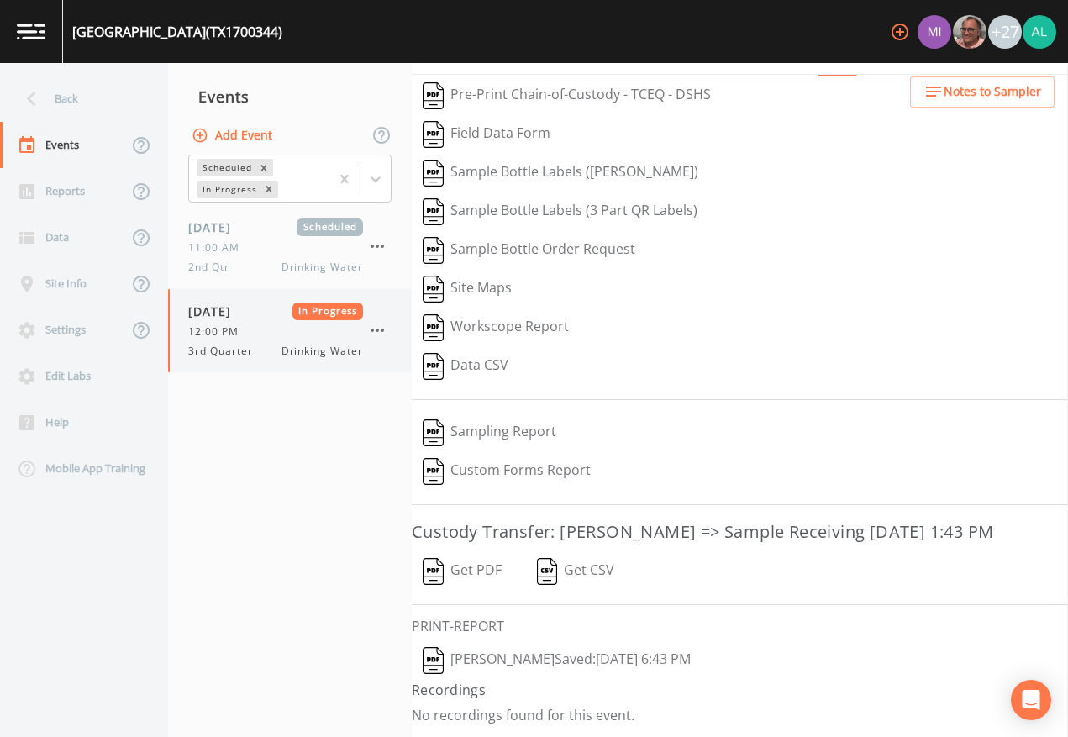
click at [369, 324] on icon "button" at bounding box center [377, 330] width 20 height 20
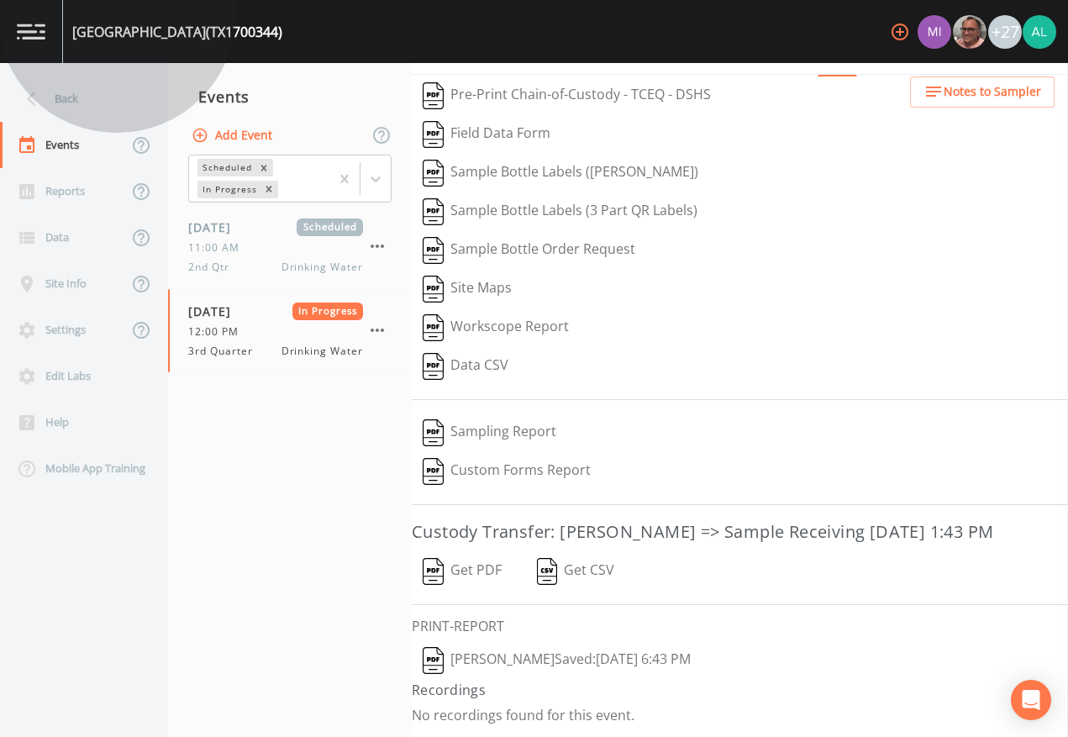
drag, startPoint x: 480, startPoint y: 366, endPoint x: 362, endPoint y: 257, distance: 160.6
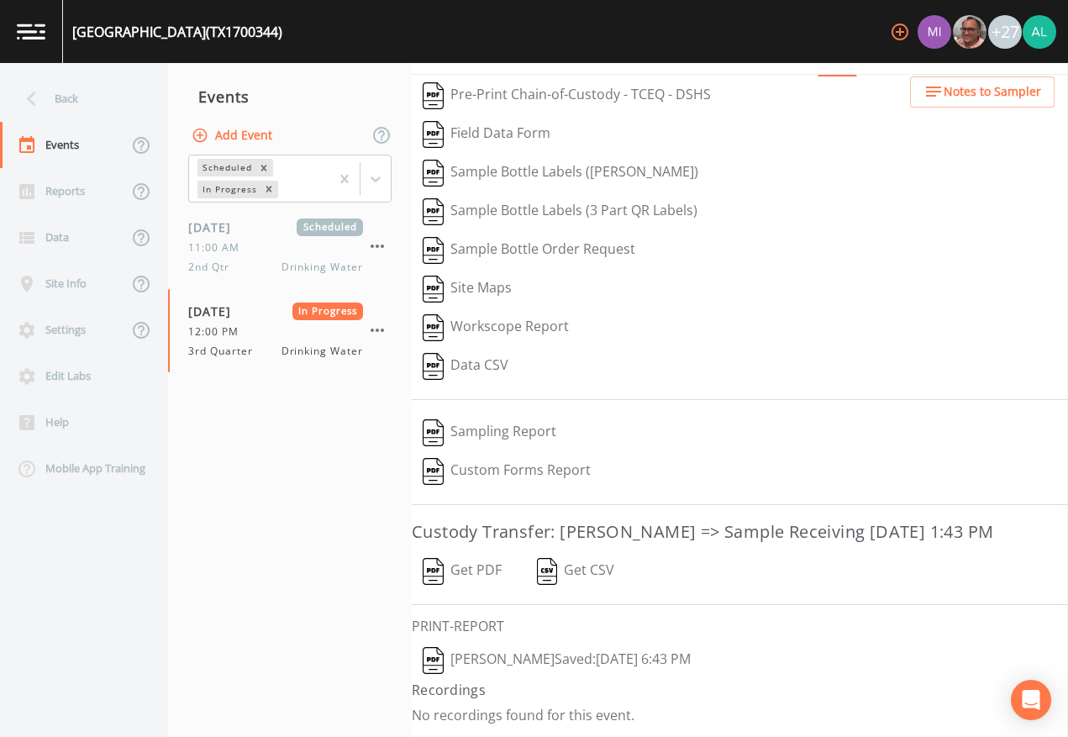
click at [261, 132] on button "Add Event" at bounding box center [233, 135] width 91 height 31
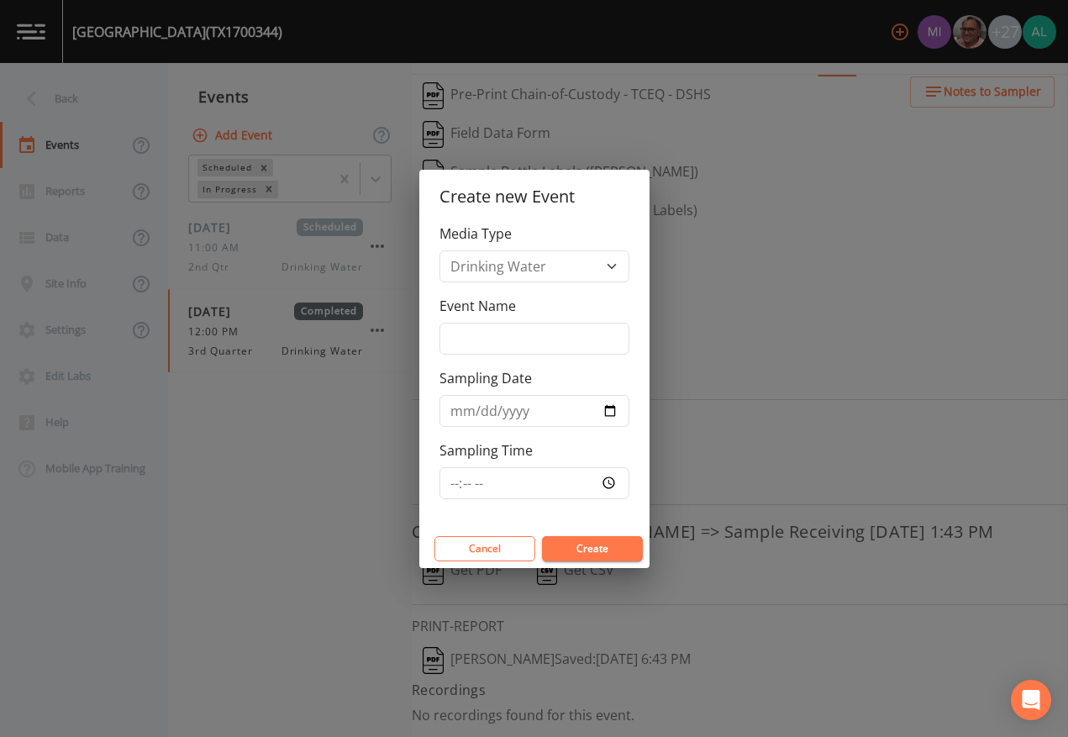
click at [539, 359] on div "Media Type Drinking Water Event Name Sampling Date Sampling Time" at bounding box center [534, 377] width 230 height 306
click at [546, 336] on input "Event Name" at bounding box center [535, 339] width 190 height 32
click at [449, 485] on input "Sampling Time" at bounding box center [535, 483] width 190 height 32
click at [542, 536] on button "Create" at bounding box center [592, 548] width 101 height 25
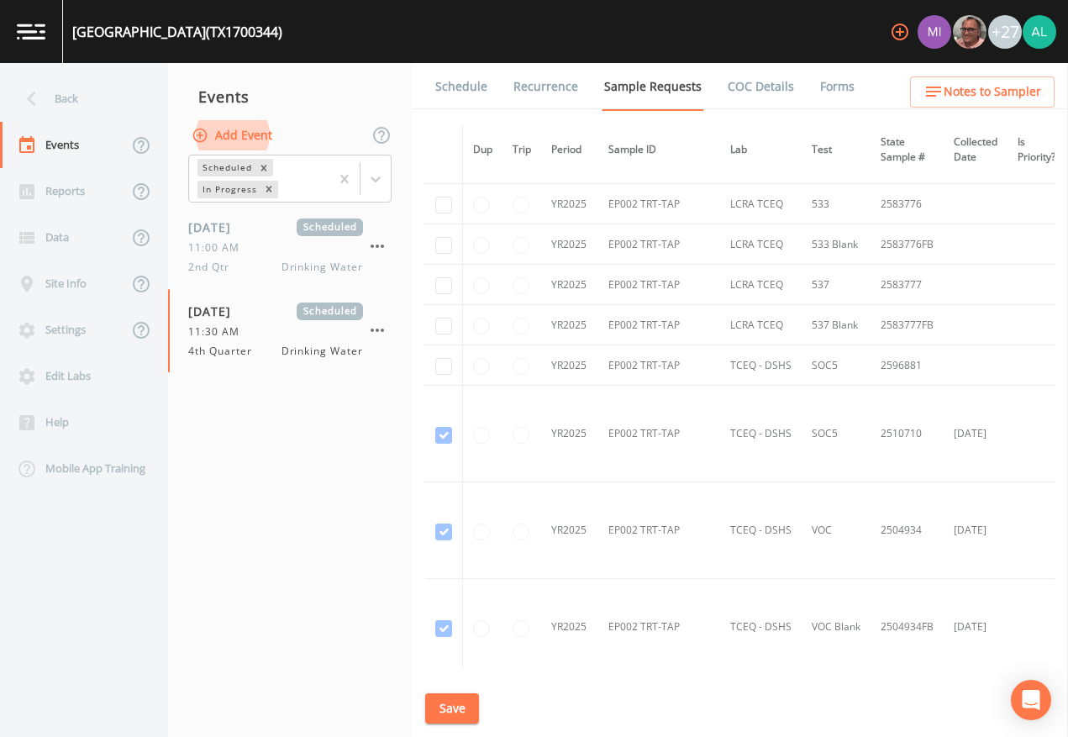
scroll to position [3278, 0]
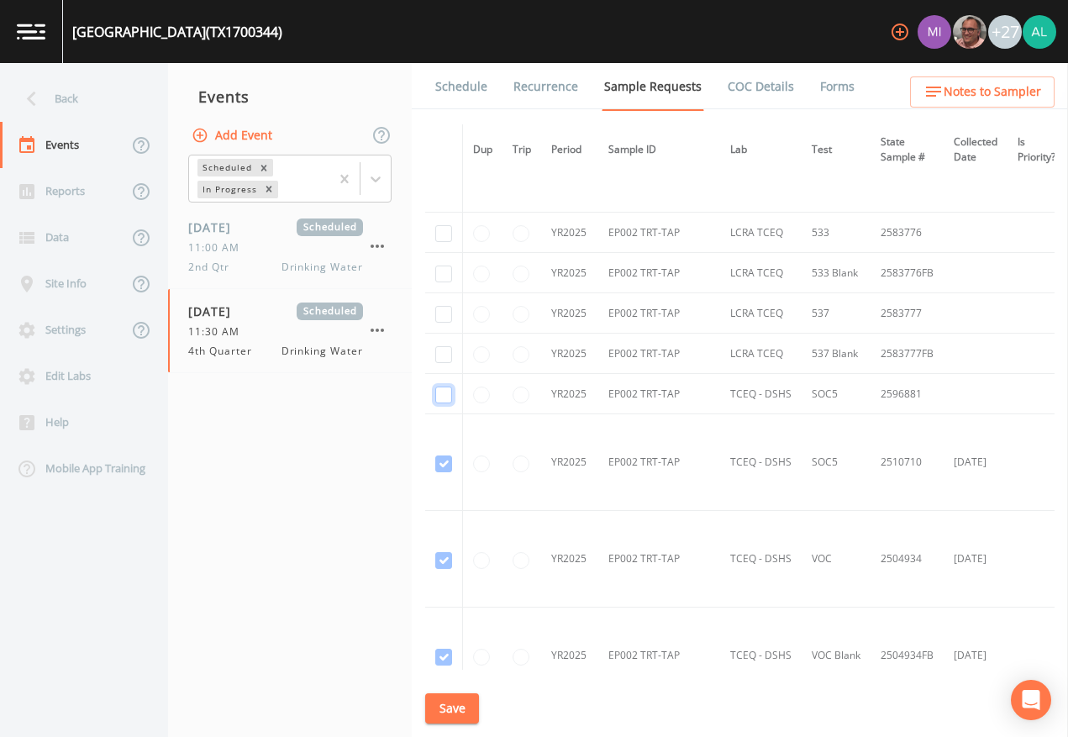
click at [435, 395] on input "checkbox" at bounding box center [443, 395] width 17 height 17
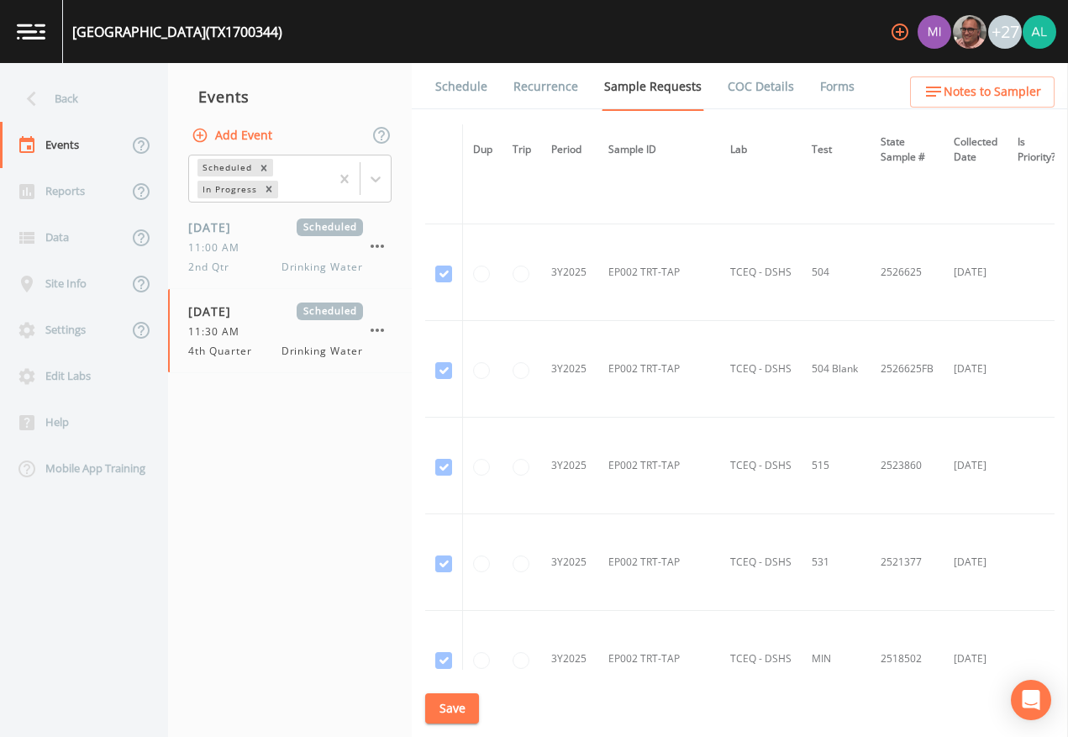
scroll to position [4890, 0]
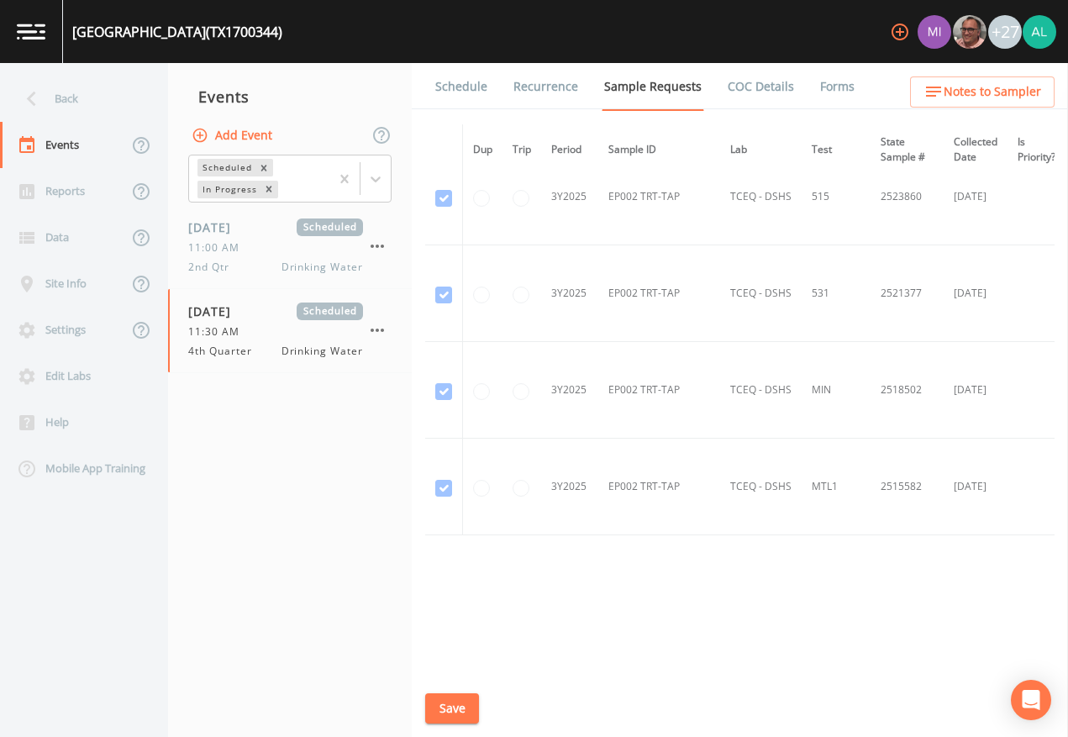
click at [464, 674] on button "Save" at bounding box center [452, 708] width 54 height 31
drag, startPoint x: 752, startPoint y: 664, endPoint x: 900, endPoint y: 656, distance: 148.1
click at [900, 656] on div "Dup Trip Period Sample ID Lab Test State Sample # Collected Date Is Priority? S…" at bounding box center [740, 397] width 630 height 546
click at [904, 604] on div "Dup Trip Period Sample ID Lab Test State Sample # Collected Date Is Priority? S…" at bounding box center [740, 397] width 630 height 546
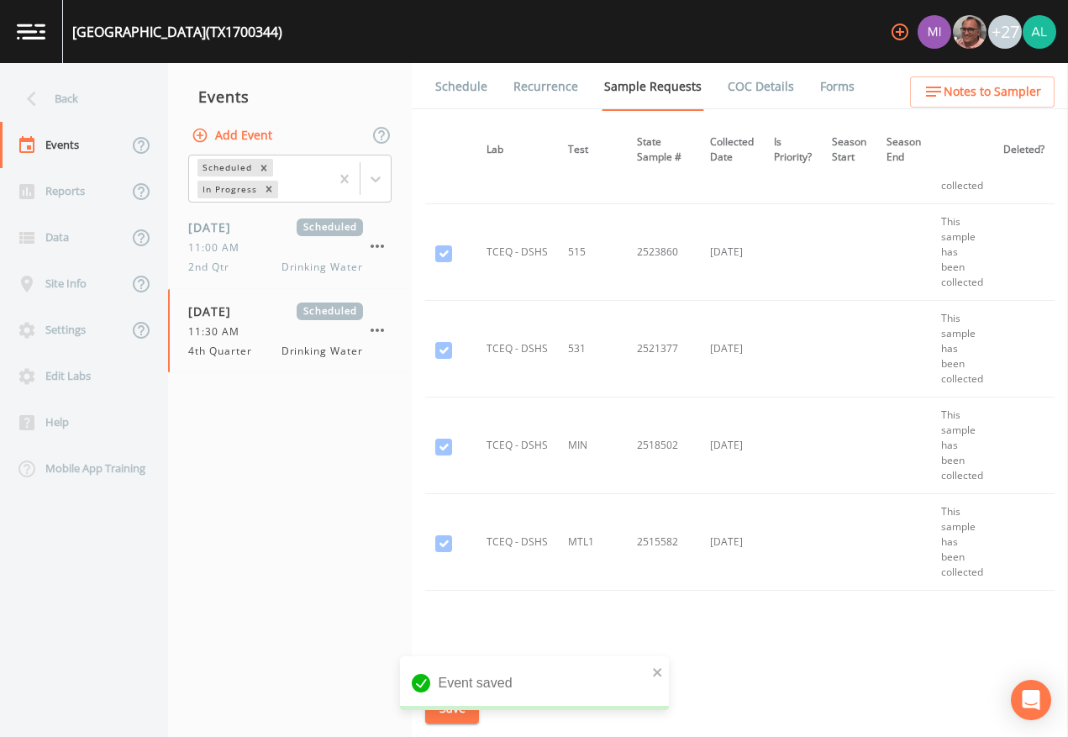
scroll to position [4721, 277]
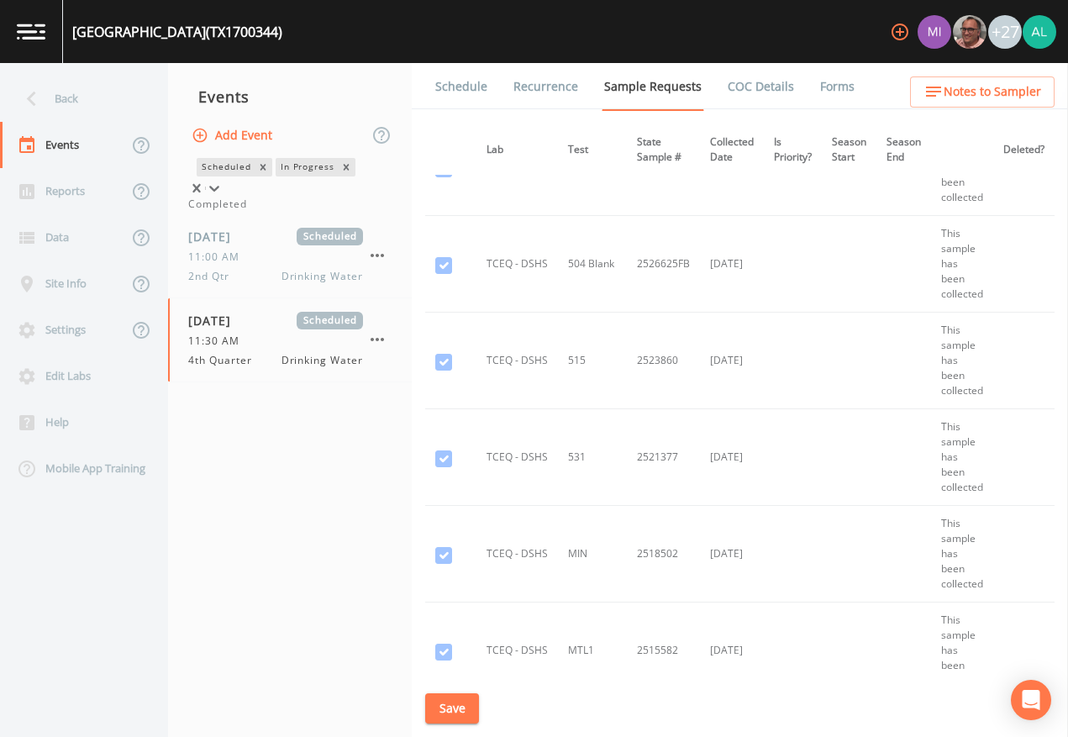
click at [391, 171] on div "Scheduled In Progress" at bounding box center [289, 176] width 203 height 42
click at [287, 212] on div "Completed" at bounding box center [289, 204] width 203 height 15
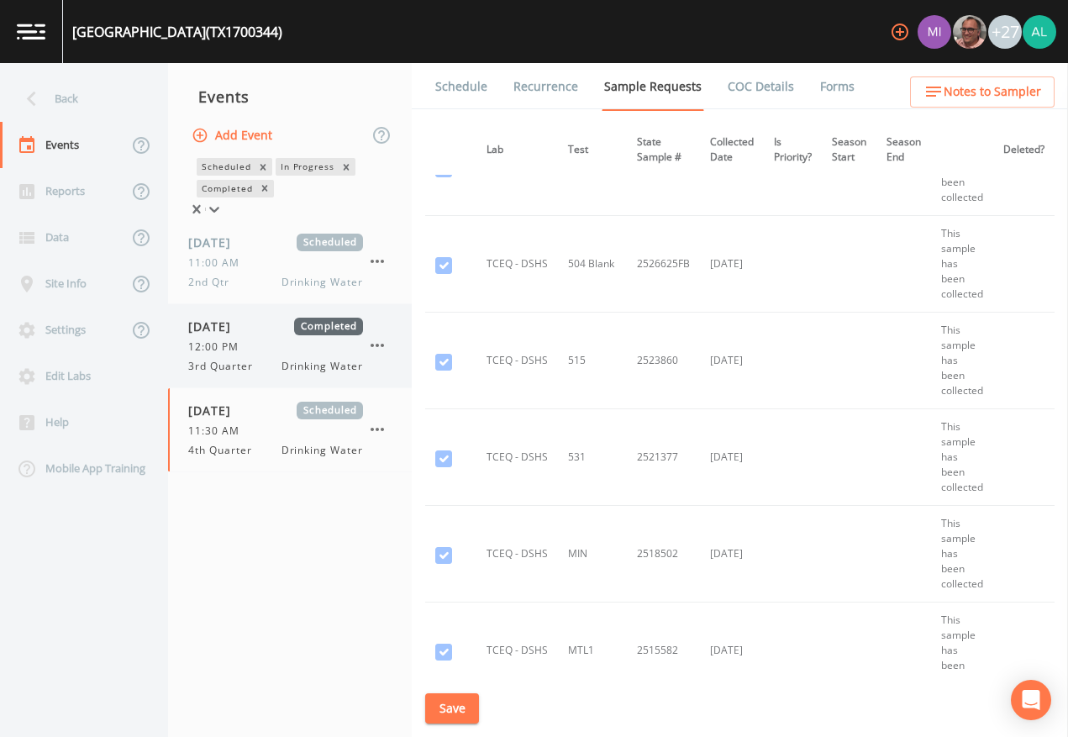
click at [252, 367] on span "3rd Quarter" at bounding box center [225, 366] width 75 height 15
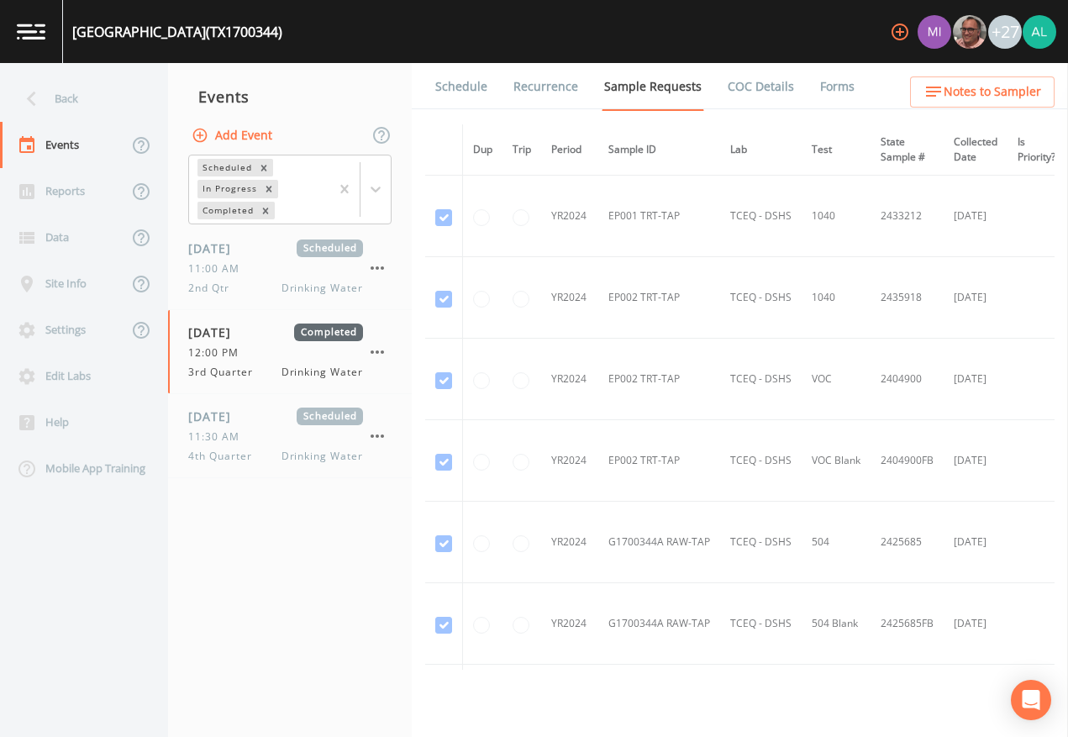
click at [818, 92] on link "Forms" at bounding box center [838, 86] width 40 height 47
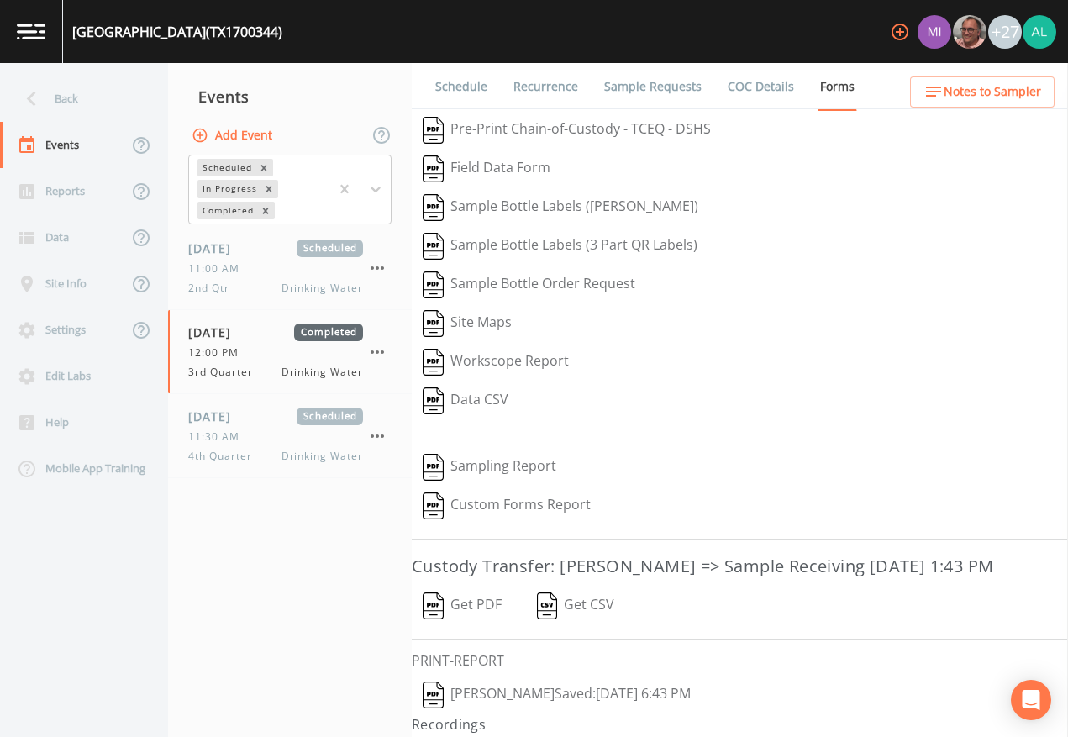
click at [481, 674] on button "[PERSON_NAME]  Saved: [DATE] 6:43 PM" at bounding box center [557, 695] width 290 height 39
click at [275, 250] on div "[DATE] Scheduled" at bounding box center [275, 249] width 175 height 18
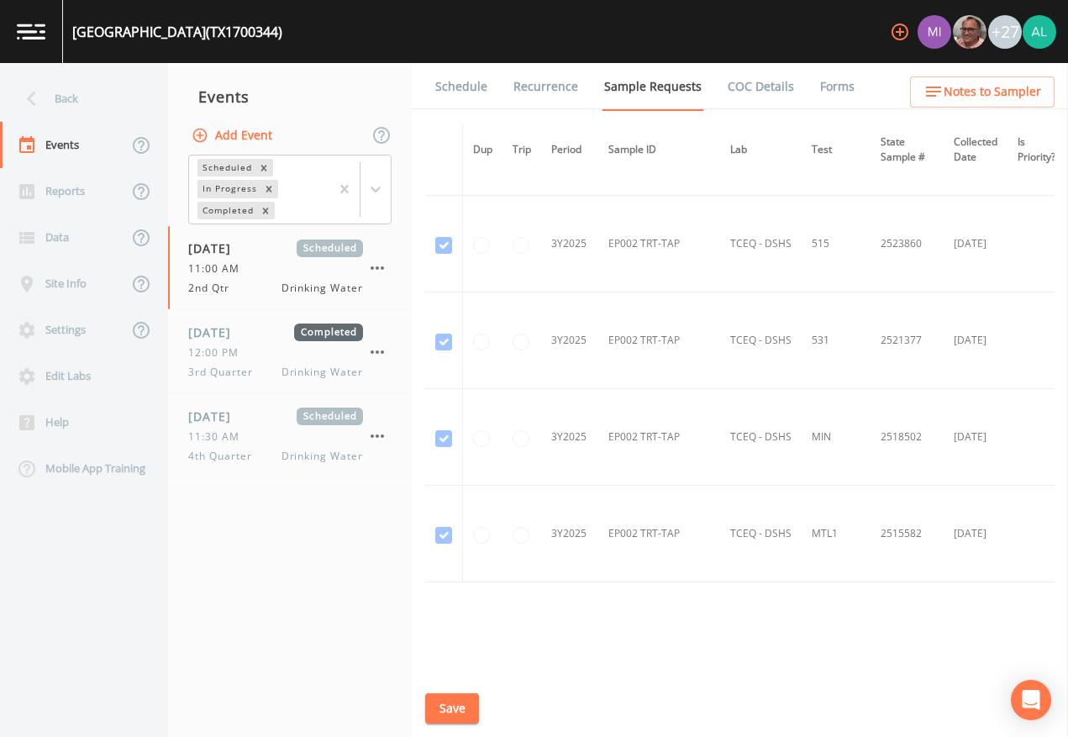
scroll to position [4976, 0]
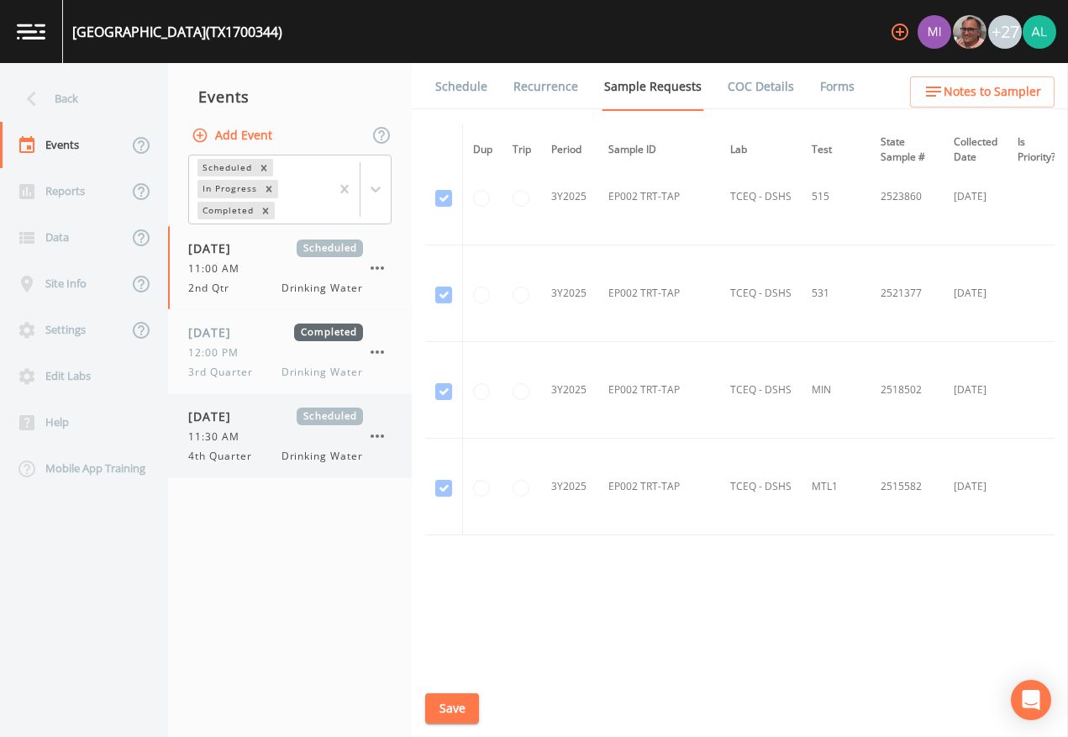
click at [213, 442] on span "11:30 AM" at bounding box center [218, 437] width 61 height 15
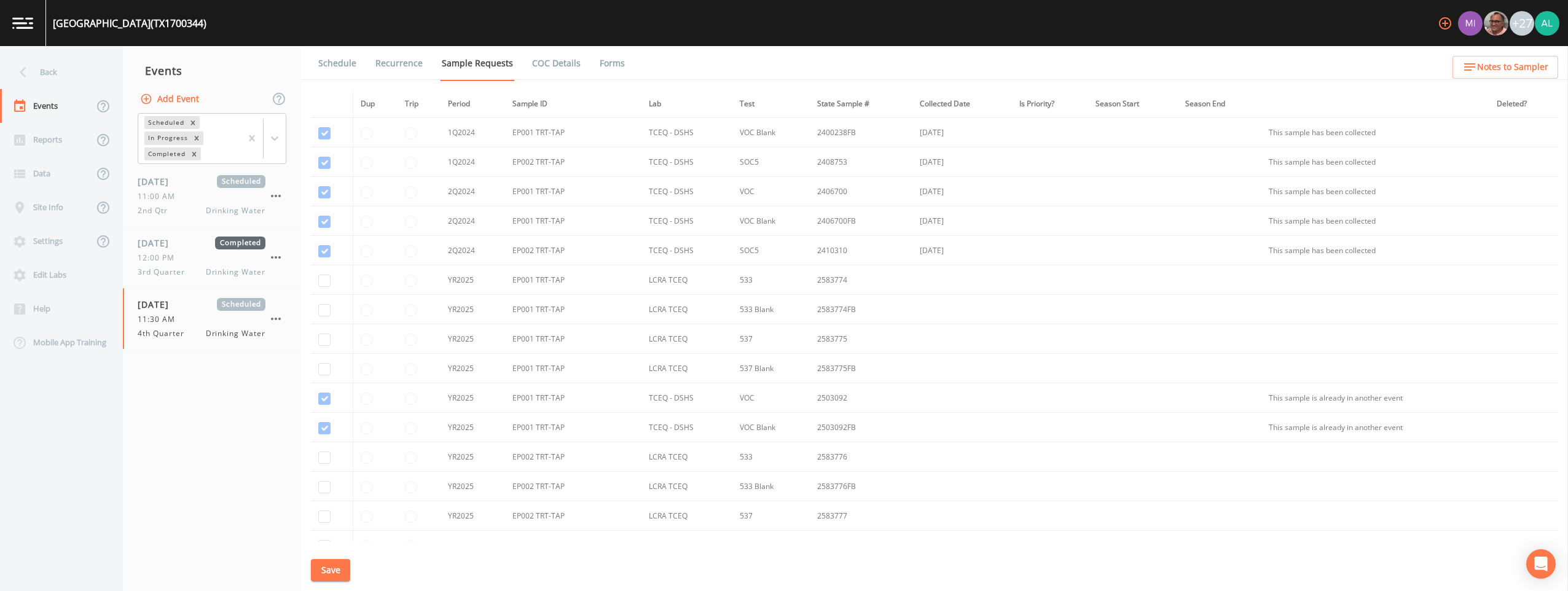
scroll to position [737, 0]
click at [268, 256] on button "button" at bounding box center [276, 257] width 21 height 21
click at [213, 258] on div "12:00 PM" at bounding box center [201, 257] width 128 height 11
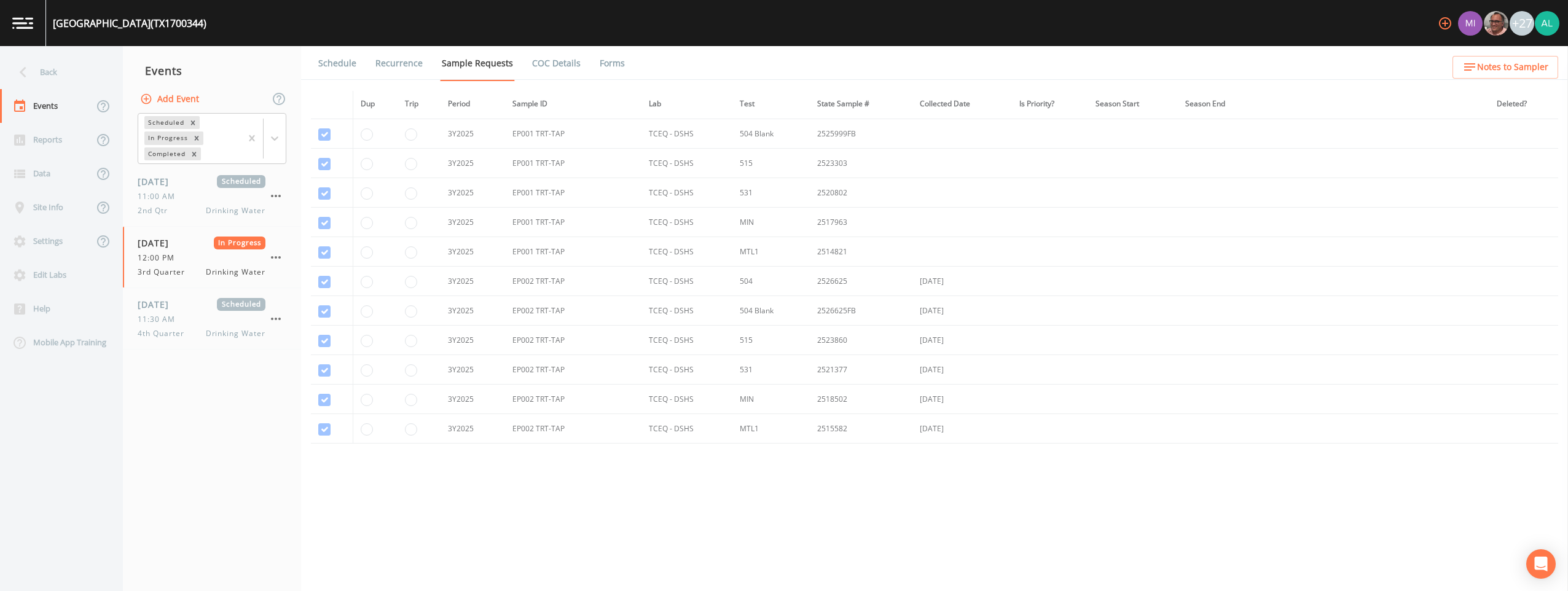
scroll to position [1047, 0]
click at [280, 256] on icon "button" at bounding box center [276, 257] width 15 height 15
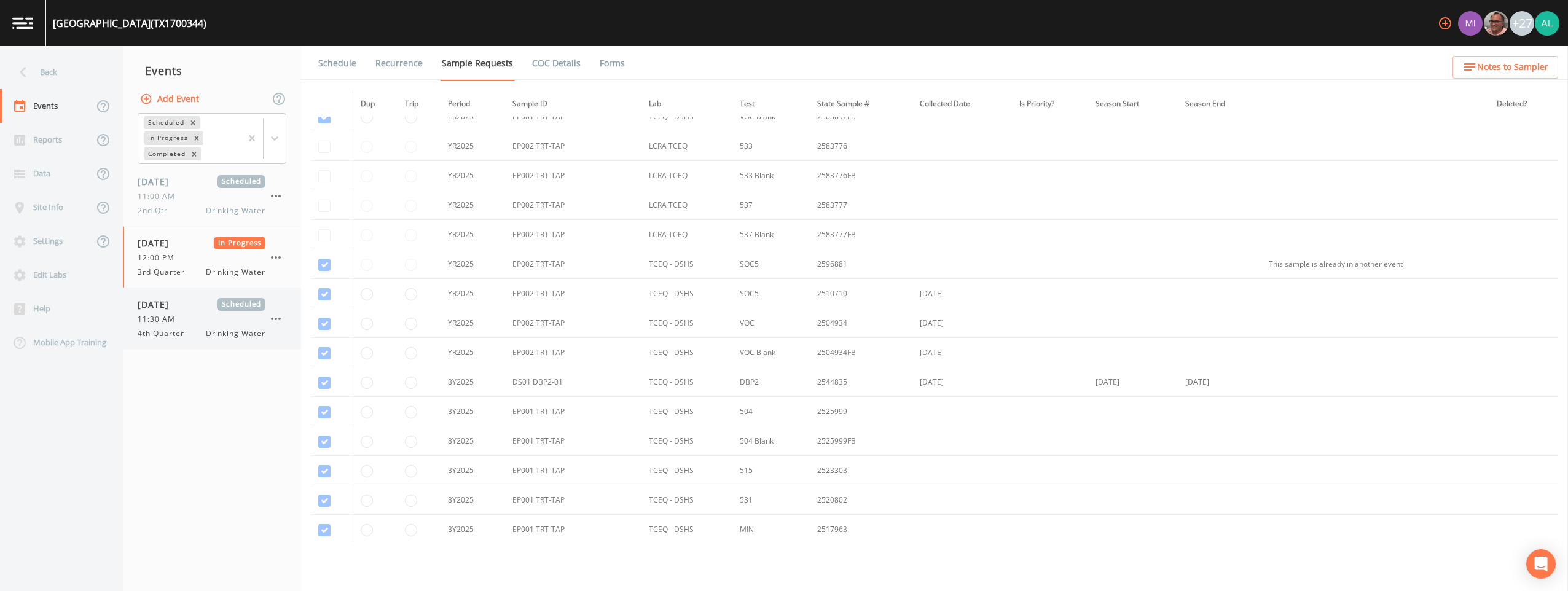
click at [178, 309] on span "[DATE]" at bounding box center [157, 305] width 40 height 13
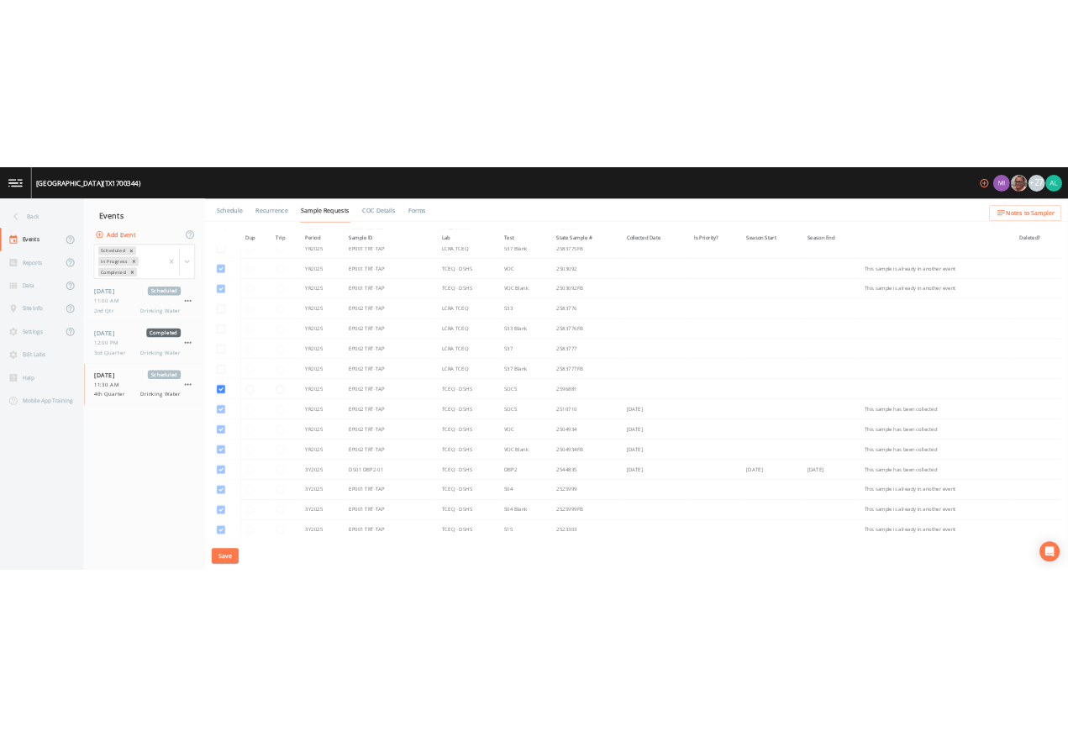
scroll to position [1265, 0]
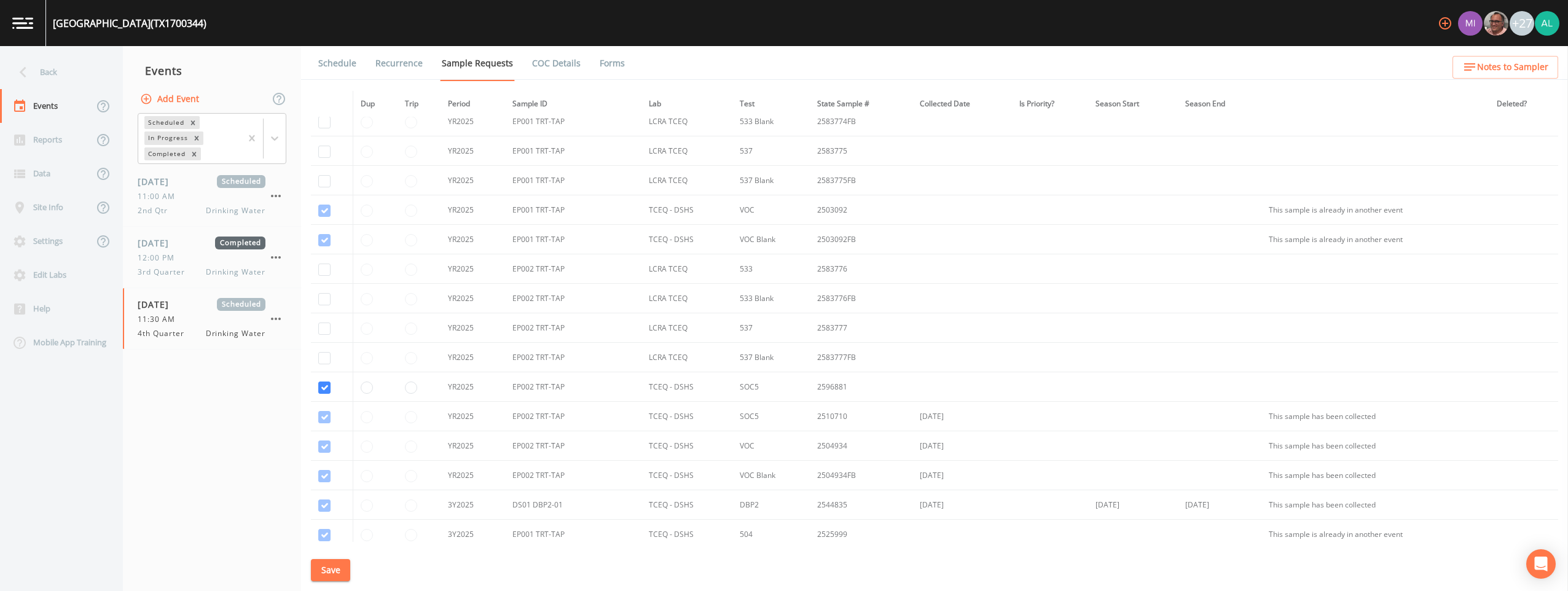
click at [341, 492] on button "Save" at bounding box center [330, 570] width 39 height 23
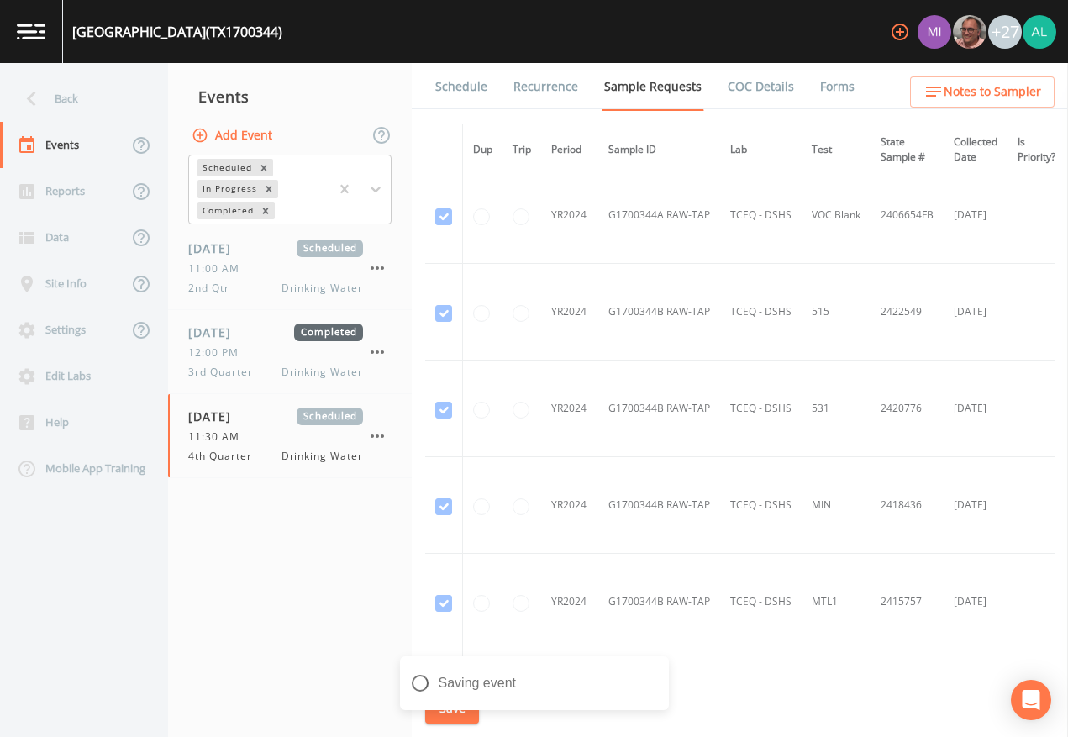
scroll to position [2970, 0]
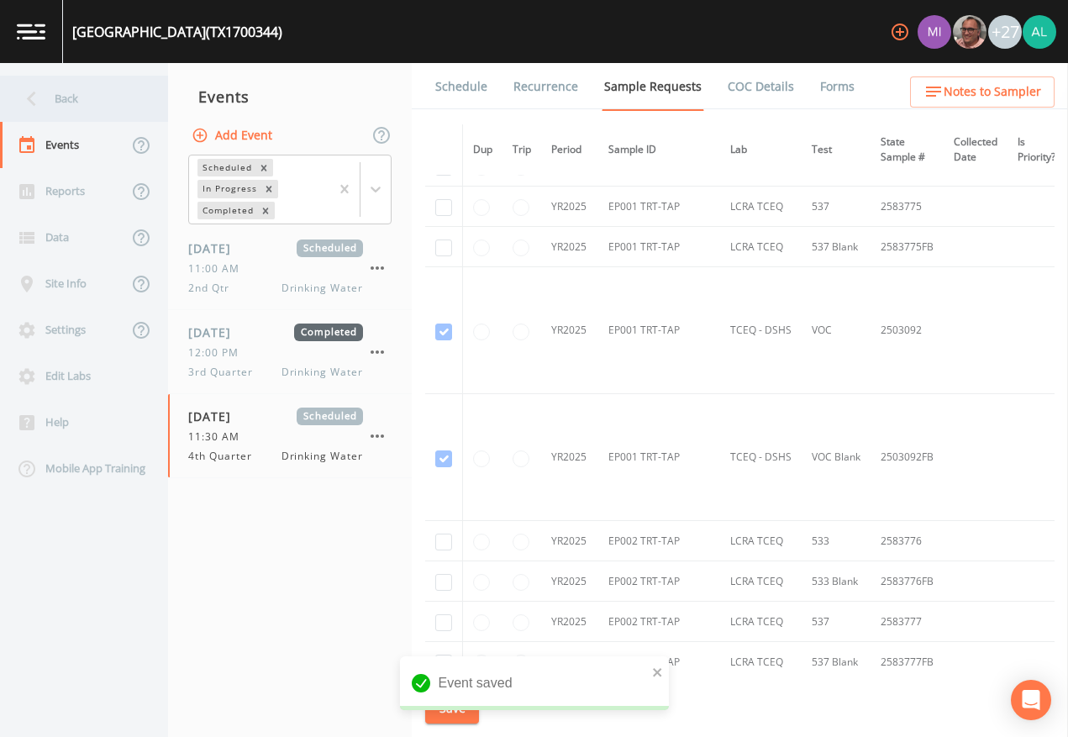
click at [109, 92] on div "Back" at bounding box center [75, 99] width 151 height 46
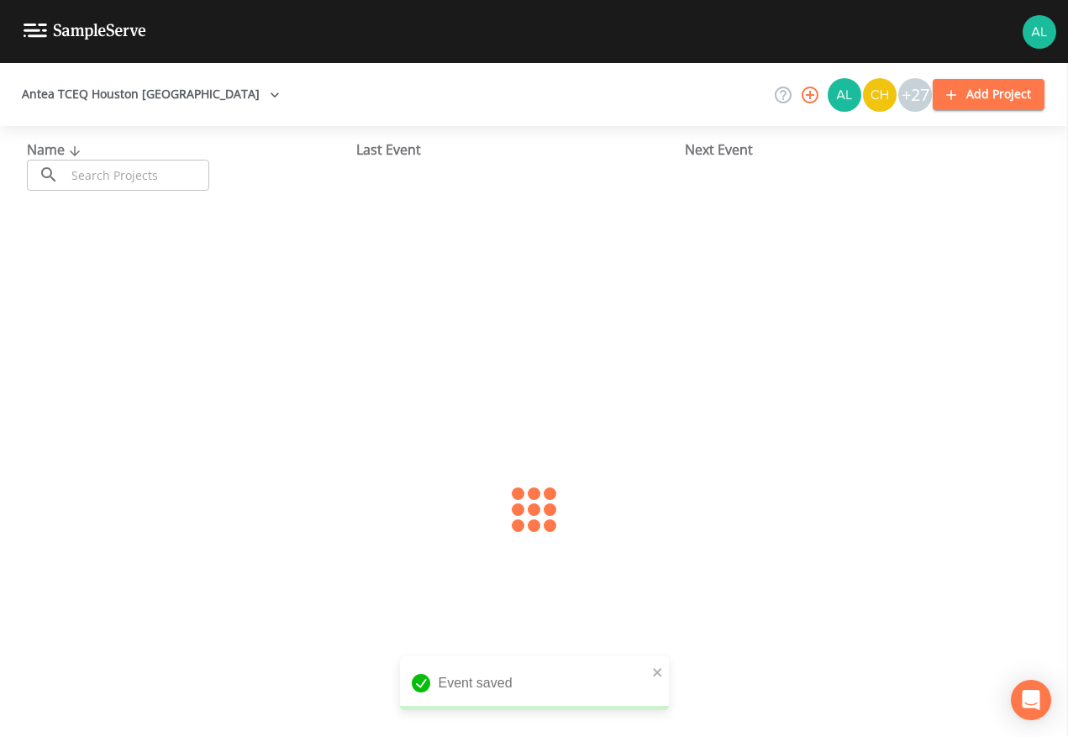
drag, startPoint x: 123, startPoint y: 187, endPoint x: 68, endPoint y: 178, distance: 55.3
click at [123, 187] on input "text" at bounding box center [138, 175] width 144 height 31
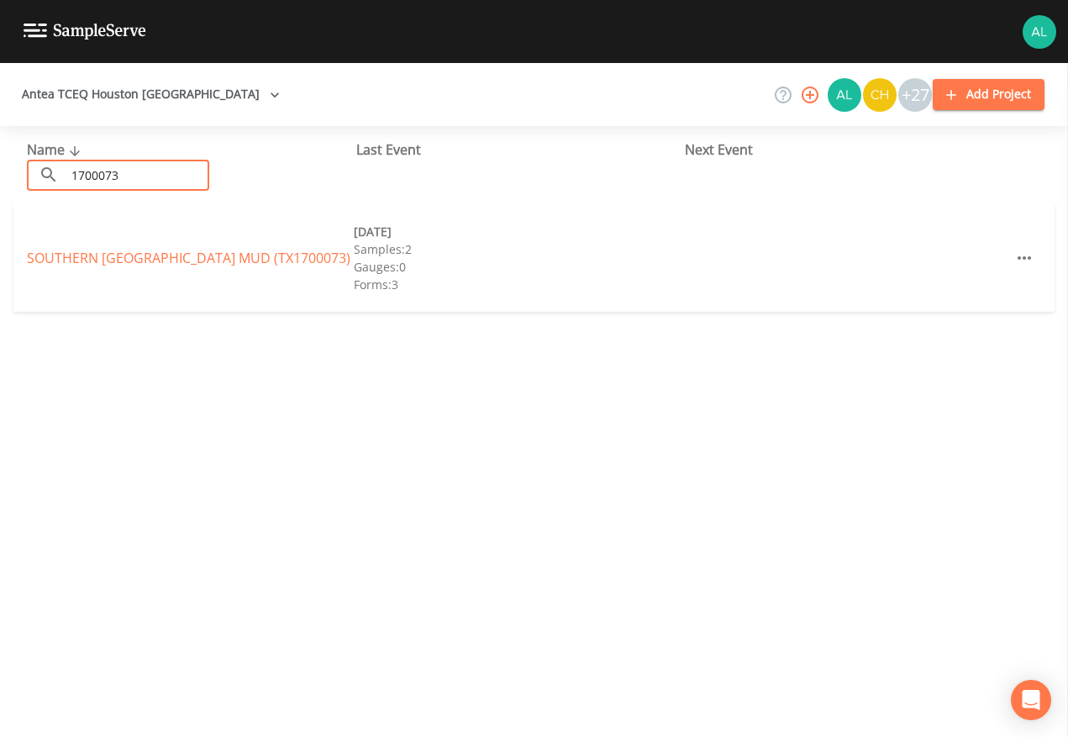
click at [108, 260] on div "SOUTHERN [GEOGRAPHIC_DATA] (TX1700073)" at bounding box center [190, 258] width 327 height 20
click at [99, 264] on link "SOUTHERN [GEOGRAPHIC_DATA] (TX1700073)" at bounding box center [189, 258] width 324 height 18
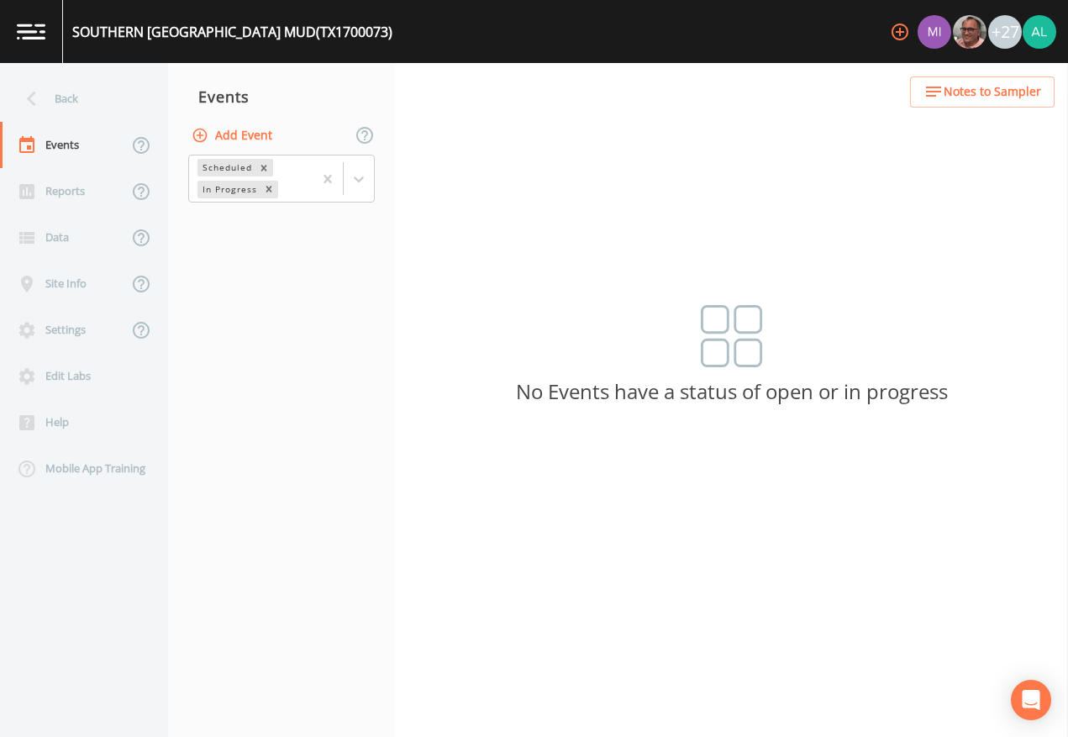
click at [246, 146] on button "Add Event" at bounding box center [233, 135] width 91 height 31
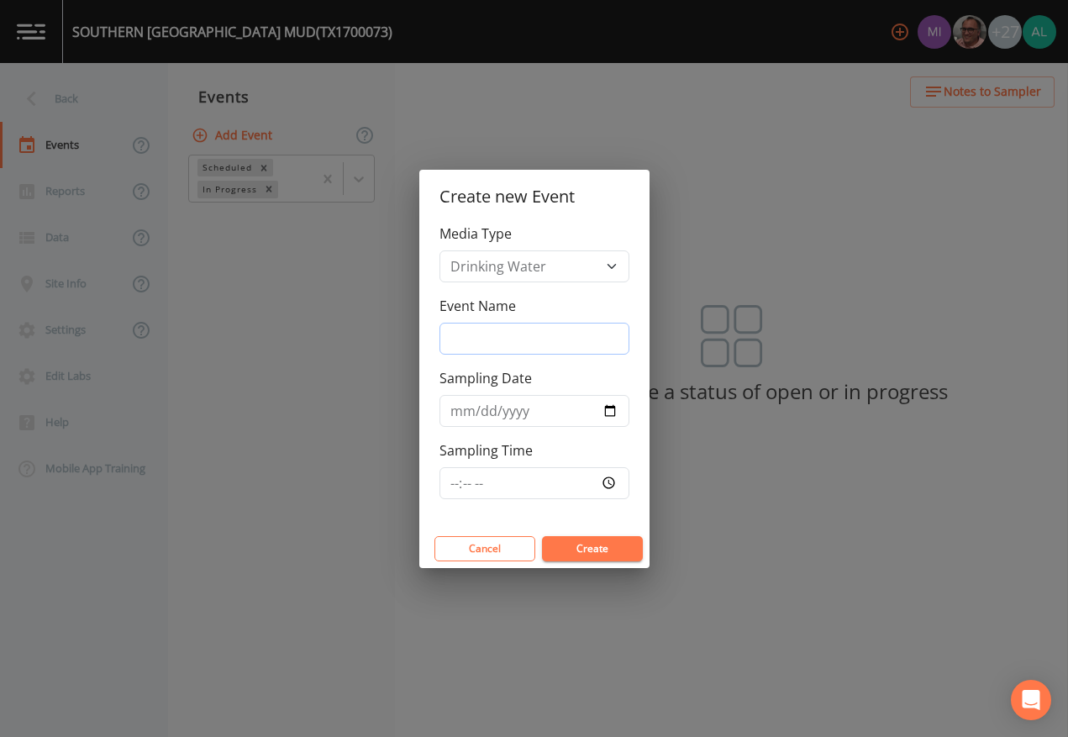
click at [462, 341] on input "Event Name" at bounding box center [535, 339] width 190 height 32
drag, startPoint x: 420, startPoint y: 499, endPoint x: 447, endPoint y: 499, distance: 26.9
click at [431, 499] on div "Media Type Drinking Water Event Name 4th Quarter Sampling Date [DATE] Sampling …" at bounding box center [534, 377] width 230 height 306
click at [474, 496] on input "Sampling Time" at bounding box center [535, 483] width 190 height 32
click at [542, 536] on button "Create" at bounding box center [592, 548] width 101 height 25
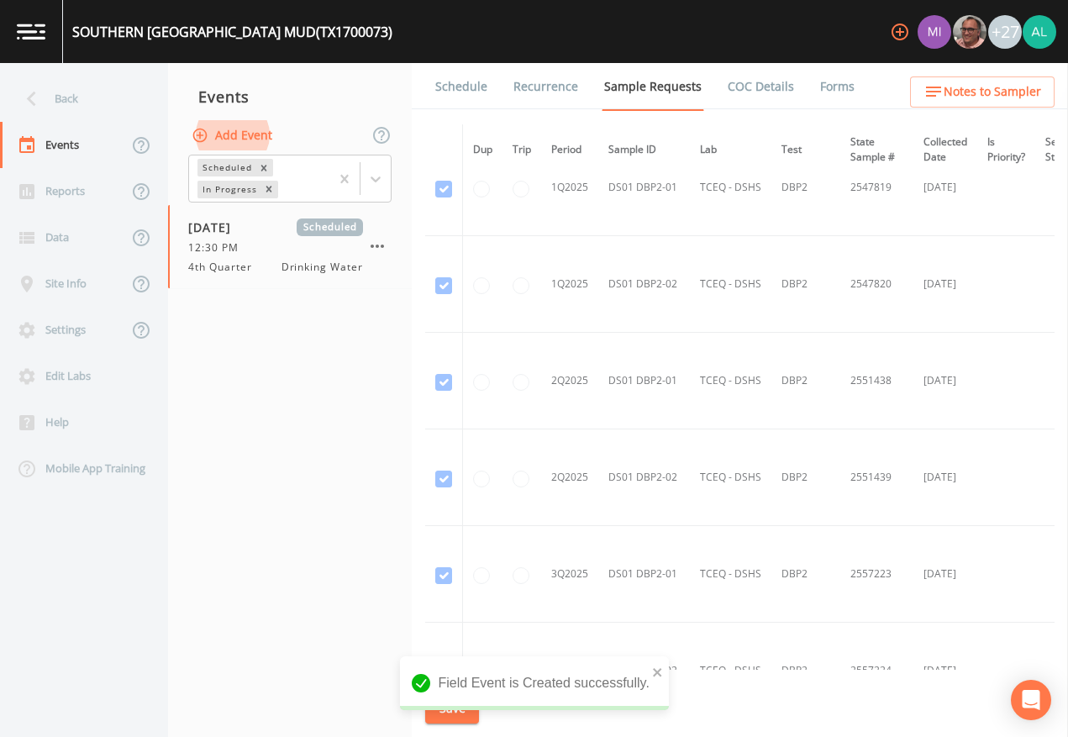
scroll to position [4268, 0]
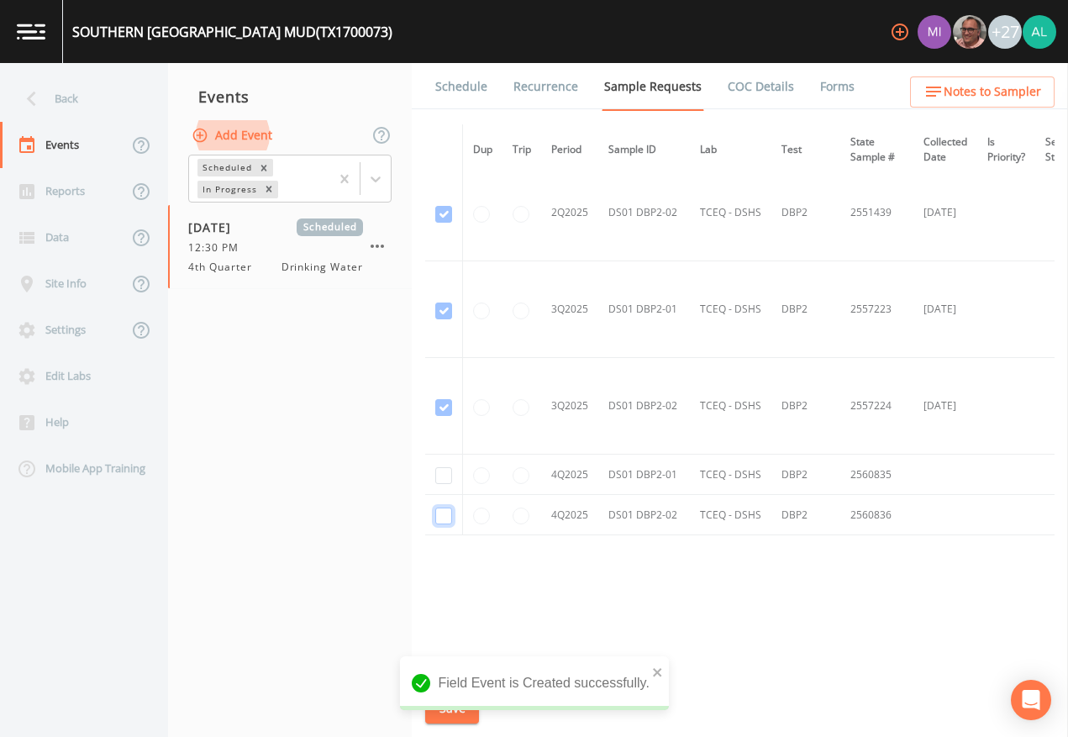
click at [451, 517] on input "checkbox" at bounding box center [443, 516] width 17 height 17
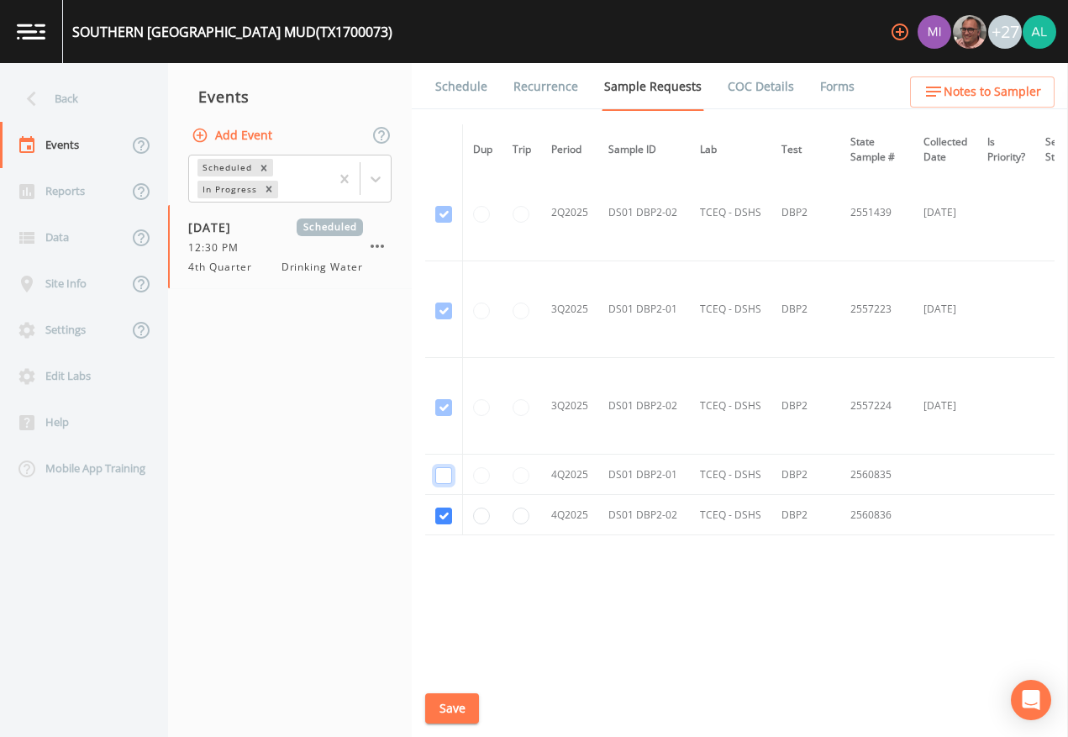
drag, startPoint x: 438, startPoint y: 472, endPoint x: 452, endPoint y: 484, distance: 18.5
click at [438, 472] on input "checkbox" at bounding box center [443, 475] width 17 height 17
click at [472, 674] on button "Save" at bounding box center [452, 708] width 54 height 31
click at [469, 674] on button "Save" at bounding box center [452, 708] width 54 height 31
click at [81, 87] on div "Back" at bounding box center [75, 99] width 151 height 46
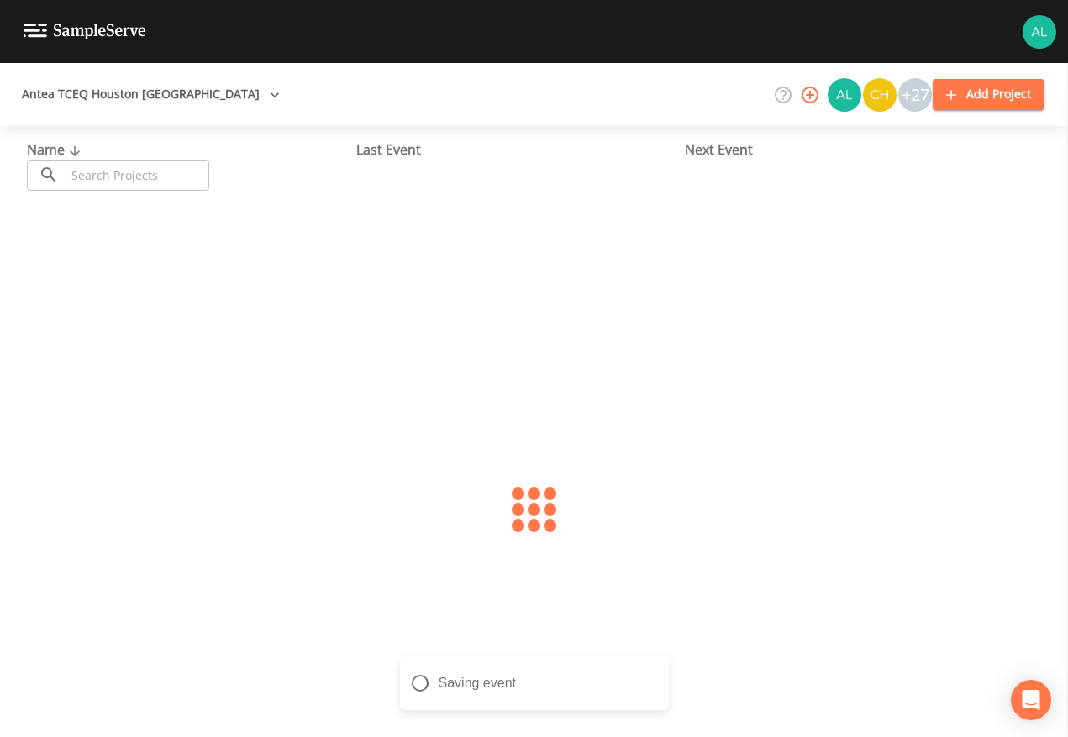
click at [145, 177] on input "text" at bounding box center [138, 175] width 144 height 31
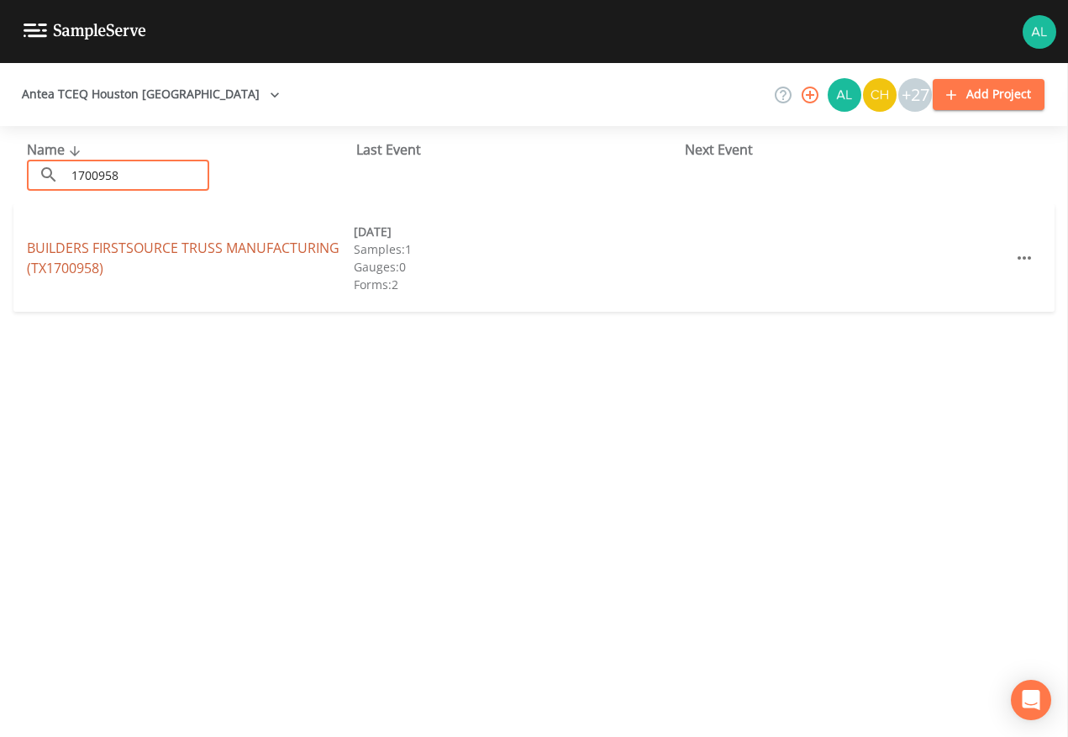
click at [76, 261] on link "BUILDERS FIRSTSOURCE TRUSS MANUFACTURING (TX1700958)" at bounding box center [183, 258] width 313 height 39
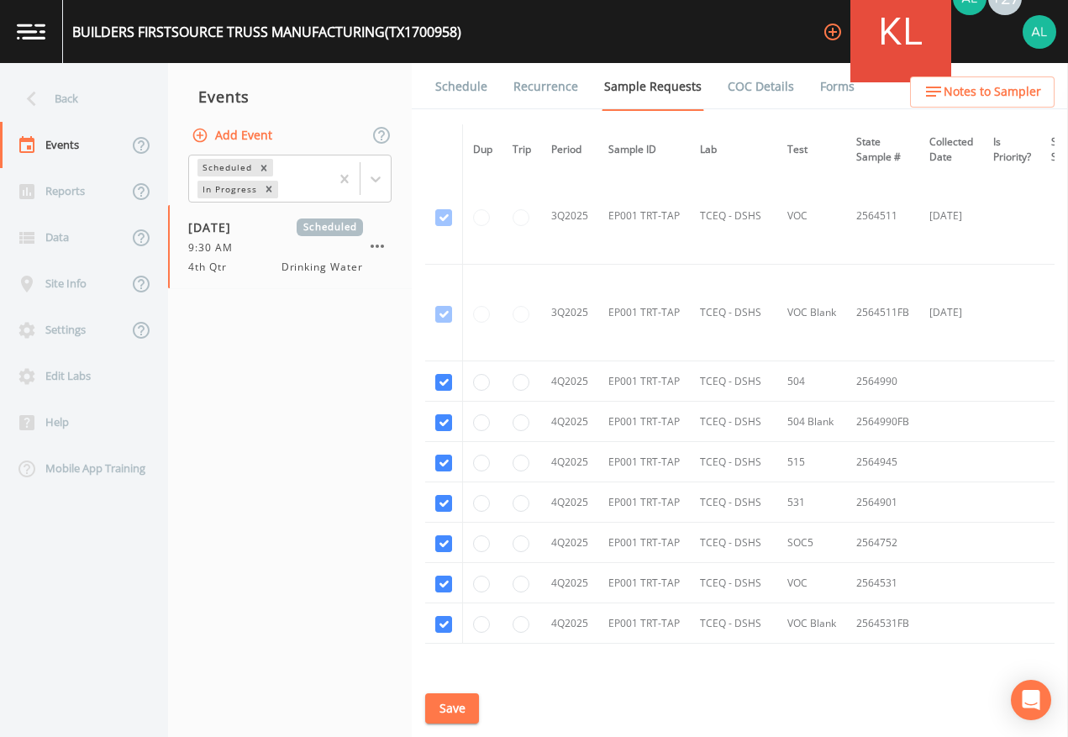
scroll to position [1248, 0]
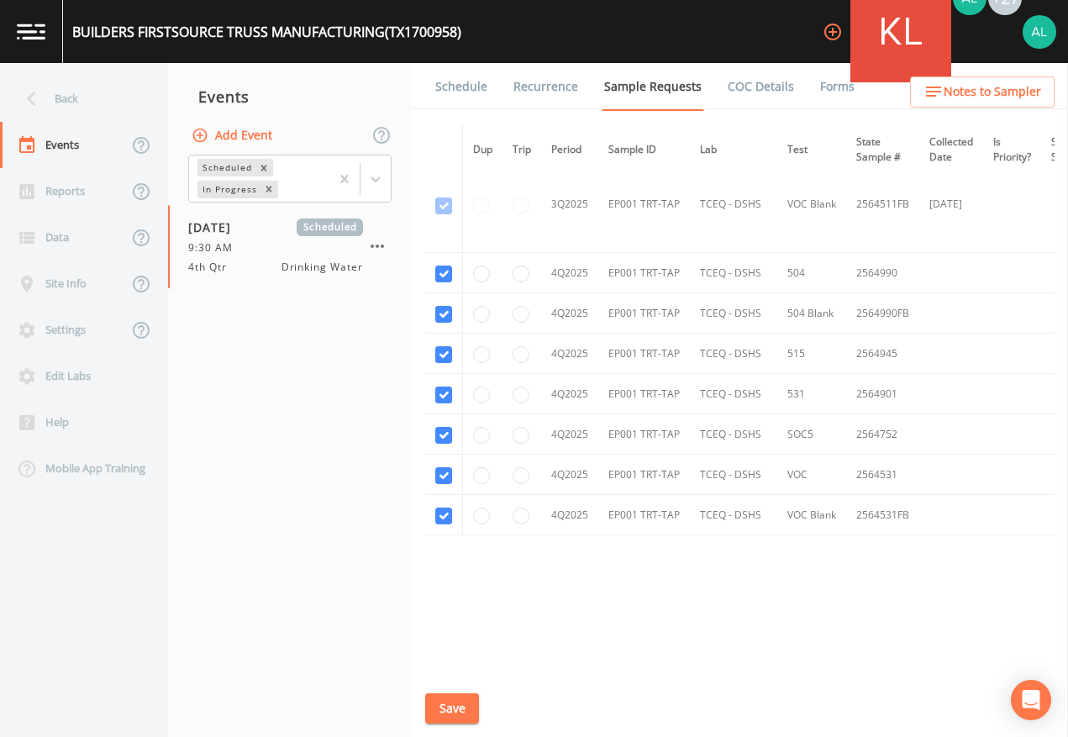
click at [442, 83] on link "Schedule" at bounding box center [461, 86] width 57 height 47
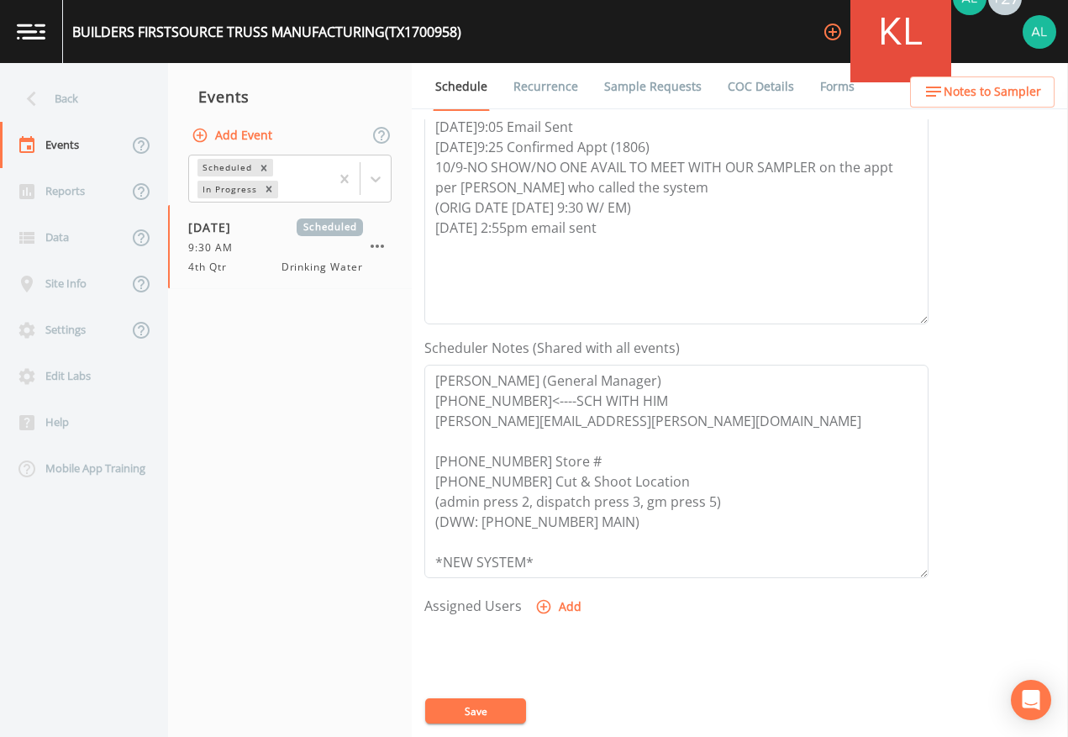
scroll to position [336, 0]
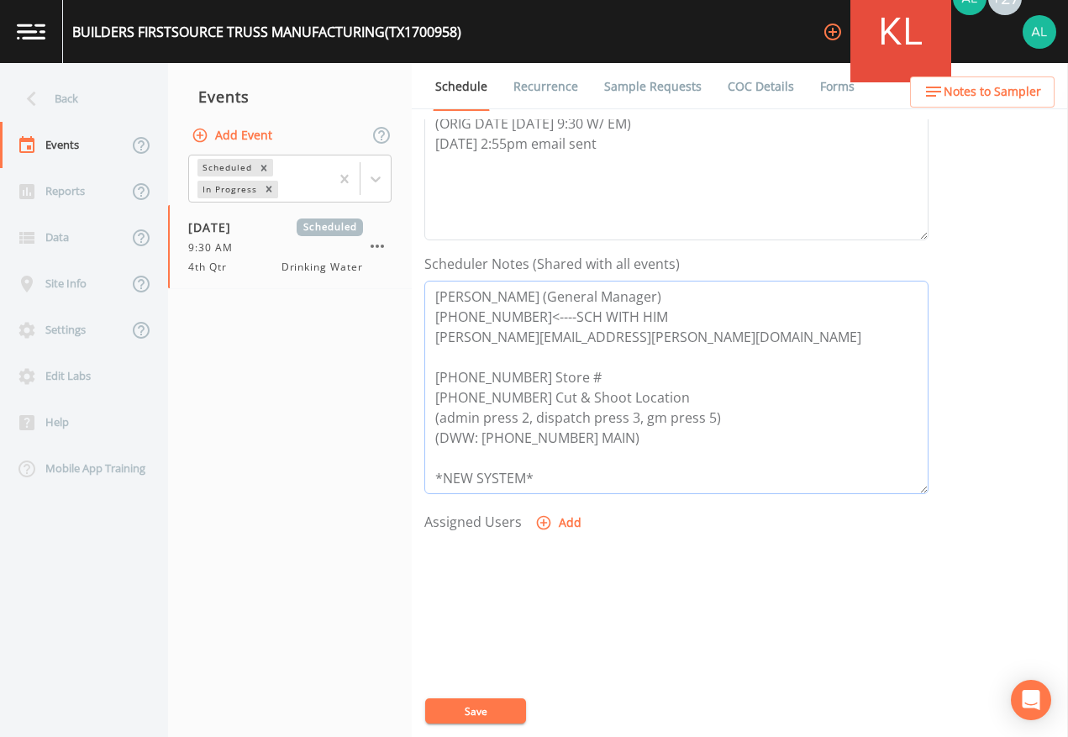
drag, startPoint x: 607, startPoint y: 344, endPoint x: 308, endPoint y: 341, distance: 298.4
click at [308, 341] on div "Back Events Reports Data Site Info Settings Edit Labs Help Mobile App Training …" at bounding box center [534, 400] width 1068 height 674
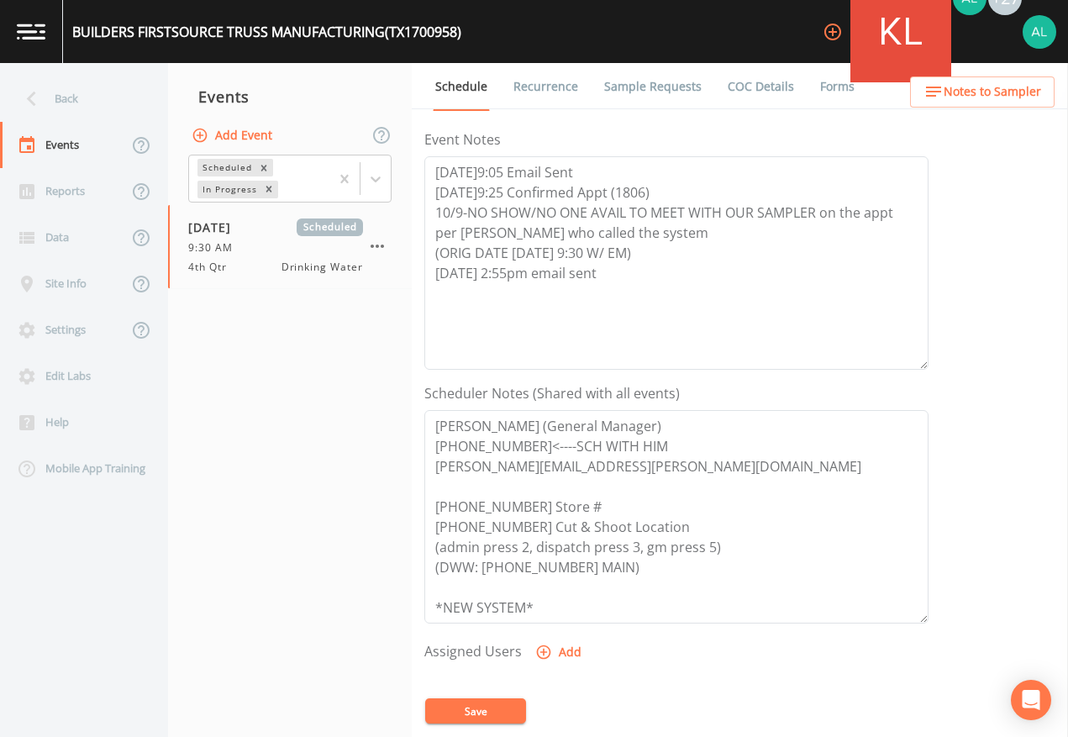
scroll to position [84, 0]
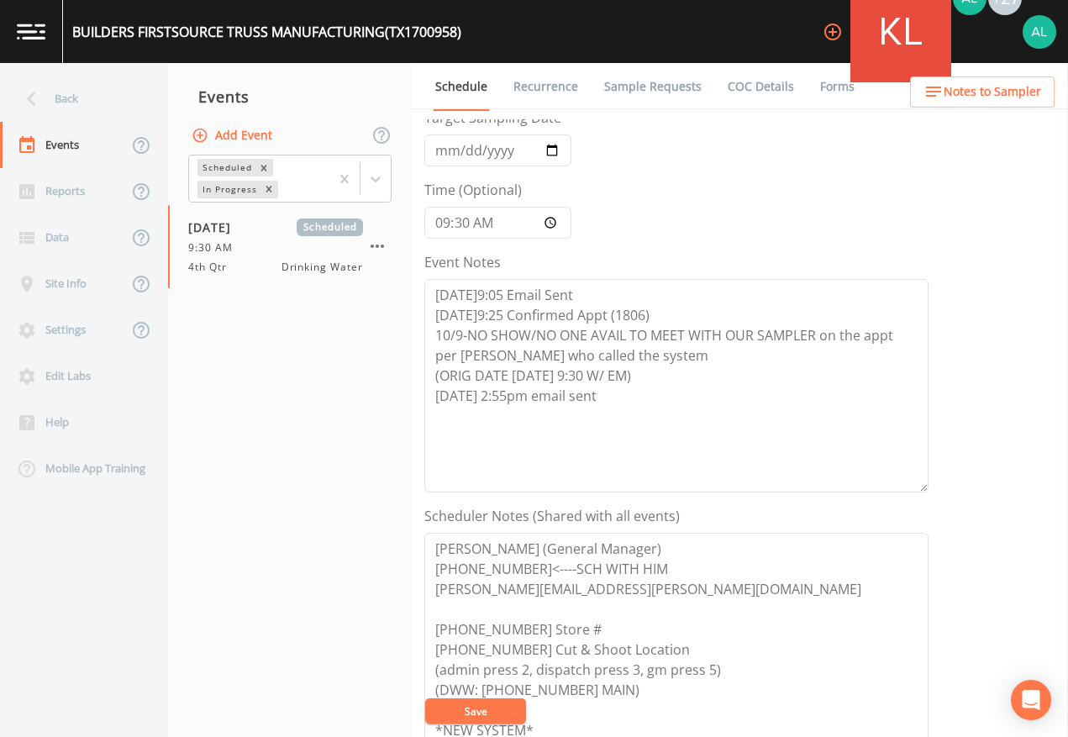
click at [515, 674] on button "Save" at bounding box center [475, 711] width 101 height 25
click at [970, 101] on span "Notes to Sampler" at bounding box center [993, 92] width 98 height 21
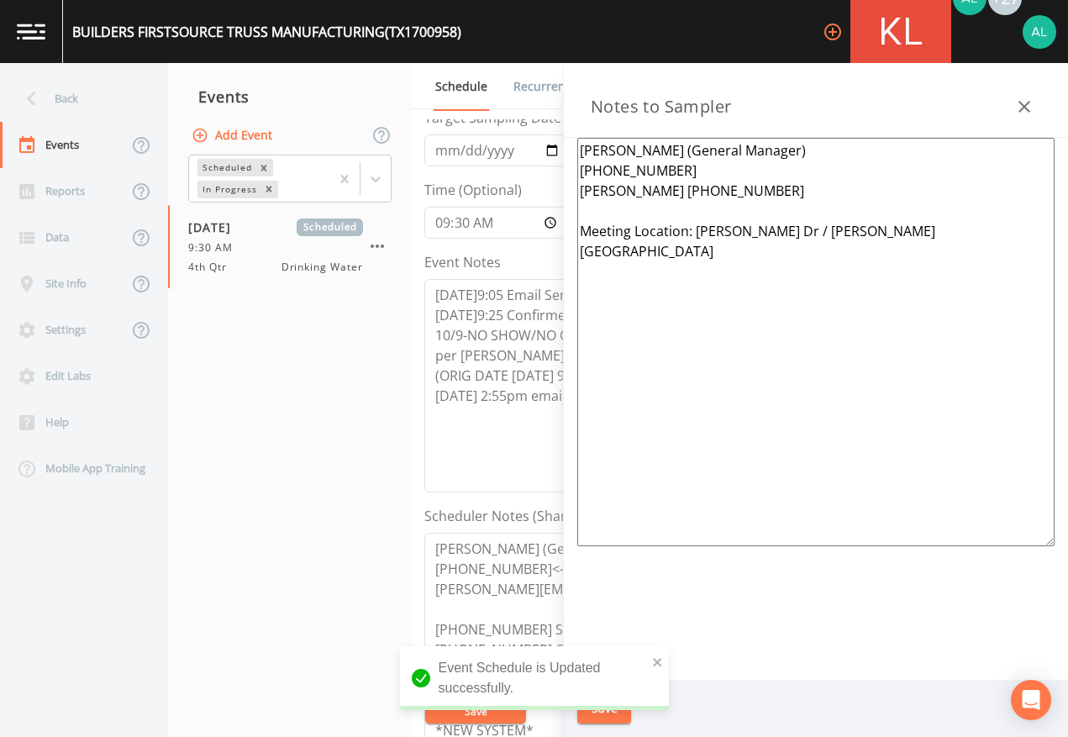
drag, startPoint x: 990, startPoint y: 240, endPoint x: 695, endPoint y: 228, distance: 295.3
click at [697, 228] on textarea "[PERSON_NAME] (General Manager) [PHONE_NUMBER] [PERSON_NAME] [PHONE_NUMBER] Mee…" at bounding box center [815, 342] width 477 height 409
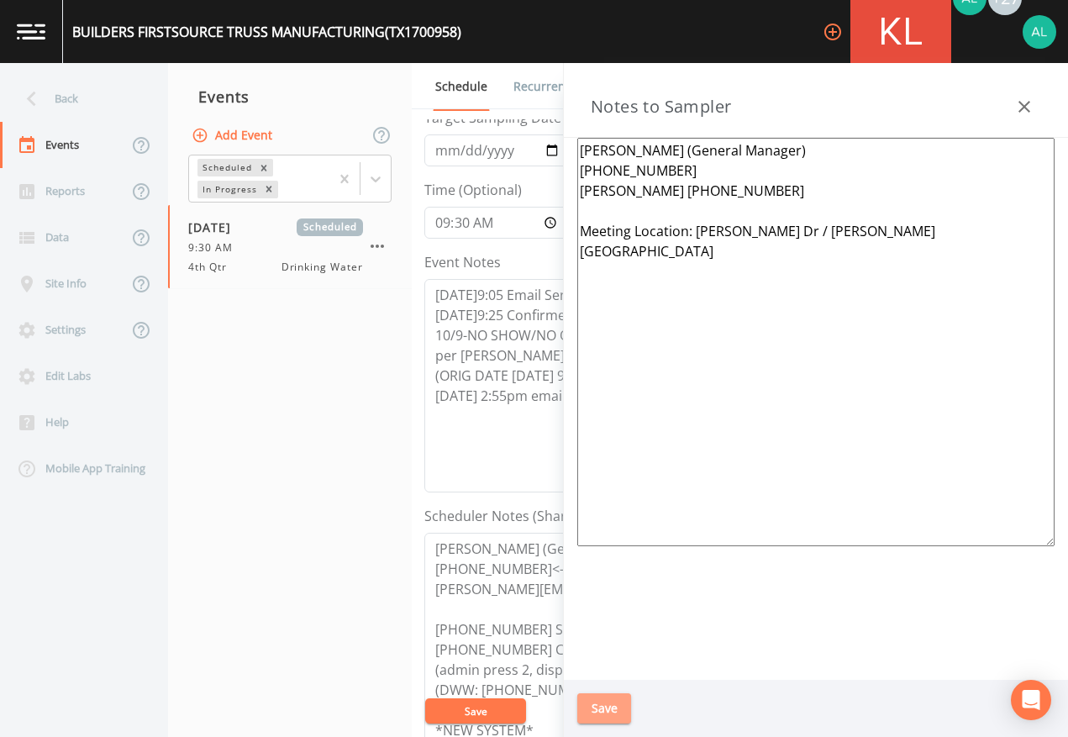
click at [596, 674] on button "Save" at bounding box center [604, 708] width 54 height 31
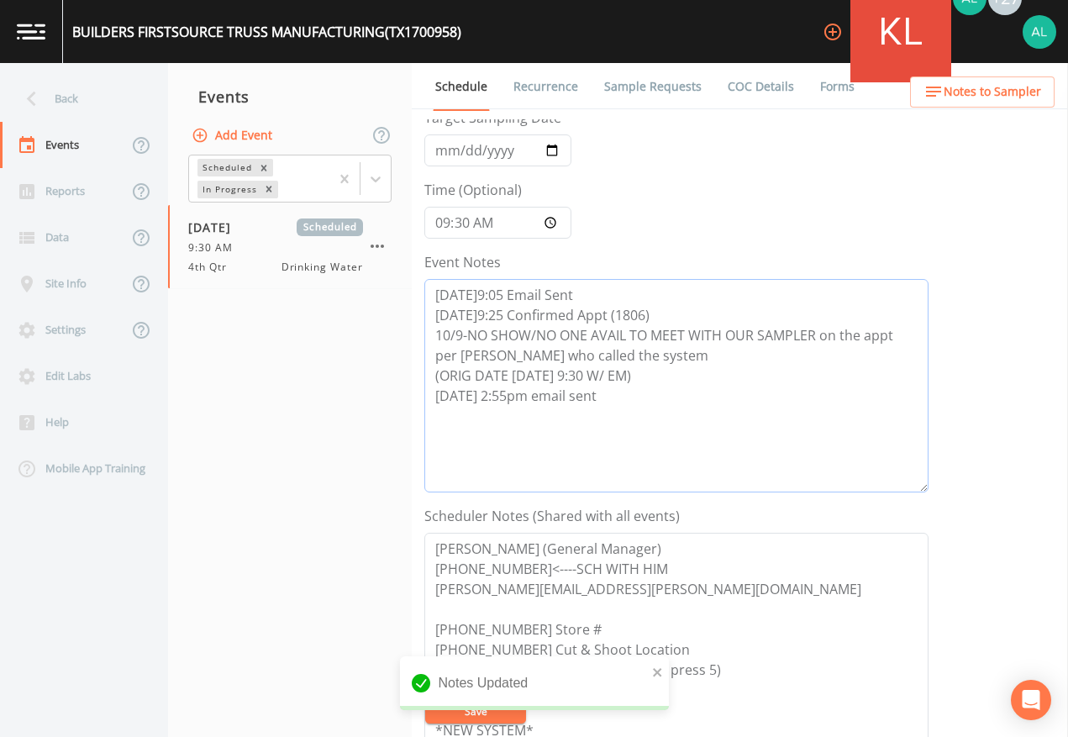
click at [513, 395] on textarea "[DATE]9:05 Email Sent [DATE]9:25 Confirmed Appt (1806) 10/9-NO SHOW/NO ONE AVAI…" at bounding box center [676, 386] width 504 height 214
click at [461, 674] on button "Save" at bounding box center [475, 711] width 101 height 25
click at [477, 674] on button "Save" at bounding box center [475, 711] width 101 height 25
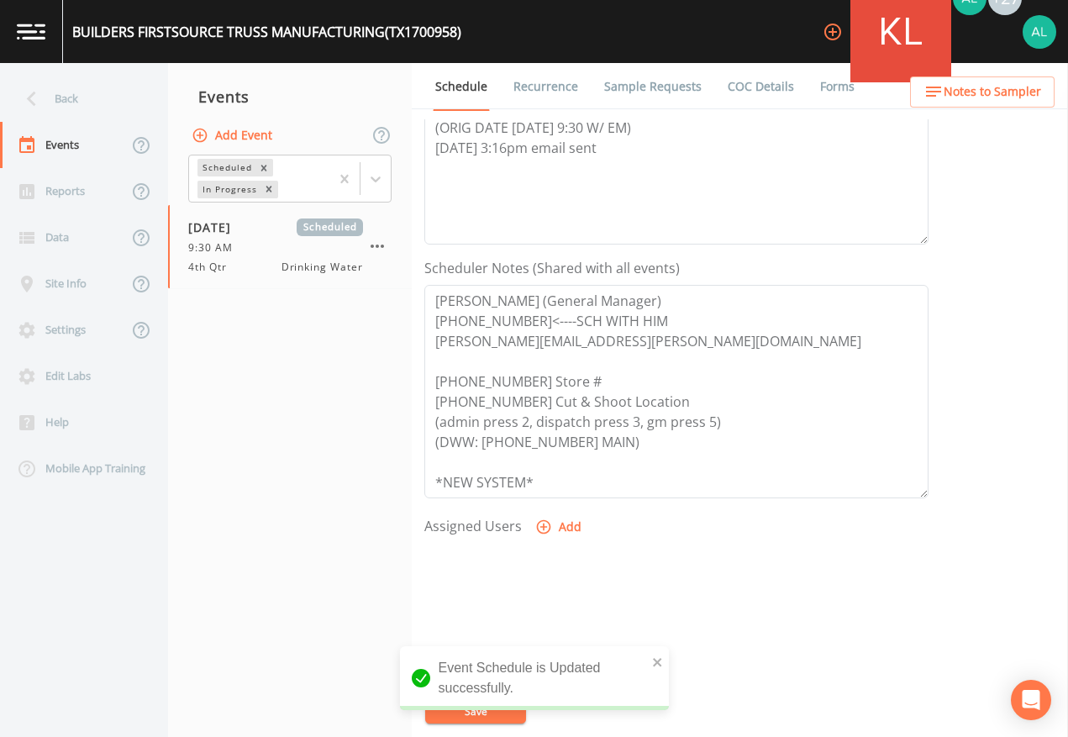
scroll to position [336, 0]
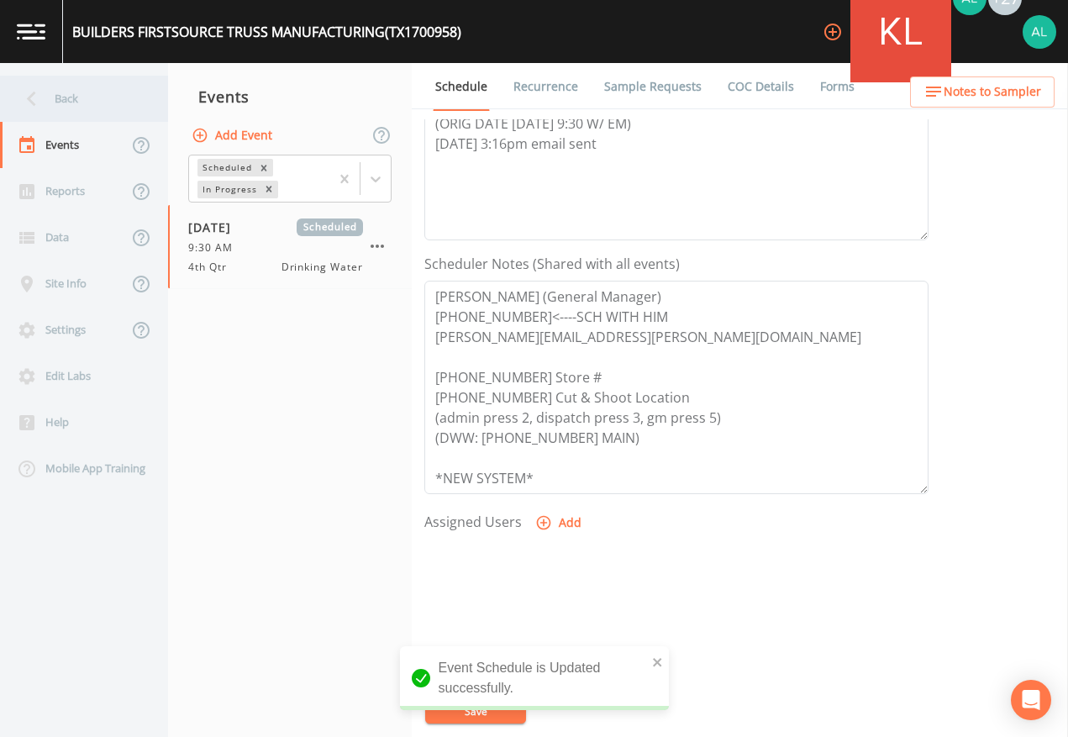
click at [60, 82] on div "Back" at bounding box center [75, 99] width 151 height 46
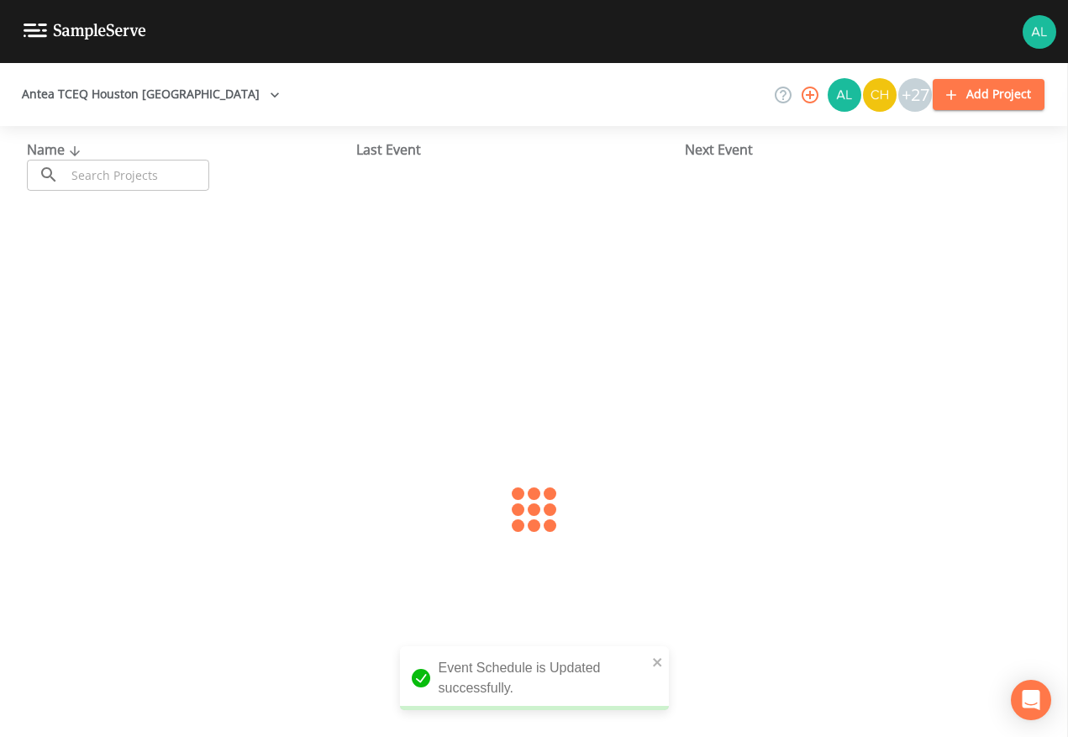
click at [144, 176] on input "text" at bounding box center [138, 175] width 144 height 31
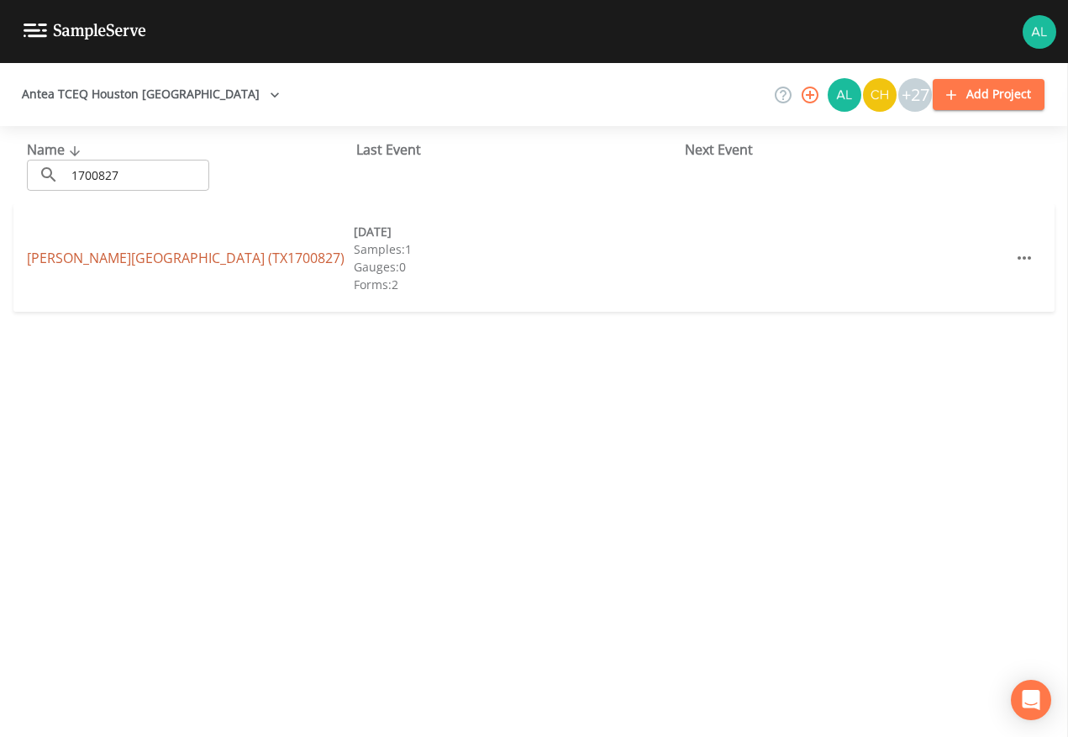
click at [190, 252] on link "[PERSON_NAME][GEOGRAPHIC_DATA] (TX1700827)" at bounding box center [186, 258] width 318 height 18
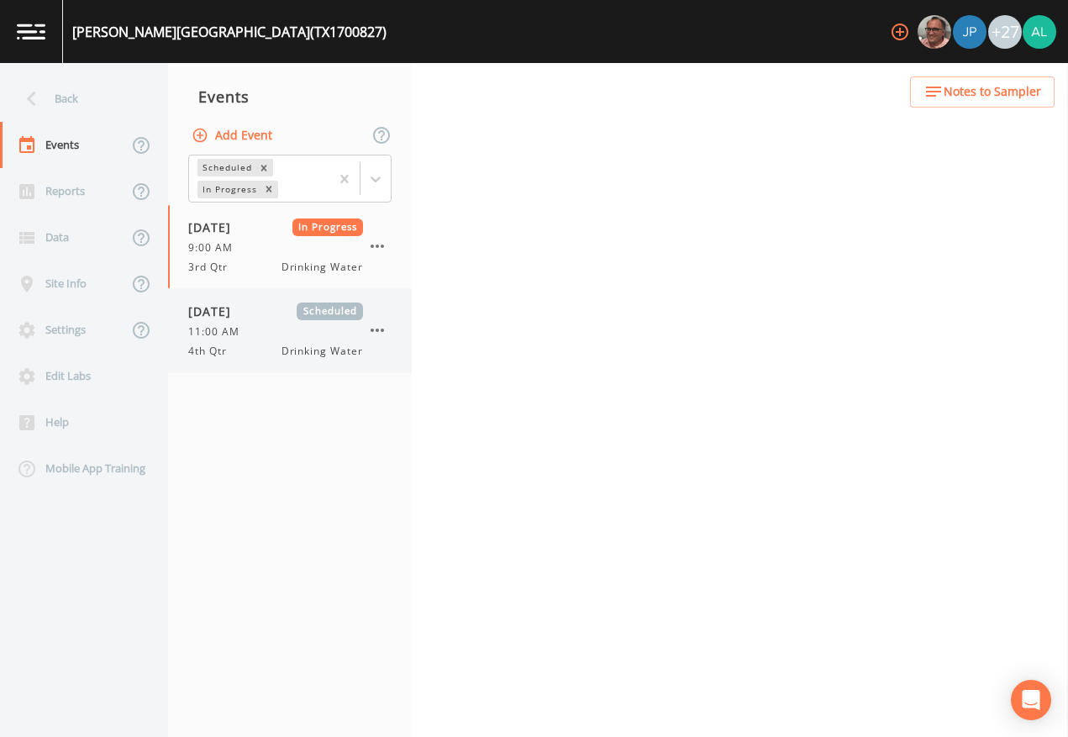
click at [310, 303] on span "Scheduled" at bounding box center [330, 312] width 66 height 18
click at [266, 261] on div "3rd Qtr Drinking Water" at bounding box center [275, 267] width 175 height 15
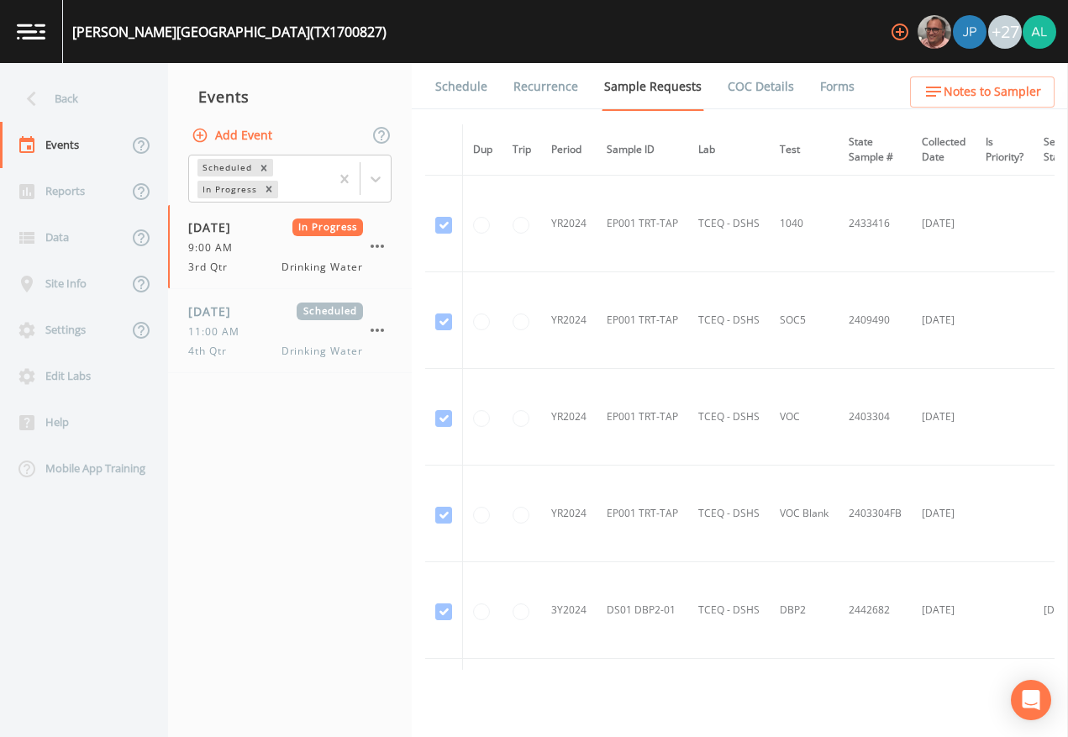
click at [829, 88] on link "Forms" at bounding box center [838, 86] width 40 height 47
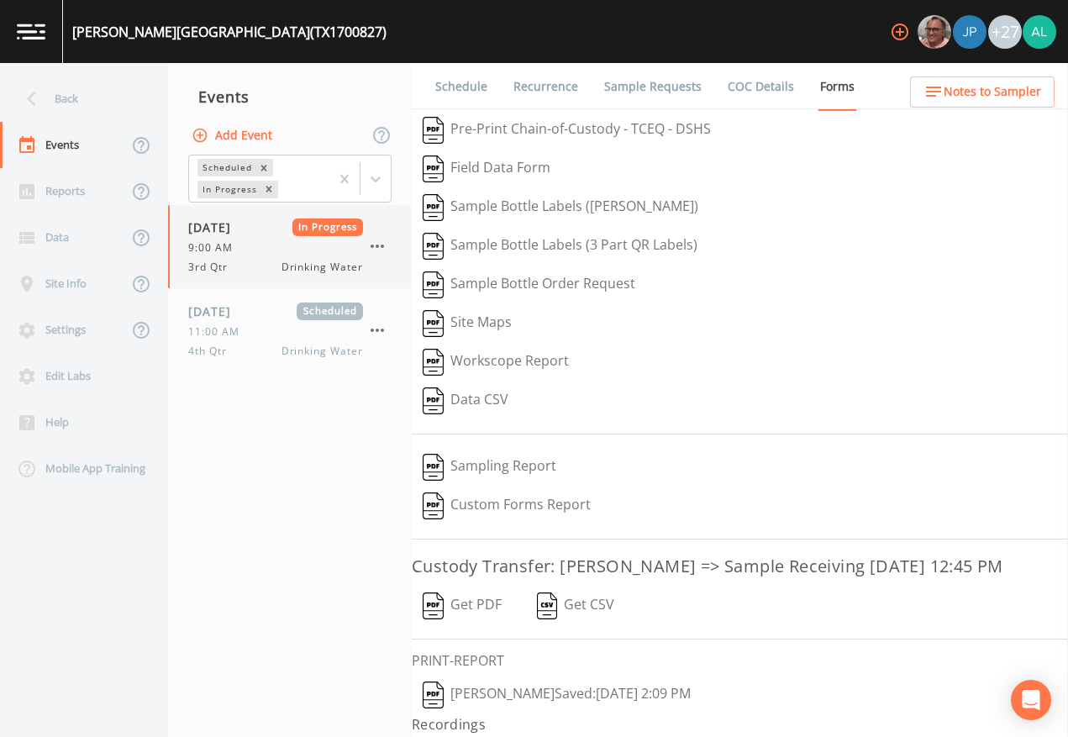
click at [375, 245] on icon "button" at bounding box center [377, 246] width 20 height 20
drag, startPoint x: 484, startPoint y: 299, endPoint x: 399, endPoint y: 196, distance: 133.8
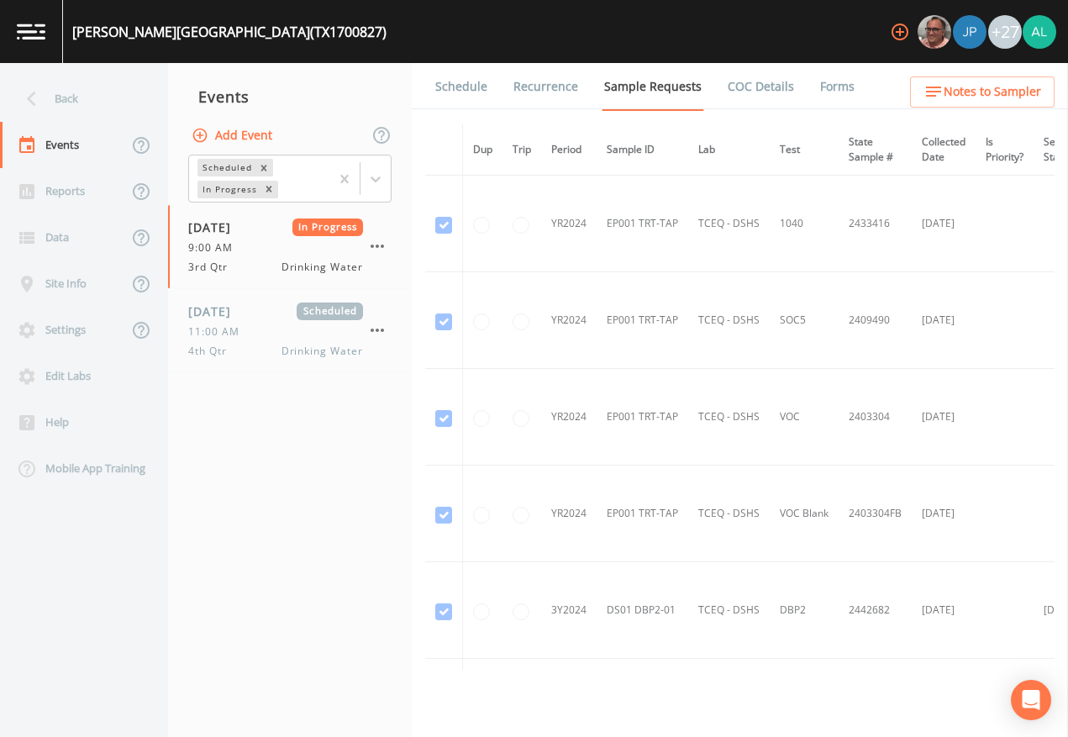
click at [178, 350] on div "[DATE] Scheduled 11:00 AM 4th Qtr Drinking Water" at bounding box center [290, 330] width 244 height 83
click at [224, 245] on span "11:00 AM" at bounding box center [218, 247] width 61 height 15
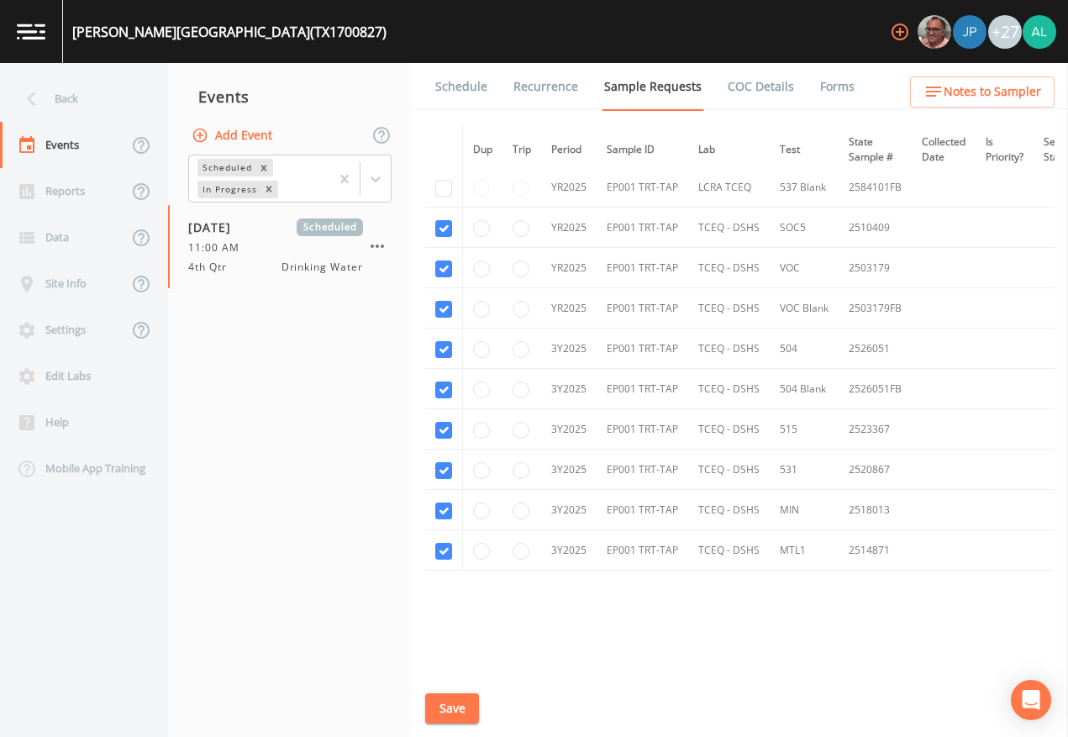
scroll to position [749, 0]
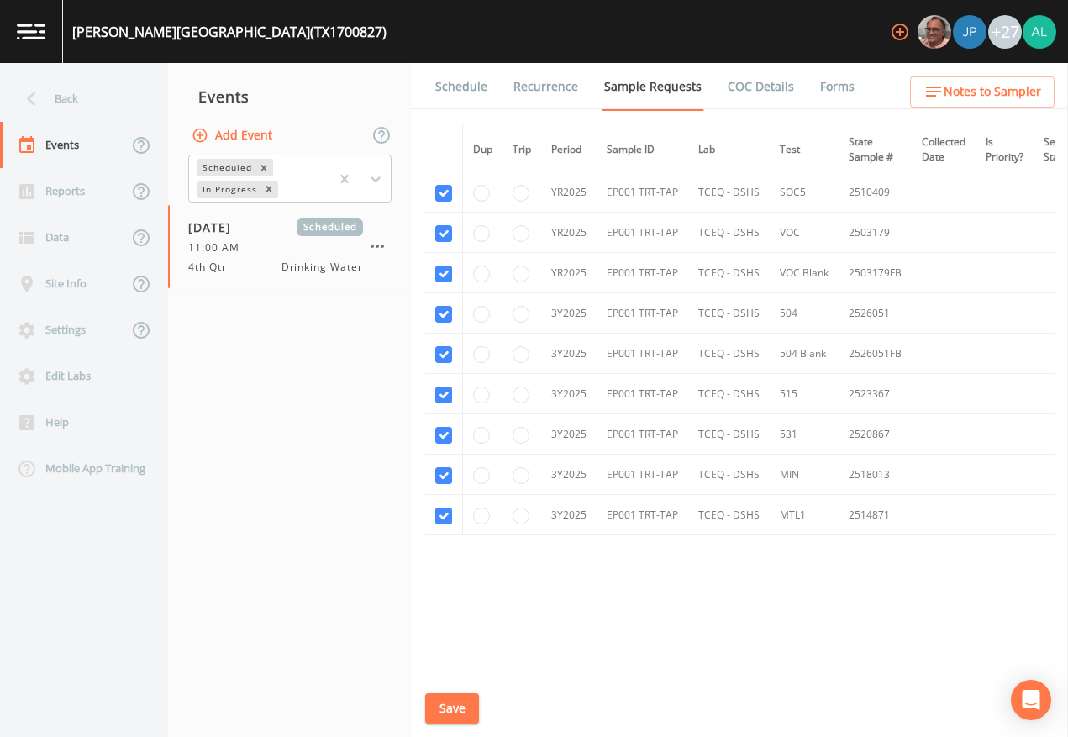
click at [453, 674] on div "Schedule Recurrence Sample Requests COC Details Forms Dup Trip Period Sample ID…" at bounding box center [740, 400] width 656 height 674
click at [430, 674] on button "Save" at bounding box center [452, 708] width 54 height 31
click at [327, 559] on nav "Events Add Event Scheduled In Progress [DATE] Scheduled 11:00 AM 4th Qtr Drinki…" at bounding box center [290, 400] width 244 height 674
drag, startPoint x: 650, startPoint y: 677, endPoint x: 653, endPoint y: 667, distance: 10.6
click at [650, 674] on div "Event saved" at bounding box center [534, 683] width 269 height 54
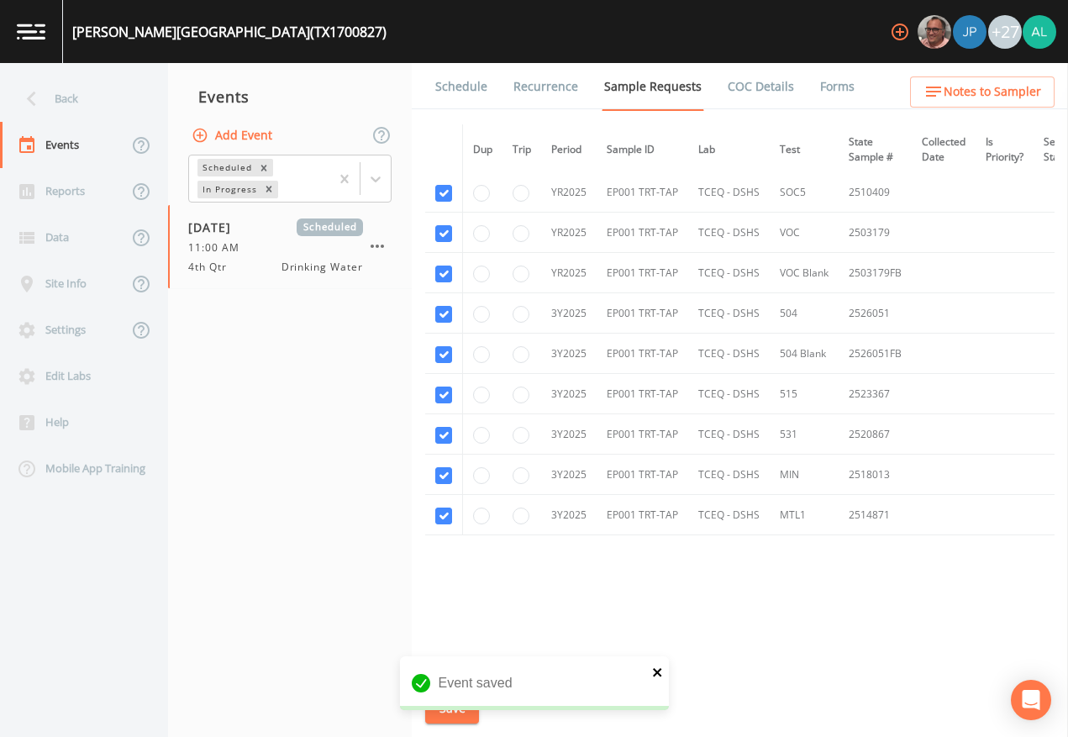
click at [654, 666] on icon "close" at bounding box center [658, 672] width 12 height 13
click at [462, 674] on div "Event saved" at bounding box center [534, 724] width 269 height 0
drag, startPoint x: 461, startPoint y: 709, endPoint x: 449, endPoint y: 730, distance: 23.4
click at [455, 674] on button "Save" at bounding box center [452, 708] width 54 height 31
click at [468, 95] on link "Schedule" at bounding box center [461, 86] width 57 height 47
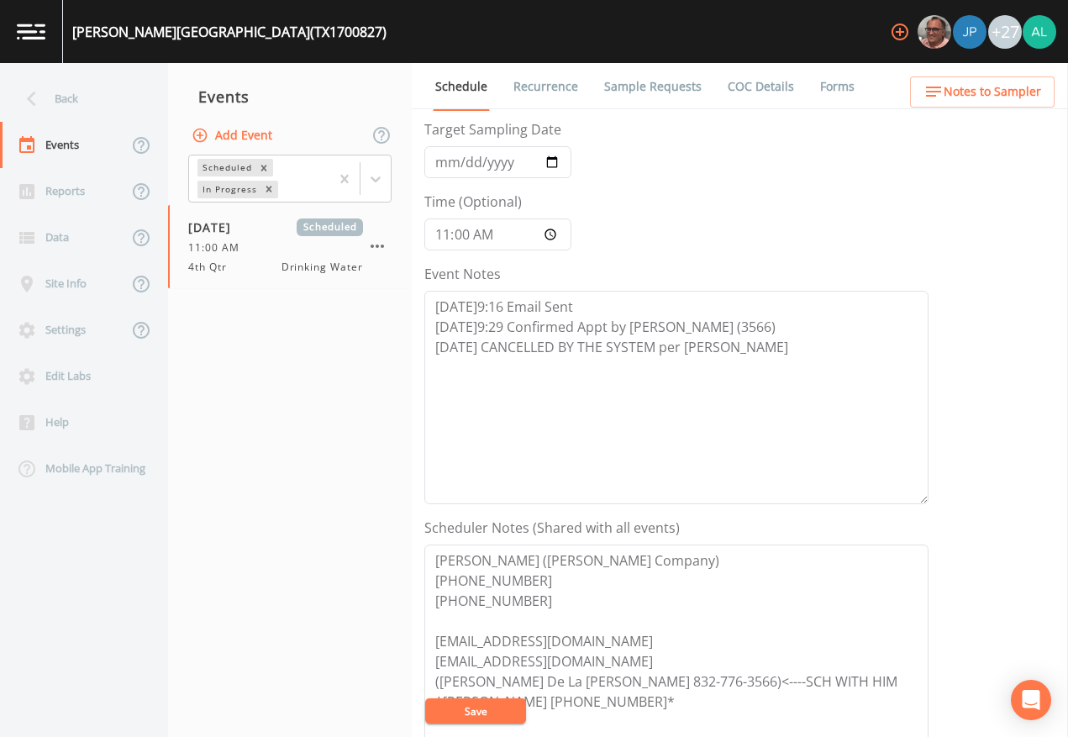
scroll to position [168, 0]
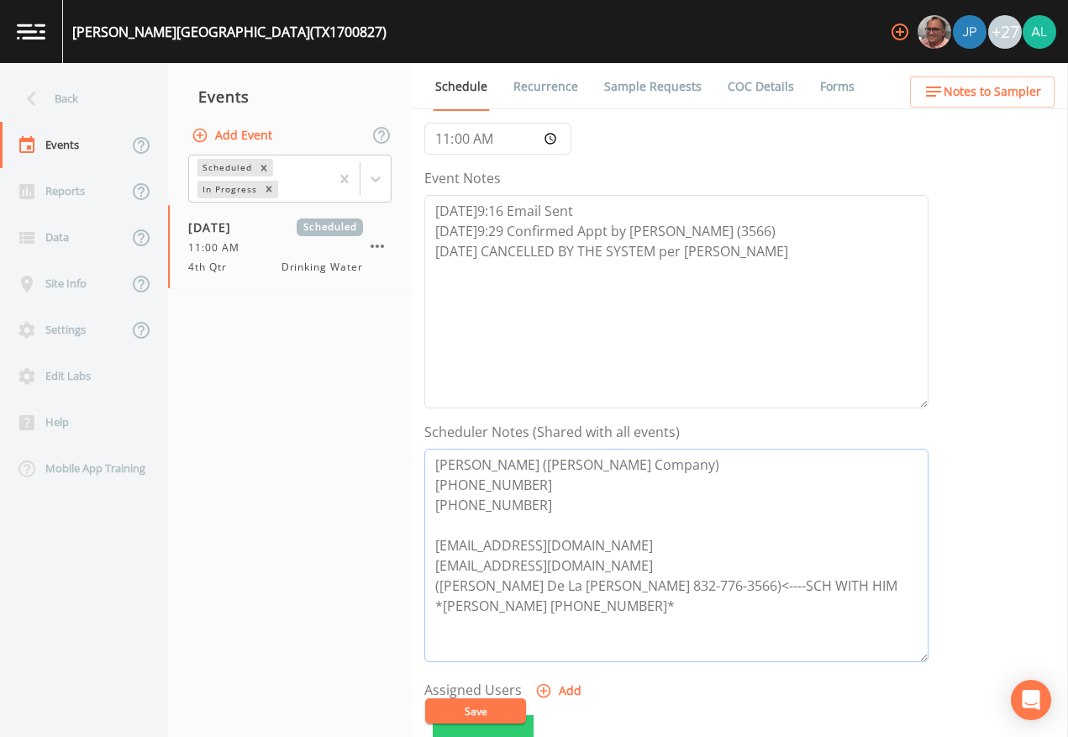
drag, startPoint x: 591, startPoint y: 541, endPoint x: 393, endPoint y: 544, distance: 198.4
click at [393, 544] on div "Back Events Reports Data Site Info Settings Edit Labs Help Mobile App Training …" at bounding box center [534, 400] width 1068 height 674
drag, startPoint x: 607, startPoint y: 568, endPoint x: 361, endPoint y: 569, distance: 245.4
click at [361, 569] on div "Back Events Reports Data Site Info Settings Edit Labs Help Mobile App Training …" at bounding box center [534, 400] width 1068 height 674
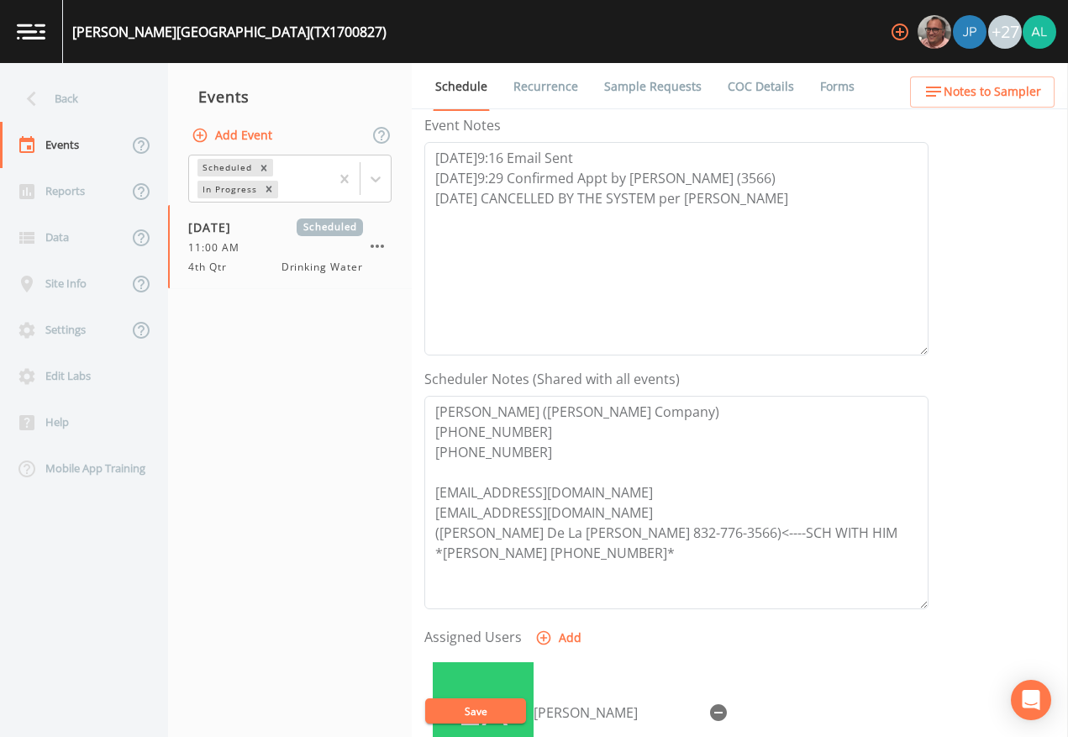
scroll to position [420, 0]
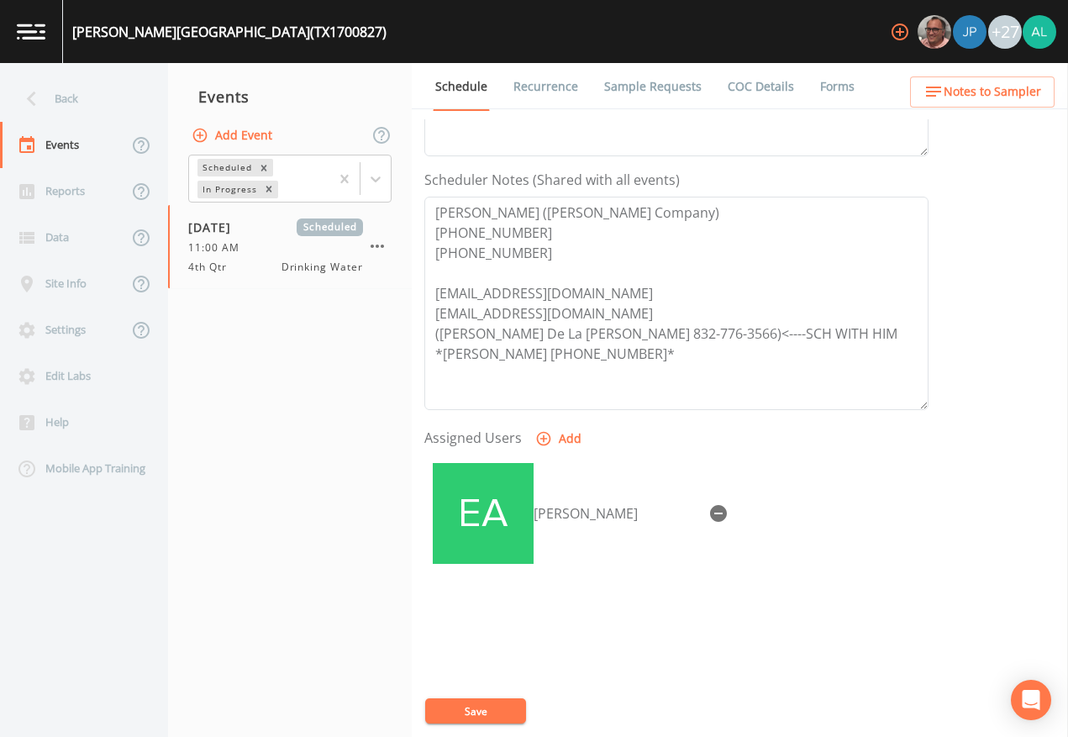
drag, startPoint x: 651, startPoint y: 485, endPoint x: 640, endPoint y: 497, distance: 16.6
click at [710, 505] on icon "button" at bounding box center [718, 513] width 17 height 17
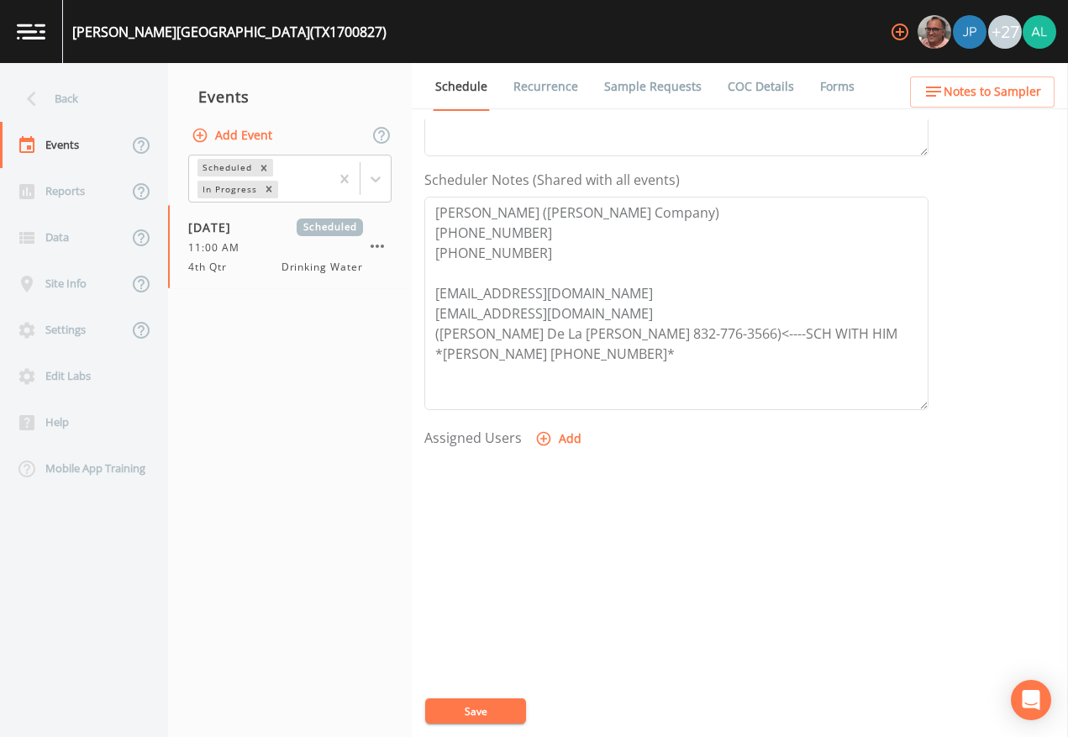
click at [512, 674] on div "Event Name 4th Qtr Target Sampling Date [DATE] Time (Optional) 11:00:00 Event N…" at bounding box center [746, 428] width 644 height 618
click at [511, 674] on div "Event Name 4th Qtr Target Sampling Date [DATE] Time (Optional) 11:00:00 Event N…" at bounding box center [746, 428] width 644 height 618
click at [509, 674] on button "Save" at bounding box center [475, 711] width 101 height 25
click at [1004, 81] on button "Notes to Sampler" at bounding box center [982, 91] width 145 height 31
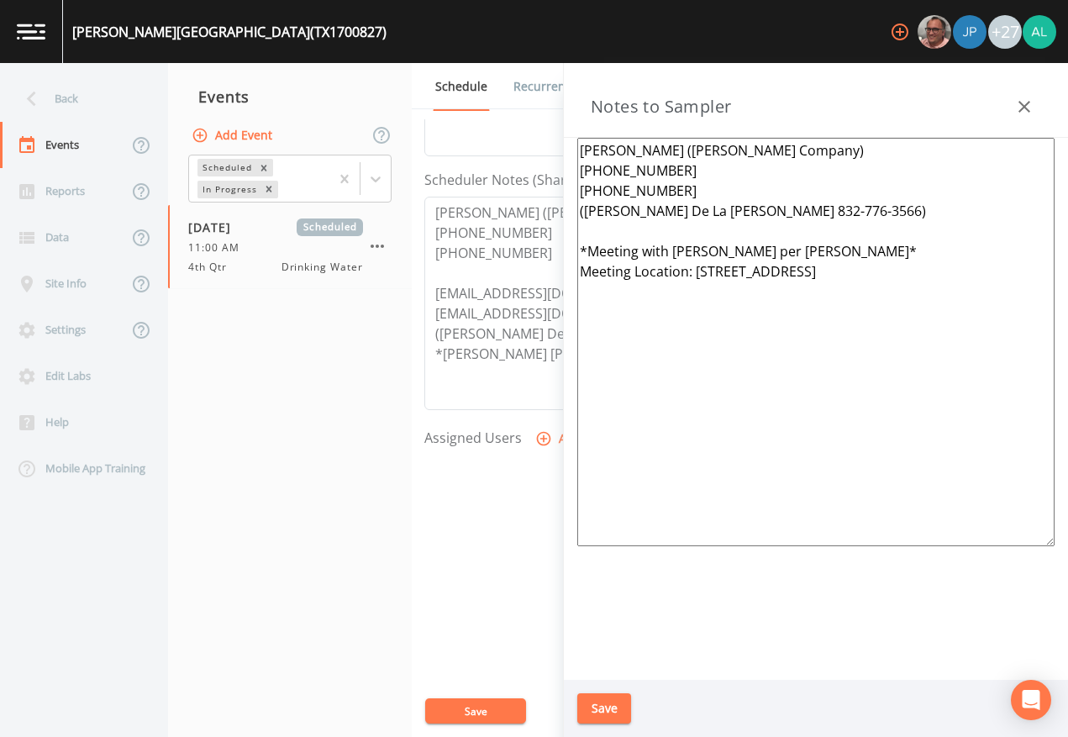
drag, startPoint x: 977, startPoint y: 269, endPoint x: 692, endPoint y: 283, distance: 285.3
click at [692, 283] on textarea "[PERSON_NAME] ([PERSON_NAME] Company) [PHONE_NUMBER] [PHONE_NUMBER] ([PERSON_NA…" at bounding box center [815, 342] width 477 height 409
click at [598, 674] on div "Save" at bounding box center [816, 709] width 504 height 58
click at [598, 674] on button "Save" at bounding box center [604, 708] width 54 height 31
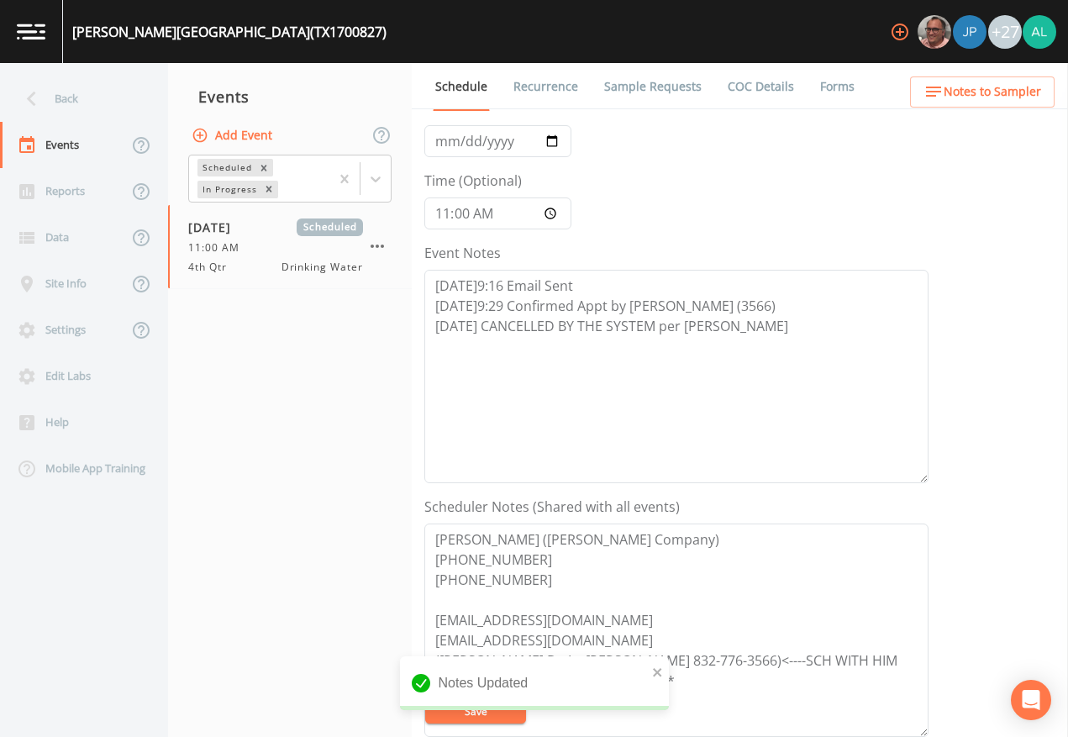
scroll to position [84, 0]
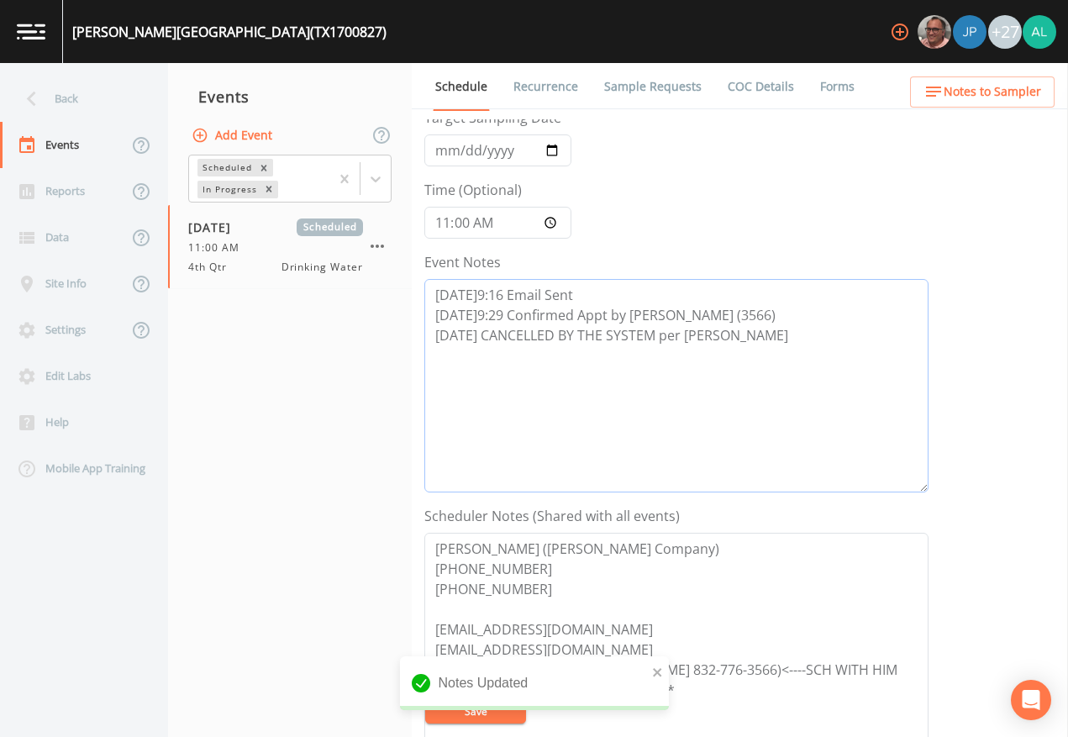
click at [526, 414] on textarea "[DATE]9:16 Email Sent [DATE]9:29 Confirmed Appt by [PERSON_NAME] (3566) [DATE] …" at bounding box center [676, 386] width 504 height 214
click at [747, 351] on textarea "[DATE]9:16 Email Sent [DATE]9:29 Confirmed Appt by [PERSON_NAME] (3566) [DATE] …" at bounding box center [676, 386] width 504 height 214
click at [762, 345] on textarea "[DATE]9:16 Email Sent [DATE]9:29 Confirmed Appt by [PERSON_NAME] (3566) [DATE] …" at bounding box center [676, 386] width 504 height 214
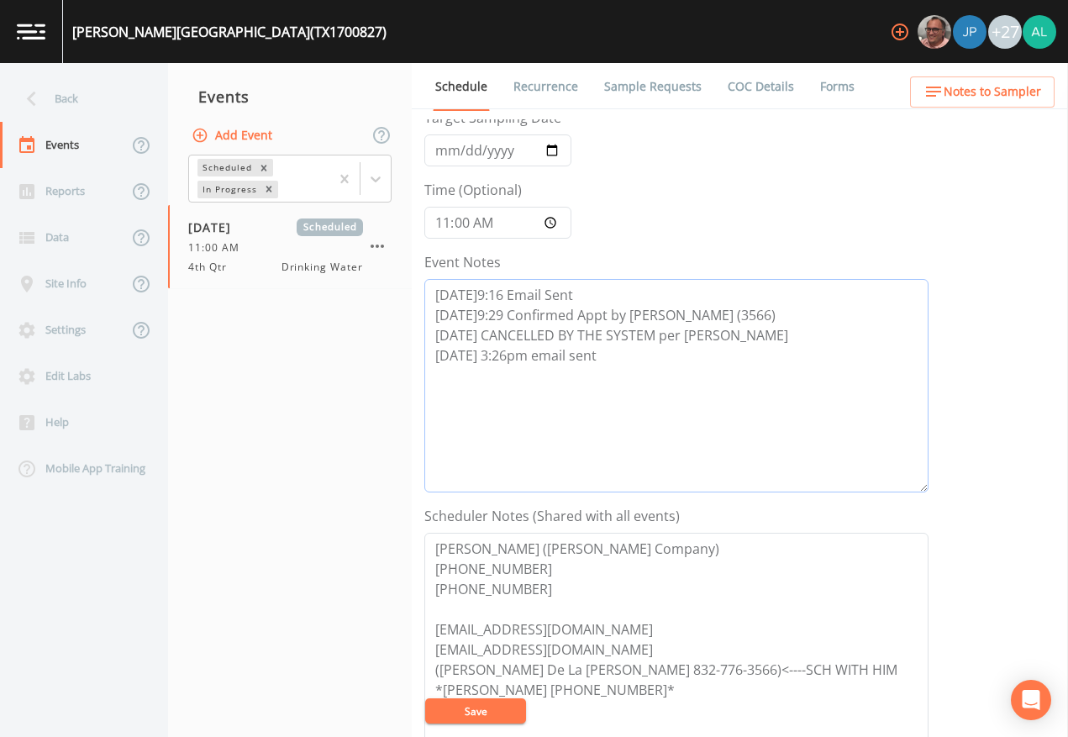
click at [763, 335] on textarea "[DATE]9:16 Email Sent [DATE]9:29 Confirmed Appt by [PERSON_NAME] (3566) [DATE] …" at bounding box center [676, 386] width 504 height 214
click at [456, 674] on button "Save" at bounding box center [475, 711] width 101 height 25
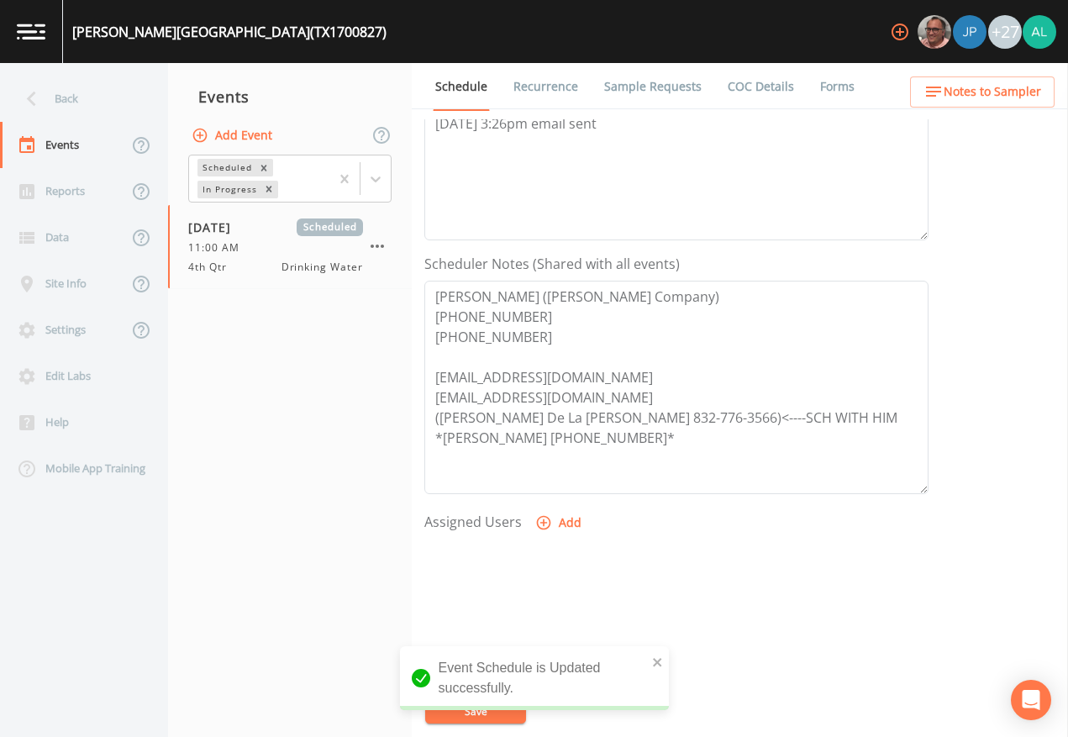
scroll to position [0, 0]
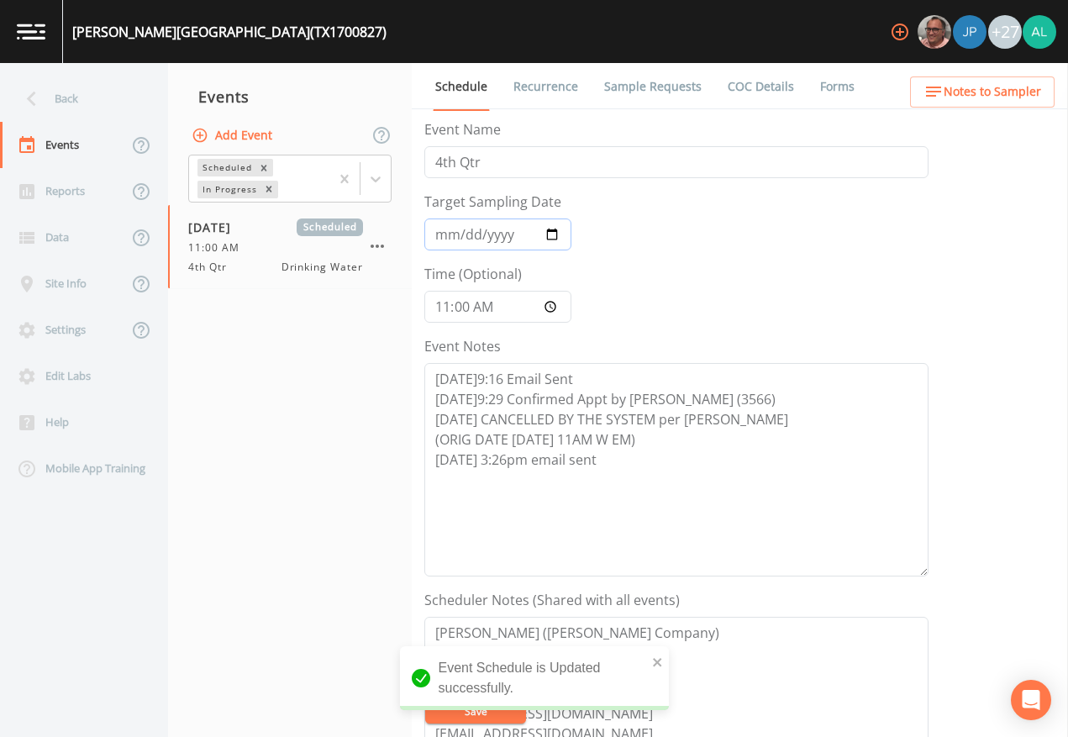
click at [447, 241] on input "[DATE]" at bounding box center [497, 235] width 147 height 32
click at [425, 674] on button "Save" at bounding box center [475, 711] width 101 height 25
click at [435, 307] on input "11:00:00" at bounding box center [497, 307] width 147 height 32
click at [425, 674] on button "Save" at bounding box center [475, 711] width 101 height 25
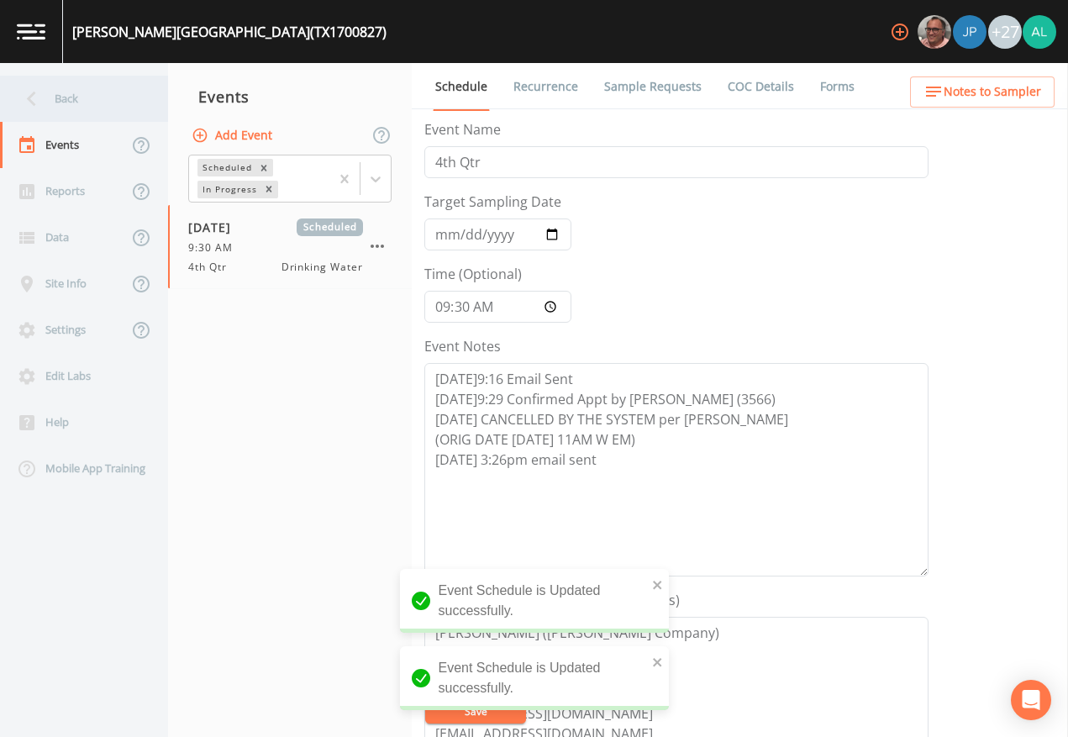
click at [71, 97] on div "Back" at bounding box center [75, 99] width 151 height 46
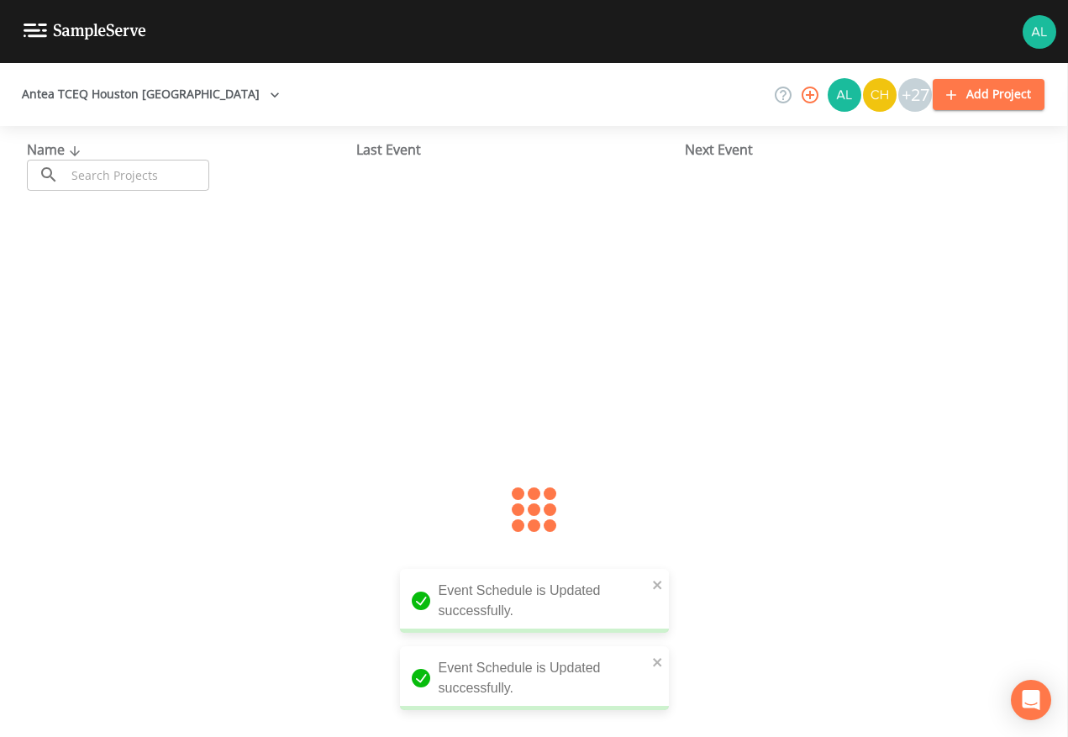
click at [108, 167] on input "text" at bounding box center [138, 175] width 144 height 31
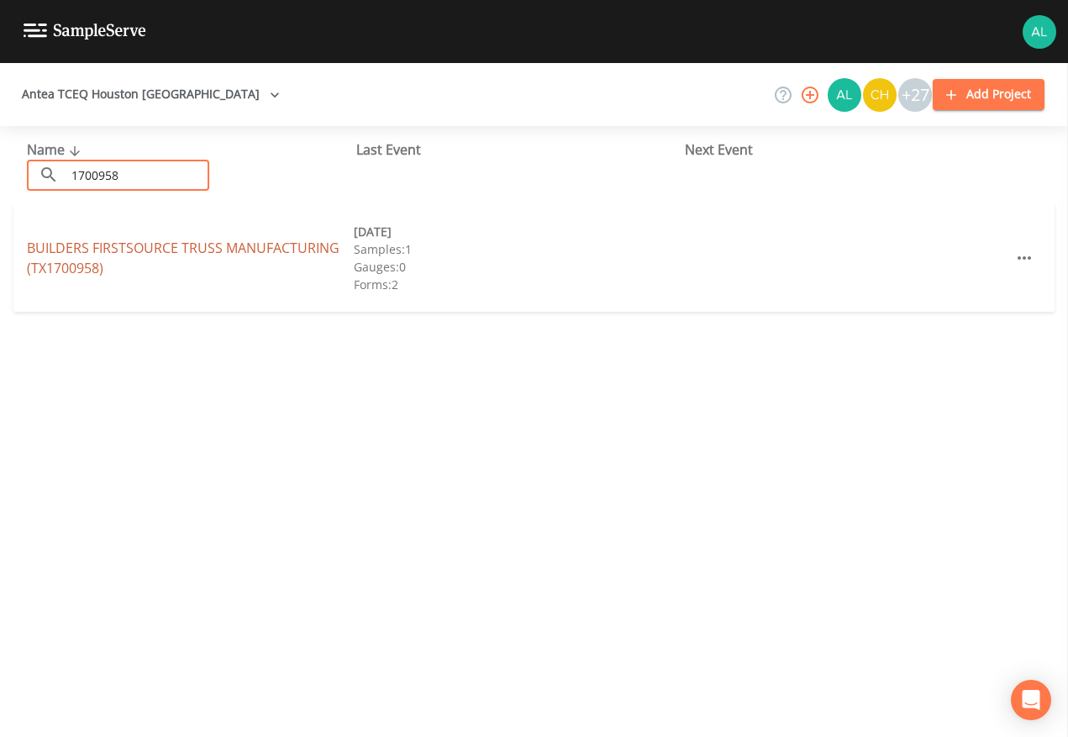
click at [81, 250] on link "BUILDERS FIRSTSOURCE TRUSS MANUFACTURING (TX1700958)" at bounding box center [183, 258] width 313 height 39
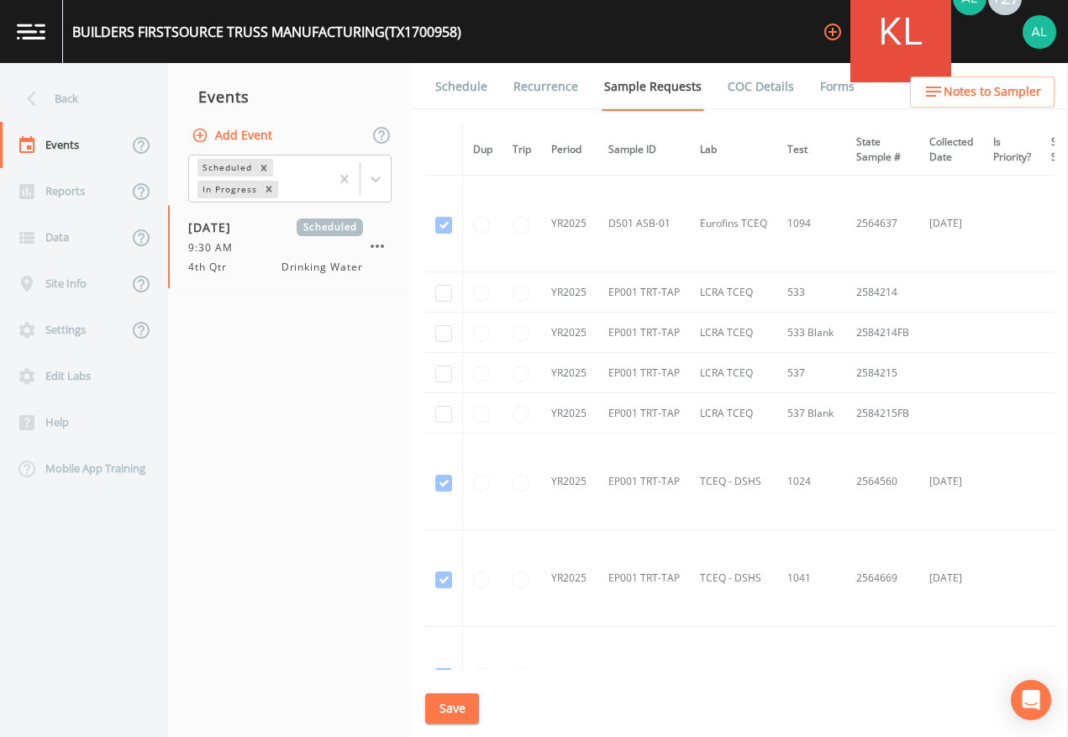
click at [445, 91] on link "Schedule" at bounding box center [461, 86] width 57 height 47
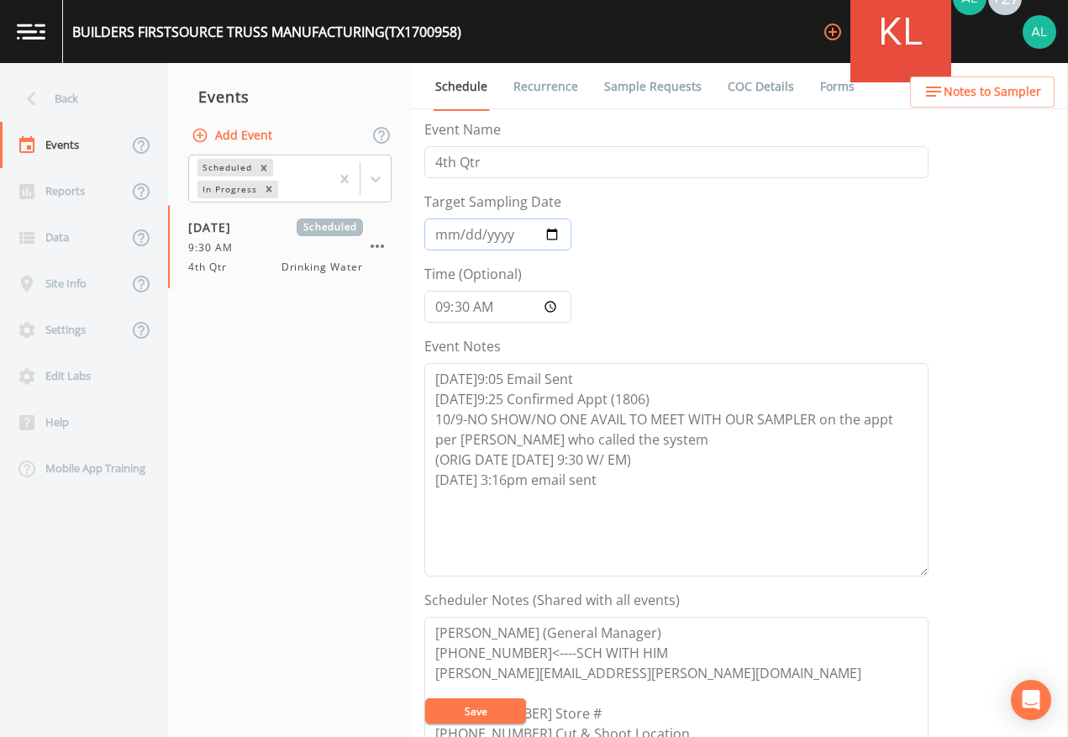
click at [445, 235] on input "[DATE]" at bounding box center [497, 235] width 147 height 32
click at [451, 306] on input "09:30:00" at bounding box center [497, 307] width 147 height 32
click at [425, 674] on button "Save" at bounding box center [475, 711] width 101 height 25
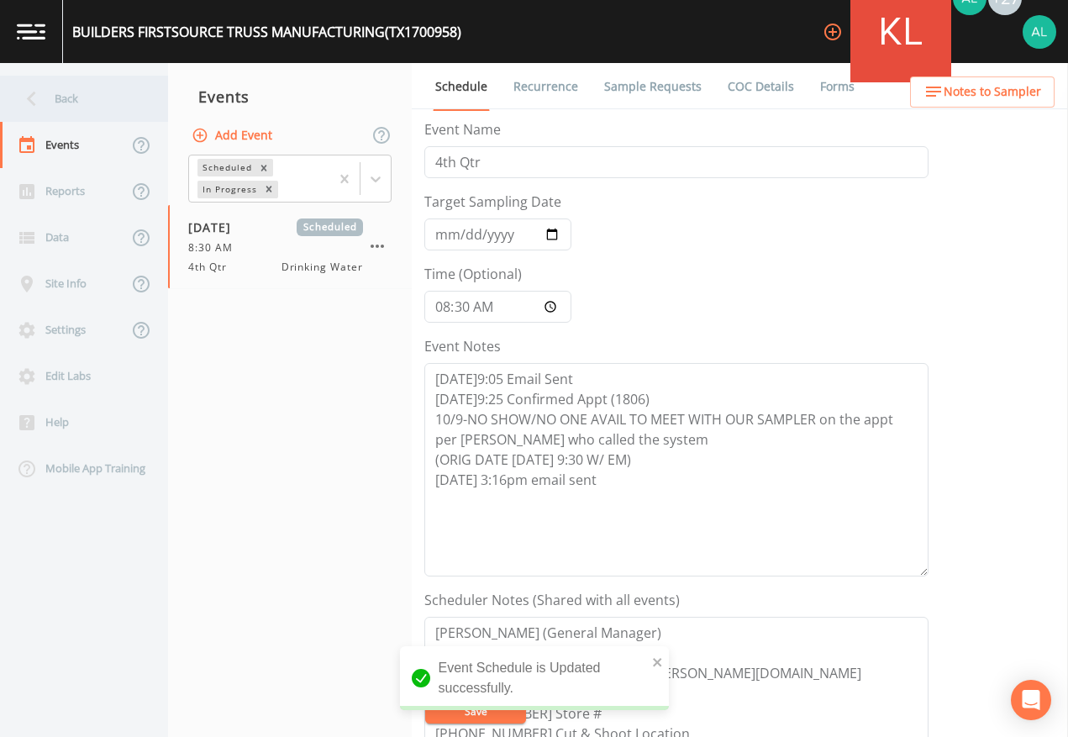
click at [53, 114] on div "Back" at bounding box center [75, 99] width 151 height 46
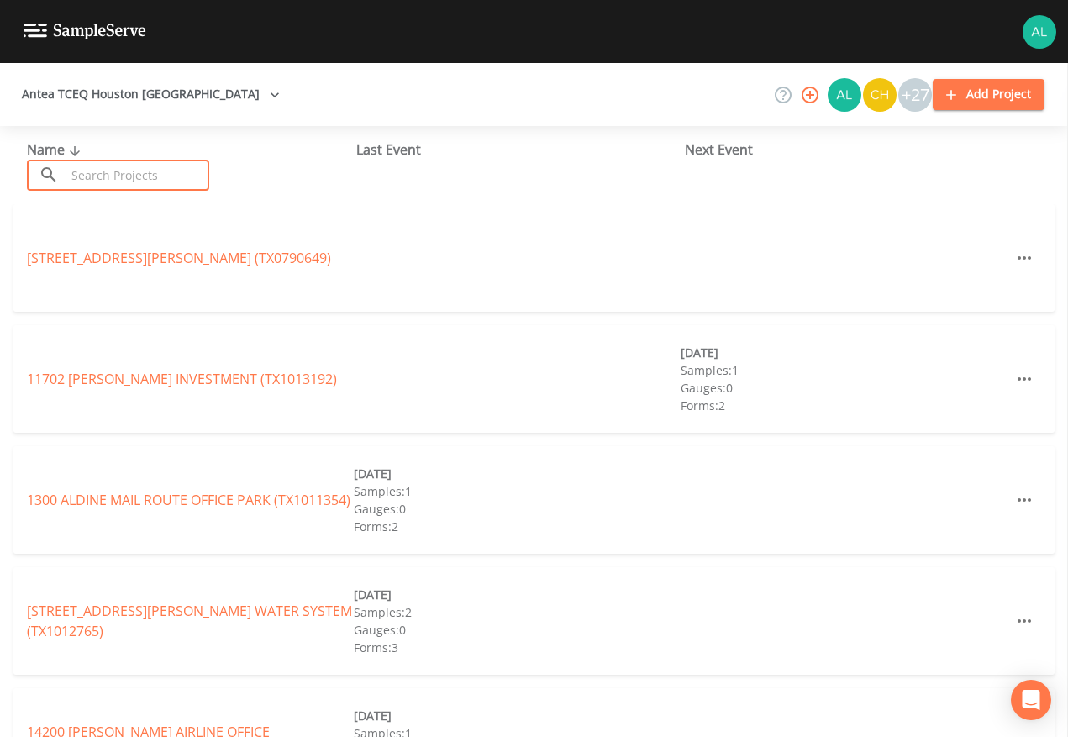
click at [120, 183] on input "text" at bounding box center [138, 175] width 144 height 31
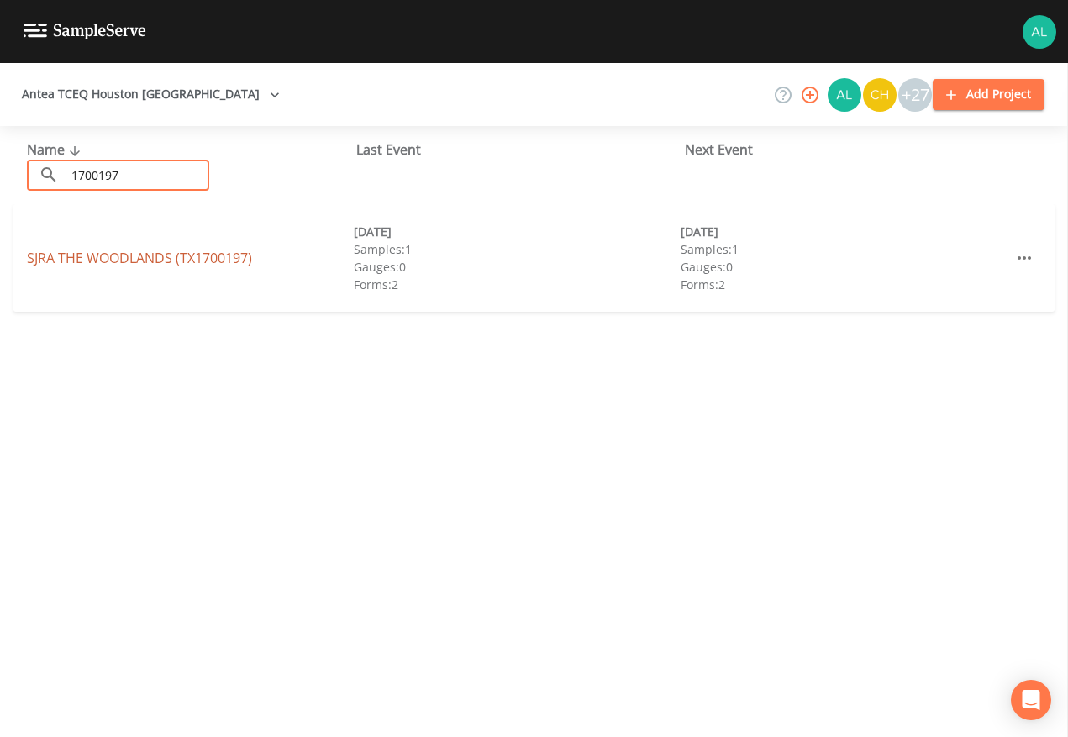
click at [105, 259] on link "SJRA THE WOODLANDS (TX1700197)" at bounding box center [139, 258] width 225 height 18
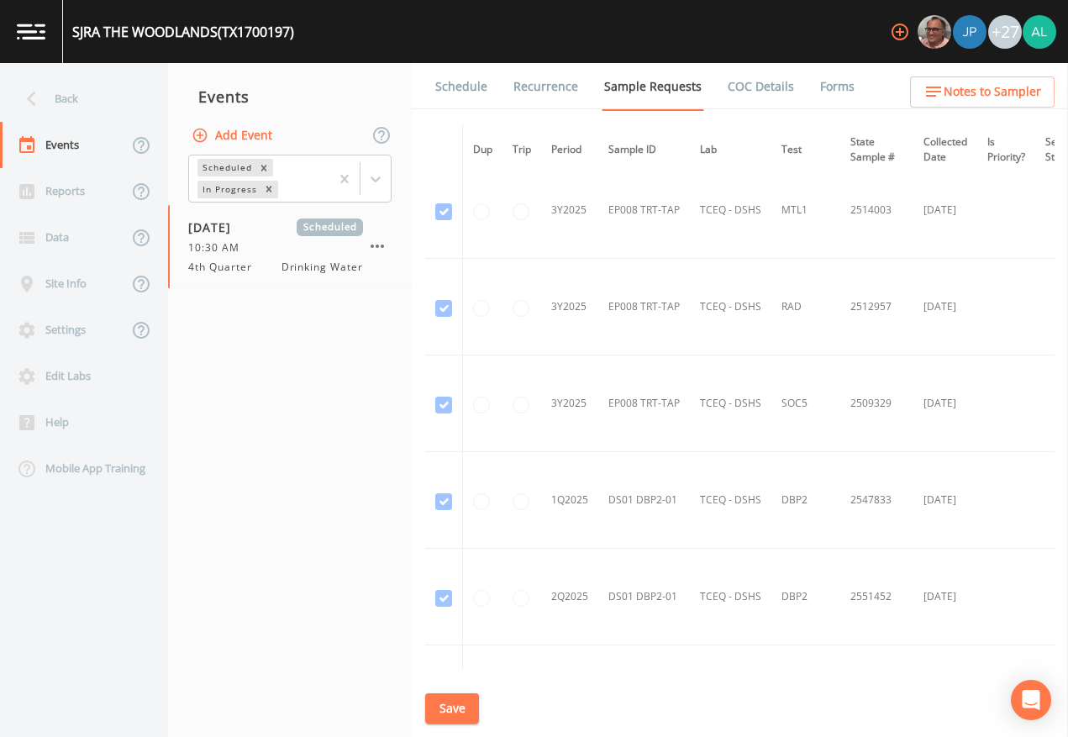
scroll to position [5871, 0]
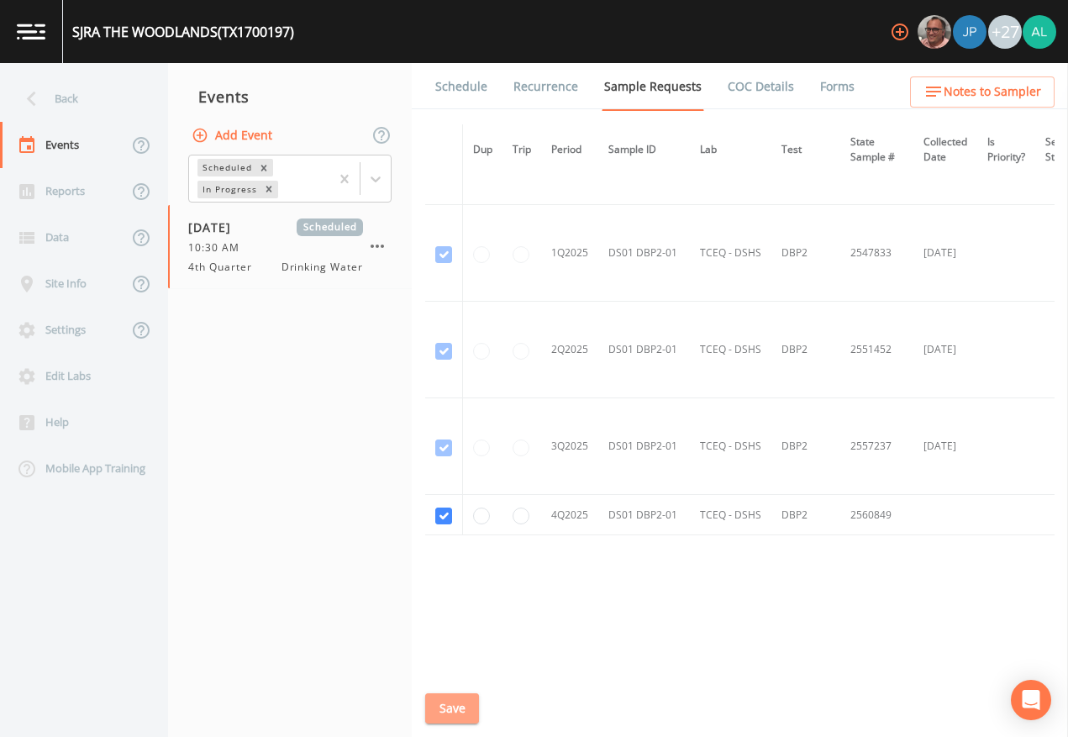
click at [447, 674] on button "Save" at bounding box center [452, 708] width 54 height 31
click at [475, 76] on link "Schedule" at bounding box center [461, 86] width 57 height 47
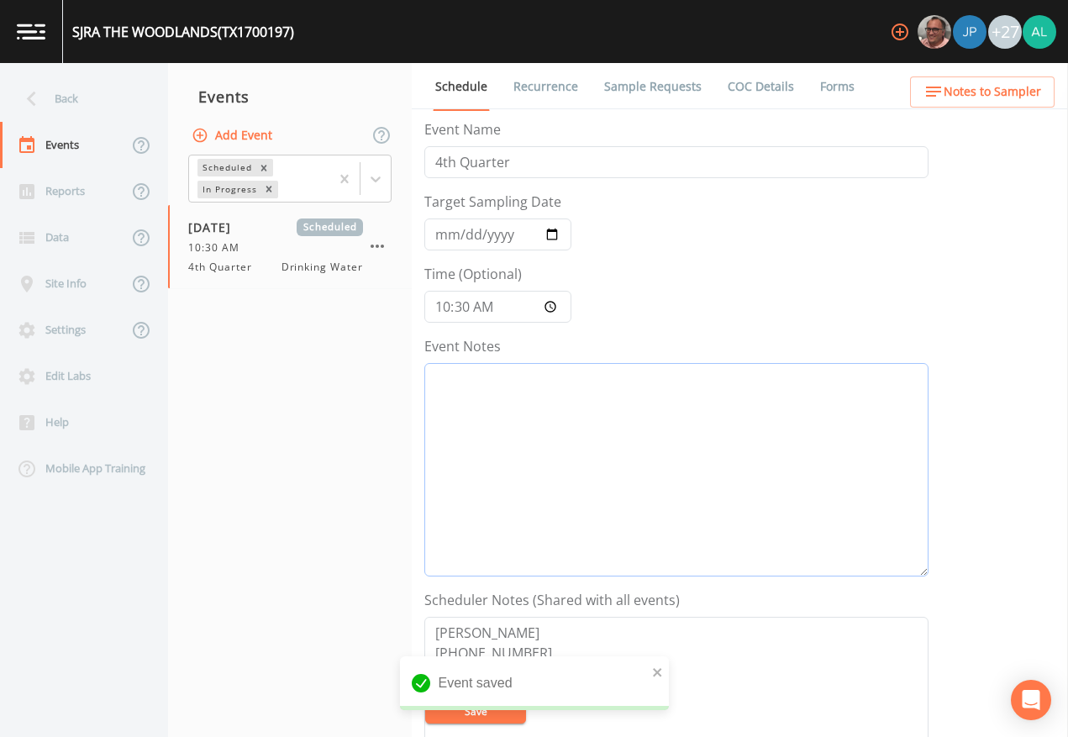
click at [572, 448] on textarea "Event Notes" at bounding box center [676, 470] width 504 height 214
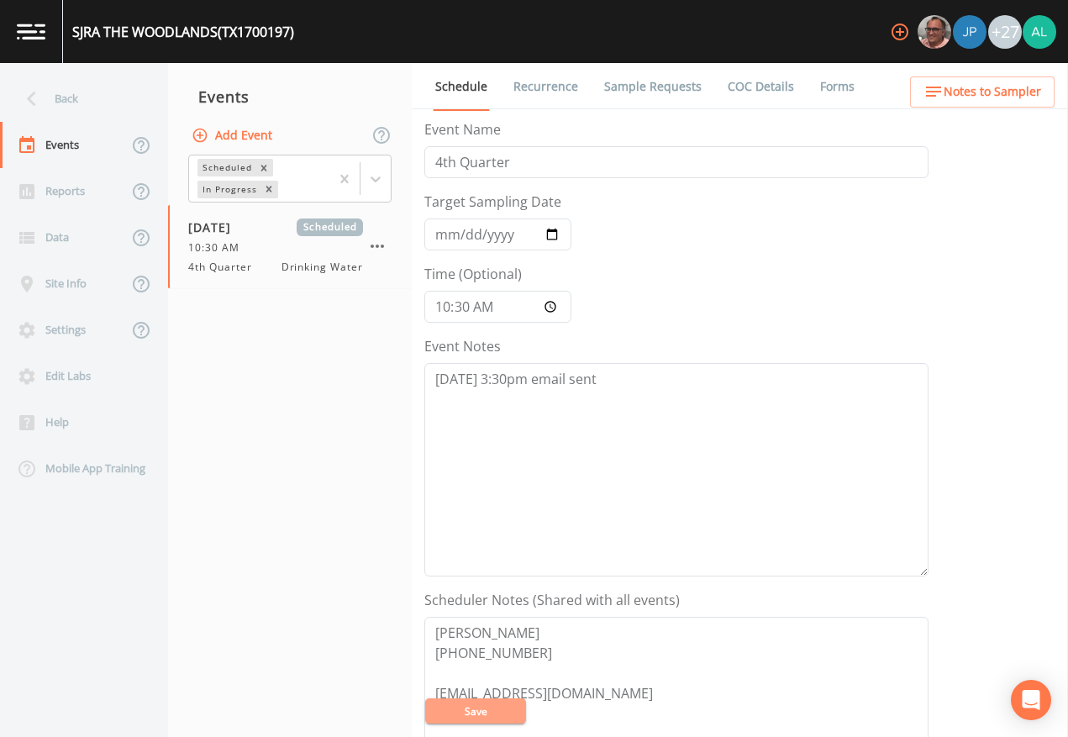
click at [488, 674] on button "Save" at bounding box center [475, 711] width 101 height 25
click at [315, 662] on div "SJRA THE WOODLANDS (TX1700197) +27 Back Events Reports Data Site Info Settings …" at bounding box center [534, 368] width 1068 height 737
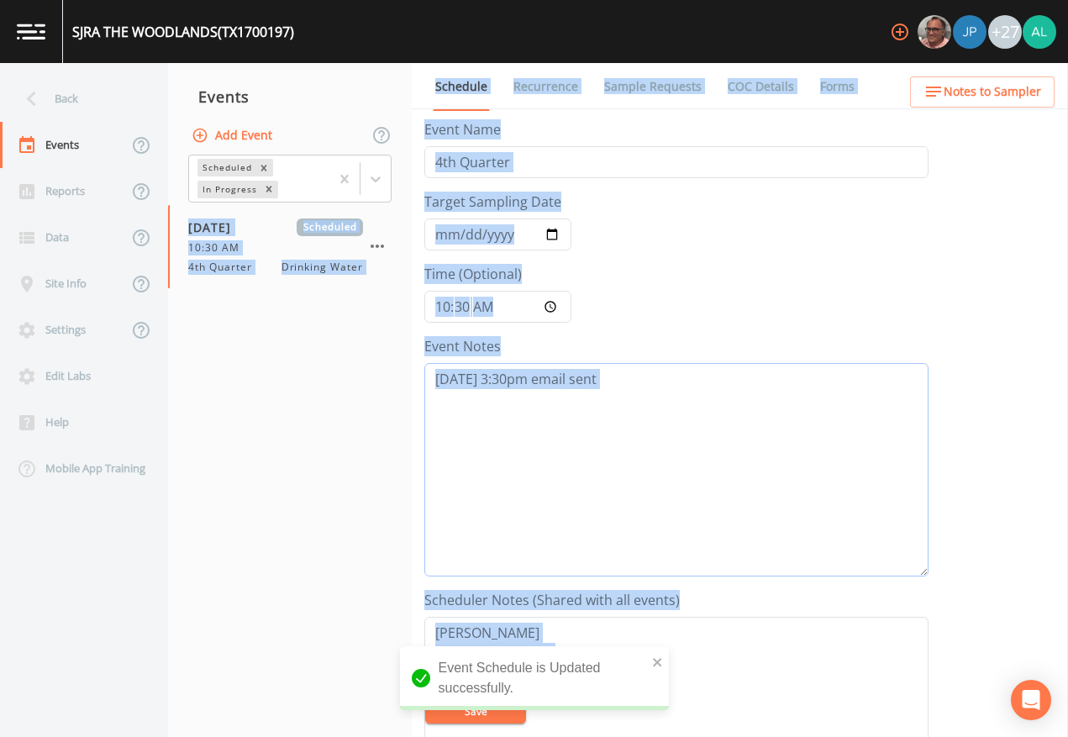
click at [681, 555] on textarea "[DATE] 3:30pm email sent" at bounding box center [676, 470] width 504 height 214
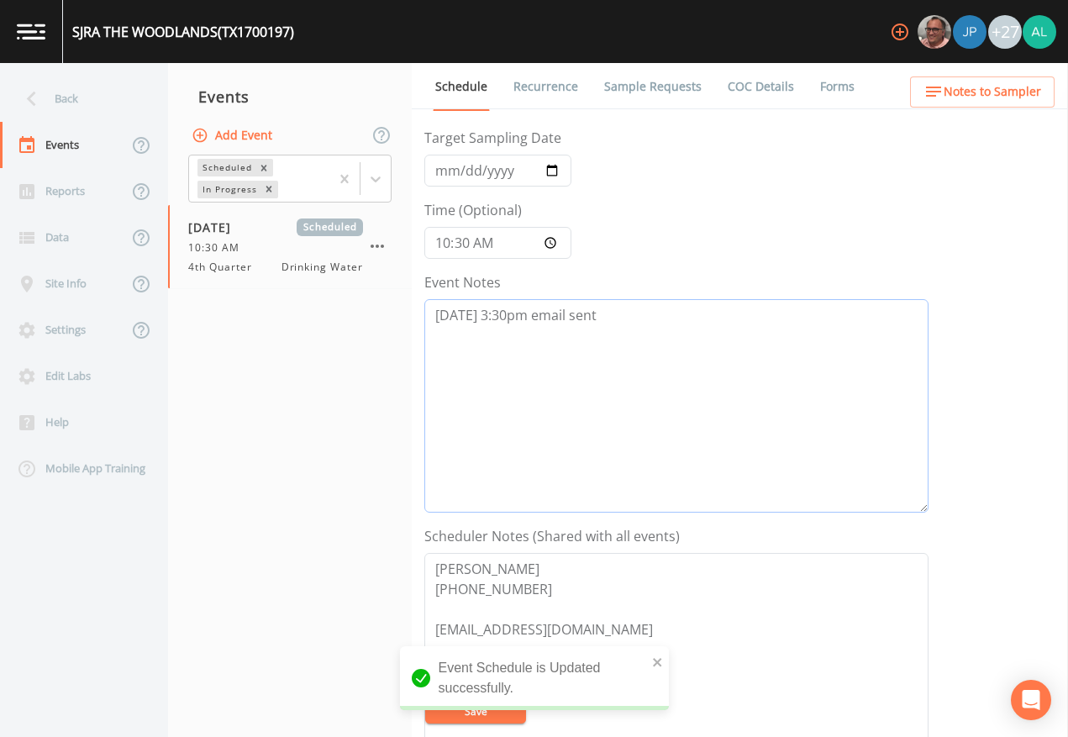
scroll to position [168, 0]
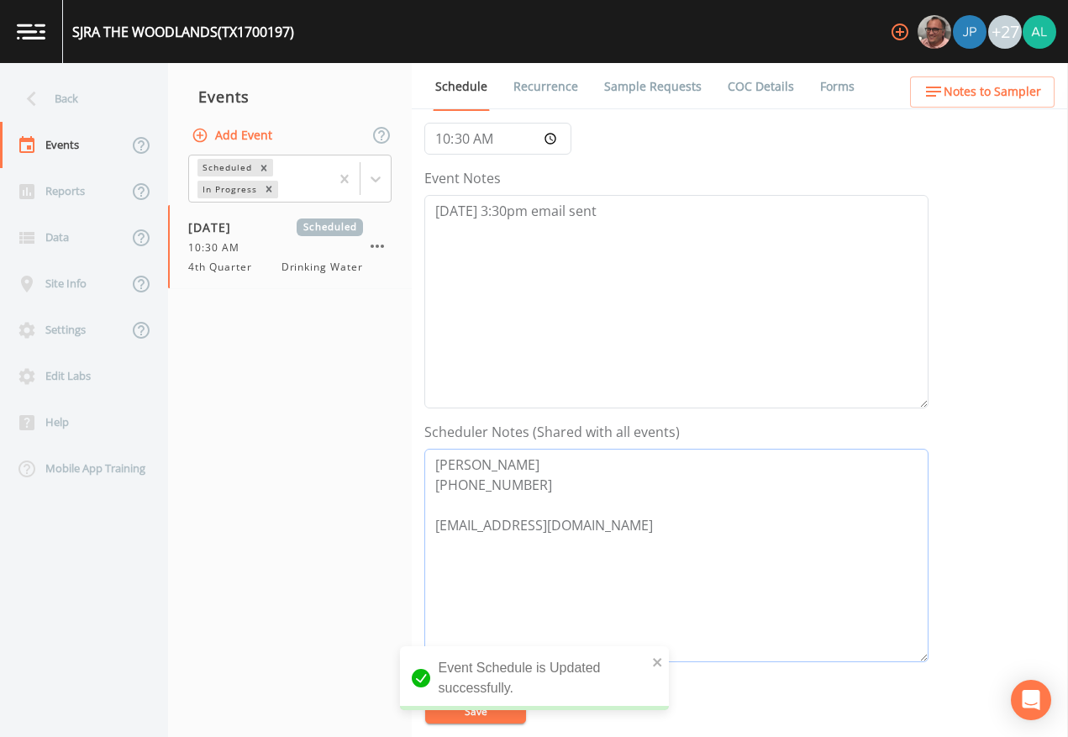
drag, startPoint x: 559, startPoint y: 519, endPoint x: 390, endPoint y: 527, distance: 169.2
click at [390, 527] on div "Back Events Reports Data Site Info Settings Edit Labs Help Mobile App Training …" at bounding box center [534, 400] width 1068 height 674
click at [611, 537] on textarea "[PERSON_NAME] [PHONE_NUMBER] [EMAIL_ADDRESS][DOMAIN_NAME]" at bounding box center [676, 556] width 504 height 214
click at [652, 658] on div "SJRA THE WOODLANDS (TX1700197) +27 Back Events Reports Data Site Info Settings …" at bounding box center [534, 368] width 1068 height 737
click at [969, 99] on span "Notes to Sampler" at bounding box center [993, 92] width 98 height 21
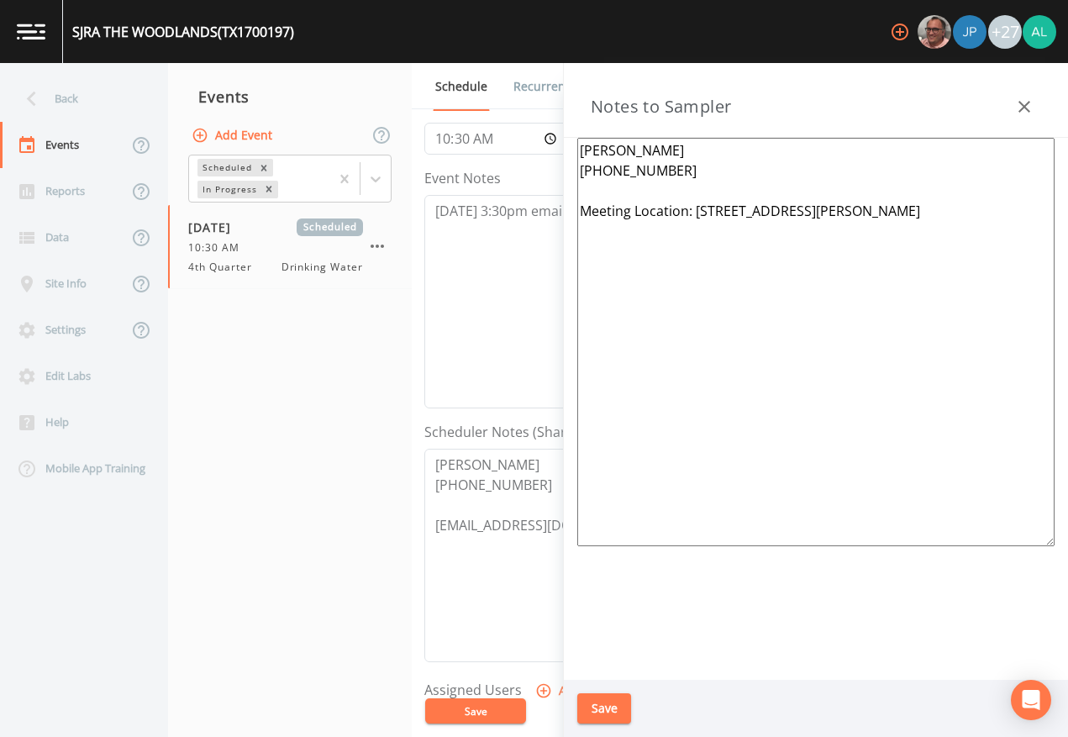
drag, startPoint x: 950, startPoint y: 212, endPoint x: 701, endPoint y: 221, distance: 249.0
click at [700, 221] on textarea "[PERSON_NAME] [PHONE_NUMBER] Meeting Location: [STREET_ADDRESS][PERSON_NAME]" at bounding box center [815, 342] width 477 height 409
click at [939, 216] on textarea "[PERSON_NAME] [PHONE_NUMBER] Meeting Location: [STREET_ADDRESS][PERSON_NAME]" at bounding box center [815, 342] width 477 height 409
drag, startPoint x: 940, startPoint y: 212, endPoint x: 699, endPoint y: 213, distance: 241.2
click at [699, 213] on textarea "[PERSON_NAME] [PHONE_NUMBER] Meeting Location: [STREET_ADDRESS][PERSON_NAME]" at bounding box center [815, 342] width 477 height 409
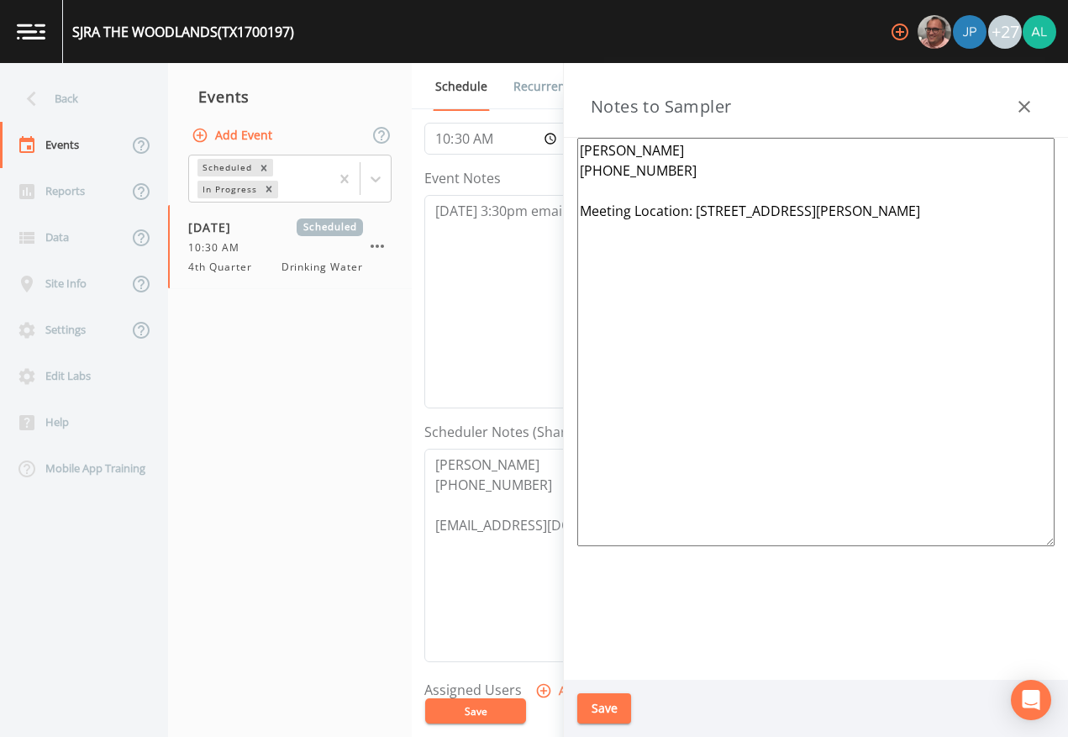
click at [609, 674] on button "Save" at bounding box center [604, 708] width 54 height 31
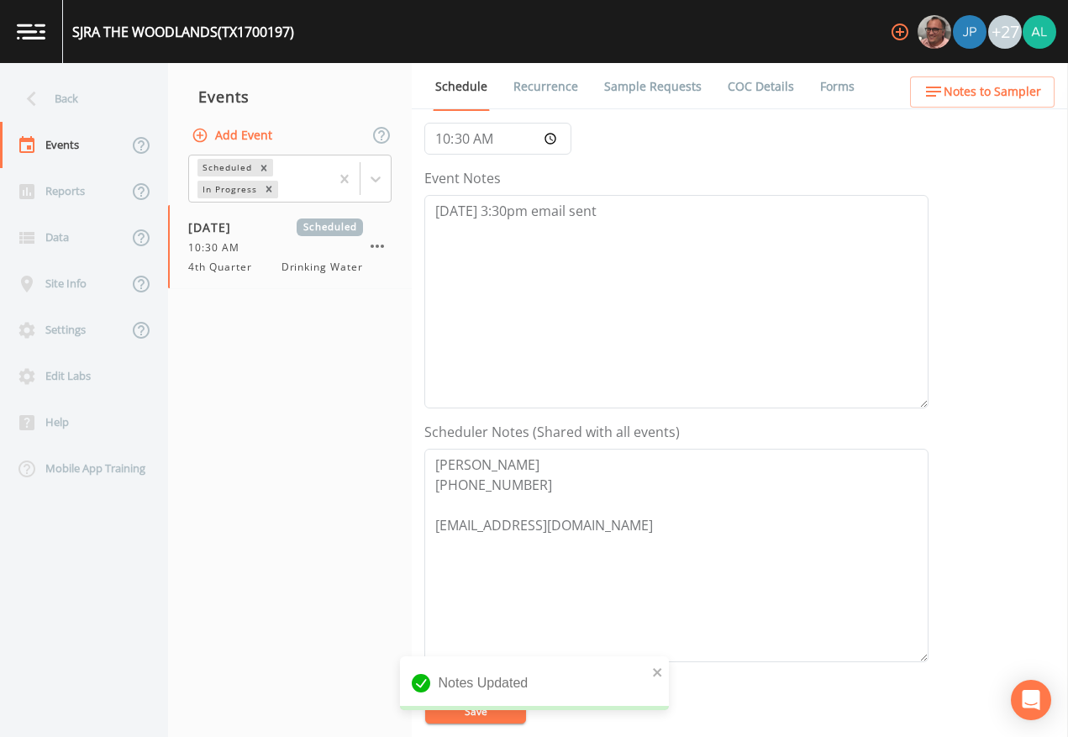
drag, startPoint x: 667, startPoint y: 665, endPoint x: 642, endPoint y: 667, distance: 24.4
click at [667, 667] on div "Notes Updated" at bounding box center [534, 683] width 269 height 54
click at [642, 667] on div "Notes Updated" at bounding box center [534, 683] width 269 height 54
click at [653, 674] on icon "close" at bounding box center [658, 672] width 12 height 13
drag, startPoint x: 449, startPoint y: 697, endPoint x: 450, endPoint y: 709, distance: 12.6
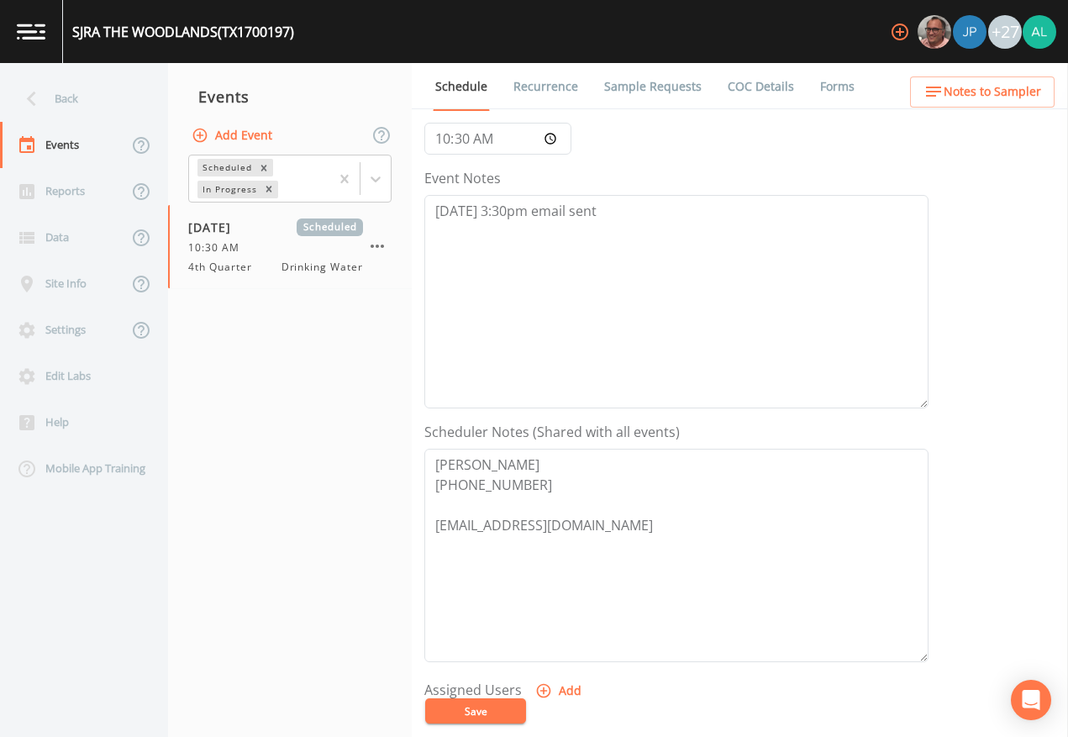
click at [448, 674] on div "Notes Updated" at bounding box center [534, 724] width 269 height 0
click at [450, 674] on button "Save" at bounding box center [475, 711] width 101 height 25
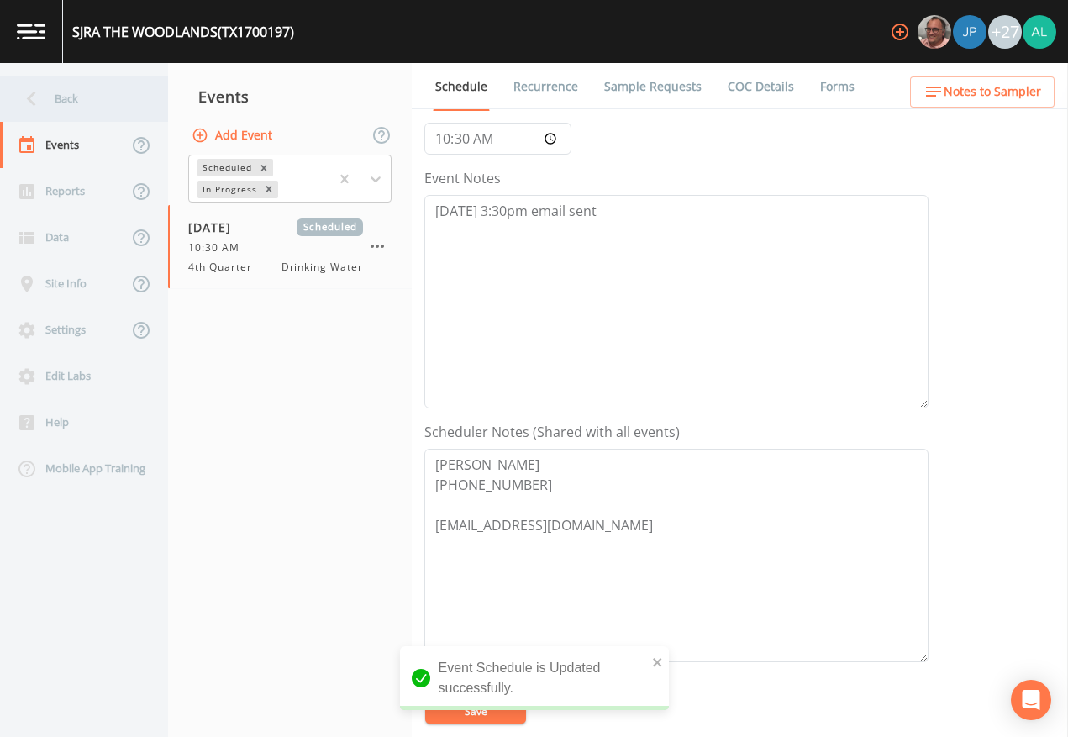
click at [78, 87] on div "Back" at bounding box center [75, 99] width 151 height 46
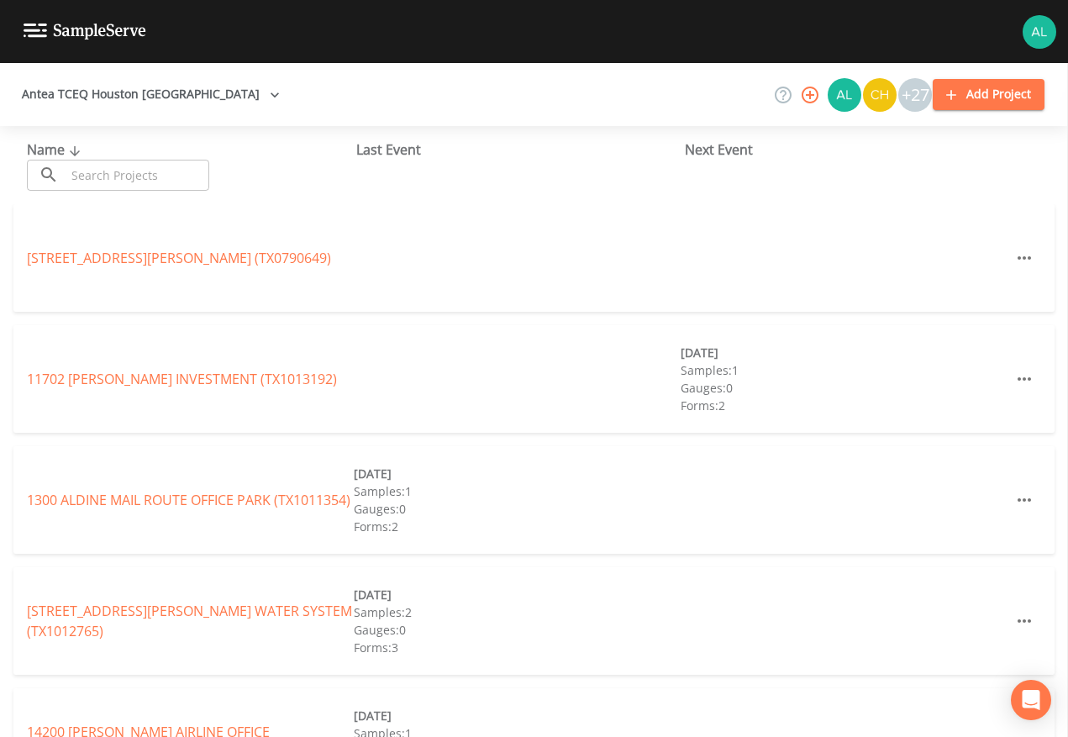
click at [135, 149] on div "Name ​ ​" at bounding box center [191, 165] width 329 height 51
click at [149, 165] on input "text" at bounding box center [138, 175] width 144 height 31
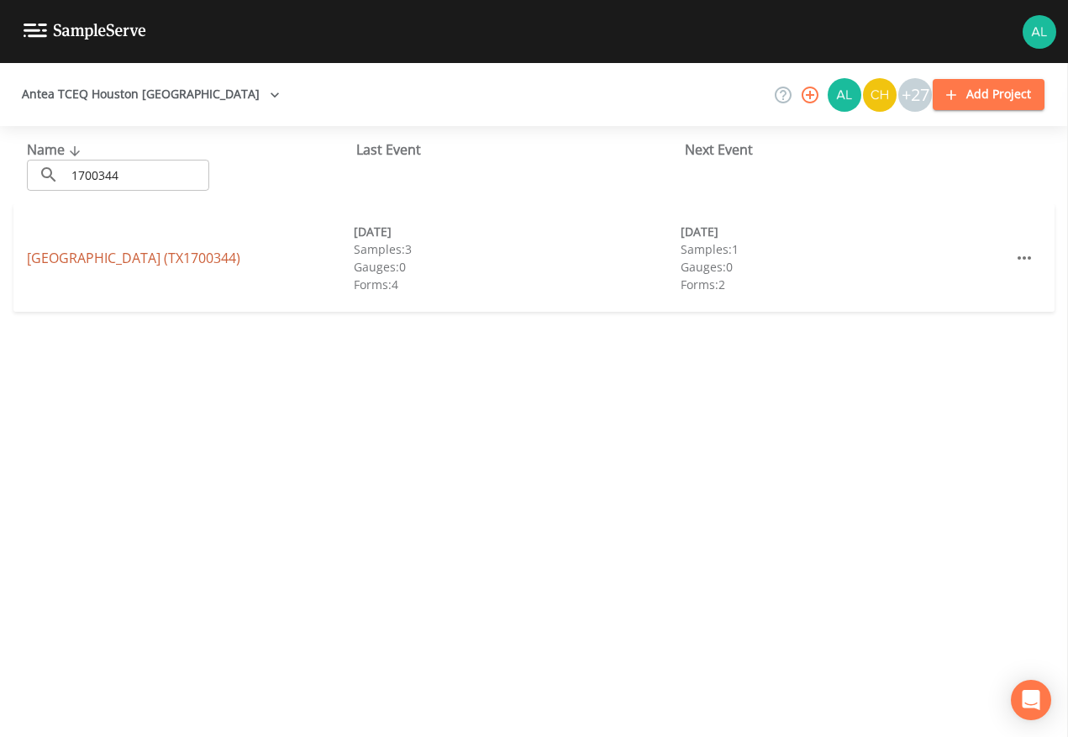
click at [66, 254] on link "[GEOGRAPHIC_DATA] (TX1700344)" at bounding box center [134, 258] width 214 height 18
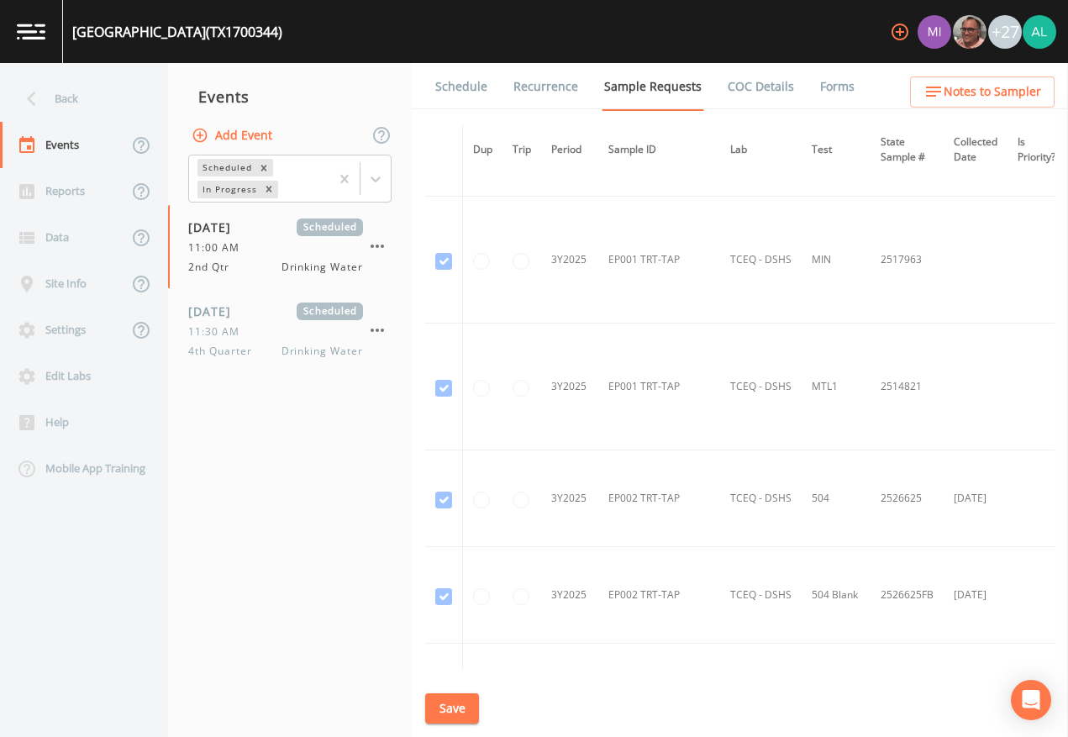
scroll to position [4472, 0]
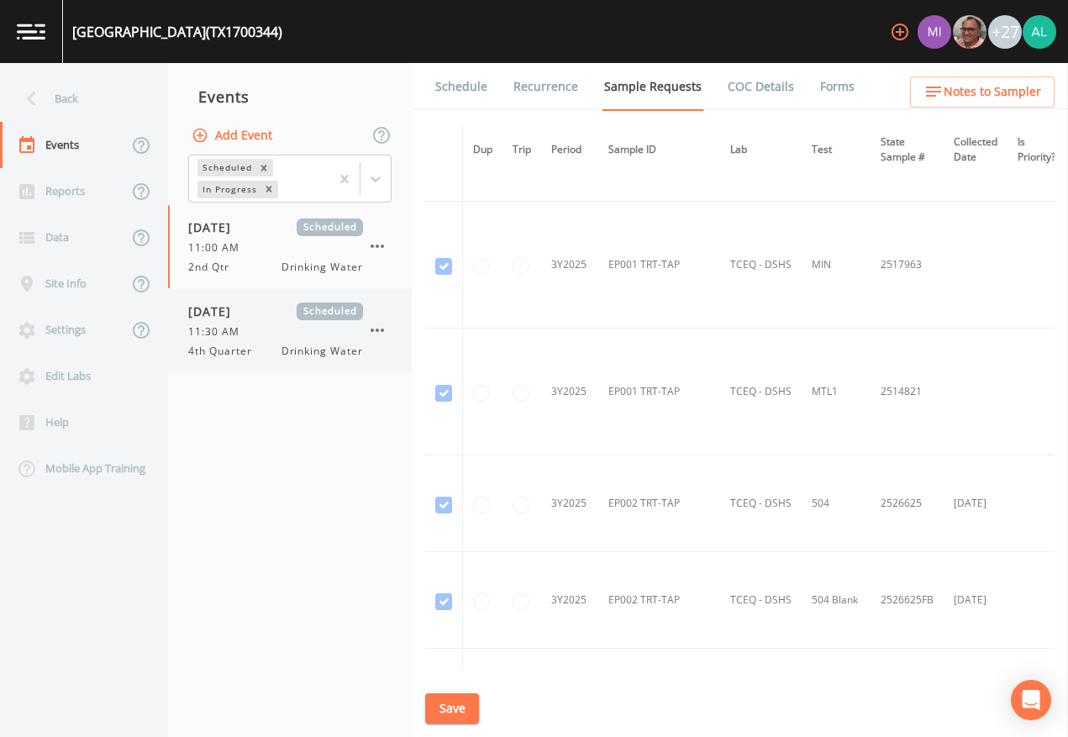
click at [260, 345] on span "4th Quarter" at bounding box center [225, 351] width 74 height 15
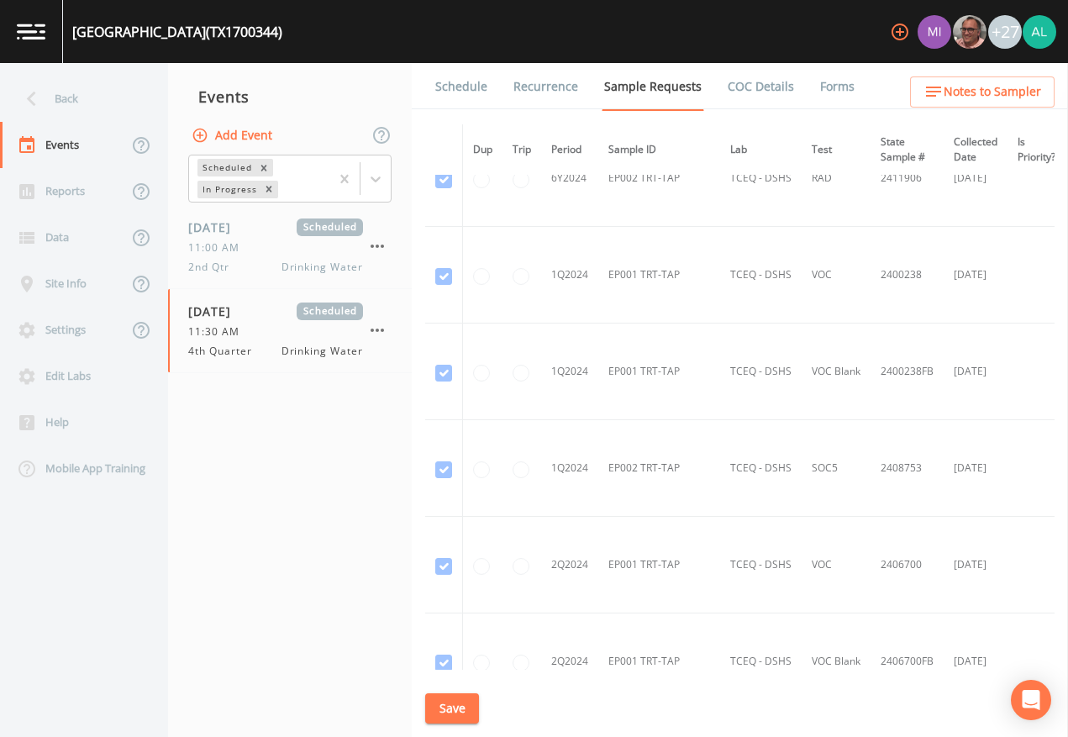
scroll to position [2606, 0]
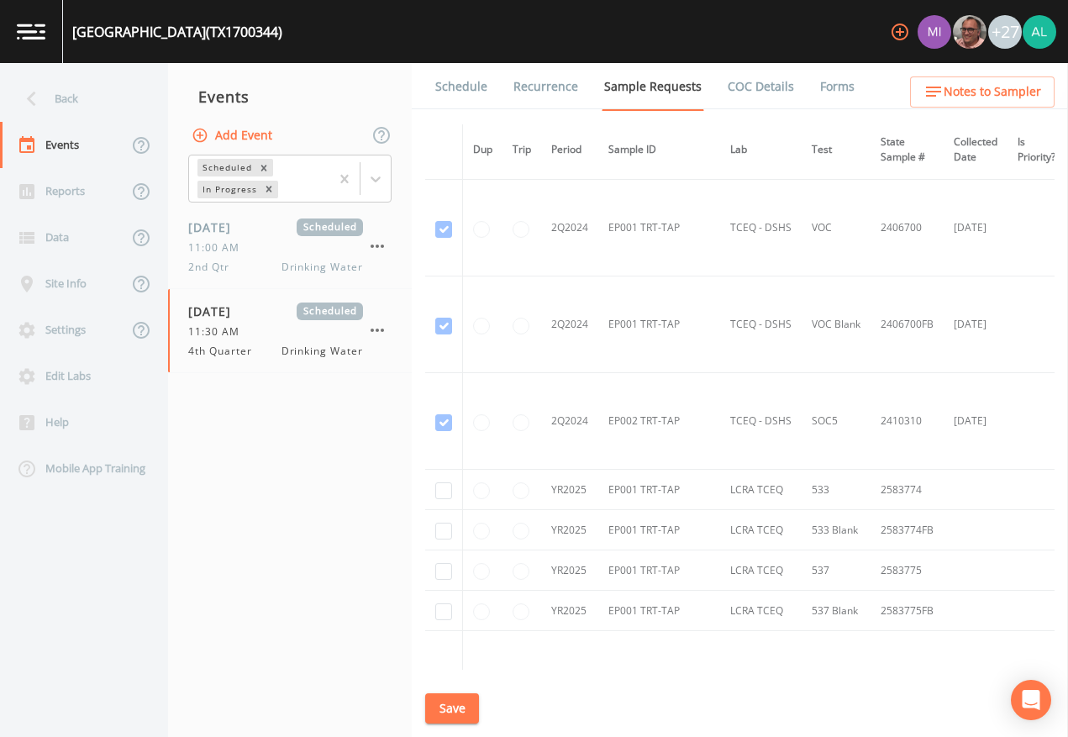
click at [471, 91] on link "Schedule" at bounding box center [461, 86] width 57 height 47
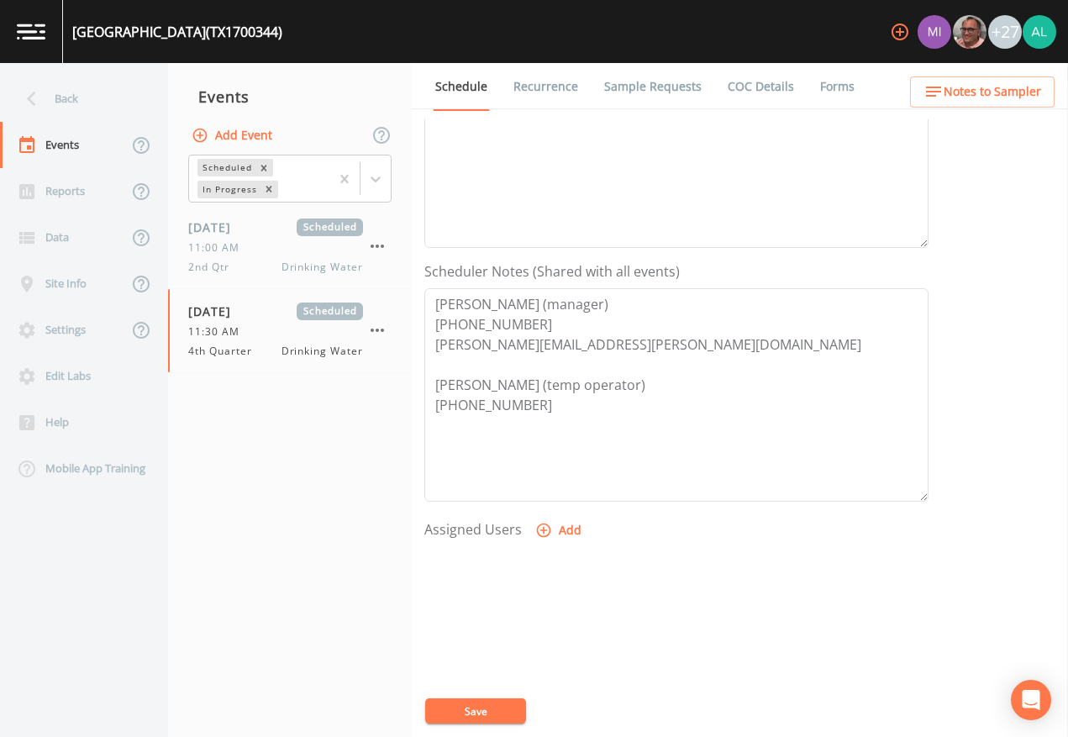
scroll to position [336, 0]
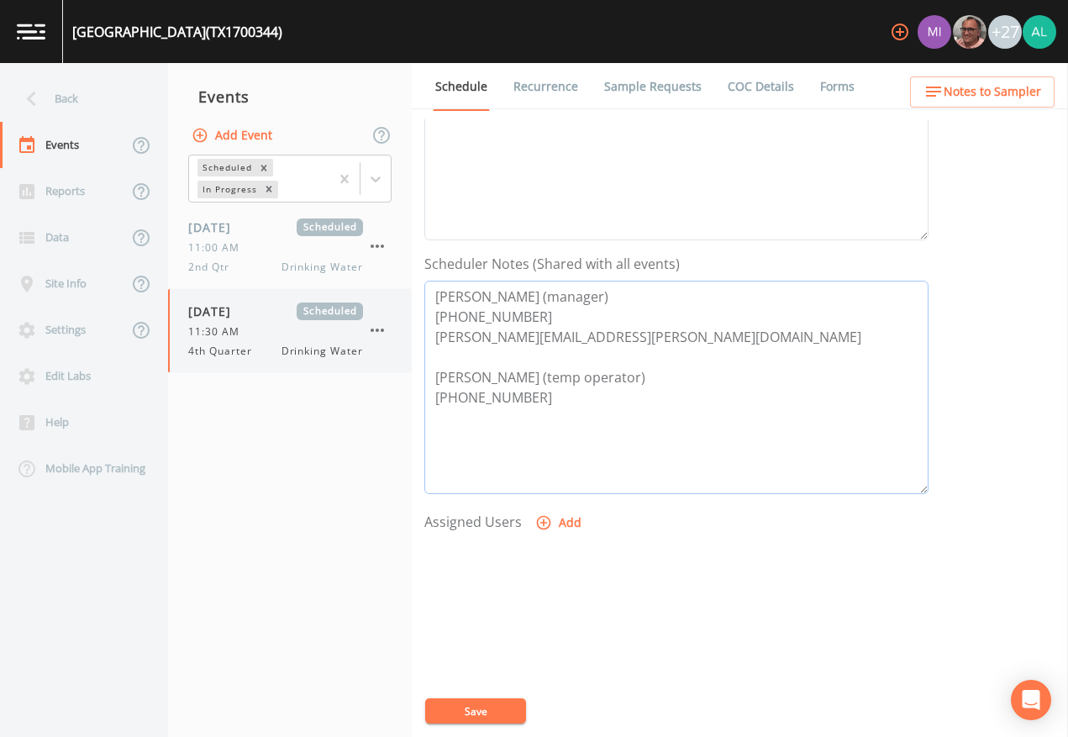
drag, startPoint x: 611, startPoint y: 342, endPoint x: 378, endPoint y: 342, distance: 232.8
click at [378, 342] on div "Back Events Reports Data Site Info Settings Edit Labs Help Mobile App Training …" at bounding box center [534, 400] width 1068 height 674
click at [499, 674] on button "Save" at bounding box center [475, 711] width 101 height 25
click at [1022, 93] on span "Notes to Sampler" at bounding box center [993, 92] width 98 height 21
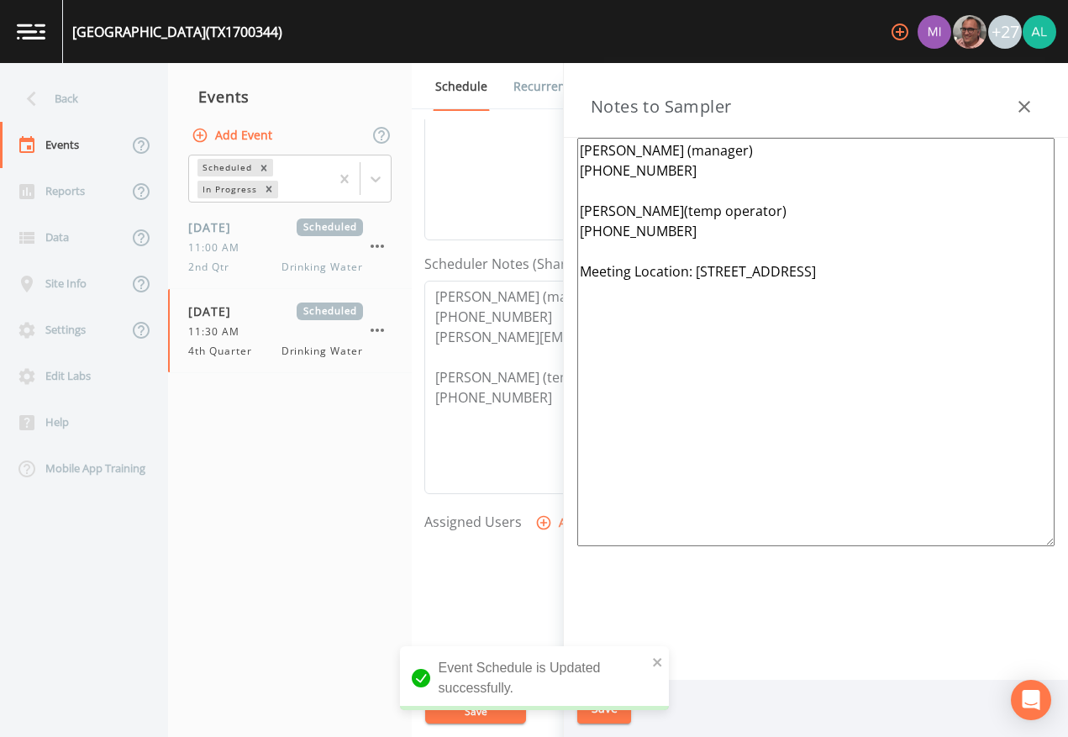
drag, startPoint x: 868, startPoint y: 273, endPoint x: 747, endPoint y: 279, distance: 121.2
click at [704, 279] on textarea "[PERSON_NAME] (manager) [PHONE_NUMBER] [PERSON_NAME](temp operator) [PHONE_NUMB…" at bounding box center [815, 342] width 477 height 409
drag, startPoint x: 919, startPoint y: 279, endPoint x: 693, endPoint y: 290, distance: 226.4
click at [693, 290] on textarea "[PERSON_NAME] (manager) [PHONE_NUMBER] [PERSON_NAME](temp operator) [PHONE_NUMB…" at bounding box center [815, 342] width 477 height 409
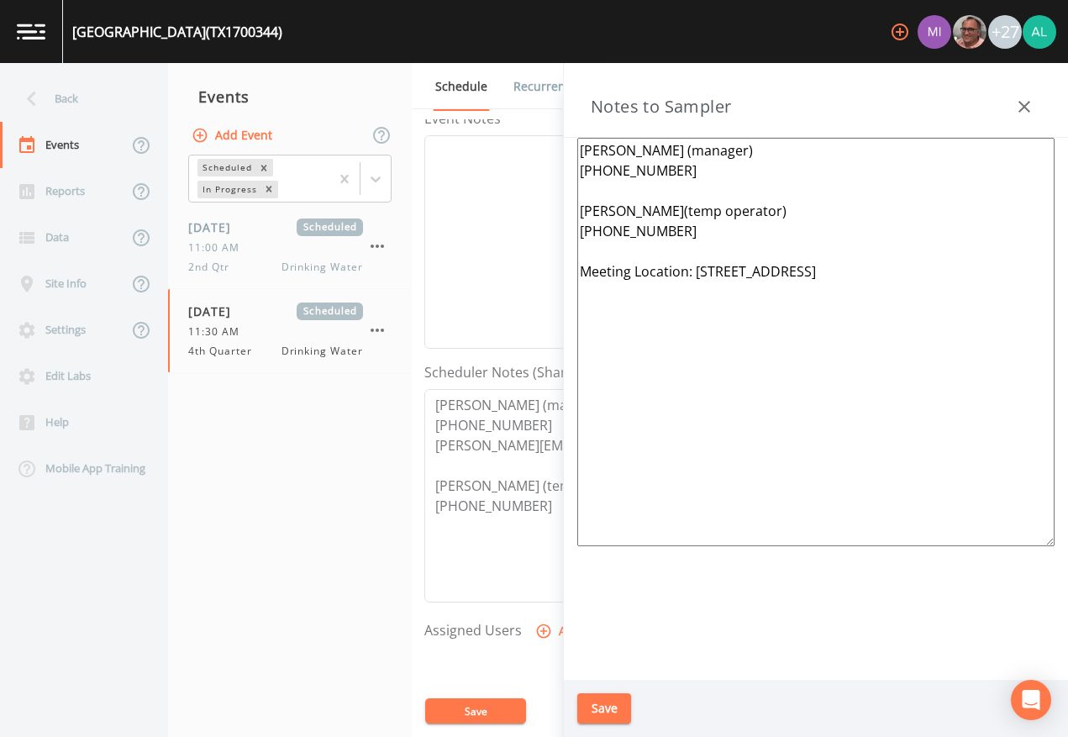
scroll to position [84, 0]
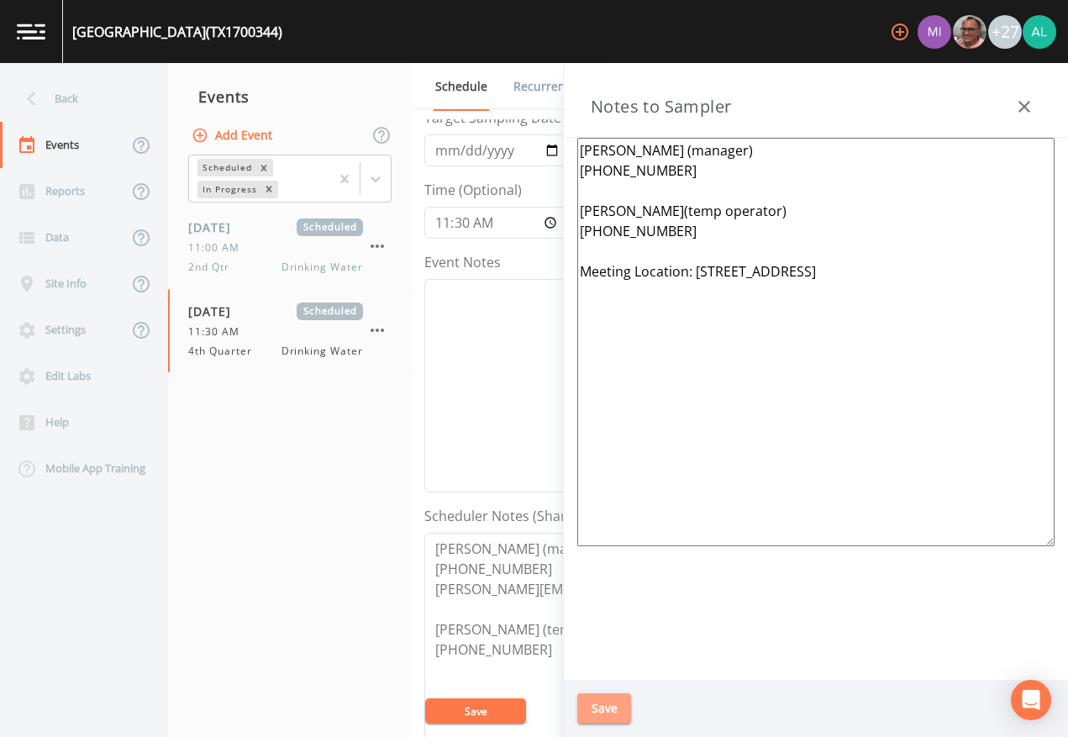
click at [606, 674] on button "Save" at bounding box center [604, 708] width 54 height 31
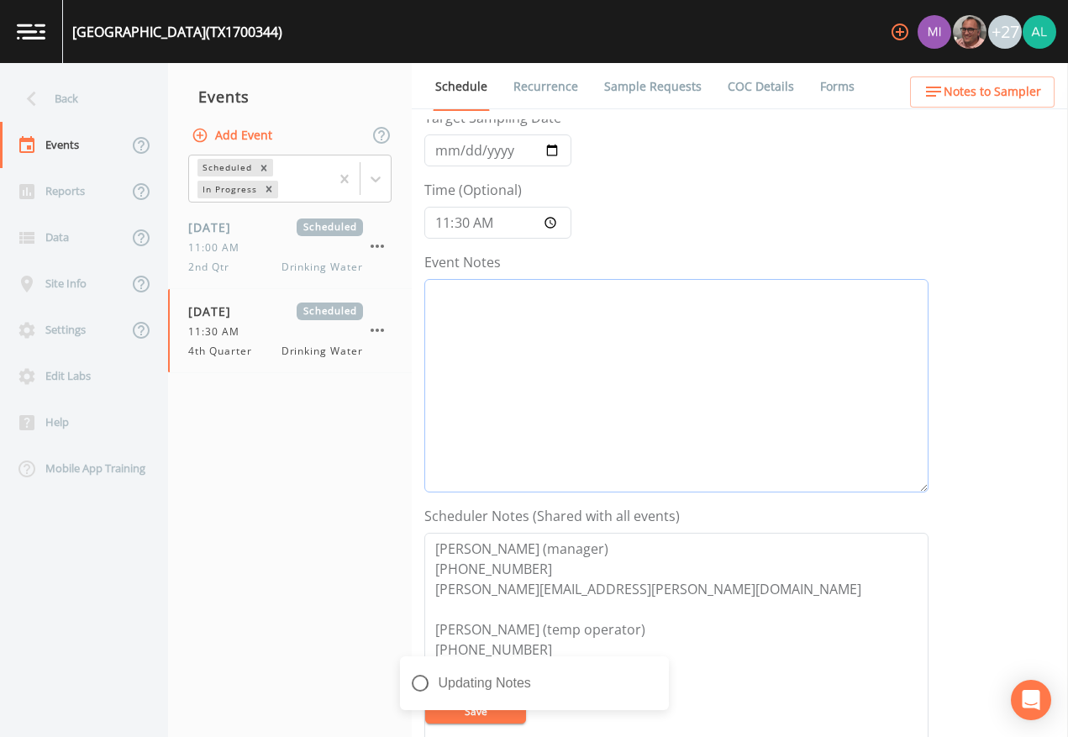
click at [506, 451] on textarea "Event Notes" at bounding box center [676, 386] width 504 height 214
click at [498, 674] on button "Save" at bounding box center [475, 711] width 101 height 25
drag, startPoint x: 226, startPoint y: 439, endPoint x: 243, endPoint y: 431, distance: 18.4
click at [229, 438] on nav "Events Add Event Scheduled In Progress [DATE] Scheduled 11:00 AM 2nd Qtr Drinki…" at bounding box center [290, 400] width 244 height 674
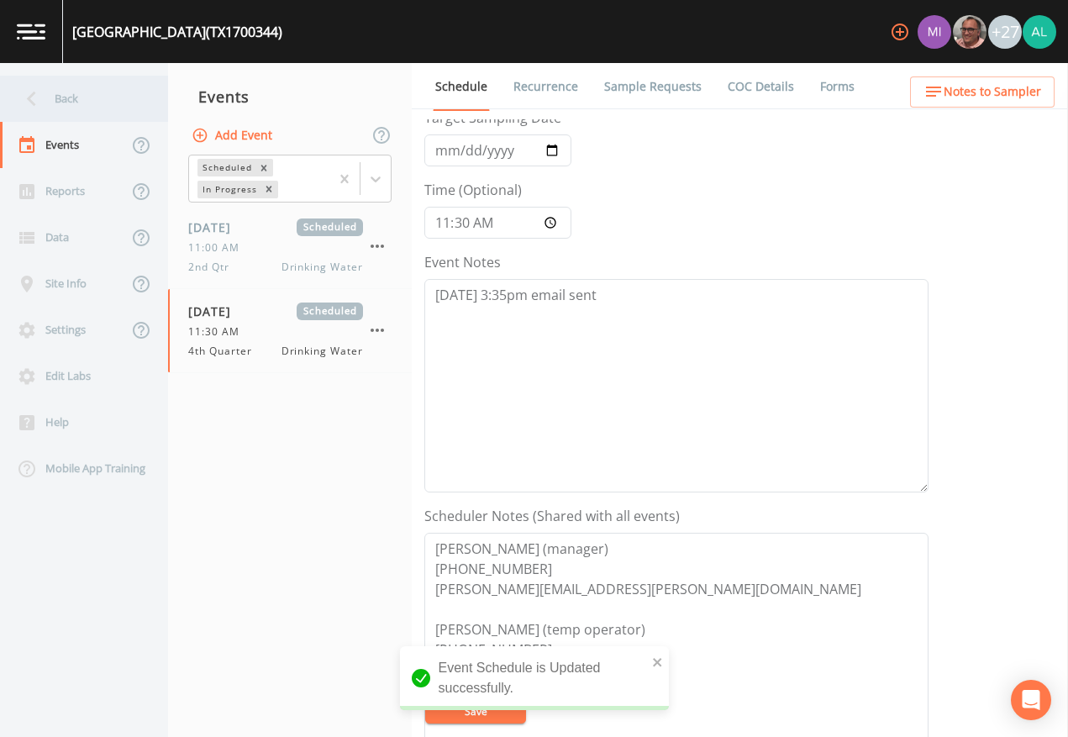
click at [92, 89] on div "Back" at bounding box center [75, 99] width 151 height 46
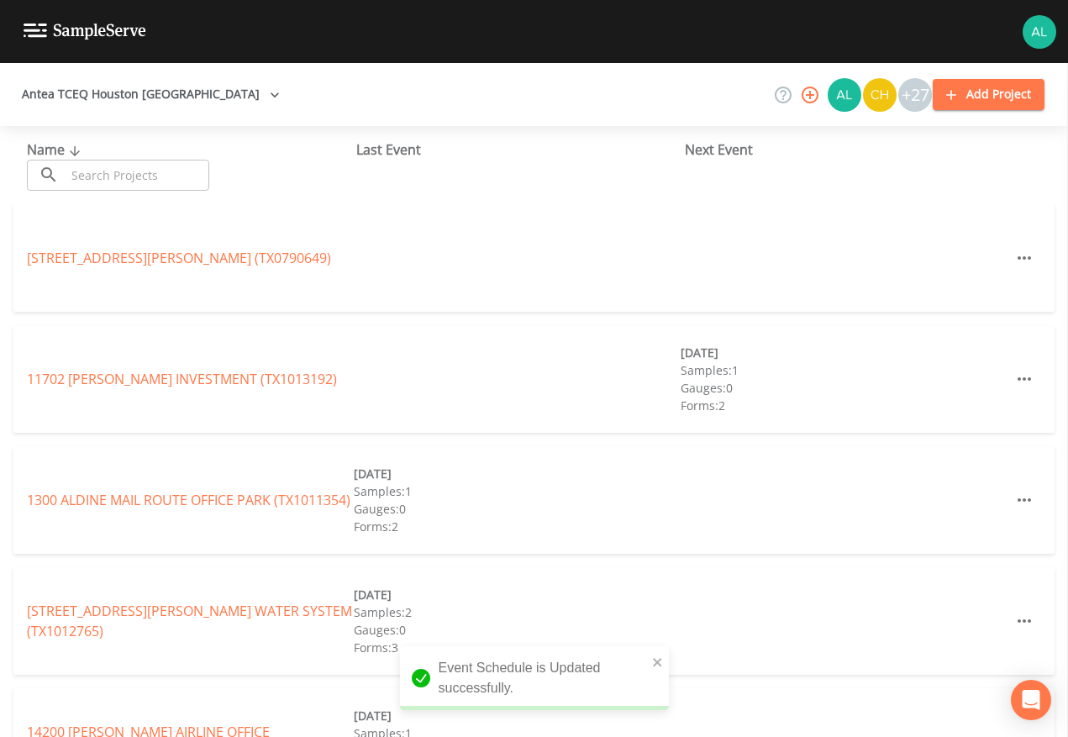
click at [203, 183] on input "text" at bounding box center [138, 175] width 144 height 31
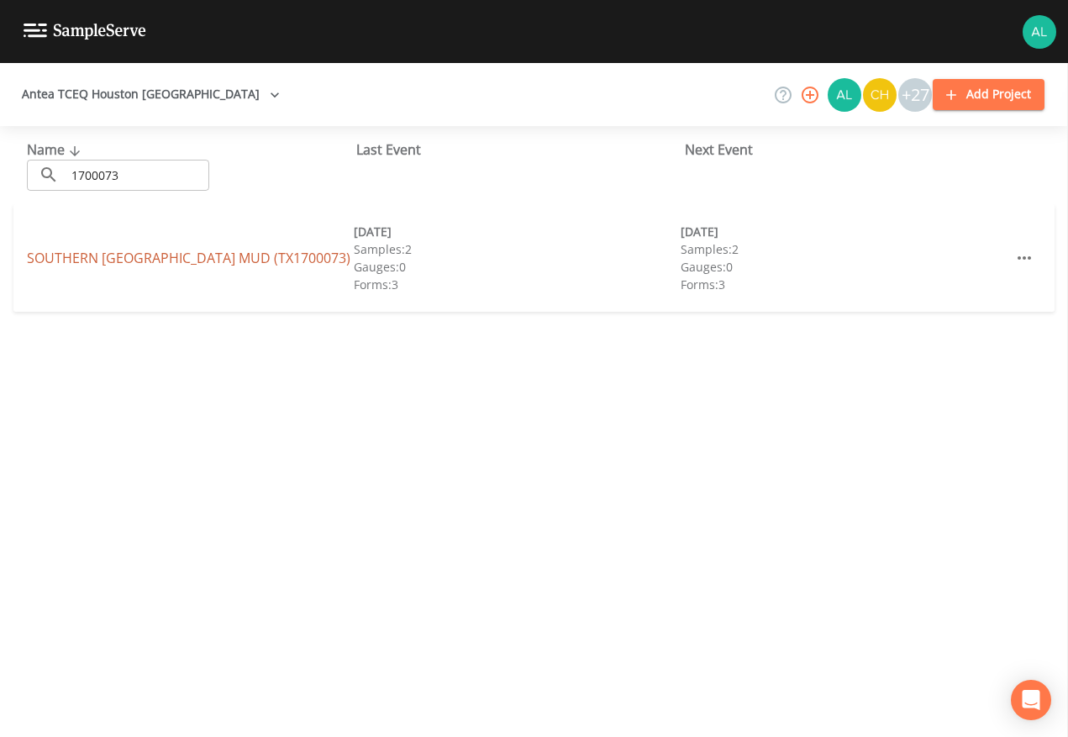
click at [76, 267] on link "SOUTHERN [GEOGRAPHIC_DATA] (TX1700073)" at bounding box center [189, 258] width 324 height 18
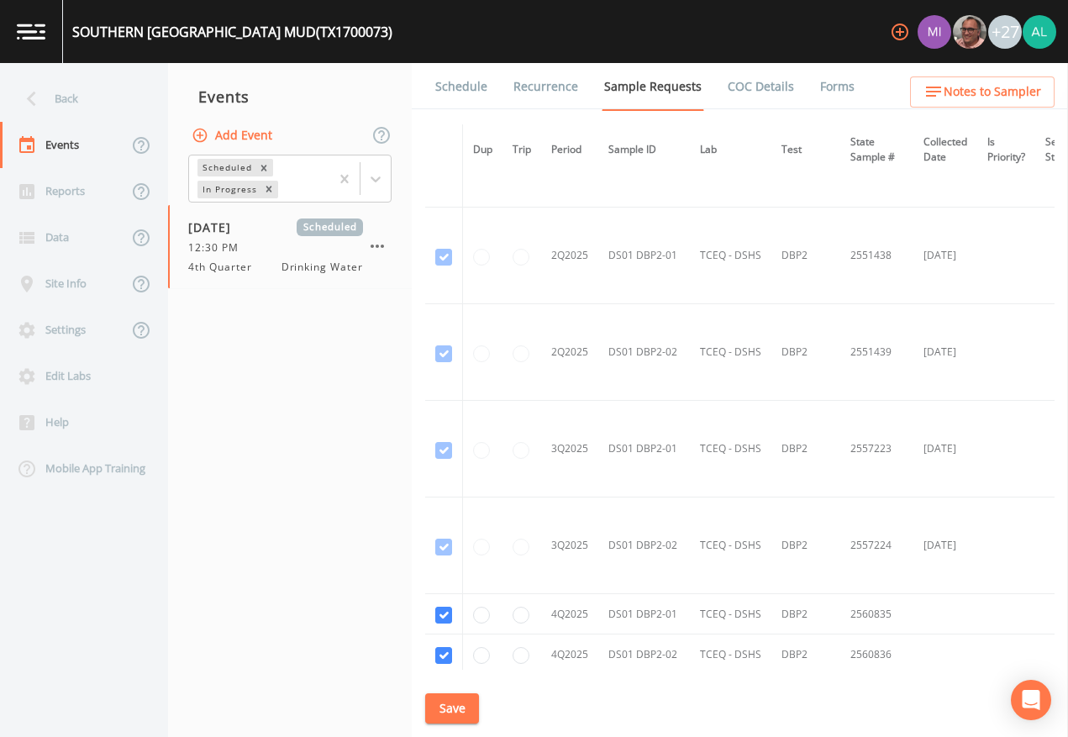
scroll to position [4268, 0]
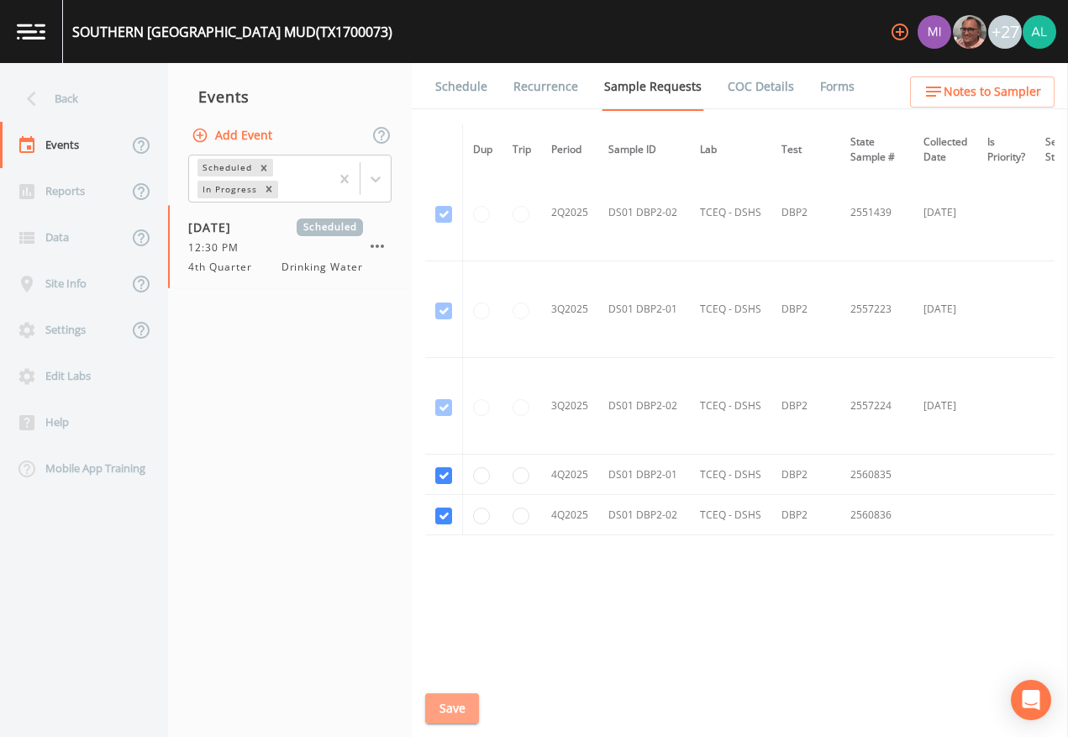
click at [459, 674] on button "Save" at bounding box center [452, 708] width 54 height 31
drag, startPoint x: 459, startPoint y: 58, endPoint x: 451, endPoint y: 79, distance: 22.3
click at [459, 58] on div "SOUTHERN [GEOGRAPHIC_DATA] (TX1700073) +27" at bounding box center [534, 31] width 1068 height 63
click at [450, 89] on link "Schedule" at bounding box center [461, 86] width 57 height 47
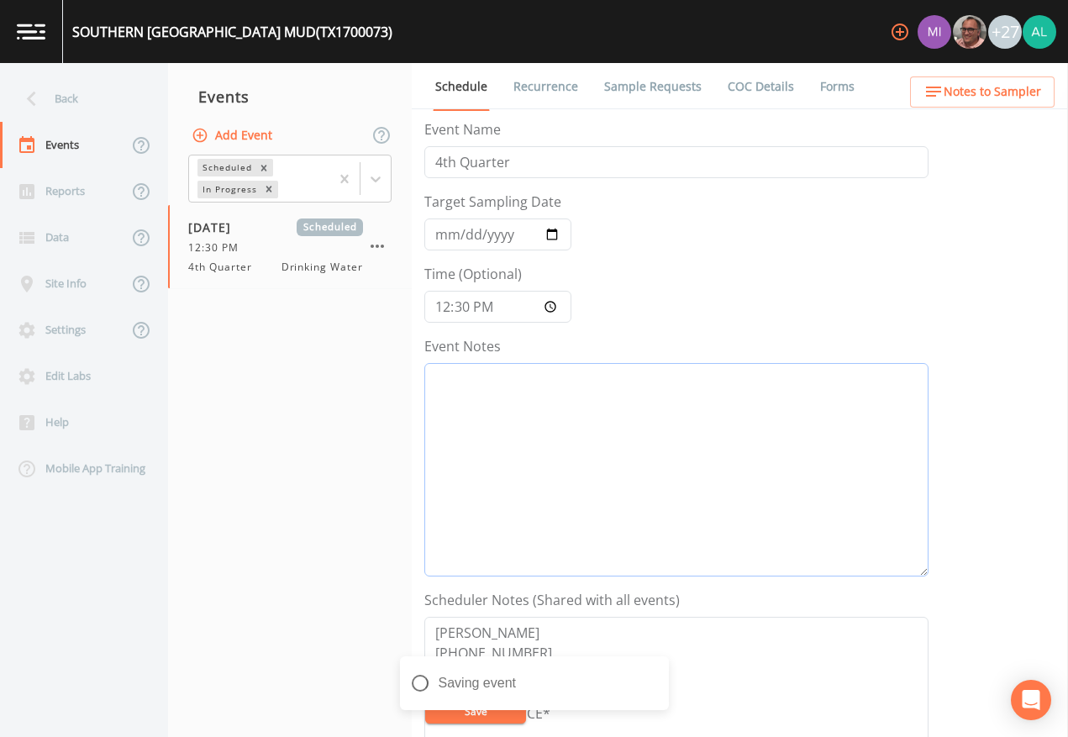
click at [515, 442] on textarea "Event Notes" at bounding box center [676, 470] width 504 height 214
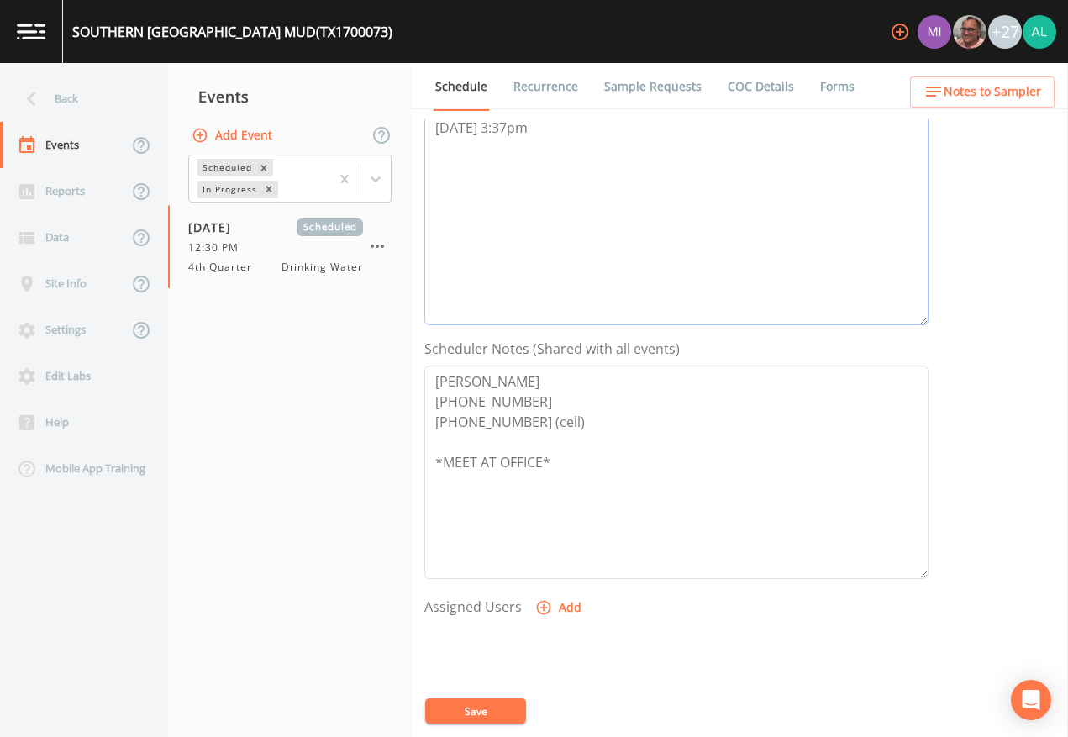
scroll to position [252, 0]
click at [522, 119] on textarea "[DATE] 3:37pm" at bounding box center [676, 218] width 504 height 214
click at [515, 125] on textarea "[DATE] 3:37pm" at bounding box center [676, 218] width 504 height 214
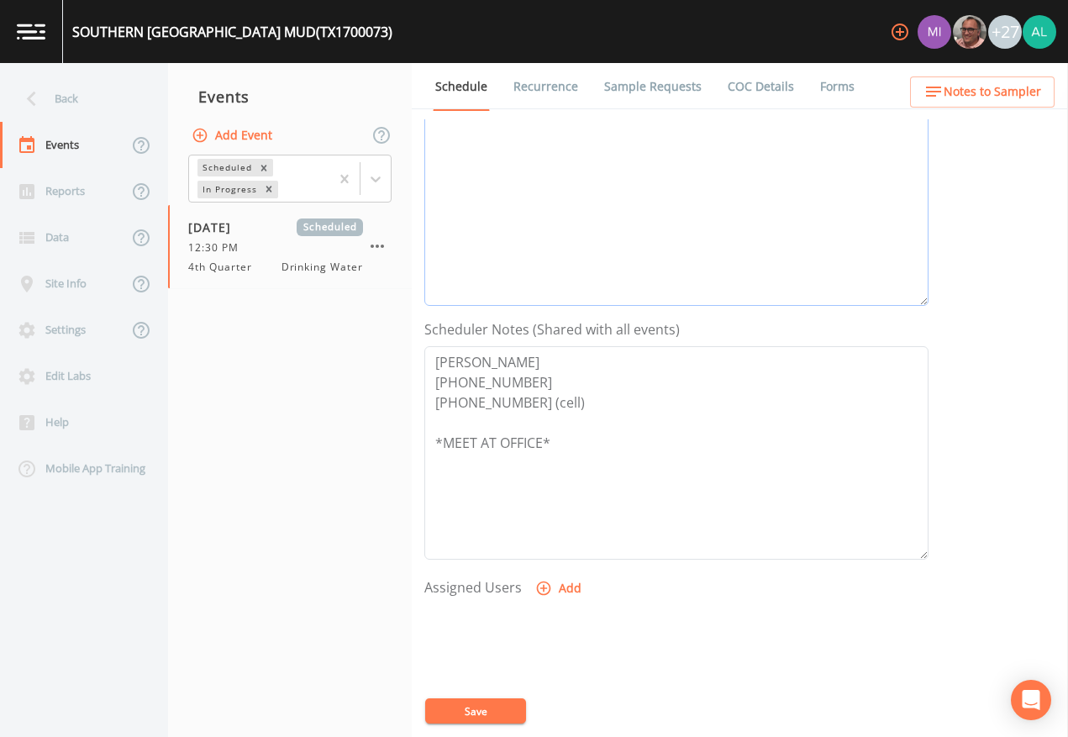
scroll to position [250, 0]
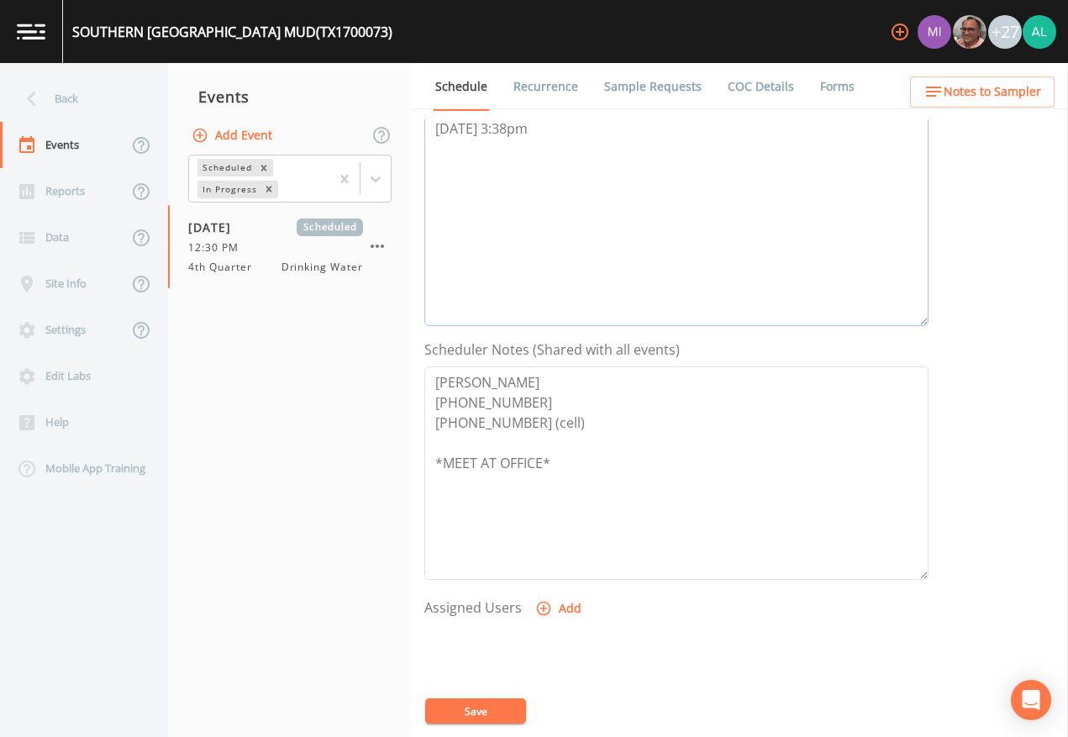
click at [561, 182] on textarea "[DATE] 3:38pm" at bounding box center [676, 220] width 504 height 214
click at [500, 674] on button "Save" at bounding box center [475, 711] width 101 height 25
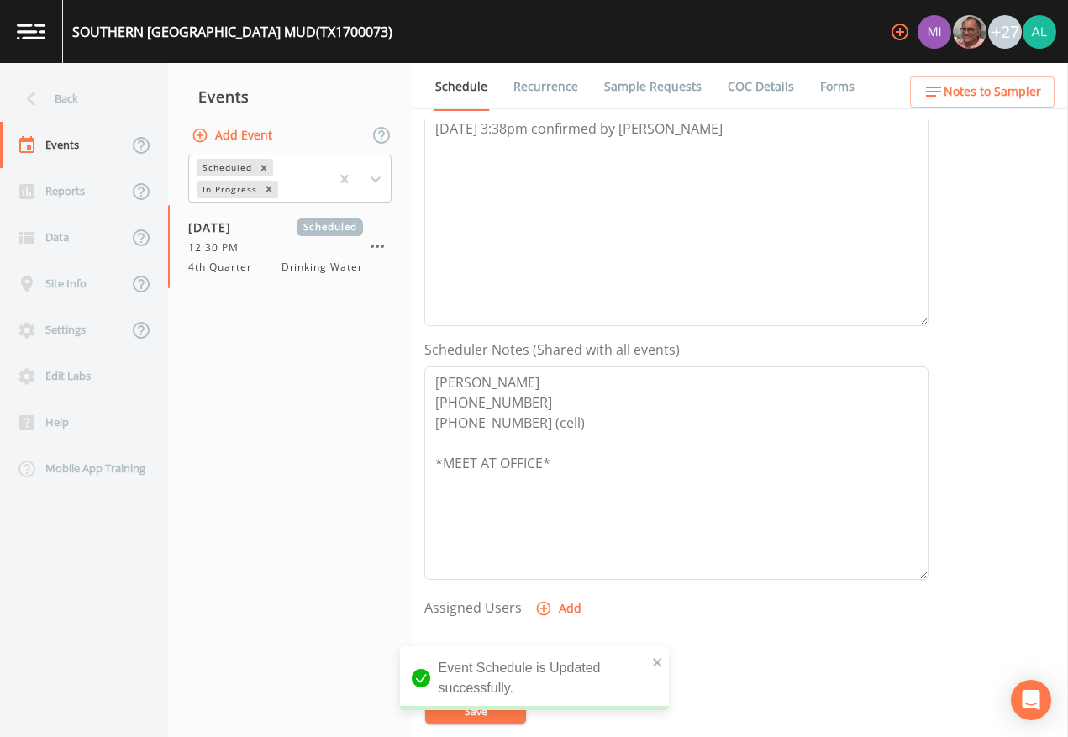
click at [568, 612] on button "Add" at bounding box center [560, 608] width 56 height 31
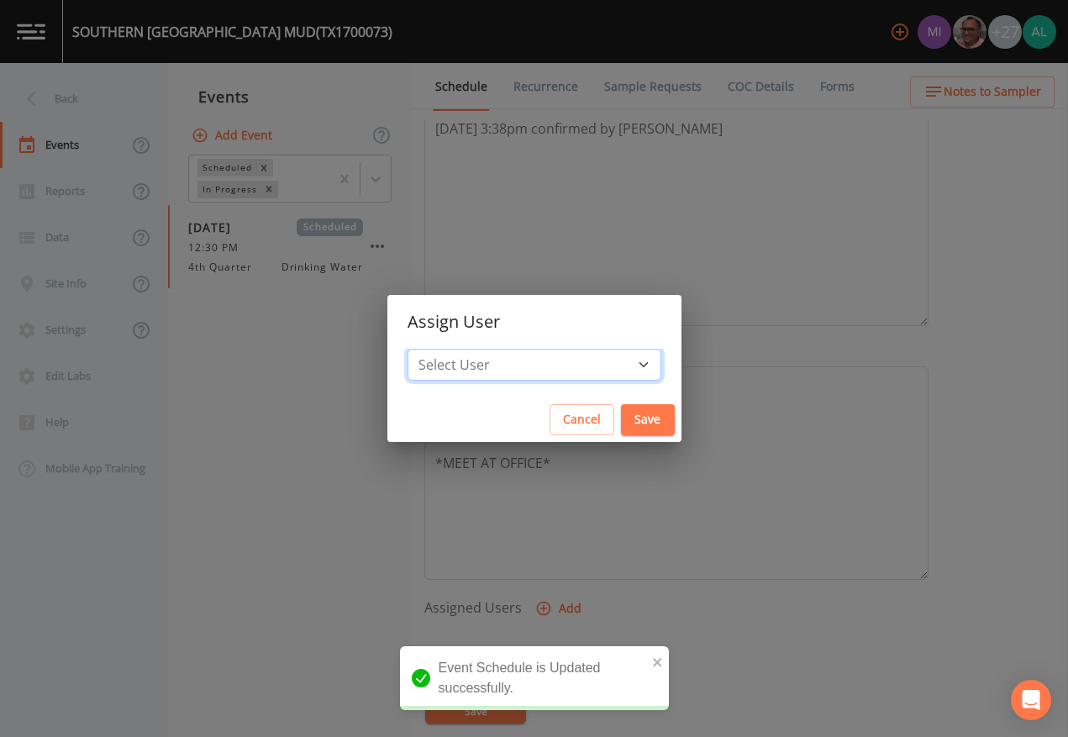
click at [493, 358] on select "Select User [PERSON_NAME] [PERSON_NAME] [PERSON_NAME] [PERSON_NAME] [PERSON_NAM…" at bounding box center [535, 365] width 254 height 32
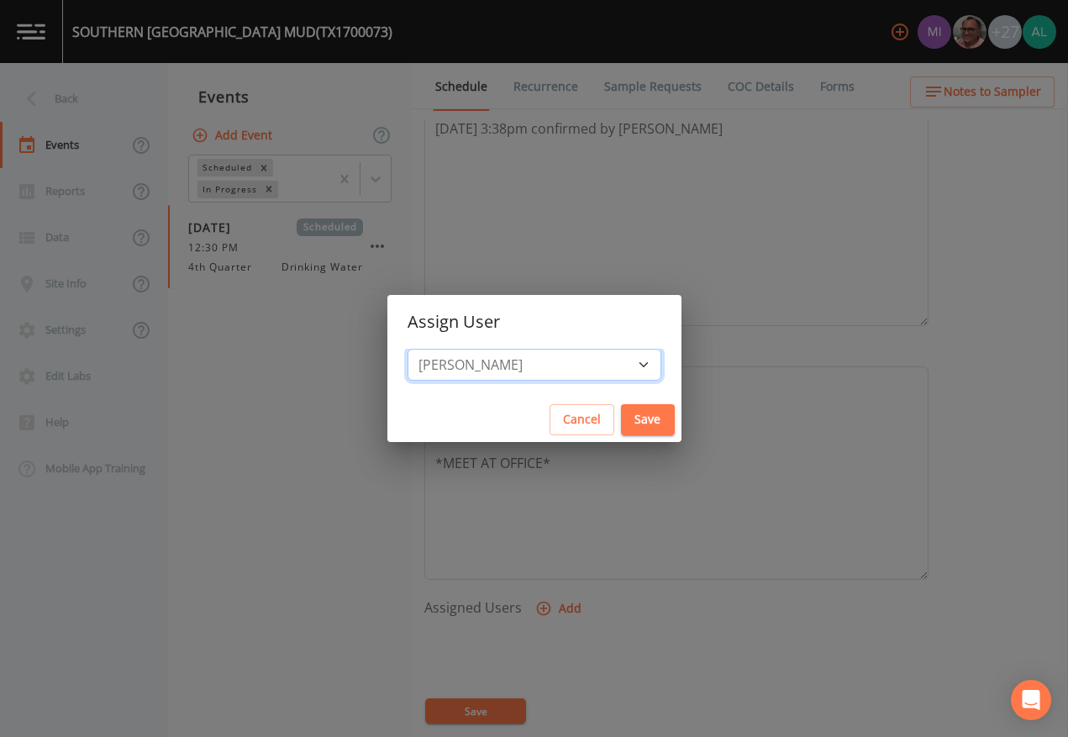
click at [445, 349] on select "Select User [PERSON_NAME] [PERSON_NAME] [PERSON_NAME] [PERSON_NAME] [PERSON_NAM…" at bounding box center [535, 365] width 254 height 32
drag, startPoint x: 617, startPoint y: 439, endPoint x: 609, endPoint y: 415, distance: 25.0
click at [617, 437] on div "Cancel Save" at bounding box center [534, 420] width 294 height 45
click at [621, 415] on button "Save" at bounding box center [648, 419] width 54 height 31
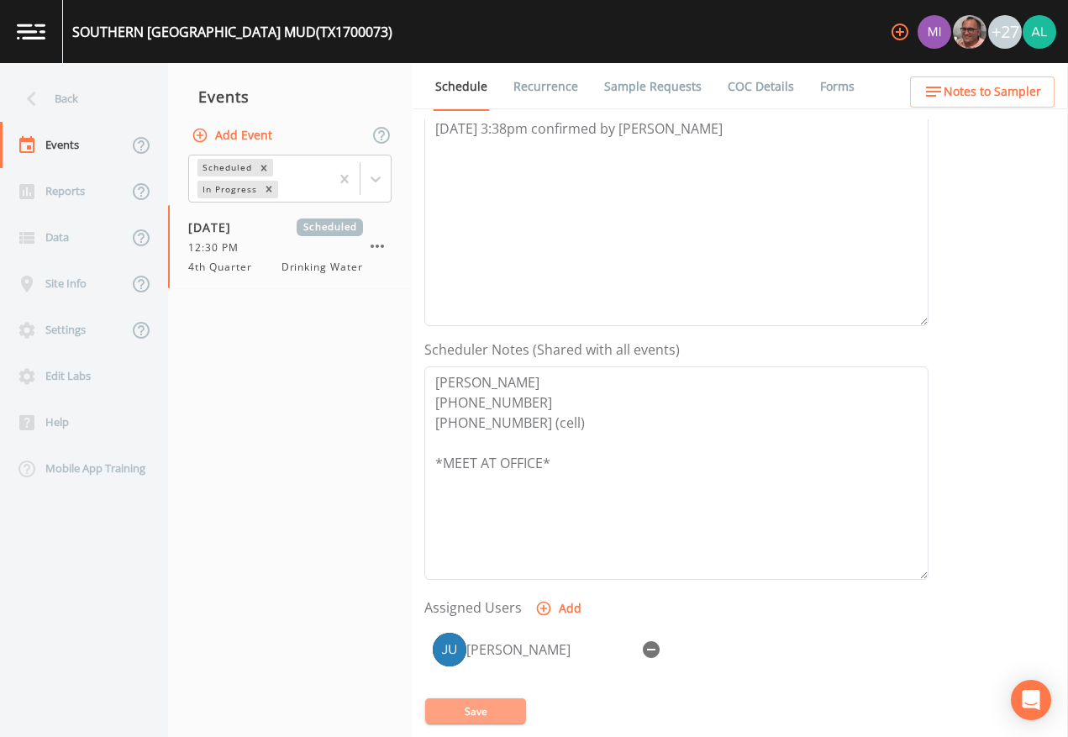
click at [503, 674] on button "Save" at bounding box center [475, 711] width 101 height 25
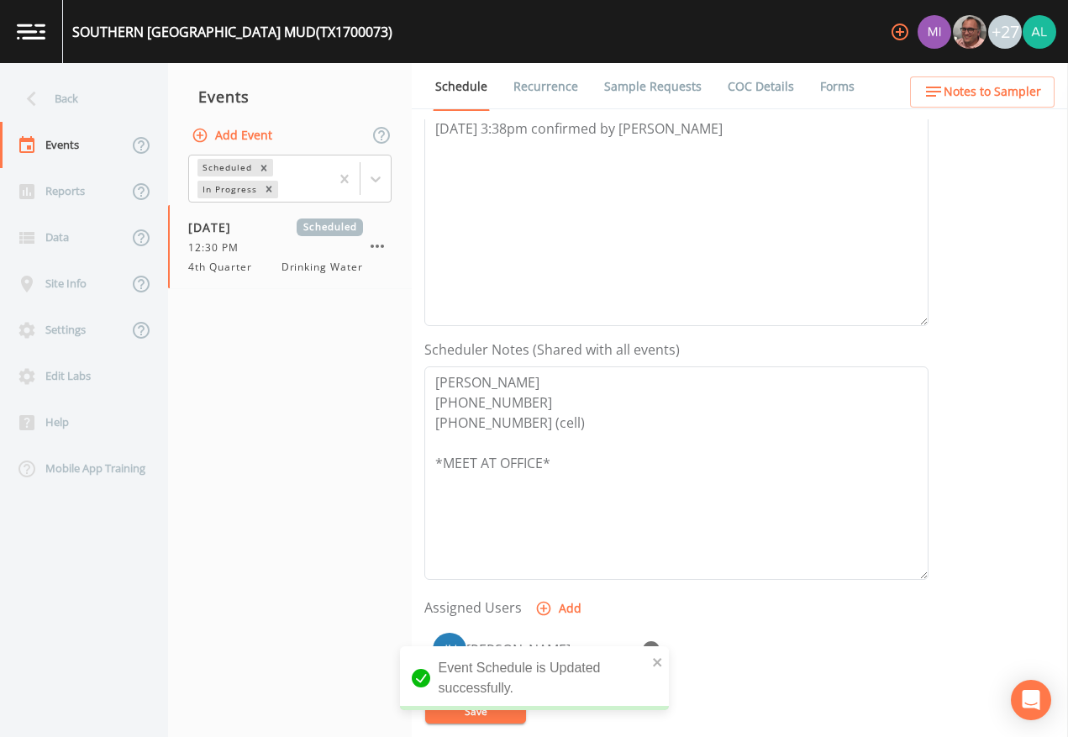
click at [1016, 61] on div "+27" at bounding box center [969, 31] width 173 height 63
click at [1012, 71] on ul "Schedule Recurrence Sample Requests COC Details Forms" at bounding box center [740, 86] width 656 height 46
click at [998, 83] on span "Notes to Sampler" at bounding box center [993, 92] width 98 height 21
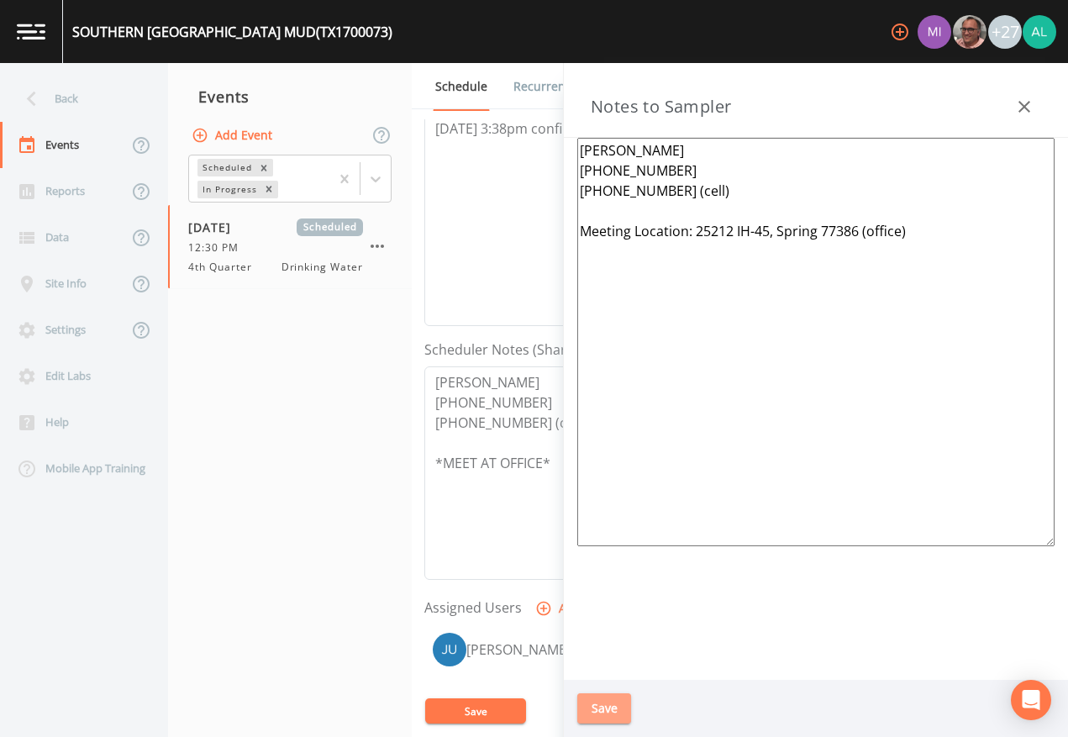
click at [612, 674] on button "Save" at bounding box center [604, 708] width 54 height 31
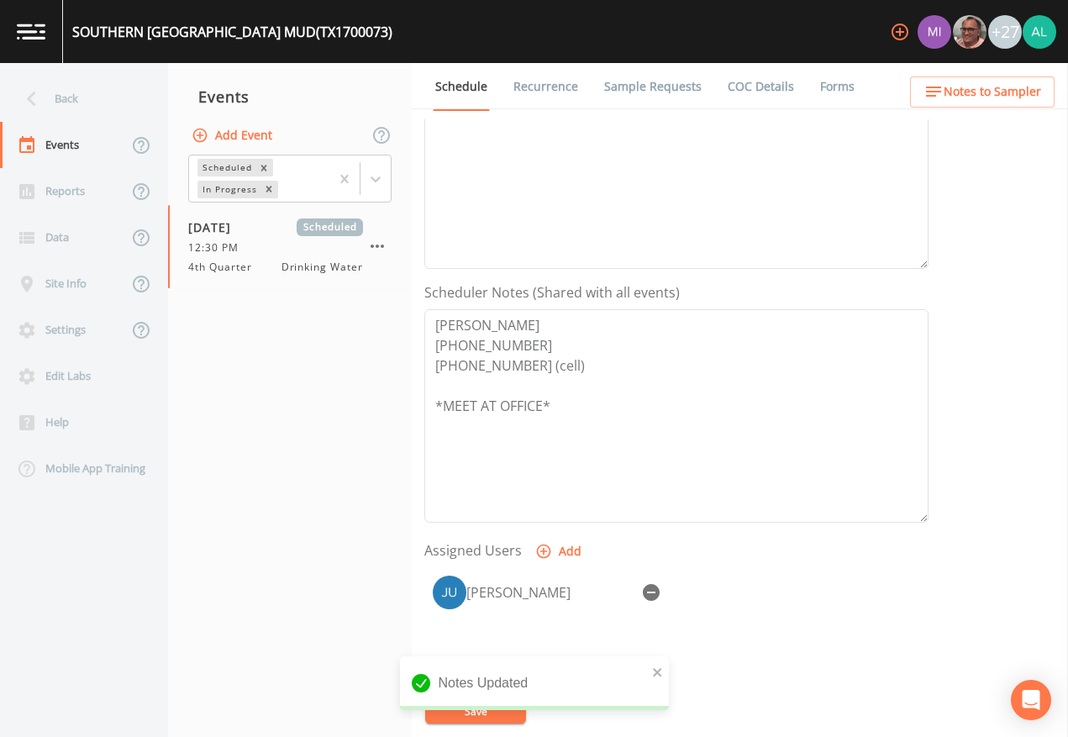
scroll to position [335, 0]
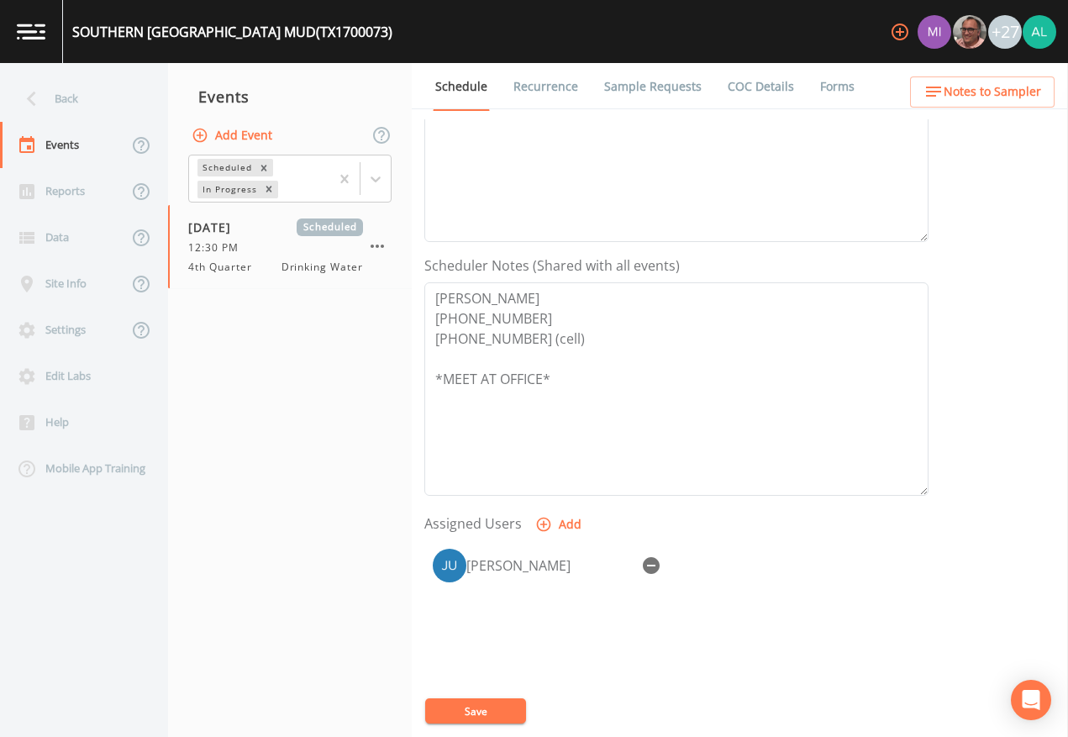
click at [498, 674] on button "Save" at bounding box center [475, 711] width 101 height 25
click at [1018, 83] on span "Notes to Sampler" at bounding box center [993, 92] width 98 height 21
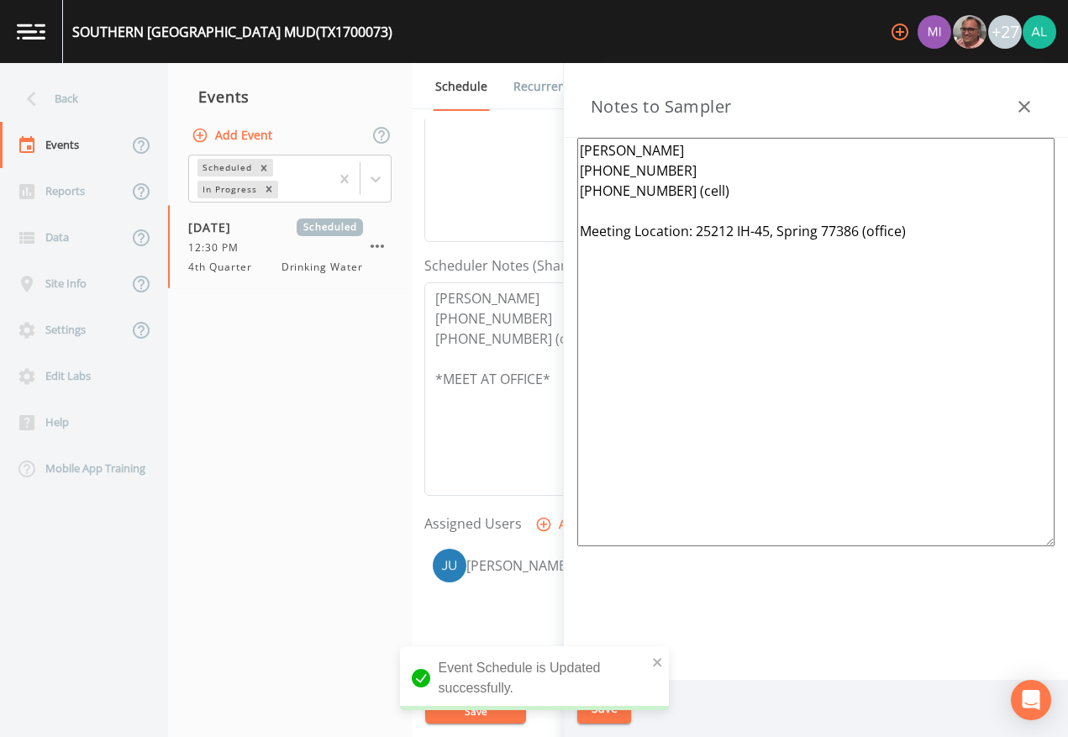
click at [712, 456] on textarea "[PERSON_NAME] [PHONE_NUMBER] [PHONE_NUMBER] (cell) Meeting Location: 25212 IH-4…" at bounding box center [815, 342] width 477 height 409
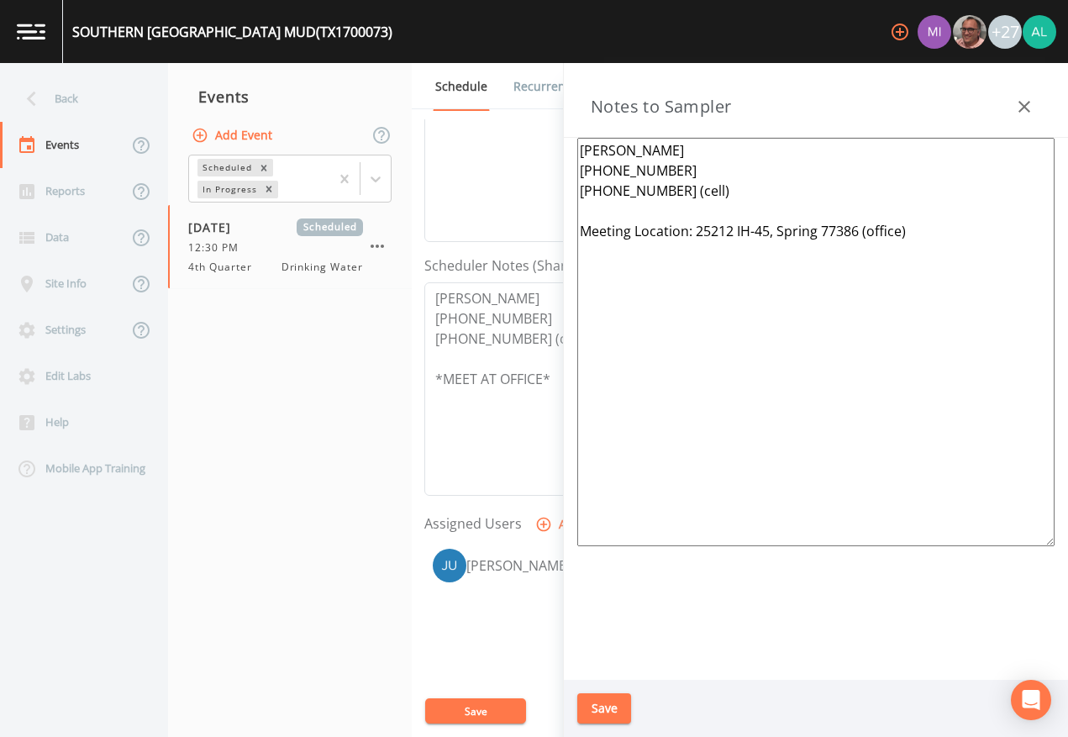
click at [603, 674] on button "Save" at bounding box center [604, 708] width 54 height 31
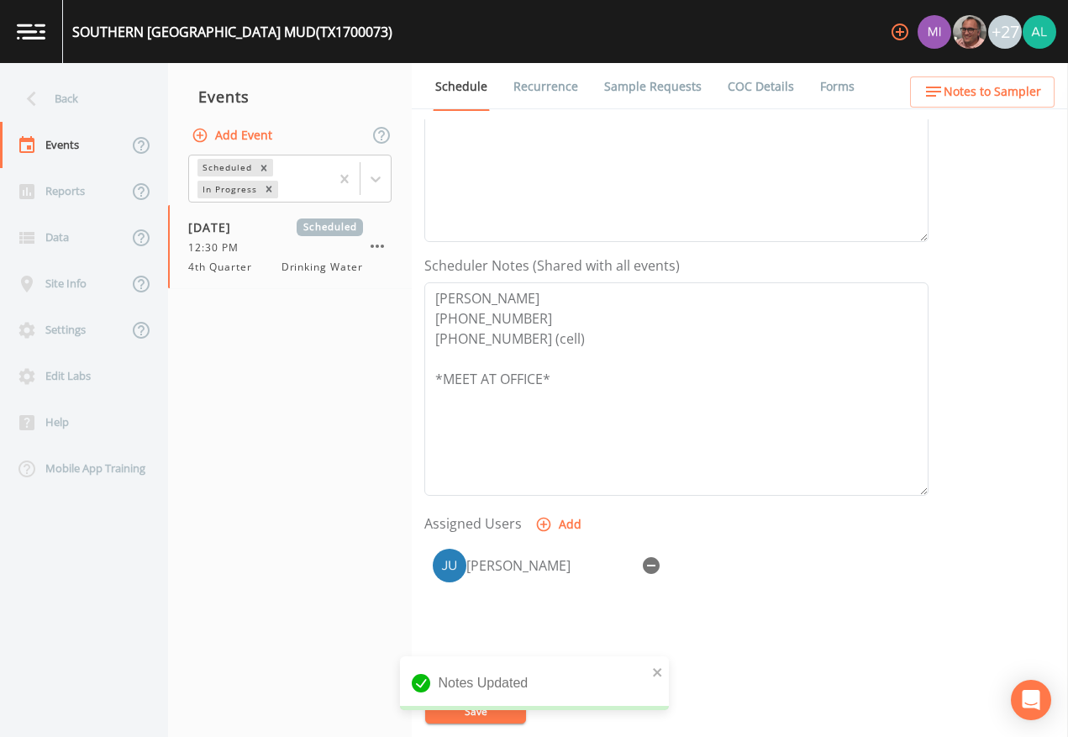
click at [511, 674] on div "Notes Updated" at bounding box center [534, 689] width 269 height 67
click at [111, 108] on div "Back" at bounding box center [75, 99] width 151 height 46
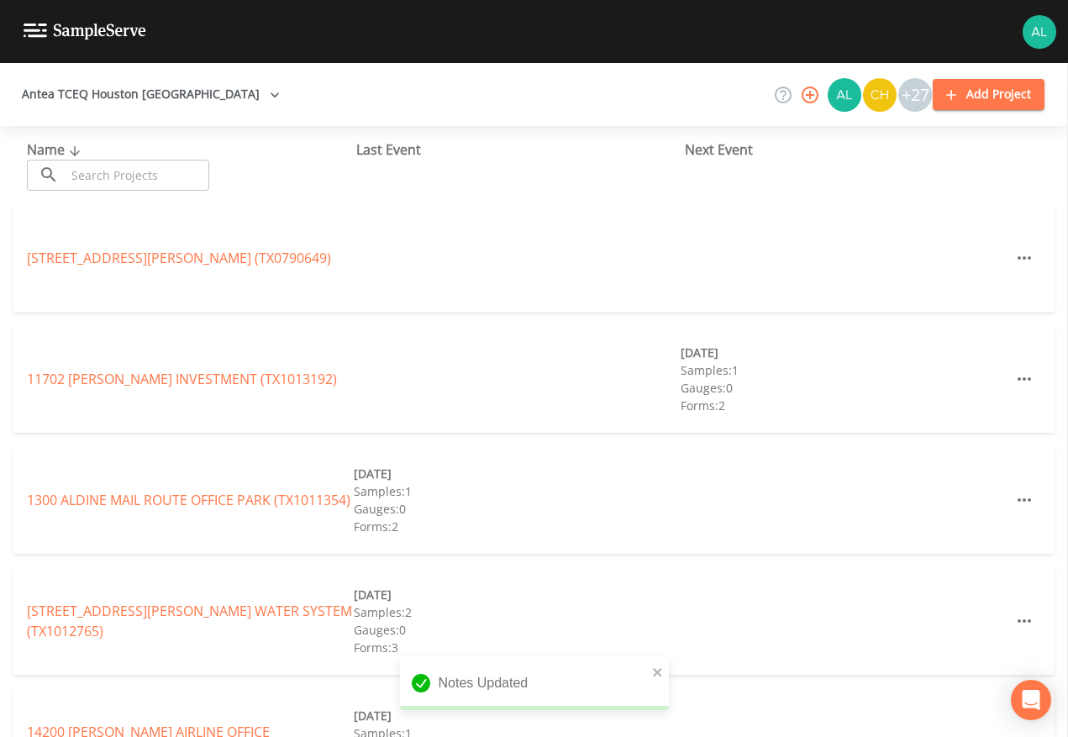
drag, startPoint x: 161, startPoint y: 177, endPoint x: 152, endPoint y: 180, distance: 9.8
click at [159, 177] on input "text" at bounding box center [138, 175] width 144 height 31
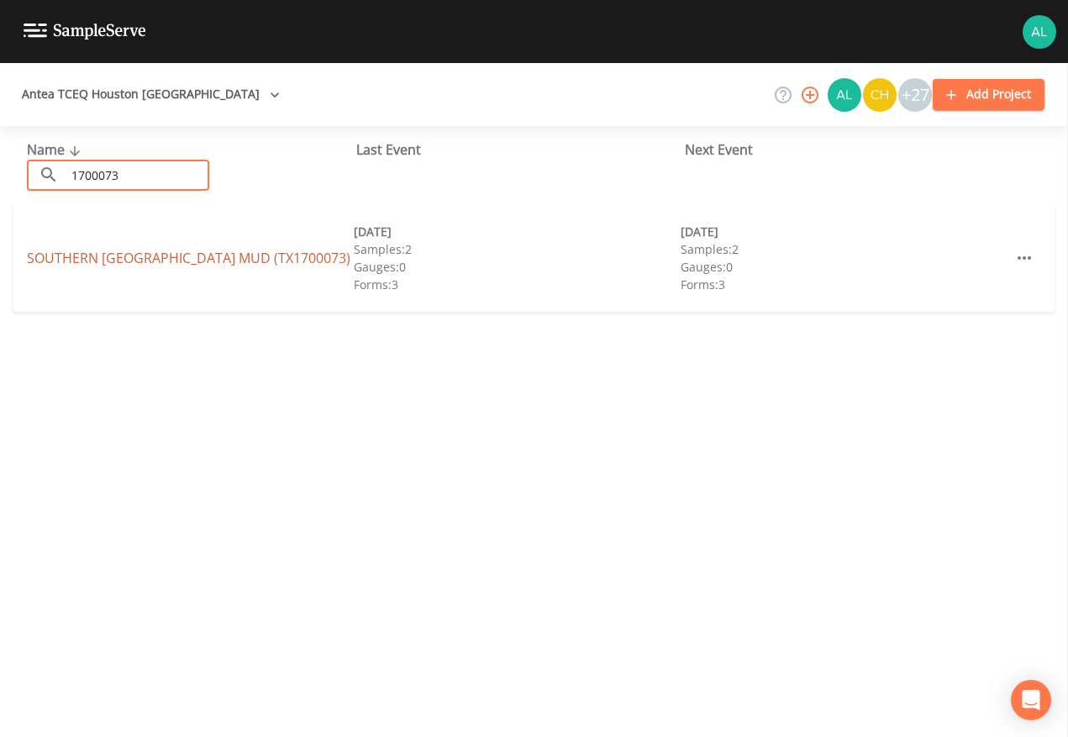
click at [35, 250] on link "SOUTHERN [GEOGRAPHIC_DATA] (TX1700073)" at bounding box center [189, 258] width 324 height 18
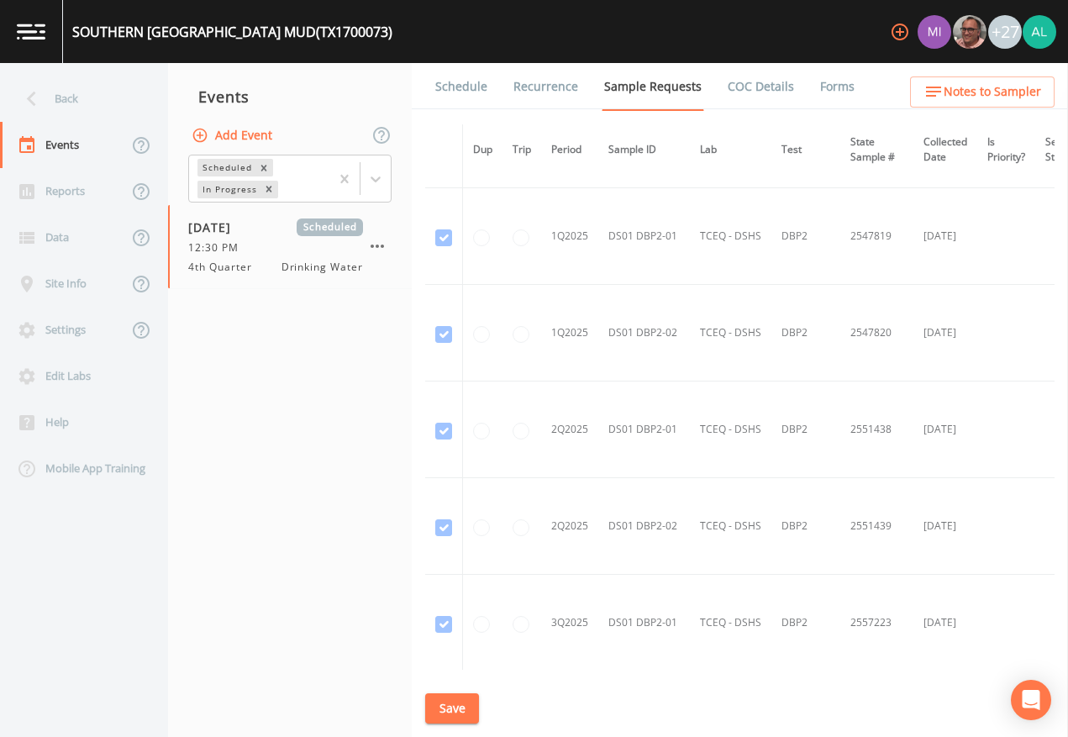
scroll to position [4268, 0]
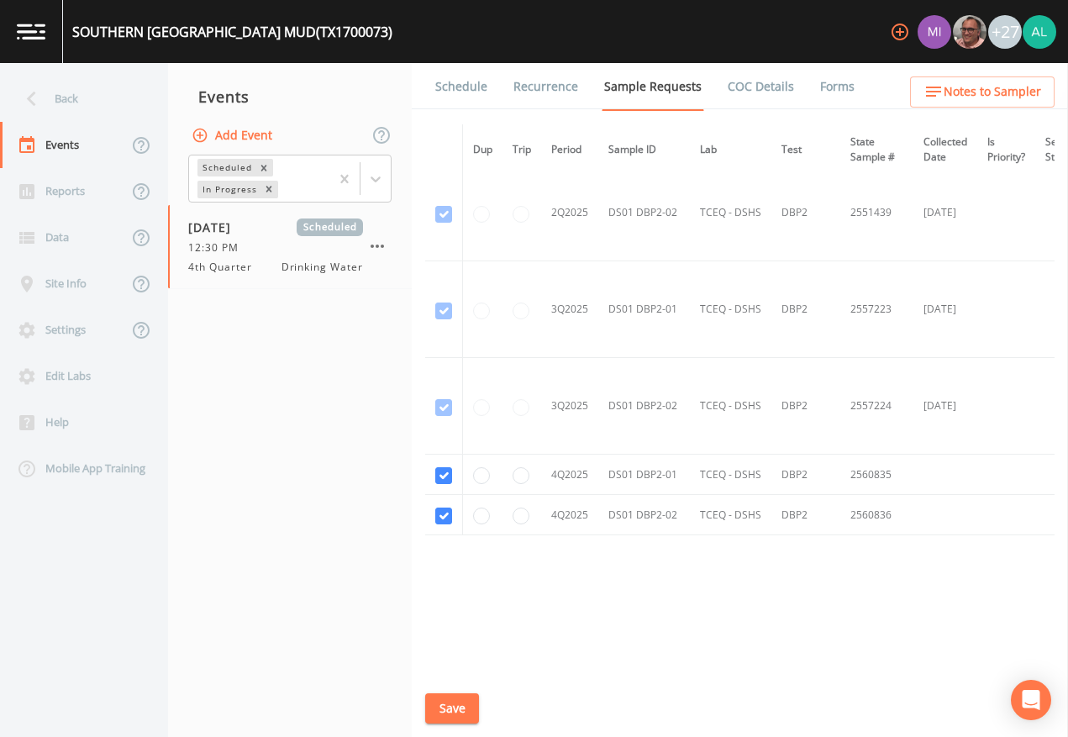
click at [478, 674] on button "Save" at bounding box center [452, 708] width 54 height 31
click at [456, 70] on link "Schedule" at bounding box center [461, 86] width 57 height 47
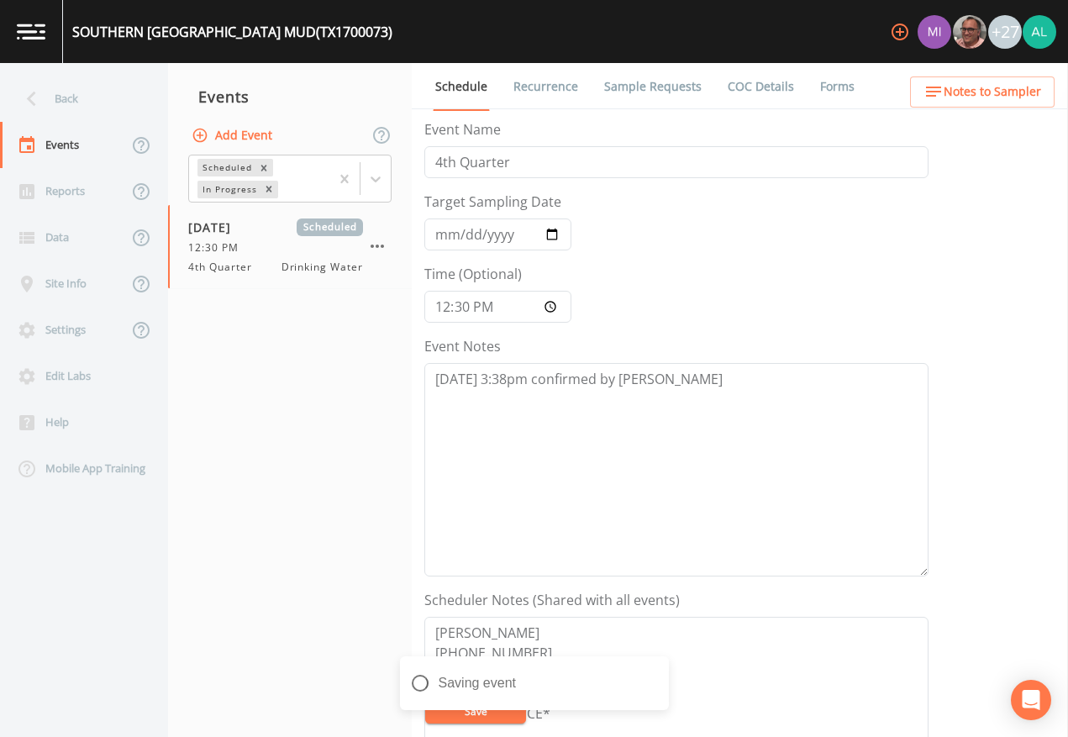
scroll to position [420, 0]
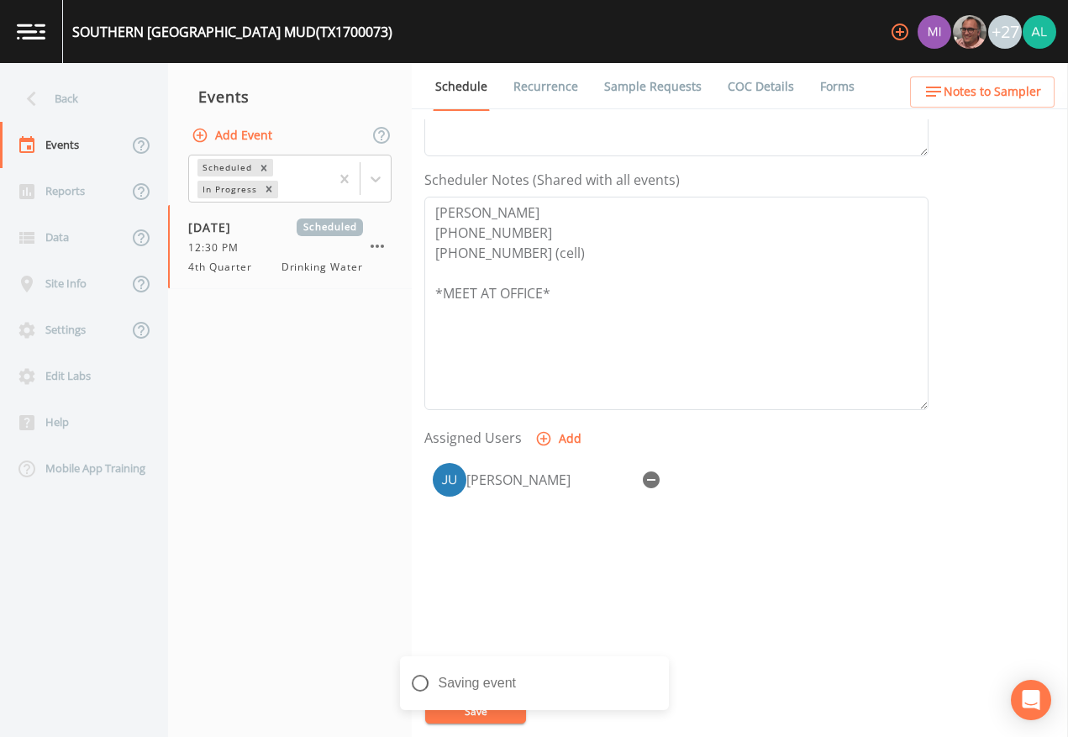
click at [1016, 71] on ul "Schedule Recurrence Sample Requests COC Details Forms" at bounding box center [740, 86] width 656 height 46
click at [1012, 87] on span "Notes to Sampler" at bounding box center [993, 92] width 98 height 21
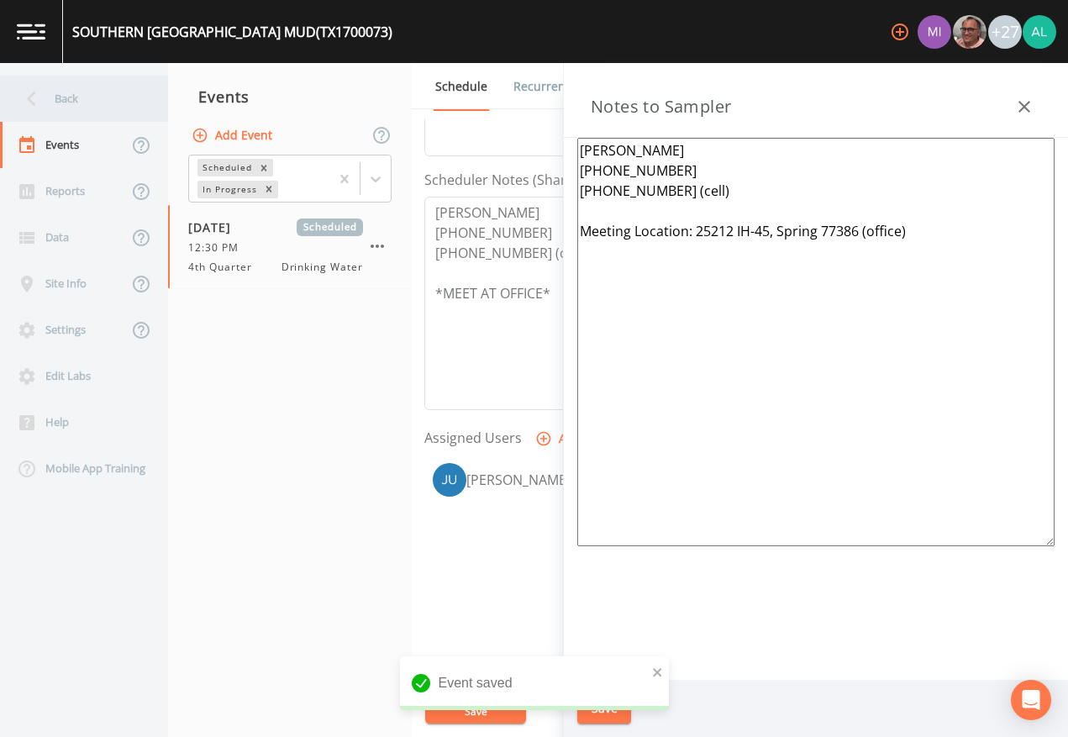
click at [126, 93] on div "Back" at bounding box center [75, 99] width 151 height 46
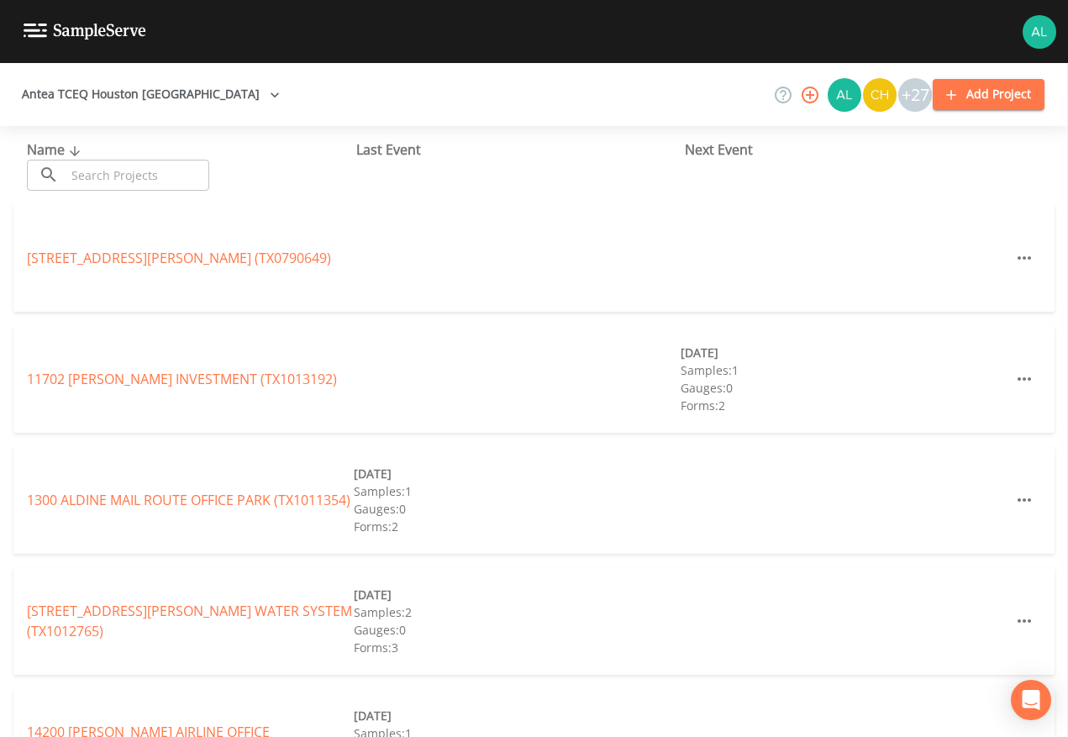
click at [82, 182] on input "text" at bounding box center [138, 175] width 144 height 31
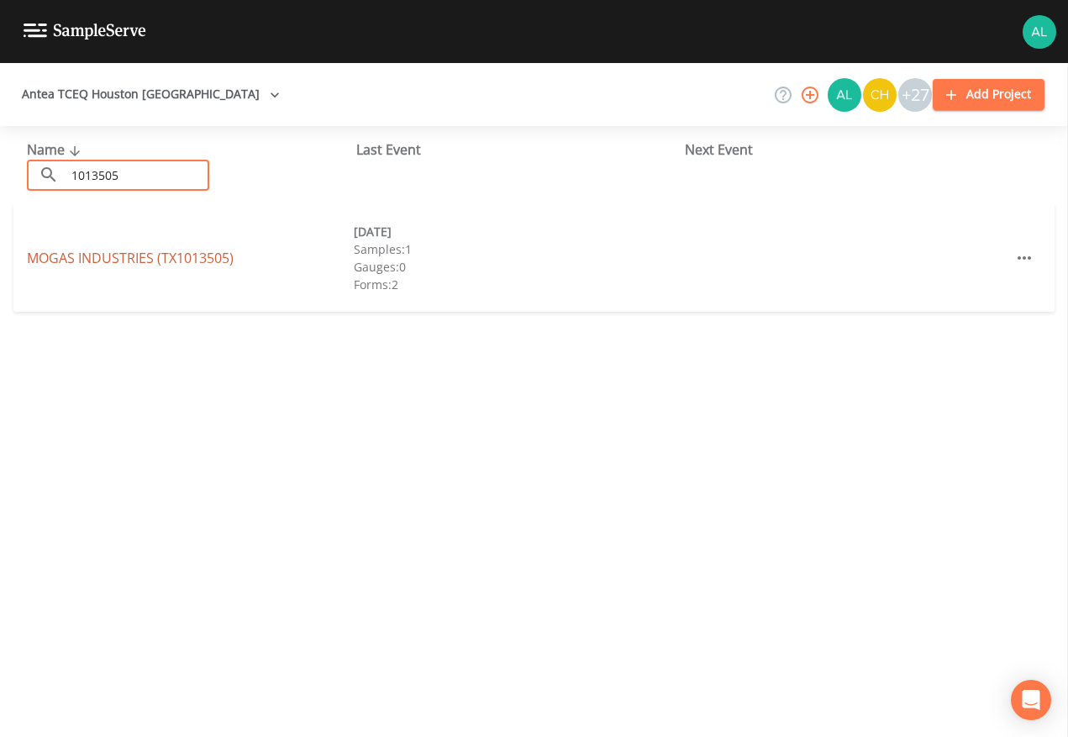
click at [124, 261] on link "MOGAS INDUSTRIES (TX1013505)" at bounding box center [130, 258] width 207 height 18
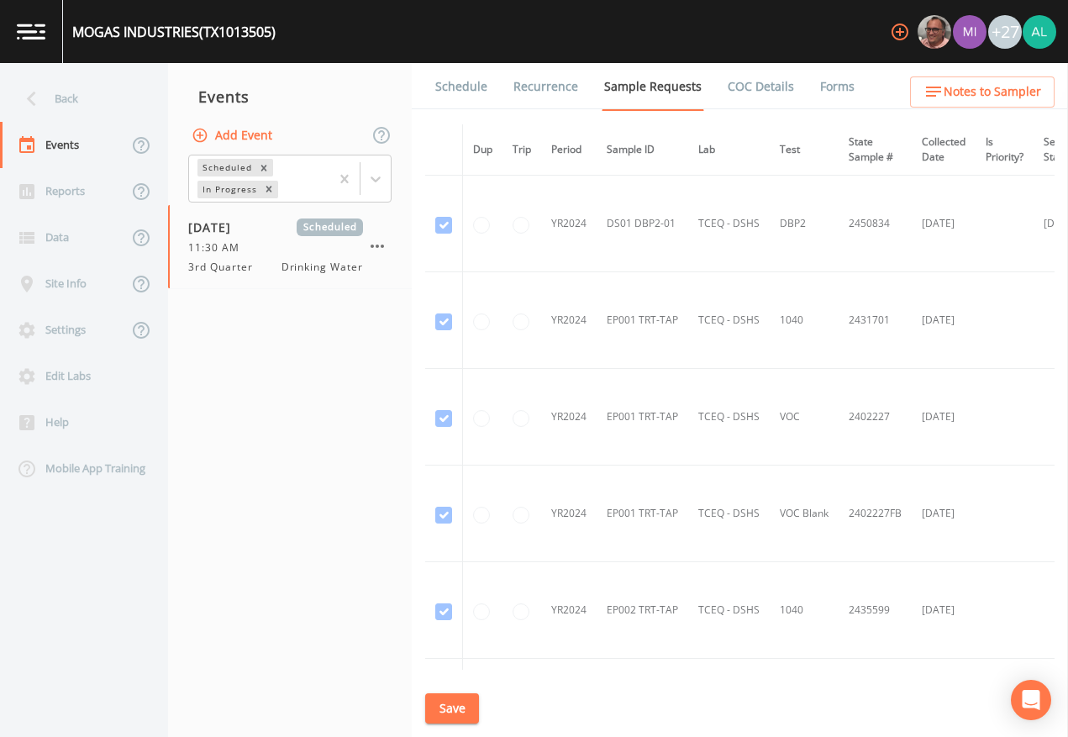
click at [479, 81] on link "Schedule" at bounding box center [461, 86] width 57 height 47
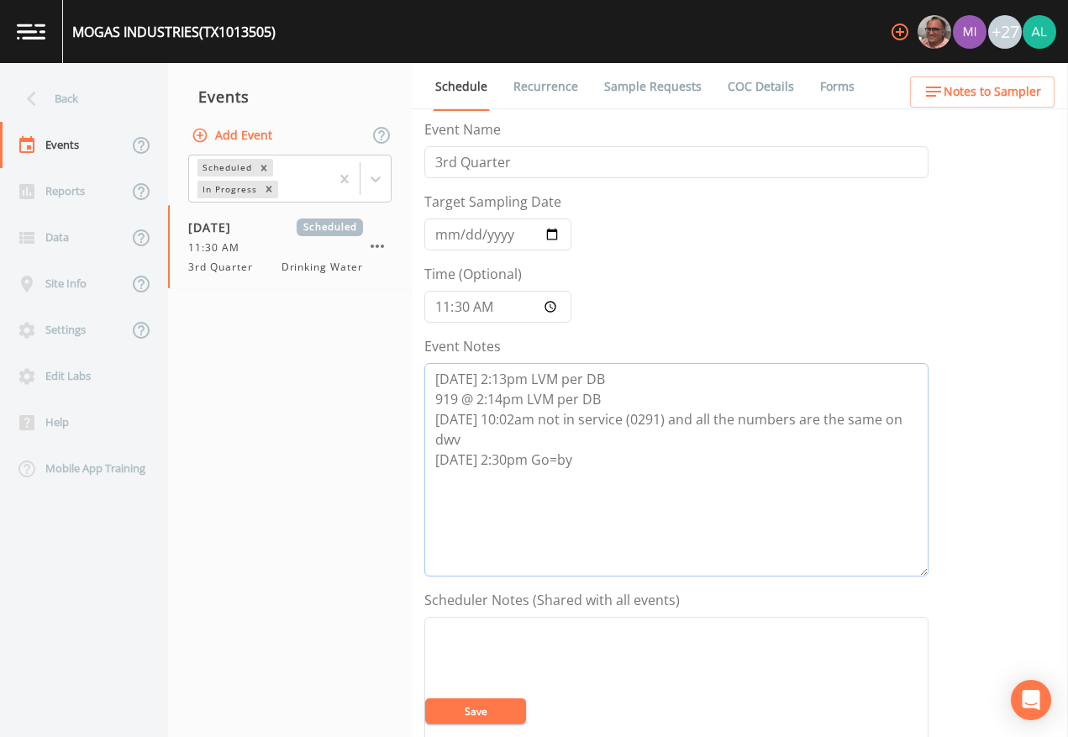
click at [447, 393] on textarea "[DATE] 2:13pm LVM per DB 919 @ 2:14pm LVM per DB [DATE] 10:02am not in service …" at bounding box center [676, 470] width 504 height 214
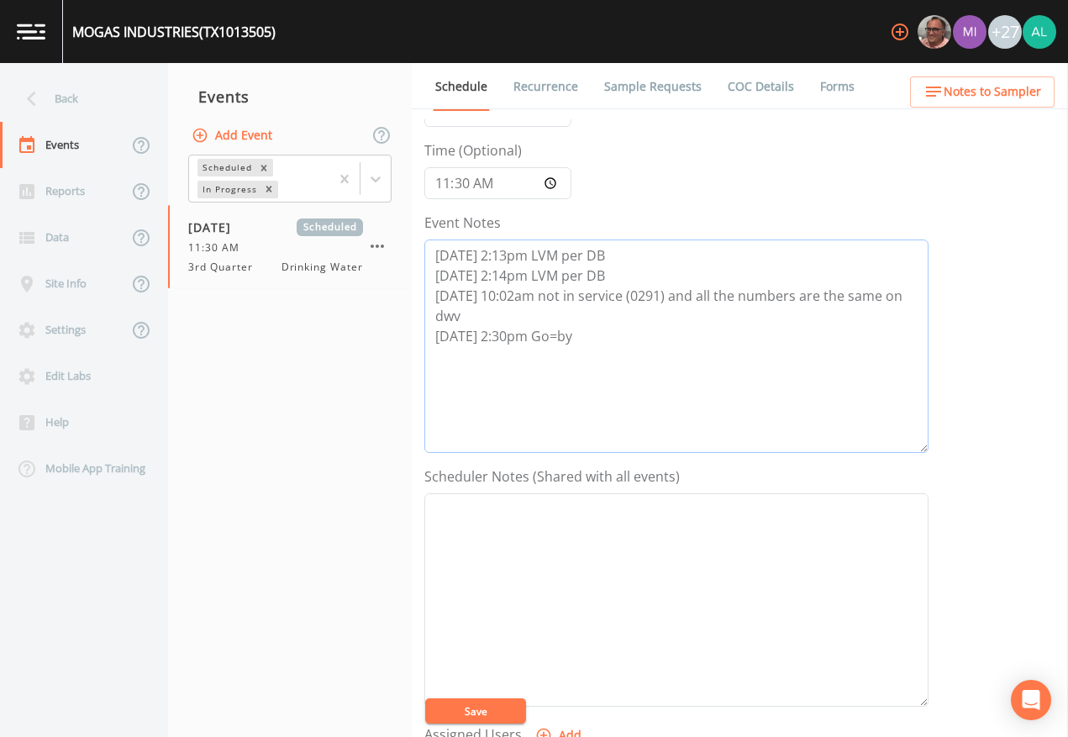
scroll to position [84, 0]
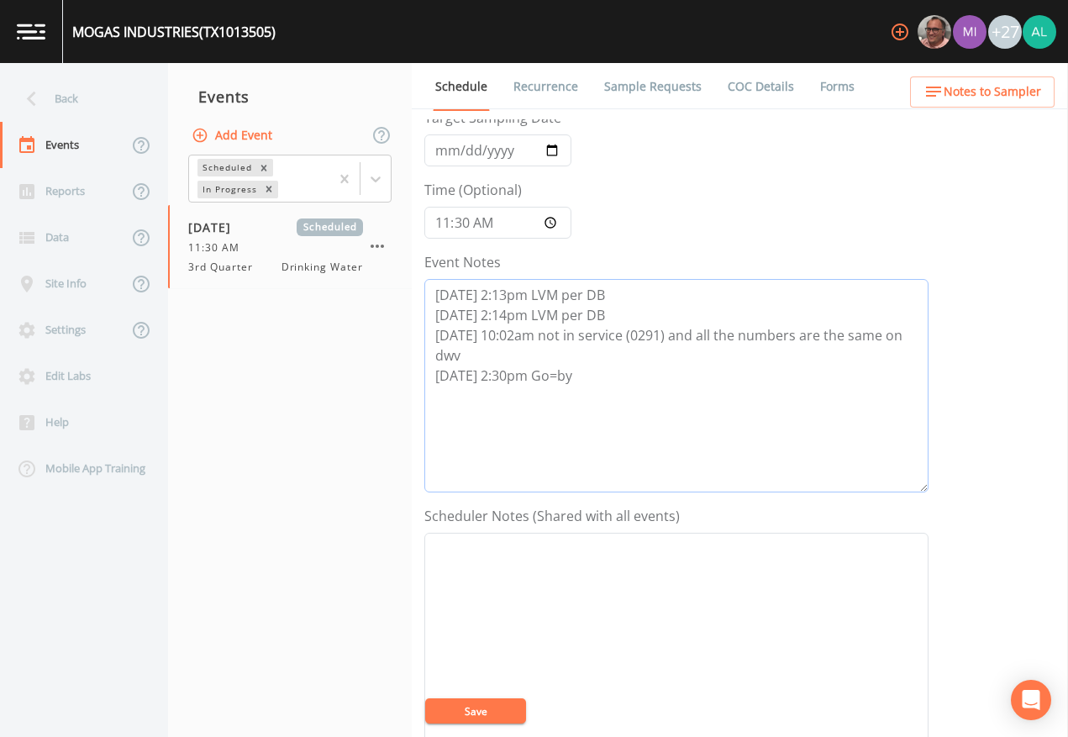
click at [561, 377] on textarea "[DATE] 2:13pm LVM per DB [DATE] 2:14pm LVM per DB [DATE] 10:02am not in service…" at bounding box center [676, 386] width 504 height 214
click at [484, 674] on button "Save" at bounding box center [475, 711] width 101 height 25
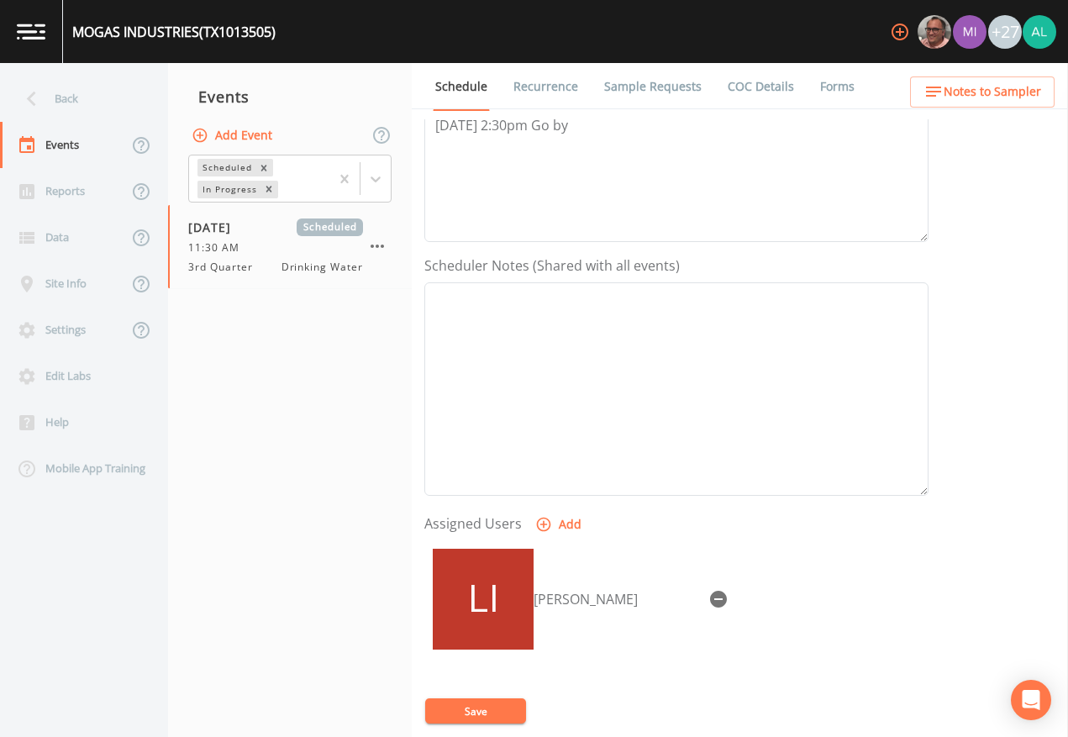
scroll to position [420, 0]
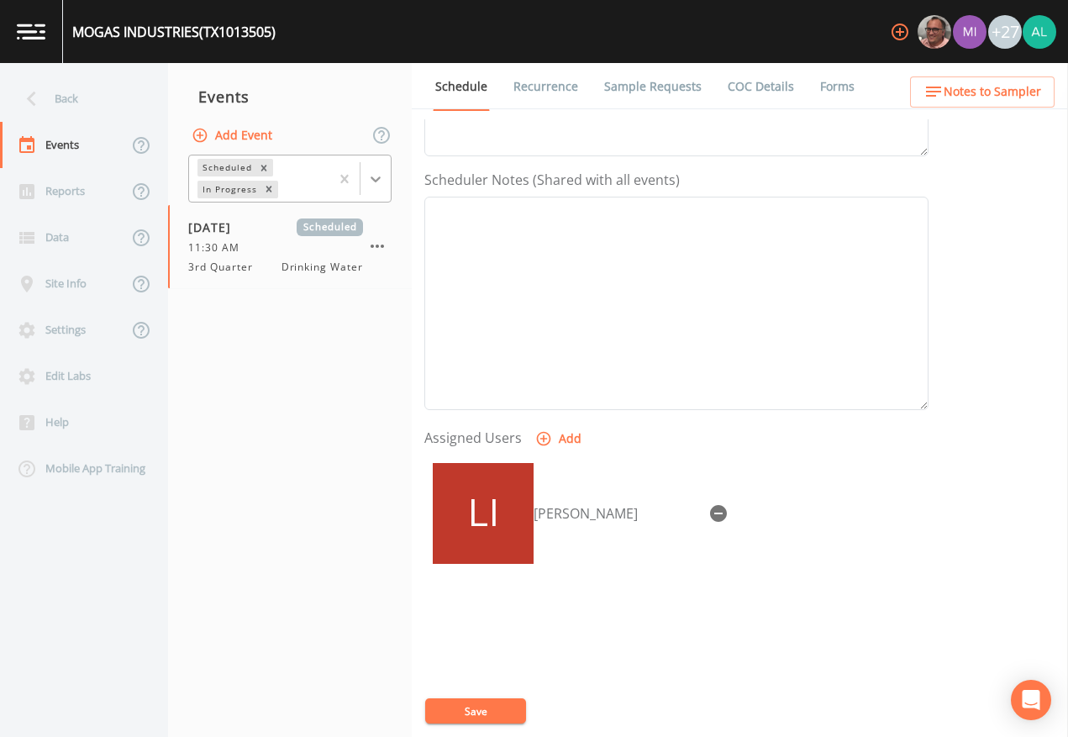
click at [384, 170] on div at bounding box center [376, 179] width 30 height 30
click at [330, 212] on div "Completed" at bounding box center [289, 204] width 203 height 15
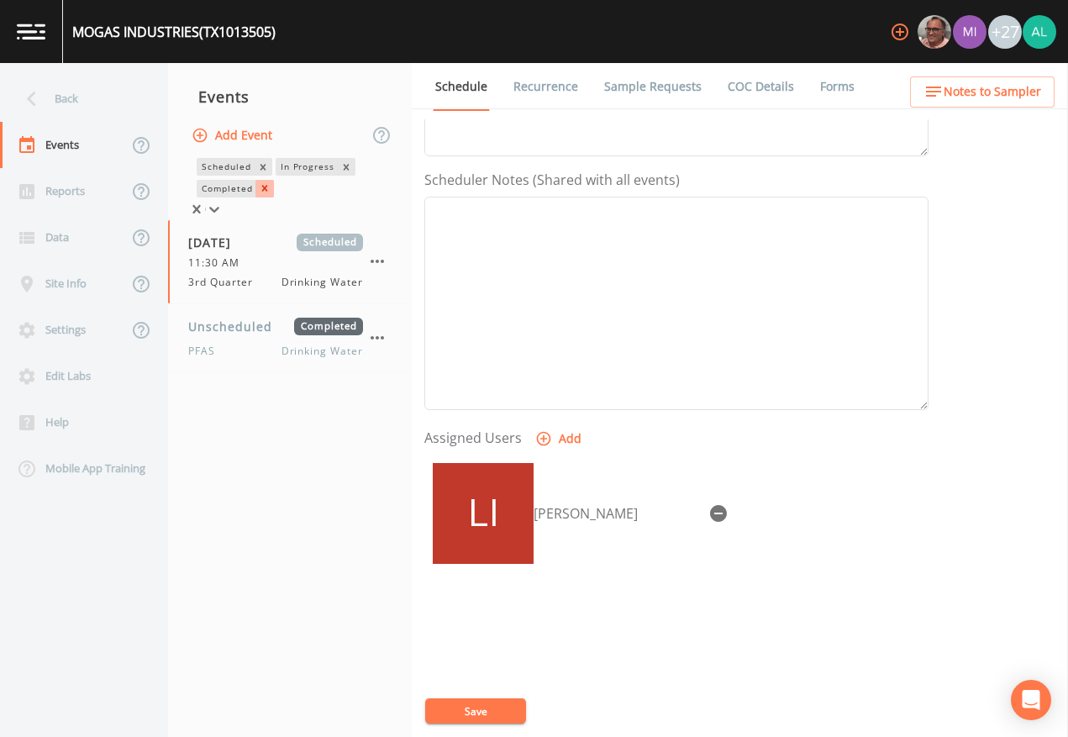
click at [261, 194] on icon "Remove Completed" at bounding box center [265, 188] width 12 height 12
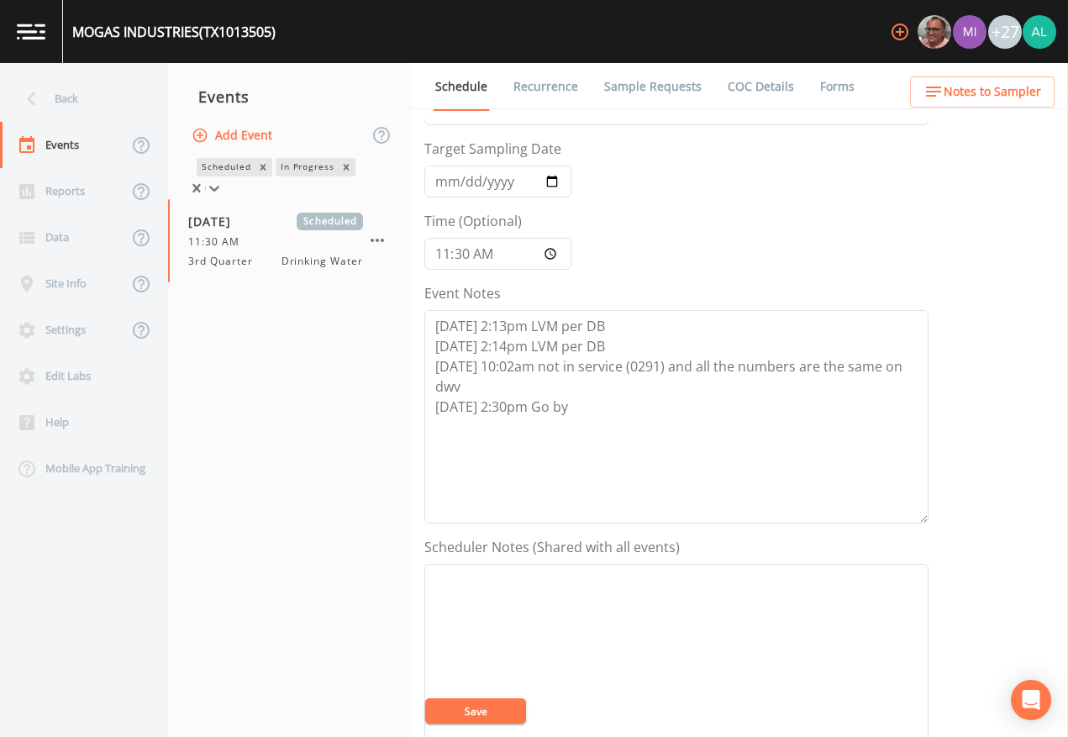
scroll to position [0, 0]
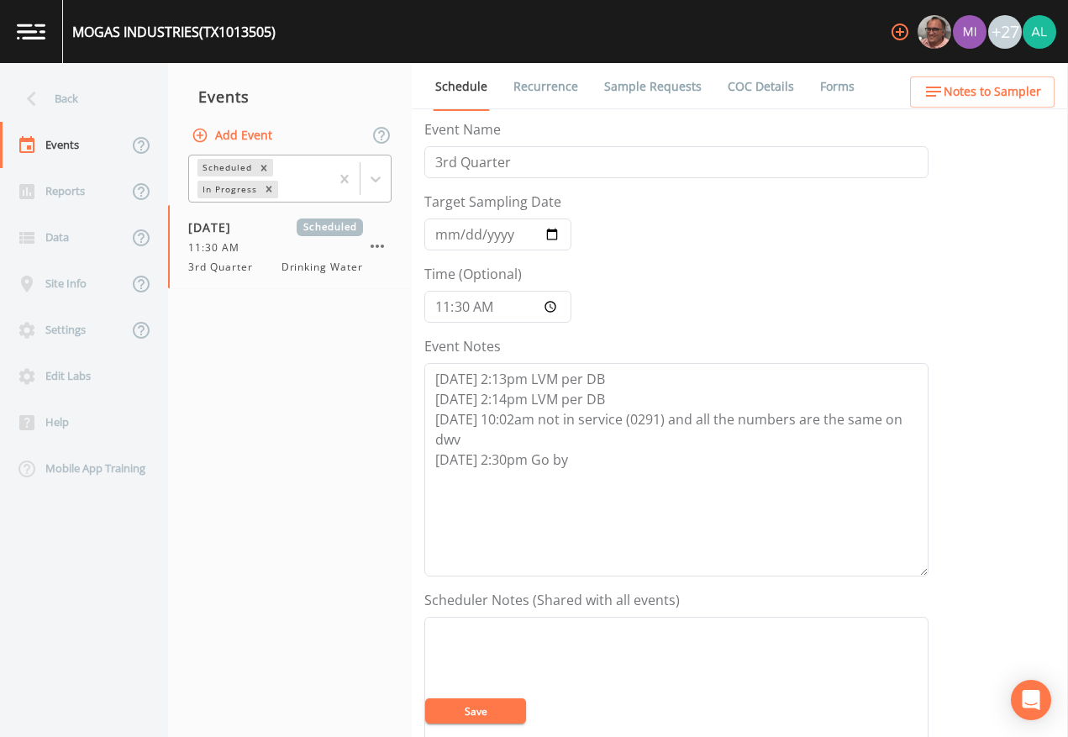
click at [370, 509] on nav "Events Add Event Scheduled In Progress [DATE] Scheduled 11:30 AM 3rd Quarter Dr…" at bounding box center [290, 400] width 244 height 674
click at [665, 91] on link "Sample Requests" at bounding box center [653, 86] width 103 height 47
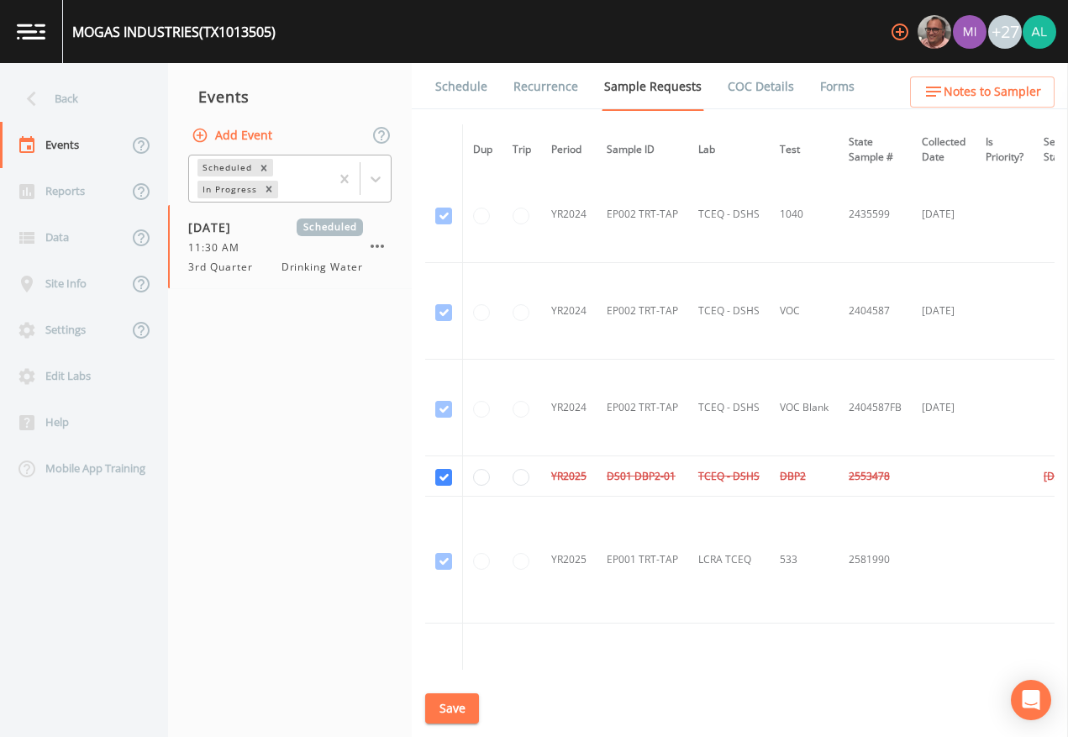
scroll to position [385, 0]
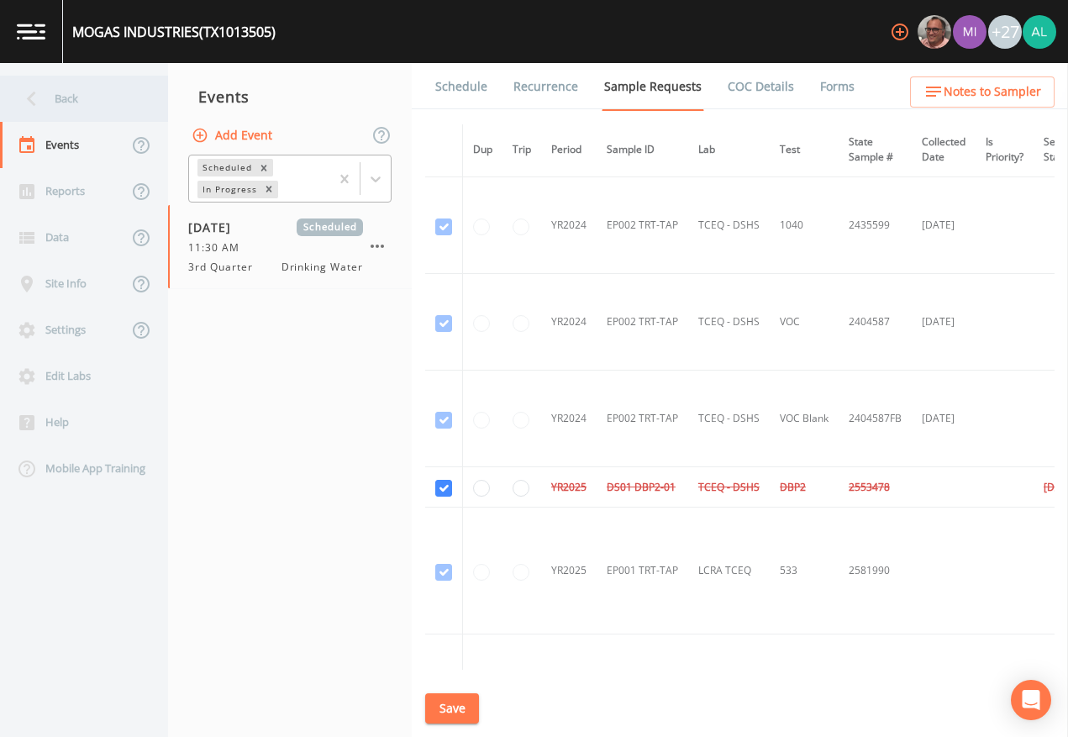
click at [85, 105] on div "Back" at bounding box center [75, 99] width 151 height 46
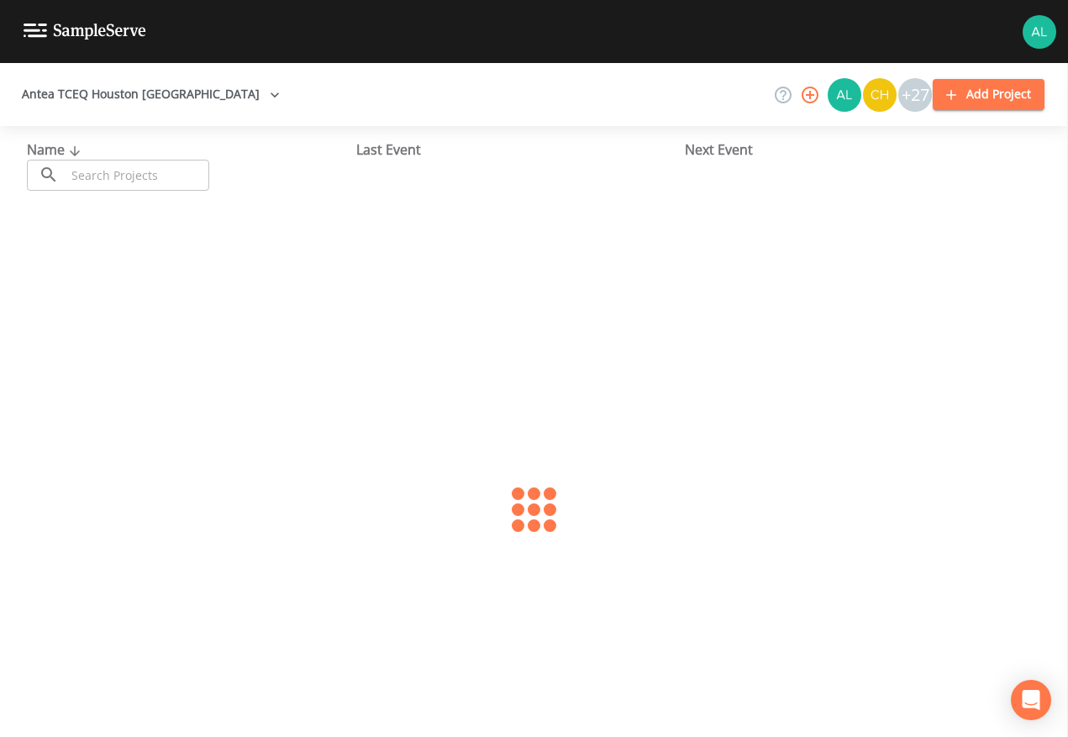
click at [164, 181] on input "text" at bounding box center [138, 175] width 144 height 31
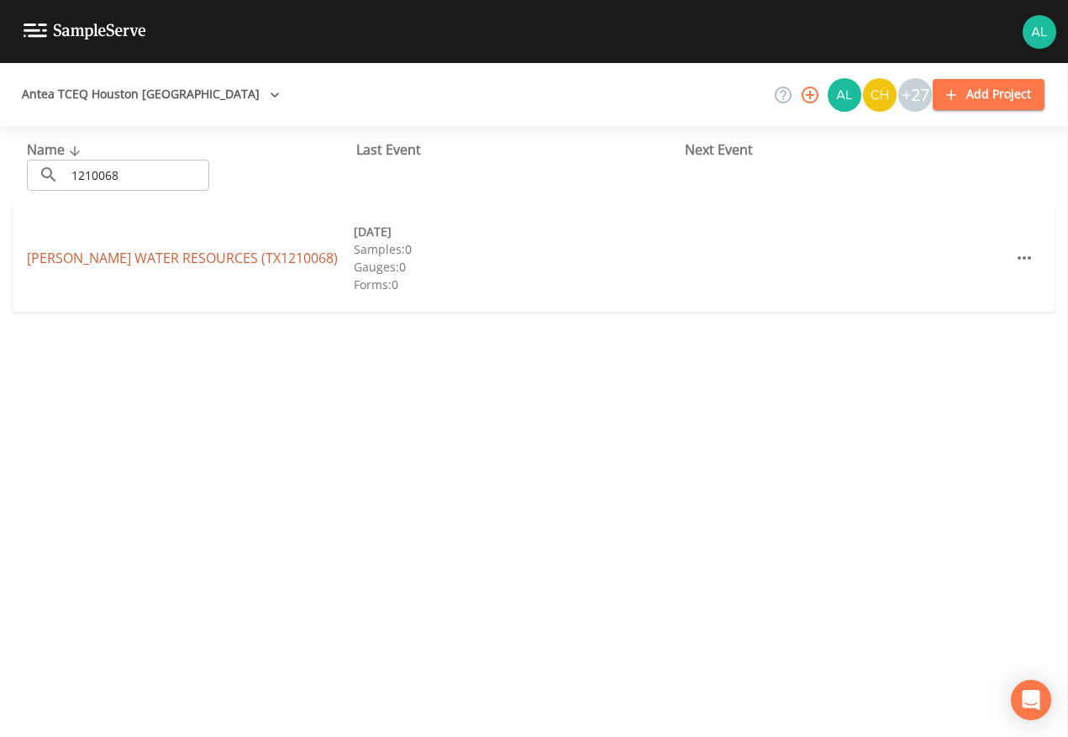
click at [266, 263] on link "[PERSON_NAME] WATER RESOURCES (TX1210068)" at bounding box center [182, 258] width 311 height 18
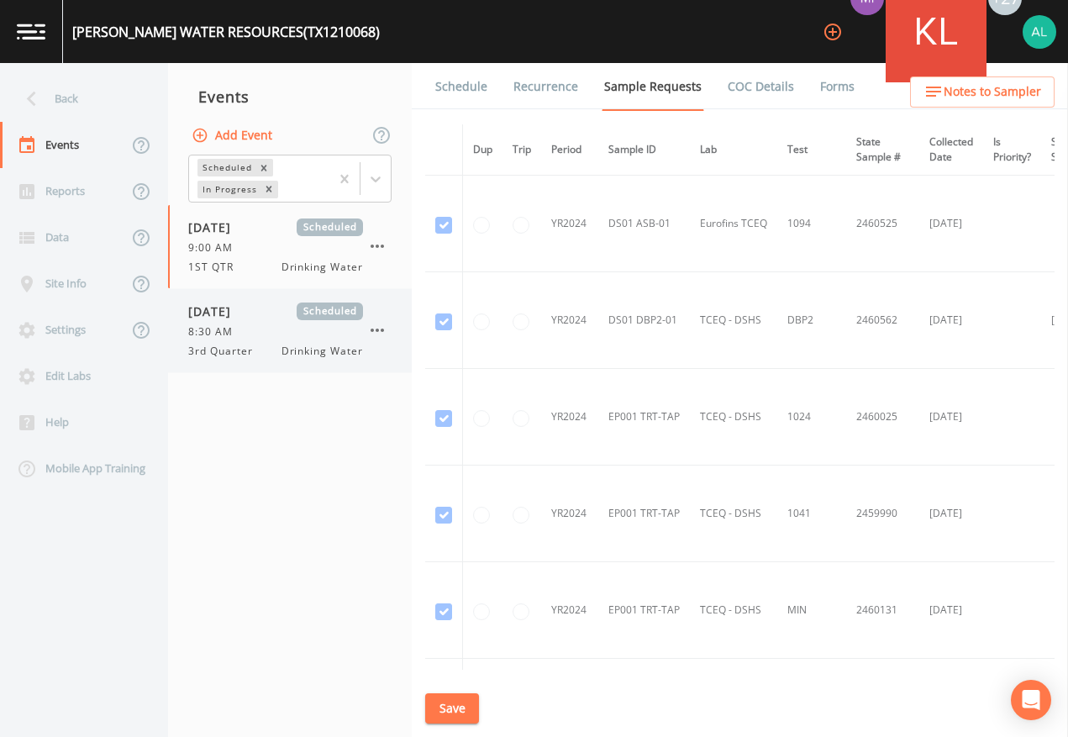
click at [284, 308] on div "[DATE] Scheduled" at bounding box center [275, 312] width 175 height 18
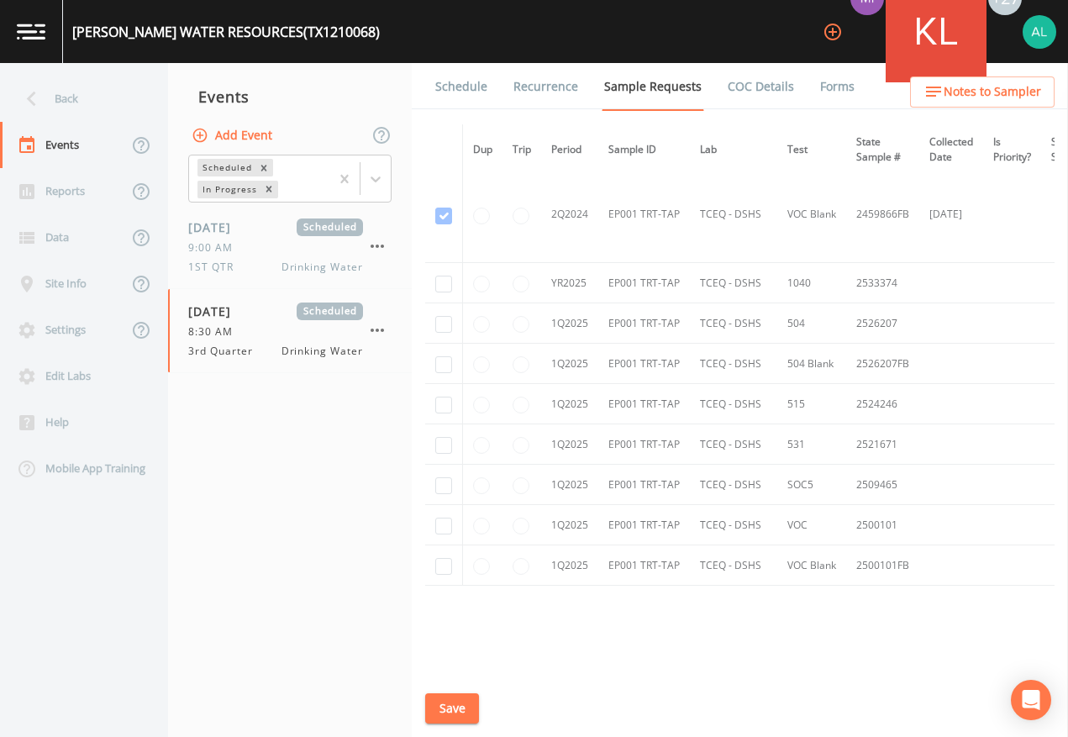
scroll to position [1236, 0]
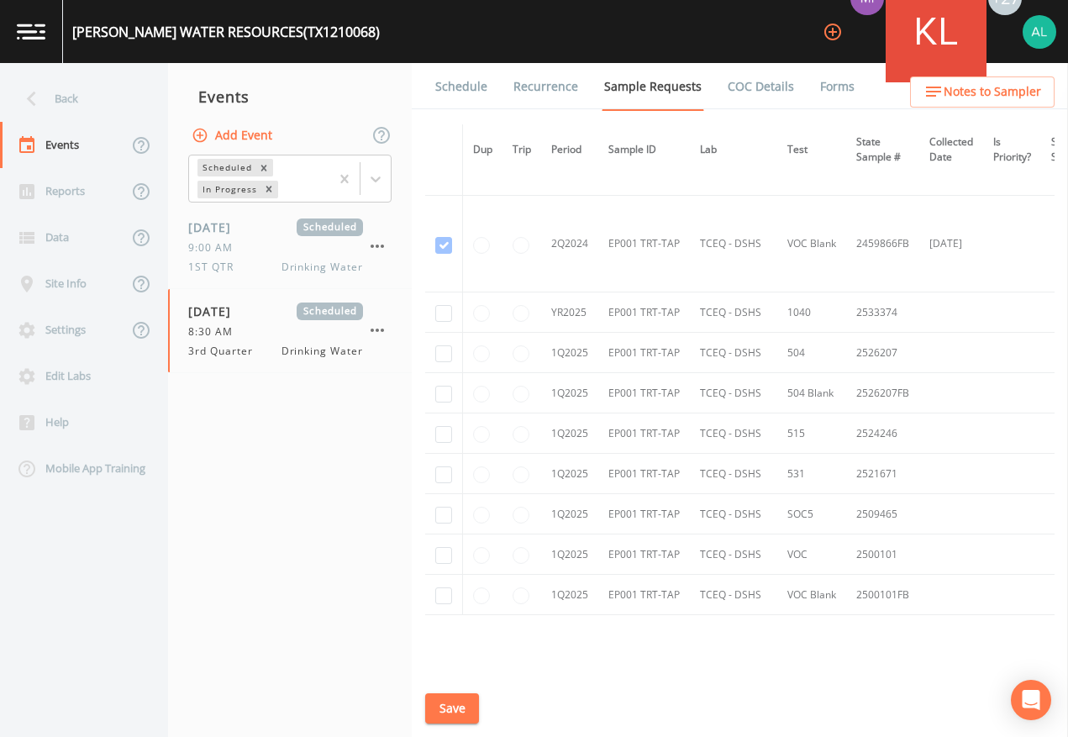
click at [454, 87] on link "Schedule" at bounding box center [461, 86] width 57 height 47
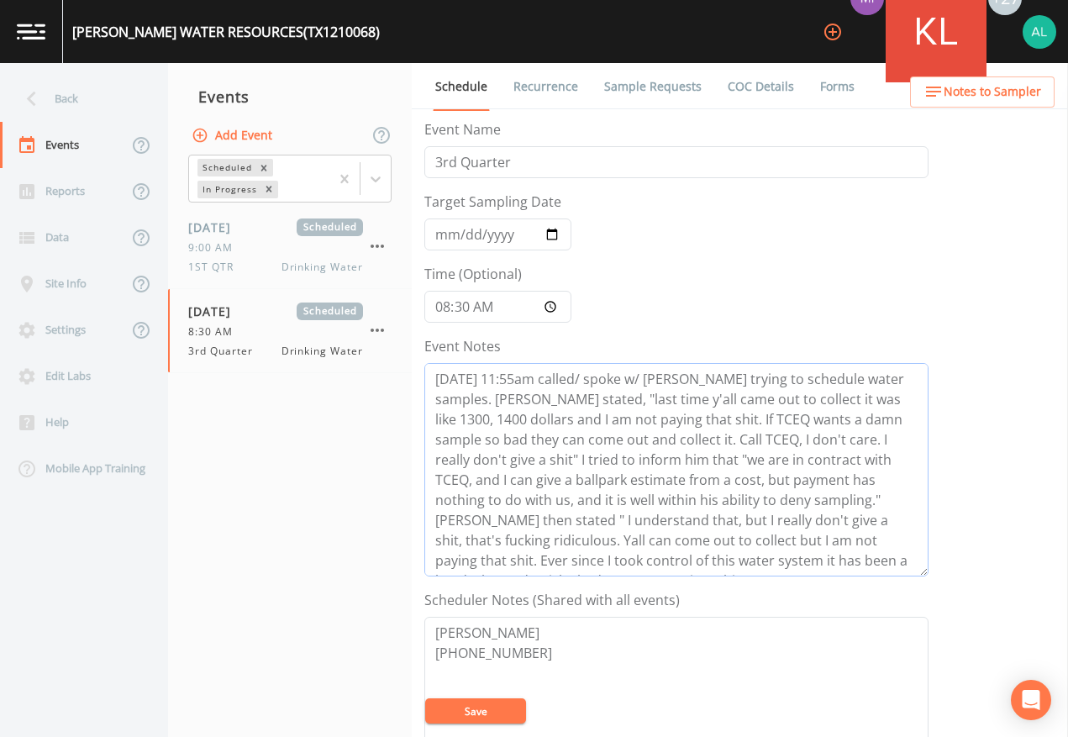
drag, startPoint x: 521, startPoint y: 399, endPoint x: 894, endPoint y: 581, distance: 414.3
click at [894, 581] on form "Event Name 3rd Quarter Target Sampling Date [DATE] Time (Optional) 08:30:00 Eve…" at bounding box center [676, 585] width 504 height 932
click at [452, 674] on button "Save" at bounding box center [475, 711] width 101 height 25
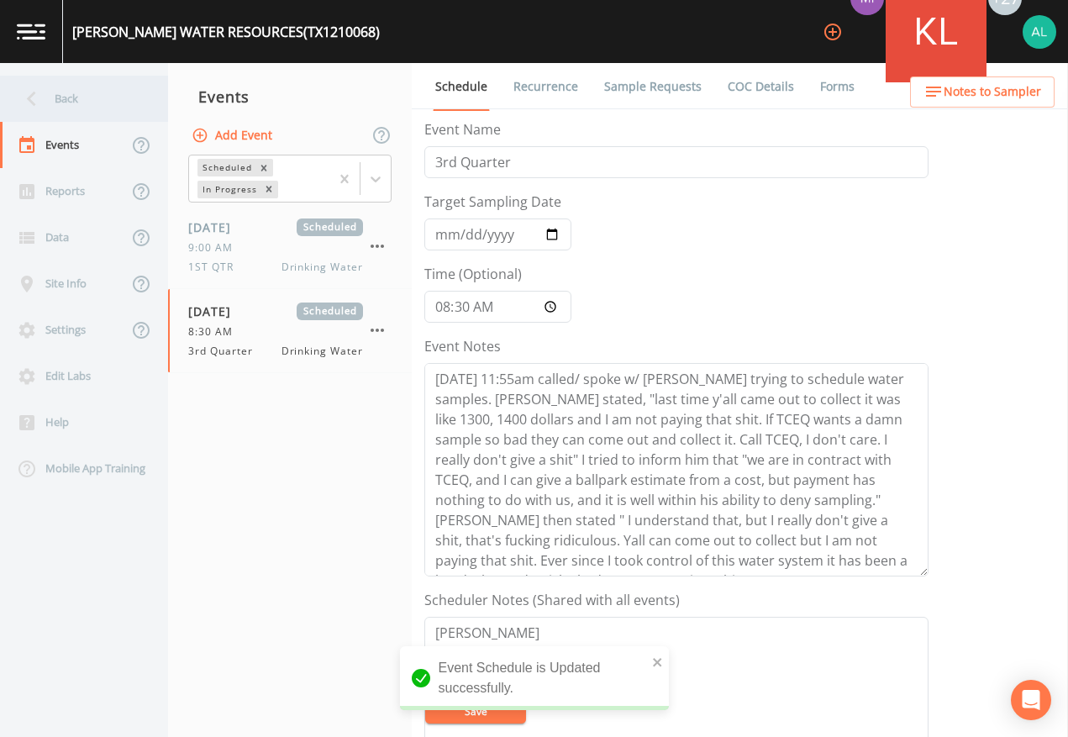
click at [76, 93] on div "Back" at bounding box center [75, 99] width 151 height 46
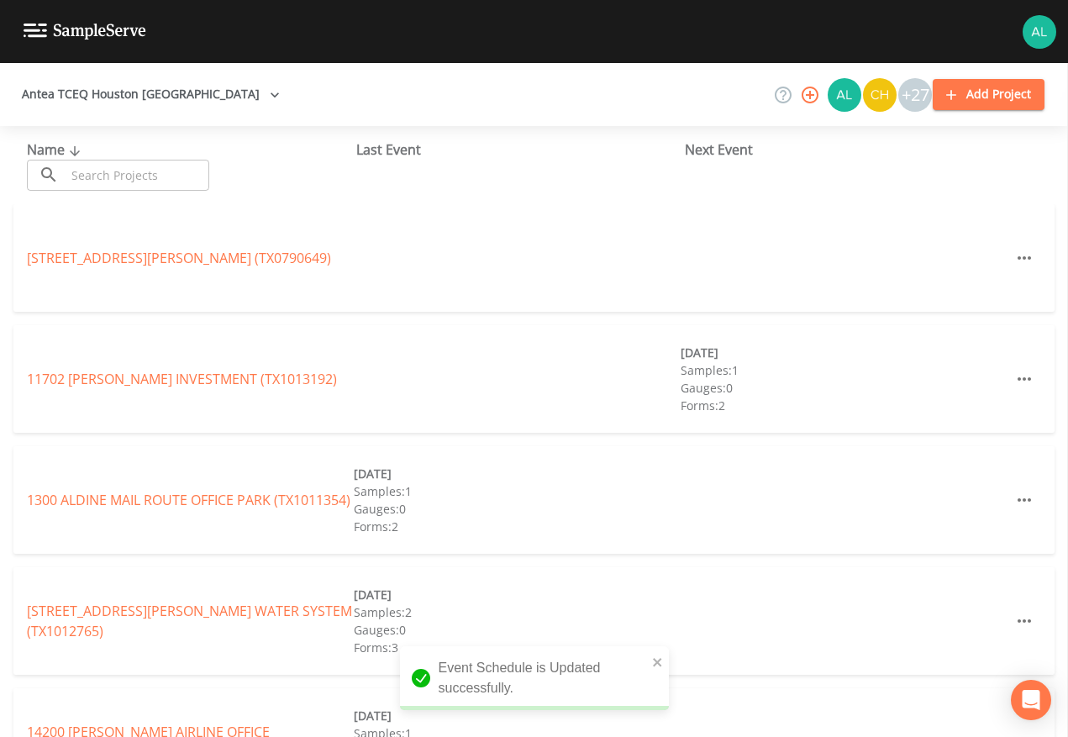
click at [130, 178] on input "text" at bounding box center [138, 175] width 144 height 31
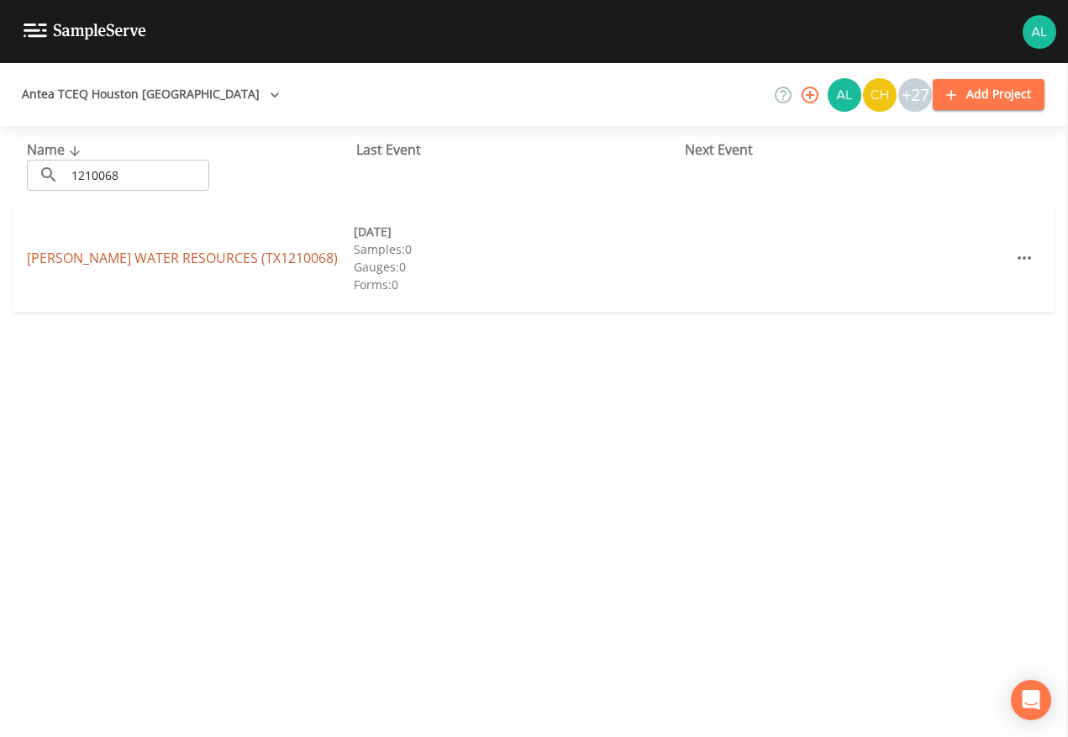
click at [203, 251] on link "[PERSON_NAME] WATER RESOURCES (TX1210068)" at bounding box center [182, 258] width 311 height 18
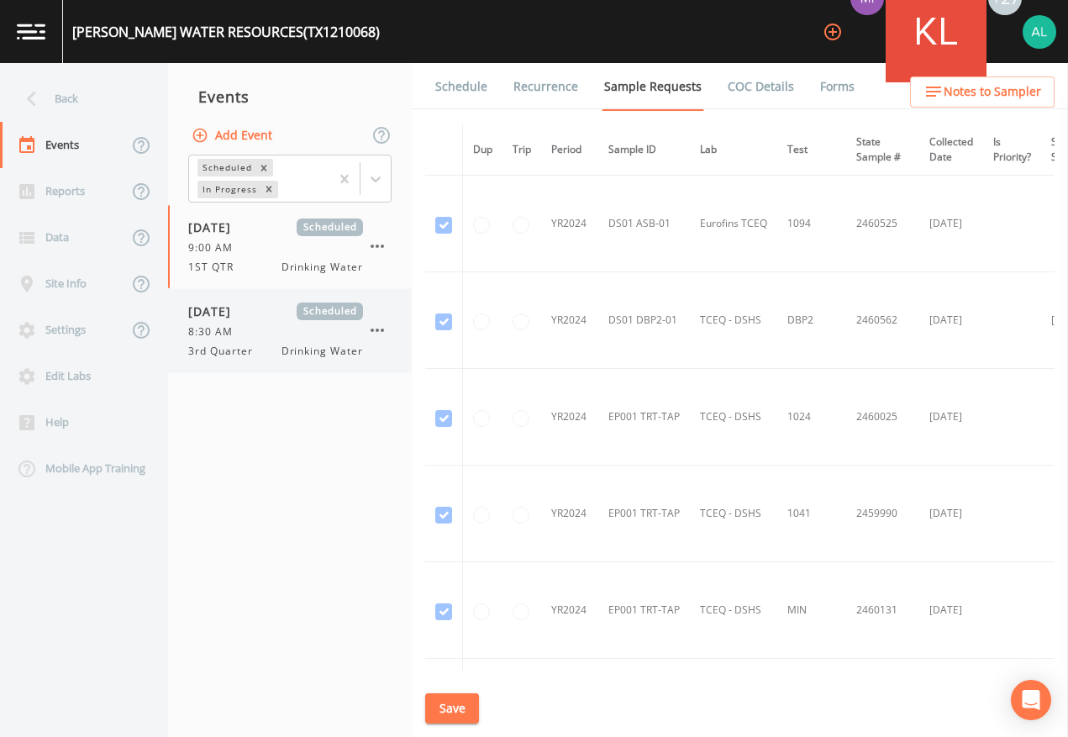
click at [299, 344] on span "Drinking Water" at bounding box center [323, 351] width 82 height 15
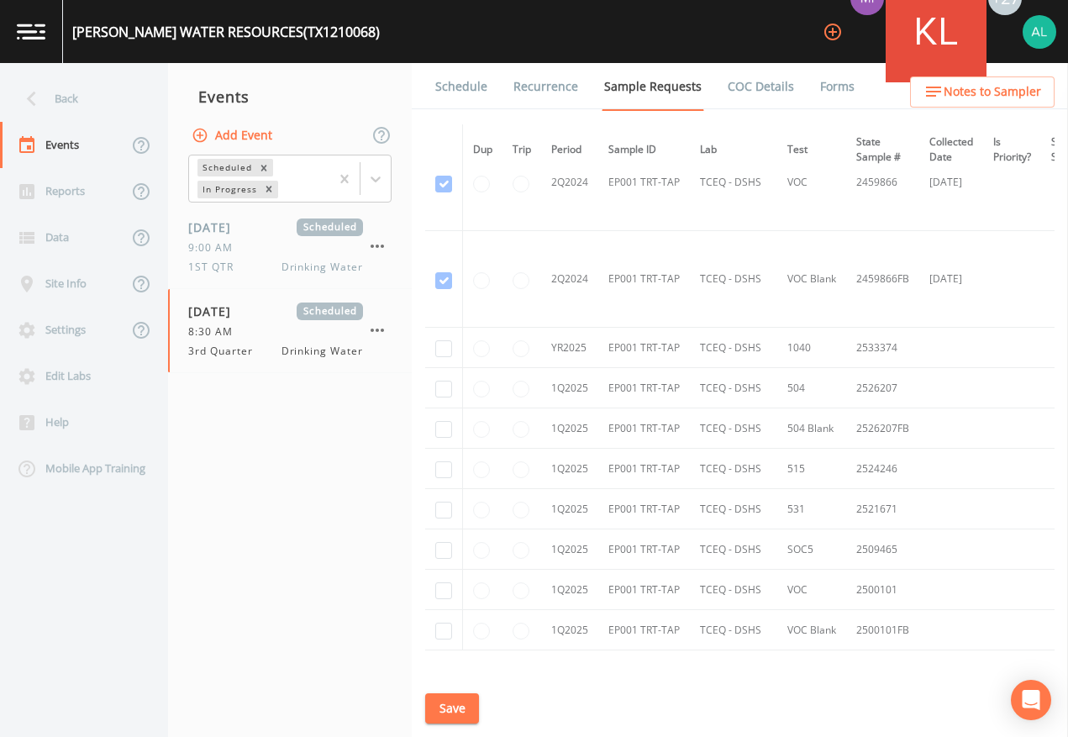
scroll to position [1321, 0]
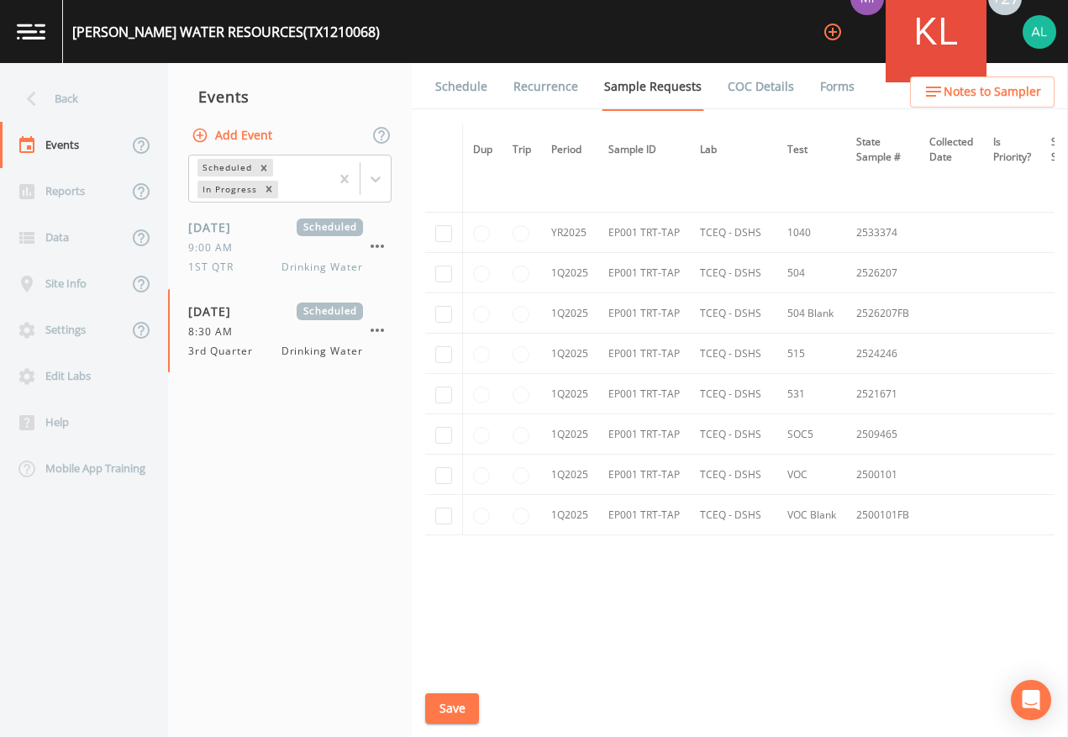
click at [448, 90] on link "Schedule" at bounding box center [461, 86] width 57 height 47
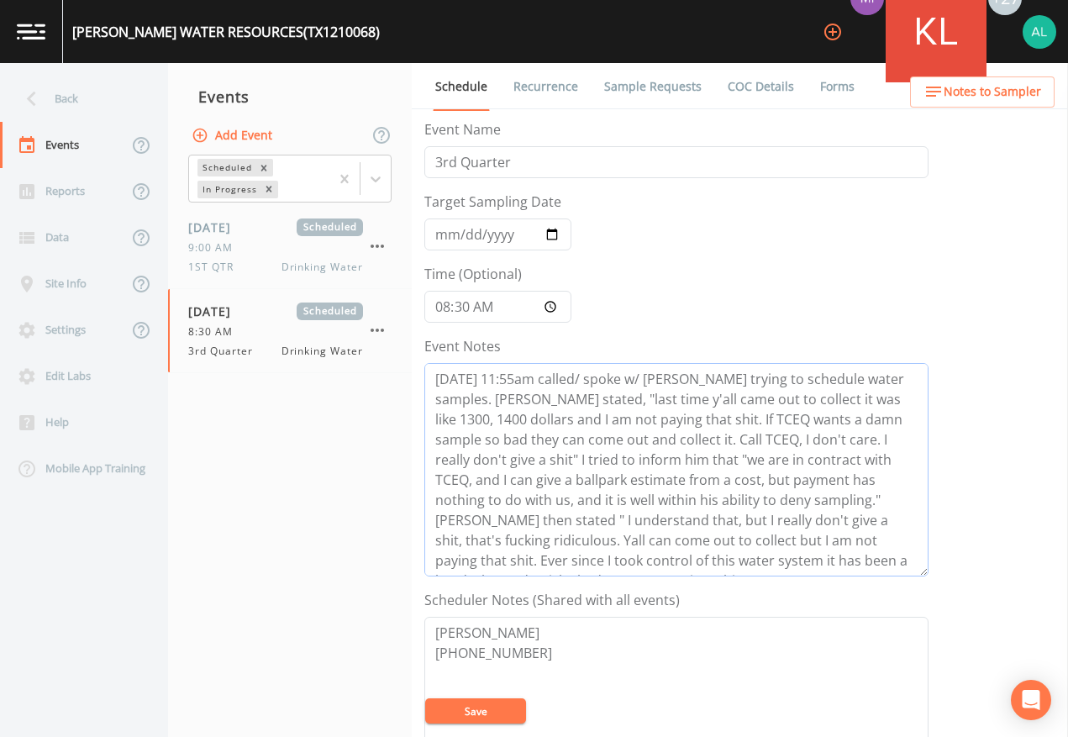
drag, startPoint x: 651, startPoint y: 439, endPoint x: 909, endPoint y: 463, distance: 260.0
click at [909, 463] on textarea "[DATE] 11:55am called/ spoke w/ [PERSON_NAME] trying to schedule water samples.…" at bounding box center [676, 470] width 504 height 214
click at [319, 489] on nav "Events Add Event Scheduled In Progress [DATE] Scheduled 9:00 AM 1ST QTR Drinkin…" at bounding box center [290, 400] width 244 height 674
drag, startPoint x: 435, startPoint y: 481, endPoint x: 814, endPoint y: 478, distance: 379.1
click at [814, 478] on textarea "[DATE] 11:55am called/ spoke w/ [PERSON_NAME] trying to schedule water samples.…" at bounding box center [676, 470] width 504 height 214
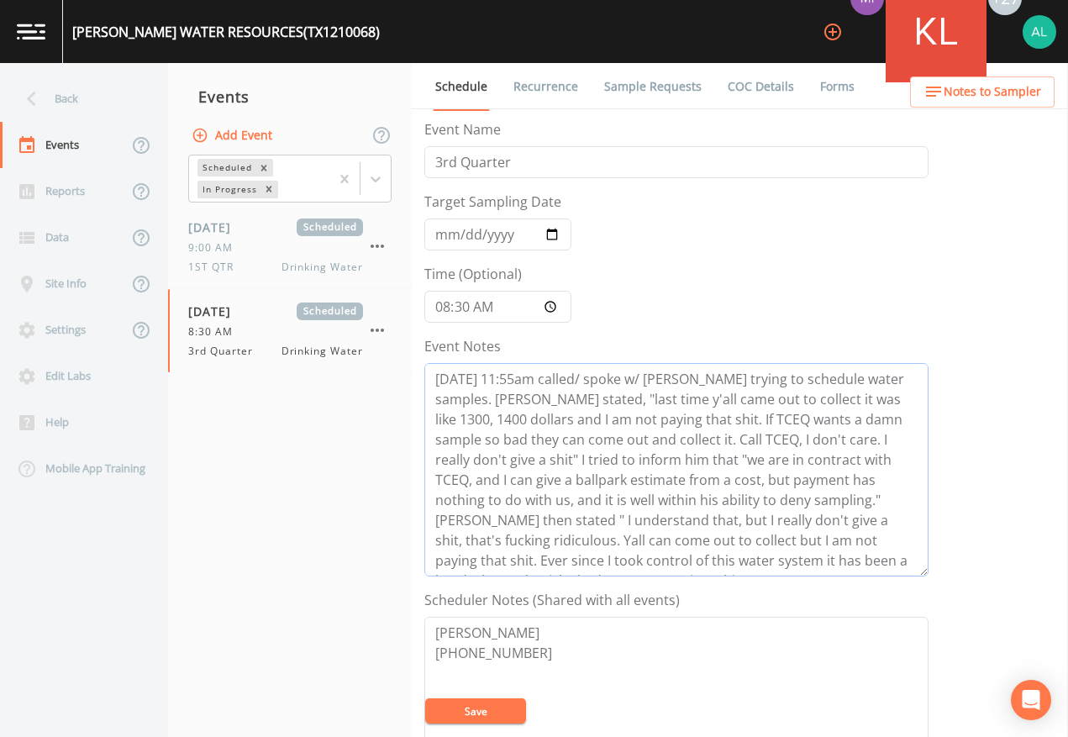
click at [804, 477] on textarea "[DATE] 11:55am called/ spoke w/ [PERSON_NAME] trying to schedule water samples.…" at bounding box center [676, 470] width 504 height 214
drag, startPoint x: 801, startPoint y: 481, endPoint x: 918, endPoint y: 498, distance: 118.0
click at [918, 498] on textarea "[DATE] 11:55am called/ spoke w/ [PERSON_NAME] trying to schedule water samples.…" at bounding box center [676, 470] width 504 height 214
drag, startPoint x: 427, startPoint y: 522, endPoint x: 923, endPoint y: 524, distance: 495.9
click at [923, 524] on textarea "[DATE] 11:55am called/ spoke w/ [PERSON_NAME] trying to schedule water samples.…" at bounding box center [676, 470] width 504 height 214
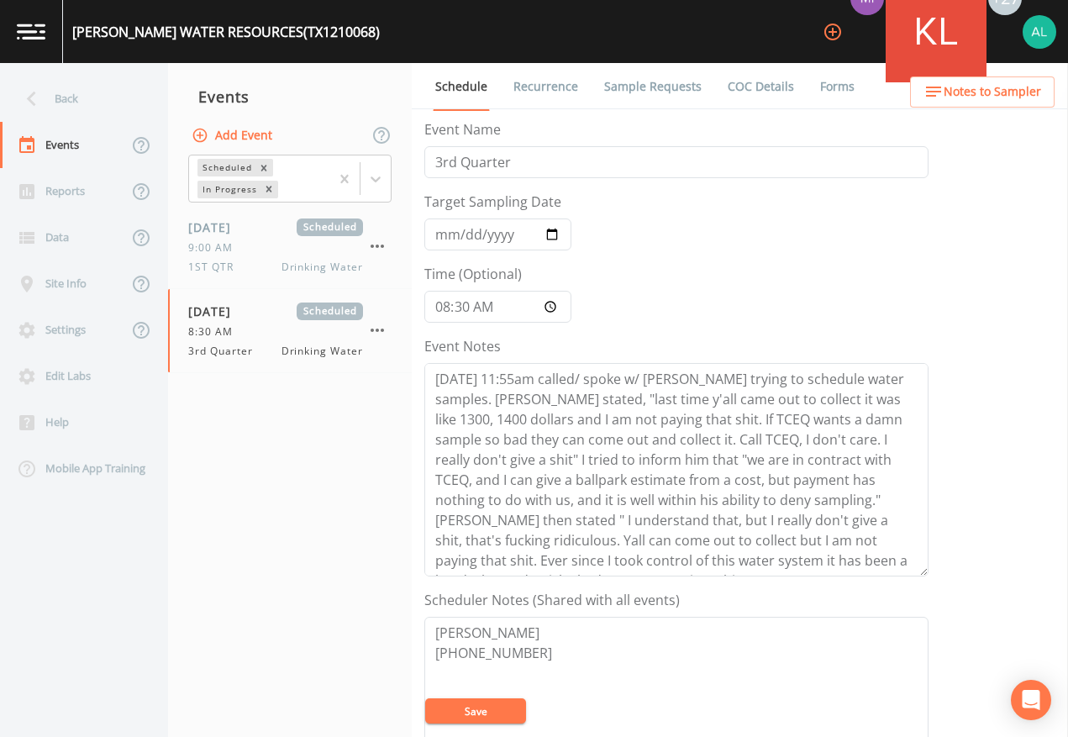
click at [485, 674] on button "Save" at bounding box center [475, 711] width 101 height 25
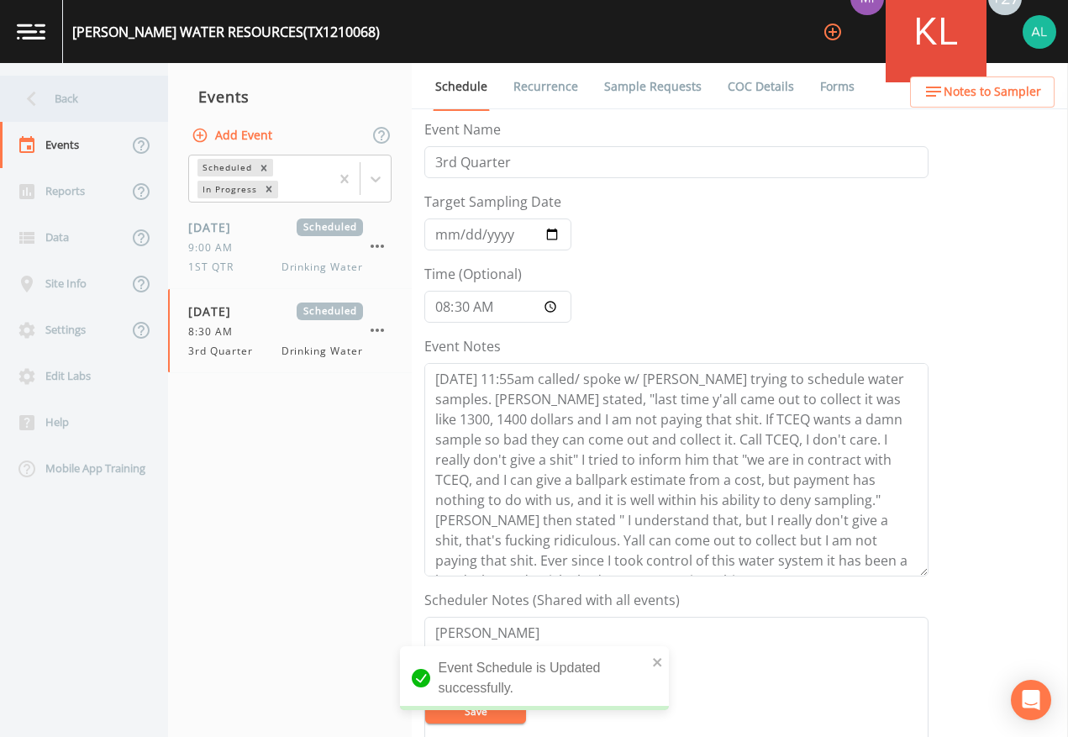
click at [71, 102] on div "Back" at bounding box center [75, 99] width 151 height 46
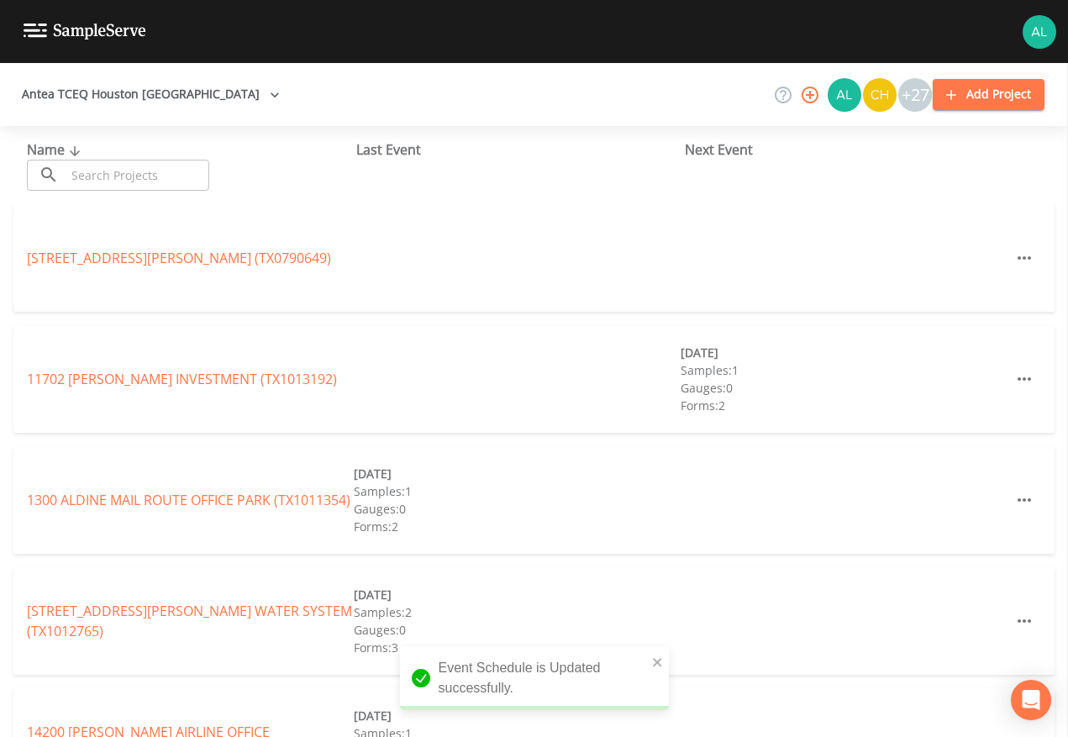
click at [108, 163] on input "text" at bounding box center [138, 175] width 144 height 31
click at [115, 177] on input "text" at bounding box center [138, 175] width 144 height 31
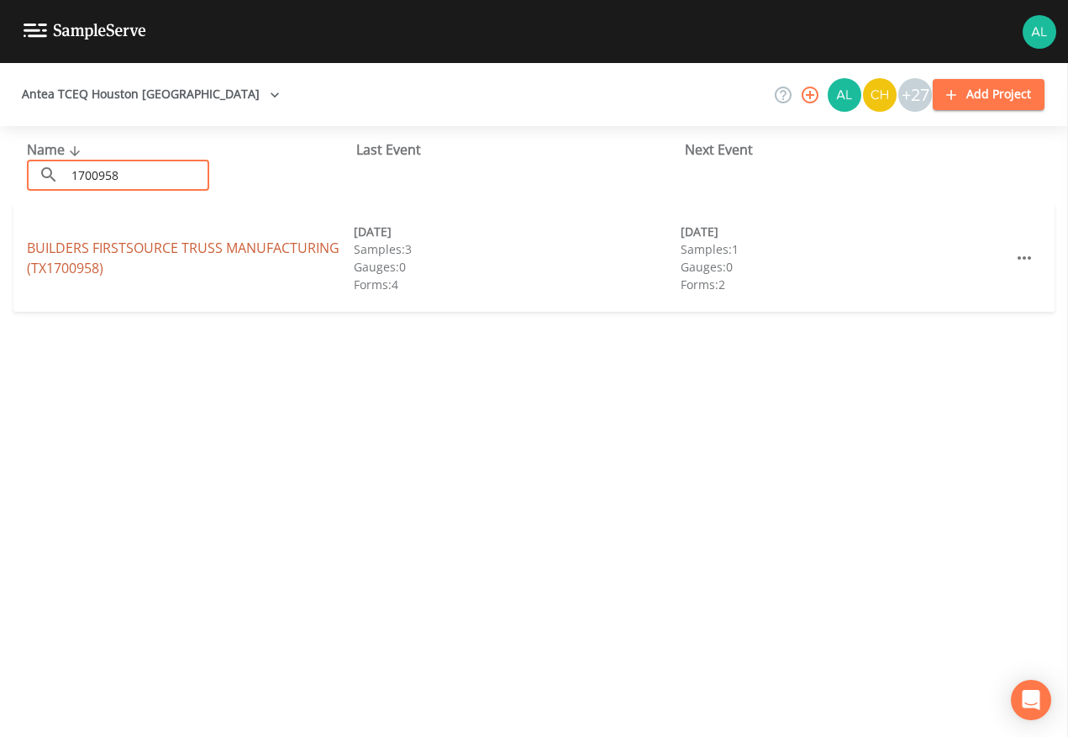
click at [178, 244] on link "BUILDERS FIRSTSOURCE TRUSS MANUFACTURING (TX1700958)" at bounding box center [183, 258] width 313 height 39
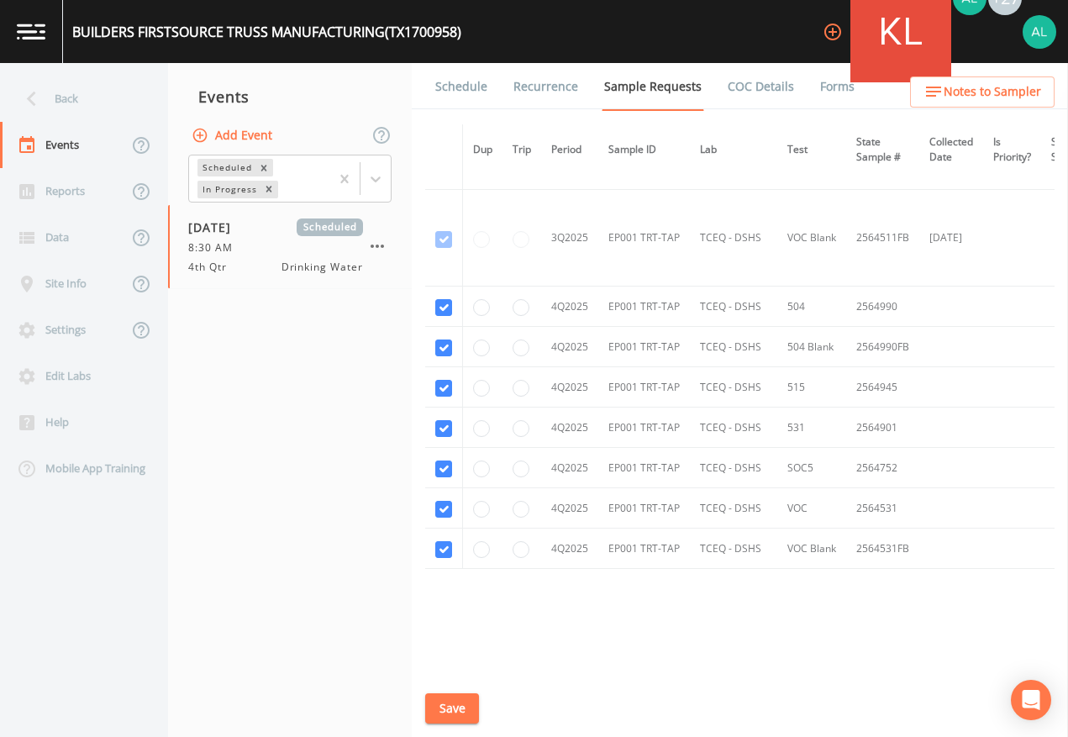
scroll to position [1248, 0]
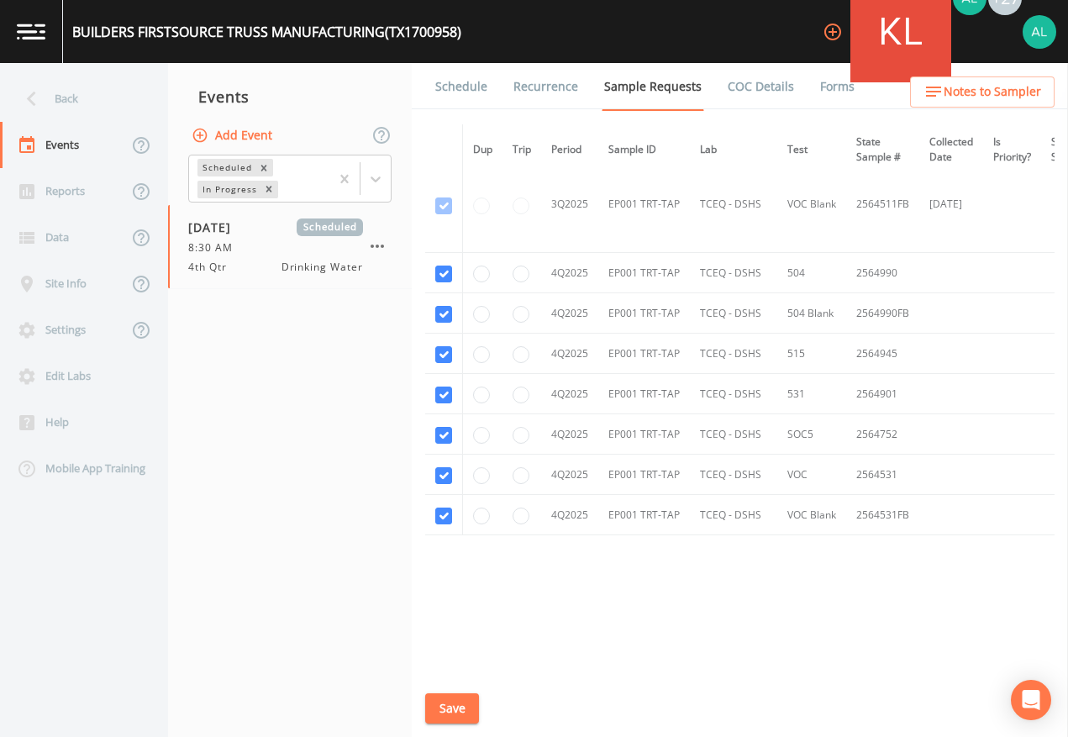
click at [475, 96] on link "Schedule" at bounding box center [461, 86] width 57 height 47
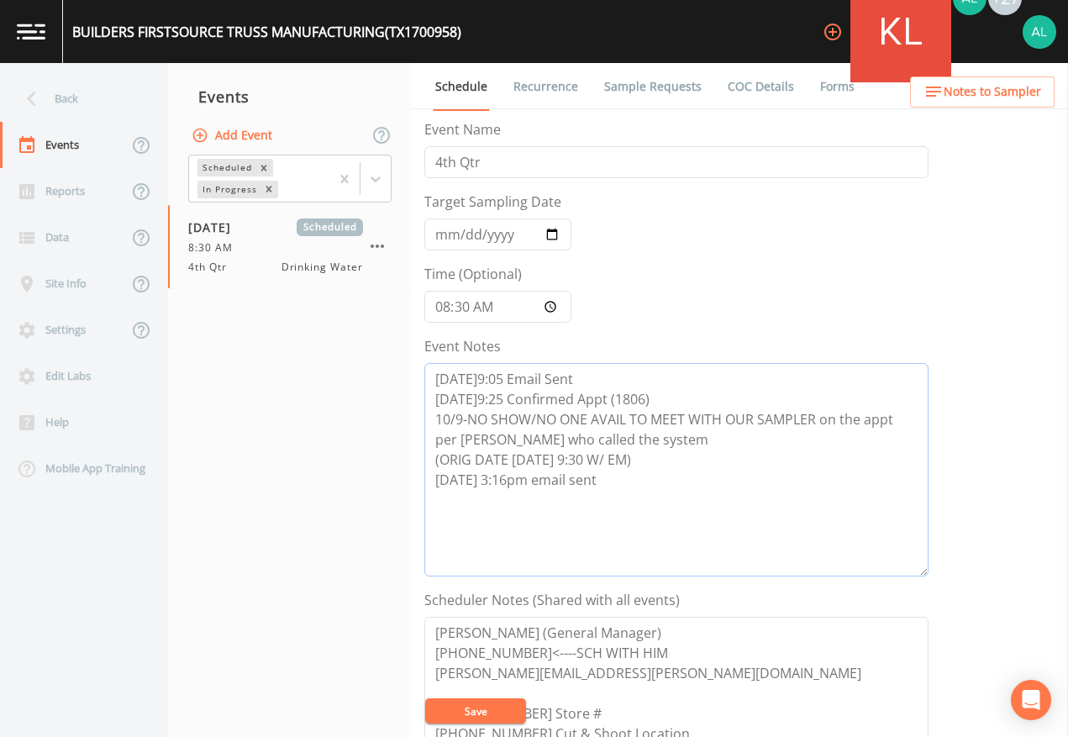
click at [652, 508] on textarea "[DATE]9:05 Email Sent [DATE]9:25 Confirmed Appt (1806) 10/9-NO SHOW/NO ONE AVAI…" at bounding box center [676, 470] width 504 height 214
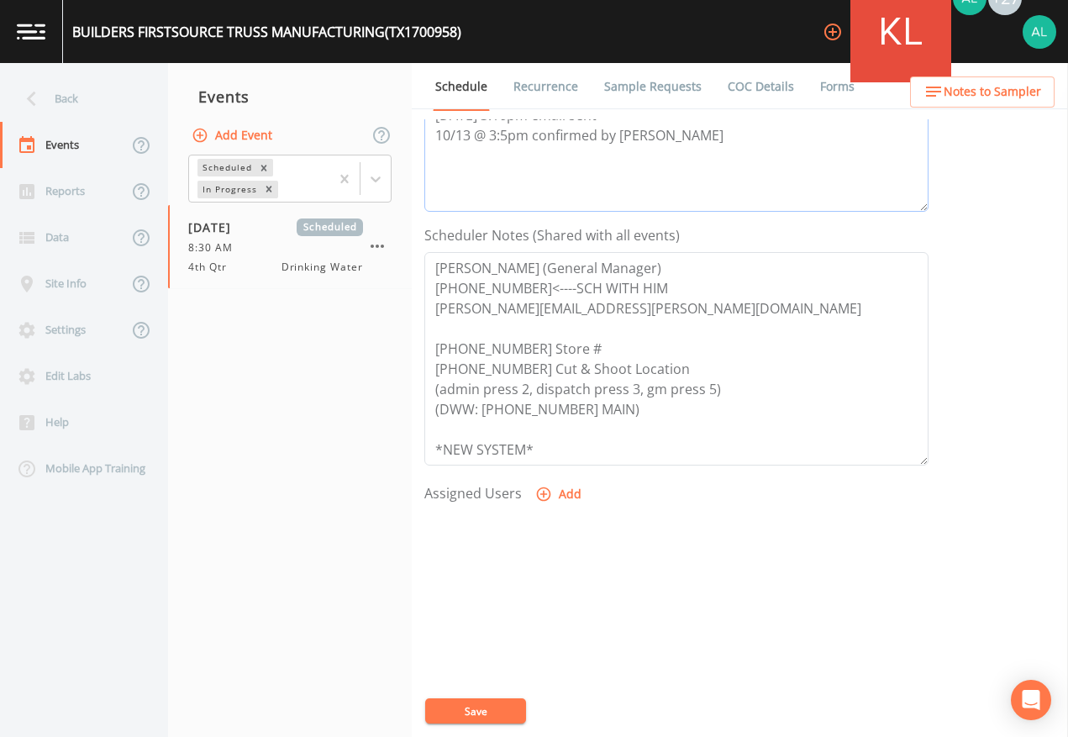
scroll to position [420, 0]
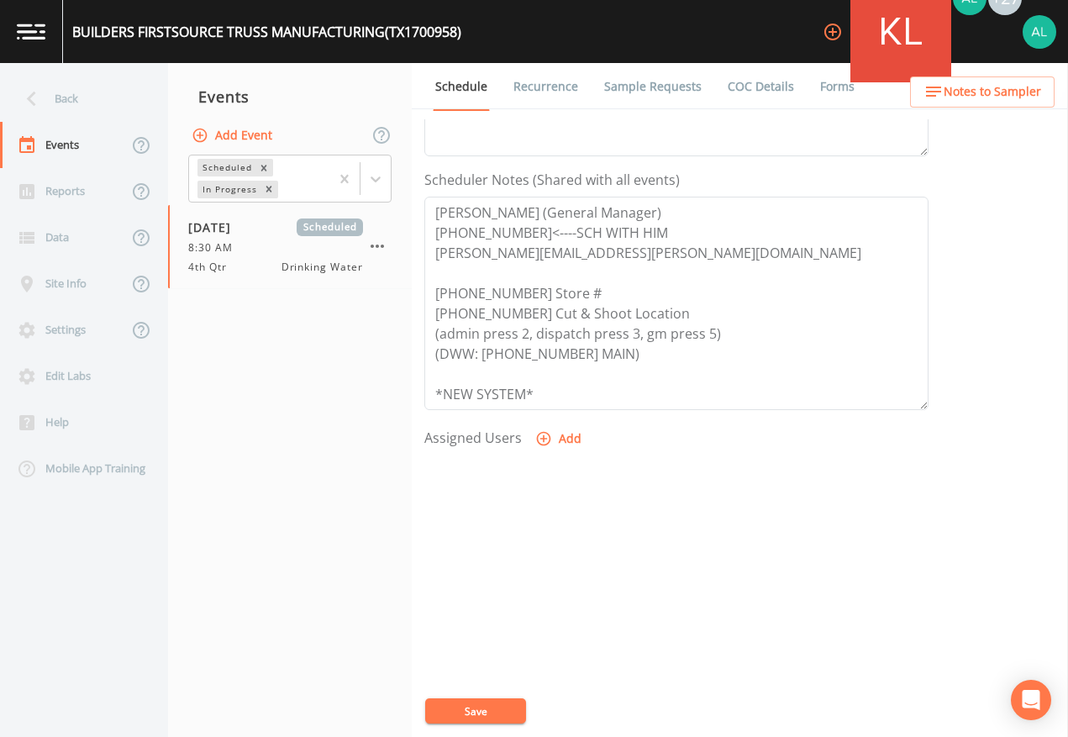
click at [536, 440] on icon "button" at bounding box center [543, 438] width 17 height 17
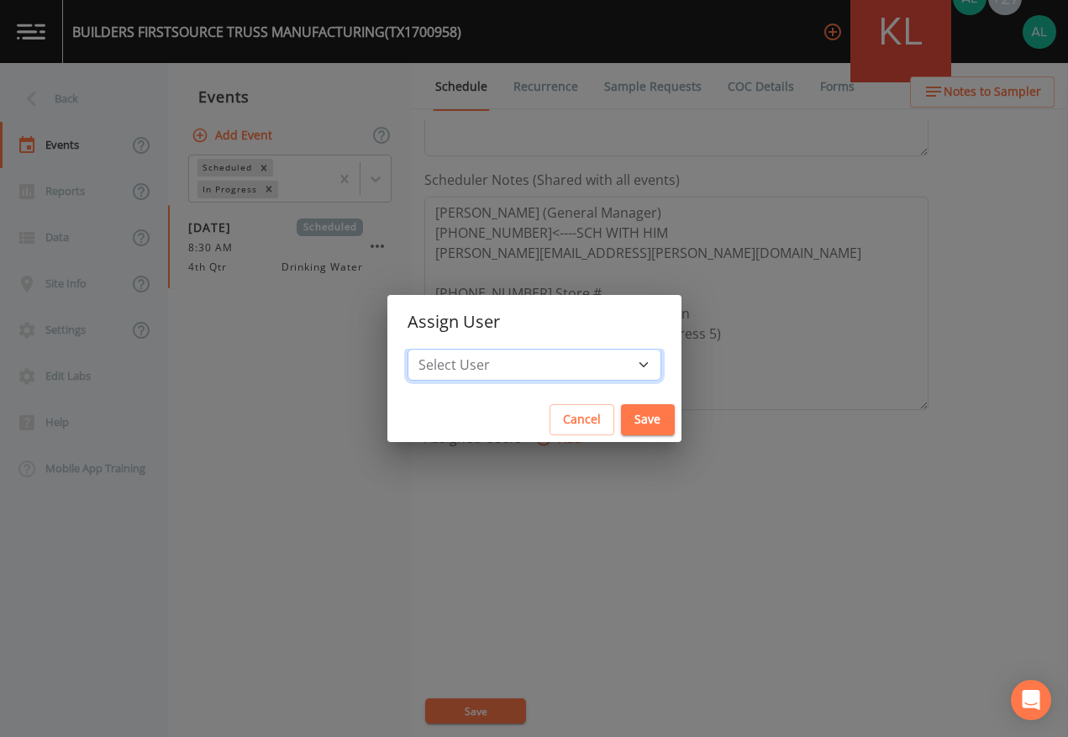
click at [505, 377] on select "Select User [PERSON_NAME] [PERSON_NAME] [PERSON_NAME] [PERSON_NAME] [PERSON_NAM…" at bounding box center [535, 365] width 254 height 32
click at [445, 349] on select "Select User [PERSON_NAME] [PERSON_NAME] [PERSON_NAME] [PERSON_NAME] [PERSON_NAM…" at bounding box center [535, 365] width 254 height 32
click at [621, 414] on button "Save" at bounding box center [648, 419] width 54 height 31
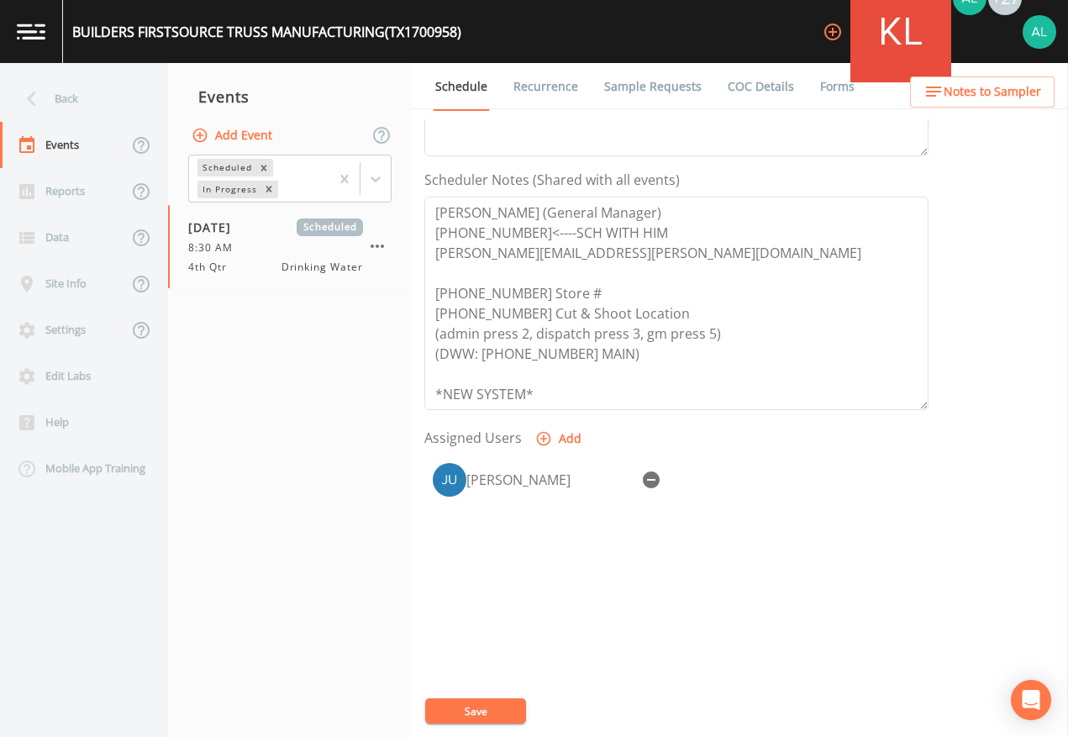
drag, startPoint x: 488, startPoint y: 712, endPoint x: 378, endPoint y: 733, distance: 111.3
click at [486, 674] on button "Save" at bounding box center [475, 711] width 101 height 25
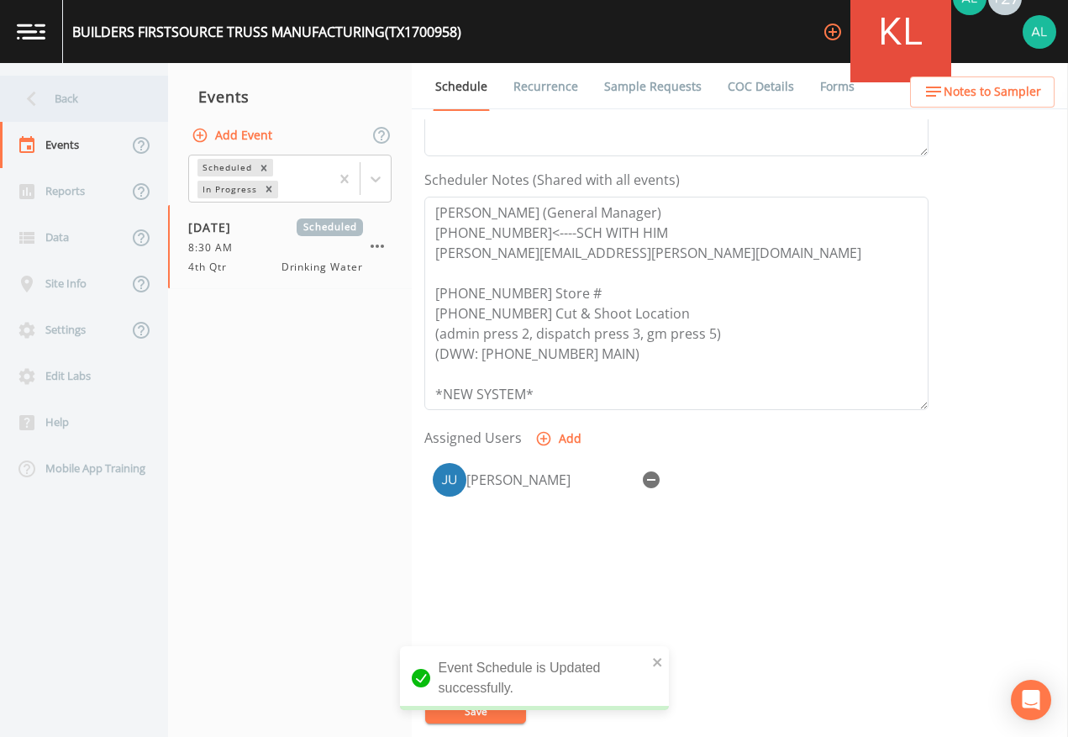
click at [114, 88] on div "Back" at bounding box center [75, 99] width 151 height 46
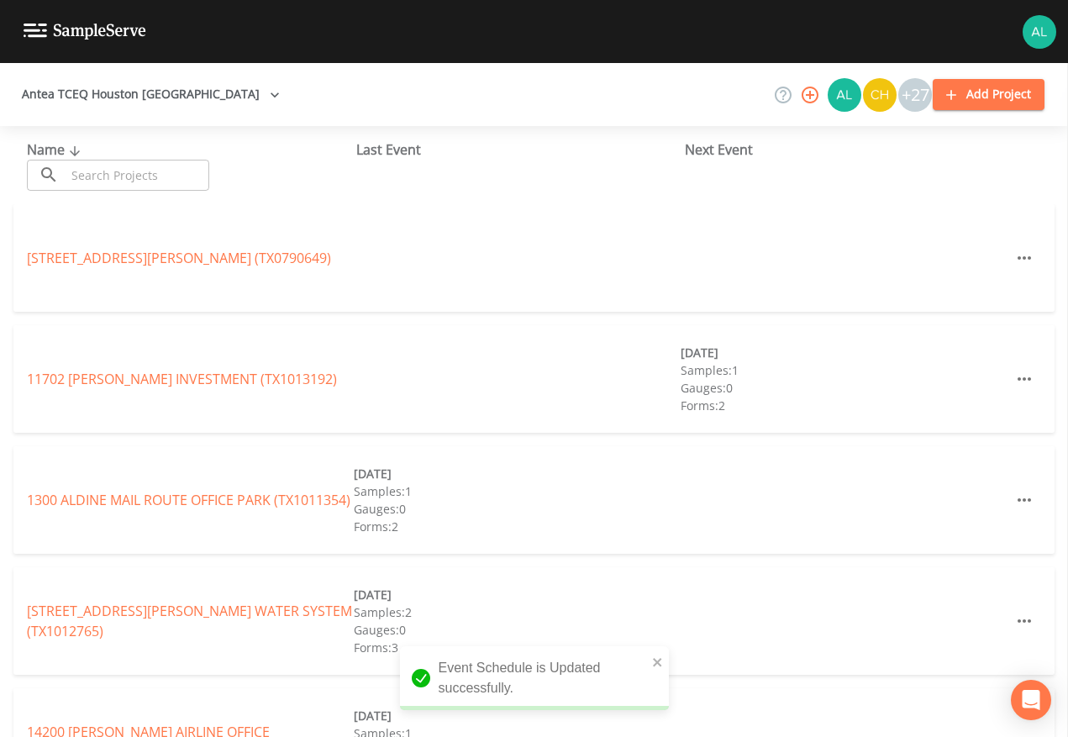
drag, startPoint x: 114, startPoint y: 88, endPoint x: 123, endPoint y: 166, distance: 77.8
click at [131, 166] on input "text" at bounding box center [138, 175] width 144 height 31
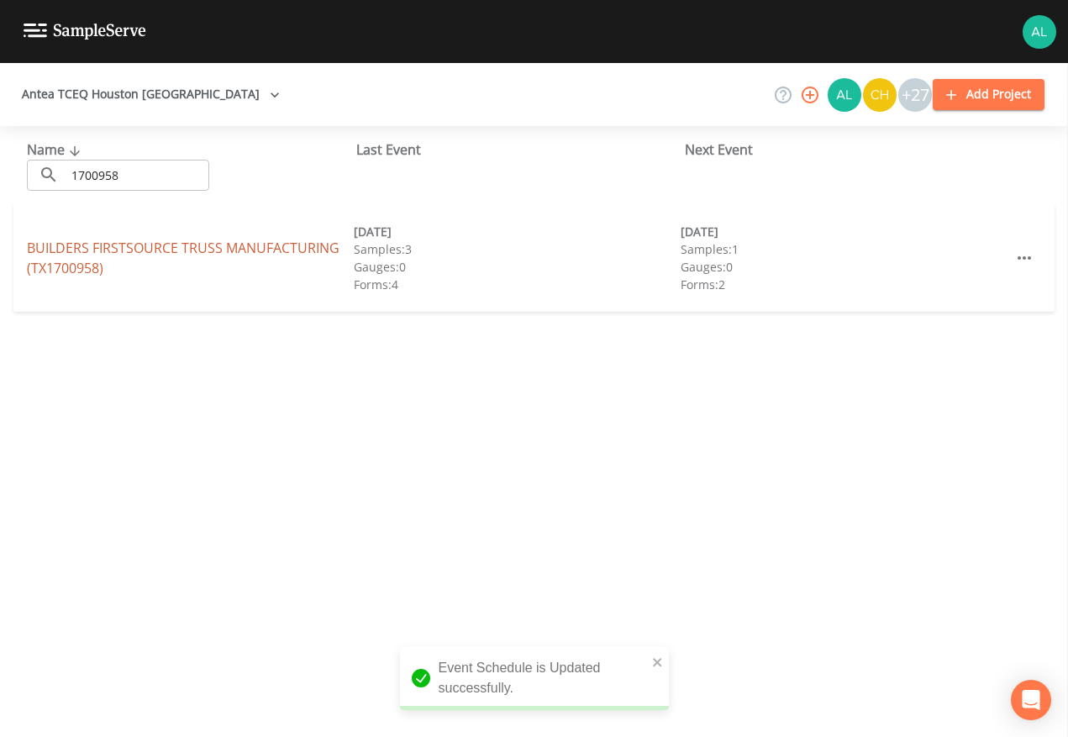
click at [64, 259] on link "BUILDERS FIRSTSOURCE TRUSS MANUFACTURING (TX1700958)" at bounding box center [183, 258] width 313 height 39
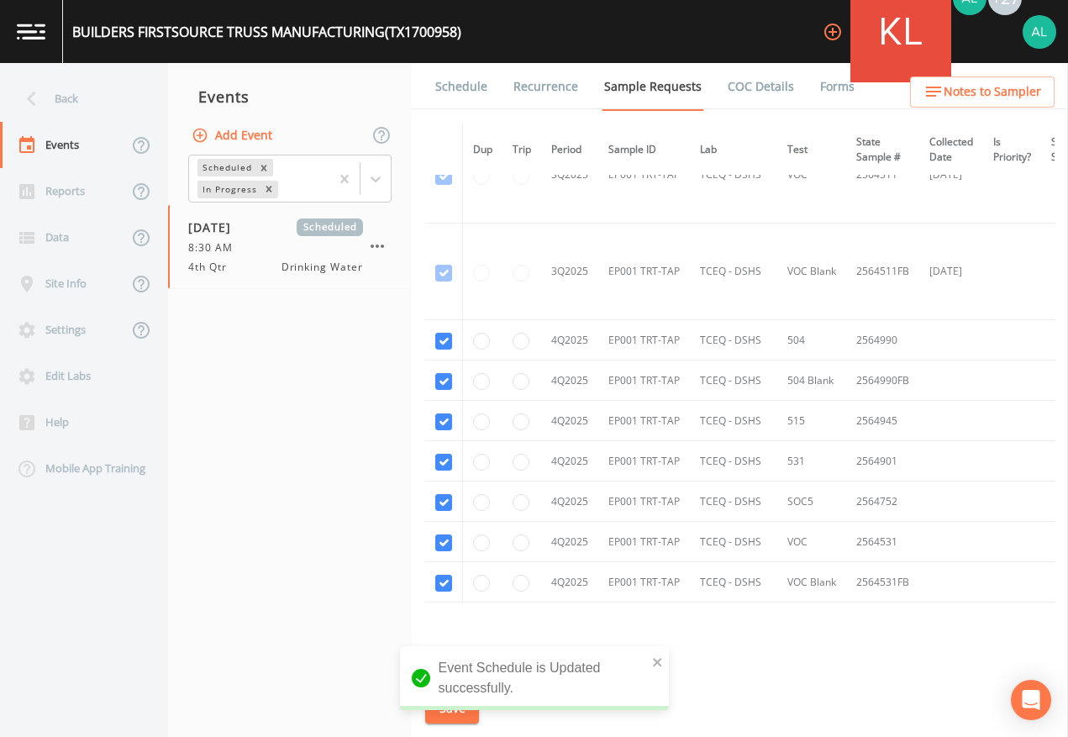
scroll to position [1248, 0]
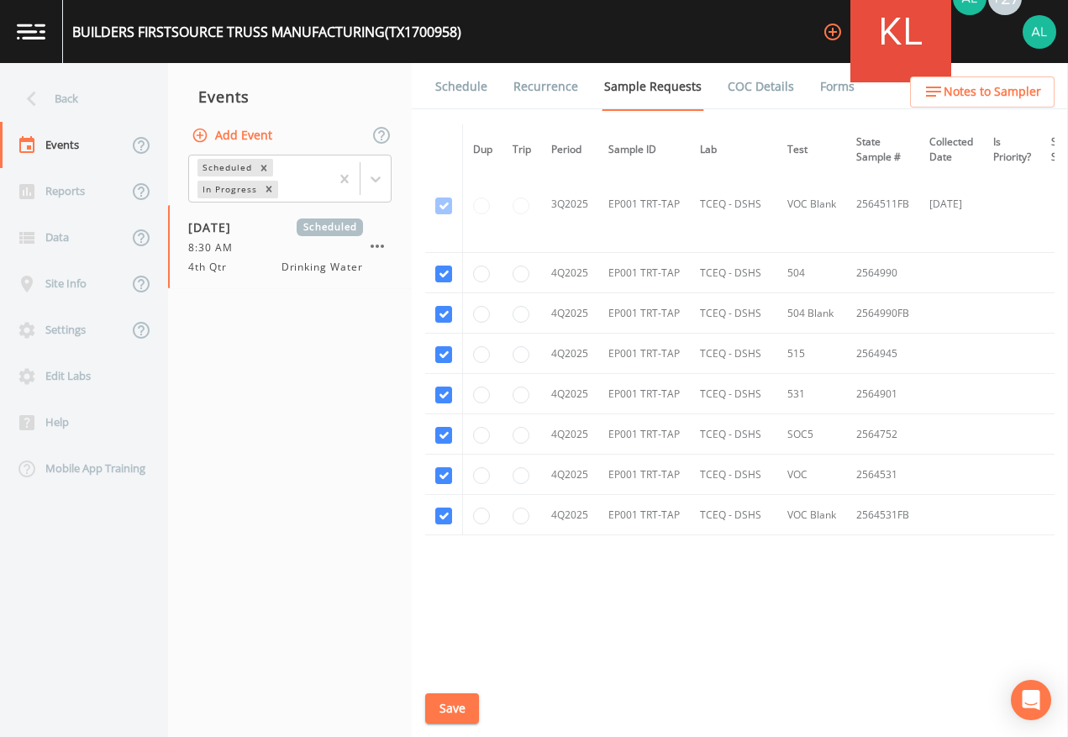
click at [462, 76] on link "Schedule" at bounding box center [461, 86] width 57 height 47
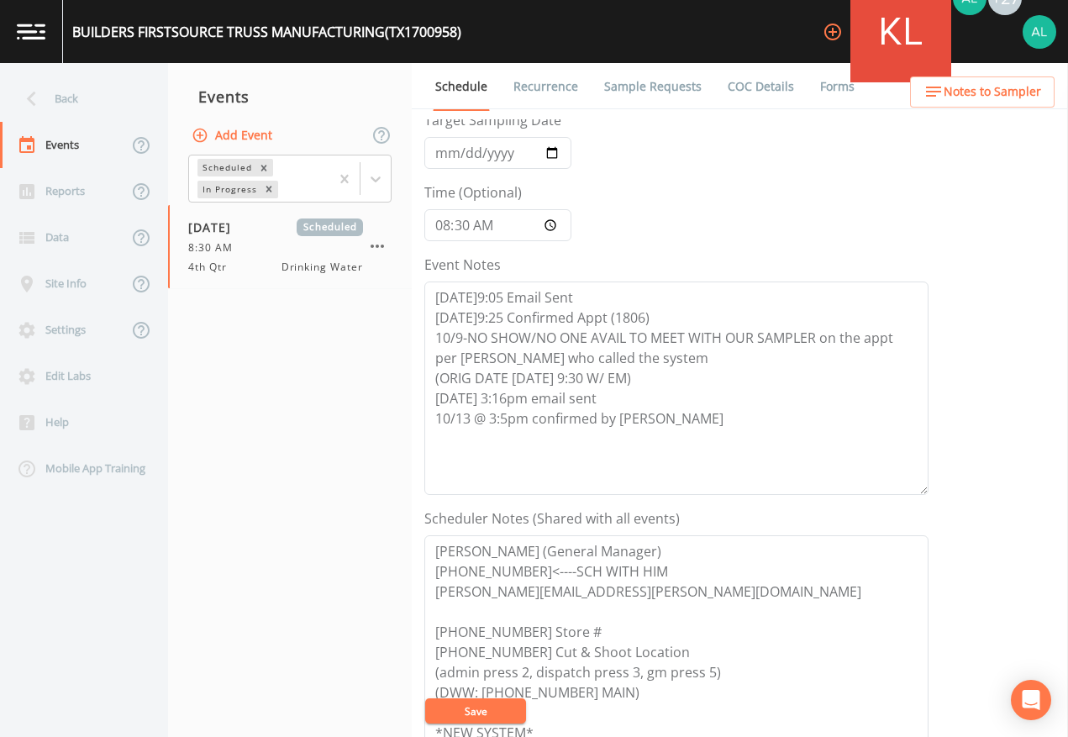
scroll to position [336, 0]
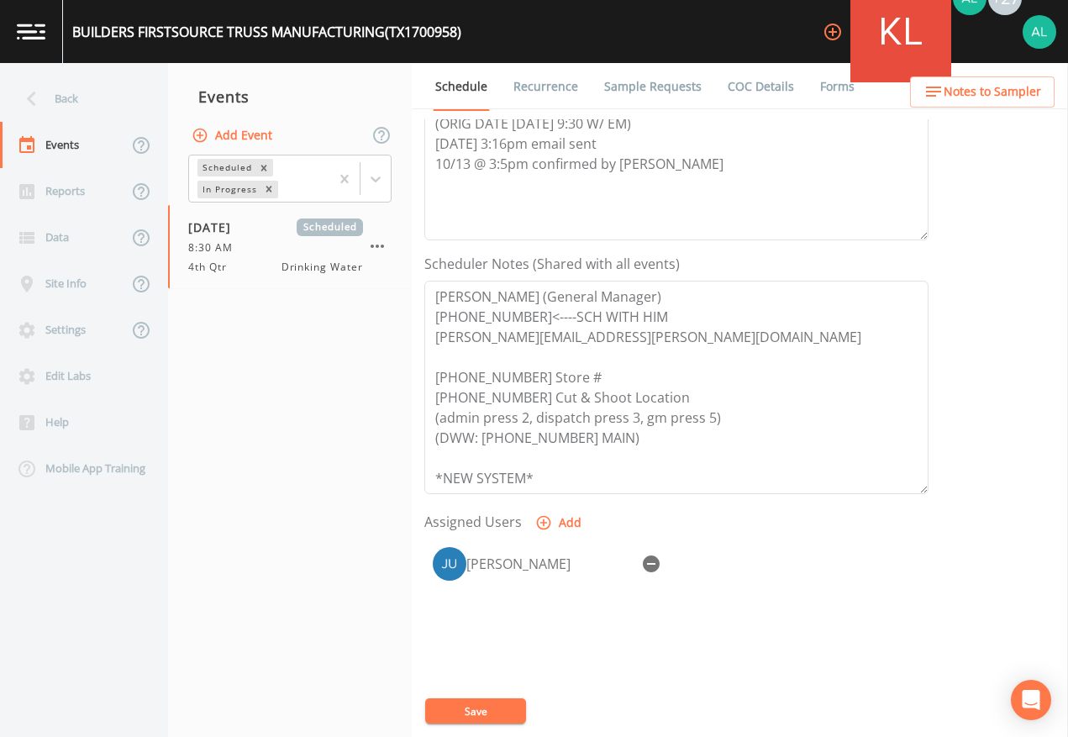
drag, startPoint x: 486, startPoint y: 710, endPoint x: 577, endPoint y: 622, distance: 127.2
click at [485, 674] on button "Save" at bounding box center [475, 711] width 101 height 25
click at [994, 113] on div "Schedule Recurrence Sample Requests COC Details Forms Event Name 4th Qtr Target…" at bounding box center [740, 400] width 656 height 674
click at [995, 100] on span "Notes to Sampler" at bounding box center [993, 92] width 98 height 21
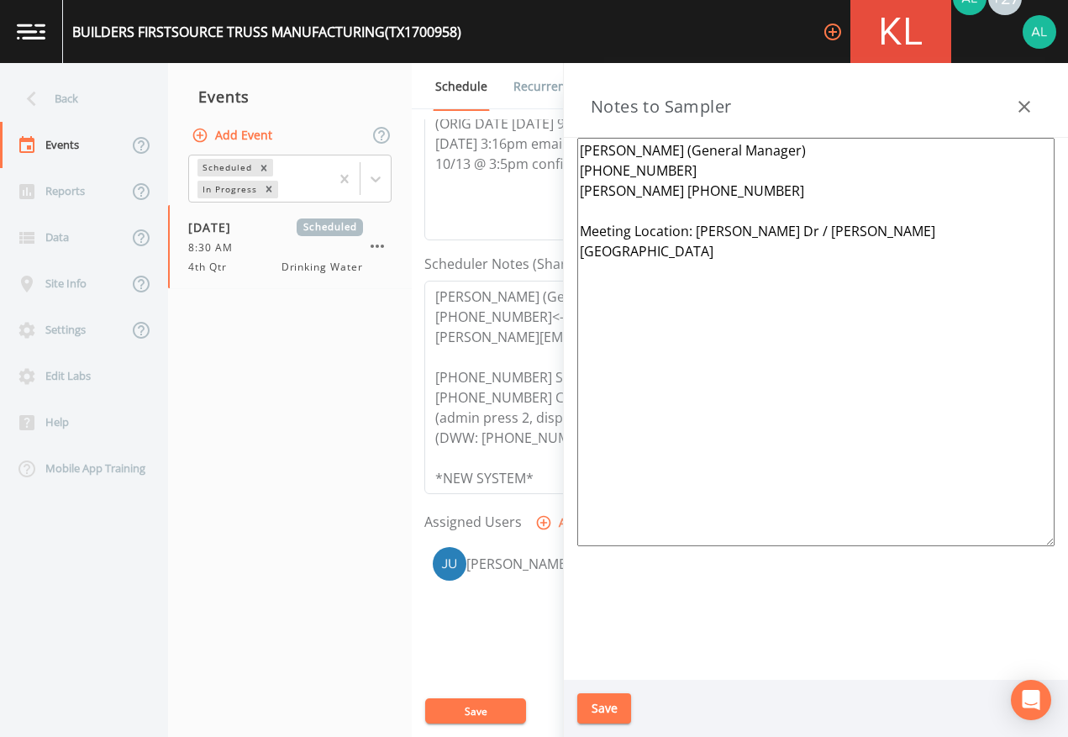
click at [618, 674] on button "Save" at bounding box center [604, 708] width 54 height 31
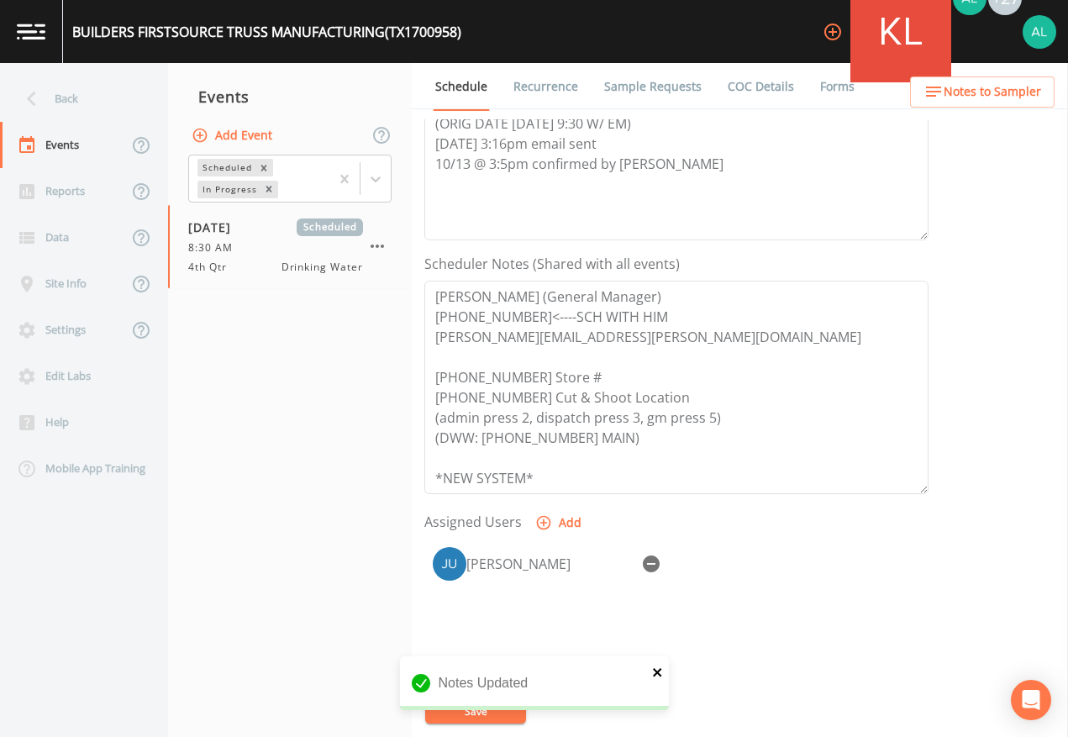
click at [656, 672] on icon "close" at bounding box center [657, 672] width 8 height 8
click at [511, 674] on div "Notes Updated" at bounding box center [534, 689] width 269 height 67
click at [503, 674] on button "Save" at bounding box center [475, 711] width 101 height 25
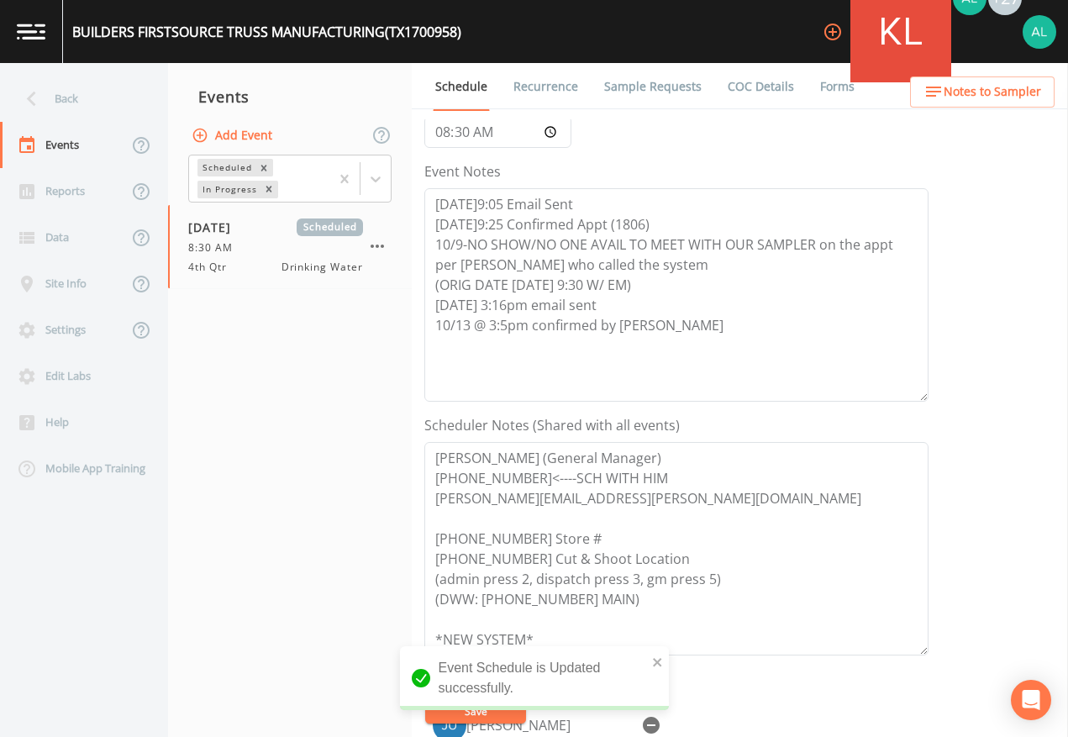
scroll to position [0, 0]
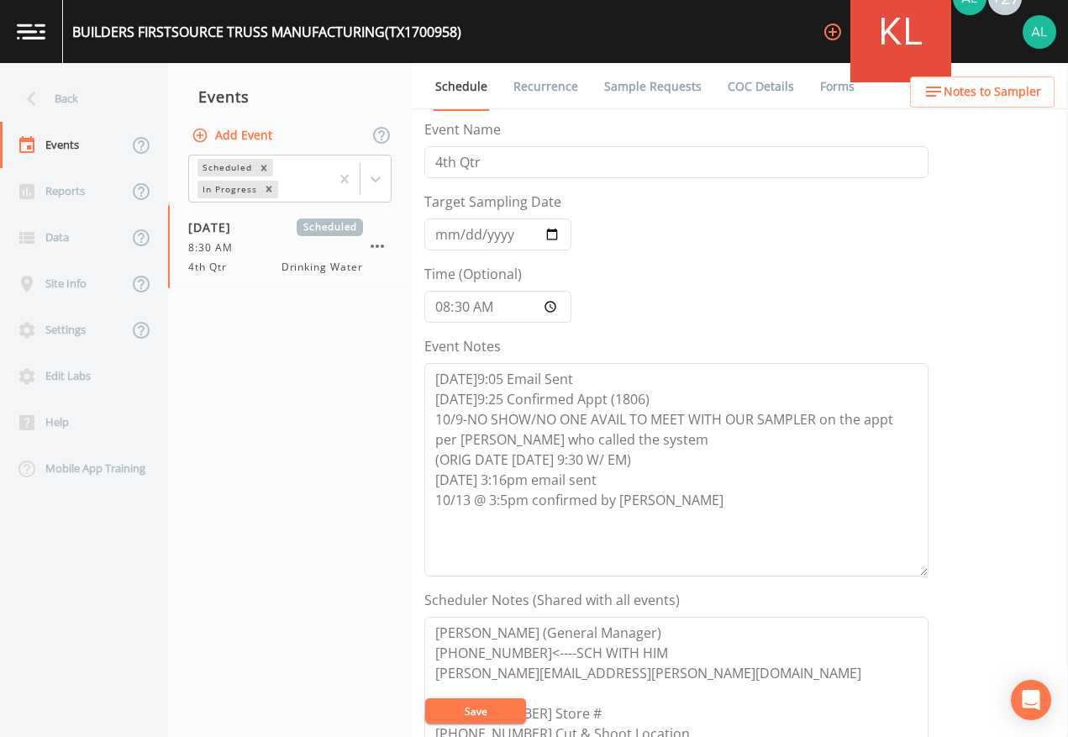
click at [430, 674] on button "Save" at bounding box center [475, 711] width 101 height 25
click at [641, 81] on link "Sample Requests" at bounding box center [653, 86] width 103 height 47
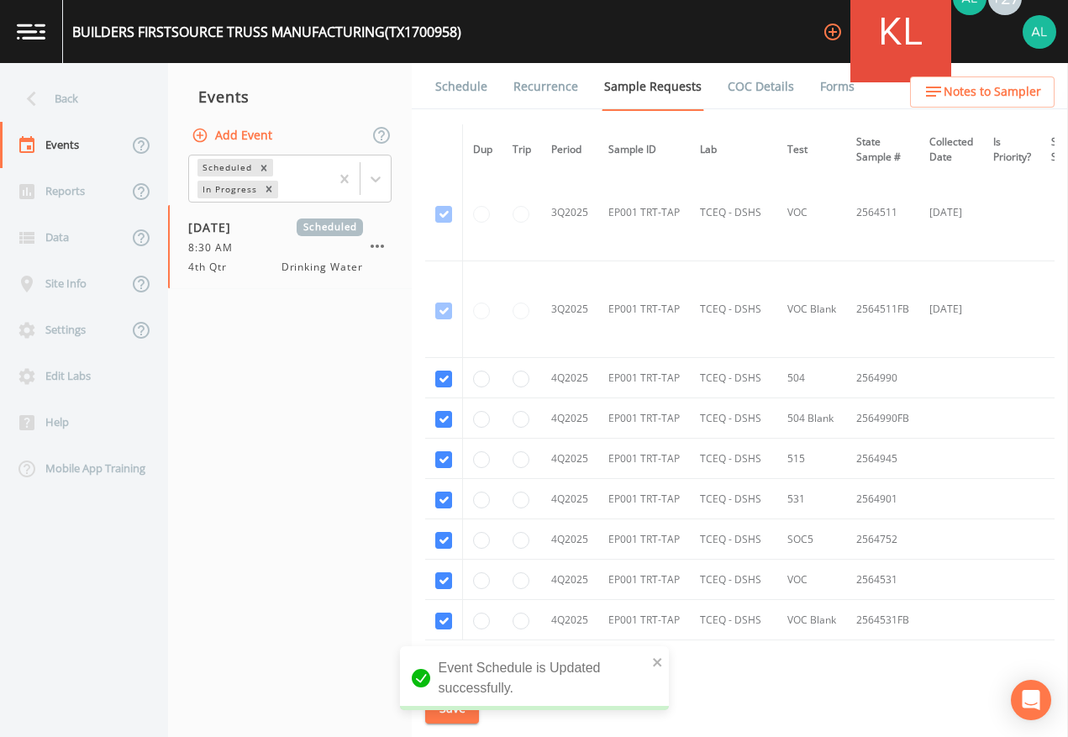
scroll to position [1248, 0]
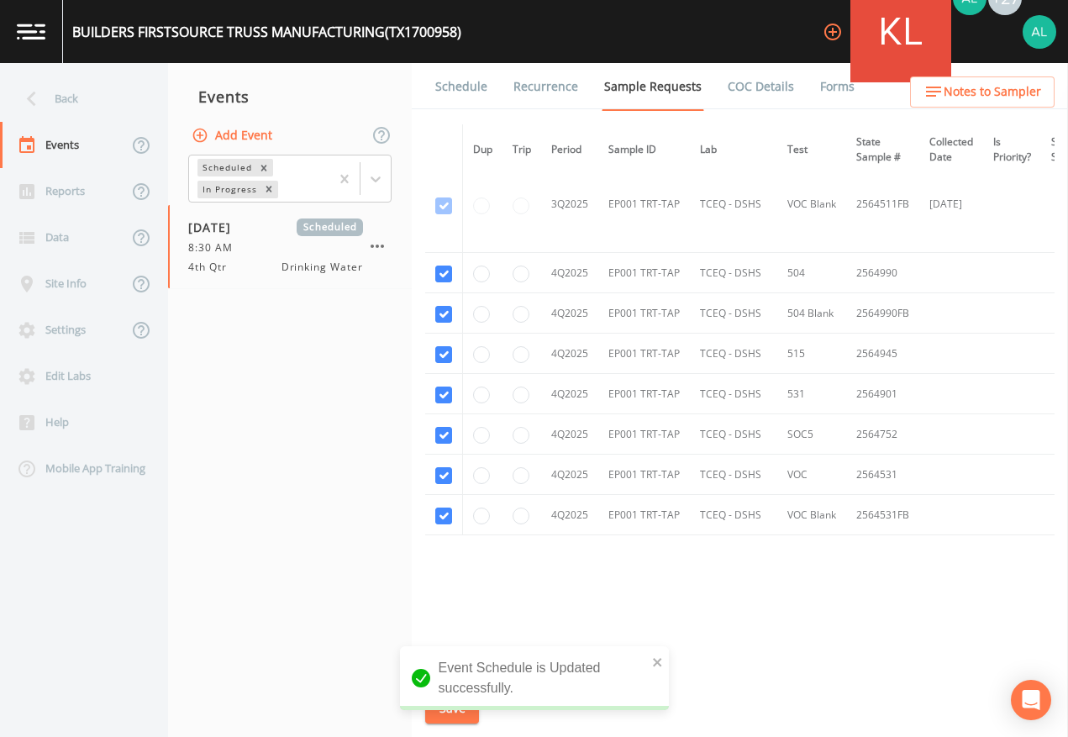
click at [333, 596] on nav "Events Add Event Scheduled In Progress [DATE] Scheduled 8:30 AM 4th Qtr Drinkin…" at bounding box center [290, 400] width 244 height 674
click at [660, 659] on div "BUILDERS FIRSTSOURCE TRUSS MANUFACTURING (TX1700958) +27 Back Events Reports Da…" at bounding box center [534, 368] width 1068 height 737
click at [447, 674] on button "Save" at bounding box center [452, 708] width 54 height 31
click at [124, 106] on div "Back" at bounding box center [75, 99] width 151 height 46
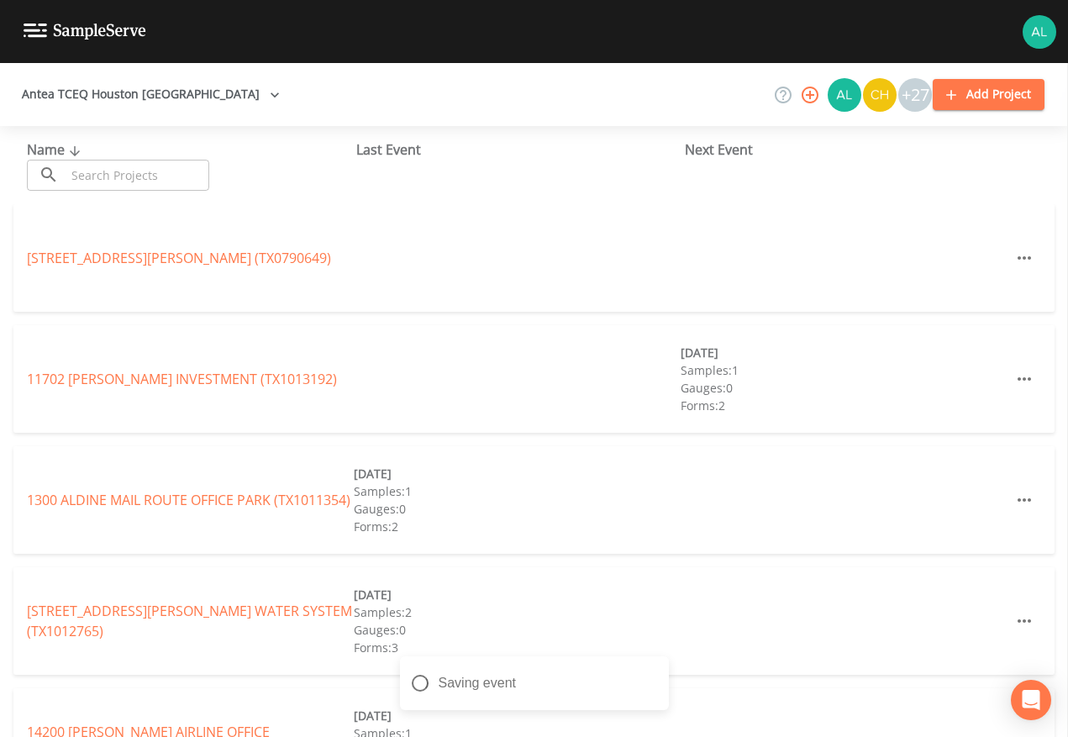
click at [150, 183] on input "text" at bounding box center [138, 175] width 144 height 31
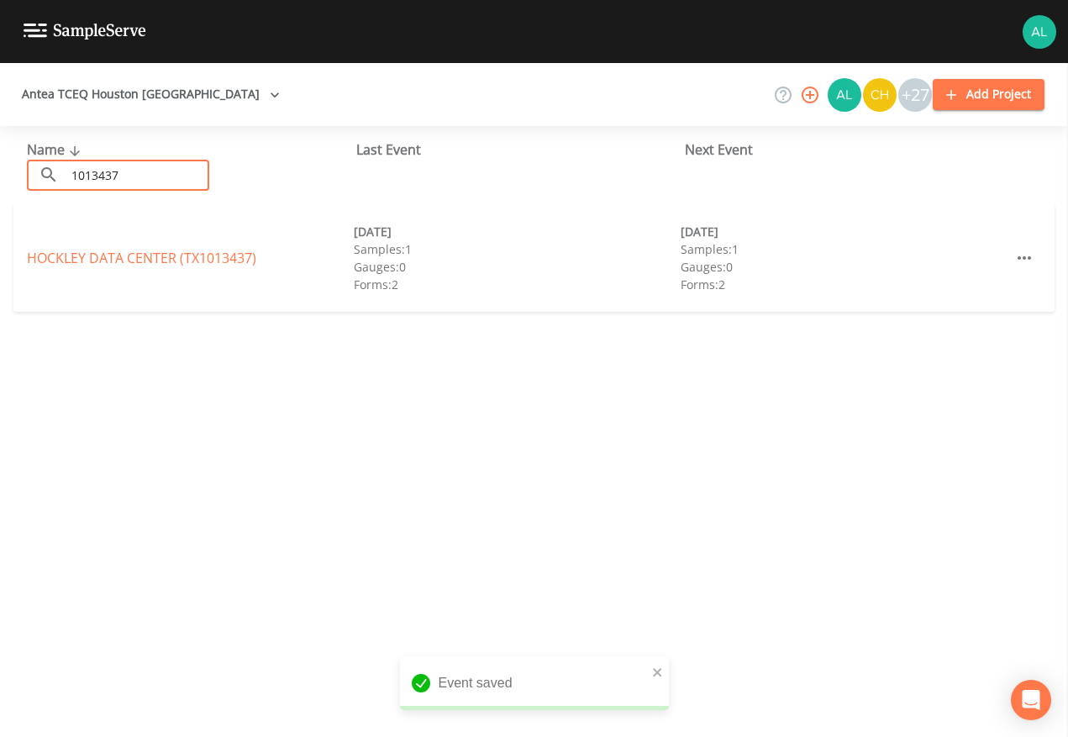
click at [242, 232] on div "HOCKLEY DATA CENTER (TX1013437) [DATE] Samples: 1 Gauges: 0 Forms: 2 [DATE] Sam…" at bounding box center [533, 258] width 1041 height 108
click at [221, 269] on div "HOCKLEY DATA CENTER (TX1013437) [DATE] Samples: 1 Gauges: 0 Forms: 2 [DATE] Sam…" at bounding box center [533, 258] width 1041 height 108
click at [227, 261] on link "HOCKLEY DATA CENTER (TX1013437)" at bounding box center [141, 258] width 229 height 18
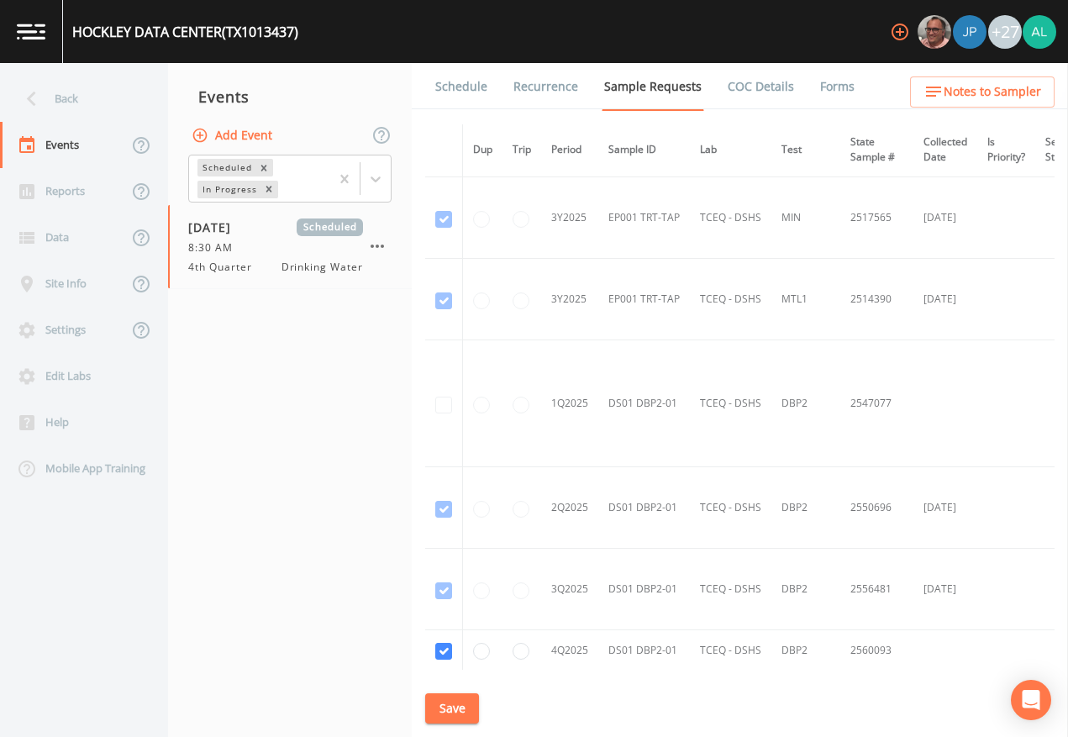
scroll to position [1890, 0]
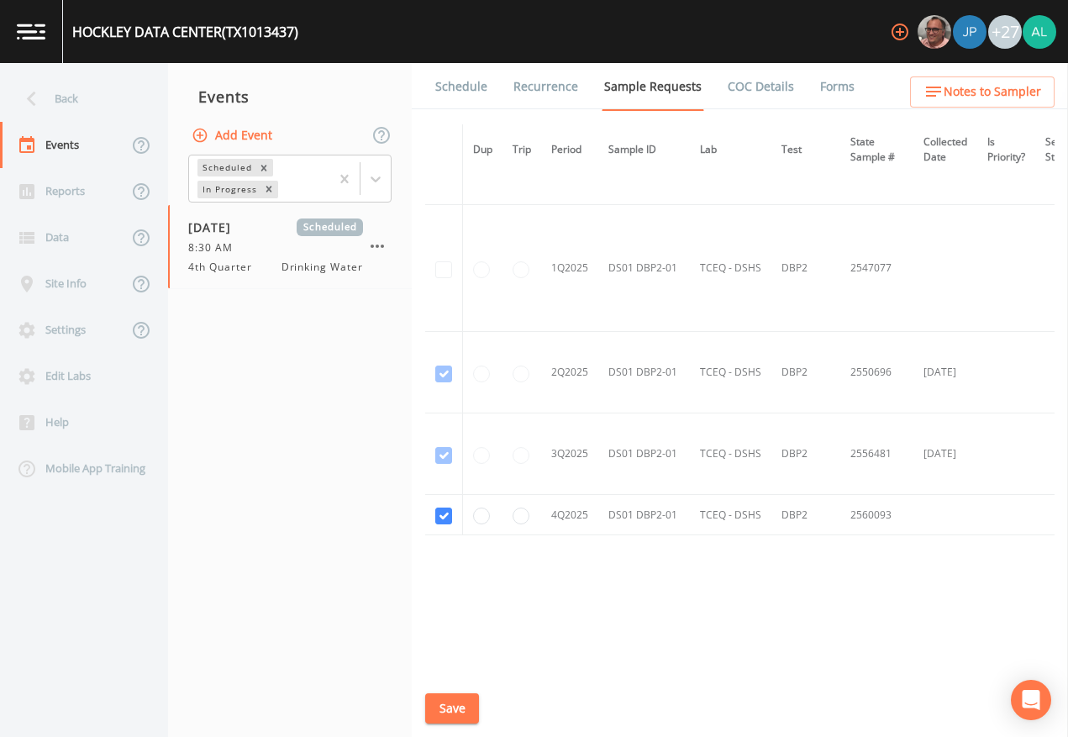
click at [465, 98] on link "Schedule" at bounding box center [461, 86] width 57 height 47
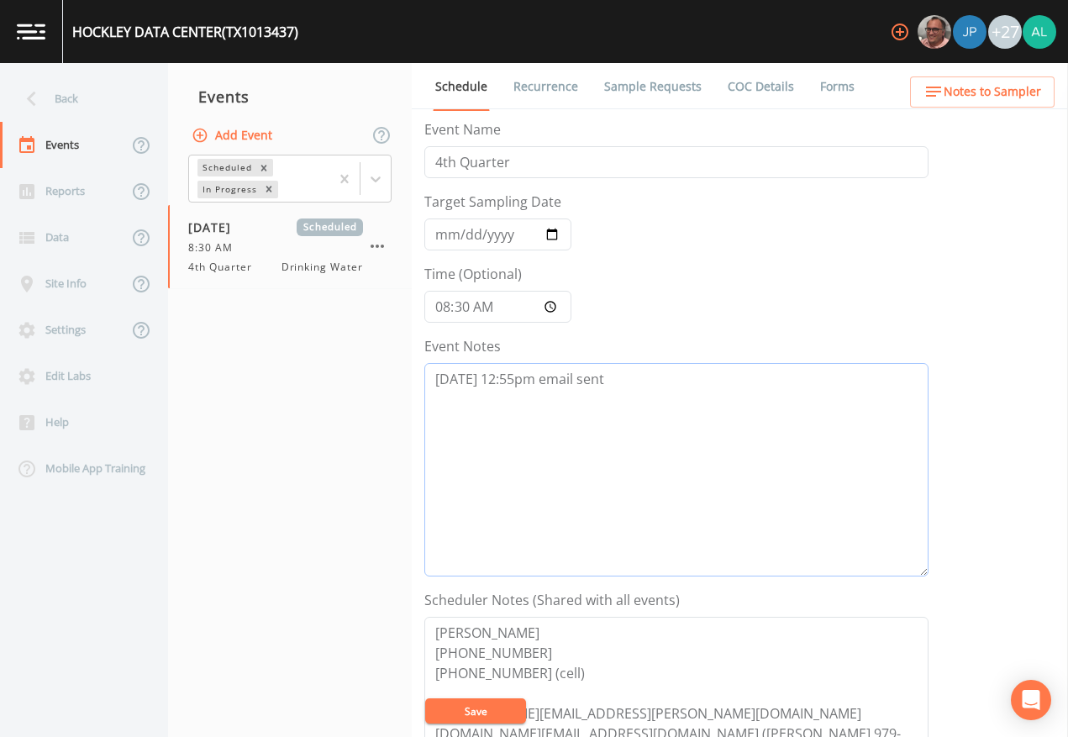
click at [699, 375] on textarea "[DATE] 12:55pm email sent" at bounding box center [676, 470] width 504 height 214
click at [525, 416] on textarea "[DATE] 12:55pm email sent 10/13 @" at bounding box center [676, 470] width 504 height 214
click at [470, 674] on button "Save" at bounding box center [475, 711] width 101 height 25
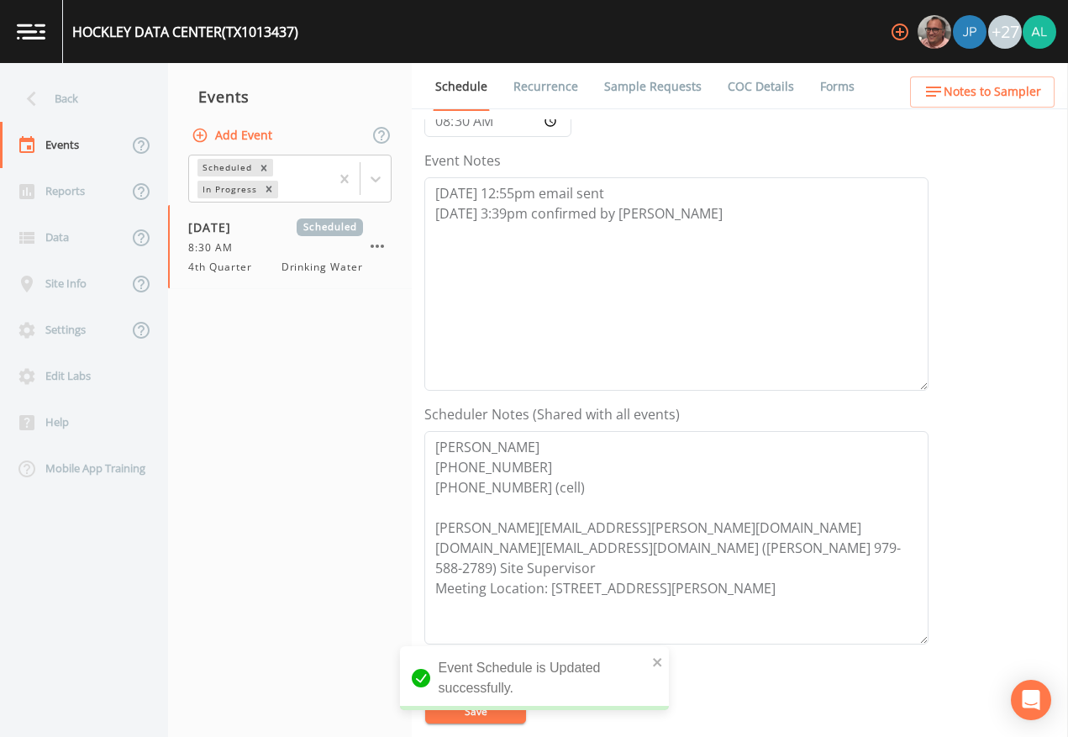
scroll to position [420, 0]
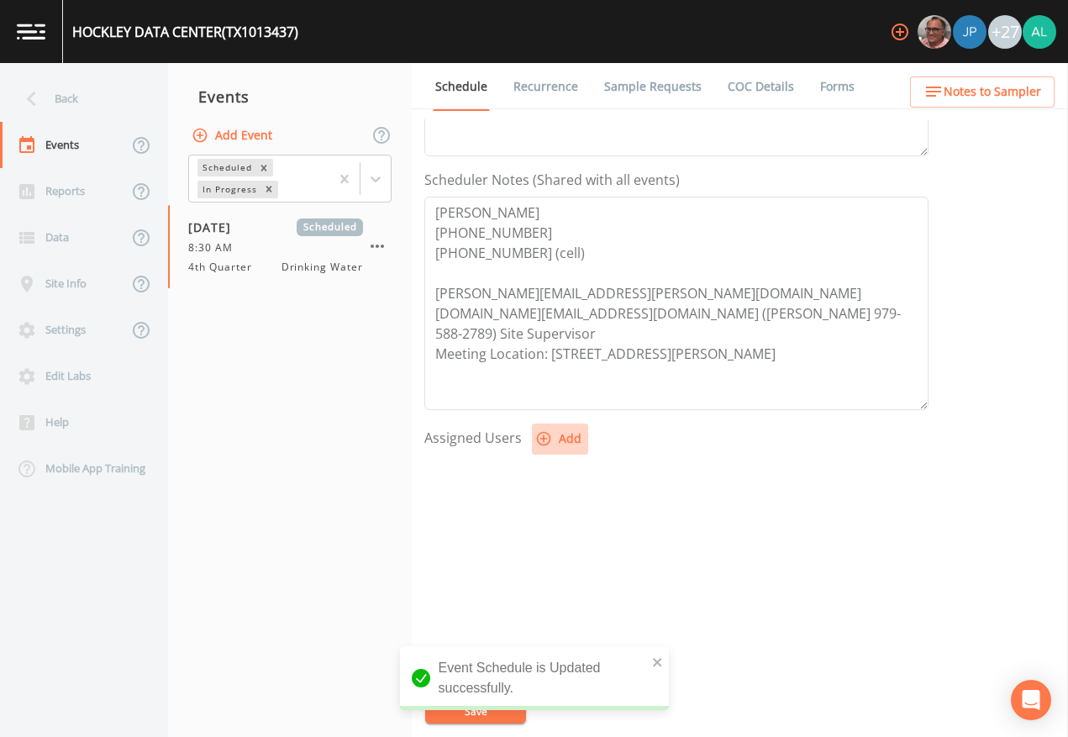
click at [532, 436] on button "Add" at bounding box center [560, 439] width 56 height 31
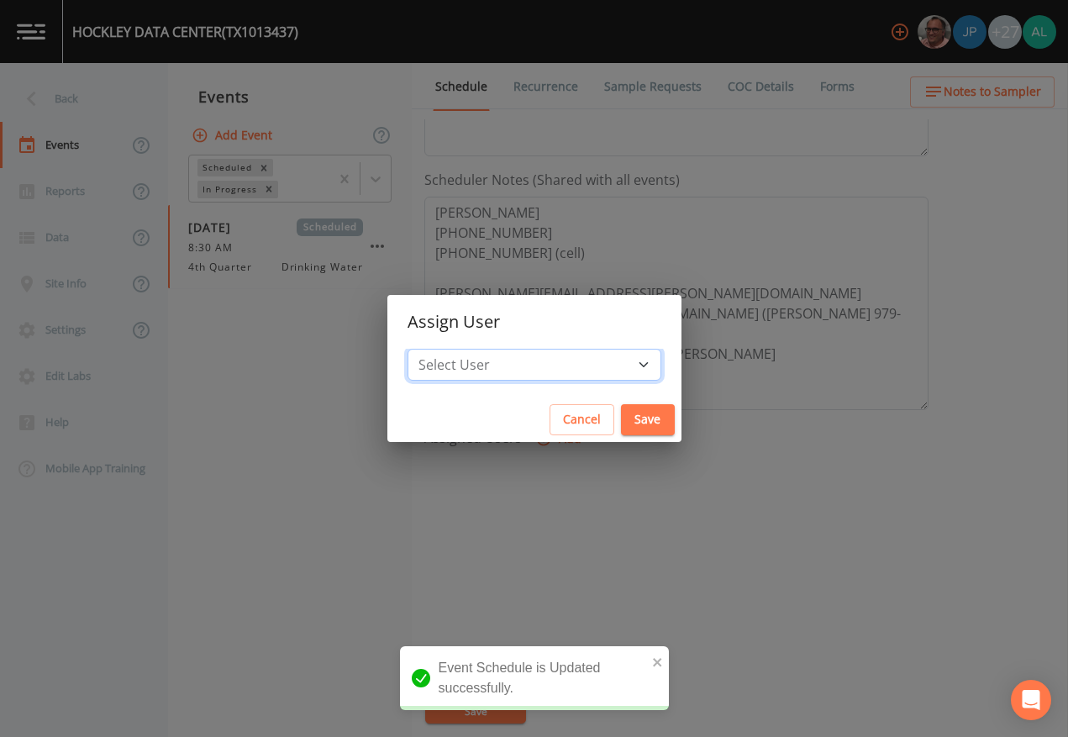
click at [490, 381] on select "Select User [PERSON_NAME] [PERSON_NAME] [PERSON_NAME] [PERSON_NAME] [PERSON_NAM…" at bounding box center [535, 365] width 254 height 32
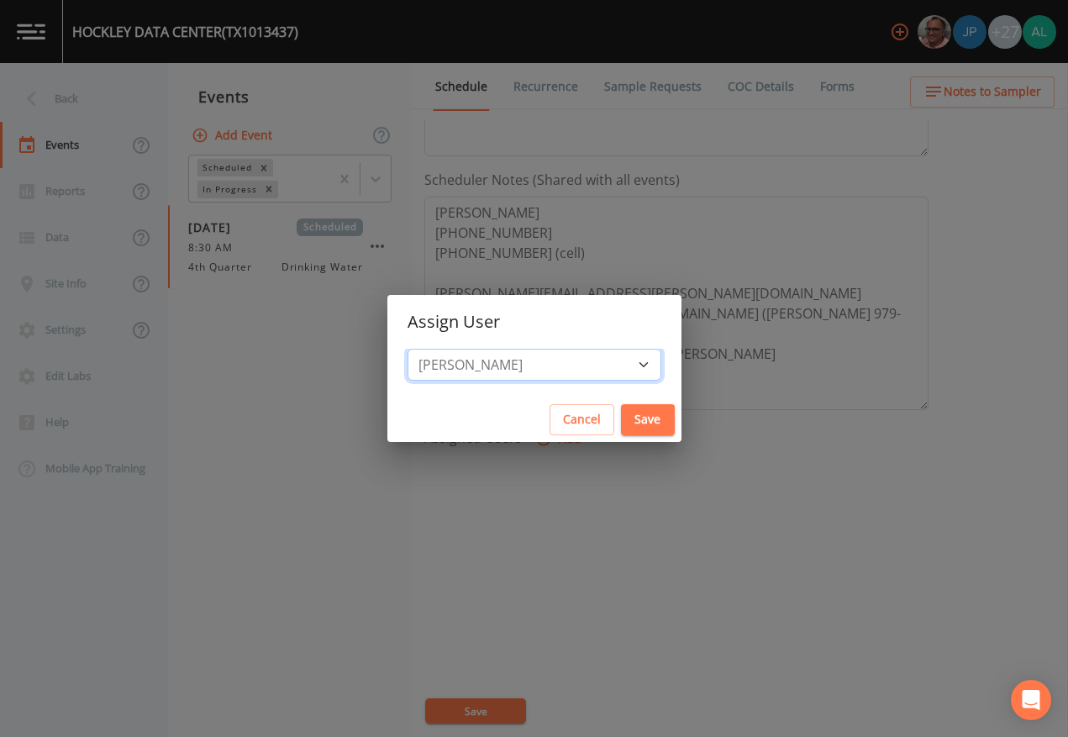
click at [445, 349] on select "Select User [PERSON_NAME] [PERSON_NAME] [PERSON_NAME] [PERSON_NAME] [PERSON_NAM…" at bounding box center [535, 365] width 254 height 32
click at [621, 422] on button "Save" at bounding box center [648, 419] width 54 height 31
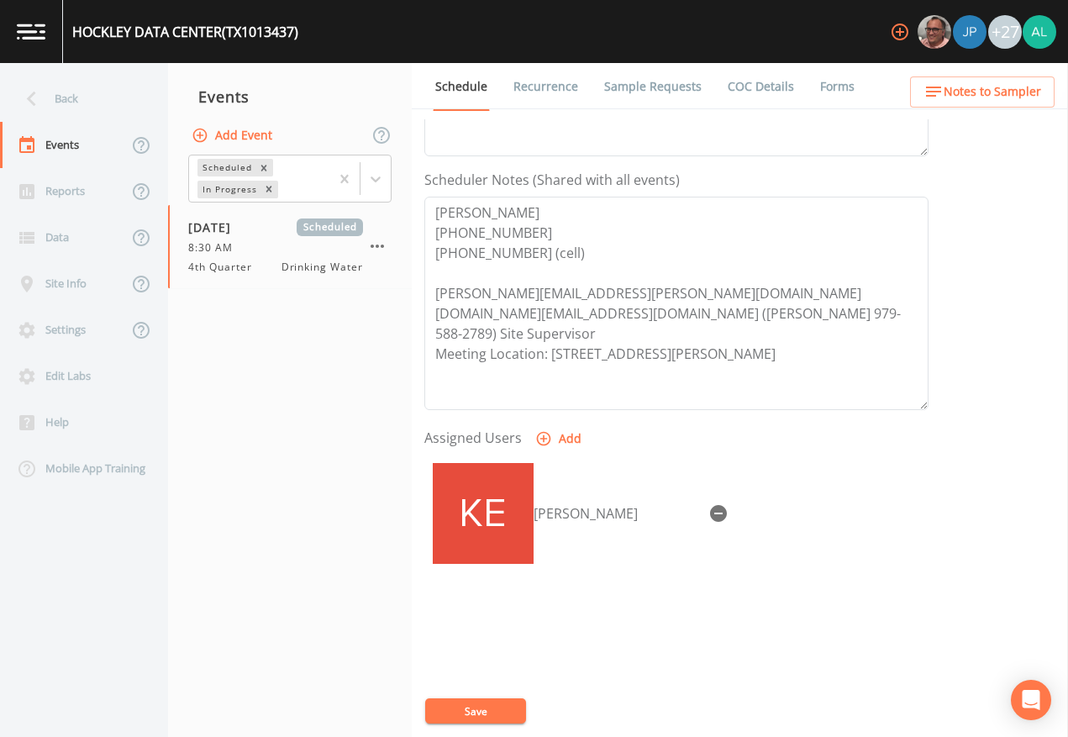
click at [465, 674] on button "Save" at bounding box center [475, 711] width 101 height 25
drag, startPoint x: 313, startPoint y: 556, endPoint x: 313, endPoint y: 542, distance: 13.4
click at [313, 542] on nav "Events Add Event Scheduled In Progress [DATE] Scheduled 8:30 AM 4th Quarter Dri…" at bounding box center [290, 400] width 244 height 674
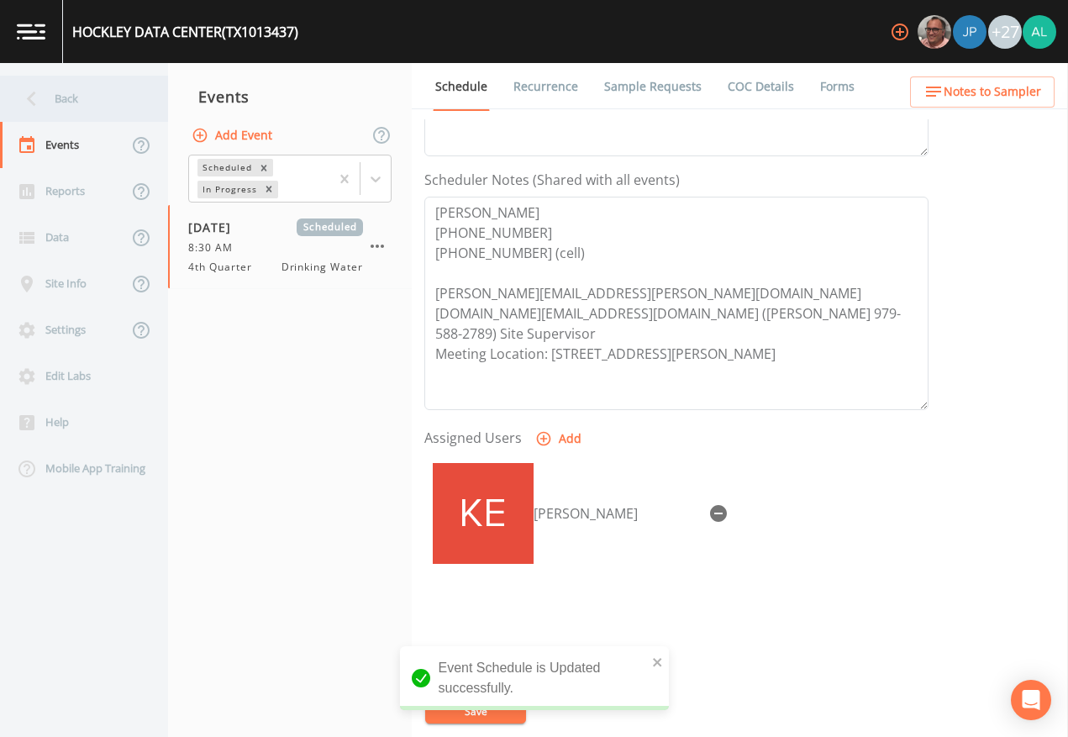
click at [60, 97] on div "Back" at bounding box center [75, 99] width 151 height 46
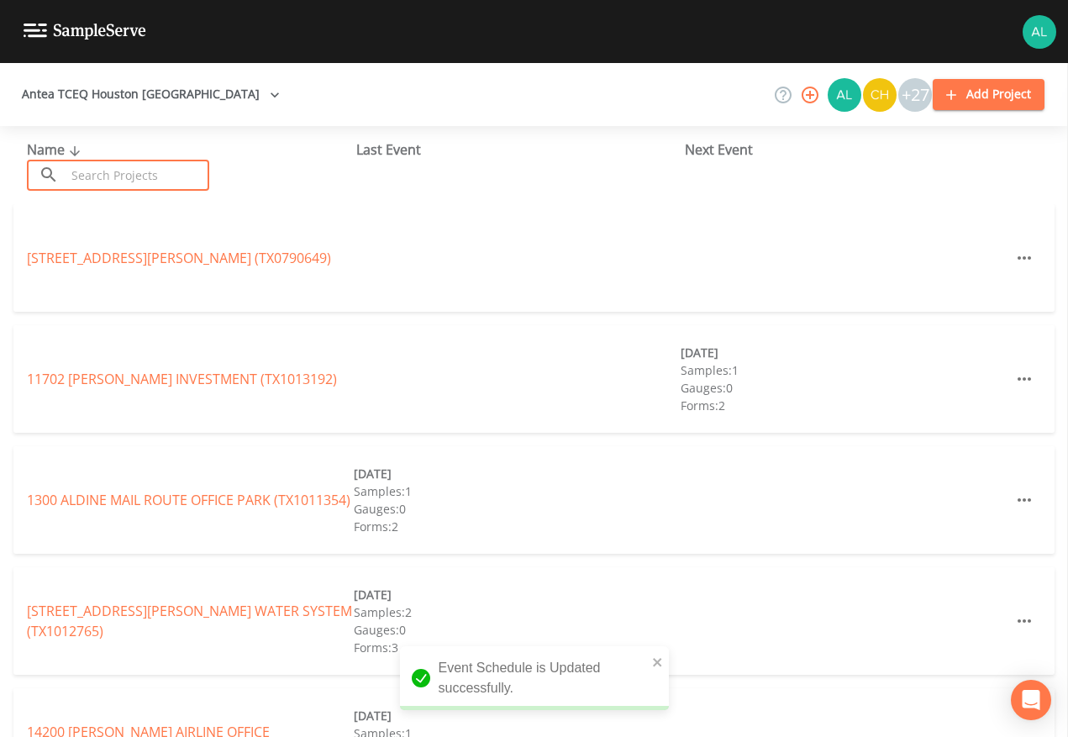
click at [98, 181] on input "text" at bounding box center [138, 175] width 144 height 31
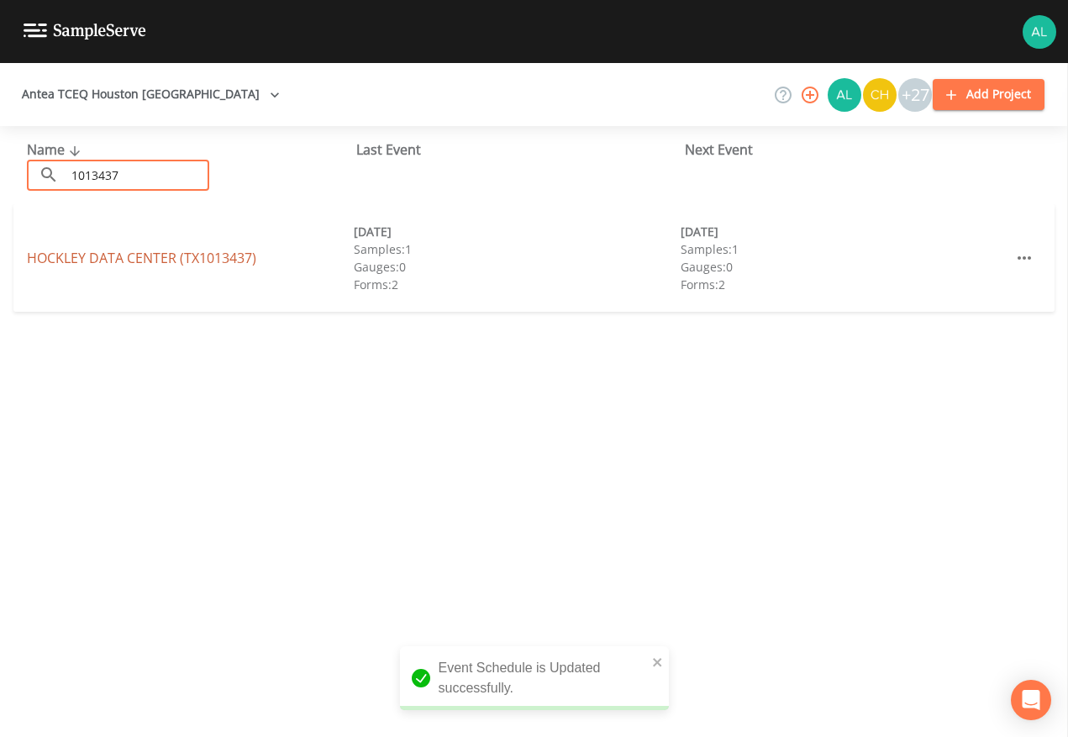
click at [115, 253] on link "HOCKLEY DATA CENTER (TX1013437)" at bounding box center [141, 258] width 229 height 18
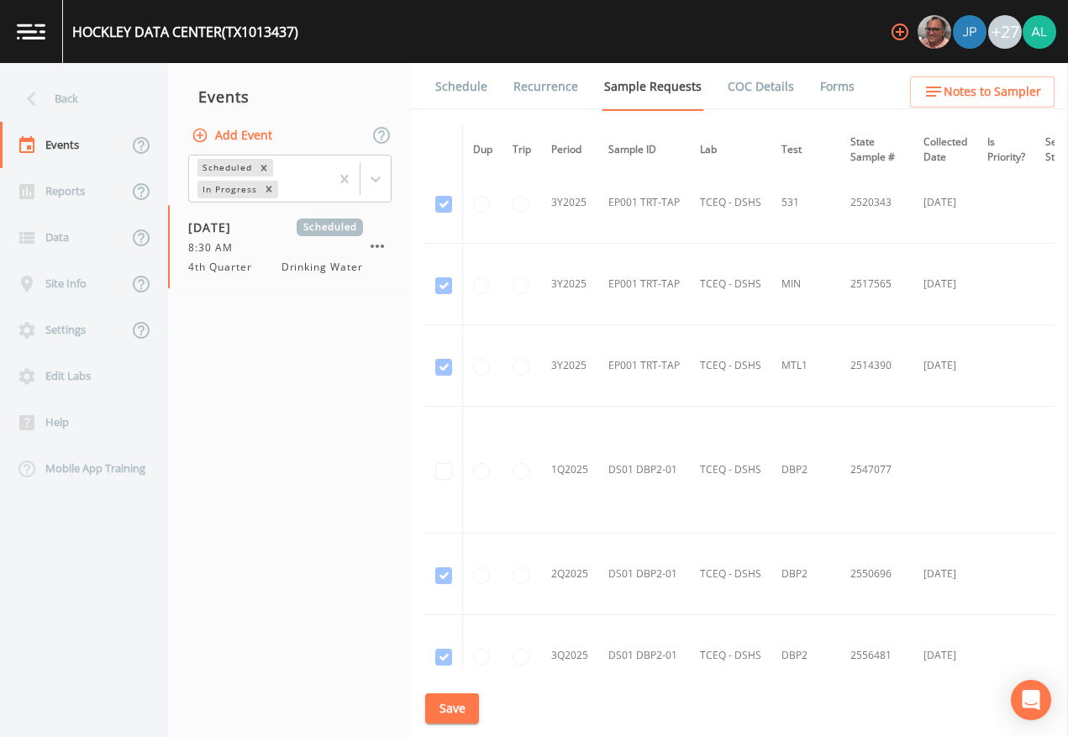
scroll to position [1890, 0]
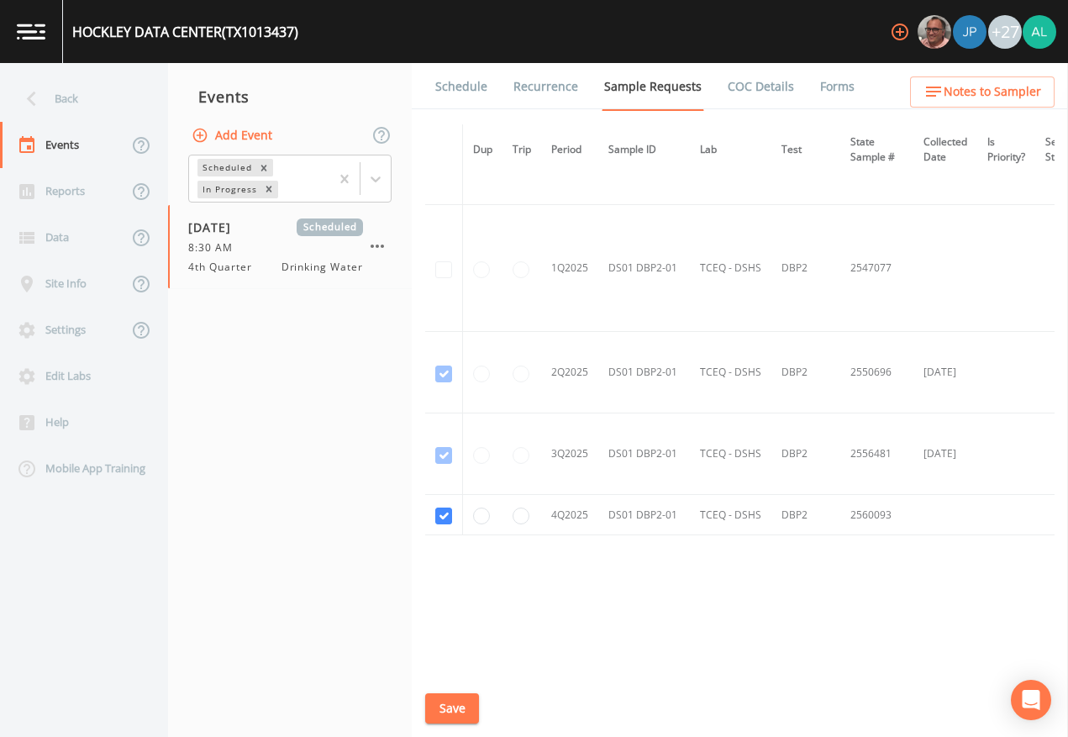
click at [451, 77] on link "Schedule" at bounding box center [461, 86] width 57 height 47
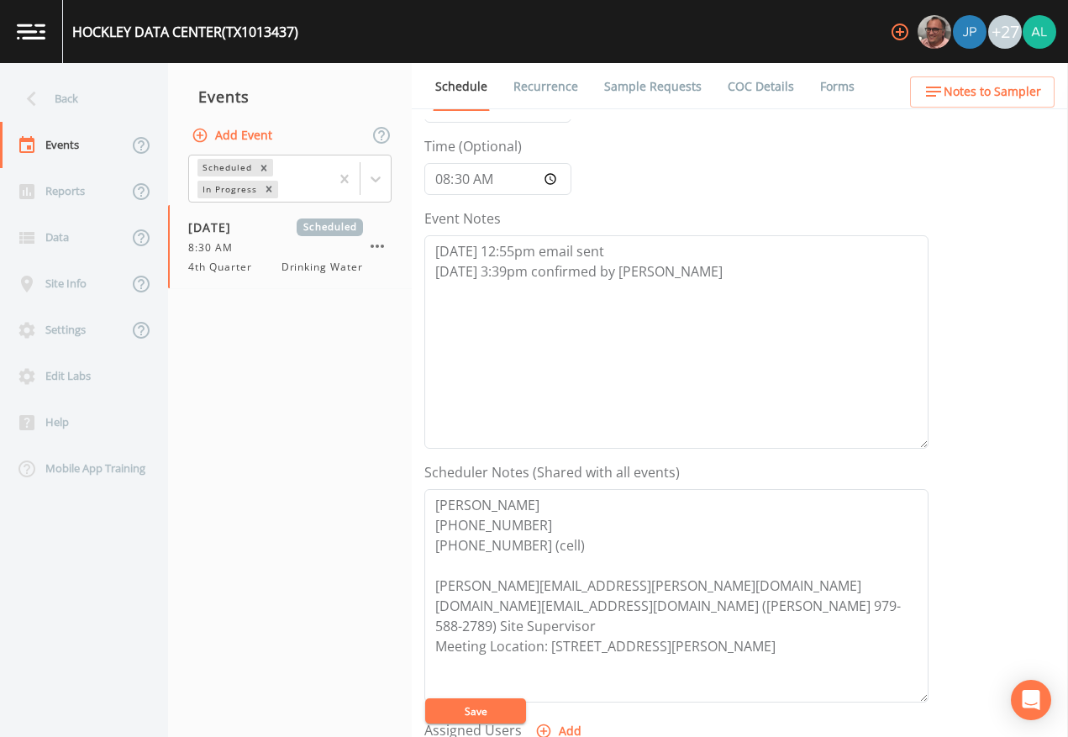
scroll to position [420, 0]
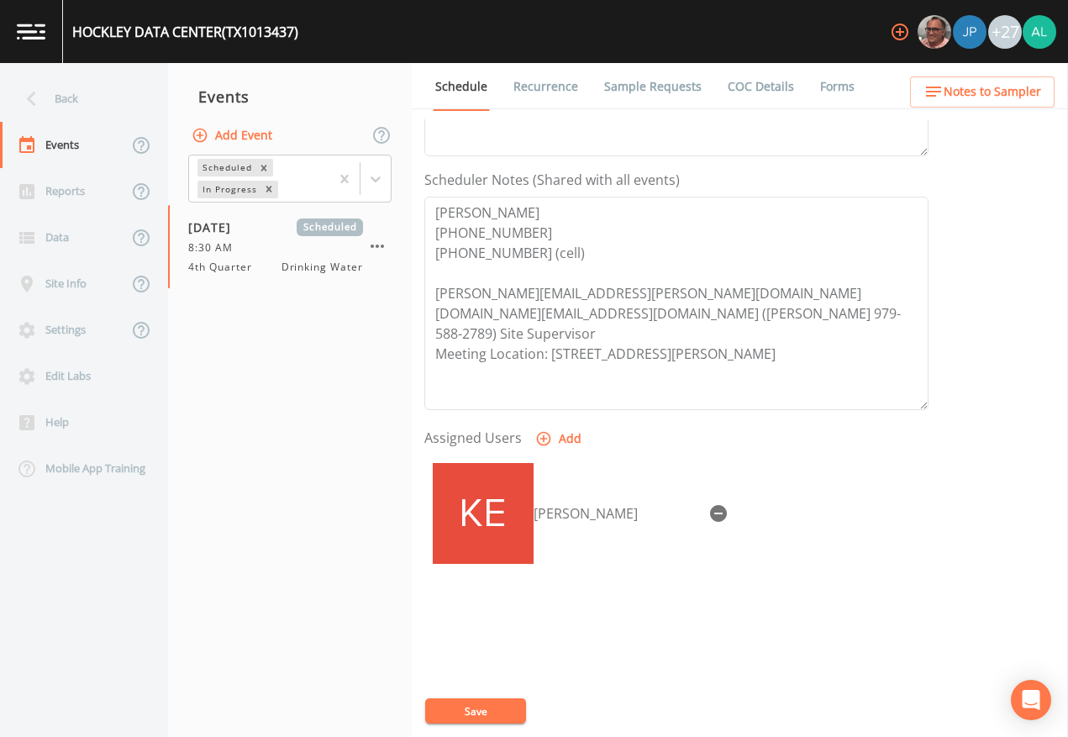
click at [479, 674] on button "Save" at bounding box center [475, 711] width 101 height 25
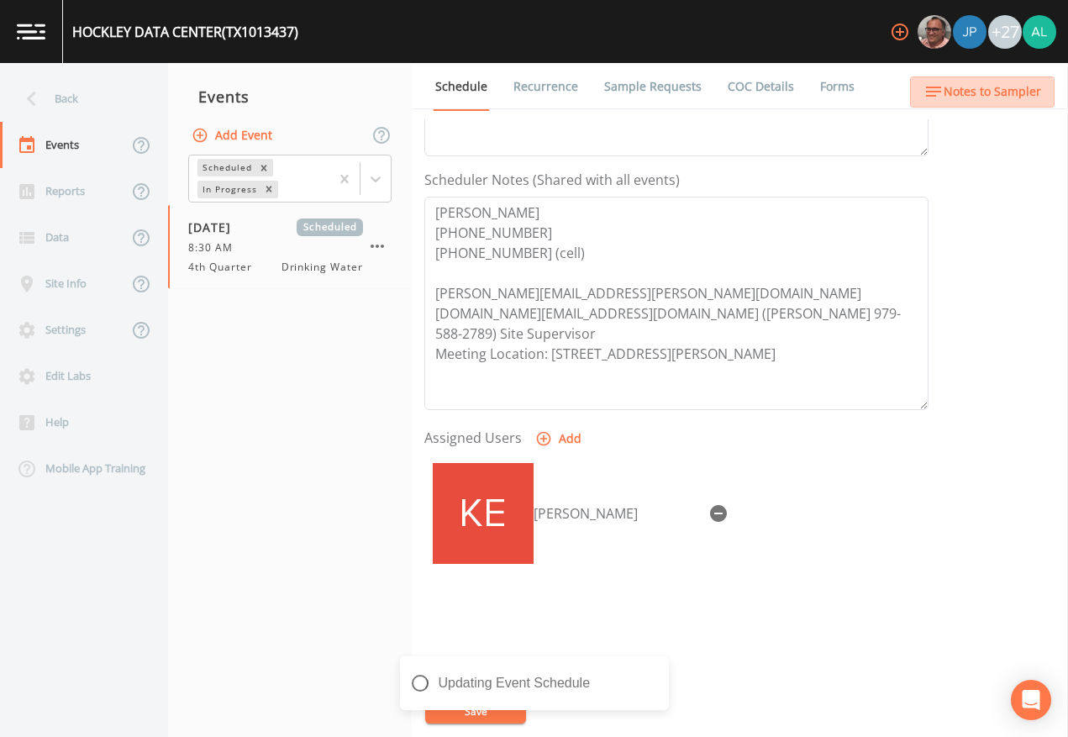
click at [983, 103] on button "Notes to Sampler" at bounding box center [982, 91] width 145 height 31
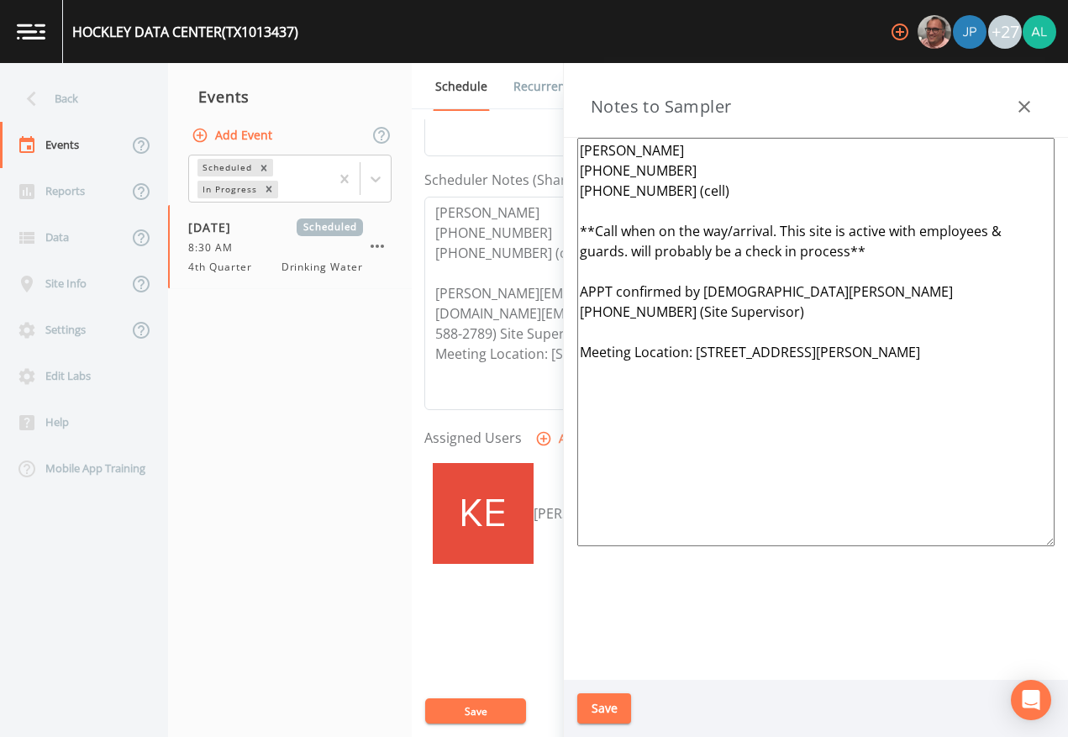
drag, startPoint x: 965, startPoint y: 291, endPoint x: 556, endPoint y: 283, distance: 409.4
click at [556, 283] on div "Back Events Reports Data Site Info Settings Edit Labs Help Mobile App Training …" at bounding box center [534, 400] width 1068 height 674
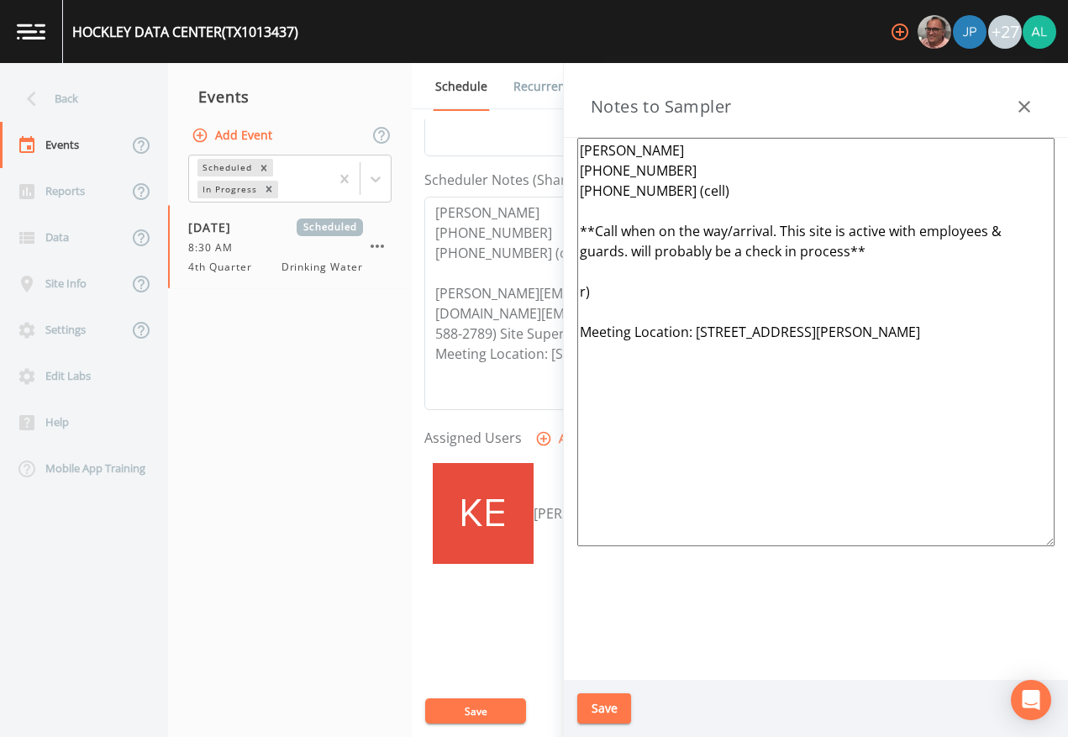
click at [569, 288] on div "[PERSON_NAME] [PHONE_NUMBER] [PHONE_NUMBER] (cell) **Call when on the way/arriv…" at bounding box center [816, 409] width 504 height 542
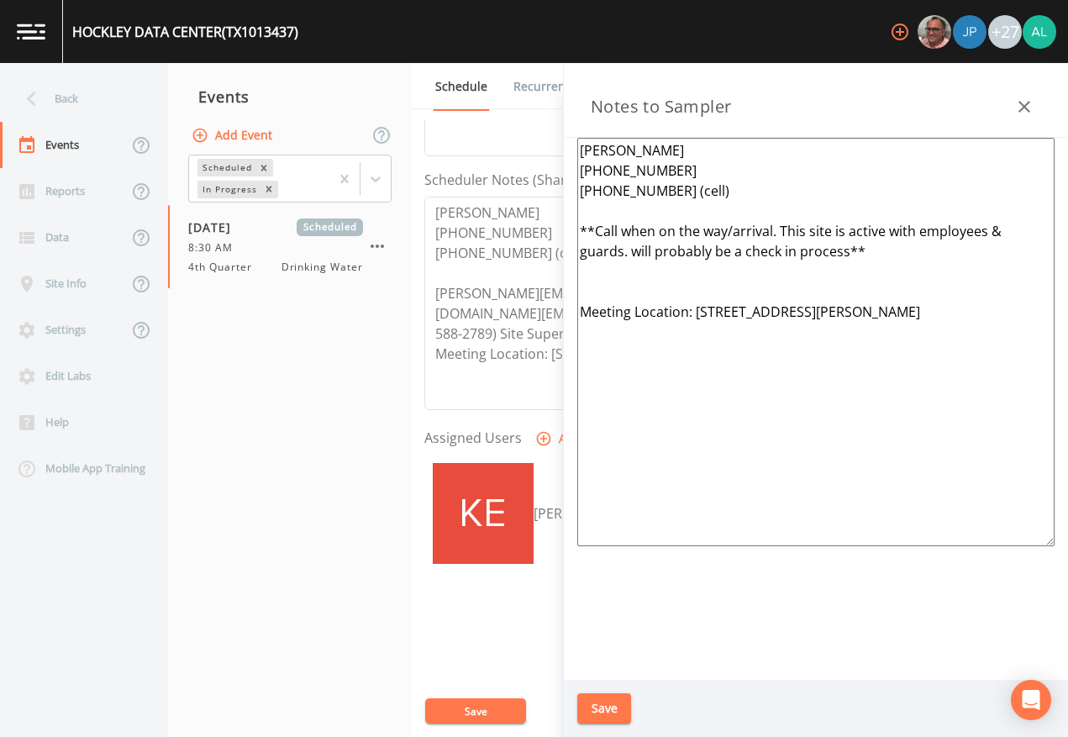
click at [625, 674] on button "Save" at bounding box center [604, 708] width 54 height 31
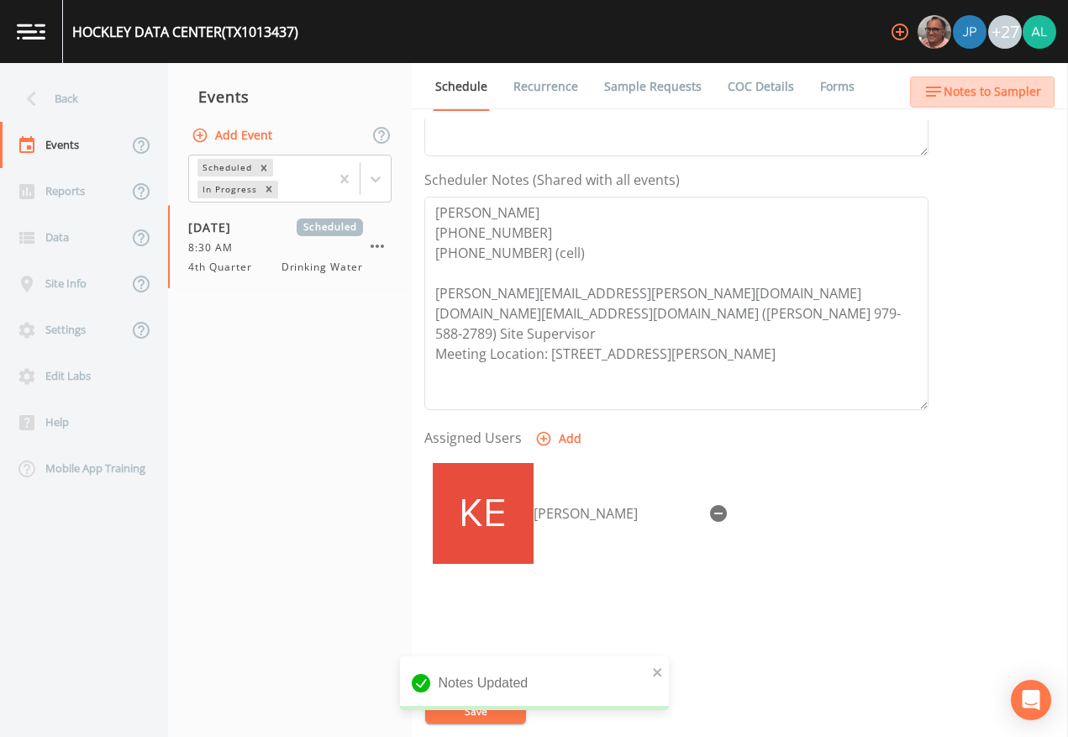
click at [989, 102] on button "Notes to Sampler" at bounding box center [982, 91] width 145 height 31
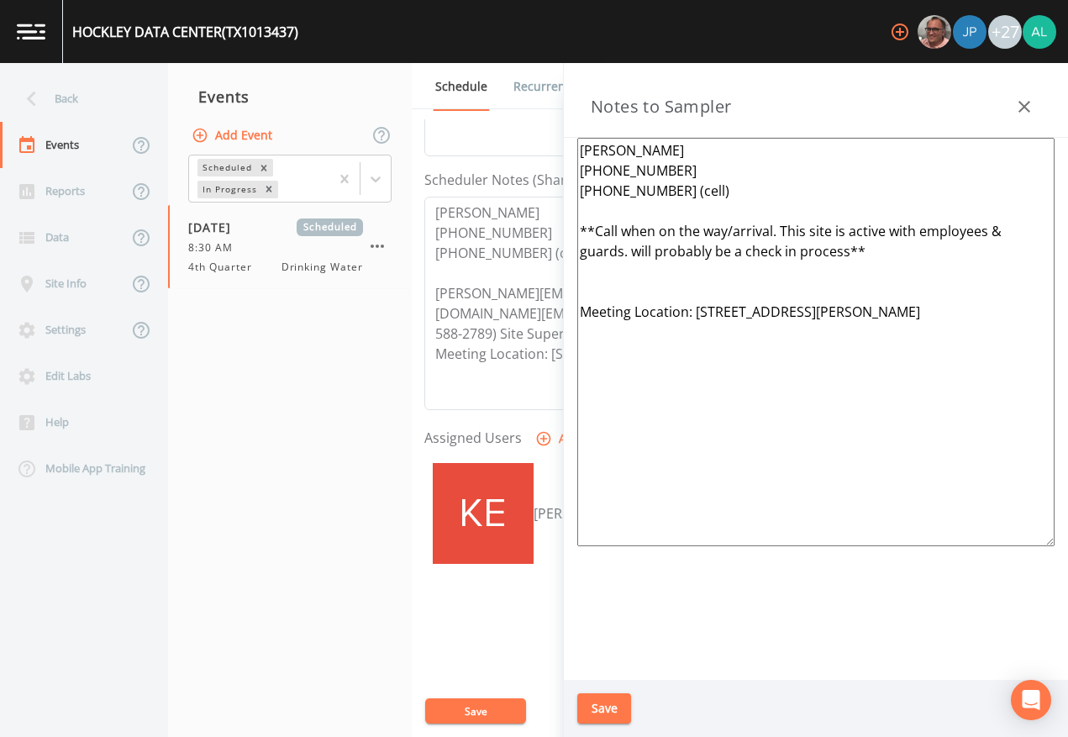
click at [601, 674] on button "Save" at bounding box center [604, 708] width 54 height 31
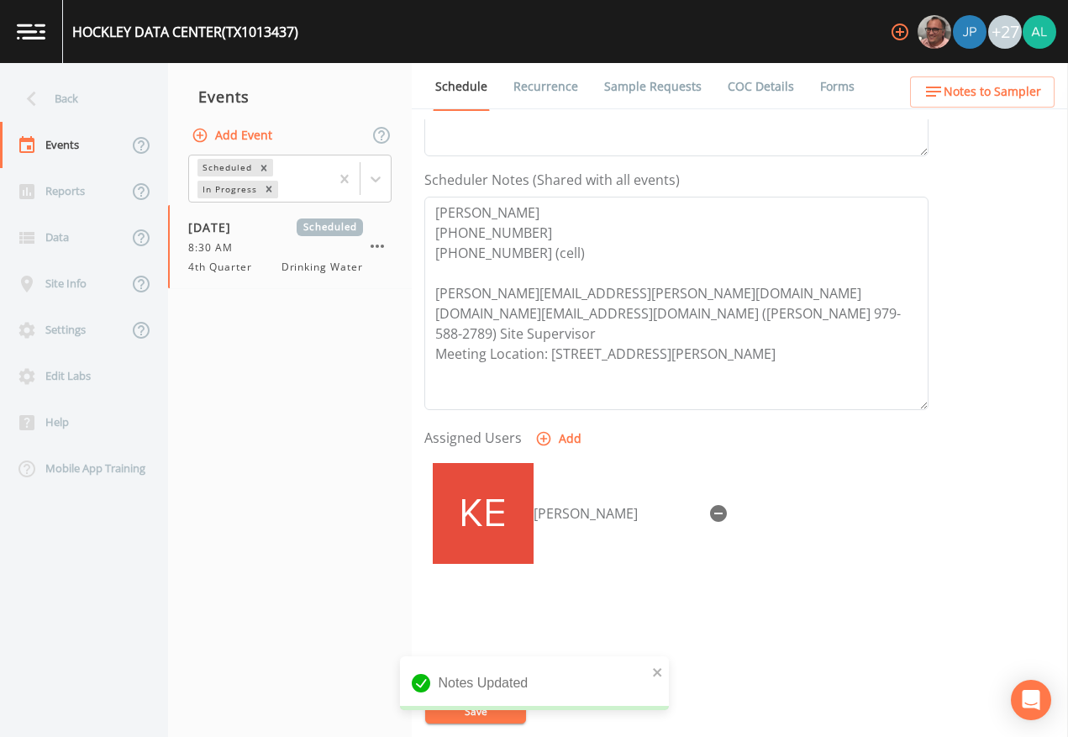
click at [496, 674] on div "Notes Updated" at bounding box center [534, 689] width 269 height 67
click at [656, 667] on icon "close" at bounding box center [658, 672] width 12 height 13
click at [504, 674] on div "Notes Updated" at bounding box center [534, 689] width 269 height 67
click at [502, 674] on div "HOCKLEY DATA CENTER (TX1013437) +27 Back Events Reports Data Site Info Settings…" at bounding box center [534, 368] width 1068 height 737
click at [496, 674] on button "Save" at bounding box center [475, 711] width 101 height 25
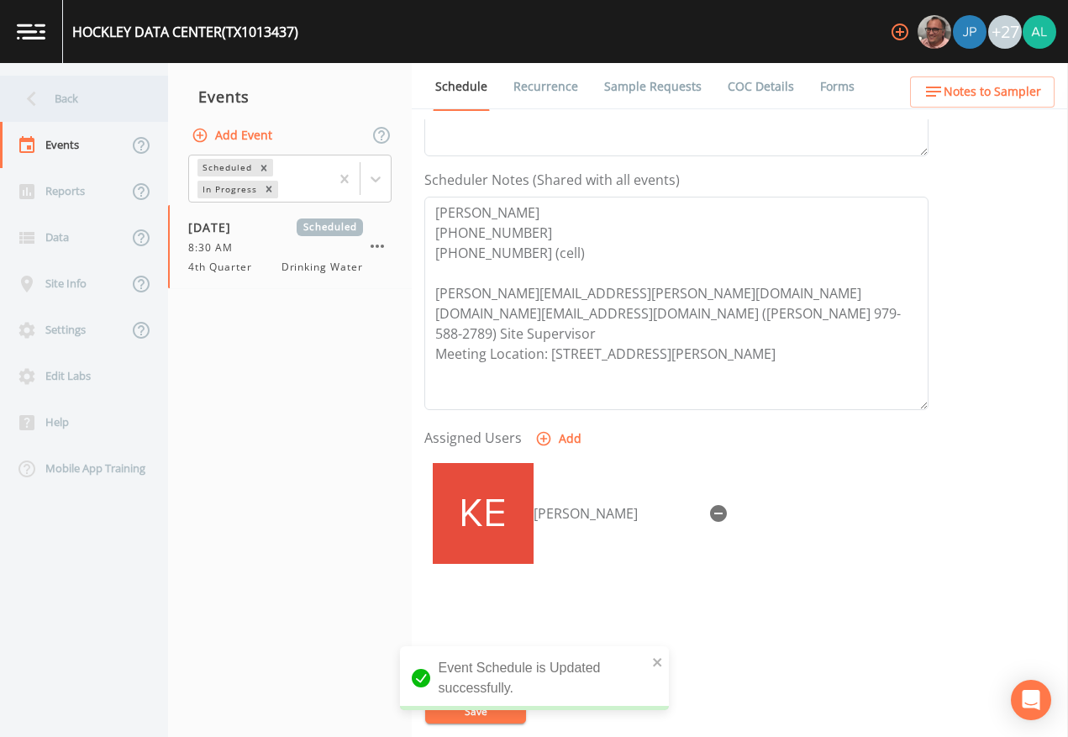
click at [106, 103] on div "Back" at bounding box center [75, 99] width 151 height 46
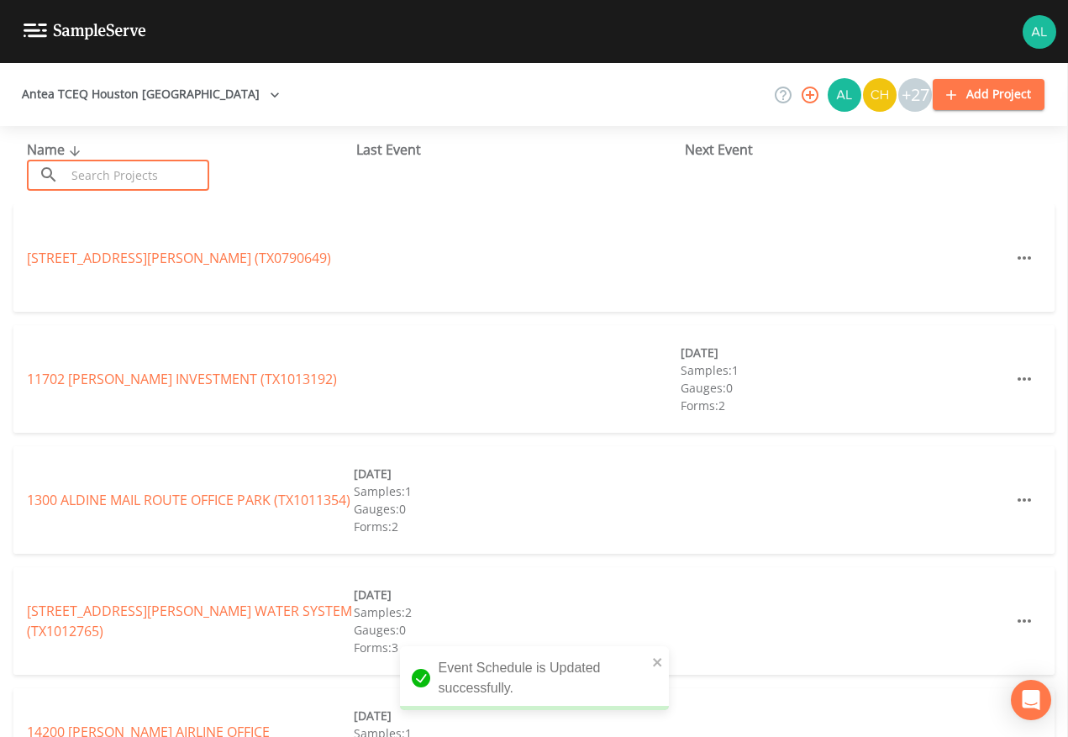
click at [132, 177] on input "text" at bounding box center [138, 175] width 144 height 31
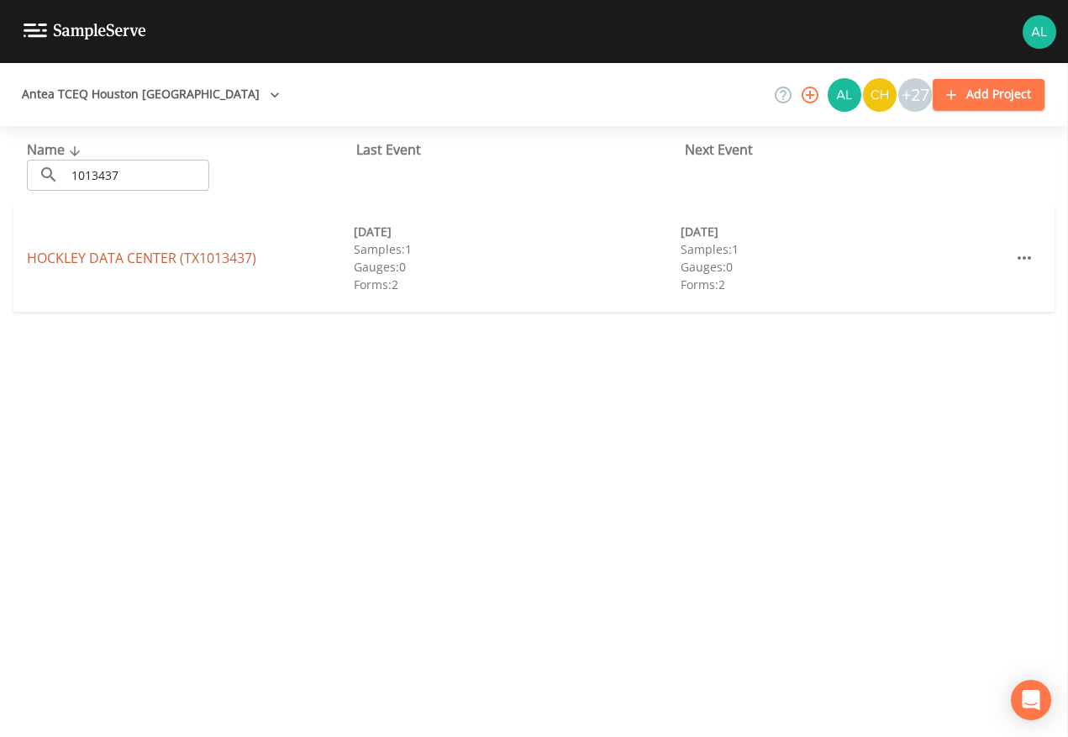
click at [170, 250] on link "HOCKLEY DATA CENTER (TX1013437)" at bounding box center [141, 258] width 229 height 18
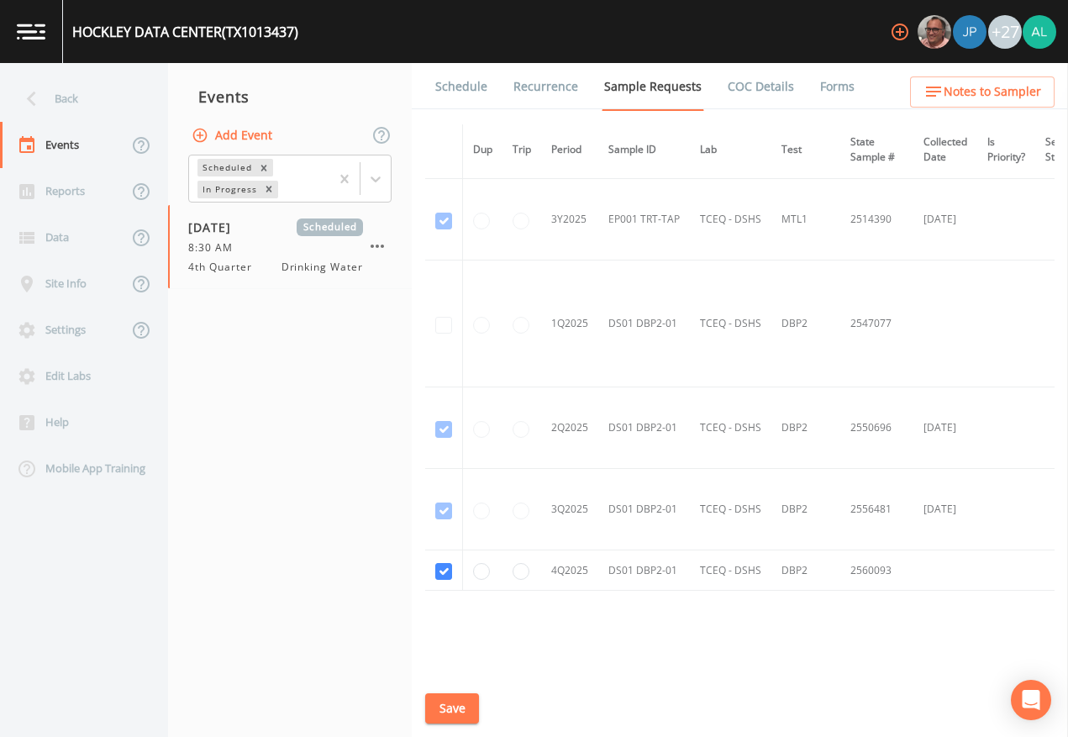
scroll to position [1890, 0]
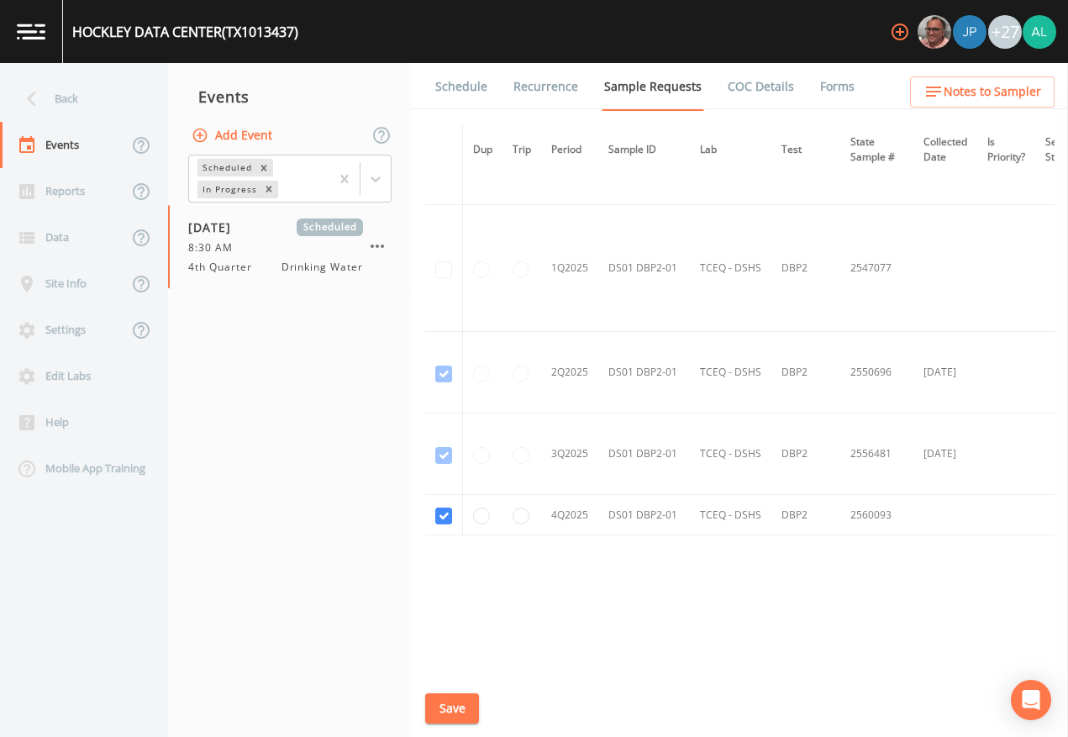
click at [465, 85] on link "Schedule" at bounding box center [461, 86] width 57 height 47
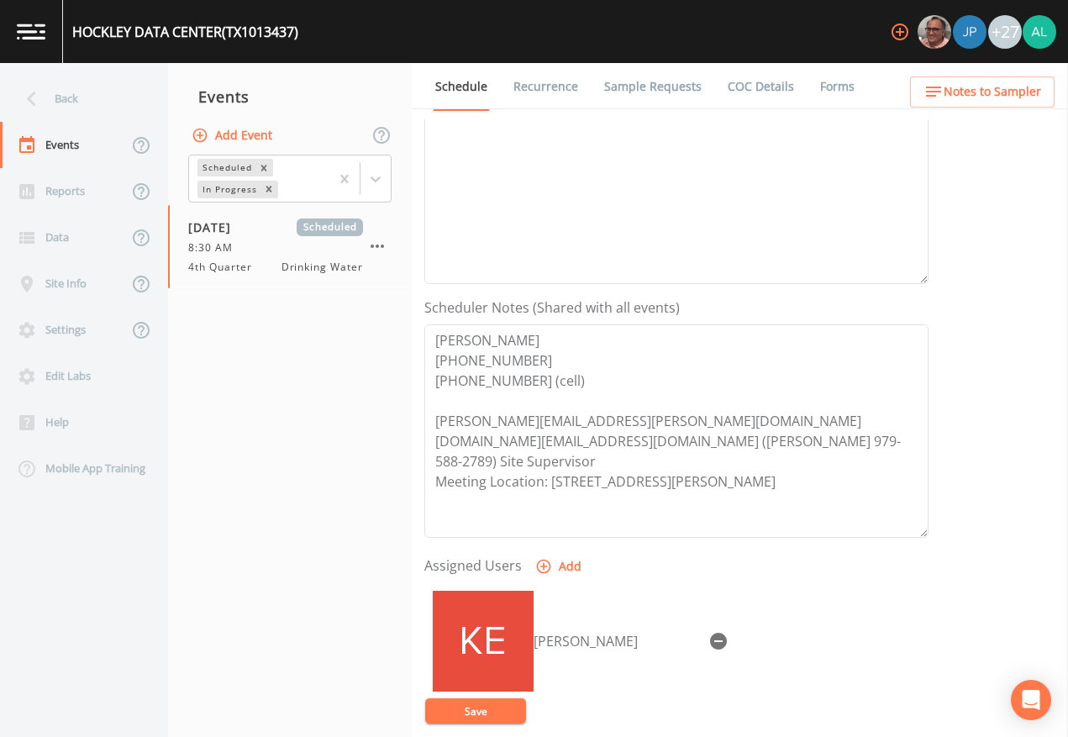
scroll to position [449, 0]
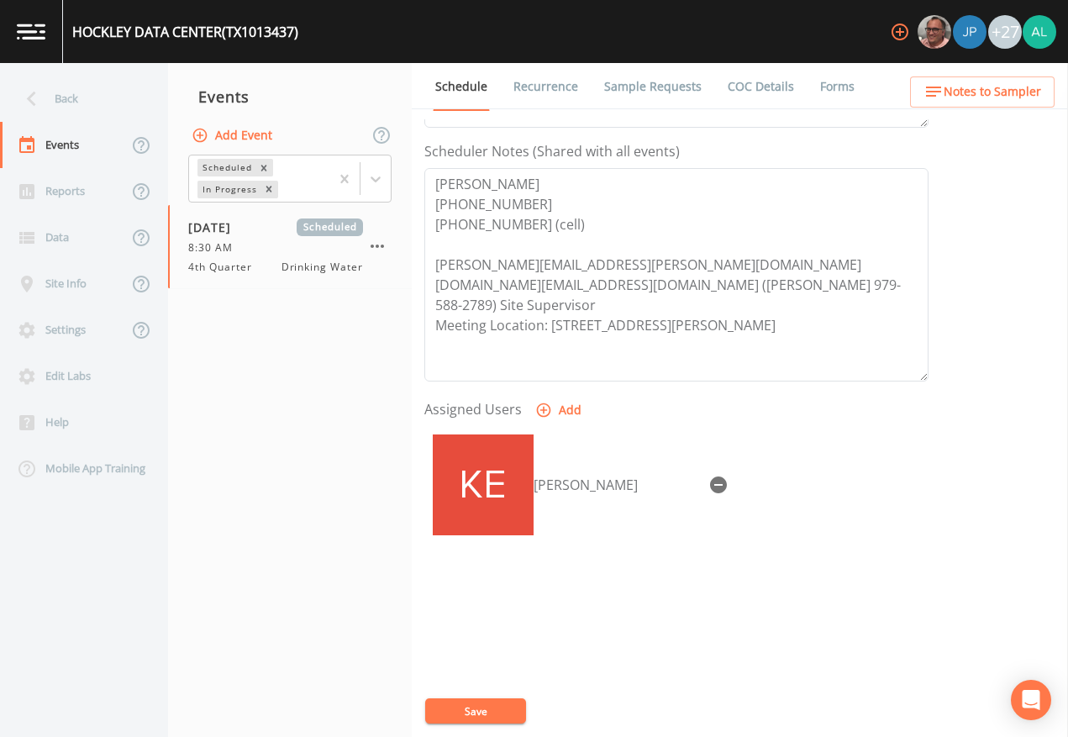
click at [959, 71] on ul "Schedule Recurrence Sample Requests COC Details Forms" at bounding box center [740, 86] width 656 height 46
click at [950, 97] on span "Notes to Sampler" at bounding box center [993, 92] width 98 height 21
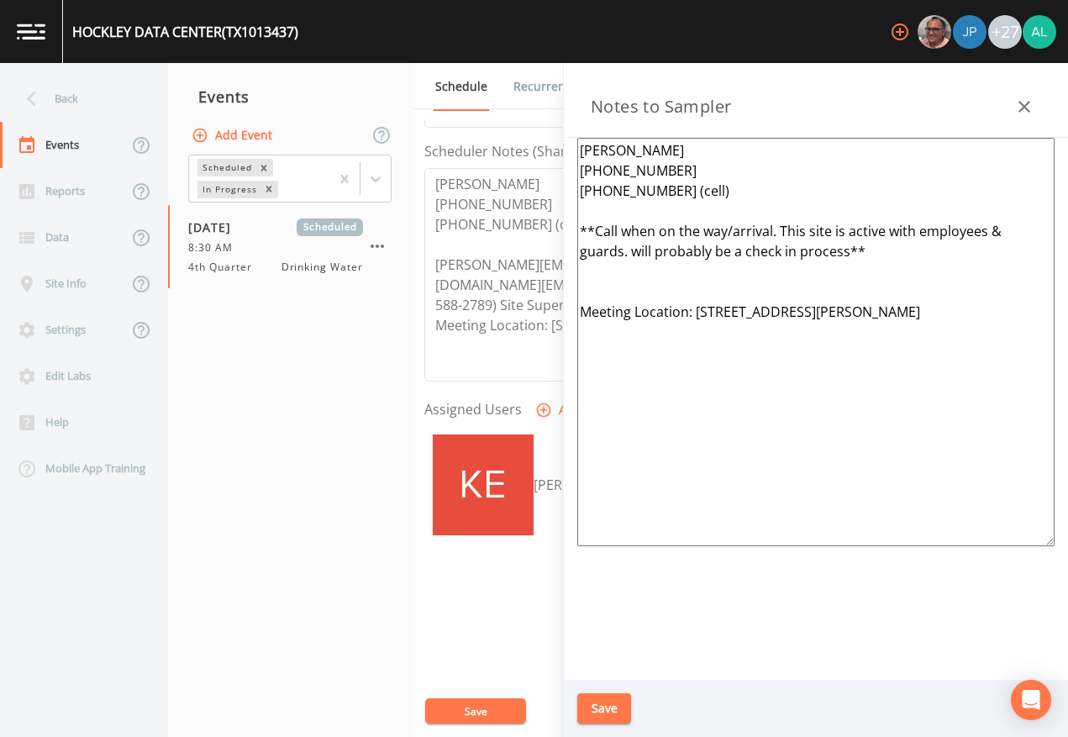
click at [602, 674] on button "Save" at bounding box center [604, 708] width 54 height 31
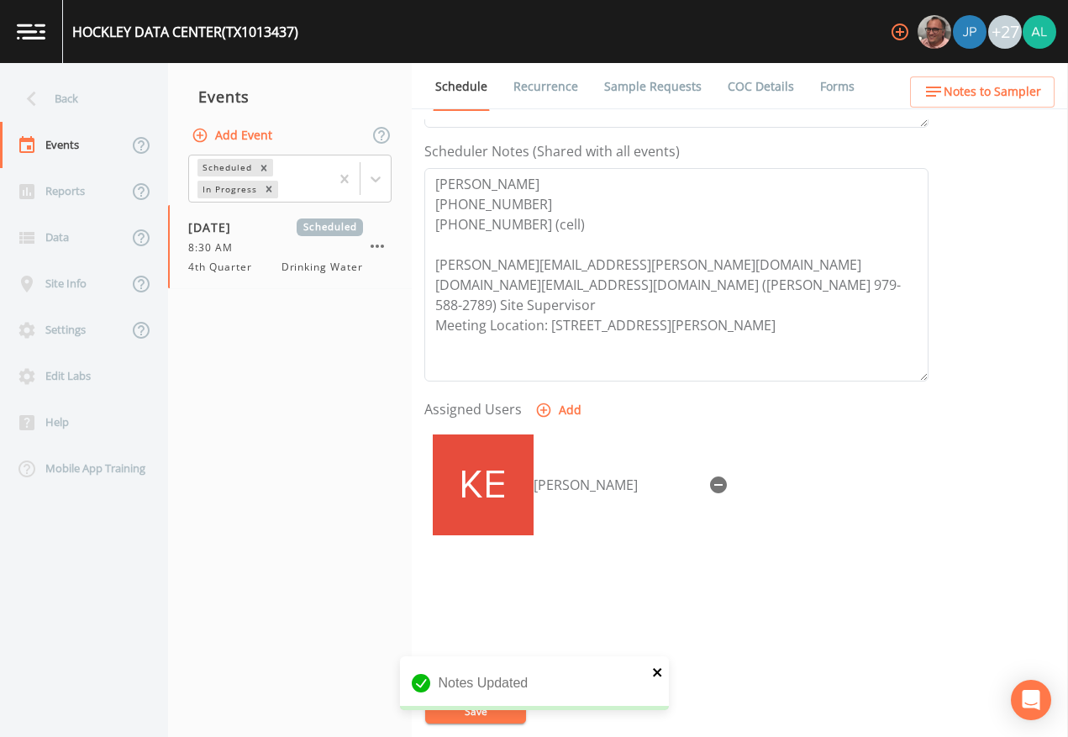
drag, startPoint x: 660, startPoint y: 667, endPoint x: 625, endPoint y: 667, distance: 35.3
click at [658, 666] on icon "close" at bounding box center [658, 672] width 12 height 13
click at [487, 674] on div "Notes Updated" at bounding box center [534, 689] width 269 height 67
click at [487, 674] on button "Save" at bounding box center [475, 711] width 101 height 25
click at [81, 101] on div "Back" at bounding box center [75, 99] width 151 height 46
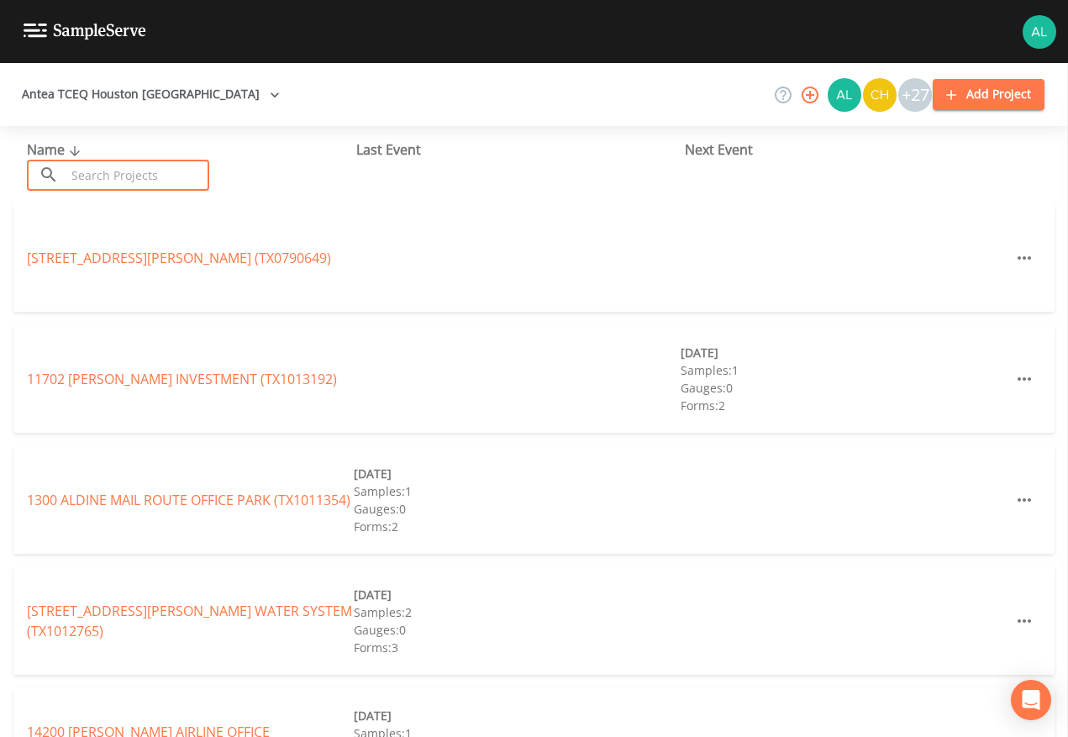
drag, startPoint x: 92, startPoint y: 183, endPoint x: 100, endPoint y: 164, distance: 21.1
click at [98, 168] on input "text" at bounding box center [138, 175] width 144 height 31
click at [100, 161] on input "text" at bounding box center [138, 175] width 144 height 31
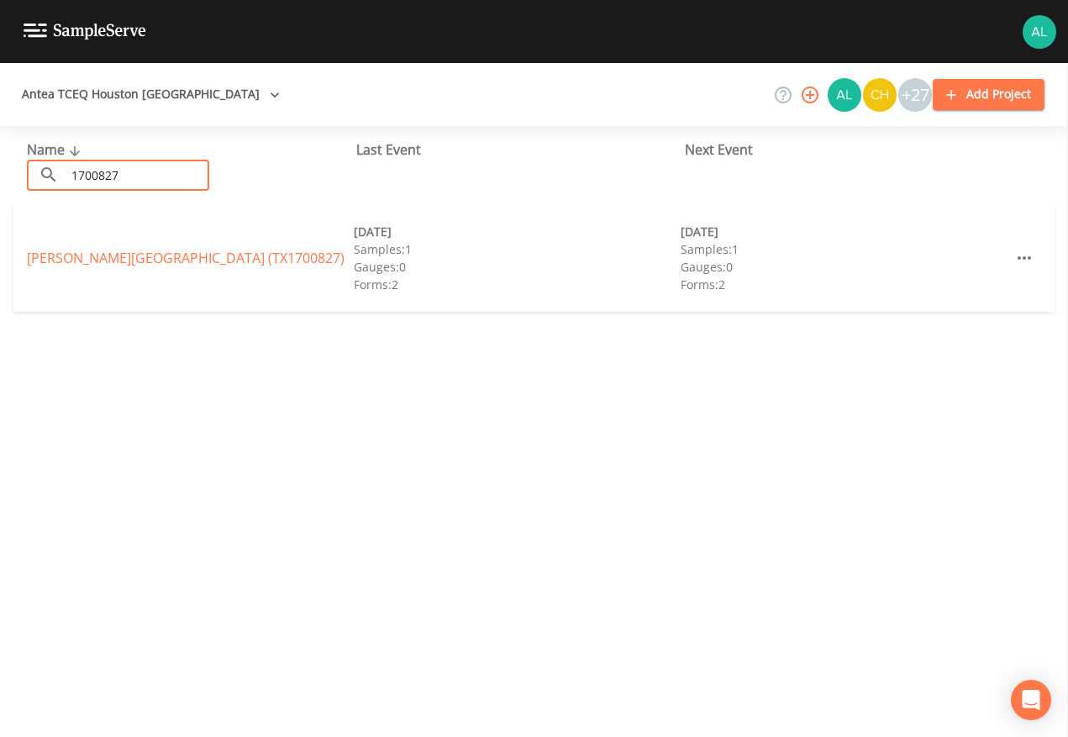
click at [163, 255] on link "[PERSON_NAME][GEOGRAPHIC_DATA] (TX1700827)" at bounding box center [186, 258] width 318 height 18
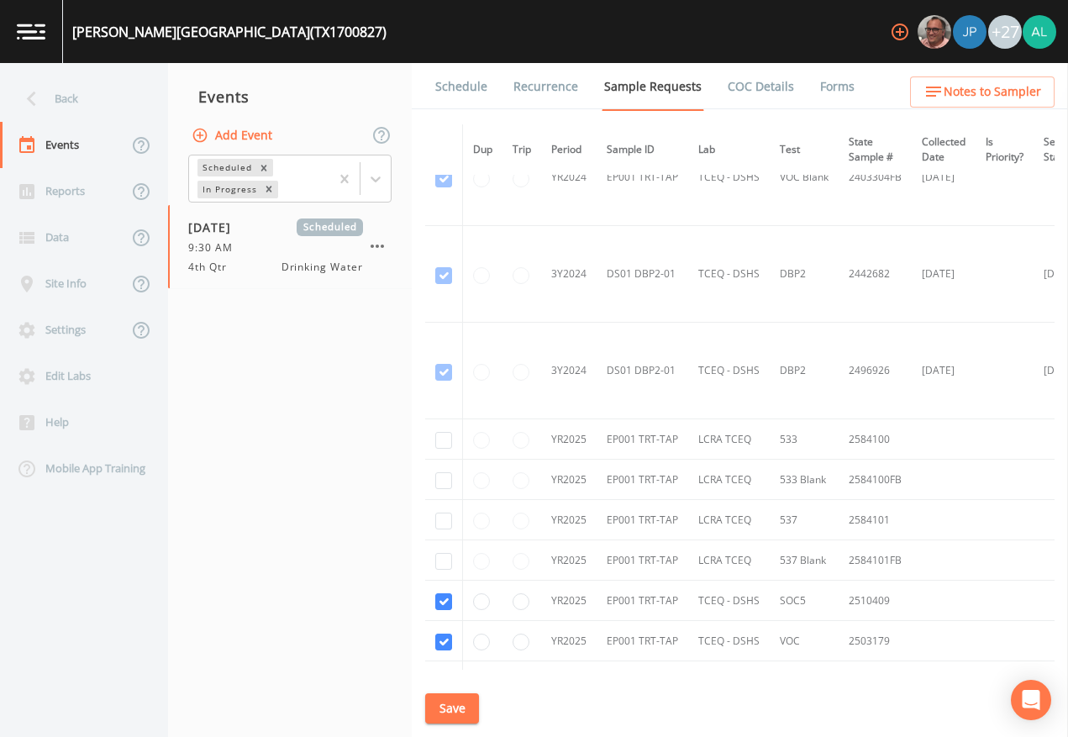
scroll to position [749, 0]
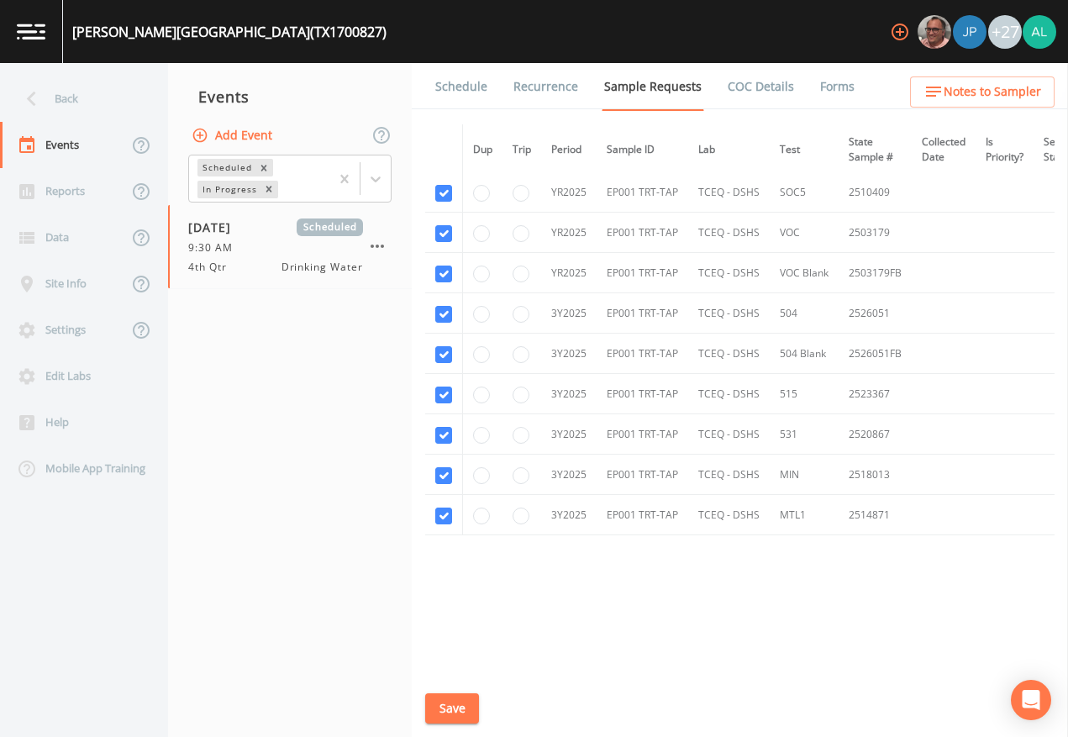
click at [455, 674] on button "Save" at bounding box center [452, 708] width 54 height 31
click at [444, 76] on link "Schedule" at bounding box center [461, 86] width 57 height 47
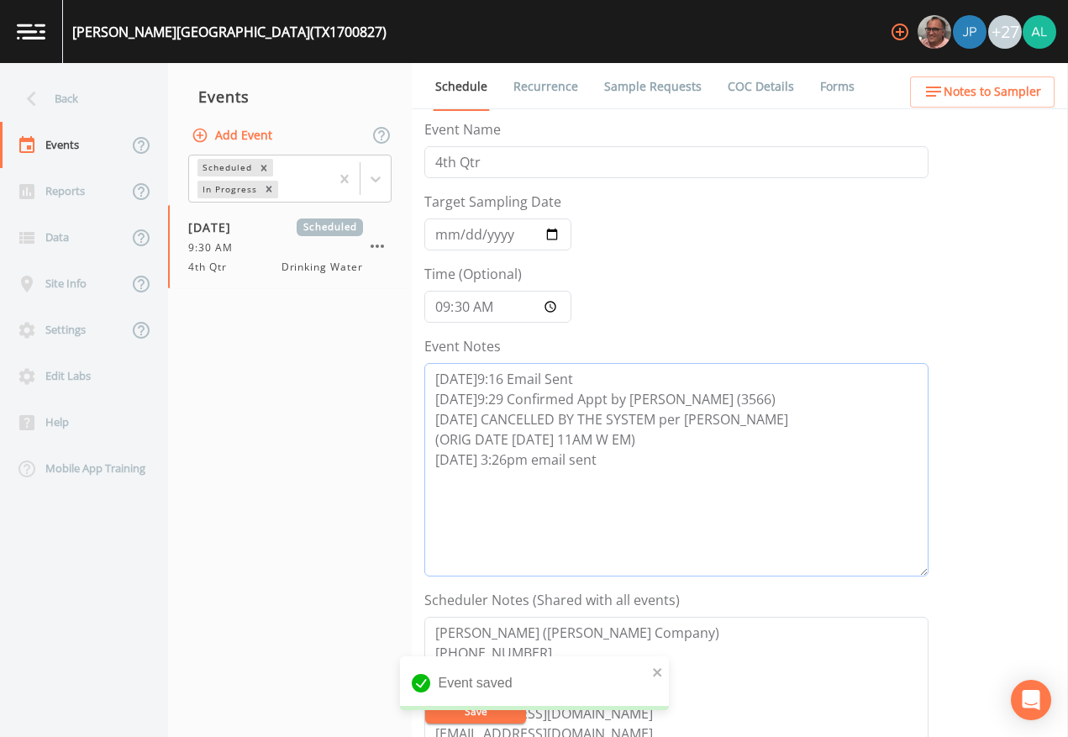
click at [654, 479] on textarea "[DATE]9:16 Email Sent [DATE]9:29 Confirmed Appt by [PERSON_NAME] (3566) [DATE] …" at bounding box center [676, 470] width 504 height 214
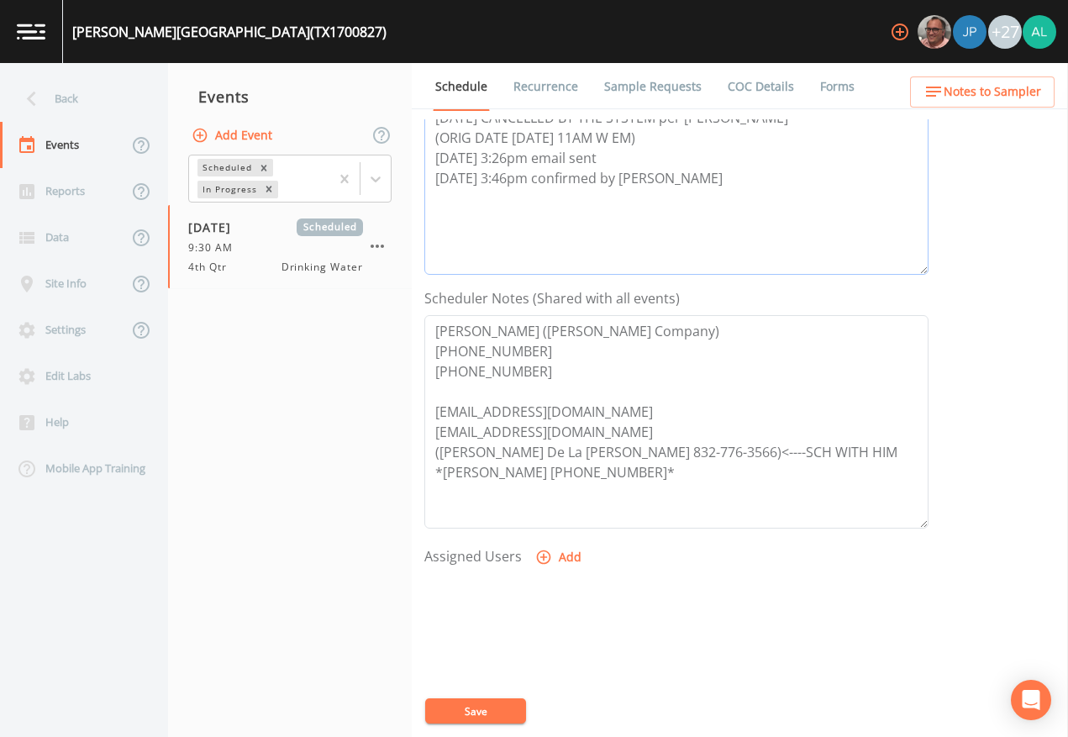
scroll to position [336, 0]
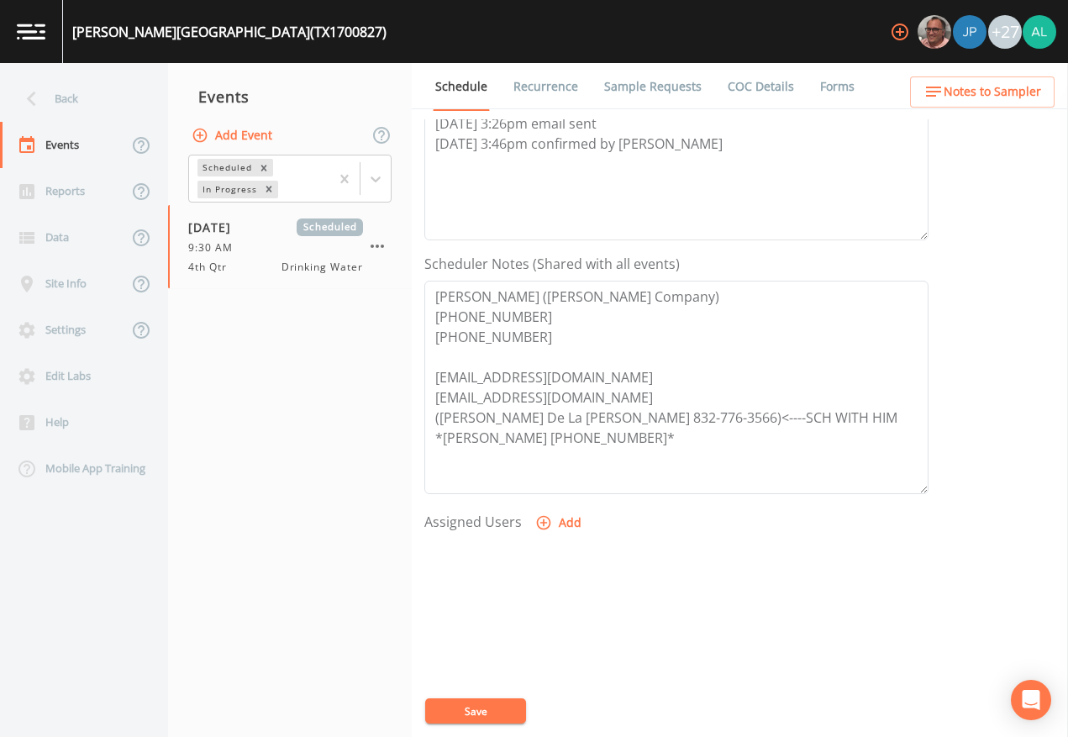
click at [565, 527] on button "Add" at bounding box center [560, 523] width 56 height 31
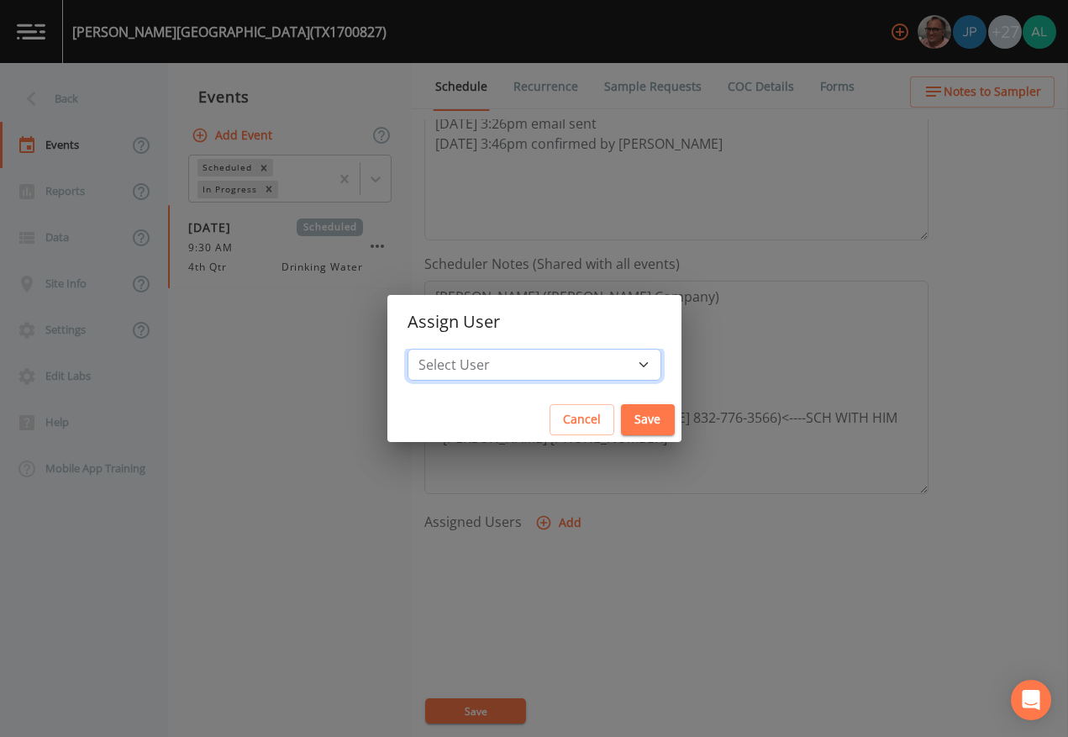
click at [515, 368] on select "Select User [PERSON_NAME] [PERSON_NAME] [PERSON_NAME] [PERSON_NAME] [PERSON_NAM…" at bounding box center [535, 365] width 254 height 32
click at [445, 349] on select "Select User [PERSON_NAME] [PERSON_NAME] [PERSON_NAME] [PERSON_NAME] [PERSON_NAM…" at bounding box center [535, 365] width 254 height 32
click at [621, 418] on button "Save" at bounding box center [648, 419] width 54 height 31
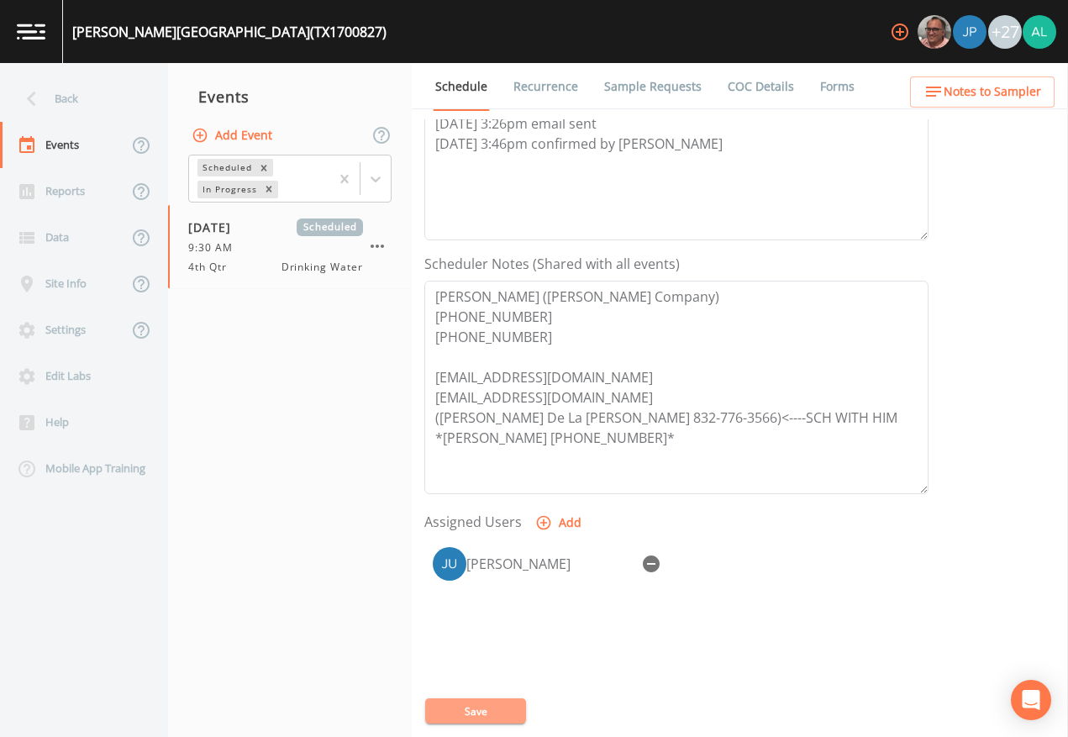
click at [482, 674] on button "Save" at bounding box center [475, 711] width 101 height 25
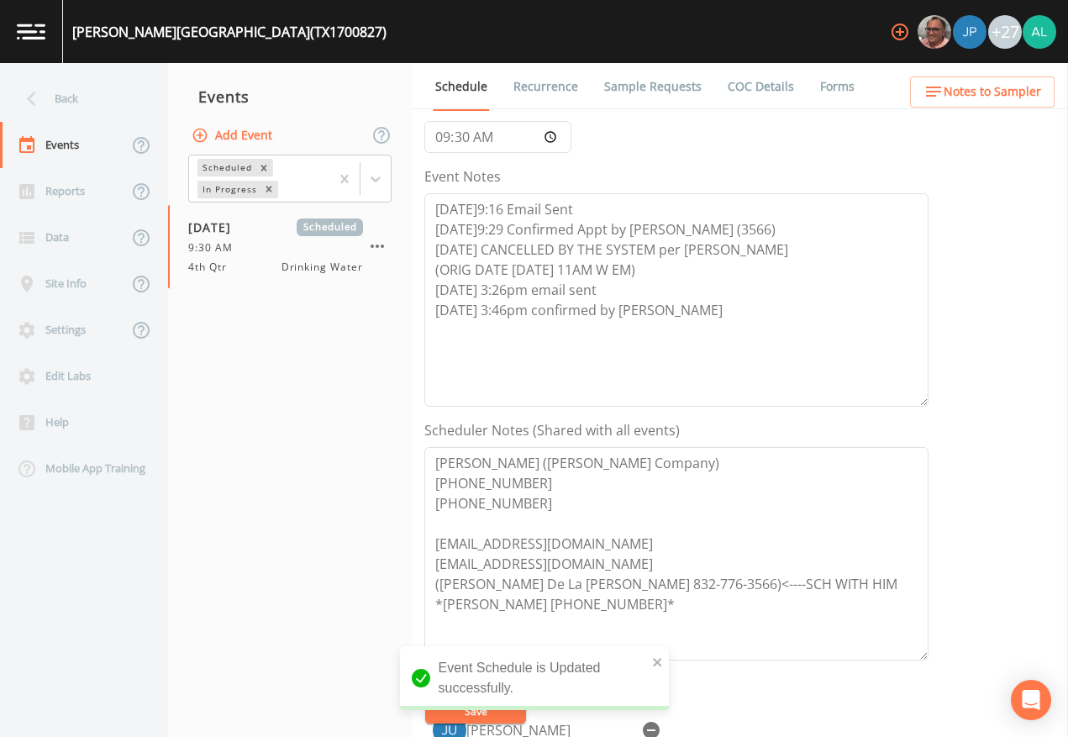
scroll to position [168, 0]
click at [967, 102] on span "Notes to Sampler" at bounding box center [993, 92] width 98 height 21
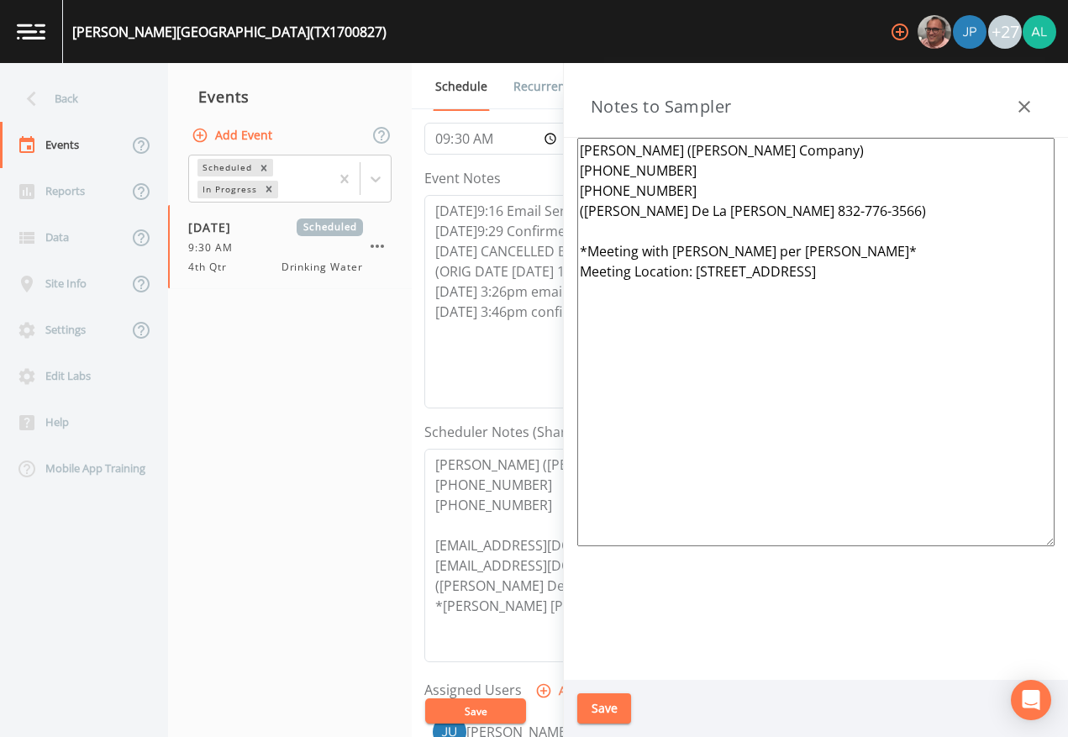
drag, startPoint x: 778, startPoint y: 255, endPoint x: 576, endPoint y: 250, distance: 201.8
click at [576, 250] on div "[PERSON_NAME] ([PERSON_NAME] Company) [PHONE_NUMBER] [PHONE_NUMBER] ([PERSON_NA…" at bounding box center [816, 409] width 504 height 542
click at [583, 254] on textarea "[PERSON_NAME] ([PERSON_NAME] Company) [PHONE_NUMBER] [PHONE_NUMBER] ([PERSON_NA…" at bounding box center [815, 342] width 477 height 409
click at [603, 674] on button "Save" at bounding box center [604, 708] width 54 height 31
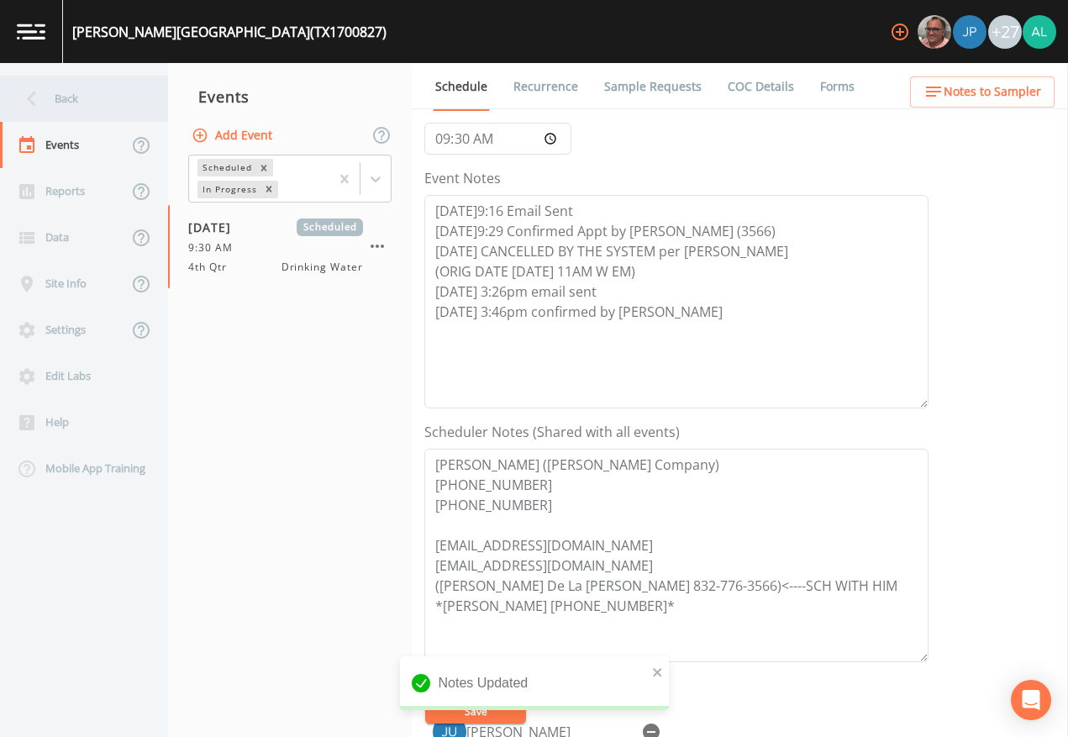
click at [78, 92] on div "Back" at bounding box center [75, 99] width 151 height 46
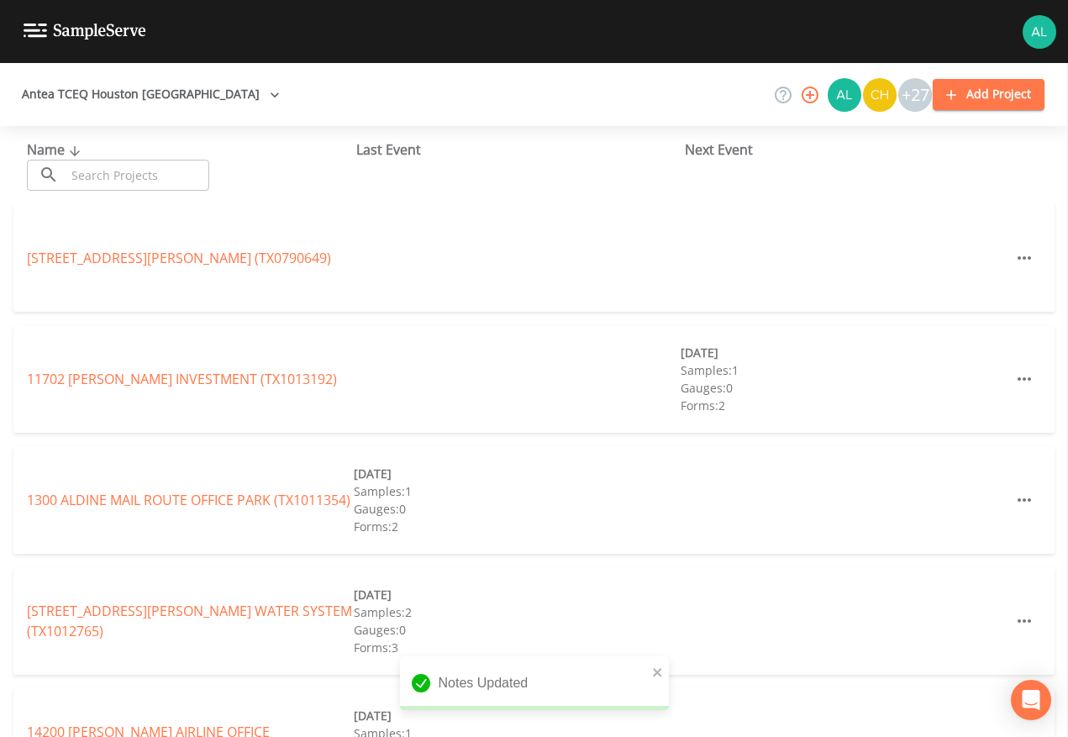
click at [111, 191] on div "Name ​ ​ Last Event Next Event" at bounding box center [534, 165] width 1068 height 78
click at [114, 169] on input "text" at bounding box center [138, 175] width 144 height 31
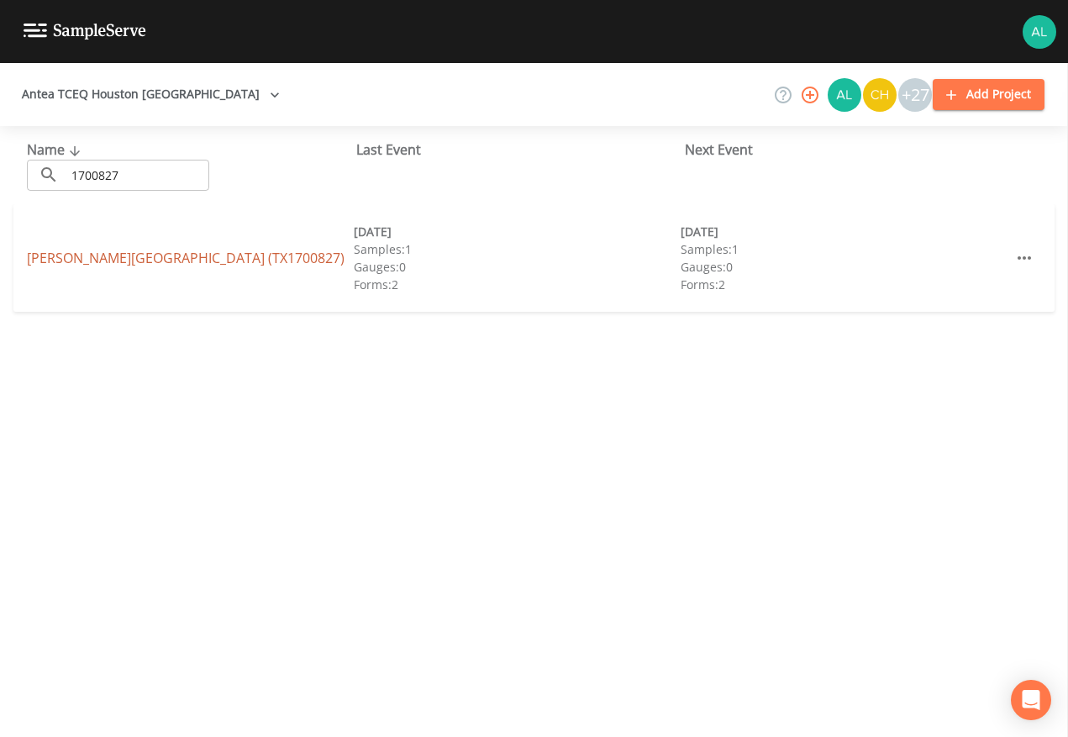
click at [94, 257] on link "[PERSON_NAME][GEOGRAPHIC_DATA] (TX1700827)" at bounding box center [186, 258] width 318 height 18
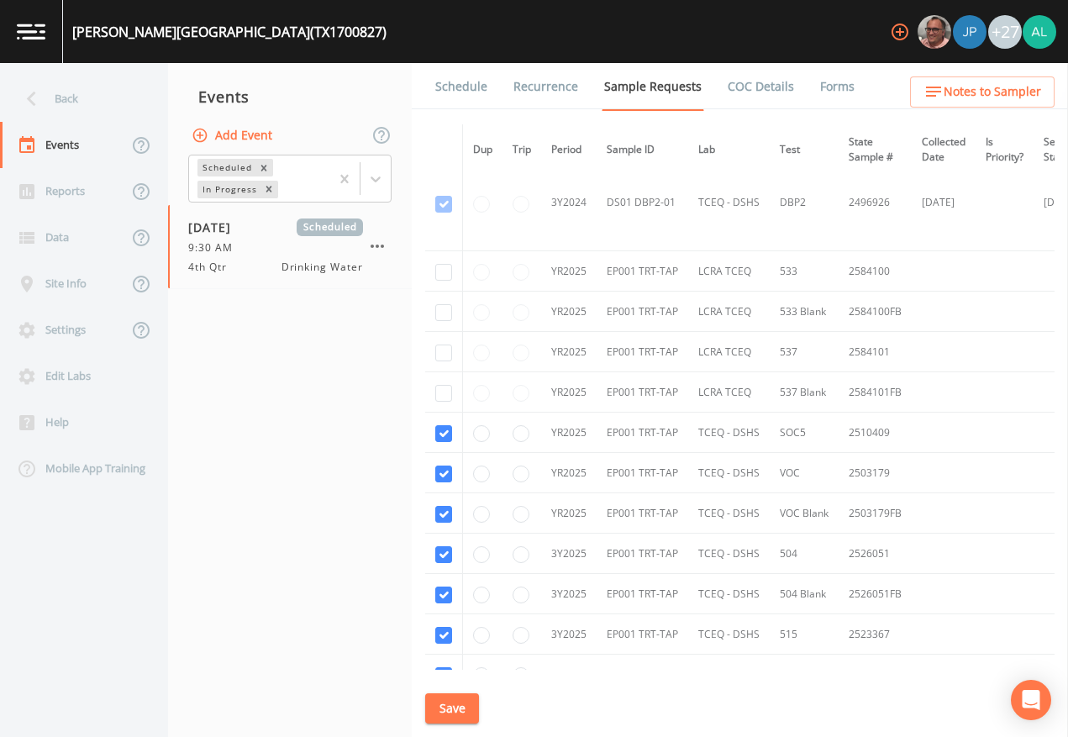
scroll to position [749, 0]
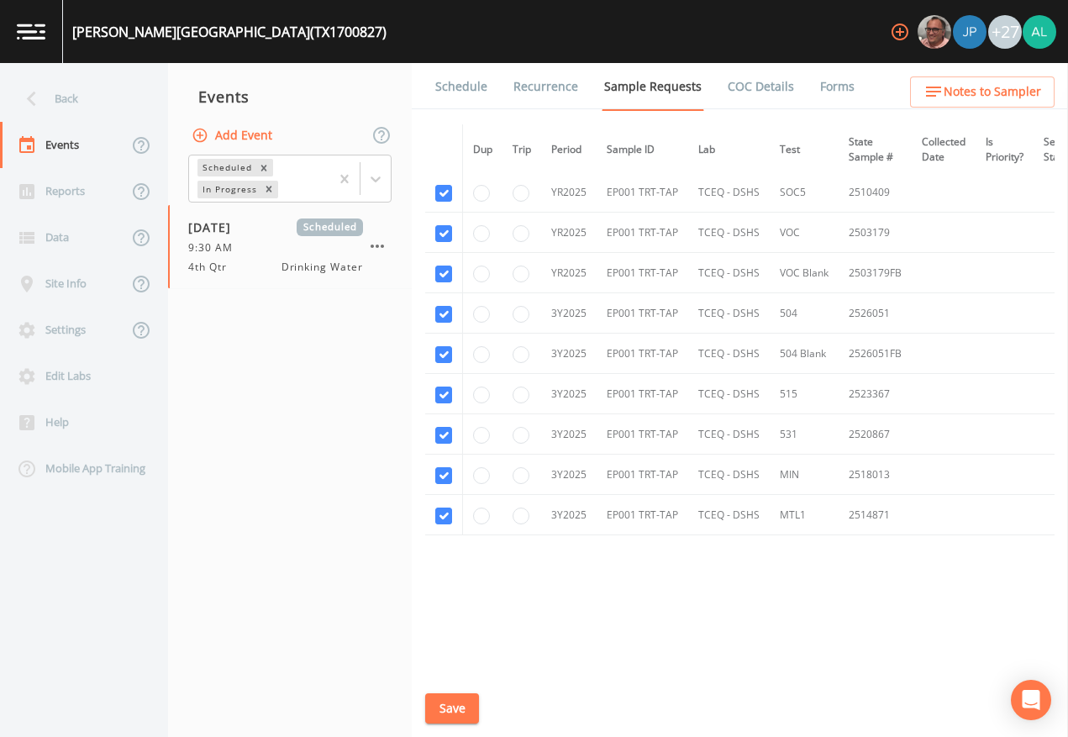
click at [480, 95] on link "Schedule" at bounding box center [461, 86] width 57 height 47
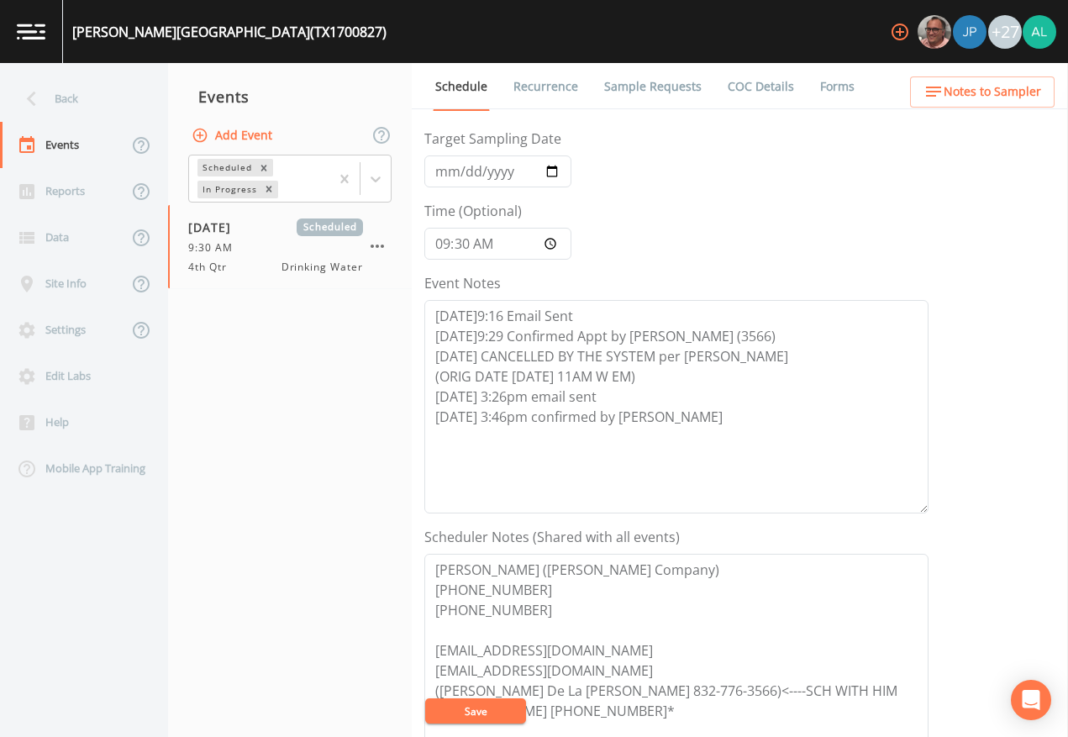
scroll to position [336, 0]
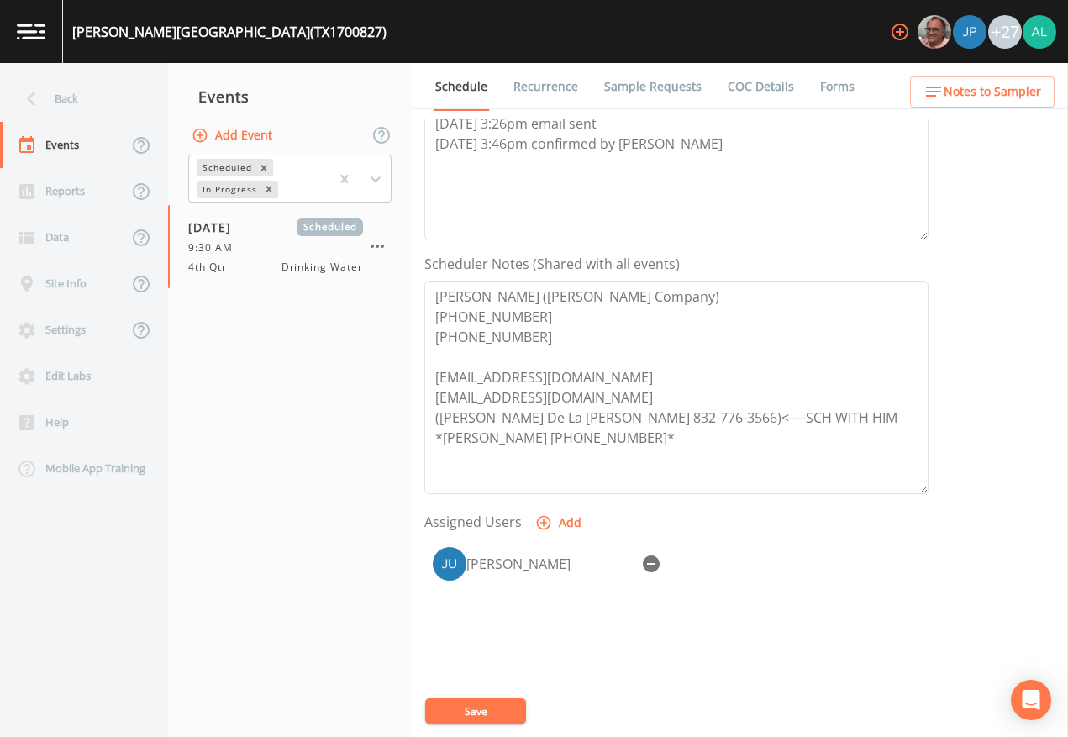
click at [499, 674] on button "Save" at bounding box center [475, 711] width 101 height 25
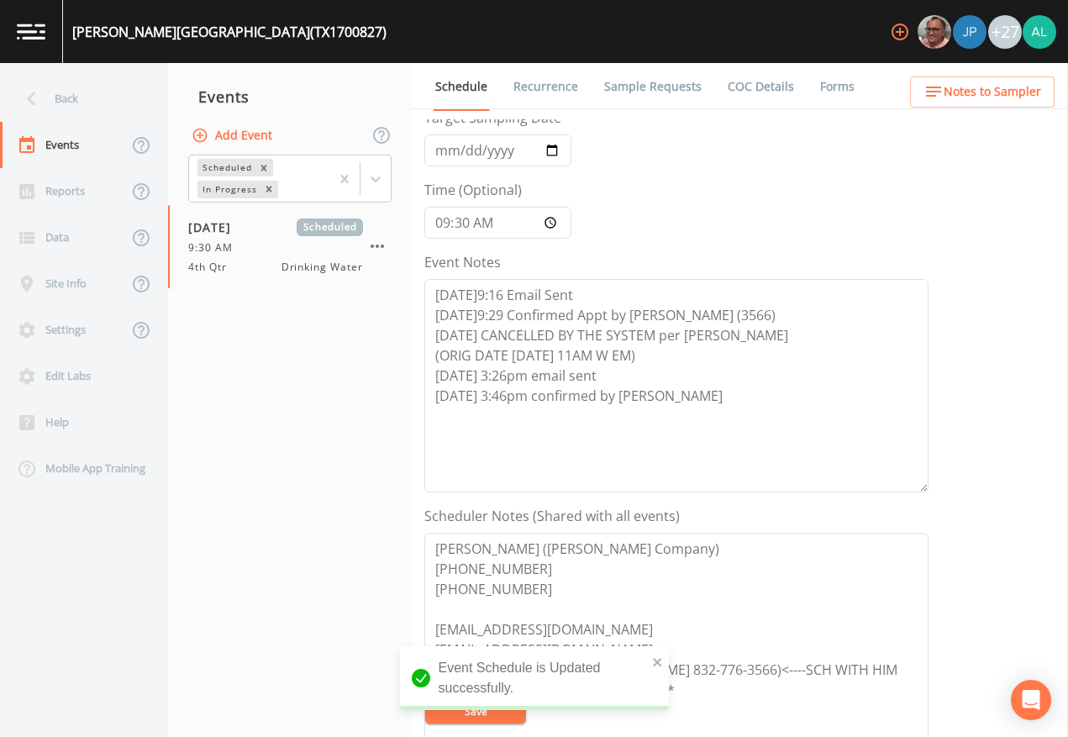
click at [939, 109] on div "Schedule Recurrence Sample Requests COC Details Forms Event Name 4th Qtr Target…" at bounding box center [740, 400] width 656 height 674
click at [937, 82] on icon "button" at bounding box center [934, 92] width 20 height 20
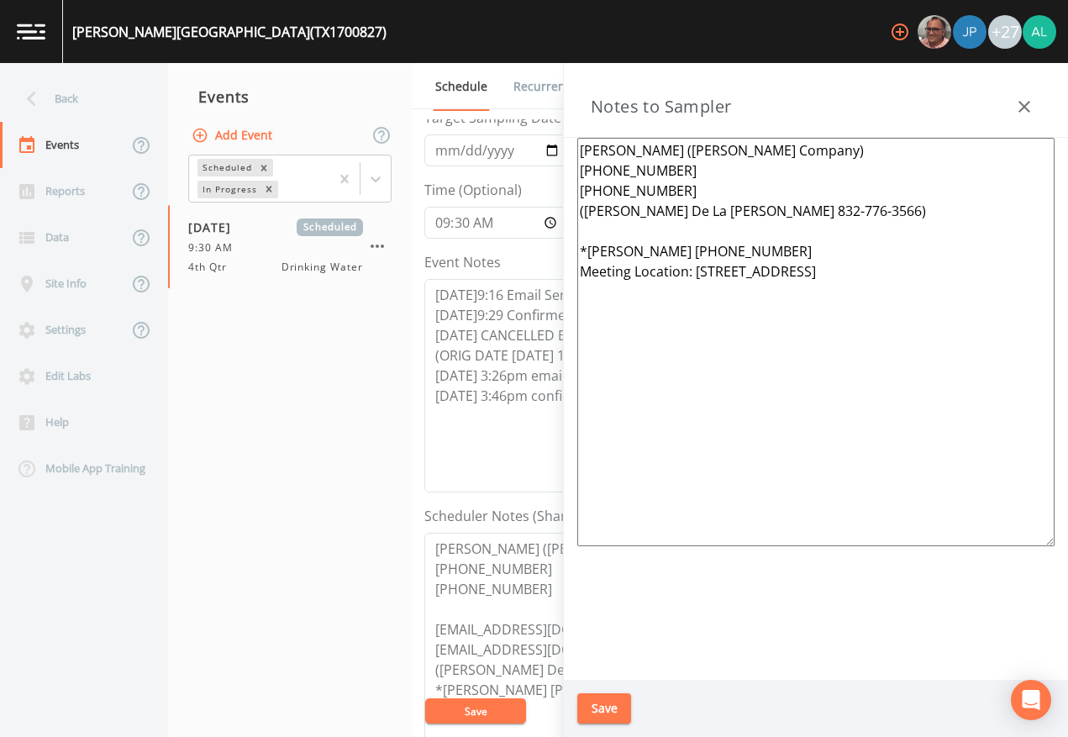
drag, startPoint x: 572, startPoint y: 703, endPoint x: 590, endPoint y: 704, distance: 17.7
click at [577, 674] on div "Save" at bounding box center [816, 709] width 504 height 58
click at [592, 674] on button "Save" at bounding box center [604, 708] width 54 height 31
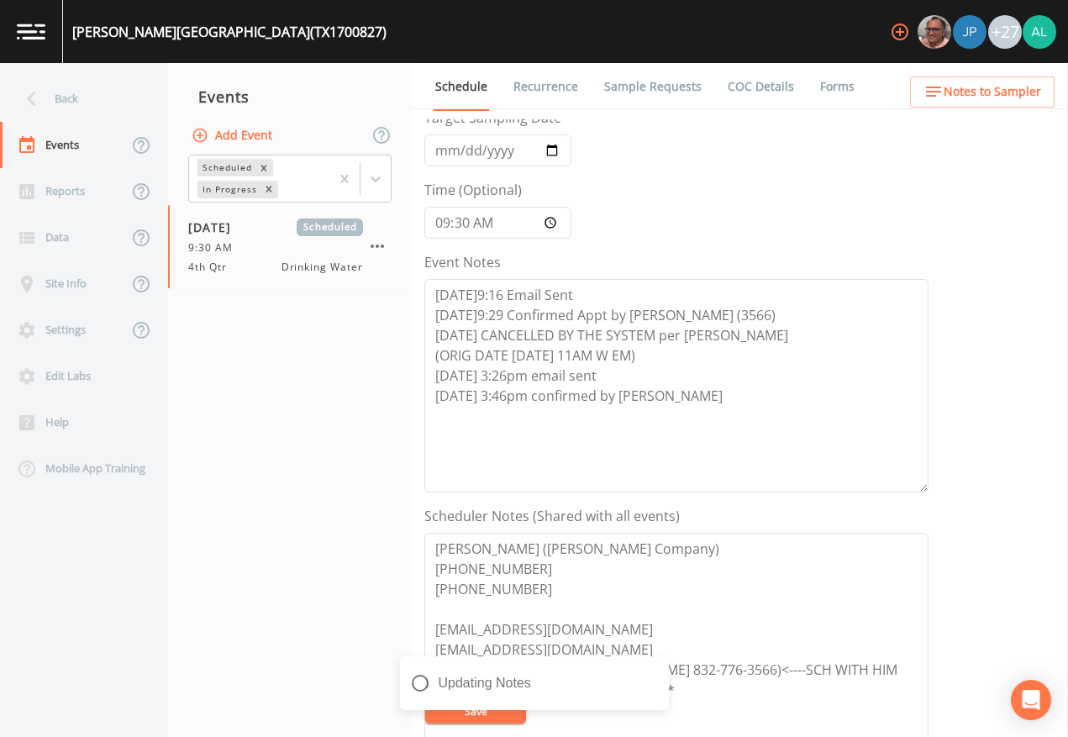
click at [471, 674] on div "Updating Notes" at bounding box center [534, 689] width 269 height 67
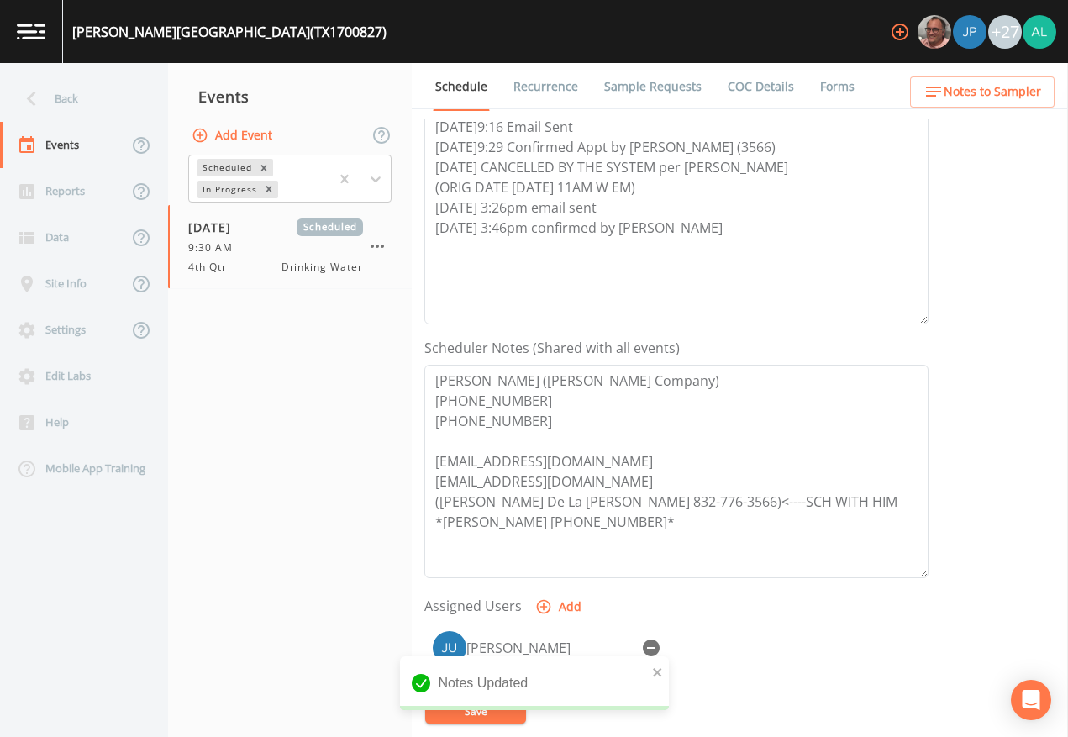
scroll to position [420, 0]
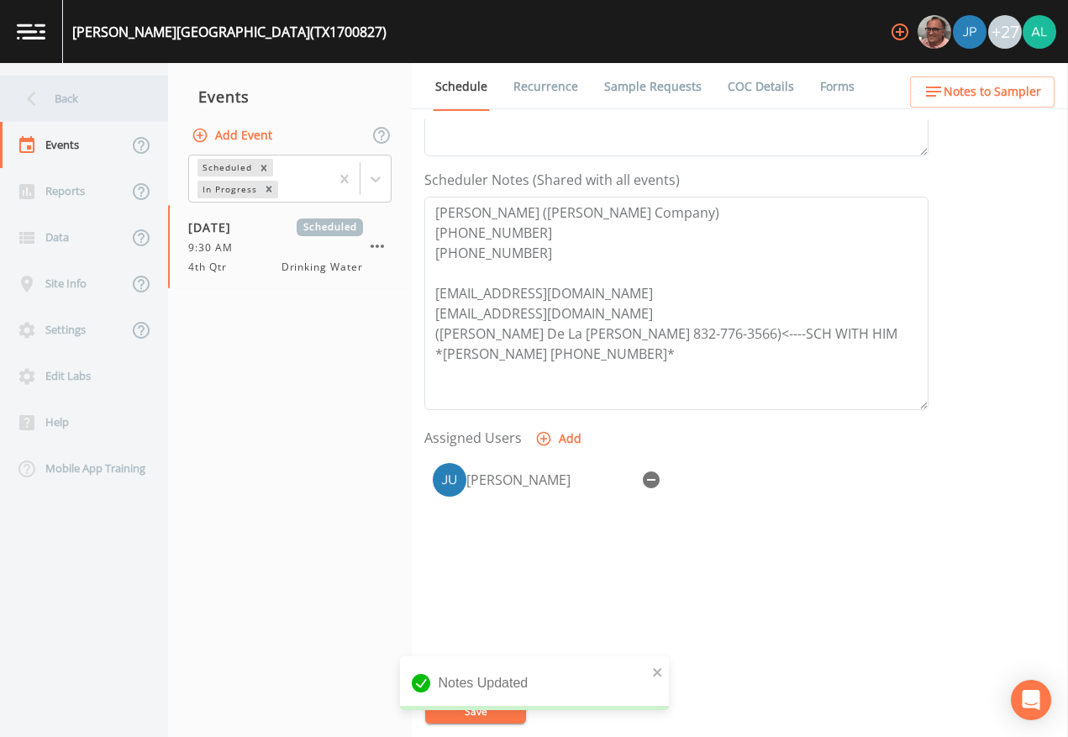
click at [125, 96] on div "Back" at bounding box center [75, 99] width 151 height 46
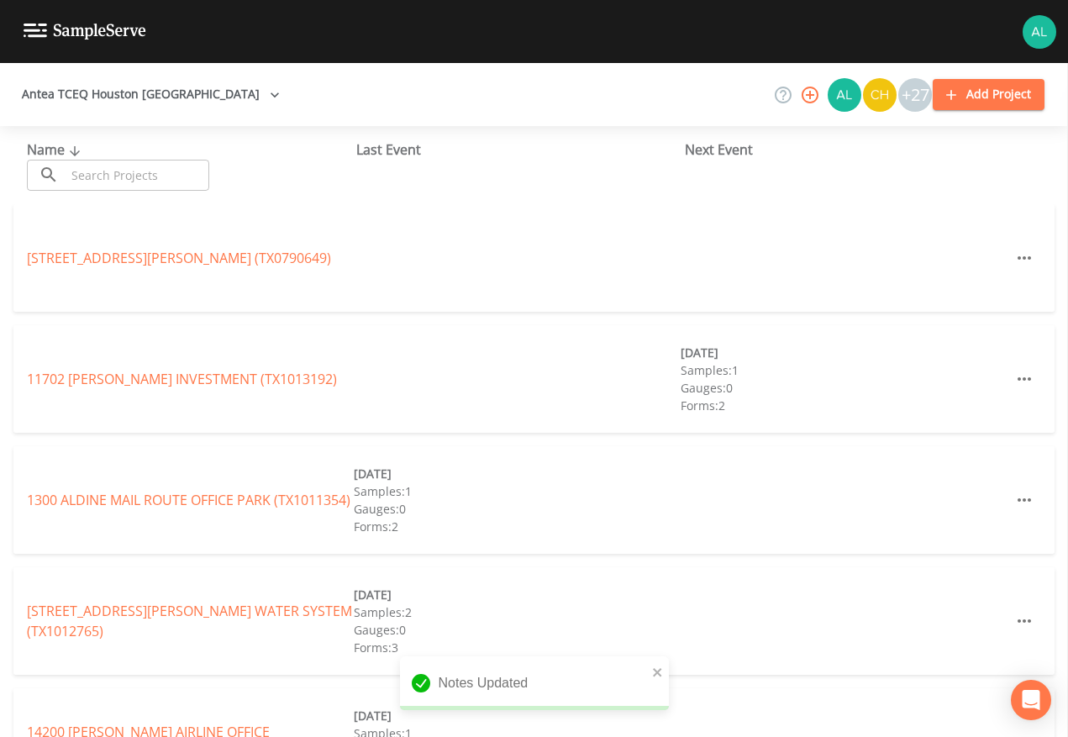
click at [124, 144] on div "Name ​ ​" at bounding box center [191, 165] width 329 height 51
click at [122, 170] on input "text" at bounding box center [138, 175] width 144 height 31
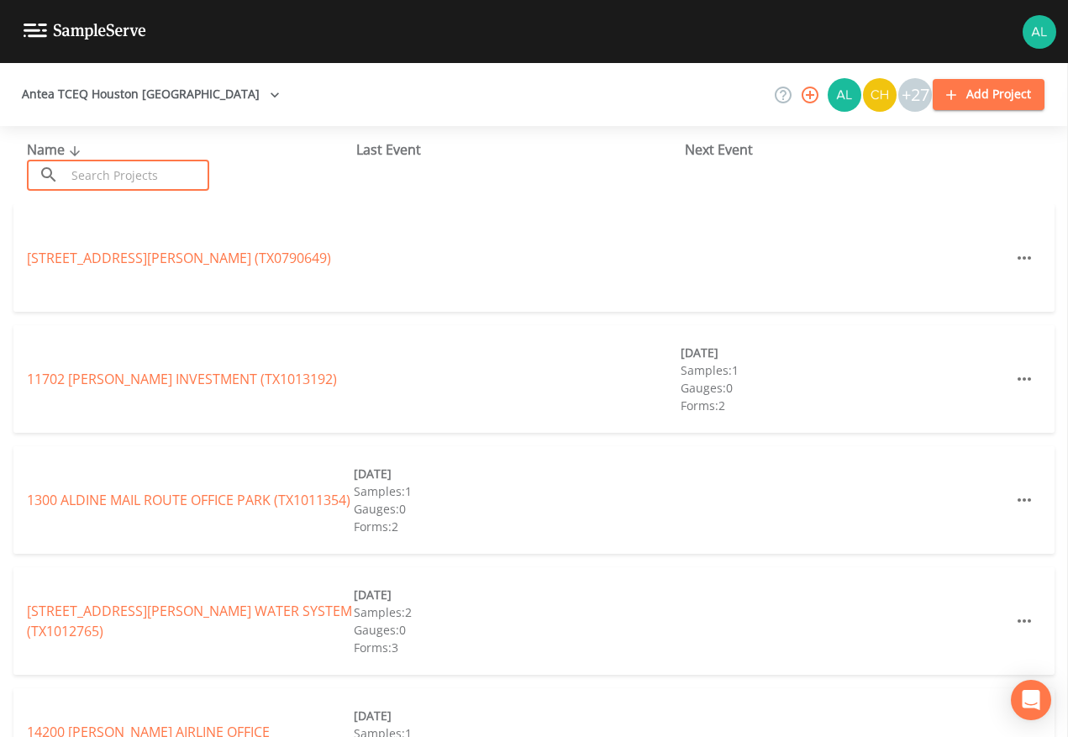
click at [97, 177] on input "text" at bounding box center [138, 175] width 144 height 31
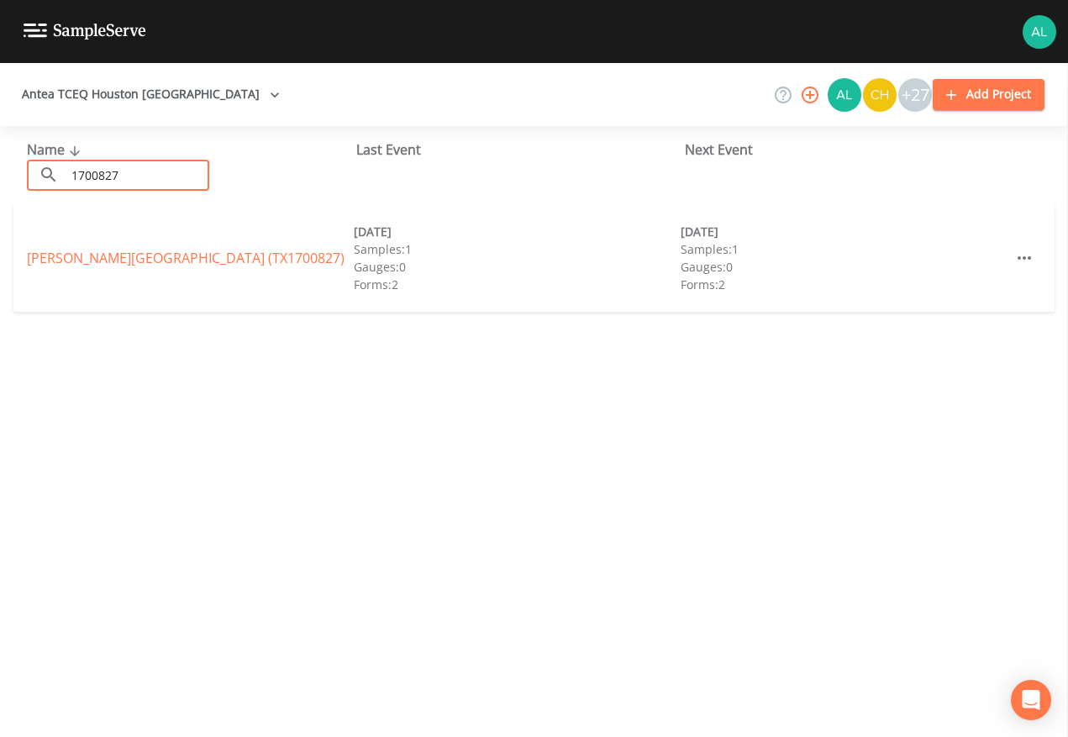
drag, startPoint x: 103, startPoint y: 242, endPoint x: 94, endPoint y: 277, distance: 35.5
click at [102, 245] on div "[PERSON_NAME][GEOGRAPHIC_DATA] (TX1700827) [DATE] Samples: 1 Gauges: 0 Forms: 2…" at bounding box center [533, 258] width 1041 height 108
drag, startPoint x: 94, startPoint y: 277, endPoint x: 108, endPoint y: 266, distance: 18.0
click at [95, 277] on div "[PERSON_NAME][GEOGRAPHIC_DATA] (TX1700827) [DATE] Samples: 1 Gauges: 0 Forms: 2…" at bounding box center [533, 258] width 1041 height 108
click at [109, 266] on link "[PERSON_NAME][GEOGRAPHIC_DATA] (TX1700827)" at bounding box center [186, 258] width 318 height 18
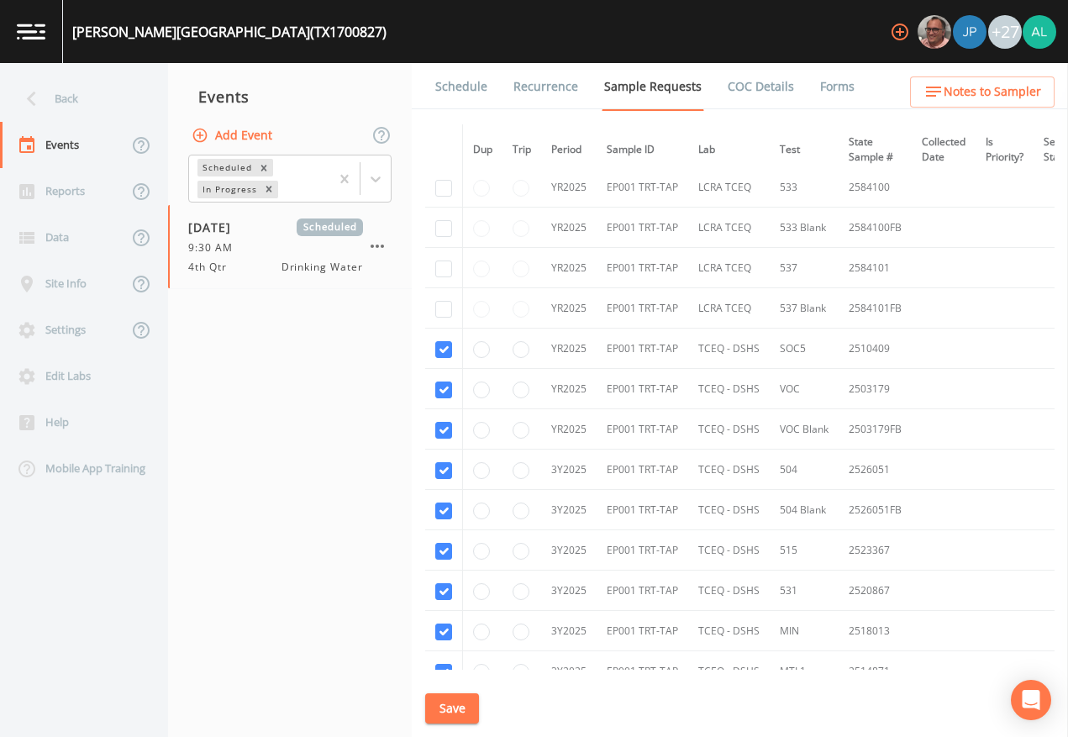
scroll to position [749, 0]
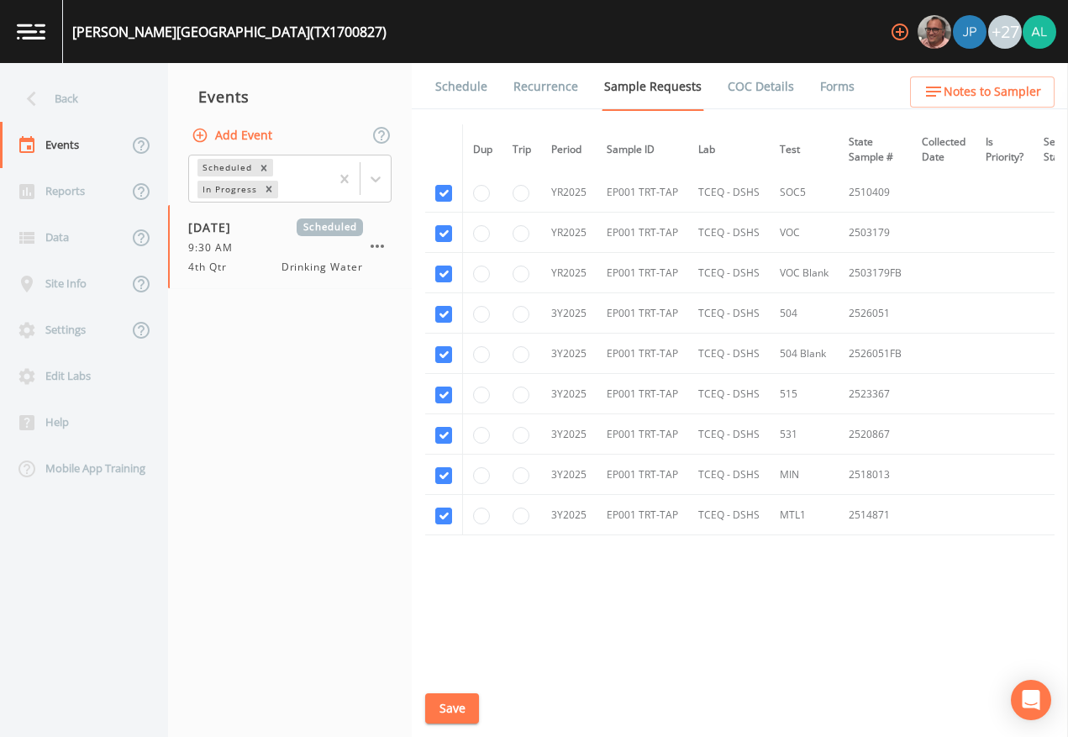
click at [471, 71] on link "Schedule" at bounding box center [461, 86] width 57 height 47
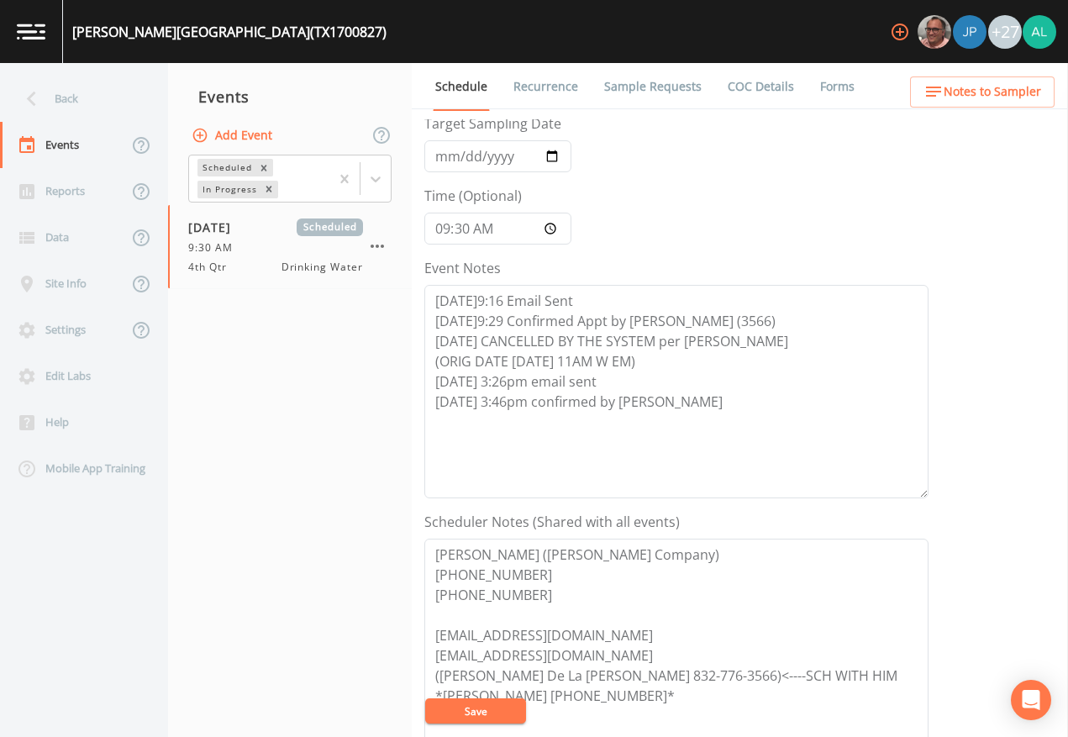
scroll to position [336, 0]
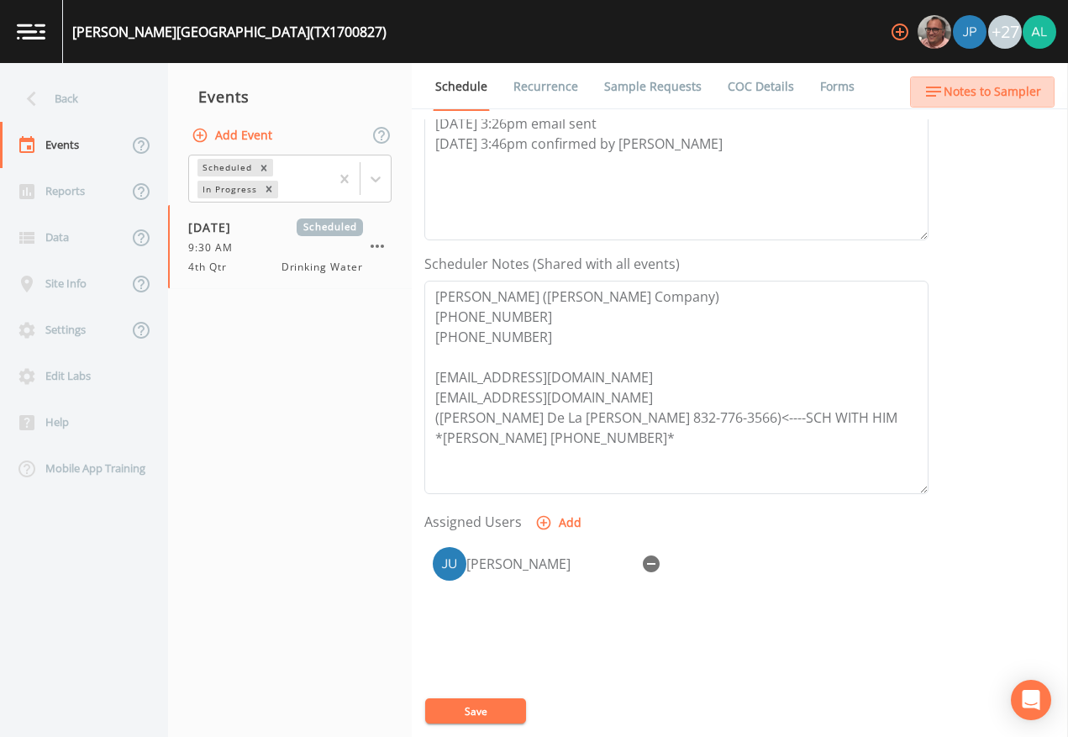
click at [997, 92] on span "Notes to Sampler" at bounding box center [993, 92] width 98 height 21
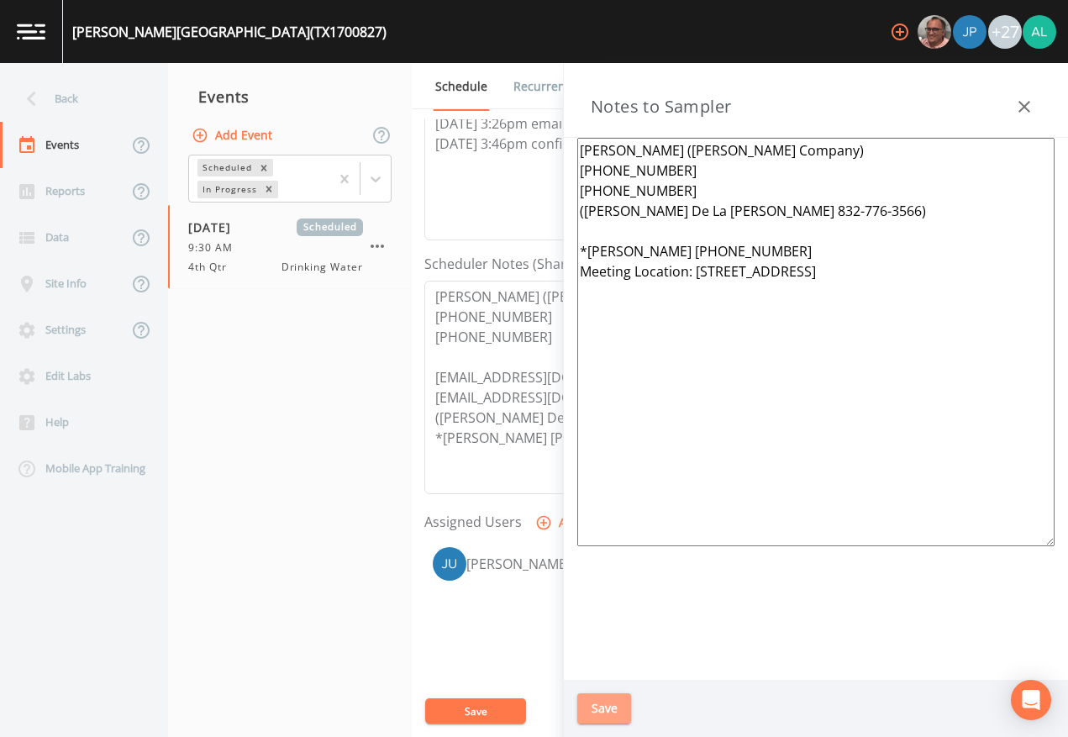
click at [593, 674] on button "Save" at bounding box center [604, 708] width 54 height 31
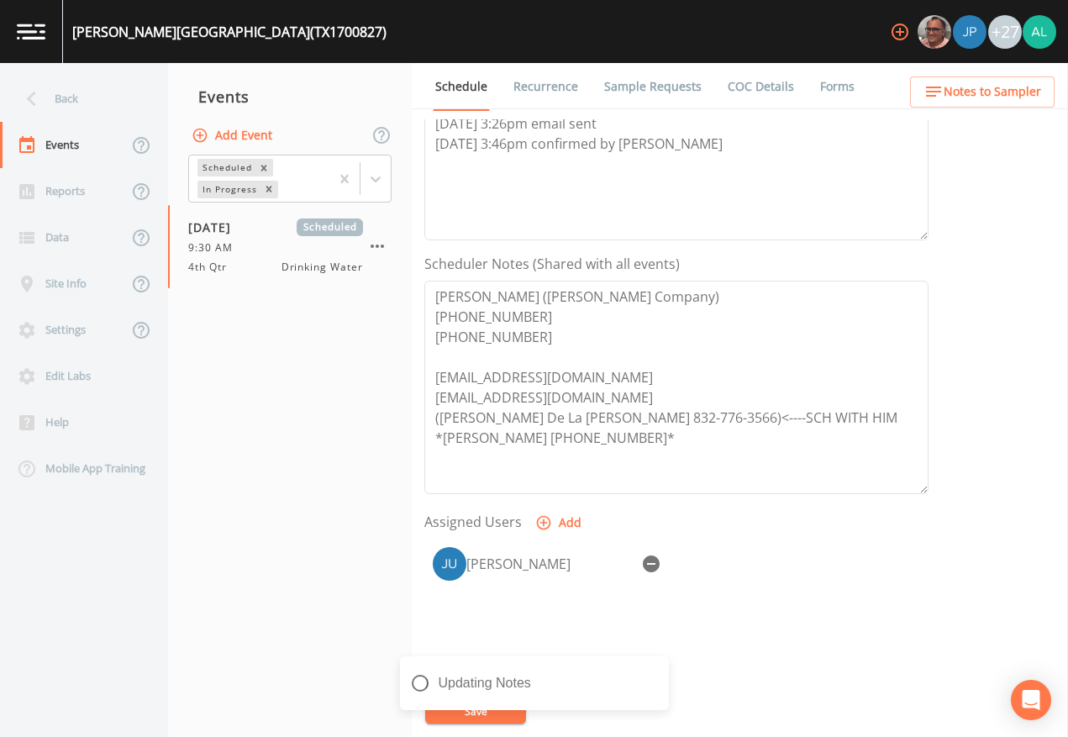
click at [451, 674] on div "Updating Notes" at bounding box center [534, 683] width 269 height 54
click at [662, 672] on icon "close" at bounding box center [658, 672] width 12 height 13
click at [482, 674] on div "Notes Updated" at bounding box center [534, 689] width 269 height 67
click at [481, 674] on button "Save" at bounding box center [475, 711] width 101 height 25
